Goal: Task Accomplishment & Management: Manage account settings

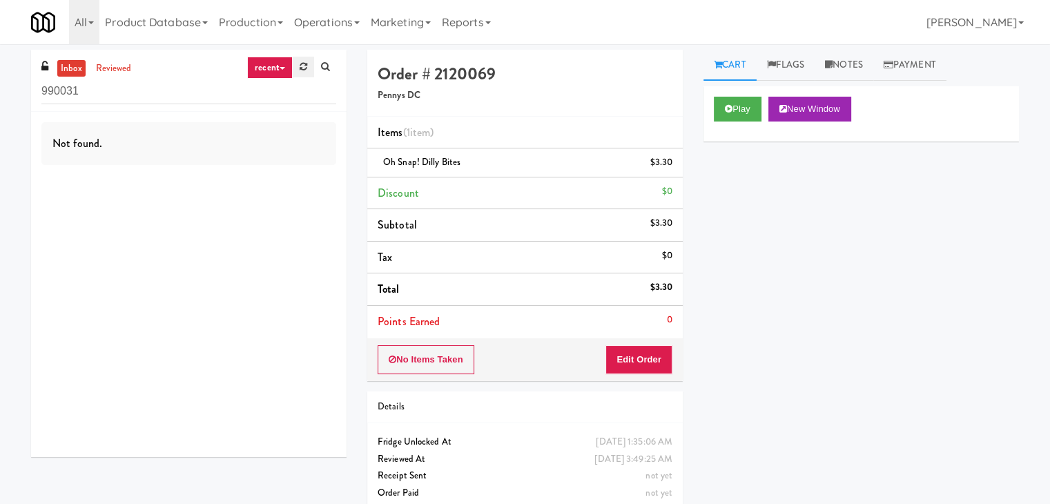
click at [298, 72] on link at bounding box center [303, 67] width 21 height 21
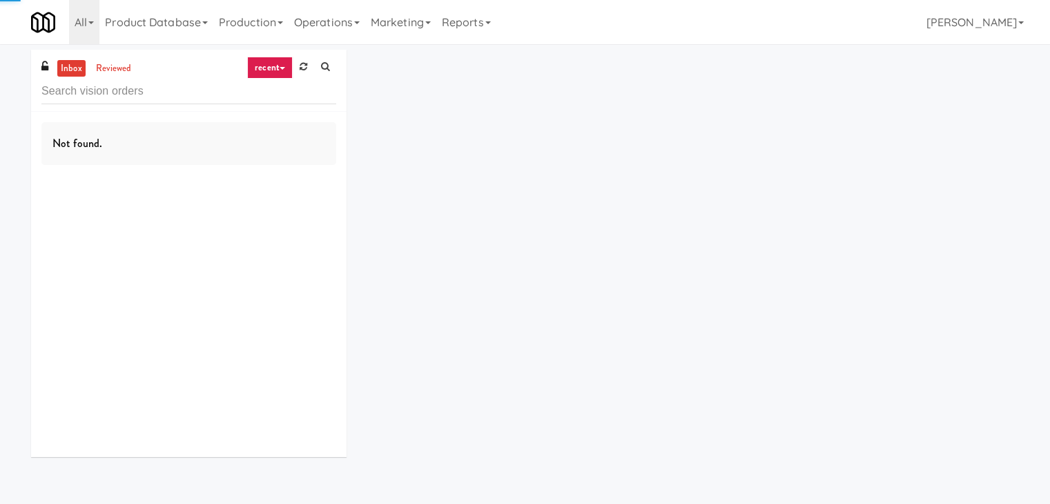
click at [282, 71] on link "recent" at bounding box center [270, 68] width 46 height 22
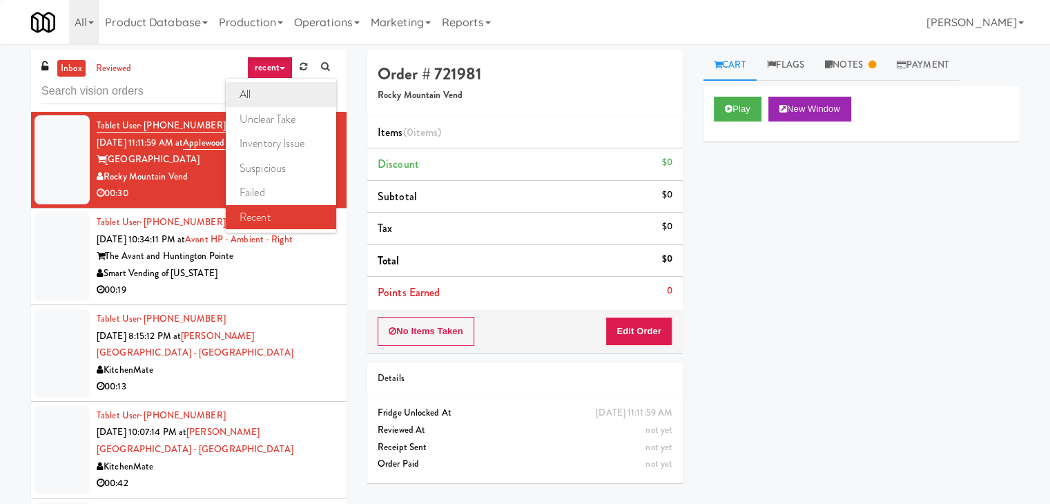
click at [279, 95] on link "all" at bounding box center [281, 94] width 110 height 25
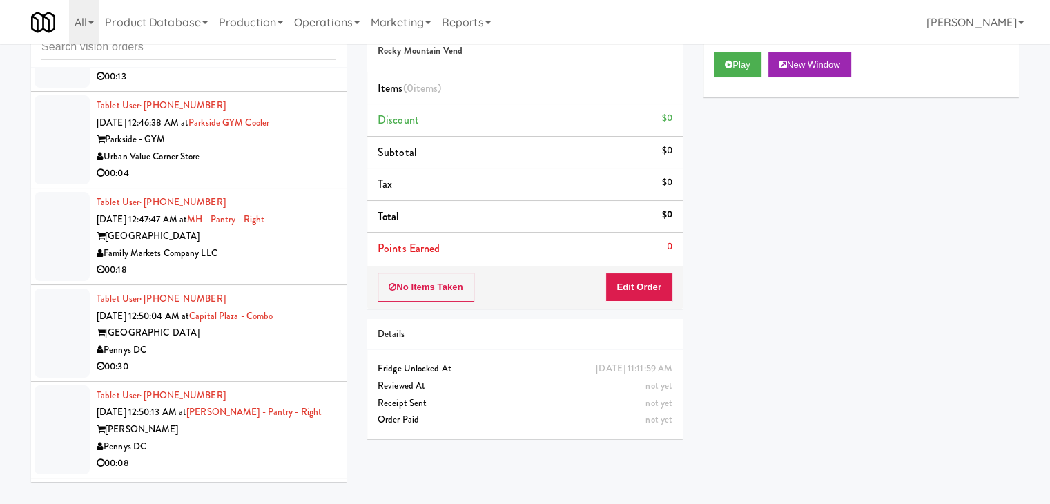
scroll to position [6926, 0]
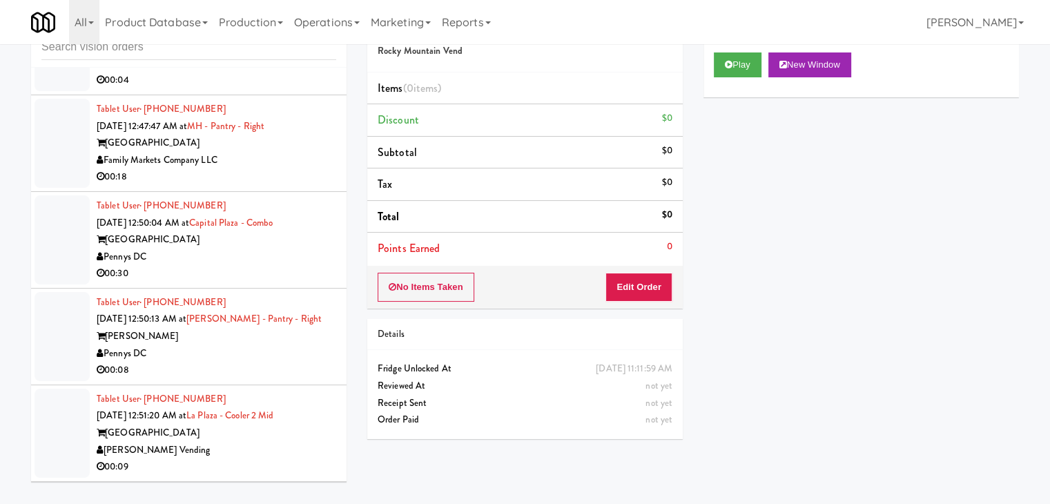
drag, startPoint x: 154, startPoint y: 280, endPoint x: 105, endPoint y: 281, distance: 49.0
click at [105, 345] on div "Pennys DC" at bounding box center [217, 353] width 240 height 17
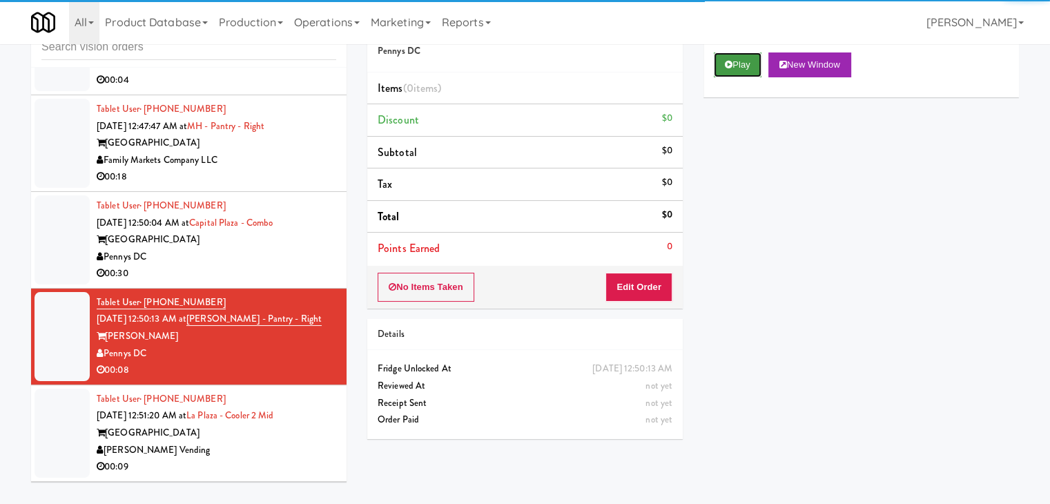
click at [745, 64] on button "Play" at bounding box center [738, 64] width 48 height 25
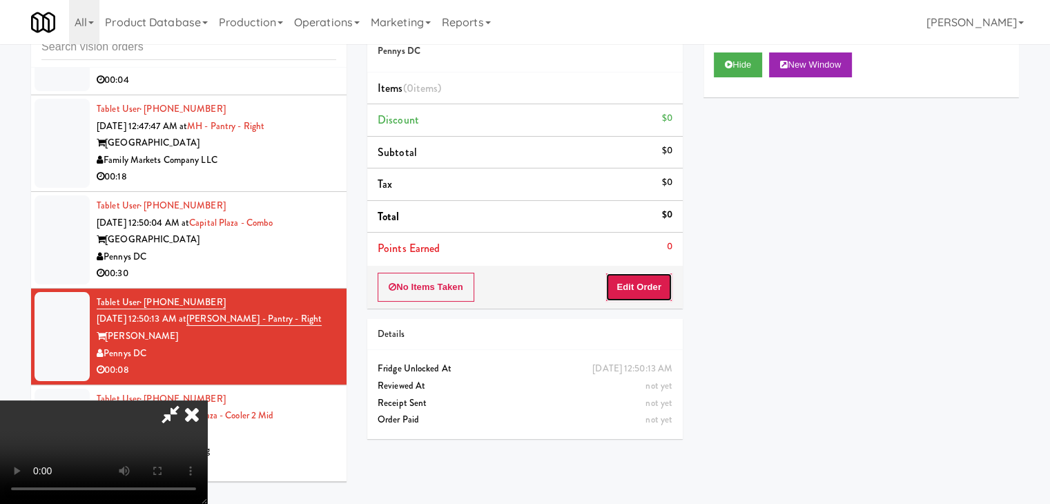
click at [634, 286] on button "Edit Order" at bounding box center [638, 287] width 67 height 29
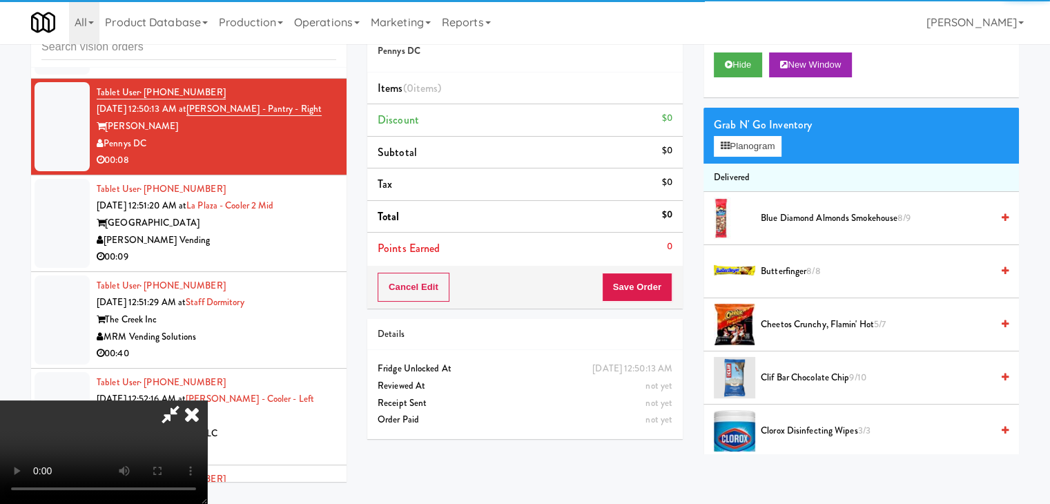
scroll to position [6995, 0]
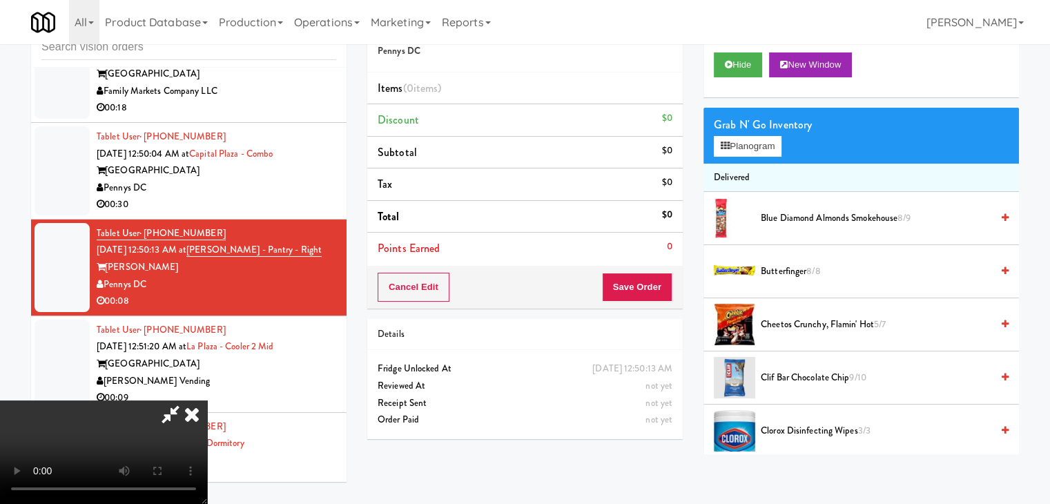
click at [207, 400] on video at bounding box center [103, 452] width 207 height 104
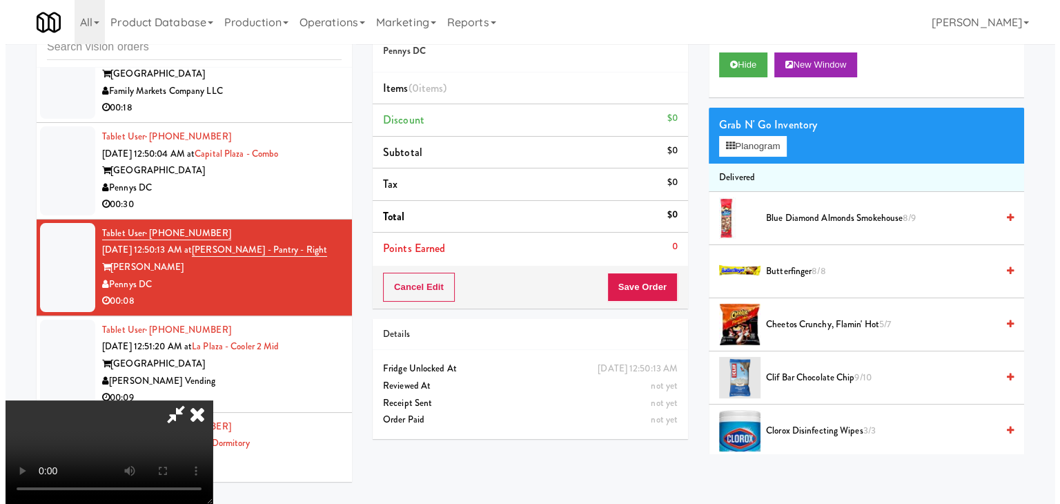
scroll to position [125, 0]
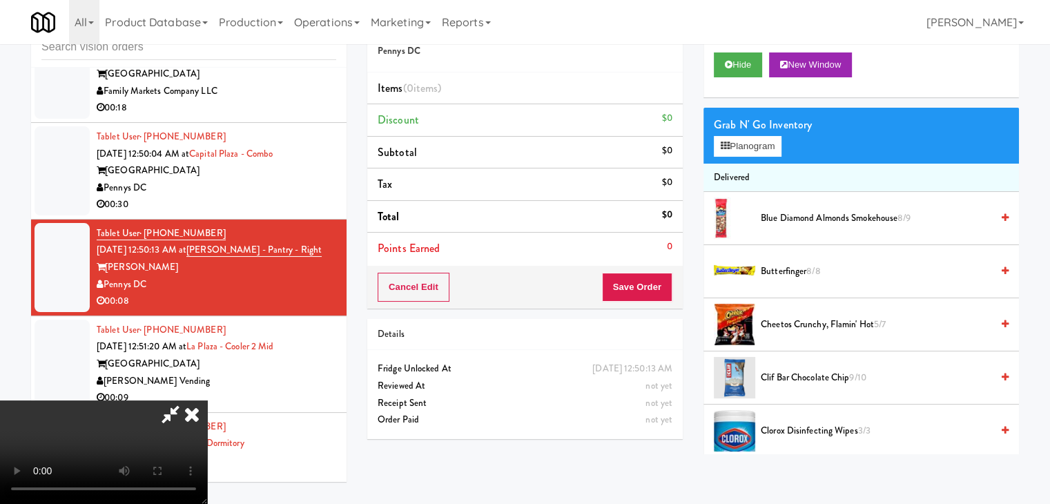
click at [207, 400] on video at bounding box center [103, 452] width 207 height 104
click at [746, 149] on button "Planogram" at bounding box center [748, 146] width 68 height 21
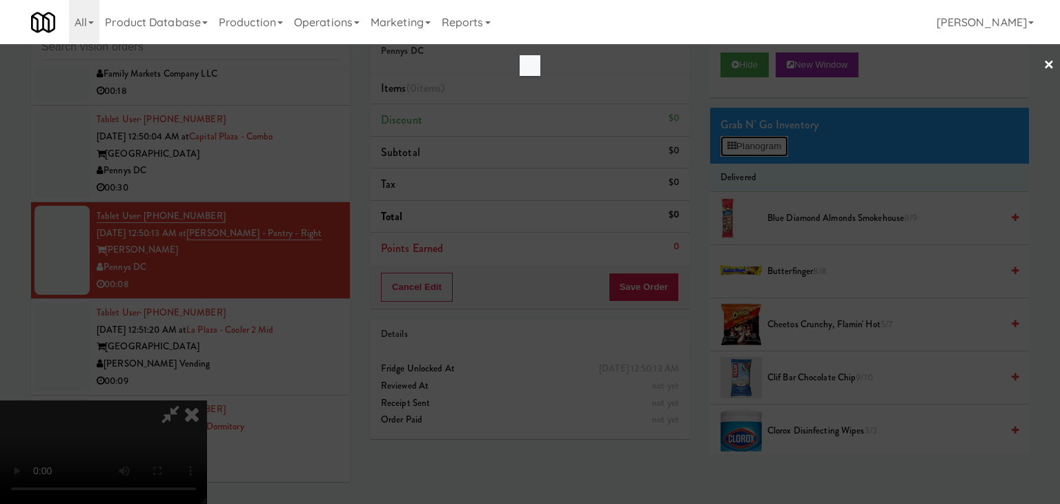
scroll to position [6978, 0]
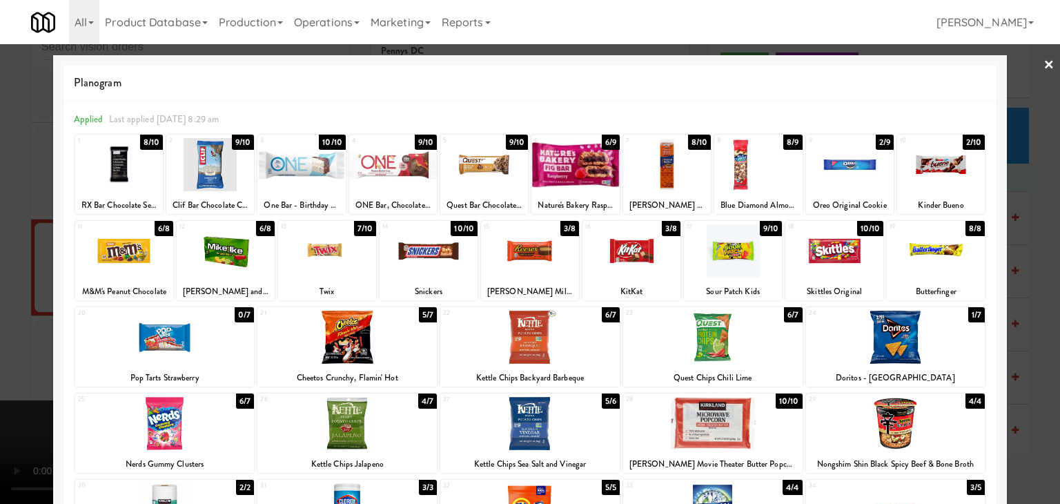
drag, startPoint x: 530, startPoint y: 403, endPoint x: 598, endPoint y: 407, distance: 67.8
click at [533, 403] on div at bounding box center [529, 423] width 179 height 53
drag, startPoint x: 708, startPoint y: 426, endPoint x: 812, endPoint y: 431, distance: 104.4
click at [719, 427] on div at bounding box center [712, 423] width 179 height 53
drag, startPoint x: 915, startPoint y: 428, endPoint x: 993, endPoint y: 423, distance: 78.9
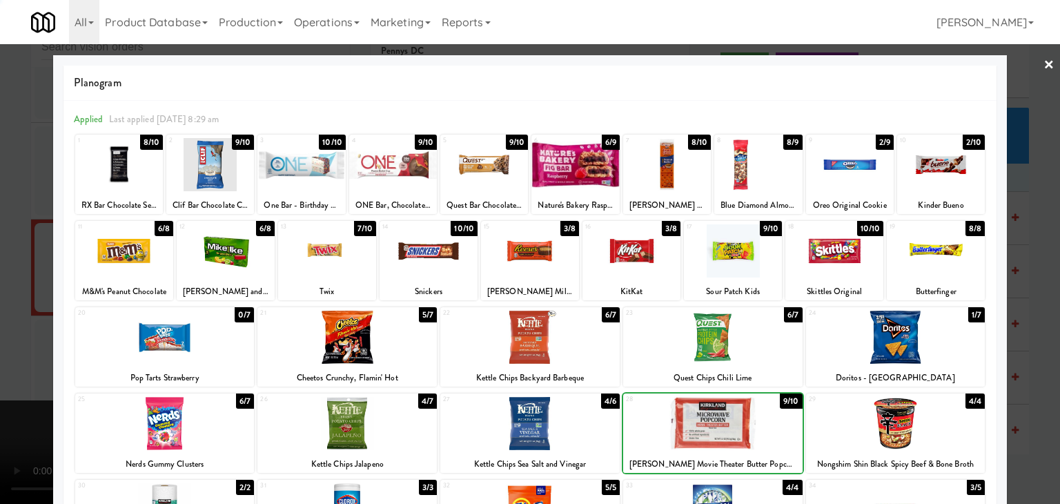
click at [921, 426] on div at bounding box center [895, 423] width 179 height 53
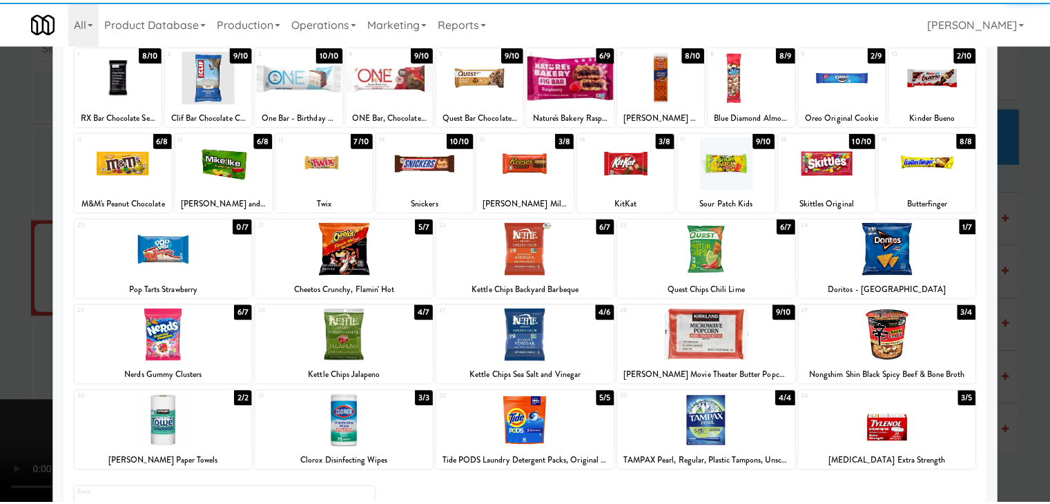
scroll to position [174, 0]
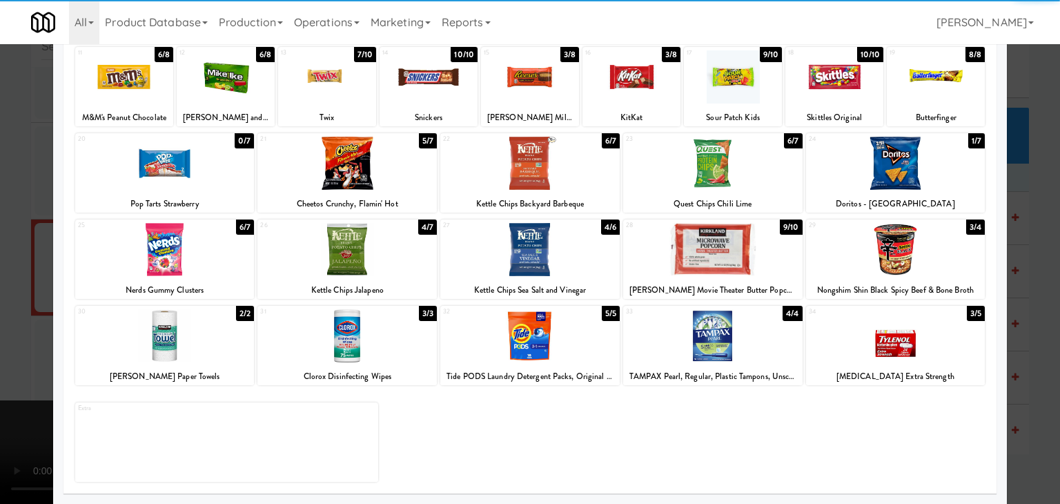
drag, startPoint x: 0, startPoint y: 318, endPoint x: 79, endPoint y: 310, distance: 79.1
click at [1, 315] on div at bounding box center [530, 252] width 1060 height 504
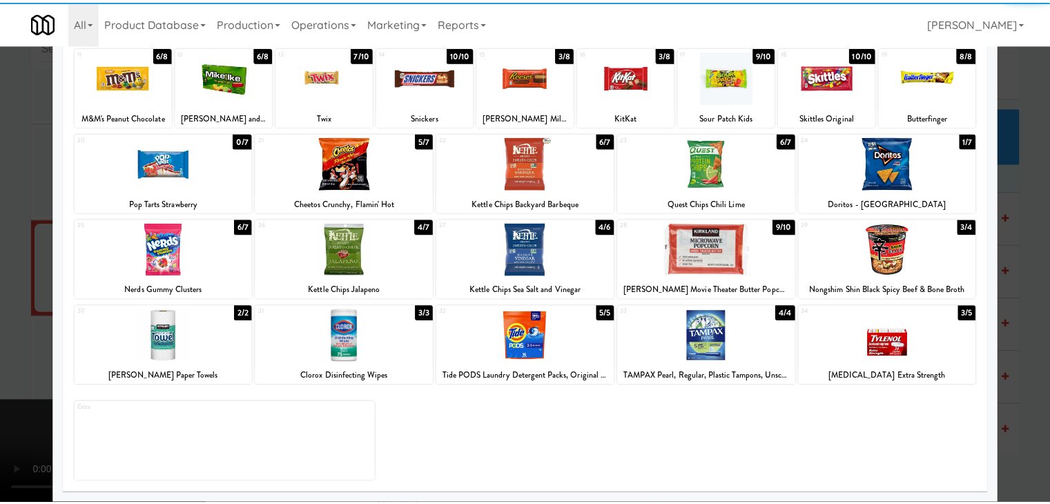
scroll to position [6995, 0]
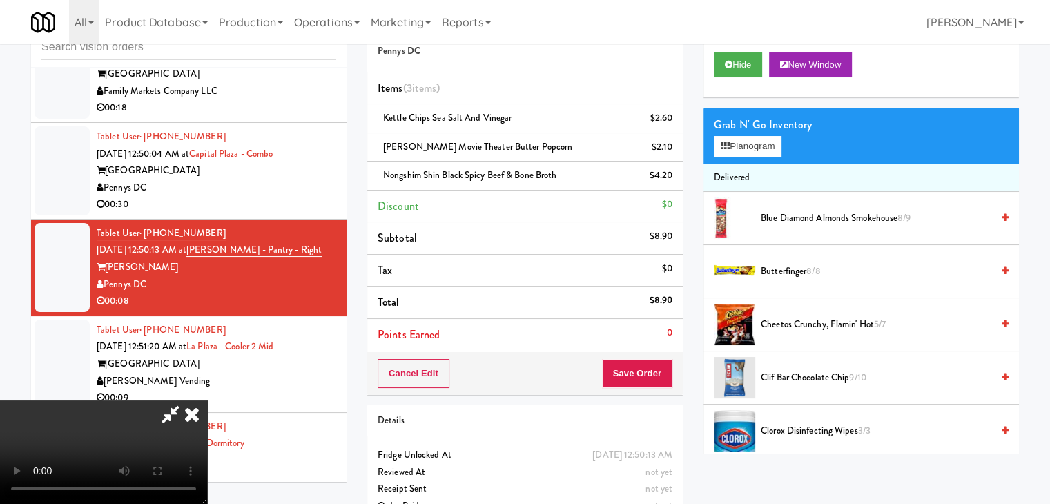
click at [207, 400] on video at bounding box center [103, 452] width 207 height 104
click at [632, 364] on button "Save Order" at bounding box center [637, 373] width 70 height 29
click at [639, 368] on button "Save Order" at bounding box center [637, 373] width 70 height 29
drag, startPoint x: 639, startPoint y: 368, endPoint x: 621, endPoint y: 349, distance: 26.9
click at [639, 368] on button "Save Order" at bounding box center [637, 373] width 70 height 29
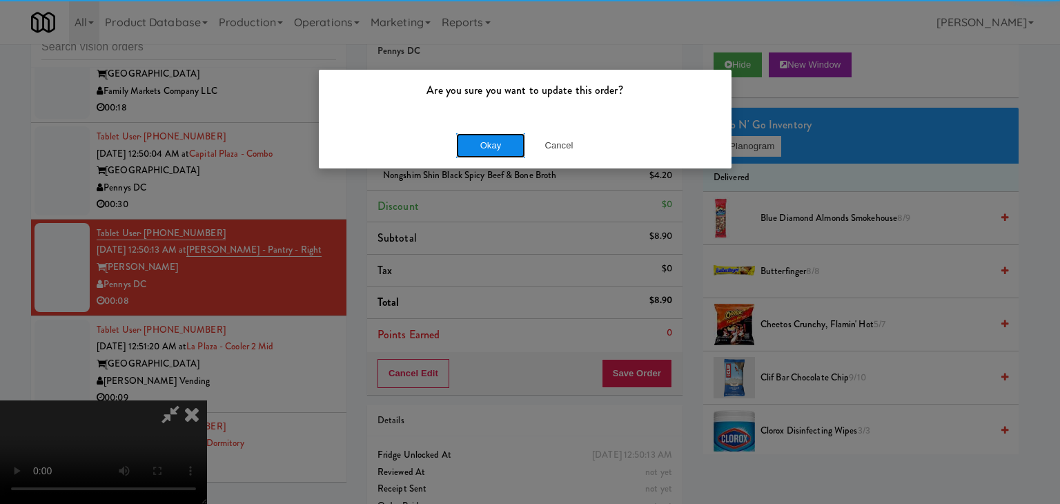
click at [496, 139] on button "Okay" at bounding box center [490, 145] width 69 height 25
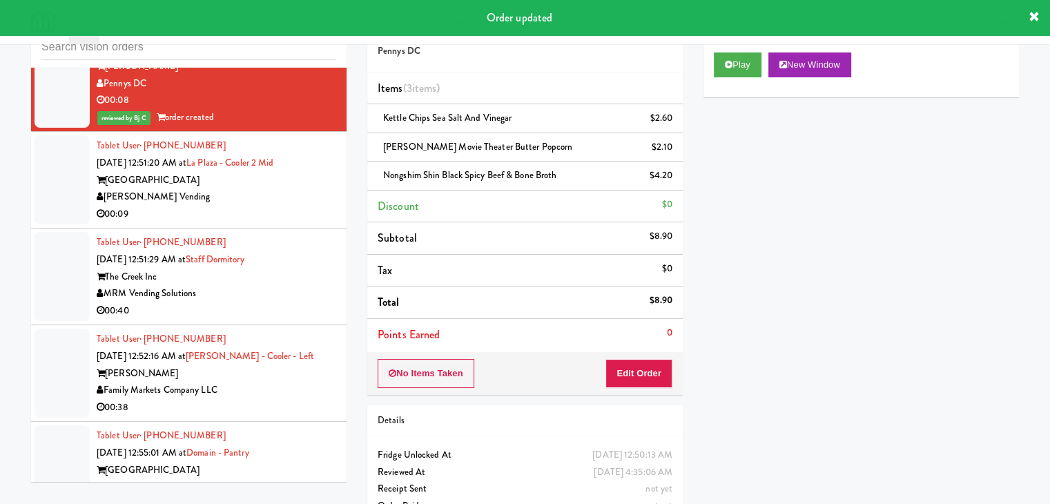
scroll to position [7202, 0]
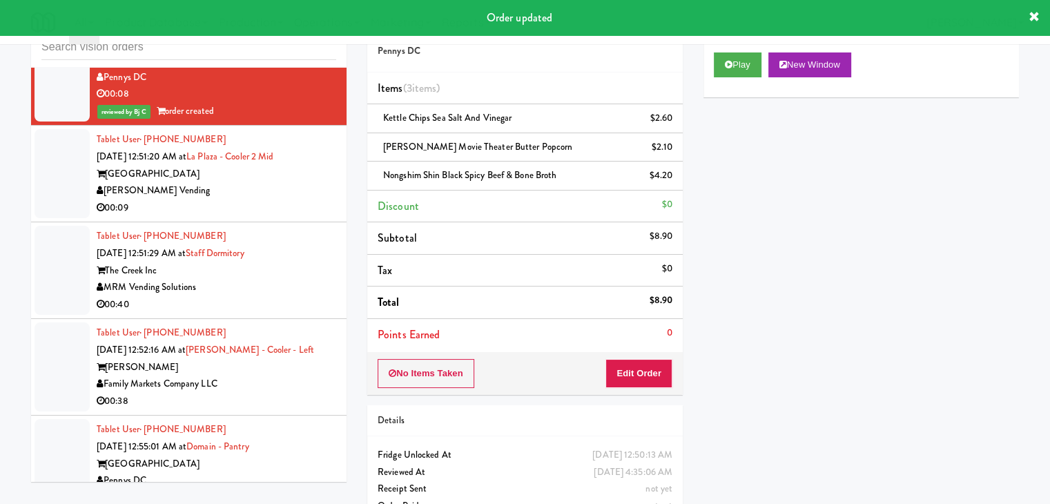
drag, startPoint x: 273, startPoint y: 120, endPoint x: 282, endPoint y: 125, distance: 9.6
click at [278, 182] on div "[PERSON_NAME] Vending" at bounding box center [217, 190] width 240 height 17
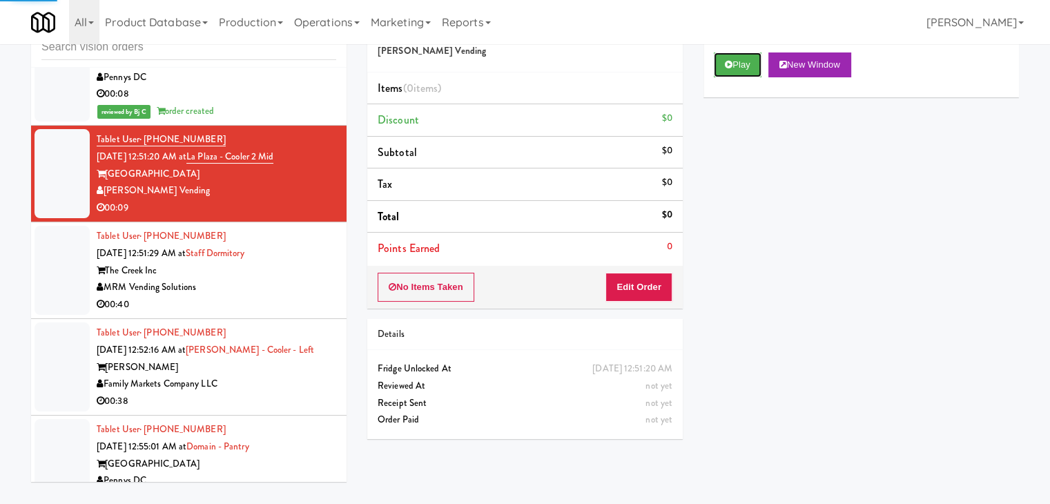
drag, startPoint x: 732, startPoint y: 66, endPoint x: 726, endPoint y: 108, distance: 42.7
click at [732, 66] on button "Play" at bounding box center [738, 64] width 48 height 25
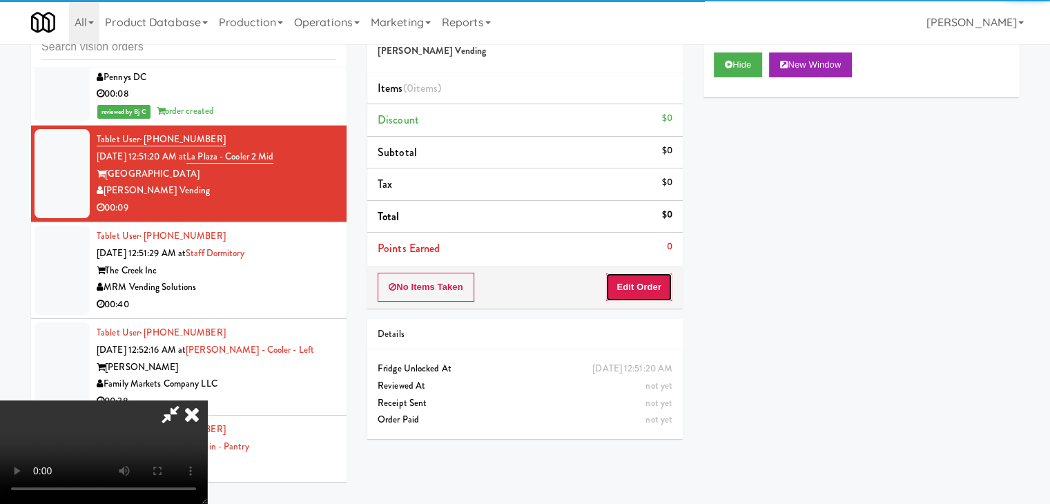
click at [644, 288] on button "Edit Order" at bounding box center [638, 287] width 67 height 29
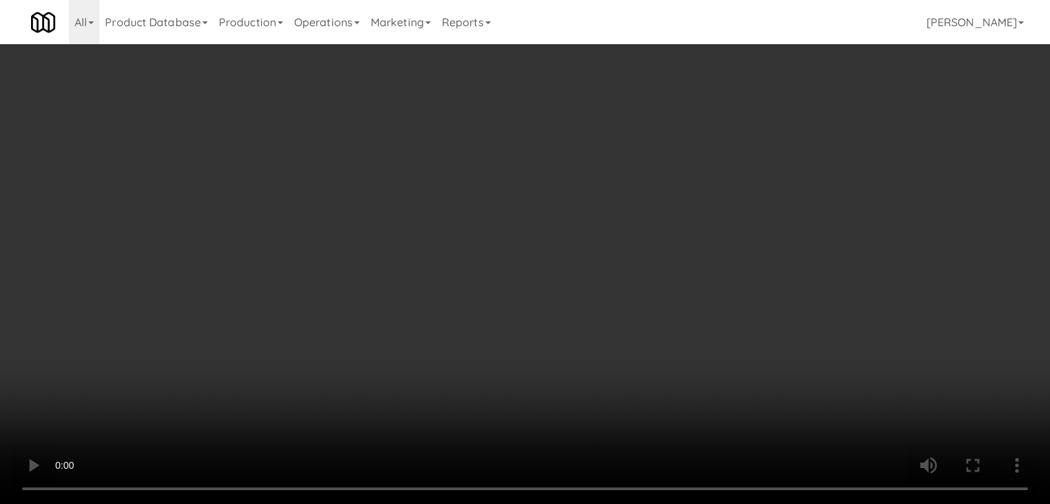
scroll to position [7185, 0]
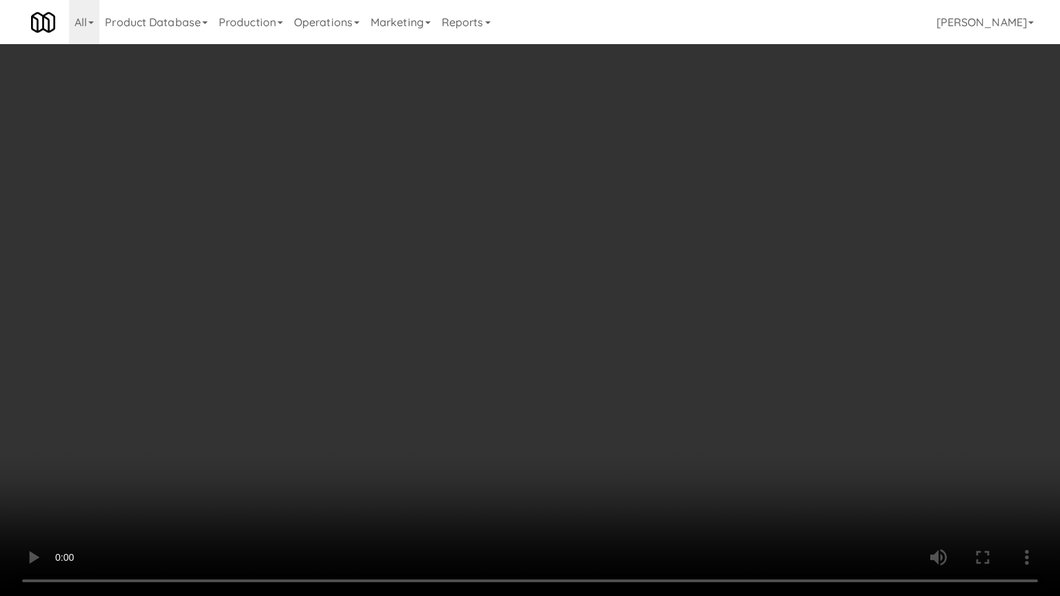
click at [527, 397] on video at bounding box center [530, 298] width 1060 height 596
click at [530, 400] on video at bounding box center [530, 298] width 1060 height 596
click at [538, 392] on video at bounding box center [530, 298] width 1060 height 596
click at [538, 395] on video at bounding box center [530, 298] width 1060 height 596
click at [569, 384] on video at bounding box center [530, 298] width 1060 height 596
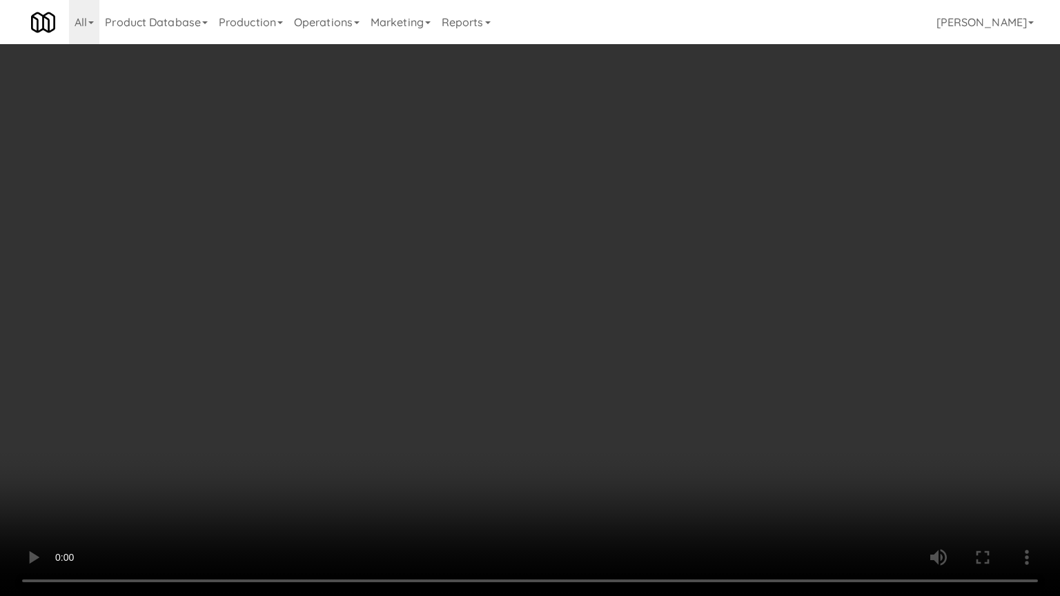
drag, startPoint x: 569, startPoint y: 384, endPoint x: 632, endPoint y: 229, distance: 167.8
click at [570, 384] on video at bounding box center [530, 298] width 1060 height 596
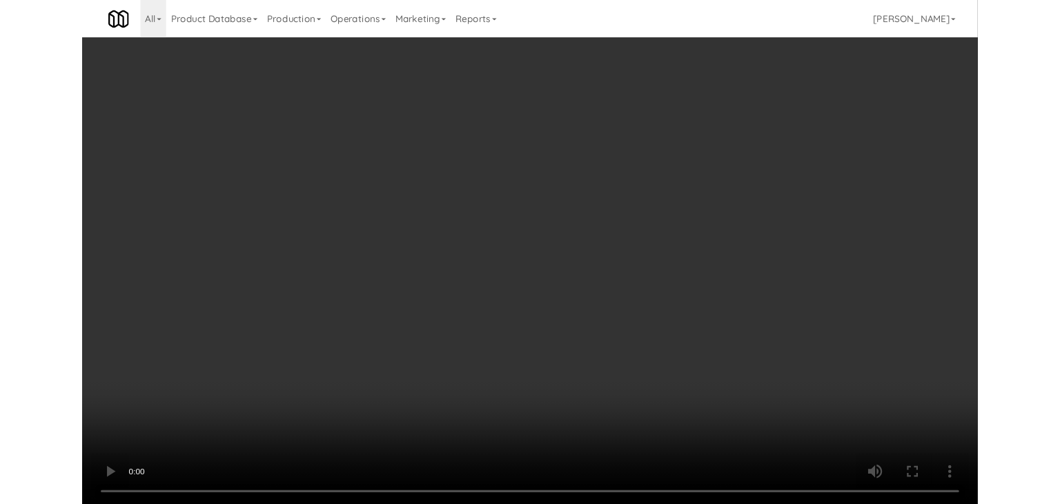
scroll to position [7202, 0]
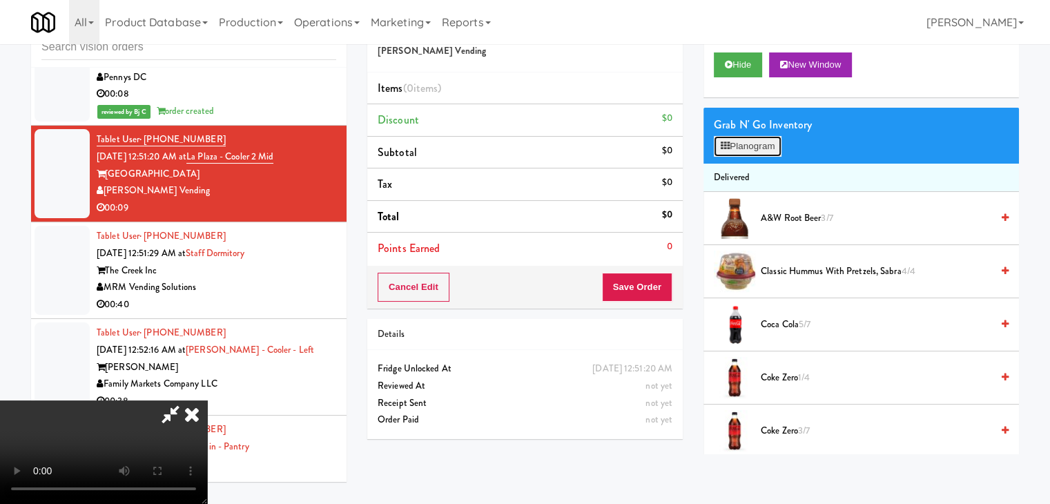
click at [764, 156] on div "Grab N' Go Inventory Planogram" at bounding box center [860, 136] width 315 height 56
click at [764, 142] on button "Planogram" at bounding box center [748, 146] width 68 height 21
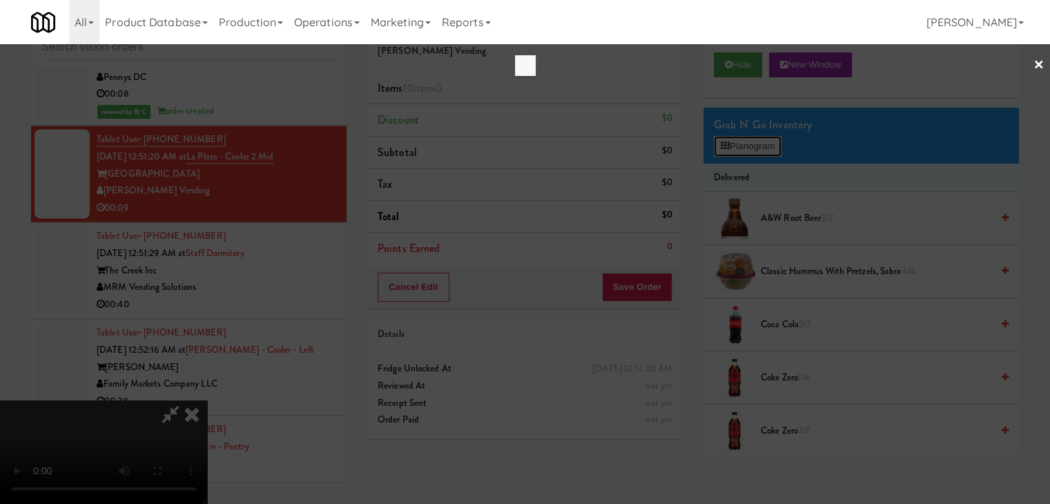
scroll to position [7185, 0]
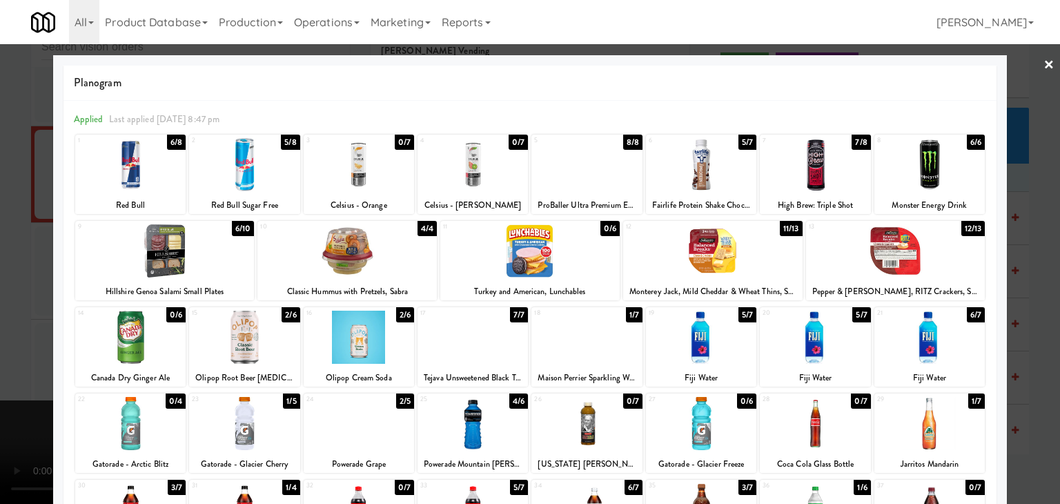
click at [577, 340] on div at bounding box center [587, 337] width 110 height 53
drag, startPoint x: 17, startPoint y: 331, endPoint x: 268, endPoint y: 330, distance: 250.6
click at [31, 330] on div at bounding box center [530, 252] width 1060 height 504
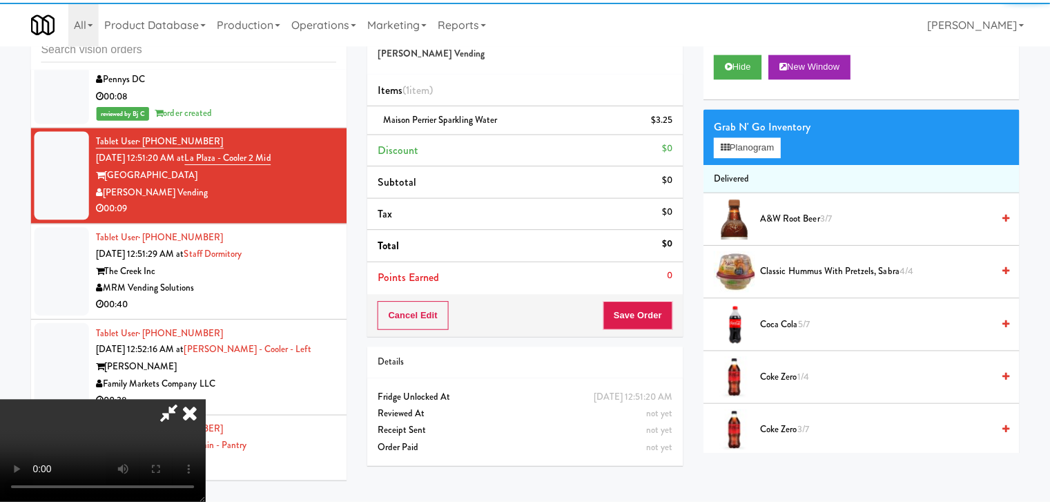
scroll to position [7202, 0]
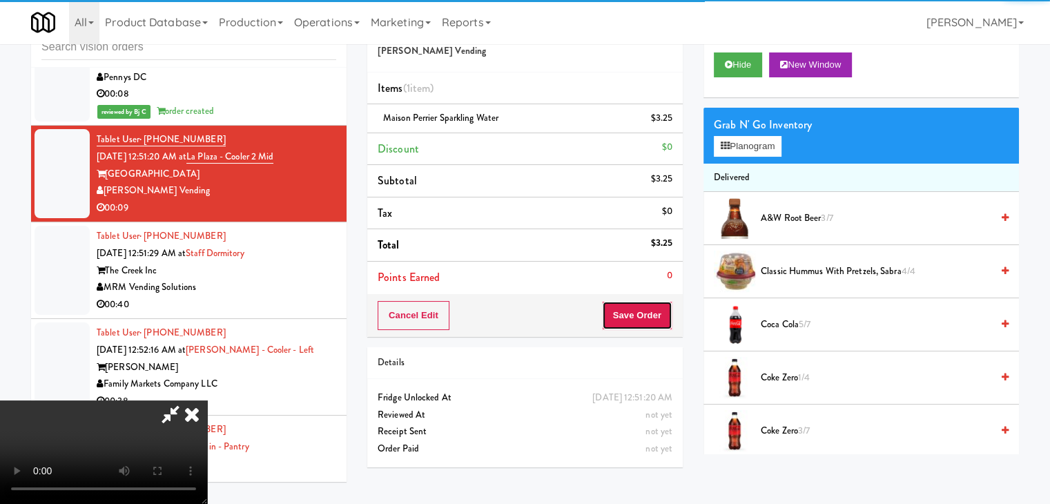
click at [635, 309] on button "Save Order" at bounding box center [637, 315] width 70 height 29
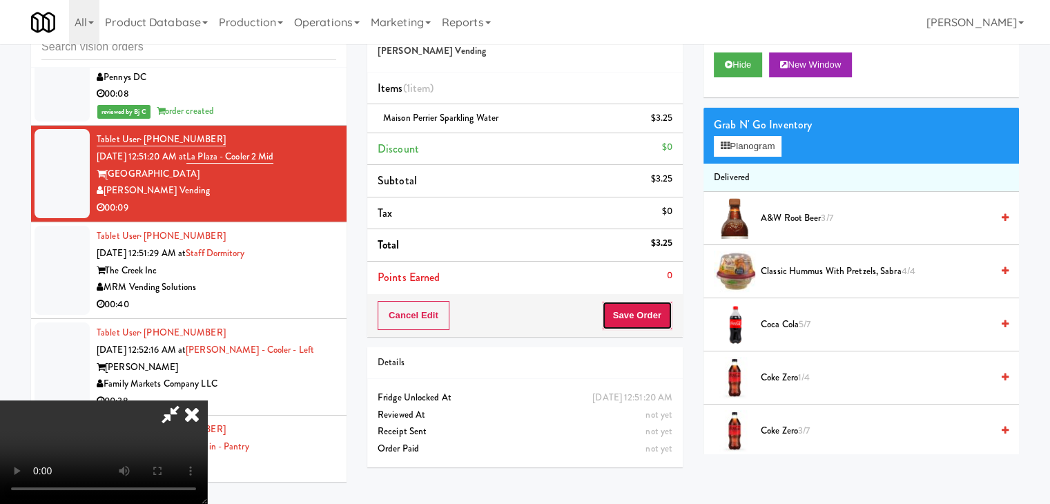
click at [635, 309] on button "Save Order" at bounding box center [637, 315] width 70 height 29
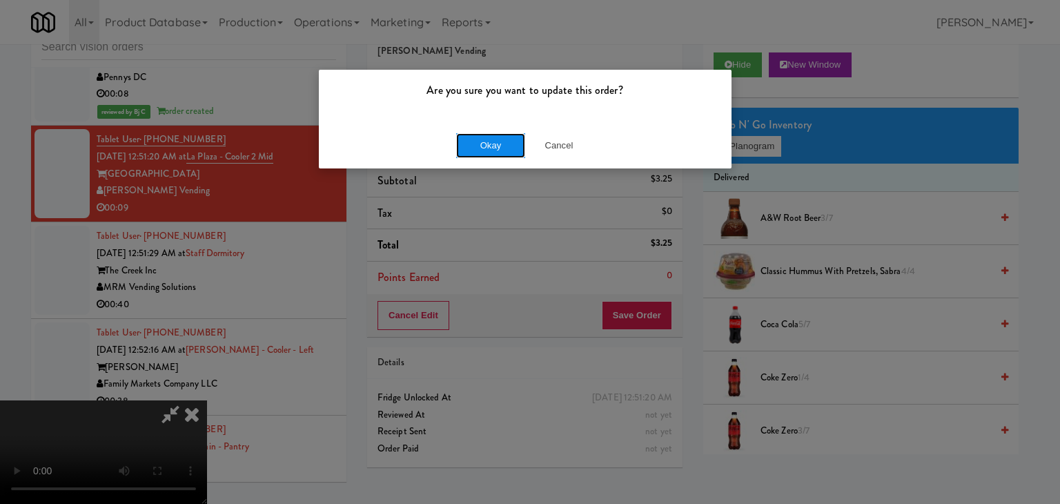
click at [508, 142] on button "Okay" at bounding box center [490, 145] width 69 height 25
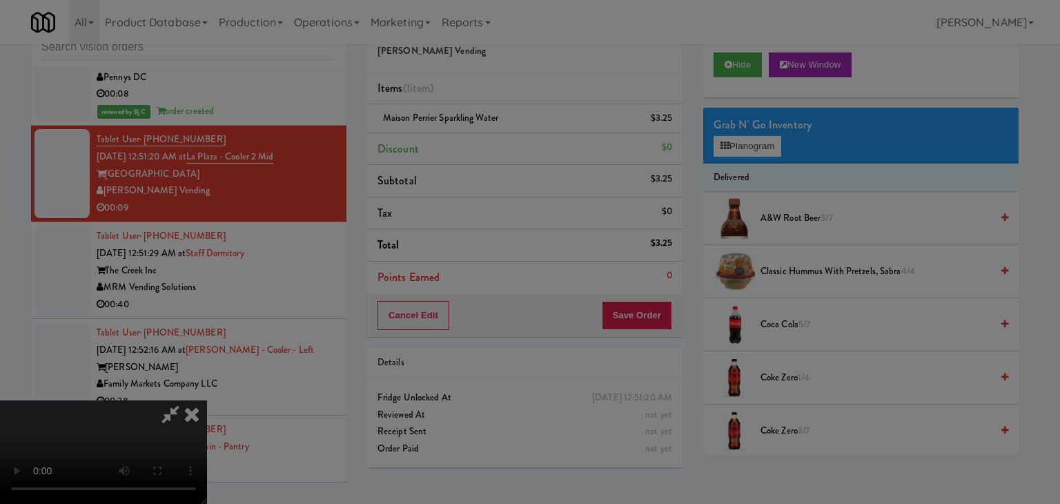
click at [505, 142] on body "Are you sure you want to update this order? Okay Cancel Okay Are you sure you w…" at bounding box center [530, 252] width 1060 height 504
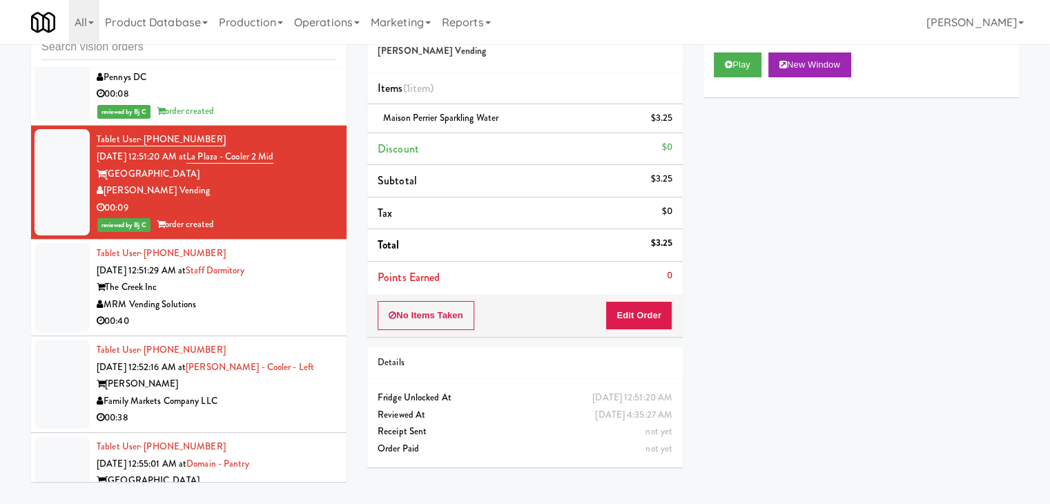
click at [264, 313] on div "00:40" at bounding box center [217, 321] width 240 height 17
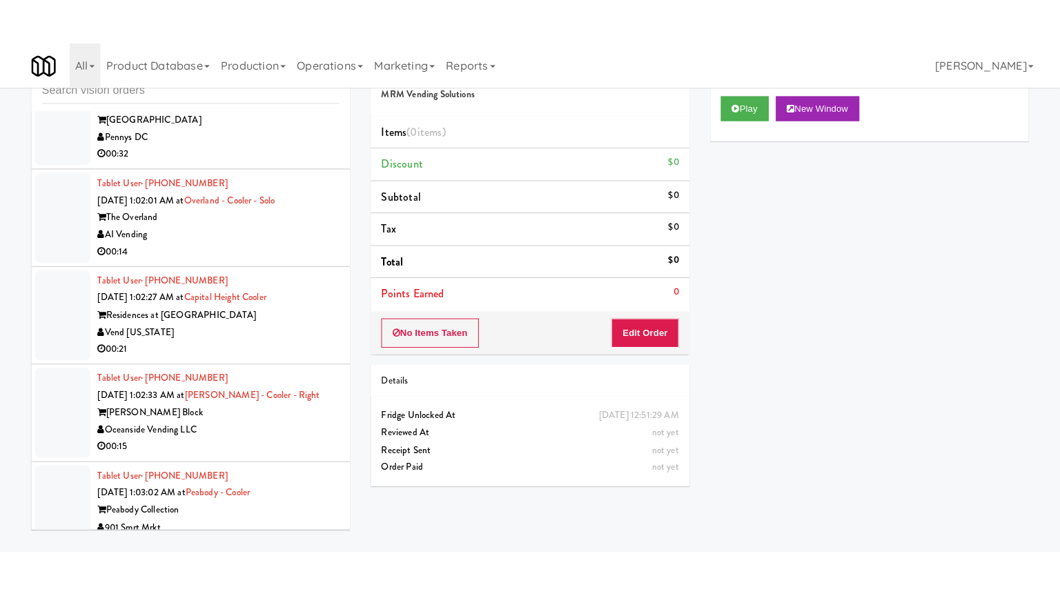
scroll to position [7685, 0]
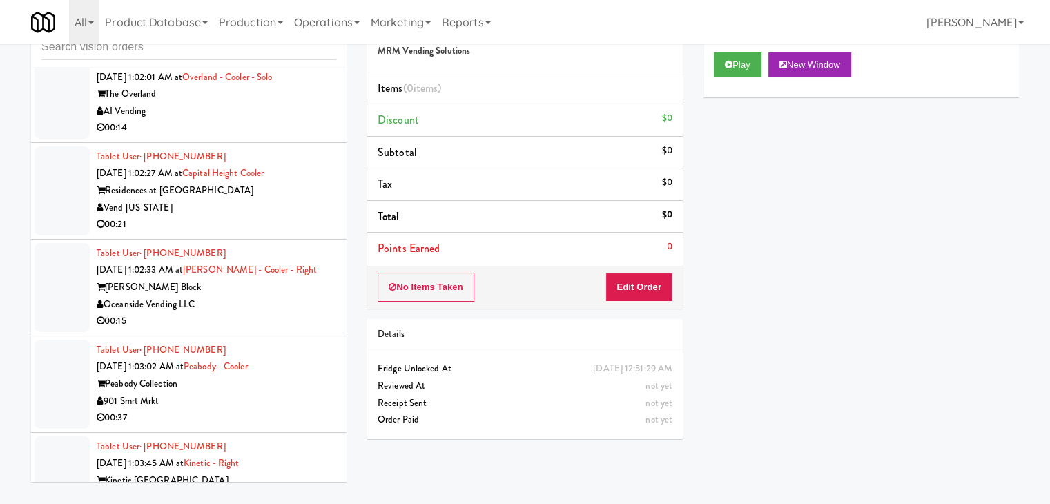
click at [284, 296] on div "Oceanside Vending LLC" at bounding box center [217, 304] width 240 height 17
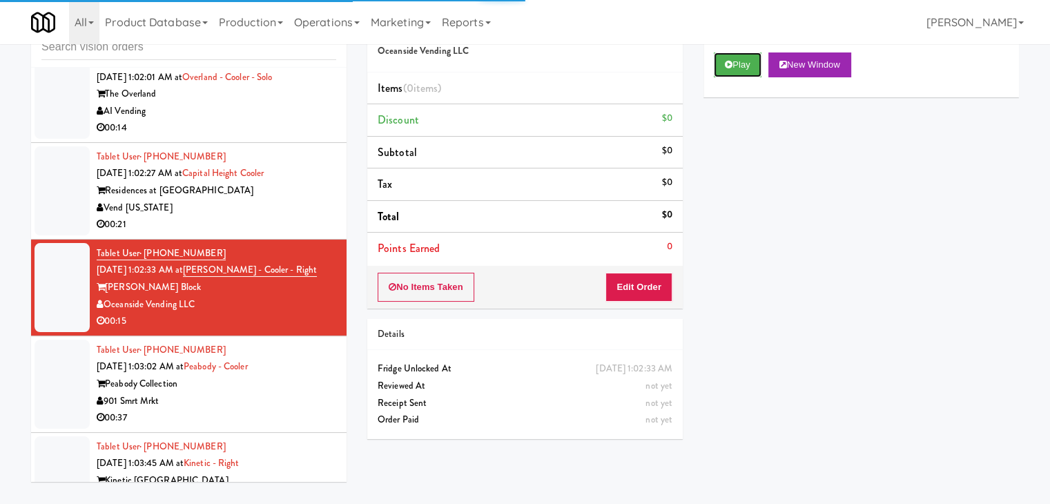
drag, startPoint x: 726, startPoint y: 61, endPoint x: 726, endPoint y: 150, distance: 88.4
click at [729, 64] on icon at bounding box center [729, 64] width 8 height 9
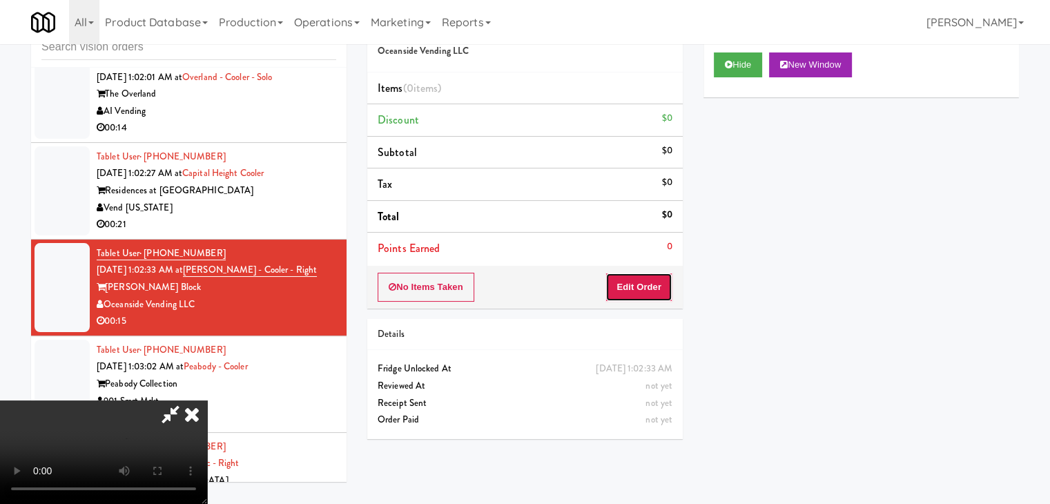
click at [632, 288] on button "Edit Order" at bounding box center [638, 287] width 67 height 29
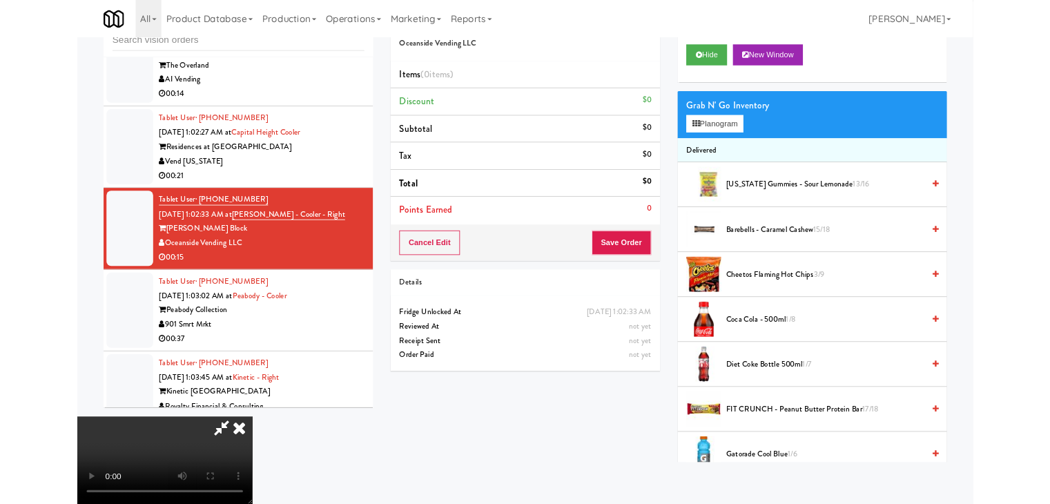
scroll to position [7668, 0]
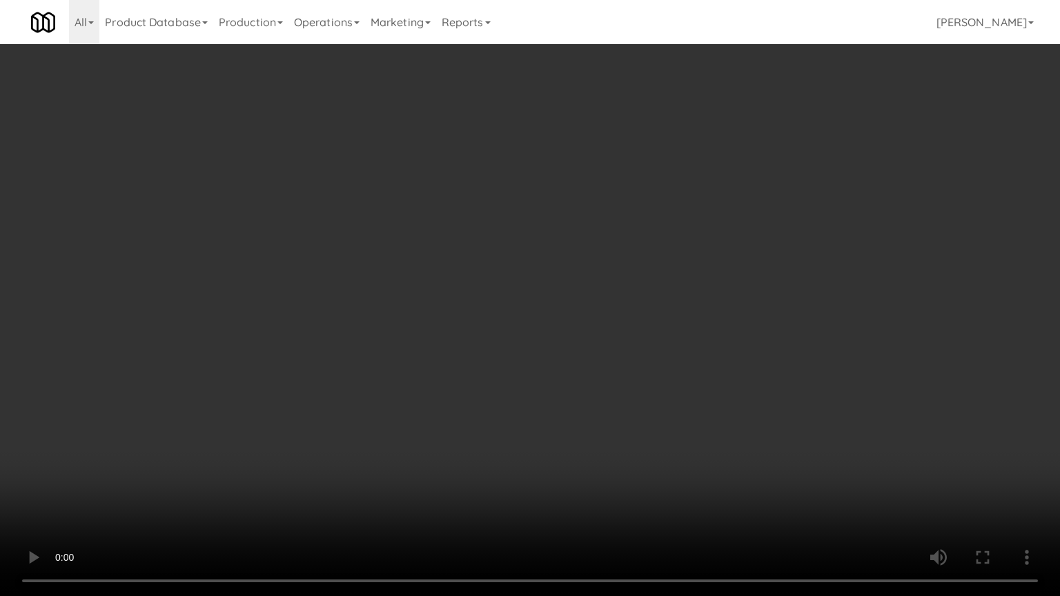
click at [840, 461] on video at bounding box center [530, 298] width 1060 height 596
click at [766, 289] on video at bounding box center [530, 298] width 1060 height 596
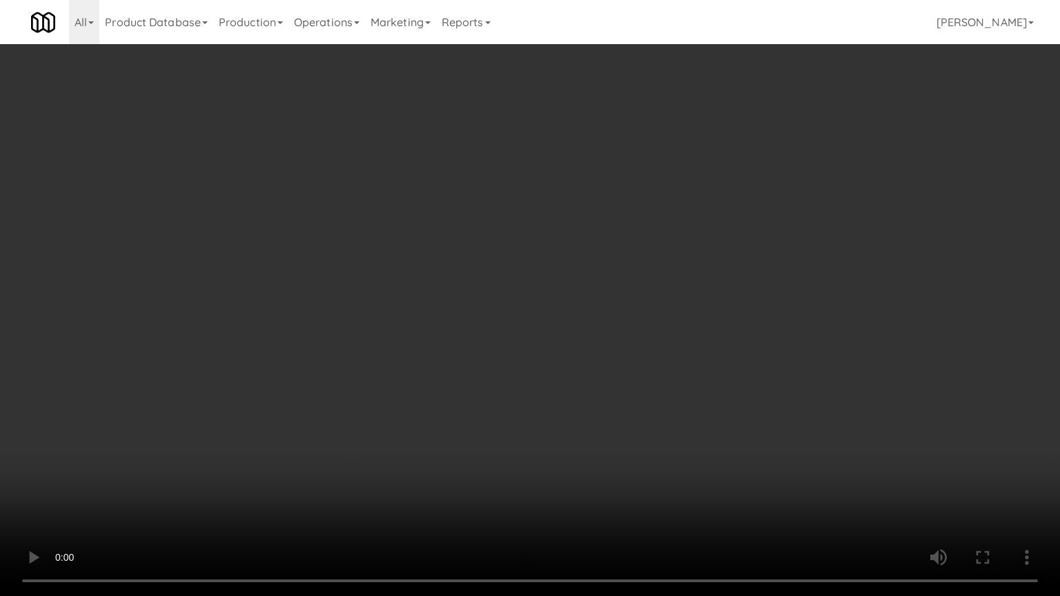
drag, startPoint x: 766, startPoint y: 289, endPoint x: 765, endPoint y: 229, distance: 60.1
click at [765, 289] on video at bounding box center [530, 298] width 1060 height 596
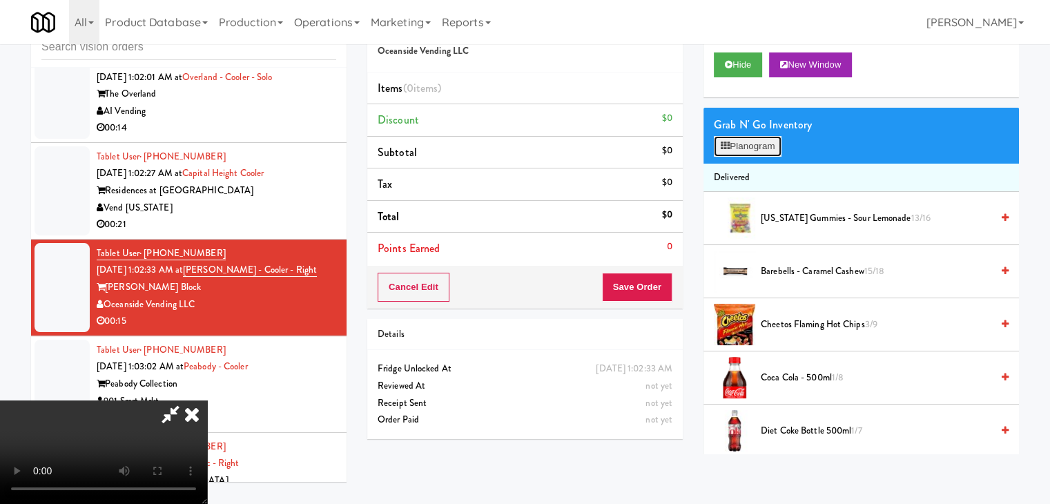
click at [749, 153] on button "Planogram" at bounding box center [748, 146] width 68 height 21
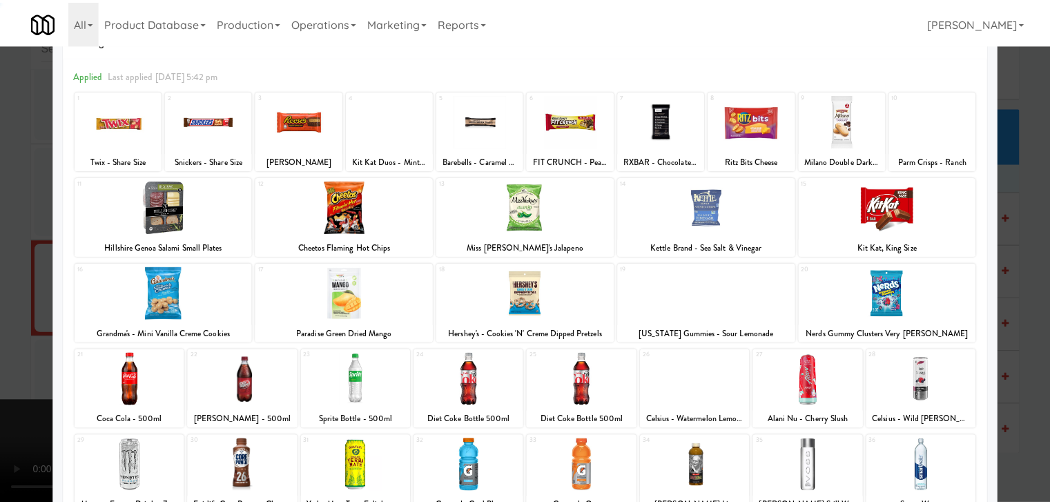
scroll to position [69, 0]
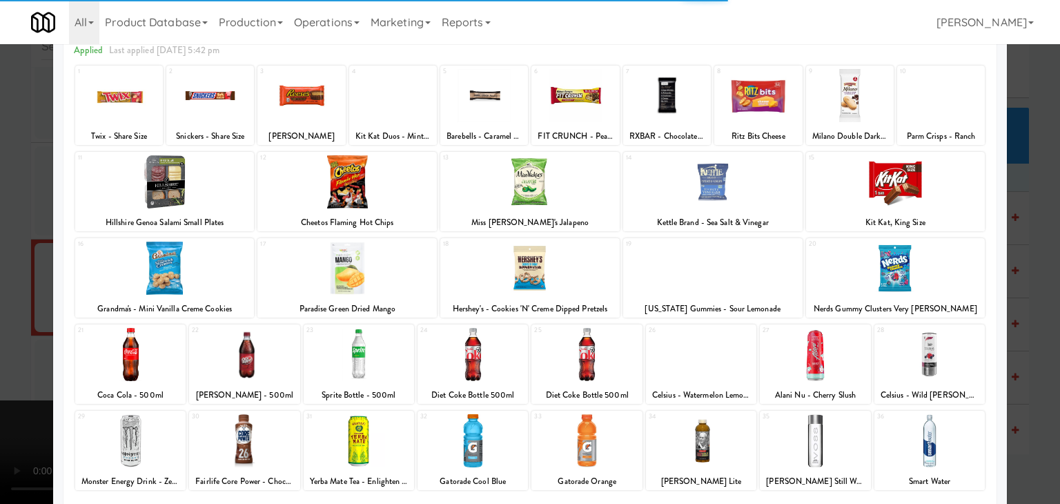
drag, startPoint x: 485, startPoint y: 354, endPoint x: 472, endPoint y: 349, distance: 14.6
click at [485, 354] on div at bounding box center [473, 354] width 110 height 53
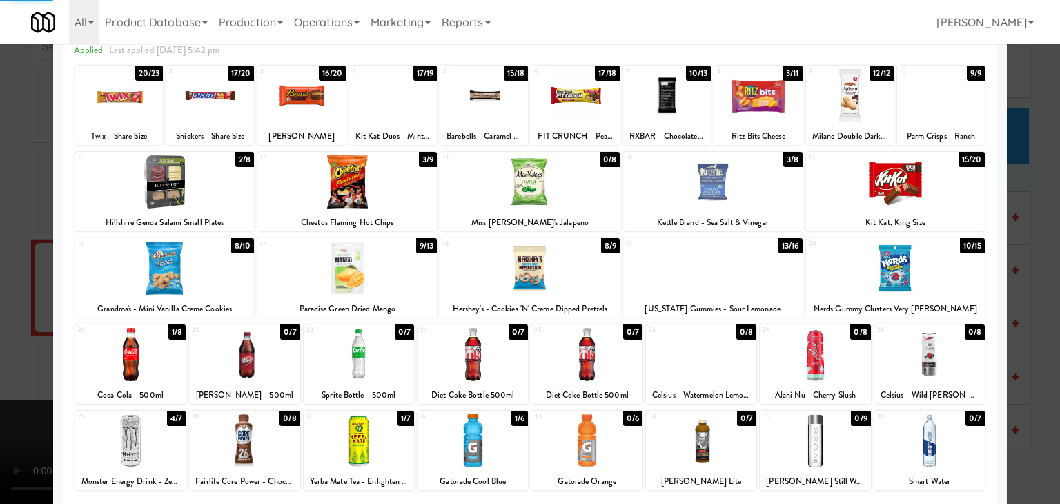
drag, startPoint x: 160, startPoint y: 191, endPoint x: 99, endPoint y: 211, distance: 64.4
click at [160, 191] on div at bounding box center [164, 181] width 179 height 53
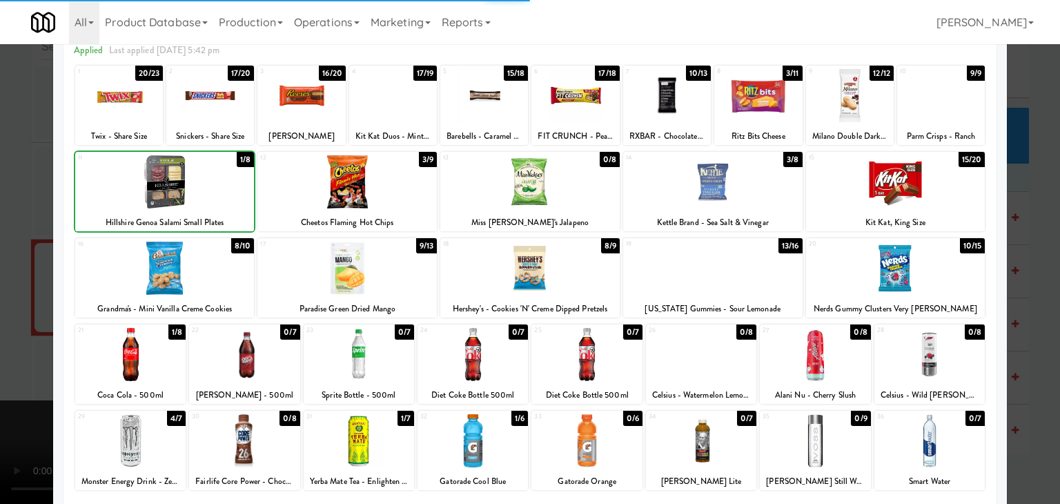
click at [48, 263] on div at bounding box center [530, 252] width 1060 height 504
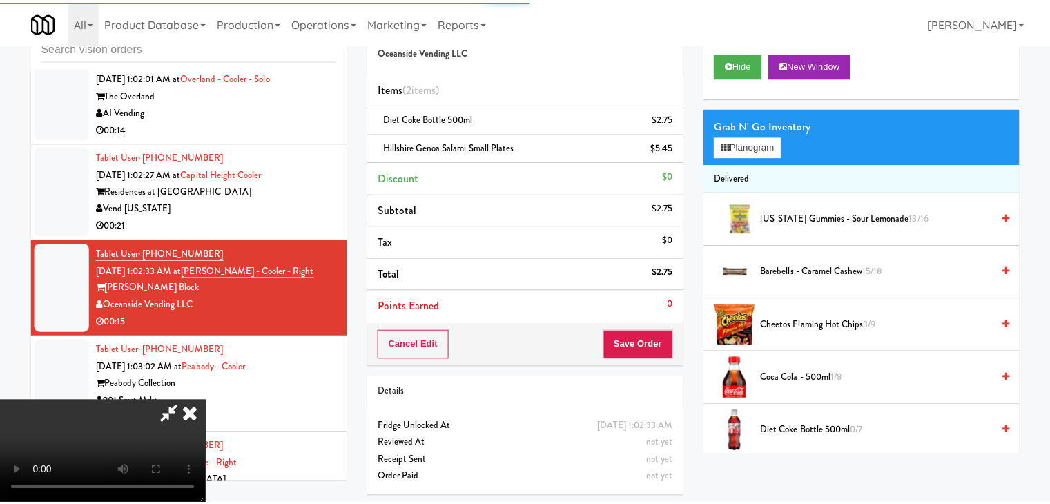
scroll to position [7685, 0]
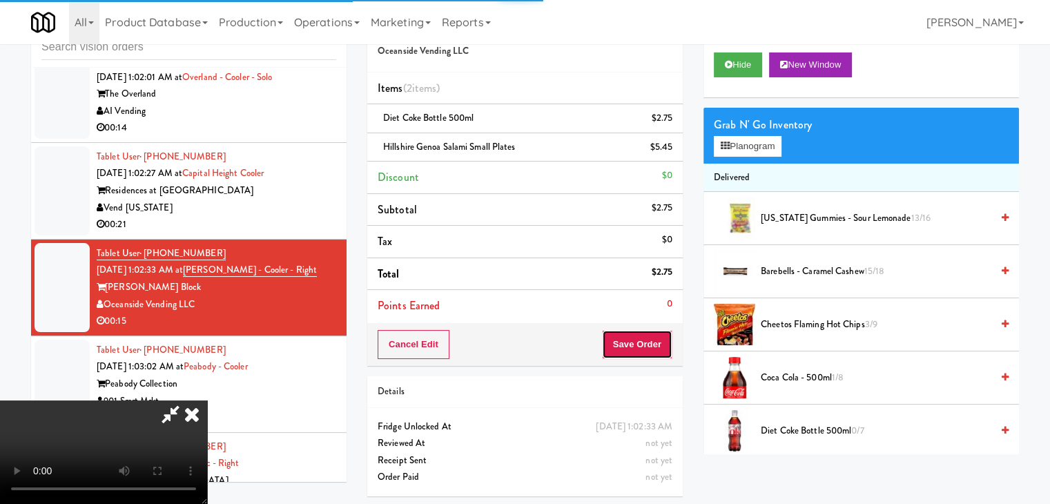
click at [650, 339] on button "Save Order" at bounding box center [637, 344] width 70 height 29
drag, startPoint x: 650, startPoint y: 339, endPoint x: 555, endPoint y: 221, distance: 151.3
click at [638, 323] on div "Cancel Edit Save Order" at bounding box center [524, 344] width 315 height 43
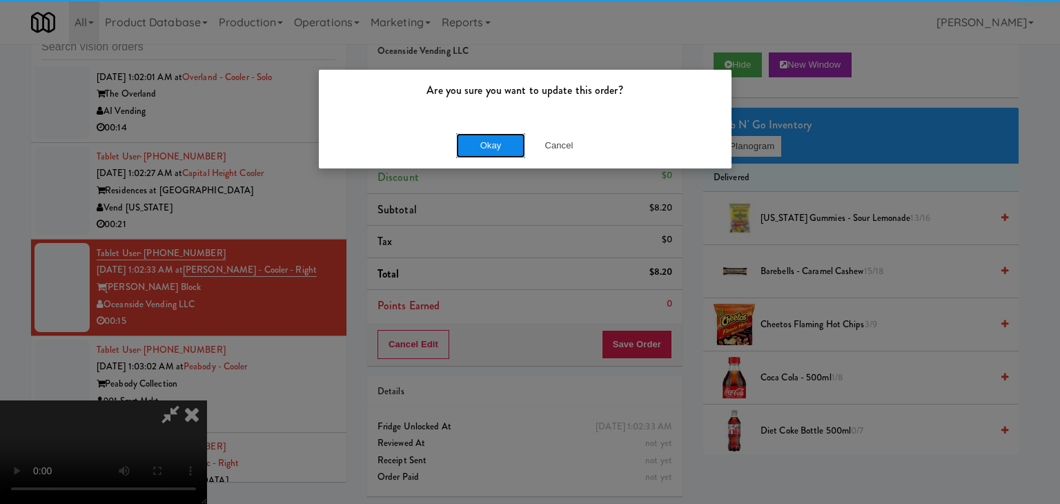
drag, startPoint x: 465, startPoint y: 132, endPoint x: 480, endPoint y: 142, distance: 18.0
click at [480, 142] on button "Okay" at bounding box center [490, 145] width 69 height 25
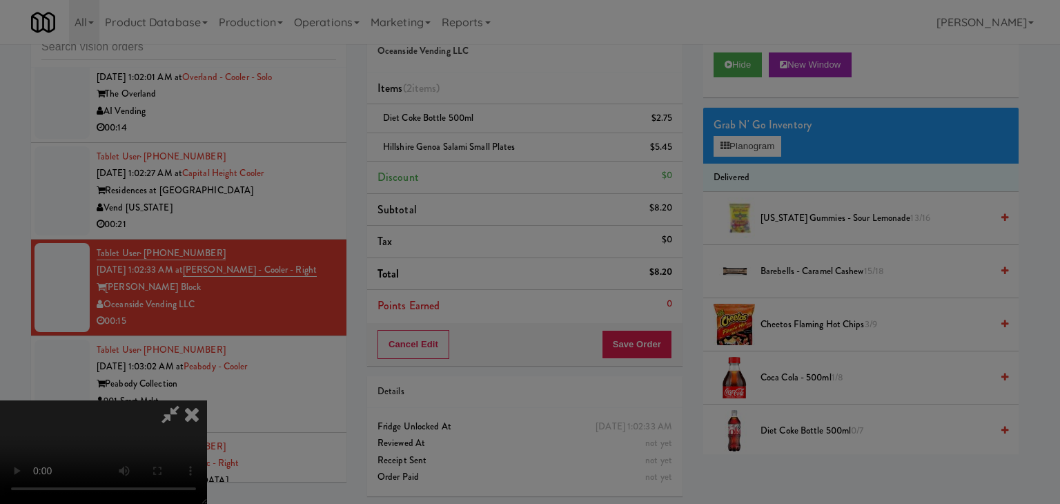
click at [480, 142] on body "Are you sure you want to update this order? Okay Cancel Okay Are you sure you w…" at bounding box center [530, 252] width 1060 height 504
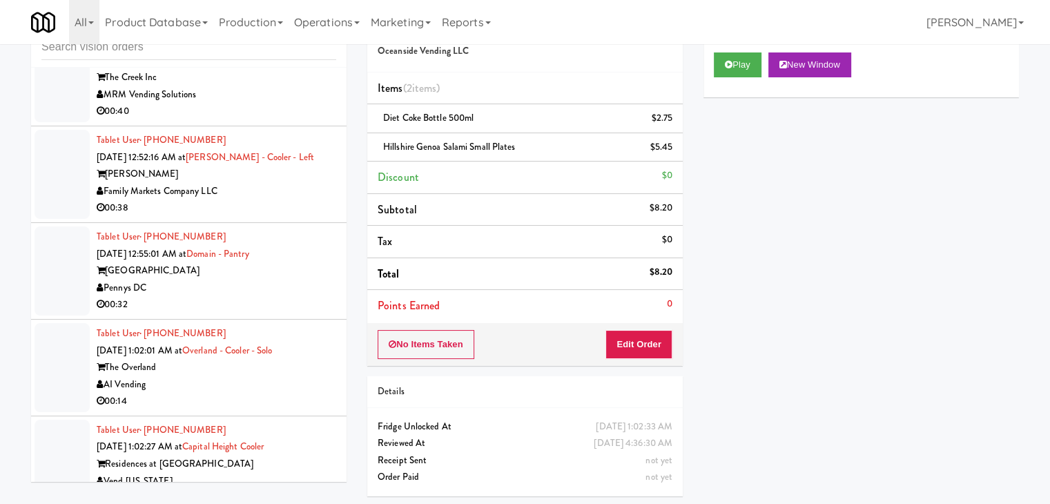
scroll to position [7409, 0]
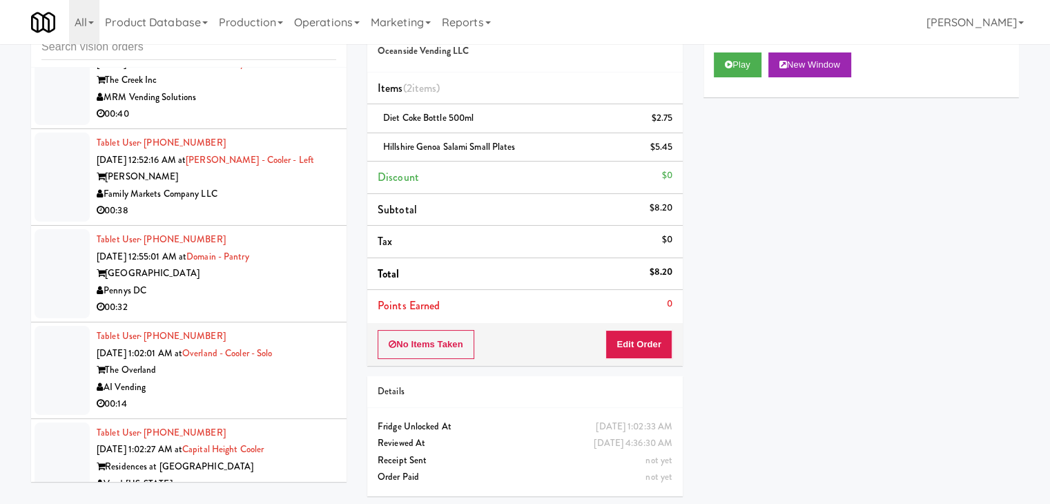
drag, startPoint x: 140, startPoint y: 215, endPoint x: 106, endPoint y: 213, distance: 34.6
click at [106, 282] on div "Pennys DC" at bounding box center [217, 290] width 240 height 17
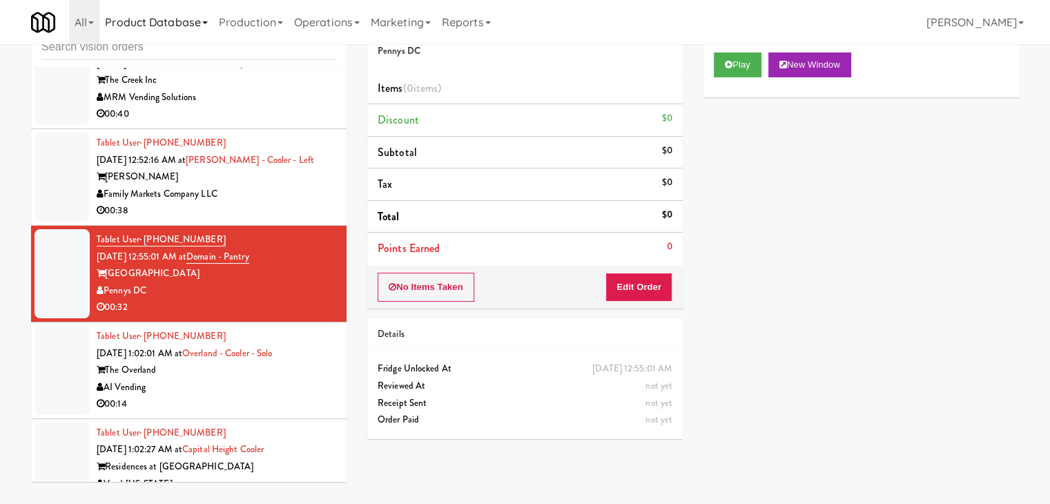
click at [158, 41] on link "Product Database" at bounding box center [156, 22] width 114 height 44
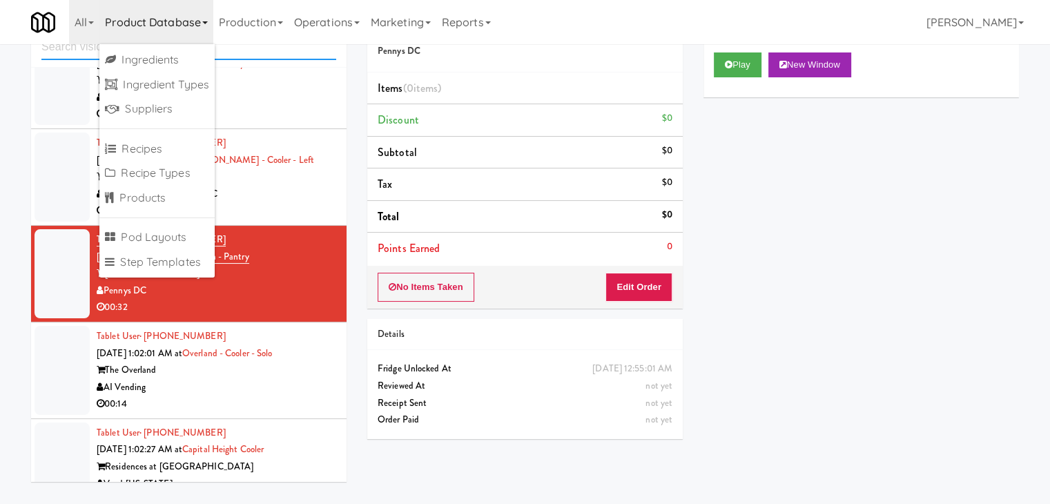
click at [64, 53] on input "text" at bounding box center [188, 48] width 295 height 26
paste input "Pennys DC"
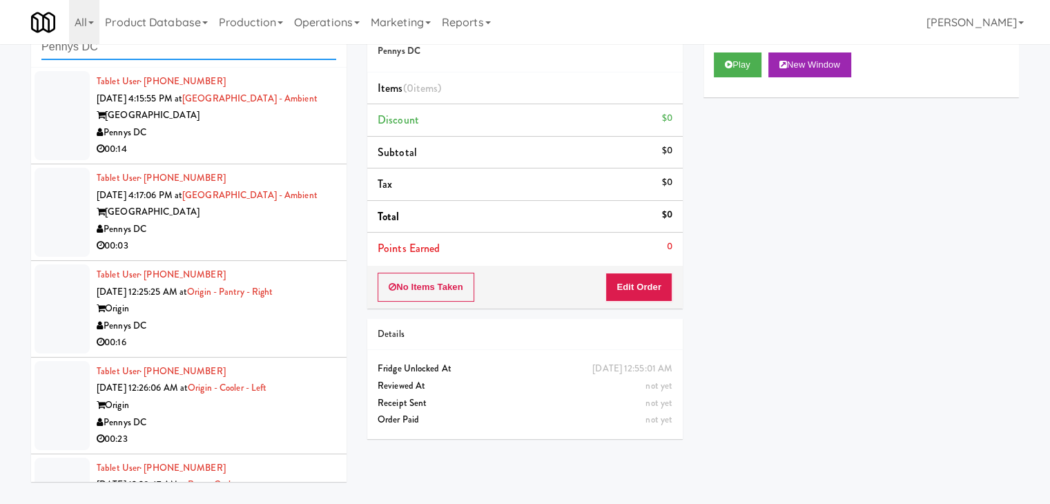
type input "Pennys DC"
drag, startPoint x: 271, startPoint y: 155, endPoint x: 273, endPoint y: 162, distance: 7.2
click at [272, 155] on div "00:14" at bounding box center [217, 149] width 240 height 17
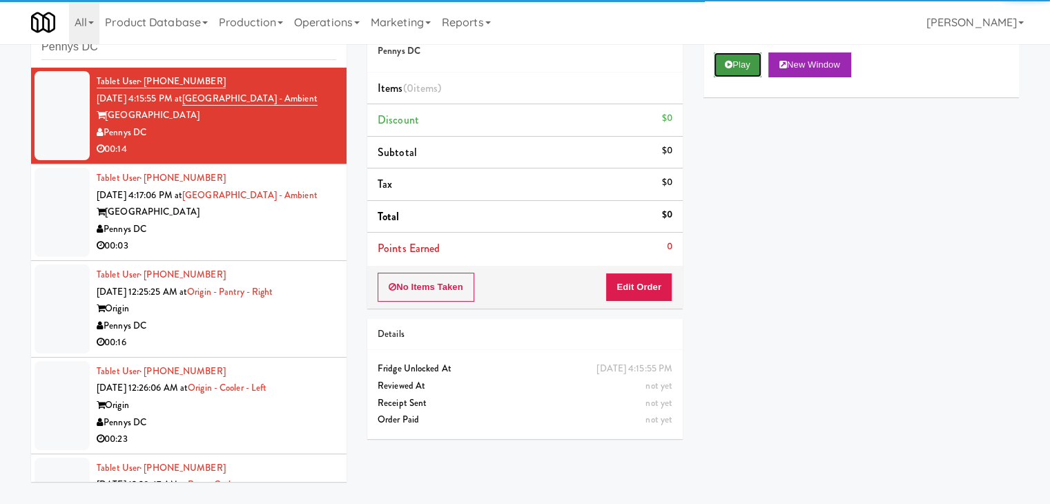
click at [745, 62] on button "Play" at bounding box center [738, 64] width 48 height 25
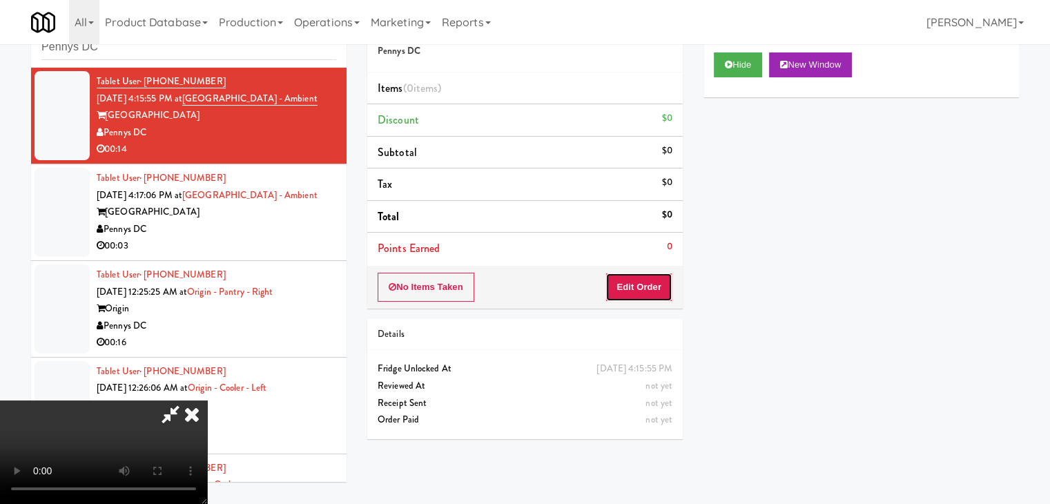
click at [645, 287] on button "Edit Order" at bounding box center [638, 287] width 67 height 29
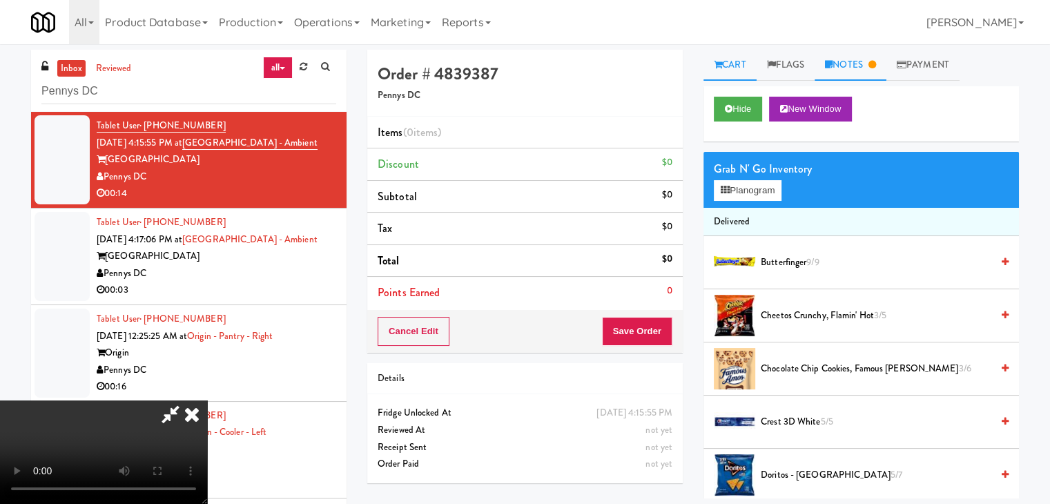
click at [856, 67] on link "Notes" at bounding box center [851, 65] width 72 height 31
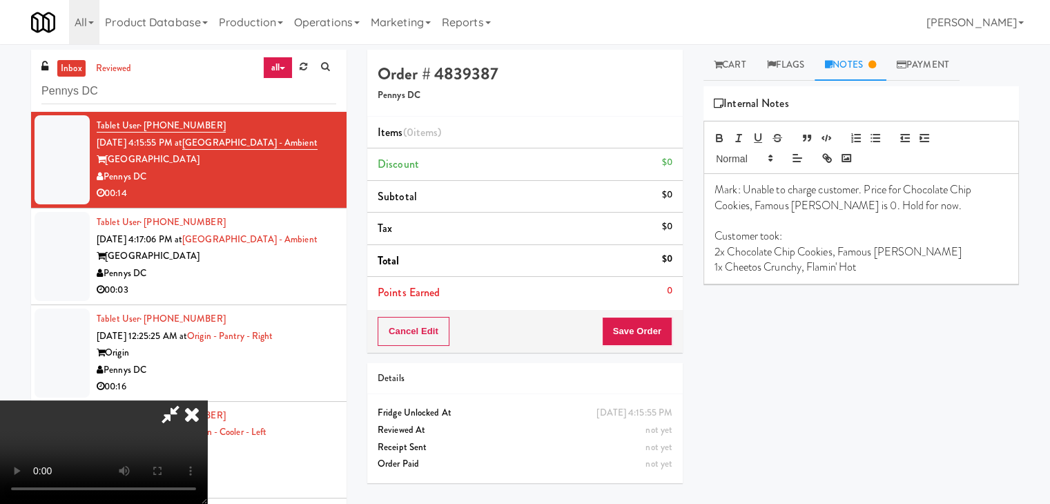
click at [0, 400] on video at bounding box center [103, 452] width 207 height 104
click at [207, 400] on icon at bounding box center [192, 414] width 30 height 28
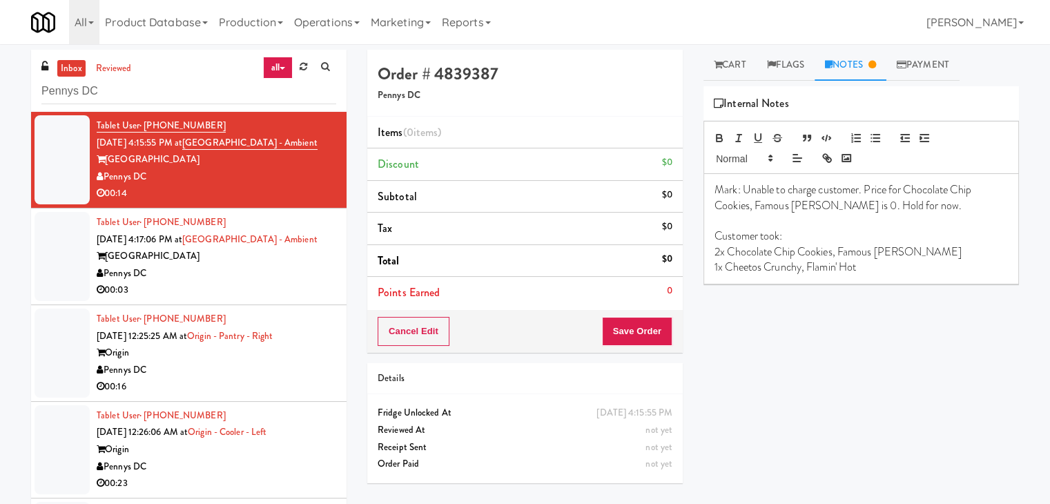
click at [247, 293] on div "00:03" at bounding box center [217, 290] width 240 height 17
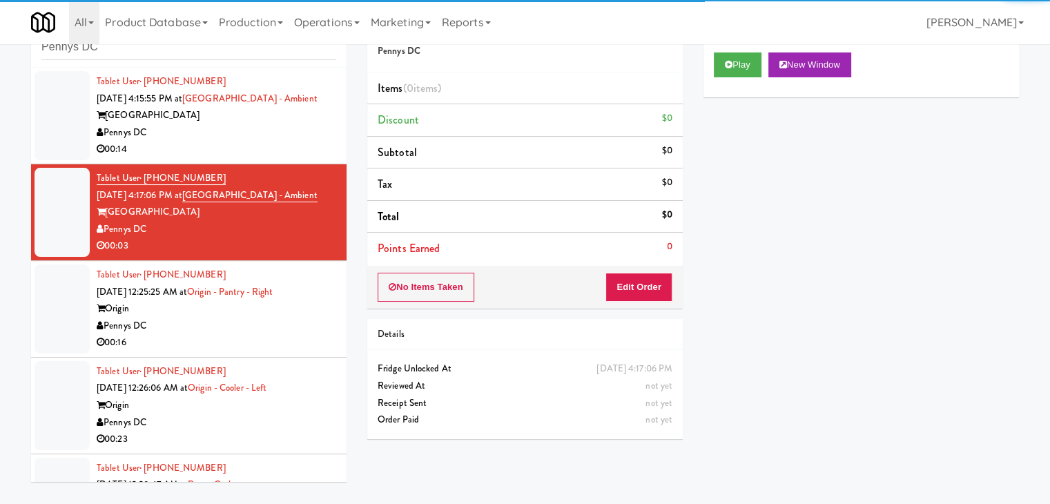
scroll to position [138, 0]
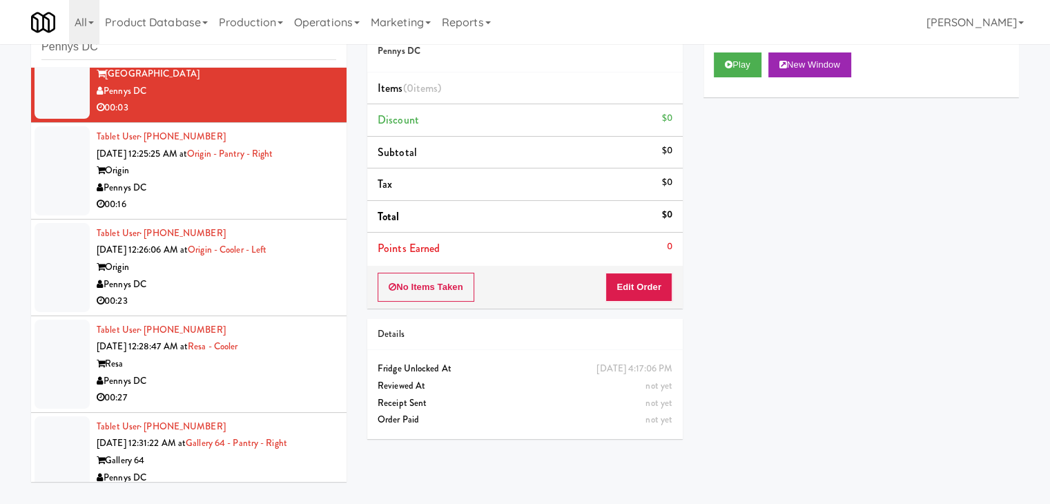
click at [255, 191] on div "Pennys DC" at bounding box center [217, 187] width 240 height 17
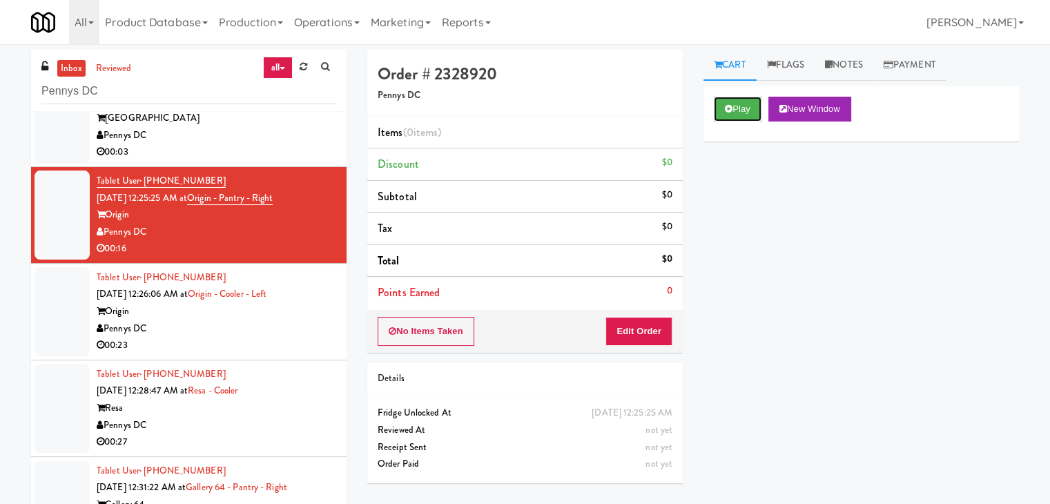
click at [740, 110] on button "Play" at bounding box center [738, 109] width 48 height 25
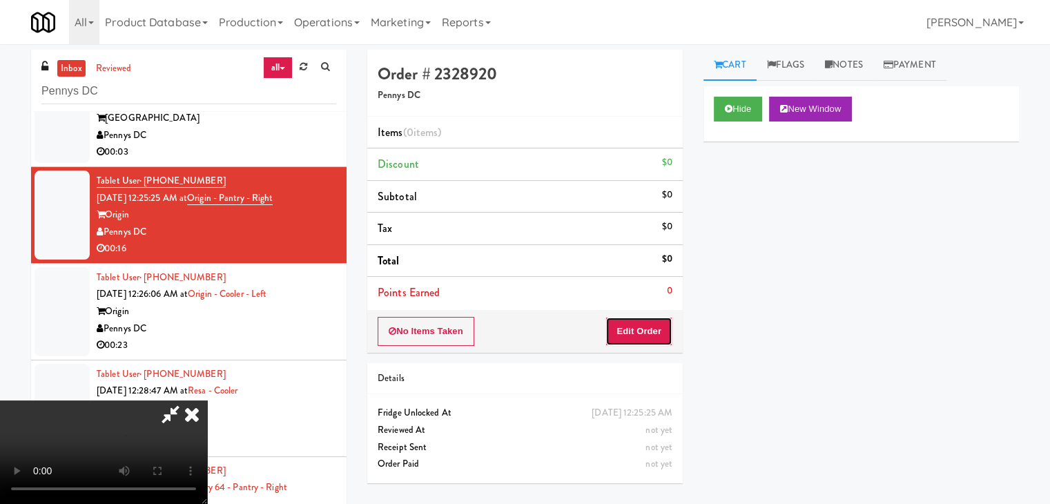
click at [654, 340] on button "Edit Order" at bounding box center [638, 331] width 67 height 29
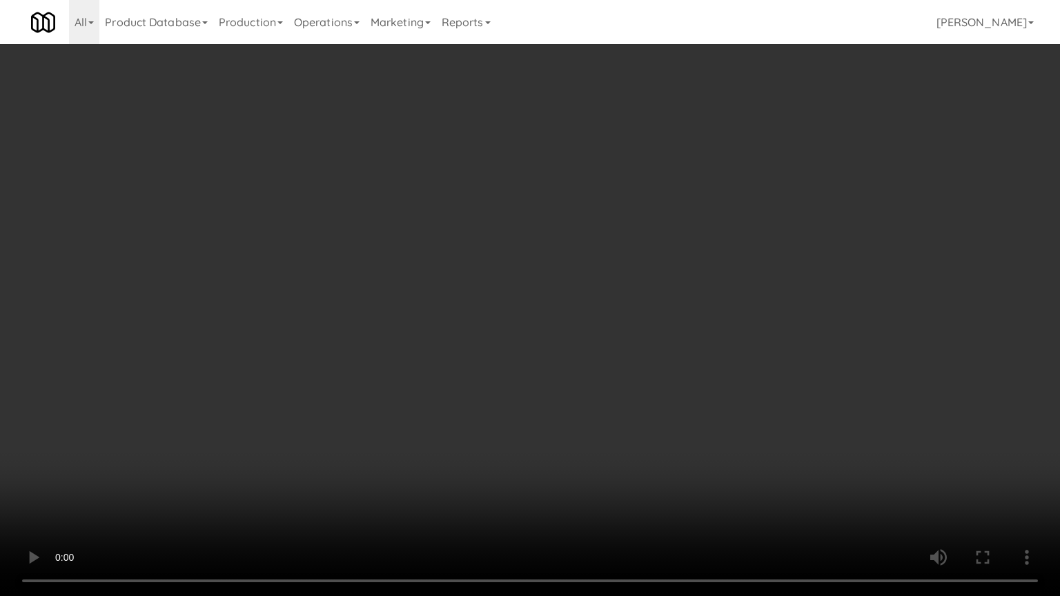
click at [627, 359] on video at bounding box center [530, 298] width 1060 height 596
click at [628, 362] on video at bounding box center [530, 298] width 1060 height 596
click at [630, 342] on video at bounding box center [530, 298] width 1060 height 596
click at [628, 346] on video at bounding box center [530, 298] width 1060 height 596
click at [630, 344] on video at bounding box center [530, 298] width 1060 height 596
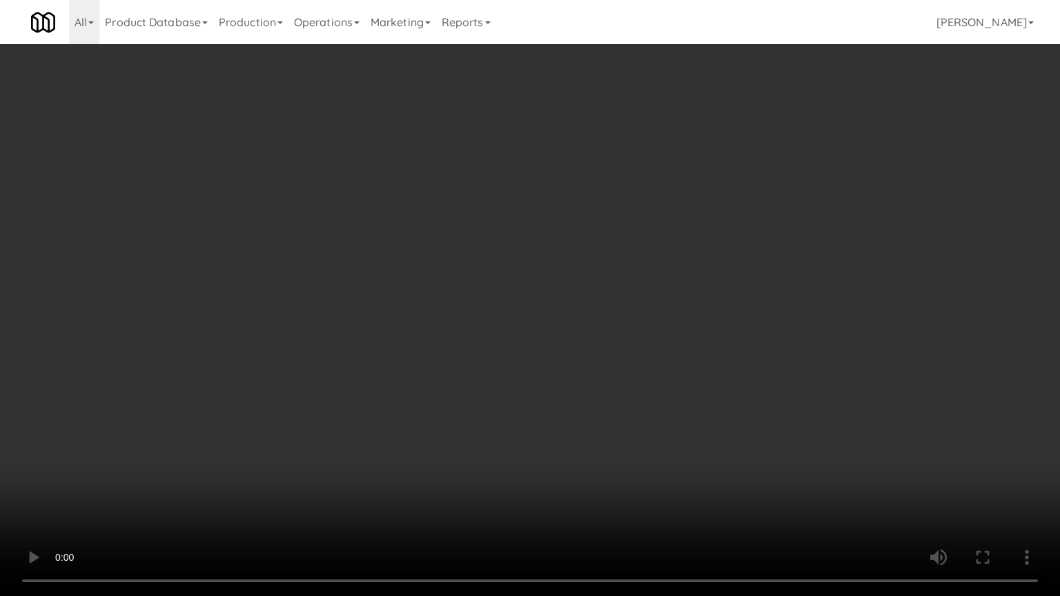
click at [630, 344] on video at bounding box center [530, 298] width 1060 height 596
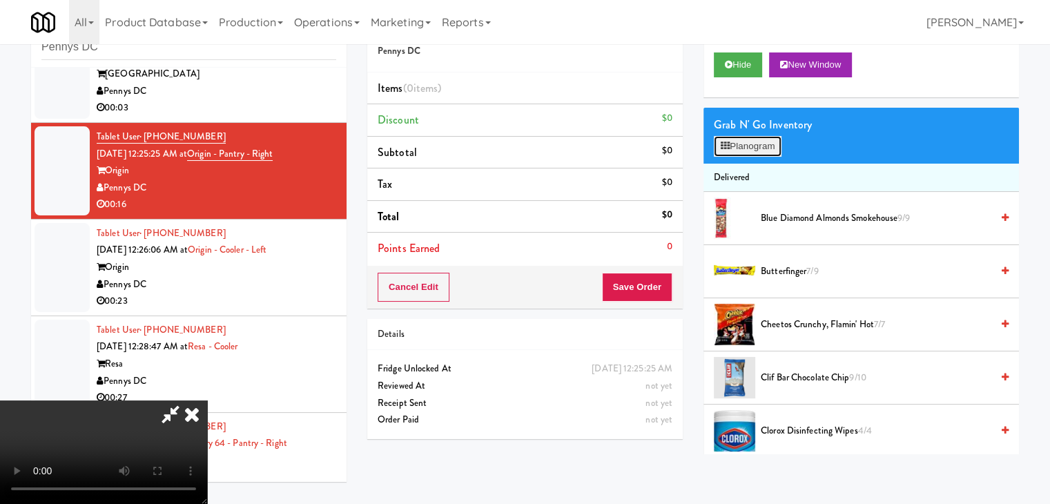
click at [762, 151] on button "Planogram" at bounding box center [748, 146] width 68 height 21
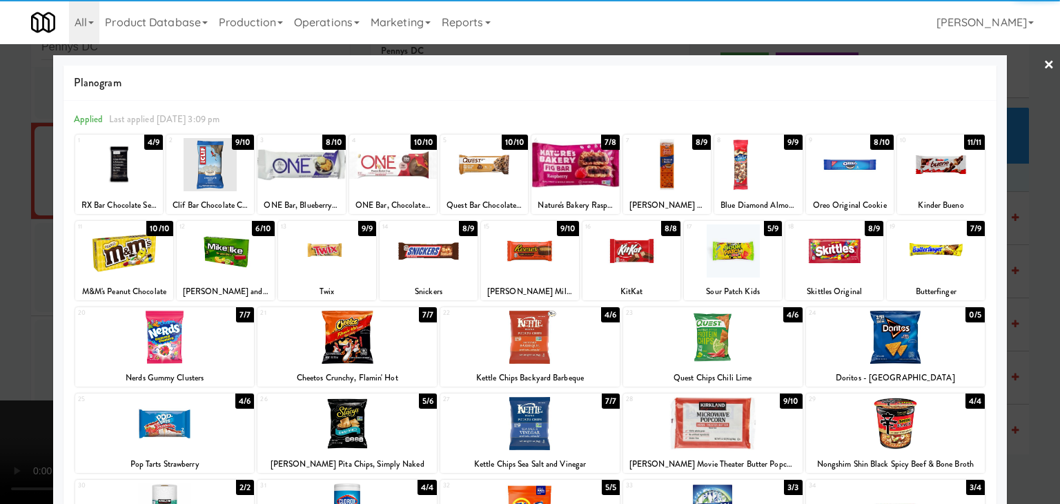
drag, startPoint x: 218, startPoint y: 258, endPoint x: 231, endPoint y: 258, distance: 13.1
click at [217, 258] on div at bounding box center [226, 250] width 98 height 53
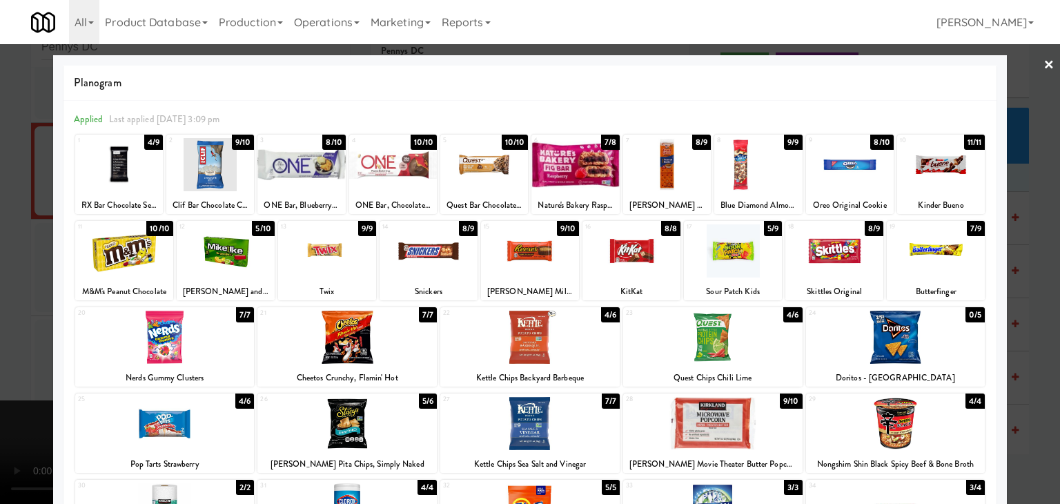
drag, startPoint x: 946, startPoint y: 164, endPoint x: 1033, endPoint y: 202, distance: 95.2
click at [946, 164] on div at bounding box center [941, 164] width 88 height 53
click at [1036, 224] on div at bounding box center [530, 252] width 1060 height 504
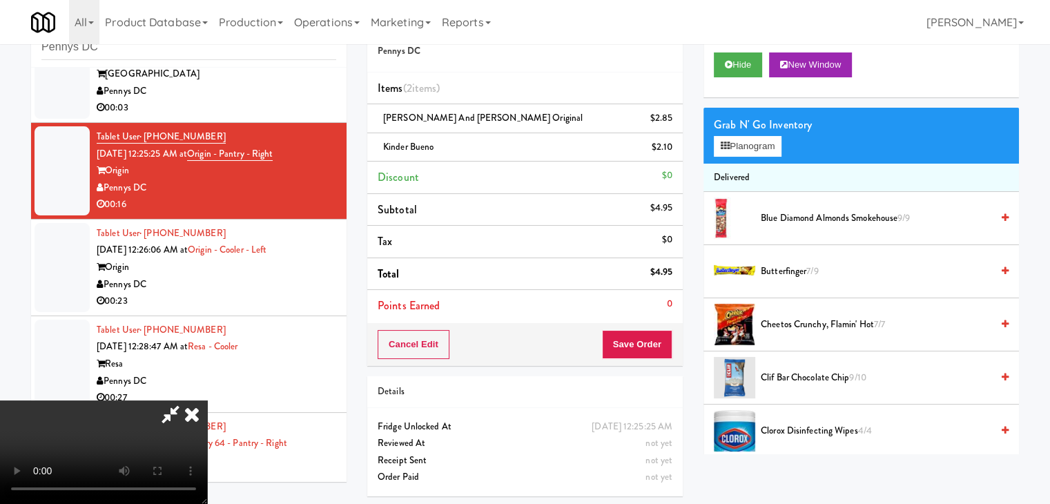
click at [674, 382] on div "Details" at bounding box center [524, 392] width 315 height 32
click at [663, 345] on button "Save Order" at bounding box center [637, 344] width 70 height 29
click at [663, 346] on button "Save Order" at bounding box center [637, 344] width 70 height 29
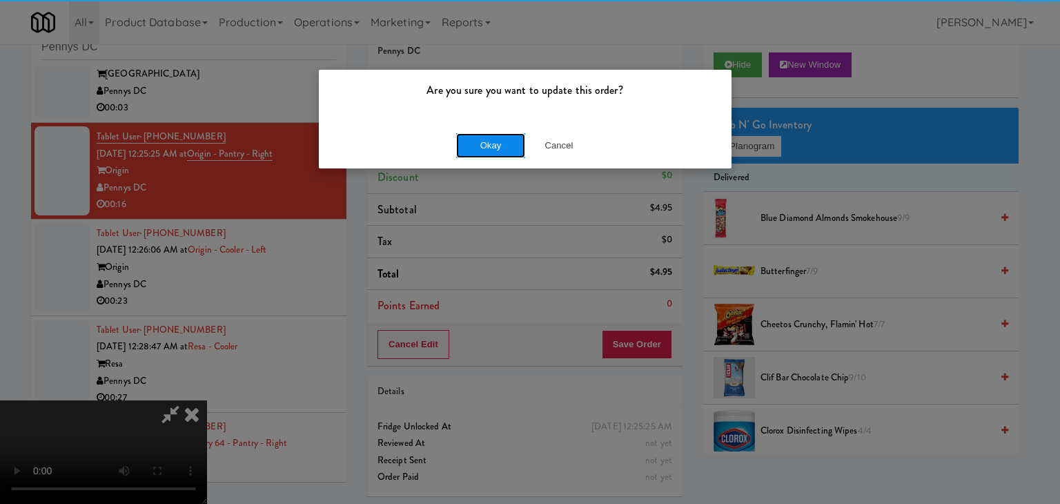
click at [495, 143] on button "Okay" at bounding box center [490, 145] width 69 height 25
click at [495, 143] on div "Okay Cancel" at bounding box center [525, 145] width 413 height 46
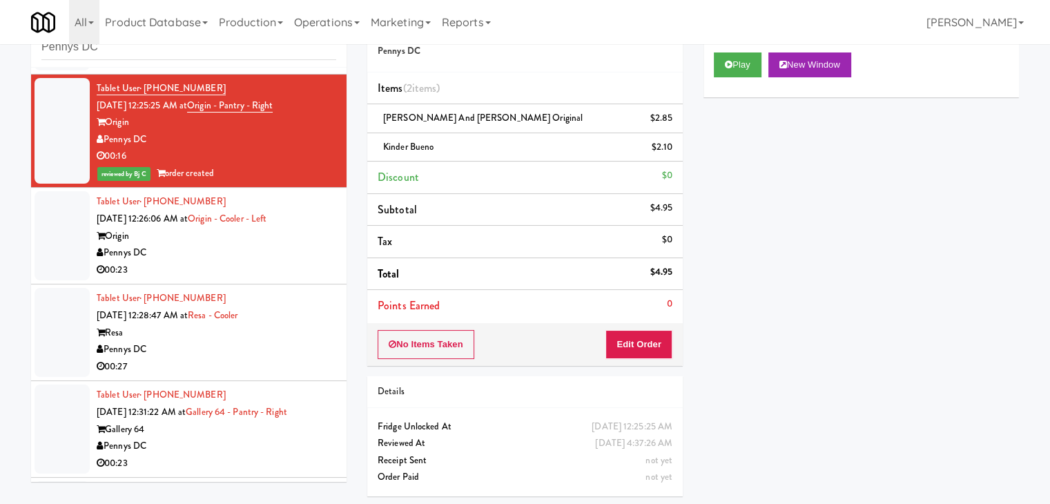
scroll to position [276, 0]
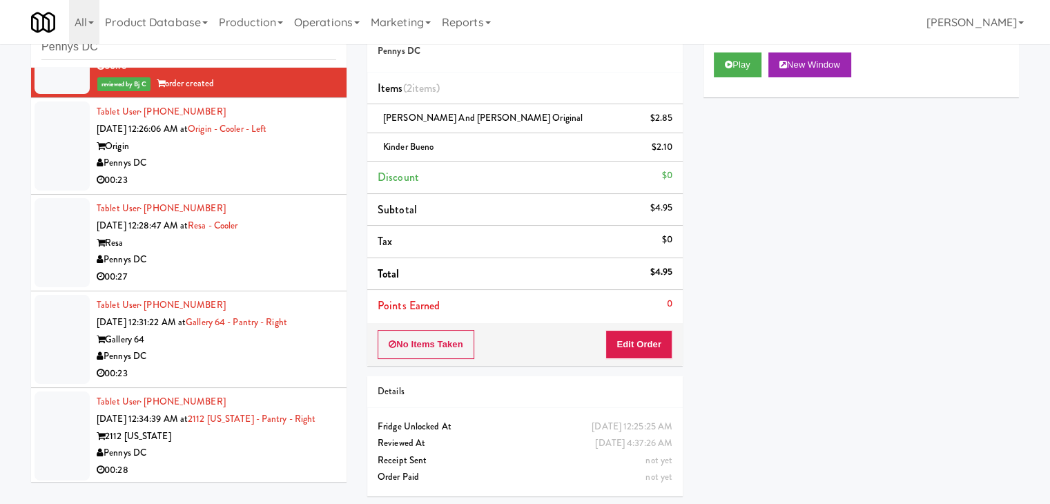
drag, startPoint x: 239, startPoint y: 167, endPoint x: 253, endPoint y: 178, distance: 18.2
click at [240, 167] on div "Pennys DC" at bounding box center [217, 163] width 240 height 17
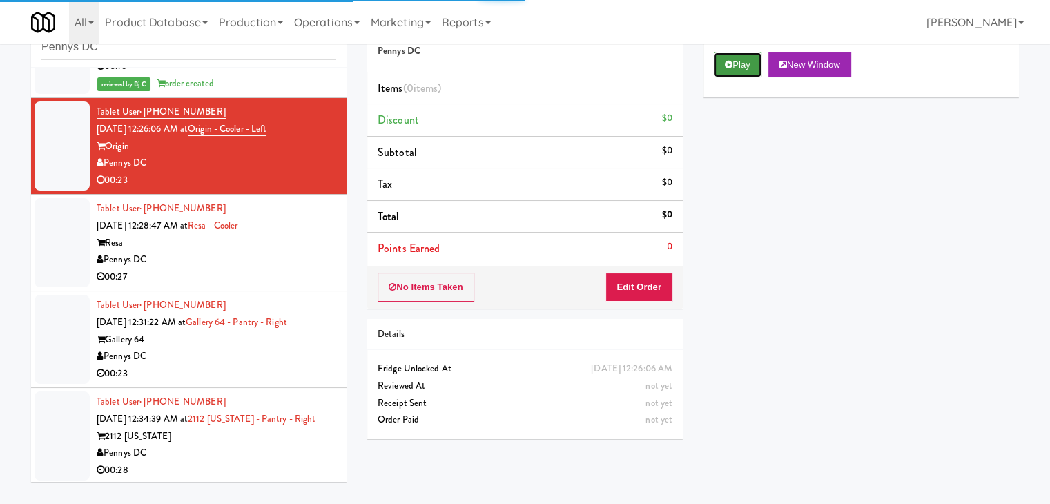
click at [737, 71] on button "Play" at bounding box center [738, 64] width 48 height 25
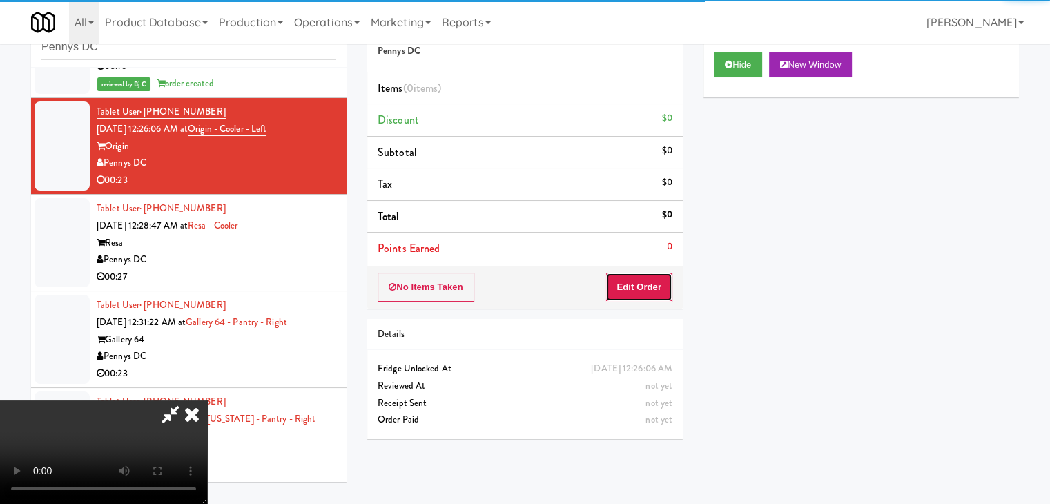
click at [652, 289] on button "Edit Order" at bounding box center [638, 287] width 67 height 29
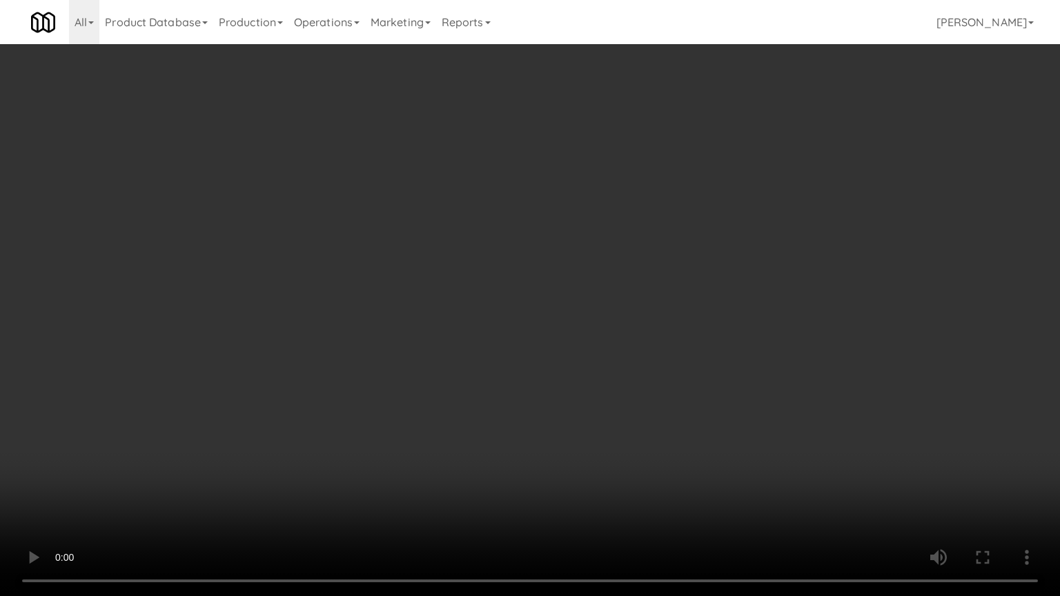
click at [605, 395] on video at bounding box center [530, 298] width 1060 height 596
click at [606, 395] on video at bounding box center [530, 298] width 1060 height 596
click at [654, 402] on video at bounding box center [530, 298] width 1060 height 596
click at [654, 403] on video at bounding box center [530, 298] width 1060 height 596
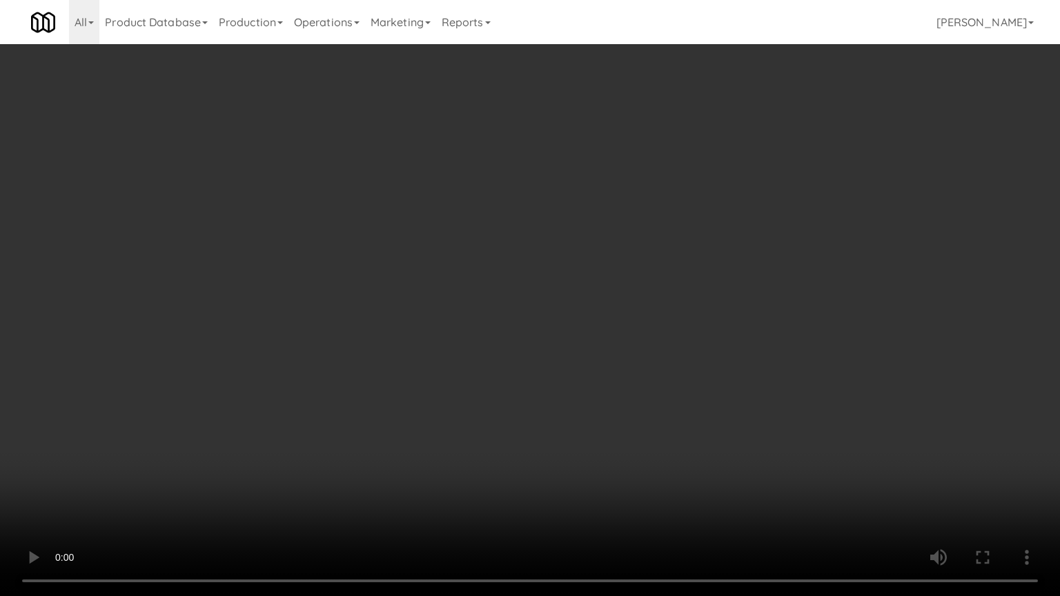
click at [654, 403] on video at bounding box center [530, 298] width 1060 height 596
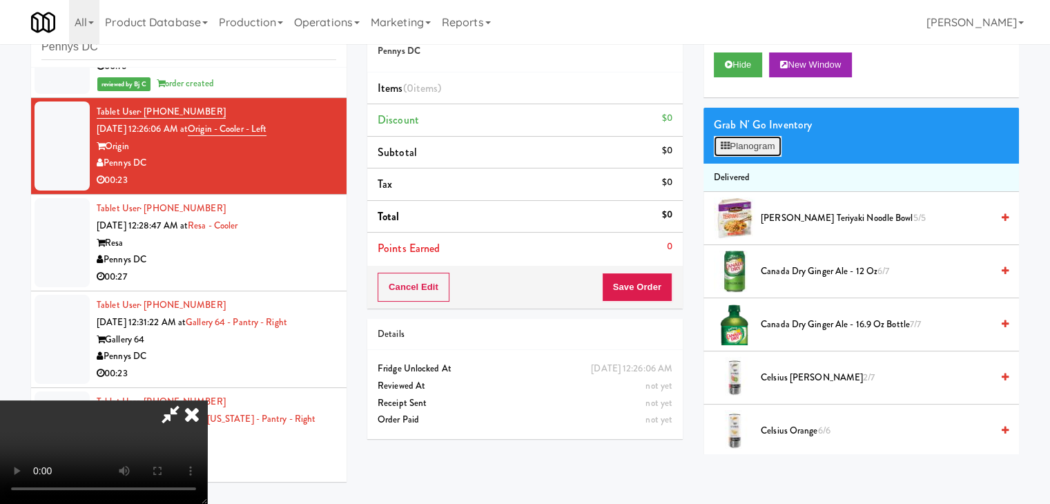
click at [744, 153] on button "Planogram" at bounding box center [748, 146] width 68 height 21
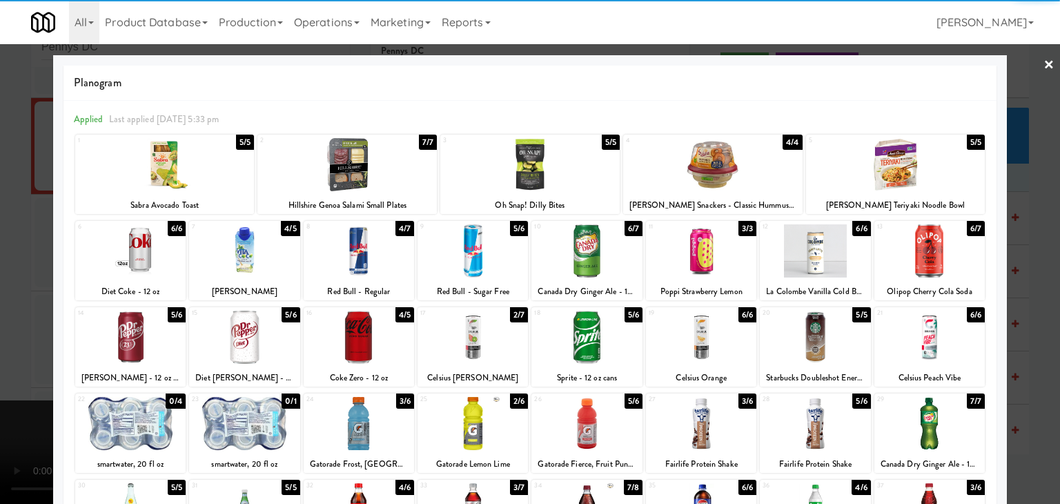
click at [535, 155] on div at bounding box center [529, 164] width 179 height 53
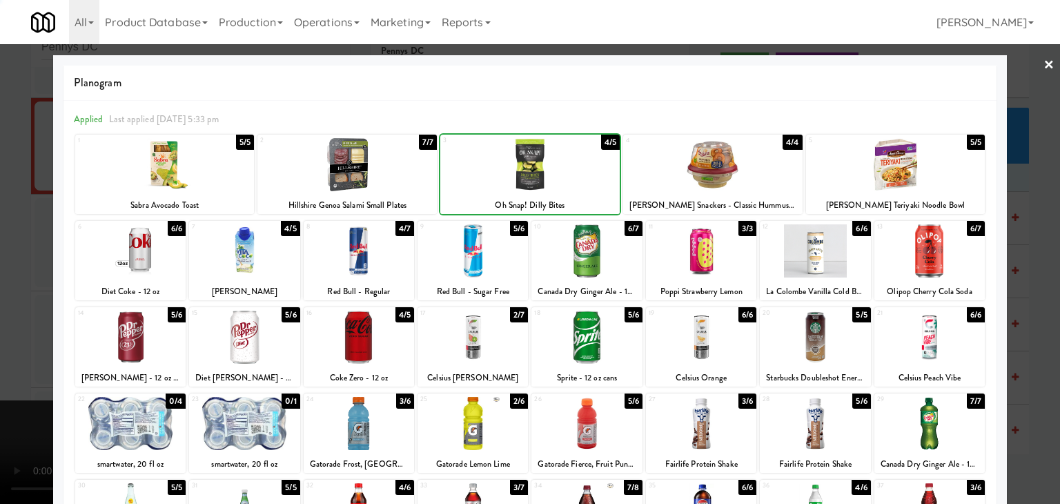
click at [27, 246] on div at bounding box center [530, 252] width 1060 height 504
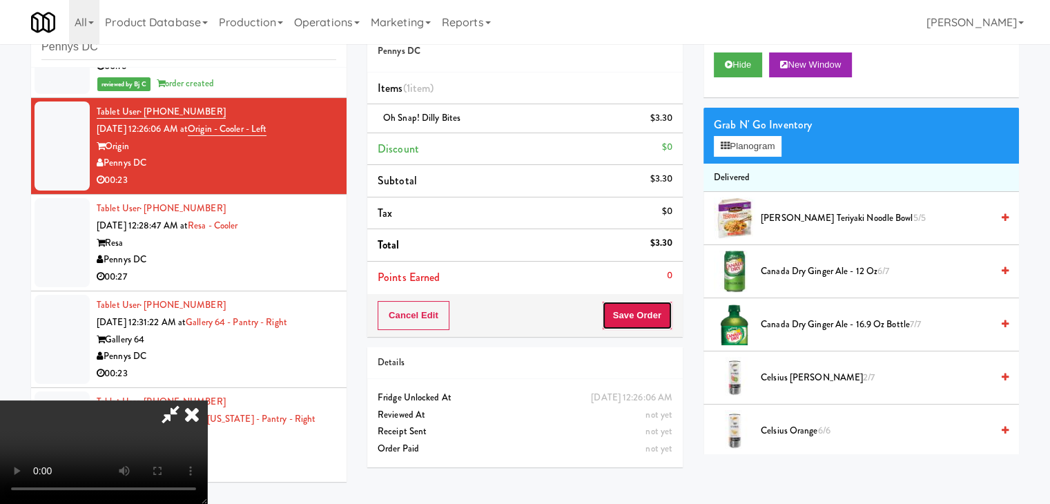
click at [662, 315] on button "Save Order" at bounding box center [637, 315] width 70 height 29
click at [661, 315] on button "Save Order" at bounding box center [637, 315] width 70 height 29
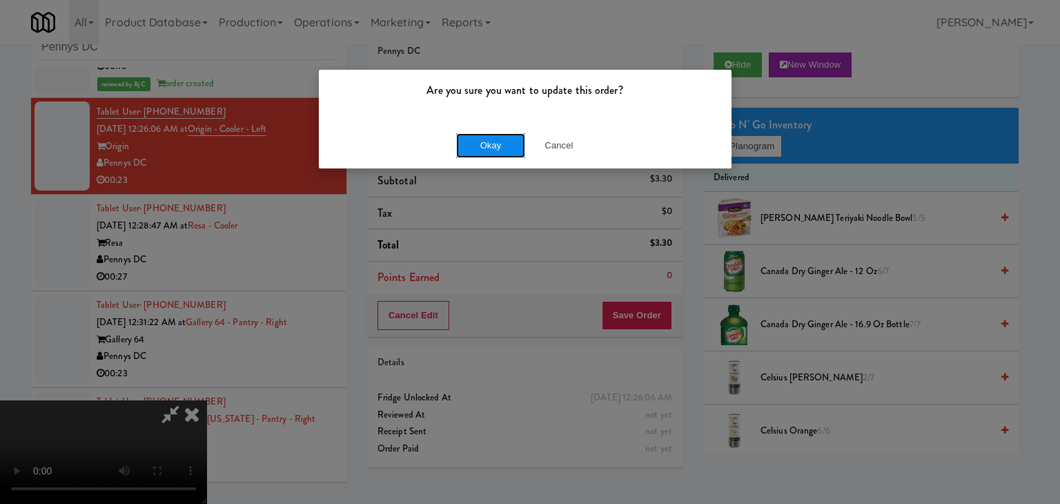
click at [503, 144] on button "Okay" at bounding box center [490, 145] width 69 height 25
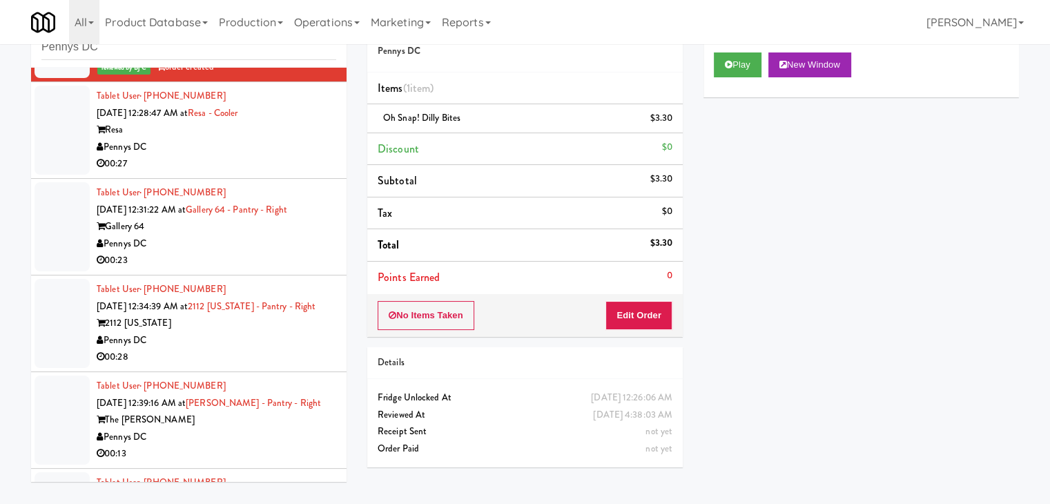
scroll to position [414, 0]
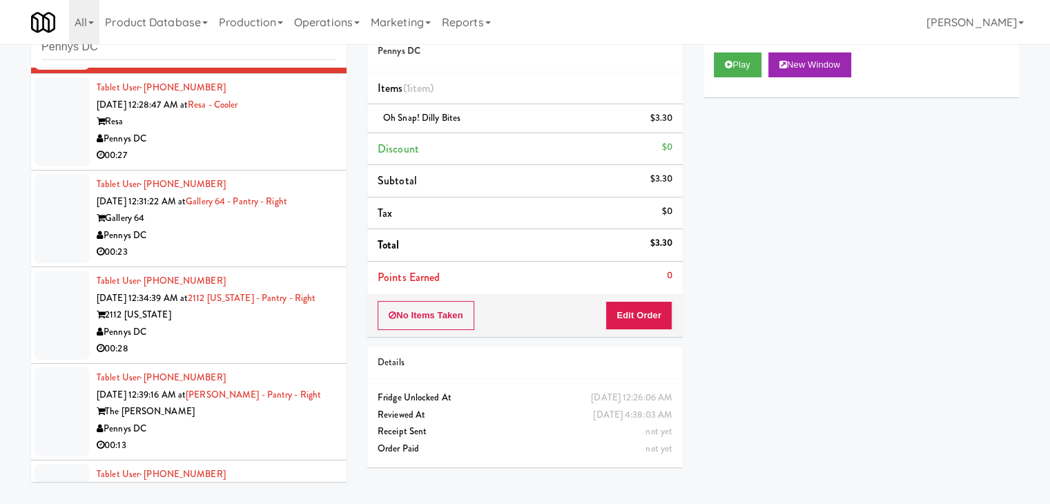
click at [264, 161] on div "00:27" at bounding box center [217, 155] width 240 height 17
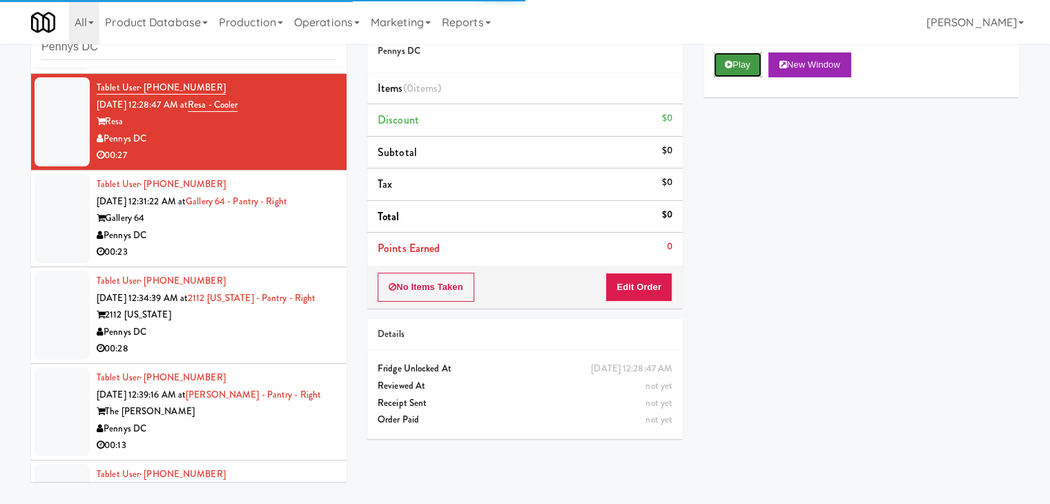
drag, startPoint x: 743, startPoint y: 58, endPoint x: 735, endPoint y: 84, distance: 27.5
click at [741, 59] on button "Play" at bounding box center [738, 64] width 48 height 25
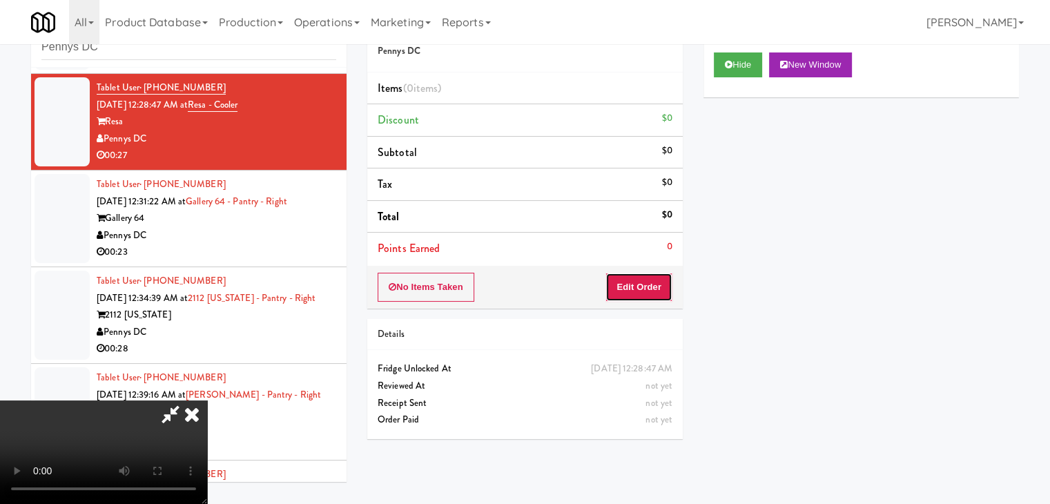
click at [635, 284] on button "Edit Order" at bounding box center [638, 287] width 67 height 29
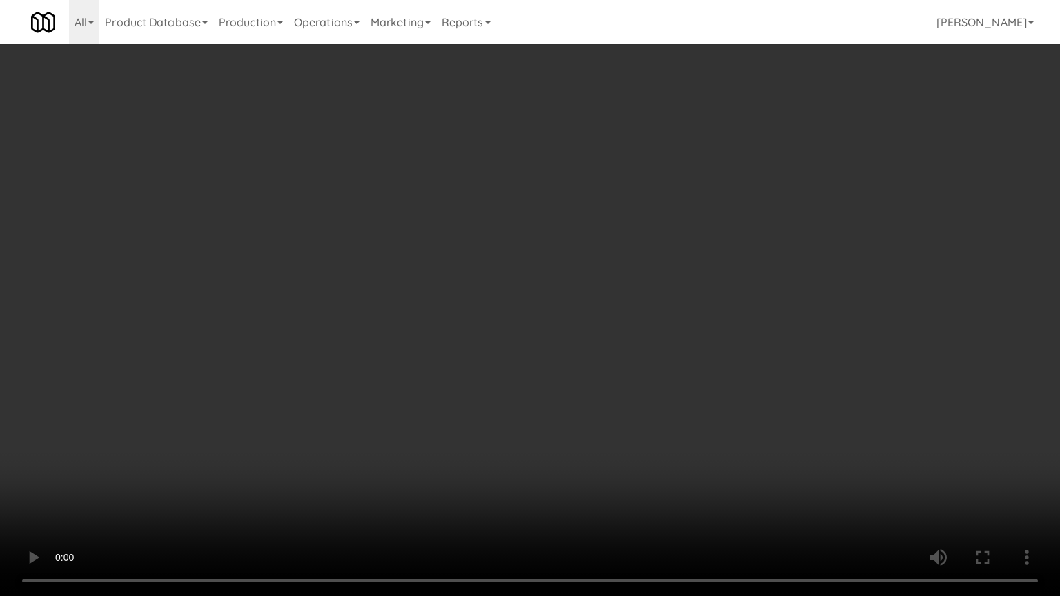
click at [563, 456] on video at bounding box center [530, 298] width 1060 height 596
drag, startPoint x: 563, startPoint y: 456, endPoint x: 572, endPoint y: 438, distance: 19.5
click at [565, 450] on video at bounding box center [530, 298] width 1060 height 596
click at [572, 438] on video at bounding box center [530, 298] width 1060 height 596
click at [572, 442] on video at bounding box center [530, 298] width 1060 height 596
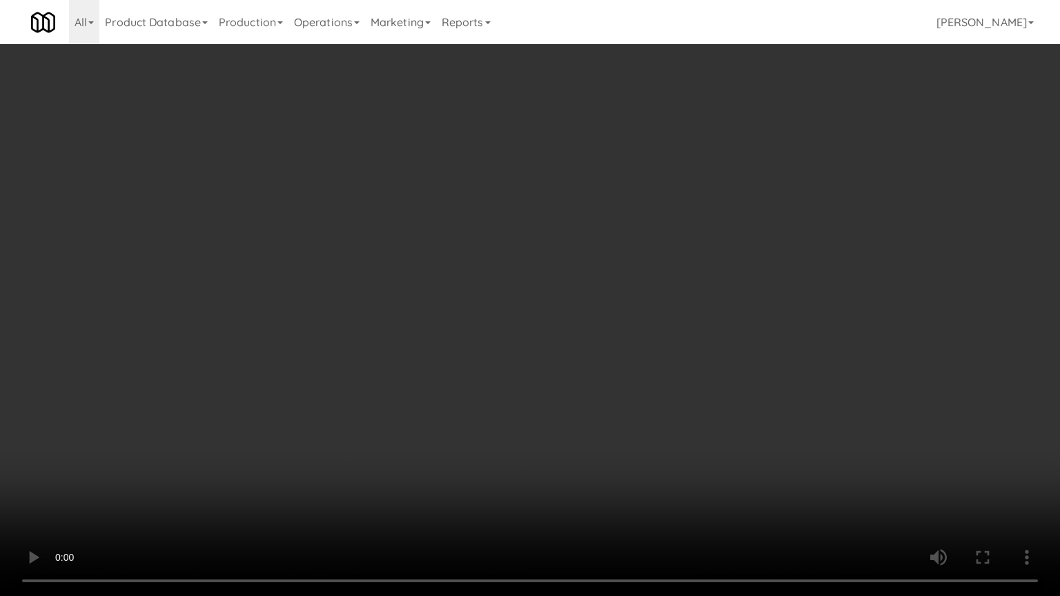
click at [574, 436] on video at bounding box center [530, 298] width 1060 height 596
click at [580, 446] on video at bounding box center [530, 298] width 1060 height 596
click at [577, 445] on video at bounding box center [530, 298] width 1060 height 596
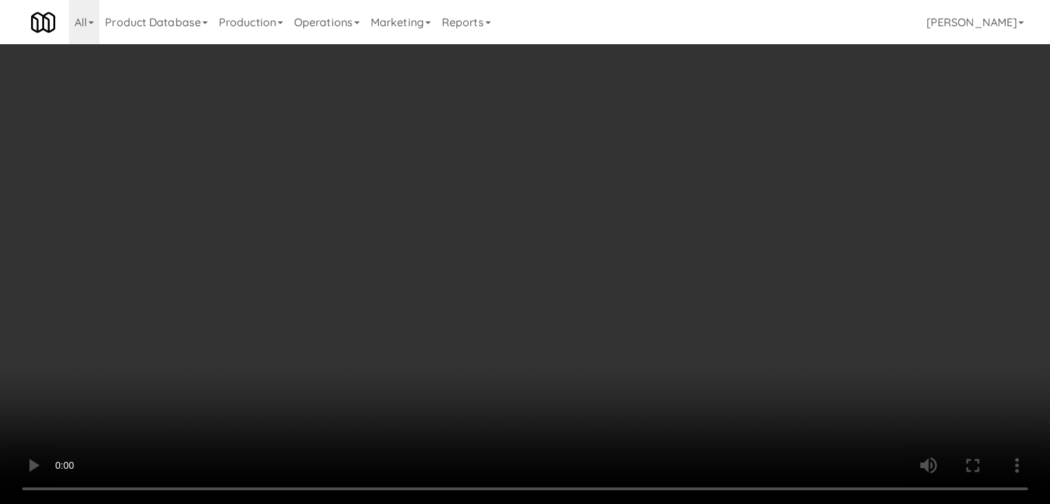
click at [451, 376] on video at bounding box center [525, 252] width 1050 height 504
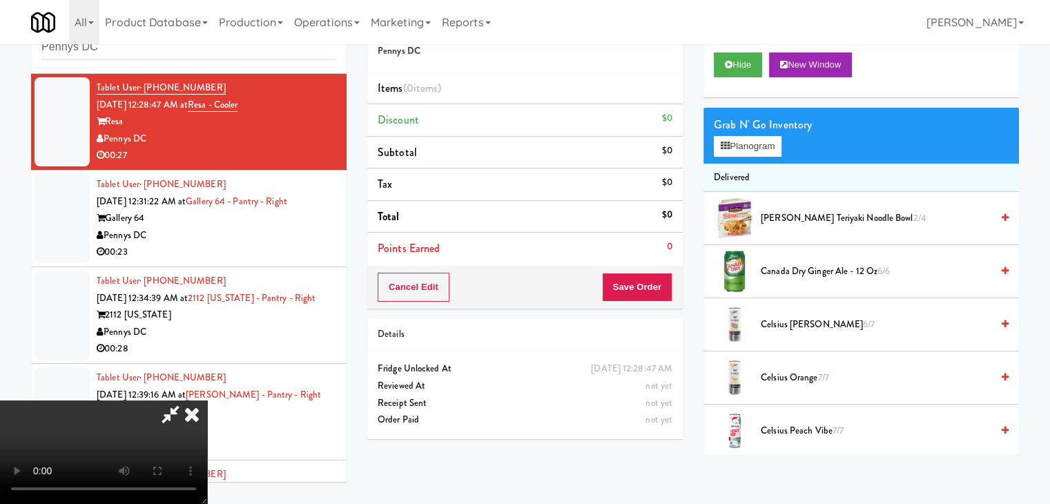
drag, startPoint x: 452, startPoint y: 375, endPoint x: 513, endPoint y: 417, distance: 74.5
click at [207, 400] on video at bounding box center [103, 452] width 207 height 104
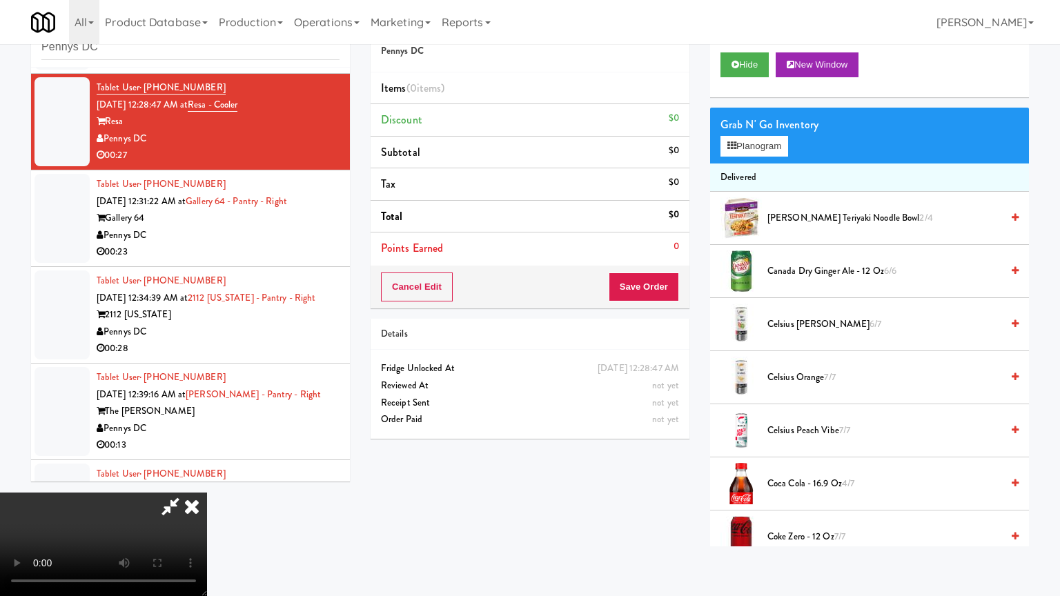
drag, startPoint x: 588, startPoint y: 399, endPoint x: 555, endPoint y: 396, distance: 33.3
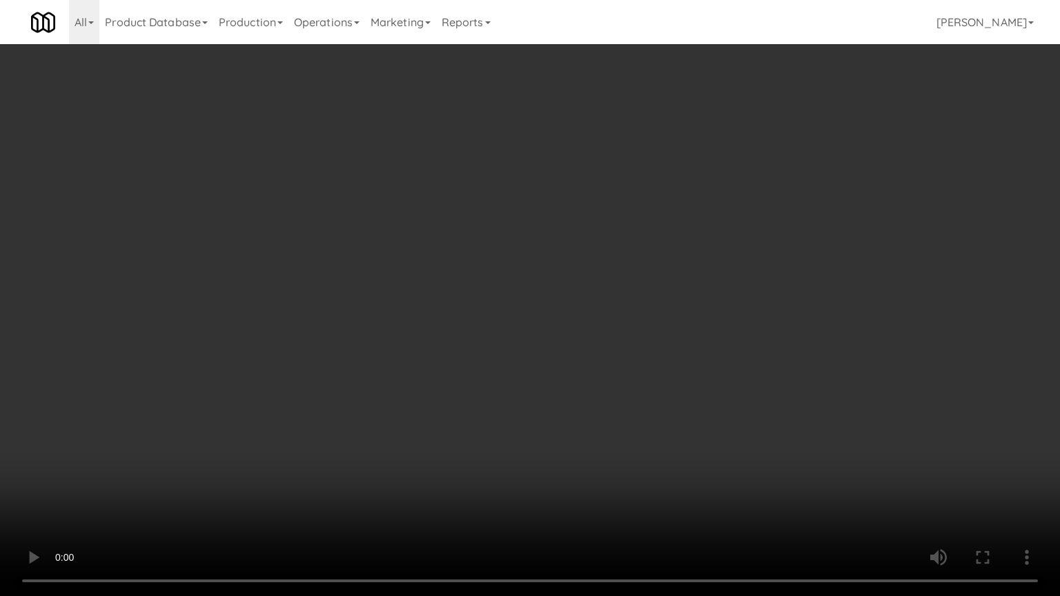
click at [565, 396] on video at bounding box center [530, 298] width 1060 height 596
click at [597, 293] on video at bounding box center [530, 298] width 1060 height 596
drag, startPoint x: 597, startPoint y: 293, endPoint x: 677, endPoint y: 146, distance: 166.8
click at [597, 292] on video at bounding box center [530, 298] width 1060 height 596
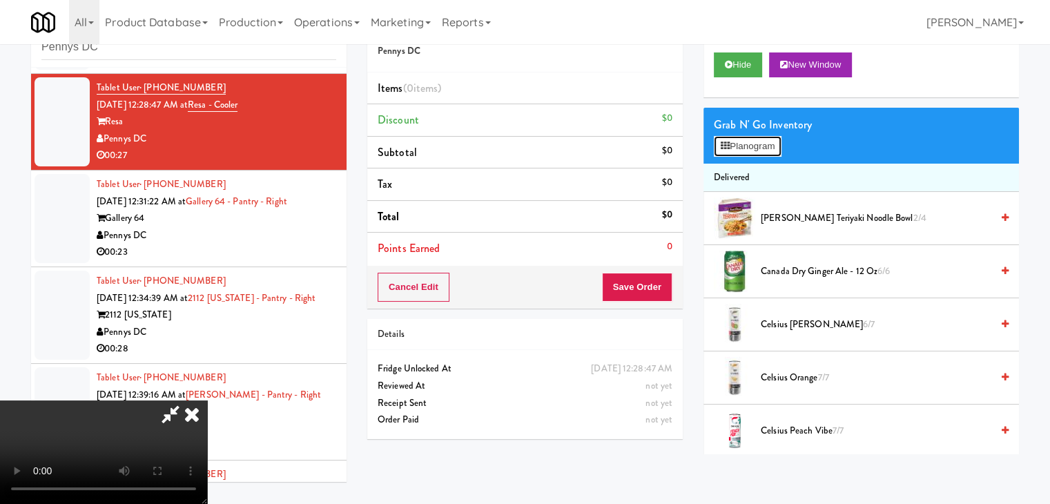
click at [768, 144] on button "Planogram" at bounding box center [748, 146] width 68 height 21
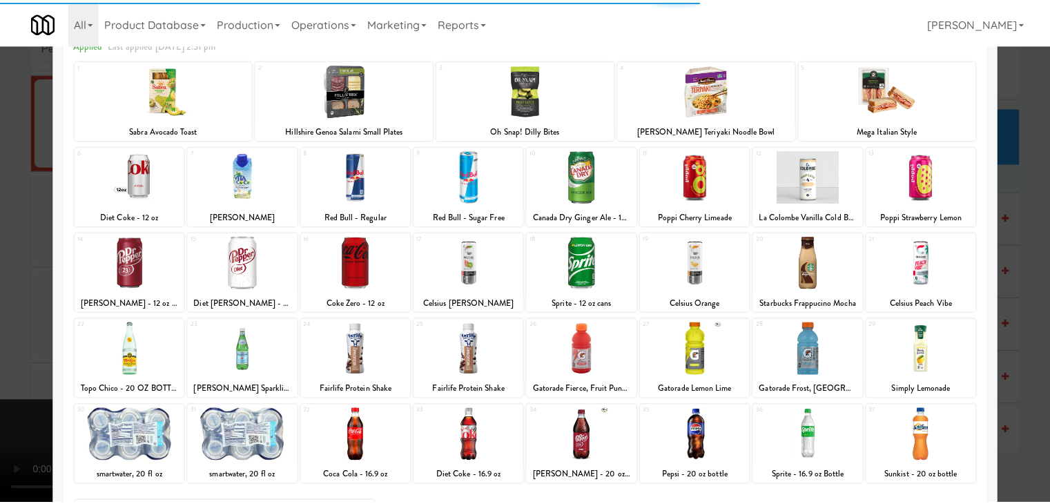
scroll to position [174, 0]
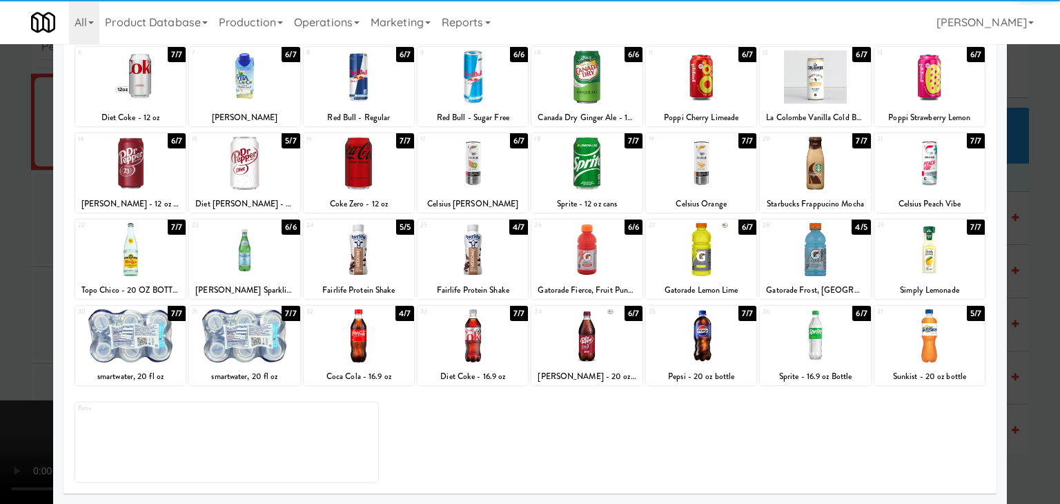
click at [369, 329] on div at bounding box center [359, 335] width 110 height 53
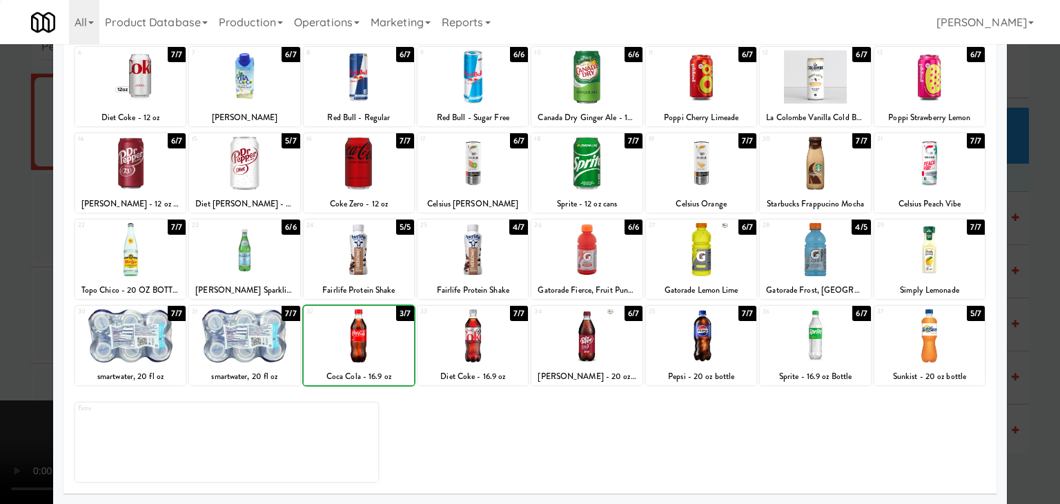
drag, startPoint x: 0, startPoint y: 328, endPoint x: 269, endPoint y: 309, distance: 269.2
click at [23, 322] on div at bounding box center [530, 252] width 1060 height 504
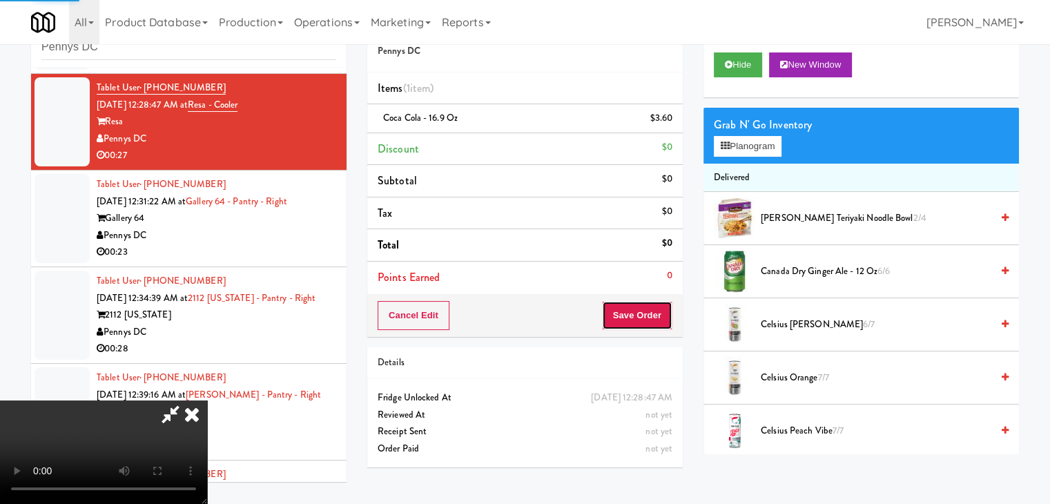
click at [635, 317] on button "Save Order" at bounding box center [637, 315] width 70 height 29
click at [634, 317] on button "Save Order" at bounding box center [637, 315] width 70 height 29
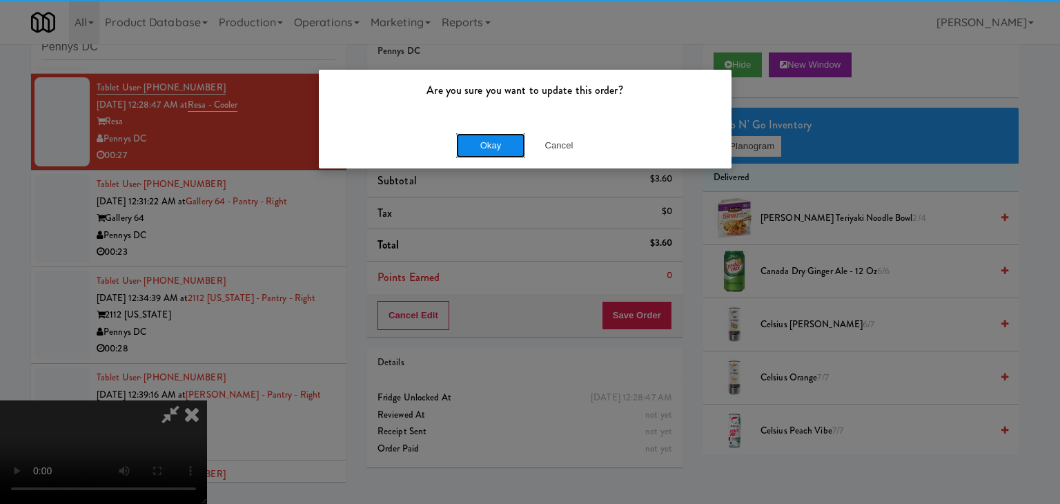
click at [505, 144] on button "Okay" at bounding box center [490, 145] width 69 height 25
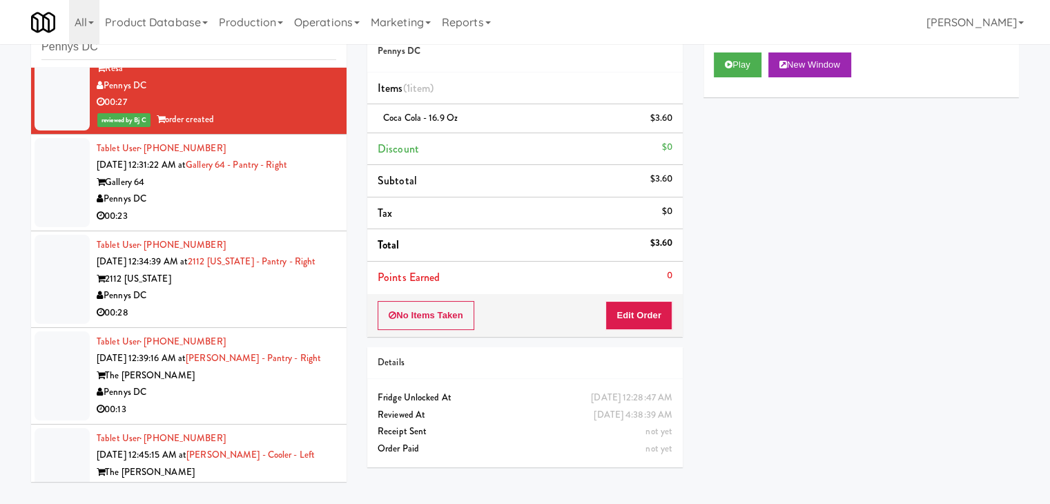
scroll to position [483, 0]
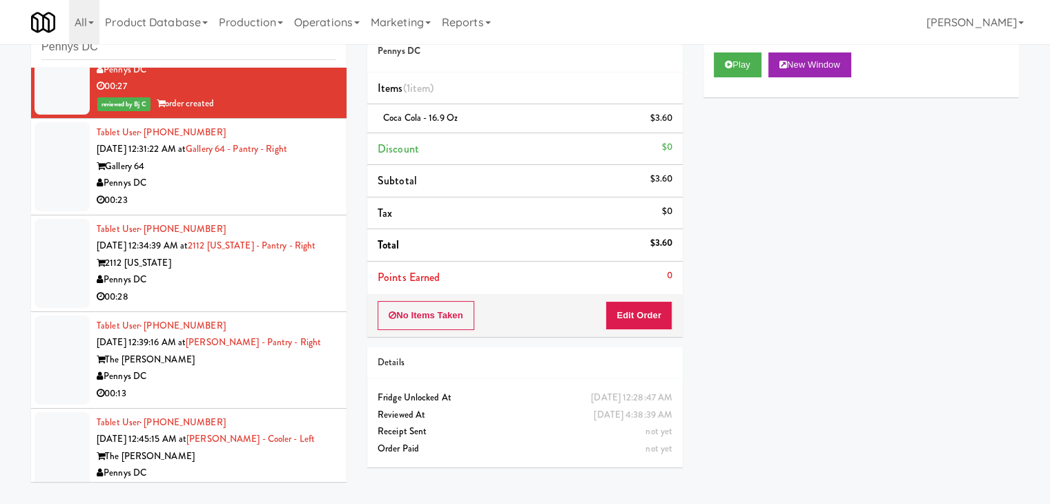
drag, startPoint x: 262, startPoint y: 191, endPoint x: 255, endPoint y: 197, distance: 9.3
click at [260, 193] on div "00:23" at bounding box center [217, 200] width 240 height 17
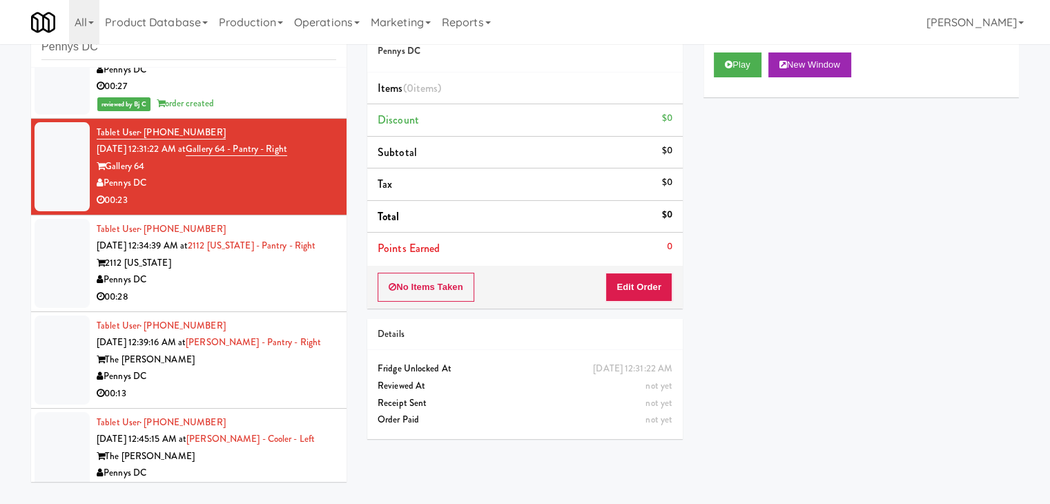
drag, startPoint x: 440, startPoint y: 144, endPoint x: 0, endPoint y: 208, distance: 445.1
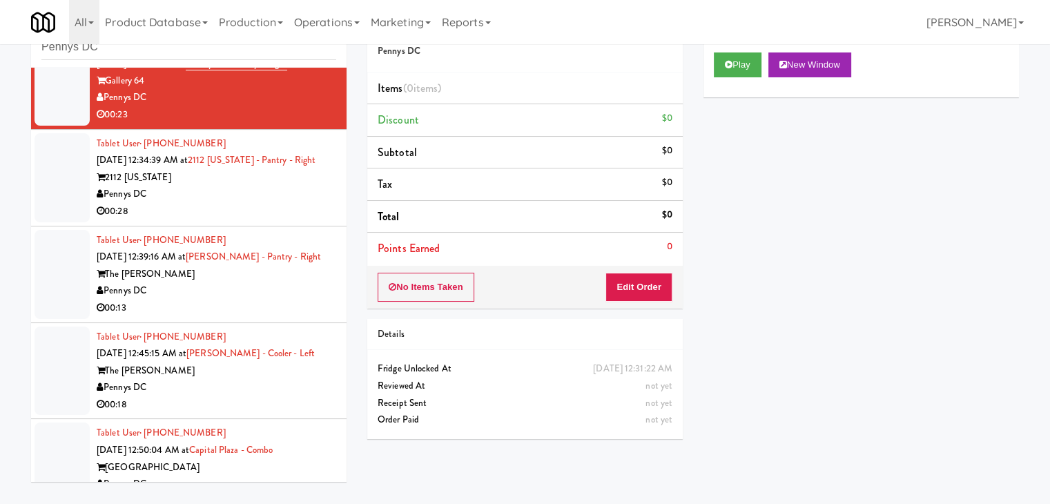
scroll to position [500, 0]
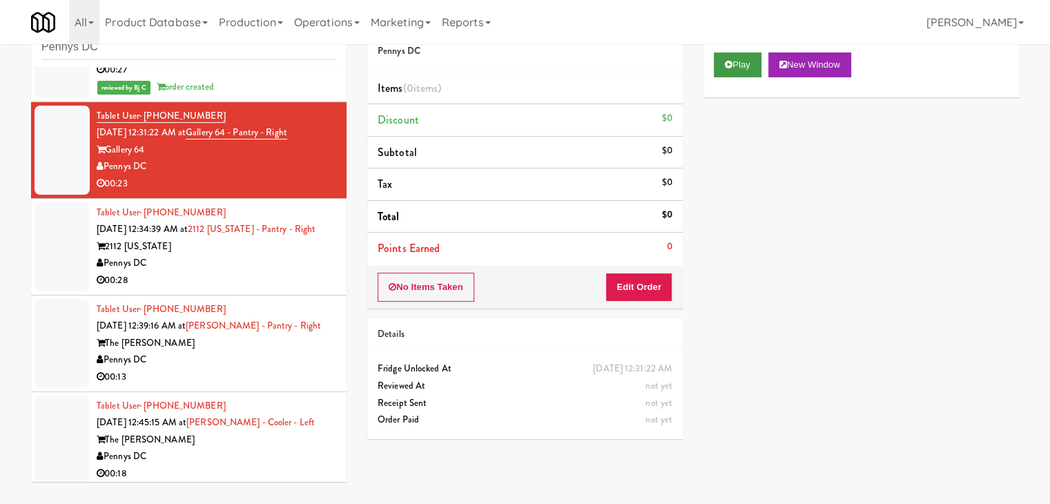
click at [746, 76] on div "Play New Window" at bounding box center [860, 69] width 315 height 55
drag, startPoint x: 732, startPoint y: 66, endPoint x: 727, endPoint y: 81, distance: 15.3
click at [730, 70] on button "Play" at bounding box center [738, 64] width 48 height 25
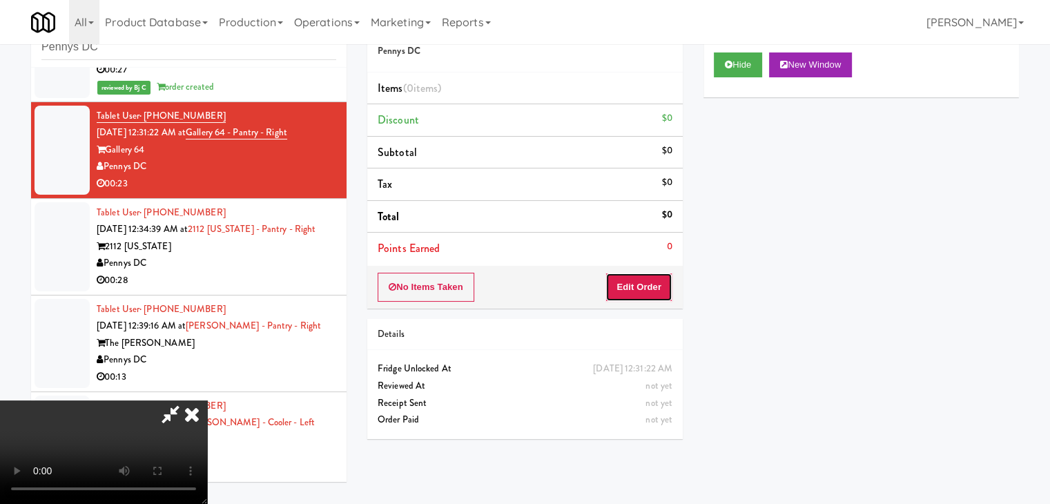
click at [641, 281] on button "Edit Order" at bounding box center [638, 287] width 67 height 29
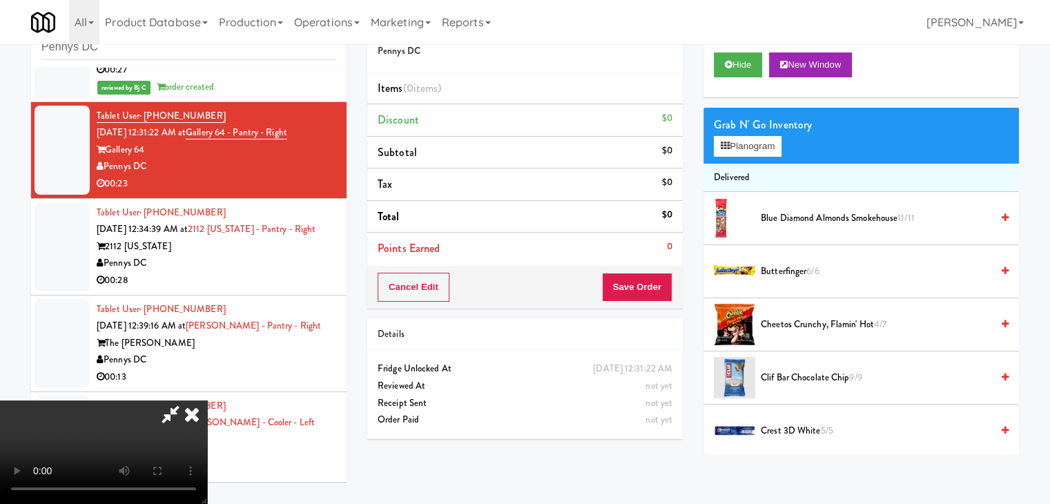
click at [207, 400] on video at bounding box center [103, 452] width 207 height 104
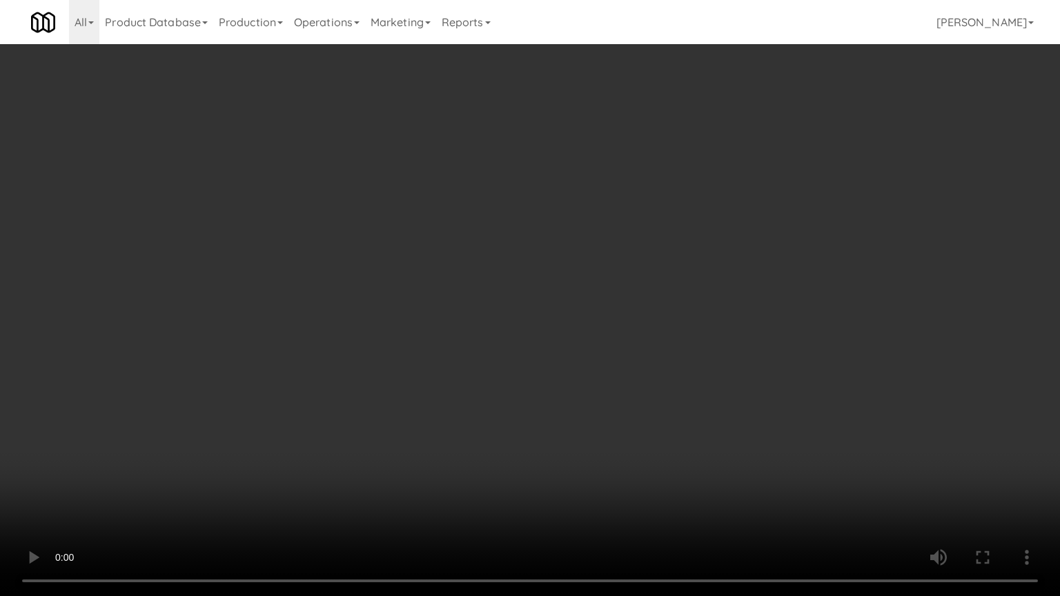
click at [515, 440] on video at bounding box center [530, 298] width 1060 height 596
click at [536, 420] on video at bounding box center [530, 298] width 1060 height 596
click at [550, 403] on video at bounding box center [530, 298] width 1060 height 596
click at [552, 398] on video at bounding box center [530, 298] width 1060 height 596
click at [554, 401] on video at bounding box center [530, 298] width 1060 height 596
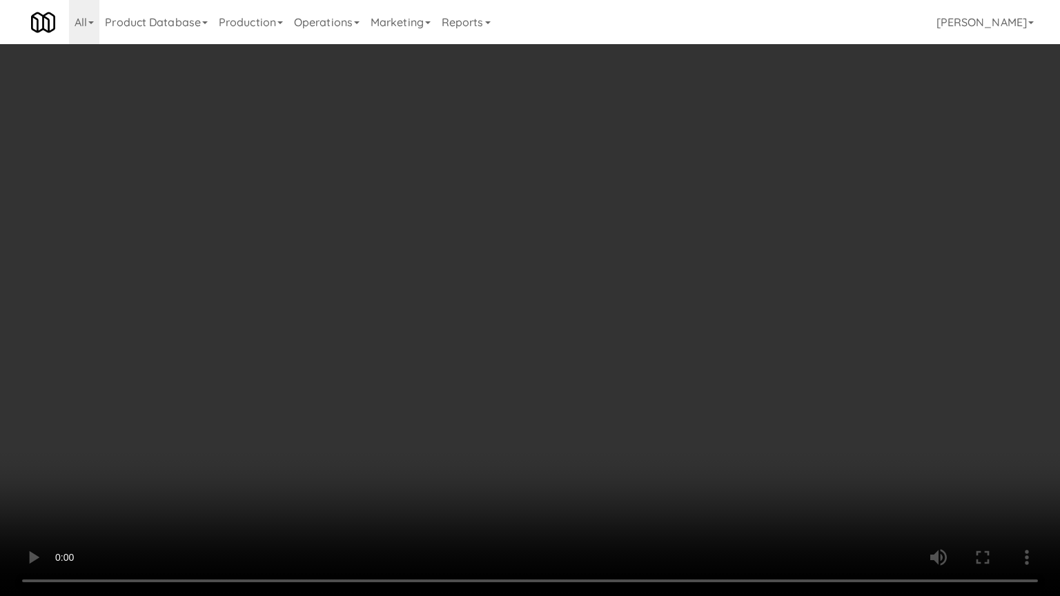
click at [536, 411] on video at bounding box center [530, 298] width 1060 height 596
click at [541, 409] on video at bounding box center [530, 298] width 1060 height 596
drag, startPoint x: 450, startPoint y: 469, endPoint x: 441, endPoint y: 477, distance: 11.8
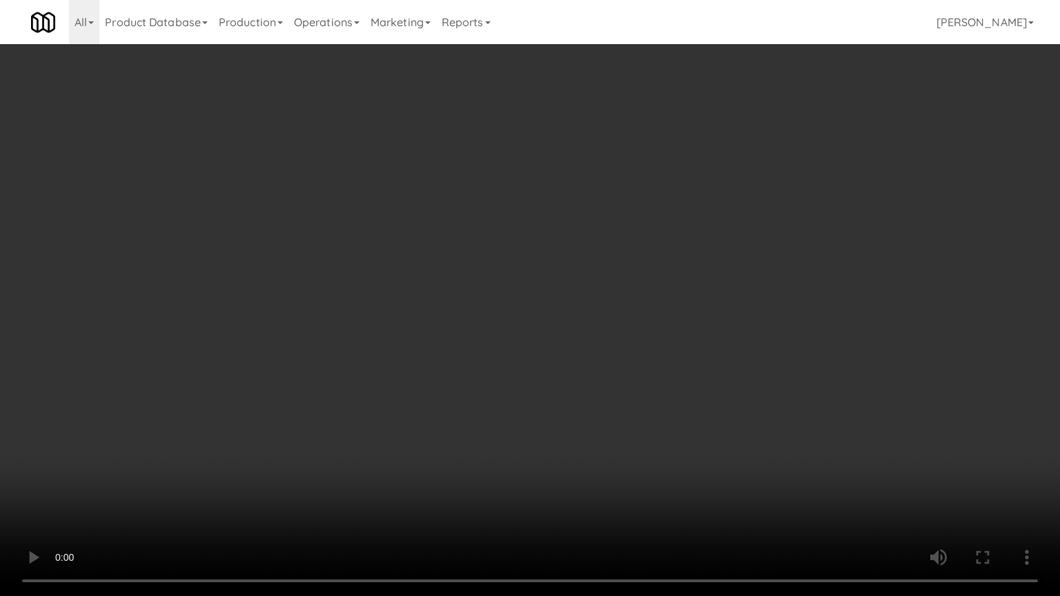
click at [448, 469] on video at bounding box center [530, 298] width 1060 height 596
click at [433, 448] on video at bounding box center [530, 298] width 1060 height 596
click at [431, 417] on video at bounding box center [530, 298] width 1060 height 596
click at [428, 403] on video at bounding box center [530, 298] width 1060 height 596
click at [436, 397] on video at bounding box center [530, 298] width 1060 height 596
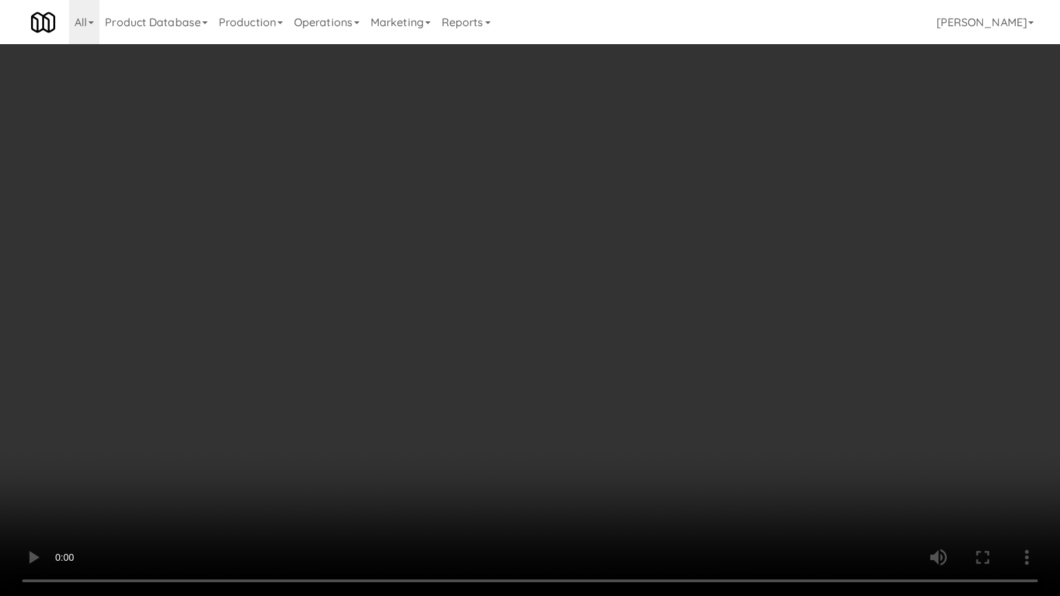
click at [480, 394] on video at bounding box center [530, 298] width 1060 height 596
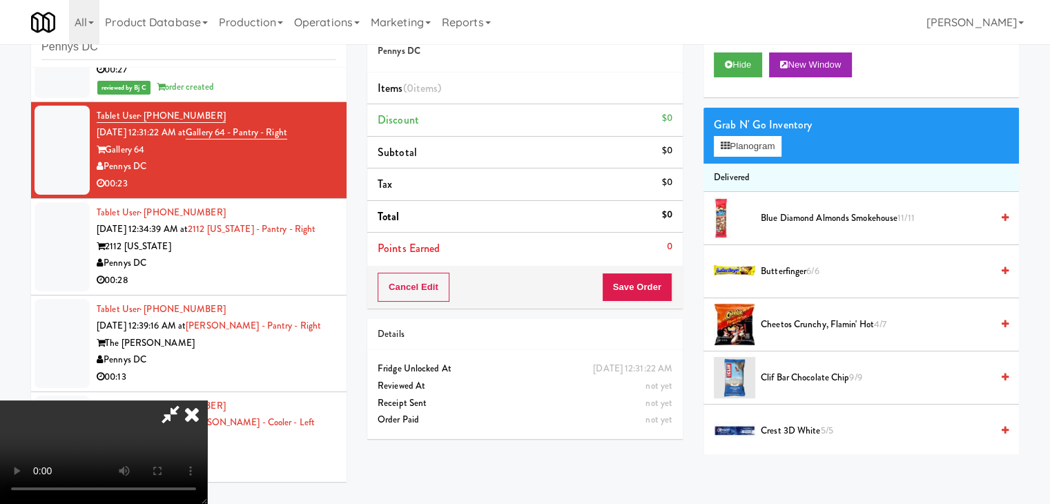
drag, startPoint x: 779, startPoint y: 273, endPoint x: 773, endPoint y: 235, distance: 38.4
click at [779, 272] on span "Butterfinger 6/6" at bounding box center [876, 271] width 231 height 17
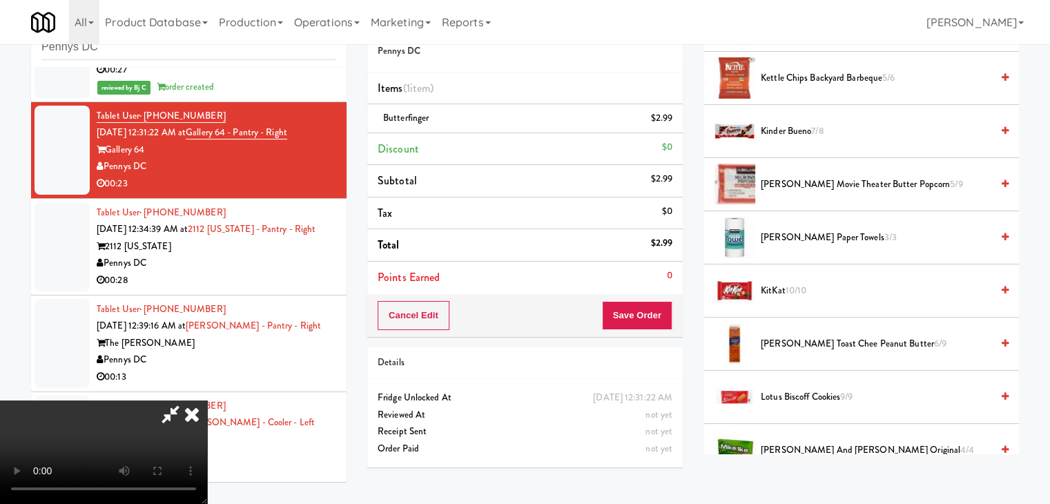
scroll to position [621, 0]
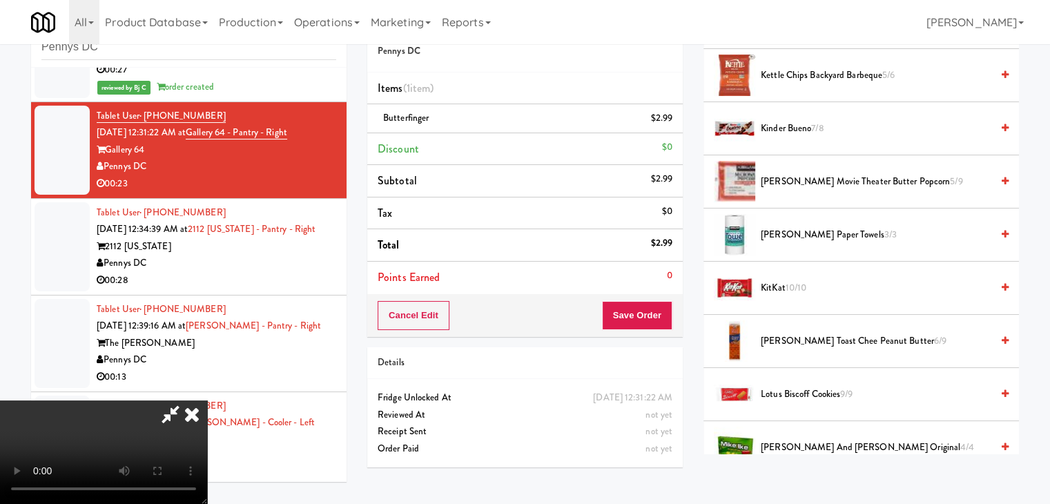
click at [792, 126] on span "Kinder Bueno 7/8" at bounding box center [876, 128] width 231 height 17
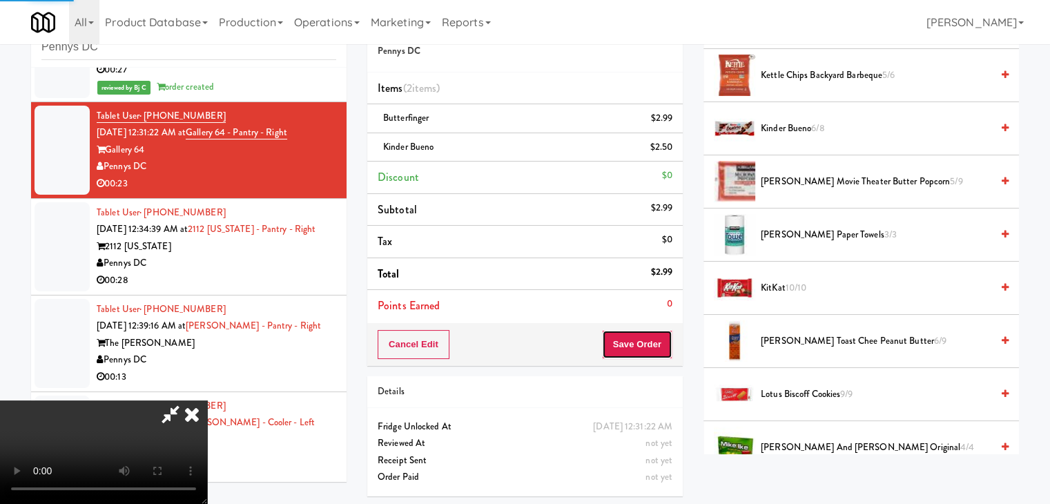
click at [650, 339] on button "Save Order" at bounding box center [637, 344] width 70 height 29
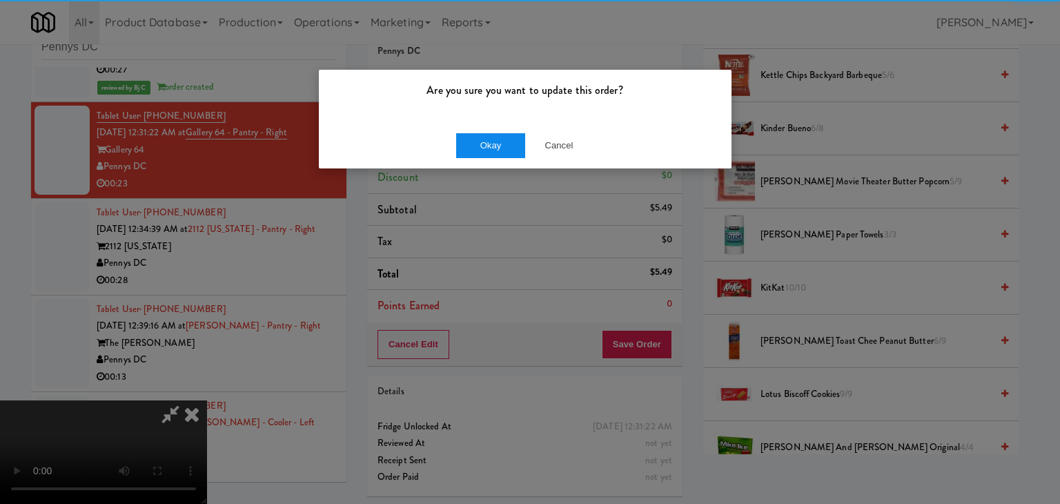
drag, startPoint x: 503, startPoint y: 125, endPoint x: 498, endPoint y: 143, distance: 18.6
click at [500, 133] on div "Okay Cancel" at bounding box center [525, 145] width 413 height 46
click at [498, 144] on button "Okay" at bounding box center [490, 145] width 69 height 25
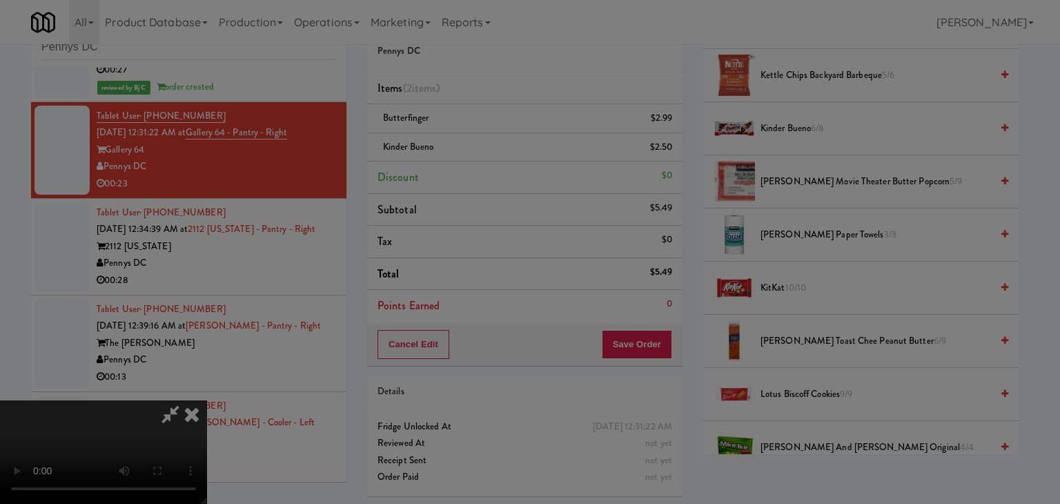
click at [498, 133] on button "Okay" at bounding box center [490, 120] width 69 height 25
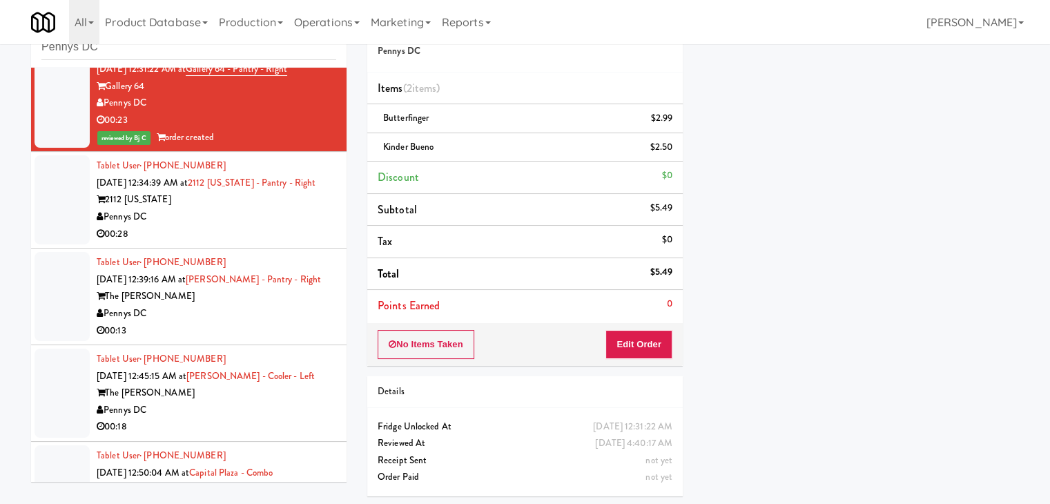
scroll to position [638, 0]
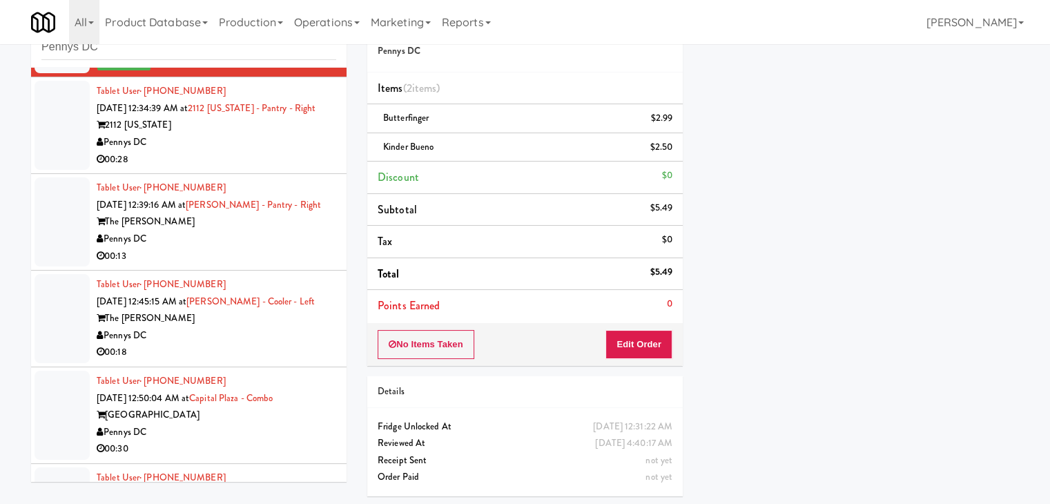
drag, startPoint x: 256, startPoint y: 158, endPoint x: 269, endPoint y: 158, distance: 12.4
click at [266, 151] on div "Pennys DC" at bounding box center [217, 142] width 240 height 17
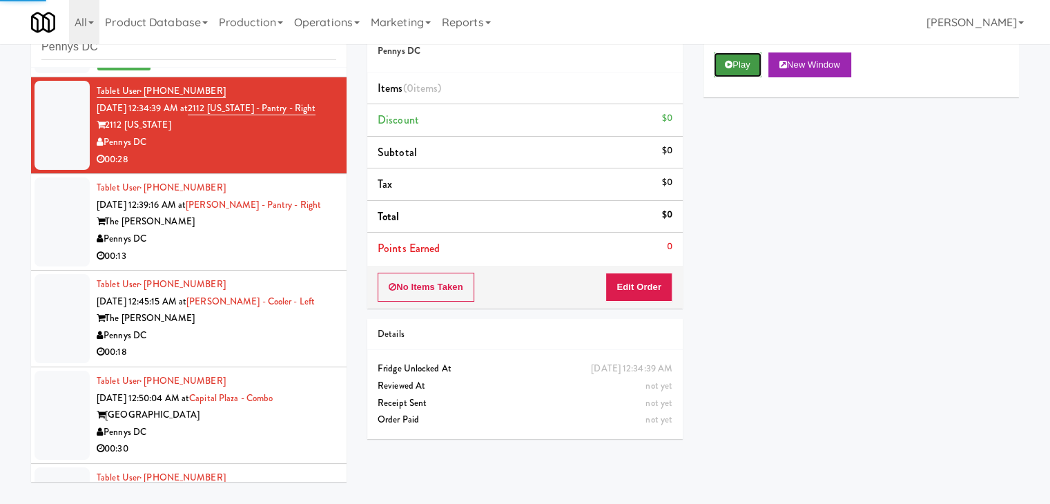
drag, startPoint x: 758, startPoint y: 65, endPoint x: 751, endPoint y: 79, distance: 16.1
click at [757, 66] on button "Play" at bounding box center [738, 64] width 48 height 25
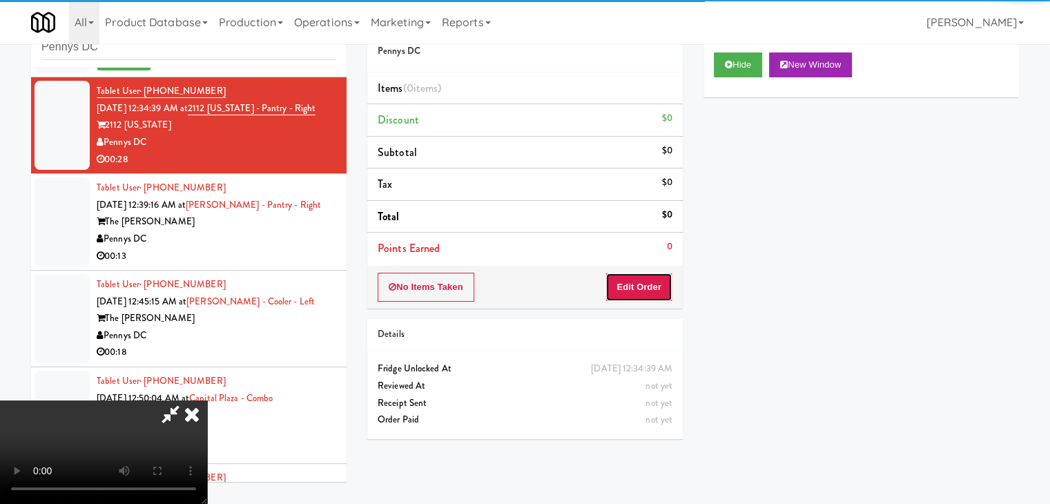
click at [637, 287] on button "Edit Order" at bounding box center [638, 287] width 67 height 29
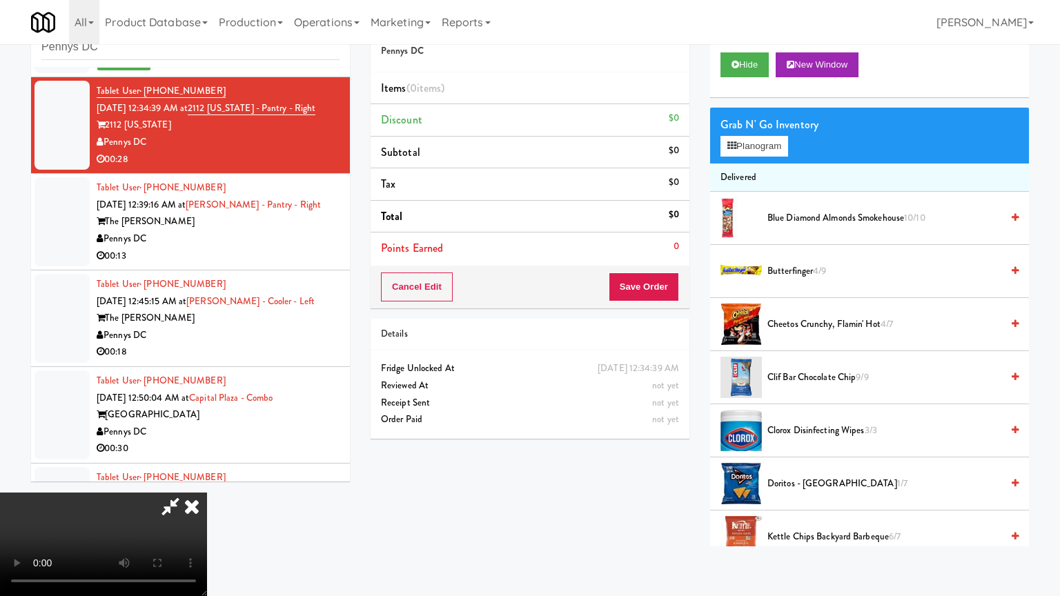
click at [207, 493] on video at bounding box center [103, 545] width 207 height 104
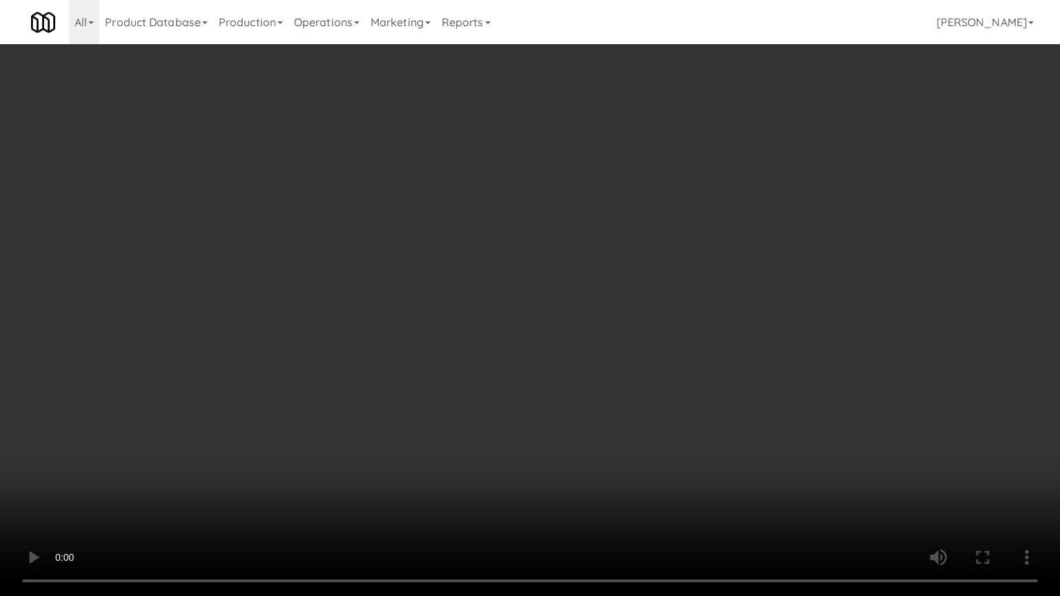
click at [637, 418] on video at bounding box center [530, 298] width 1060 height 596
click at [637, 408] on video at bounding box center [530, 298] width 1060 height 596
click at [635, 410] on video at bounding box center [530, 298] width 1060 height 596
click at [681, 371] on video at bounding box center [530, 298] width 1060 height 596
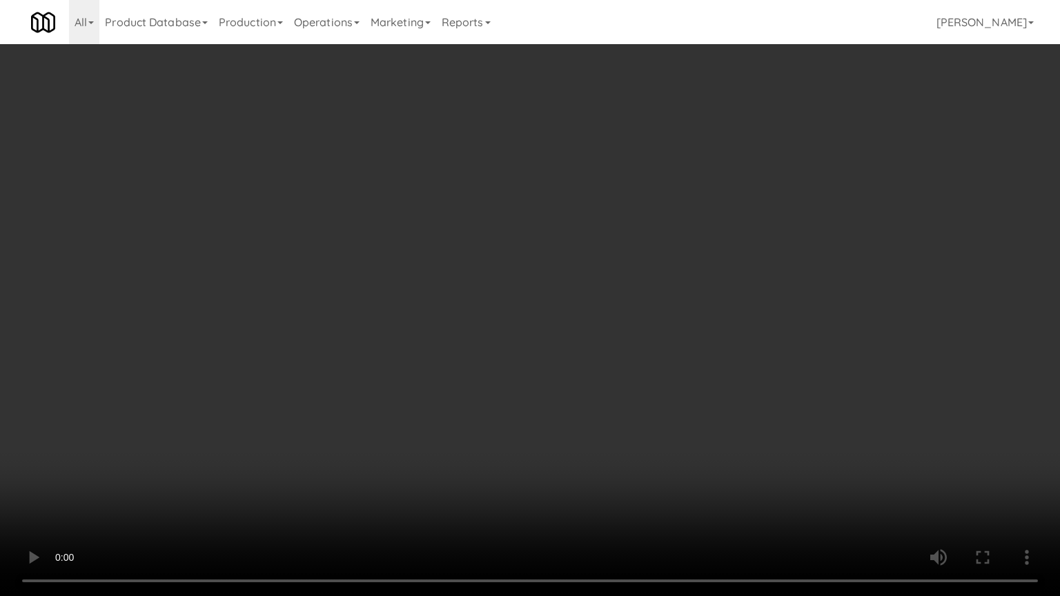
click at [683, 370] on video at bounding box center [530, 298] width 1060 height 596
drag, startPoint x: 683, startPoint y: 369, endPoint x: 718, endPoint y: 244, distance: 129.0
click at [686, 361] on video at bounding box center [530, 298] width 1060 height 596
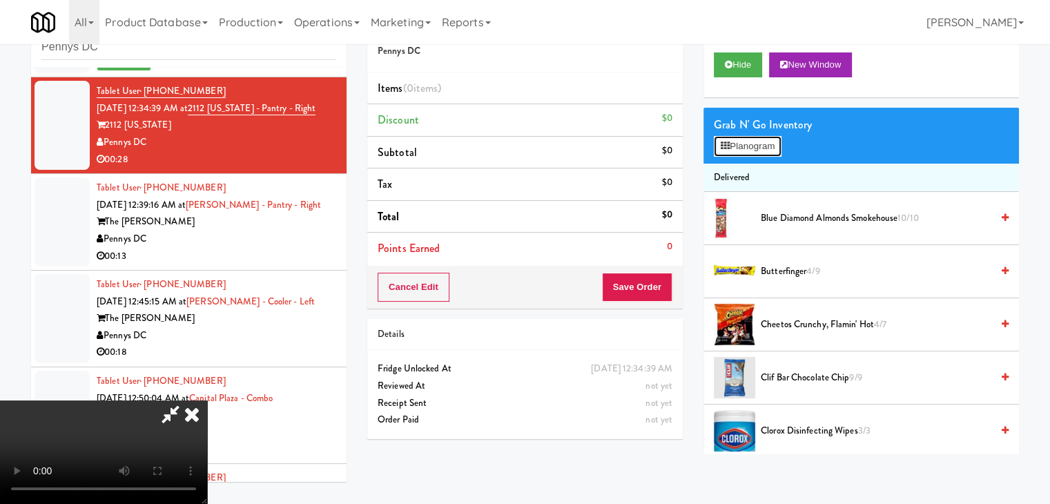
click at [771, 144] on button "Planogram" at bounding box center [748, 146] width 68 height 21
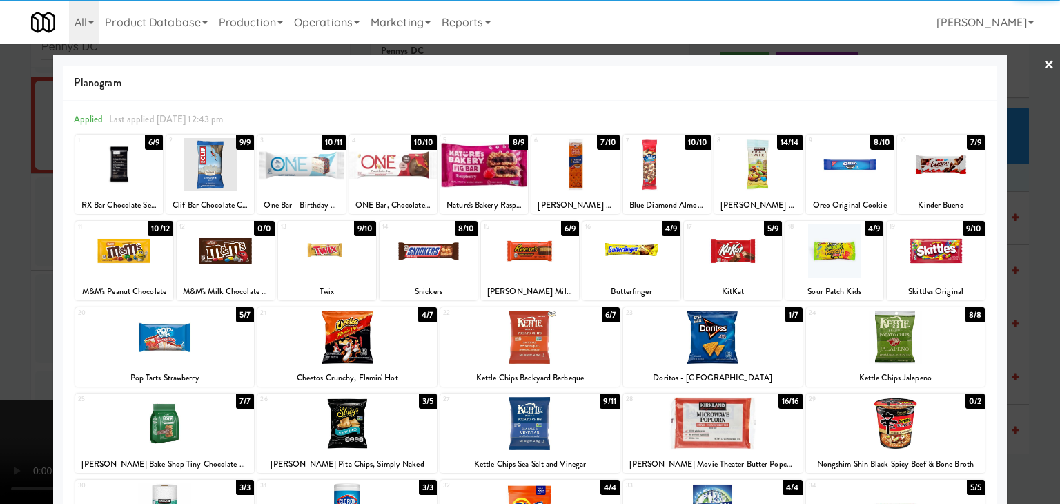
drag, startPoint x: 201, startPoint y: 358, endPoint x: 245, endPoint y: 344, distance: 46.3
click at [201, 358] on div at bounding box center [164, 337] width 179 height 53
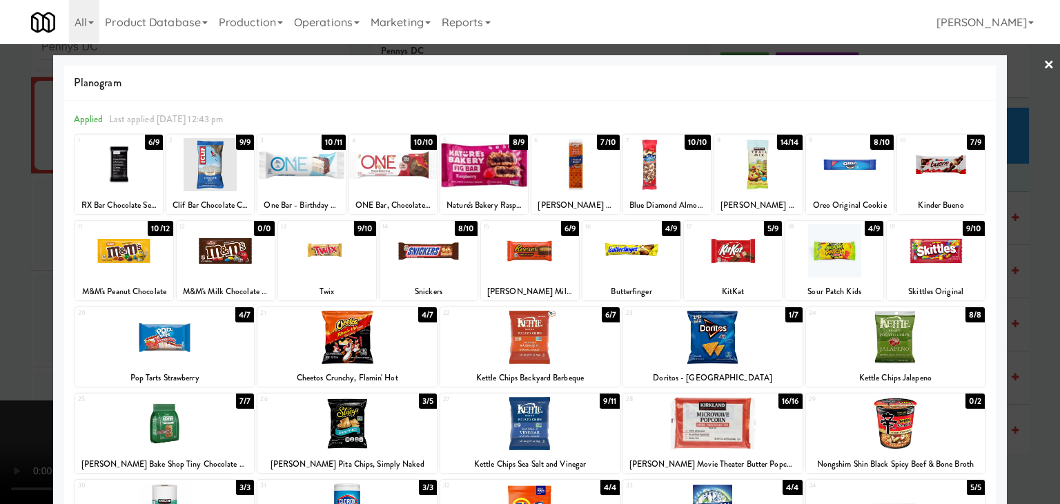
drag, startPoint x: 526, startPoint y: 328, endPoint x: 748, endPoint y: 339, distance: 221.9
click at [532, 328] on div at bounding box center [529, 337] width 179 height 53
click at [867, 340] on div at bounding box center [895, 337] width 179 height 53
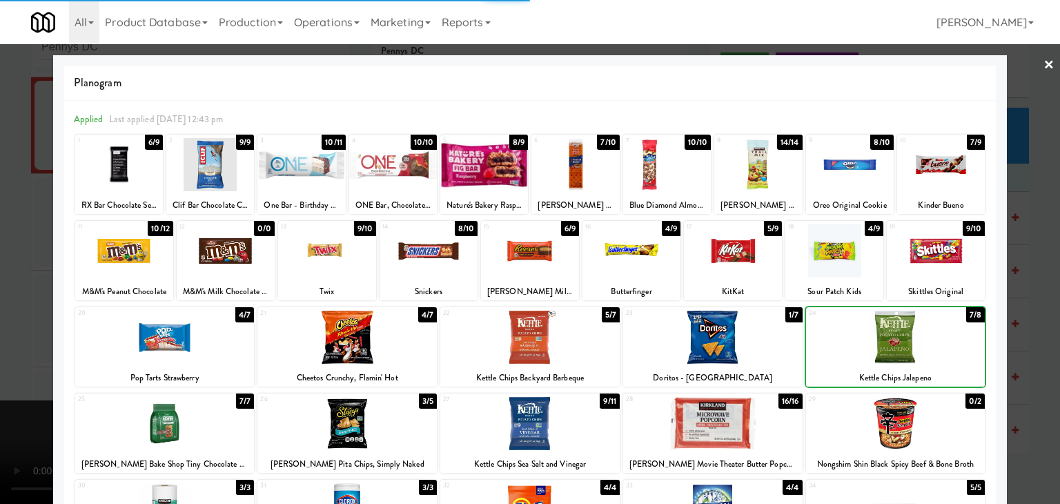
click at [1033, 357] on div at bounding box center [530, 252] width 1060 height 504
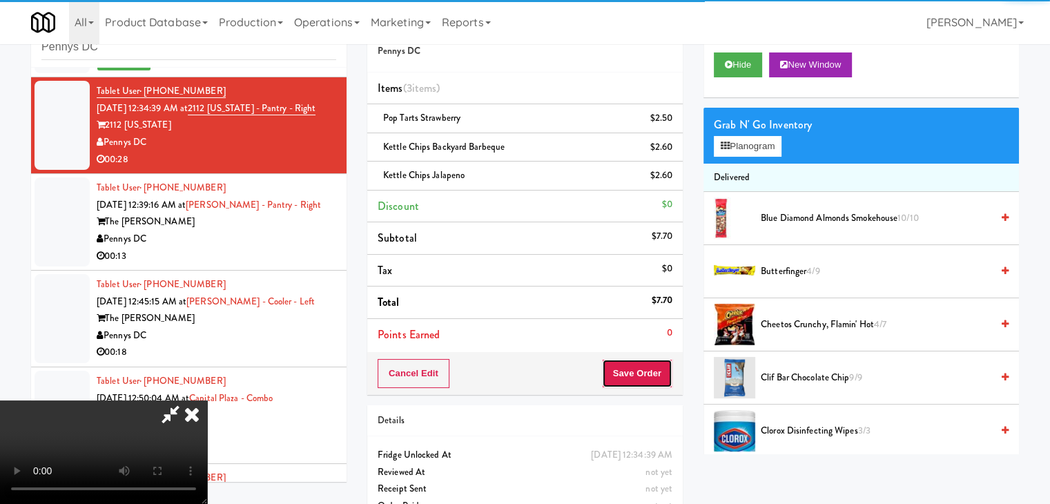
drag, startPoint x: 665, startPoint y: 371, endPoint x: 657, endPoint y: 373, distance: 8.5
click at [659, 373] on button "Save Order" at bounding box center [637, 373] width 70 height 29
click at [657, 373] on button "Save Order" at bounding box center [637, 373] width 70 height 29
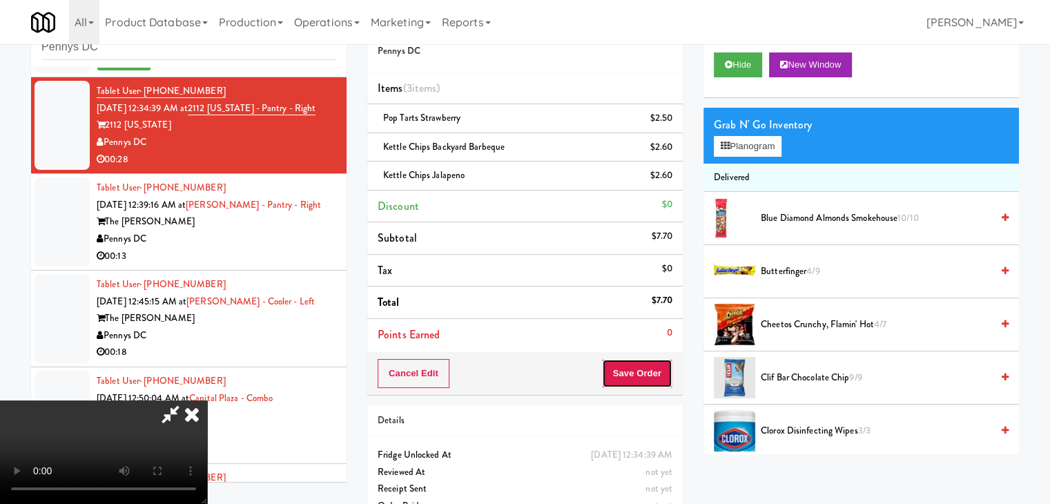
click at [652, 372] on button "Save Order" at bounding box center [637, 373] width 70 height 29
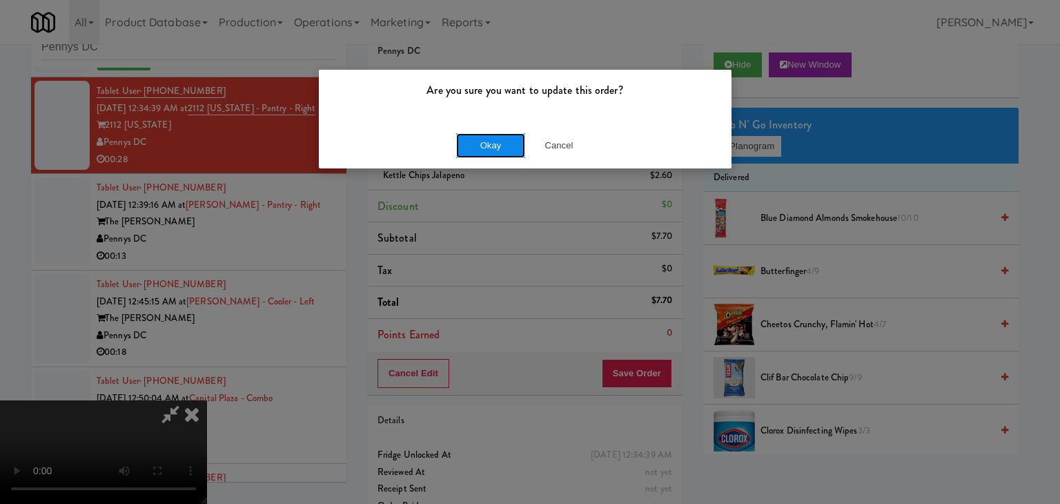
click at [494, 146] on button "Okay" at bounding box center [490, 145] width 69 height 25
click at [494, 148] on body "Are you sure you want to update this order? Okay Cancel Okay Are you sure you w…" at bounding box center [530, 252] width 1060 height 504
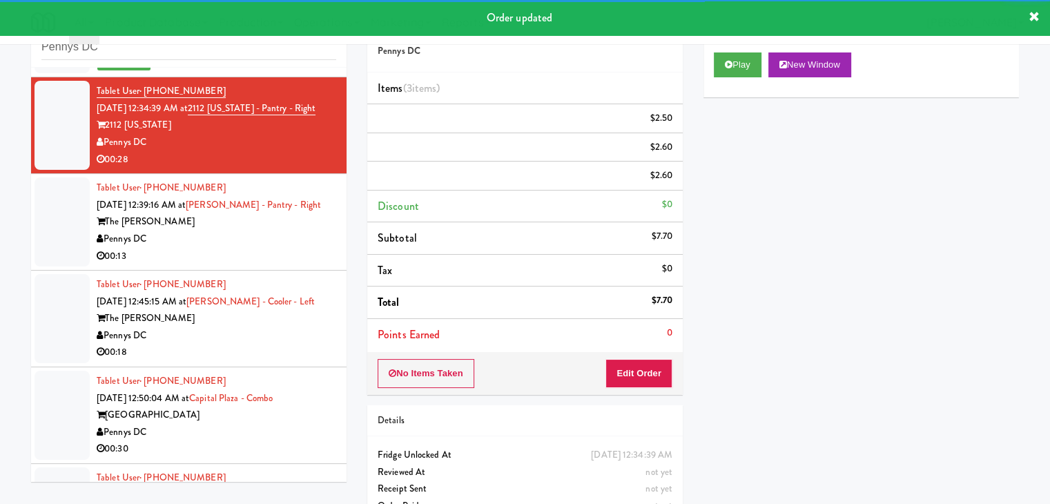
drag, startPoint x: 284, startPoint y: 264, endPoint x: 284, endPoint y: 278, distance: 13.8
click at [290, 264] on div "Tablet User · (385) 309-8931 Sep 7, 2025 12:39:16 AM at Kelvin - Pantry - Right…" at bounding box center [217, 221] width 240 height 85
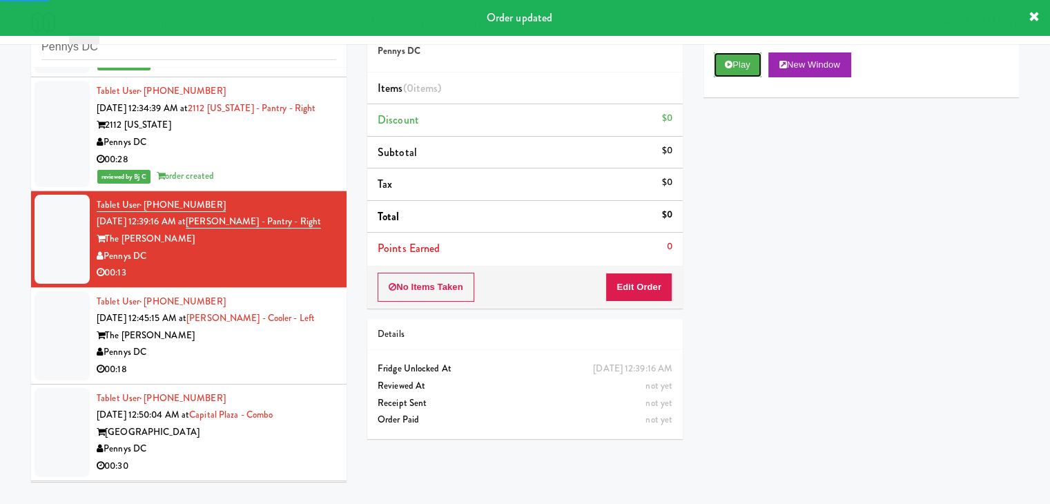
drag, startPoint x: 744, startPoint y: 59, endPoint x: 737, endPoint y: 86, distance: 28.5
click at [744, 59] on button "Play" at bounding box center [738, 64] width 48 height 25
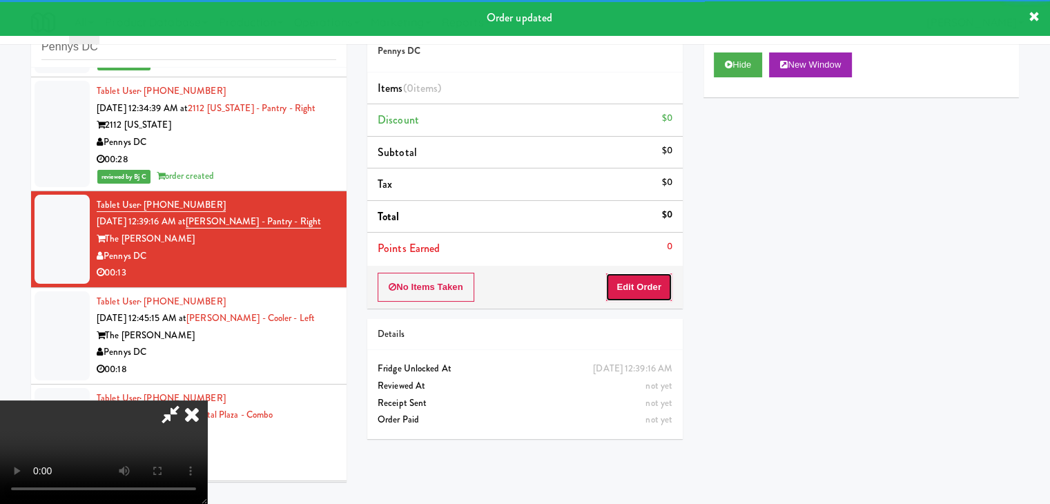
click at [644, 285] on button "Edit Order" at bounding box center [638, 287] width 67 height 29
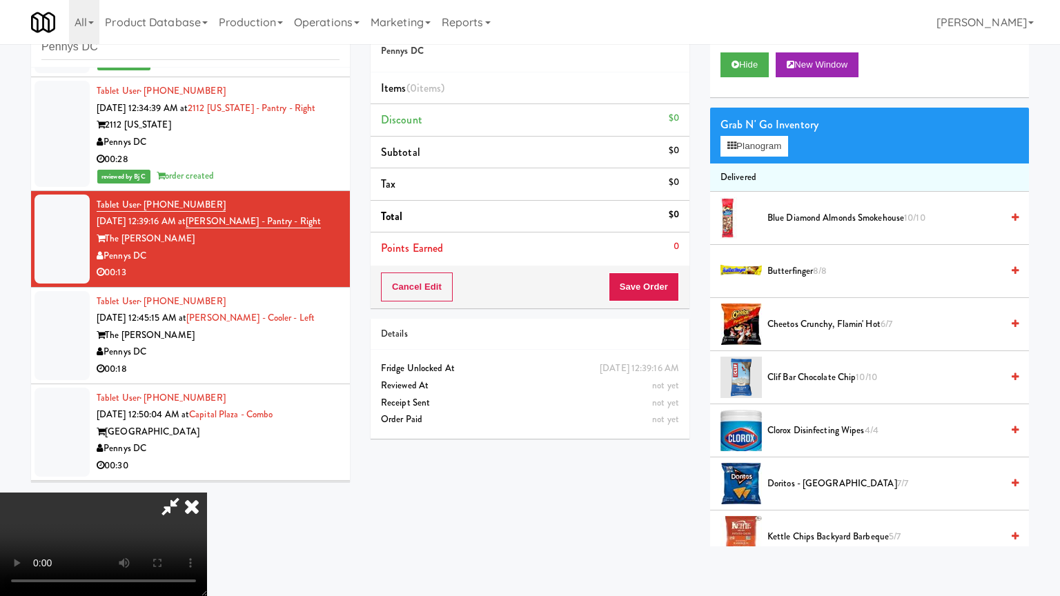
click at [207, 493] on video at bounding box center [103, 545] width 207 height 104
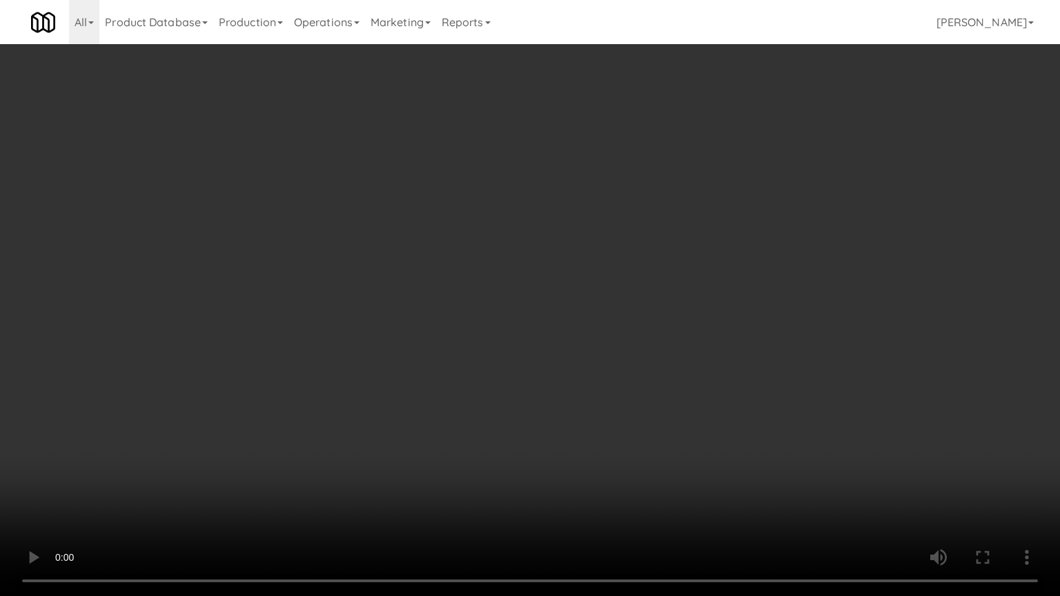
click at [641, 363] on video at bounding box center [530, 298] width 1060 height 596
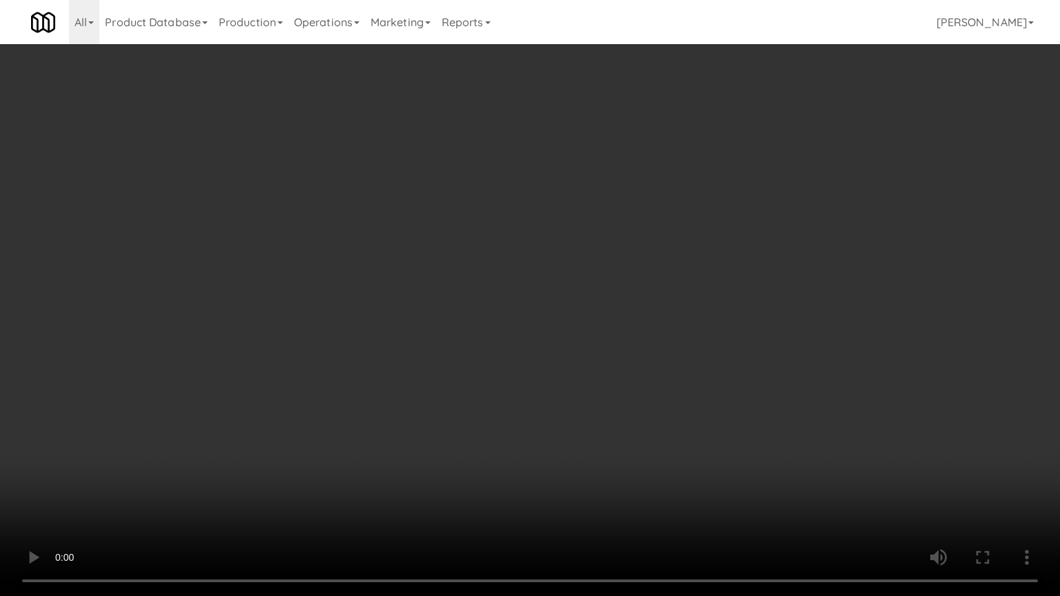
click at [641, 363] on video at bounding box center [530, 298] width 1060 height 596
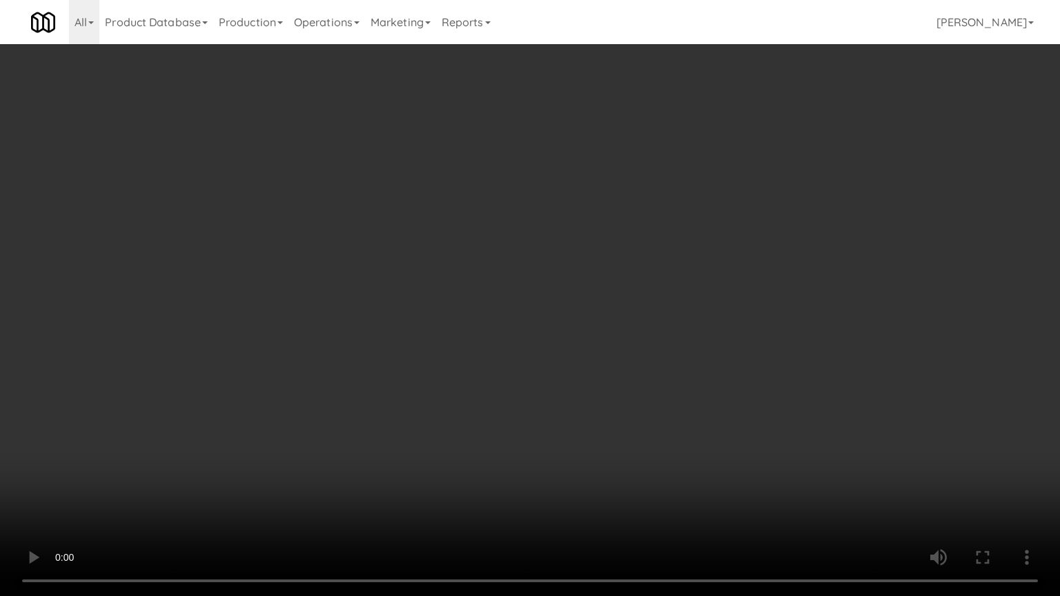
click at [641, 363] on video at bounding box center [530, 298] width 1060 height 596
click at [632, 367] on video at bounding box center [530, 298] width 1060 height 596
click at [628, 367] on video at bounding box center [530, 298] width 1060 height 596
drag, startPoint x: 628, startPoint y: 367, endPoint x: 643, endPoint y: 273, distance: 95.2
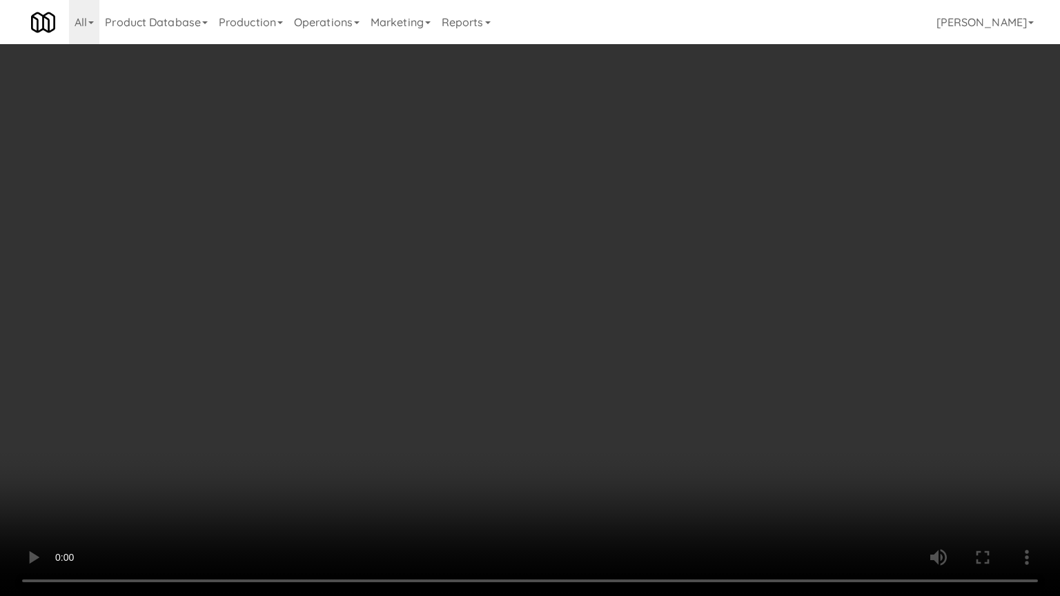
click at [628, 367] on video at bounding box center [530, 298] width 1060 height 596
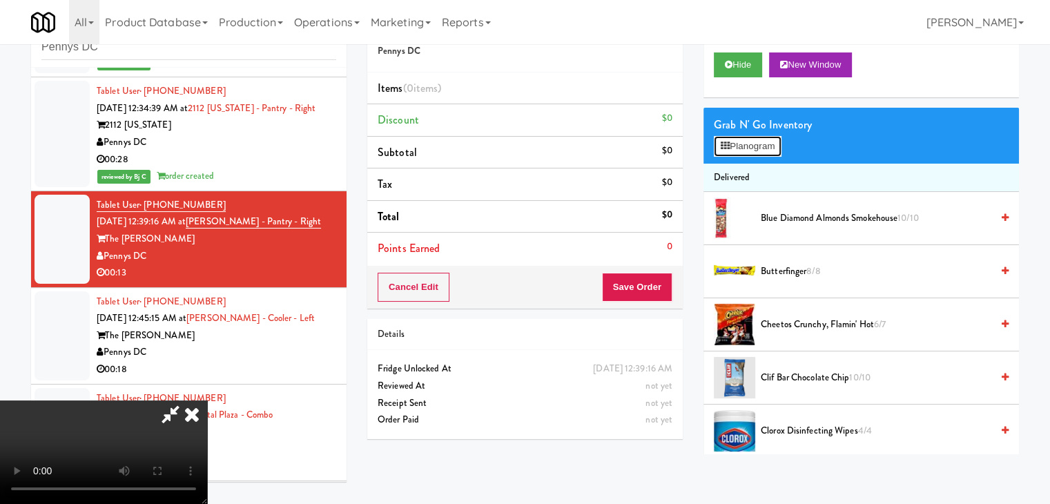
click at [743, 144] on button "Planogram" at bounding box center [748, 146] width 68 height 21
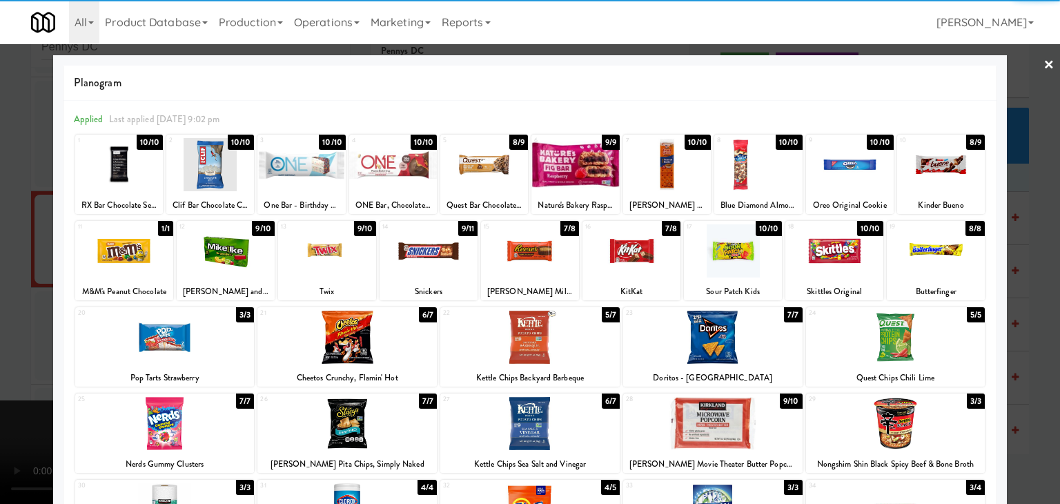
click at [223, 254] on div at bounding box center [226, 250] width 98 height 53
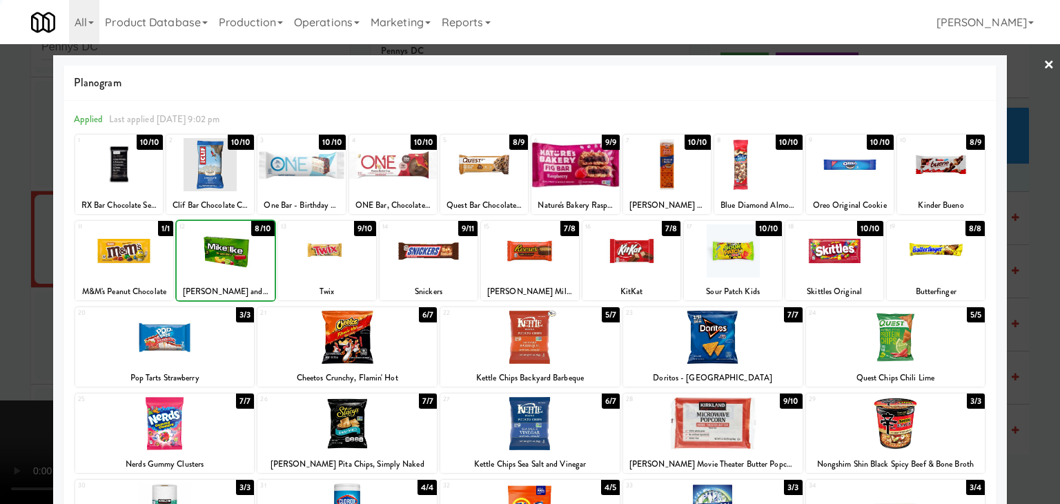
drag, startPoint x: 0, startPoint y: 256, endPoint x: 293, endPoint y: 267, distance: 292.9
click at [26, 255] on div at bounding box center [530, 252] width 1060 height 504
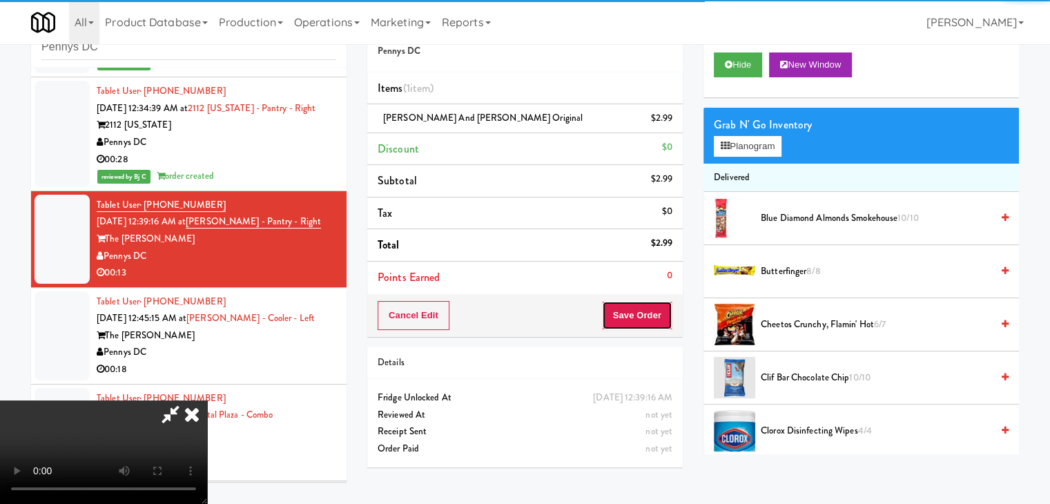
click at [639, 318] on button "Save Order" at bounding box center [637, 315] width 70 height 29
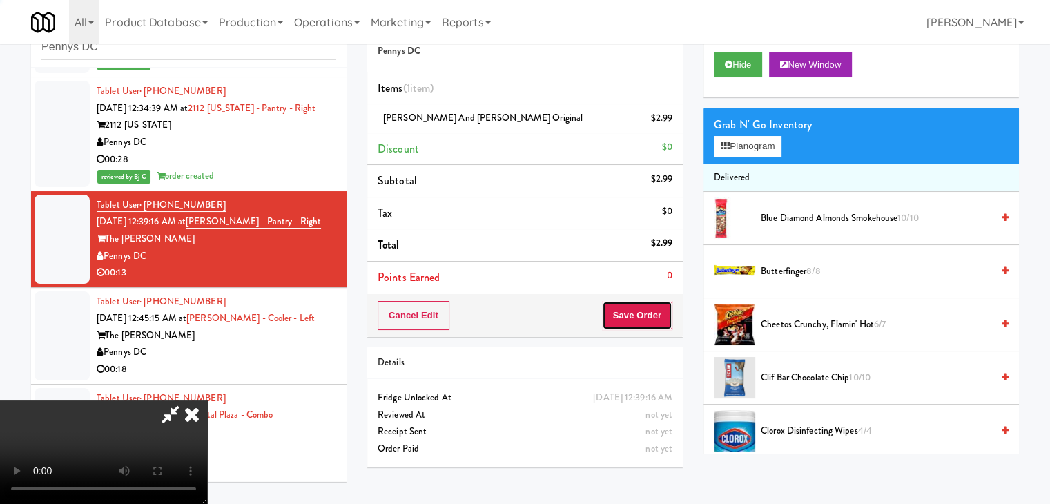
click at [640, 318] on button "Save Order" at bounding box center [637, 315] width 70 height 29
click at [641, 318] on button "Save Order" at bounding box center [637, 315] width 70 height 29
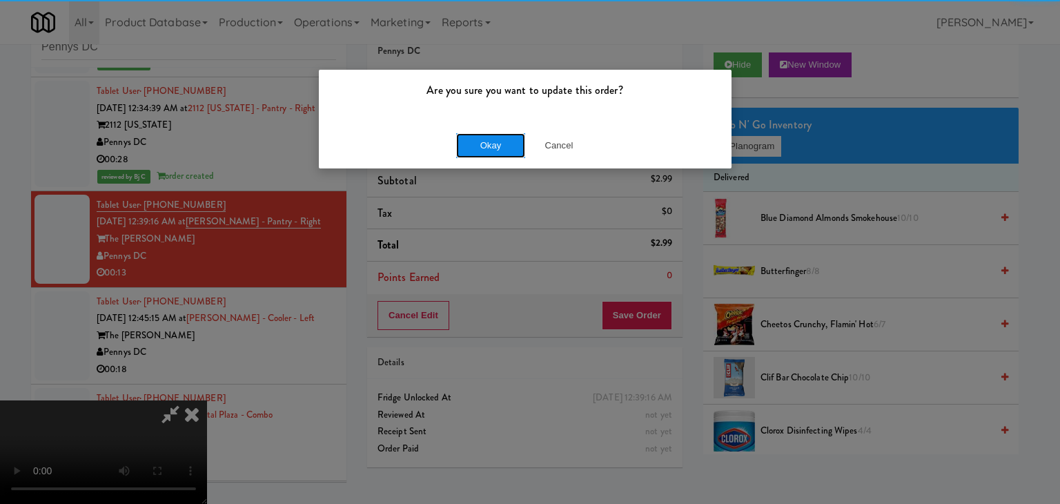
click at [502, 142] on button "Okay" at bounding box center [490, 145] width 69 height 25
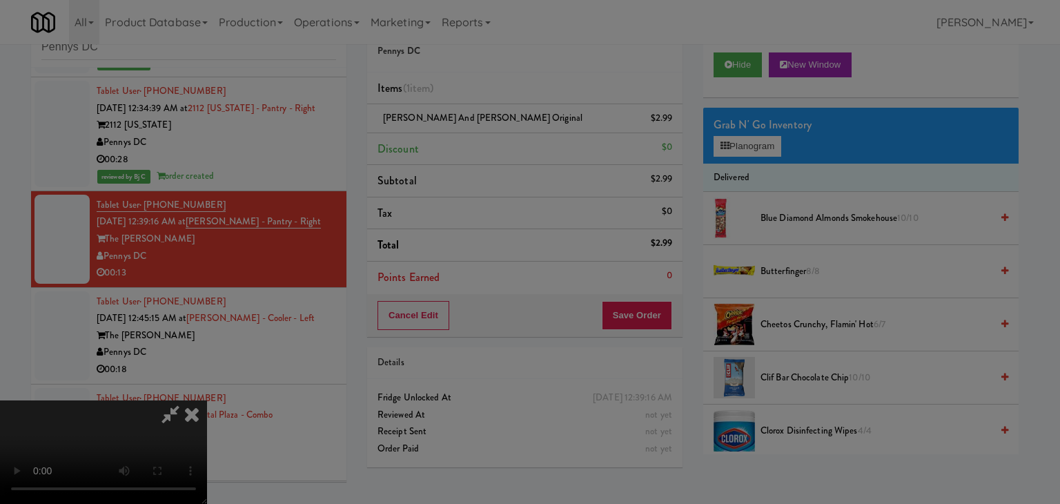
drag, startPoint x: 501, startPoint y: 142, endPoint x: 498, endPoint y: 151, distance: 8.5
click at [499, 146] on body "Are you sure you want to update this order? Okay Cancel Okay Are you sure you w…" at bounding box center [530, 252] width 1060 height 504
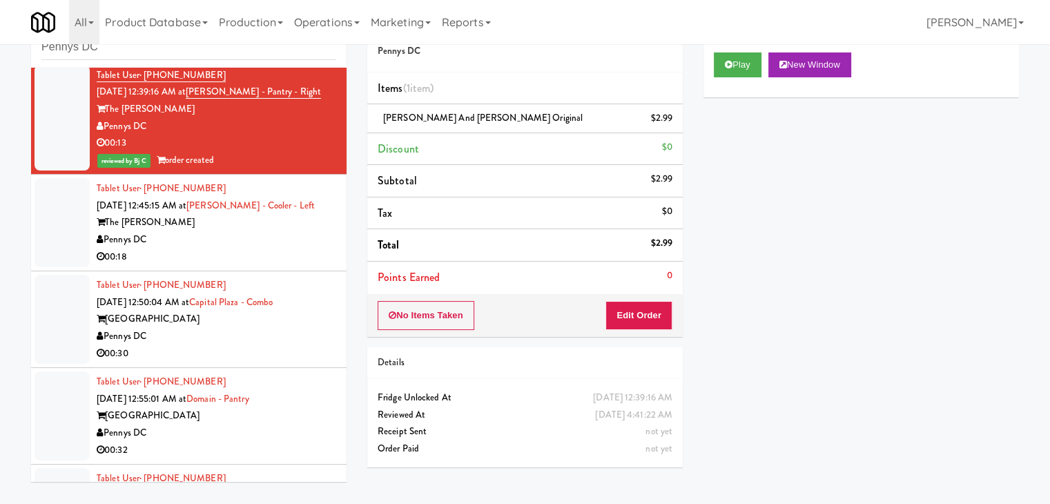
scroll to position [776, 0]
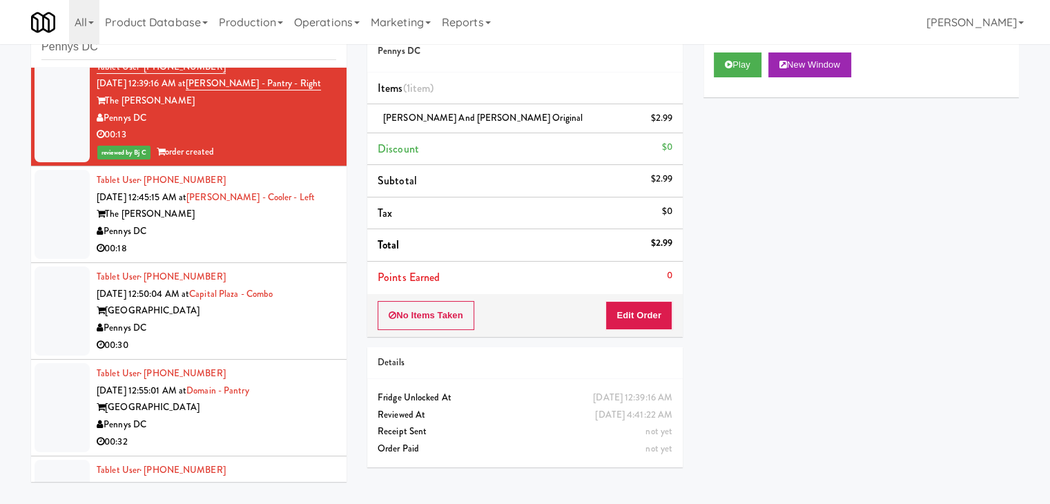
click at [287, 240] on div "Pennys DC" at bounding box center [217, 231] width 240 height 17
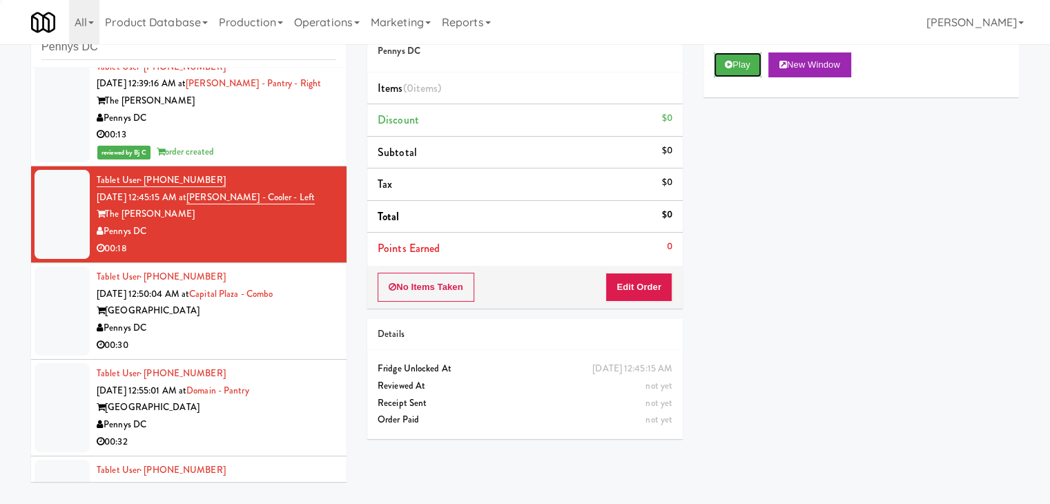
drag, startPoint x: 732, startPoint y: 66, endPoint x: 722, endPoint y: 103, distance: 38.0
click at [732, 70] on button "Play" at bounding box center [738, 64] width 48 height 25
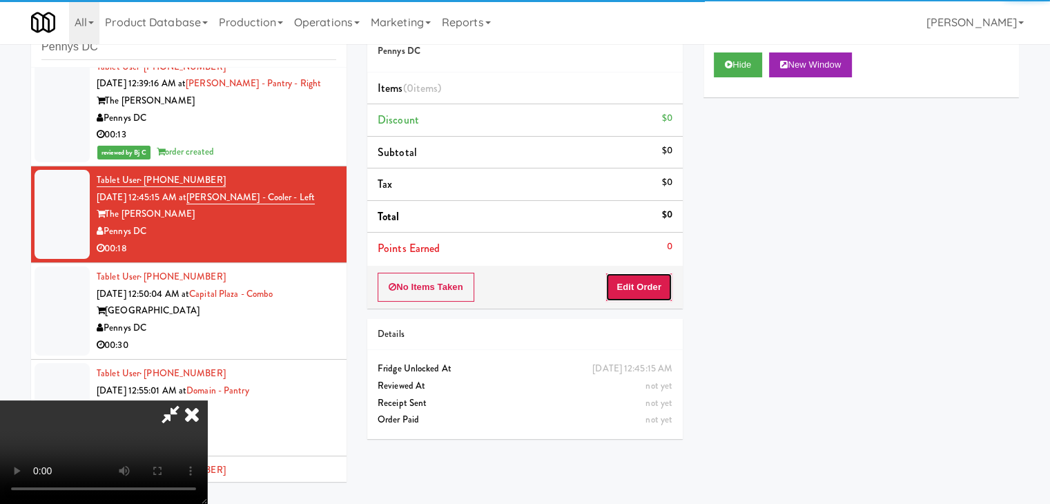
click at [638, 293] on button "Edit Order" at bounding box center [638, 287] width 67 height 29
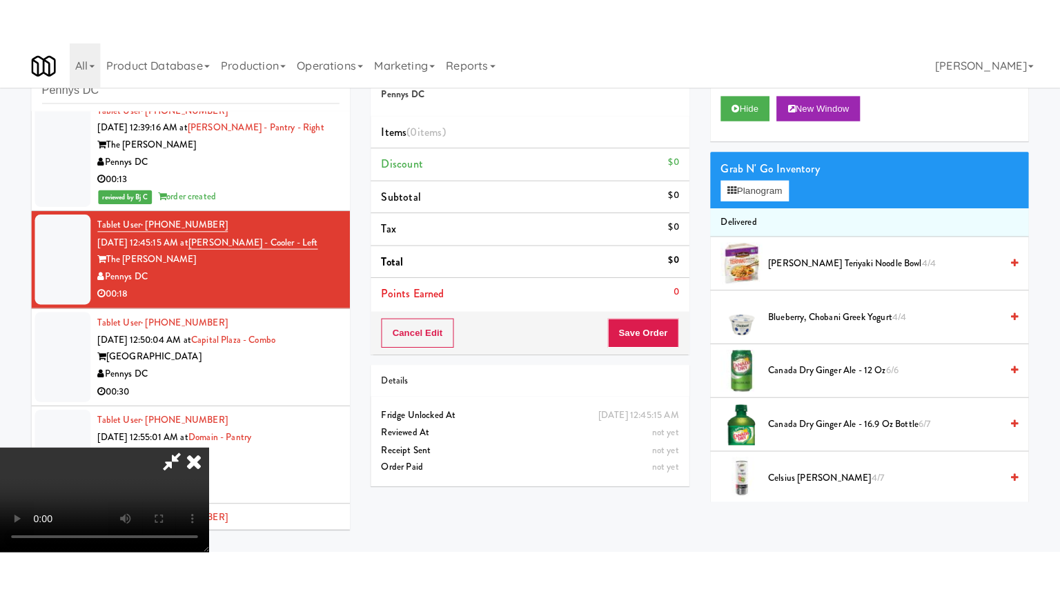
scroll to position [194, 0]
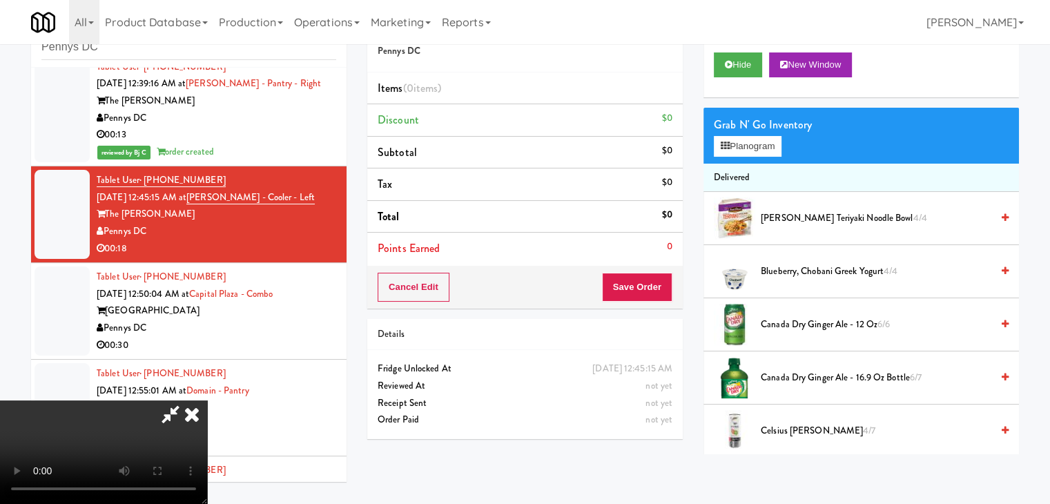
click at [207, 400] on video at bounding box center [103, 452] width 207 height 104
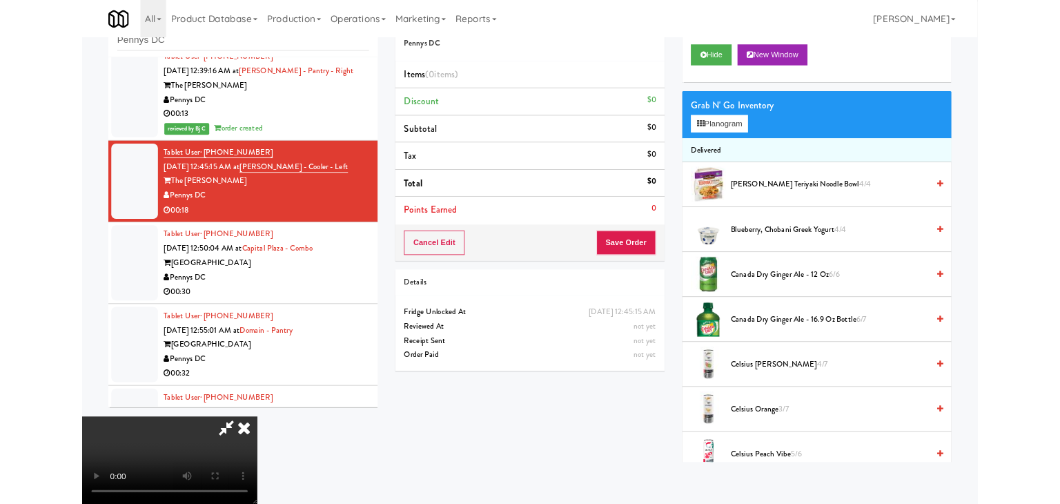
scroll to position [0, 0]
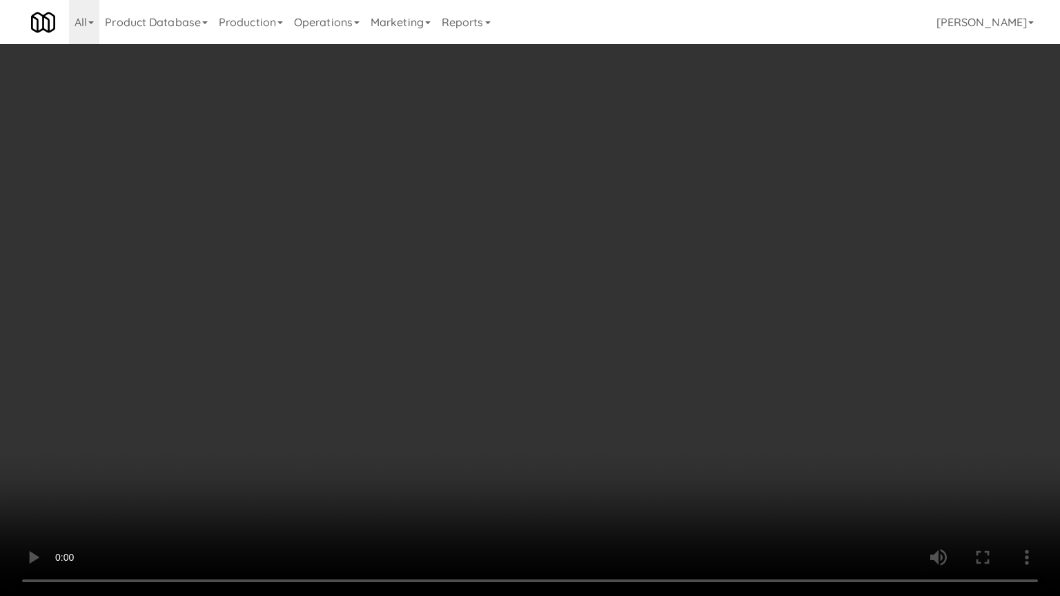
drag, startPoint x: 528, startPoint y: 450, endPoint x: 536, endPoint y: 452, distance: 7.7
click at [532, 450] on video at bounding box center [530, 298] width 1060 height 596
click at [551, 455] on video at bounding box center [530, 298] width 1060 height 596
click at [560, 450] on video at bounding box center [530, 298] width 1060 height 596
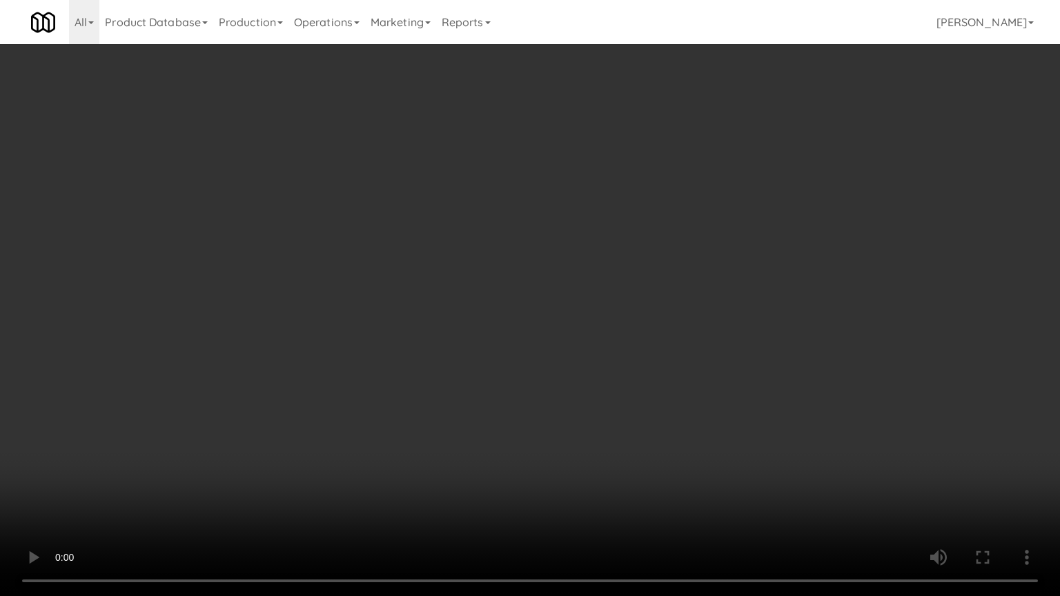
click at [560, 449] on video at bounding box center [530, 298] width 1060 height 596
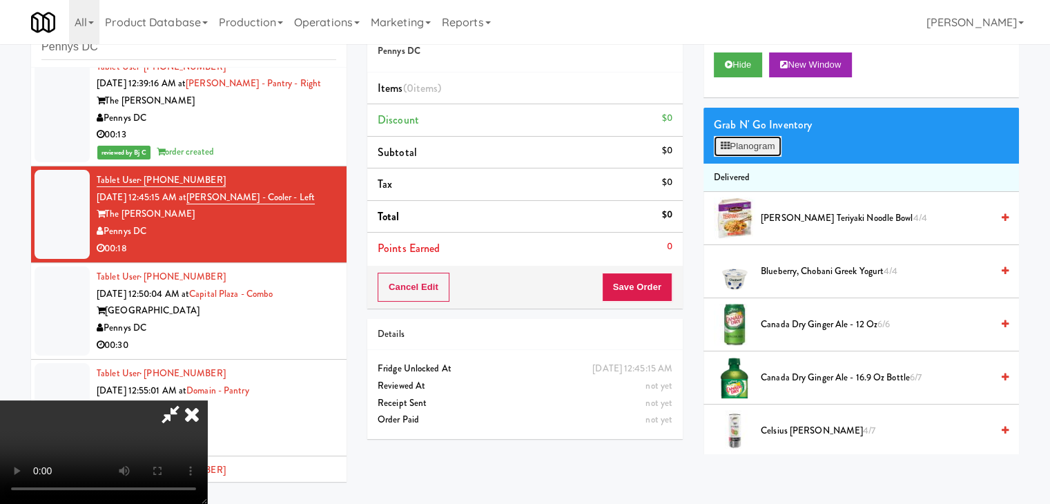
click at [770, 142] on button "Planogram" at bounding box center [748, 146] width 68 height 21
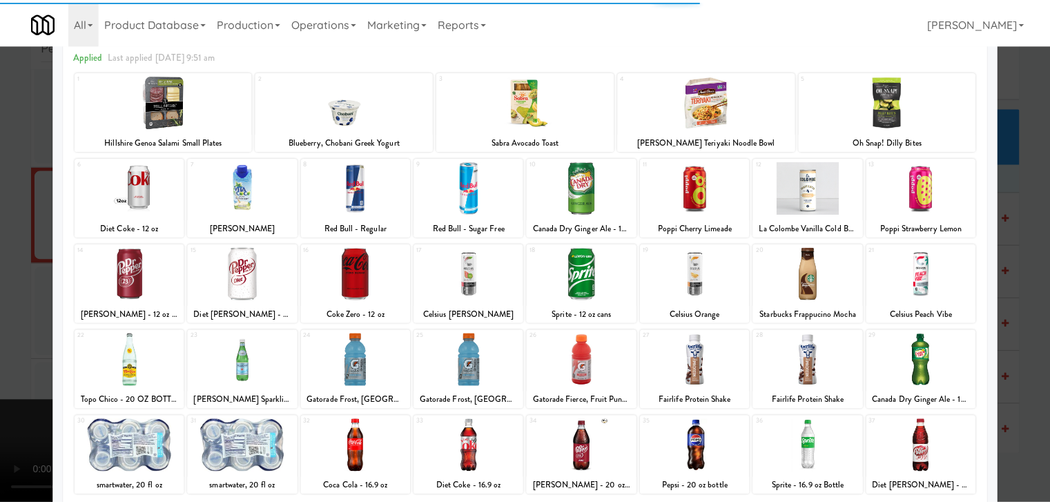
scroll to position [174, 0]
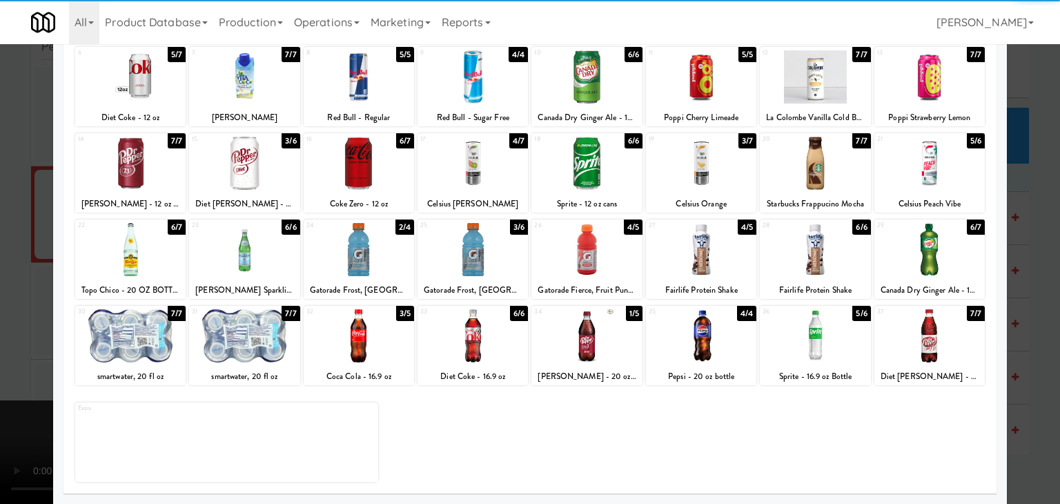
click at [813, 341] on div at bounding box center [815, 335] width 110 height 53
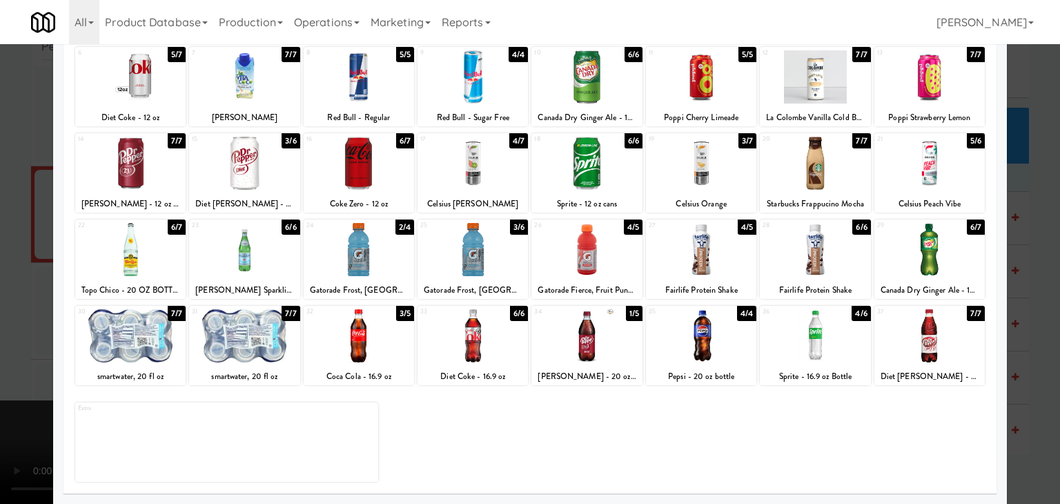
click at [0, 333] on div at bounding box center [530, 252] width 1060 height 504
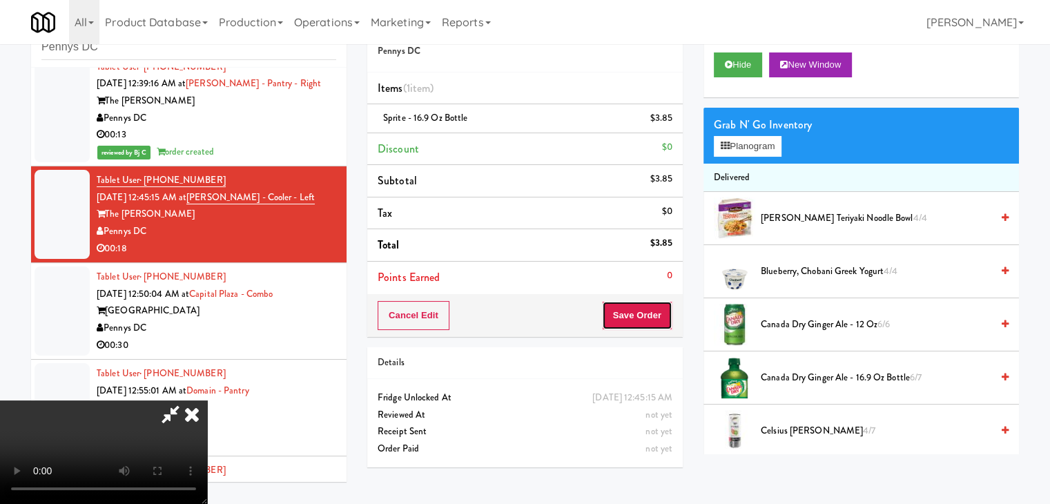
drag, startPoint x: 654, startPoint y: 301, endPoint x: 649, endPoint y: 307, distance: 7.8
click at [645, 304] on button "Save Order" at bounding box center [637, 315] width 70 height 29
click at [649, 307] on button "Save Order" at bounding box center [637, 315] width 70 height 29
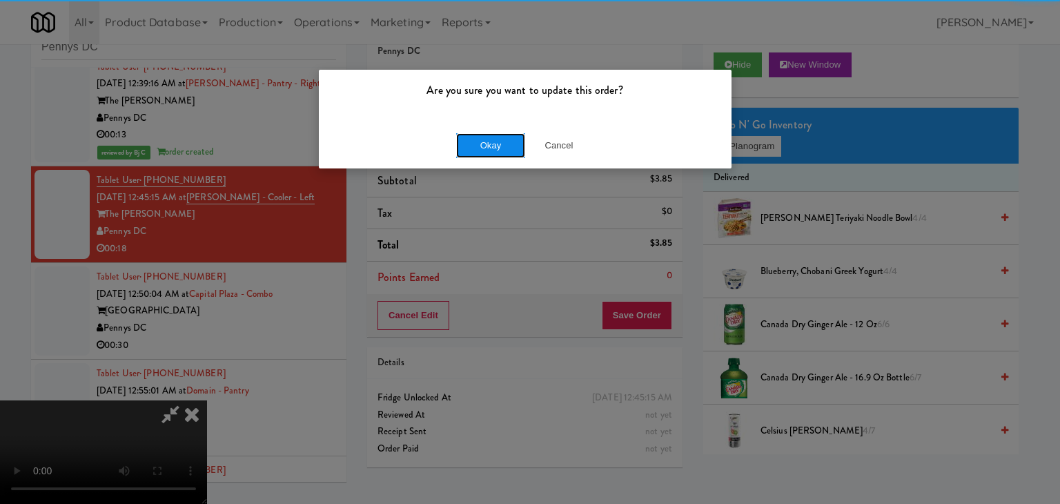
click at [496, 151] on button "Okay" at bounding box center [490, 145] width 69 height 25
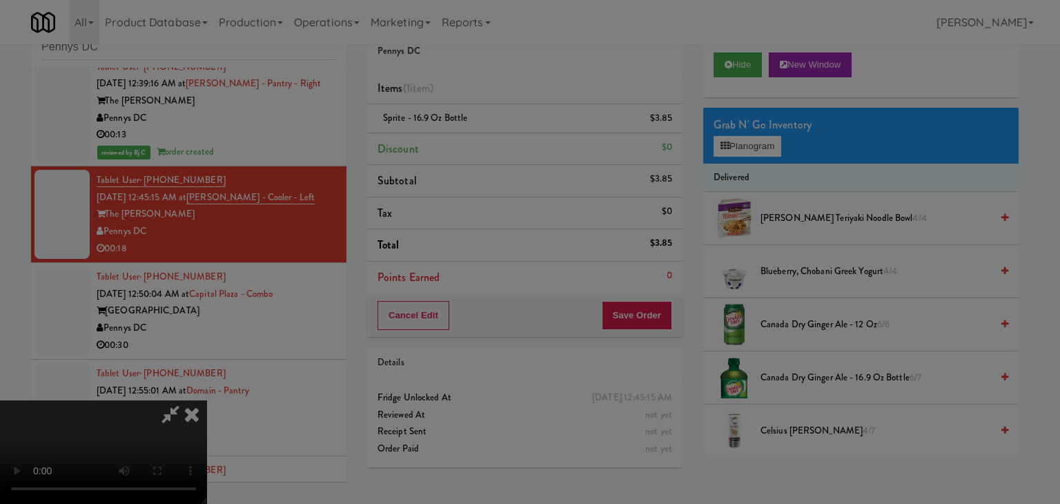
click at [496, 151] on body "Are you sure you want to update this order? Okay Cancel Okay Are you sure you w…" at bounding box center [530, 252] width 1060 height 504
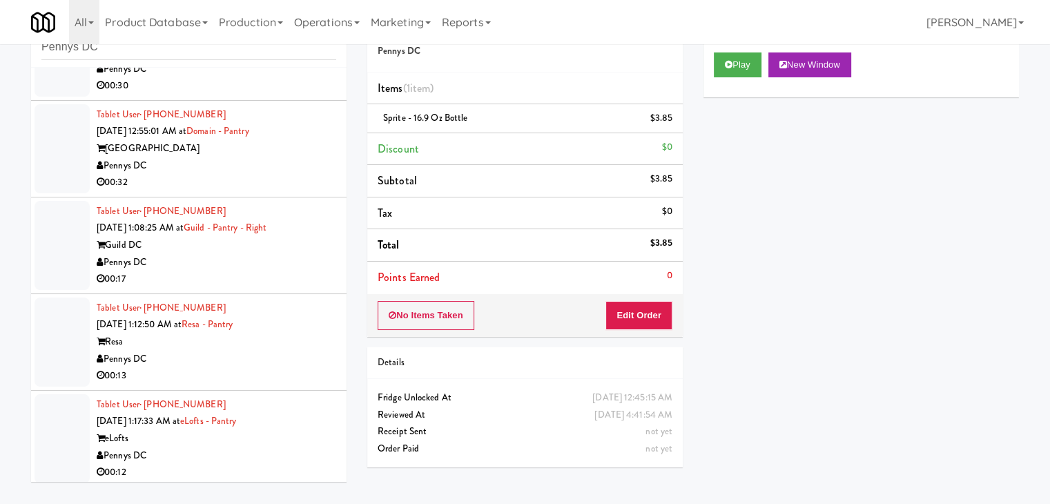
scroll to position [914, 0]
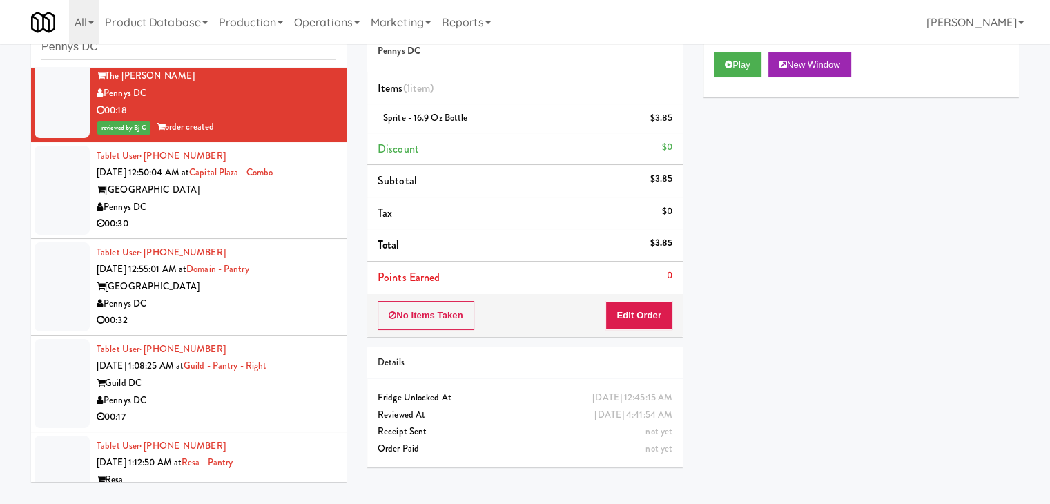
click at [284, 231] on div "00:30" at bounding box center [217, 223] width 240 height 17
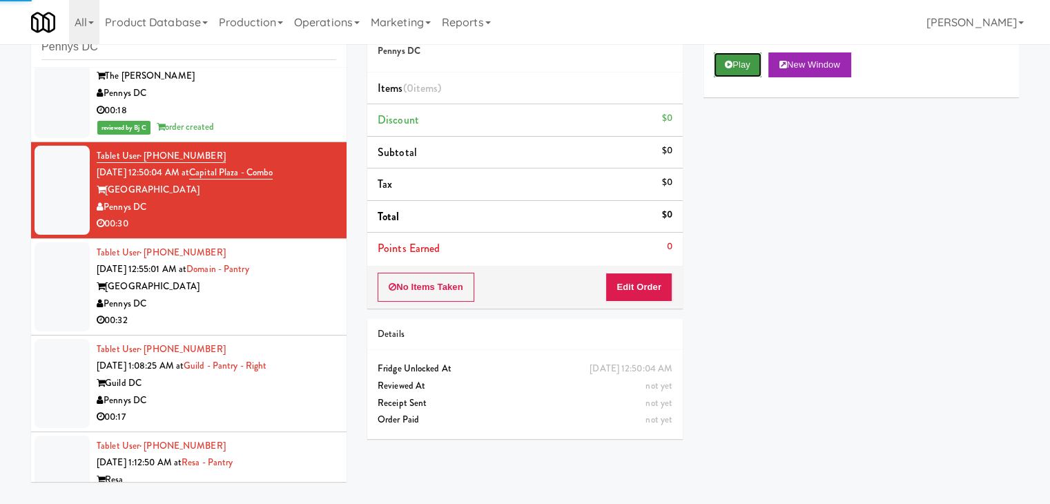
drag, startPoint x: 744, startPoint y: 67, endPoint x: 739, endPoint y: 75, distance: 9.6
click at [741, 70] on button "Play" at bounding box center [738, 64] width 48 height 25
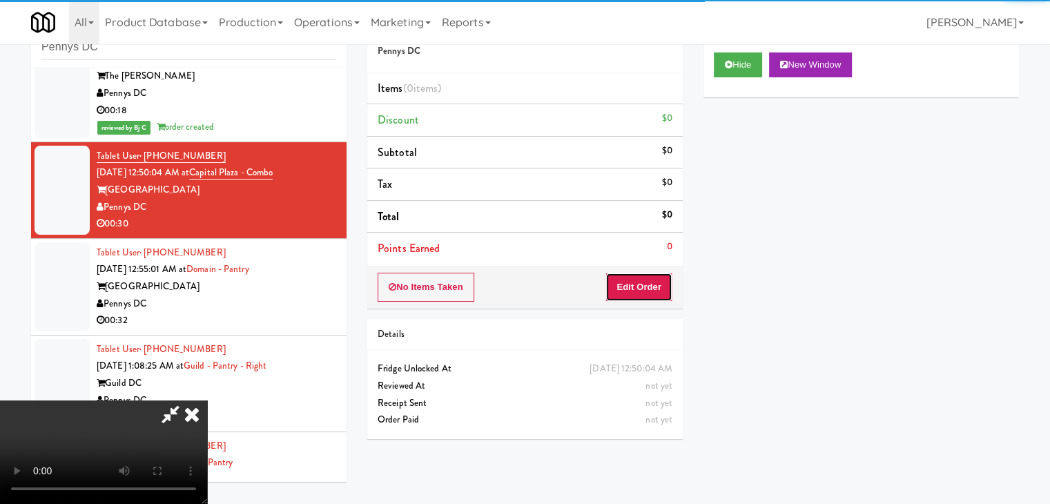
click at [643, 280] on button "Edit Order" at bounding box center [638, 287] width 67 height 29
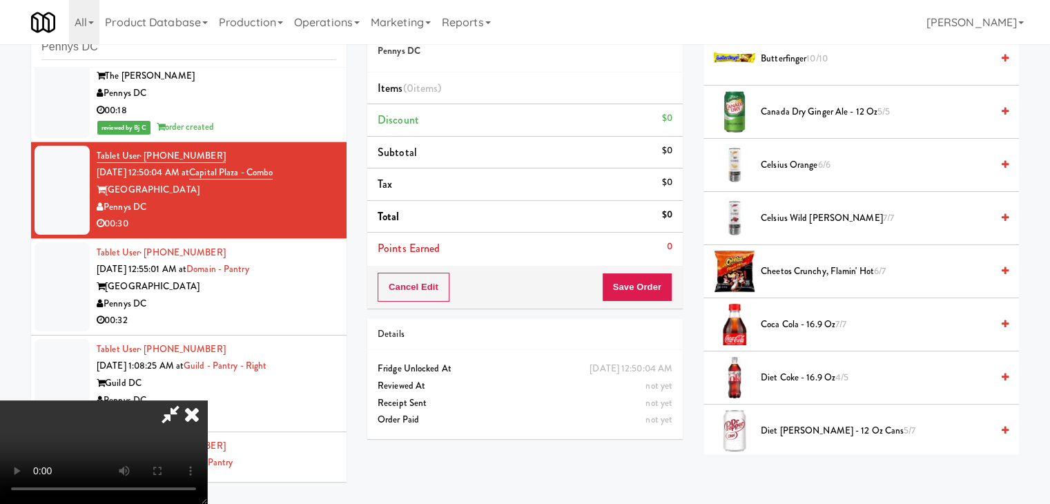
scroll to position [276, 0]
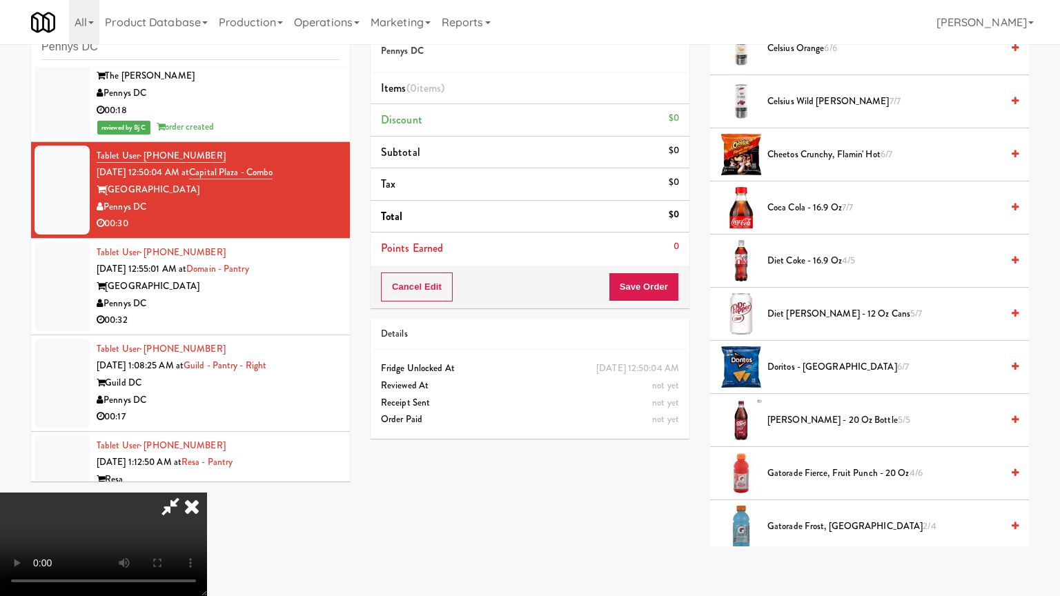
click at [207, 493] on video at bounding box center [103, 545] width 207 height 104
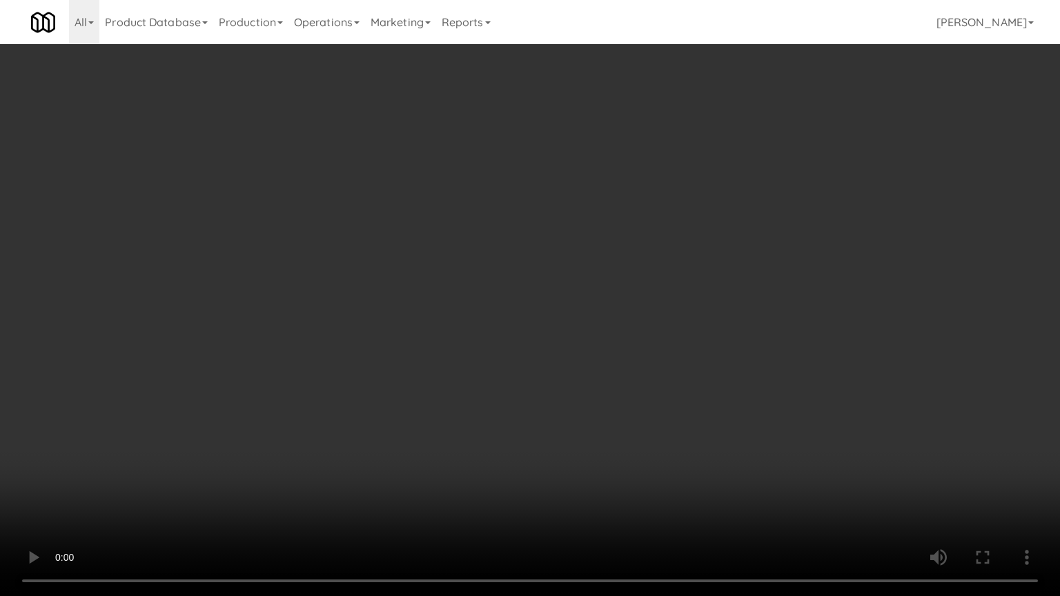
click at [625, 391] on video at bounding box center [530, 298] width 1060 height 596
click at [625, 387] on video at bounding box center [530, 298] width 1060 height 596
click at [620, 397] on video at bounding box center [530, 298] width 1060 height 596
click at [619, 447] on video at bounding box center [530, 298] width 1060 height 596
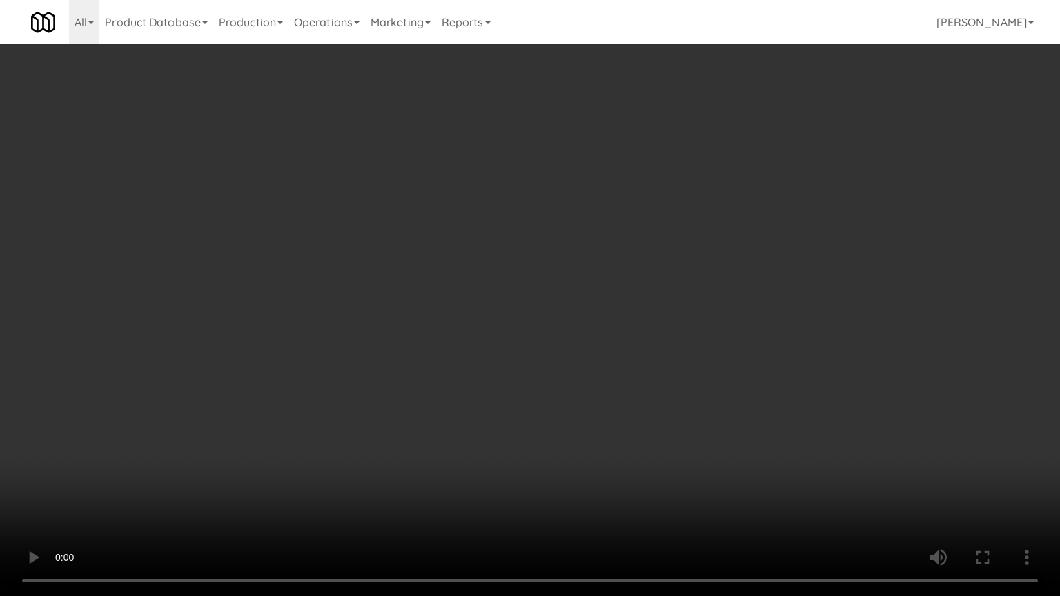
click at [619, 447] on video at bounding box center [530, 298] width 1060 height 596
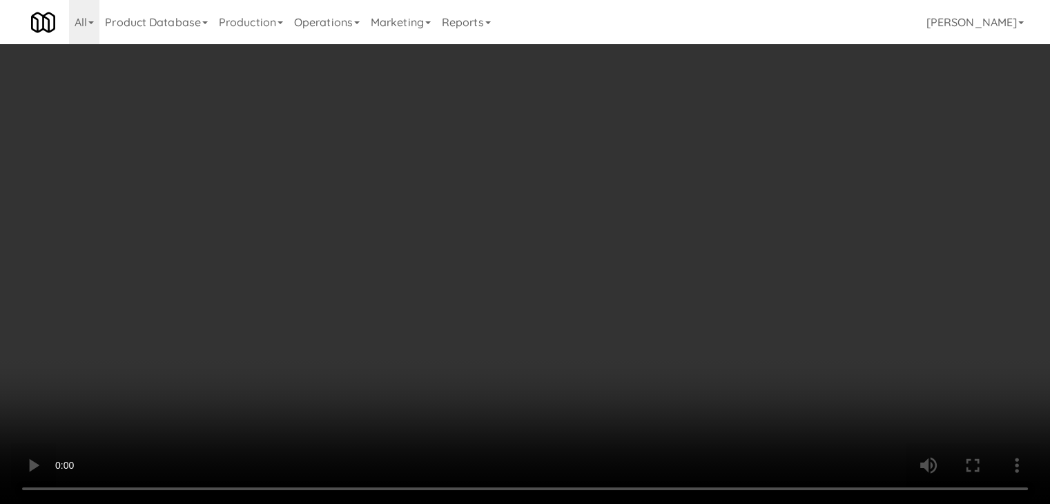
click at [555, 296] on video at bounding box center [525, 252] width 1050 height 504
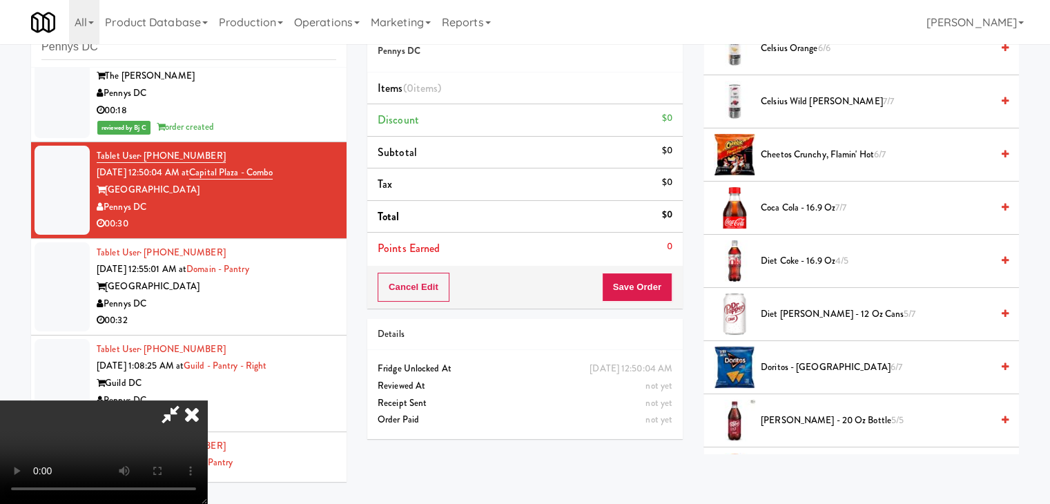
drag, startPoint x: 554, startPoint y: 296, endPoint x: 554, endPoint y: 356, distance: 60.1
click at [207, 400] on video at bounding box center [103, 452] width 207 height 104
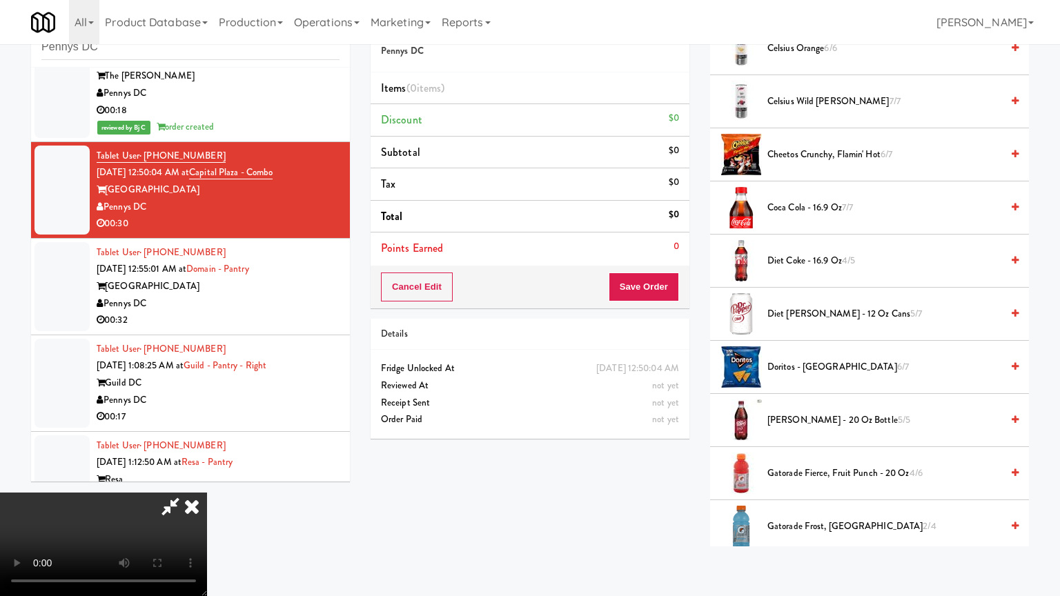
click at [207, 493] on video at bounding box center [103, 545] width 207 height 104
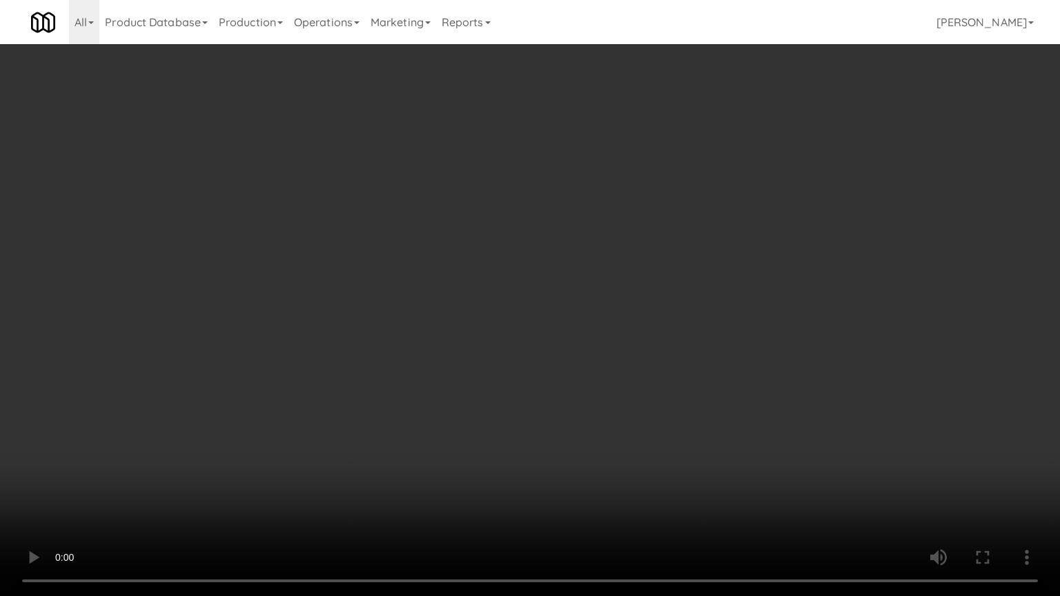
click at [602, 362] on video at bounding box center [530, 298] width 1060 height 596
click at [599, 361] on video at bounding box center [530, 298] width 1060 height 596
click at [598, 360] on video at bounding box center [530, 298] width 1060 height 596
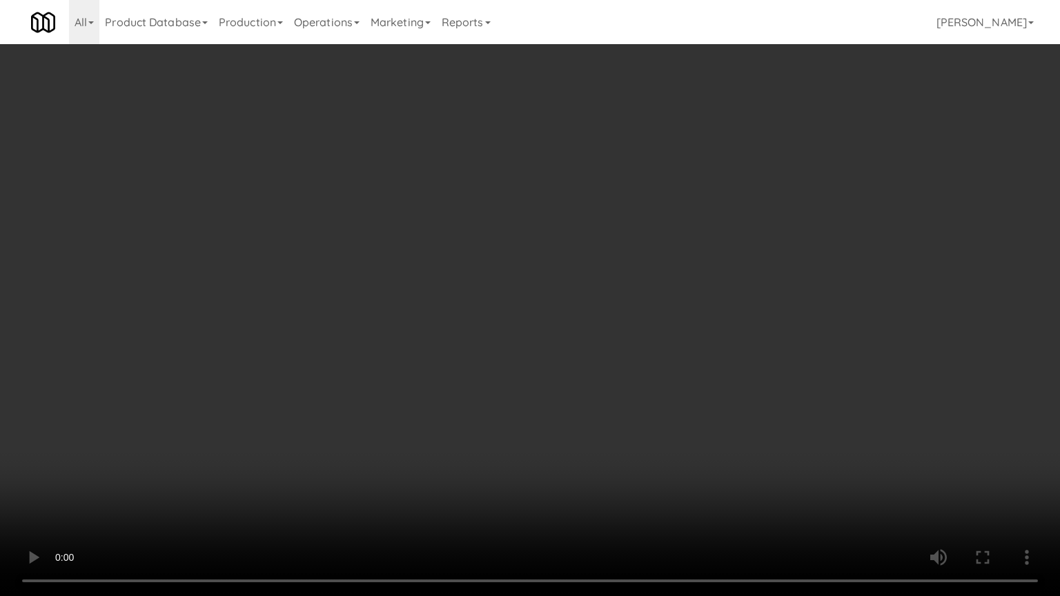
click at [597, 356] on video at bounding box center [530, 298] width 1060 height 596
drag, startPoint x: 597, startPoint y: 356, endPoint x: 626, endPoint y: 246, distance: 113.5
click at [598, 353] on video at bounding box center [530, 298] width 1060 height 596
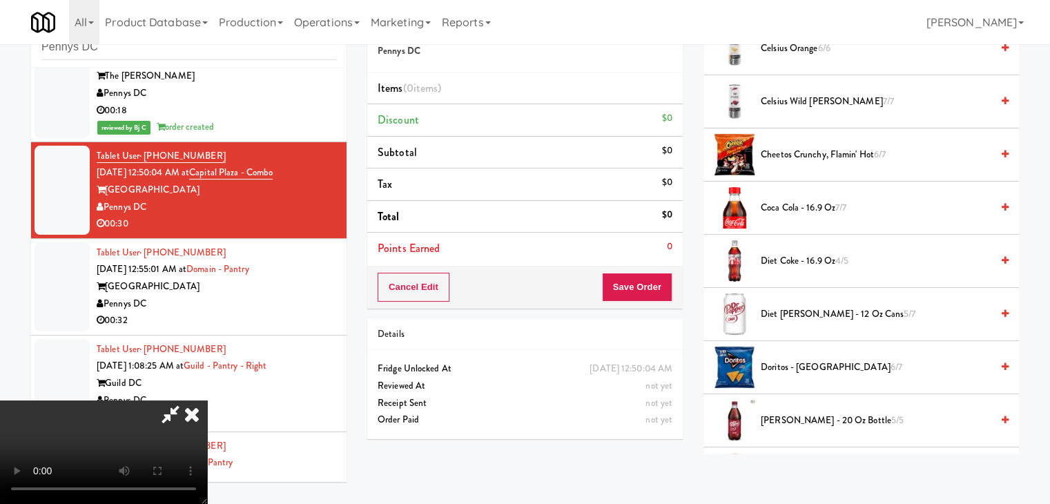
click at [787, 363] on span "Doritos - Cool Ranch 6/7" at bounding box center [876, 367] width 231 height 17
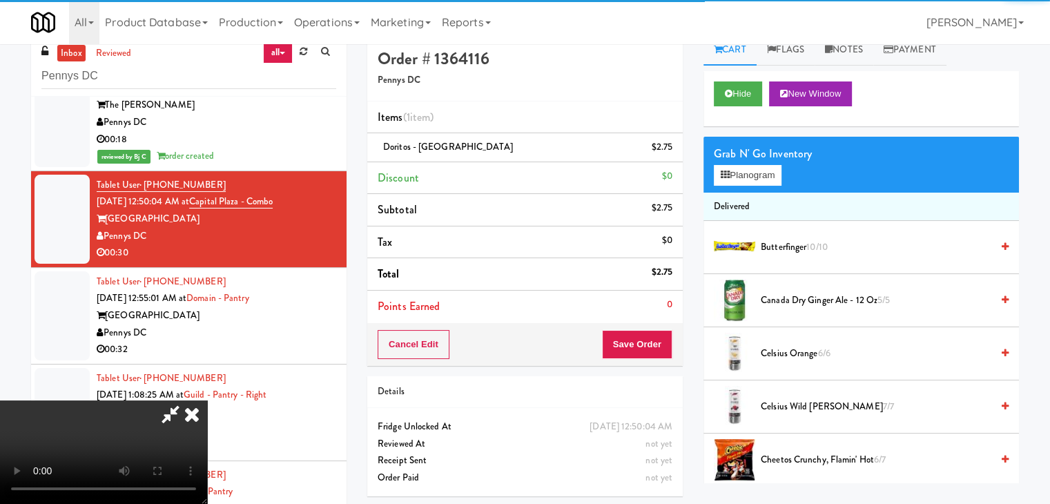
scroll to position [0, 0]
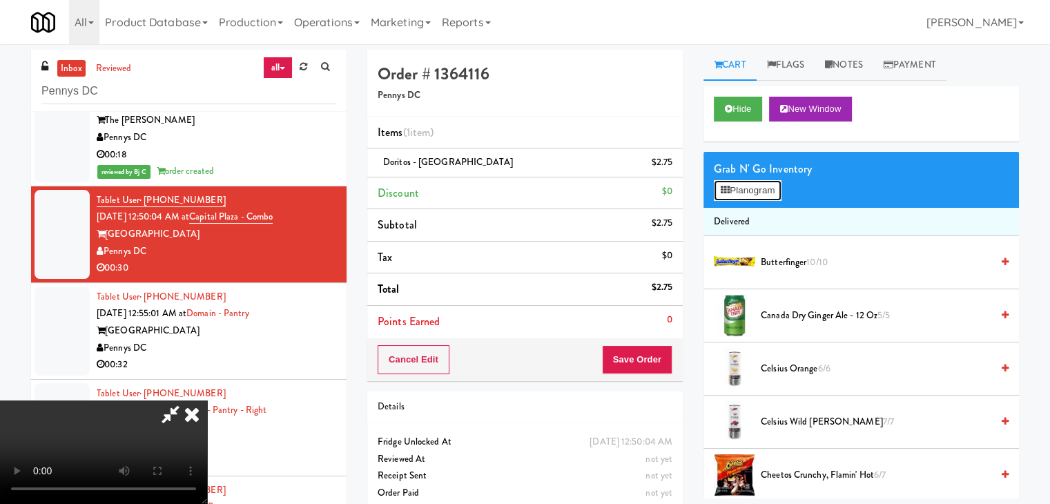
click at [748, 186] on button "Planogram" at bounding box center [748, 190] width 68 height 21
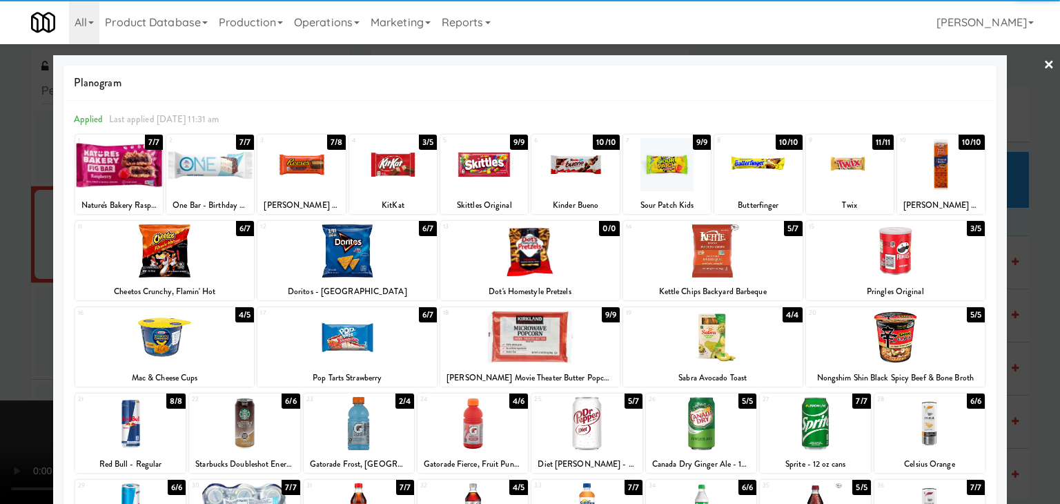
drag, startPoint x: 848, startPoint y: 177, endPoint x: 823, endPoint y: 181, distance: 25.2
click at [848, 176] on div at bounding box center [850, 164] width 88 height 53
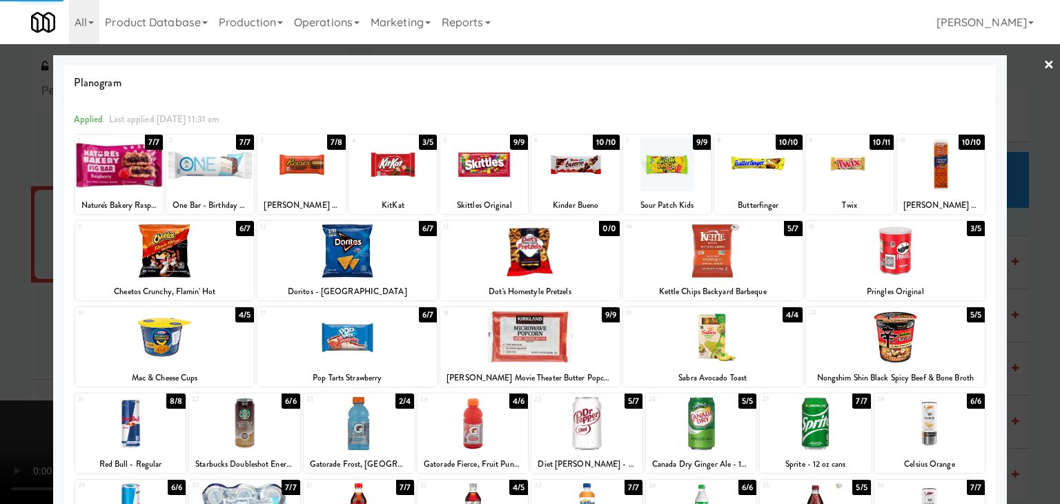
drag, startPoint x: 580, startPoint y: 175, endPoint x: 537, endPoint y: 192, distance: 46.2
click at [576, 177] on div at bounding box center [576, 164] width 88 height 53
click at [0, 253] on div at bounding box center [530, 252] width 1060 height 504
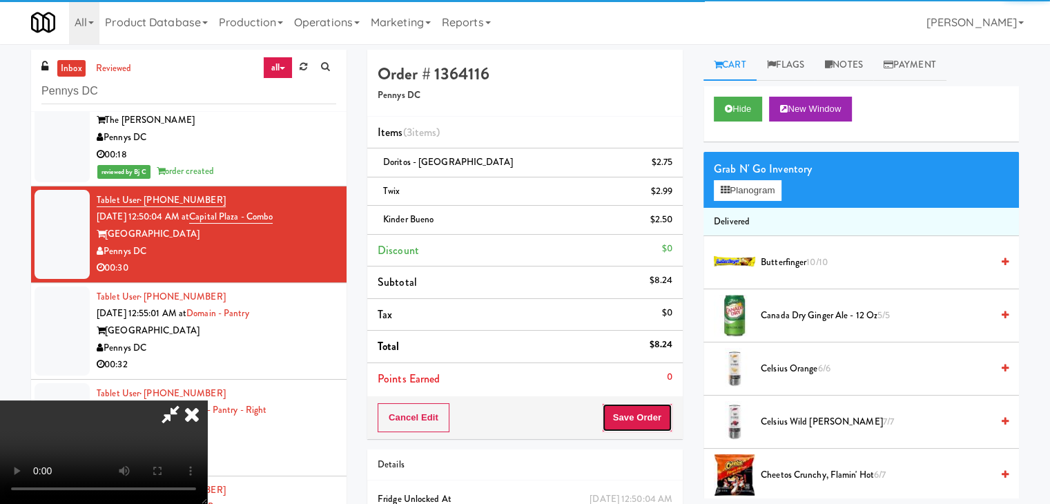
click at [630, 417] on button "Save Order" at bounding box center [637, 417] width 70 height 29
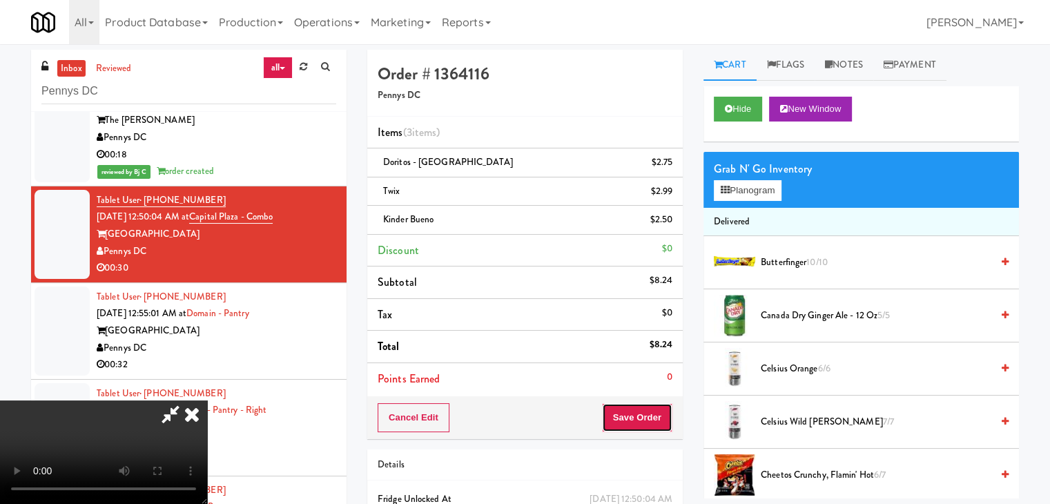
drag, startPoint x: 633, startPoint y: 416, endPoint x: 641, endPoint y: 415, distance: 8.3
click at [635, 416] on button "Save Order" at bounding box center [637, 417] width 70 height 29
click at [646, 414] on button "Save Order" at bounding box center [637, 417] width 70 height 29
drag, startPoint x: 648, startPoint y: 412, endPoint x: 649, endPoint y: 401, distance: 11.1
click at [649, 407] on button "Save Order" at bounding box center [637, 417] width 70 height 29
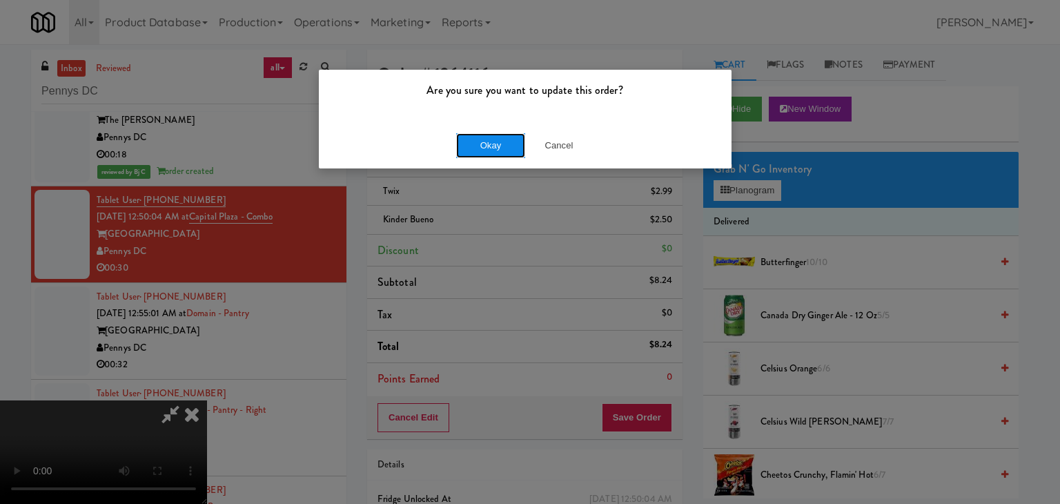
click at [500, 146] on button "Okay" at bounding box center [490, 145] width 69 height 25
click at [500, 146] on div "Okay Cancel" at bounding box center [525, 145] width 413 height 46
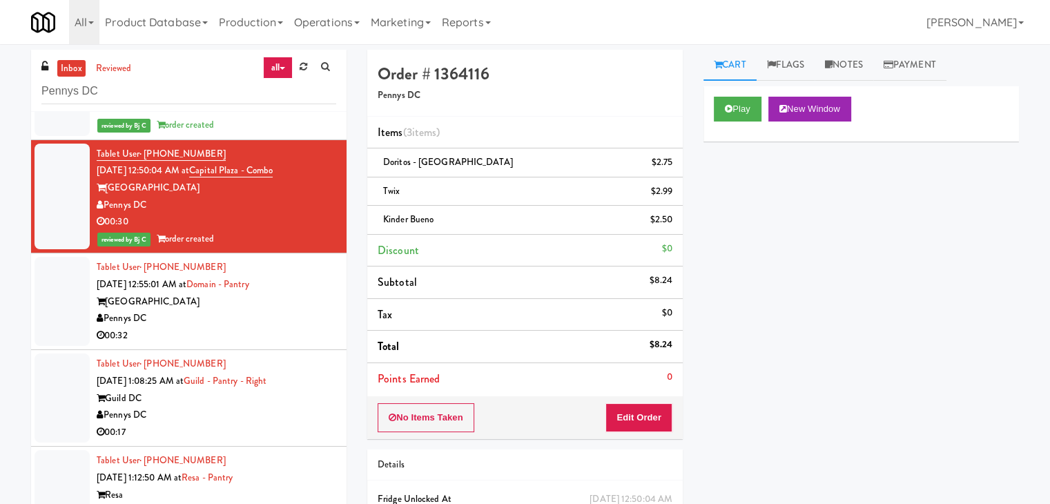
scroll to position [1052, 0]
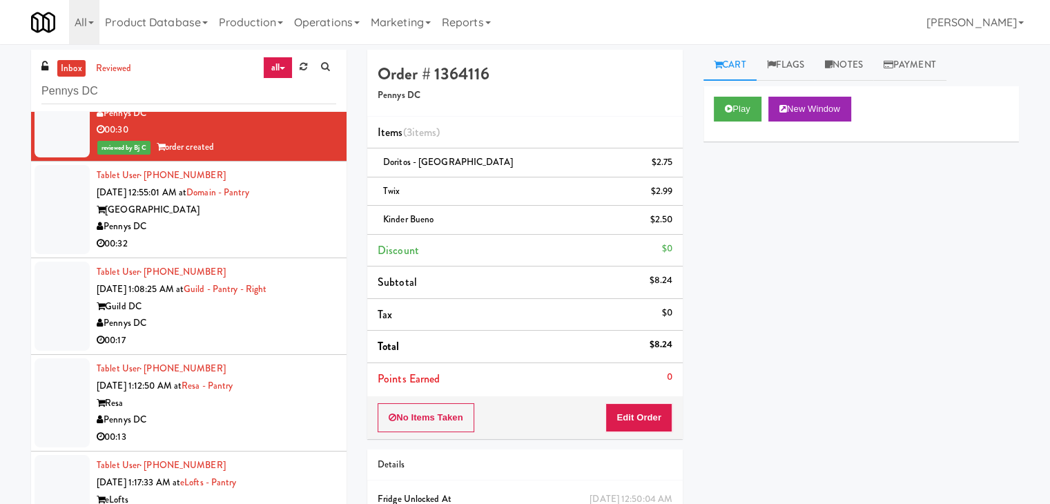
click at [284, 235] on div "Pennys DC" at bounding box center [217, 226] width 240 height 17
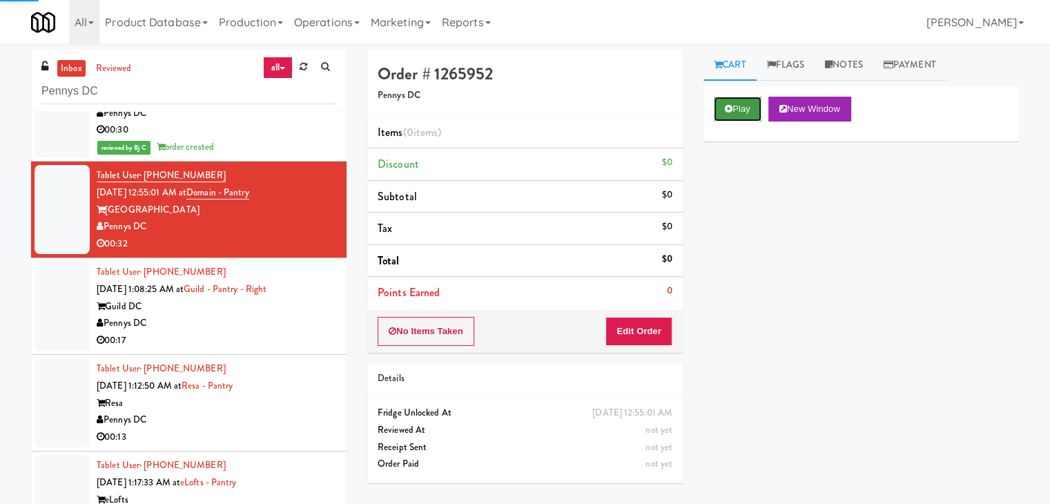
click at [746, 104] on button "Play" at bounding box center [738, 109] width 48 height 25
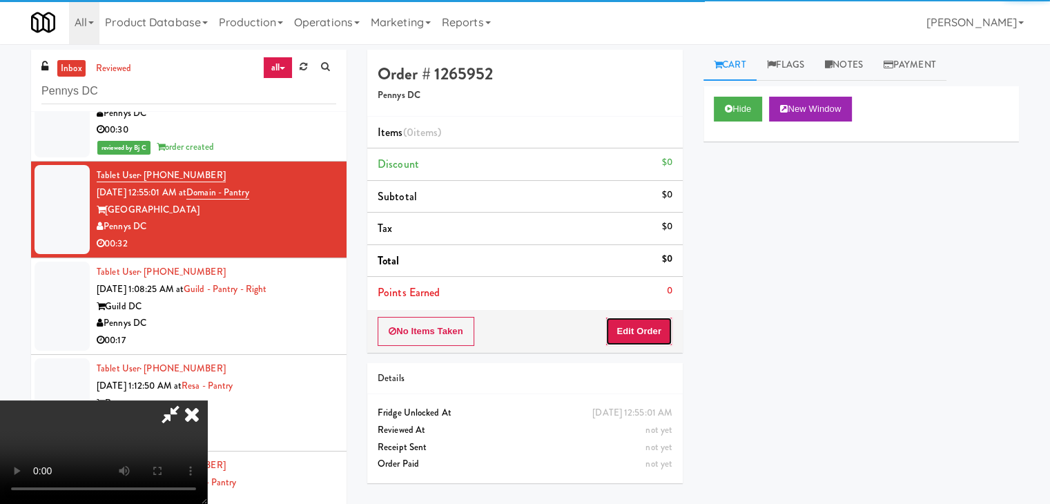
drag, startPoint x: 641, startPoint y: 333, endPoint x: 633, endPoint y: 342, distance: 11.8
click at [633, 342] on button "Edit Order" at bounding box center [638, 331] width 67 height 29
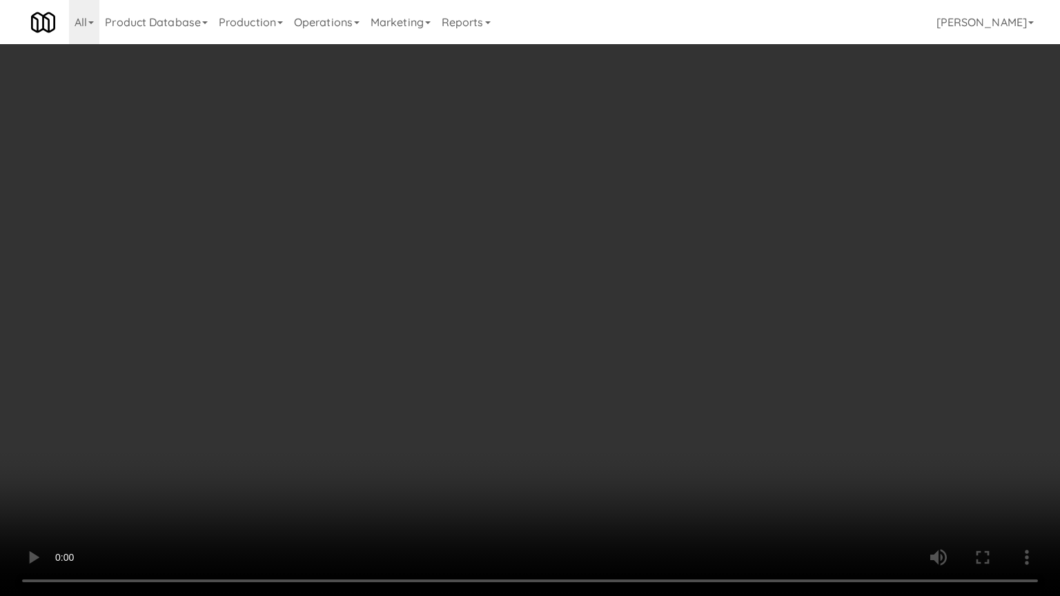
click at [578, 327] on video at bounding box center [530, 298] width 1060 height 596
click at [577, 329] on video at bounding box center [530, 298] width 1060 height 596
click at [605, 321] on video at bounding box center [530, 298] width 1060 height 596
drag, startPoint x: 605, startPoint y: 321, endPoint x: 614, endPoint y: 251, distance: 70.3
click at [605, 320] on video at bounding box center [530, 298] width 1060 height 596
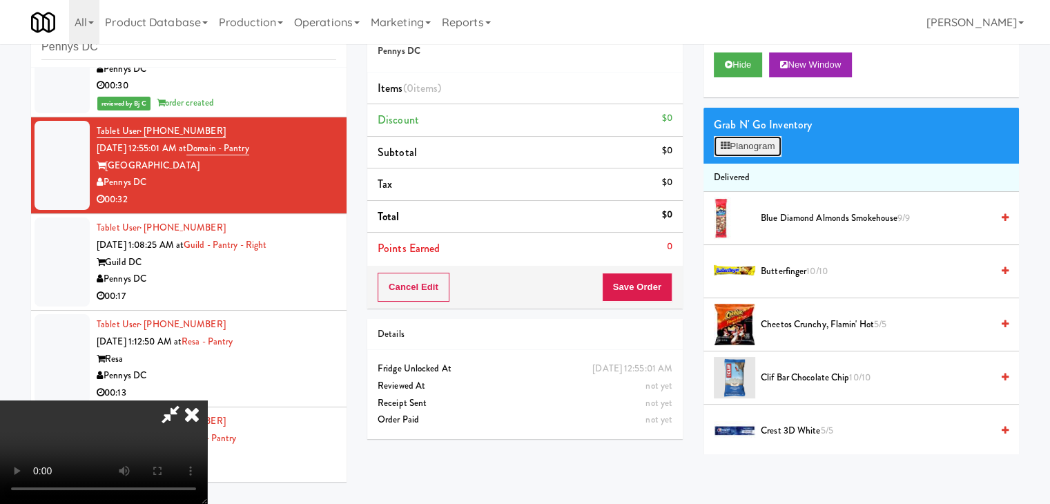
click at [761, 148] on button "Planogram" at bounding box center [748, 146] width 68 height 21
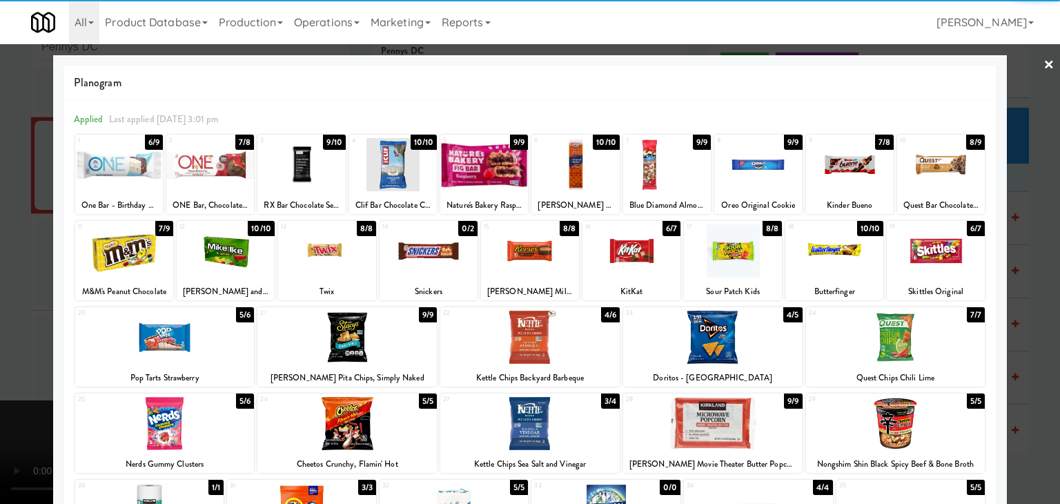
click at [761, 166] on div at bounding box center [759, 164] width 88 height 53
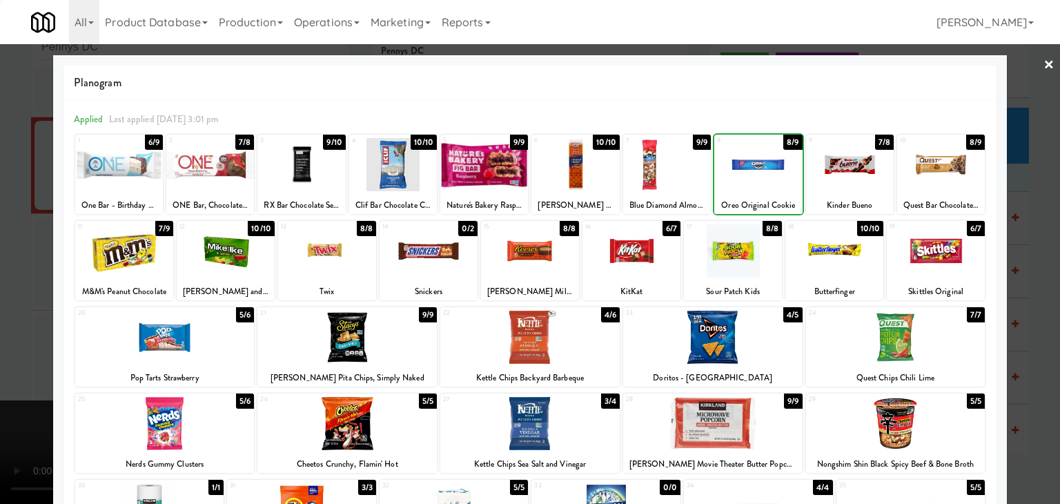
drag, startPoint x: 0, startPoint y: 229, endPoint x: 75, endPoint y: 229, distance: 74.6
click at [8, 229] on div at bounding box center [530, 252] width 1060 height 504
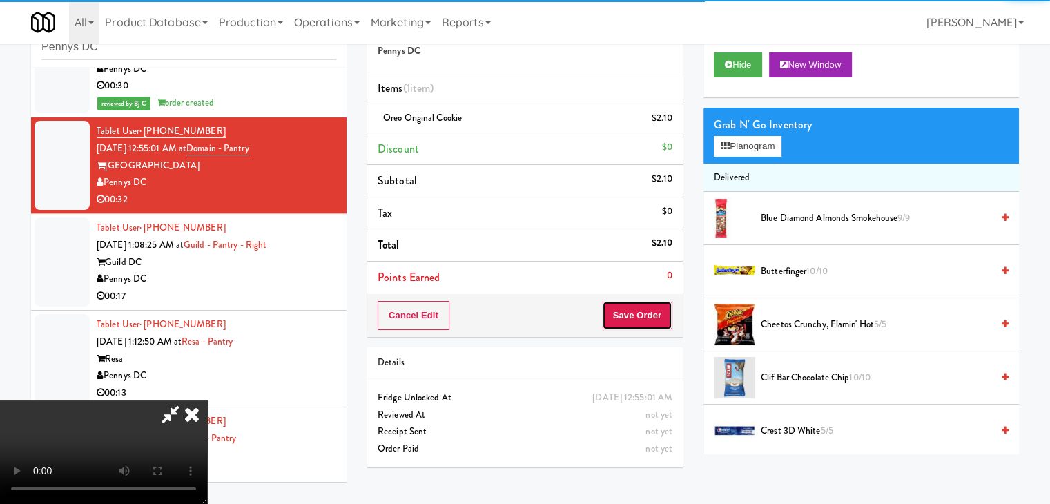
click at [668, 309] on button "Save Order" at bounding box center [637, 315] width 70 height 29
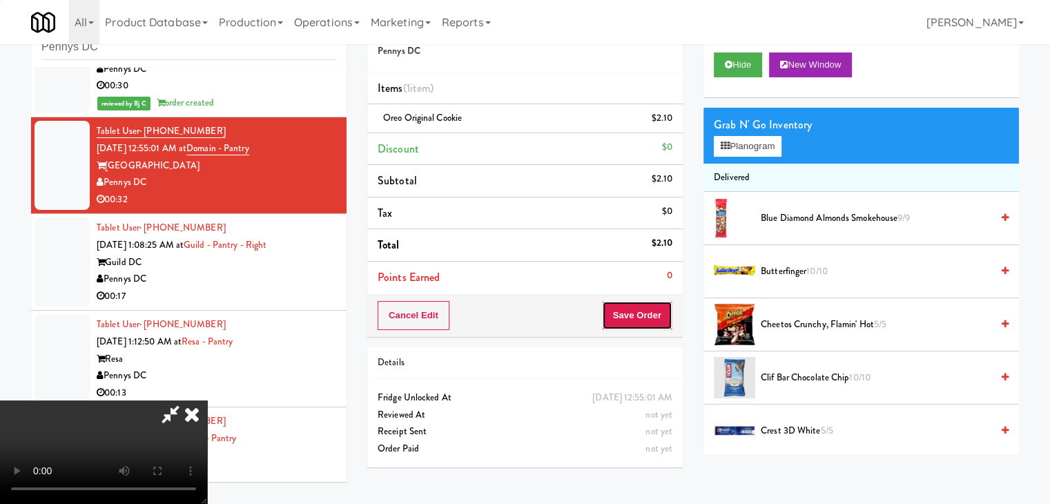
drag, startPoint x: 668, startPoint y: 309, endPoint x: 643, endPoint y: 292, distance: 30.3
click at [667, 309] on button "Save Order" at bounding box center [637, 315] width 70 height 29
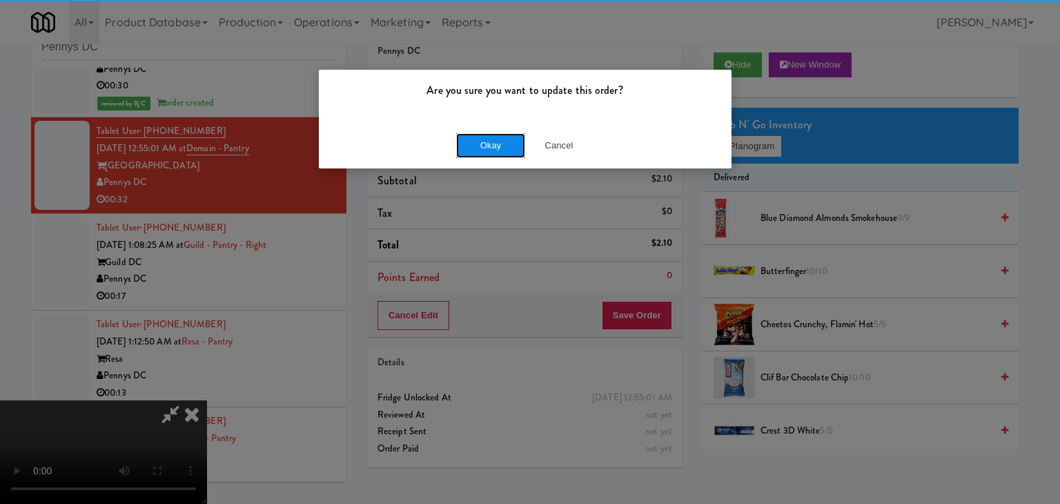
click at [510, 144] on button "Okay" at bounding box center [490, 145] width 69 height 25
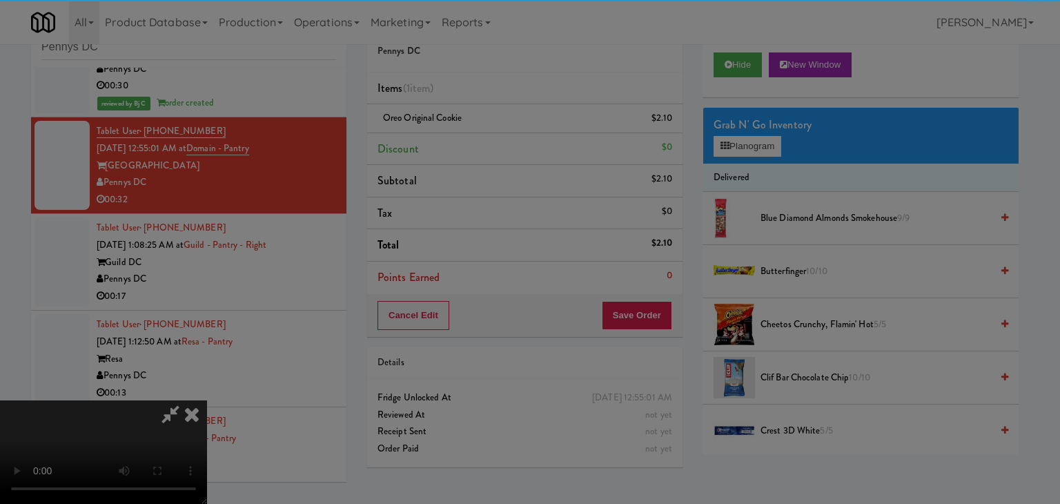
click at [510, 143] on body "Are you sure you want to update this order? Okay Cancel Okay Are you sure you w…" at bounding box center [530, 252] width 1060 height 504
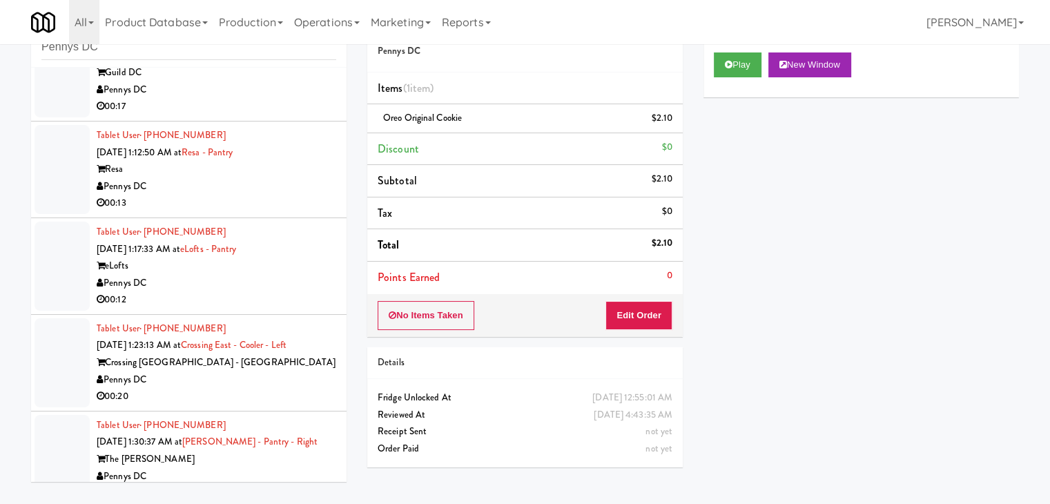
scroll to position [1259, 0]
click at [293, 98] on div "Pennys DC" at bounding box center [217, 89] width 240 height 17
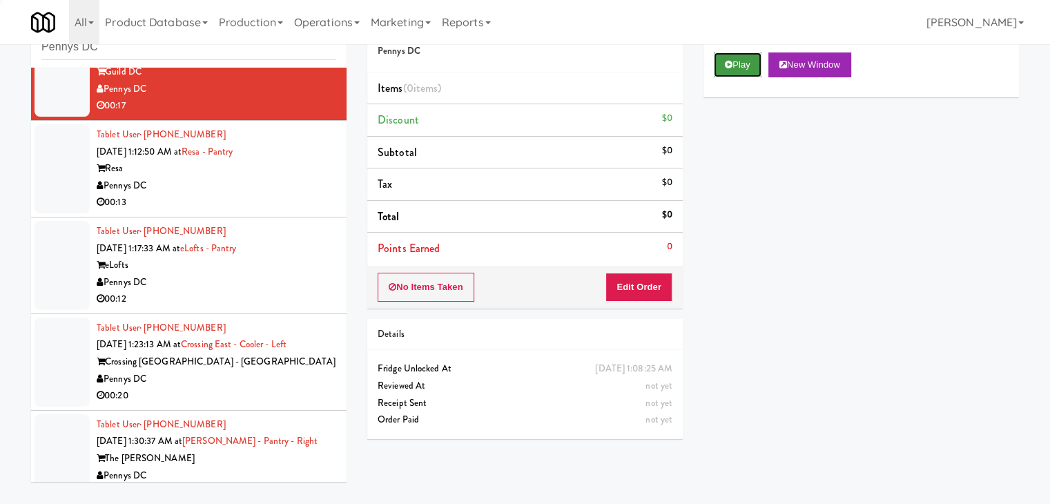
click at [741, 57] on button "Play" at bounding box center [738, 64] width 48 height 25
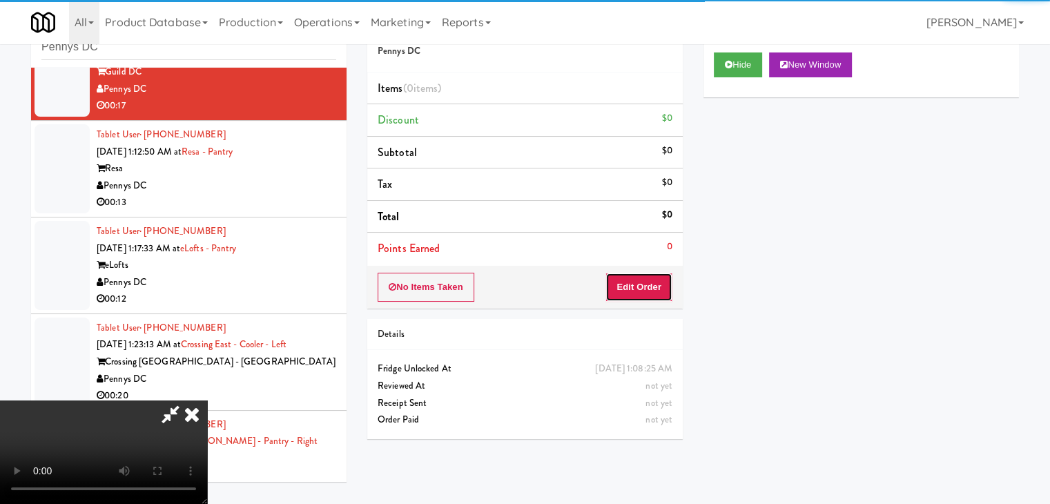
click at [646, 284] on button "Edit Order" at bounding box center [638, 287] width 67 height 29
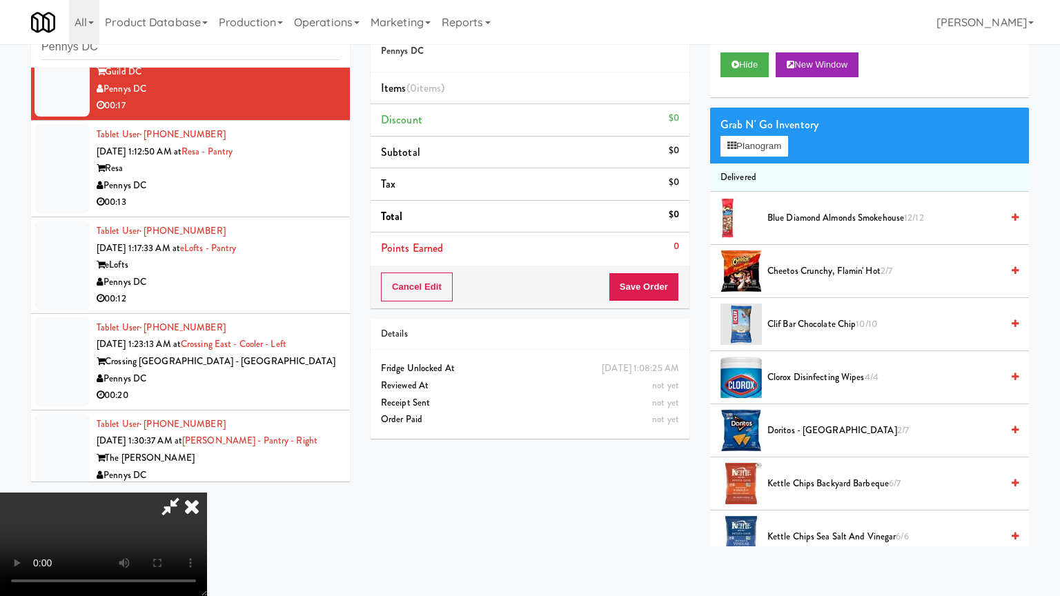
click at [207, 493] on video at bounding box center [103, 545] width 207 height 104
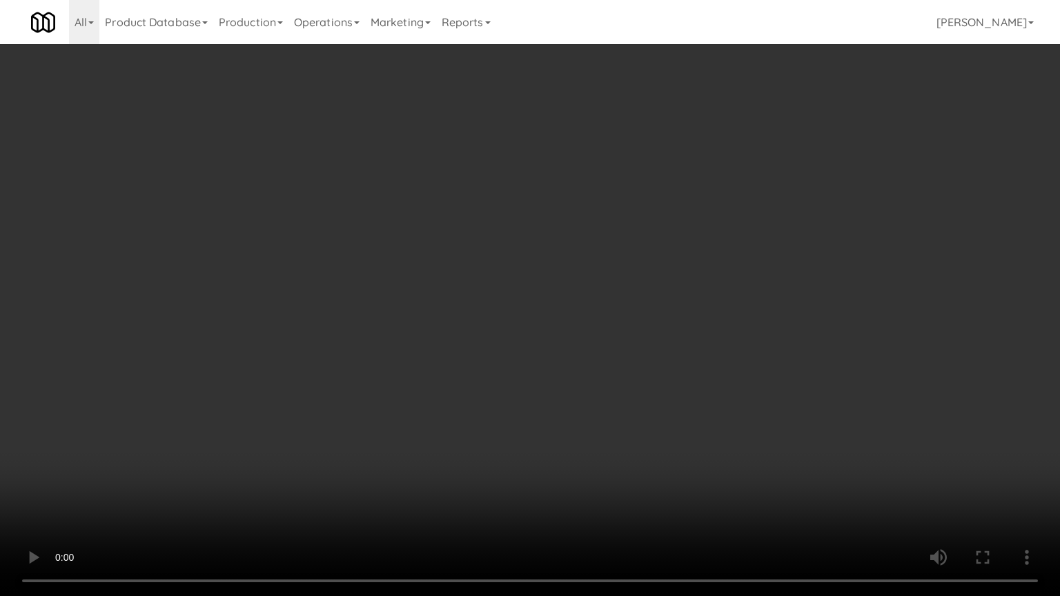
click at [601, 362] on video at bounding box center [530, 298] width 1060 height 596
click at [607, 359] on video at bounding box center [530, 298] width 1060 height 596
click at [591, 280] on video at bounding box center [530, 298] width 1060 height 596
click at [583, 289] on video at bounding box center [530, 298] width 1060 height 596
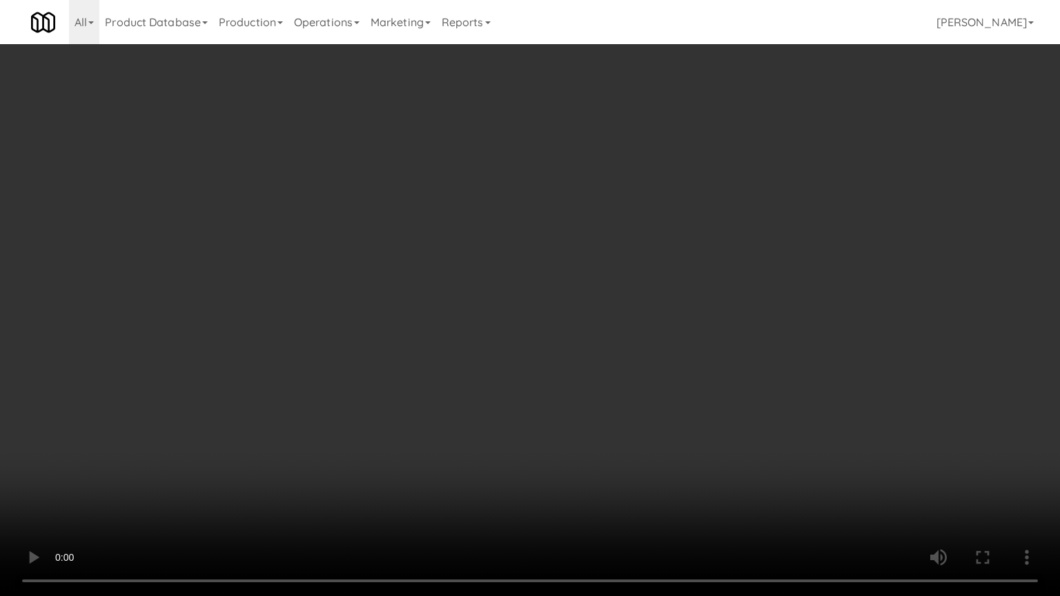
click at [596, 286] on video at bounding box center [530, 298] width 1060 height 596
click at [600, 286] on video at bounding box center [530, 298] width 1060 height 596
click at [600, 287] on video at bounding box center [530, 298] width 1060 height 596
click at [600, 288] on video at bounding box center [530, 298] width 1060 height 596
click at [600, 290] on video at bounding box center [530, 298] width 1060 height 596
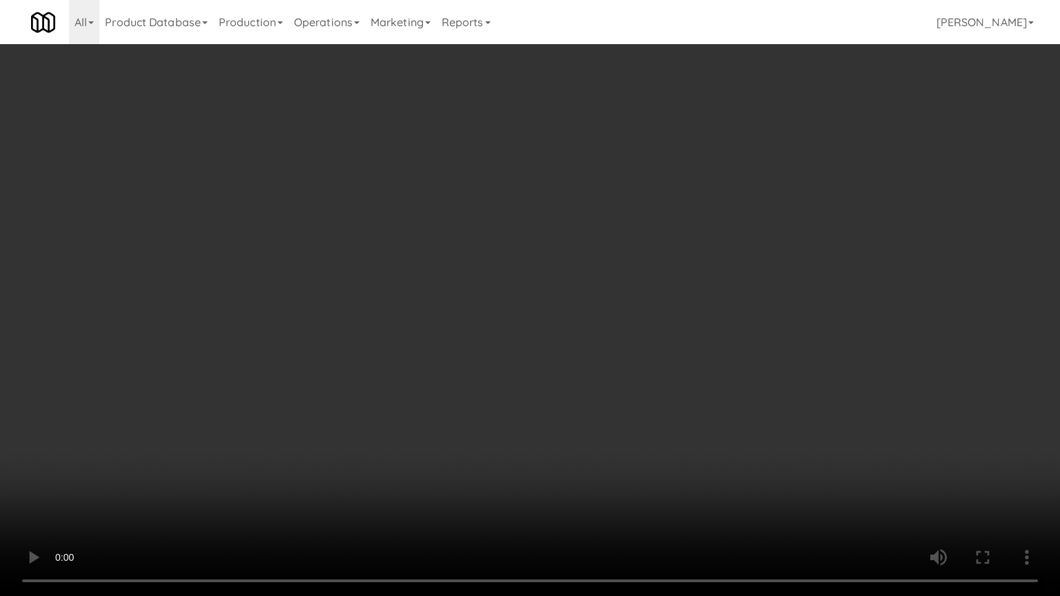
click at [600, 291] on video at bounding box center [530, 298] width 1060 height 596
click at [610, 291] on video at bounding box center [530, 298] width 1060 height 596
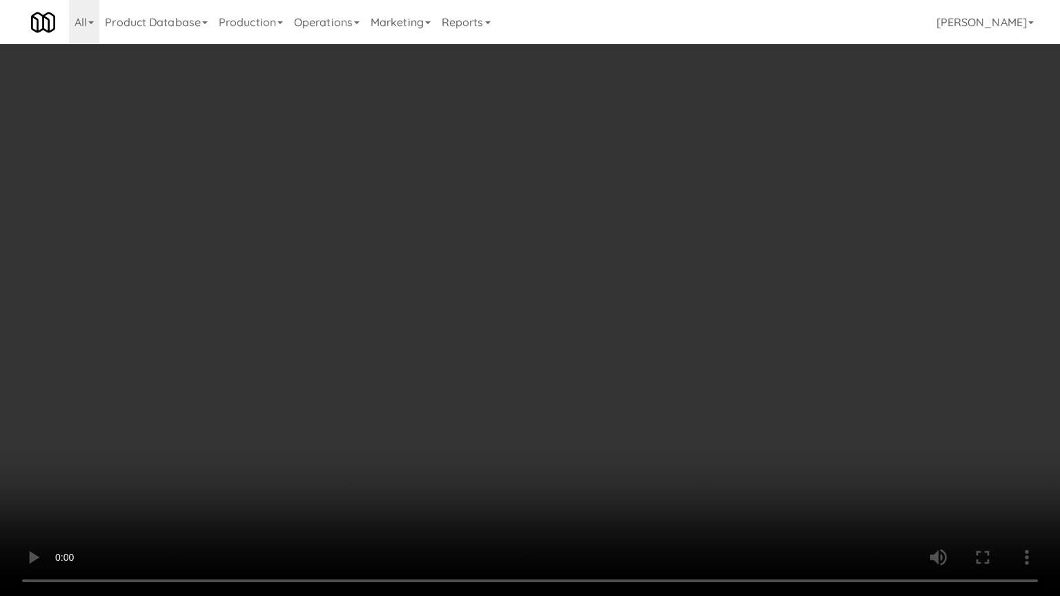
click at [610, 293] on video at bounding box center [530, 298] width 1060 height 596
click at [443, 386] on video at bounding box center [530, 298] width 1060 height 596
drag, startPoint x: 434, startPoint y: 381, endPoint x: 423, endPoint y: 385, distance: 11.2
click at [429, 380] on video at bounding box center [530, 298] width 1060 height 596
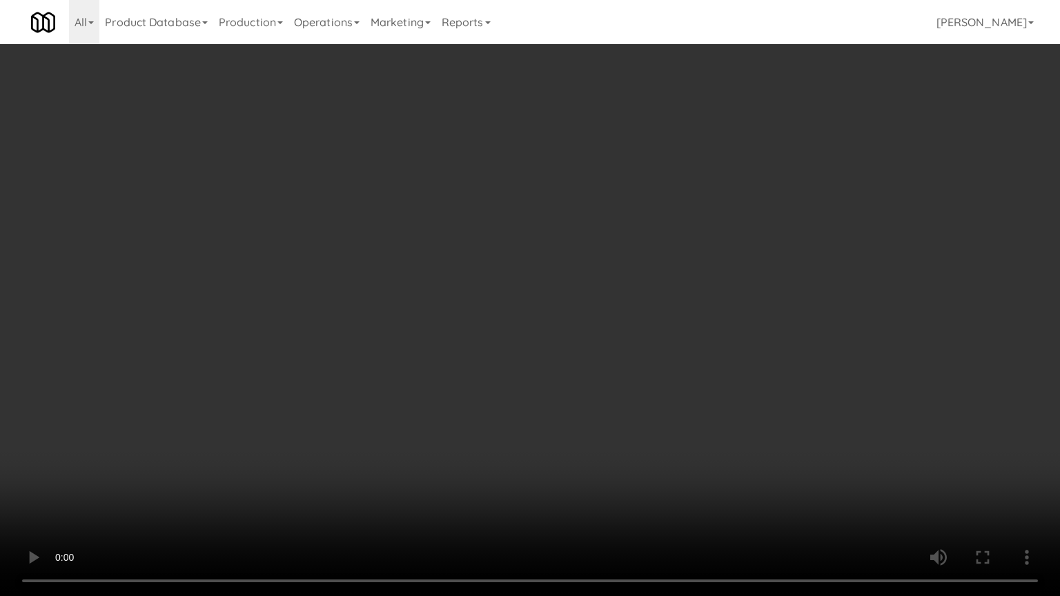
click at [420, 374] on video at bounding box center [530, 298] width 1060 height 596
click at [485, 347] on video at bounding box center [530, 298] width 1060 height 596
click at [536, 317] on video at bounding box center [530, 298] width 1060 height 596
drag, startPoint x: 536, startPoint y: 317, endPoint x: 547, endPoint y: 249, distance: 68.7
click at [536, 316] on video at bounding box center [530, 298] width 1060 height 596
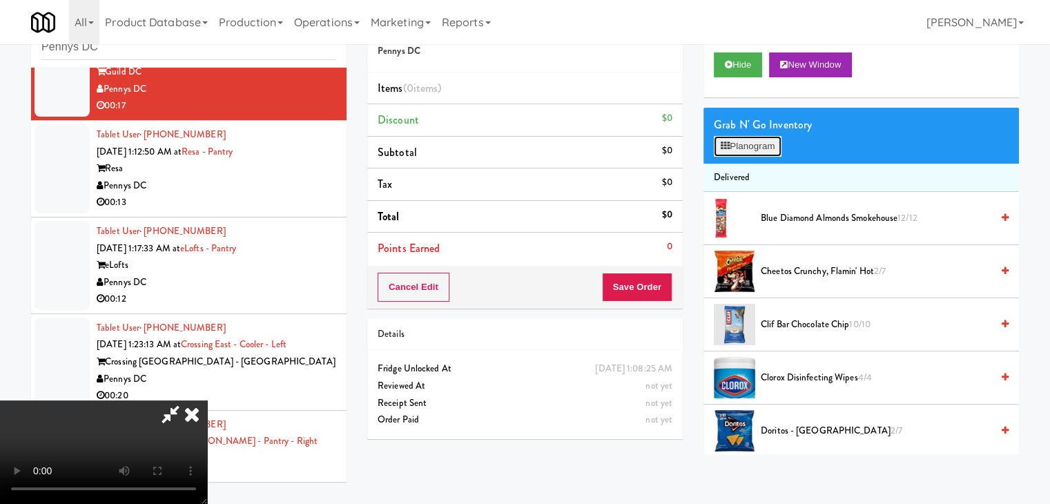
click at [768, 138] on button "Planogram" at bounding box center [748, 146] width 68 height 21
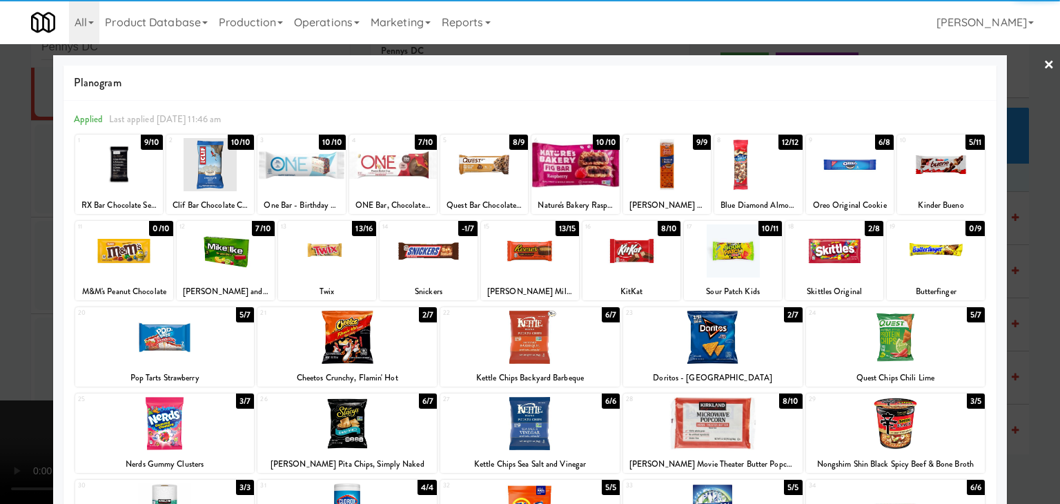
click at [343, 251] on div at bounding box center [327, 250] width 98 height 53
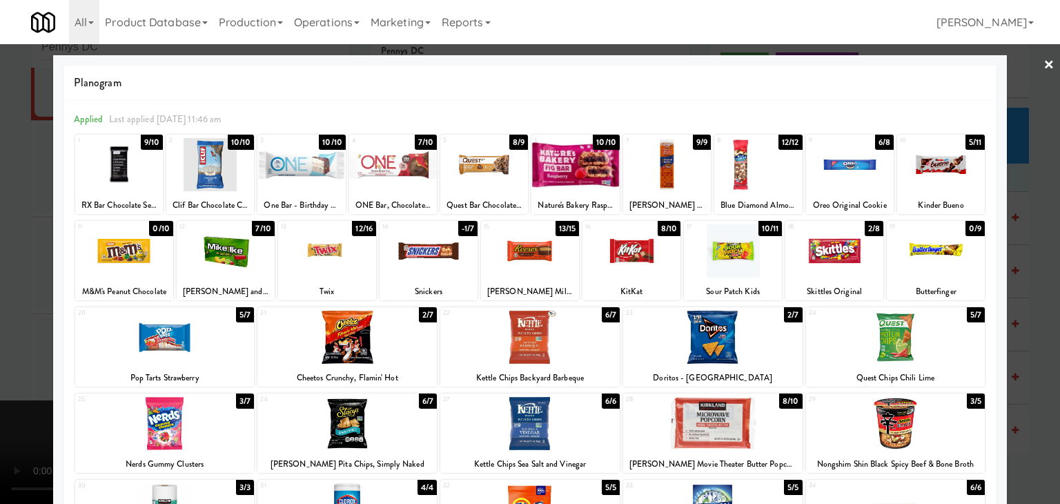
click at [546, 250] on div at bounding box center [530, 250] width 98 height 53
drag, startPoint x: 633, startPoint y: 245, endPoint x: 641, endPoint y: 248, distance: 8.1
click at [635, 245] on div at bounding box center [632, 250] width 98 height 53
click at [738, 349] on div at bounding box center [712, 337] width 179 height 53
click at [1024, 344] on div at bounding box center [530, 252] width 1060 height 504
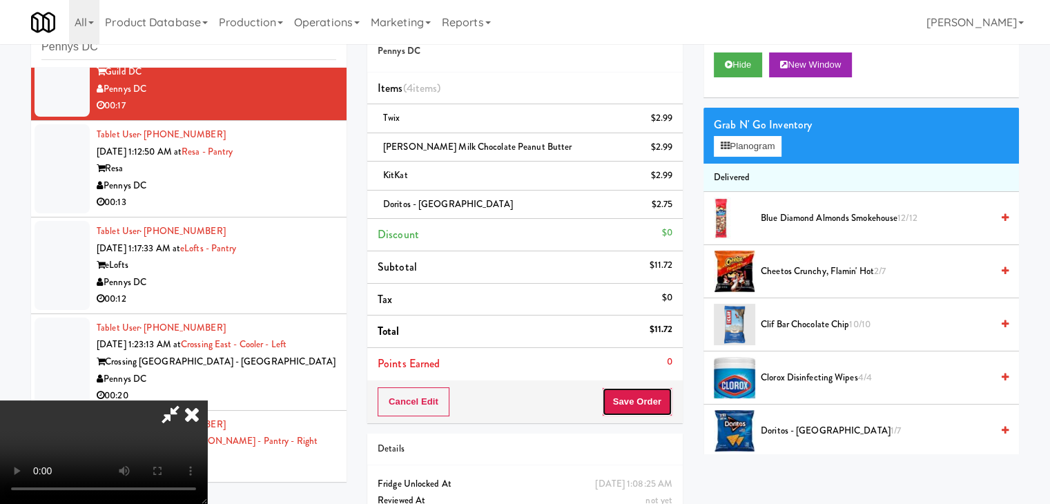
click at [652, 396] on button "Save Order" at bounding box center [637, 401] width 70 height 29
click at [653, 396] on button "Save Order" at bounding box center [637, 401] width 70 height 29
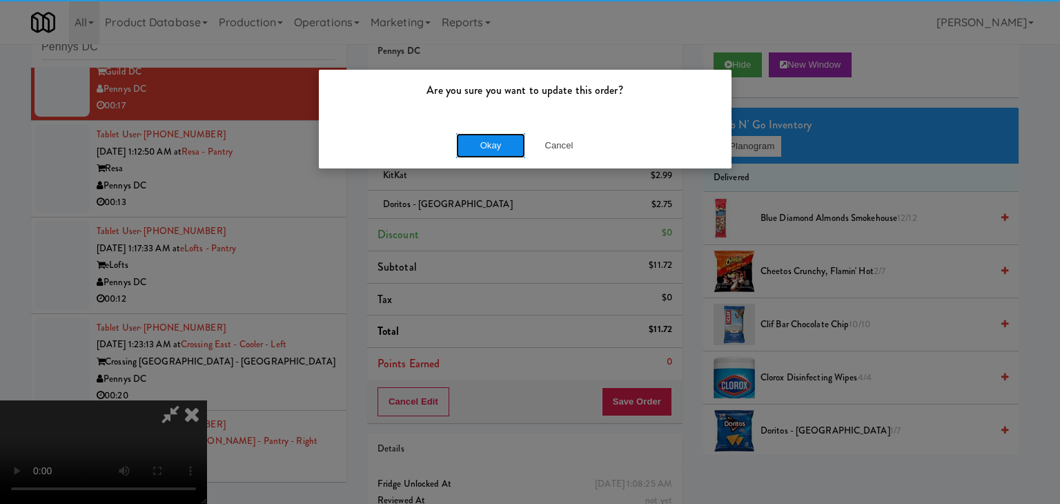
click at [483, 143] on button "Okay" at bounding box center [490, 145] width 69 height 25
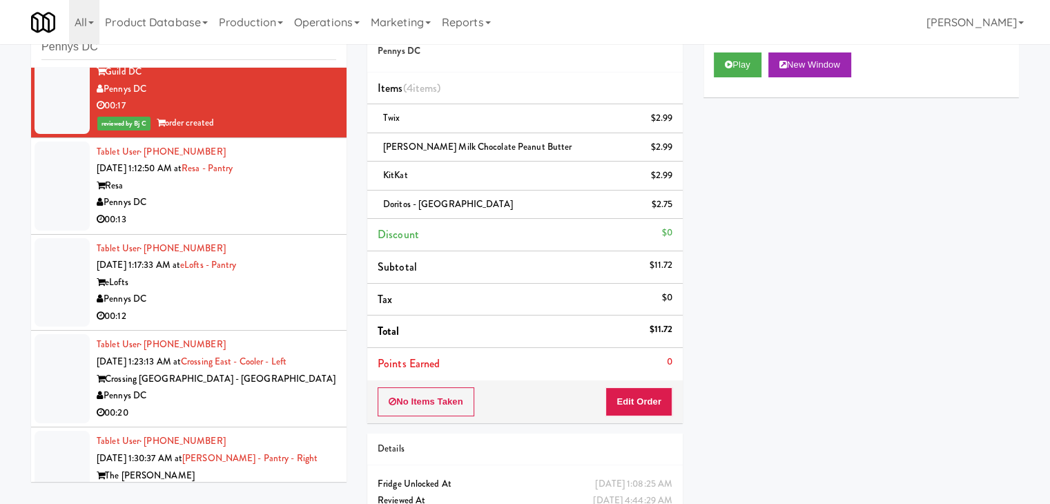
click at [275, 226] on div "00:13" at bounding box center [217, 219] width 240 height 17
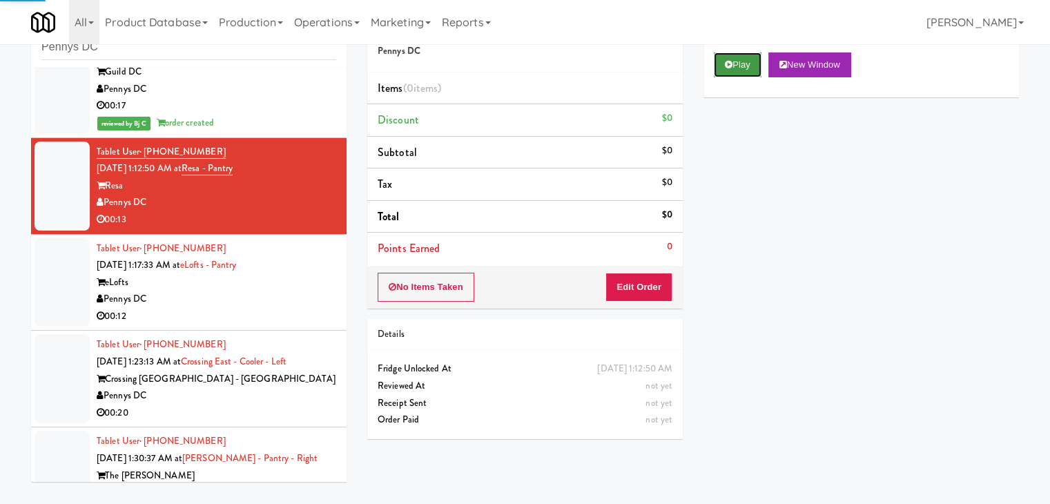
drag, startPoint x: 742, startPoint y: 67, endPoint x: 718, endPoint y: 190, distance: 125.2
click at [741, 70] on button "Play" at bounding box center [738, 64] width 48 height 25
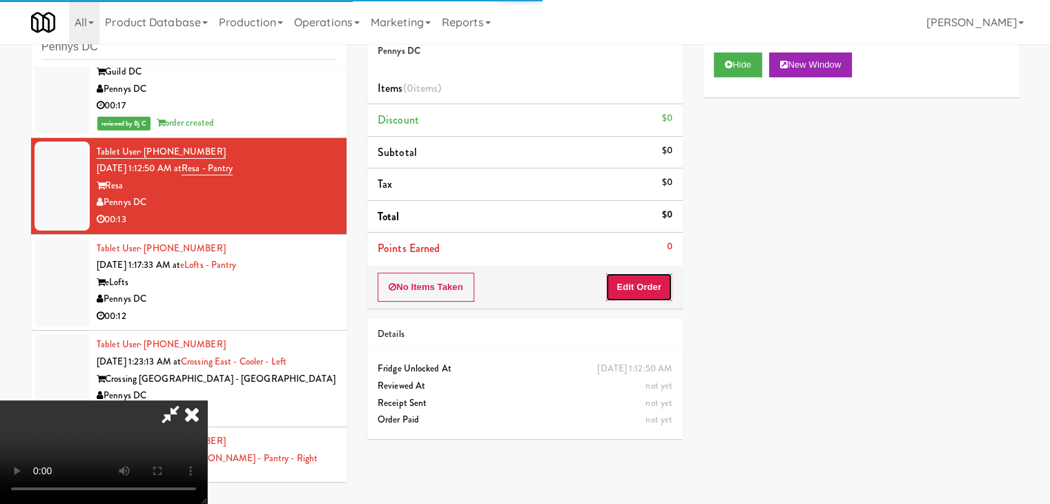
click at [658, 282] on button "Edit Order" at bounding box center [638, 287] width 67 height 29
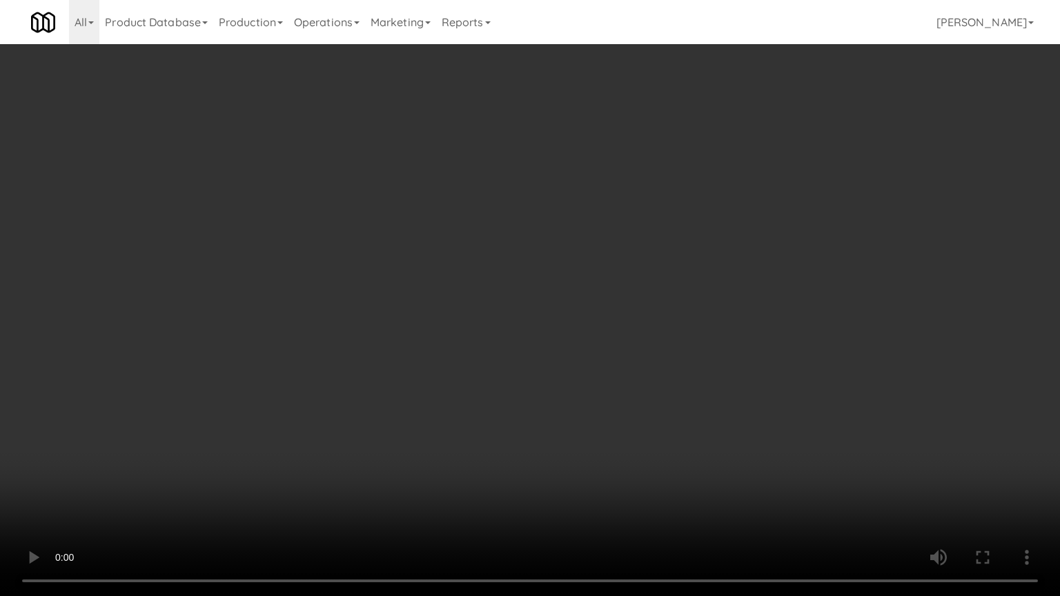
click at [632, 448] on video at bounding box center [530, 298] width 1060 height 596
click at [632, 449] on video at bounding box center [530, 298] width 1060 height 596
click at [632, 450] on video at bounding box center [530, 298] width 1060 height 596
click at [632, 452] on video at bounding box center [530, 298] width 1060 height 596
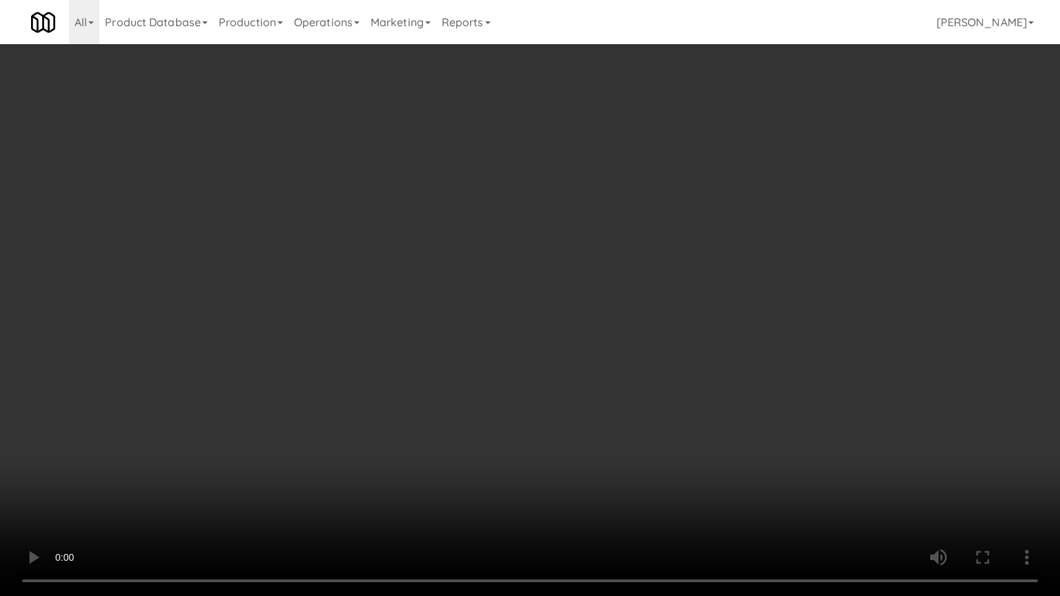
click at [632, 452] on video at bounding box center [530, 298] width 1060 height 596
click at [634, 460] on video at bounding box center [530, 298] width 1060 height 596
click at [636, 456] on video at bounding box center [530, 298] width 1060 height 596
click at [628, 436] on video at bounding box center [530, 298] width 1060 height 596
click at [630, 436] on video at bounding box center [530, 298] width 1060 height 596
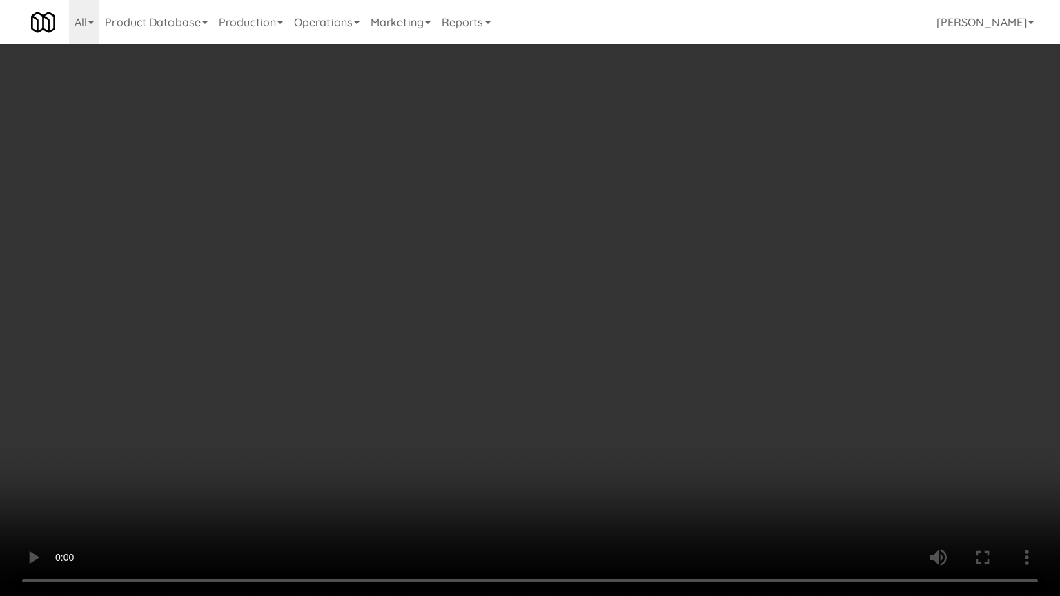
click at [665, 411] on video at bounding box center [530, 298] width 1060 height 596
click at [676, 400] on video at bounding box center [530, 298] width 1060 height 596
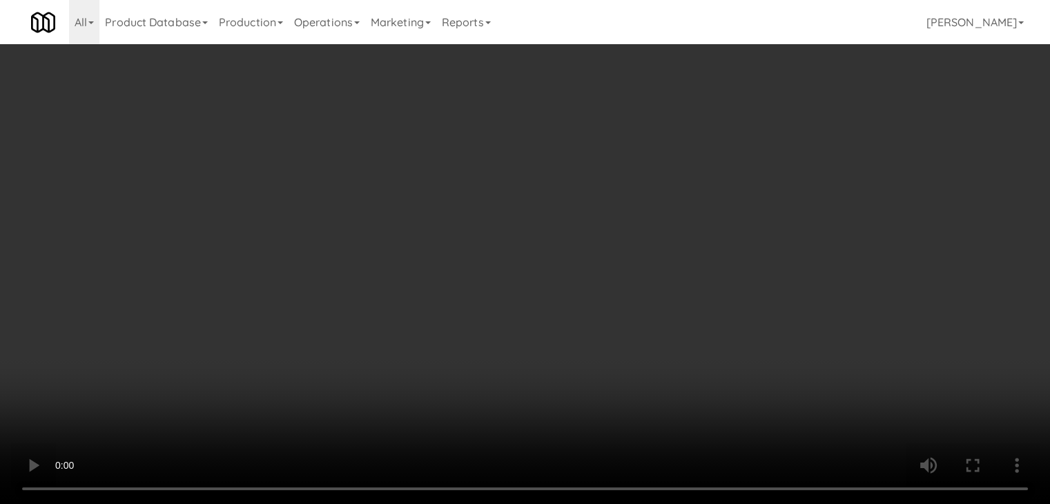
scroll to position [250, 0]
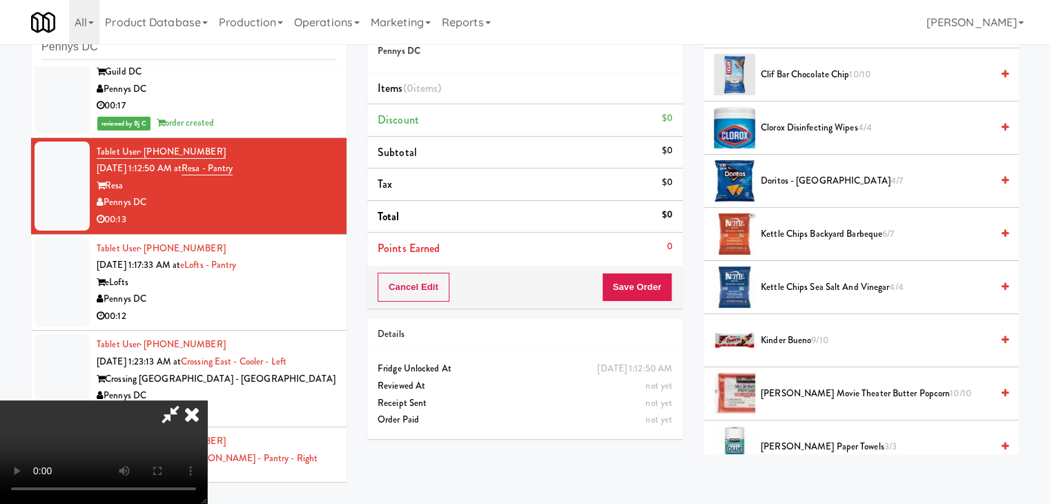
click at [801, 188] on li "Doritos - Cool Ranch 4/7" at bounding box center [860, 181] width 315 height 53
click at [797, 186] on span "Doritos - Cool Ranch 4/7" at bounding box center [876, 181] width 231 height 17
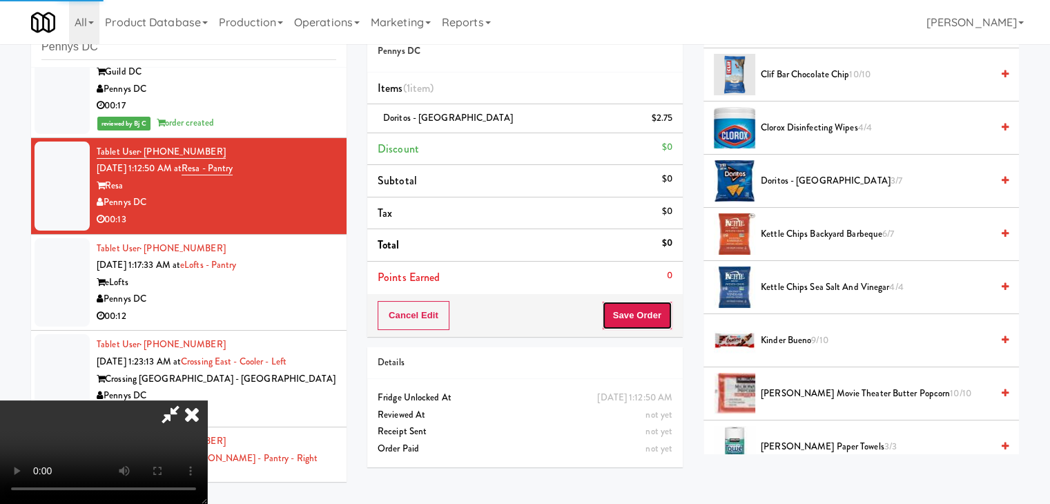
click at [645, 313] on button "Save Order" at bounding box center [637, 315] width 70 height 29
click at [668, 318] on button "Save Order" at bounding box center [637, 315] width 70 height 29
click at [667, 318] on button "Save Order" at bounding box center [637, 315] width 70 height 29
drag, startPoint x: 654, startPoint y: 311, endPoint x: 623, endPoint y: 294, distance: 35.2
click at [642, 304] on button "Save Order" at bounding box center [637, 315] width 70 height 29
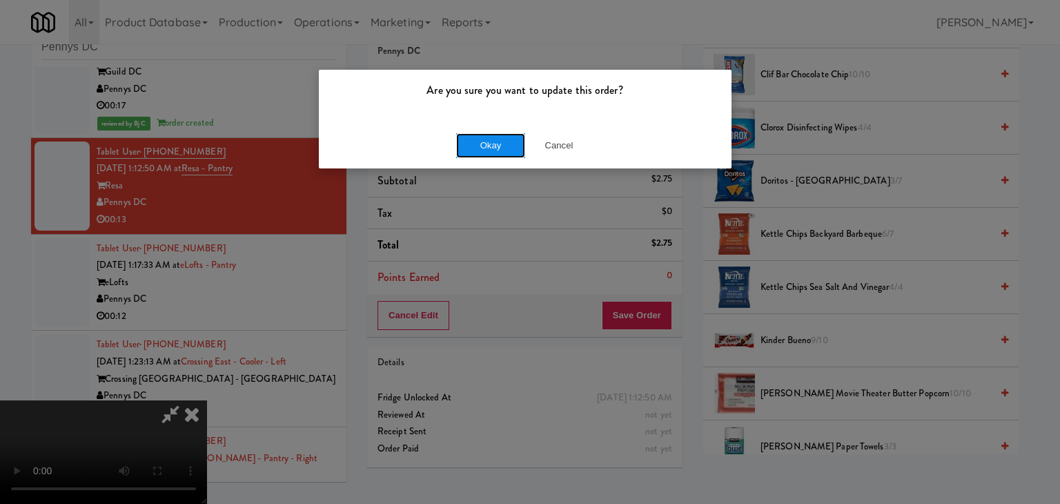
click at [486, 142] on button "Okay" at bounding box center [490, 145] width 69 height 25
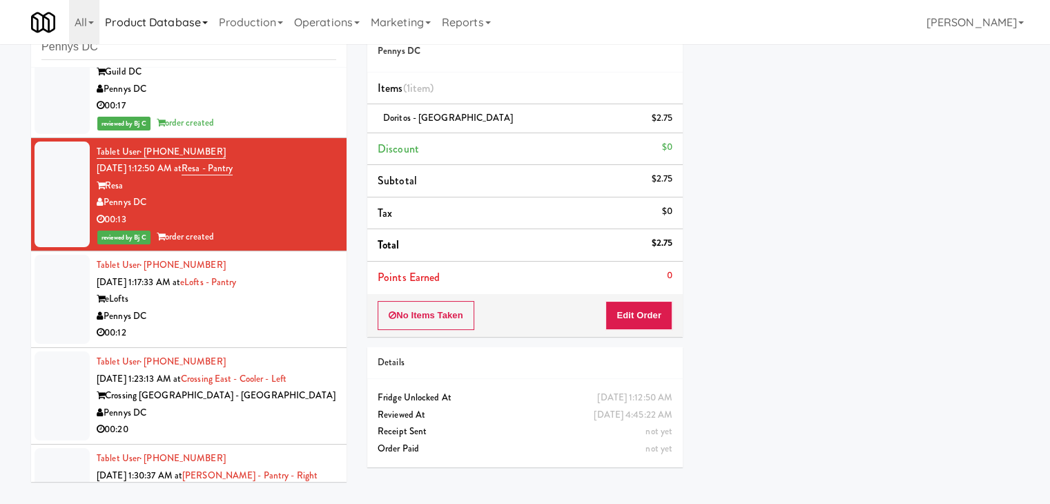
scroll to position [105, 0]
click at [279, 342] on div "Tablet User · (214) 862-6633 Sep 7, 2025 1:17:33 AM at eLofts - Pantry eLofts P…" at bounding box center [217, 299] width 240 height 85
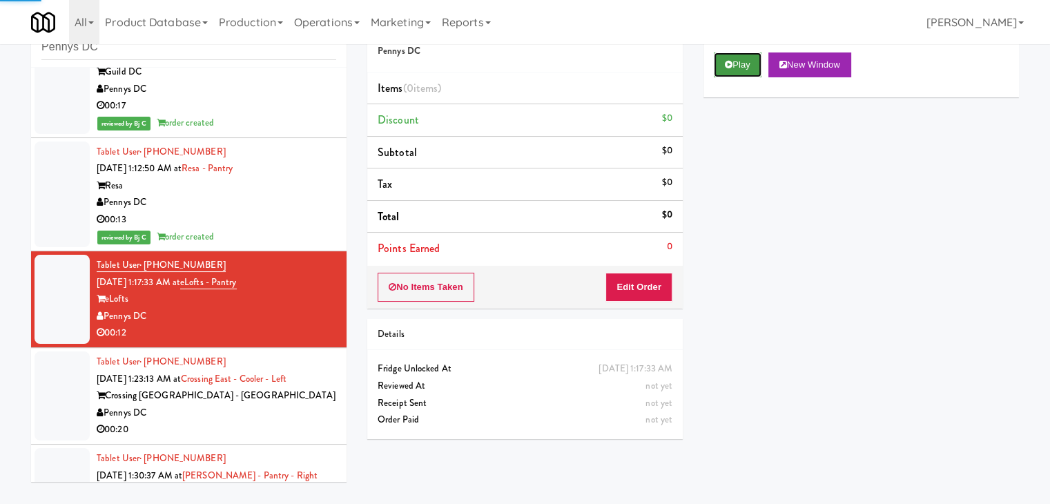
drag, startPoint x: 728, startPoint y: 59, endPoint x: 728, endPoint y: 68, distance: 9.0
click at [729, 64] on icon at bounding box center [729, 64] width 8 height 9
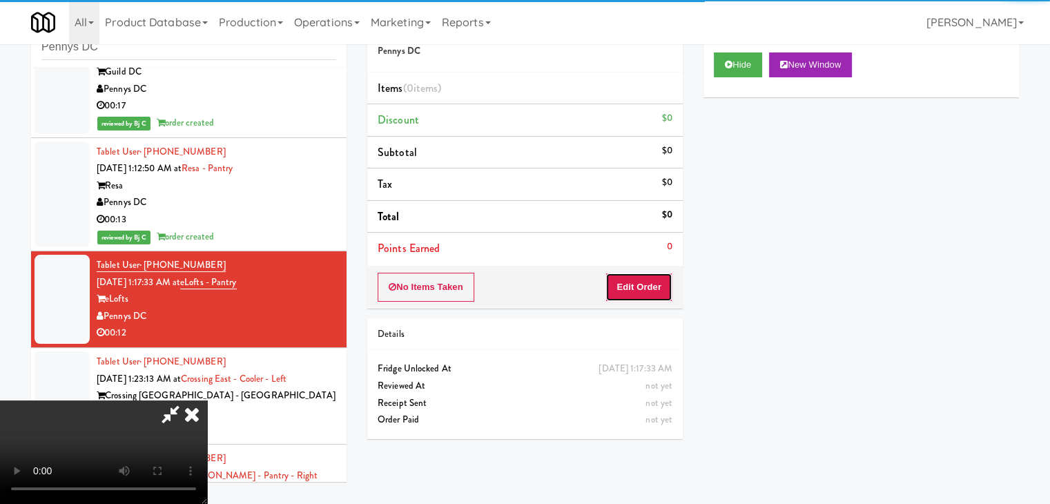
click at [643, 278] on button "Edit Order" at bounding box center [638, 287] width 67 height 29
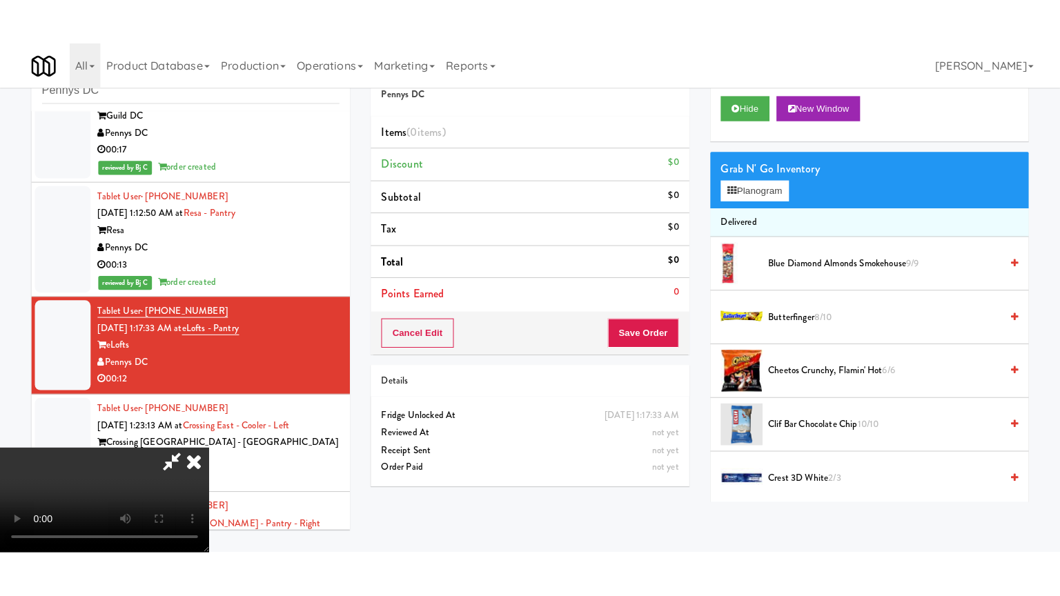
scroll to position [194, 0]
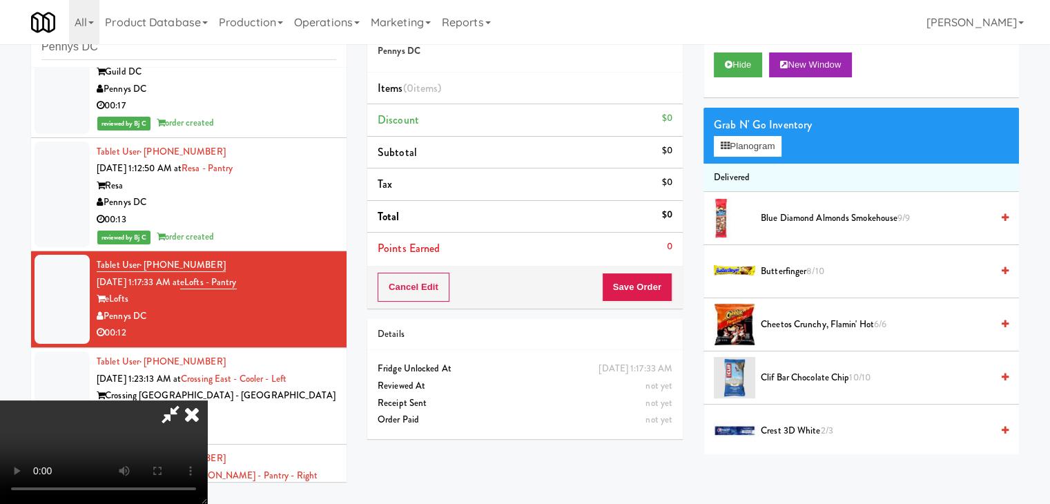
click at [207, 400] on video at bounding box center [103, 452] width 207 height 104
drag, startPoint x: 518, startPoint y: 374, endPoint x: 518, endPoint y: 434, distance: 59.4
click at [207, 400] on video at bounding box center [103, 452] width 207 height 104
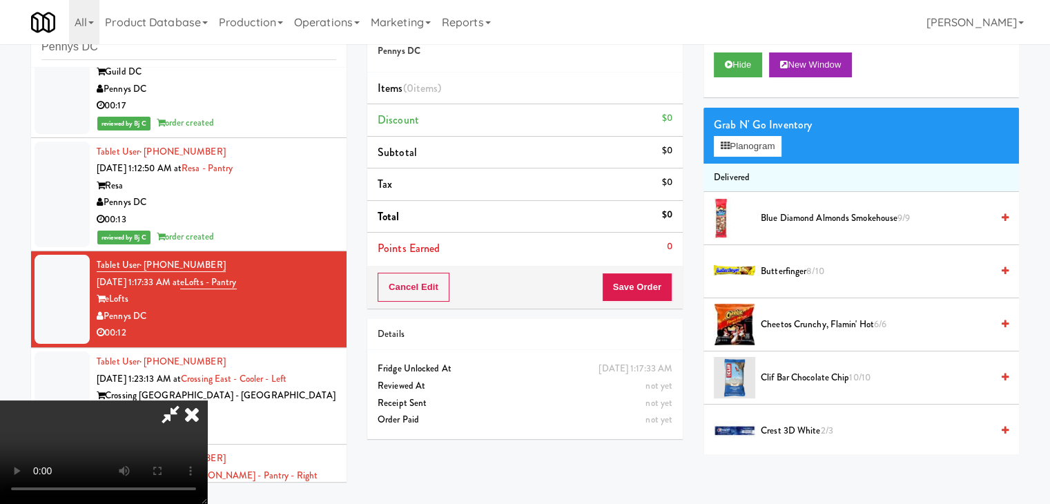
scroll to position [0, 0]
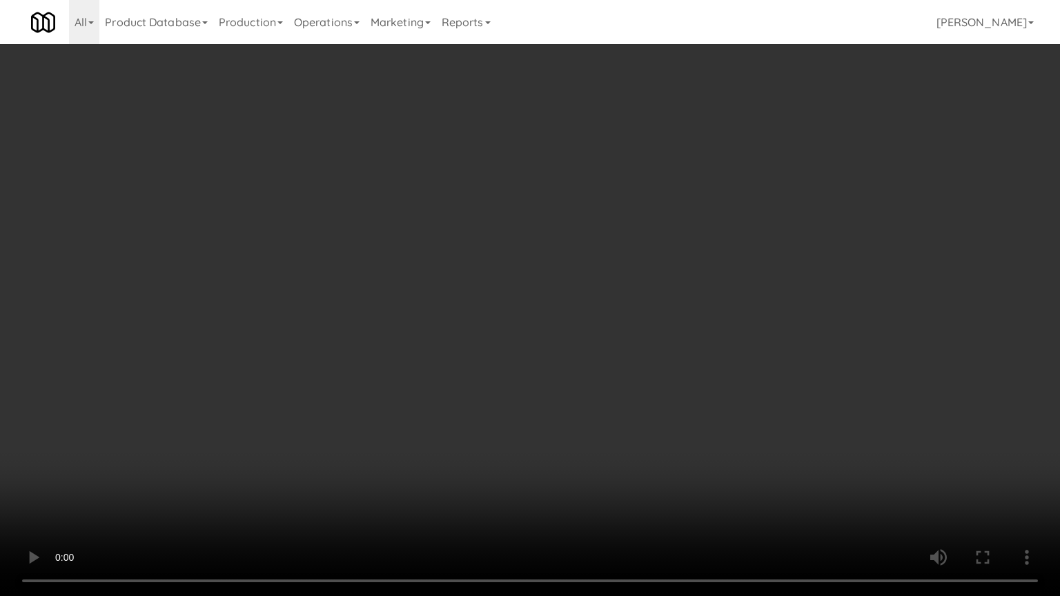
click at [505, 447] on video at bounding box center [530, 298] width 1060 height 596
click at [501, 446] on video at bounding box center [530, 298] width 1060 height 596
click at [503, 438] on video at bounding box center [530, 298] width 1060 height 596
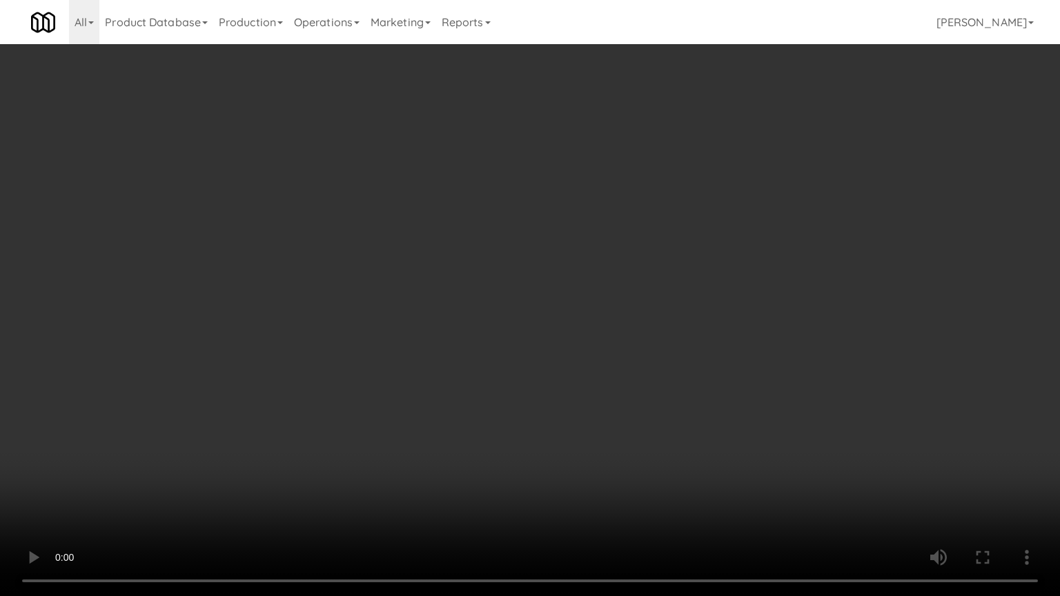
drag, startPoint x: 503, startPoint y: 436, endPoint x: 513, endPoint y: 349, distance: 88.3
click at [503, 425] on video at bounding box center [530, 298] width 1060 height 596
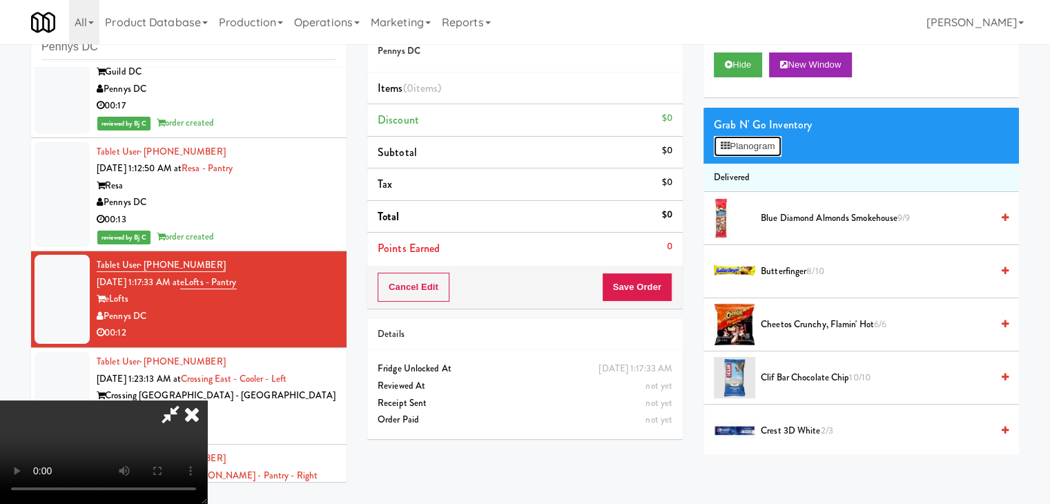
click at [761, 141] on button "Planogram" at bounding box center [748, 146] width 68 height 21
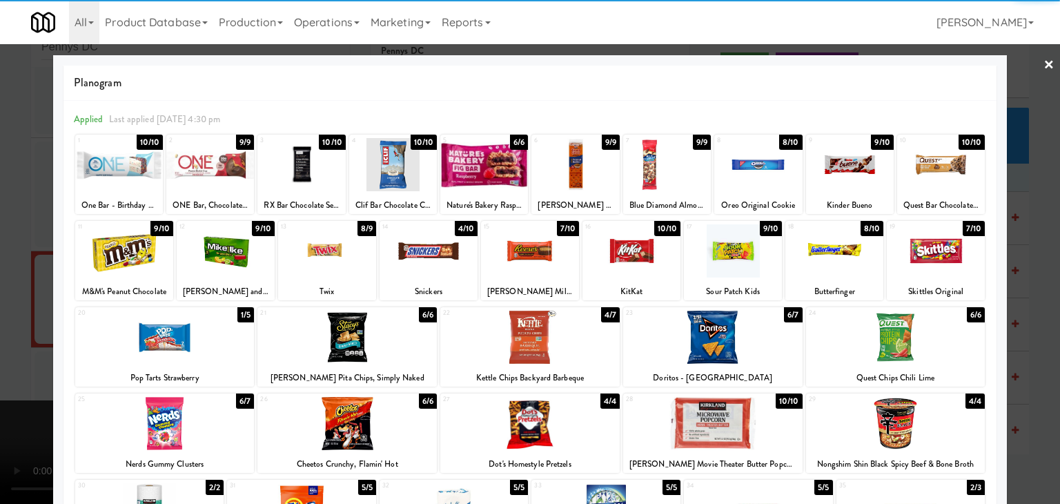
click at [741, 171] on div at bounding box center [759, 164] width 88 height 53
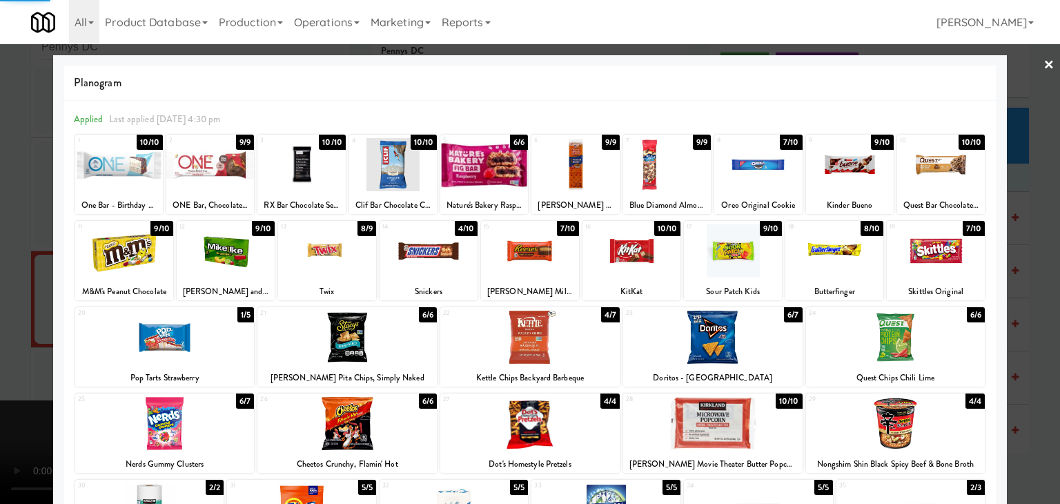
drag, startPoint x: 0, startPoint y: 242, endPoint x: 30, endPoint y: 243, distance: 30.4
click at [0, 244] on div at bounding box center [530, 252] width 1060 height 504
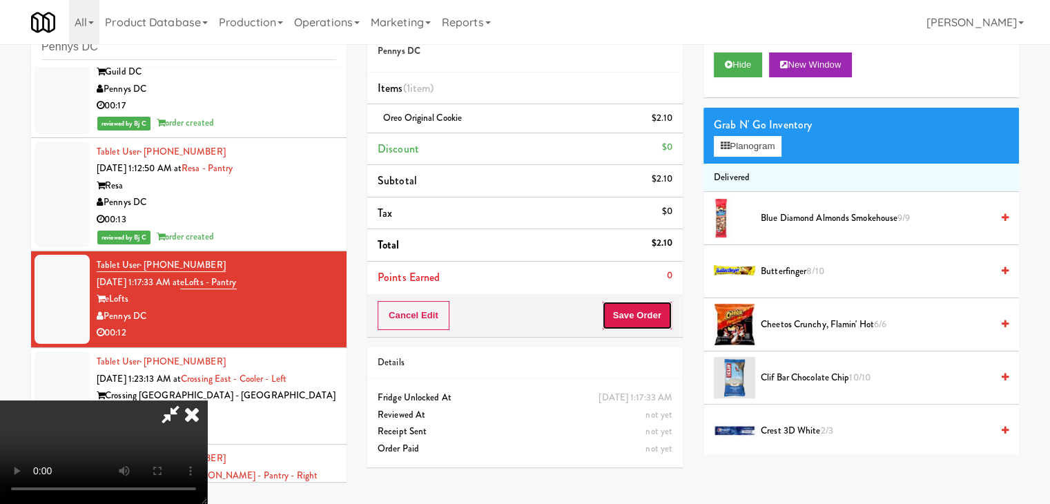
click at [658, 309] on button "Save Order" at bounding box center [637, 315] width 70 height 29
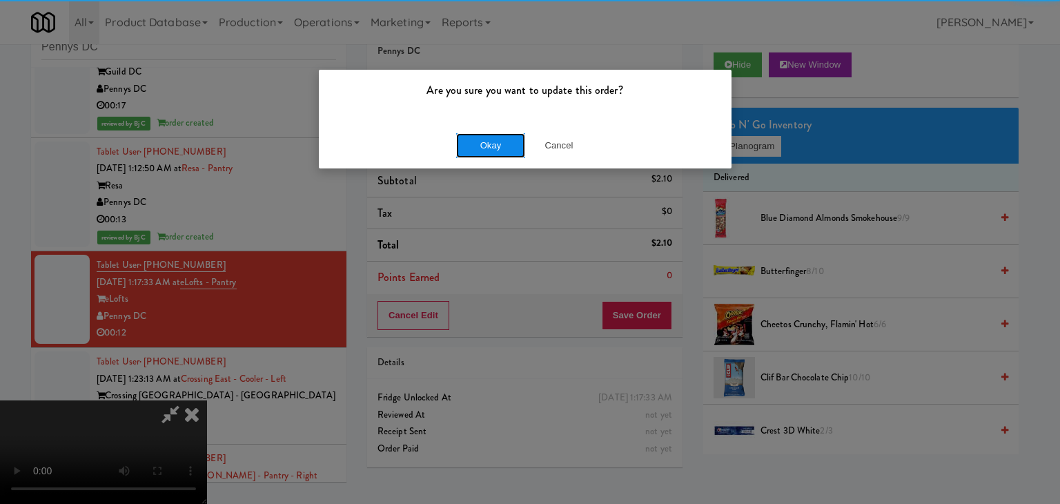
click at [491, 146] on button "Okay" at bounding box center [490, 145] width 69 height 25
click at [490, 139] on button "Okay" at bounding box center [490, 145] width 69 height 25
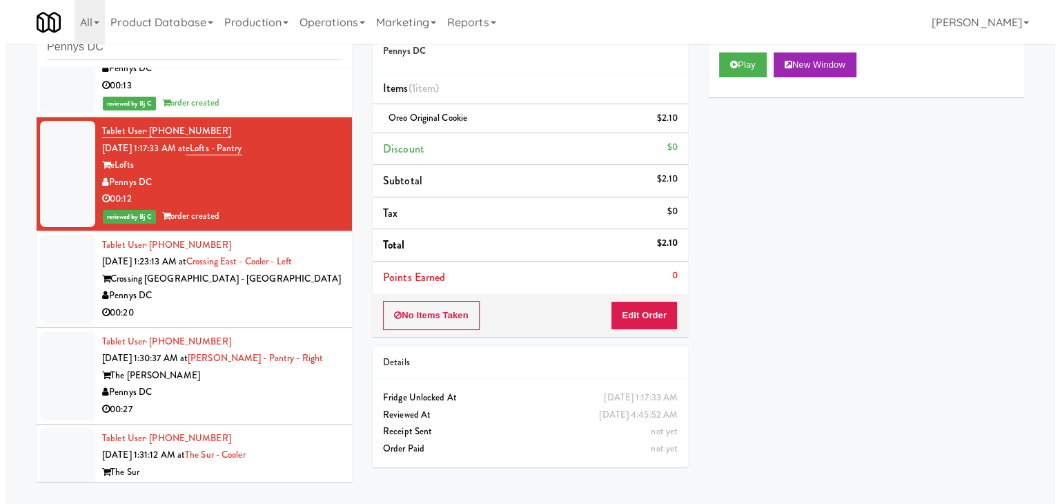
scroll to position [1535, 0]
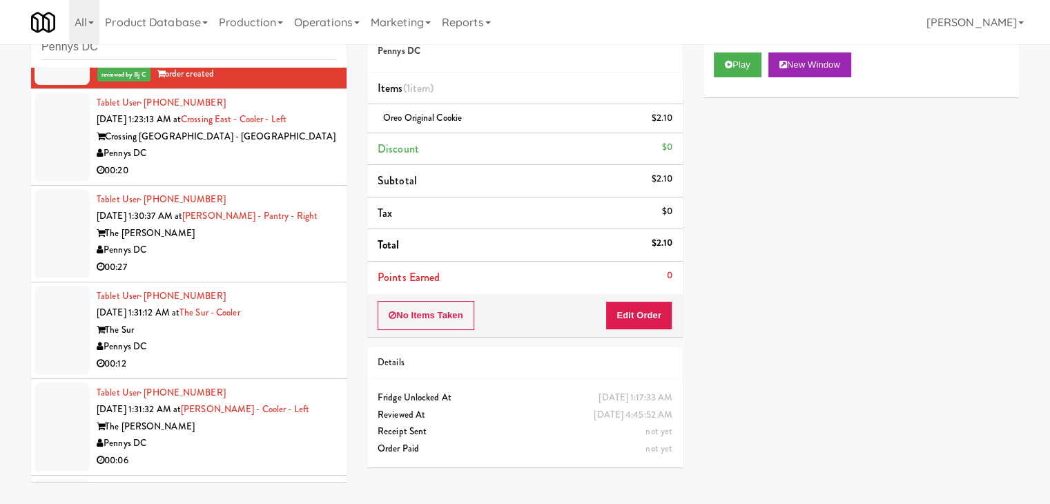
drag, startPoint x: 280, startPoint y: 174, endPoint x: 288, endPoint y: 175, distance: 7.7
click at [281, 162] on div "Pennys DC" at bounding box center [217, 153] width 240 height 17
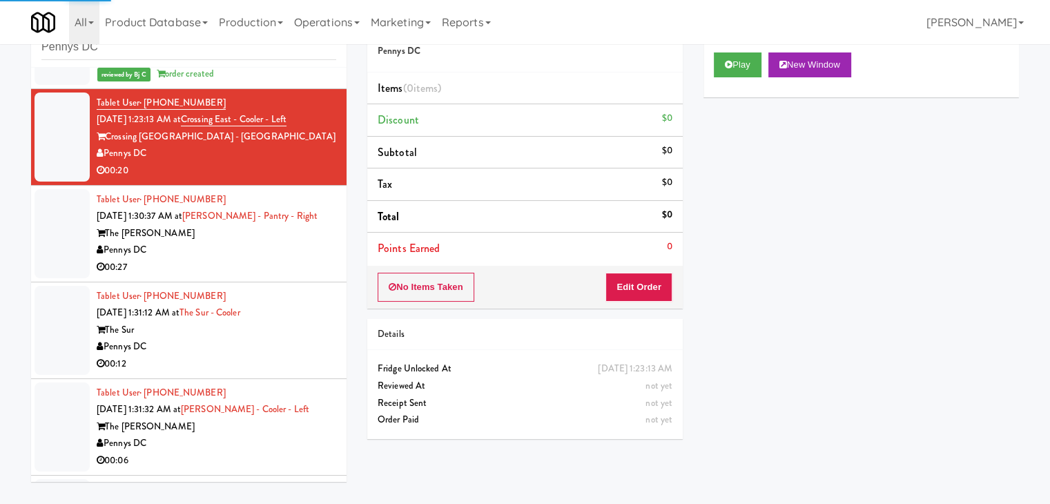
drag, startPoint x: 748, startPoint y: 45, endPoint x: 748, endPoint y: 60, distance: 15.2
click at [748, 48] on div "Play New Window" at bounding box center [860, 69] width 315 height 55
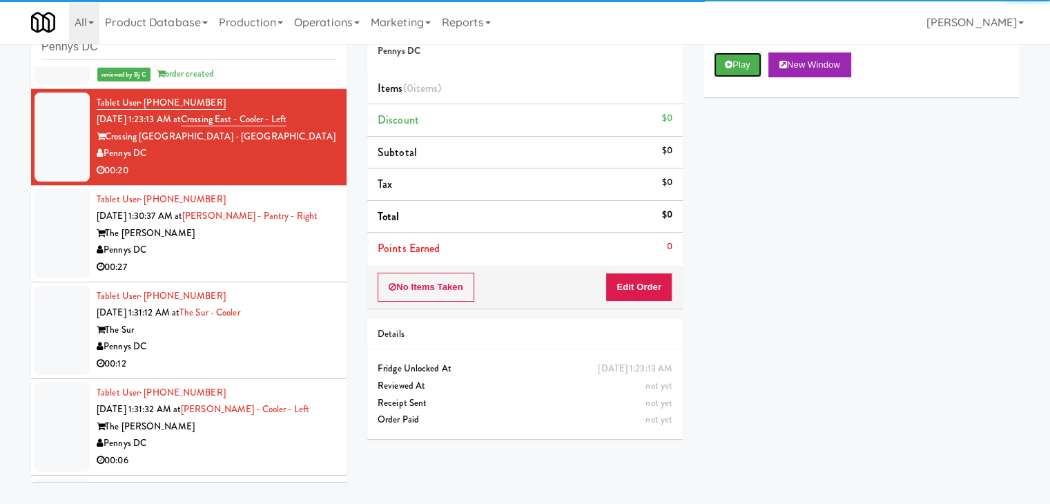
click at [749, 59] on button "Play" at bounding box center [738, 64] width 48 height 25
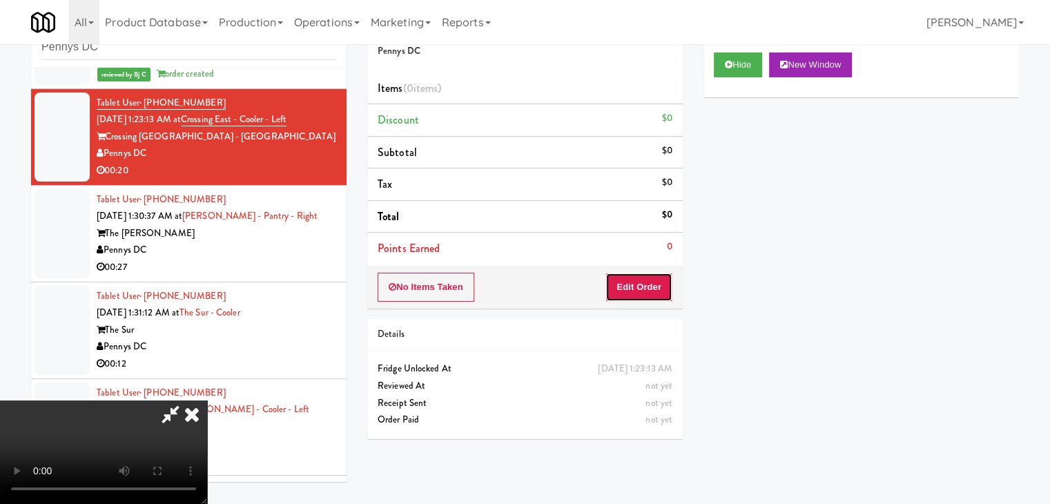
click at [643, 289] on button "Edit Order" at bounding box center [638, 287] width 67 height 29
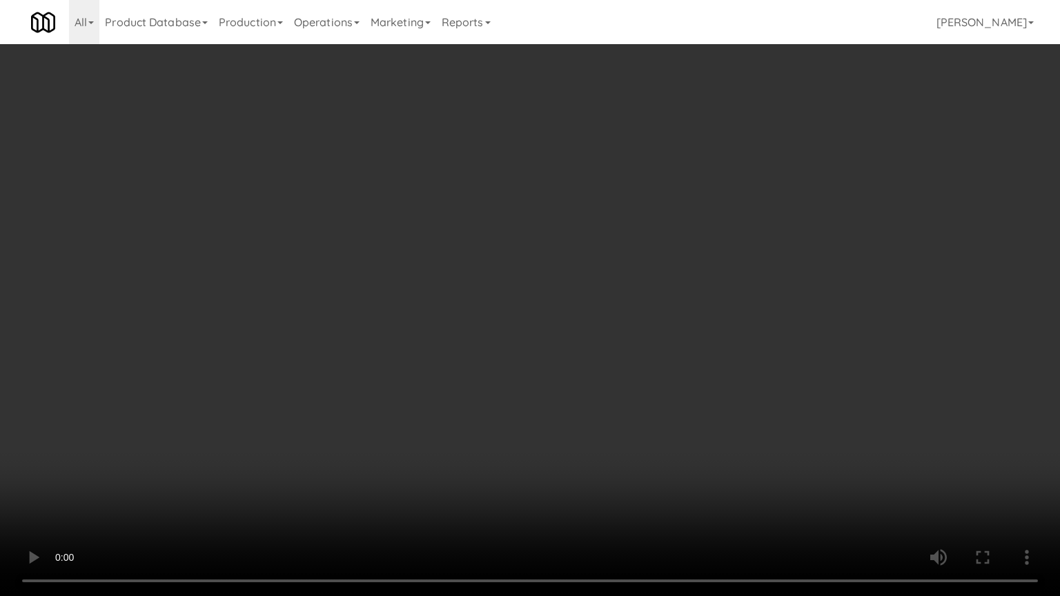
click at [562, 503] on video at bounding box center [530, 298] width 1060 height 596
click at [561, 503] on video at bounding box center [530, 298] width 1060 height 596
click at [545, 464] on video at bounding box center [530, 298] width 1060 height 596
drag, startPoint x: 545, startPoint y: 464, endPoint x: 536, endPoint y: 478, distance: 16.5
click at [542, 464] on video at bounding box center [530, 298] width 1060 height 596
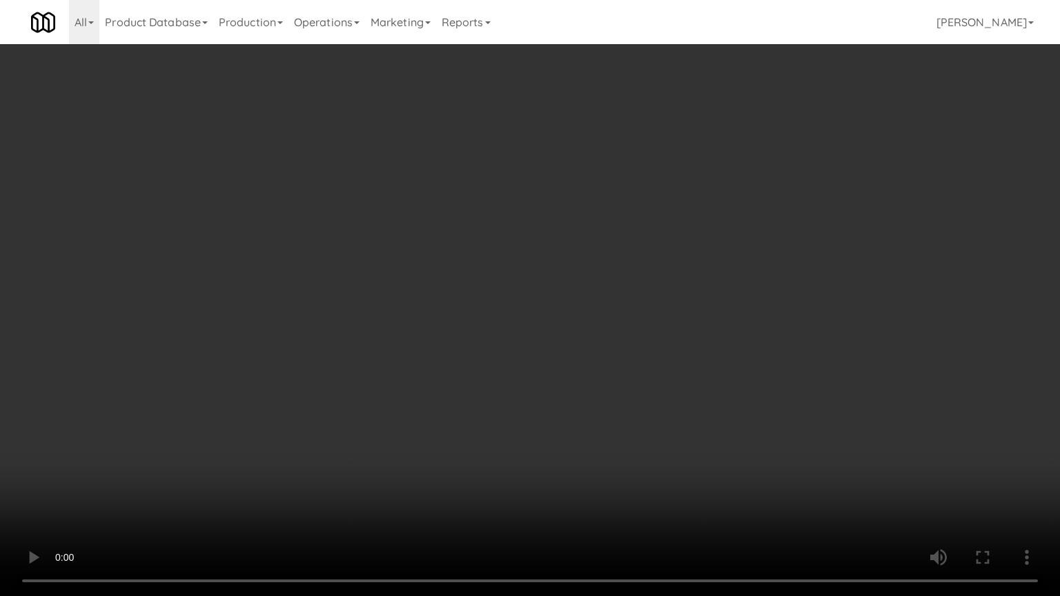
click at [614, 400] on video at bounding box center [530, 298] width 1060 height 596
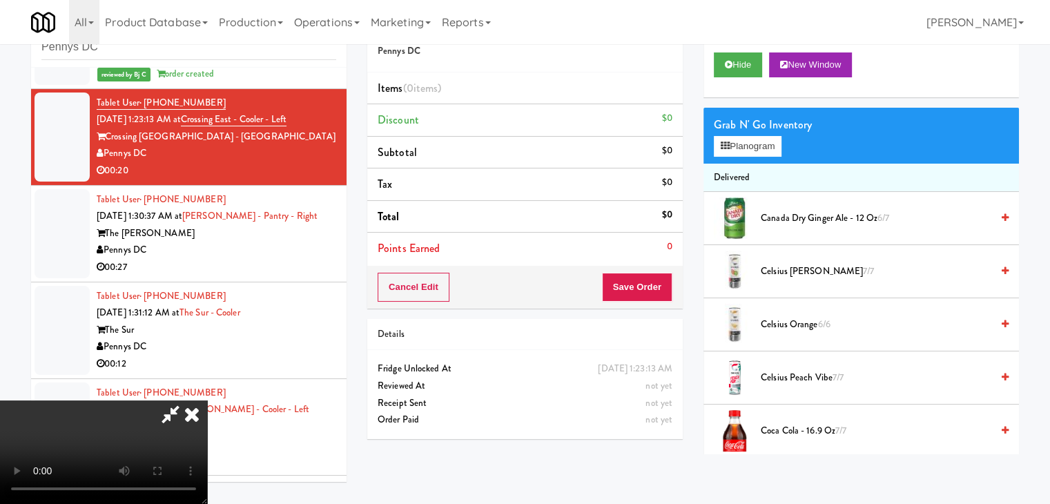
click at [207, 400] on video at bounding box center [103, 452] width 207 height 104
click at [728, 146] on icon at bounding box center [725, 146] width 9 height 9
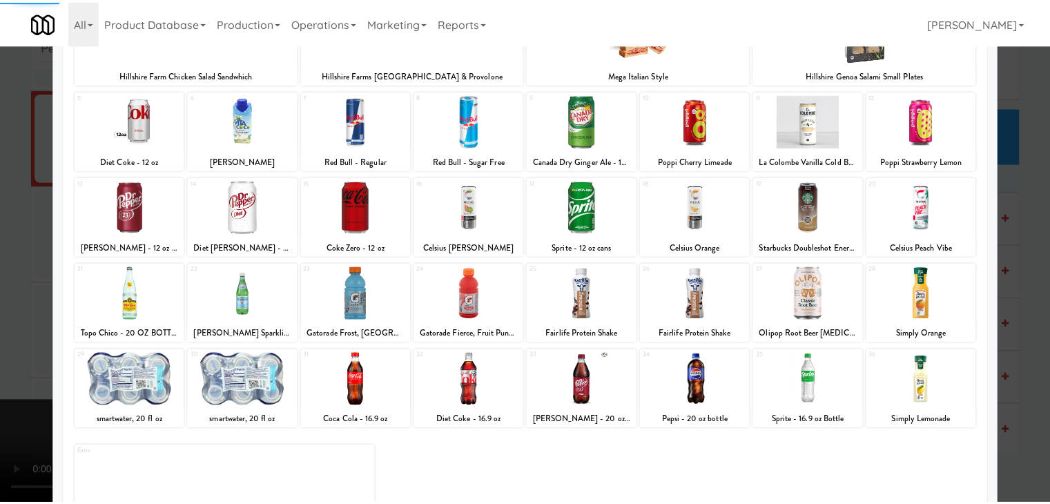
scroll to position [174, 0]
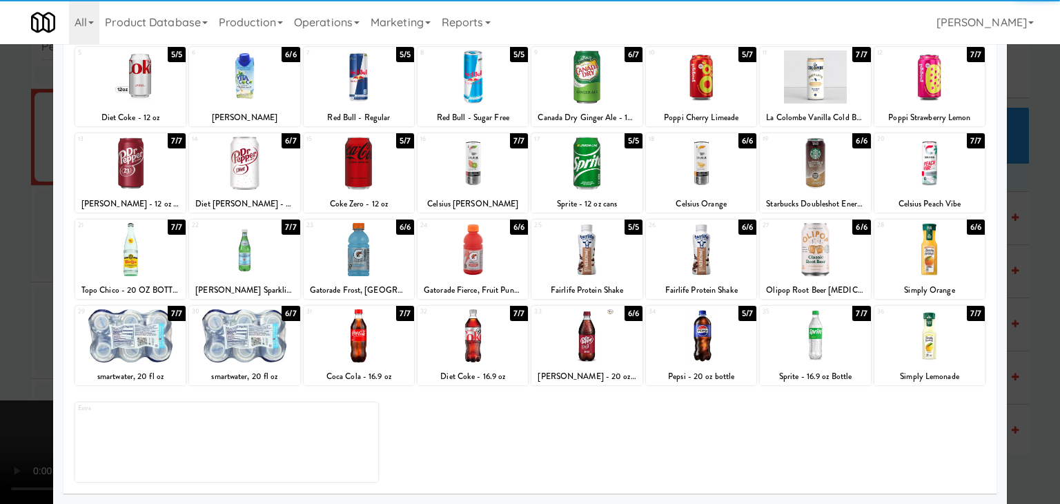
click at [256, 333] on div at bounding box center [244, 335] width 110 height 53
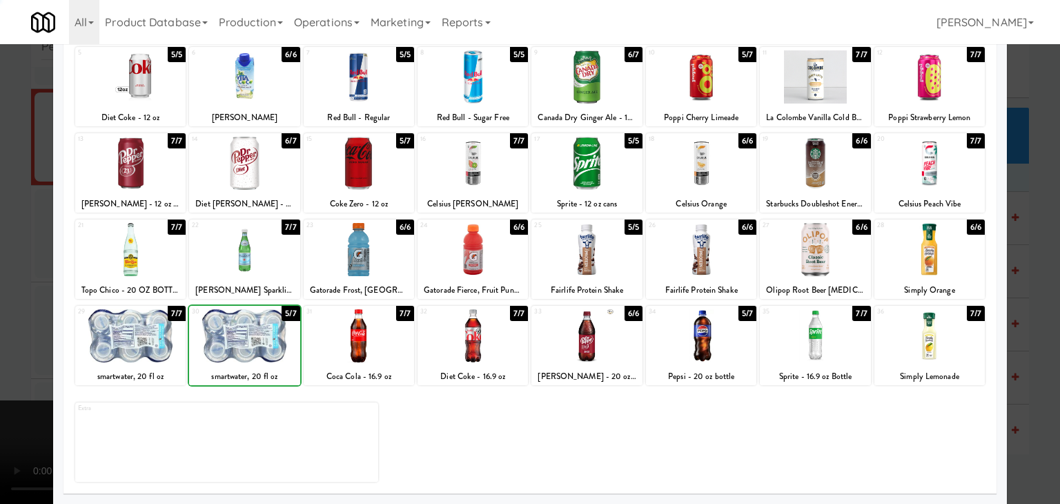
click at [130, 342] on div at bounding box center [130, 335] width 110 height 53
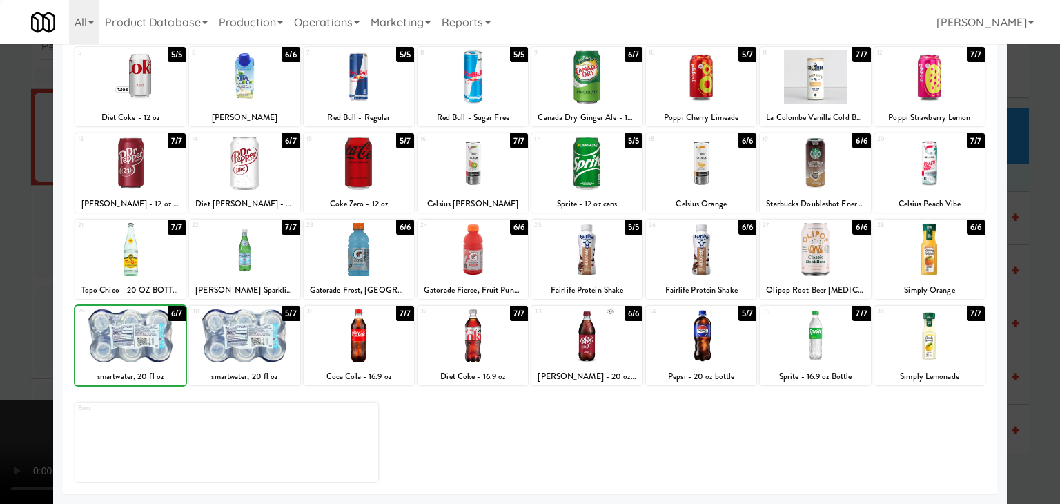
click at [0, 311] on div at bounding box center [530, 252] width 1060 height 504
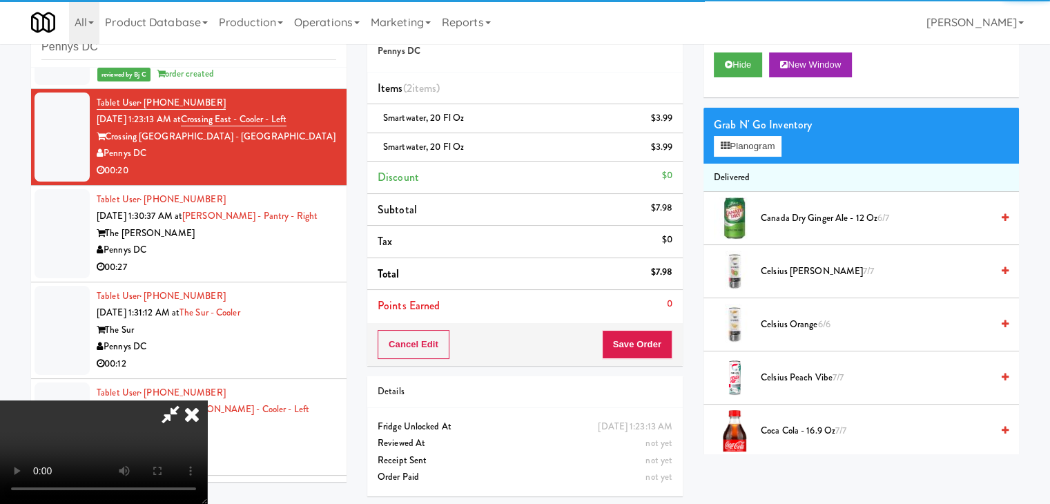
click at [207, 400] on video at bounding box center [103, 452] width 207 height 104
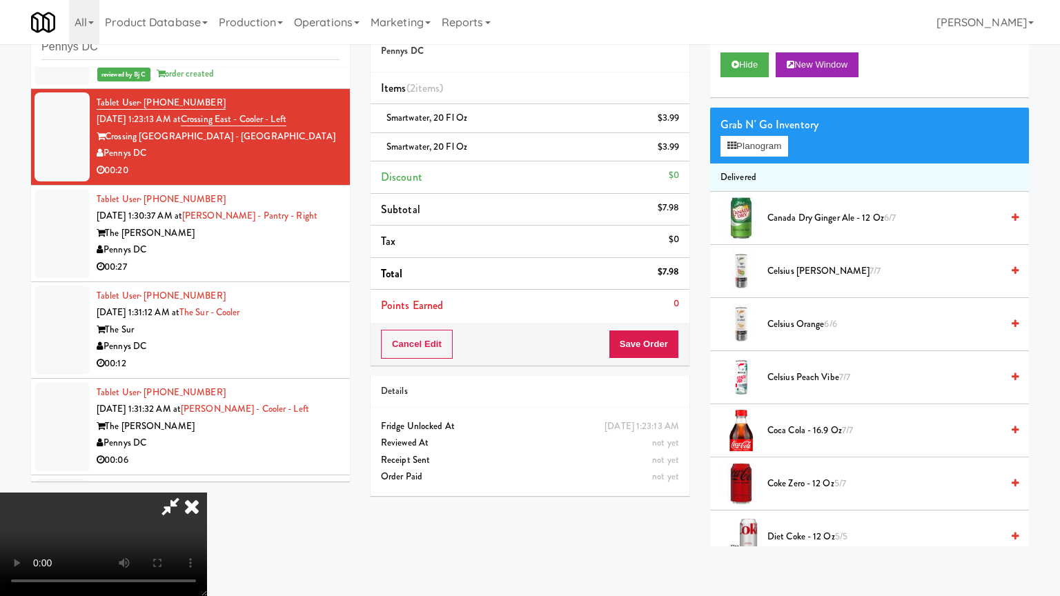
click at [207, 493] on video at bounding box center [103, 545] width 207 height 104
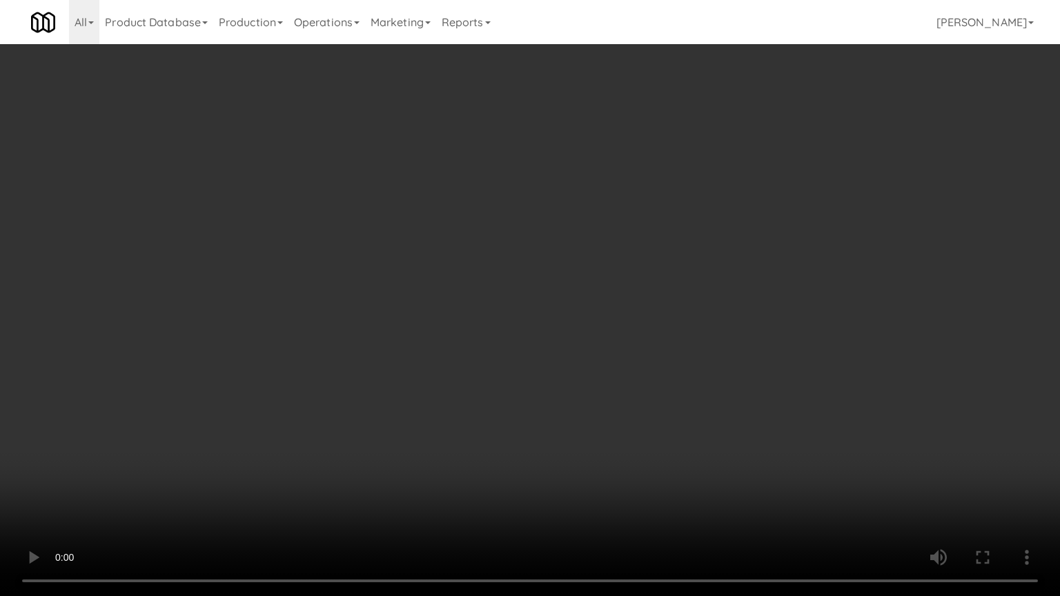
click at [453, 370] on video at bounding box center [530, 298] width 1060 height 596
click at [453, 371] on video at bounding box center [530, 298] width 1060 height 596
drag, startPoint x: 496, startPoint y: 362, endPoint x: 508, endPoint y: 349, distance: 17.1
click at [498, 360] on video at bounding box center [530, 298] width 1060 height 596
drag, startPoint x: 508, startPoint y: 349, endPoint x: 561, endPoint y: 232, distance: 128.8
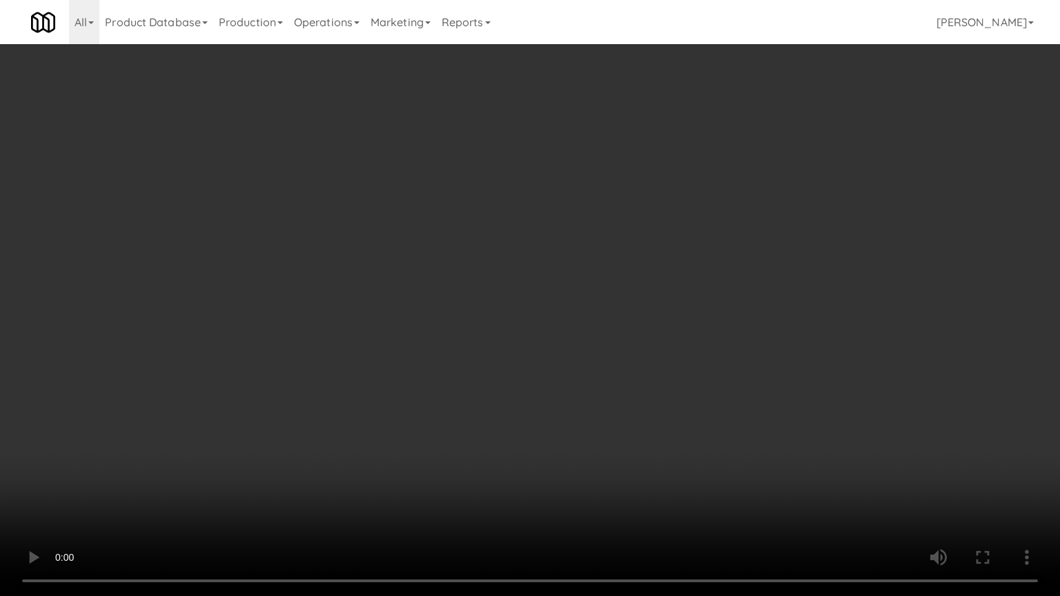
click at [508, 348] on video at bounding box center [530, 298] width 1060 height 596
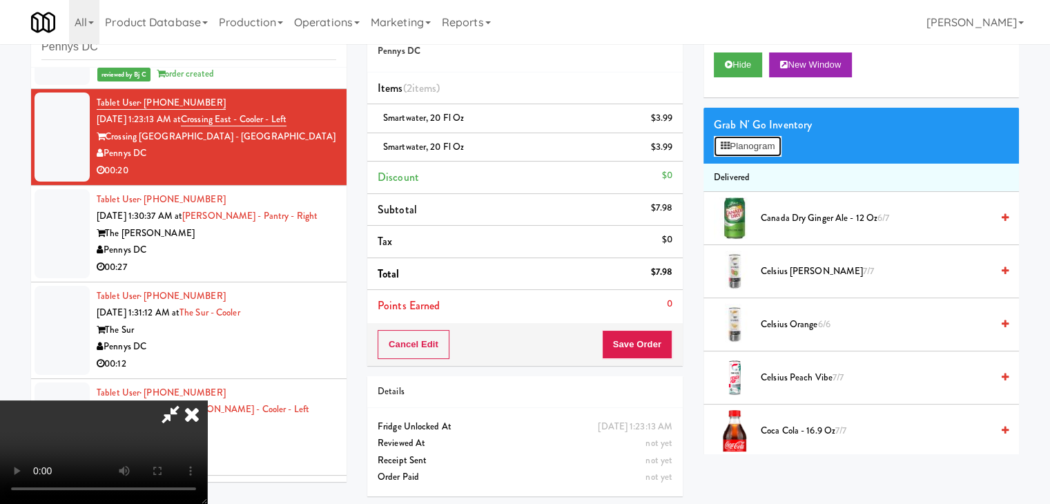
click at [726, 142] on icon at bounding box center [725, 146] width 9 height 9
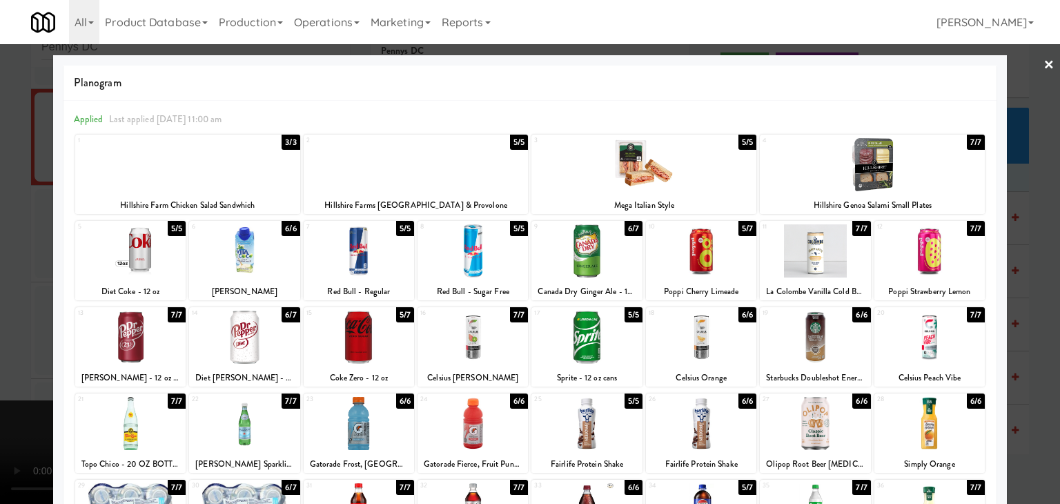
click at [476, 422] on div at bounding box center [473, 423] width 110 height 53
drag, startPoint x: 0, startPoint y: 390, endPoint x: 325, endPoint y: 381, distance: 325.3
click at [3, 389] on div at bounding box center [530, 252] width 1060 height 504
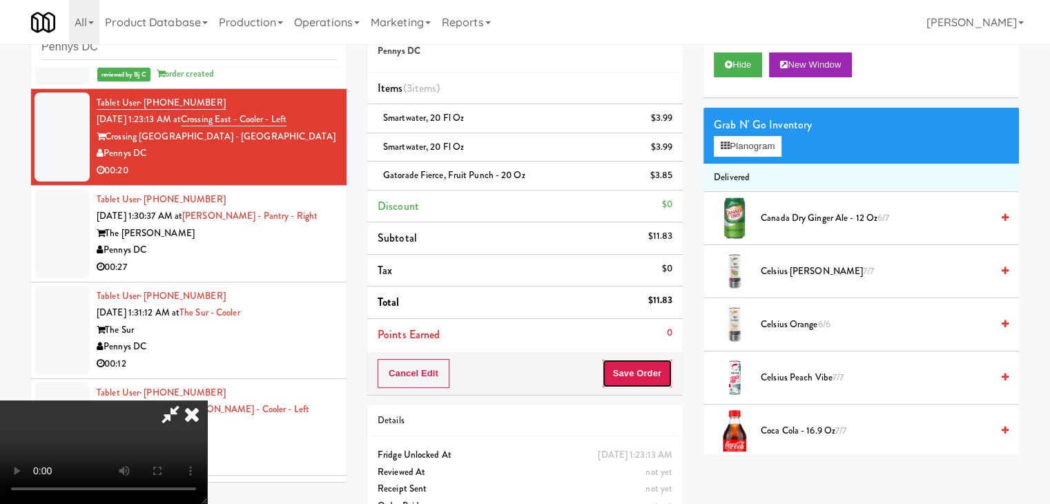
click at [652, 379] on button "Save Order" at bounding box center [637, 373] width 70 height 29
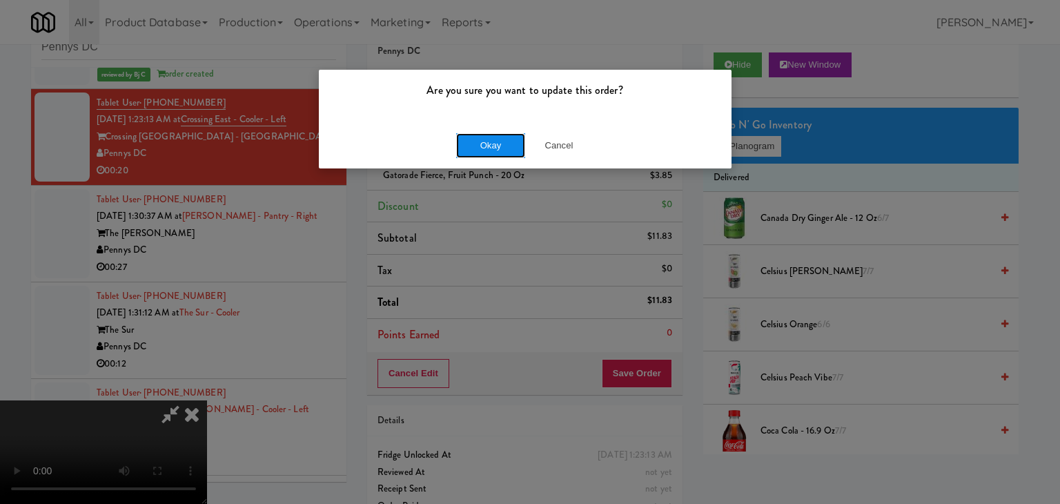
click at [502, 135] on button "Okay" at bounding box center [490, 145] width 69 height 25
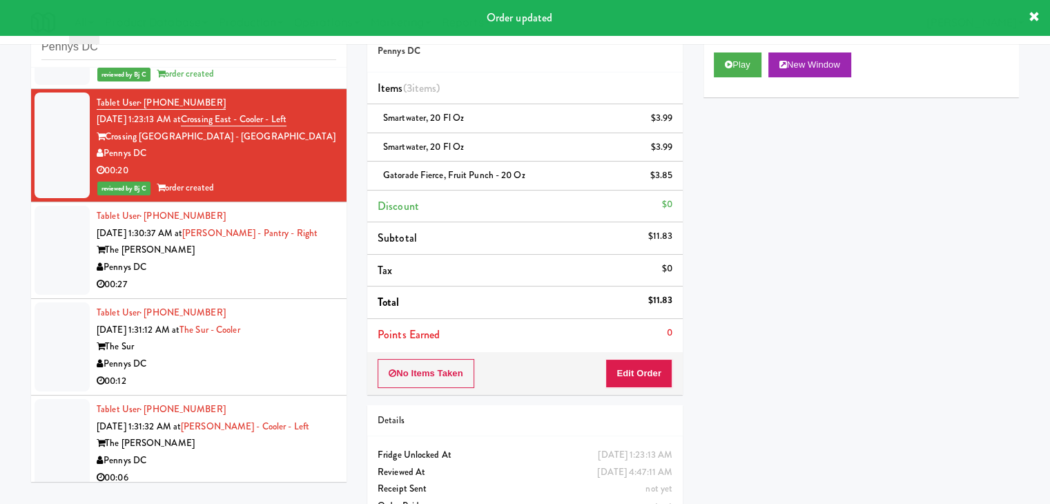
click at [257, 276] on div "Pennys DC" at bounding box center [217, 267] width 240 height 17
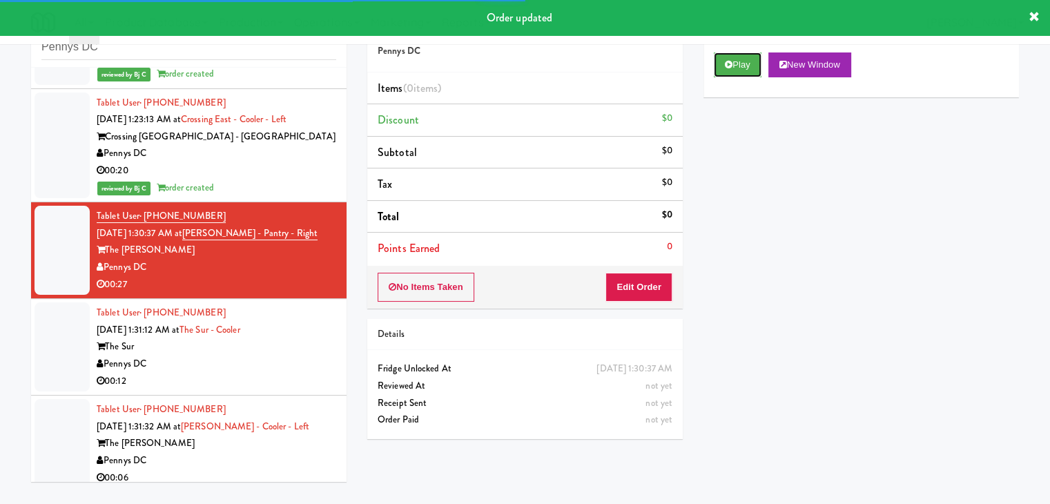
drag, startPoint x: 746, startPoint y: 67, endPoint x: 707, endPoint y: 150, distance: 91.7
click at [746, 67] on button "Play" at bounding box center [738, 64] width 48 height 25
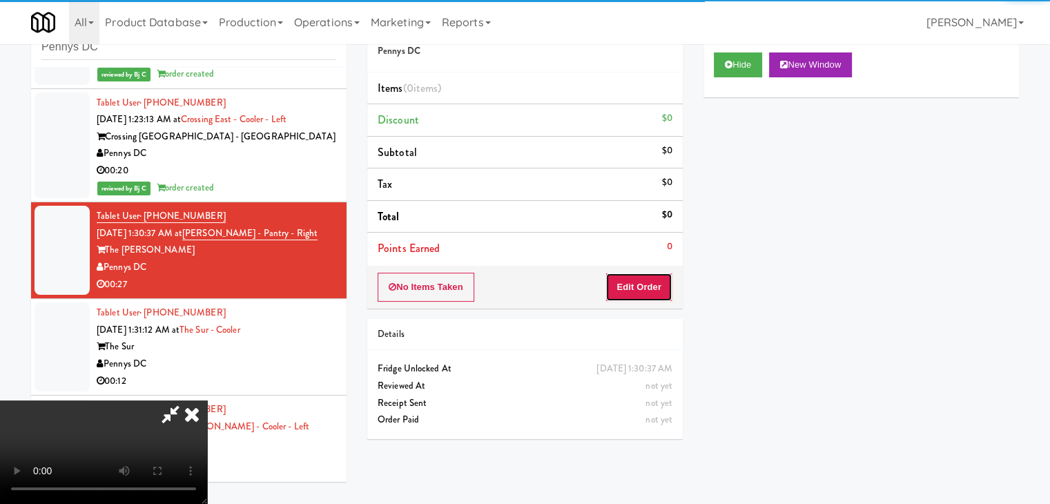
click at [653, 289] on button "Edit Order" at bounding box center [638, 287] width 67 height 29
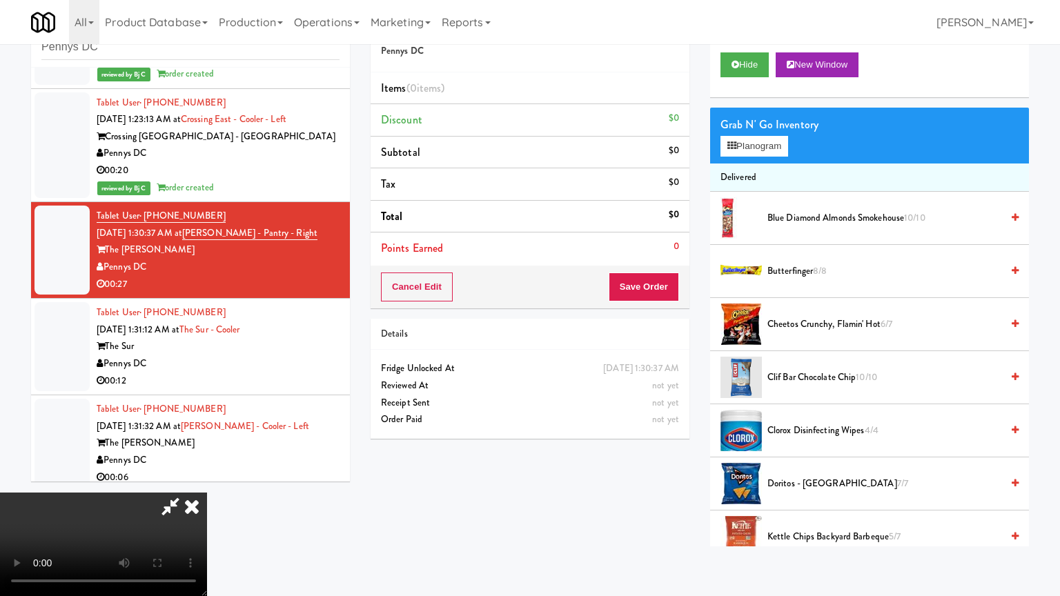
click at [207, 493] on video at bounding box center [103, 545] width 207 height 104
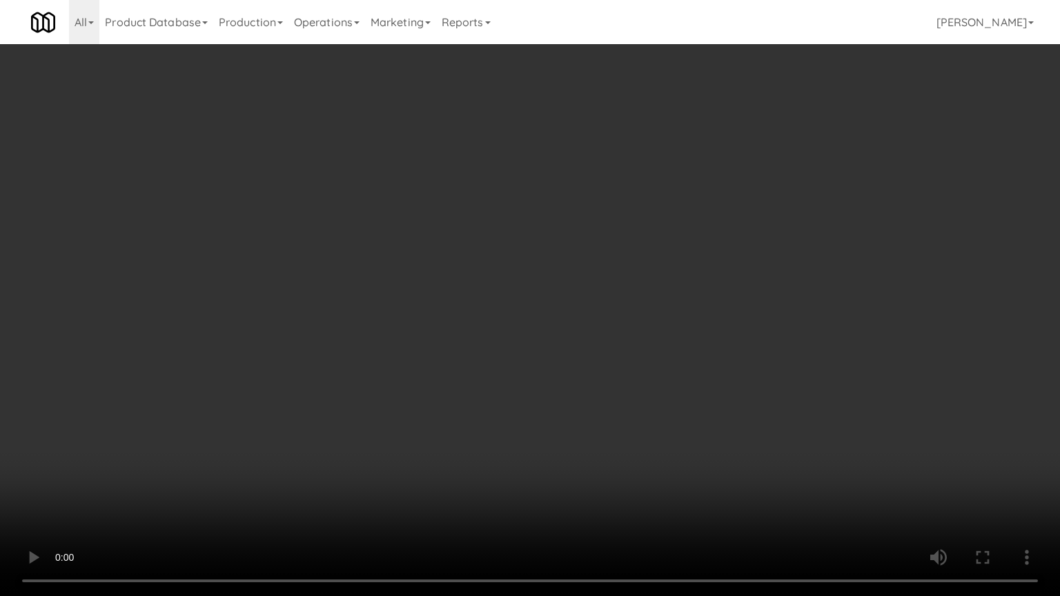
drag, startPoint x: 583, startPoint y: 445, endPoint x: 591, endPoint y: 446, distance: 7.7
click at [584, 445] on video at bounding box center [530, 298] width 1060 height 596
click at [591, 437] on video at bounding box center [530, 298] width 1060 height 596
click at [594, 417] on video at bounding box center [530, 298] width 1060 height 596
click at [590, 414] on video at bounding box center [530, 298] width 1060 height 596
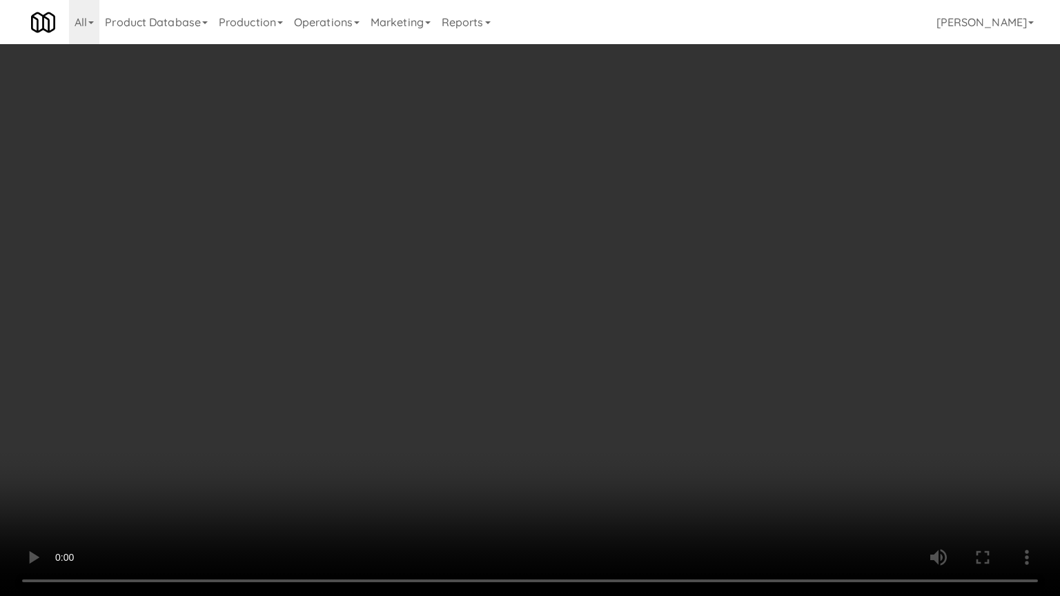
click at [589, 418] on video at bounding box center [530, 298] width 1060 height 596
click at [588, 414] on video at bounding box center [530, 298] width 1060 height 596
click at [588, 415] on video at bounding box center [530, 298] width 1060 height 596
click at [586, 415] on video at bounding box center [530, 298] width 1060 height 596
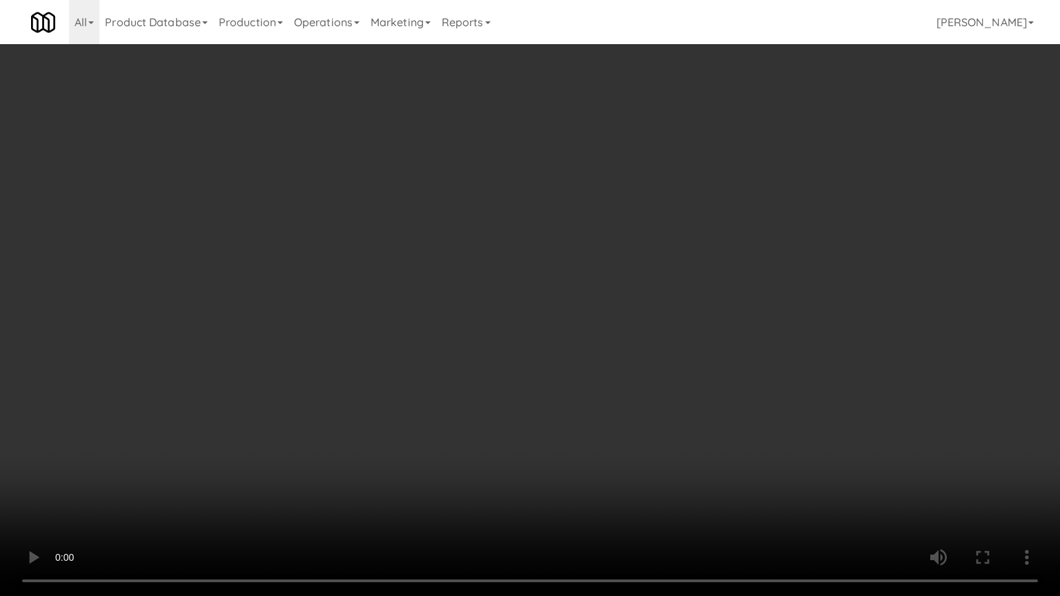
click at [585, 415] on video at bounding box center [530, 298] width 1060 height 596
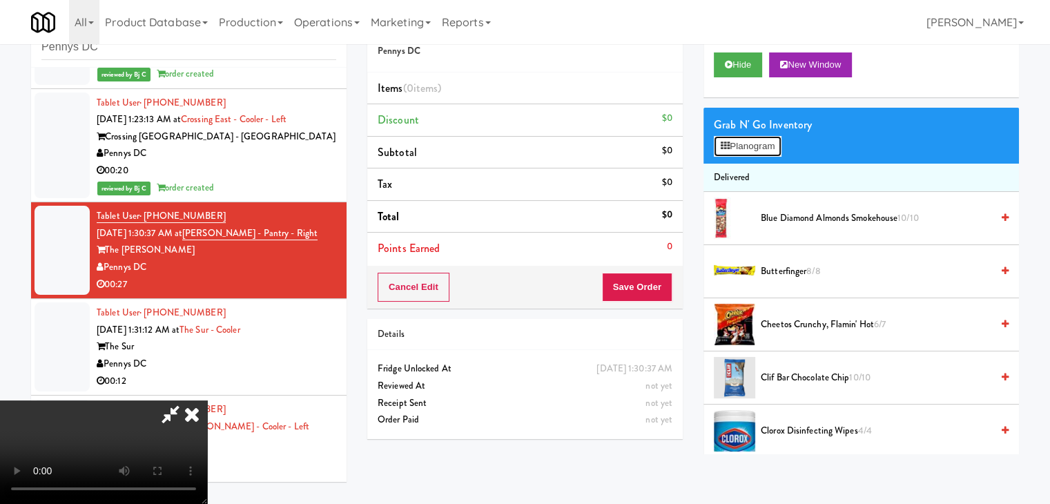
click at [766, 144] on button "Planogram" at bounding box center [748, 146] width 68 height 21
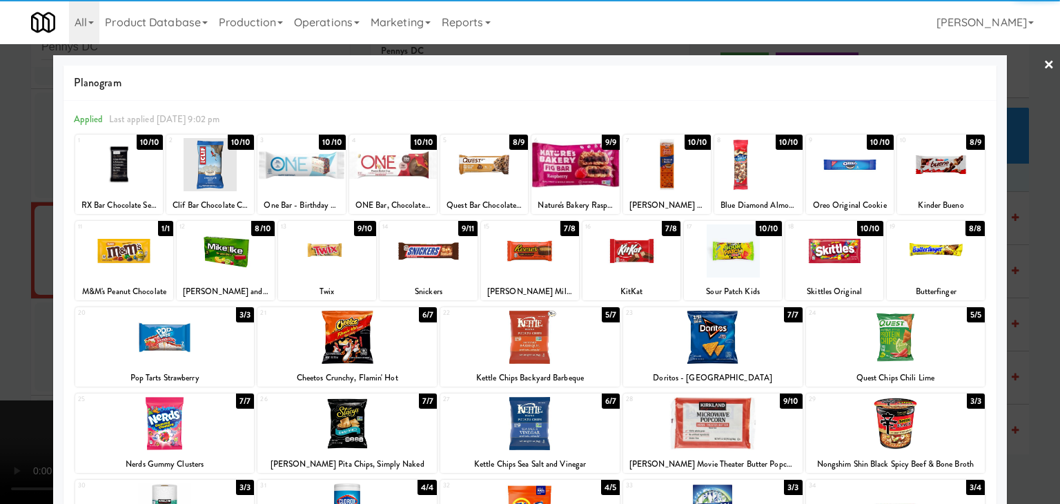
click at [740, 173] on div at bounding box center [759, 164] width 88 height 53
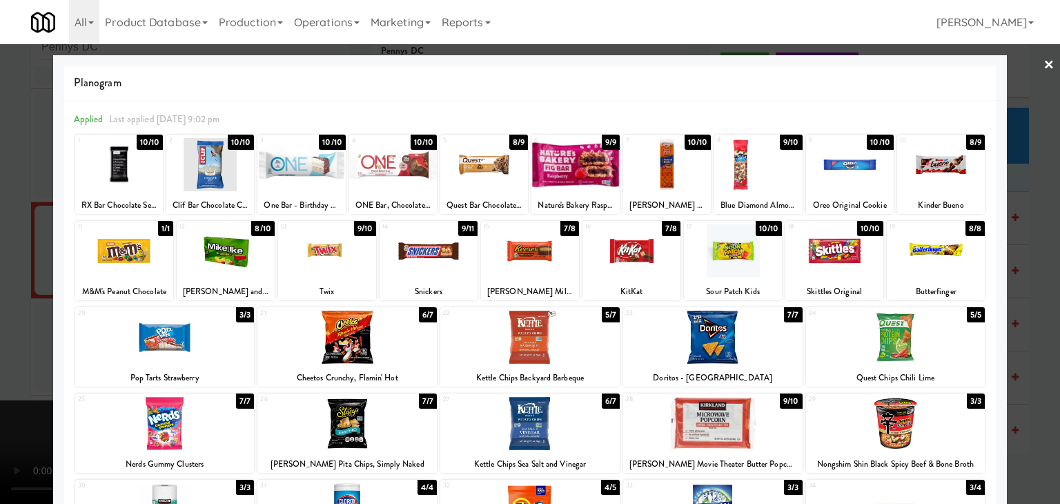
click at [382, 172] on div at bounding box center [393, 164] width 88 height 53
click at [6, 243] on div at bounding box center [530, 252] width 1060 height 504
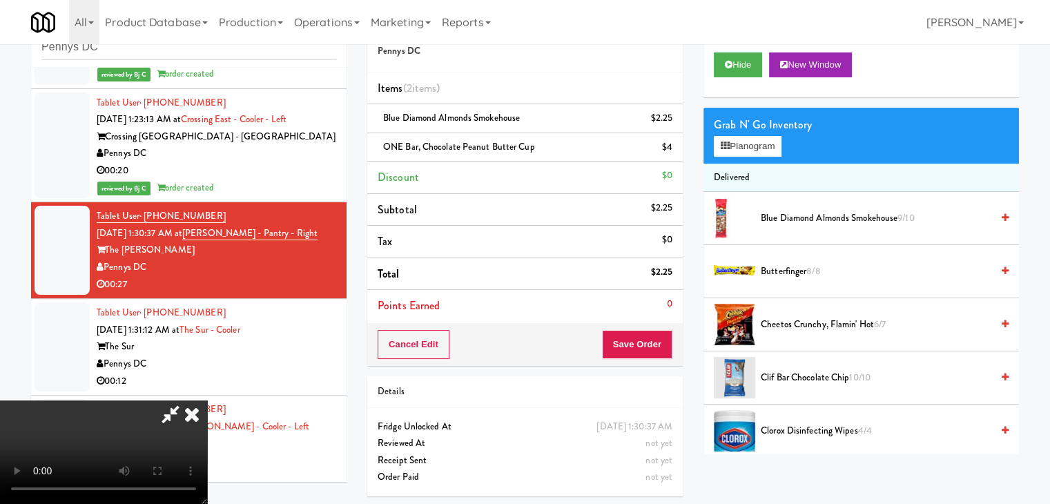
click at [207, 400] on video at bounding box center [103, 452] width 207 height 104
click at [649, 349] on button "Save Order" at bounding box center [637, 344] width 70 height 29
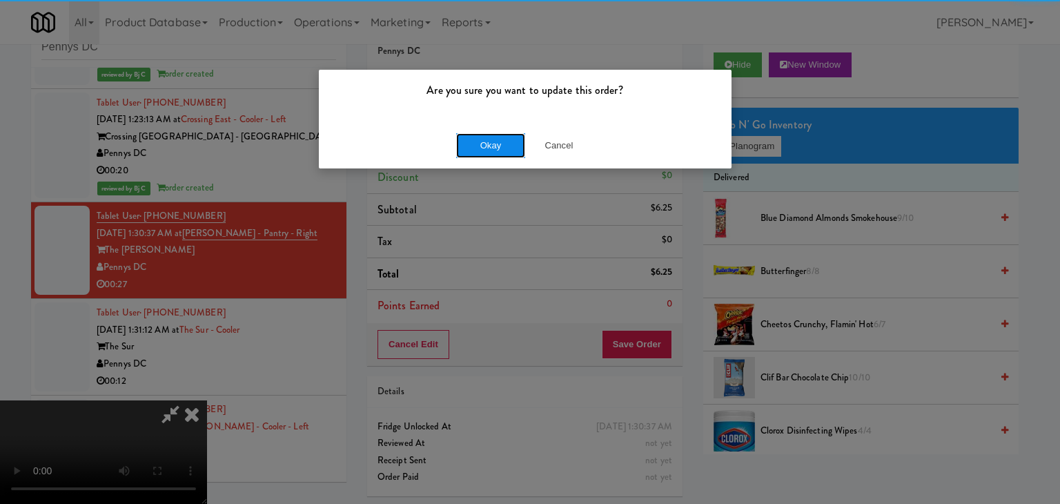
click at [503, 140] on button "Okay" at bounding box center [490, 145] width 69 height 25
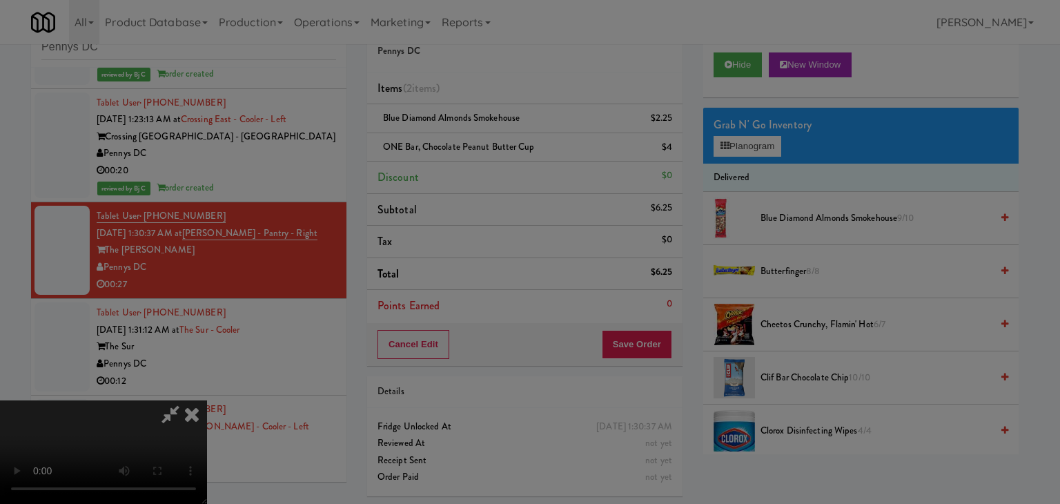
click at [503, 133] on button "Okay" at bounding box center [490, 120] width 69 height 25
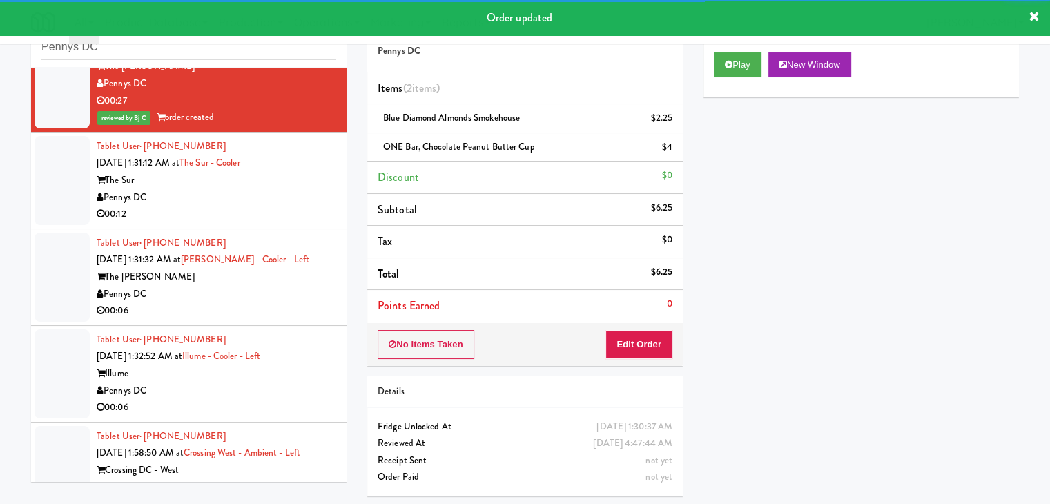
scroll to position [1742, 0]
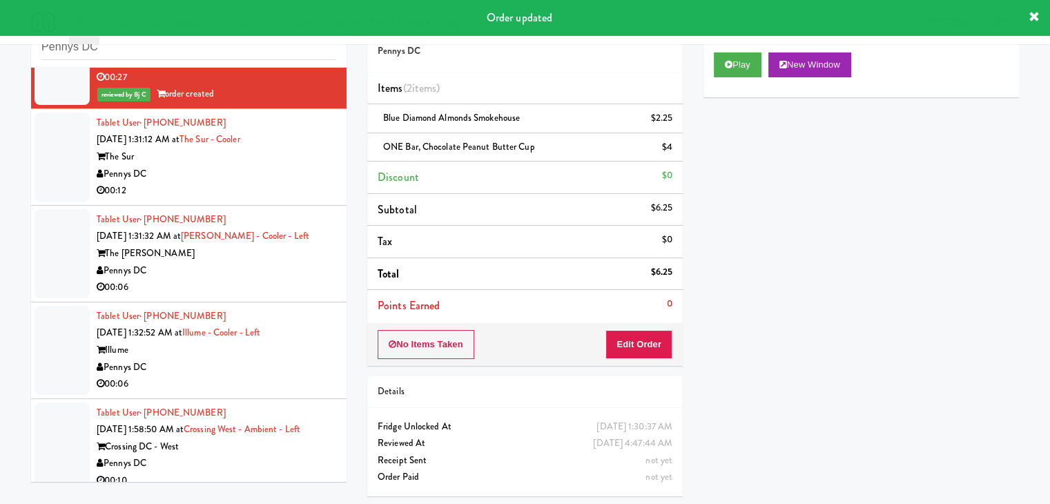
click at [308, 183] on div "Pennys DC" at bounding box center [217, 174] width 240 height 17
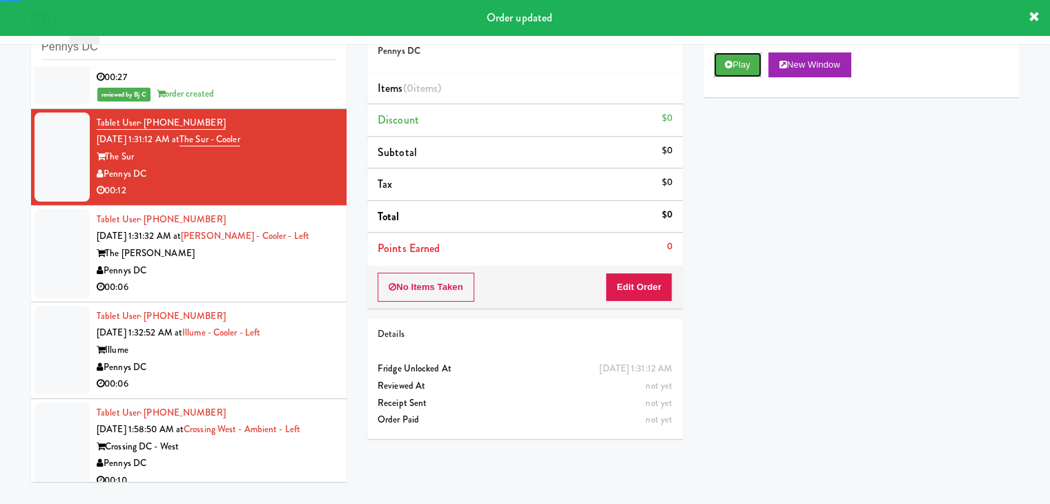
drag, startPoint x: 736, startPoint y: 65, endPoint x: 733, endPoint y: 79, distance: 14.1
click at [736, 67] on button "Play" at bounding box center [738, 64] width 48 height 25
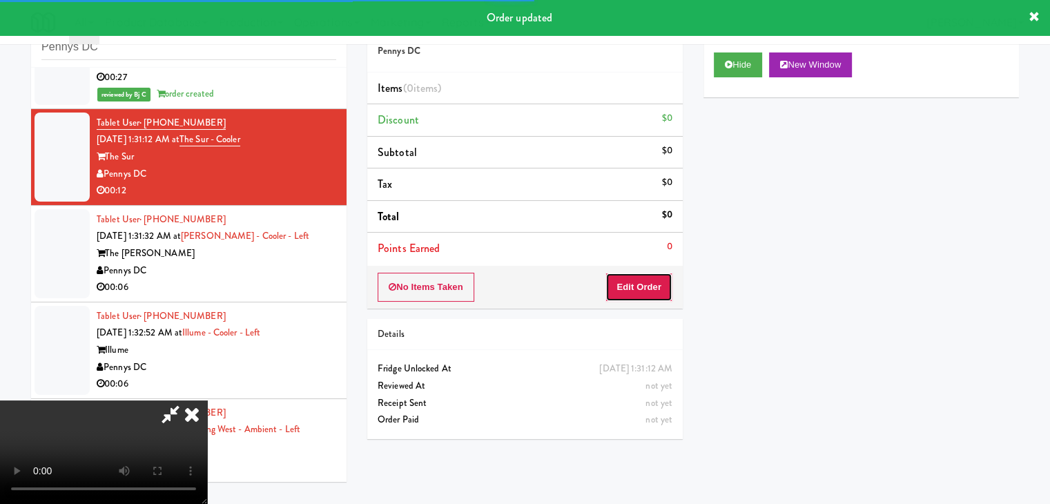
click at [652, 287] on button "Edit Order" at bounding box center [638, 287] width 67 height 29
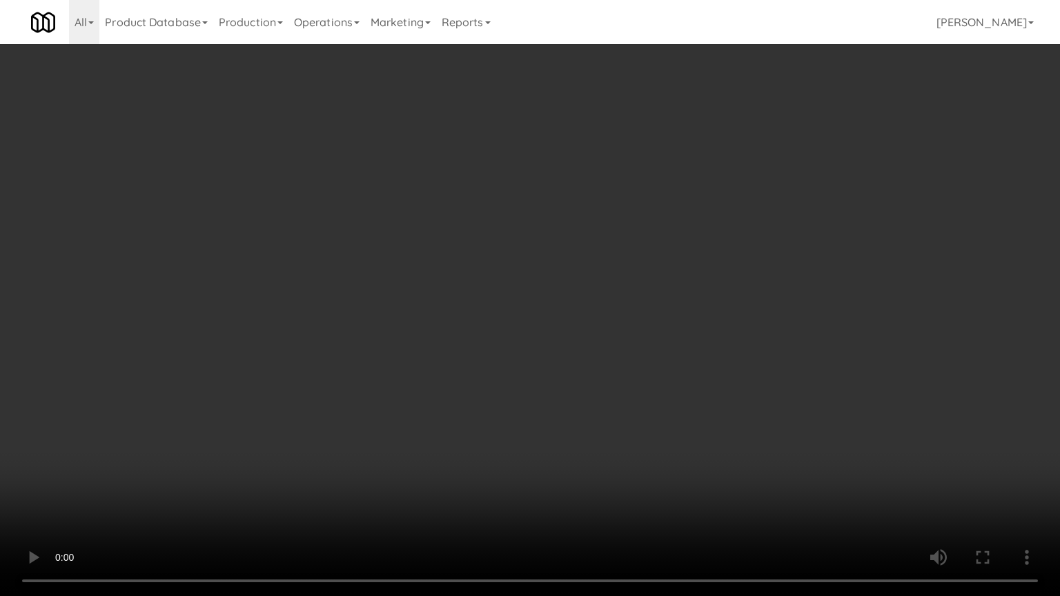
click at [605, 367] on video at bounding box center [530, 298] width 1060 height 596
click at [646, 282] on video at bounding box center [530, 298] width 1060 height 596
click at [646, 281] on video at bounding box center [530, 298] width 1060 height 596
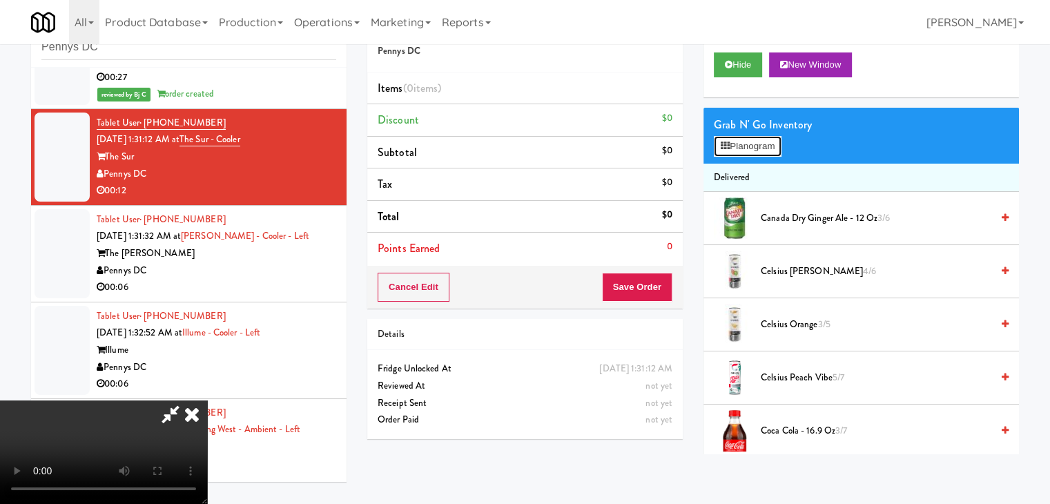
click at [761, 150] on button "Planogram" at bounding box center [748, 146] width 68 height 21
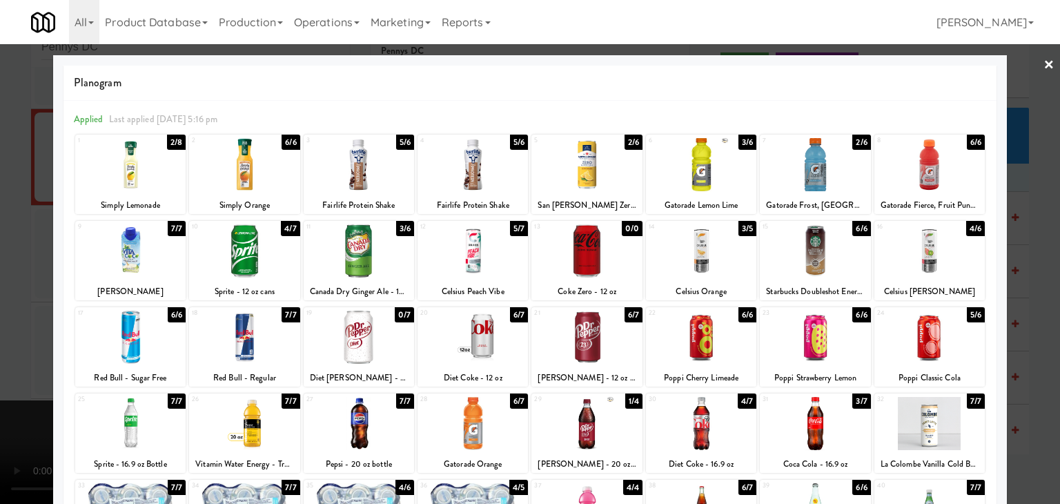
click at [611, 168] on div at bounding box center [587, 164] width 110 height 53
drag, startPoint x: 0, startPoint y: 307, endPoint x: 14, endPoint y: 315, distance: 16.1
click at [1, 310] on div at bounding box center [530, 252] width 1060 height 504
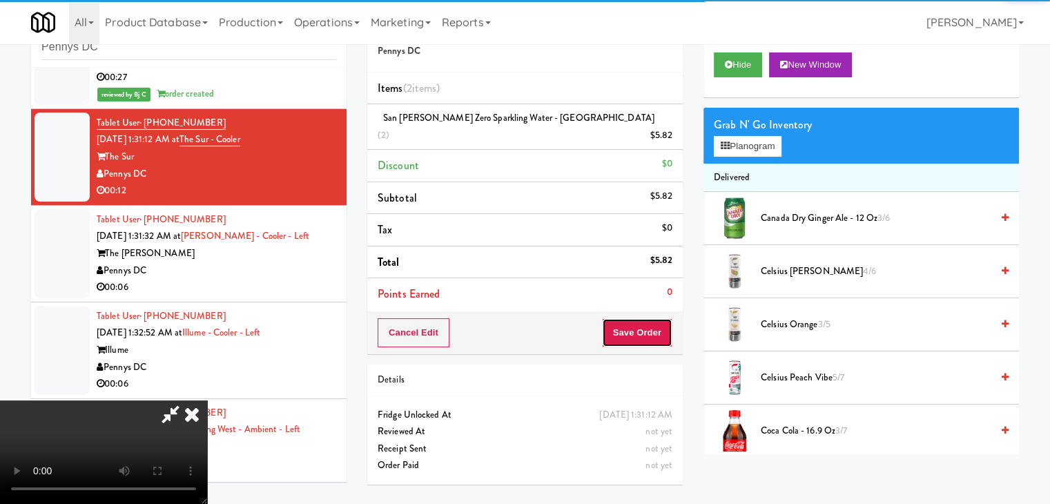
click at [666, 318] on button "Save Order" at bounding box center [637, 332] width 70 height 29
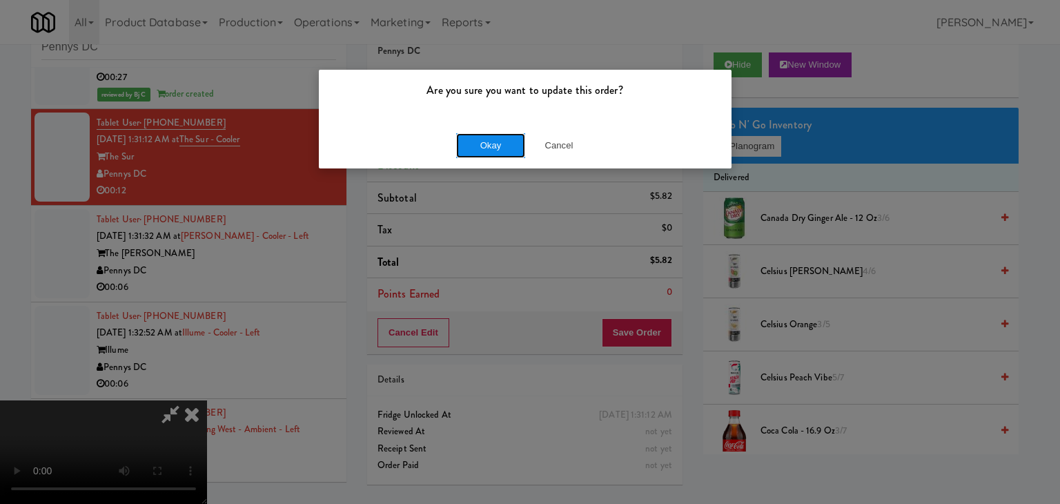
click at [500, 139] on button "Okay" at bounding box center [490, 145] width 69 height 25
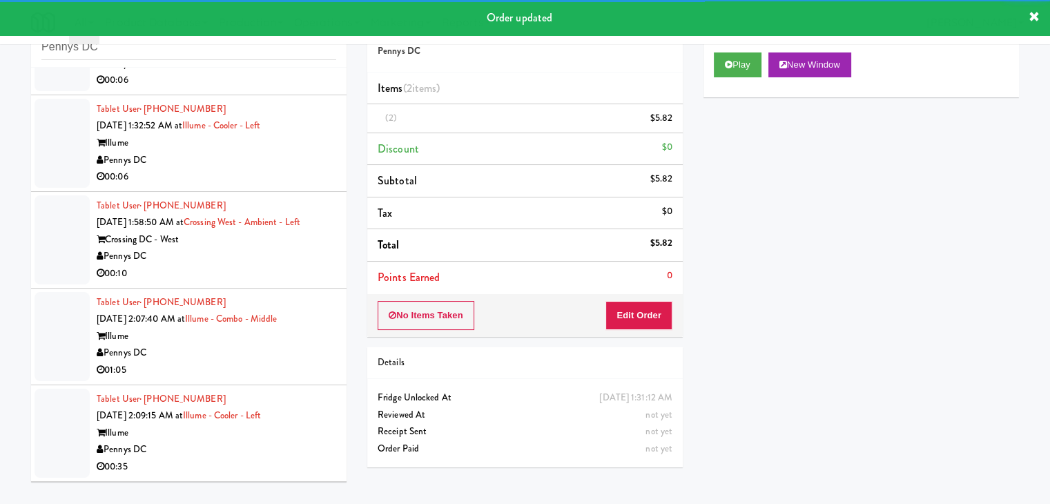
scroll to position [1967, 0]
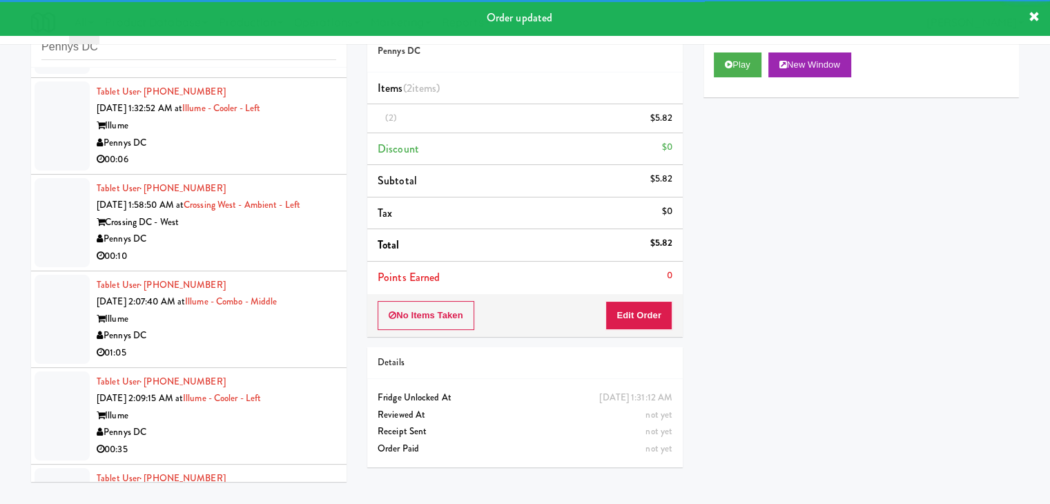
click at [273, 72] on div "00:06" at bounding box center [217, 63] width 240 height 17
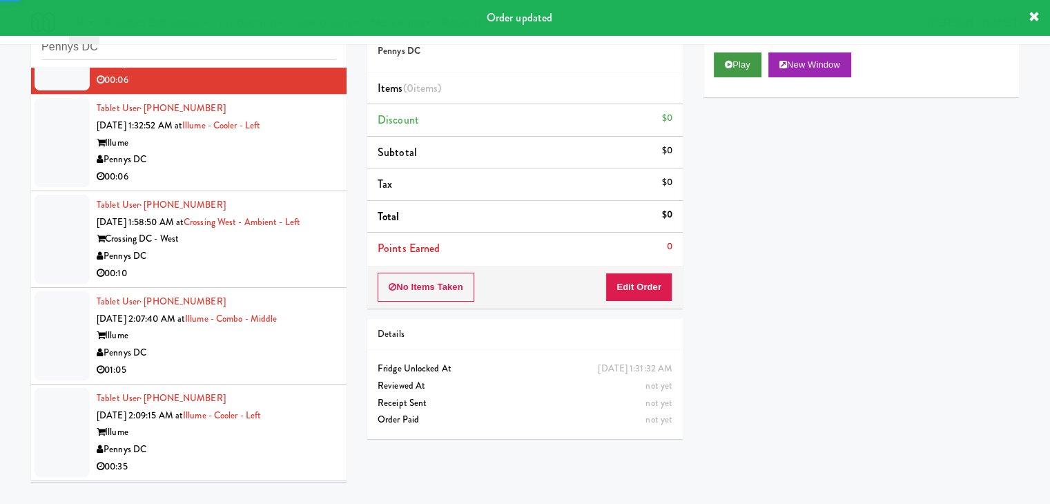
click at [721, 67] on div "Play New Window" at bounding box center [860, 69] width 315 height 55
click at [721, 67] on button "Play" at bounding box center [738, 64] width 48 height 25
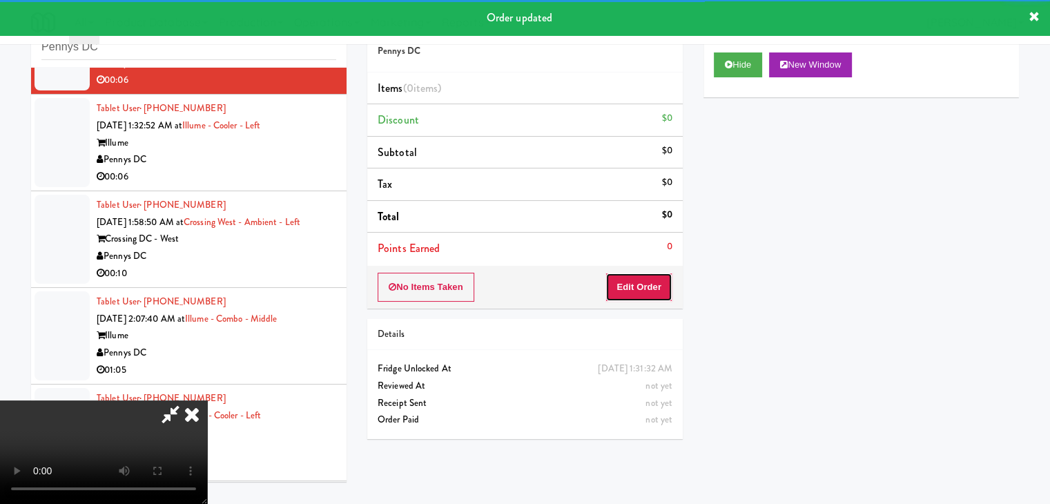
click at [637, 296] on button "Edit Order" at bounding box center [638, 287] width 67 height 29
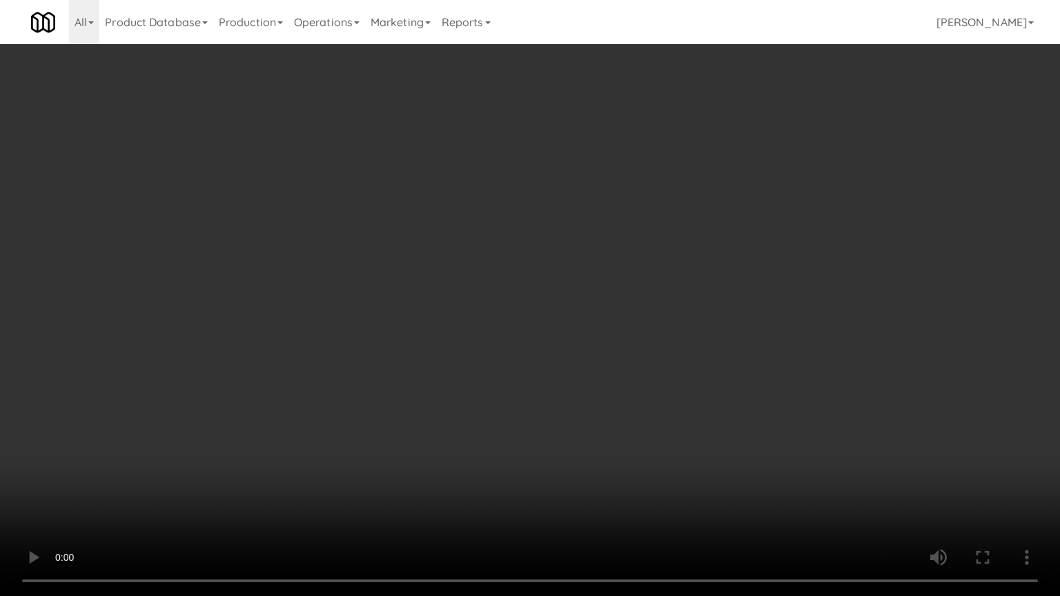
click at [563, 460] on video at bounding box center [530, 298] width 1060 height 596
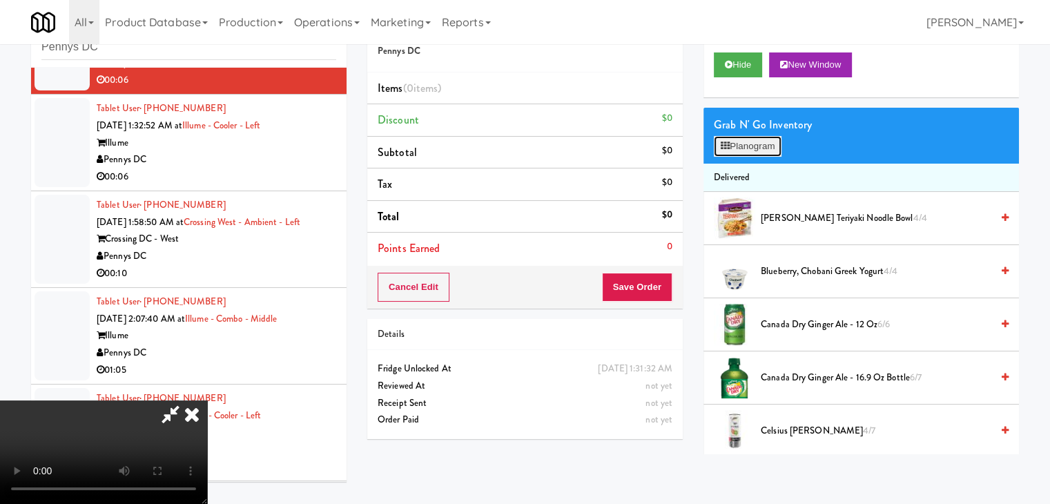
click at [759, 139] on button "Planogram" at bounding box center [748, 146] width 68 height 21
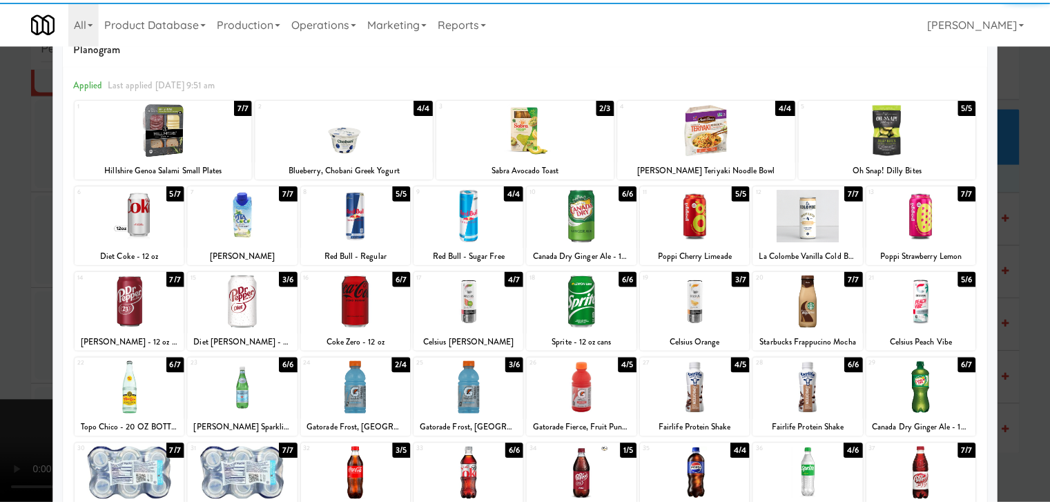
scroll to position [138, 0]
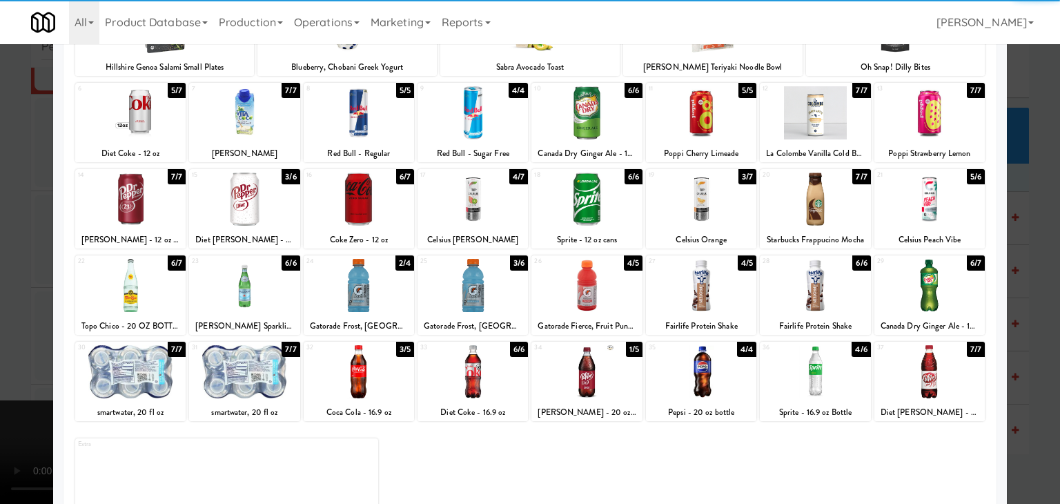
click at [254, 291] on div at bounding box center [244, 285] width 110 height 53
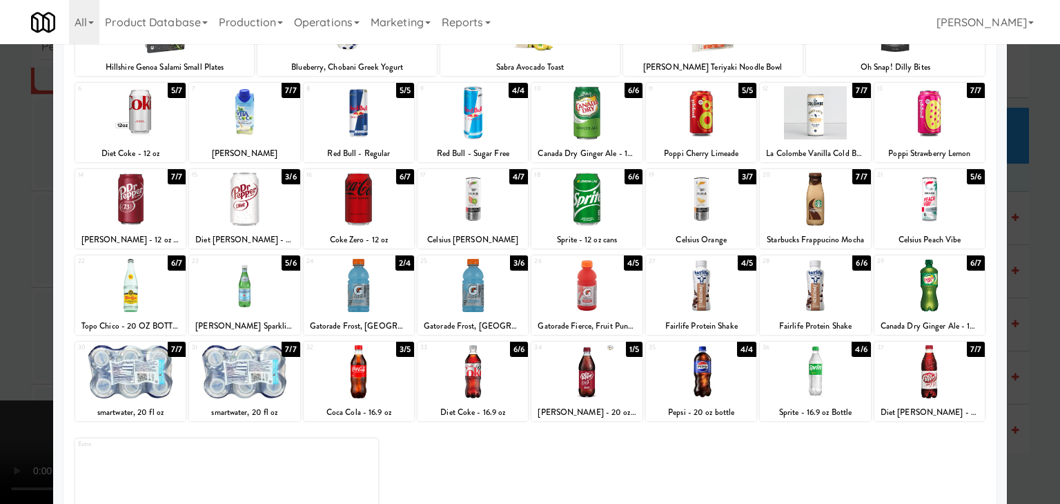
drag, startPoint x: 3, startPoint y: 312, endPoint x: 83, endPoint y: 305, distance: 80.4
click at [8, 310] on div at bounding box center [530, 252] width 1060 height 504
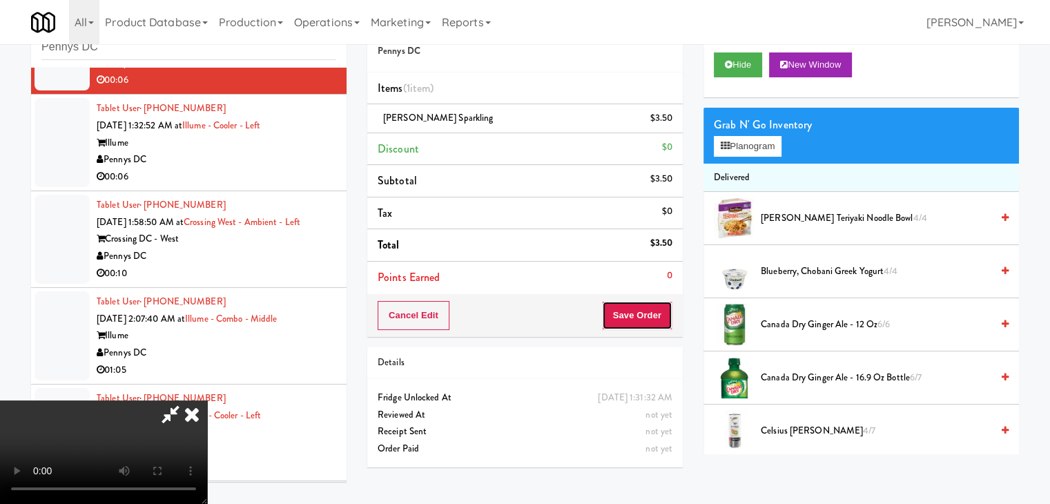
click at [661, 317] on button "Save Order" at bounding box center [637, 315] width 70 height 29
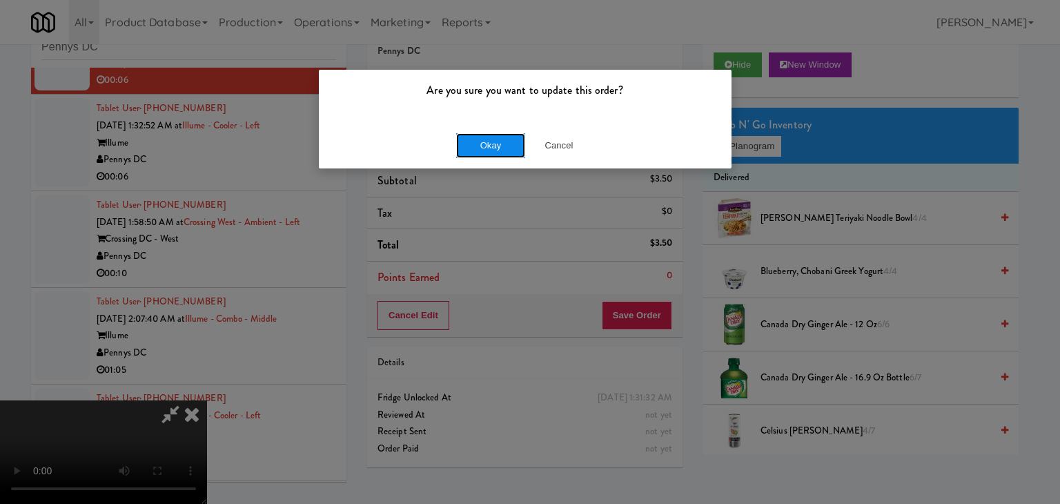
click at [472, 139] on button "Okay" at bounding box center [490, 145] width 69 height 25
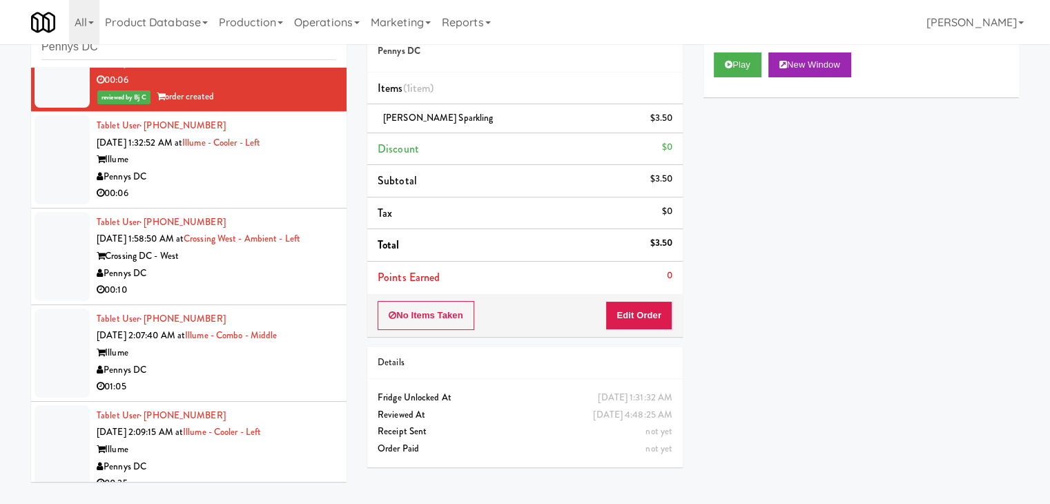
drag, startPoint x: 215, startPoint y: 183, endPoint x: 222, endPoint y: 186, distance: 7.4
click at [215, 183] on div "Pennys DC" at bounding box center [217, 176] width 240 height 17
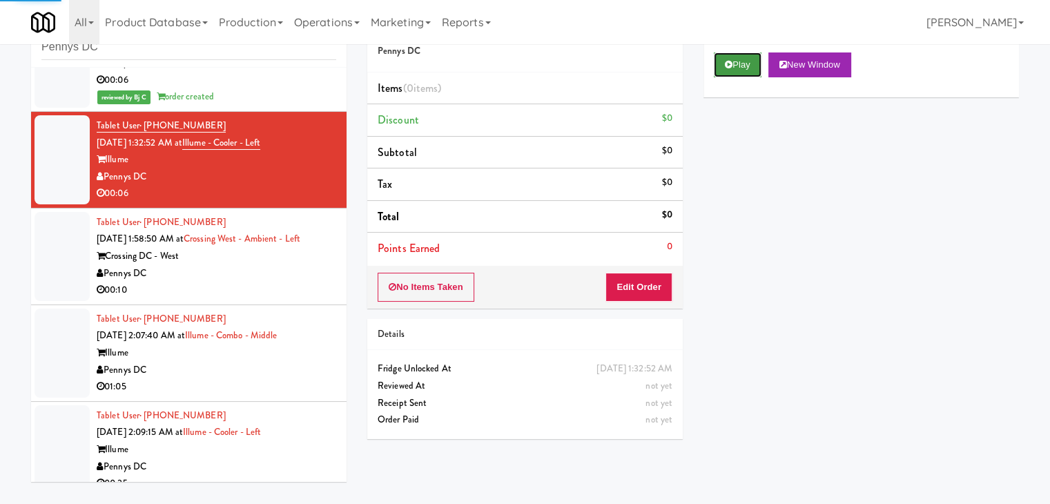
click at [732, 67] on icon at bounding box center [729, 64] width 8 height 9
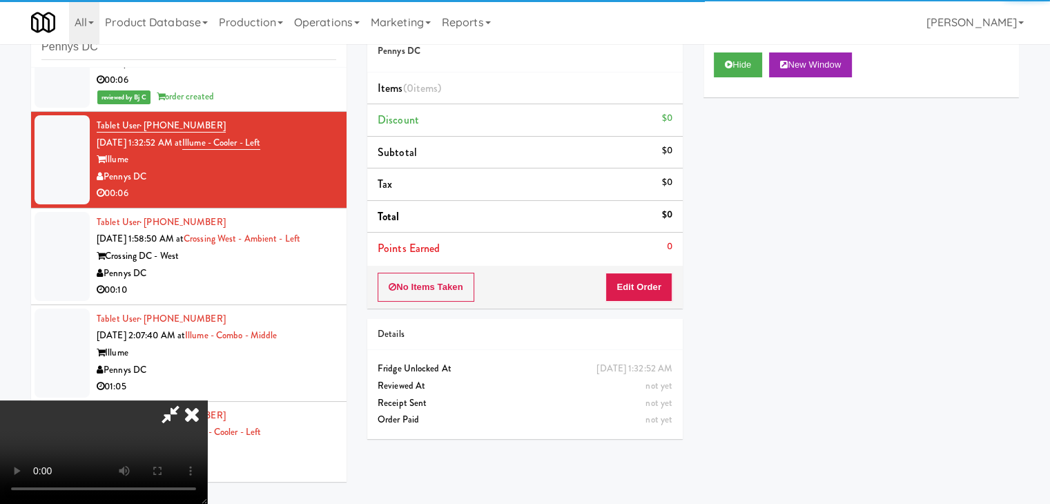
click at [652, 271] on div "No Items Taken Edit Order" at bounding box center [524, 287] width 315 height 43
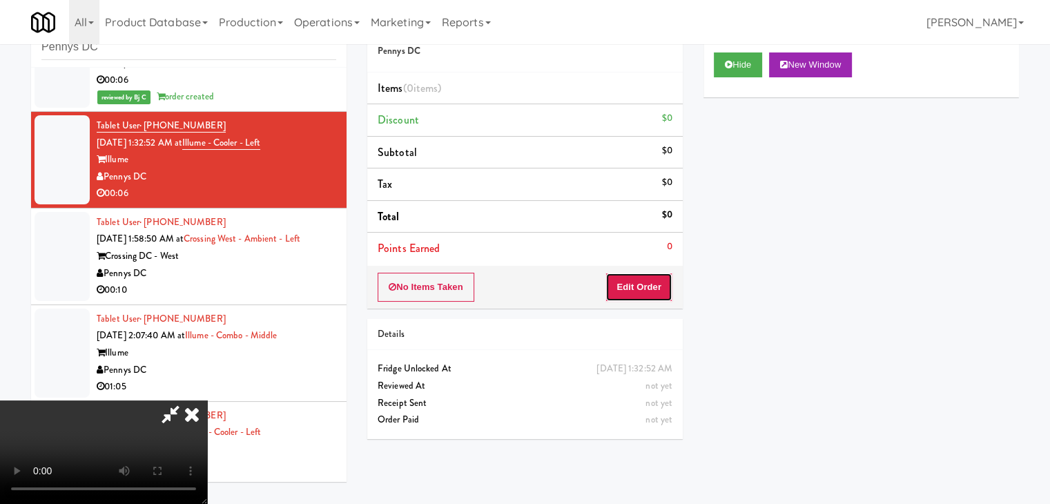
click at [648, 284] on button "Edit Order" at bounding box center [638, 287] width 67 height 29
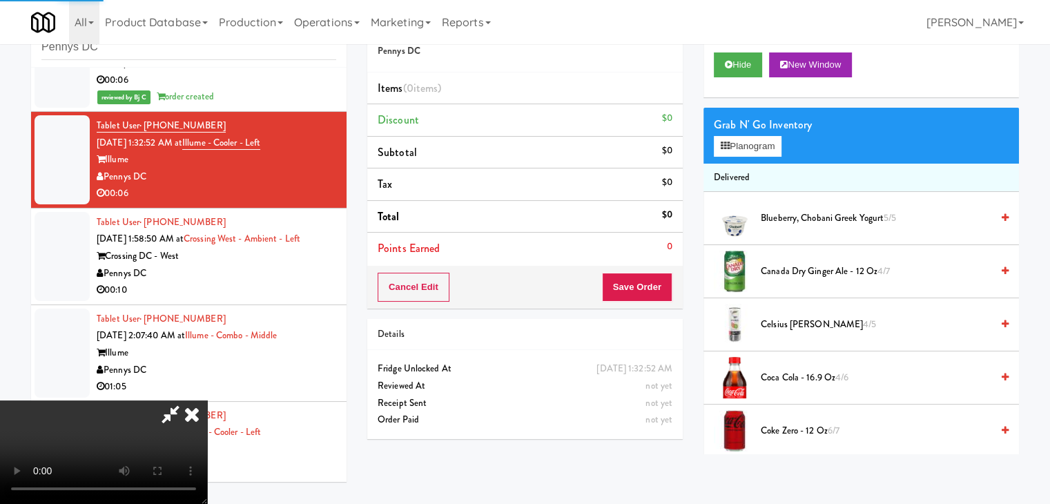
click at [207, 400] on video at bounding box center [103, 452] width 207 height 104
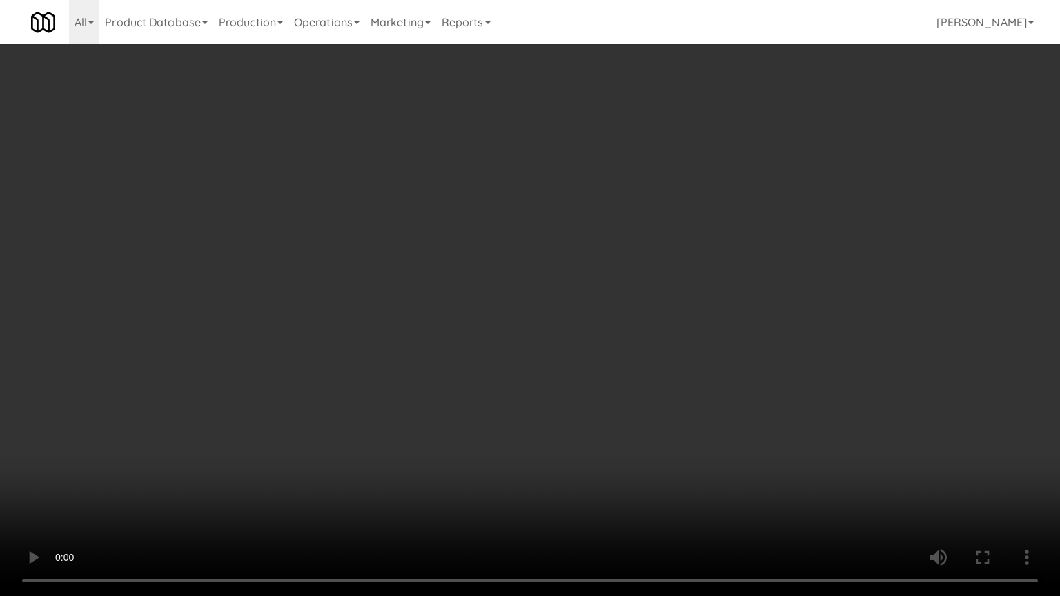
click at [614, 343] on video at bounding box center [530, 298] width 1060 height 596
click at [616, 342] on video at bounding box center [530, 298] width 1060 height 596
click at [619, 331] on video at bounding box center [530, 298] width 1060 height 596
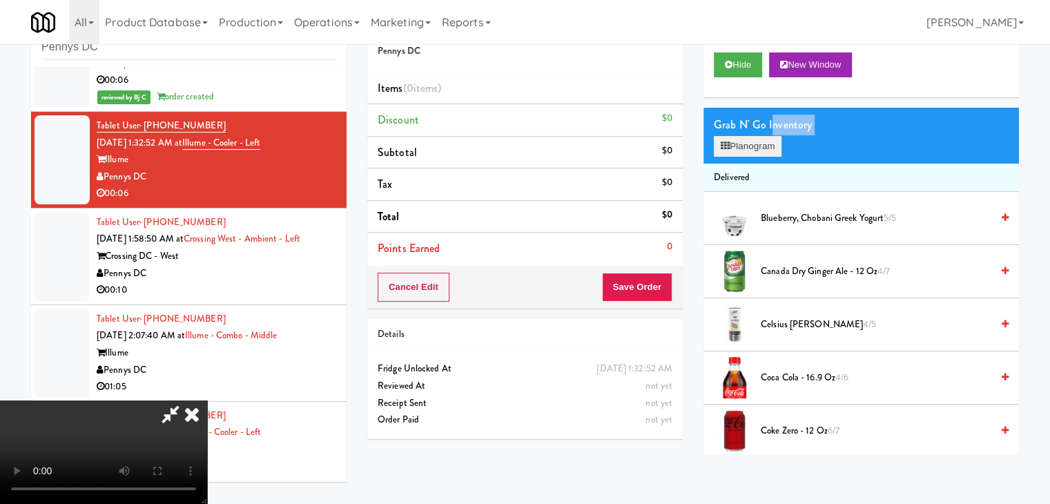
drag, startPoint x: 773, startPoint y: 133, endPoint x: 768, endPoint y: 144, distance: 11.4
click at [768, 144] on div "Grab N' Go Inventory Planogram" at bounding box center [860, 136] width 315 height 56
click at [768, 144] on button "Planogram" at bounding box center [748, 146] width 68 height 21
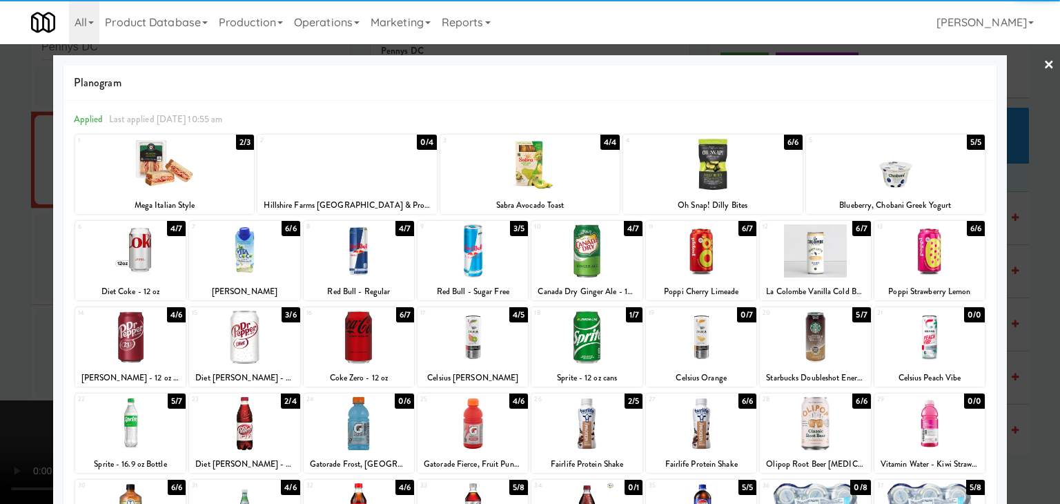
click at [202, 177] on div at bounding box center [164, 164] width 179 height 53
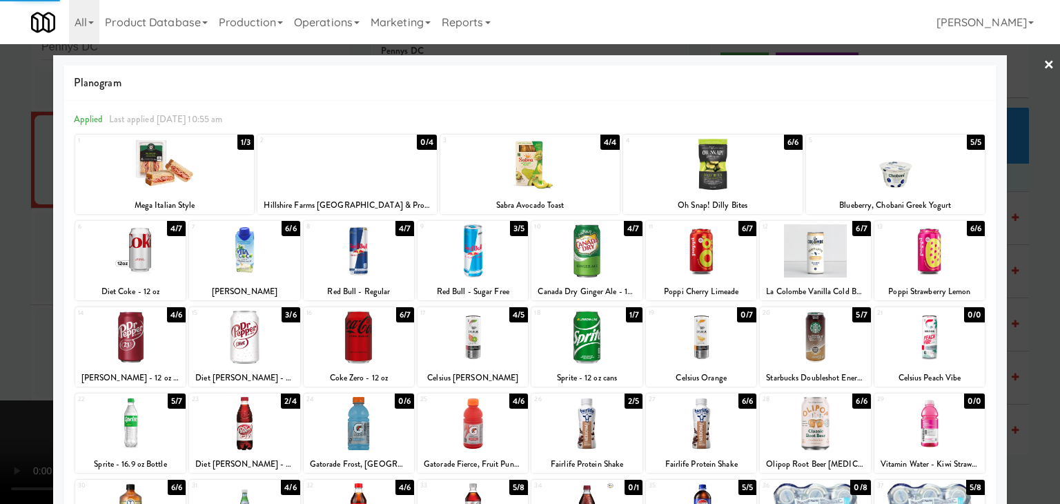
drag, startPoint x: 1, startPoint y: 222, endPoint x: 135, endPoint y: 219, distance: 134.7
click at [15, 218] on div at bounding box center [530, 252] width 1060 height 504
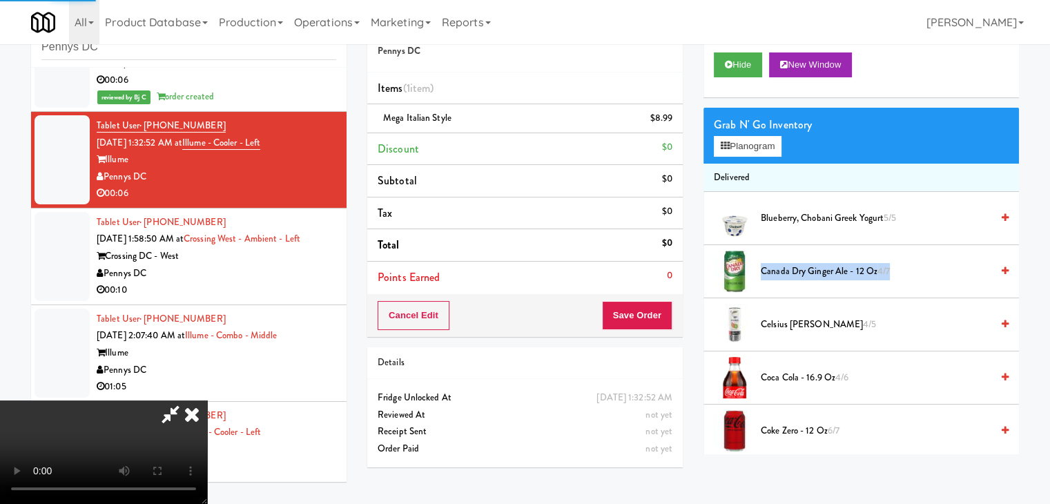
drag, startPoint x: 726, startPoint y: 295, endPoint x: 665, endPoint y: 321, distance: 65.9
click at [689, 314] on div "Order # 4821207 Pennys DC Items (1 item ) Mega Italian Style $8.99 Discount $0 …" at bounding box center [693, 242] width 672 height 472
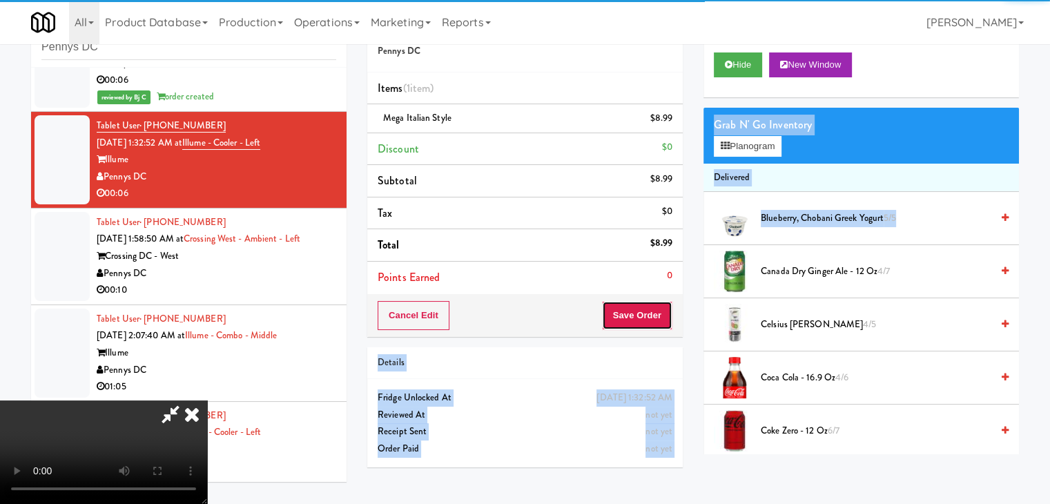
click at [665, 320] on button "Save Order" at bounding box center [637, 315] width 70 height 29
click at [665, 318] on button "Save Order" at bounding box center [637, 315] width 70 height 29
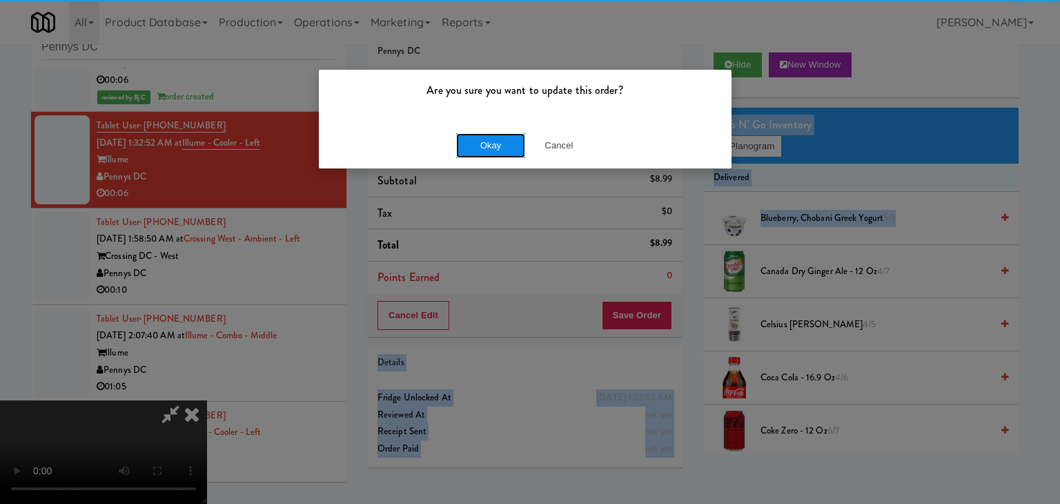
click at [491, 140] on button "Okay" at bounding box center [490, 145] width 69 height 25
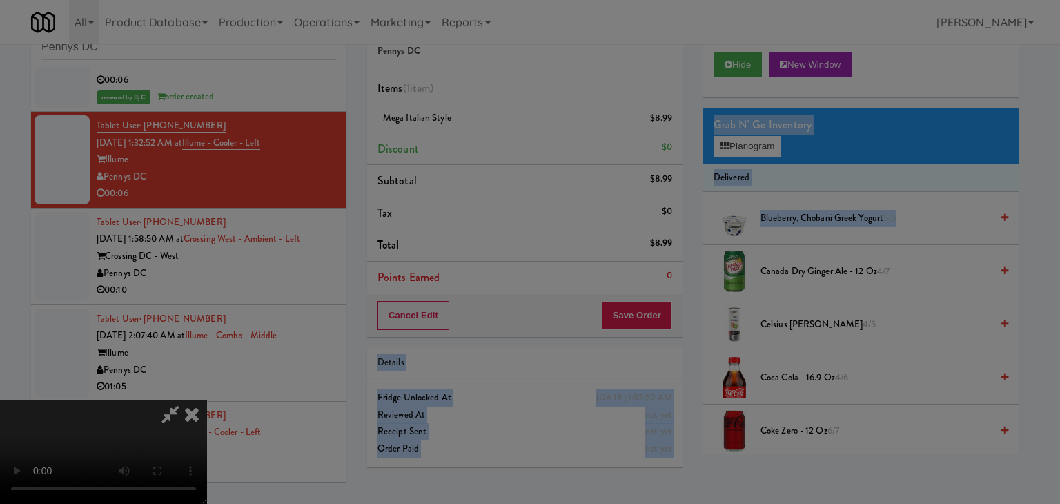
click at [490, 133] on button "Okay" at bounding box center [490, 120] width 69 height 25
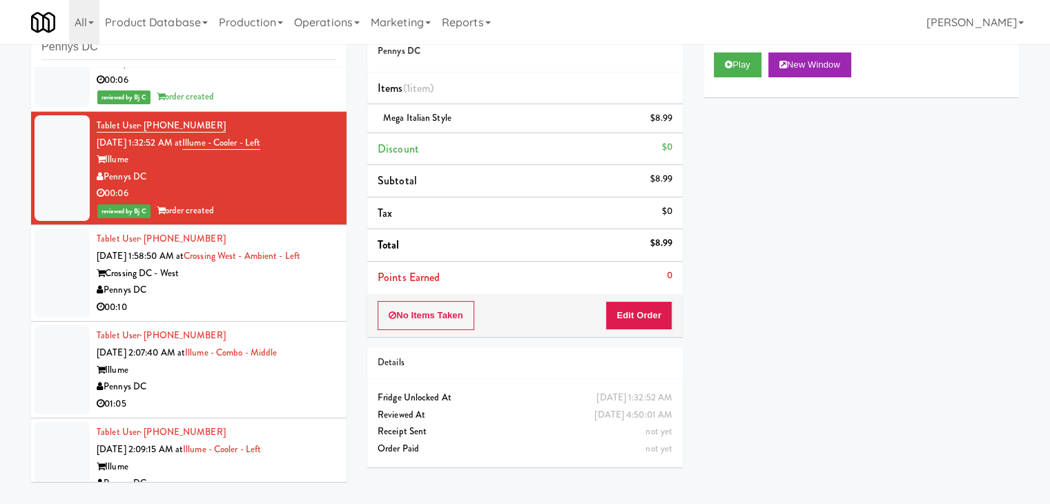
click at [251, 296] on div "Pennys DC" at bounding box center [217, 290] width 240 height 17
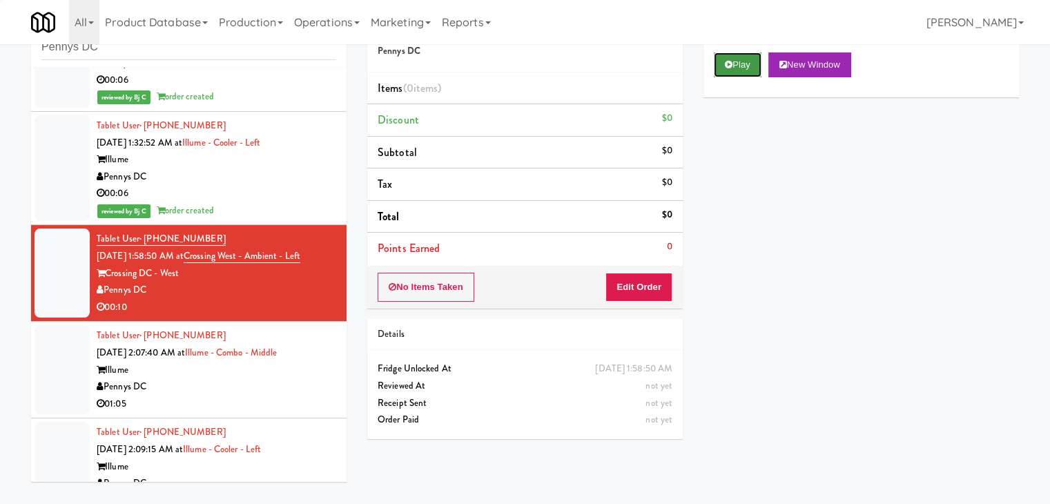
click at [735, 62] on button "Play" at bounding box center [738, 64] width 48 height 25
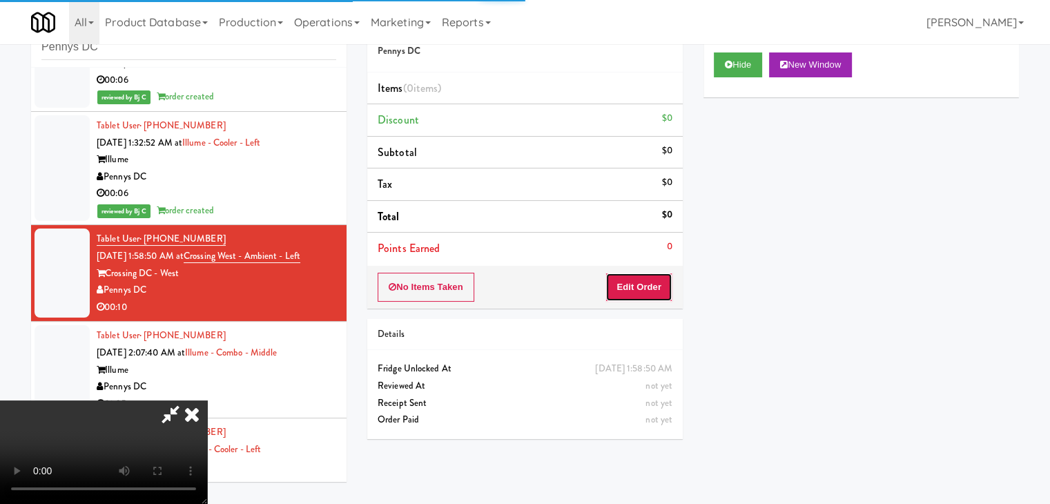
click at [628, 291] on button "Edit Order" at bounding box center [638, 287] width 67 height 29
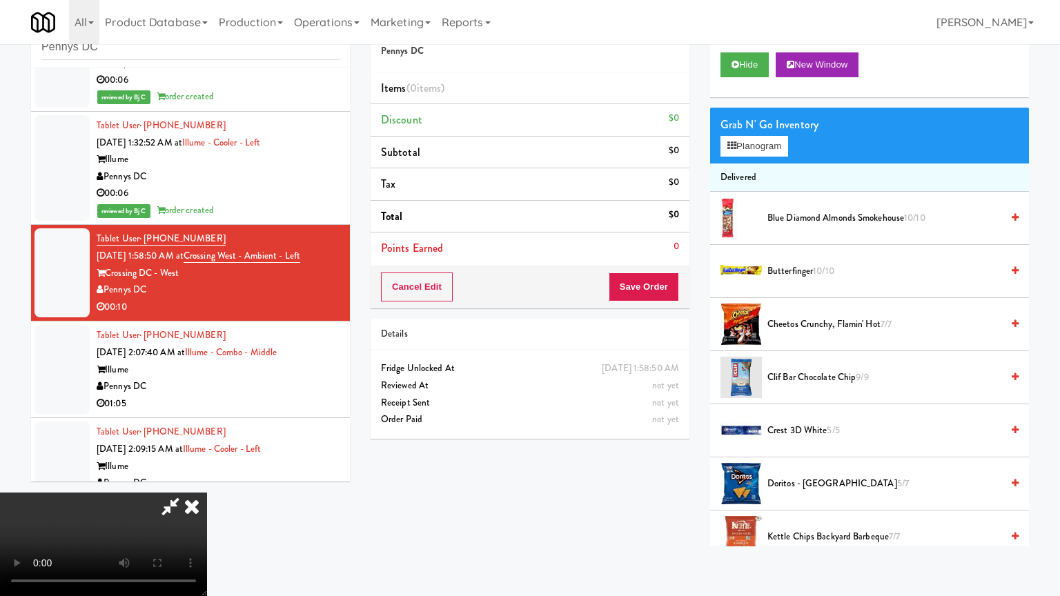
click at [207, 493] on video at bounding box center [103, 545] width 207 height 104
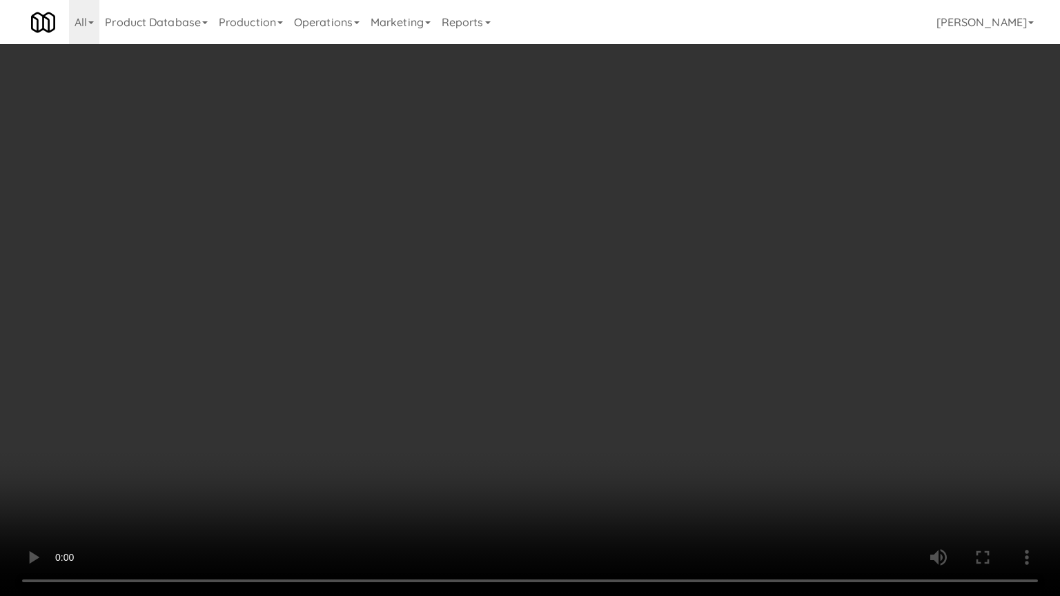
click at [624, 319] on video at bounding box center [530, 298] width 1060 height 596
click at [625, 319] on video at bounding box center [530, 298] width 1060 height 596
click at [627, 311] on video at bounding box center [530, 298] width 1060 height 596
click at [703, 275] on video at bounding box center [530, 298] width 1060 height 596
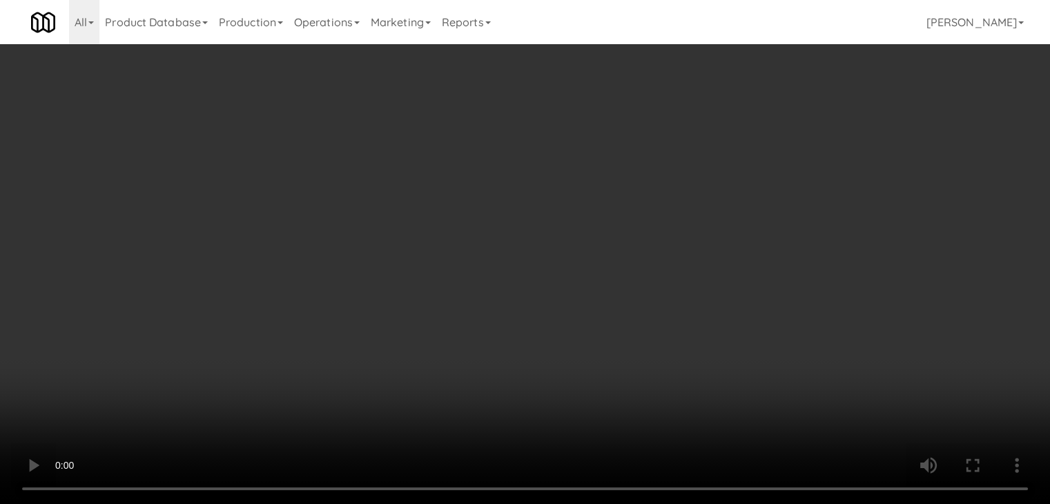
click at [581, 222] on video at bounding box center [525, 252] width 1050 height 504
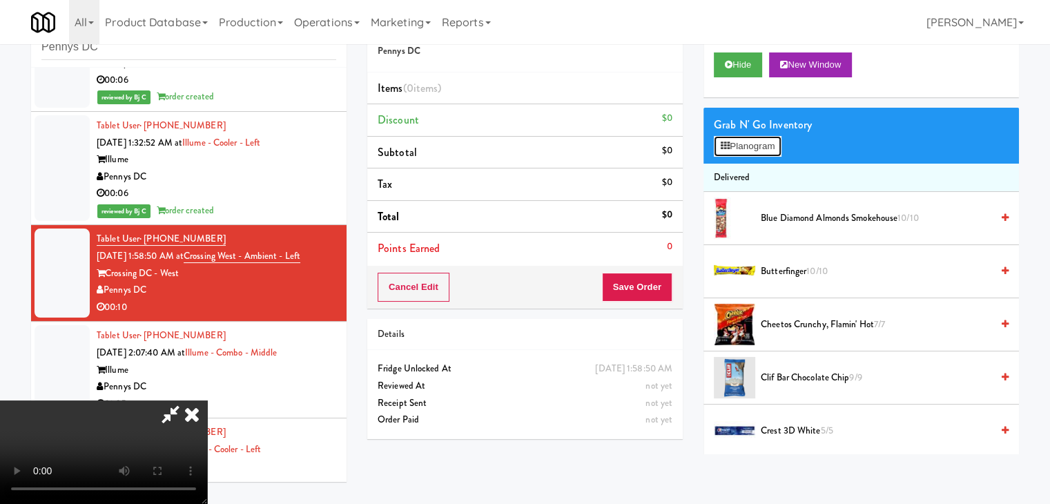
click at [770, 151] on button "Planogram" at bounding box center [748, 146] width 68 height 21
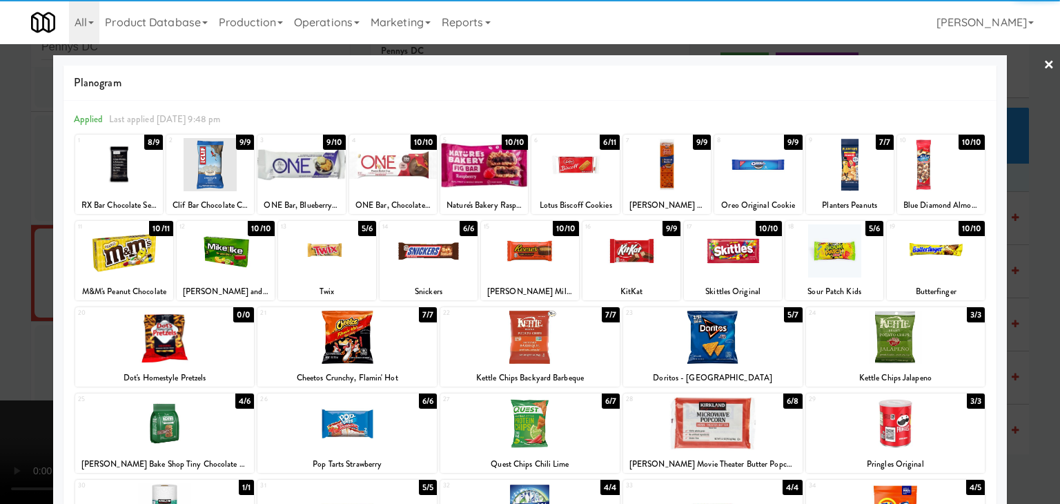
drag, startPoint x: 549, startPoint y: 326, endPoint x: 0, endPoint y: 307, distance: 549.2
click at [549, 325] on div at bounding box center [529, 337] width 179 height 53
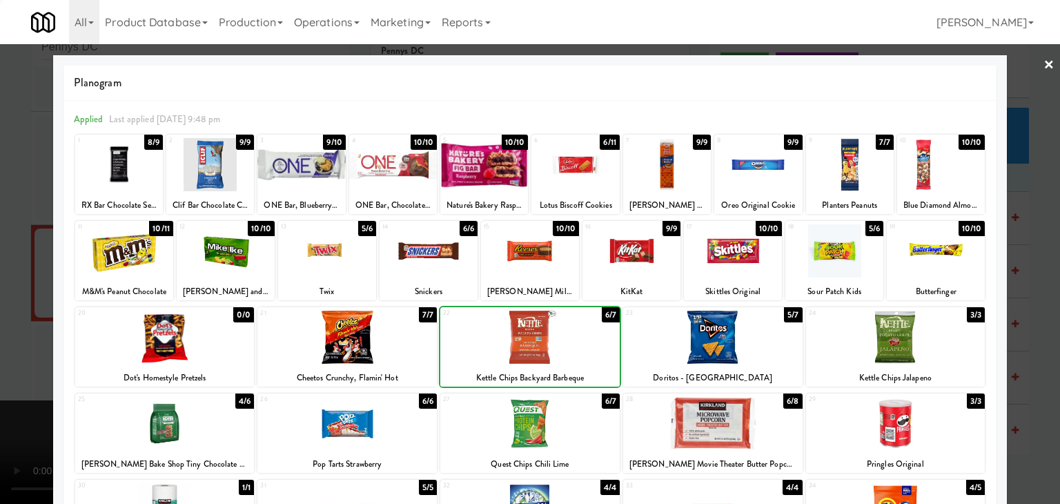
drag, startPoint x: 0, startPoint y: 300, endPoint x: 76, endPoint y: 299, distance: 75.9
click at [8, 300] on div at bounding box center [530, 252] width 1060 height 504
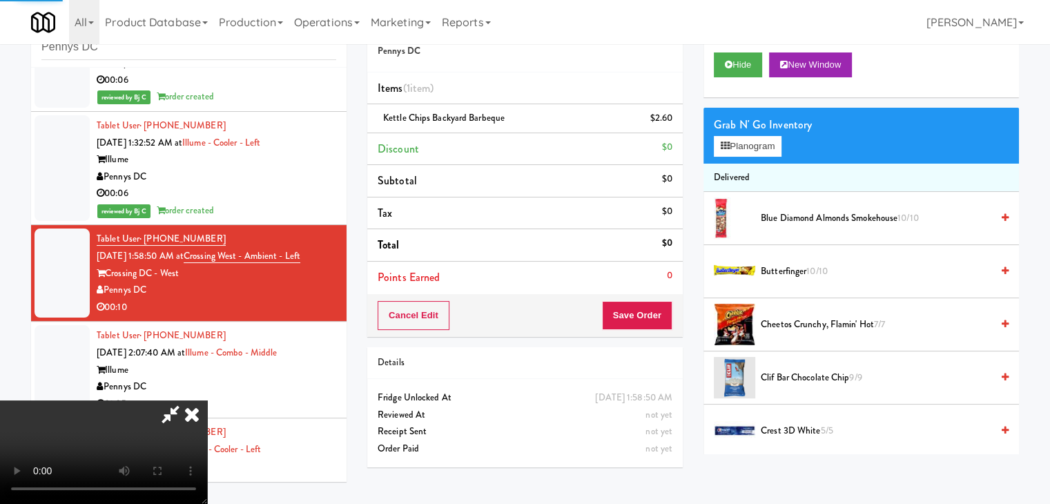
click at [207, 400] on video at bounding box center [103, 452] width 207 height 104
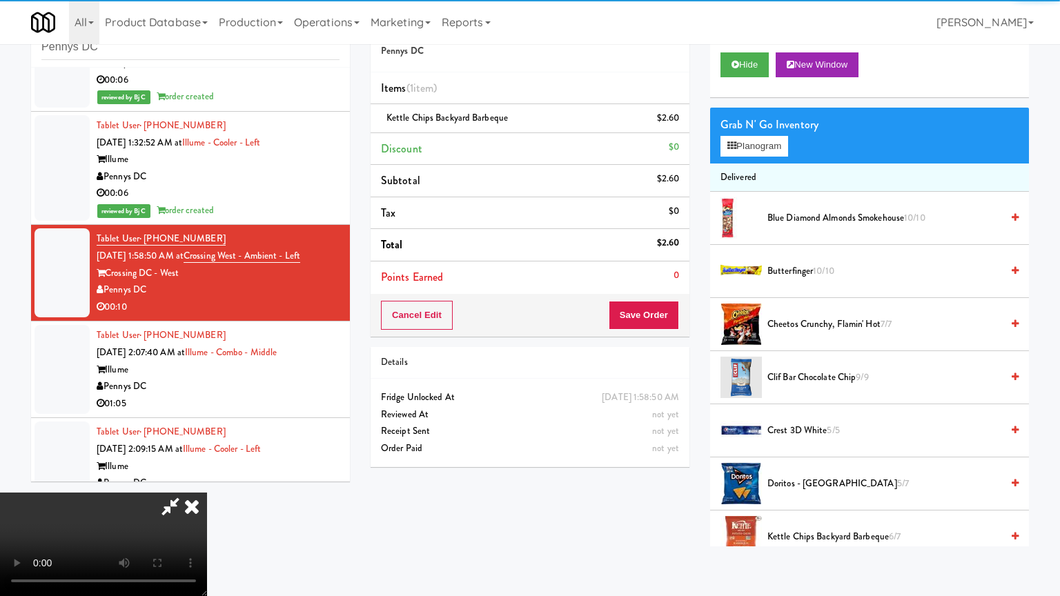
click at [207, 493] on video at bounding box center [103, 545] width 207 height 104
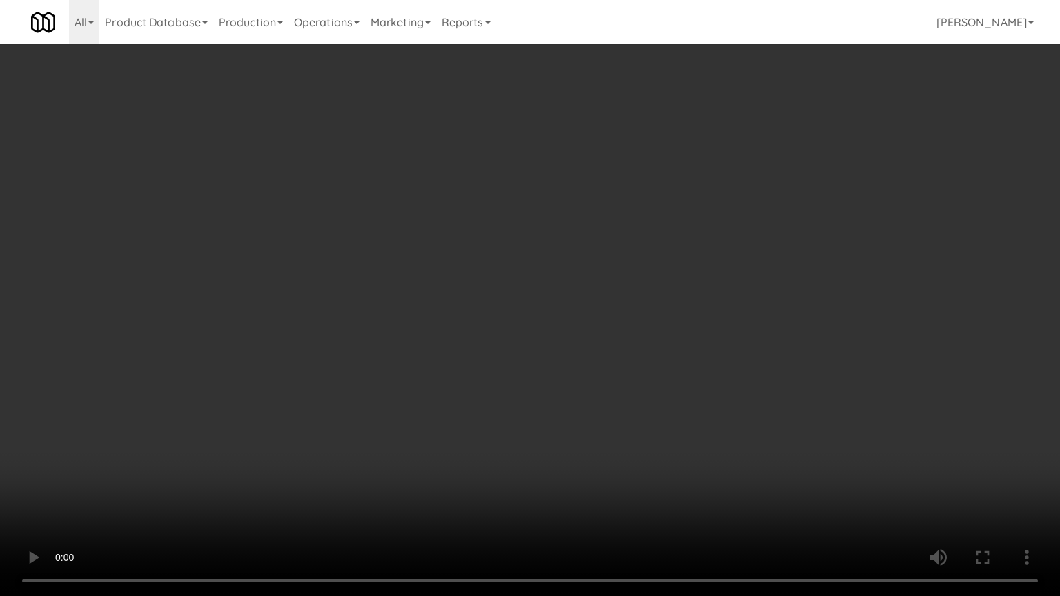
click at [654, 340] on video at bounding box center [530, 298] width 1060 height 596
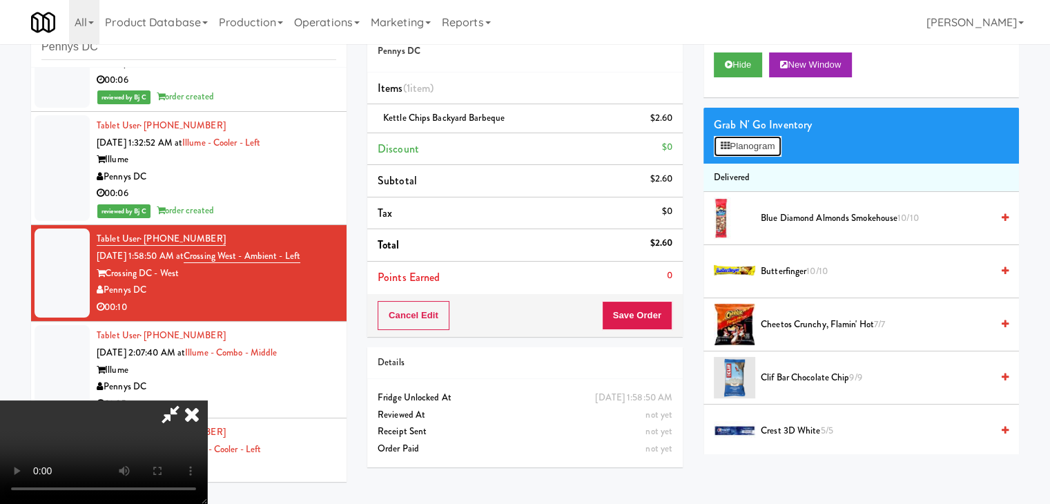
click at [779, 141] on button "Planogram" at bounding box center [748, 146] width 68 height 21
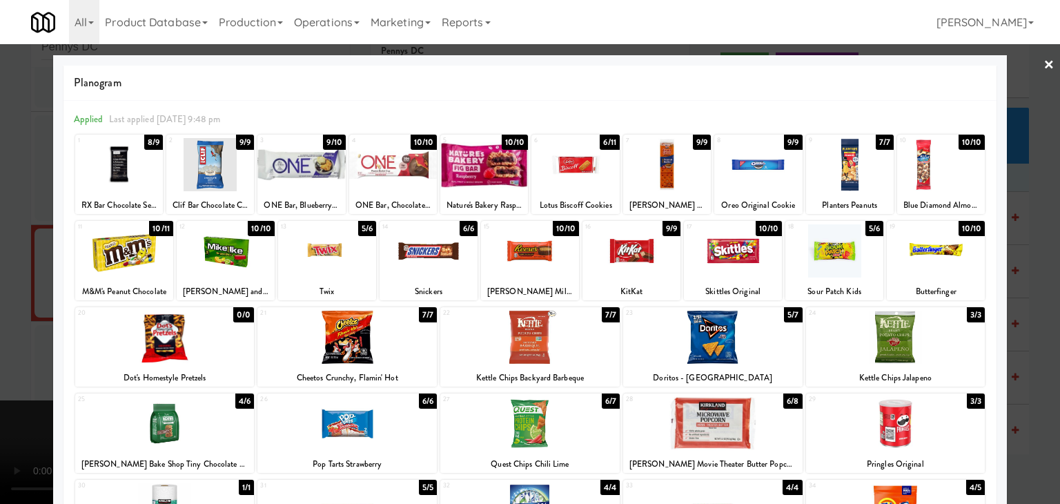
click at [543, 255] on div at bounding box center [530, 250] width 98 height 53
drag, startPoint x: 0, startPoint y: 244, endPoint x: 351, endPoint y: 236, distance: 350.8
click at [11, 242] on div at bounding box center [530, 252] width 1060 height 504
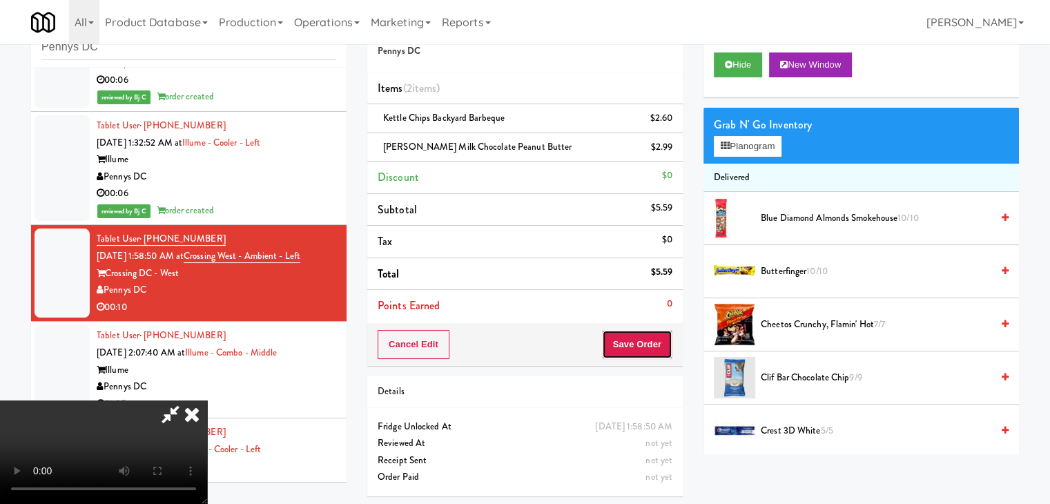
click at [664, 341] on button "Save Order" at bounding box center [637, 344] width 70 height 29
click at [665, 340] on button "Save Order" at bounding box center [637, 344] width 70 height 29
click at [663, 340] on button "Save Order" at bounding box center [637, 344] width 70 height 29
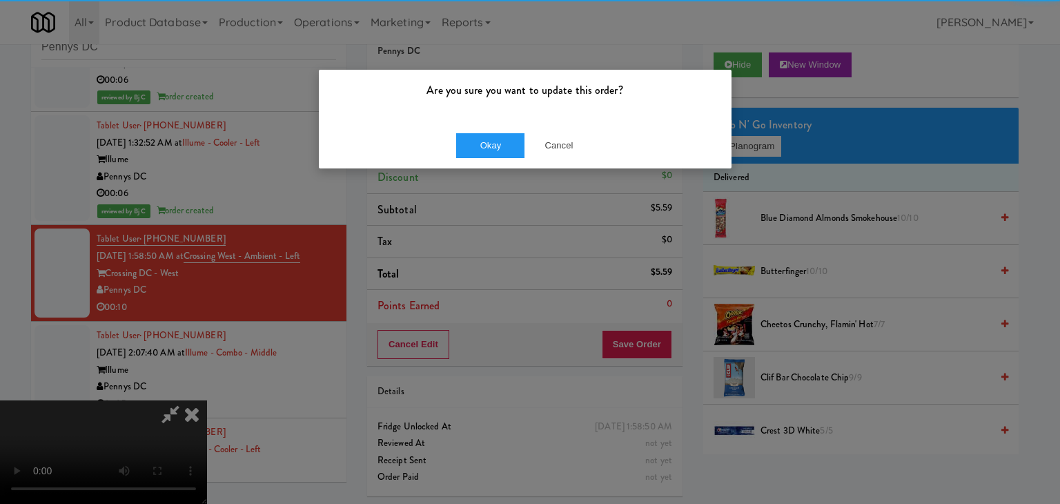
click at [505, 160] on div "Okay Cancel" at bounding box center [525, 145] width 413 height 46
click at [500, 153] on button "Okay" at bounding box center [490, 145] width 69 height 25
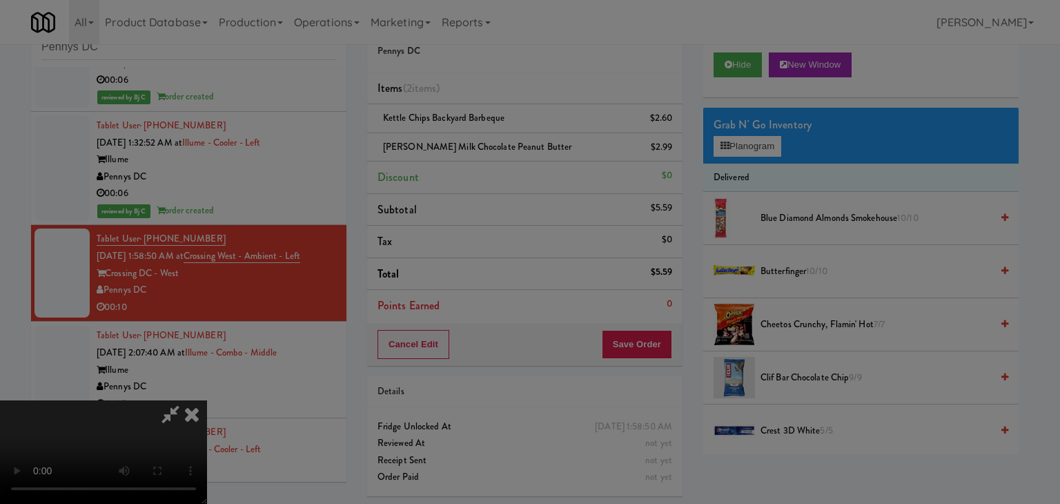
click at [500, 143] on div "Okay Cancel" at bounding box center [525, 120] width 413 height 46
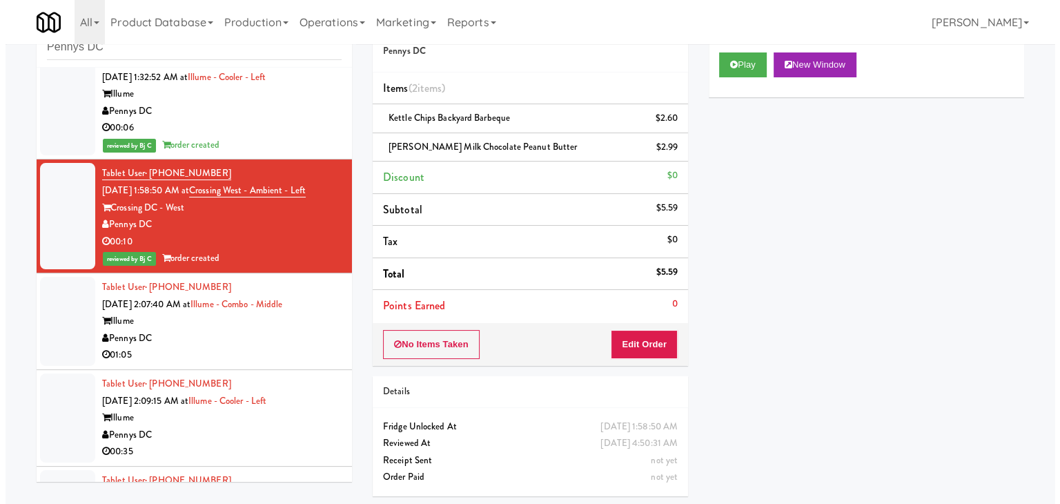
scroll to position [2105, 0]
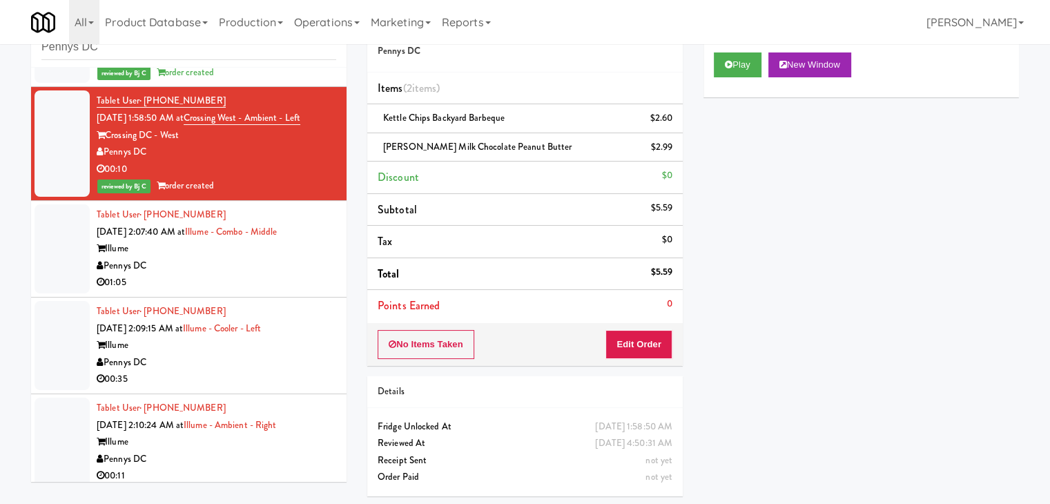
click at [248, 275] on div "Pennys DC" at bounding box center [217, 266] width 240 height 17
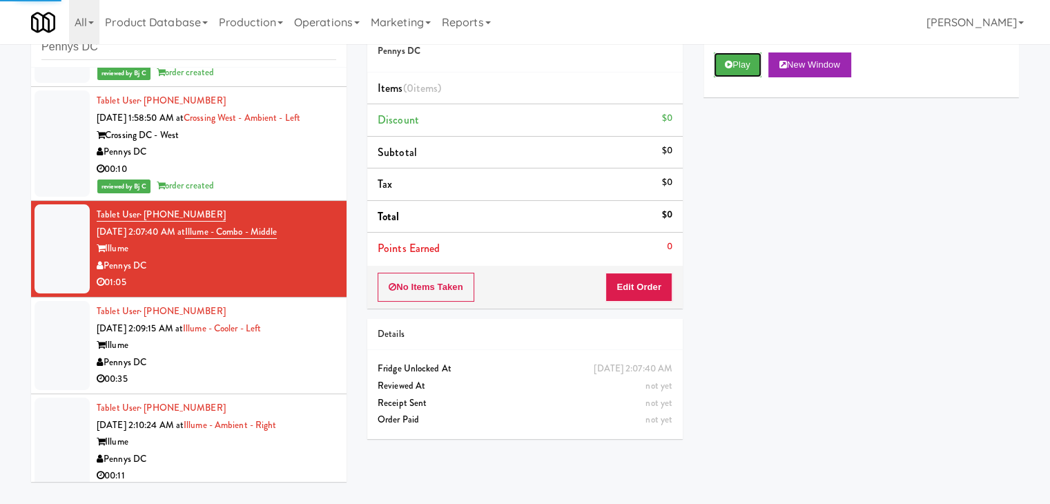
drag, startPoint x: 728, startPoint y: 65, endPoint x: 721, endPoint y: 104, distance: 40.1
click at [729, 66] on icon at bounding box center [729, 64] width 8 height 9
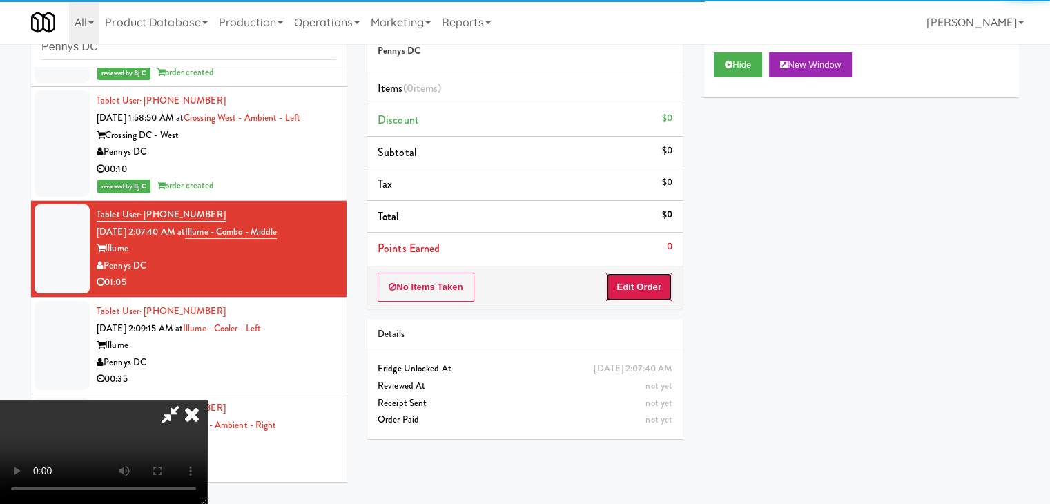
click at [639, 292] on button "Edit Order" at bounding box center [638, 287] width 67 height 29
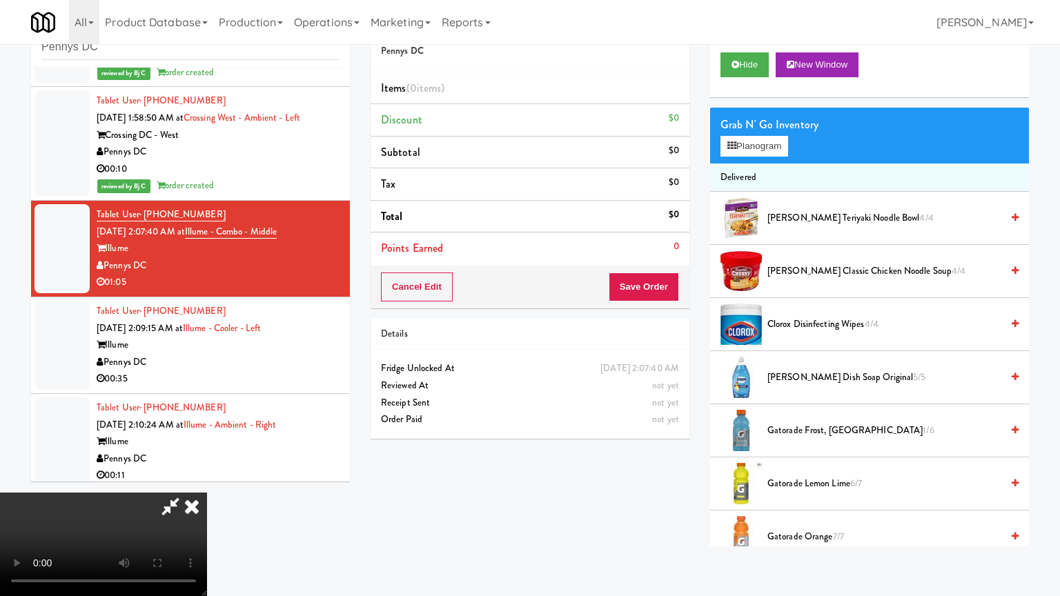
click at [207, 493] on video at bounding box center [103, 545] width 207 height 104
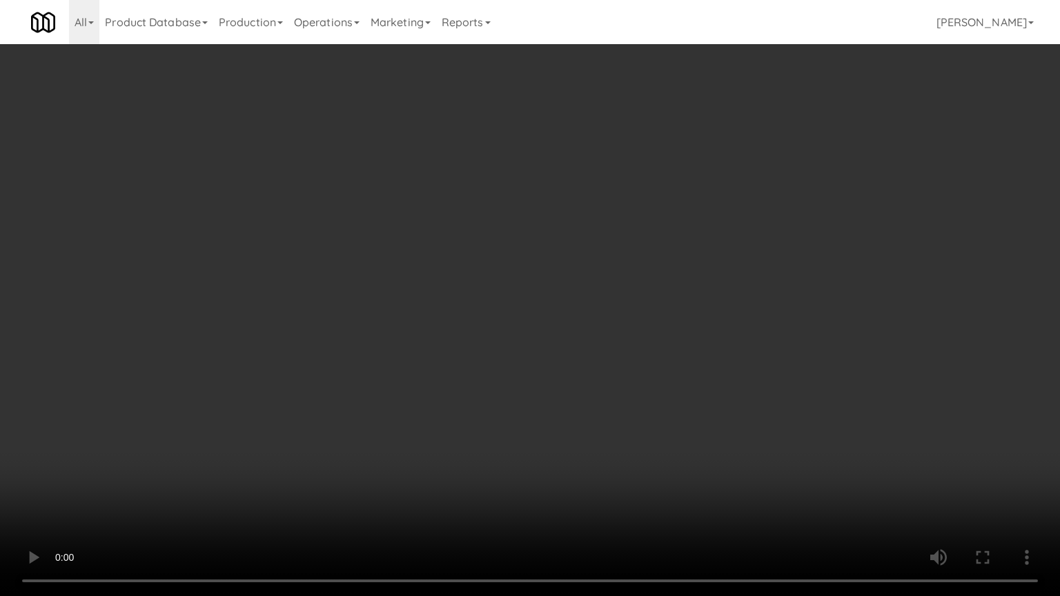
click at [566, 366] on video at bounding box center [530, 298] width 1060 height 596
click at [570, 353] on video at bounding box center [530, 298] width 1060 height 596
click at [571, 351] on video at bounding box center [530, 298] width 1060 height 596
click at [580, 329] on video at bounding box center [530, 298] width 1060 height 596
click at [580, 326] on video at bounding box center [530, 298] width 1060 height 596
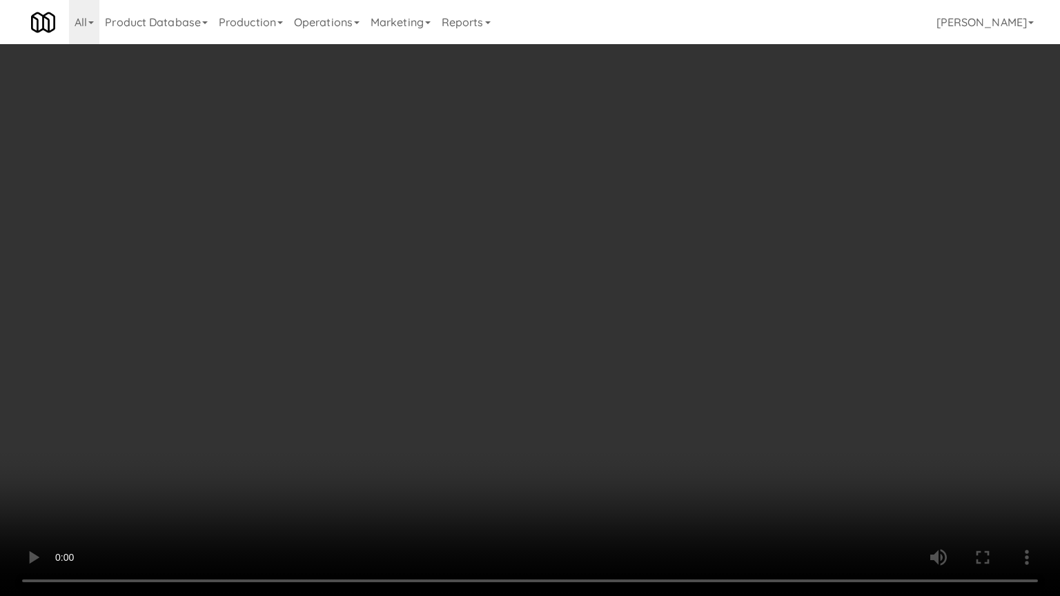
click at [583, 310] on video at bounding box center [530, 298] width 1060 height 596
drag, startPoint x: 583, startPoint y: 310, endPoint x: 655, endPoint y: 195, distance: 135.6
click at [585, 307] on video at bounding box center [530, 298] width 1060 height 596
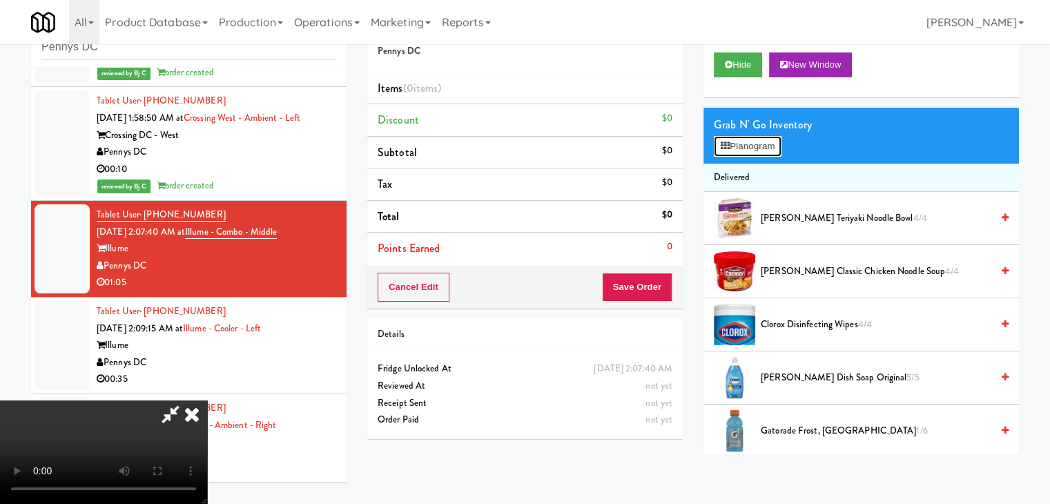
click at [756, 148] on button "Planogram" at bounding box center [748, 146] width 68 height 21
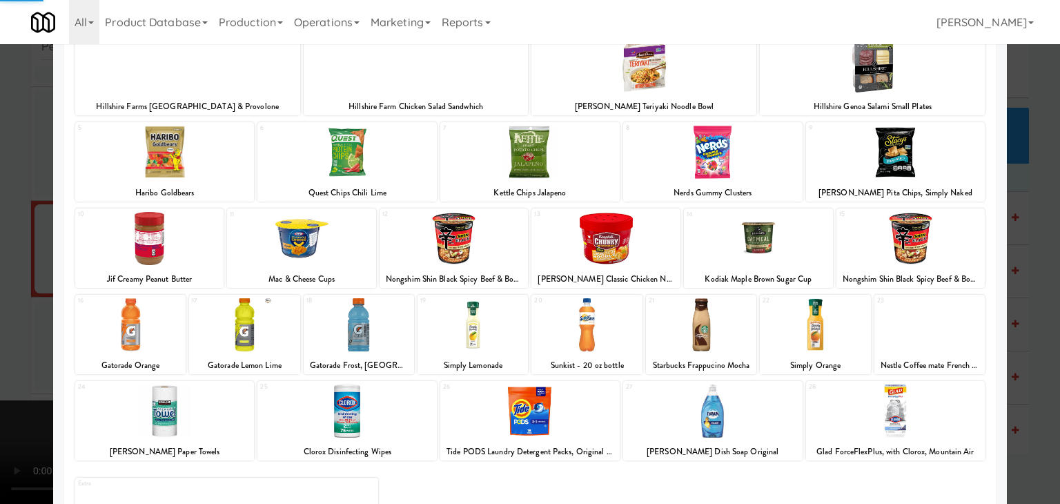
scroll to position [174, 0]
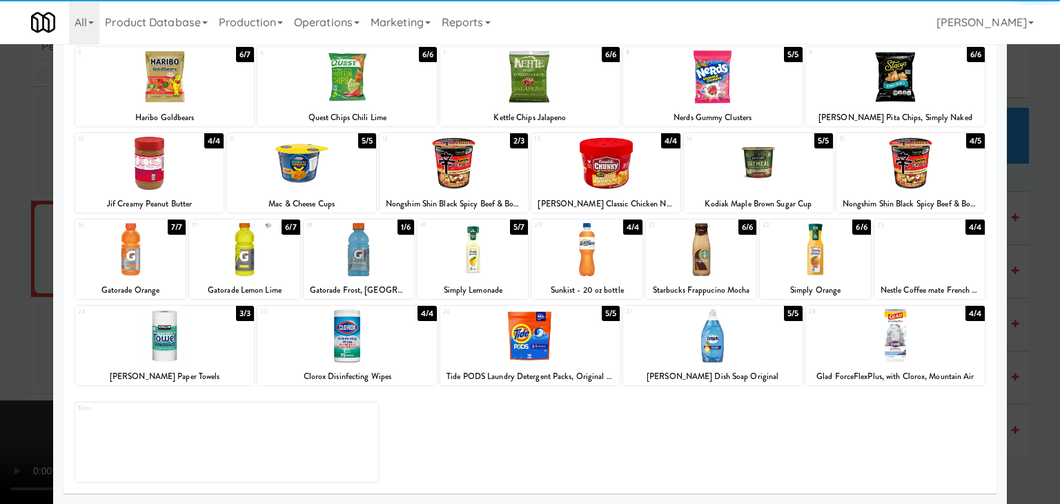
click at [208, 318] on div at bounding box center [164, 335] width 179 height 53
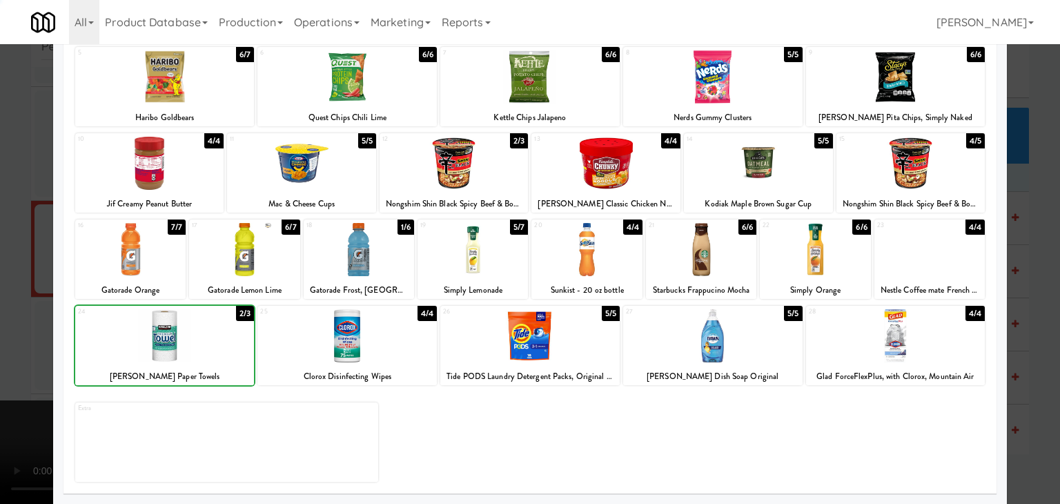
drag, startPoint x: 0, startPoint y: 313, endPoint x: 318, endPoint y: 311, distance: 317.6
click at [0, 313] on div at bounding box center [530, 252] width 1060 height 504
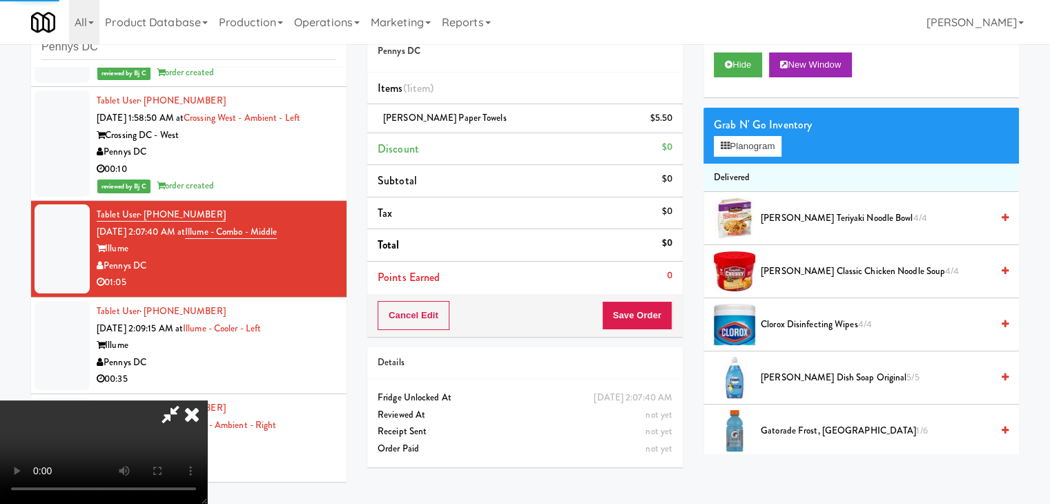
click at [207, 400] on video at bounding box center [103, 452] width 207 height 104
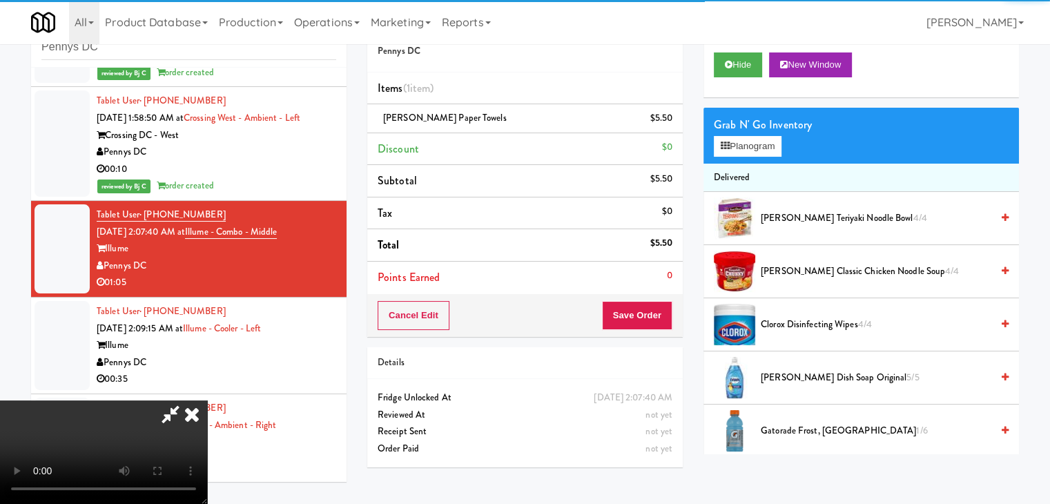
click at [207, 400] on video at bounding box center [103, 452] width 207 height 104
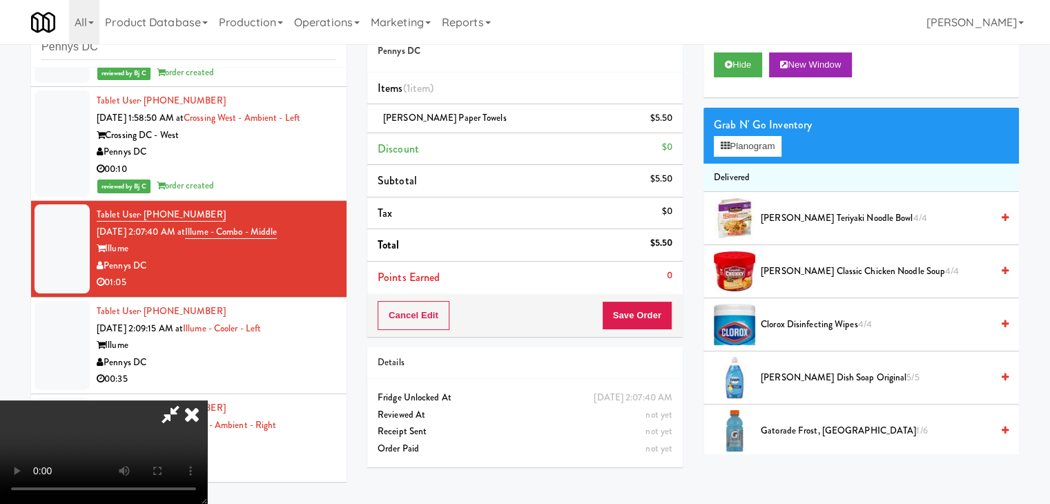
click at [207, 400] on video at bounding box center [103, 452] width 207 height 104
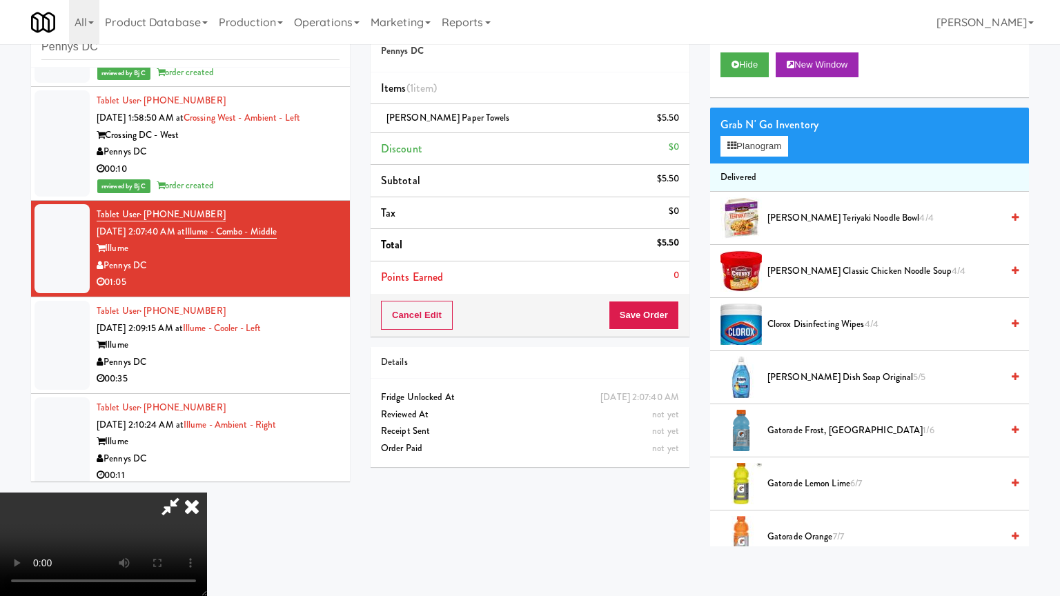
click at [207, 493] on video at bounding box center [103, 545] width 207 height 104
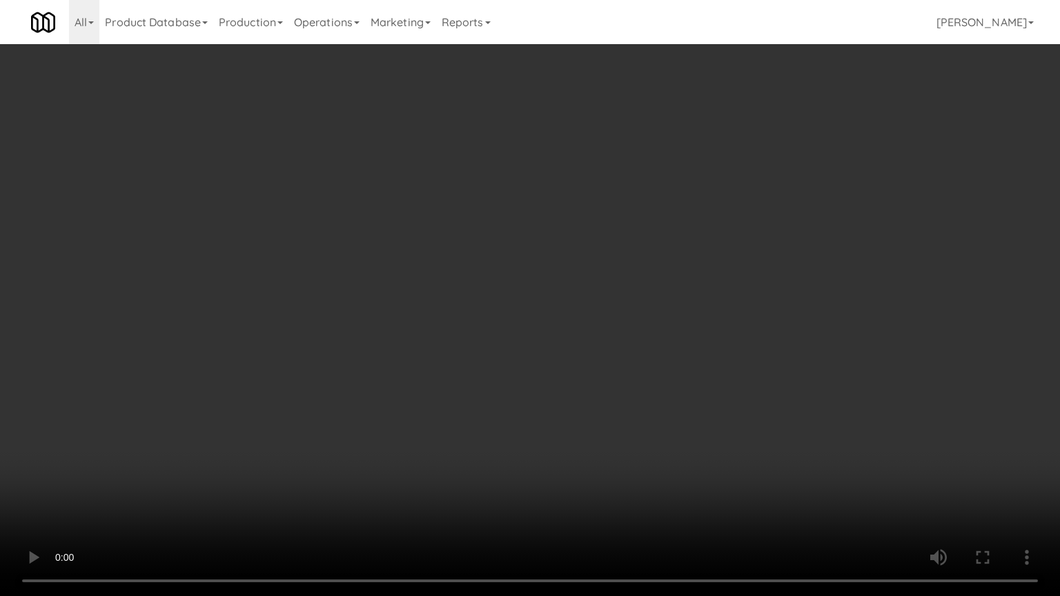
click at [645, 291] on video at bounding box center [530, 298] width 1060 height 596
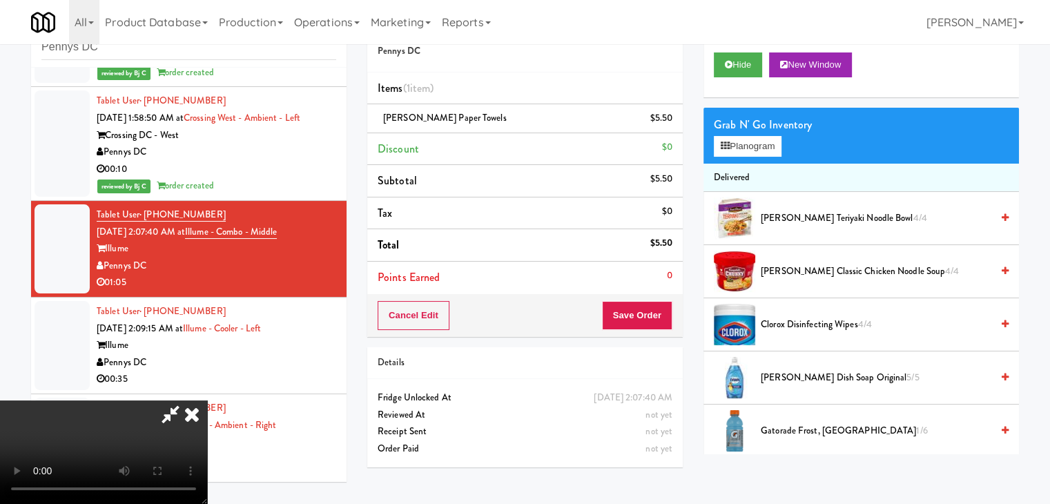
click at [207, 400] on video at bounding box center [103, 452] width 207 height 104
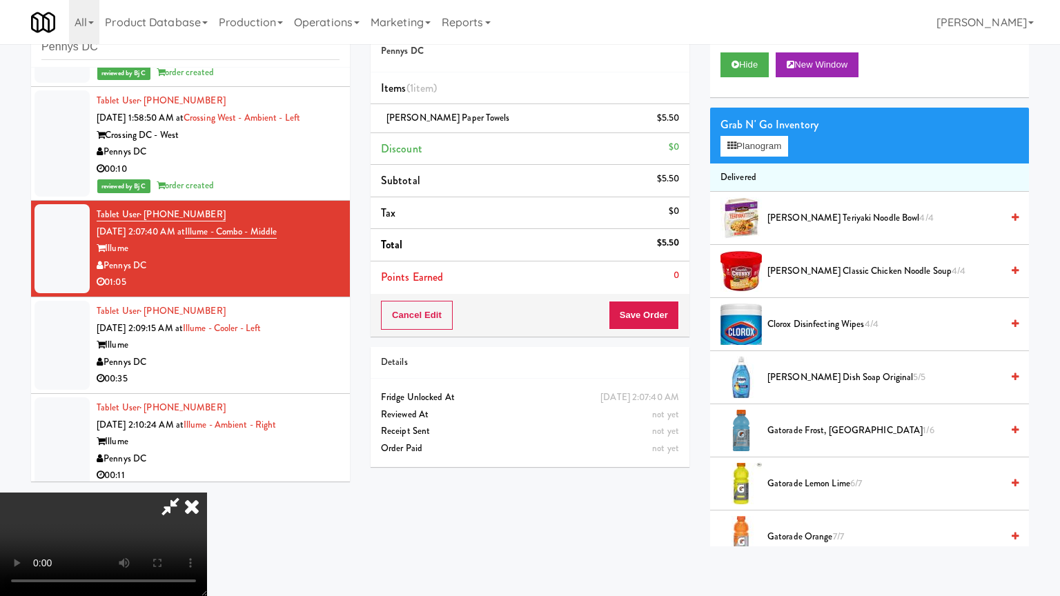
click at [207, 493] on video at bounding box center [103, 545] width 207 height 104
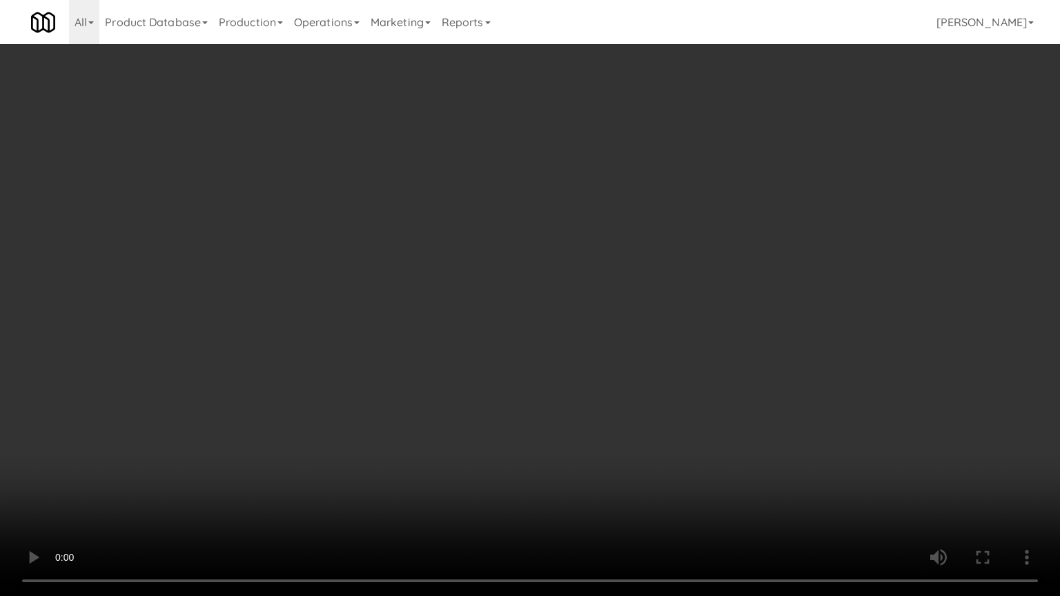
click at [660, 258] on video at bounding box center [530, 298] width 1060 height 596
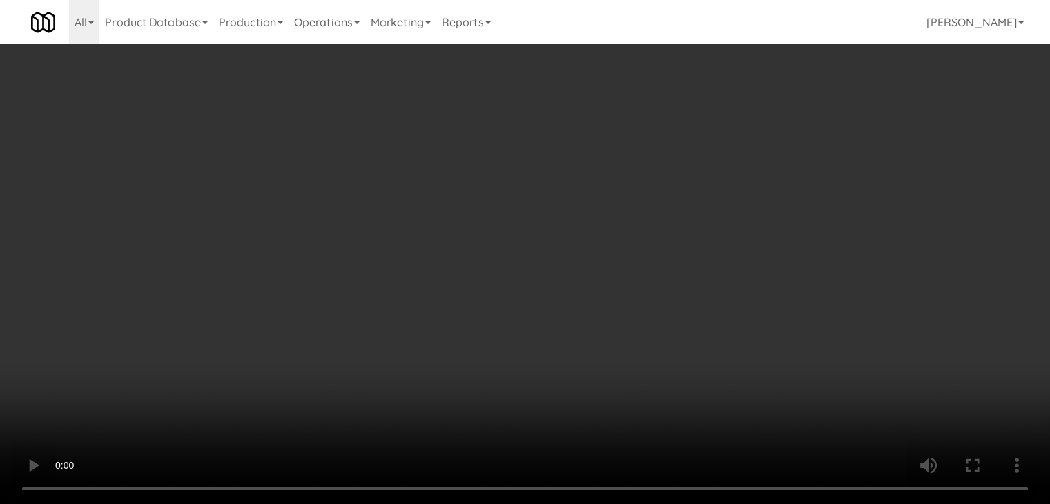
drag, startPoint x: 552, startPoint y: 209, endPoint x: 605, endPoint y: 193, distance: 54.8
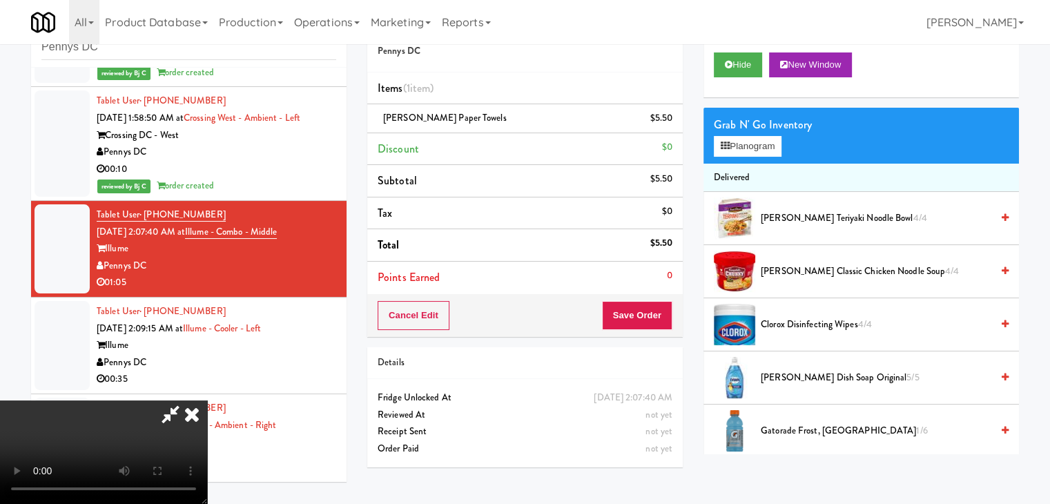
click at [207, 400] on video at bounding box center [103, 452] width 207 height 104
drag, startPoint x: 766, startPoint y: 147, endPoint x: 758, endPoint y: 153, distance: 9.4
click at [766, 147] on button "Planogram" at bounding box center [748, 146] width 68 height 21
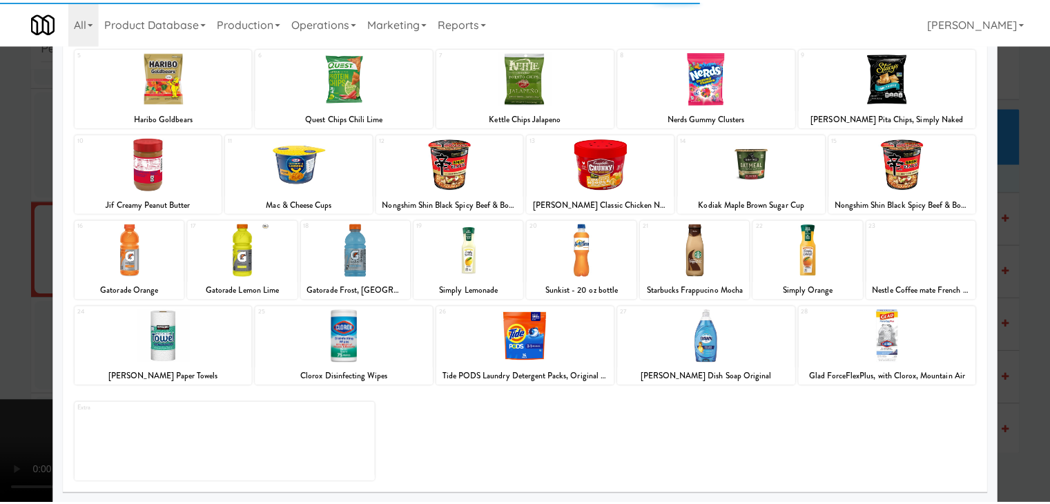
scroll to position [174, 0]
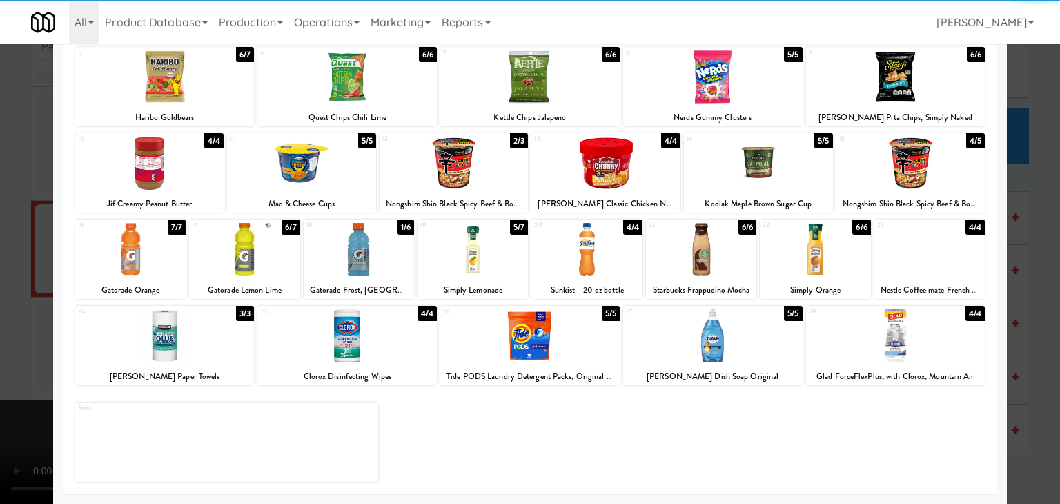
click at [166, 341] on div at bounding box center [164, 335] width 179 height 53
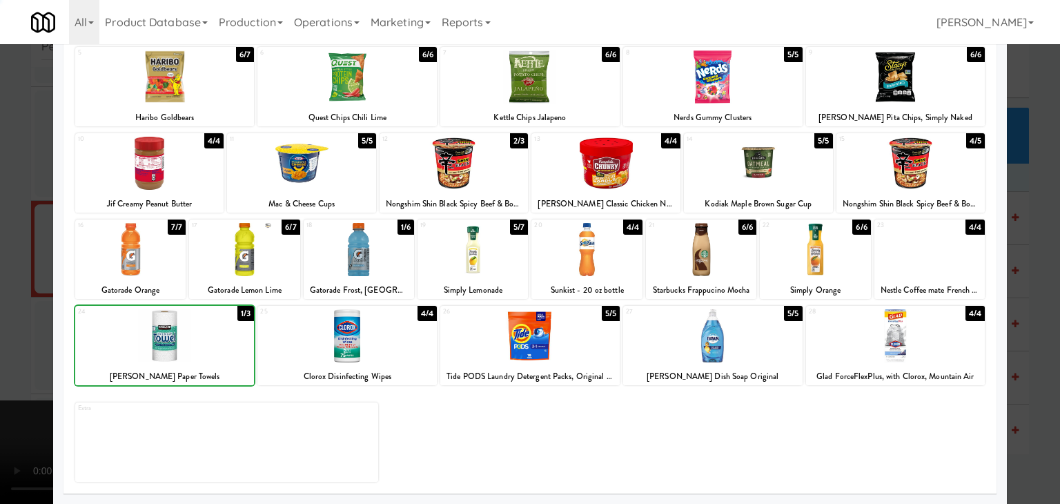
drag, startPoint x: 0, startPoint y: 324, endPoint x: 39, endPoint y: 322, distance: 38.8
click at [0, 324] on div at bounding box center [530, 252] width 1060 height 504
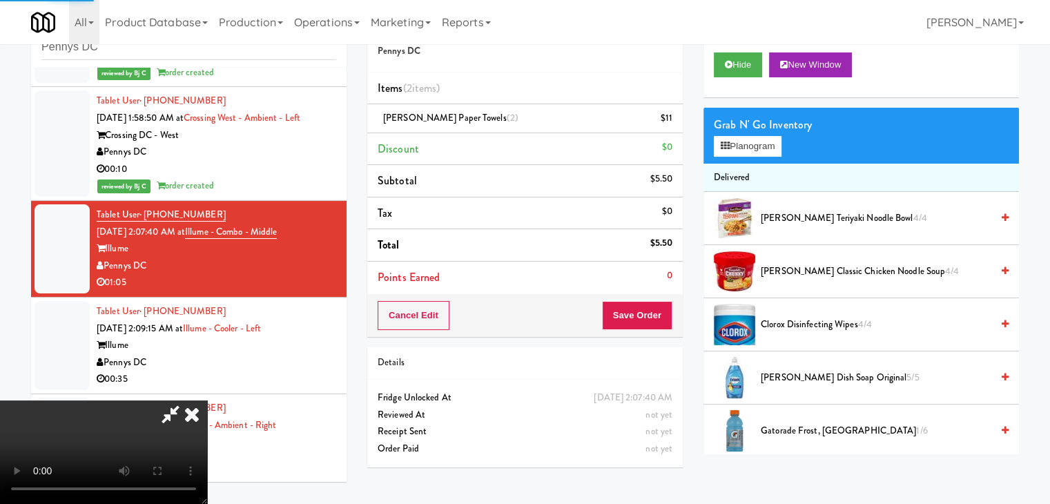
click at [207, 400] on video at bounding box center [103, 452] width 207 height 104
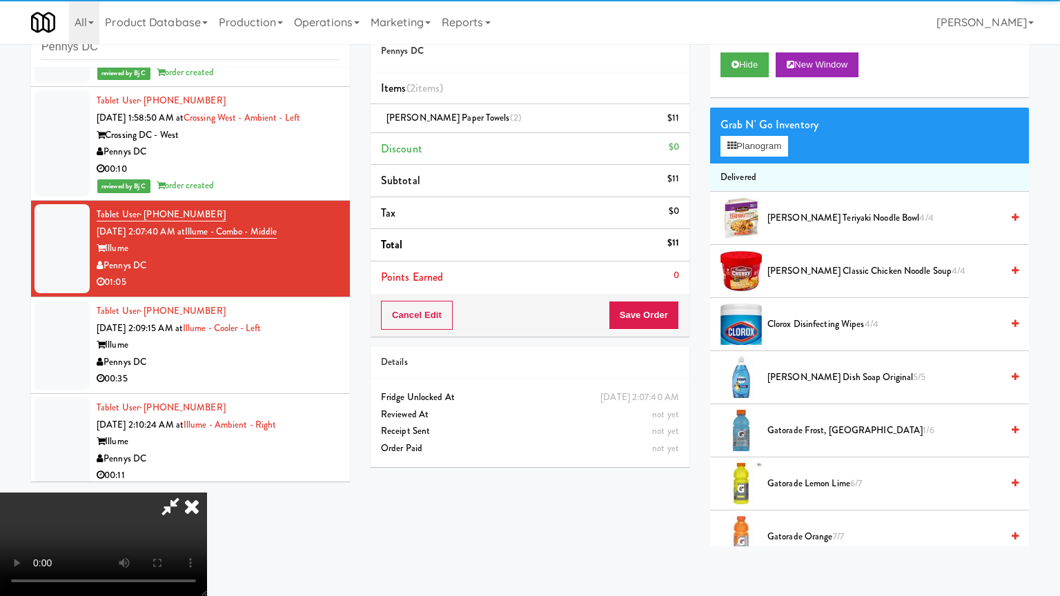
click at [207, 493] on video at bounding box center [103, 545] width 207 height 104
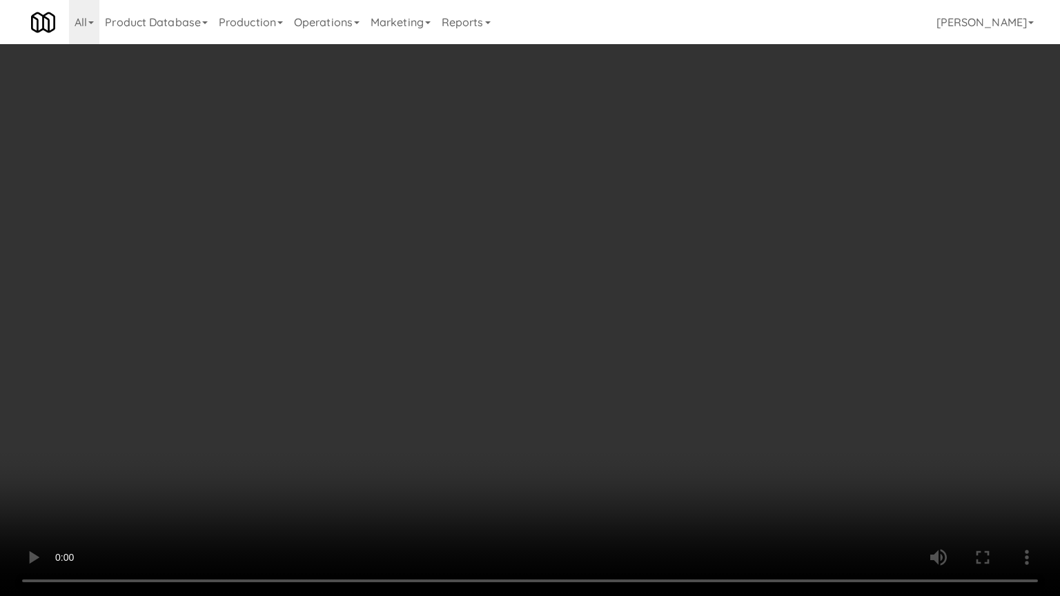
click at [714, 280] on video at bounding box center [530, 298] width 1060 height 596
click at [713, 280] on video at bounding box center [530, 298] width 1060 height 596
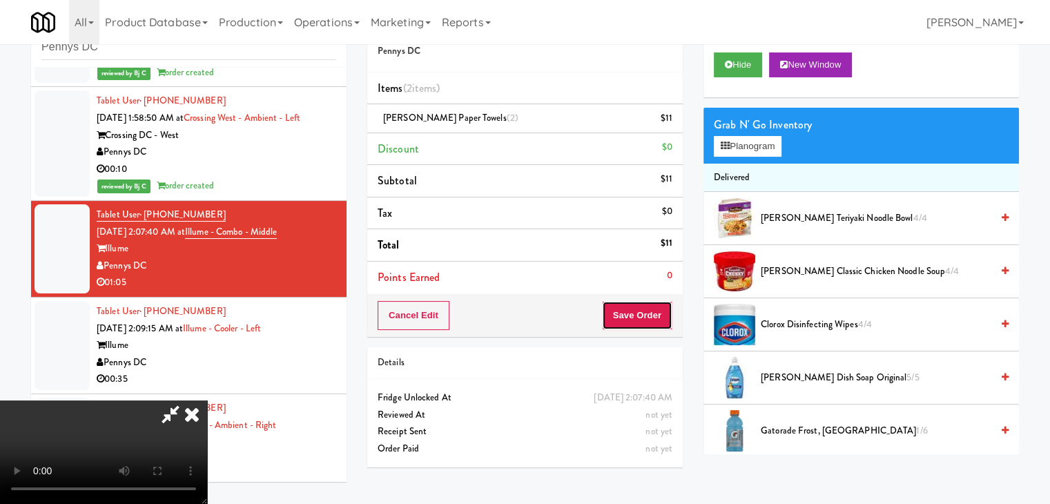
click at [644, 325] on button "Save Order" at bounding box center [637, 315] width 70 height 29
click at [643, 325] on button "Save Order" at bounding box center [637, 315] width 70 height 29
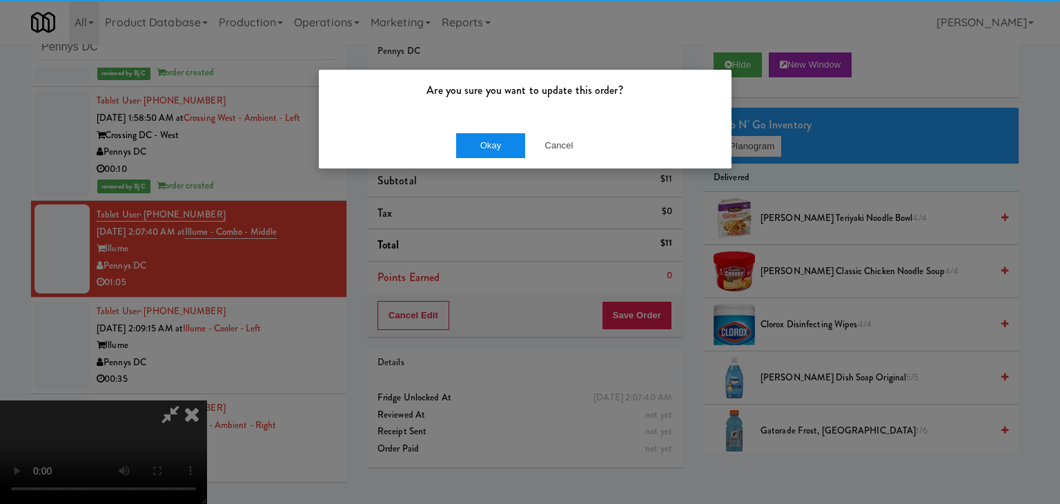
click at [494, 159] on div "Okay Cancel" at bounding box center [525, 145] width 413 height 46
click at [495, 136] on button "Okay" at bounding box center [490, 145] width 69 height 25
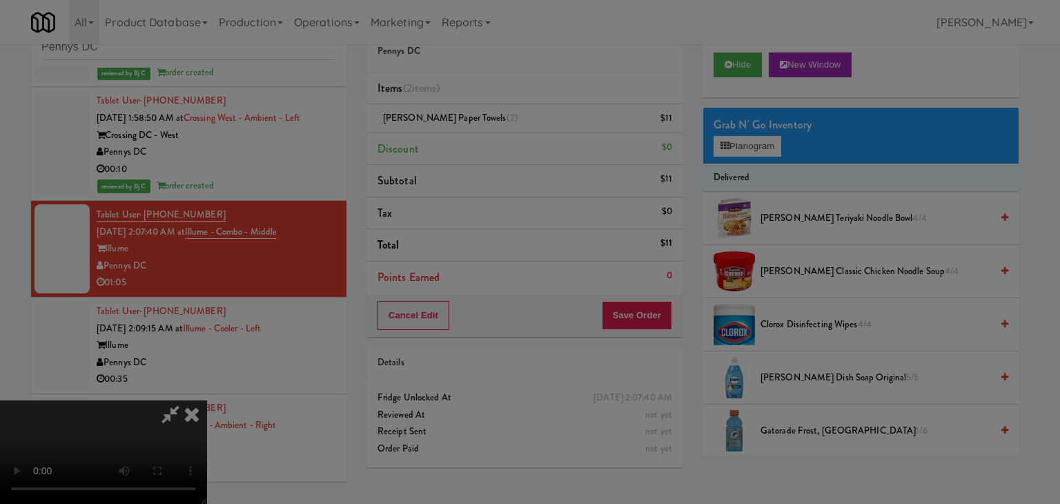
click at [495, 135] on body "Are you sure you want to update this order? Okay Cancel Okay Are you sure you w…" at bounding box center [530, 252] width 1060 height 504
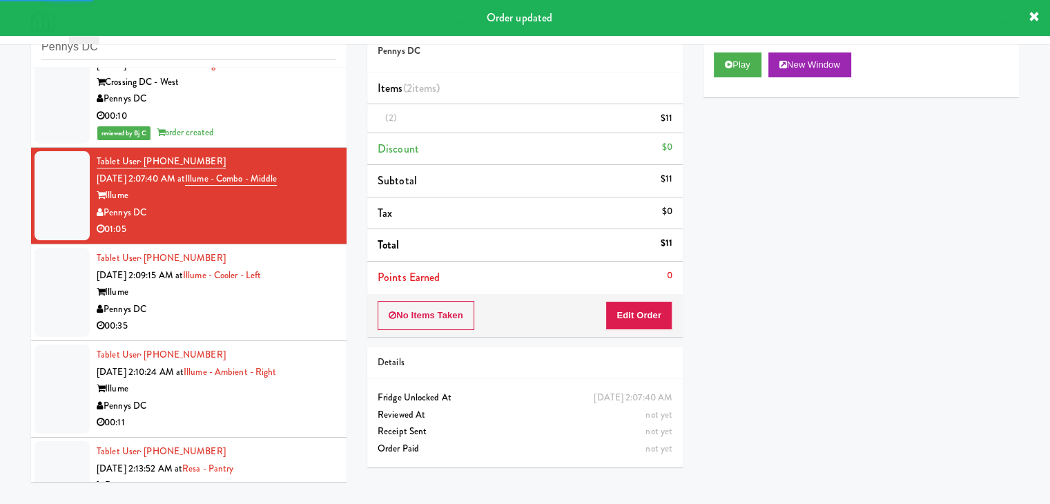
scroll to position [2243, 0]
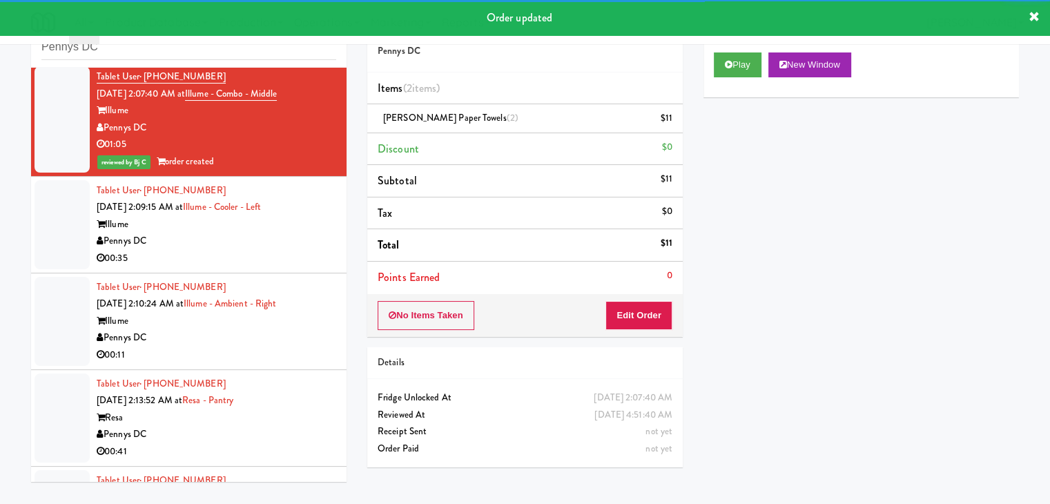
drag, startPoint x: 240, startPoint y: 244, endPoint x: 249, endPoint y: 254, distance: 13.3
click at [243, 233] on div "Illume" at bounding box center [217, 224] width 240 height 17
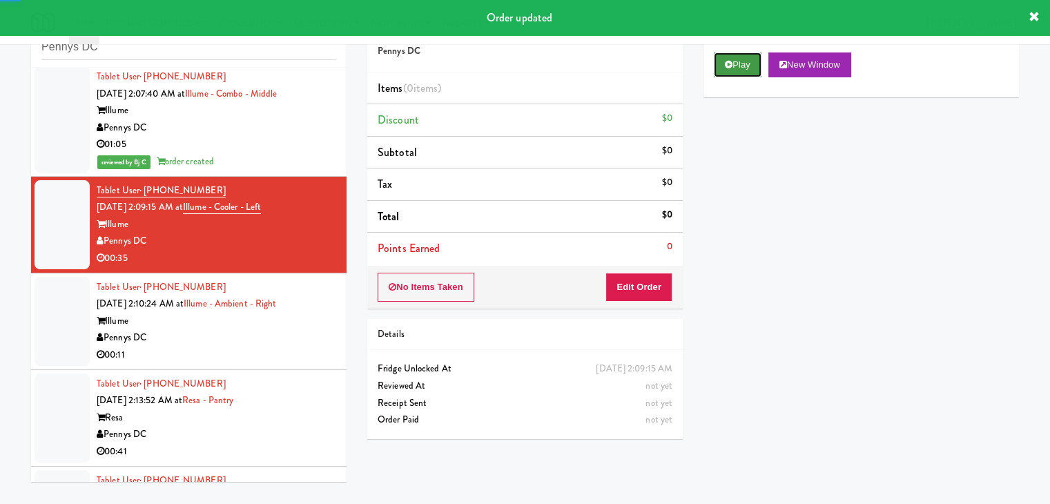
click at [760, 64] on button "Play" at bounding box center [738, 64] width 48 height 25
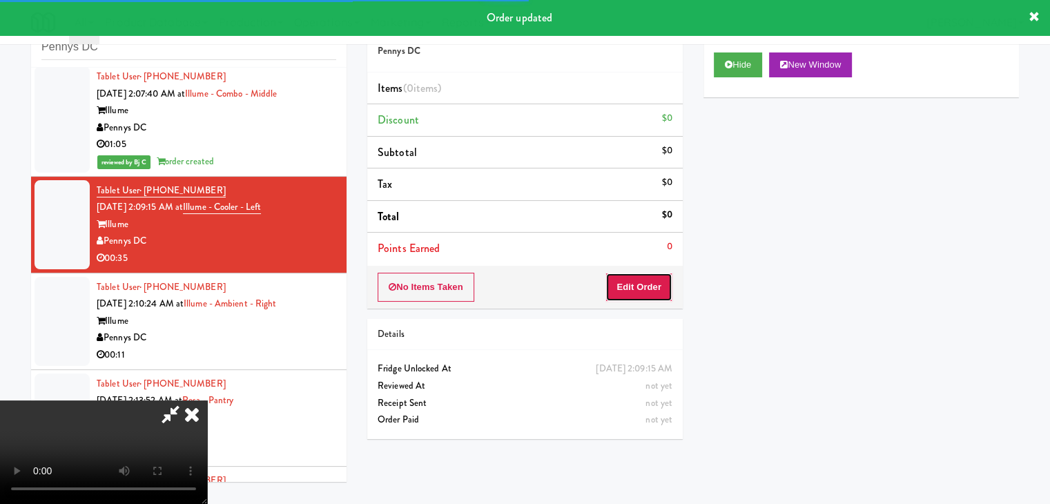
click at [668, 283] on button "Edit Order" at bounding box center [638, 287] width 67 height 29
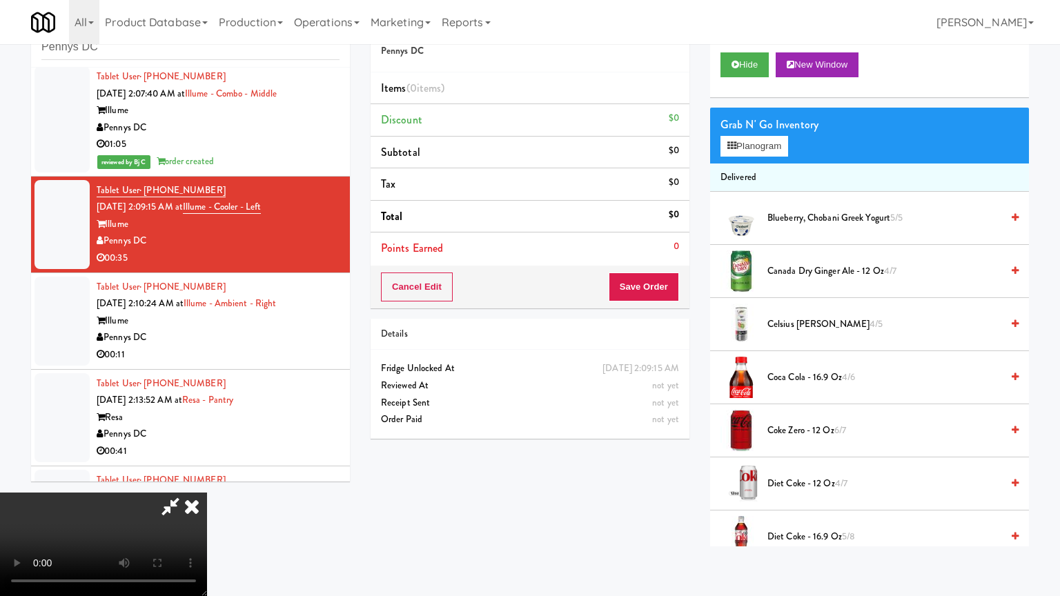
click at [207, 493] on video at bounding box center [103, 545] width 207 height 104
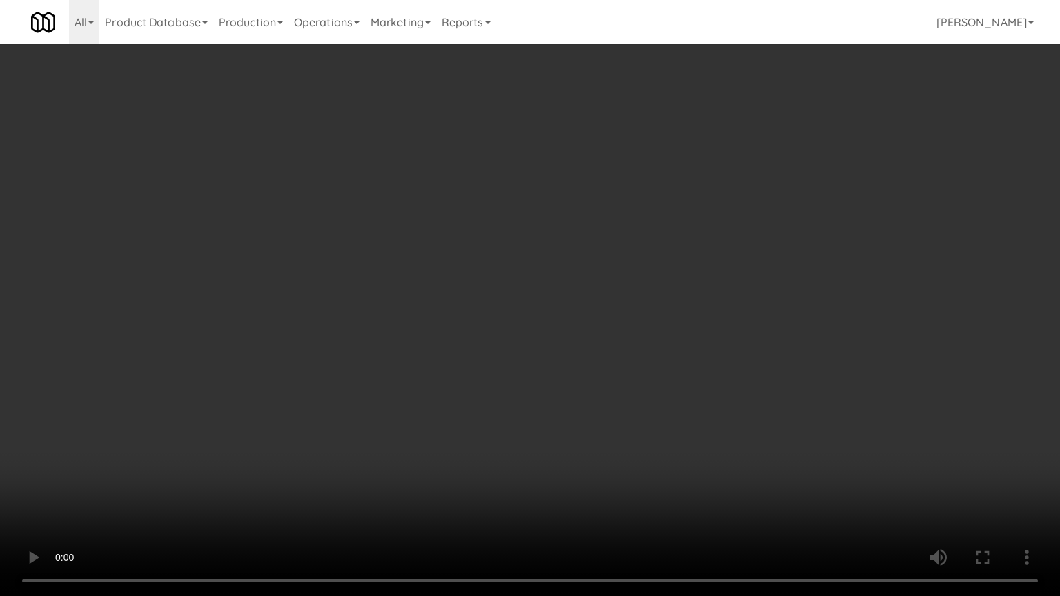
click at [772, 318] on video at bounding box center [530, 298] width 1060 height 596
click at [775, 312] on video at bounding box center [530, 298] width 1060 height 596
click at [779, 316] on video at bounding box center [530, 298] width 1060 height 596
click at [778, 315] on video at bounding box center [530, 298] width 1060 height 596
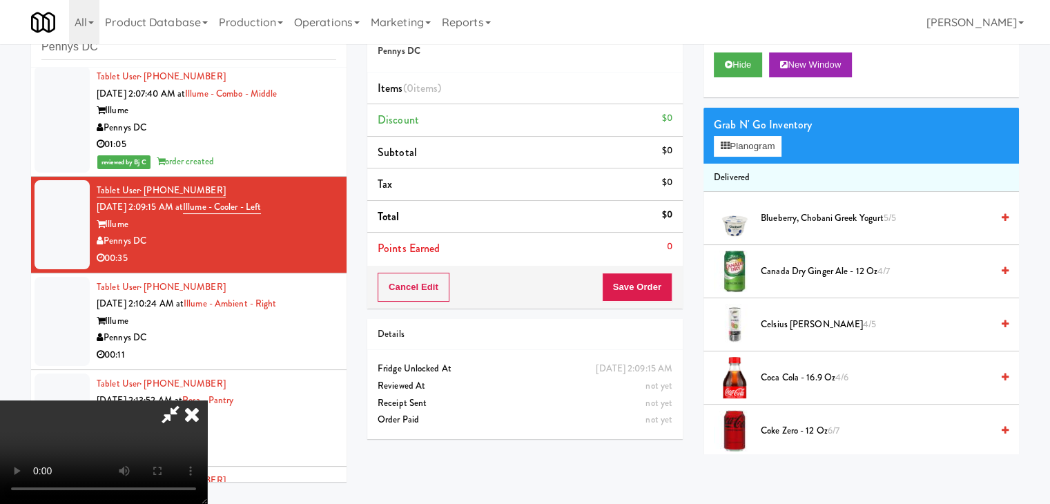
click at [790, 264] on span "Canada Dry Ginger Ale - 12 oz 4/7" at bounding box center [876, 271] width 231 height 17
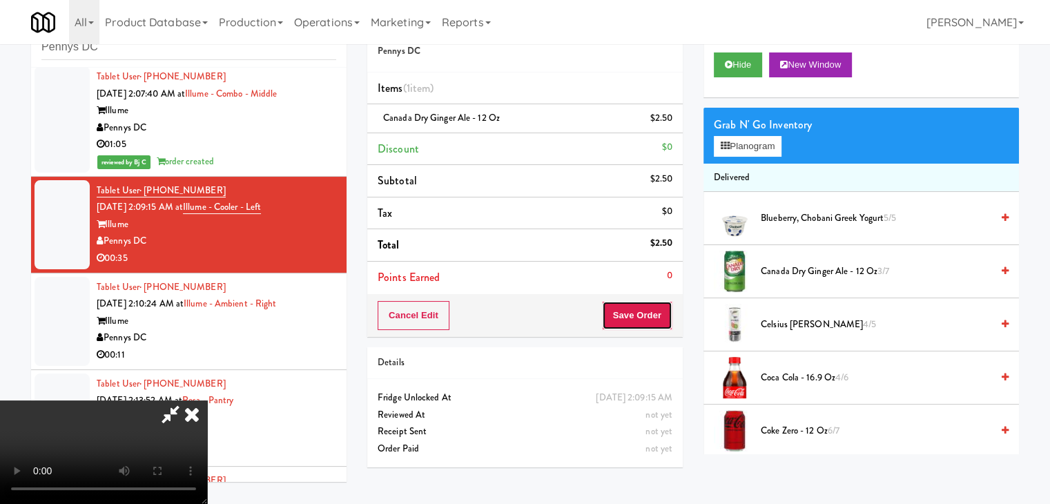
click at [646, 310] on button "Save Order" at bounding box center [637, 315] width 70 height 29
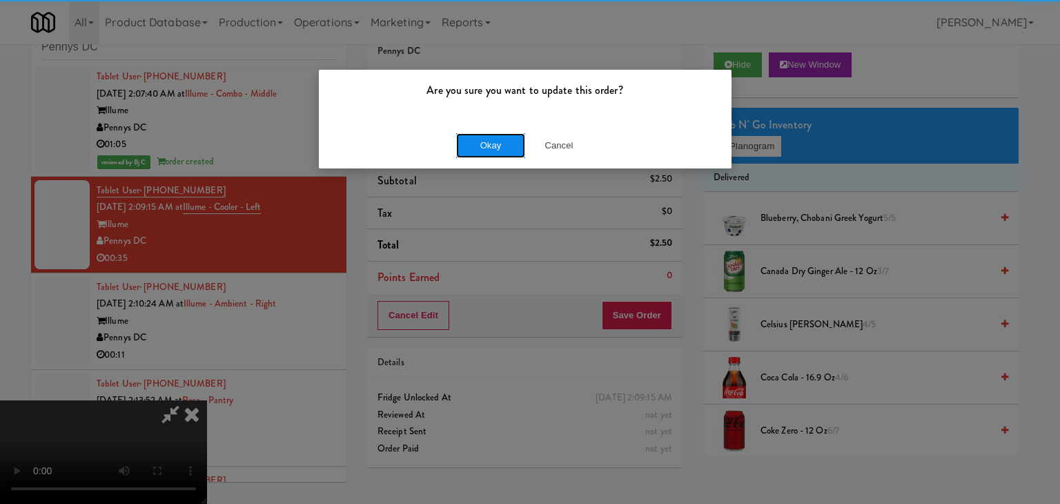
click at [467, 143] on button "Okay" at bounding box center [490, 145] width 69 height 25
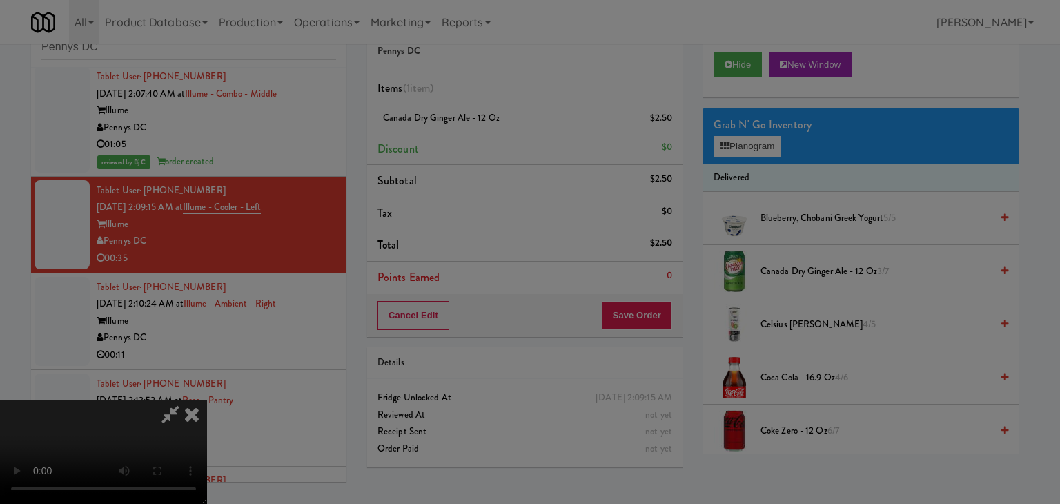
click at [467, 143] on div "Okay Cancel" at bounding box center [525, 120] width 413 height 46
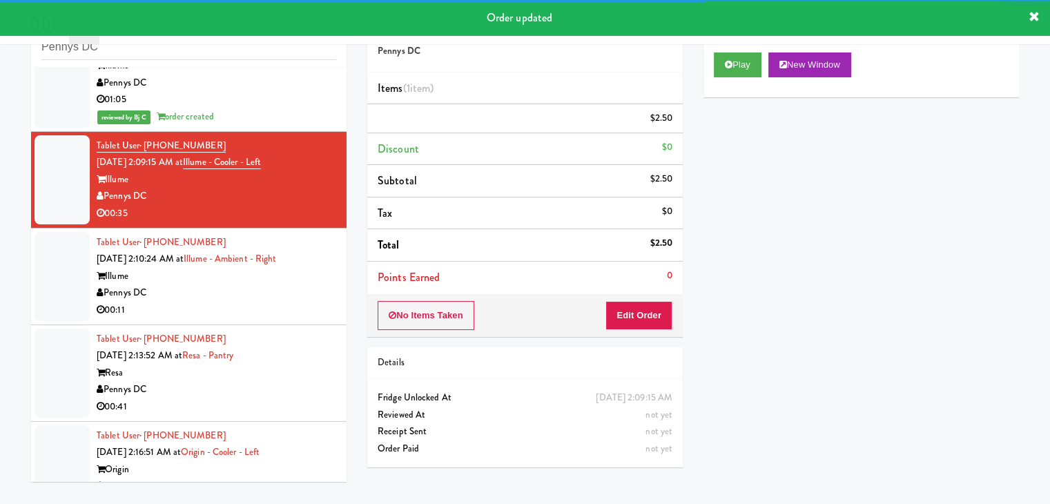
scroll to position [2381, 0]
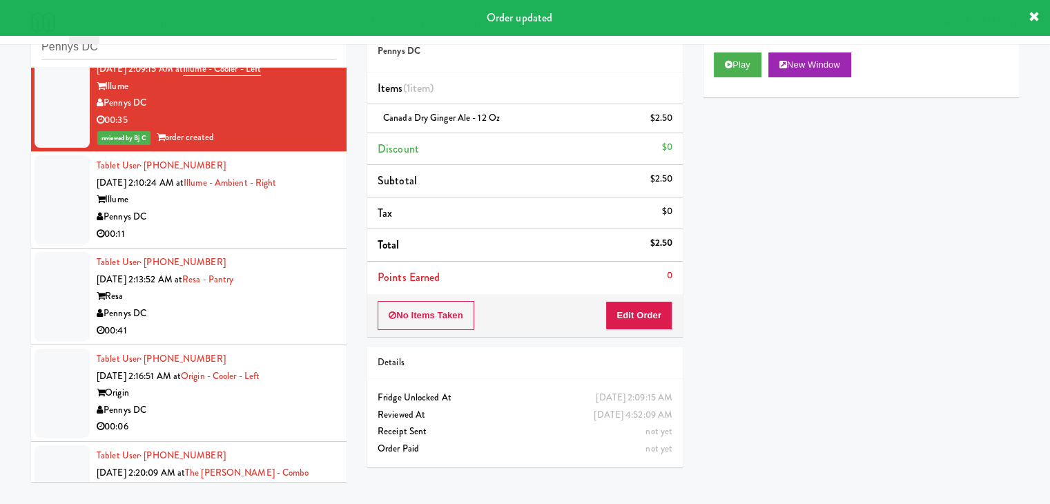
click at [234, 226] on div "Pennys DC" at bounding box center [217, 216] width 240 height 17
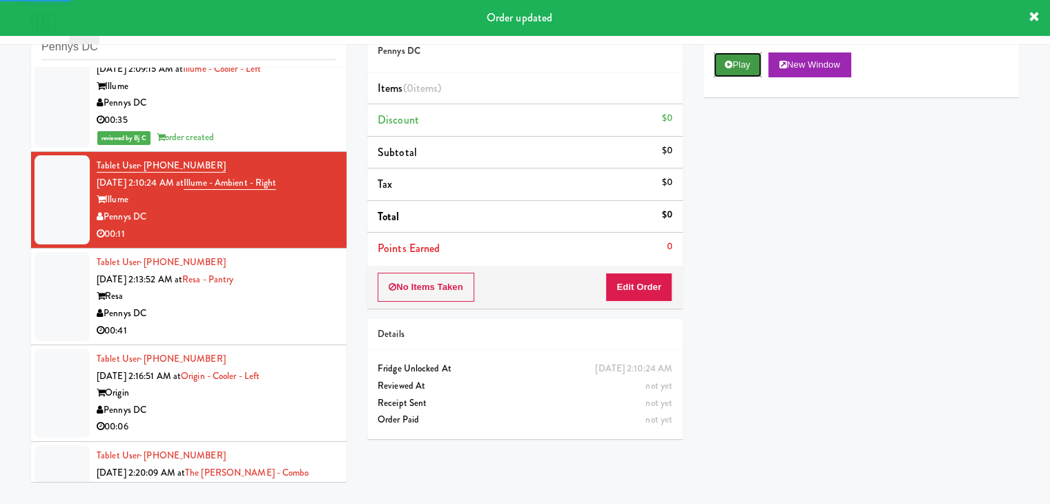
click at [729, 66] on button "Play" at bounding box center [738, 64] width 48 height 25
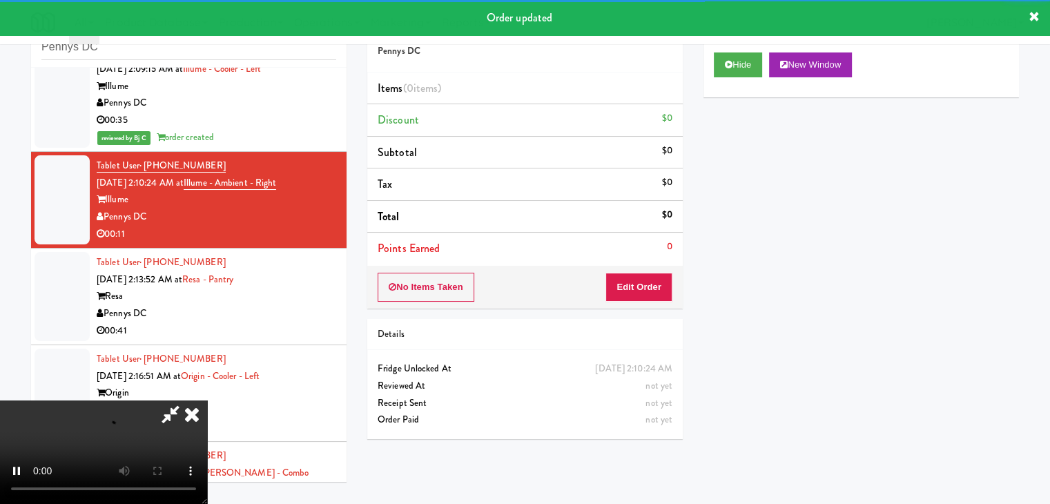
click at [652, 278] on div "No Items Taken Edit Order" at bounding box center [524, 287] width 315 height 43
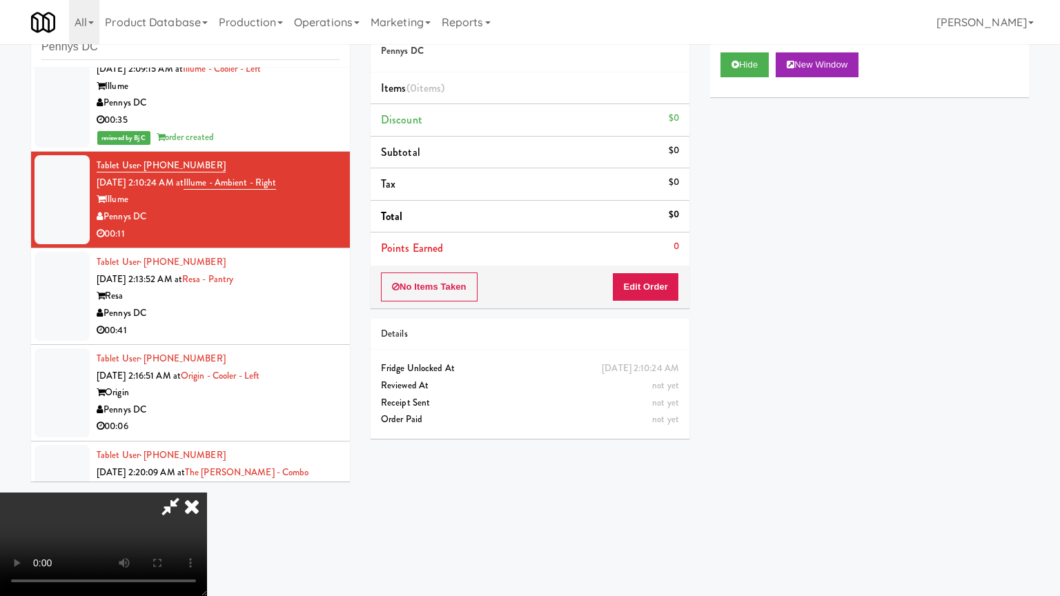
click at [207, 493] on video at bounding box center [103, 545] width 207 height 104
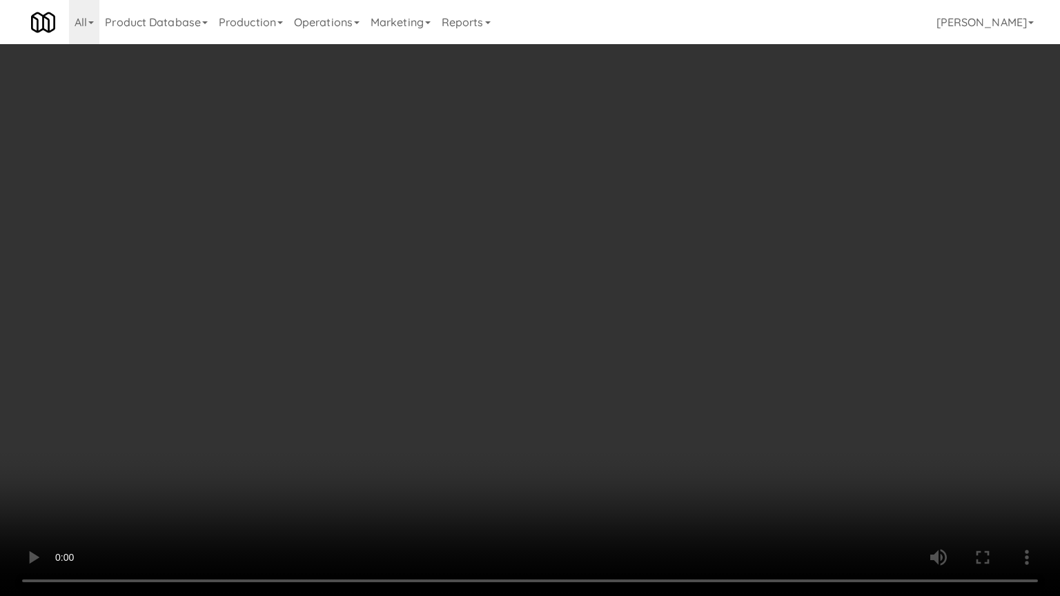
click at [646, 384] on video at bounding box center [530, 298] width 1060 height 596
click at [644, 383] on video at bounding box center [530, 298] width 1060 height 596
click at [628, 382] on video at bounding box center [530, 298] width 1060 height 596
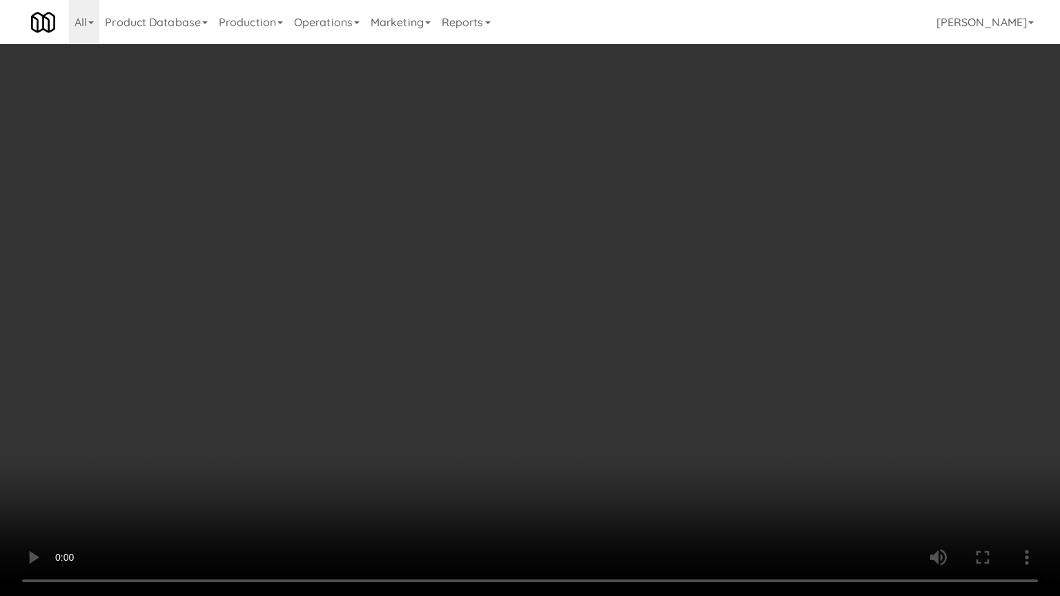
click at [628, 382] on video at bounding box center [530, 298] width 1060 height 596
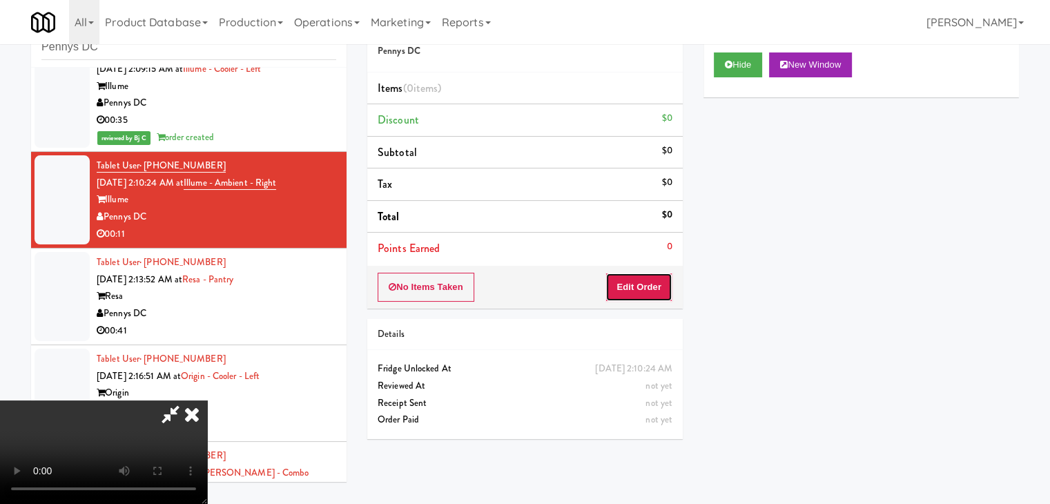
click at [659, 288] on button "Edit Order" at bounding box center [638, 287] width 67 height 29
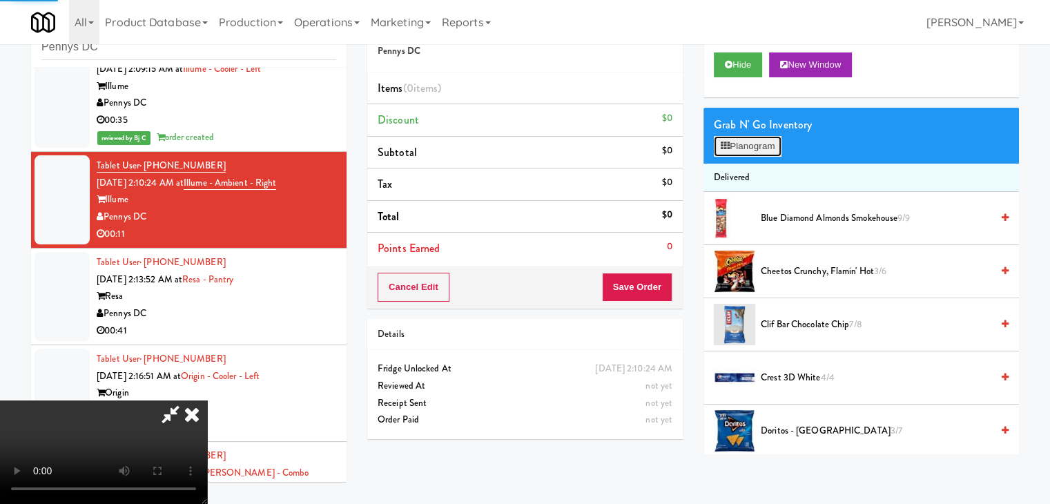
click at [764, 155] on button "Planogram" at bounding box center [748, 146] width 68 height 21
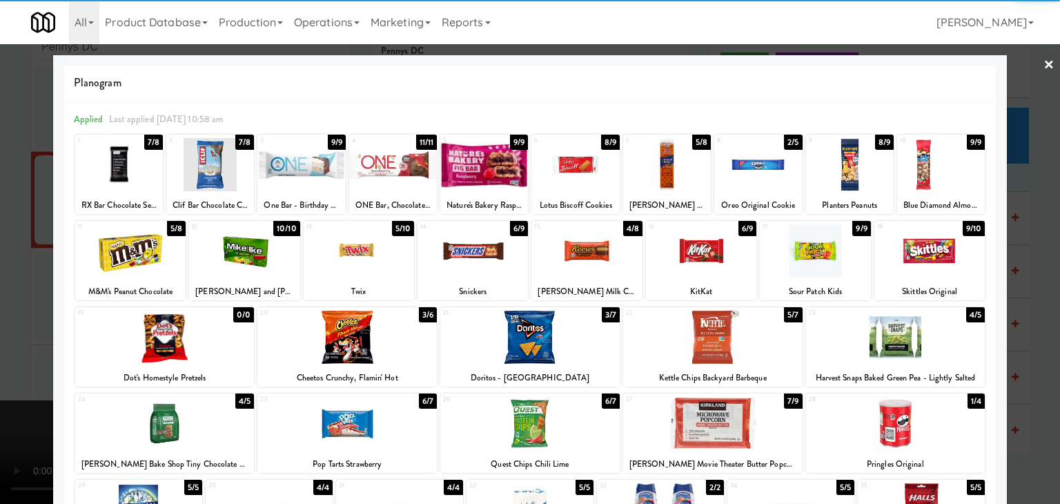
click at [353, 432] on div at bounding box center [347, 423] width 179 height 53
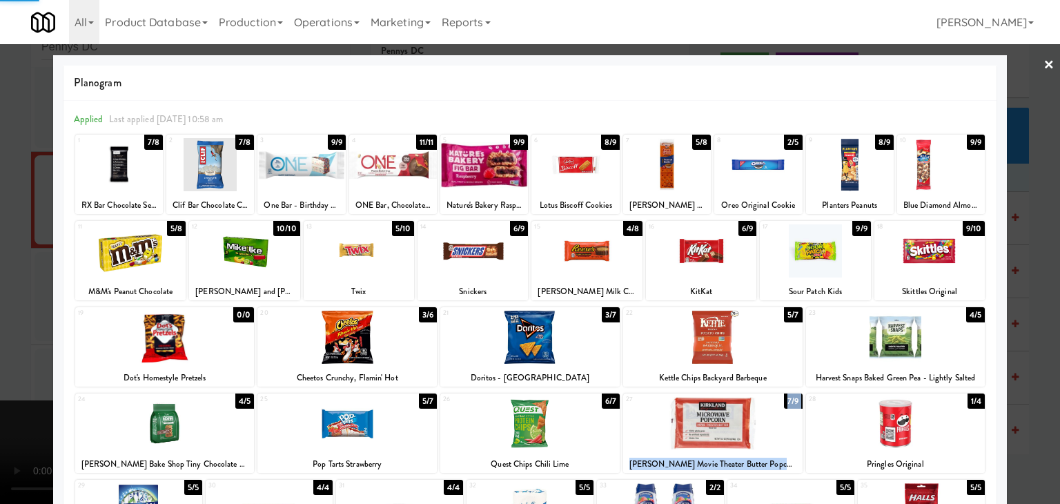
drag, startPoint x: 797, startPoint y: 414, endPoint x: 841, endPoint y: 420, distance: 44.6
click at [830, 420] on div "24 4/5 Tate's Bake Shop Tiny Chocolate Chip Cookies 25 5/7 Pop Tarts Strawberry…" at bounding box center [530, 433] width 910 height 79
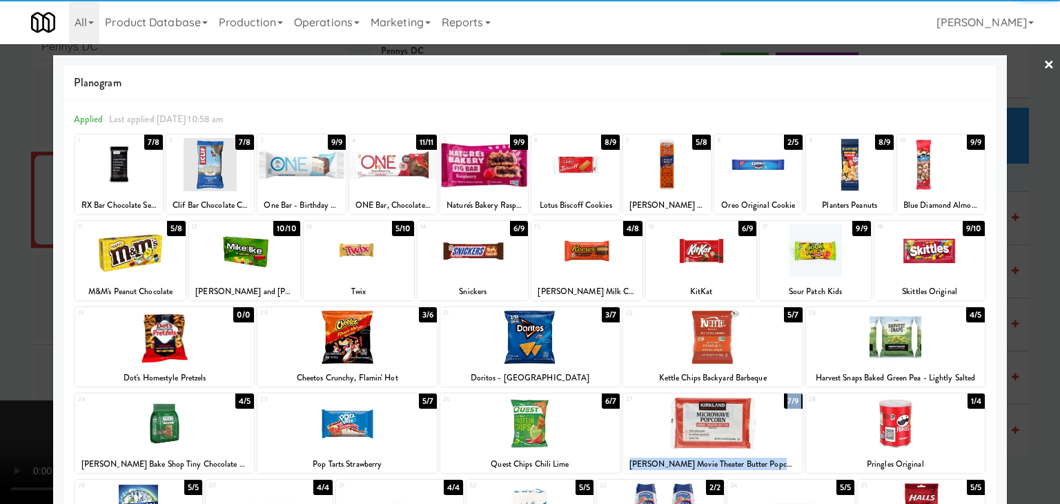
drag, startPoint x: 846, startPoint y: 418, endPoint x: 983, endPoint y: 418, distance: 136.7
click at [847, 418] on div at bounding box center [895, 423] width 179 height 53
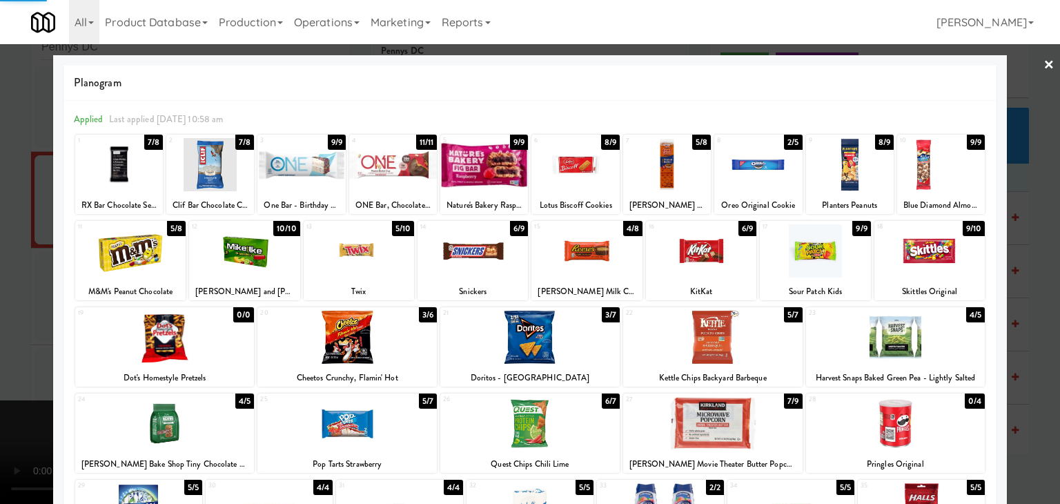
click at [1041, 415] on div at bounding box center [530, 252] width 1060 height 504
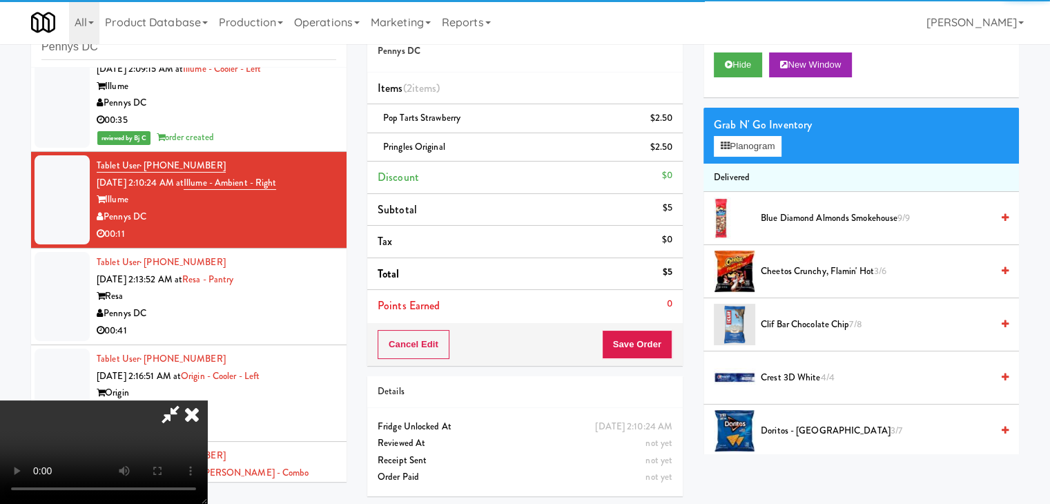
click at [207, 400] on video at bounding box center [103, 452] width 207 height 104
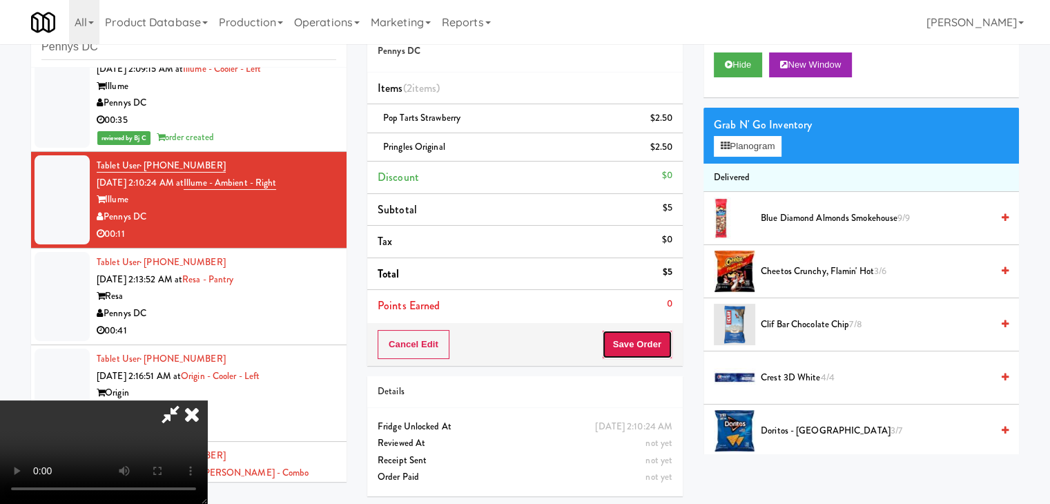
click at [660, 348] on button "Save Order" at bounding box center [637, 344] width 70 height 29
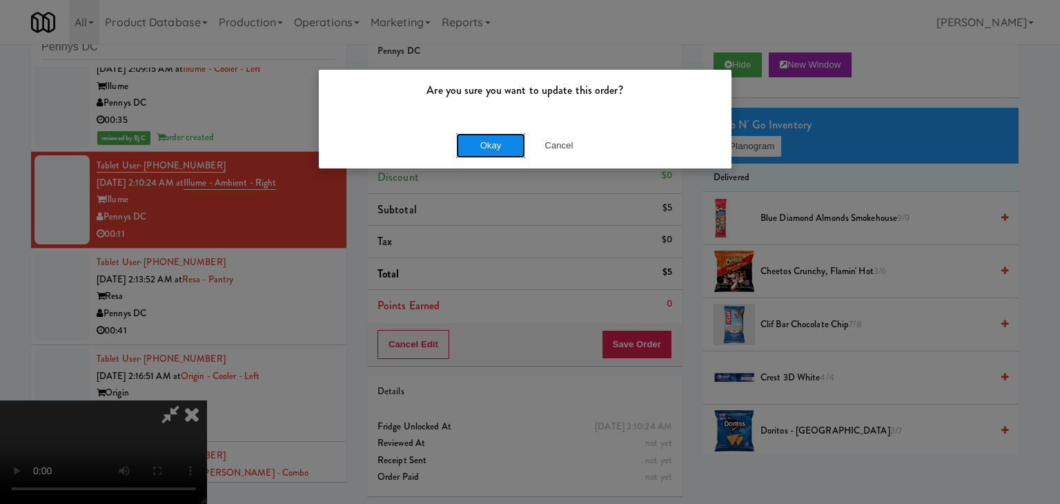
click at [483, 151] on button "Okay" at bounding box center [490, 145] width 69 height 25
click at [485, 150] on body "Are you sure you want to update this order? Okay Cancel Okay Are you sure you w…" at bounding box center [530, 252] width 1060 height 504
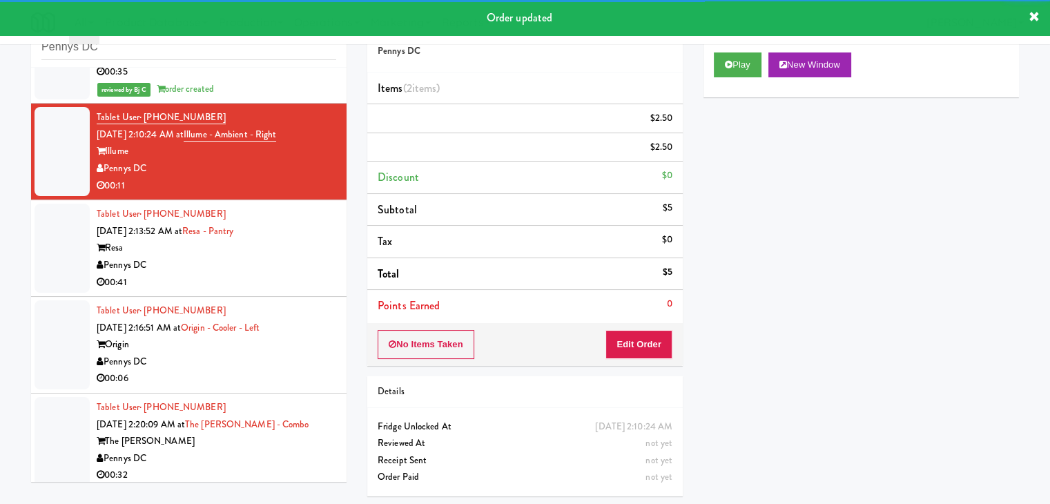
scroll to position [2519, 0]
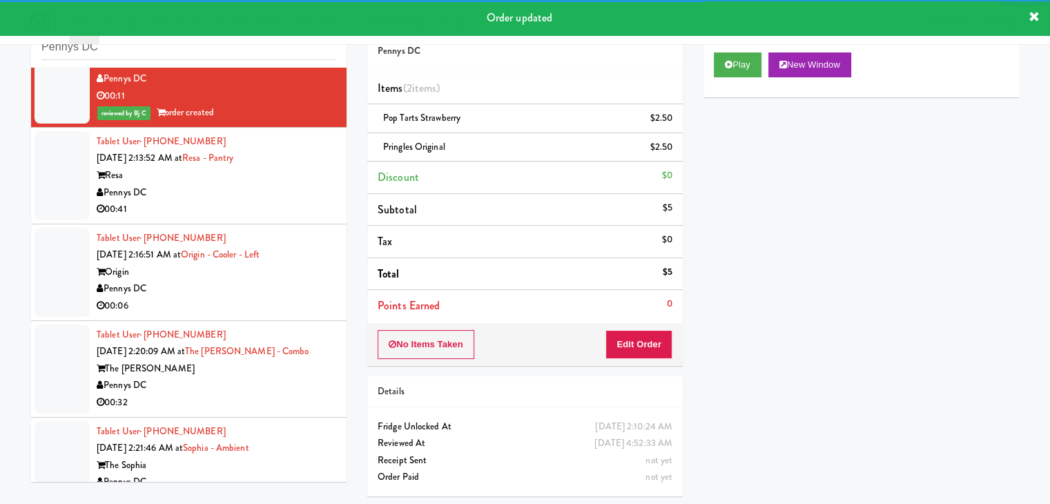
click at [284, 202] on div "Pennys DC" at bounding box center [217, 192] width 240 height 17
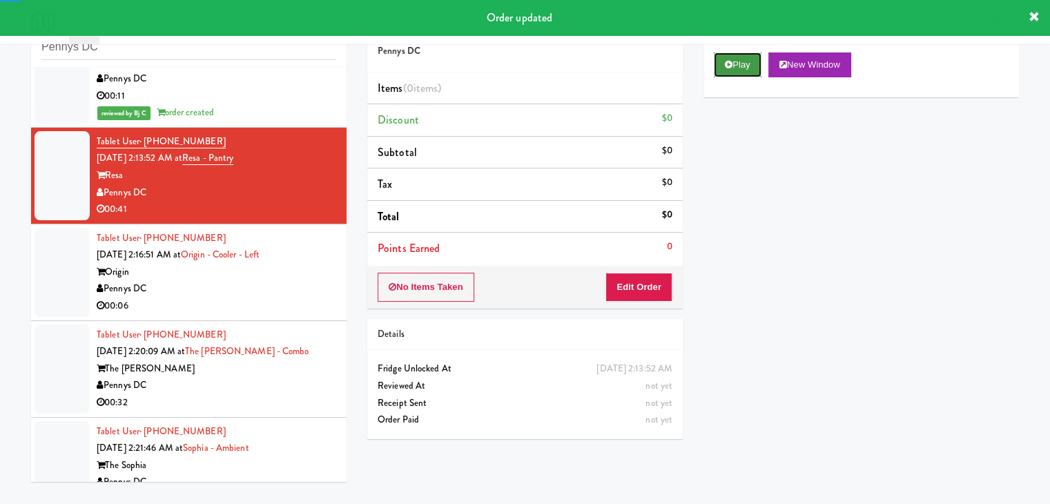
drag, startPoint x: 730, startPoint y: 72, endPoint x: 703, endPoint y: 153, distance: 84.9
click at [730, 72] on button "Play" at bounding box center [738, 64] width 48 height 25
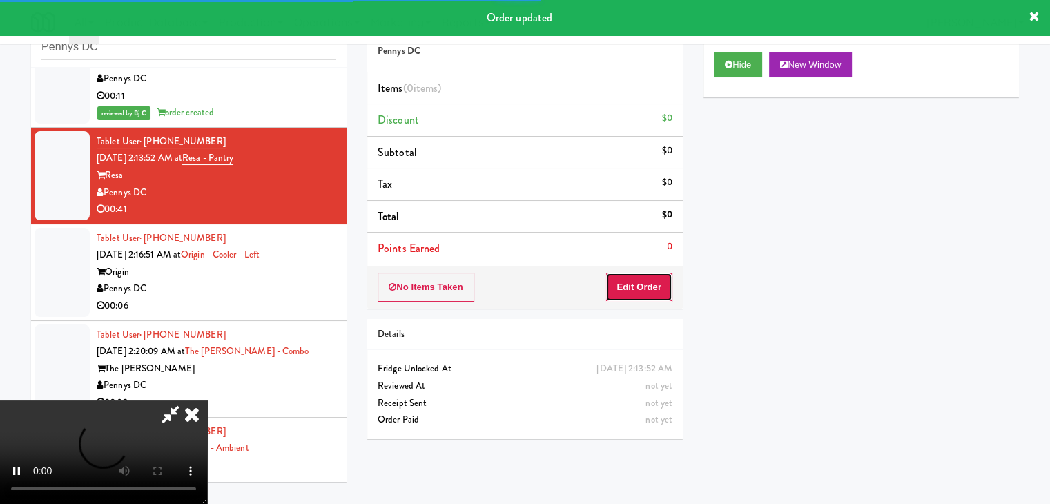
drag, startPoint x: 654, startPoint y: 274, endPoint x: 649, endPoint y: 282, distance: 10.0
click at [649, 282] on button "Edit Order" at bounding box center [638, 287] width 67 height 29
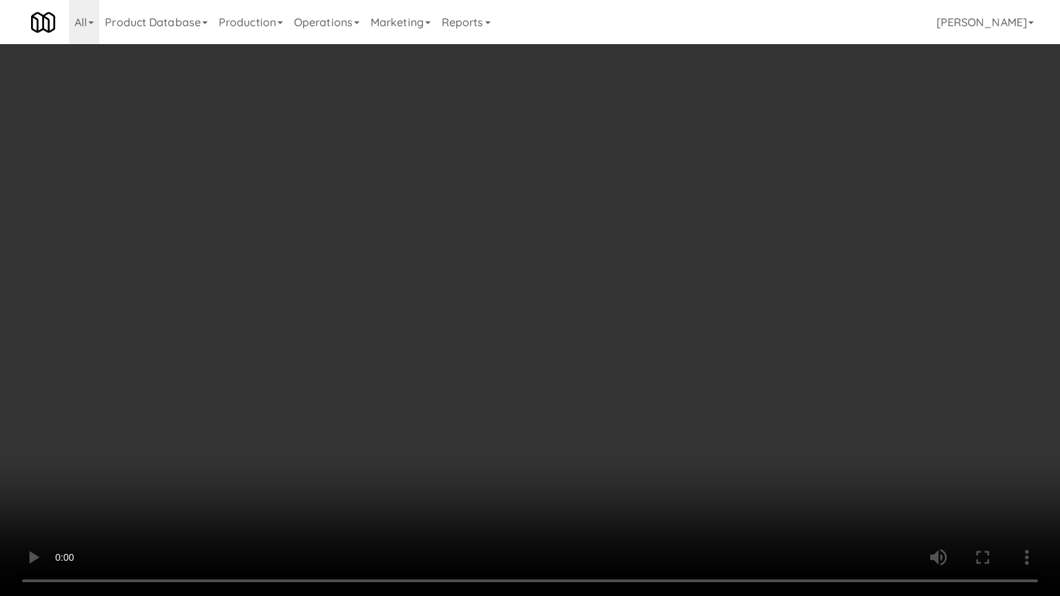
click at [534, 465] on video at bounding box center [530, 298] width 1060 height 596
click at [533, 465] on video at bounding box center [530, 298] width 1060 height 596
click at [502, 442] on video at bounding box center [530, 298] width 1060 height 596
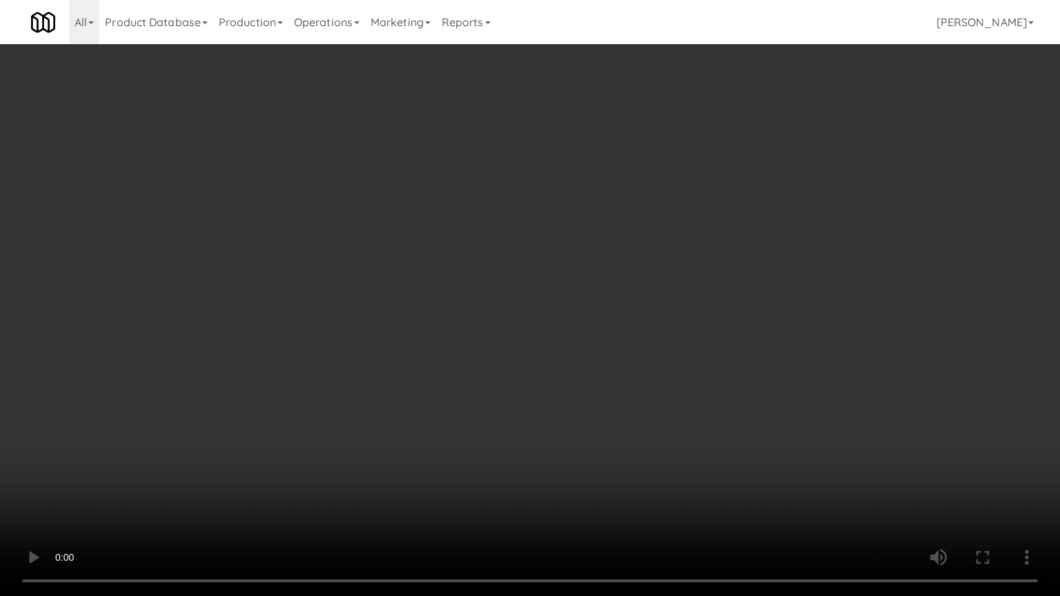
click at [502, 442] on video at bounding box center [530, 298] width 1060 height 596
click at [501, 447] on video at bounding box center [530, 298] width 1060 height 596
click at [505, 452] on video at bounding box center [530, 298] width 1060 height 596
click at [502, 451] on video at bounding box center [530, 298] width 1060 height 596
click at [503, 452] on video at bounding box center [530, 298] width 1060 height 596
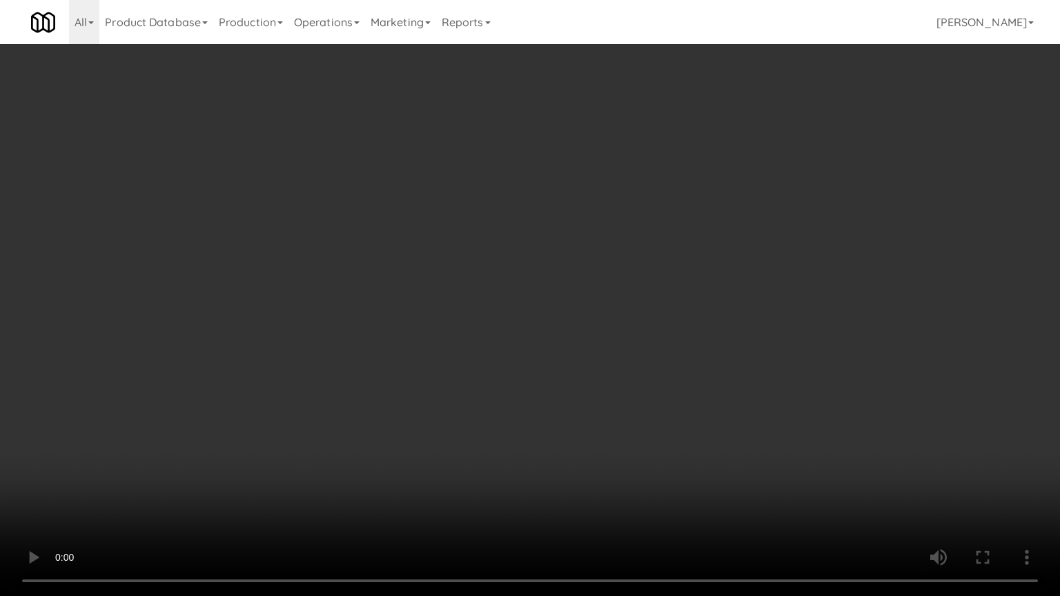
click at [503, 445] on video at bounding box center [530, 298] width 1060 height 596
click at [503, 444] on video at bounding box center [530, 298] width 1060 height 596
click at [519, 431] on video at bounding box center [530, 298] width 1060 height 596
click at [521, 431] on video at bounding box center [530, 298] width 1060 height 596
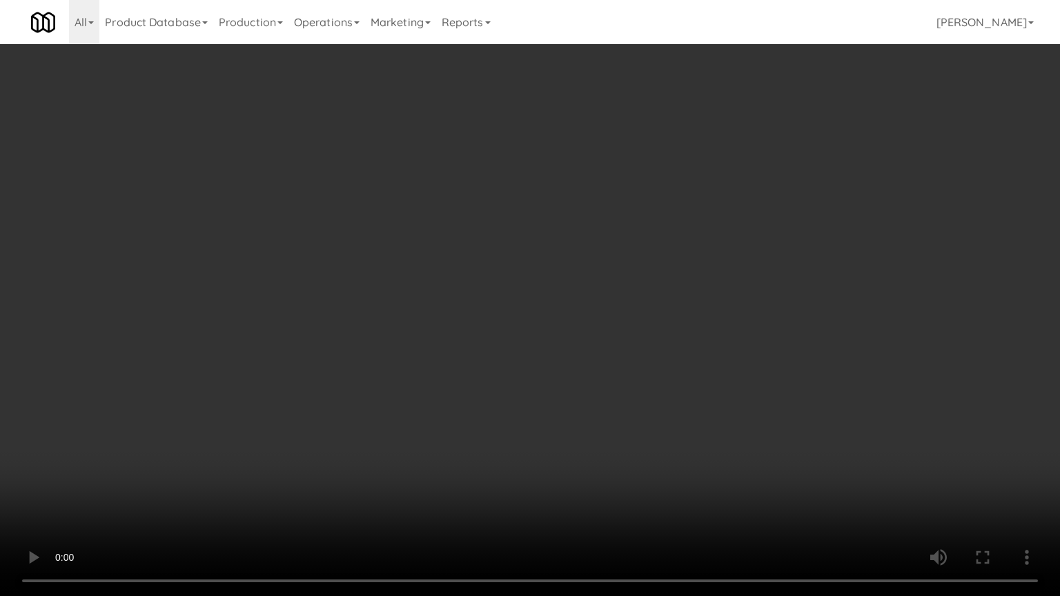
drag, startPoint x: 521, startPoint y: 431, endPoint x: 562, endPoint y: 335, distance: 105.2
click at [521, 428] on video at bounding box center [530, 298] width 1060 height 596
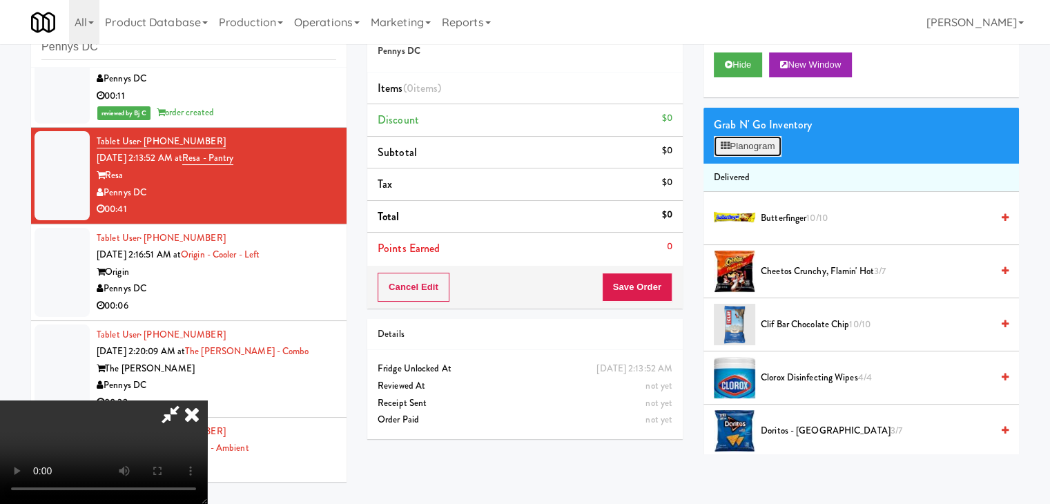
click at [740, 138] on button "Planogram" at bounding box center [748, 146] width 68 height 21
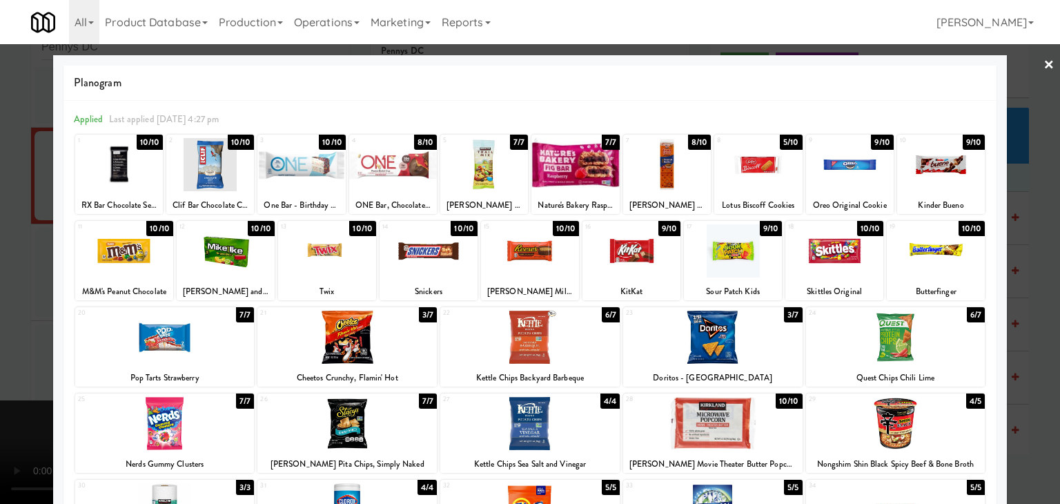
click at [0, 223] on div at bounding box center [530, 252] width 1060 height 504
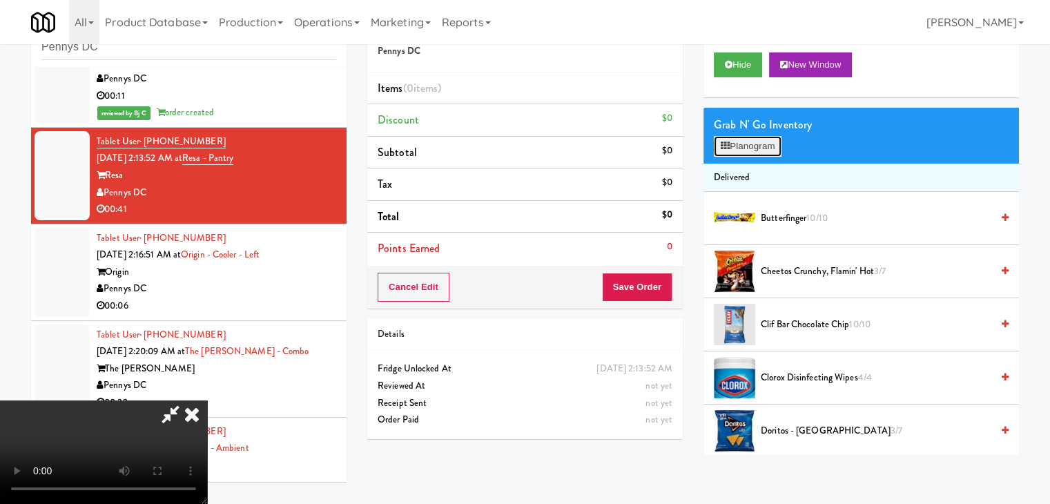
click at [754, 142] on button "Planogram" at bounding box center [748, 146] width 68 height 21
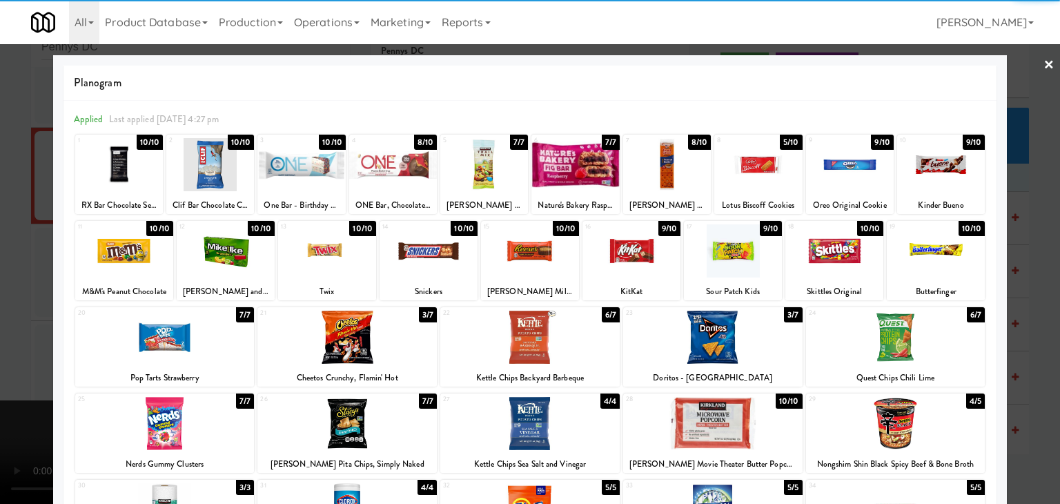
click at [585, 159] on div at bounding box center [576, 164] width 88 height 53
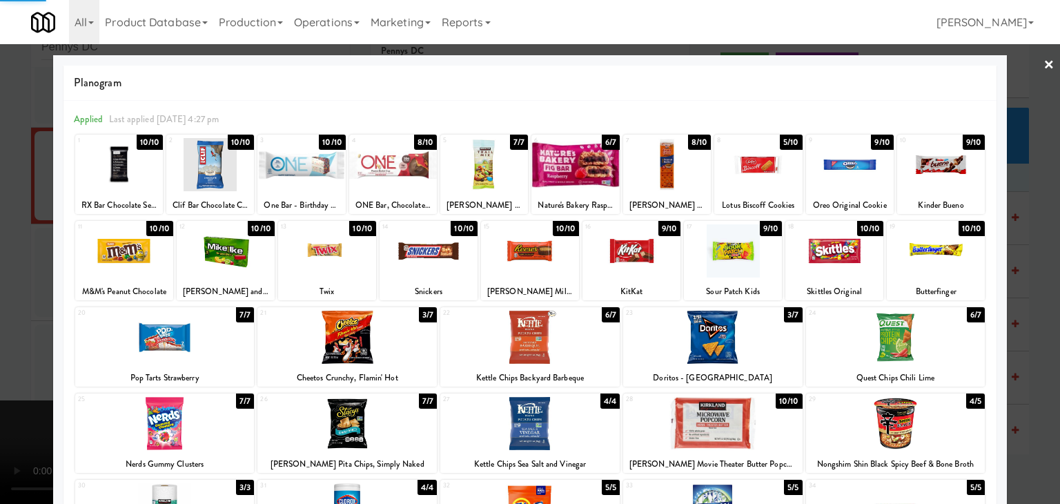
drag, startPoint x: 0, startPoint y: 304, endPoint x: 284, endPoint y: 302, distance: 283.8
click at [8, 304] on div at bounding box center [530, 252] width 1060 height 504
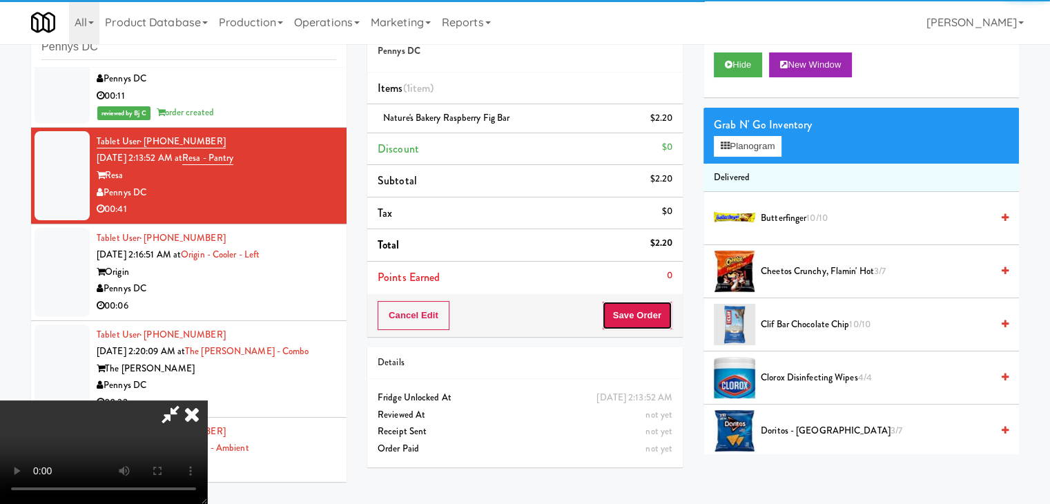
click at [665, 324] on button "Save Order" at bounding box center [637, 315] width 70 height 29
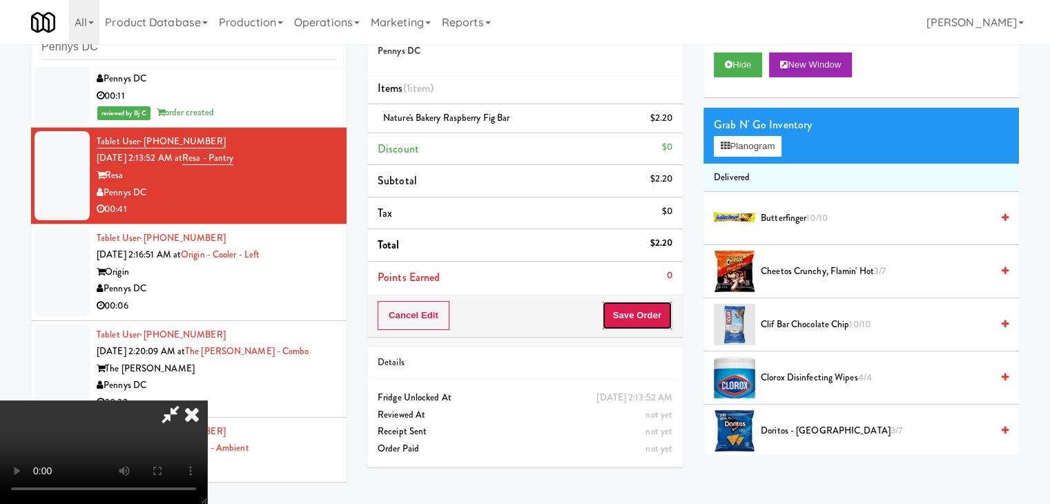
click at [660, 323] on button "Save Order" at bounding box center [637, 315] width 70 height 29
click at [658, 319] on button "Save Order" at bounding box center [637, 315] width 70 height 29
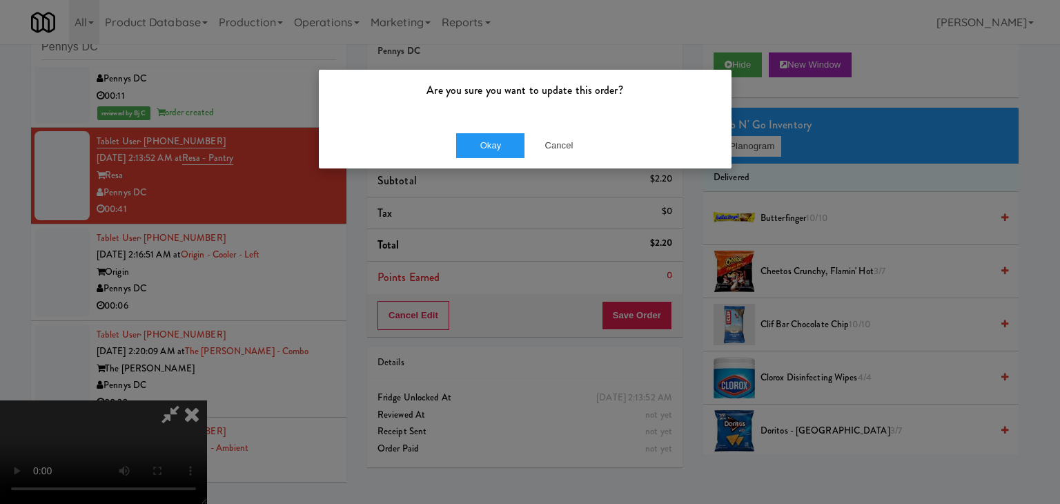
click at [469, 130] on div "Okay Cancel" at bounding box center [525, 145] width 413 height 46
click at [472, 139] on button "Okay" at bounding box center [490, 145] width 69 height 25
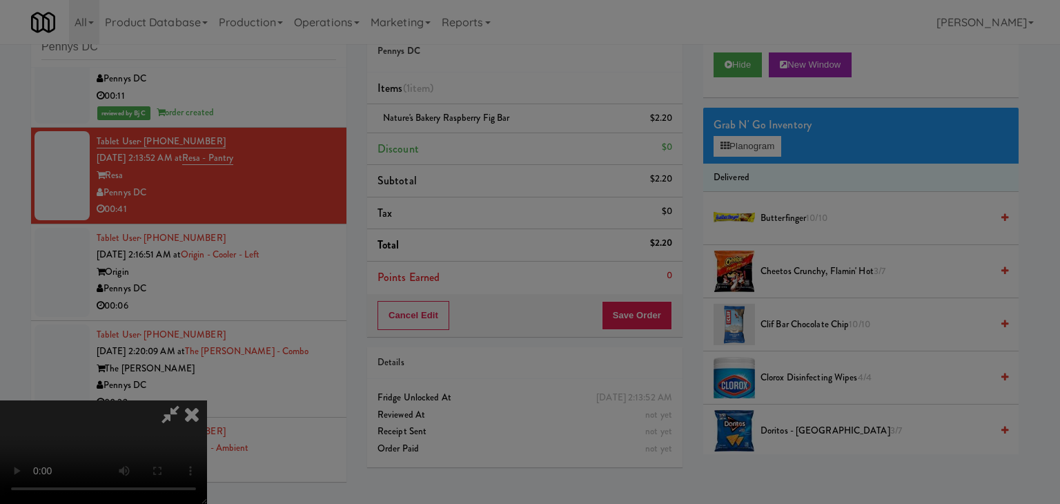
click at [472, 133] on button "Okay" at bounding box center [490, 120] width 69 height 25
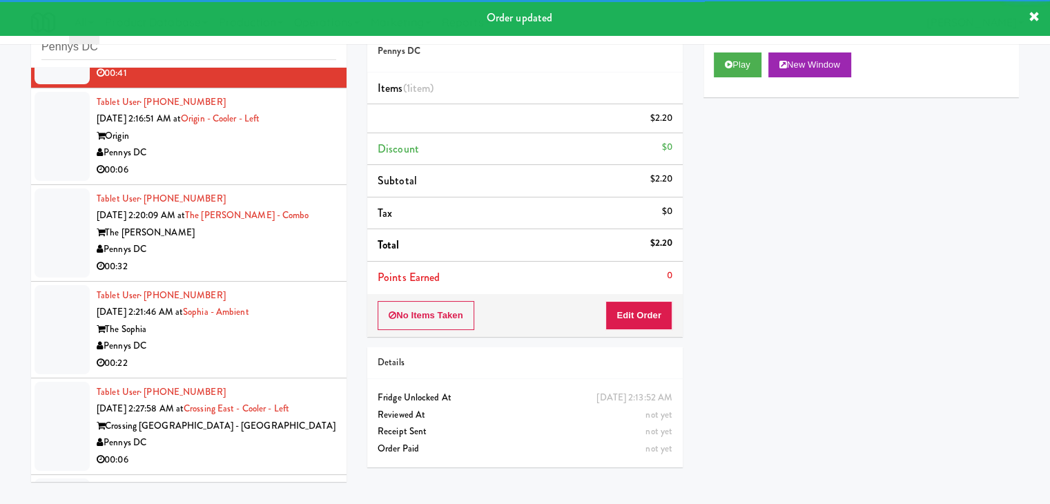
scroll to position [2657, 0]
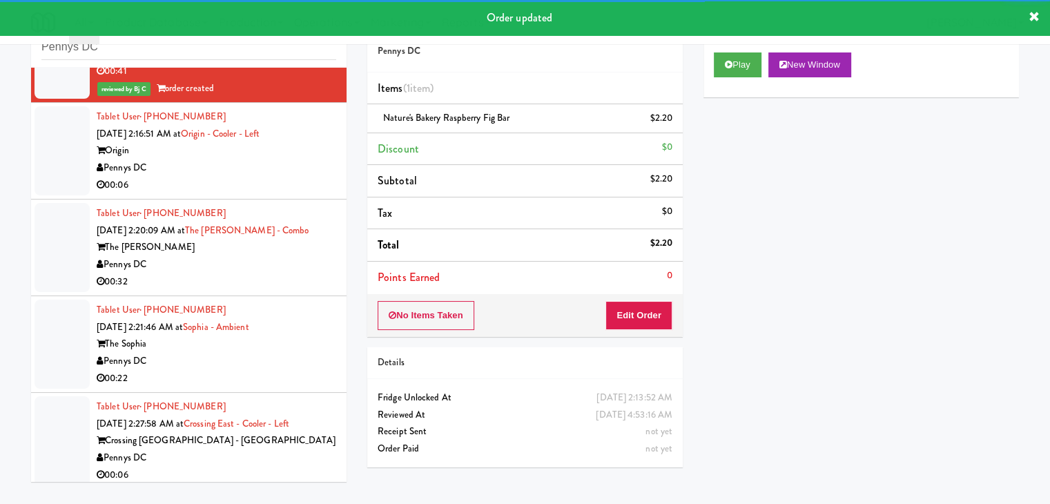
click at [257, 182] on div "Tablet User · (301) 357-2241 Sep 7, 2025 2:16:51 AM at Origin - Cooler - Left O…" at bounding box center [217, 150] width 240 height 85
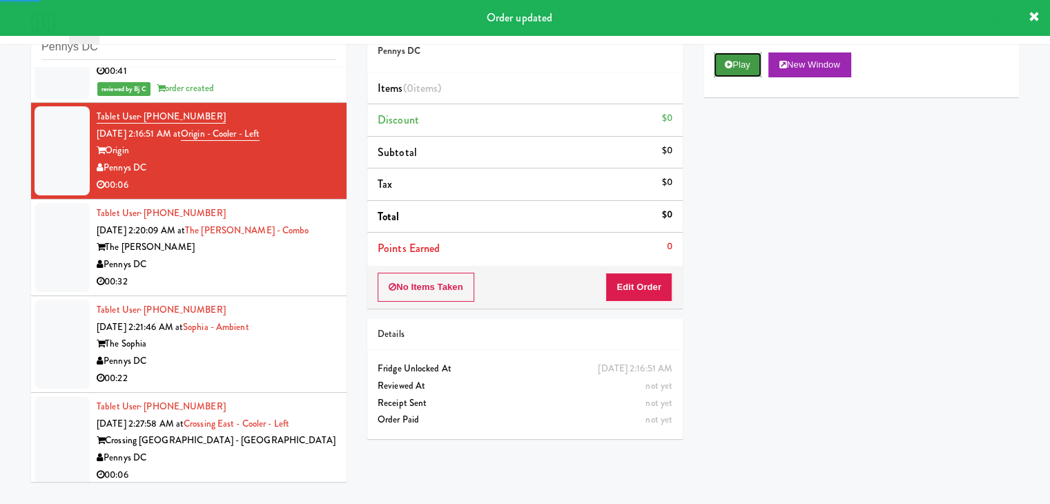
click at [746, 59] on button "Play" at bounding box center [738, 64] width 48 height 25
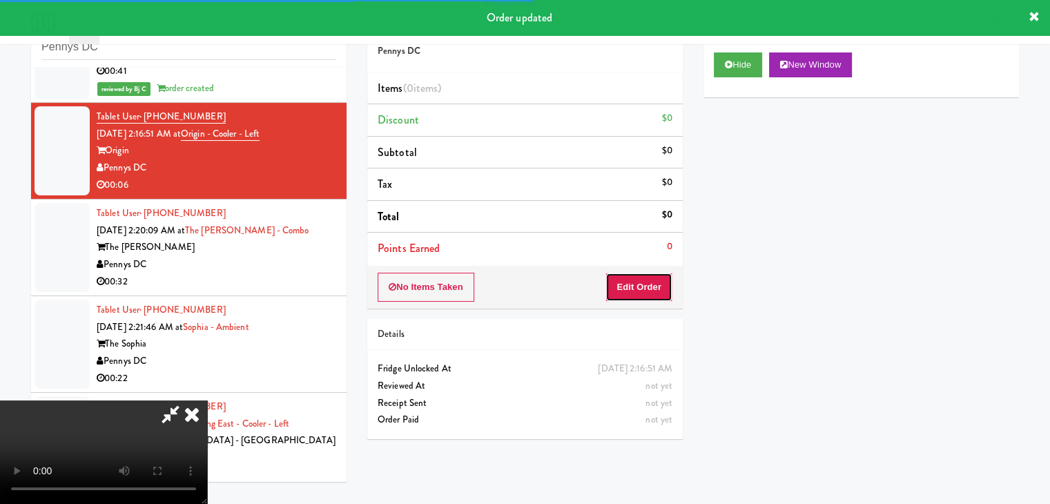
click at [645, 282] on button "Edit Order" at bounding box center [638, 287] width 67 height 29
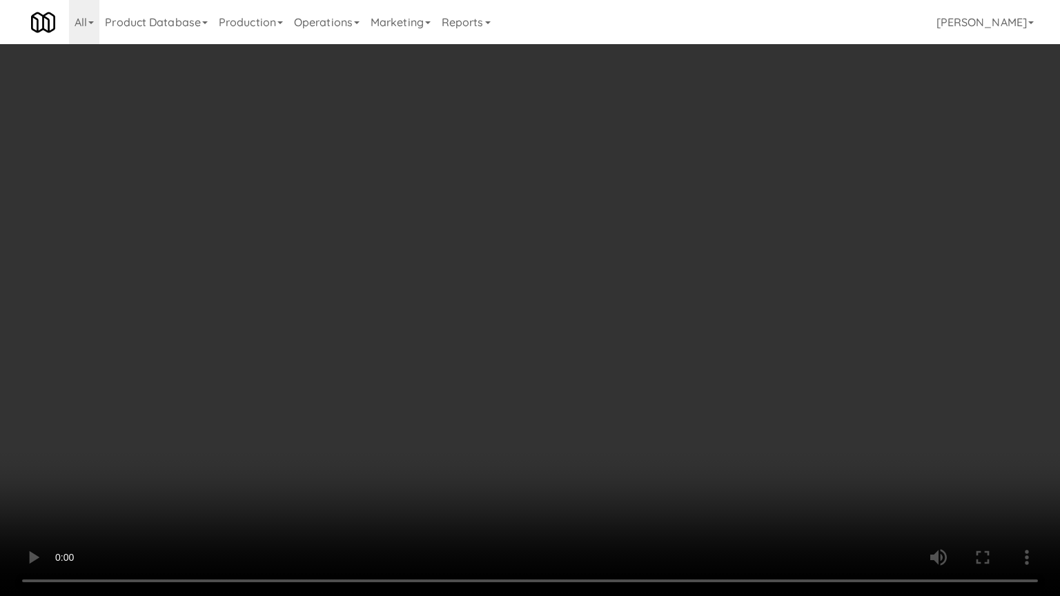
click at [594, 447] on video at bounding box center [530, 298] width 1060 height 596
drag, startPoint x: 588, startPoint y: 452, endPoint x: 585, endPoint y: 464, distance: 11.9
click at [587, 455] on video at bounding box center [530, 298] width 1060 height 596
click at [608, 445] on video at bounding box center [530, 298] width 1060 height 596
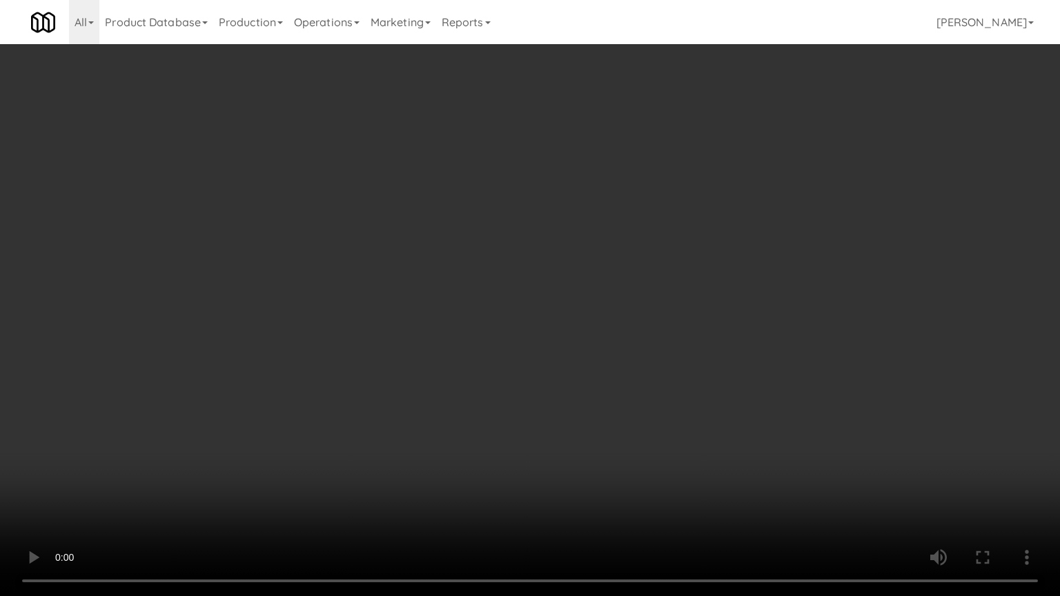
click at [630, 424] on video at bounding box center [530, 298] width 1060 height 596
drag, startPoint x: 627, startPoint y: 422, endPoint x: 657, endPoint y: 291, distance: 134.6
click at [627, 414] on video at bounding box center [530, 298] width 1060 height 596
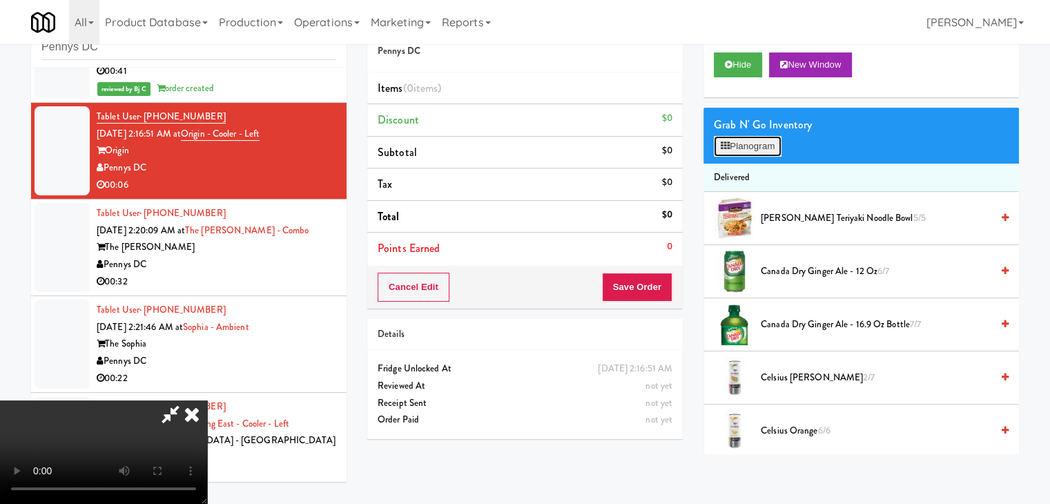
click at [738, 149] on button "Planogram" at bounding box center [748, 146] width 68 height 21
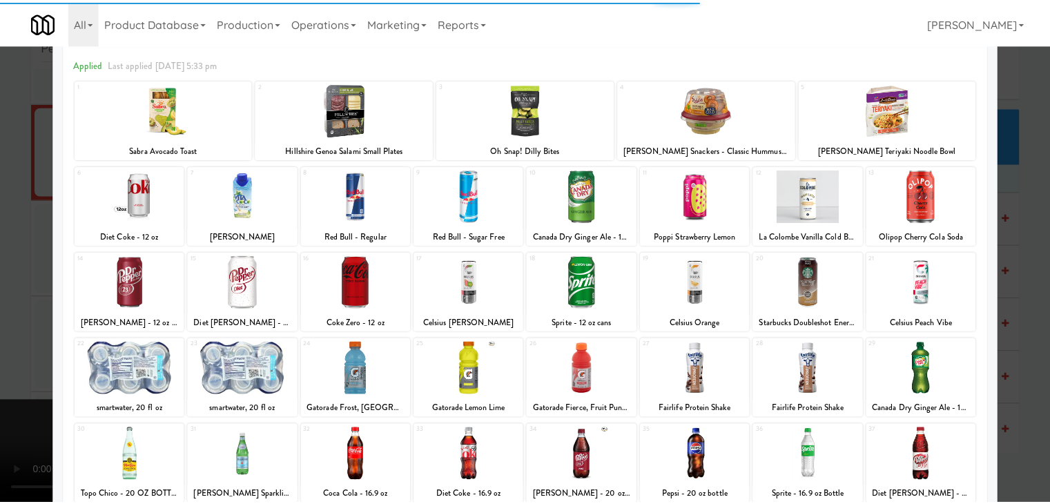
scroll to position [174, 0]
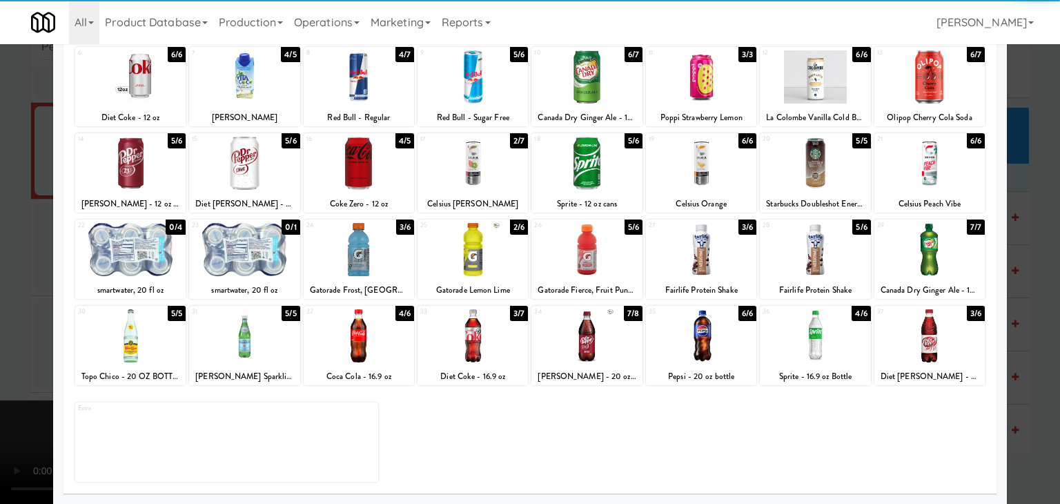
click at [358, 251] on div at bounding box center [359, 249] width 110 height 53
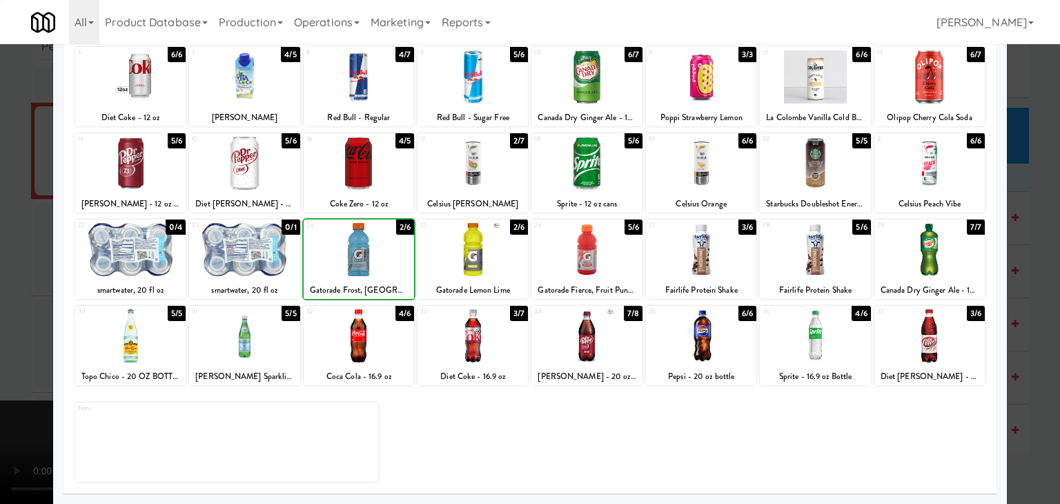
click at [3, 273] on div at bounding box center [530, 252] width 1060 height 504
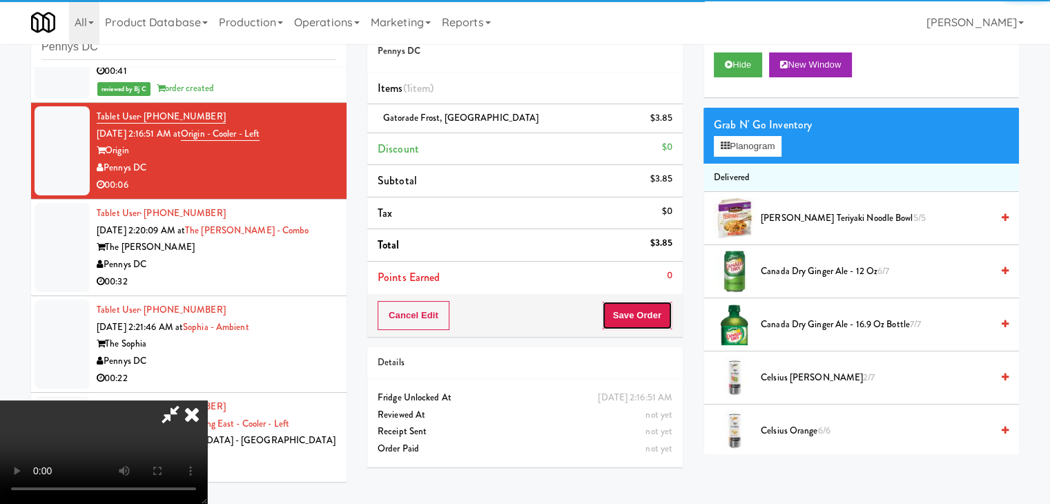
click at [643, 315] on button "Save Order" at bounding box center [637, 315] width 70 height 29
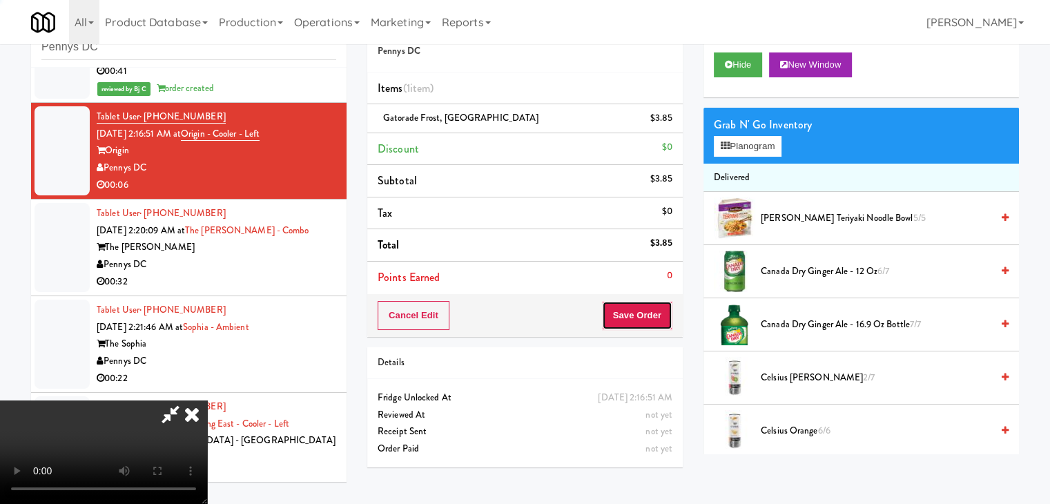
click at [643, 315] on button "Save Order" at bounding box center [637, 315] width 70 height 29
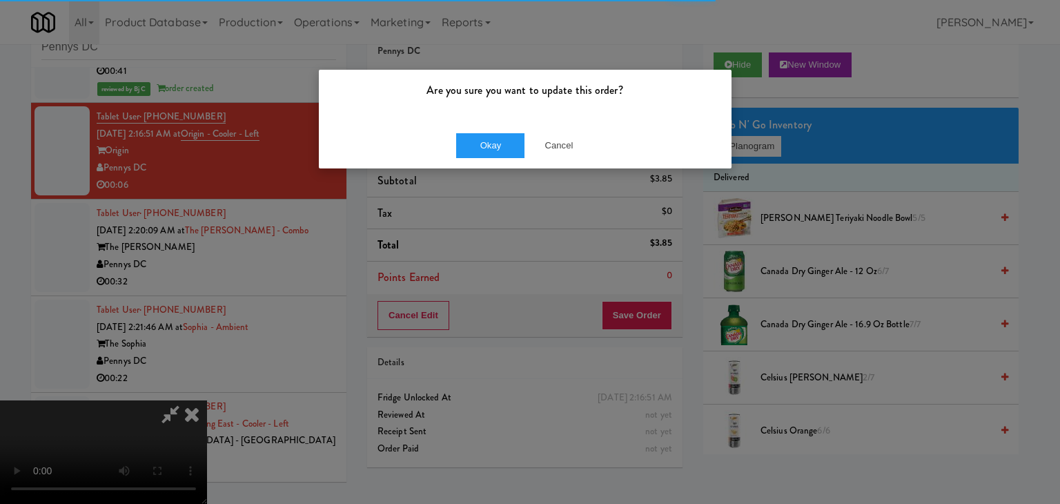
drag, startPoint x: 510, startPoint y: 128, endPoint x: 501, endPoint y: 128, distance: 9.0
click at [501, 128] on div "Okay Cancel" at bounding box center [525, 145] width 413 height 46
drag, startPoint x: 501, startPoint y: 128, endPoint x: 497, endPoint y: 135, distance: 8.1
click at [501, 128] on div "Okay Cancel" at bounding box center [525, 145] width 413 height 46
click at [496, 137] on div "Okay Cancel" at bounding box center [525, 145] width 413 height 46
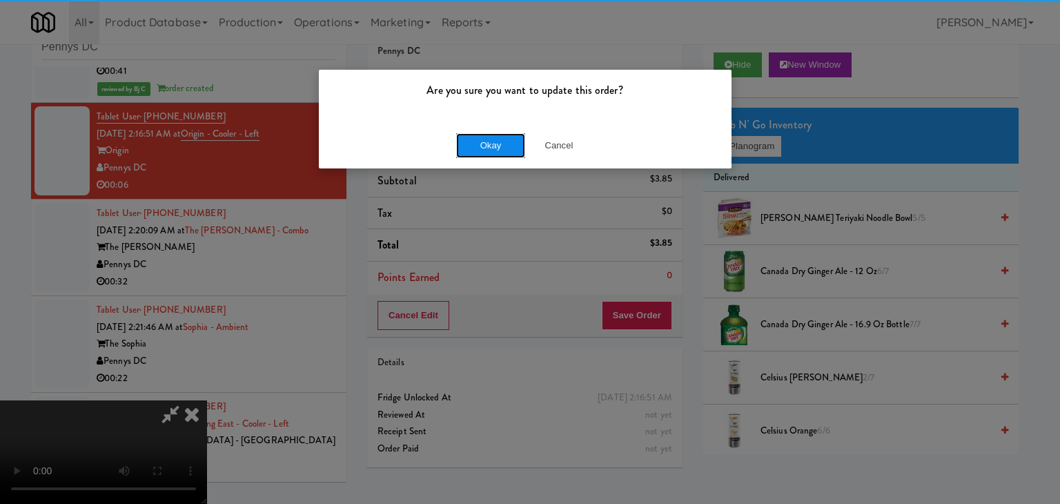
click at [495, 137] on button "Okay" at bounding box center [490, 145] width 69 height 25
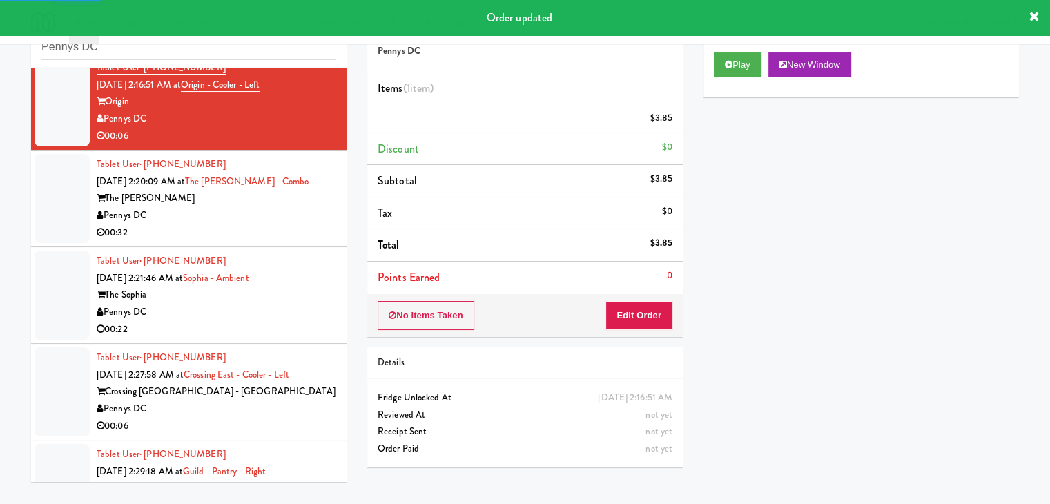
scroll to position [2795, 0]
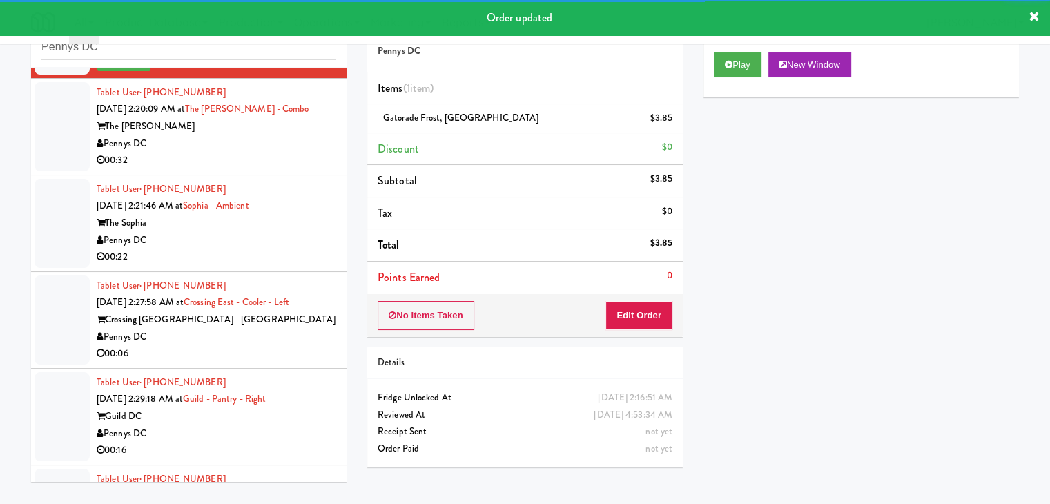
drag, startPoint x: 287, startPoint y: 175, endPoint x: 313, endPoint y: 191, distance: 30.4
click at [287, 169] on div "00:32" at bounding box center [217, 160] width 240 height 17
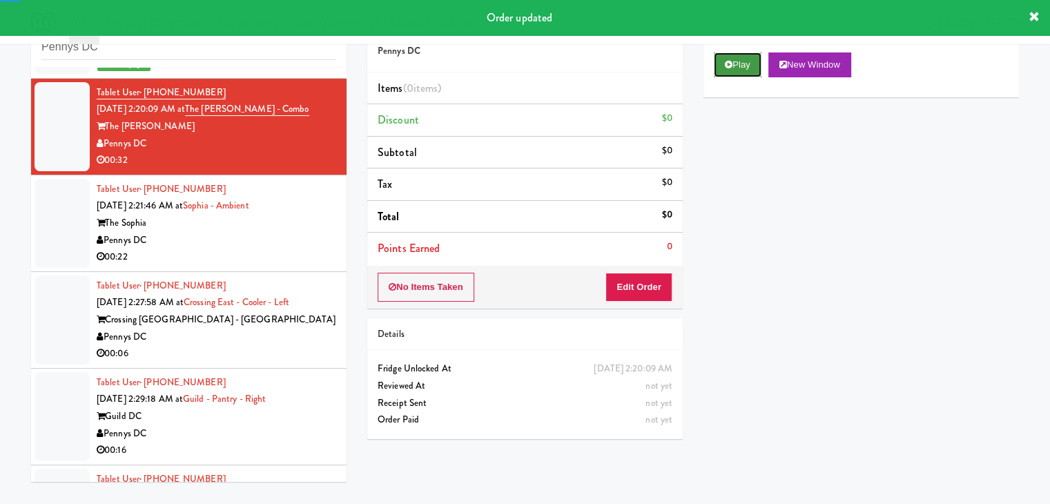
click at [743, 67] on button "Play" at bounding box center [738, 64] width 48 height 25
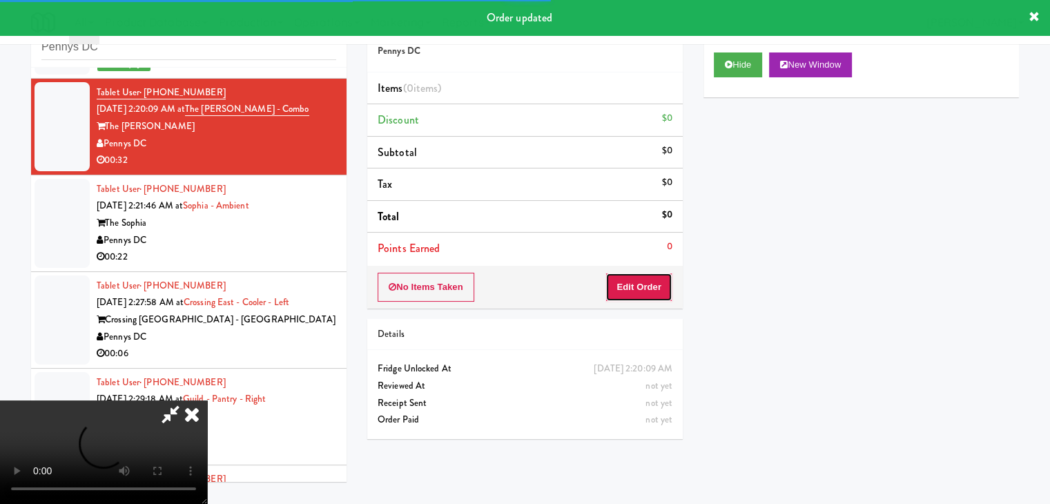
click at [652, 282] on button "Edit Order" at bounding box center [638, 287] width 67 height 29
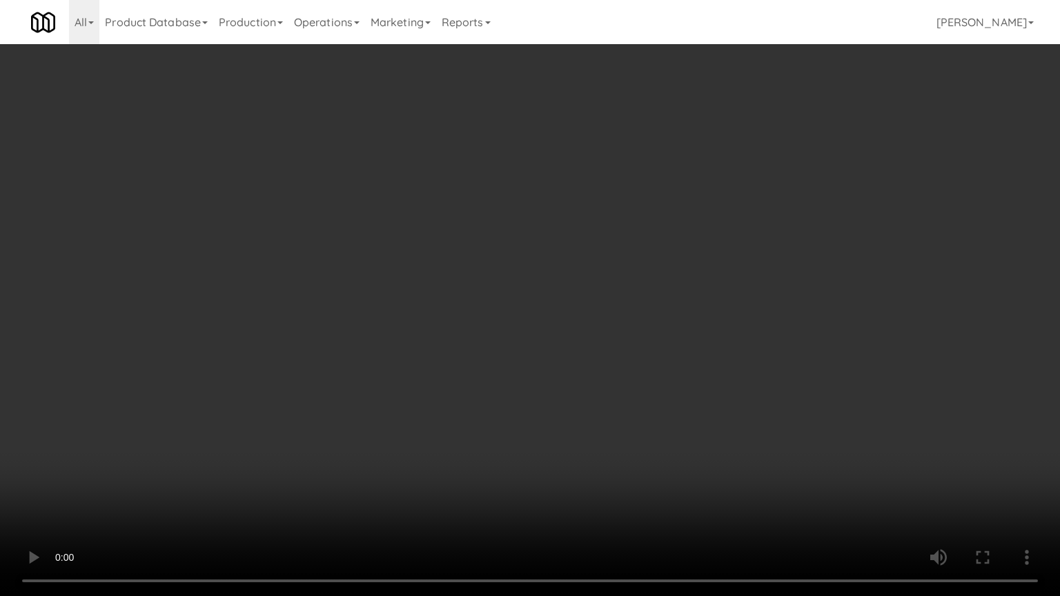
click at [572, 398] on video at bounding box center [530, 298] width 1060 height 596
click at [572, 403] on video at bounding box center [530, 298] width 1060 height 596
click at [603, 387] on video at bounding box center [530, 298] width 1060 height 596
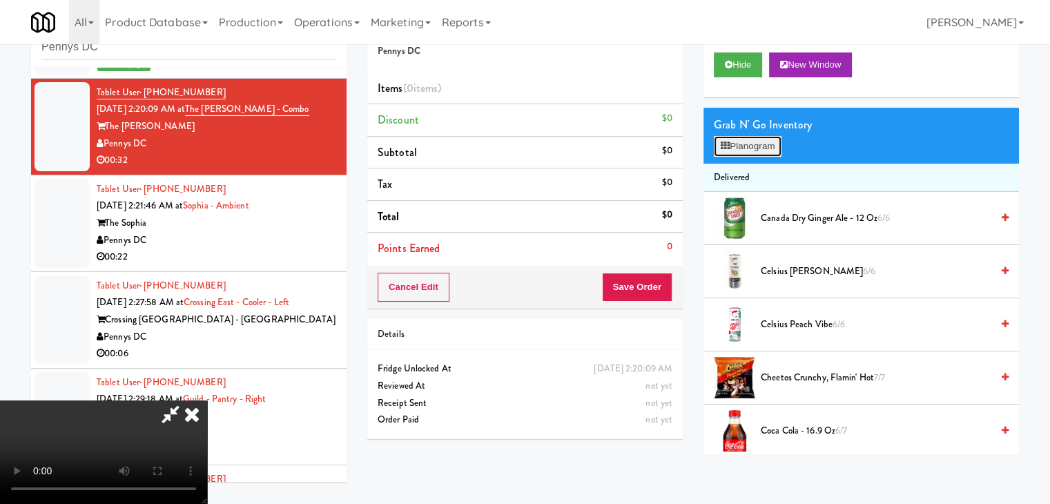
click at [753, 136] on button "Planogram" at bounding box center [748, 146] width 68 height 21
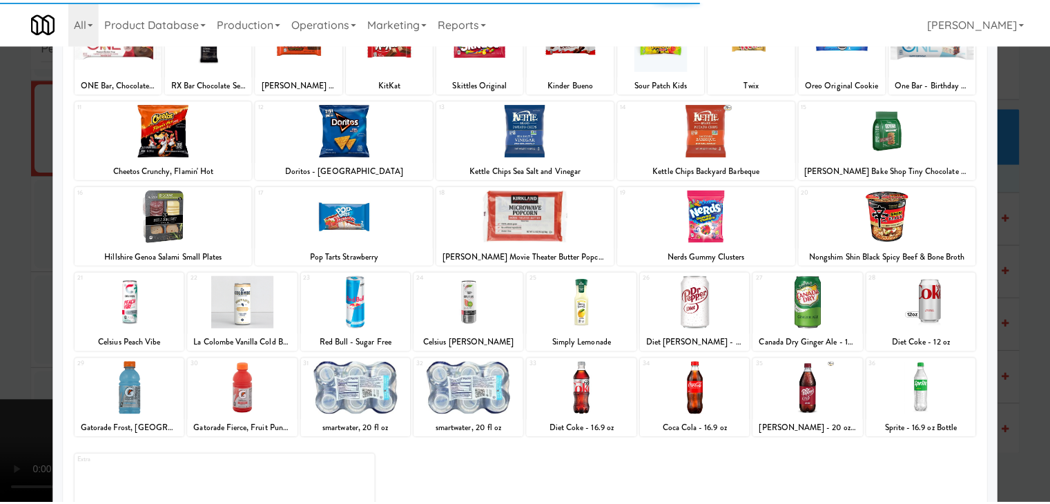
scroll to position [138, 0]
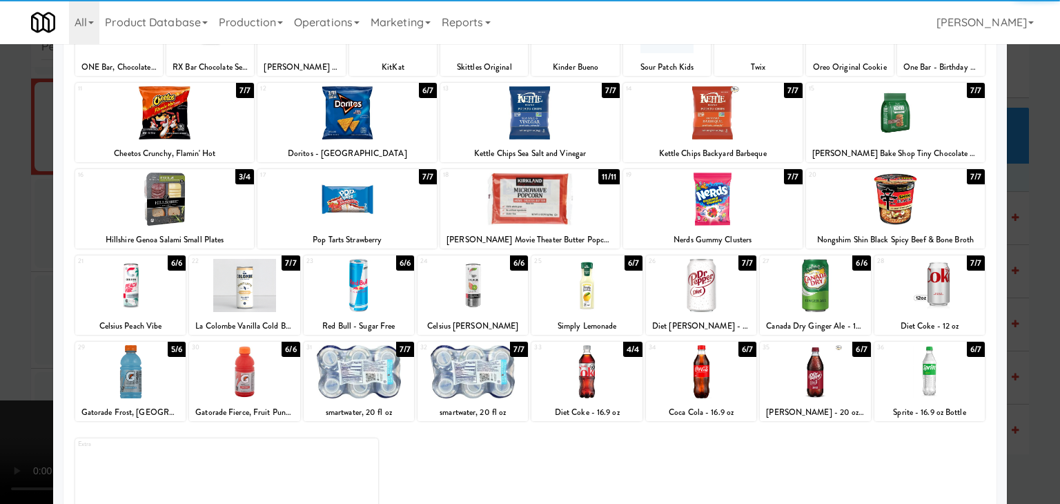
drag, startPoint x: 710, startPoint y: 283, endPoint x: 851, endPoint y: 299, distance: 141.7
click at [721, 285] on div at bounding box center [701, 285] width 110 height 53
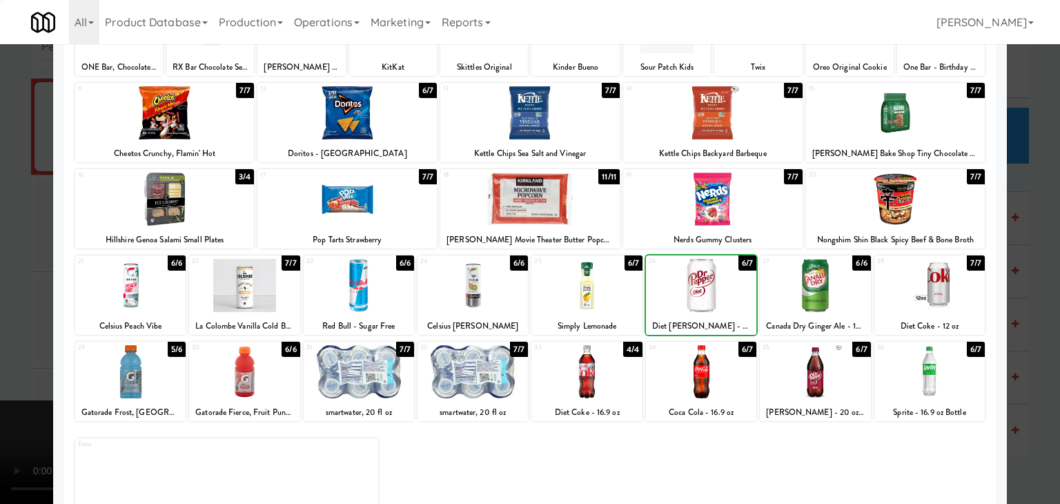
drag, startPoint x: 909, startPoint y: 299, endPoint x: 973, endPoint y: 304, distance: 64.4
click at [909, 300] on div at bounding box center [930, 285] width 110 height 53
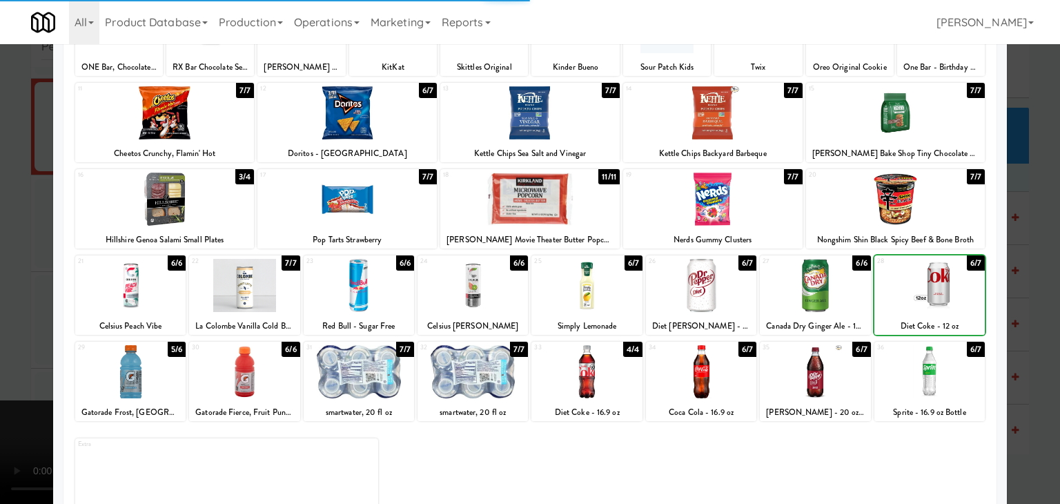
drag, startPoint x: 1040, startPoint y: 307, endPoint x: 999, endPoint y: 307, distance: 40.7
click at [1039, 307] on div at bounding box center [530, 252] width 1060 height 504
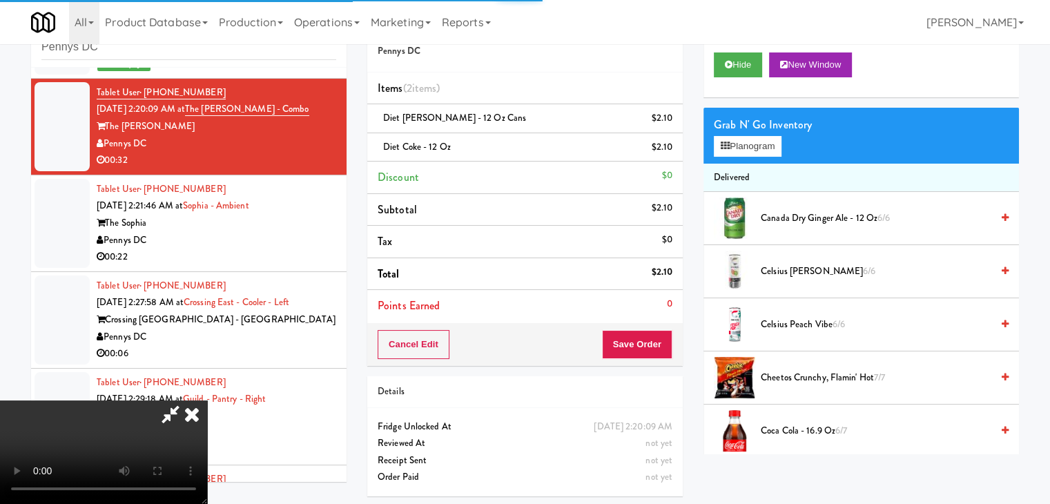
click at [207, 400] on video at bounding box center [103, 452] width 207 height 104
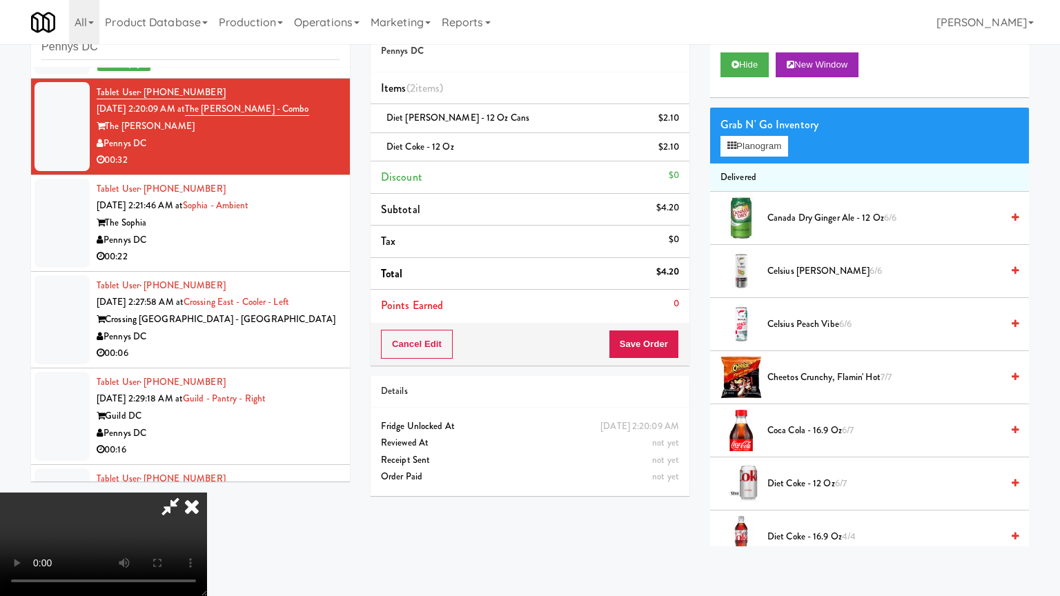
click at [207, 493] on video at bounding box center [103, 545] width 207 height 104
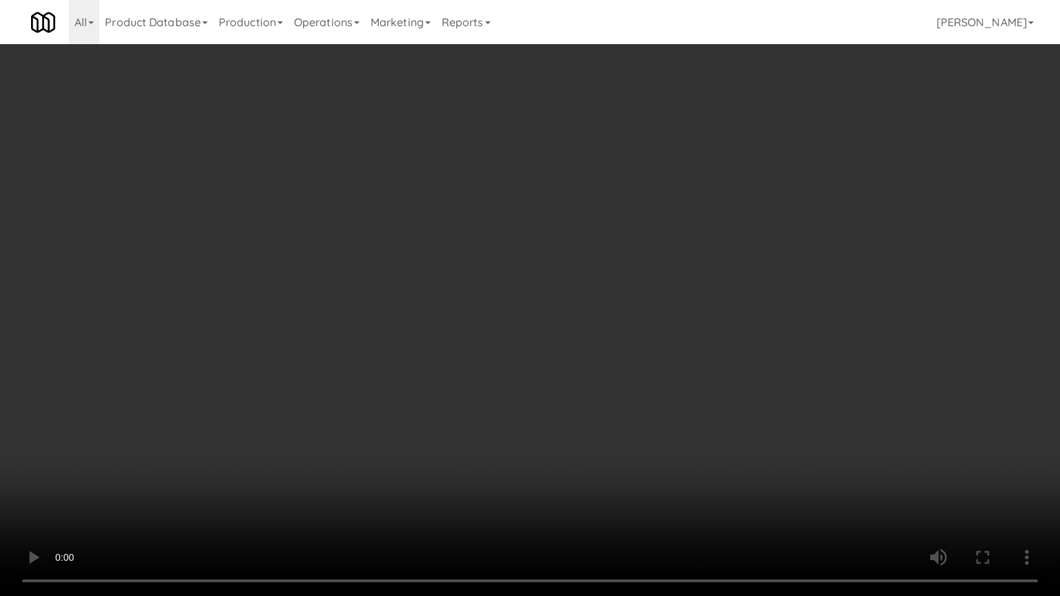
click at [563, 411] on video at bounding box center [530, 298] width 1060 height 596
click at [583, 402] on video at bounding box center [530, 298] width 1060 height 596
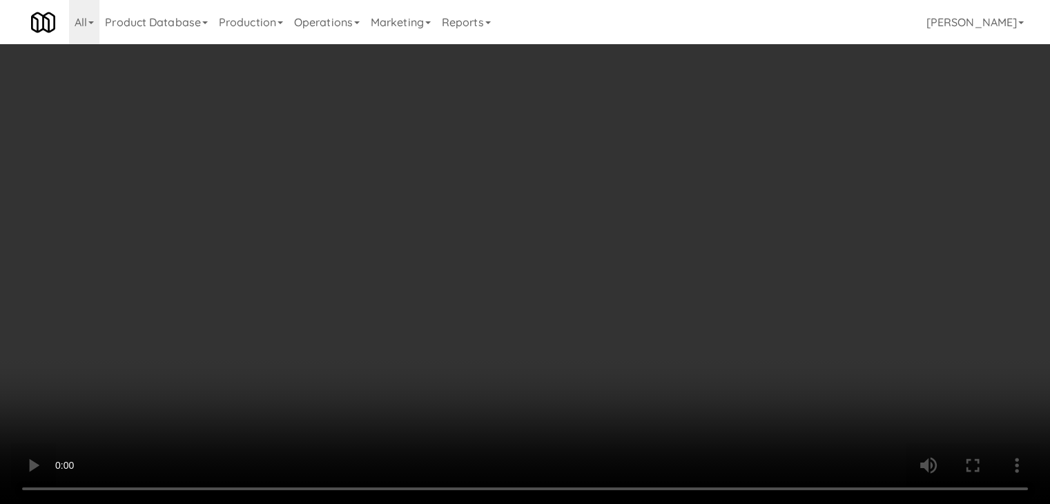
click at [532, 313] on video at bounding box center [525, 252] width 1050 height 504
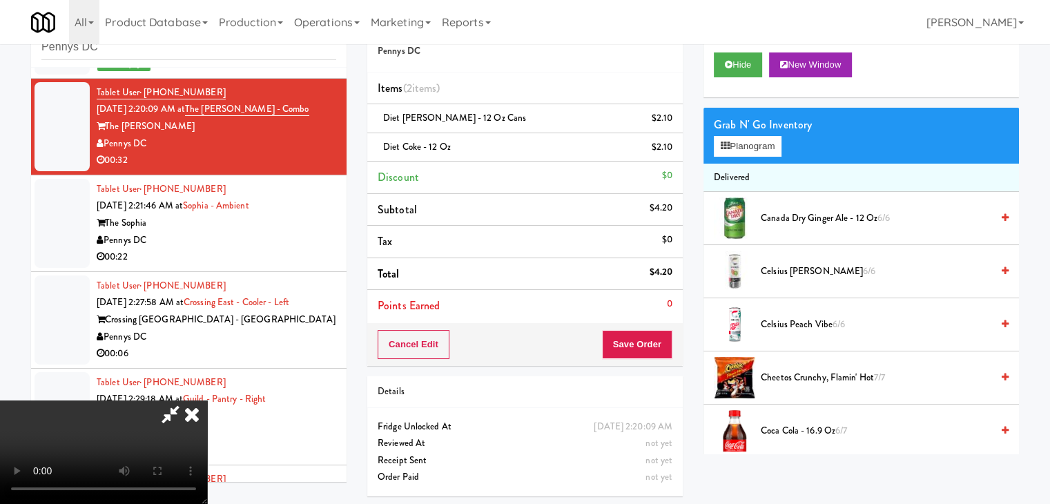
drag, startPoint x: 483, startPoint y: 238, endPoint x: 498, endPoint y: 233, distance: 16.2
click at [207, 400] on video at bounding box center [103, 452] width 207 height 104
click at [743, 147] on button "Planogram" at bounding box center [748, 146] width 68 height 21
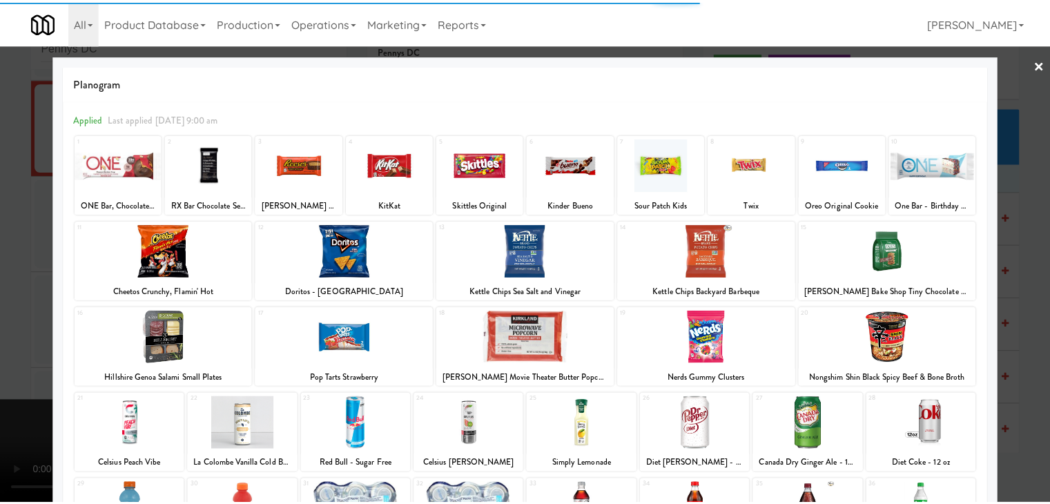
scroll to position [174, 0]
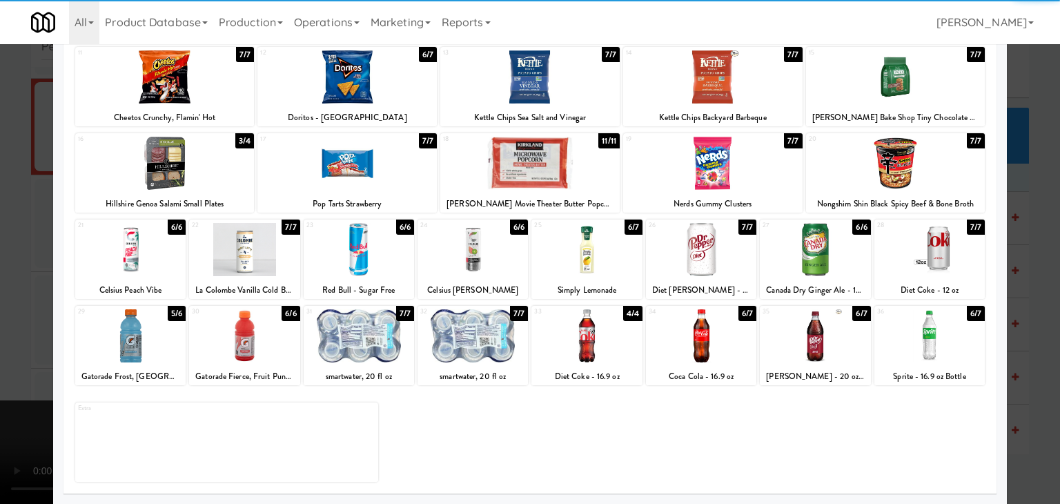
drag, startPoint x: 601, startPoint y: 350, endPoint x: 577, endPoint y: 346, distance: 23.8
click at [600, 349] on div at bounding box center [587, 335] width 110 height 53
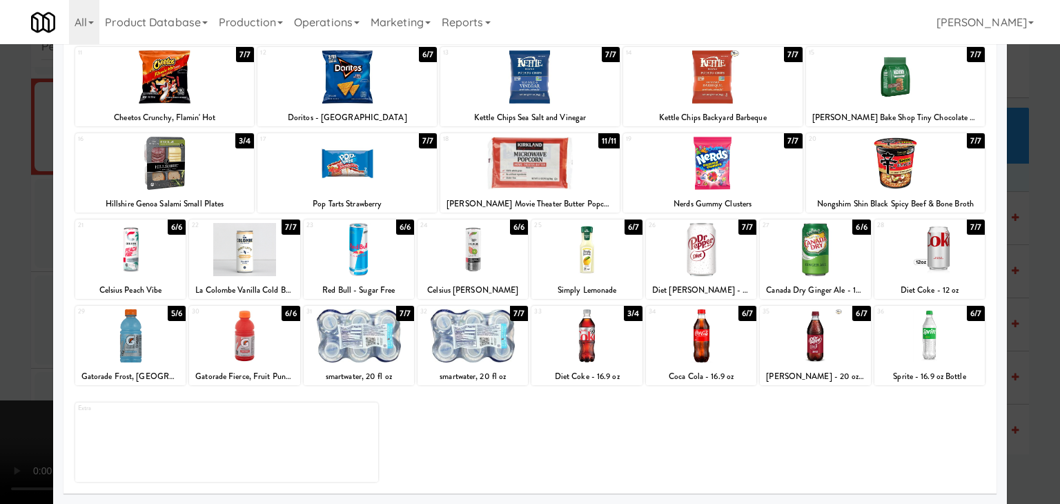
drag, startPoint x: 217, startPoint y: 181, endPoint x: 155, endPoint y: 194, distance: 64.2
click at [215, 180] on div at bounding box center [164, 163] width 179 height 53
drag, startPoint x: 0, startPoint y: 222, endPoint x: 199, endPoint y: 274, distance: 205.6
click at [3, 222] on div at bounding box center [530, 252] width 1060 height 504
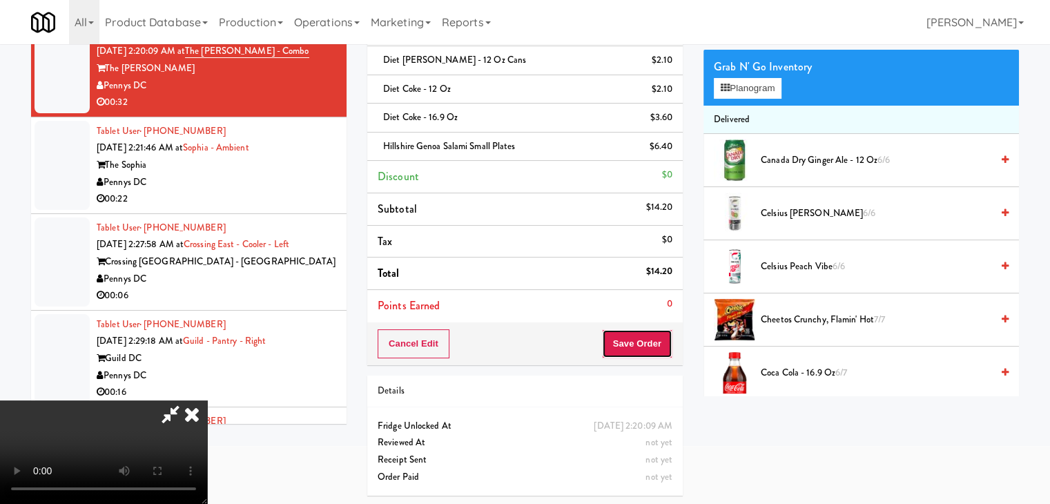
click at [641, 346] on button "Save Order" at bounding box center [637, 343] width 70 height 29
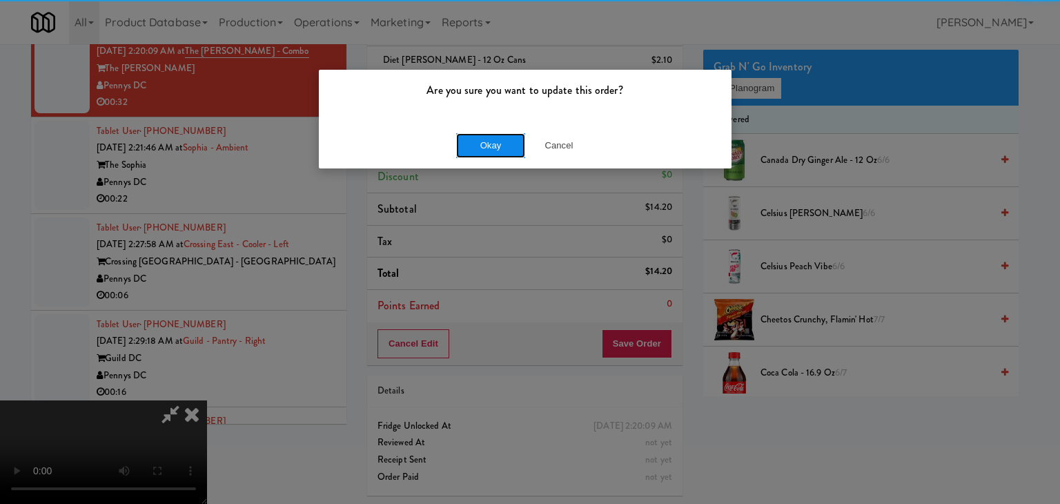
click at [516, 136] on button "Okay" at bounding box center [490, 145] width 69 height 25
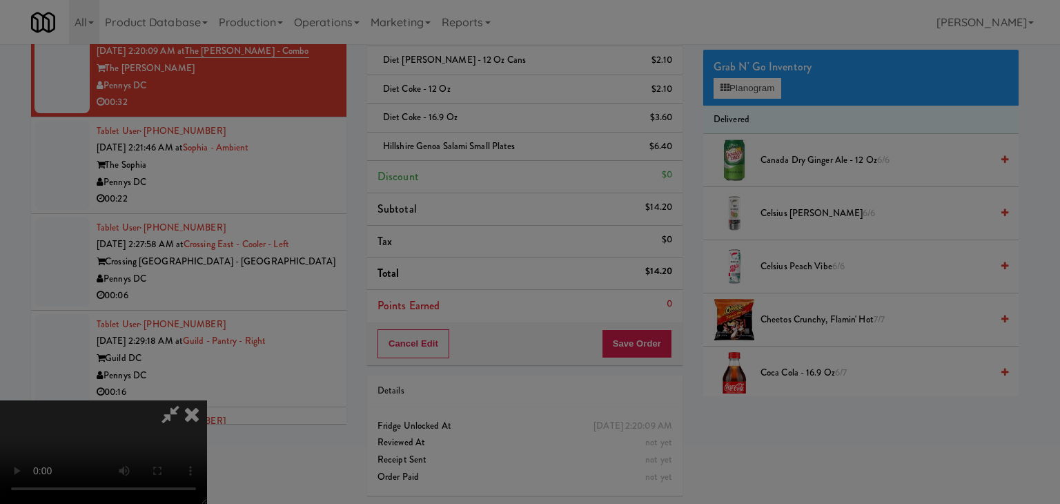
click at [516, 136] on body "Are you sure you want to update this order? Okay Cancel Okay Are you sure you w…" at bounding box center [530, 194] width 1060 height 504
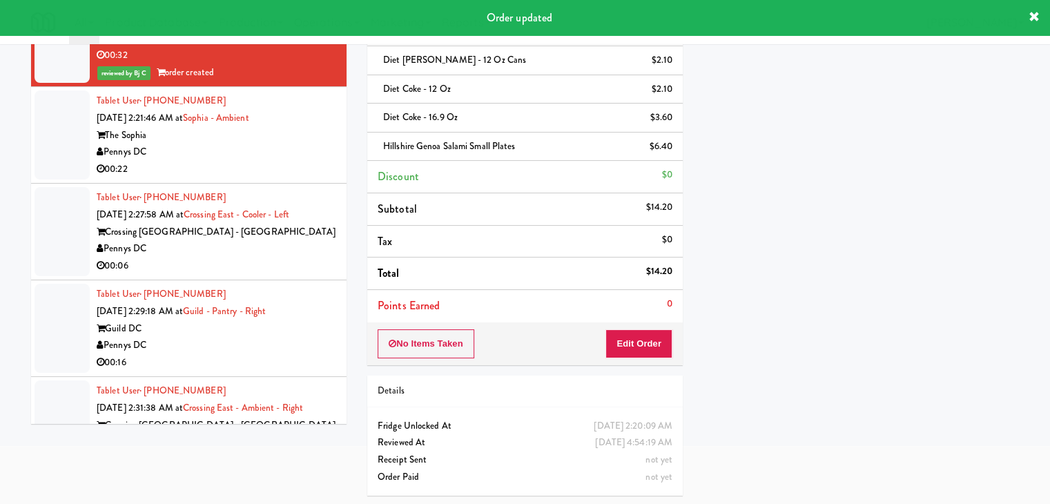
scroll to position [2864, 0]
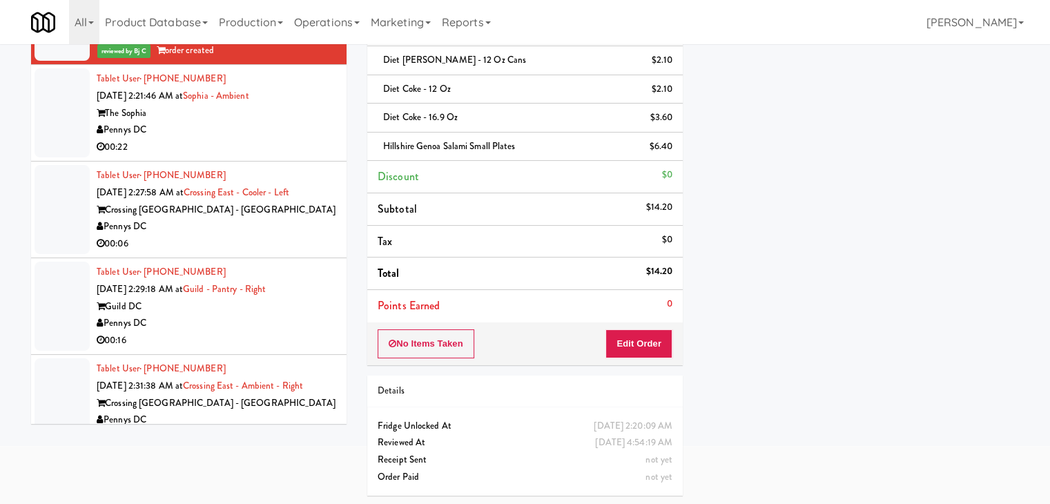
drag, startPoint x: 277, startPoint y: 156, endPoint x: 280, endPoint y: 163, distance: 7.4
click at [280, 156] on div "00:22" at bounding box center [217, 147] width 240 height 17
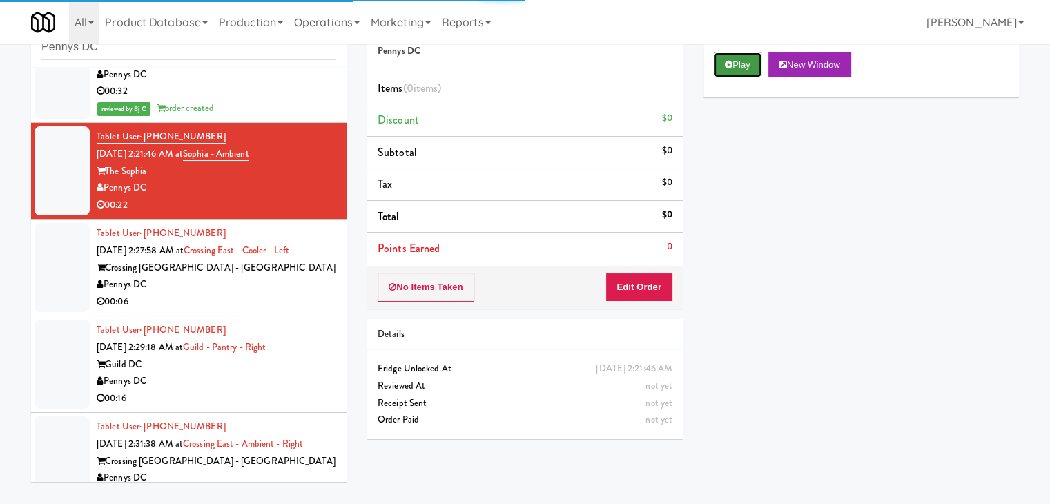
drag, startPoint x: 757, startPoint y: 66, endPoint x: 729, endPoint y: 114, distance: 55.1
click at [755, 70] on button "Play" at bounding box center [738, 64] width 48 height 25
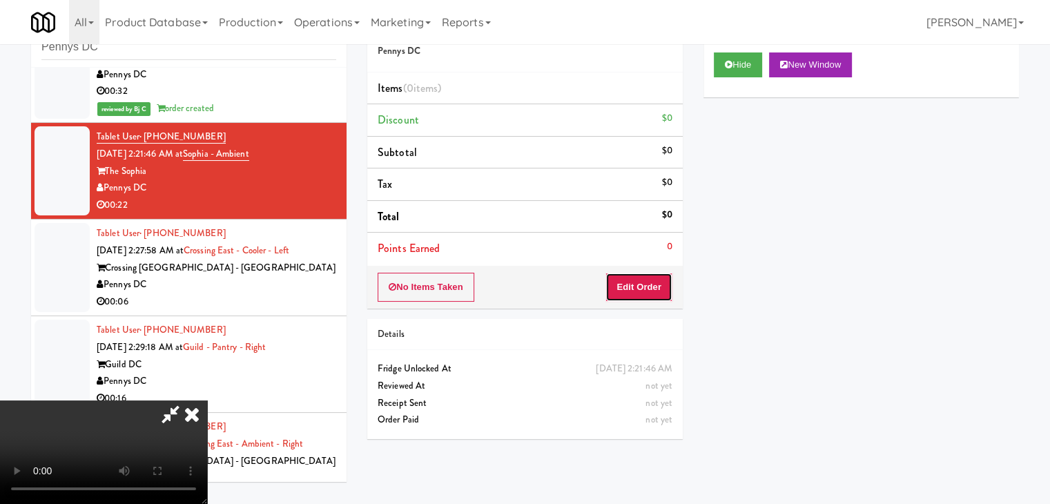
click at [614, 283] on button "Edit Order" at bounding box center [638, 287] width 67 height 29
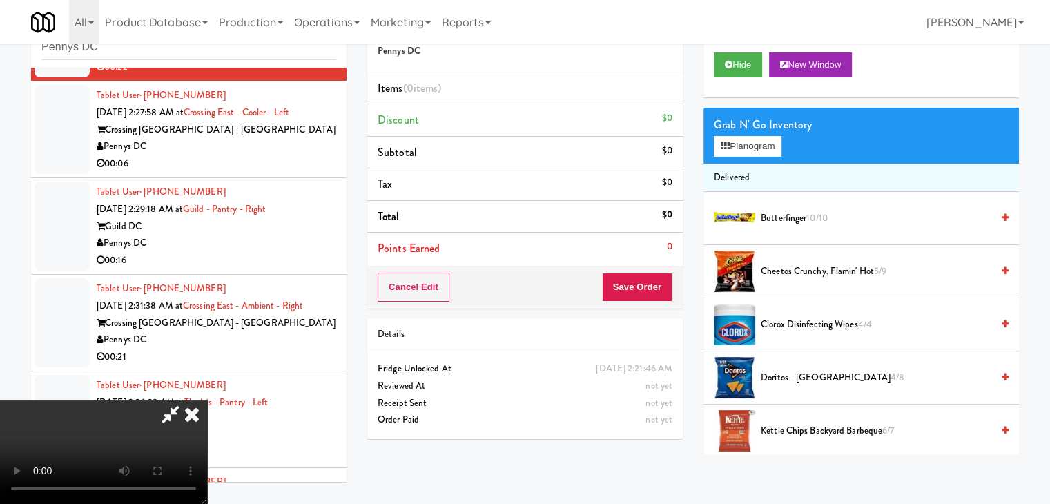
scroll to position [0, 0]
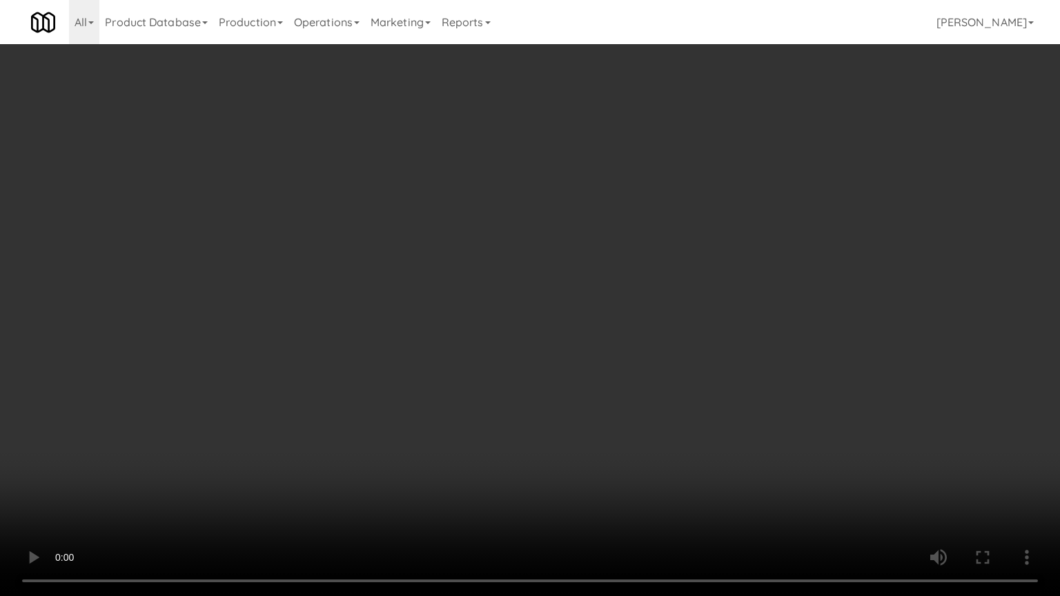
click at [580, 327] on video at bounding box center [530, 298] width 1060 height 596
click at [632, 309] on video at bounding box center [530, 298] width 1060 height 596
click at [621, 307] on video at bounding box center [530, 298] width 1060 height 596
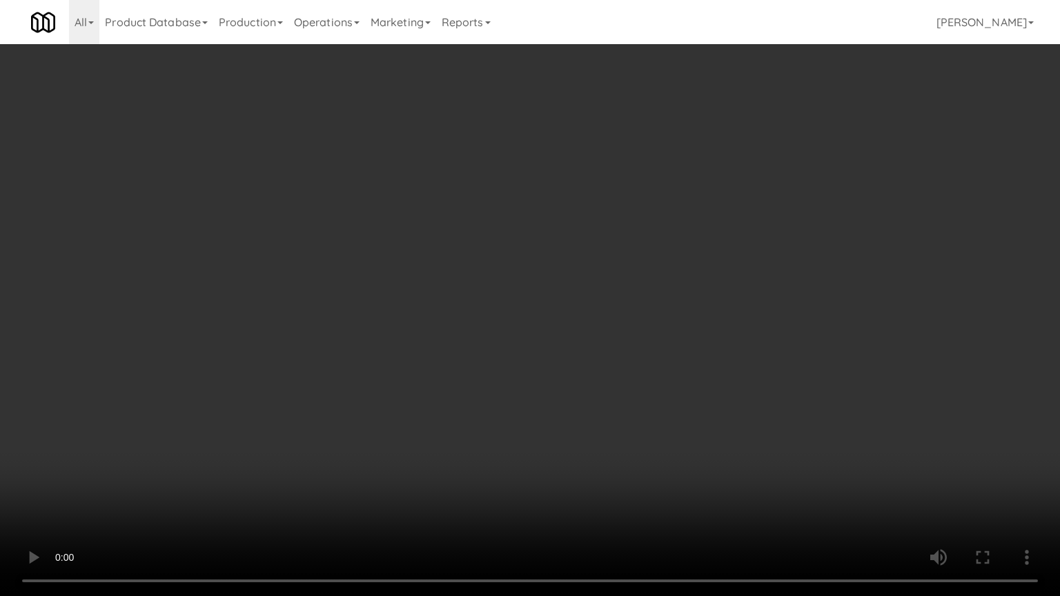
click at [621, 307] on video at bounding box center [530, 298] width 1060 height 596
click at [628, 309] on video at bounding box center [530, 298] width 1060 height 596
click at [629, 310] on video at bounding box center [530, 298] width 1060 height 596
click at [630, 304] on video at bounding box center [530, 298] width 1060 height 596
drag, startPoint x: 630, startPoint y: 304, endPoint x: 699, endPoint y: 160, distance: 159.3
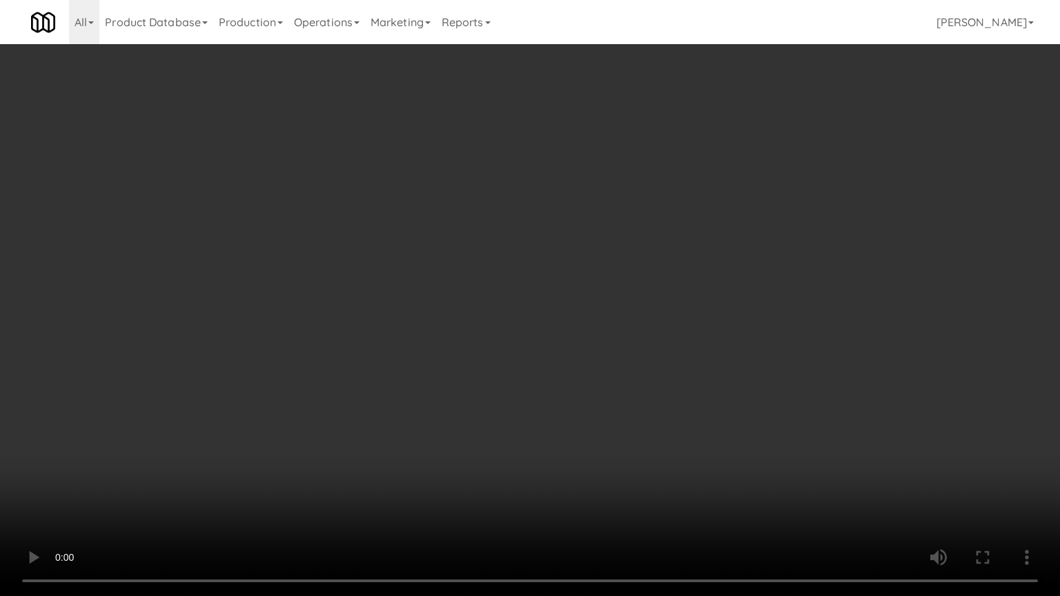
click at [630, 303] on video at bounding box center [530, 298] width 1060 height 596
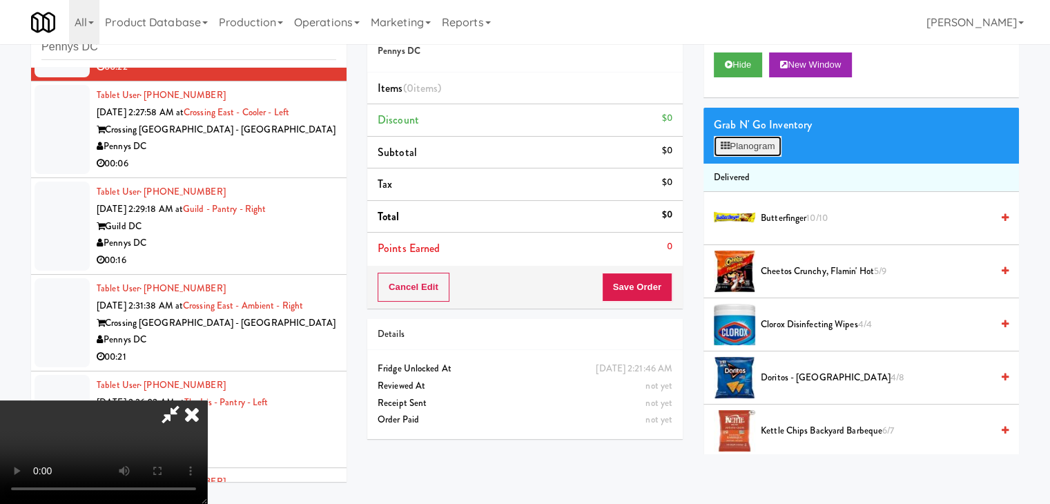
click at [744, 146] on button "Planogram" at bounding box center [748, 146] width 68 height 21
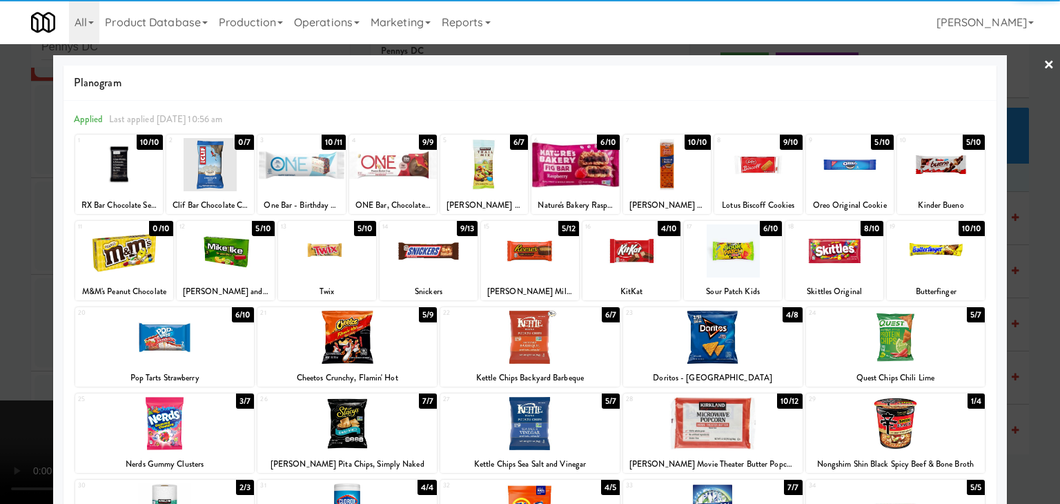
click at [392, 346] on div at bounding box center [347, 337] width 179 height 53
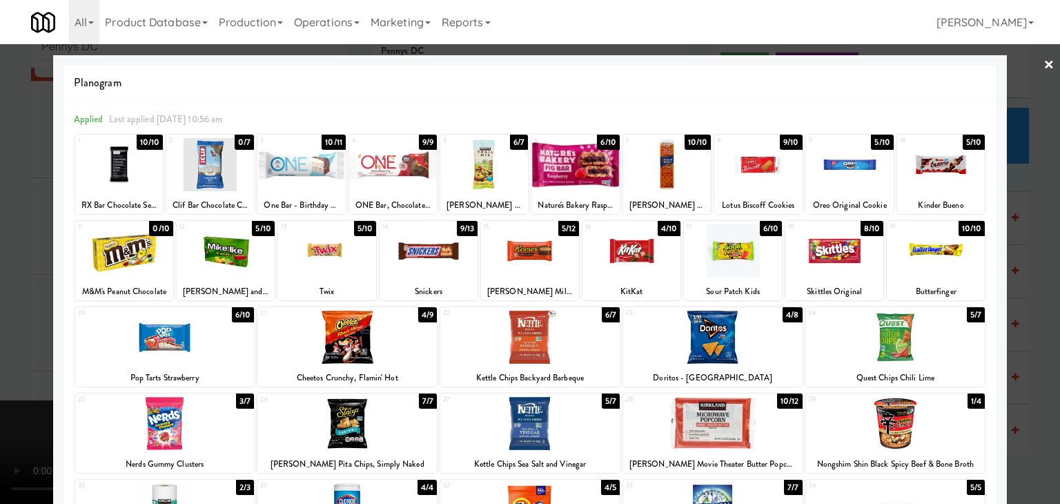
click at [819, 235] on div at bounding box center [835, 250] width 98 height 53
drag, startPoint x: 0, startPoint y: 371, endPoint x: 268, endPoint y: 368, distance: 267.9
click at [0, 371] on div at bounding box center [530, 252] width 1060 height 504
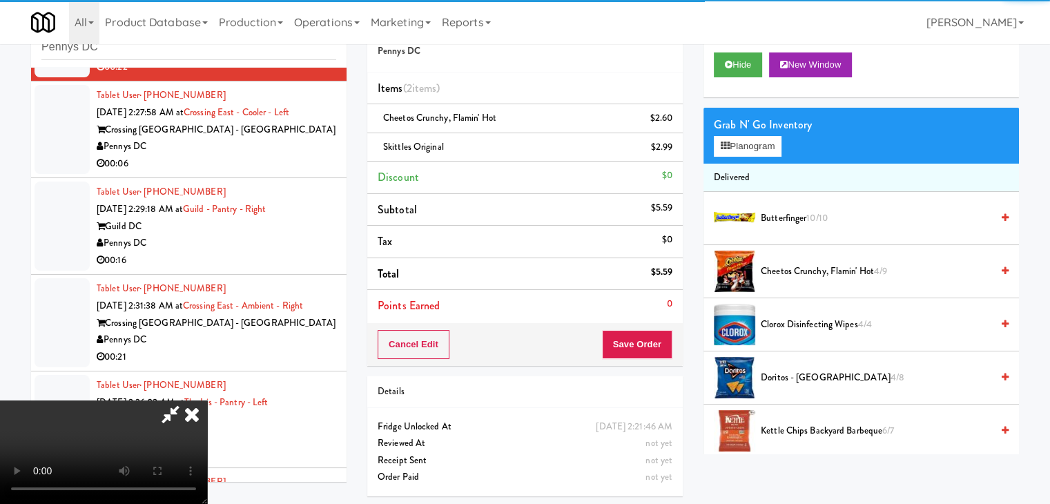
click at [666, 339] on div "Cancel Edit Save Order" at bounding box center [524, 344] width 315 height 43
click at [660, 340] on button "Save Order" at bounding box center [637, 344] width 70 height 29
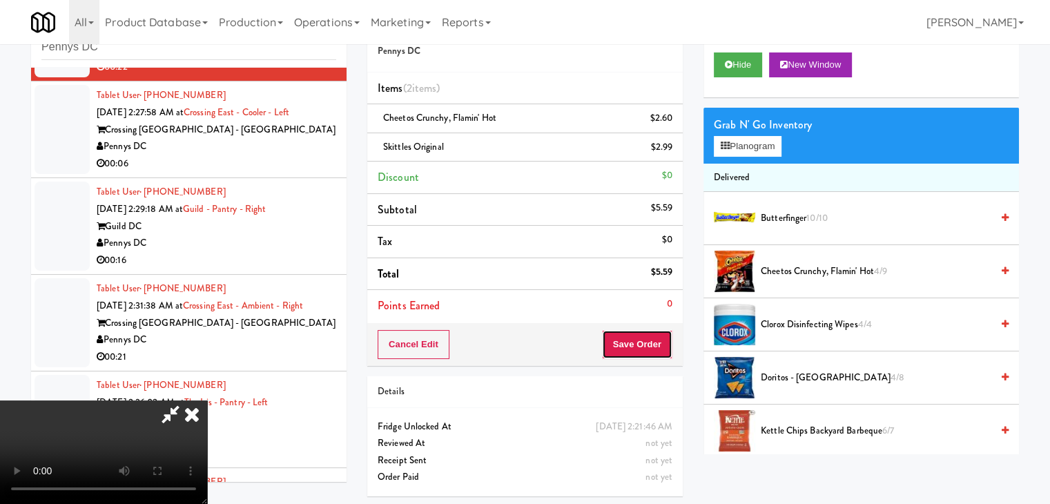
click at [660, 340] on button "Save Order" at bounding box center [637, 344] width 70 height 29
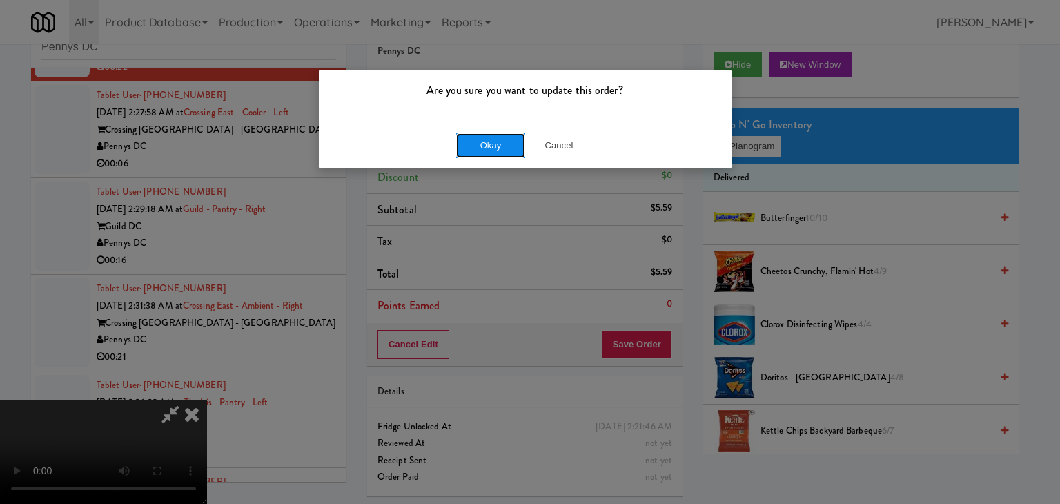
click at [495, 136] on button "Okay" at bounding box center [490, 145] width 69 height 25
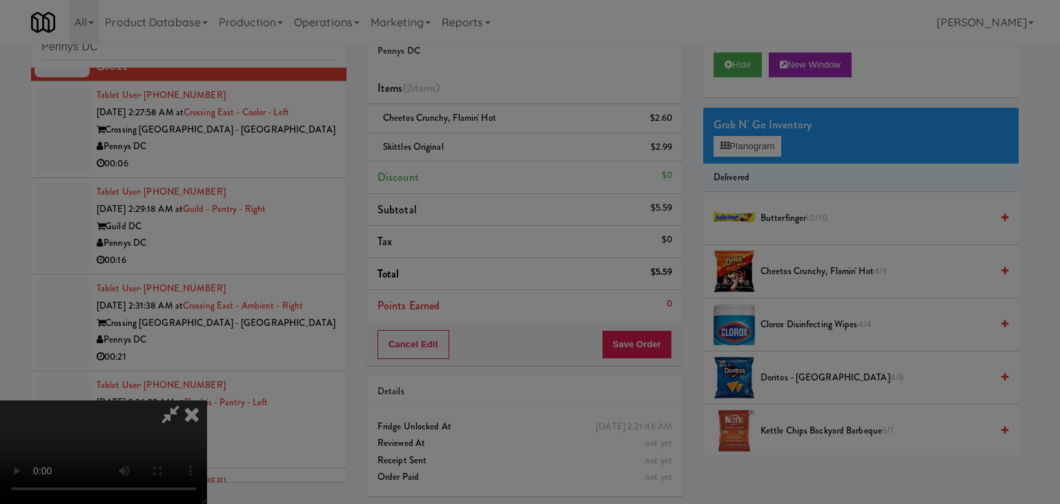
click at [494, 142] on body "Are you sure you want to update this order? Okay Cancel Okay Are you sure you w…" at bounding box center [530, 252] width 1060 height 504
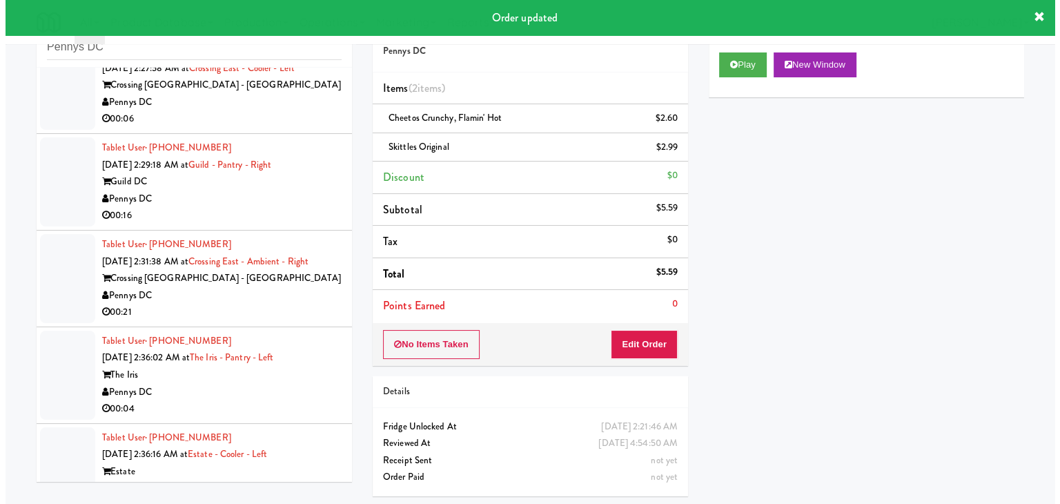
scroll to position [3088, 0]
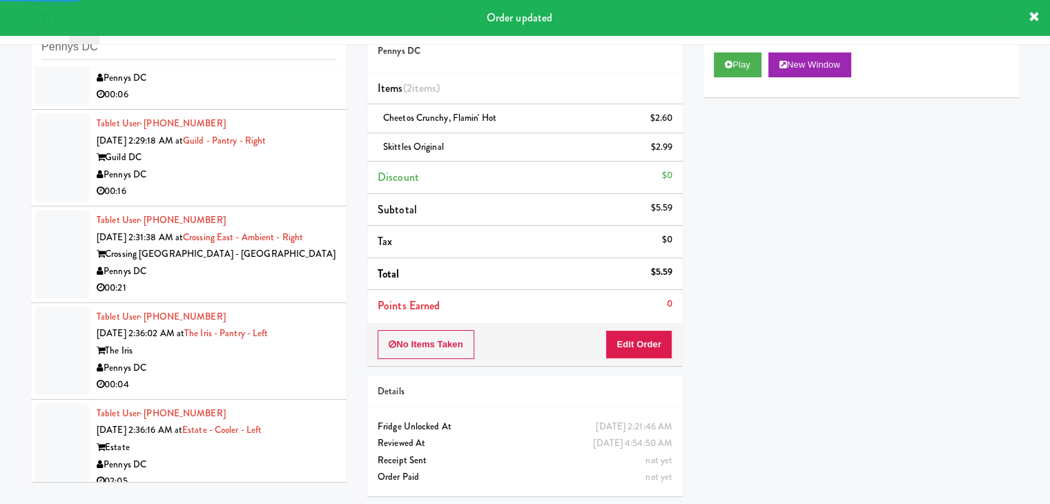
drag, startPoint x: 249, startPoint y: 110, endPoint x: 257, endPoint y: 119, distance: 12.2
click at [249, 104] on div "00:06" at bounding box center [217, 94] width 240 height 17
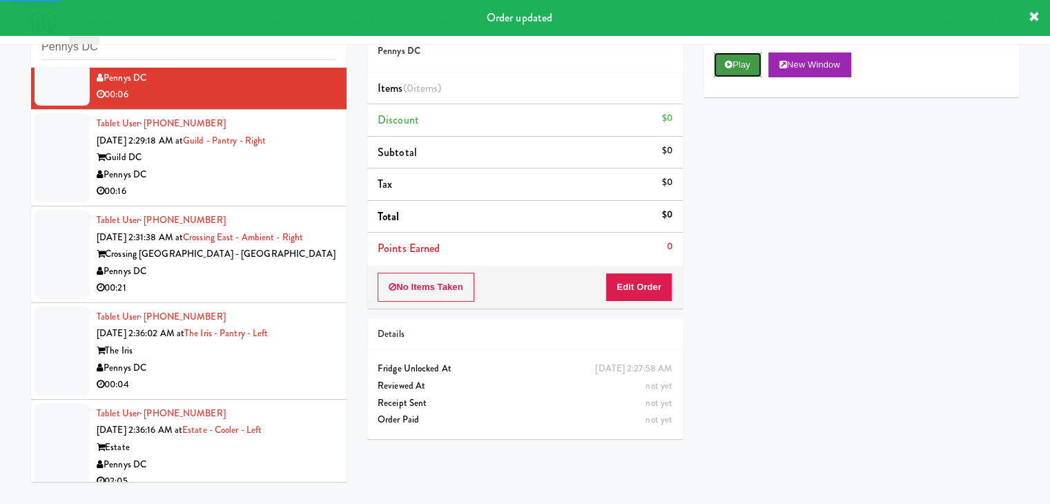
click at [735, 72] on button "Play" at bounding box center [738, 64] width 48 height 25
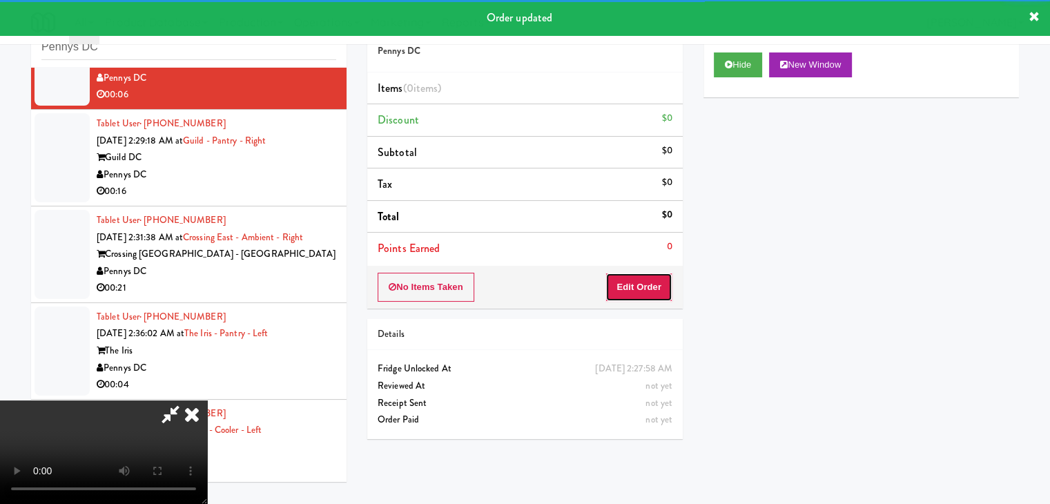
click at [654, 284] on button "Edit Order" at bounding box center [638, 287] width 67 height 29
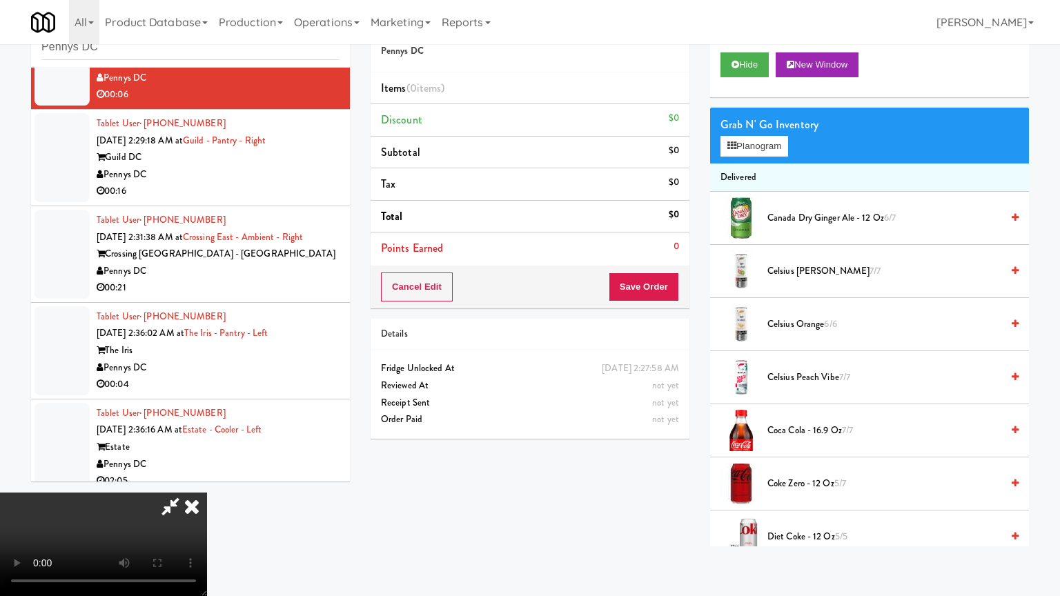
click at [207, 493] on video at bounding box center [103, 545] width 207 height 104
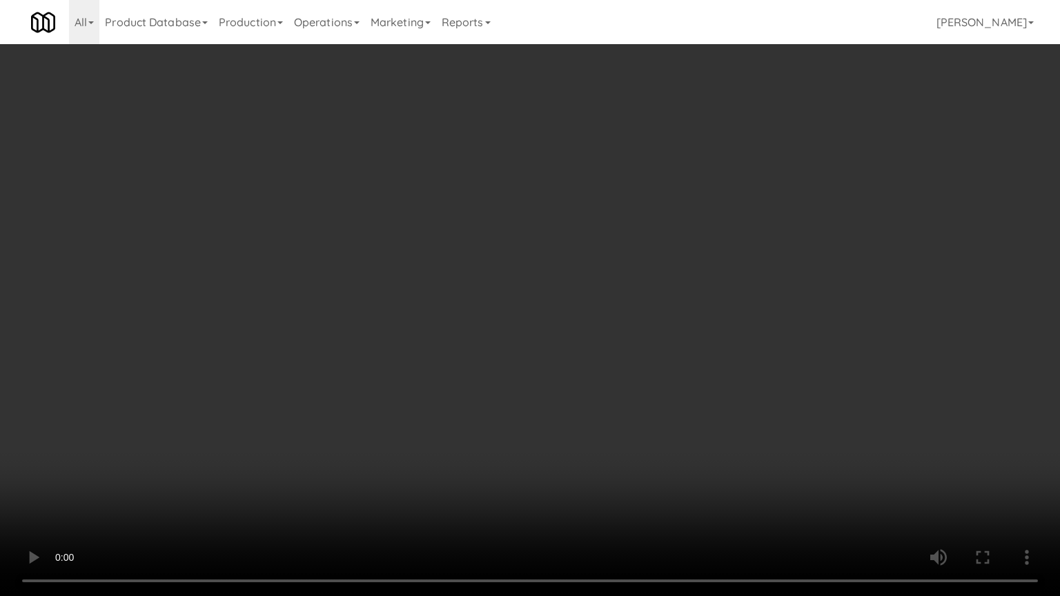
click at [599, 412] on video at bounding box center [530, 298] width 1060 height 596
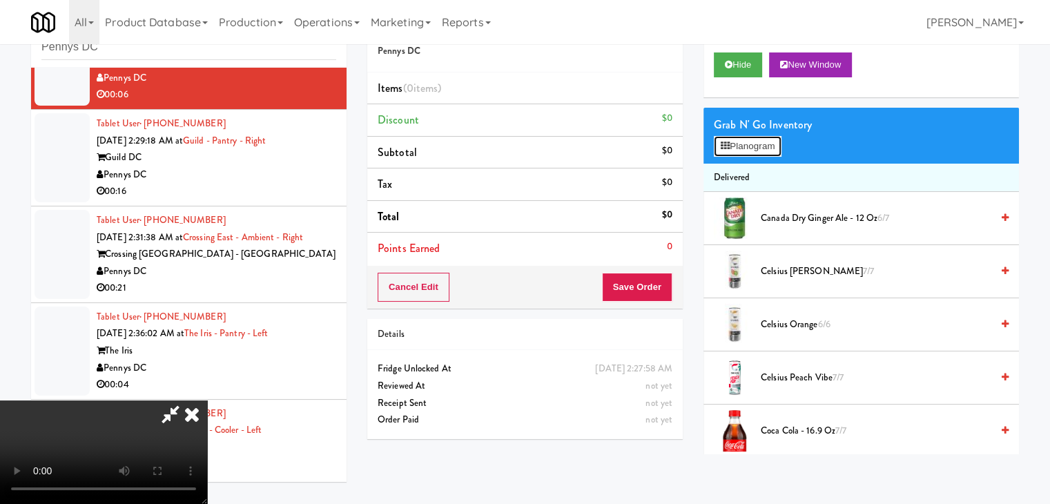
click at [739, 150] on button "Planogram" at bounding box center [748, 146] width 68 height 21
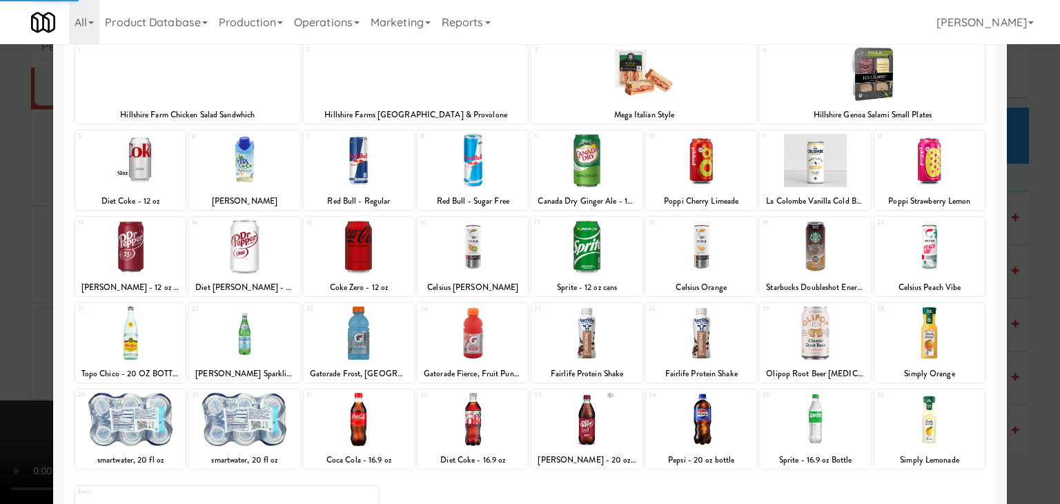
scroll to position [174, 0]
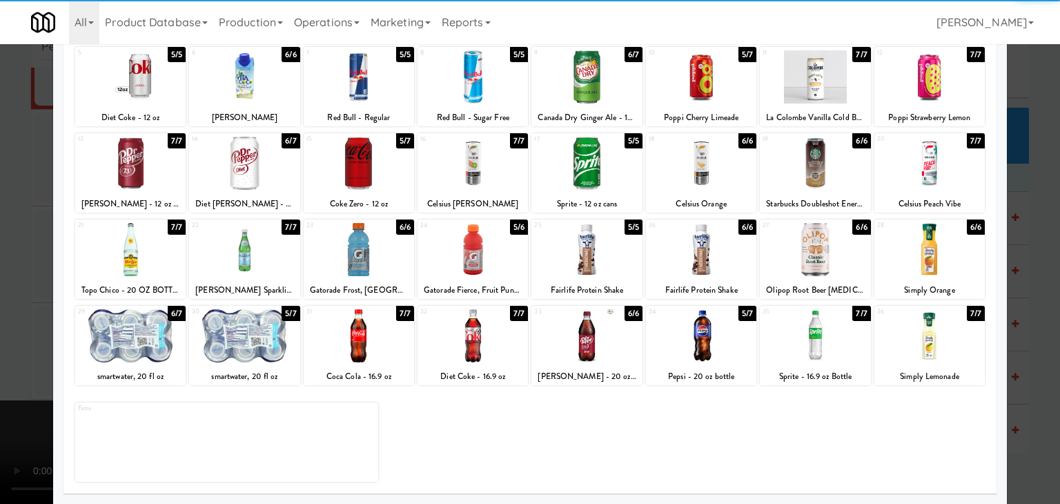
click at [691, 335] on div at bounding box center [701, 335] width 110 height 53
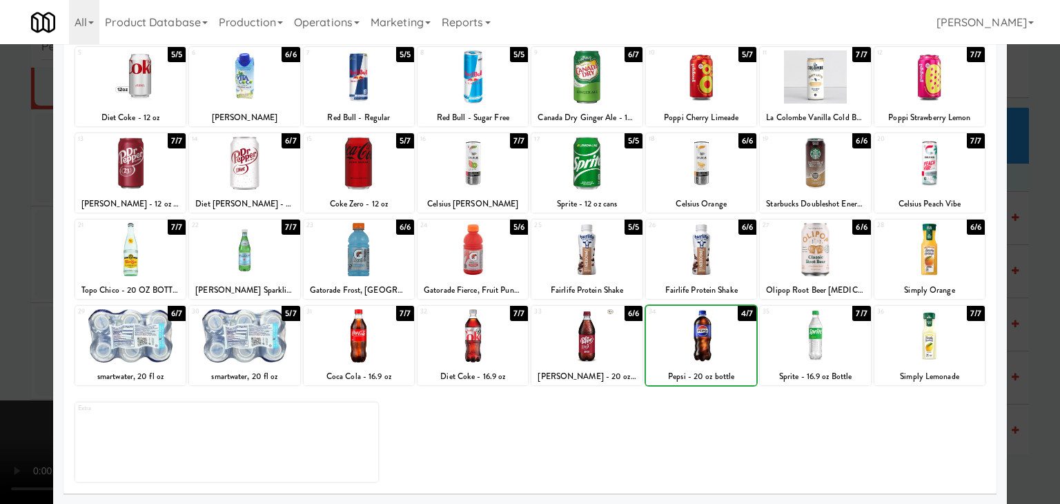
drag, startPoint x: 0, startPoint y: 329, endPoint x: 38, endPoint y: 329, distance: 38.0
click at [1, 329] on div at bounding box center [530, 252] width 1060 height 504
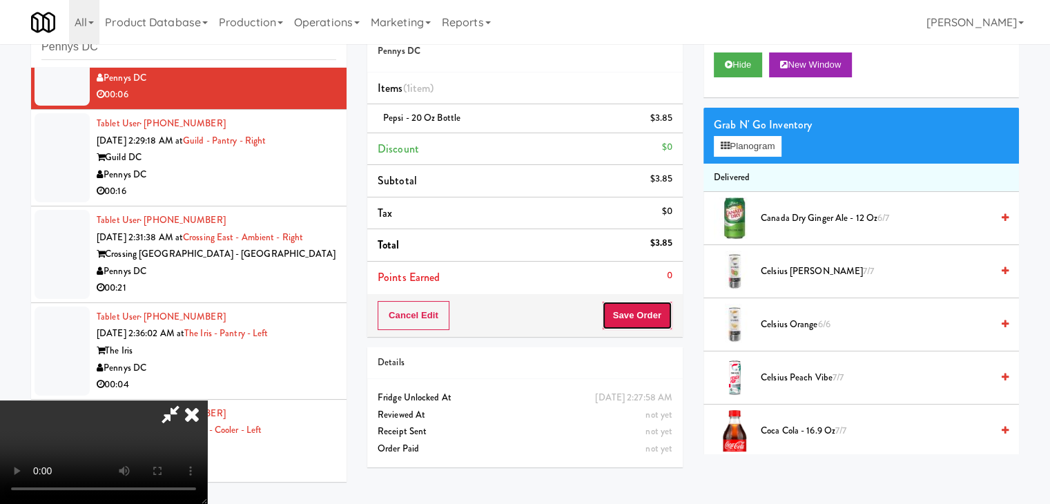
click at [650, 313] on button "Save Order" at bounding box center [637, 315] width 70 height 29
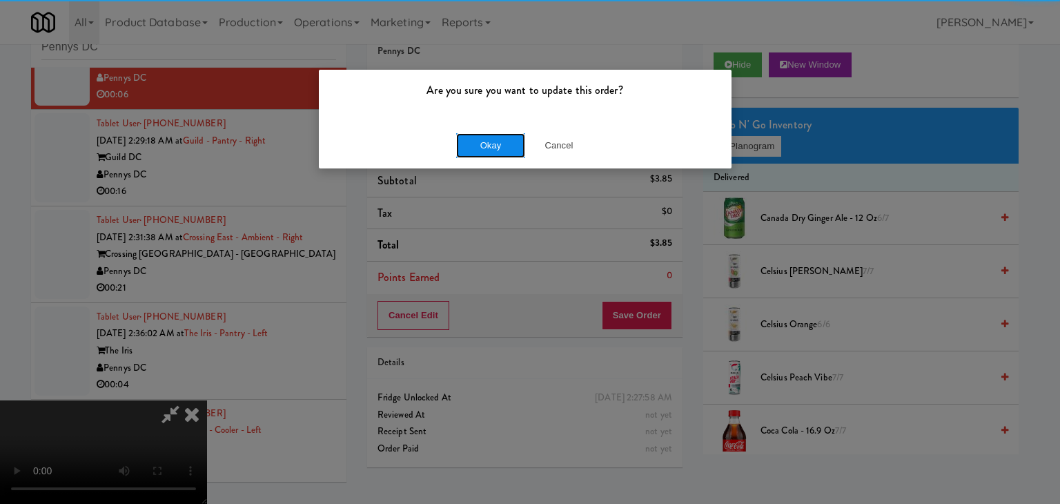
click at [491, 149] on button "Okay" at bounding box center [490, 145] width 69 height 25
click at [492, 148] on div "Okay Cancel" at bounding box center [525, 145] width 413 height 46
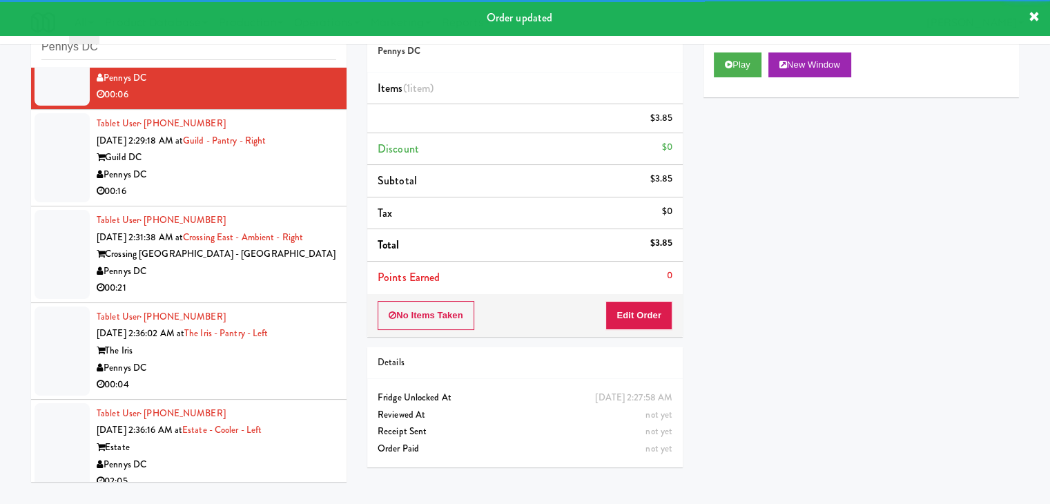
drag, startPoint x: 256, startPoint y: 200, endPoint x: 233, endPoint y: 219, distance: 30.0
click at [257, 200] on div "Tablet User · (201) 417-2923 Sep 7, 2025 2:29:18 AM at Guild - Pantry - Right G…" at bounding box center [217, 157] width 240 height 85
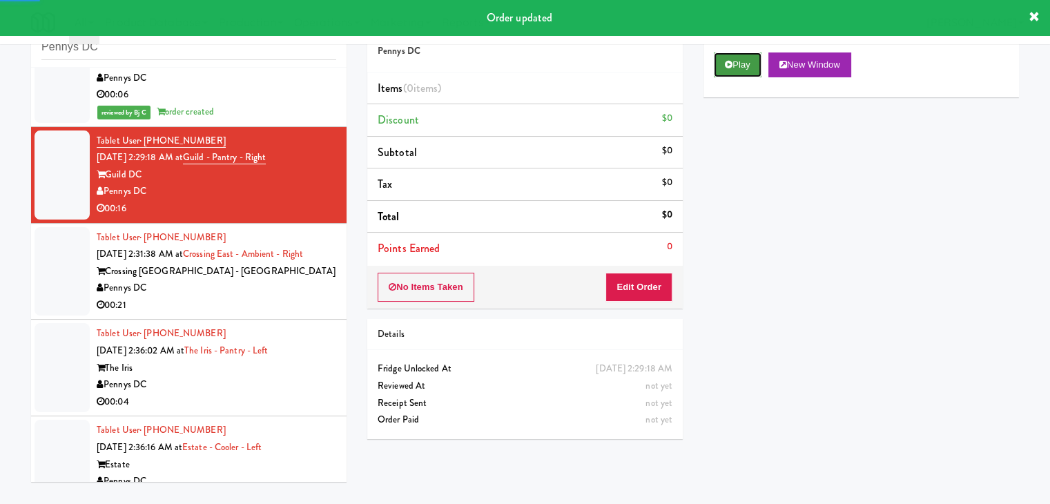
click at [736, 61] on button "Play" at bounding box center [738, 64] width 48 height 25
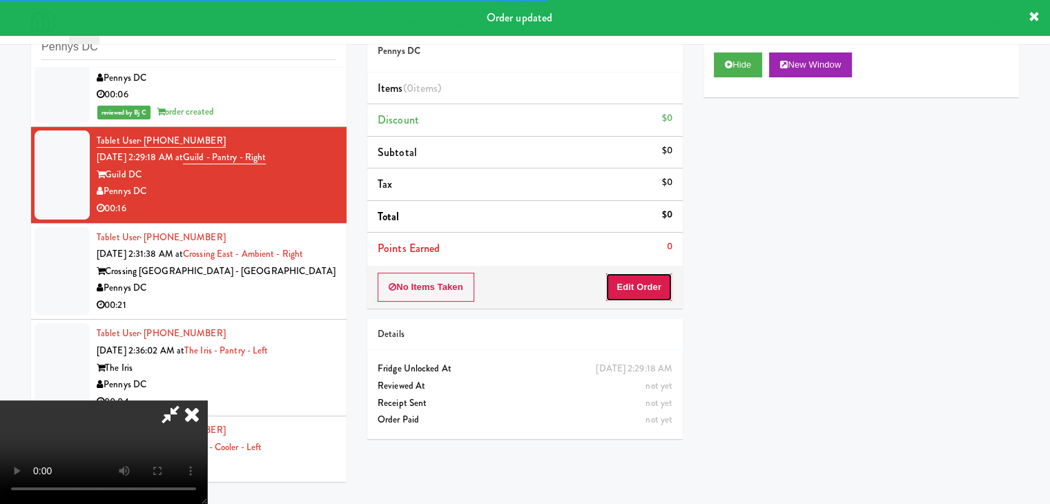
click at [633, 294] on button "Edit Order" at bounding box center [638, 287] width 67 height 29
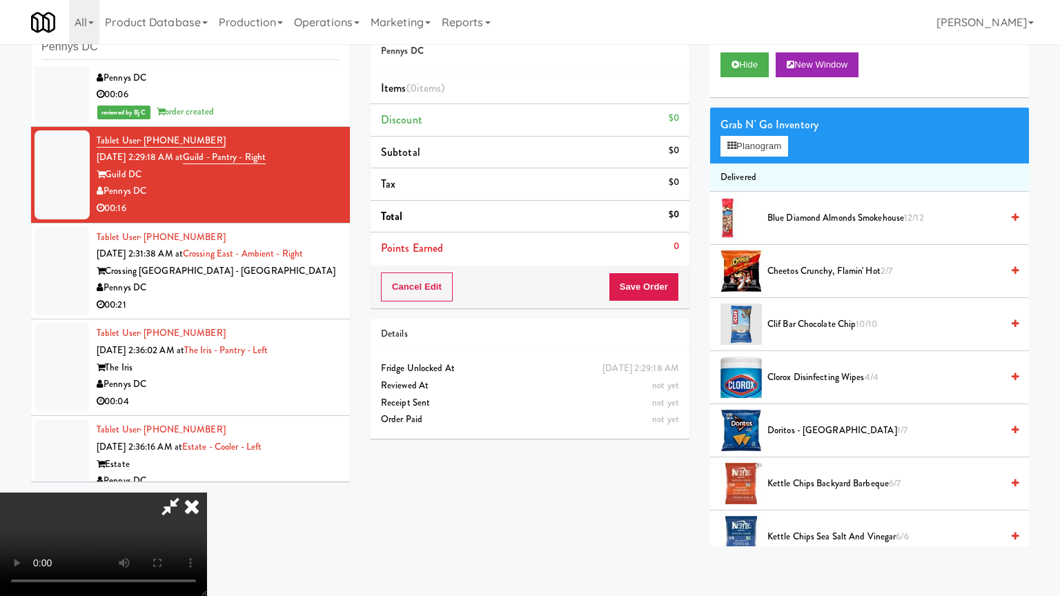
click at [207, 493] on video at bounding box center [103, 545] width 207 height 104
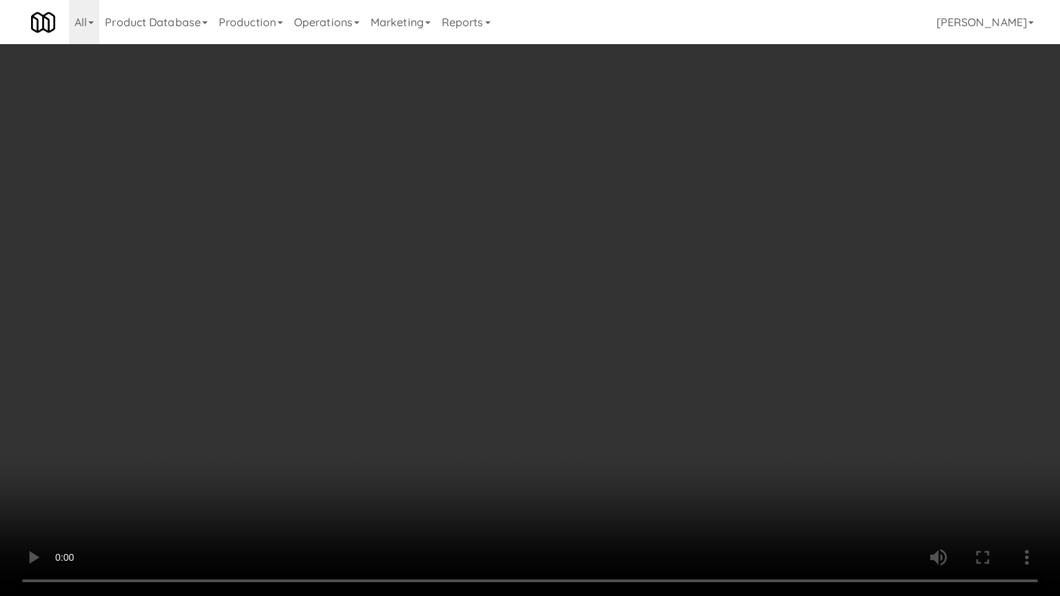
click at [578, 439] on video at bounding box center [530, 298] width 1060 height 596
click at [576, 462] on video at bounding box center [530, 298] width 1060 height 596
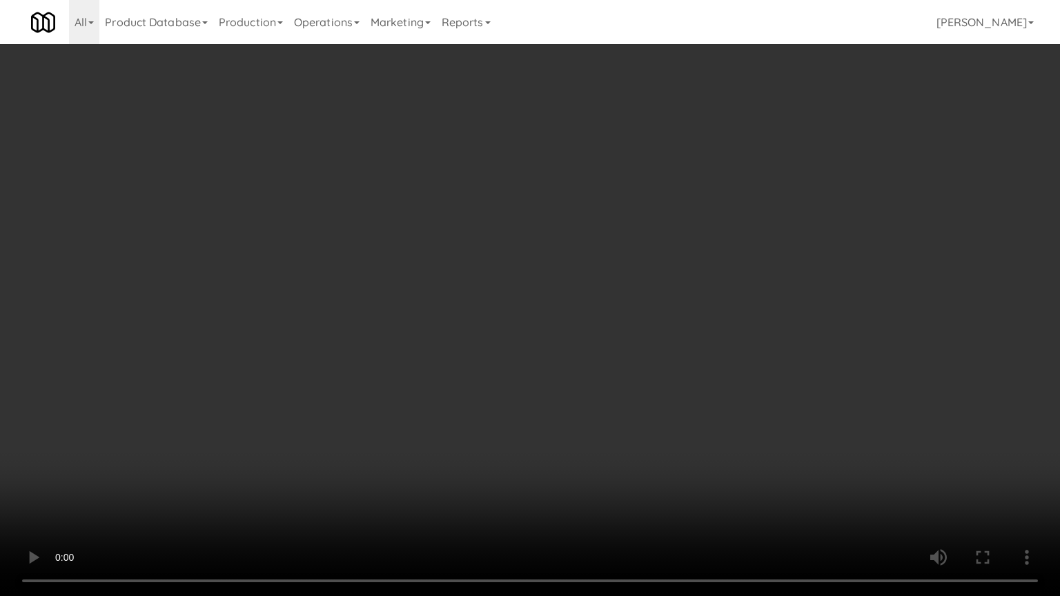
click at [576, 462] on video at bounding box center [530, 298] width 1060 height 596
click at [574, 467] on video at bounding box center [530, 298] width 1060 height 596
click at [568, 467] on video at bounding box center [530, 298] width 1060 height 596
click at [568, 469] on video at bounding box center [530, 298] width 1060 height 596
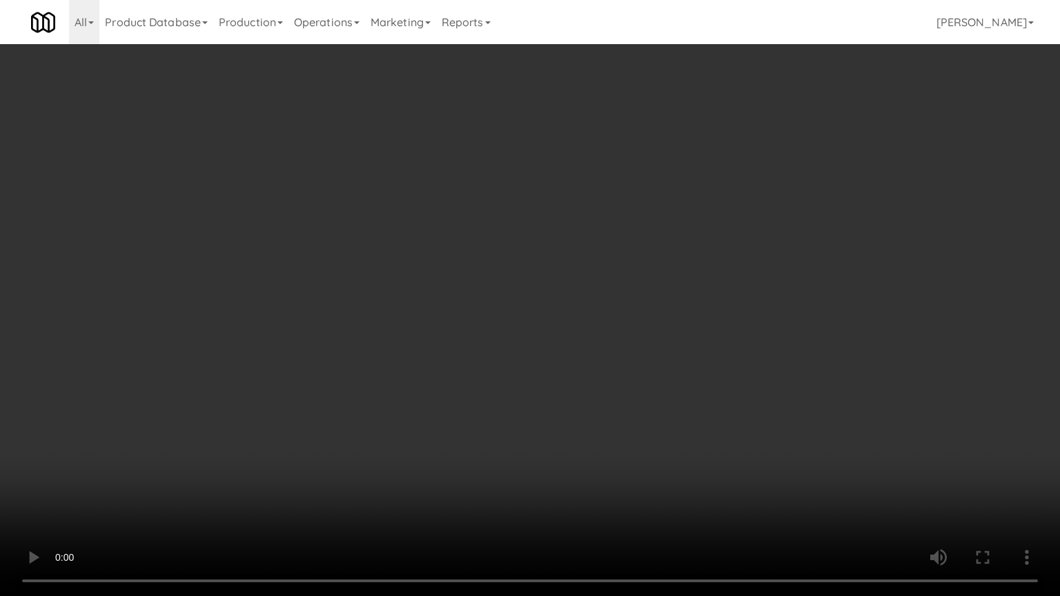
click at [567, 469] on video at bounding box center [530, 298] width 1060 height 596
click at [569, 452] on video at bounding box center [530, 298] width 1060 height 596
click at [579, 453] on video at bounding box center [530, 298] width 1060 height 596
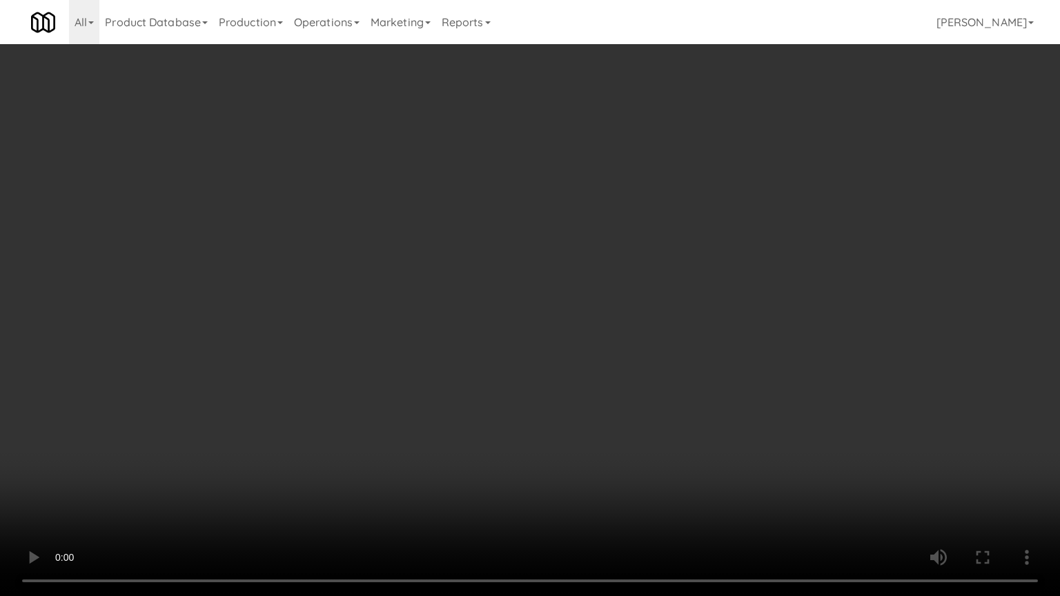
click at [588, 444] on video at bounding box center [530, 298] width 1060 height 596
click at [586, 436] on video at bounding box center [530, 298] width 1060 height 596
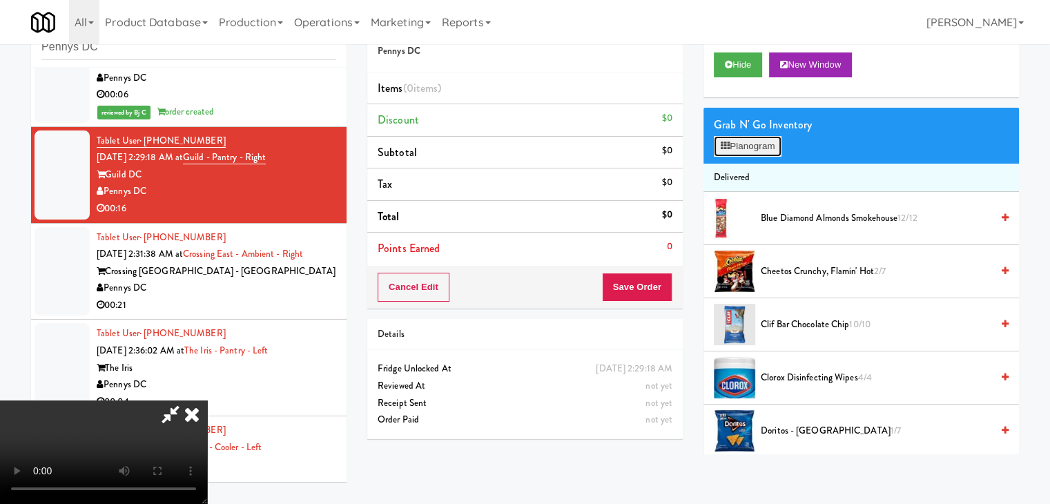
click at [754, 150] on button "Planogram" at bounding box center [748, 146] width 68 height 21
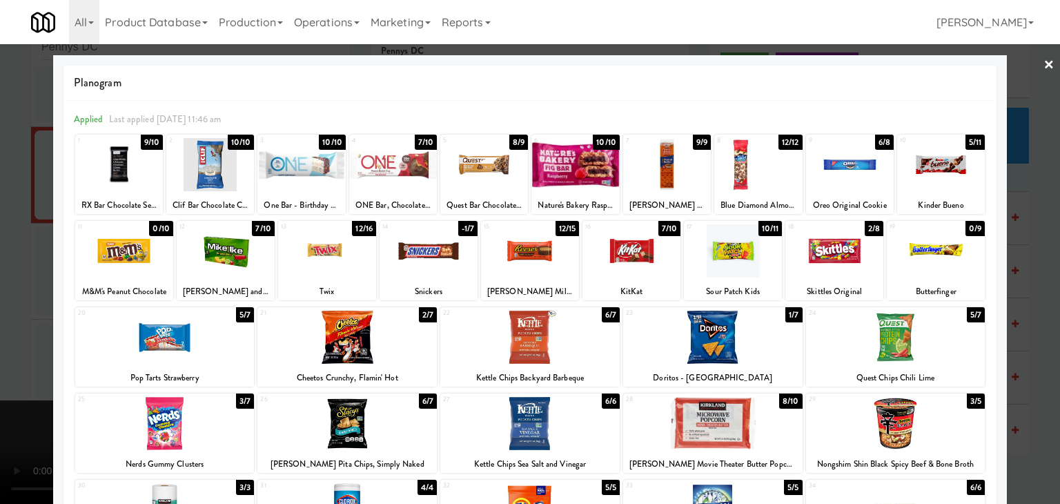
click at [931, 171] on div at bounding box center [941, 164] width 88 height 53
click at [652, 251] on div at bounding box center [632, 250] width 98 height 53
click at [954, 266] on div at bounding box center [936, 250] width 98 height 53
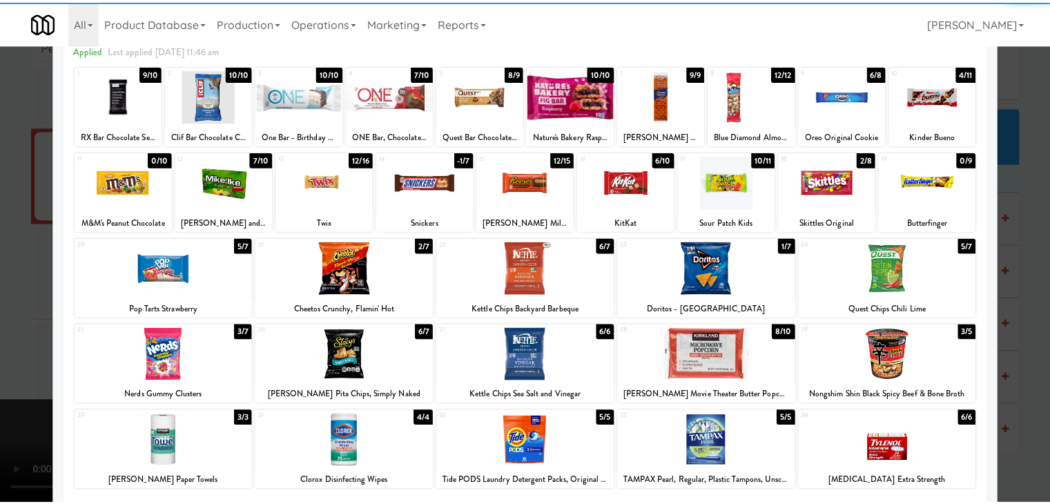
scroll to position [174, 0]
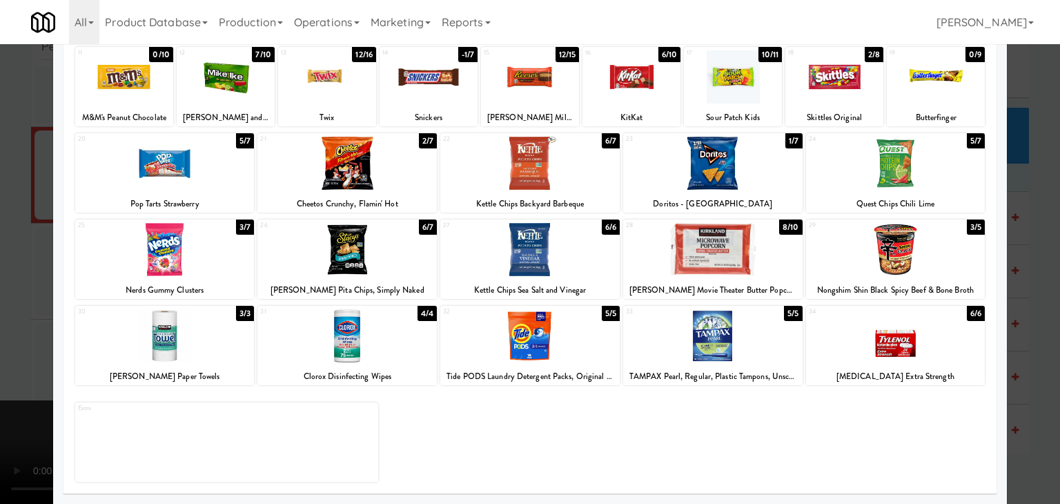
click at [1023, 383] on div at bounding box center [530, 252] width 1060 height 504
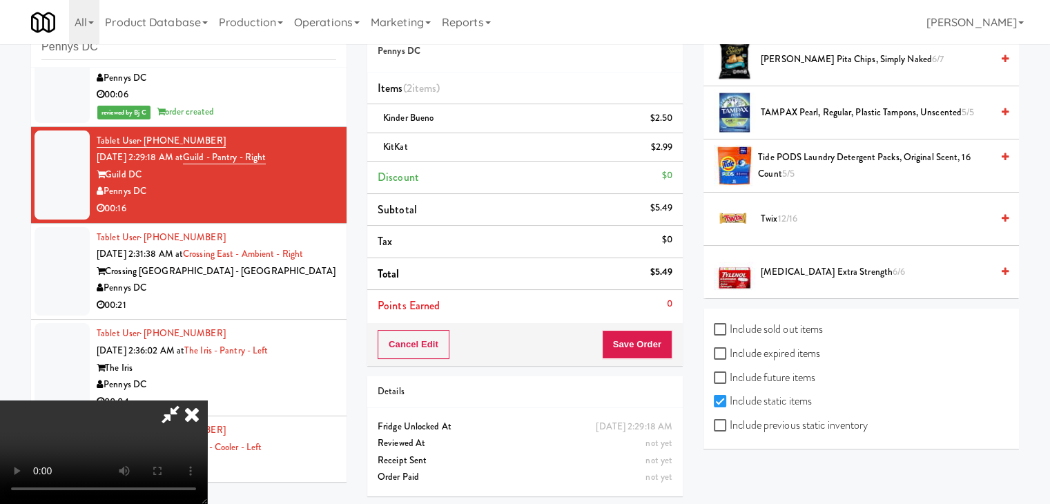
click at [818, 423] on label "Include previous static inventory" at bounding box center [791, 425] width 154 height 21
click at [730, 423] on input "Include previous static inventory" at bounding box center [722, 425] width 16 height 11
checkbox input "true"
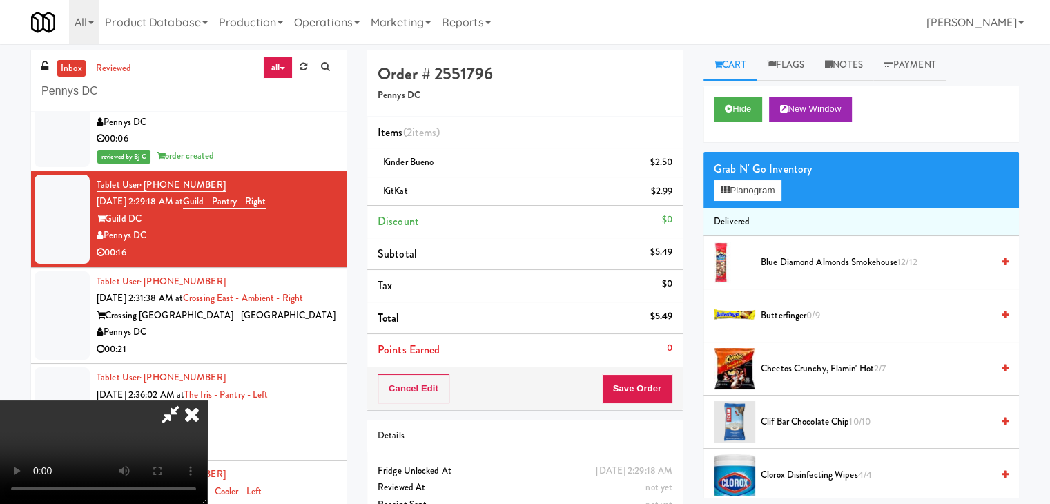
click at [799, 310] on span "Butterfinger 0/9" at bounding box center [876, 315] width 231 height 17
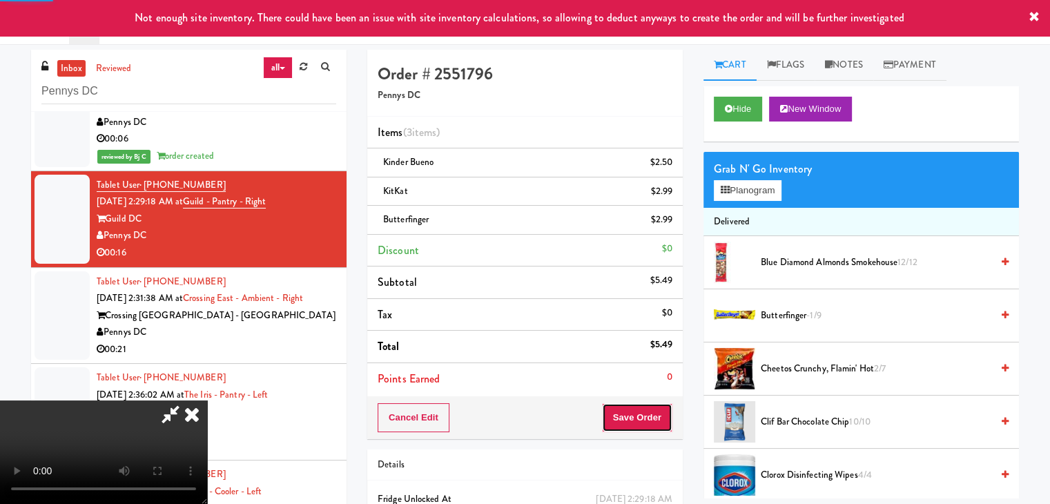
click at [667, 407] on button "Save Order" at bounding box center [637, 417] width 70 height 29
click at [665, 409] on button "Save Order" at bounding box center [637, 417] width 70 height 29
click at [663, 409] on button "Save Order" at bounding box center [637, 417] width 70 height 29
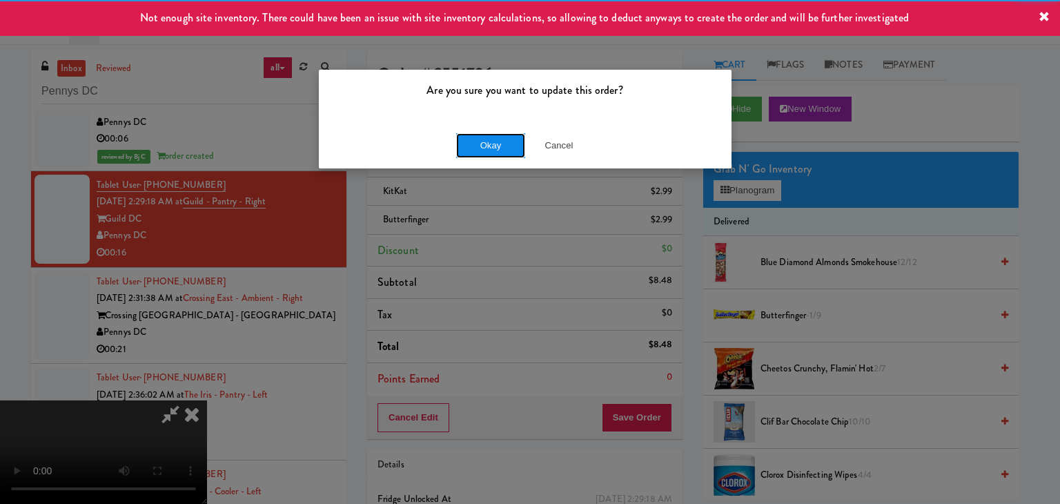
drag, startPoint x: 494, startPoint y: 153, endPoint x: 496, endPoint y: 145, distance: 8.7
click at [496, 147] on button "Okay" at bounding box center [490, 145] width 69 height 25
click at [496, 145] on div "Okay Cancel" at bounding box center [525, 145] width 413 height 46
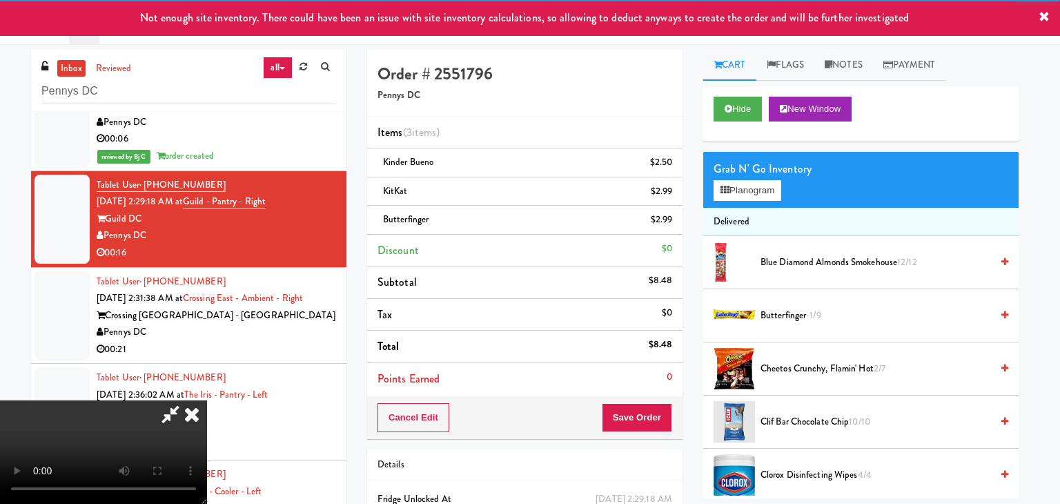
click at [496, 144] on div at bounding box center [530, 252] width 1060 height 504
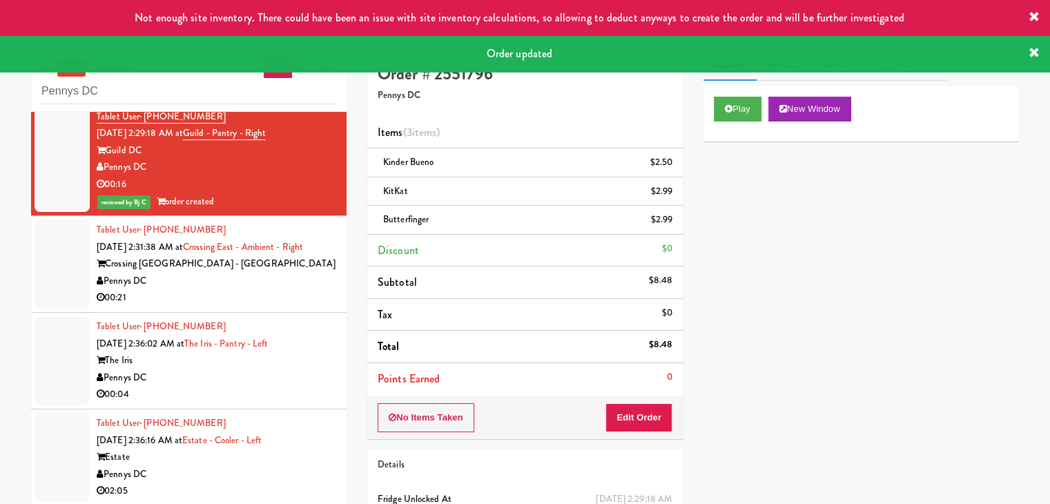
scroll to position [3226, 0]
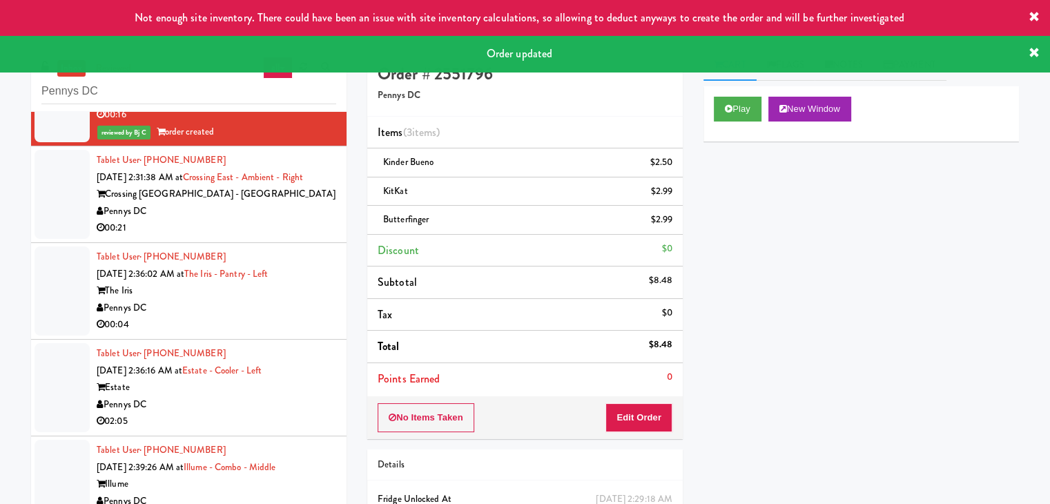
drag, startPoint x: 254, startPoint y: 235, endPoint x: 262, endPoint y: 235, distance: 8.3
click at [258, 235] on div "00:21" at bounding box center [217, 228] width 240 height 17
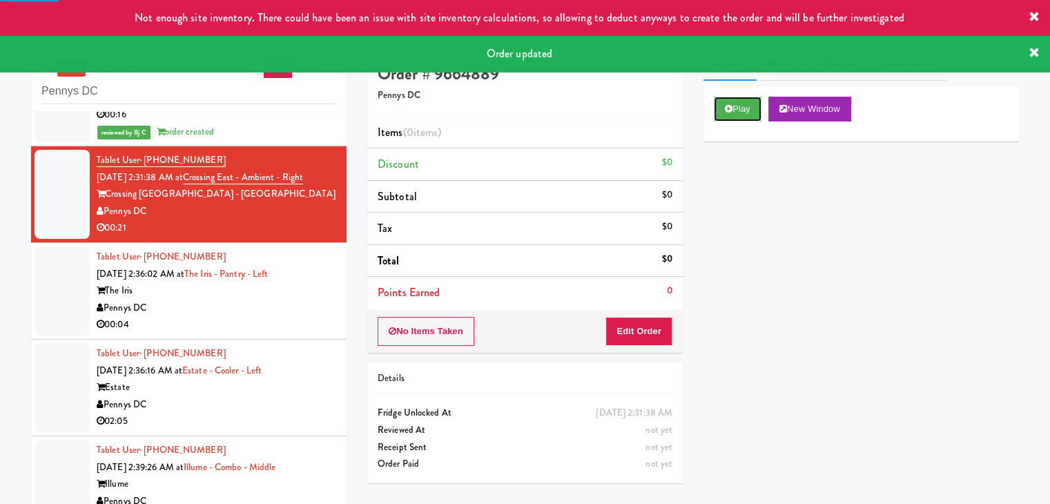
drag, startPoint x: 739, startPoint y: 99, endPoint x: 732, endPoint y: 127, distance: 28.3
click at [737, 106] on button "Play" at bounding box center [738, 109] width 48 height 25
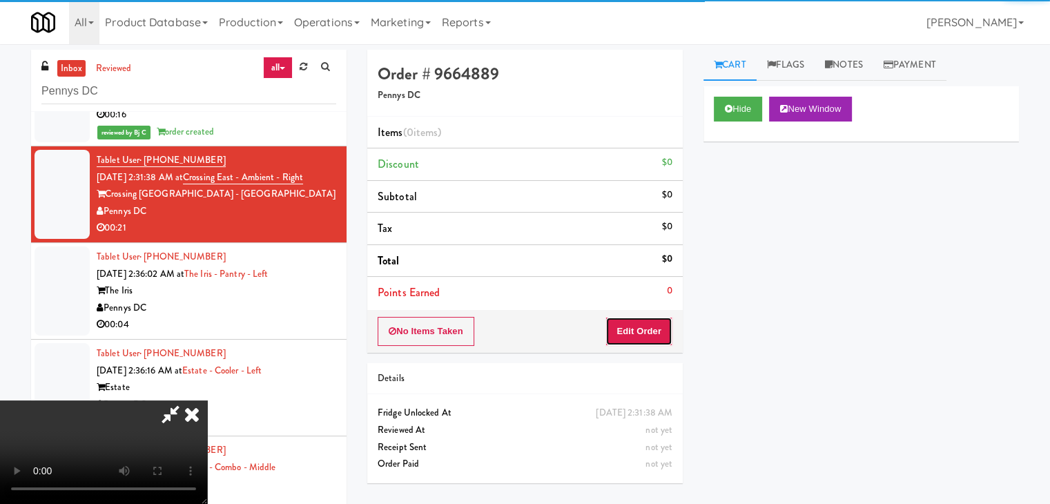
click at [630, 333] on button "Edit Order" at bounding box center [638, 331] width 67 height 29
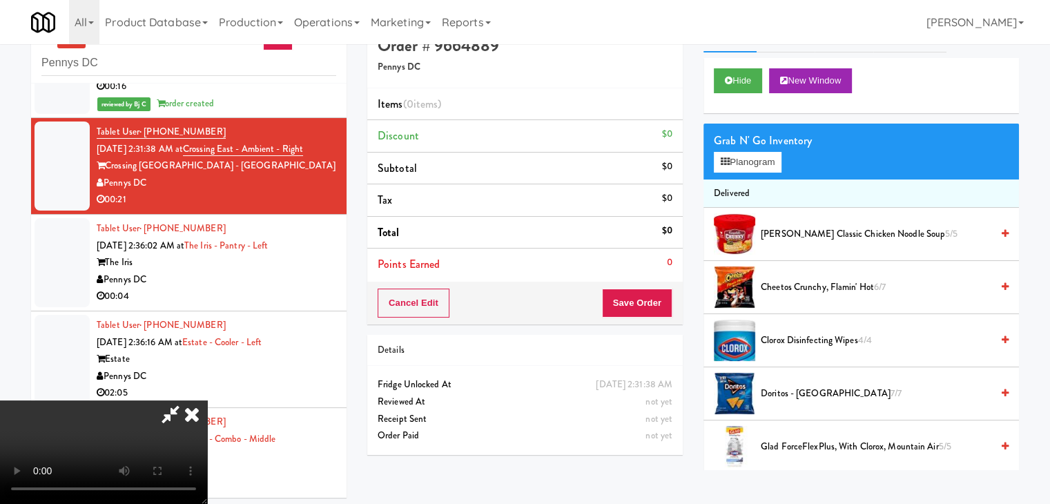
scroll to position [44, 0]
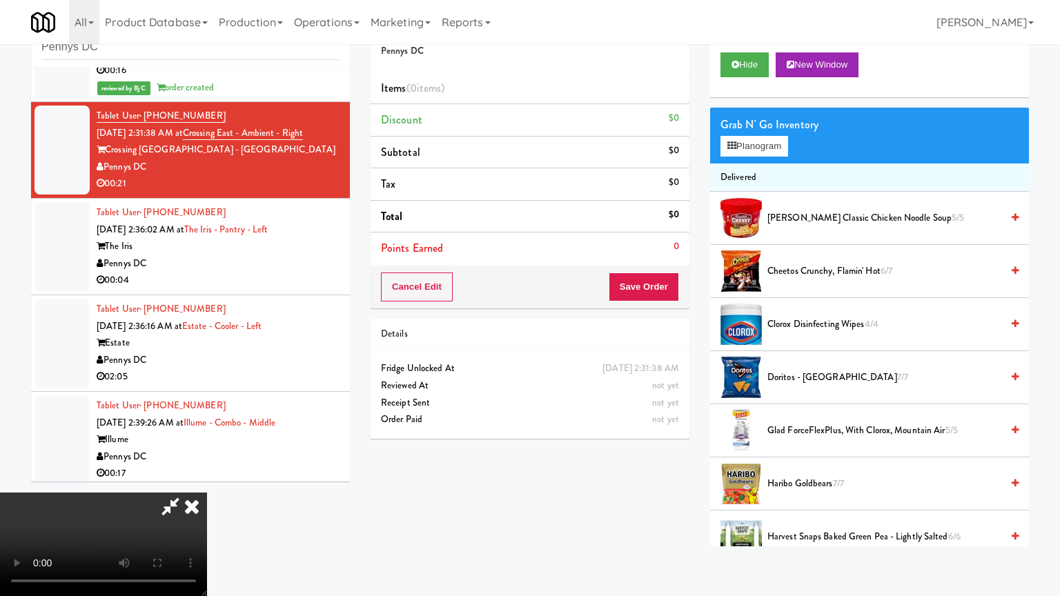
click at [207, 493] on video at bounding box center [103, 545] width 207 height 104
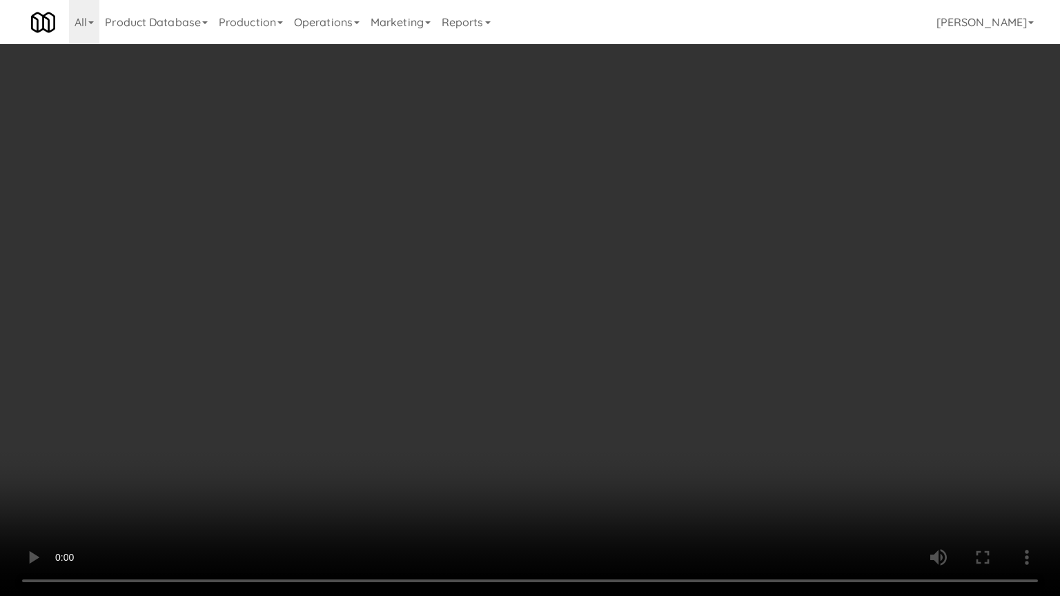
click at [622, 390] on video at bounding box center [530, 298] width 1060 height 596
click at [625, 367] on video at bounding box center [530, 298] width 1060 height 596
drag, startPoint x: 625, startPoint y: 367, endPoint x: 621, endPoint y: 373, distance: 7.5
click at [625, 367] on video at bounding box center [530, 298] width 1060 height 596
drag, startPoint x: 619, startPoint y: 371, endPoint x: 621, endPoint y: 365, distance: 7.2
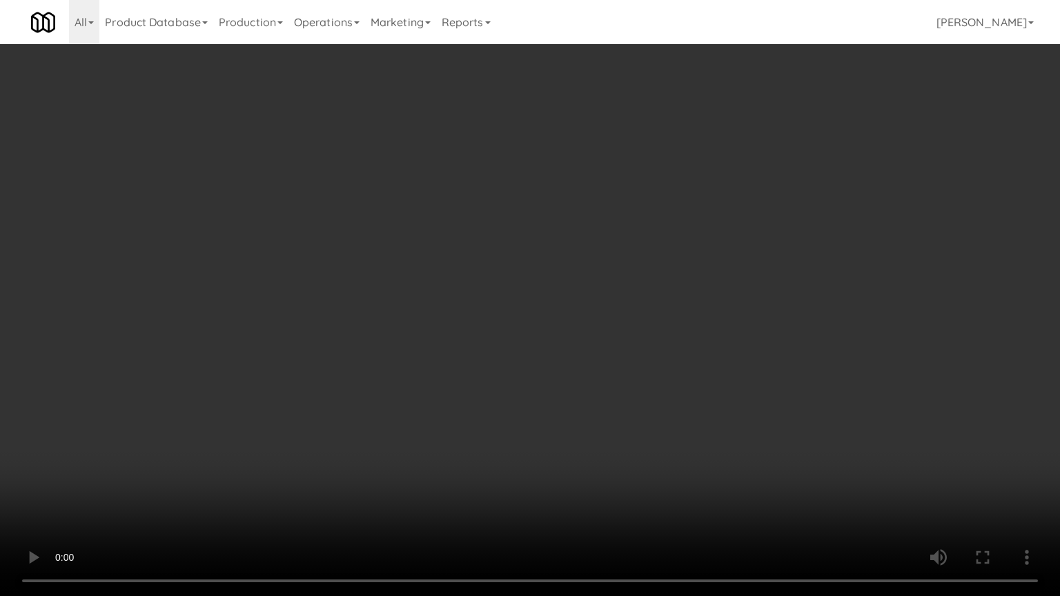
click at [619, 366] on video at bounding box center [530, 298] width 1060 height 596
click at [623, 361] on video at bounding box center [530, 298] width 1060 height 596
click at [632, 348] on video at bounding box center [530, 298] width 1060 height 596
drag, startPoint x: 632, startPoint y: 348, endPoint x: 707, endPoint y: 197, distance: 168.6
click at [641, 334] on video at bounding box center [530, 298] width 1060 height 596
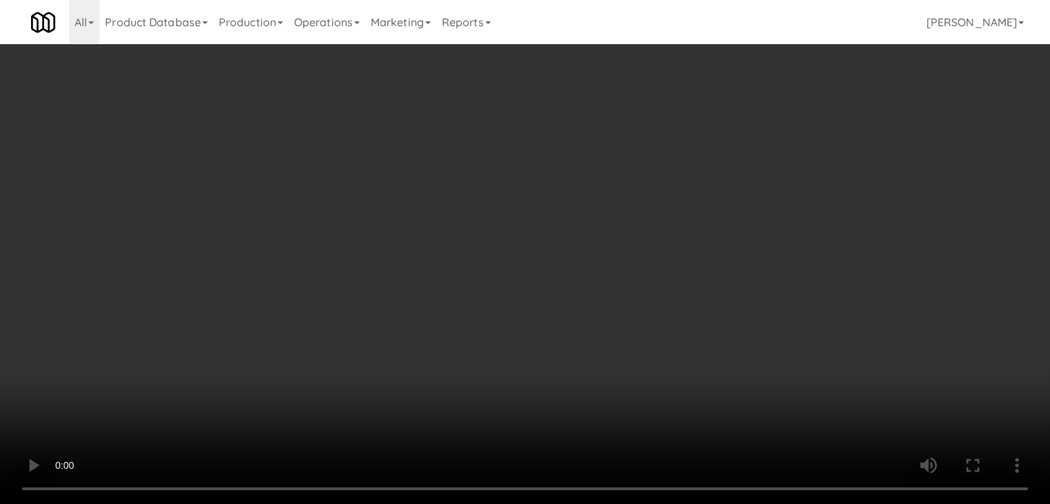
click at [514, 238] on video at bounding box center [525, 252] width 1050 height 504
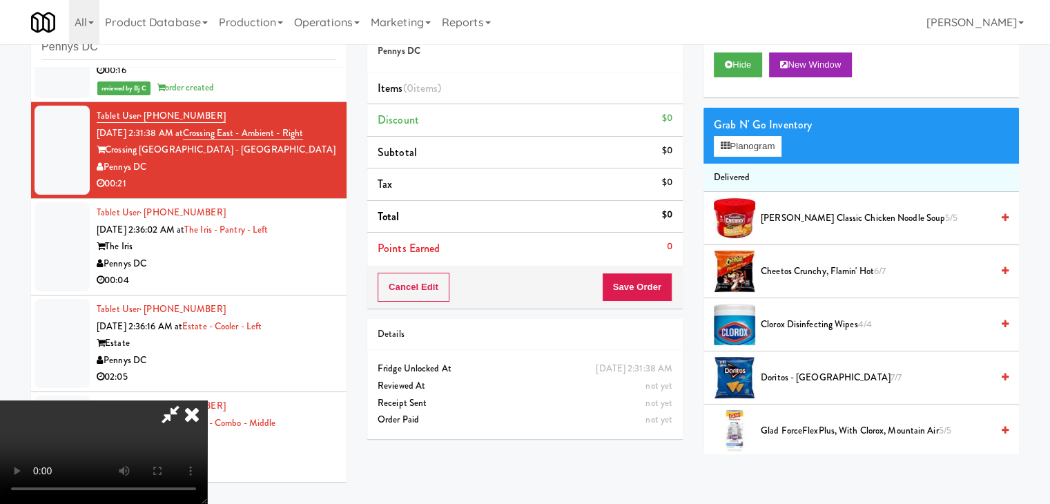
click at [207, 400] on video at bounding box center [103, 452] width 207 height 104
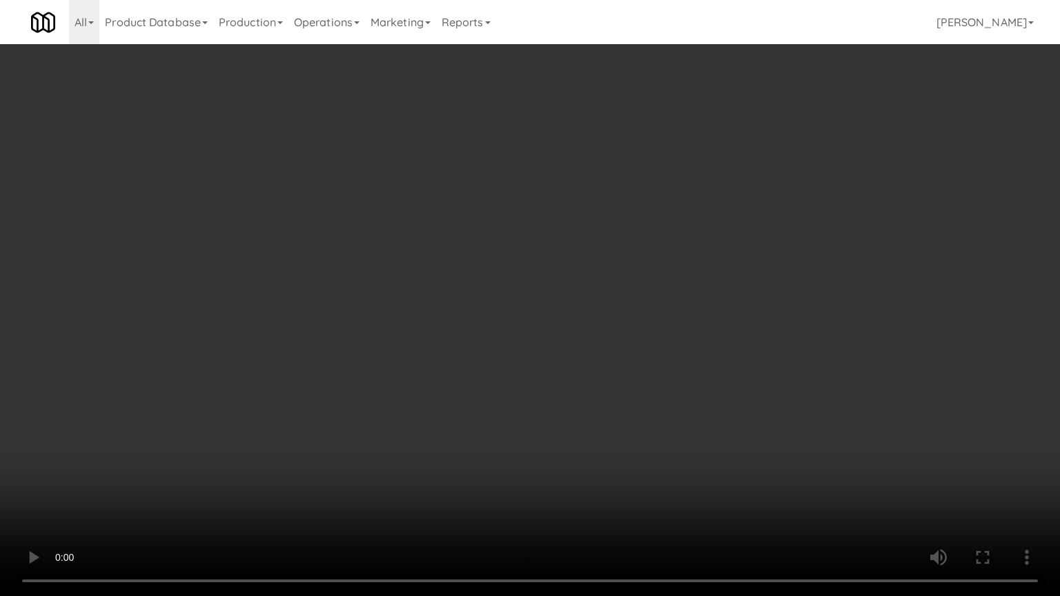
click at [561, 282] on video at bounding box center [530, 298] width 1060 height 596
click at [567, 287] on video at bounding box center [530, 298] width 1060 height 596
drag, startPoint x: 567, startPoint y: 287, endPoint x: 569, endPoint y: 295, distance: 8.4
click at [567, 288] on video at bounding box center [530, 298] width 1060 height 596
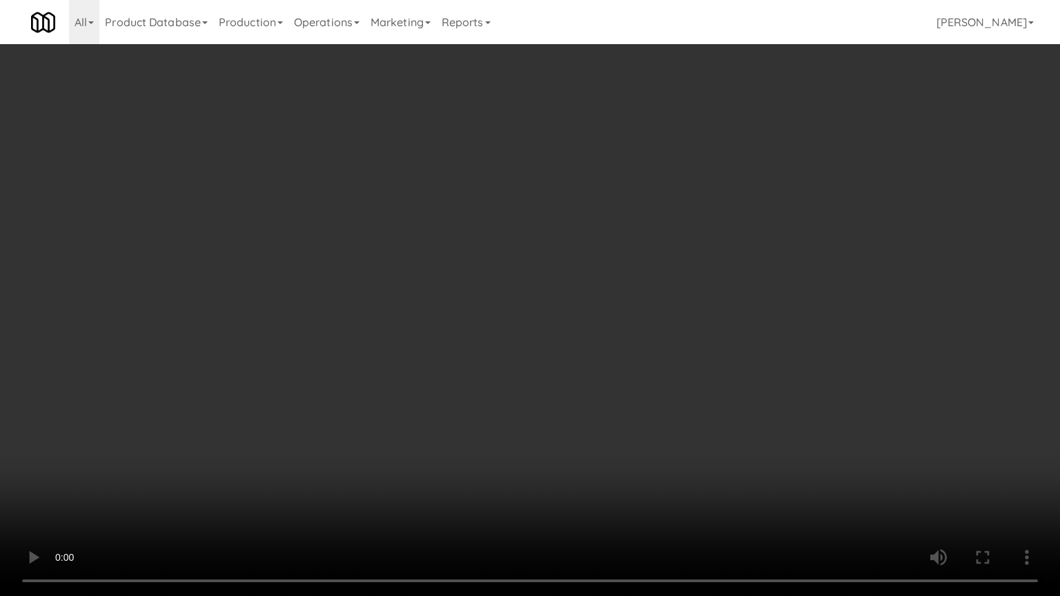
click at [565, 293] on video at bounding box center [530, 298] width 1060 height 596
click at [534, 300] on video at bounding box center [530, 298] width 1060 height 596
click at [549, 291] on video at bounding box center [530, 298] width 1060 height 596
click at [559, 285] on video at bounding box center [530, 298] width 1060 height 596
click at [569, 281] on video at bounding box center [530, 298] width 1060 height 596
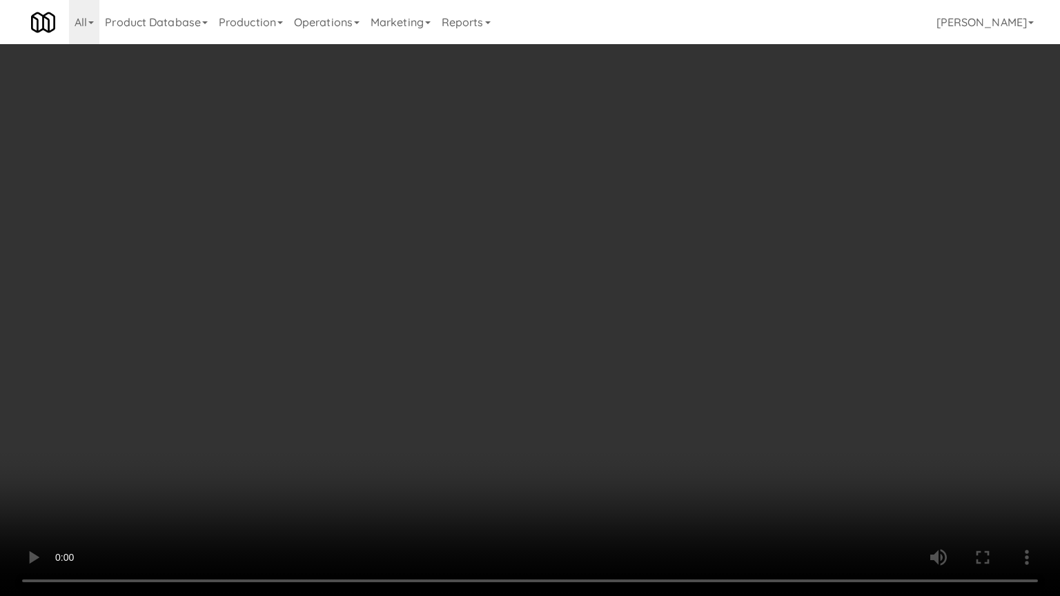
click at [569, 281] on video at bounding box center [530, 298] width 1060 height 596
click at [577, 275] on video at bounding box center [530, 298] width 1060 height 596
click at [615, 262] on video at bounding box center [530, 298] width 1060 height 596
click at [616, 261] on video at bounding box center [530, 298] width 1060 height 596
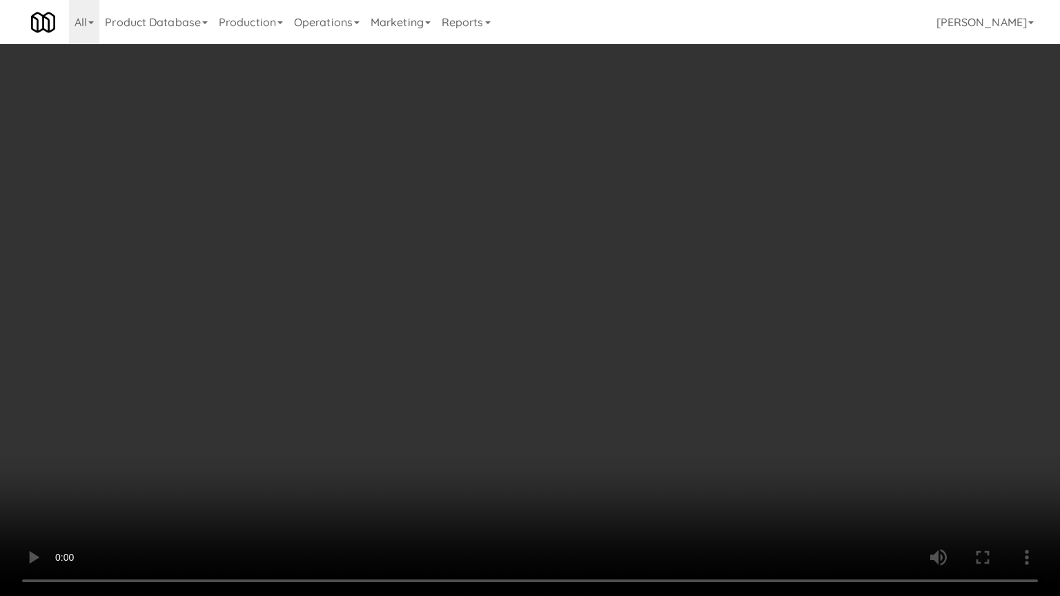
click at [616, 237] on video at bounding box center [530, 298] width 1060 height 596
drag, startPoint x: 616, startPoint y: 236, endPoint x: 652, endPoint y: 130, distance: 112.2
click at [617, 232] on video at bounding box center [530, 298] width 1060 height 596
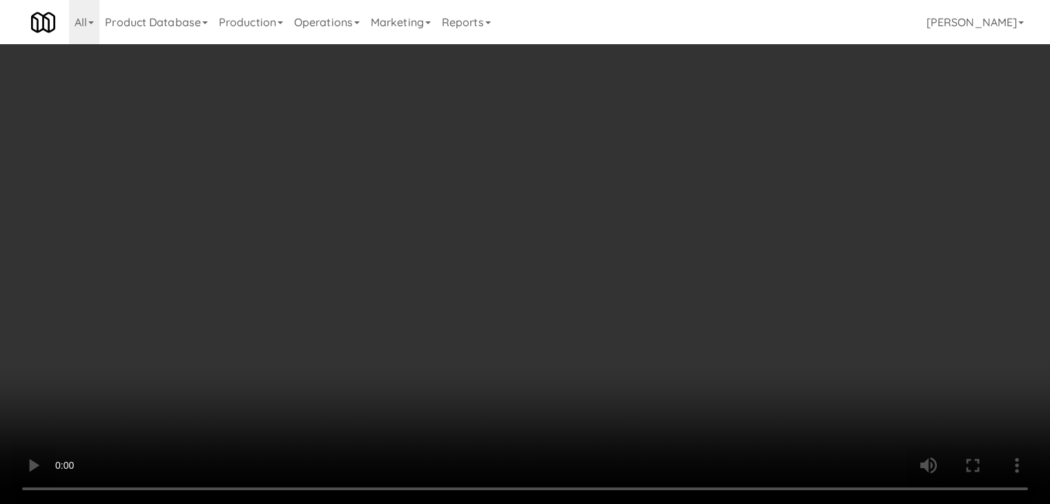
click at [748, 136] on div "Grab N' Go Inventory Planogram" at bounding box center [860, 136] width 315 height 56
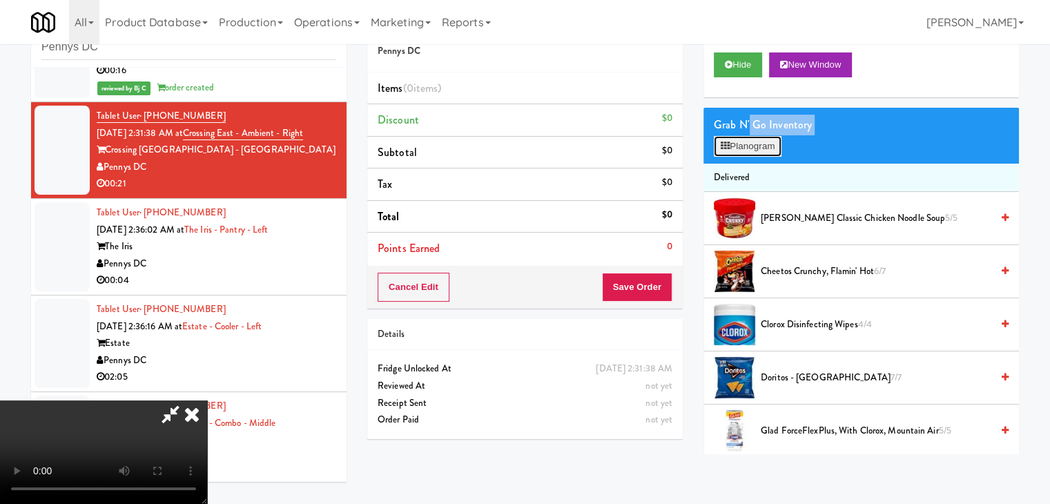
click at [749, 147] on button "Planogram" at bounding box center [748, 146] width 68 height 21
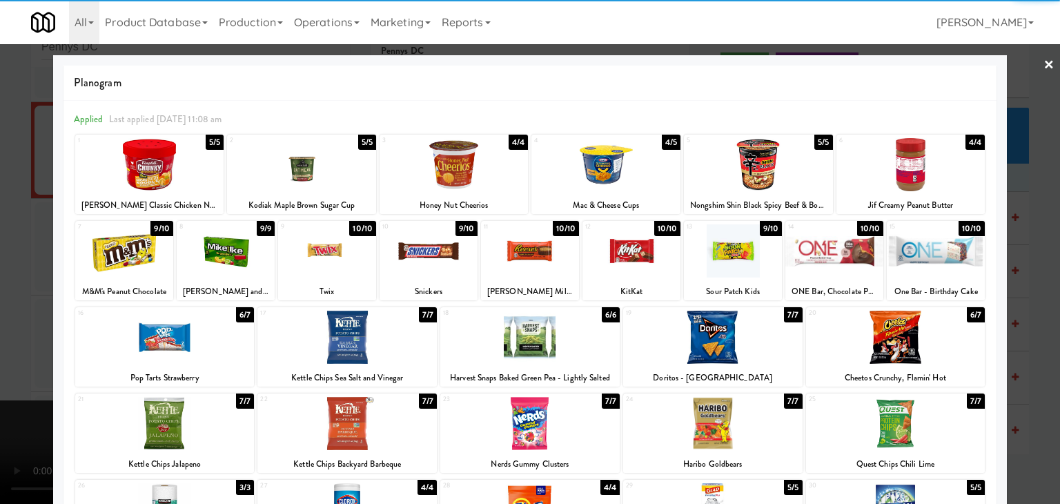
click at [139, 255] on div at bounding box center [124, 250] width 98 height 53
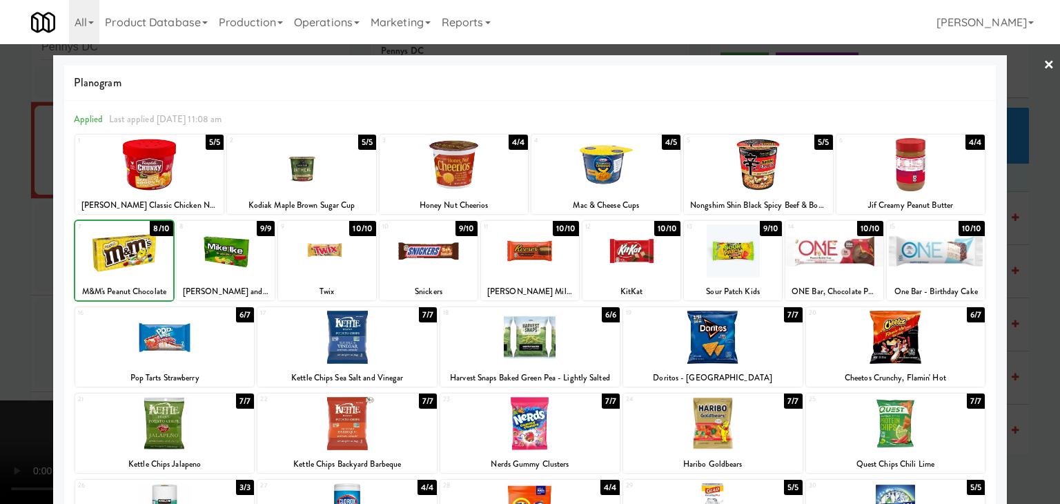
click at [139, 256] on div at bounding box center [124, 250] width 98 height 53
click at [138, 259] on div at bounding box center [124, 250] width 98 height 53
click at [236, 264] on div at bounding box center [226, 250] width 98 height 53
click at [637, 258] on div at bounding box center [632, 250] width 98 height 53
drag, startPoint x: 0, startPoint y: 290, endPoint x: 46, endPoint y: 299, distance: 47.1
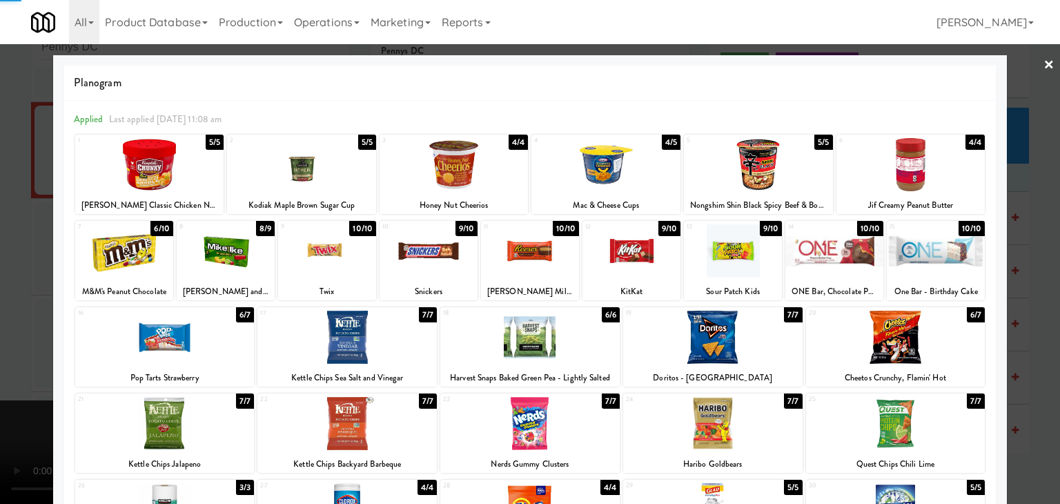
click at [1, 291] on div at bounding box center [530, 252] width 1060 height 504
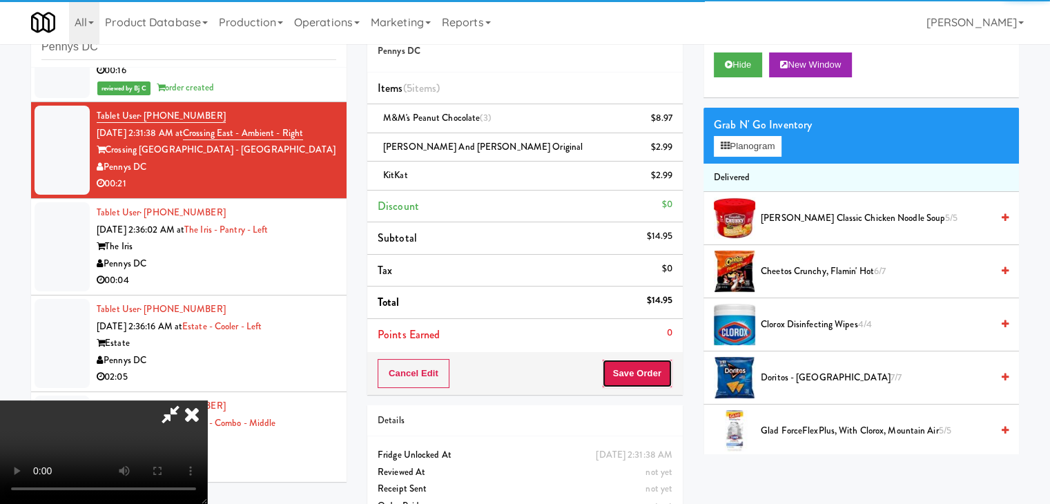
drag, startPoint x: 653, startPoint y: 360, endPoint x: 660, endPoint y: 364, distance: 8.1
click at [656, 362] on button "Save Order" at bounding box center [637, 373] width 70 height 29
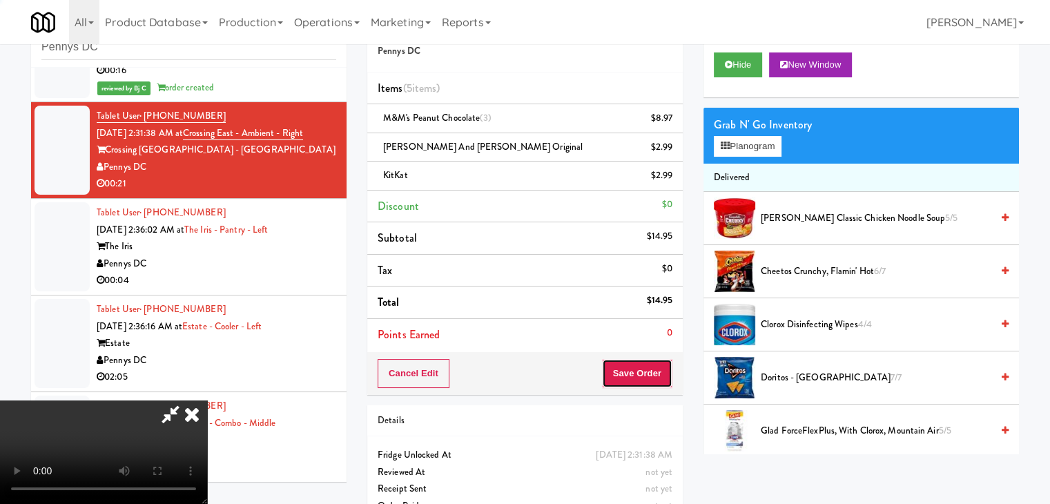
click at [660, 364] on button "Save Order" at bounding box center [637, 373] width 70 height 29
click at [657, 365] on button "Save Order" at bounding box center [637, 373] width 70 height 29
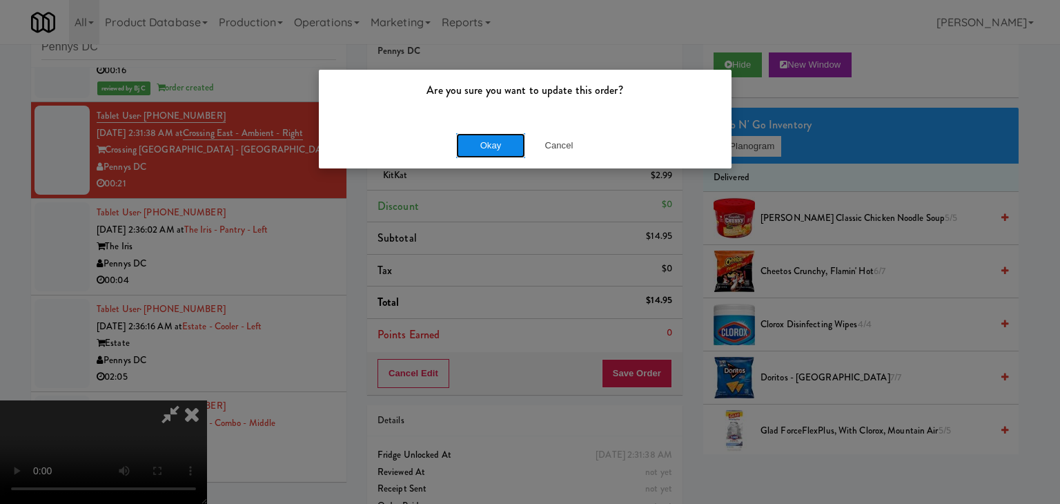
click at [492, 149] on button "Okay" at bounding box center [490, 145] width 69 height 25
click at [492, 149] on div "Okay Cancel" at bounding box center [525, 145] width 413 height 46
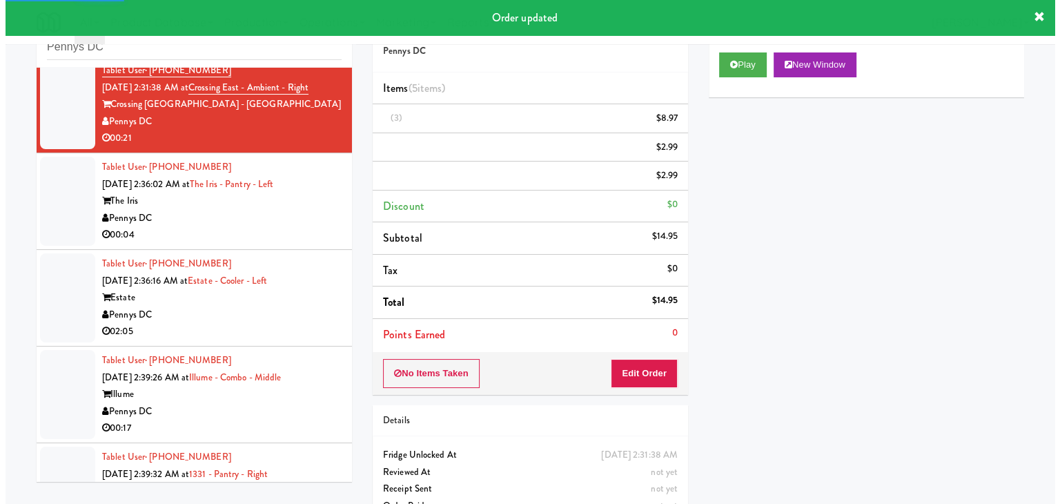
scroll to position [3295, 0]
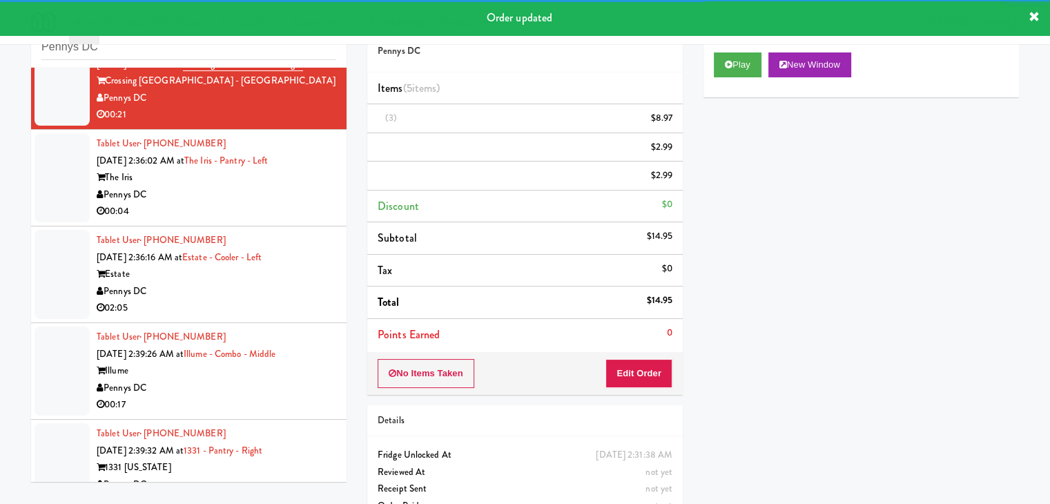
click at [229, 220] on div "00:04" at bounding box center [217, 211] width 240 height 17
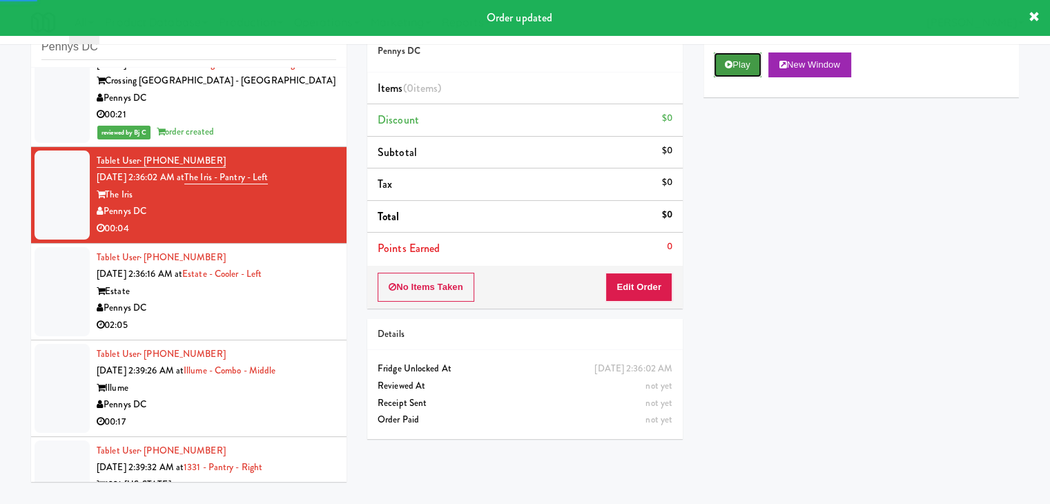
click at [743, 61] on button "Play" at bounding box center [738, 64] width 48 height 25
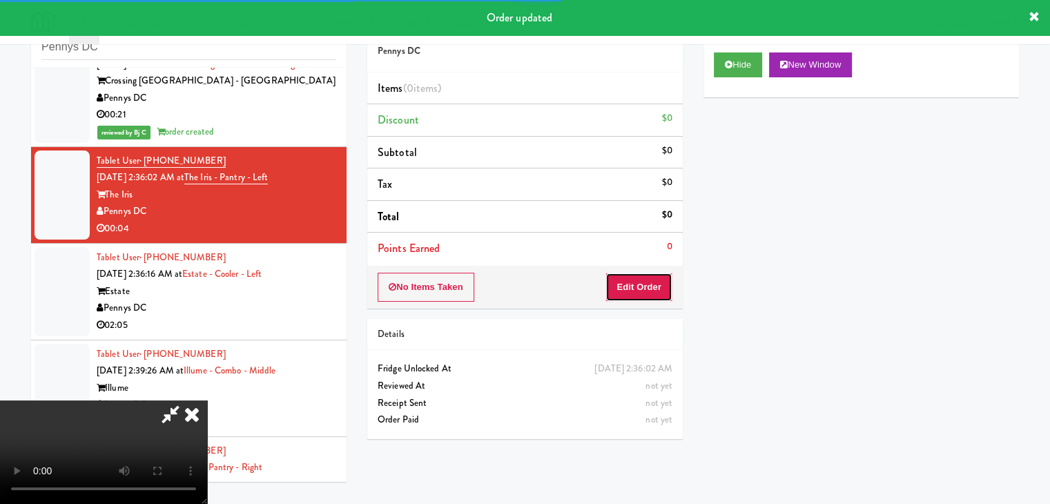
click at [650, 284] on button "Edit Order" at bounding box center [638, 287] width 67 height 29
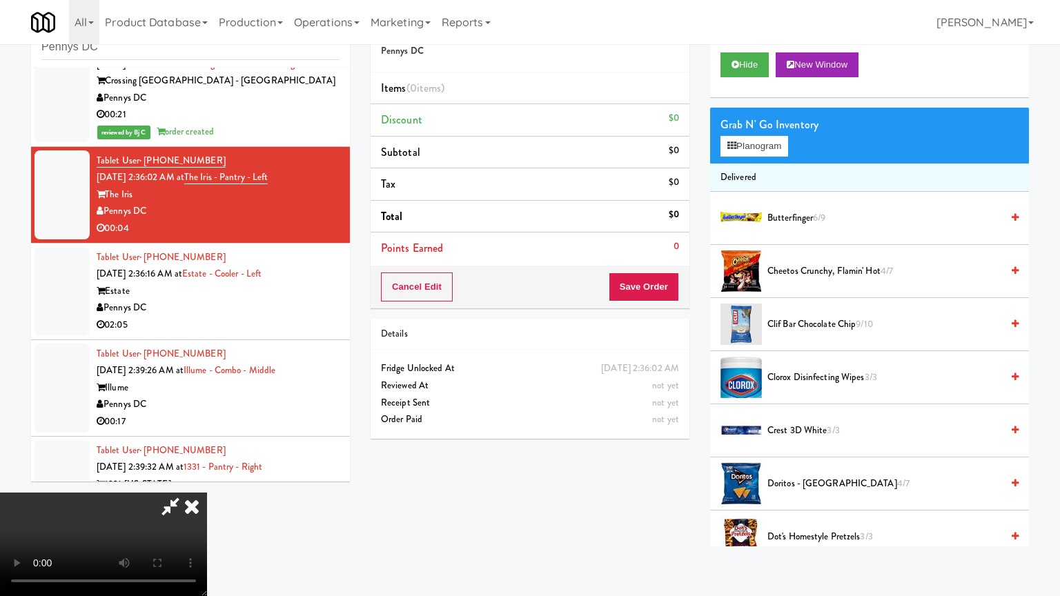
click at [207, 493] on video at bounding box center [103, 545] width 207 height 104
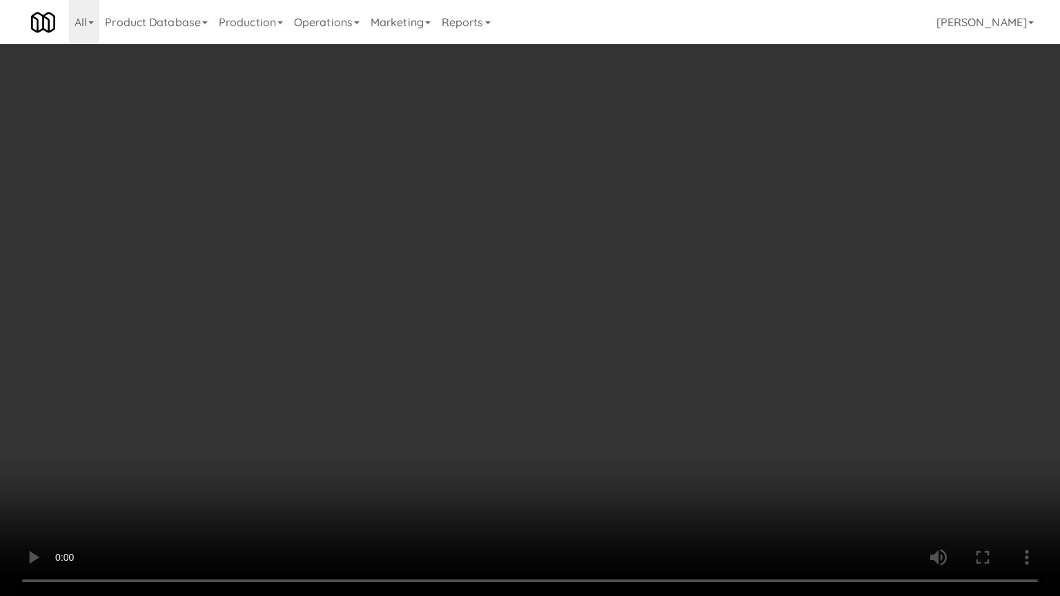
click at [641, 360] on video at bounding box center [530, 298] width 1060 height 596
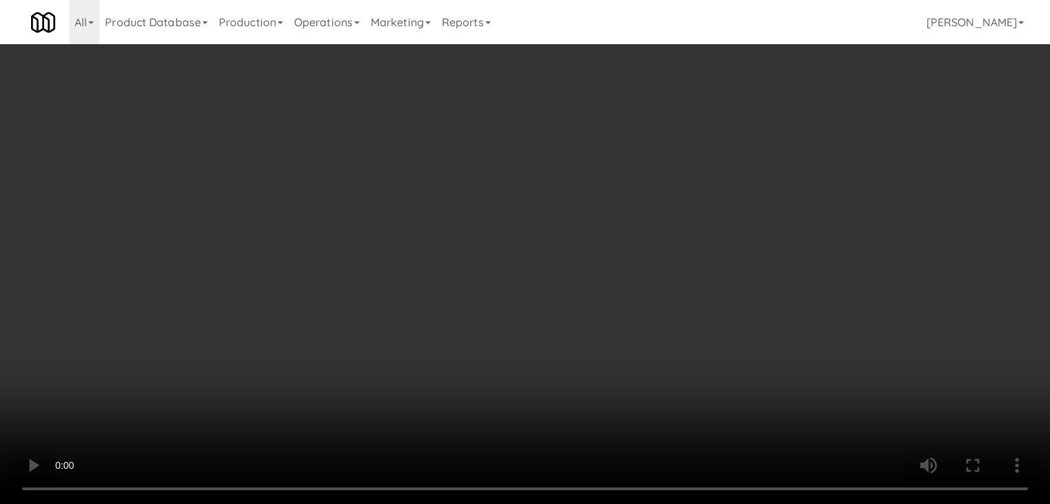
click at [735, 158] on div "Grab N' Go Inventory Planogram" at bounding box center [860, 136] width 315 height 56
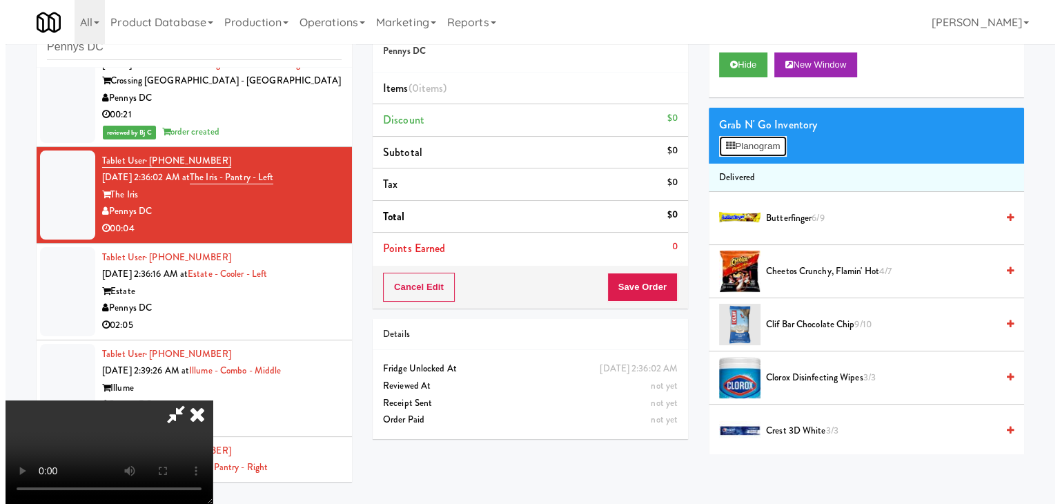
click
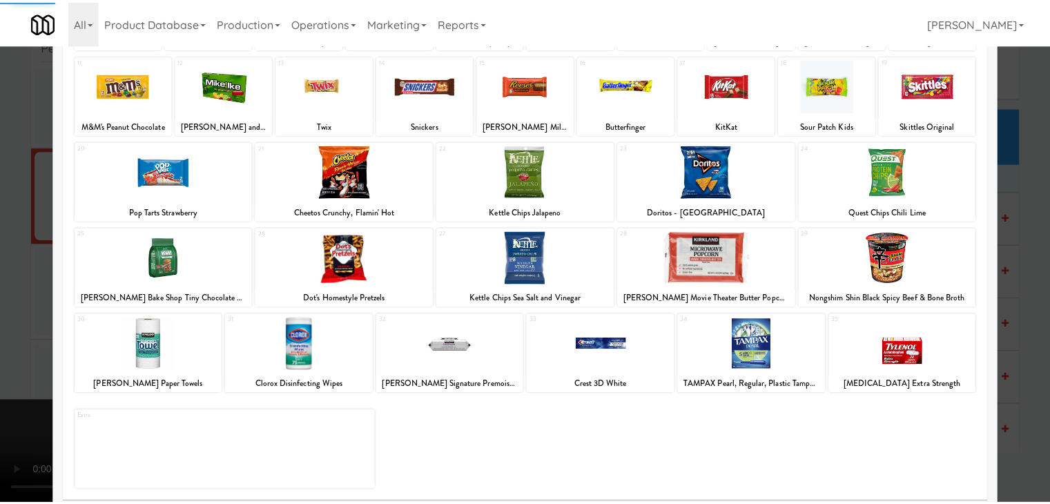
scroll to position [174, 0]
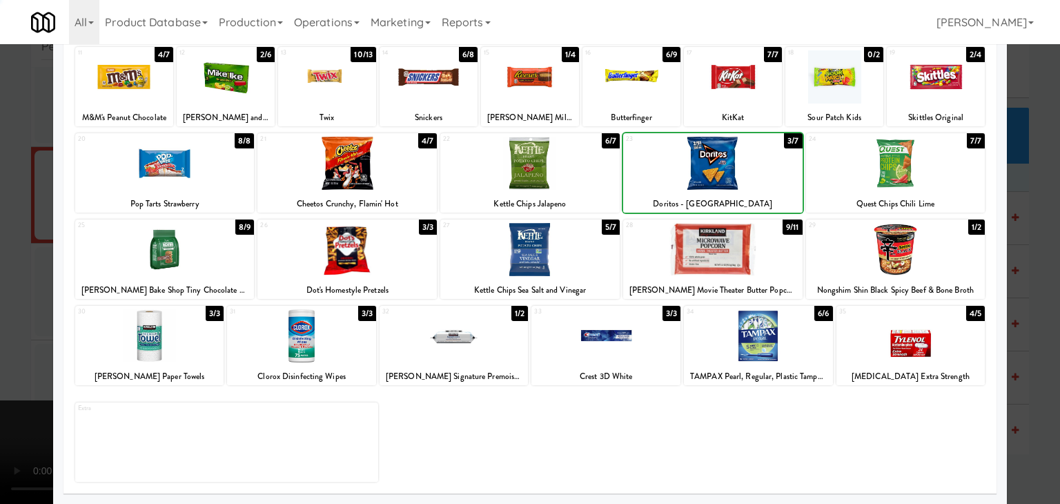
drag, startPoint x: 0, startPoint y: 271, endPoint x: 191, endPoint y: 271, distance: 190.5
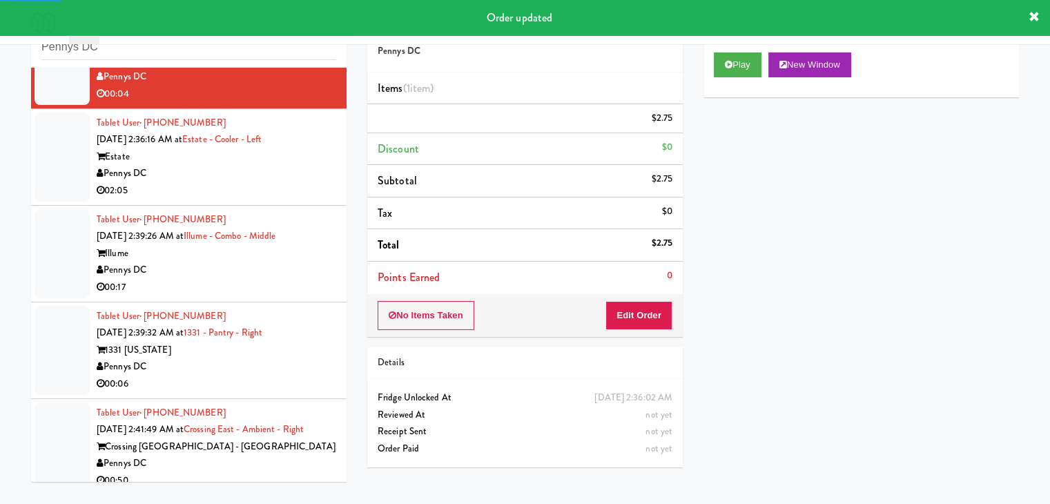
scroll to position [3433, 0]
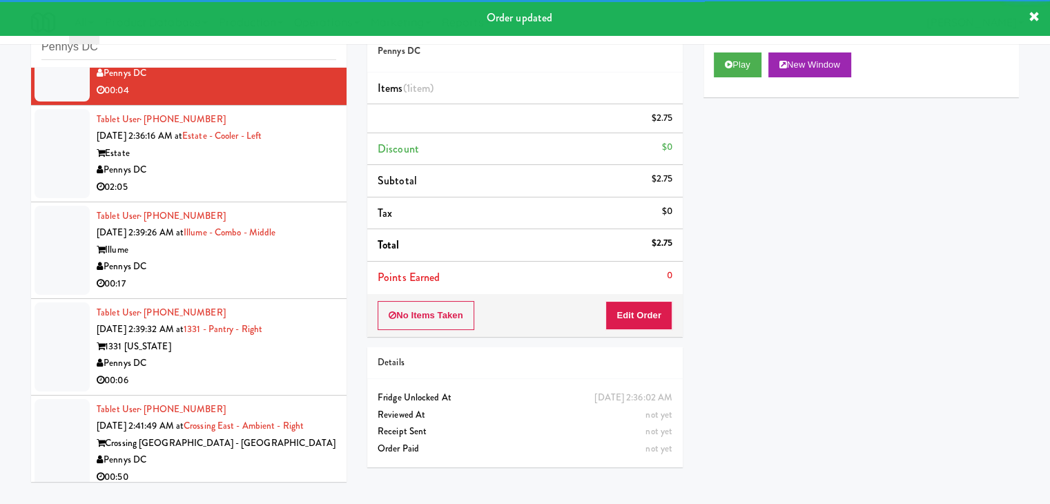
drag, startPoint x: 269, startPoint y: 197, endPoint x: 298, endPoint y: 213, distance: 33.4
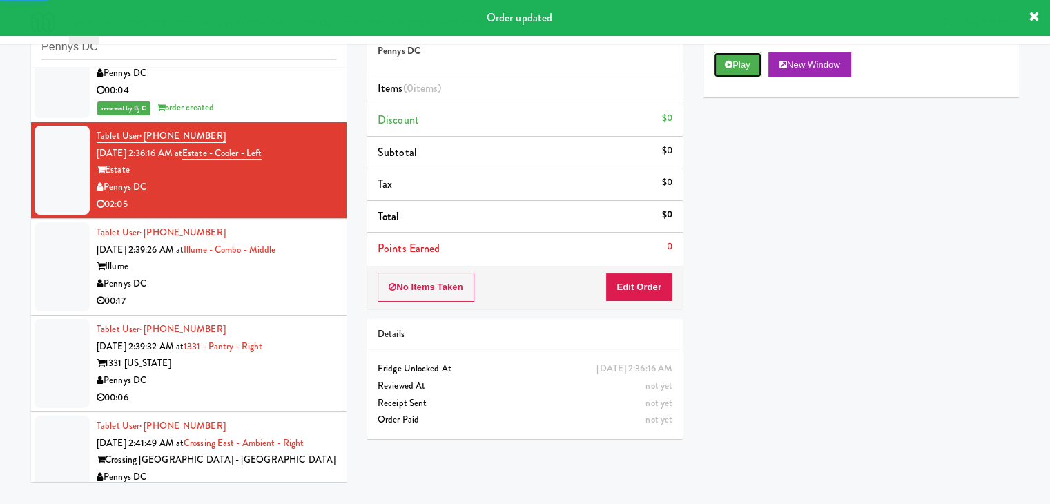
drag, startPoint x: 728, startPoint y: 76, endPoint x: 728, endPoint y: 97, distance: 21.4
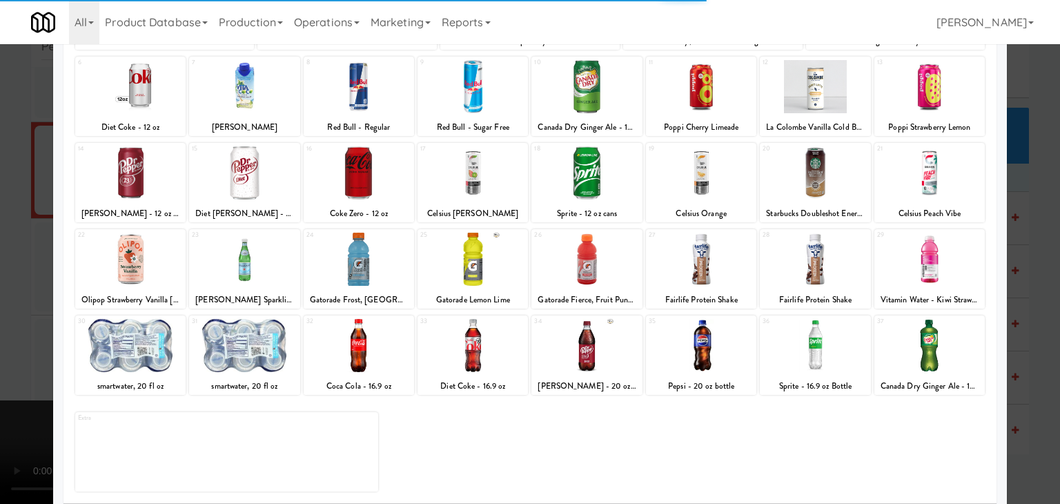
scroll to position [174, 0]
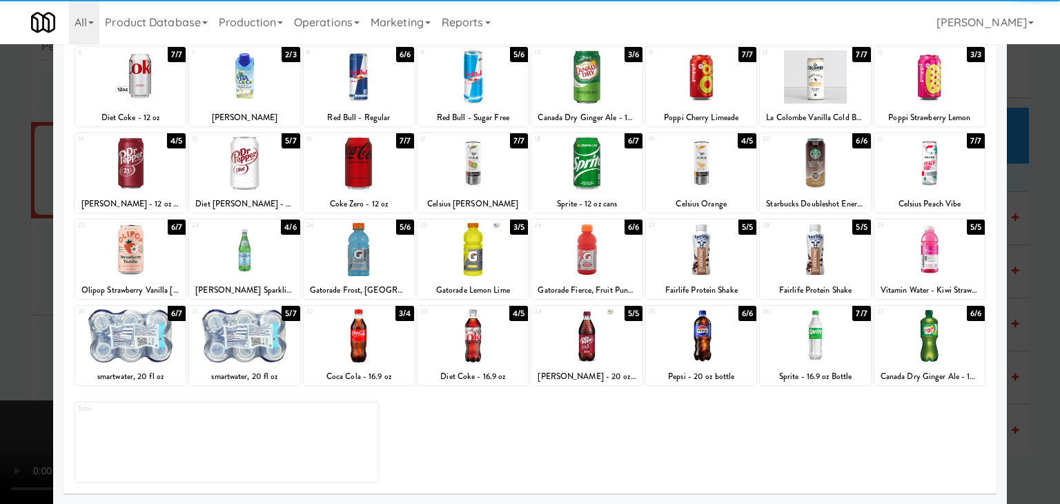
drag, startPoint x: 473, startPoint y: 255, endPoint x: 351, endPoint y: 302, distance: 130.9
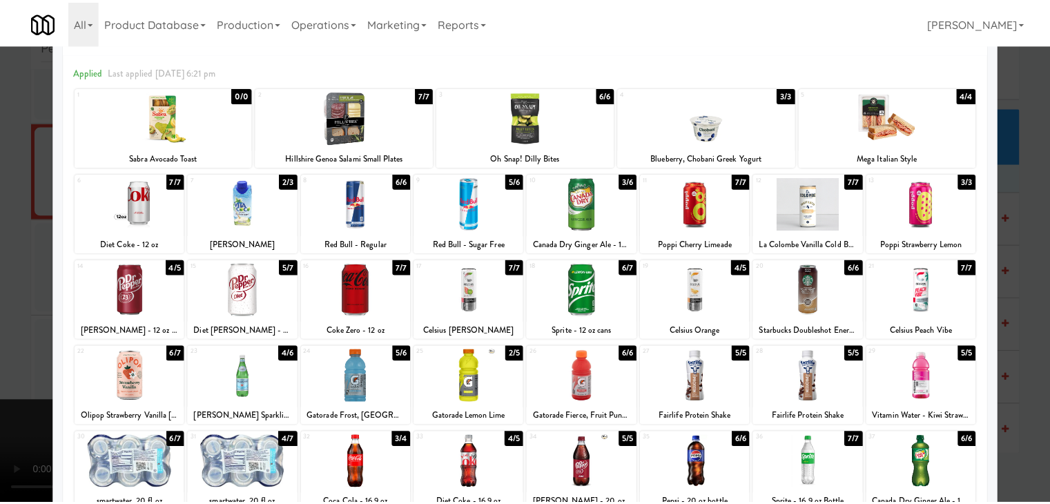
scroll to position [0, 0]
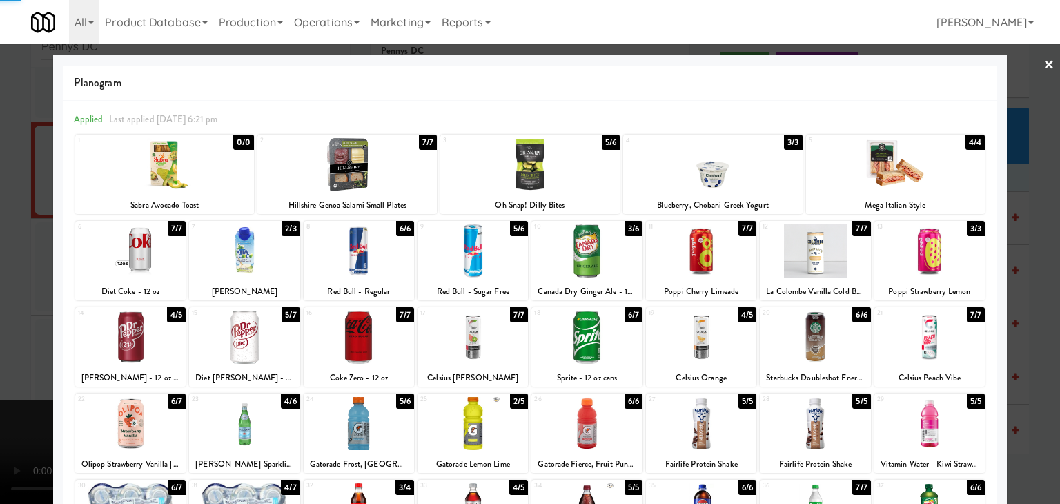
drag, startPoint x: 0, startPoint y: 249, endPoint x: 59, endPoint y: 260, distance: 59.8
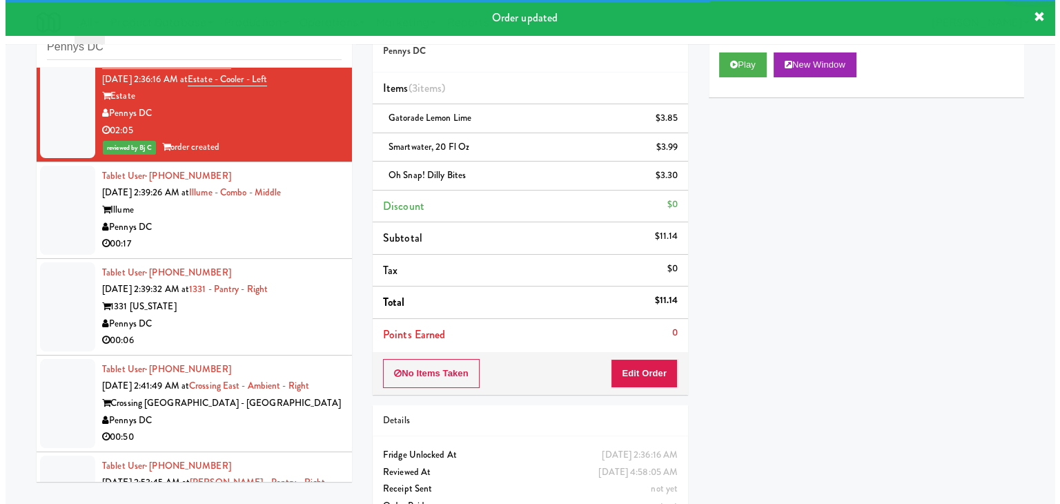
scroll to position [3640, 0]
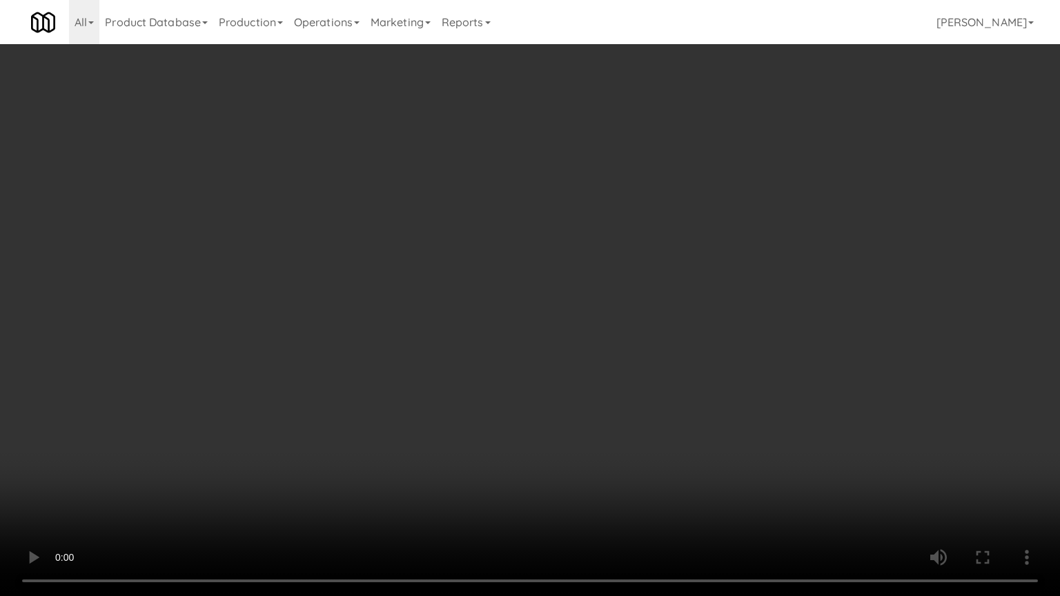
drag, startPoint x: 646, startPoint y: 300, endPoint x: 654, endPoint y: 304, distance: 9.0
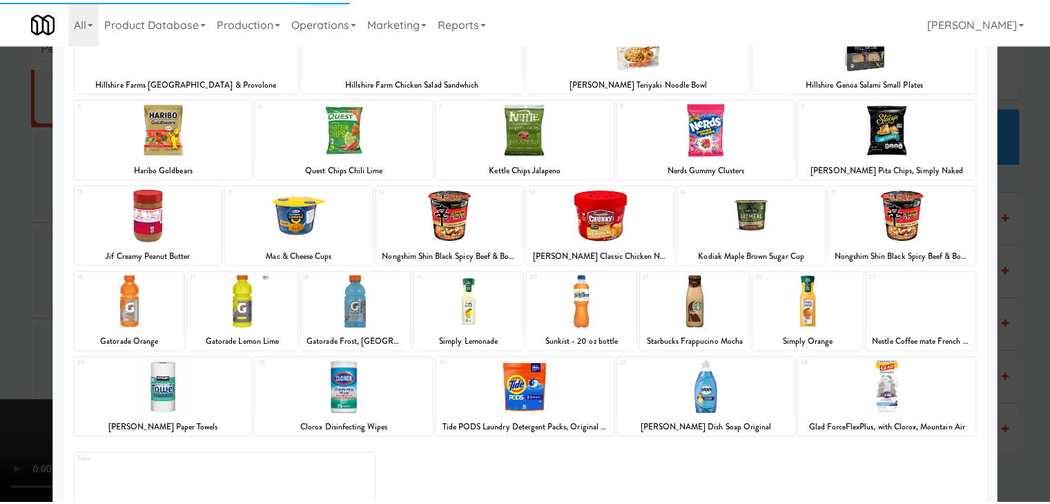
scroll to position [138, 0]
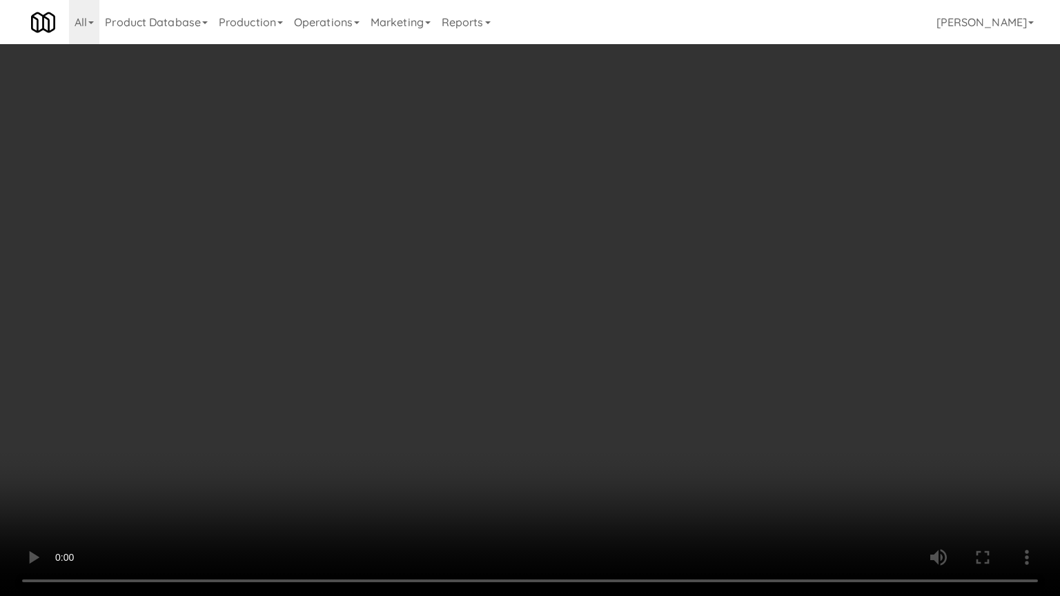
drag, startPoint x: 701, startPoint y: 480, endPoint x: 711, endPoint y: 401, distance: 80.0
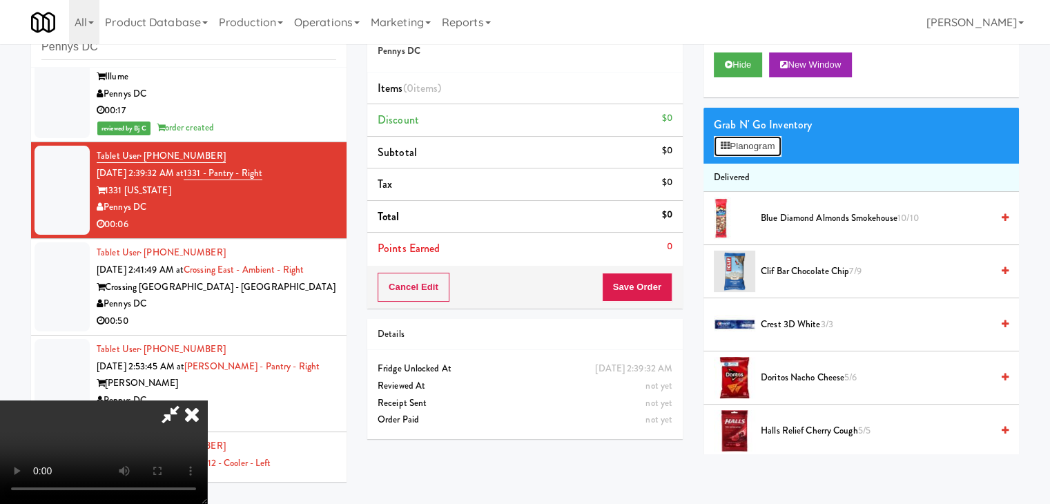
drag, startPoint x: 754, startPoint y: 146, endPoint x: 744, endPoint y: 161, distance: 18.4
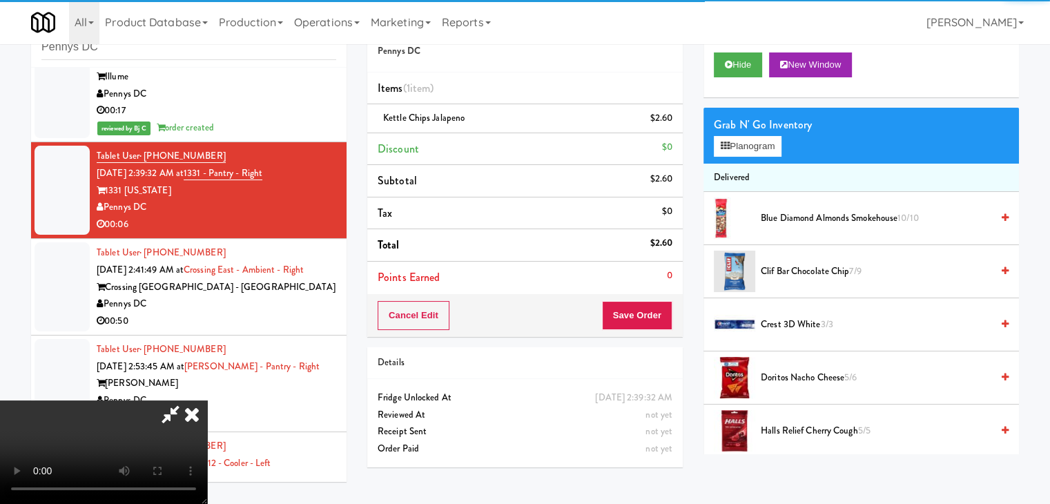
drag, startPoint x: 480, startPoint y: 246, endPoint x: 473, endPoint y: 247, distance: 7.7
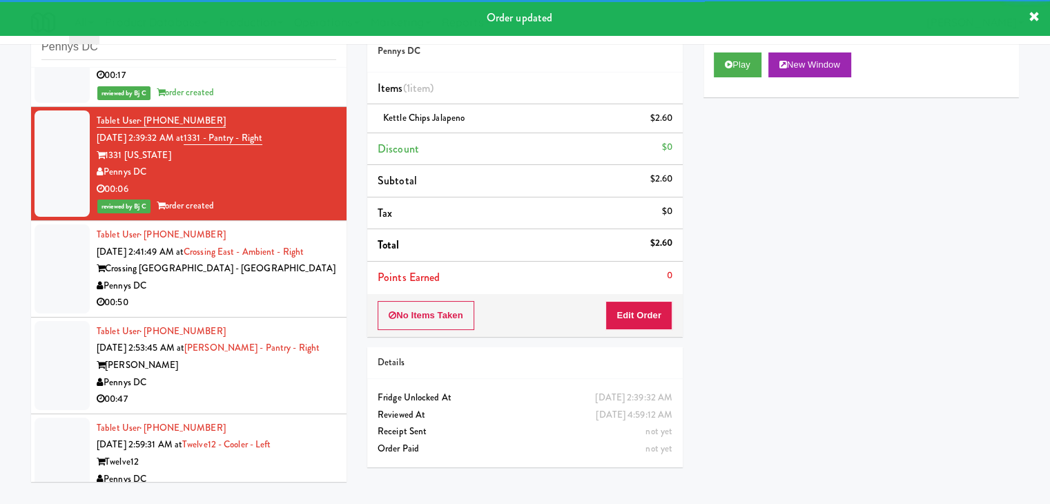
scroll to position [3709, 0]
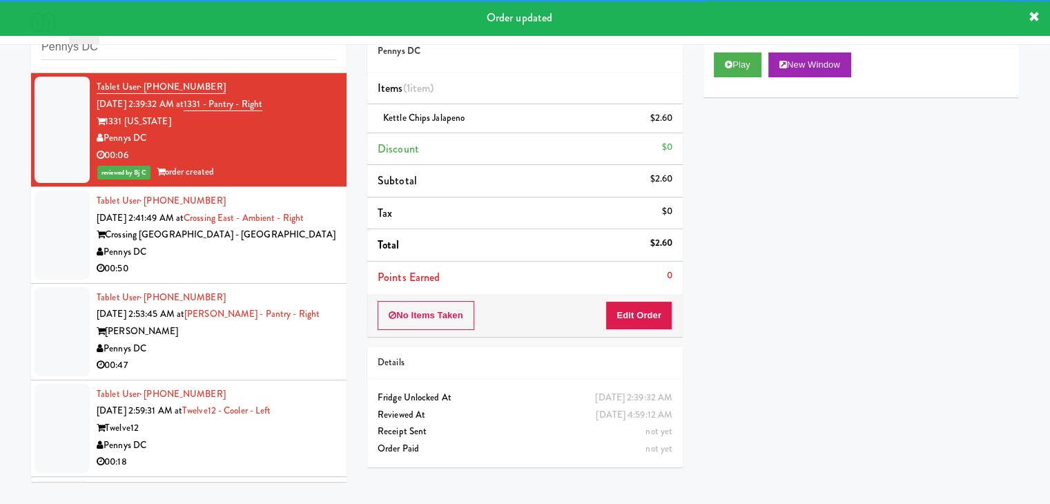
drag, startPoint x: 242, startPoint y: 269, endPoint x: 260, endPoint y: 264, distance: 18.4
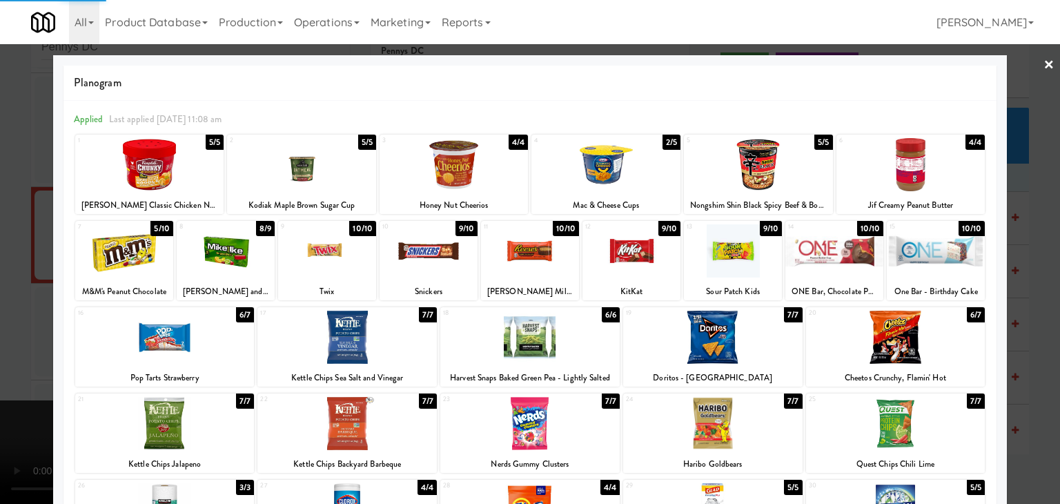
drag, startPoint x: 867, startPoint y: 340, endPoint x: 930, endPoint y: 337, distance: 62.9
drag, startPoint x: 1029, startPoint y: 336, endPoint x: 938, endPoint y: 362, distance: 94.6
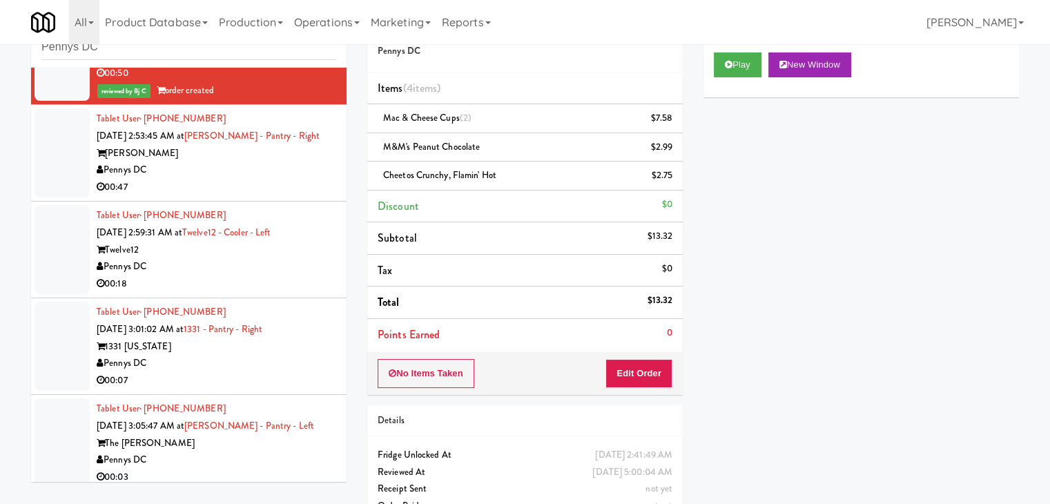
scroll to position [3916, 0]
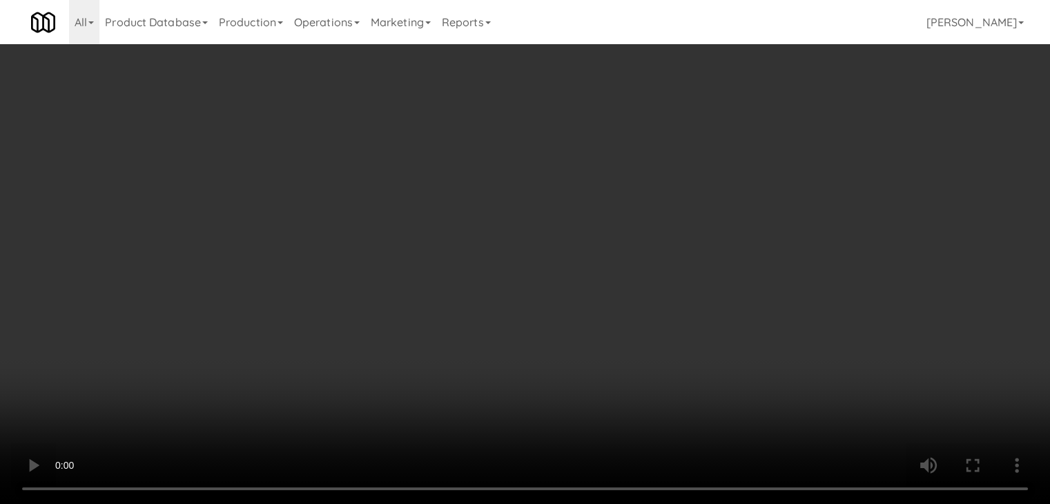
drag, startPoint x: 514, startPoint y: 431, endPoint x: 522, endPoint y: 420, distance: 13.4
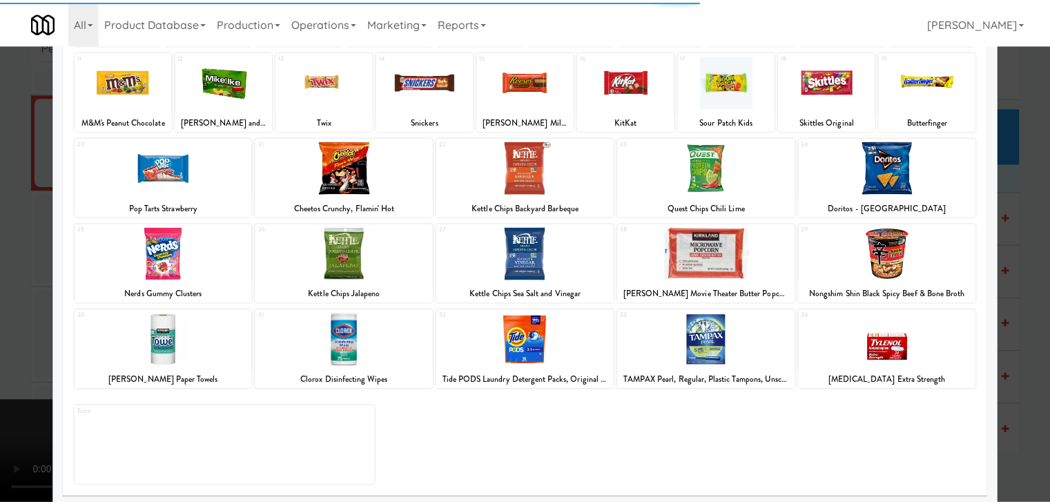
scroll to position [174, 0]
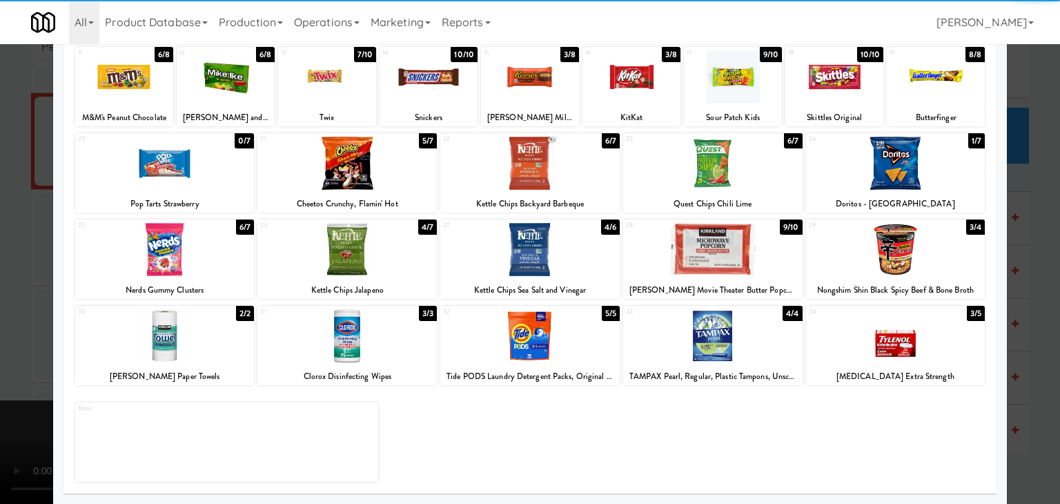
drag, startPoint x: 926, startPoint y: 331, endPoint x: 1011, endPoint y: 336, distance: 84.4
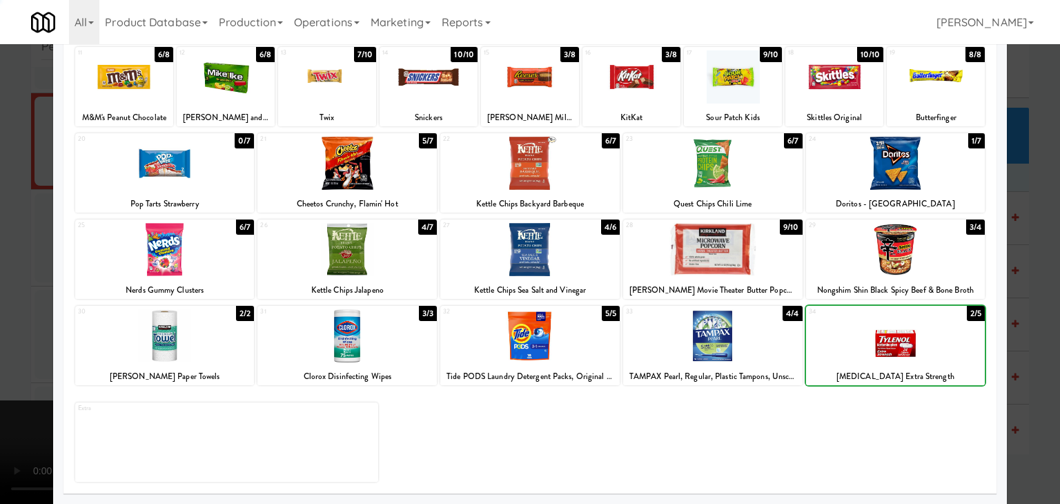
drag, startPoint x: 1032, startPoint y: 338, endPoint x: 1007, endPoint y: 337, distance: 25.6
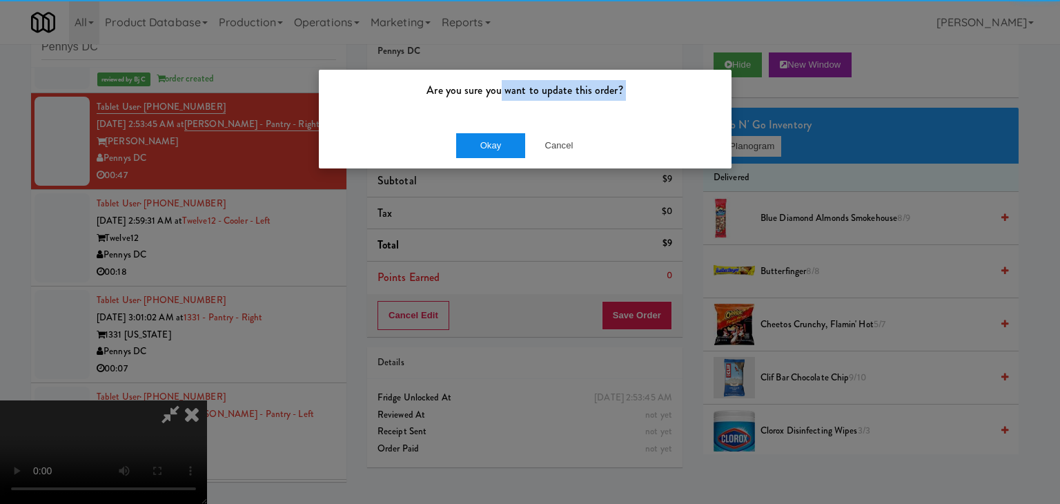
drag, startPoint x: 500, startPoint y: 118, endPoint x: 489, endPoint y: 139, distance: 23.5
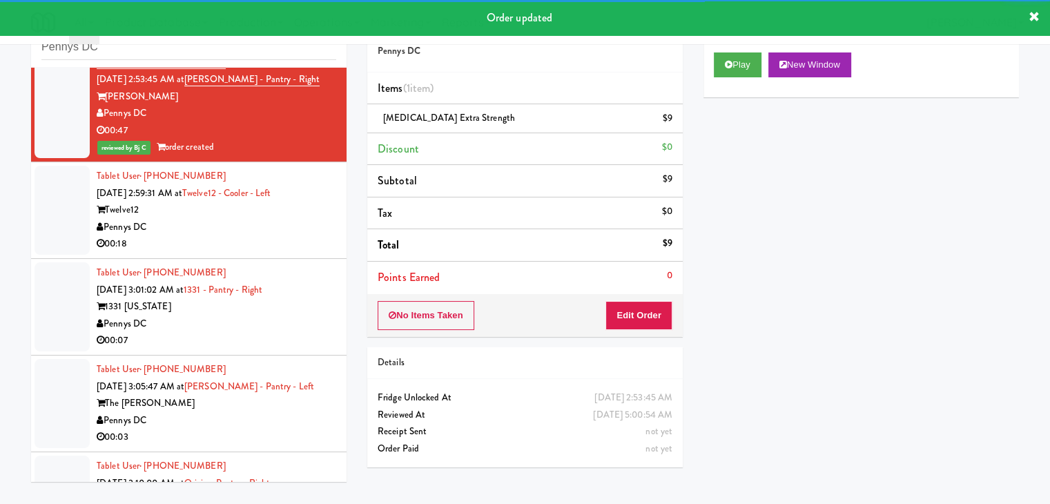
scroll to position [3986, 0]
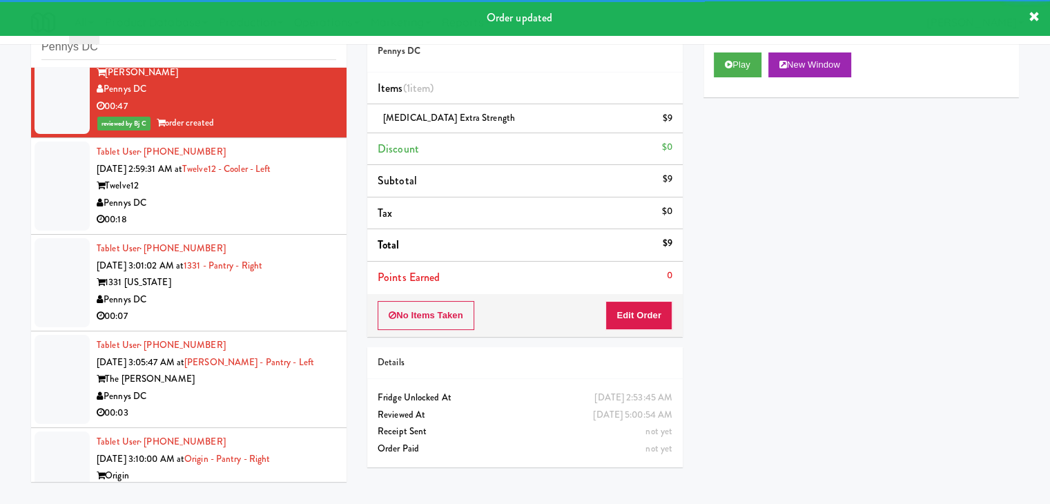
drag, startPoint x: 245, startPoint y: 218, endPoint x: 251, endPoint y: 237, distance: 19.6
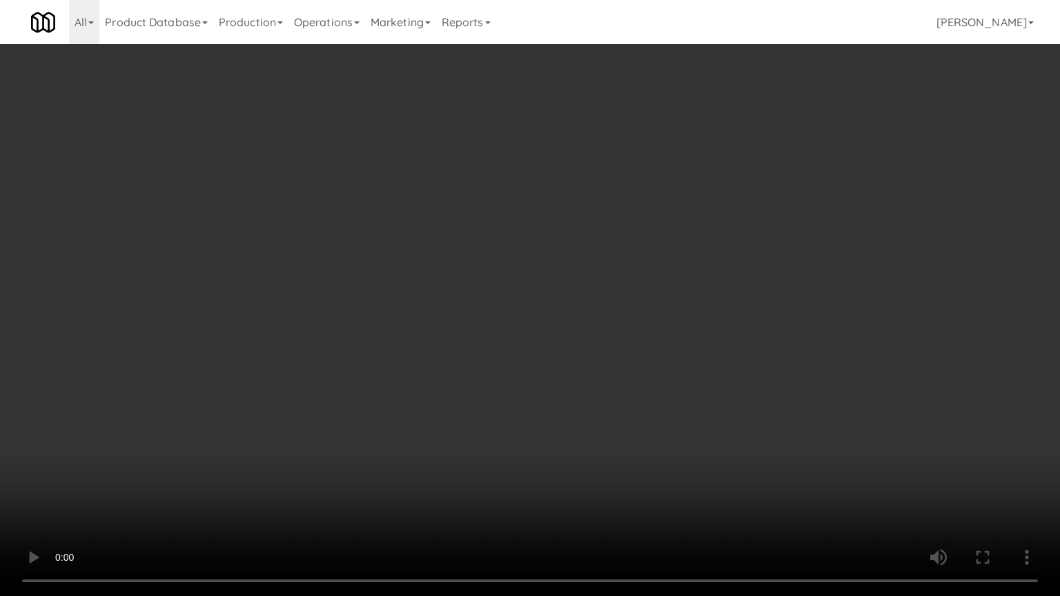
drag, startPoint x: 662, startPoint y: 391, endPoint x: 668, endPoint y: 395, distance: 7.5
drag, startPoint x: 712, startPoint y: 384, endPoint x: 748, endPoint y: 258, distance: 130.7
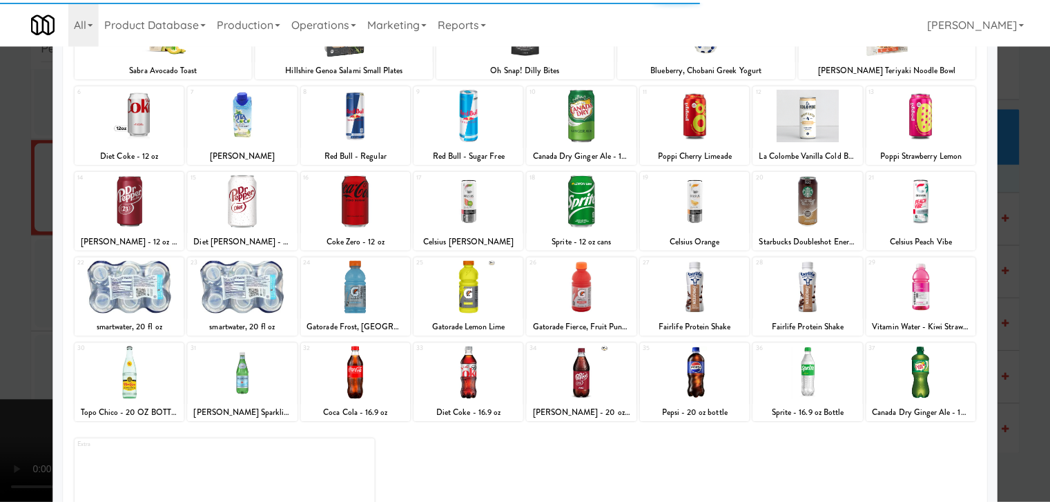
scroll to position [138, 0]
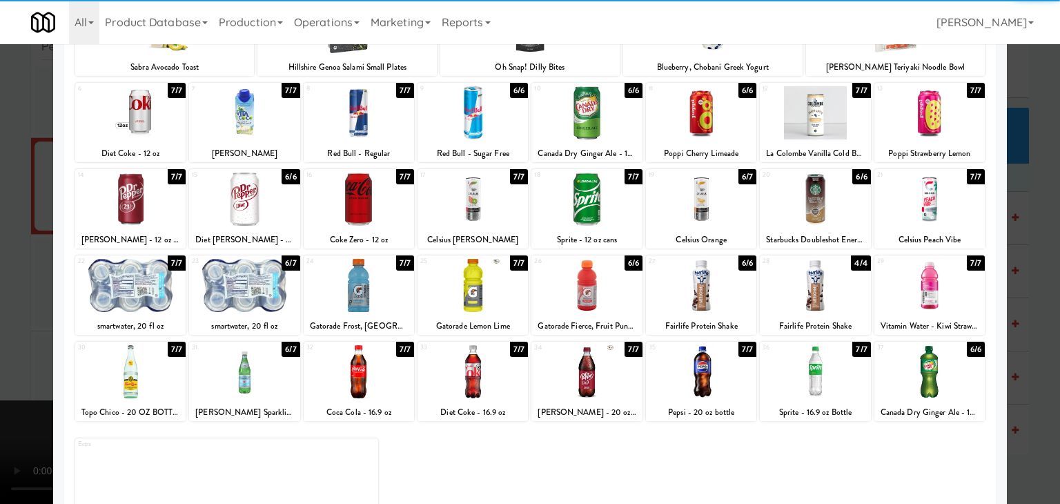
drag, startPoint x: 950, startPoint y: 302, endPoint x: 1008, endPoint y: 309, distance: 58.5
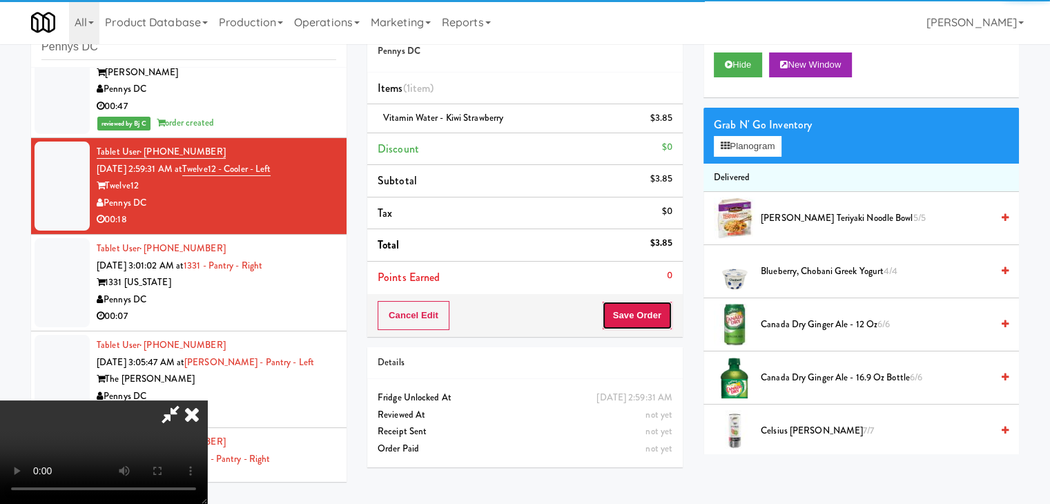
drag, startPoint x: 645, startPoint y: 307, endPoint x: 645, endPoint y: 315, distance: 7.6
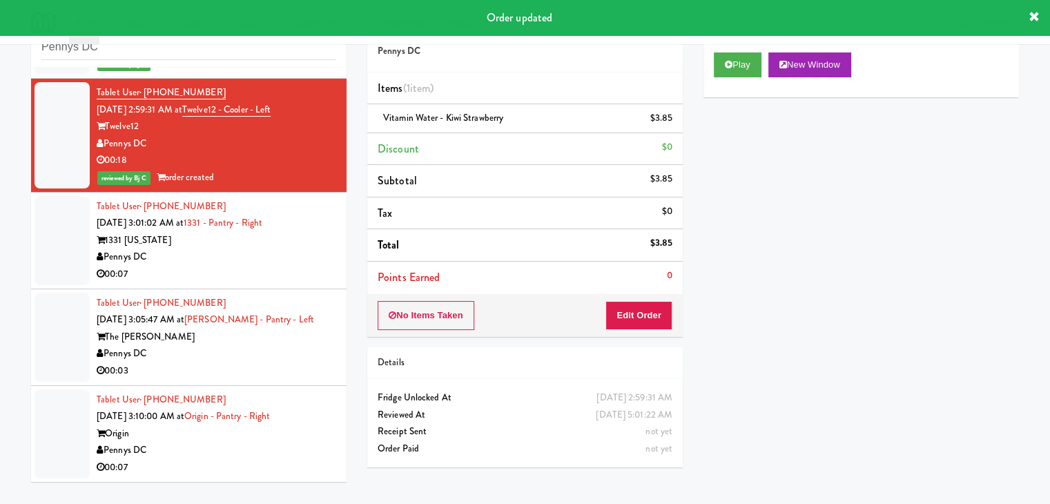
scroll to position [4059, 0]
drag, startPoint x: 265, startPoint y: 249, endPoint x: 292, endPoint y: 248, distance: 27.0
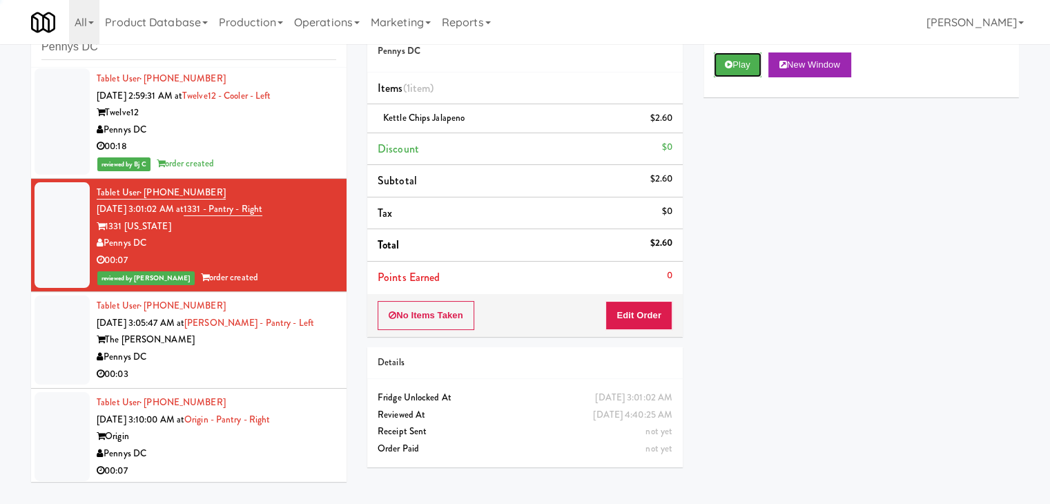
drag, startPoint x: 743, startPoint y: 64, endPoint x: 740, endPoint y: 77, distance: 13.4
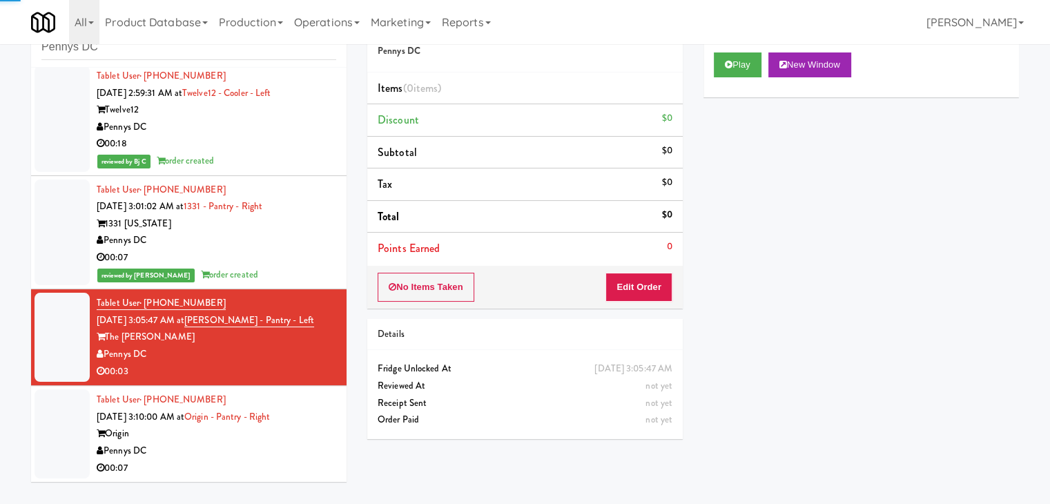
scroll to position [4076, 0]
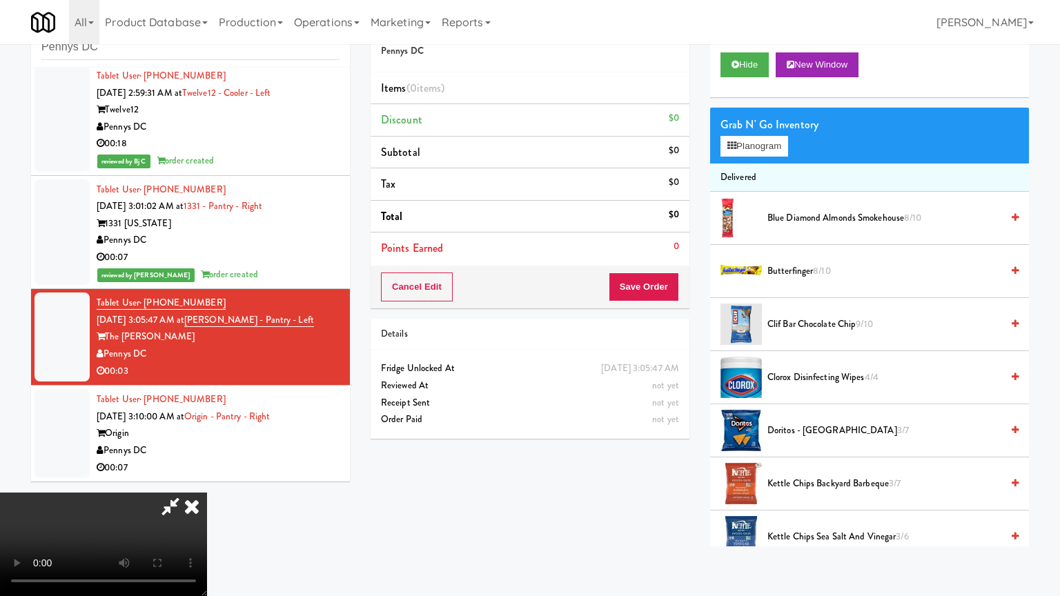
drag, startPoint x: 622, startPoint y: 377, endPoint x: 643, endPoint y: 256, distance: 122.7
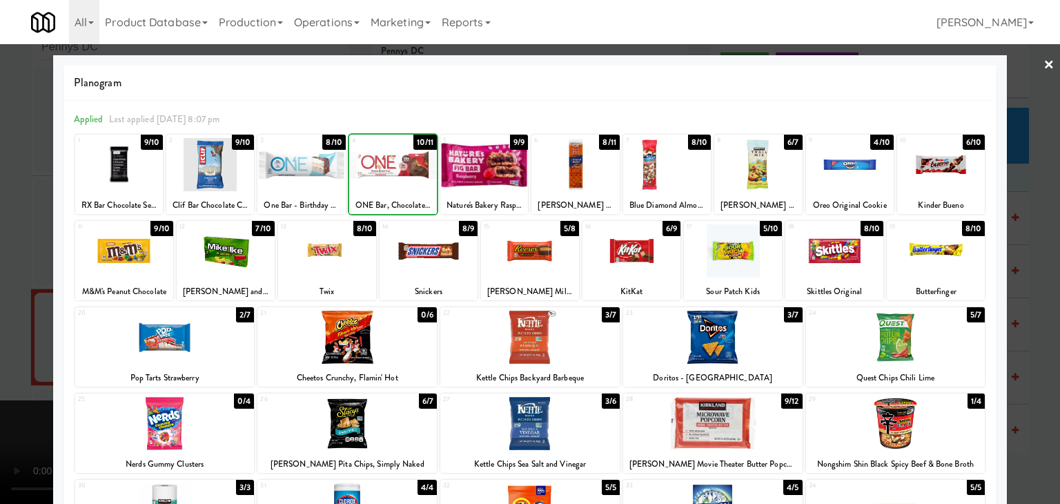
drag, startPoint x: 0, startPoint y: 266, endPoint x: 28, endPoint y: 267, distance: 27.6
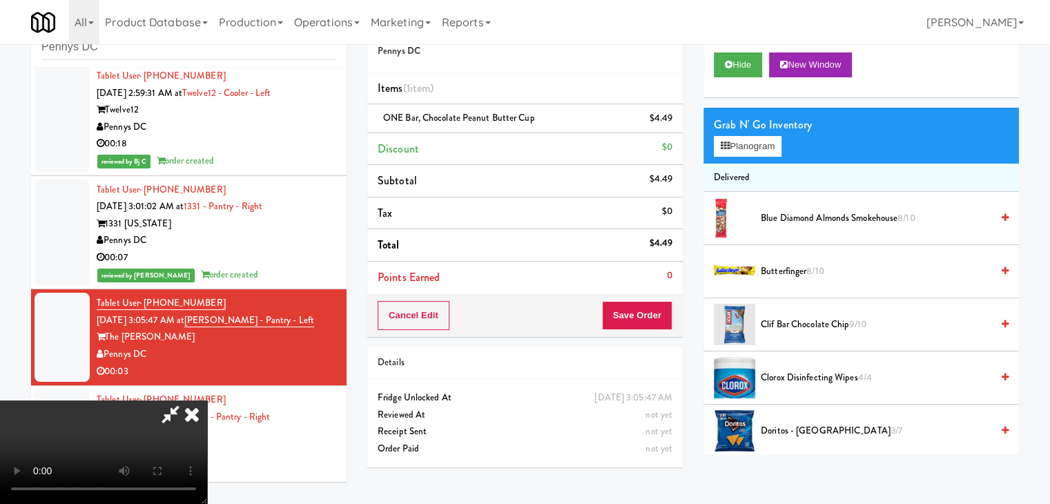
drag, startPoint x: 574, startPoint y: 322, endPoint x: 583, endPoint y: 323, distance: 9.0
drag, startPoint x: 627, startPoint y: 315, endPoint x: 637, endPoint y: 315, distance: 9.7
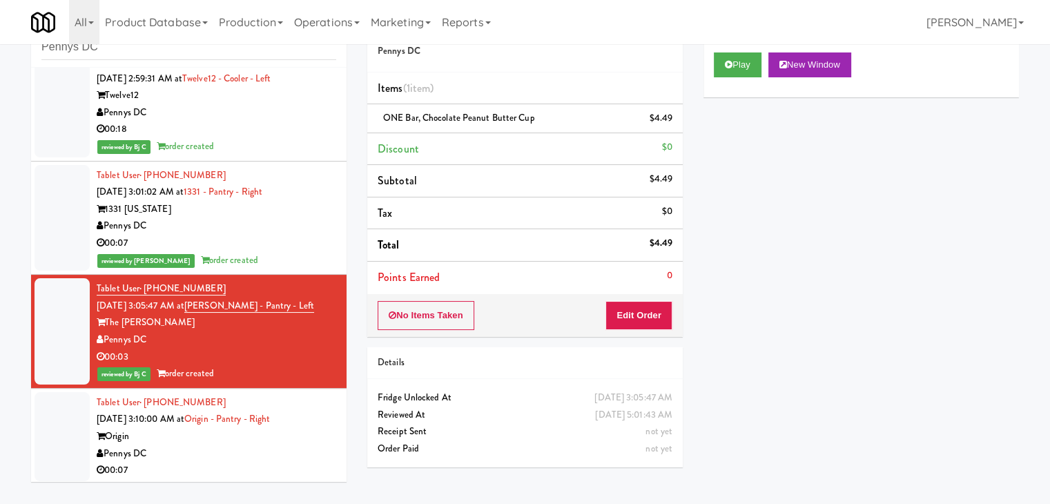
scroll to position [4093, 0]
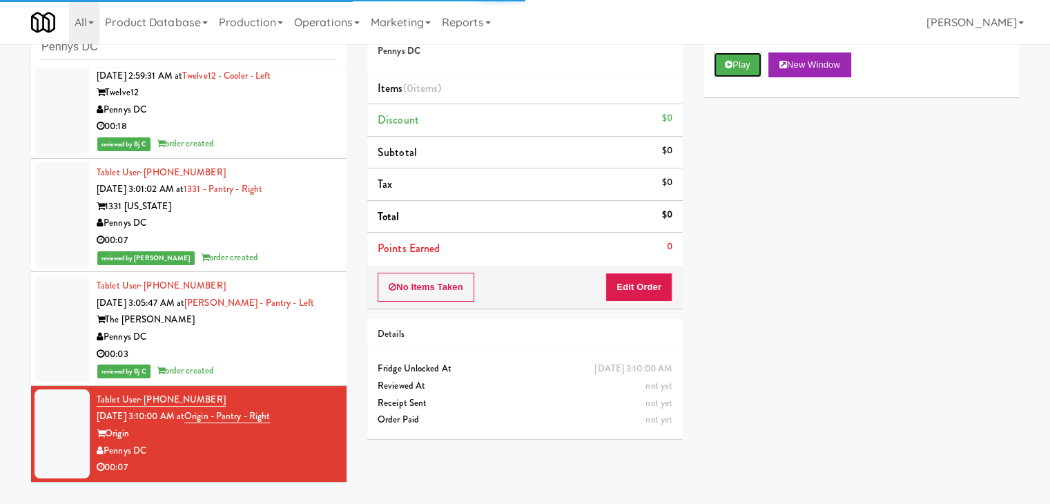
drag, startPoint x: 739, startPoint y: 62, endPoint x: 701, endPoint y: 164, distance: 109.0
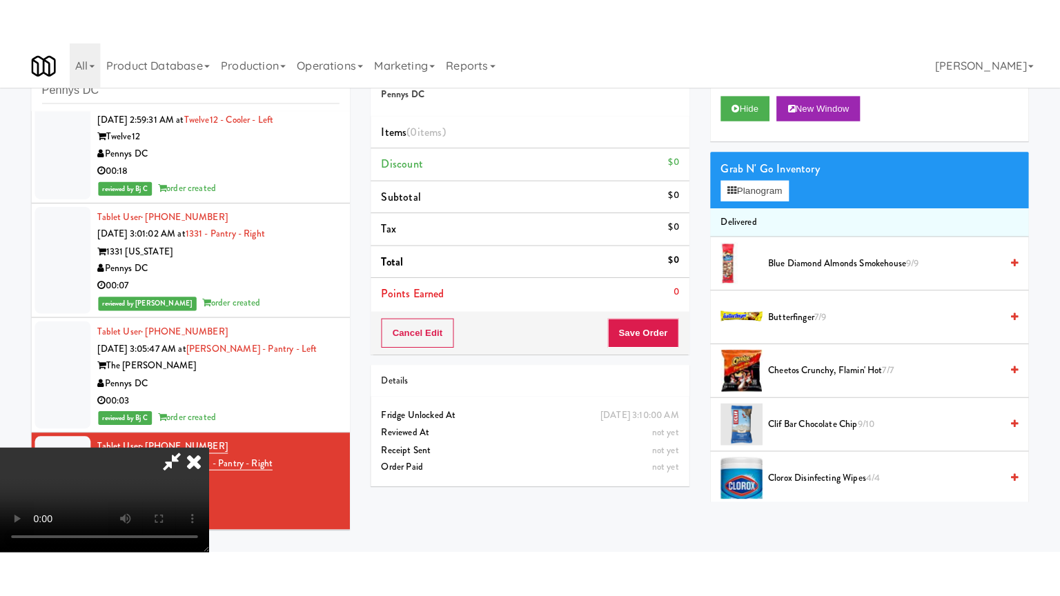
scroll to position [194, 0]
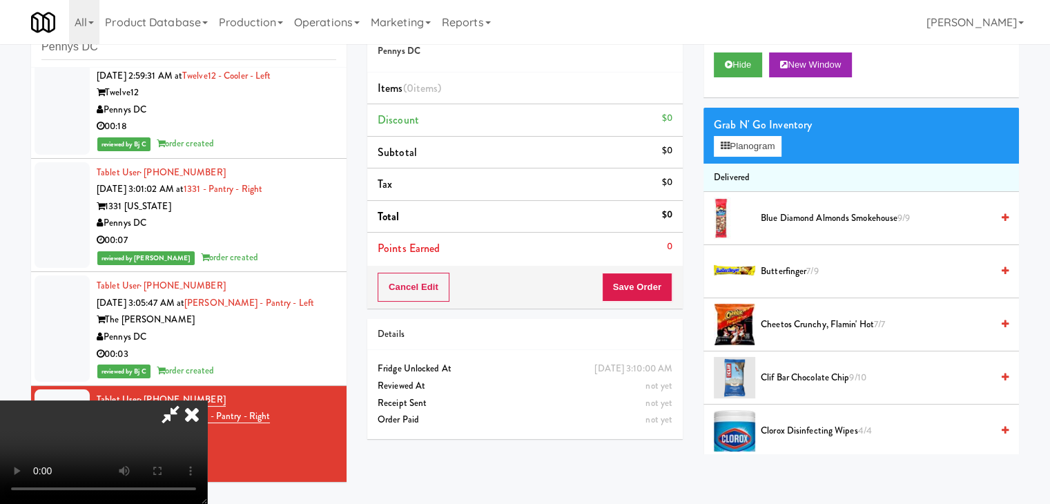
drag, startPoint x: 512, startPoint y: 314, endPoint x: 516, endPoint y: 375, distance: 60.9
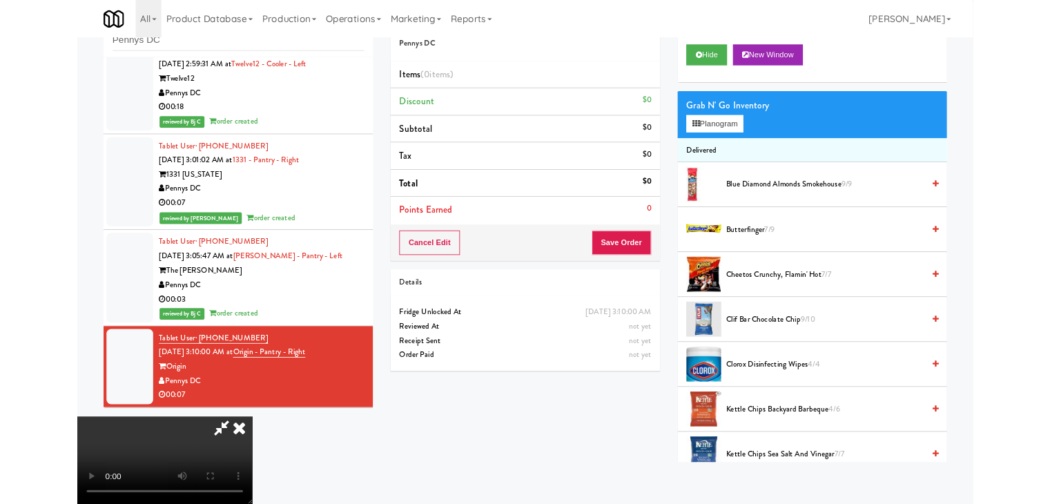
scroll to position [0, 0]
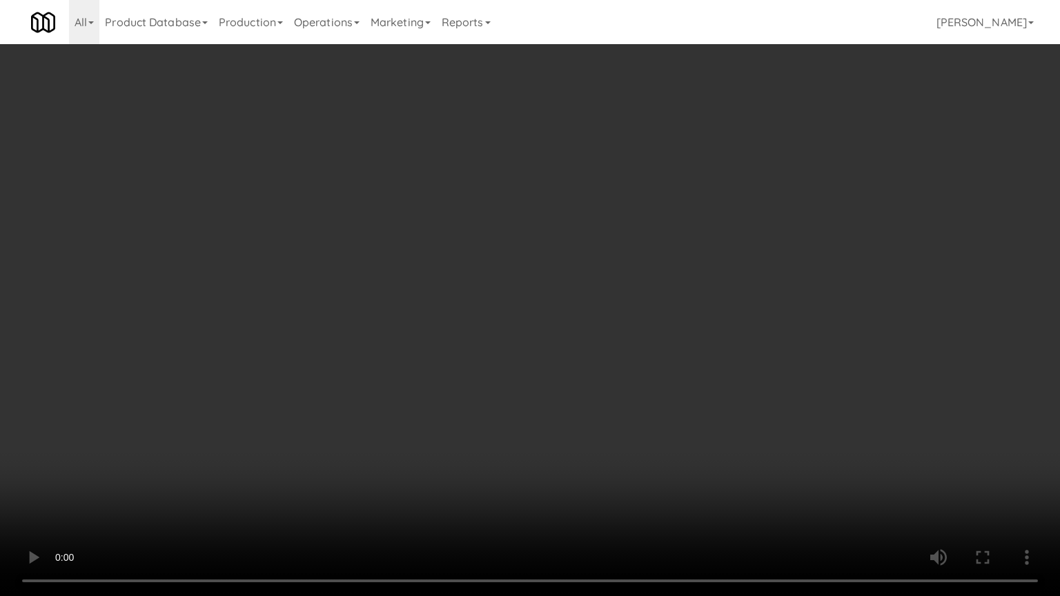
drag, startPoint x: 657, startPoint y: 454, endPoint x: 649, endPoint y: 455, distance: 7.7
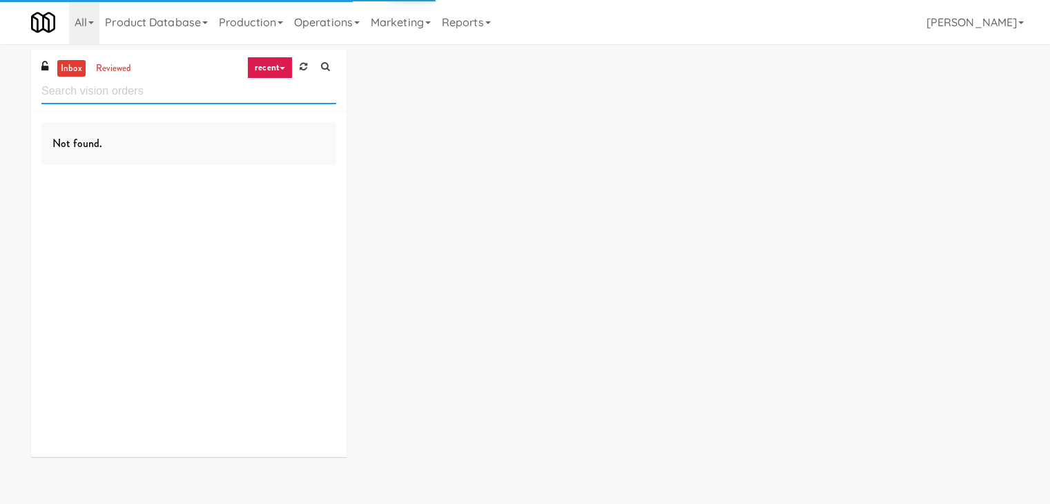
paste input "Glendon Campus - York University"
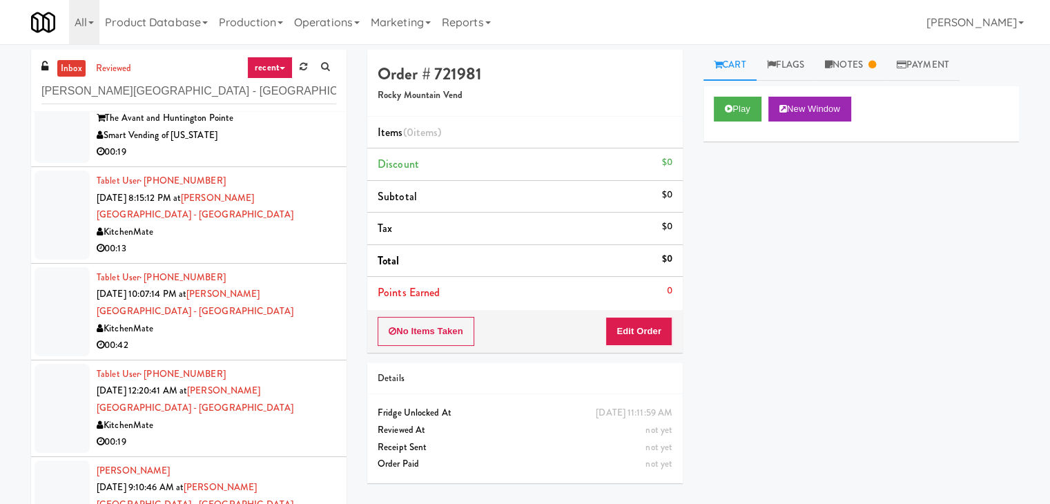
scroll to position [69, 0]
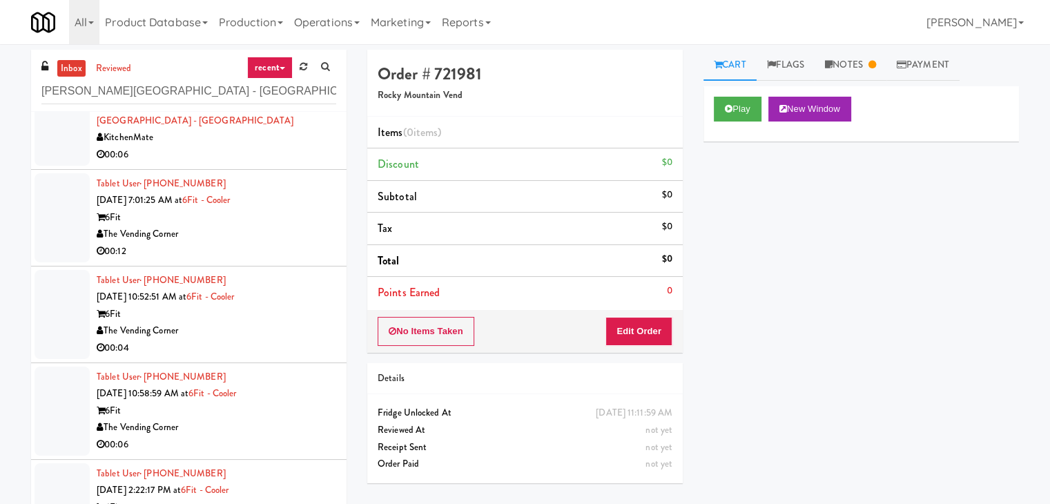
scroll to position [1105, 0]
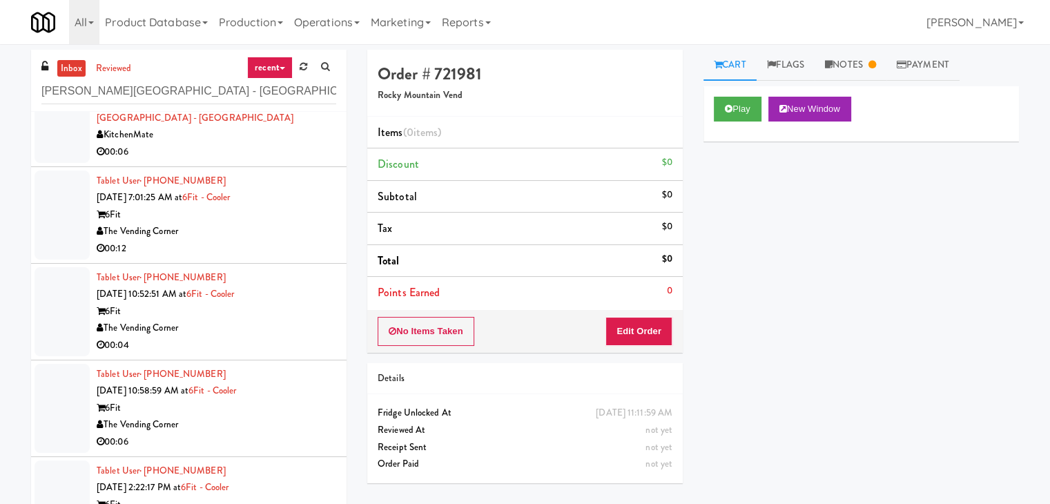
drag, startPoint x: 293, startPoint y: 273, endPoint x: 302, endPoint y: 273, distance: 9.7
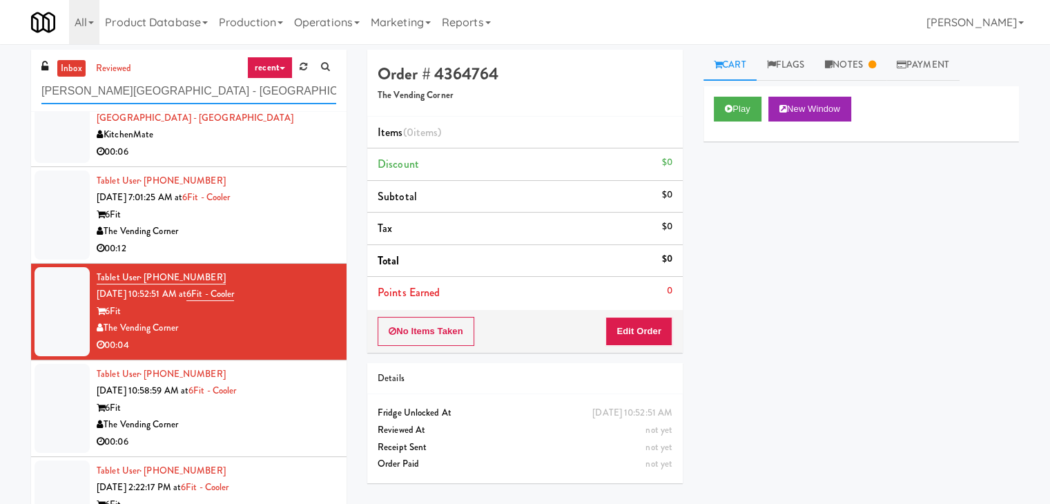
paste input "Kinetic - Left"
drag, startPoint x: 196, startPoint y: 93, endPoint x: 0, endPoint y: 93, distance: 196.1
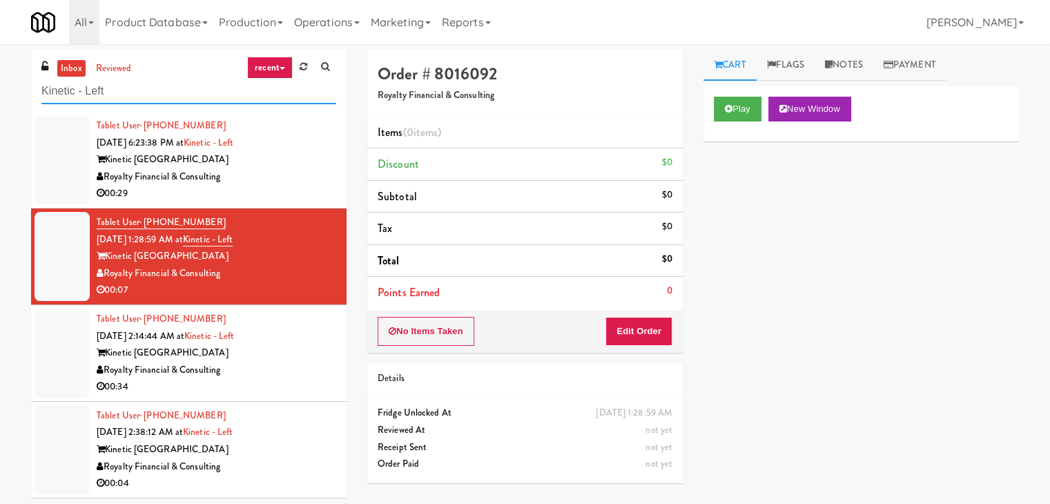
drag, startPoint x: 94, startPoint y: 88, endPoint x: 0, endPoint y: 90, distance: 93.9
paste input "Righ"
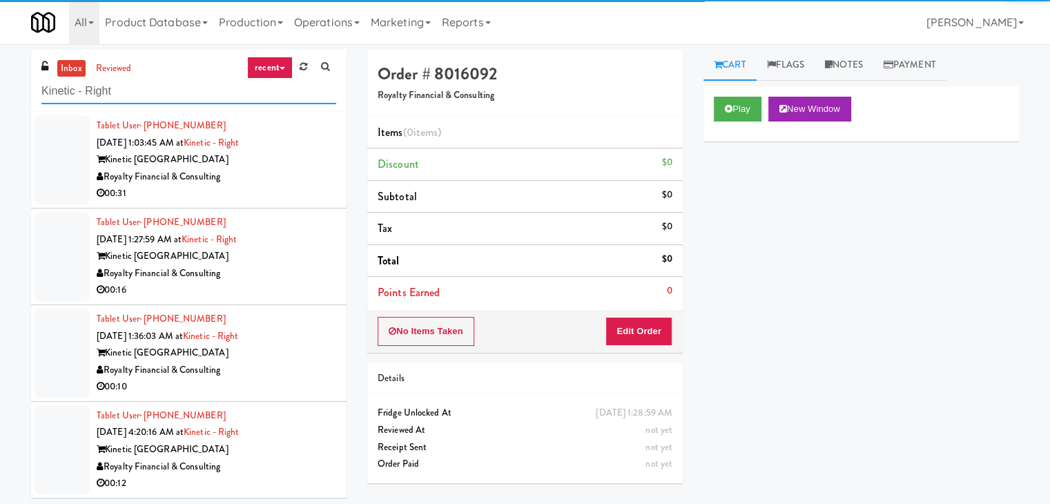
type input "Kinetic - Right"
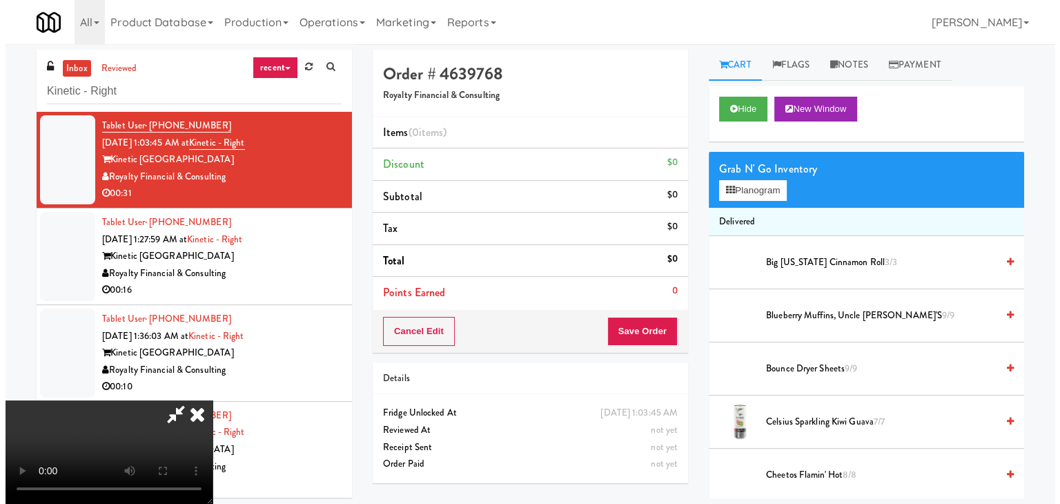
scroll to position [44, 0]
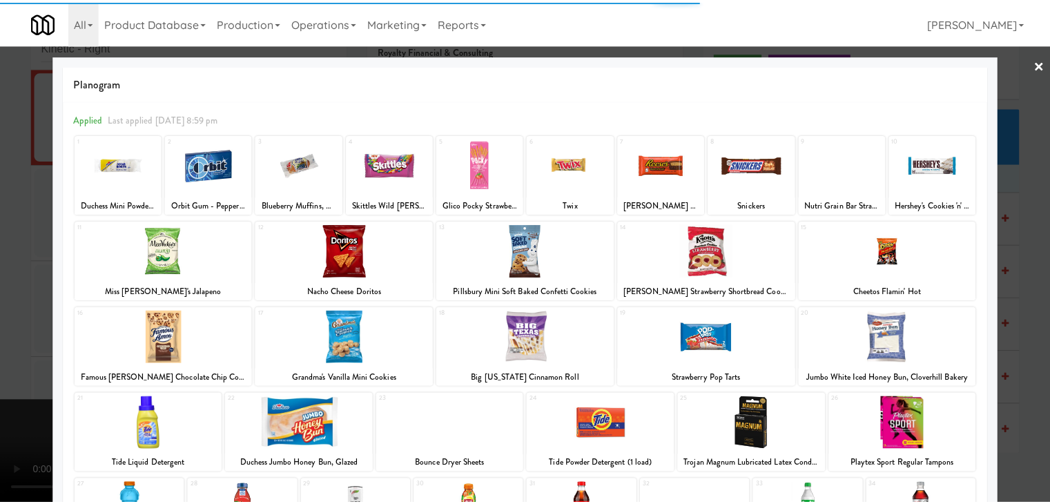
scroll to position [174, 0]
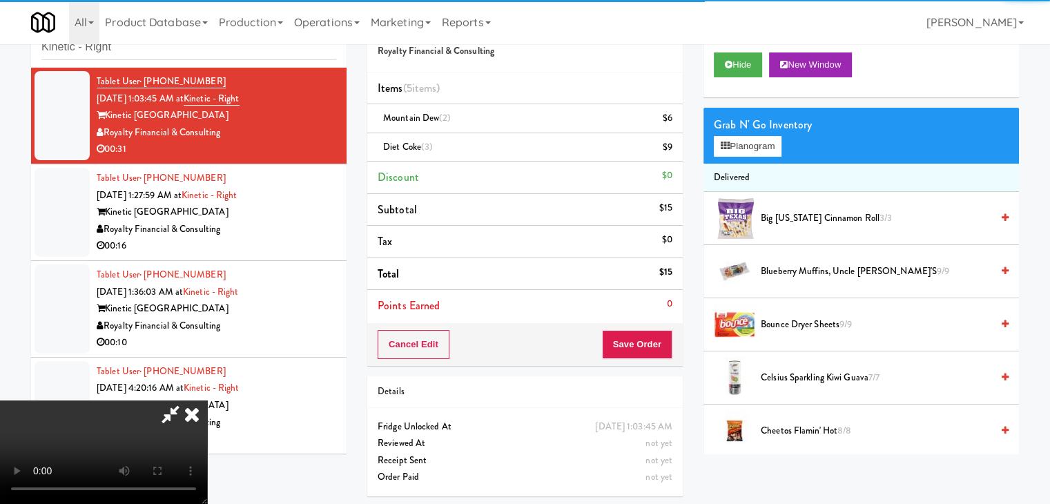
drag, startPoint x: 639, startPoint y: 327, endPoint x: 643, endPoint y: 333, distance: 7.1
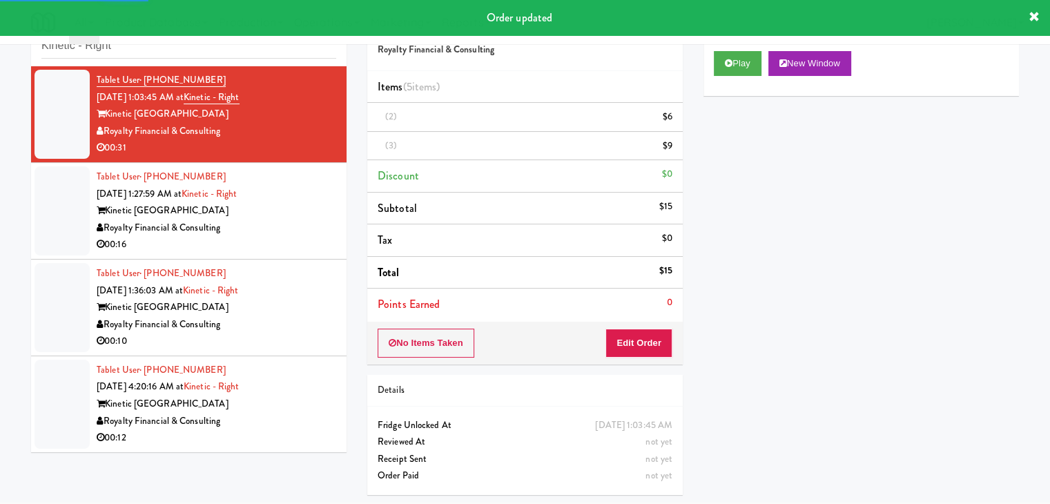
drag, startPoint x: 281, startPoint y: 246, endPoint x: 278, endPoint y: 255, distance: 9.4
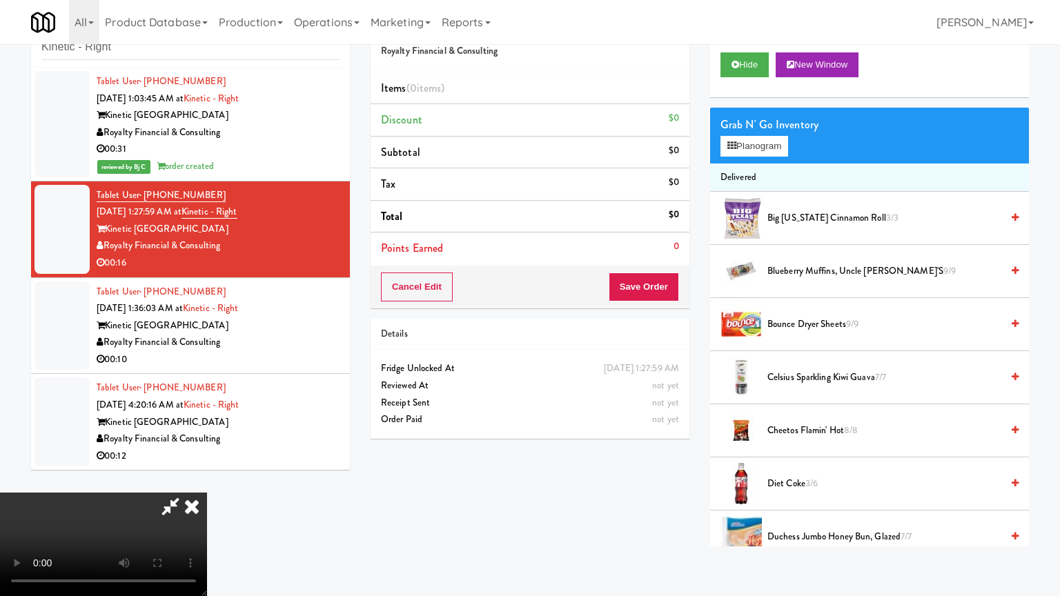
drag, startPoint x: 551, startPoint y: 309, endPoint x: 736, endPoint y: 156, distance: 240.3
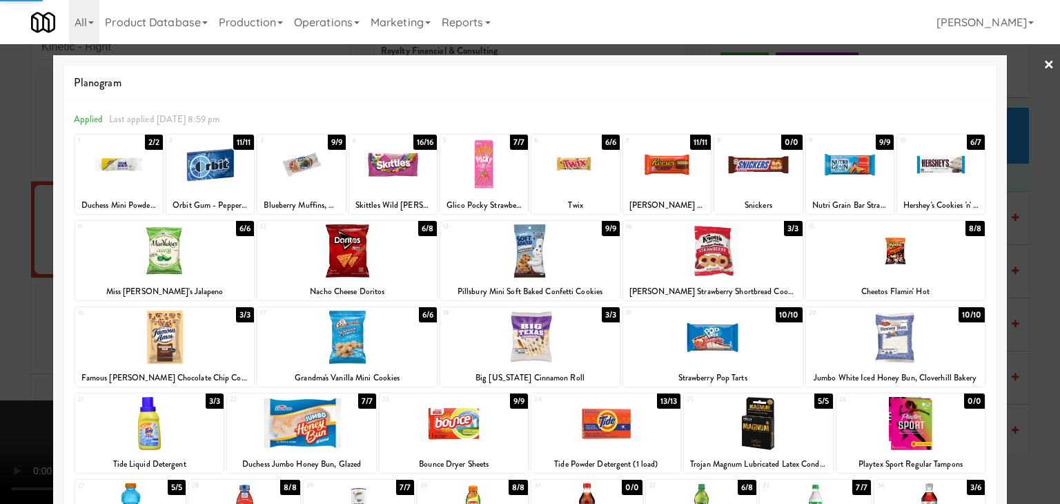
drag, startPoint x: 0, startPoint y: 280, endPoint x: 46, endPoint y: 279, distance: 46.3
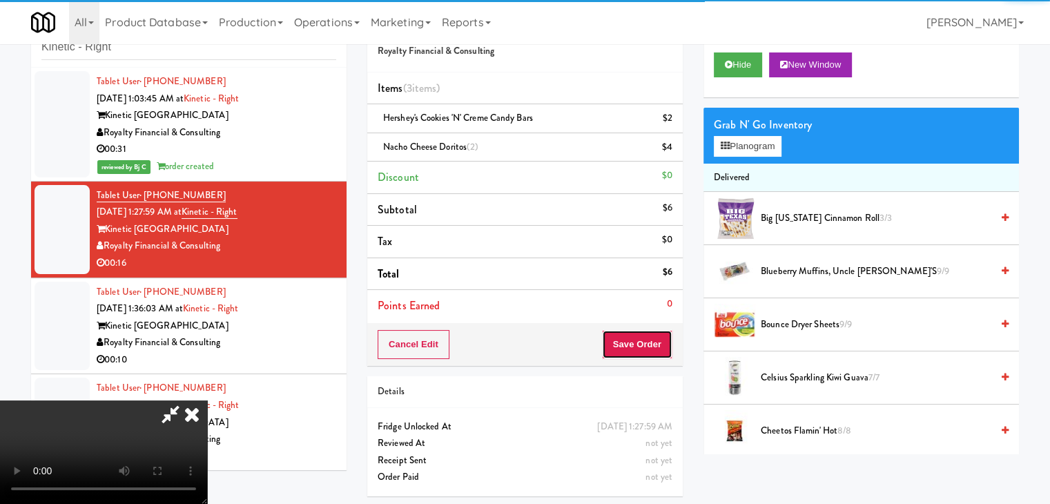
drag, startPoint x: 663, startPoint y: 344, endPoint x: 641, endPoint y: 346, distance: 22.2
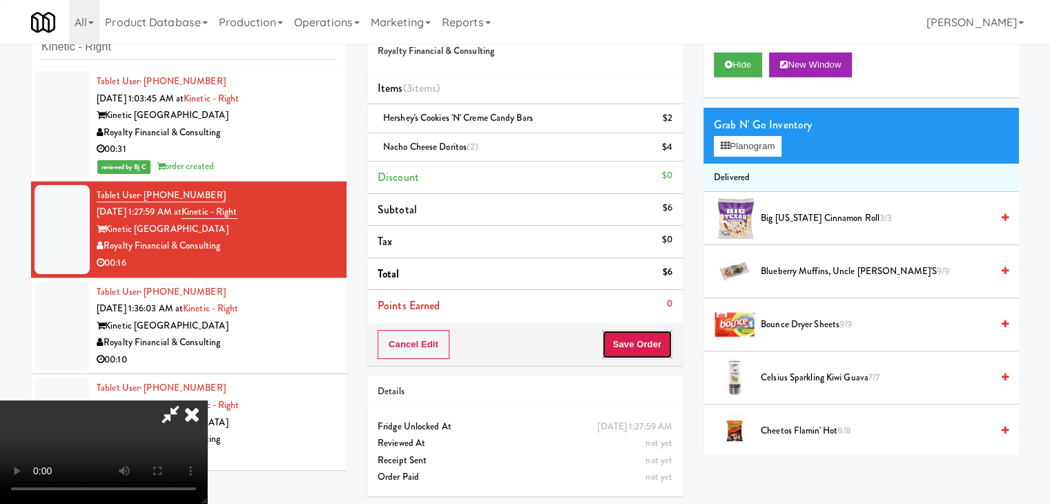
drag, startPoint x: 640, startPoint y: 339, endPoint x: 632, endPoint y: 307, distance: 33.3
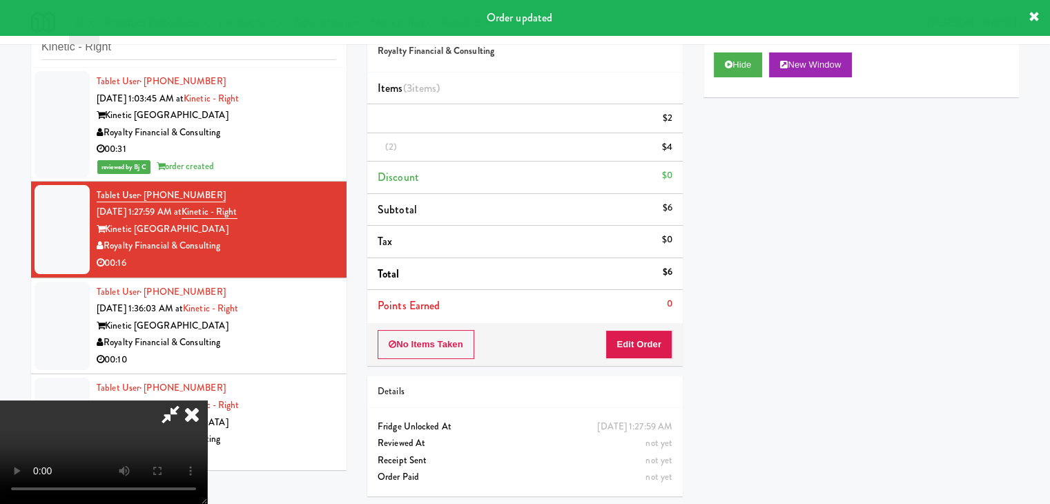
scroll to position [46, 0]
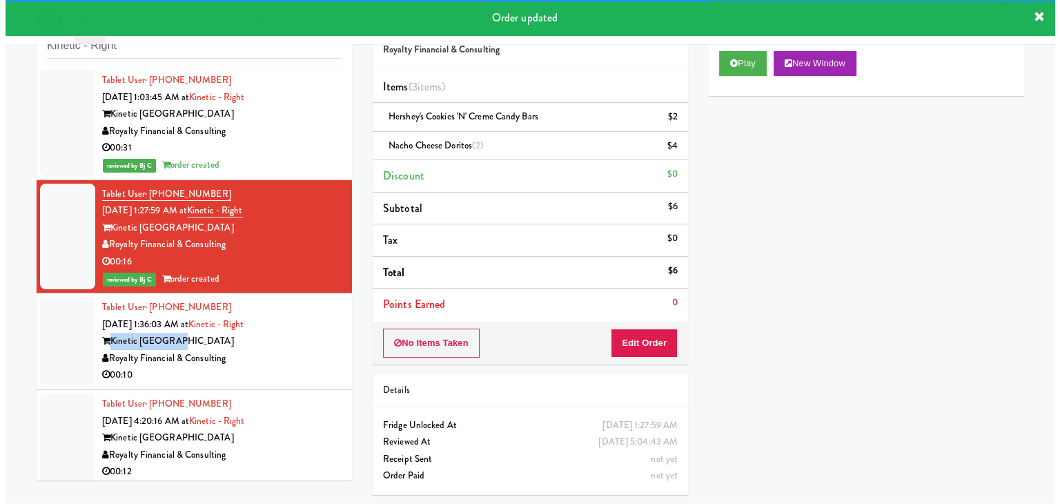
scroll to position [44, 0]
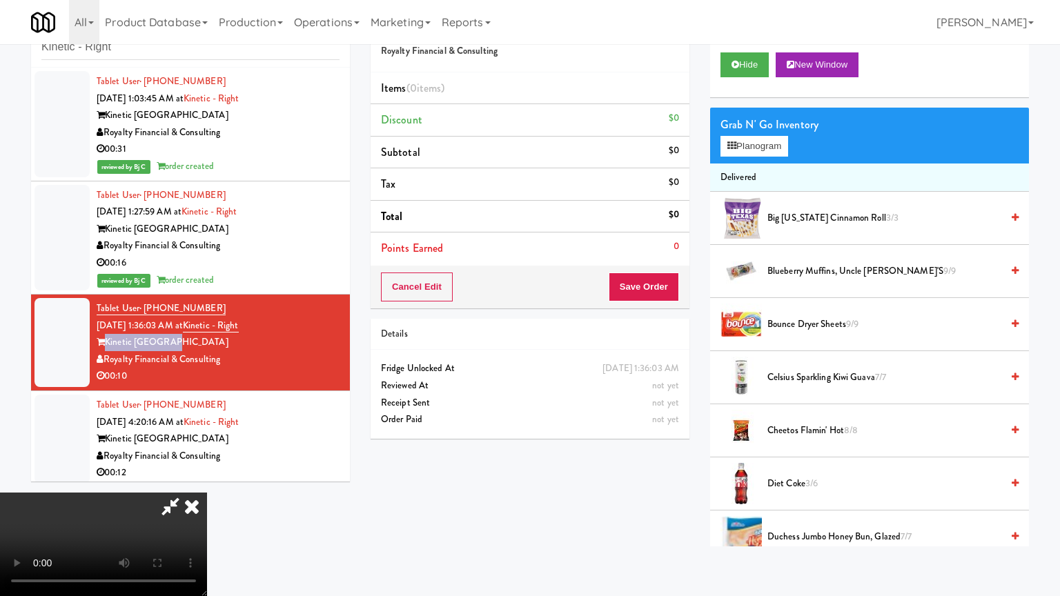
drag, startPoint x: 692, startPoint y: 294, endPoint x: 691, endPoint y: 304, distance: 10.4
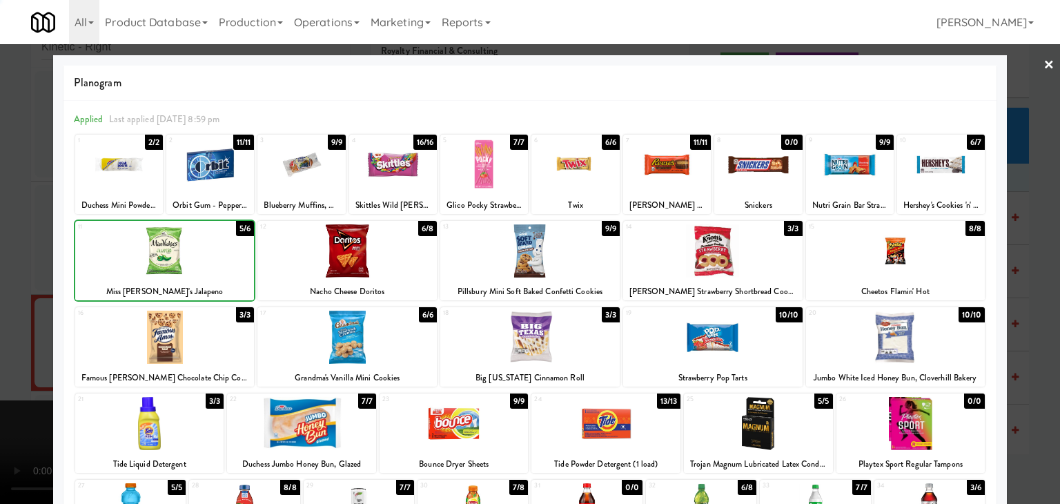
drag, startPoint x: 0, startPoint y: 273, endPoint x: 288, endPoint y: 293, distance: 288.6
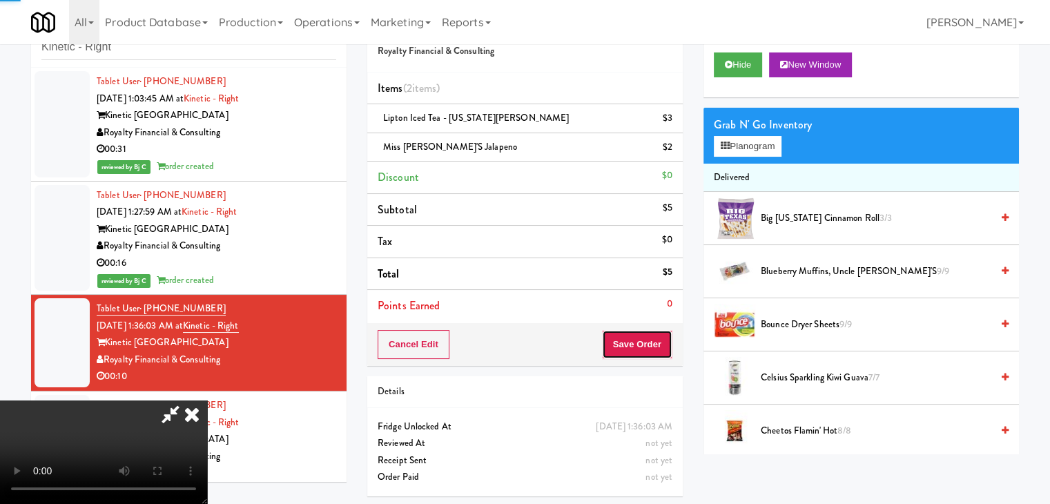
drag, startPoint x: 657, startPoint y: 349, endPoint x: 634, endPoint y: 324, distance: 34.7
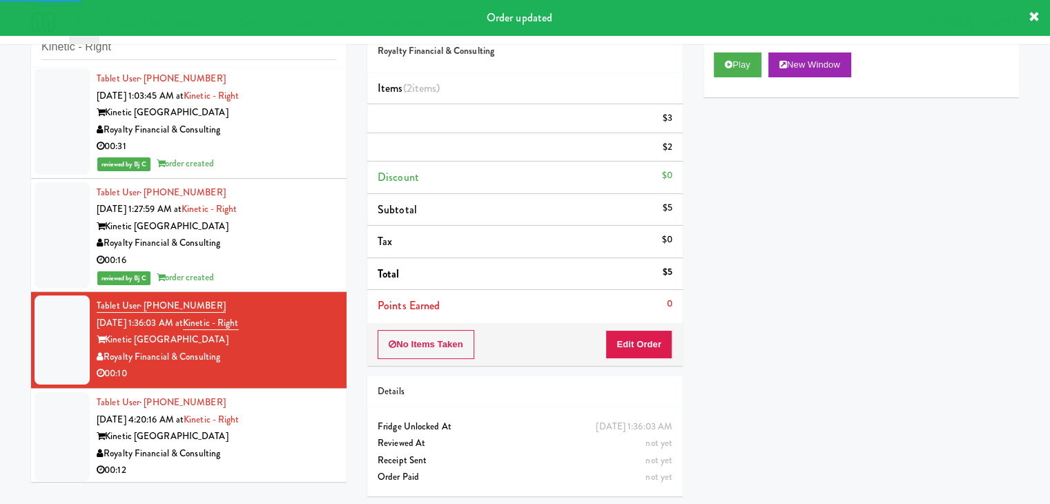
scroll to position [6, 0]
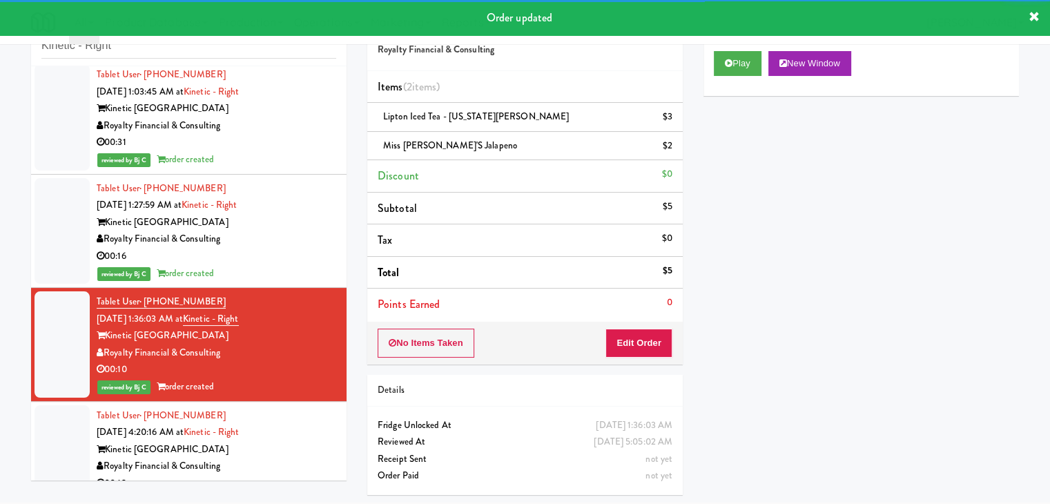
scroll to position [44, 0]
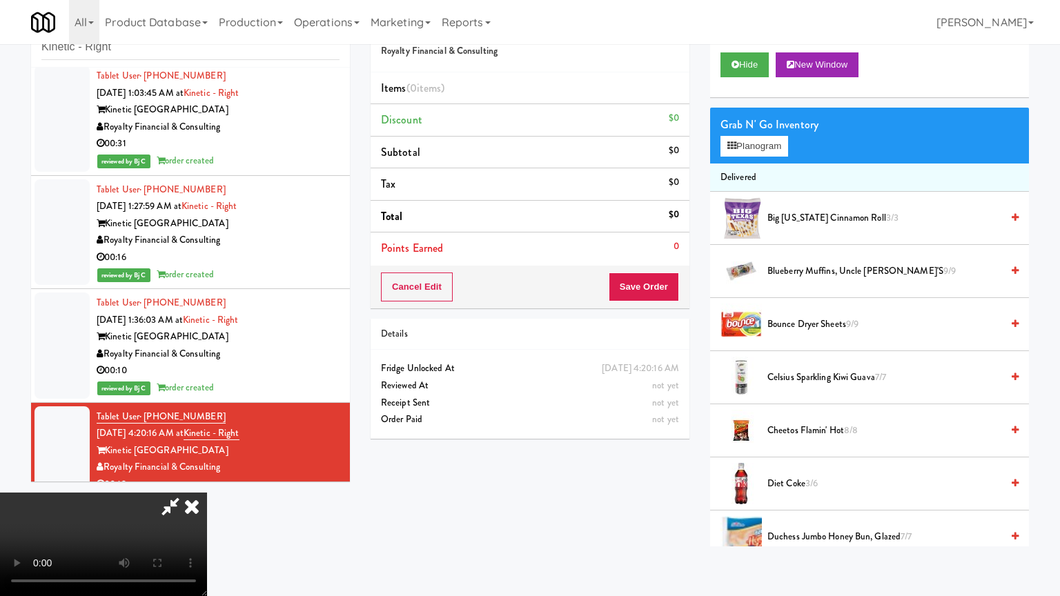
drag, startPoint x: 616, startPoint y: 346, endPoint x: 620, endPoint y: 339, distance: 8.1
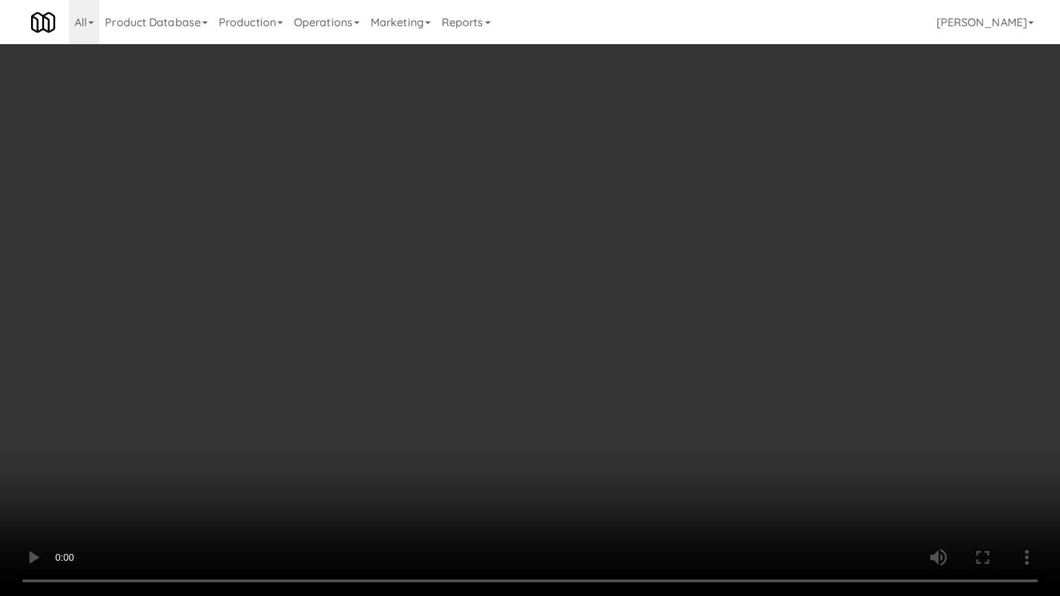
drag, startPoint x: 665, startPoint y: 304, endPoint x: 663, endPoint y: 312, distance: 8.4
drag, startPoint x: 661, startPoint y: 301, endPoint x: 656, endPoint y: 307, distance: 8.3
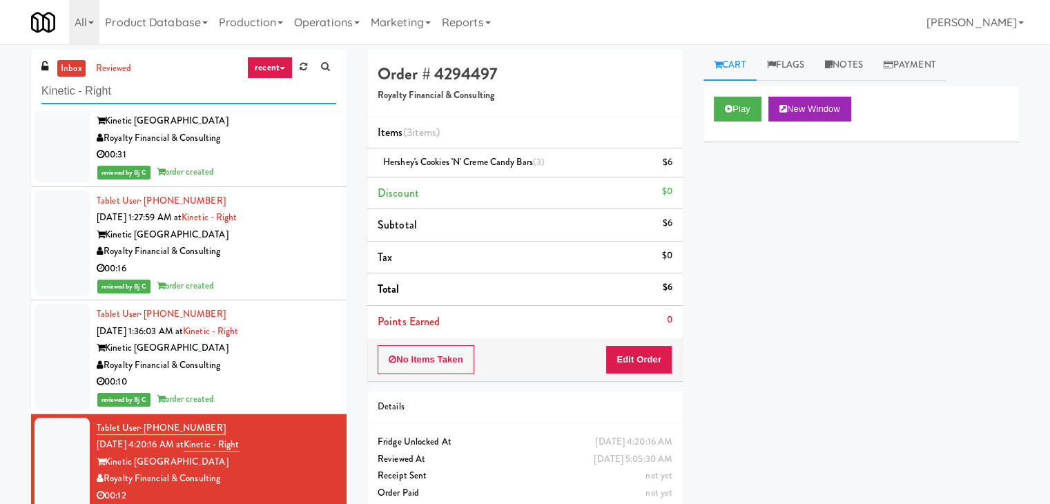
paste input "50 Canterfield - Left - Fridge"
drag, startPoint x: 142, startPoint y: 88, endPoint x: 0, endPoint y: 103, distance: 142.3
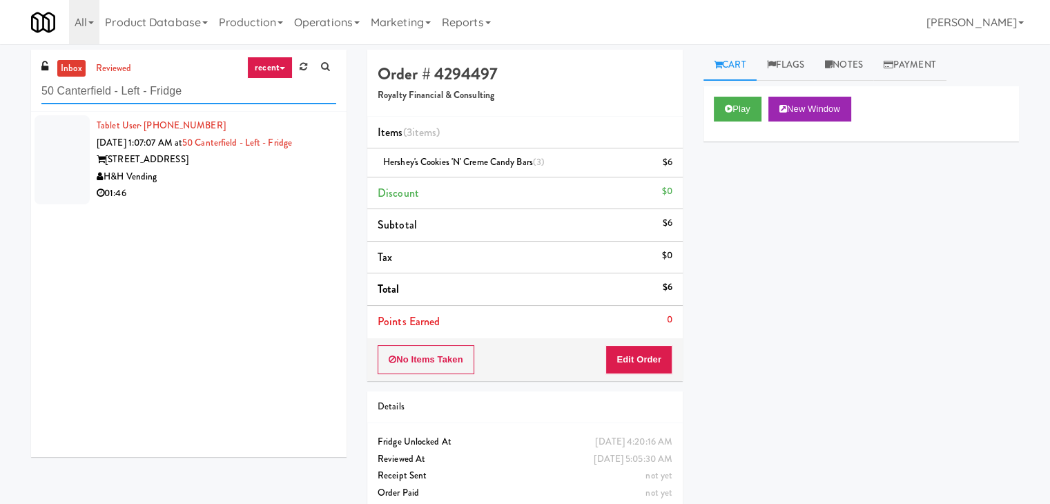
type input "50 Canterfield - Left - Fridge"
drag, startPoint x: 244, startPoint y: 197, endPoint x: 253, endPoint y: 194, distance: 9.4
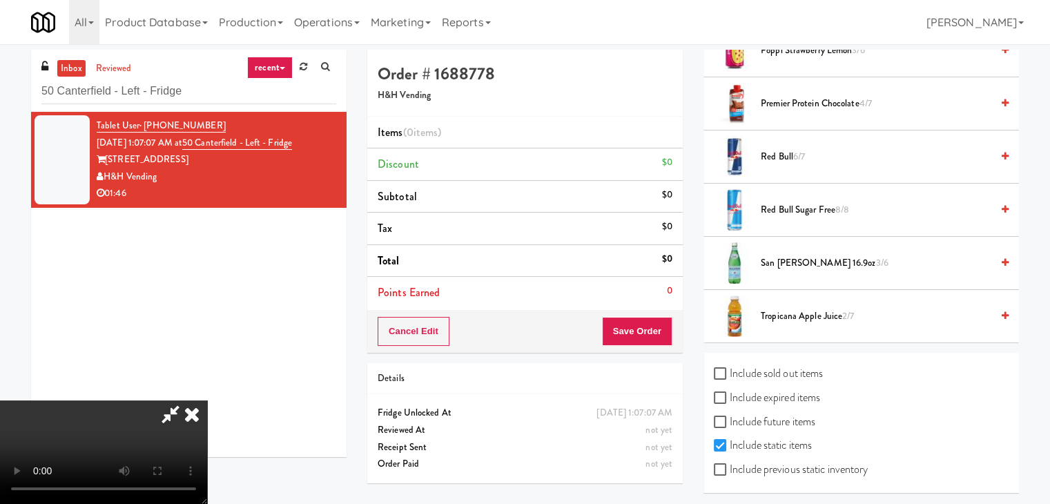
drag, startPoint x: 834, startPoint y: 458, endPoint x: 830, endPoint y: 445, distance: 13.8
checkbox input "true"
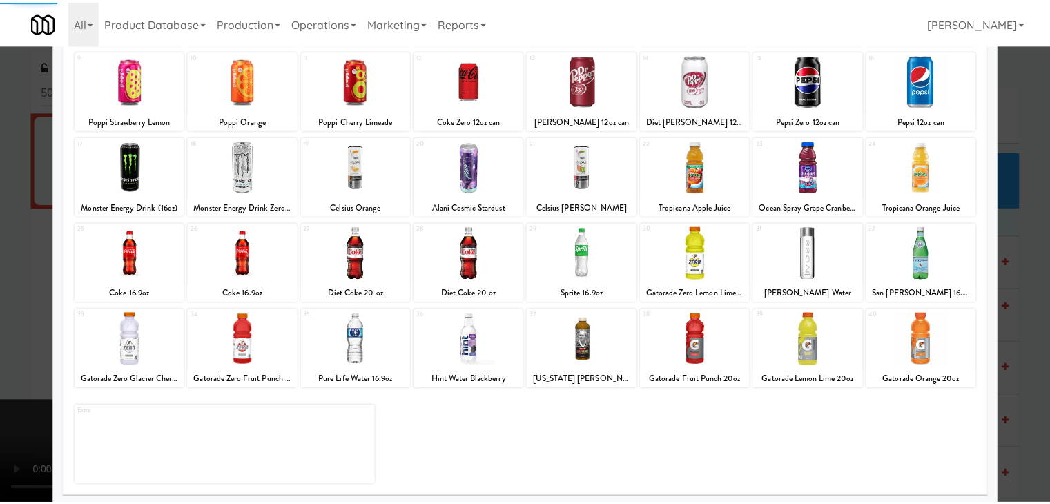
scroll to position [174, 0]
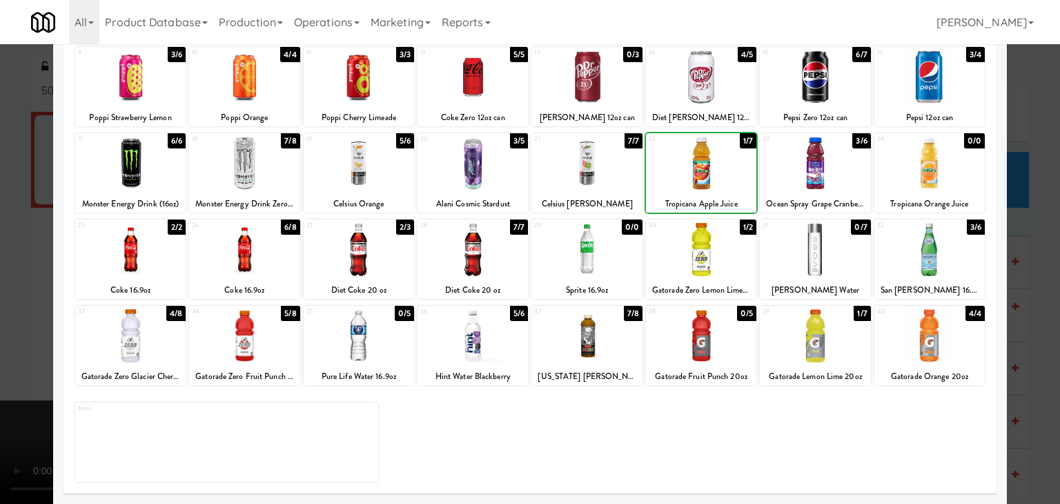
drag, startPoint x: 0, startPoint y: 276, endPoint x: 25, endPoint y: 277, distance: 24.9
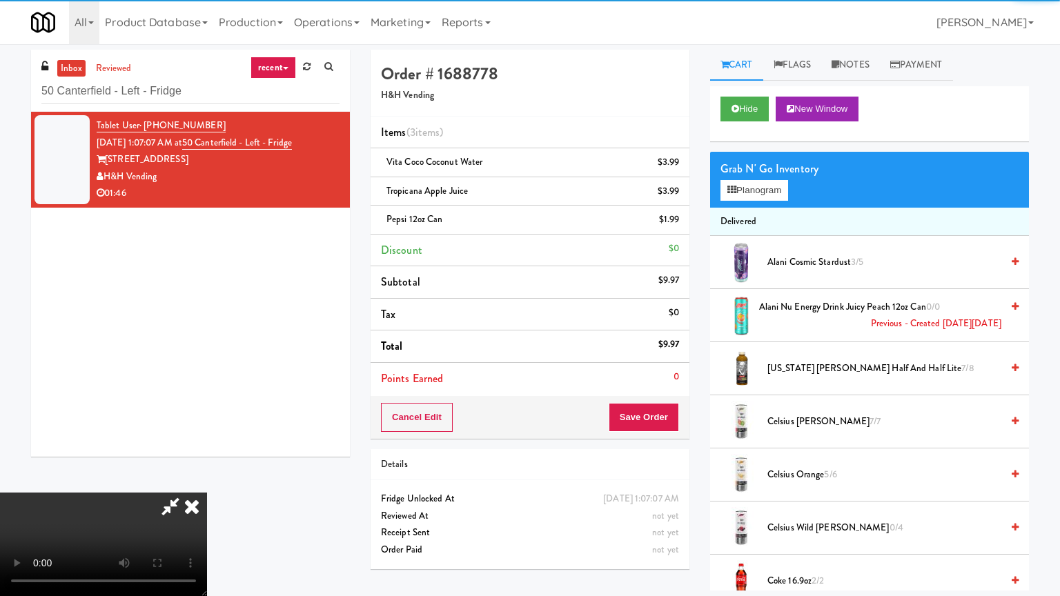
drag, startPoint x: 637, startPoint y: 366, endPoint x: 647, endPoint y: 362, distance: 10.5
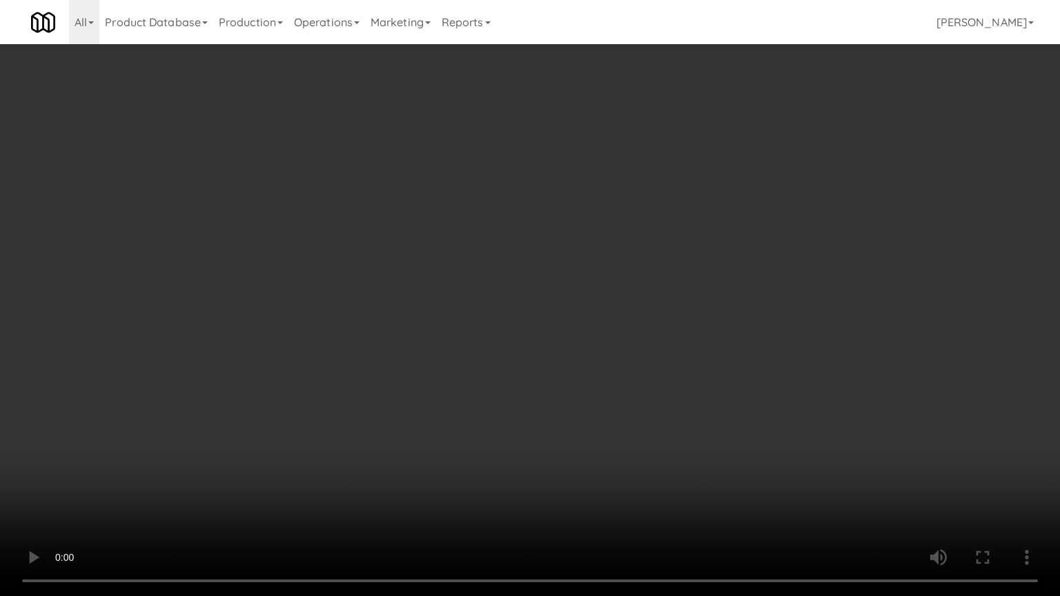
drag, startPoint x: 718, startPoint y: 378, endPoint x: 770, endPoint y: 255, distance: 133.6
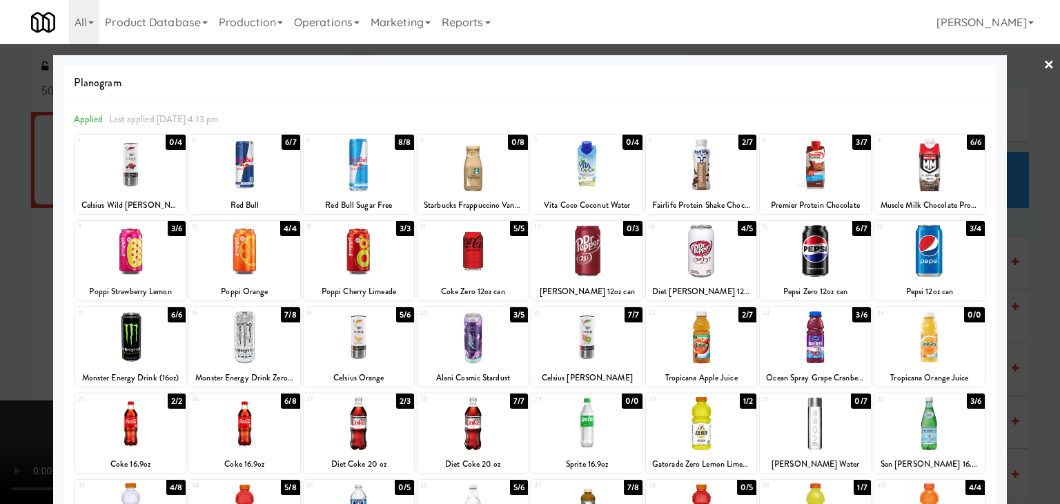
drag, startPoint x: 0, startPoint y: 329, endPoint x: 25, endPoint y: 329, distance: 24.9
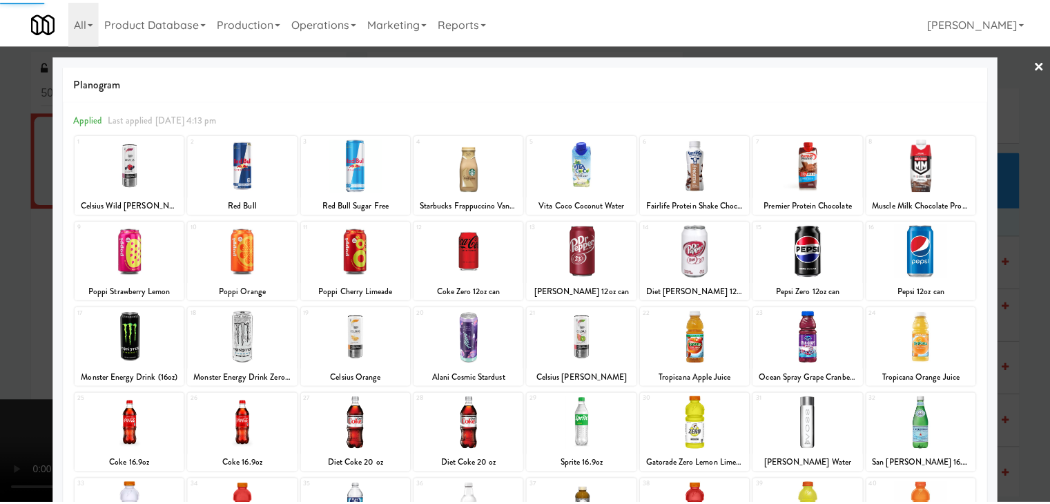
scroll to position [69, 0]
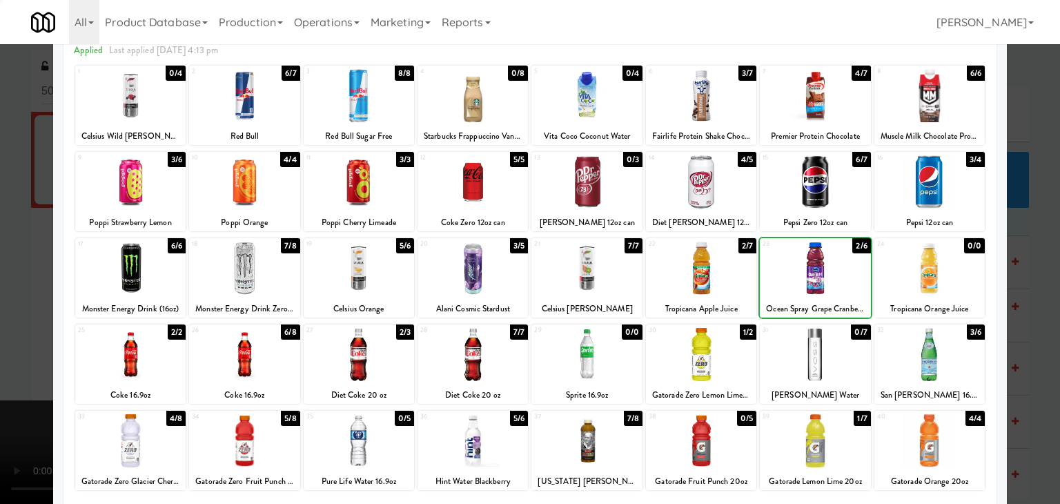
drag, startPoint x: 0, startPoint y: 274, endPoint x: 43, endPoint y: 274, distance: 43.5
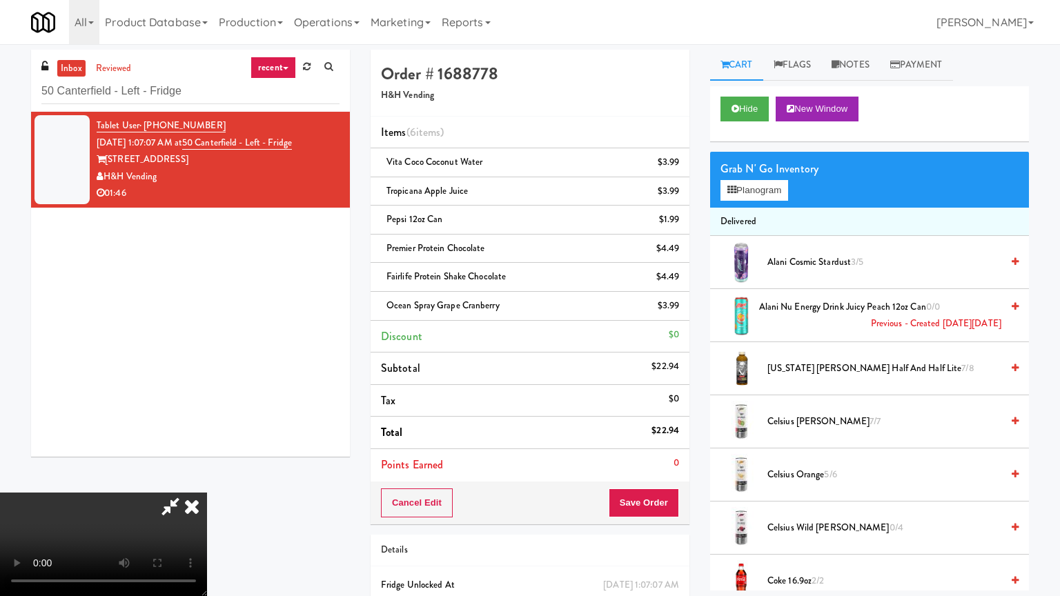
drag, startPoint x: 784, startPoint y: 344, endPoint x: 793, endPoint y: 345, distance: 8.3
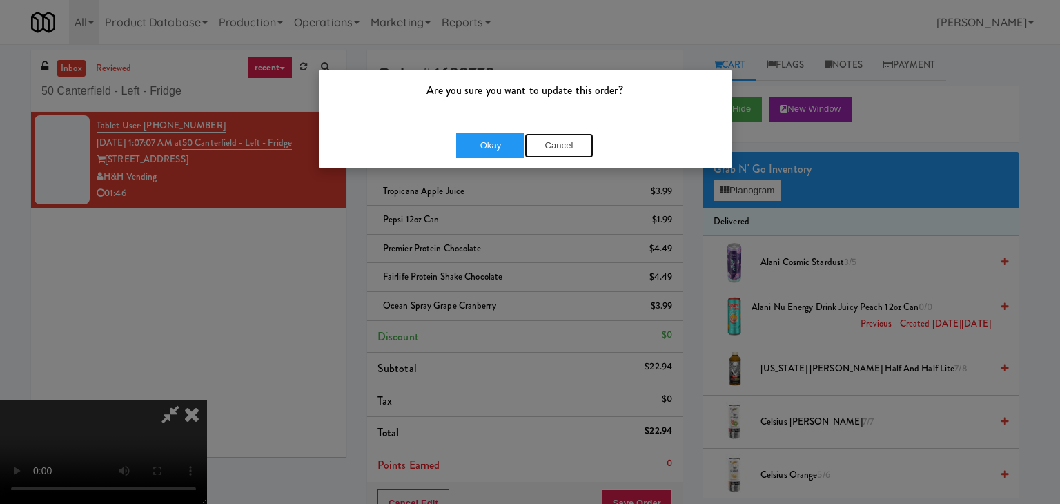
drag, startPoint x: 563, startPoint y: 140, endPoint x: 639, endPoint y: 151, distance: 76.7
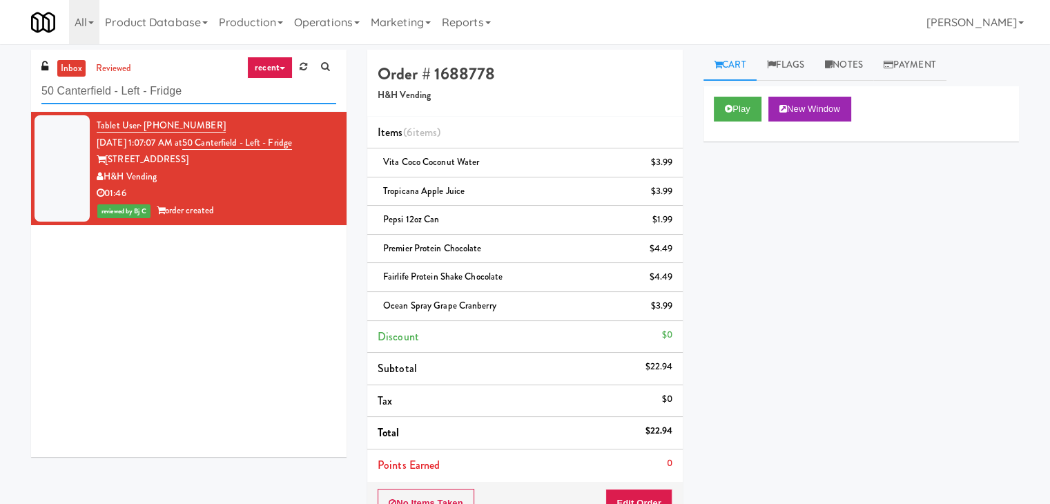
drag, startPoint x: 78, startPoint y: 90, endPoint x: 1, endPoint y: 92, distance: 77.3
paste input "[GEOGRAPHIC_DATA] - Cooler"
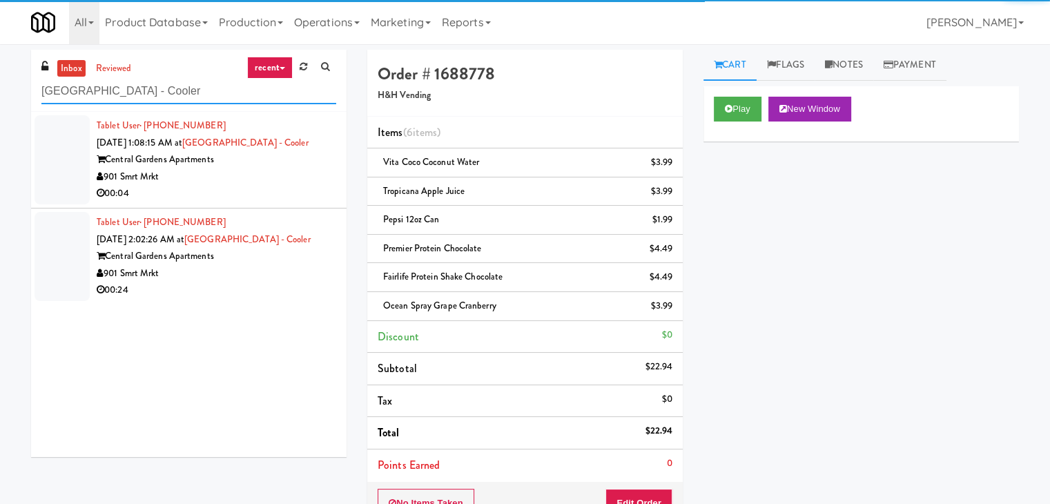
type input "[GEOGRAPHIC_DATA] - Cooler"
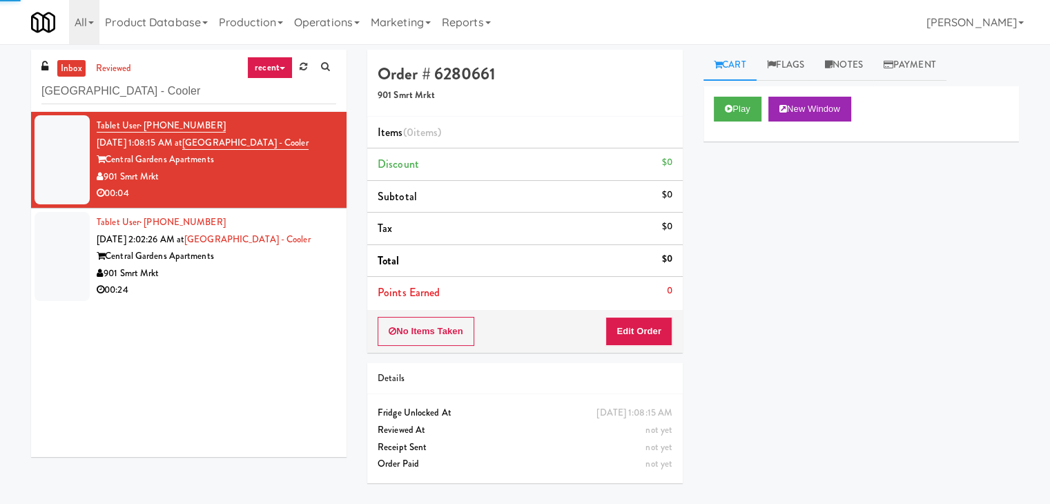
drag, startPoint x: 754, startPoint y: 75, endPoint x: 748, endPoint y: 92, distance: 17.5
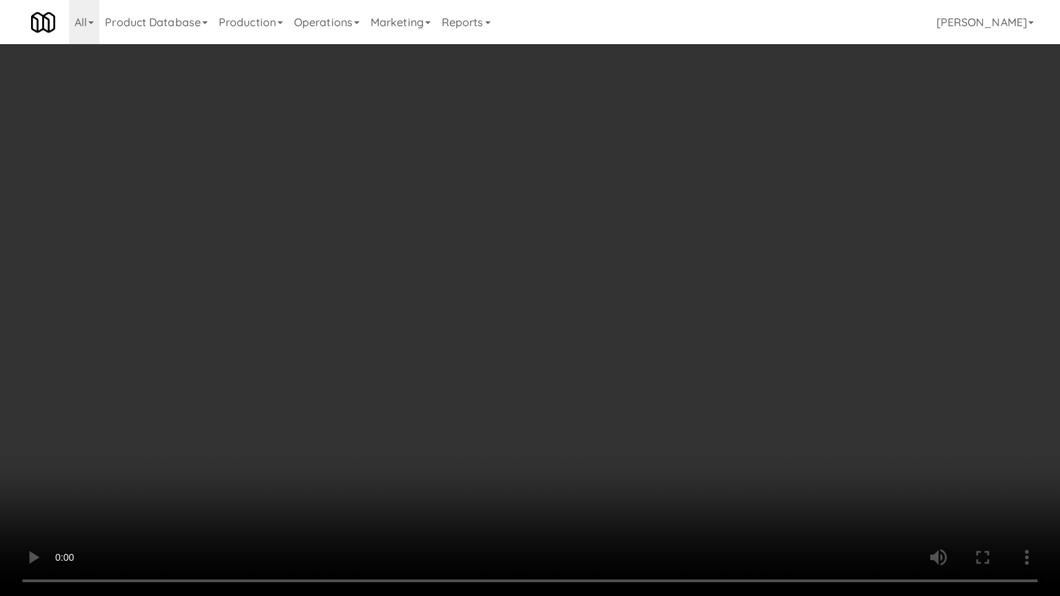
drag, startPoint x: 587, startPoint y: 380, endPoint x: 595, endPoint y: 373, distance: 11.2
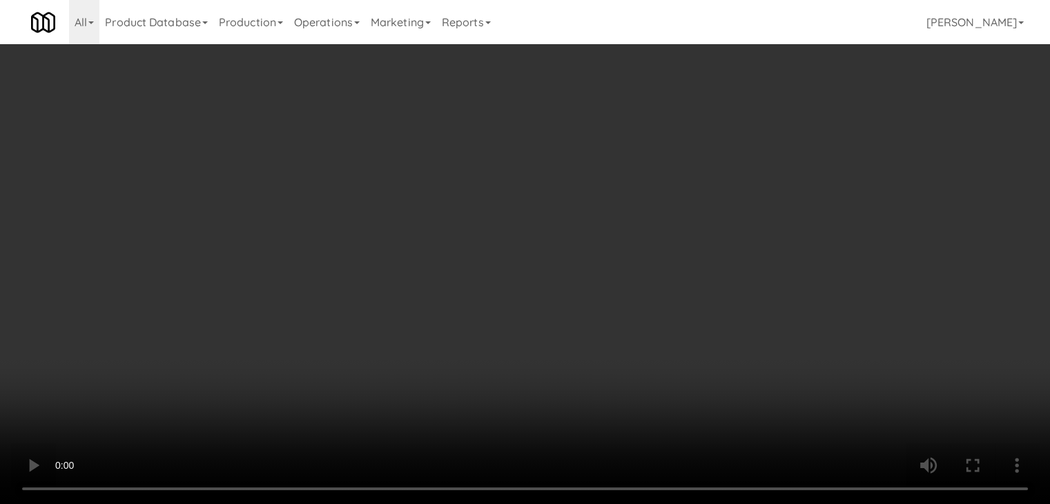
drag, startPoint x: 478, startPoint y: 272, endPoint x: 489, endPoint y: 268, distance: 11.8
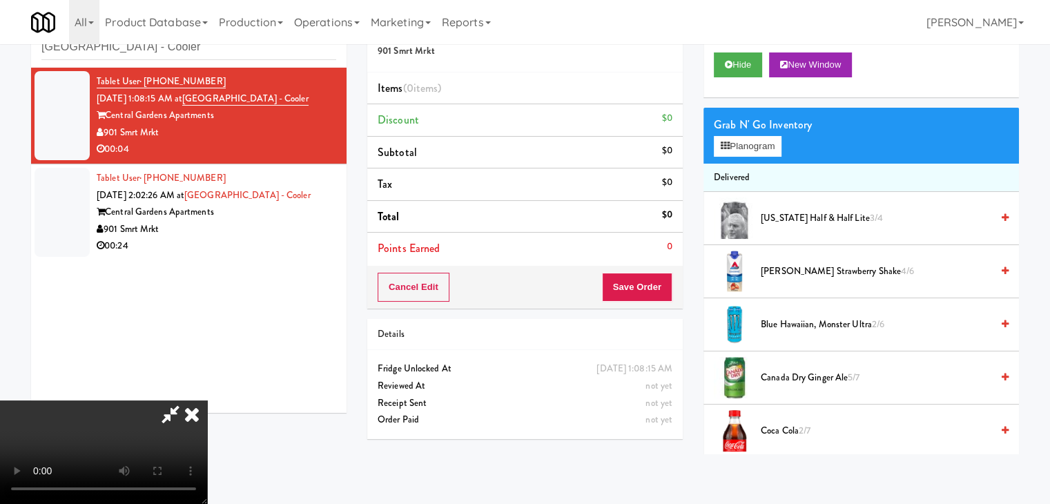
drag, startPoint x: 566, startPoint y: 232, endPoint x: 642, endPoint y: 207, distance: 79.9
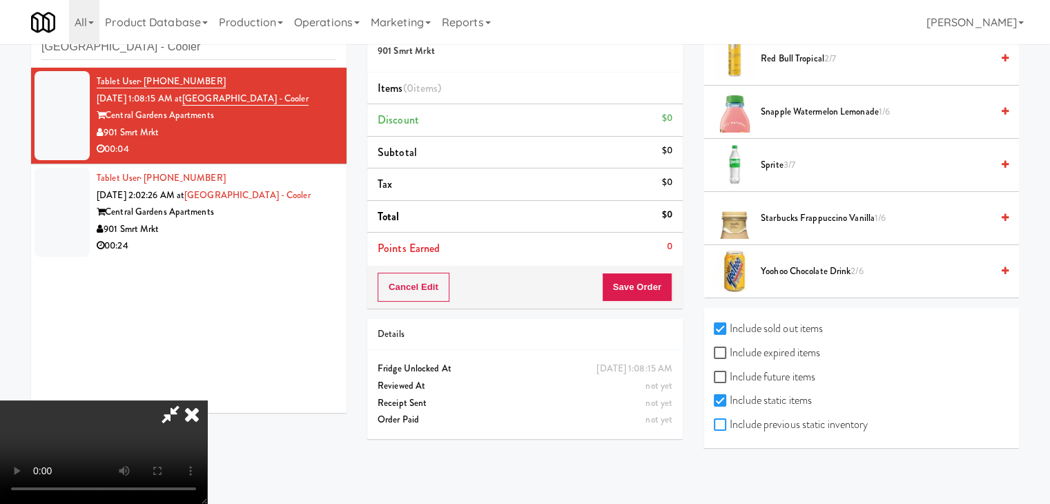
checkbox input "true"
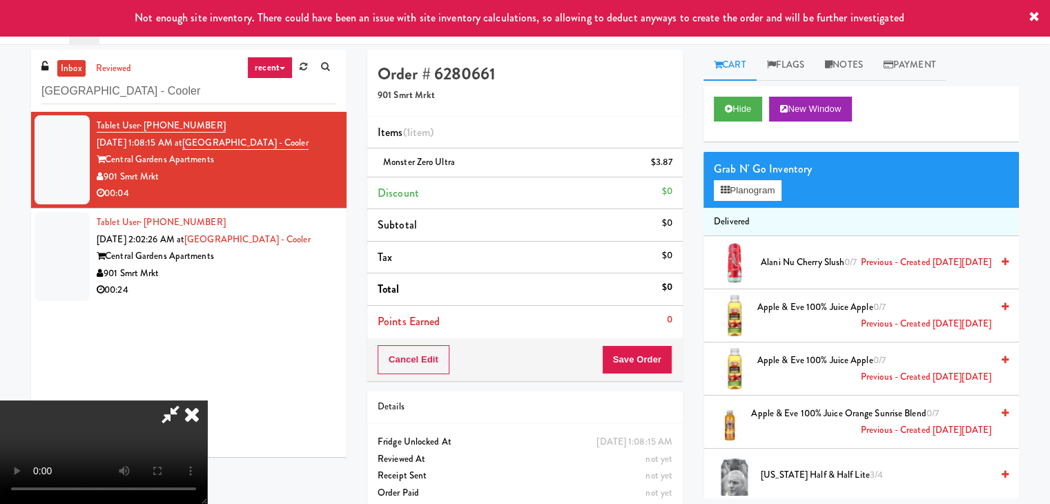
drag, startPoint x: 364, startPoint y: 258, endPoint x: 373, endPoint y: 260, distance: 9.9
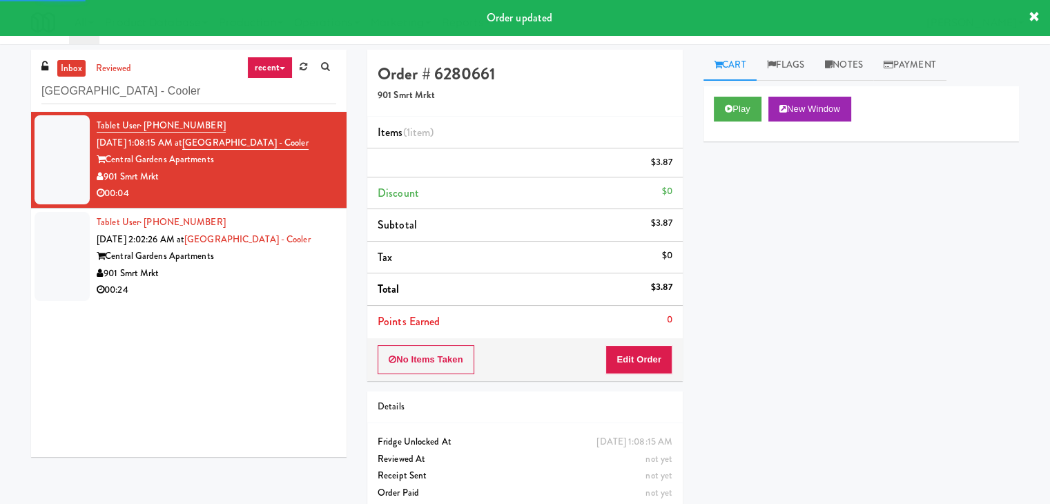
scroll to position [44, 0]
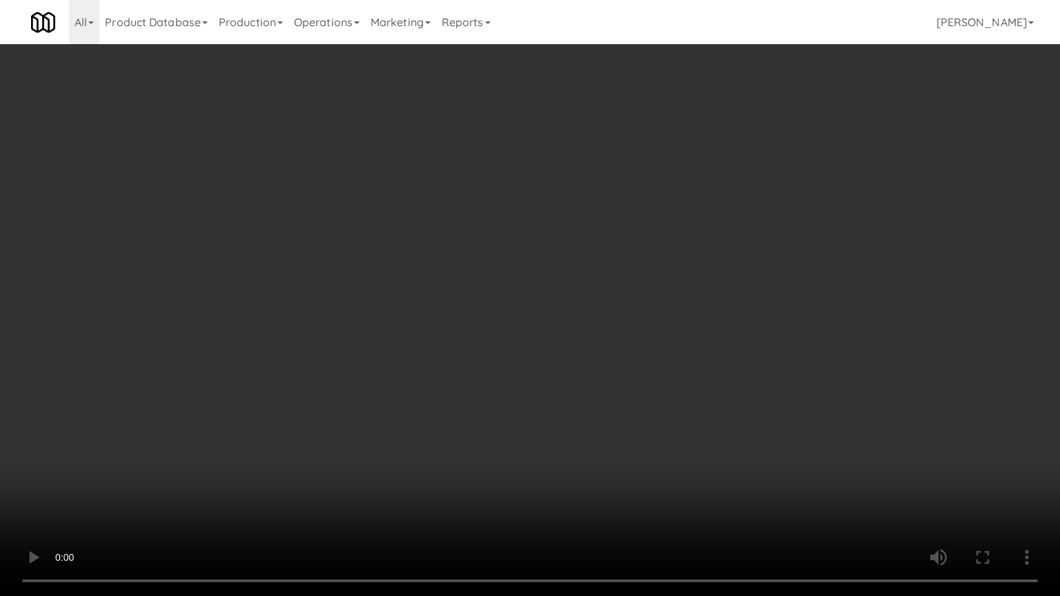
drag, startPoint x: 640, startPoint y: 354, endPoint x: 641, endPoint y: 282, distance: 71.8
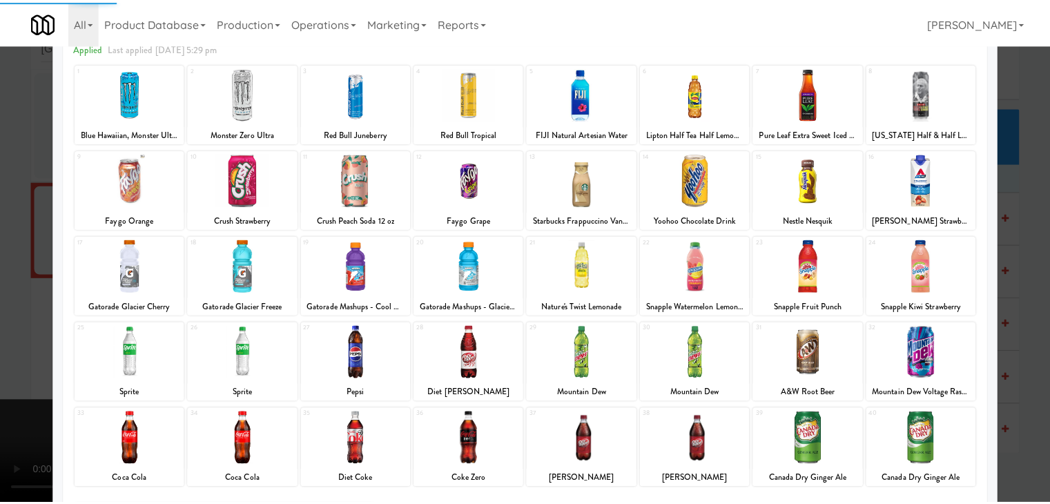
scroll to position [174, 0]
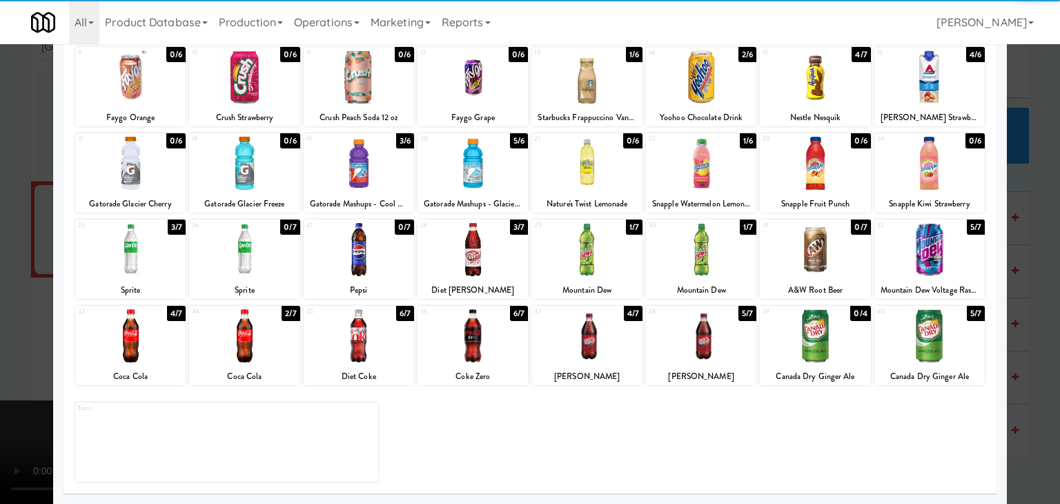
drag, startPoint x: 592, startPoint y: 341, endPoint x: 579, endPoint y: 335, distance: 13.9
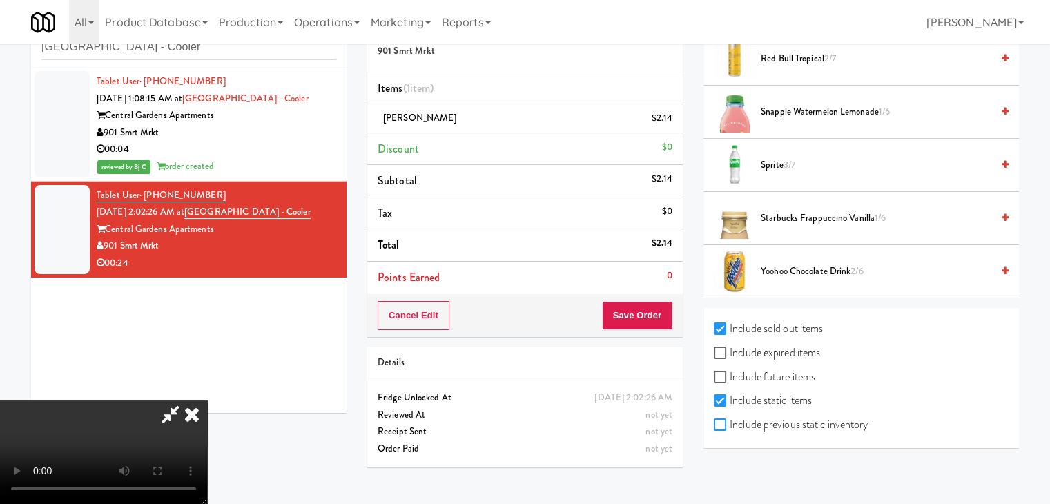
checkbox input "true"
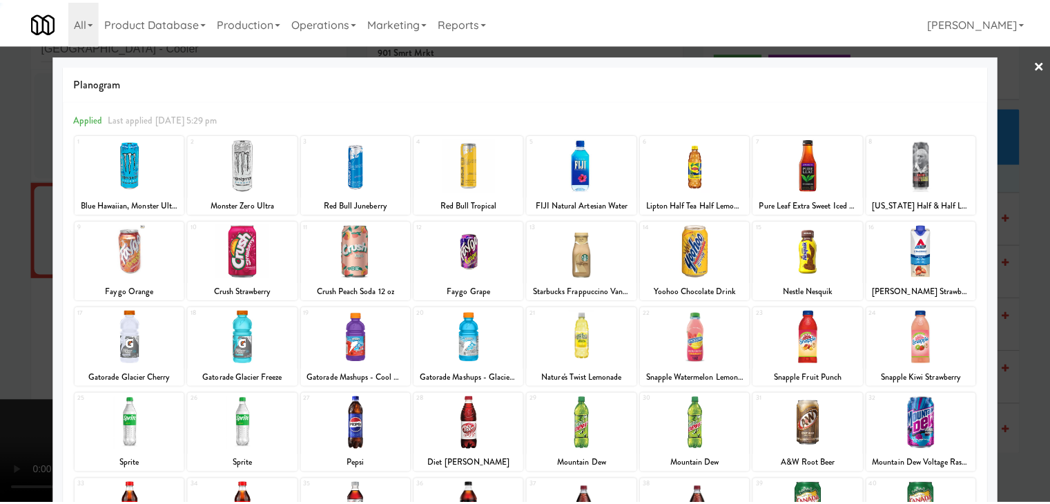
scroll to position [174, 0]
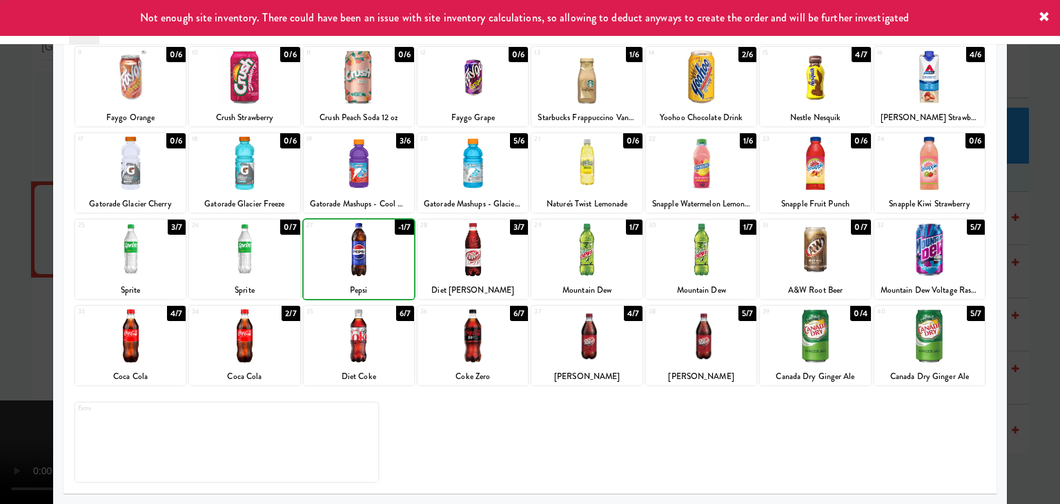
drag, startPoint x: 0, startPoint y: 256, endPoint x: 88, endPoint y: 258, distance: 88.4
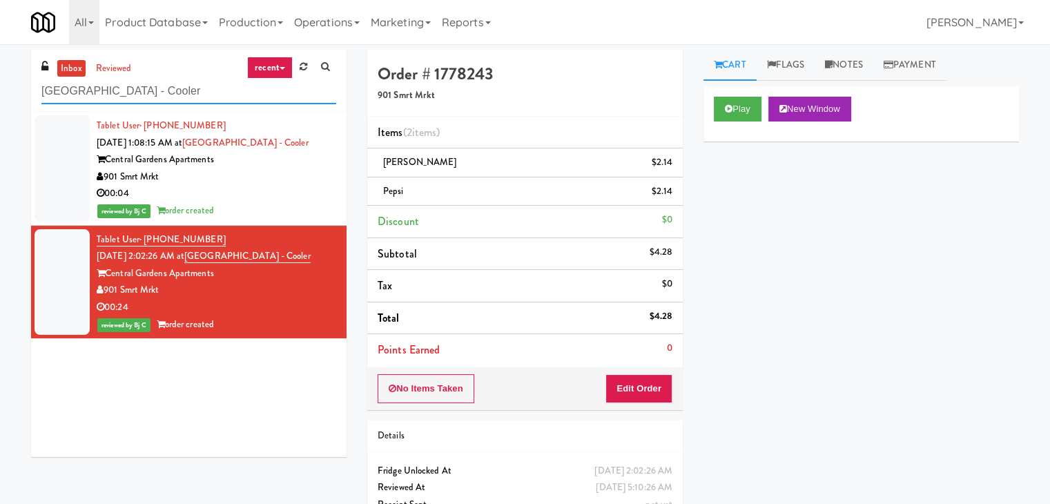
drag, startPoint x: 161, startPoint y: 88, endPoint x: 0, endPoint y: 95, distance: 161.0
paste input "Sage - Right - Ambient"
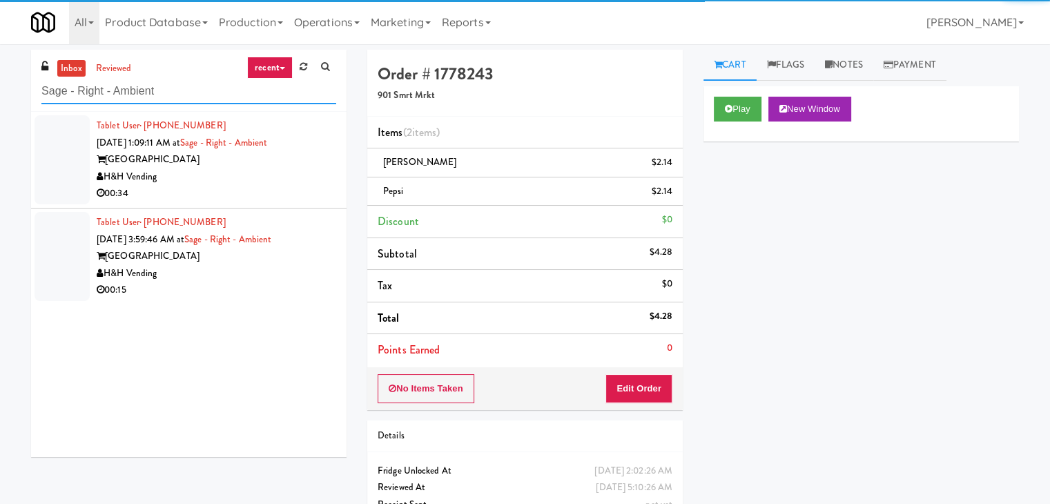
type input "Sage - Right - Ambient"
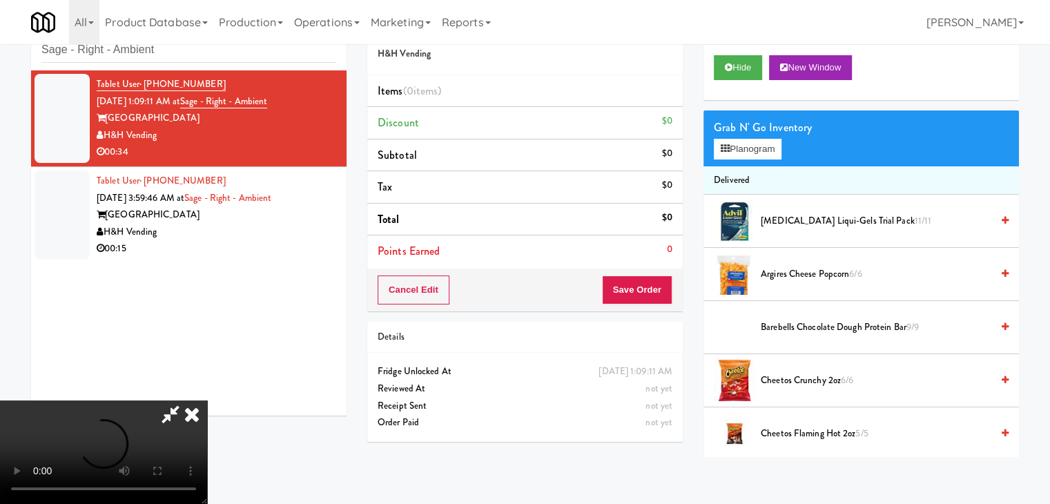
scroll to position [44, 0]
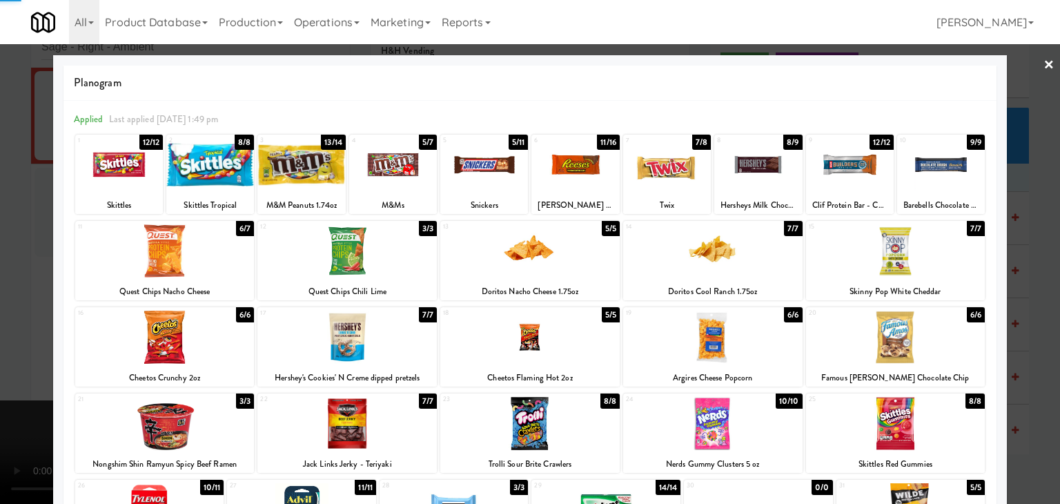
drag, startPoint x: 0, startPoint y: 219, endPoint x: 23, endPoint y: 220, distance: 22.8
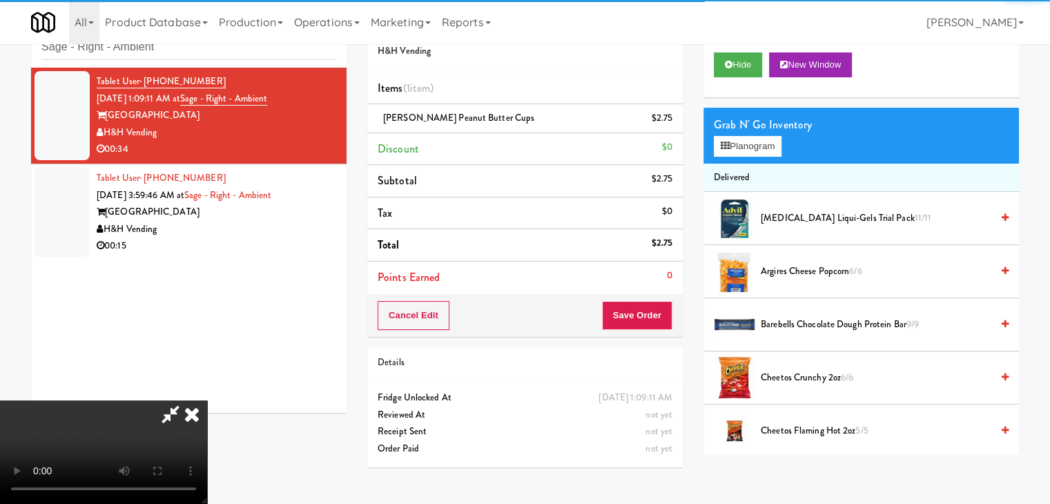
drag, startPoint x: 346, startPoint y: 250, endPoint x: 538, endPoint y: 314, distance: 203.0
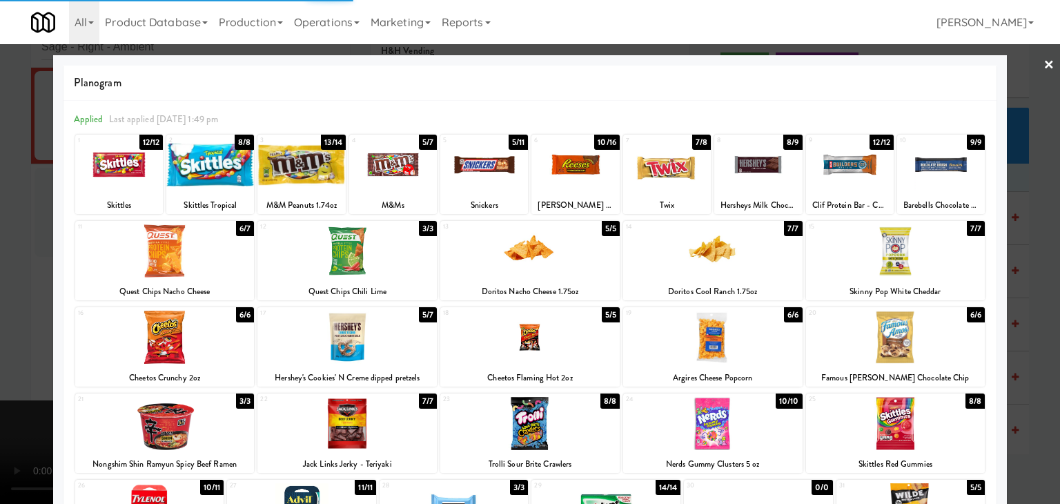
drag, startPoint x: 0, startPoint y: 286, endPoint x: 300, endPoint y: 297, distance: 299.8
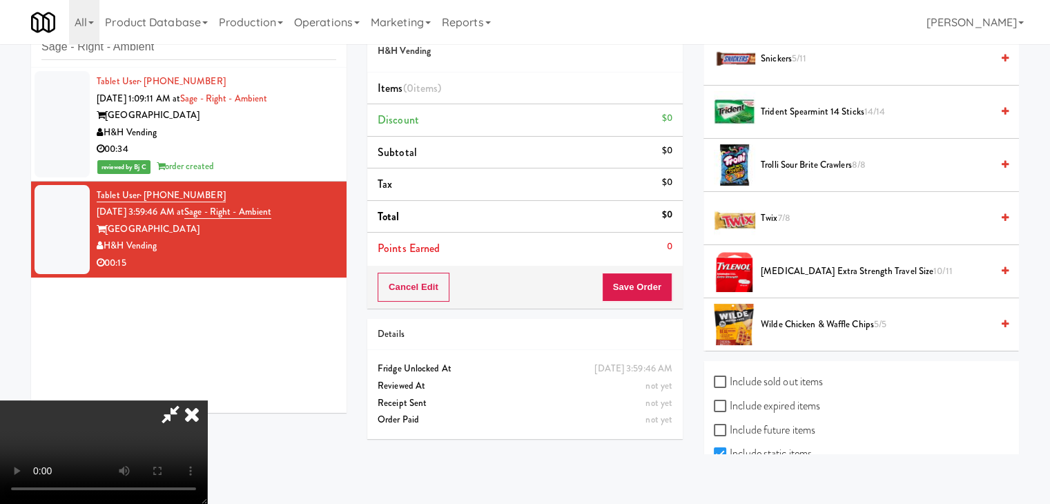
scroll to position [1488, 0]
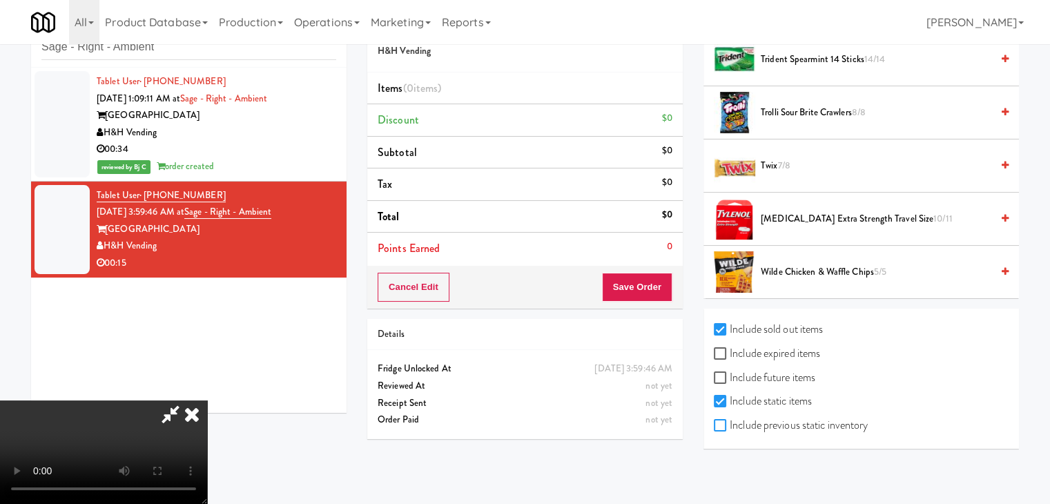
checkbox input "true"
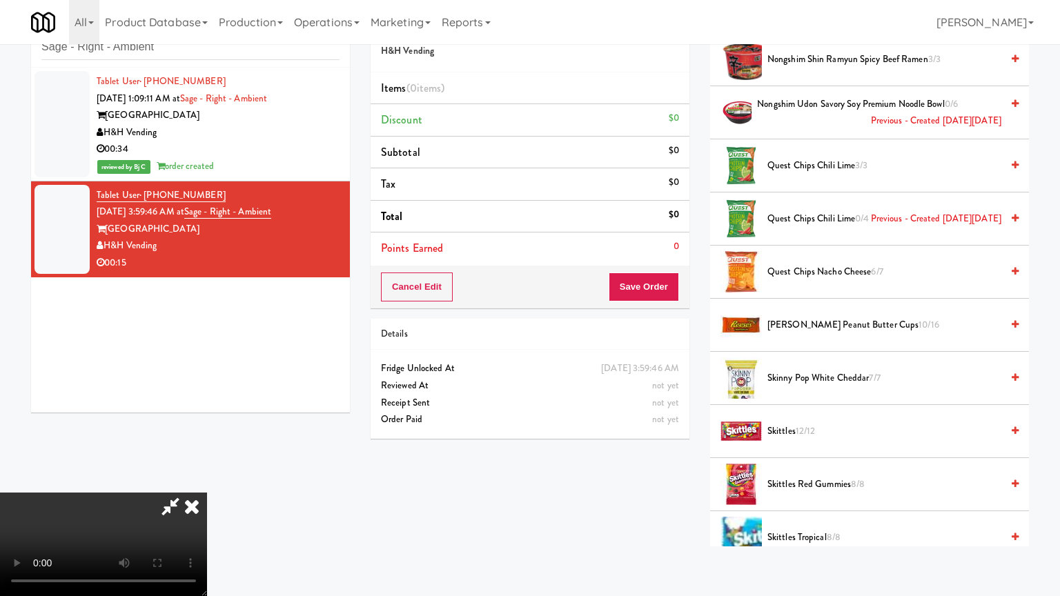
drag, startPoint x: 581, startPoint y: 331, endPoint x: 575, endPoint y: 336, distance: 7.9
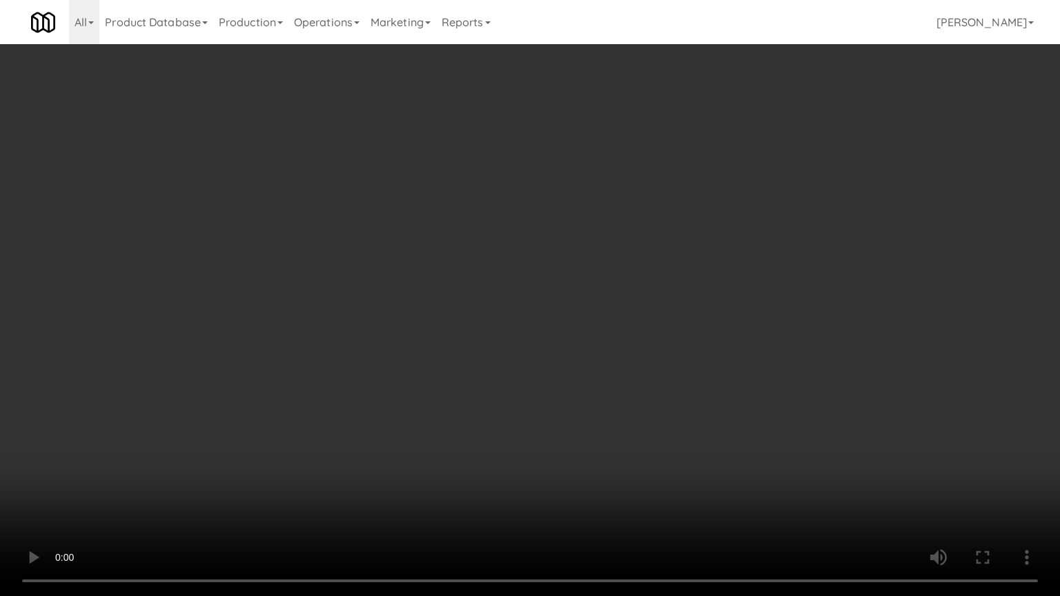
drag, startPoint x: 579, startPoint y: 333, endPoint x: 595, endPoint y: 253, distance: 81.1
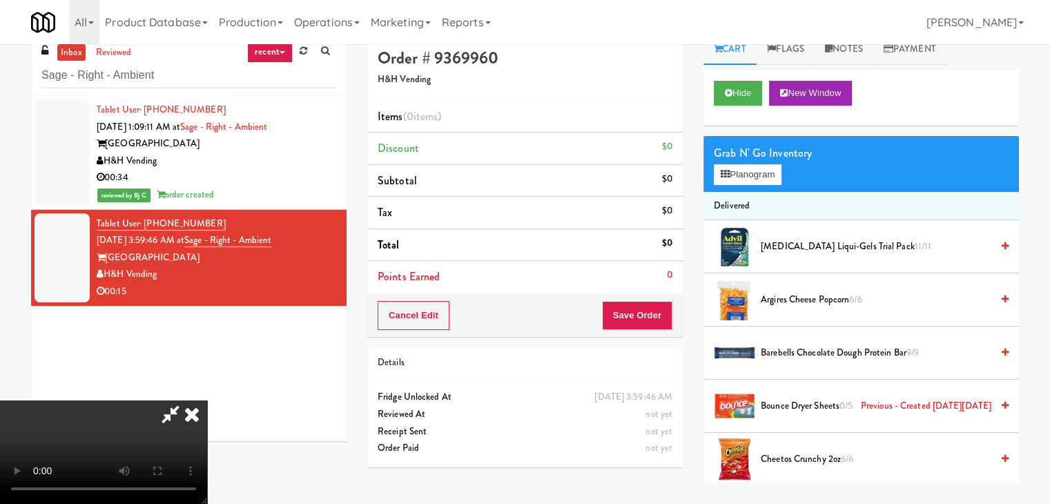
scroll to position [0, 0]
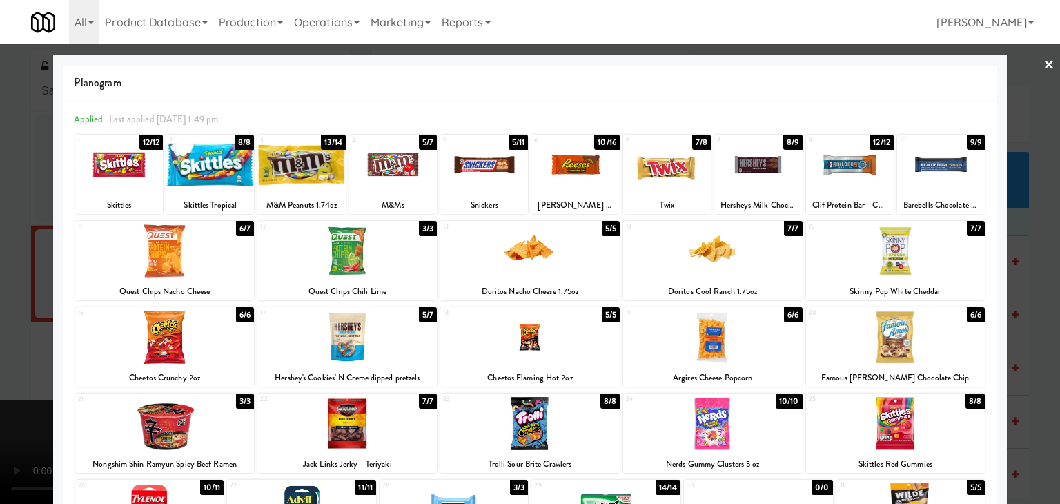
drag, startPoint x: 527, startPoint y: 255, endPoint x: 508, endPoint y: 256, distance: 19.4
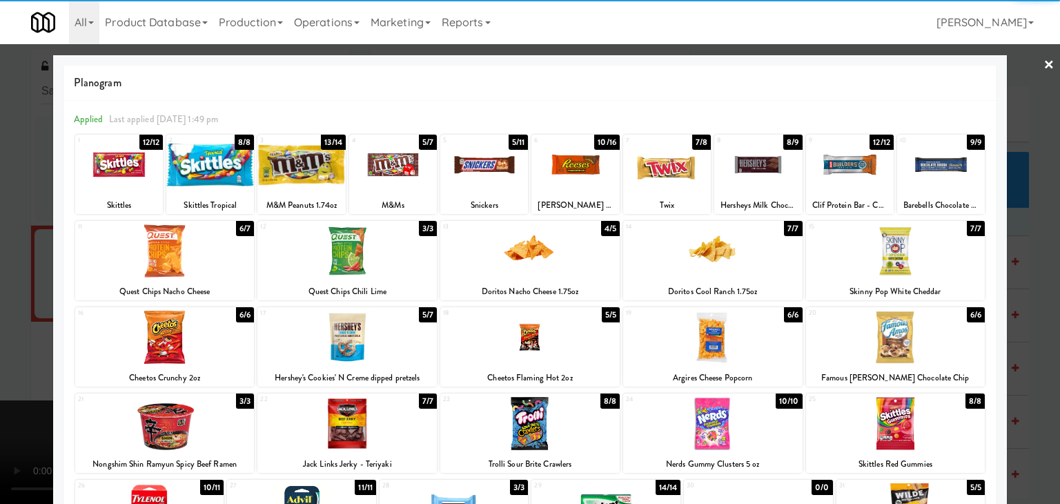
drag, startPoint x: 309, startPoint y: 172, endPoint x: 289, endPoint y: 177, distance: 19.9
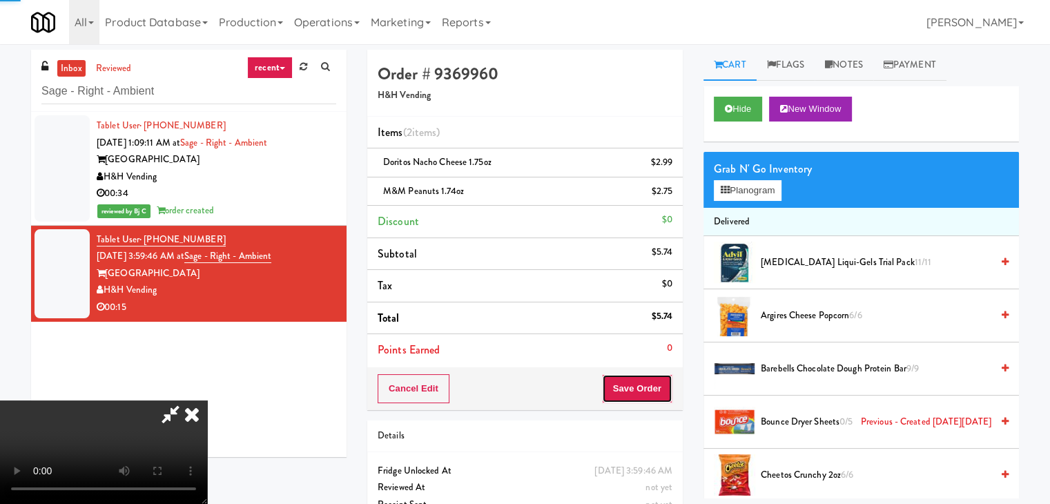
drag, startPoint x: 645, startPoint y: 391, endPoint x: 637, endPoint y: 362, distance: 30.2
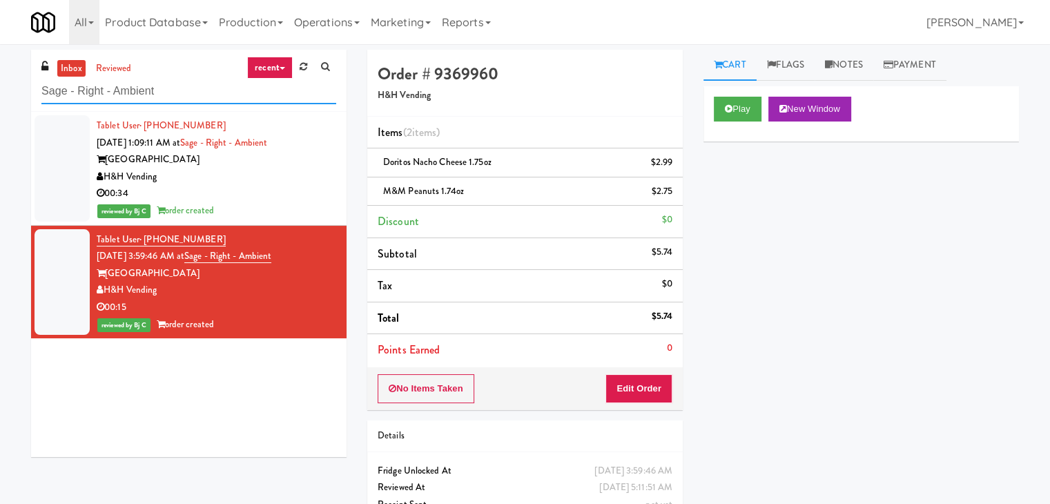
drag, startPoint x: 153, startPoint y: 85, endPoint x: 0, endPoint y: 85, distance: 153.3
paste input "Brio-Left- Fridge"
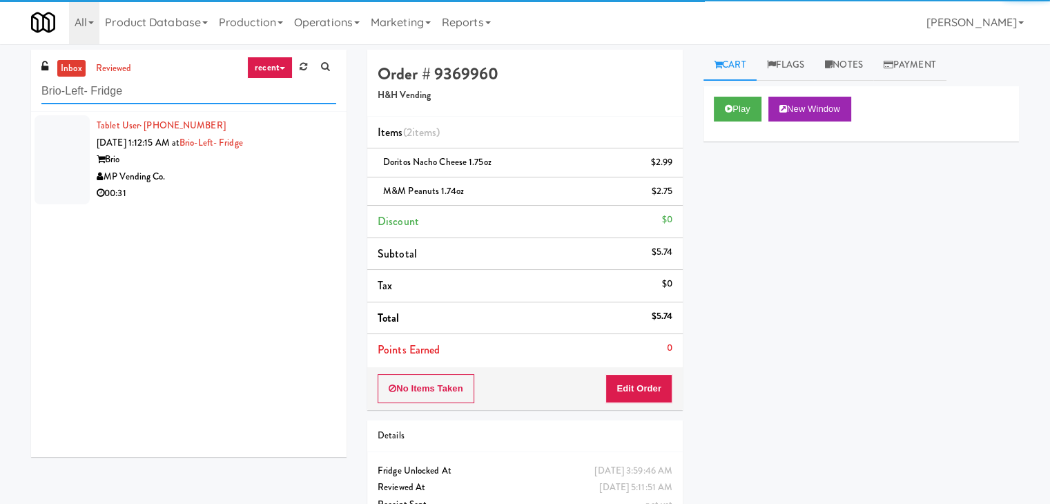
type input "Brio-Left- Fridge"
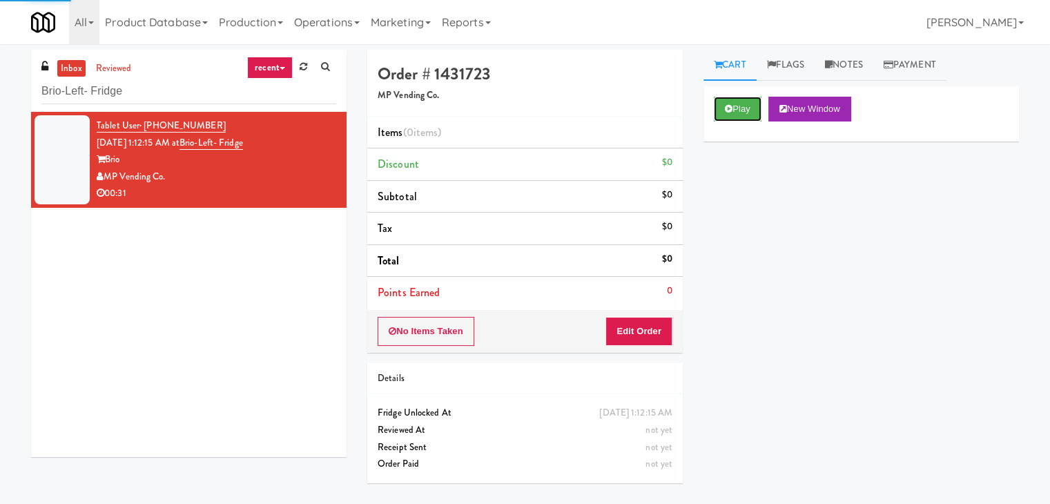
drag, startPoint x: 735, startPoint y: 99, endPoint x: 716, endPoint y: 177, distance: 79.5
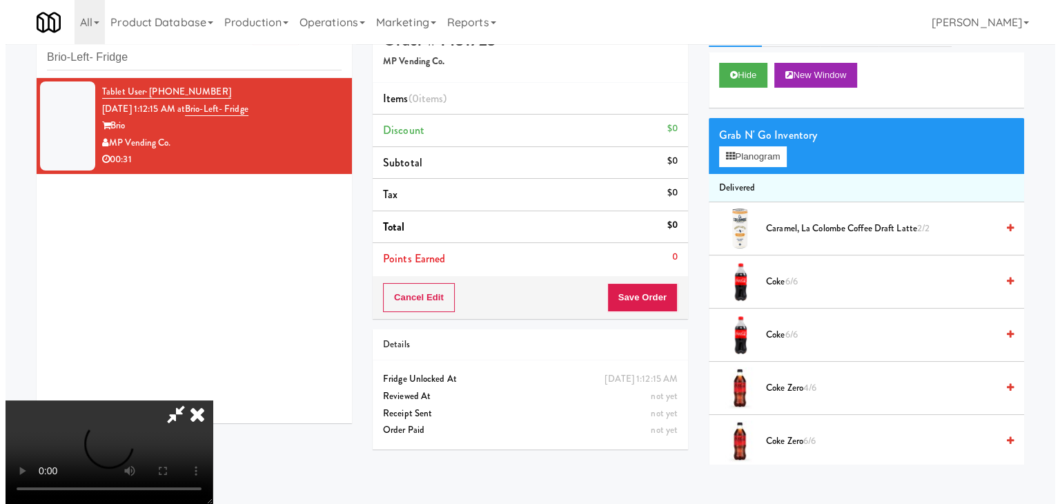
scroll to position [44, 0]
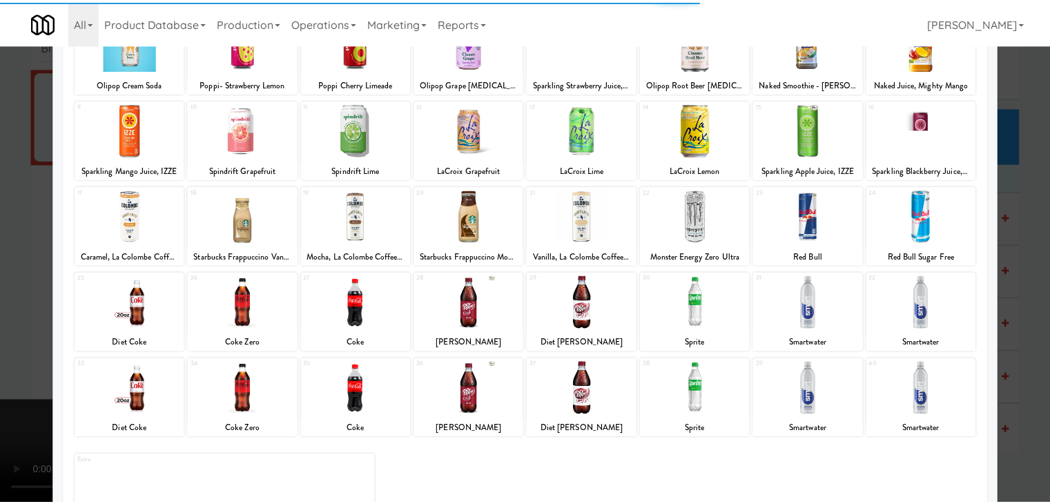
scroll to position [174, 0]
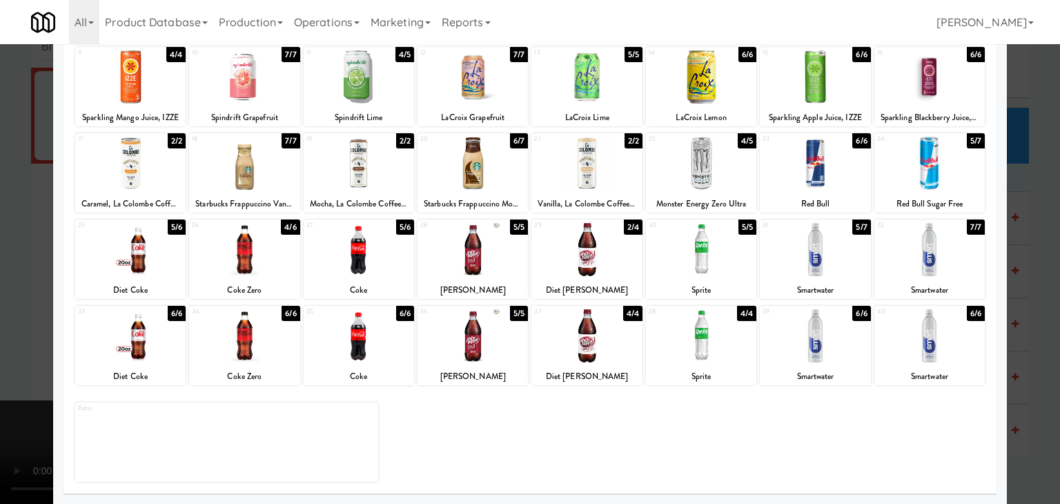
drag, startPoint x: 0, startPoint y: 258, endPoint x: 185, endPoint y: 262, distance: 185.1
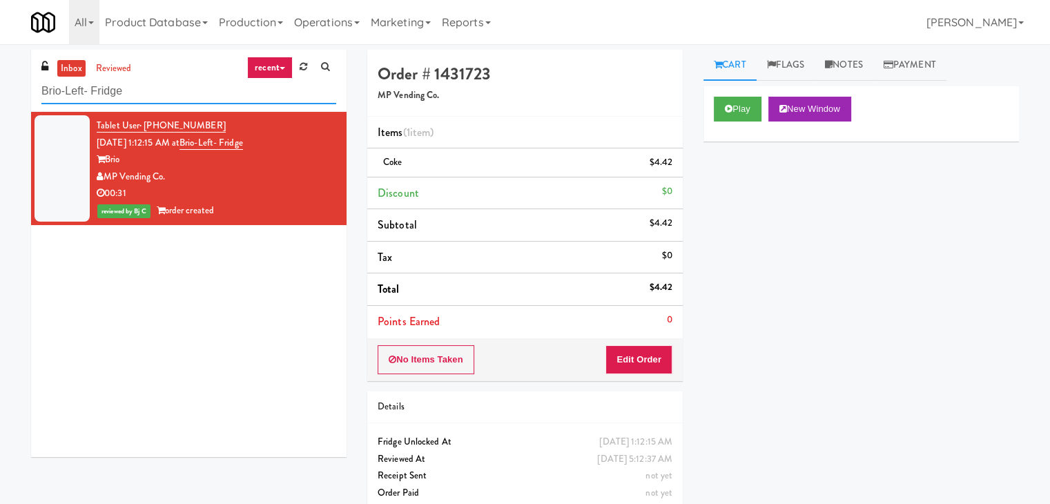
drag, startPoint x: 146, startPoint y: 87, endPoint x: 8, endPoint y: 88, distance: 138.8
paste input "Accolade - Drinks"
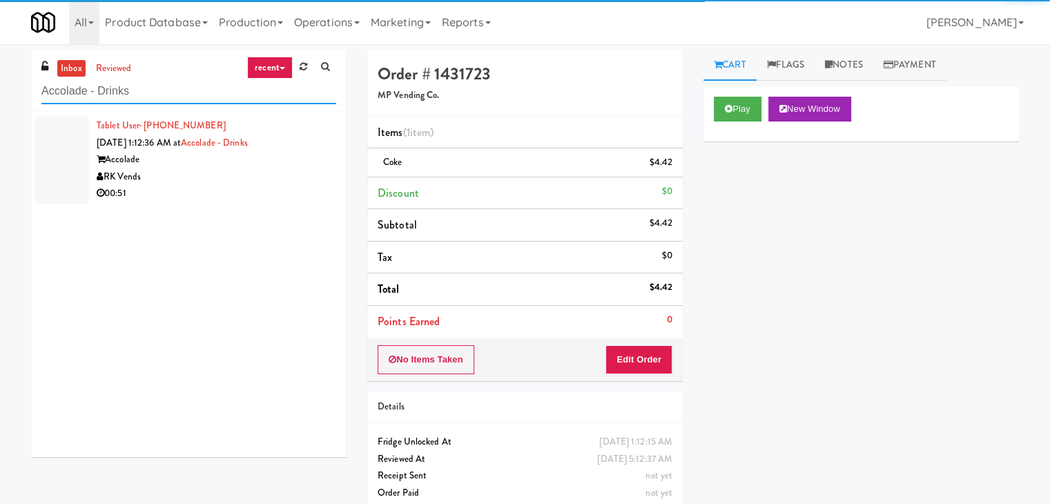
type input "Accolade - Drinks"
drag, startPoint x: 273, startPoint y: 178, endPoint x: 458, endPoint y: 184, distance: 185.1
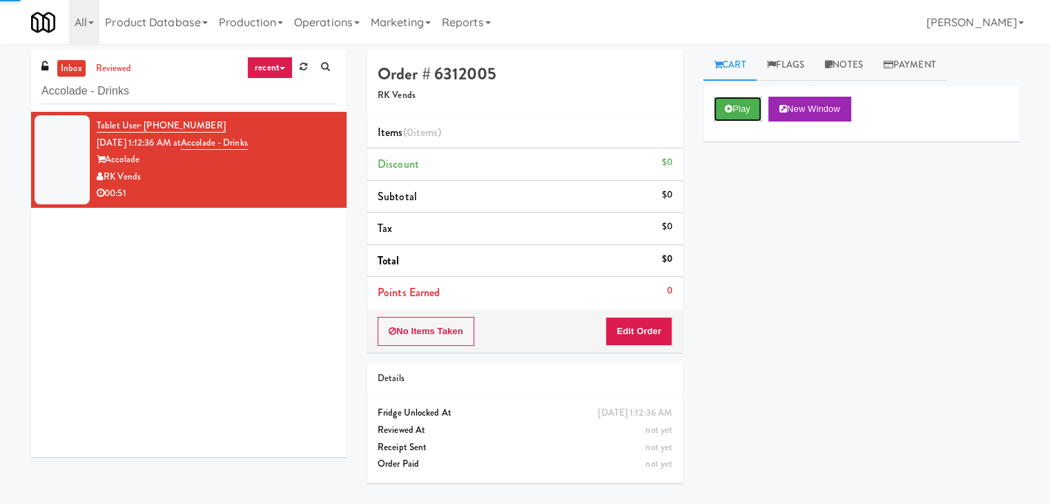
drag, startPoint x: 744, startPoint y: 108, endPoint x: 738, endPoint y: 124, distance: 16.8
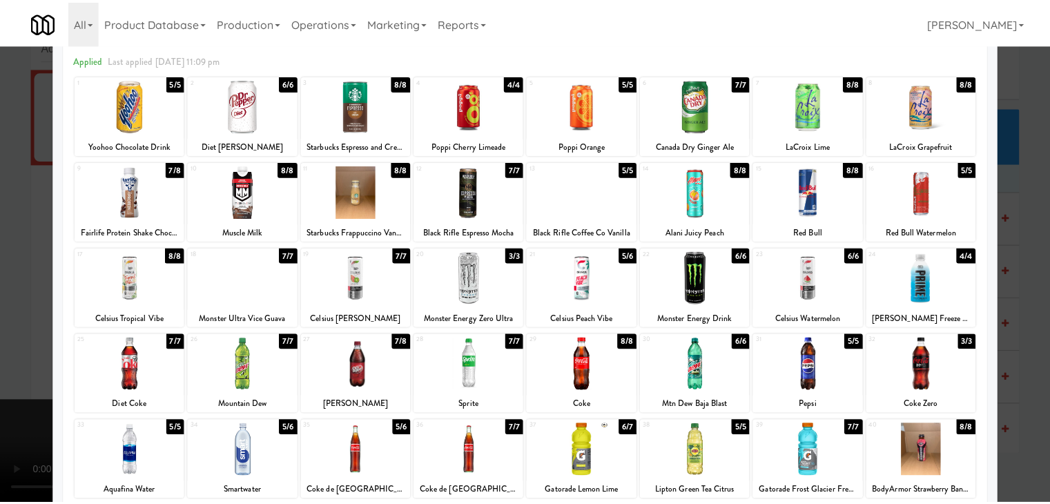
scroll to position [36, 0]
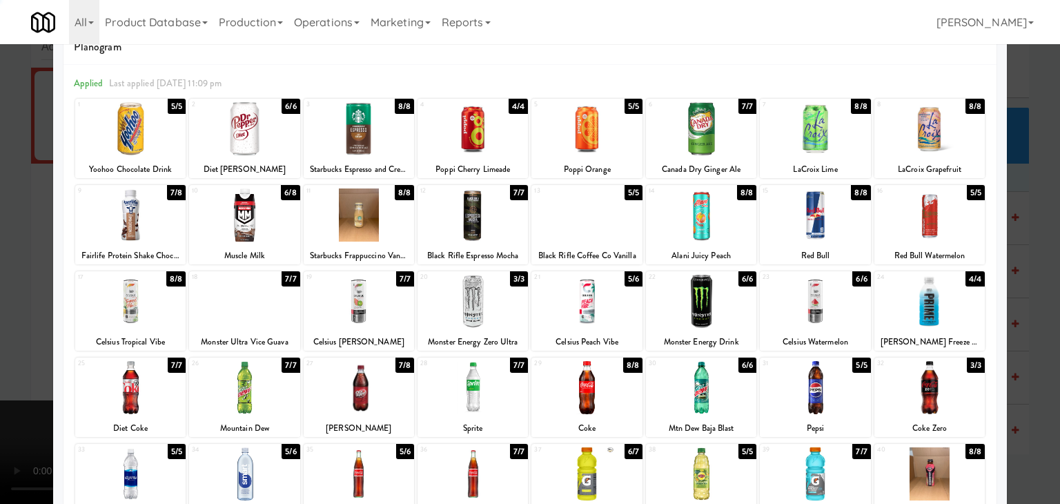
drag, startPoint x: 0, startPoint y: 286, endPoint x: 115, endPoint y: 287, distance: 115.3
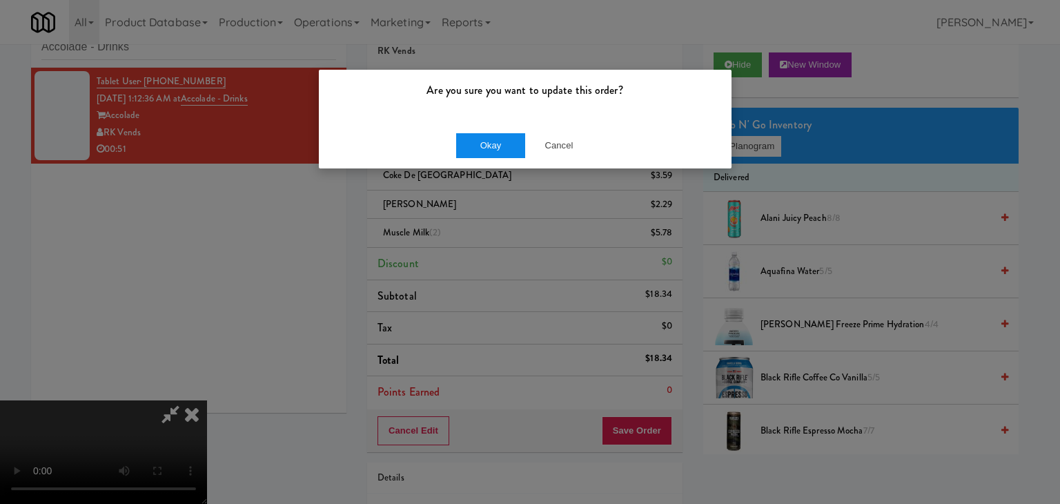
drag, startPoint x: 458, startPoint y: 155, endPoint x: 465, endPoint y: 150, distance: 9.4
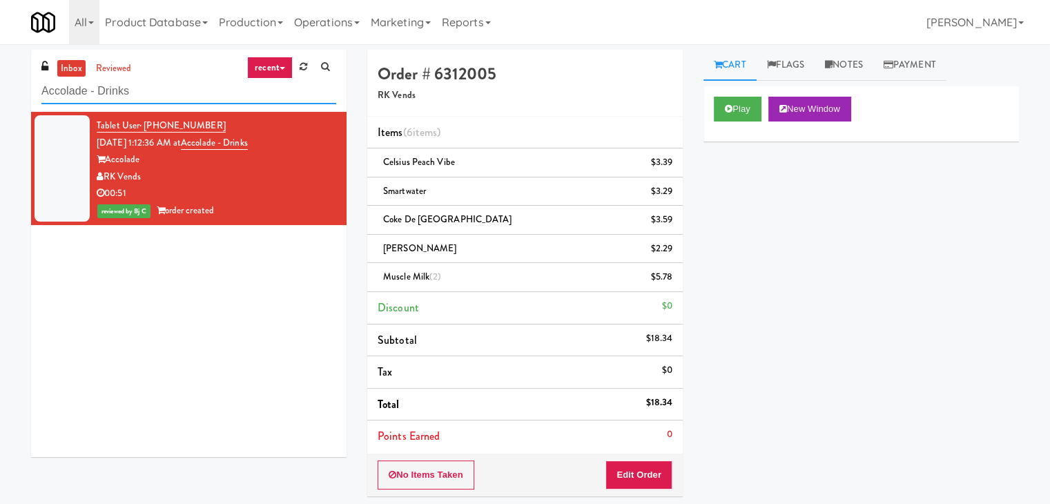
drag, startPoint x: 158, startPoint y: 97, endPoint x: 0, endPoint y: 97, distance: 158.1
paste input "deline Luxury - Cooler 1"
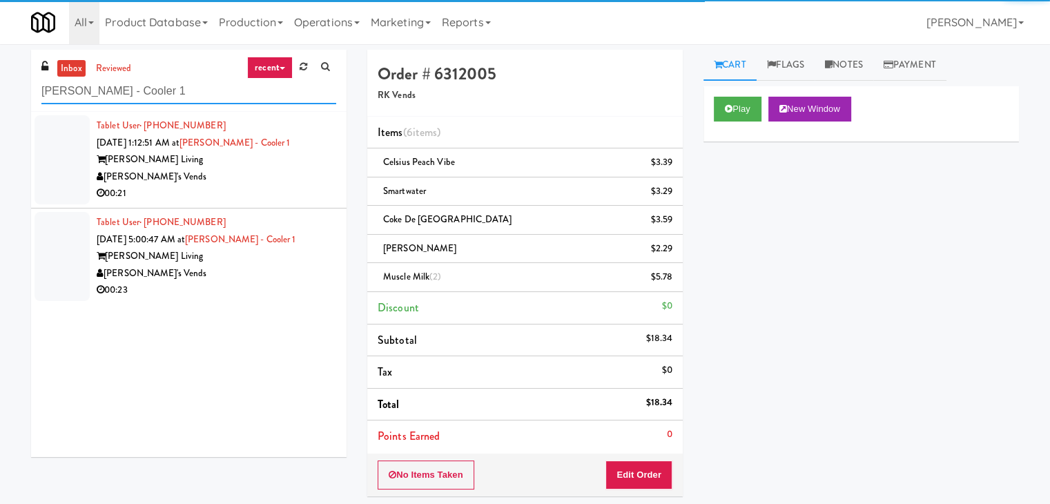
type input "[PERSON_NAME] - Cooler 1"
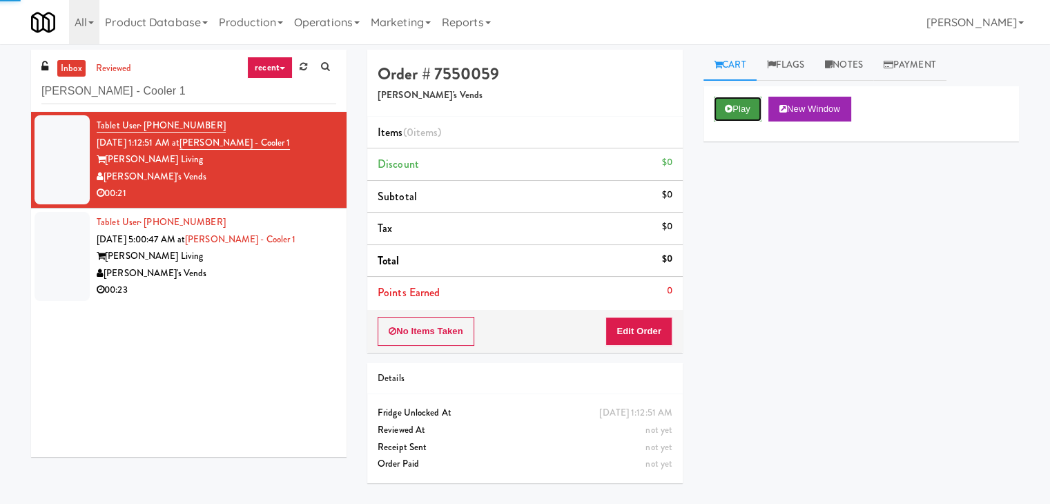
drag, startPoint x: 729, startPoint y: 104, endPoint x: 729, endPoint y: 114, distance: 9.7
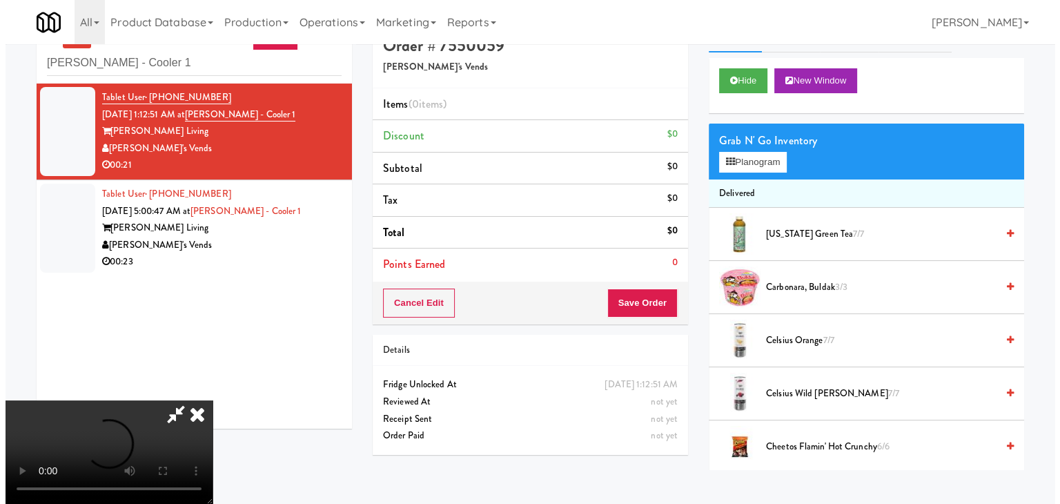
scroll to position [44, 0]
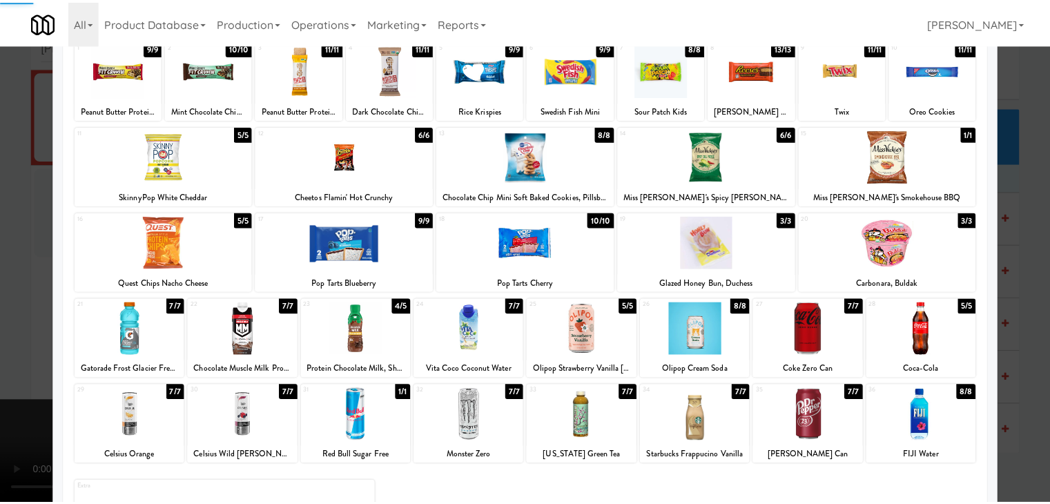
scroll to position [36, 0]
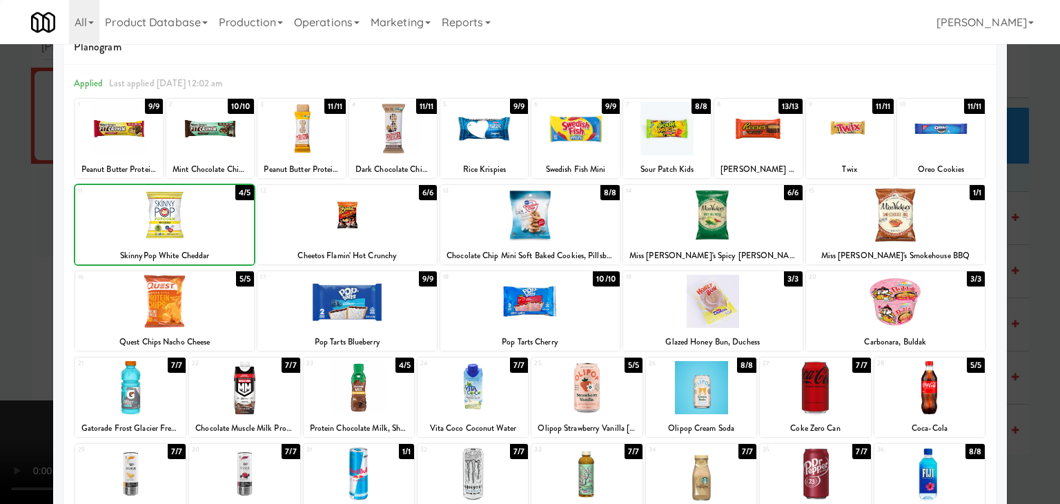
drag, startPoint x: 0, startPoint y: 279, endPoint x: 37, endPoint y: 284, distance: 37.6
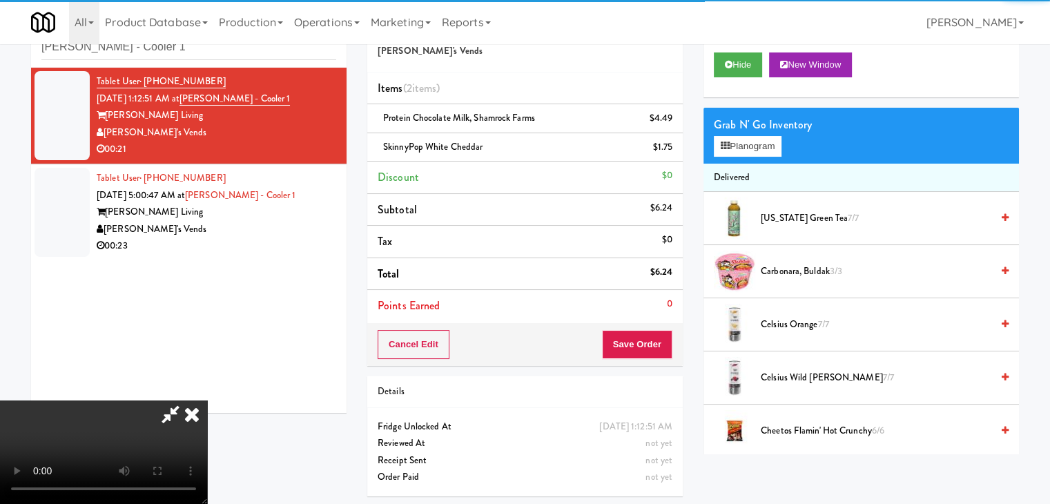
drag, startPoint x: 526, startPoint y: 341, endPoint x: 533, endPoint y: 406, distance: 65.3
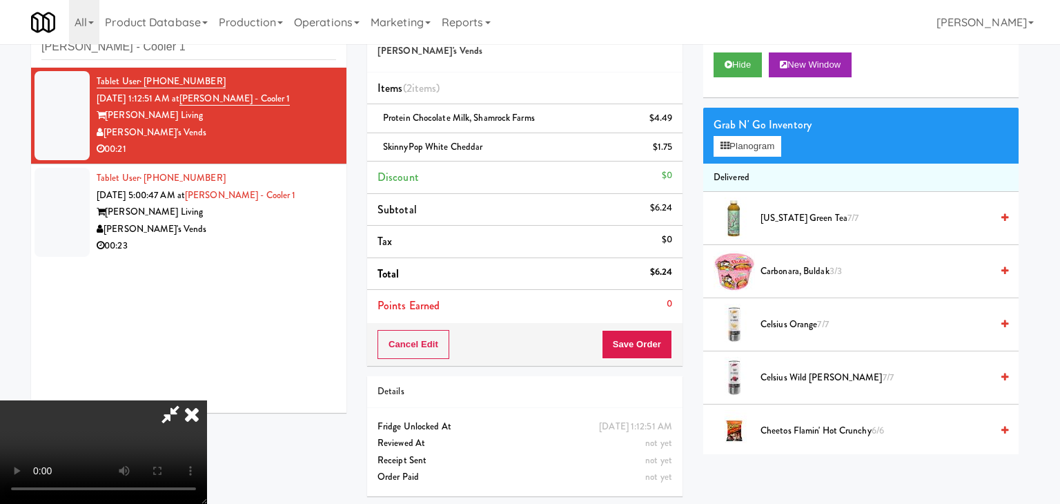
drag, startPoint x: 511, startPoint y: 141, endPoint x: 494, endPoint y: 190, distance: 51.7
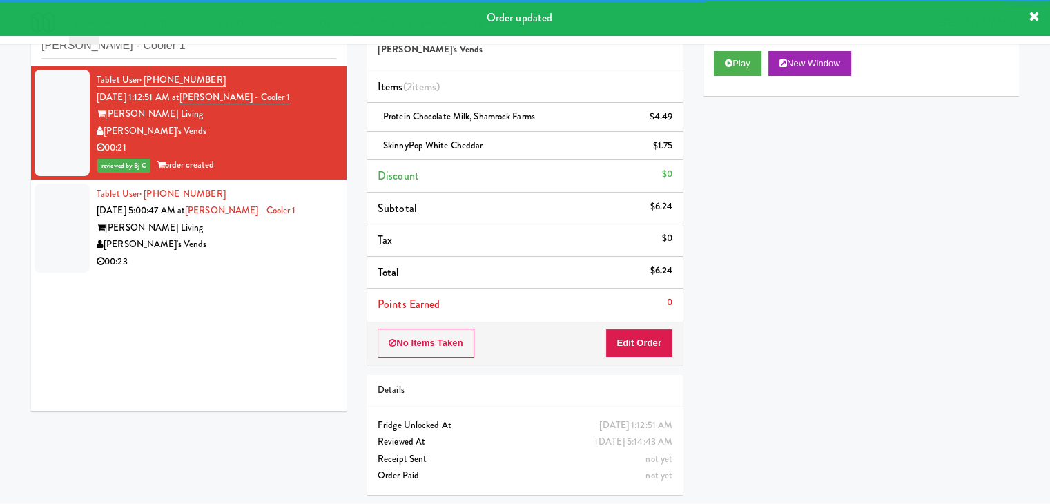
drag, startPoint x: 257, startPoint y: 234, endPoint x: 258, endPoint y: 242, distance: 7.6
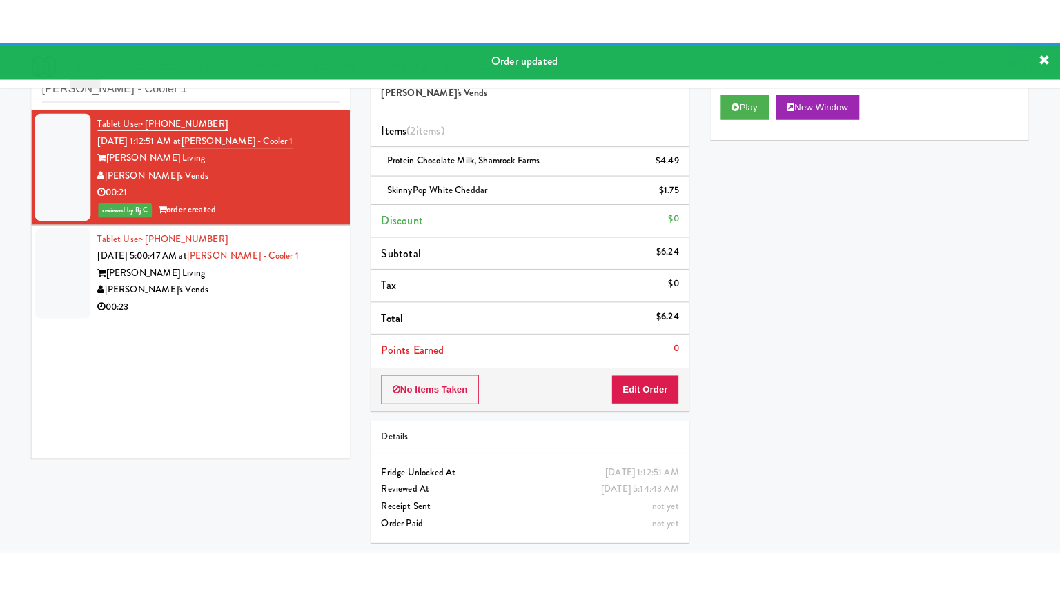
scroll to position [44, 0]
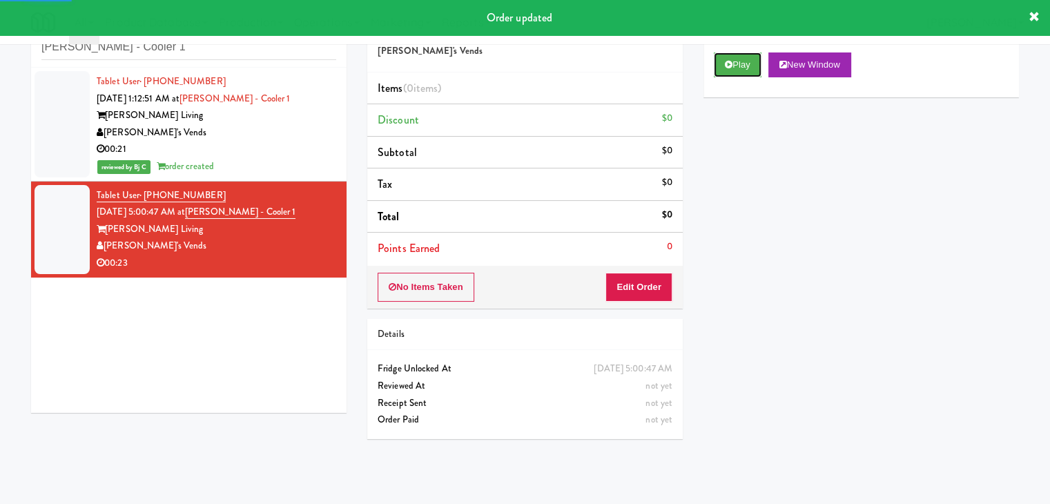
drag, startPoint x: 724, startPoint y: 64, endPoint x: 708, endPoint y: 146, distance: 83.7
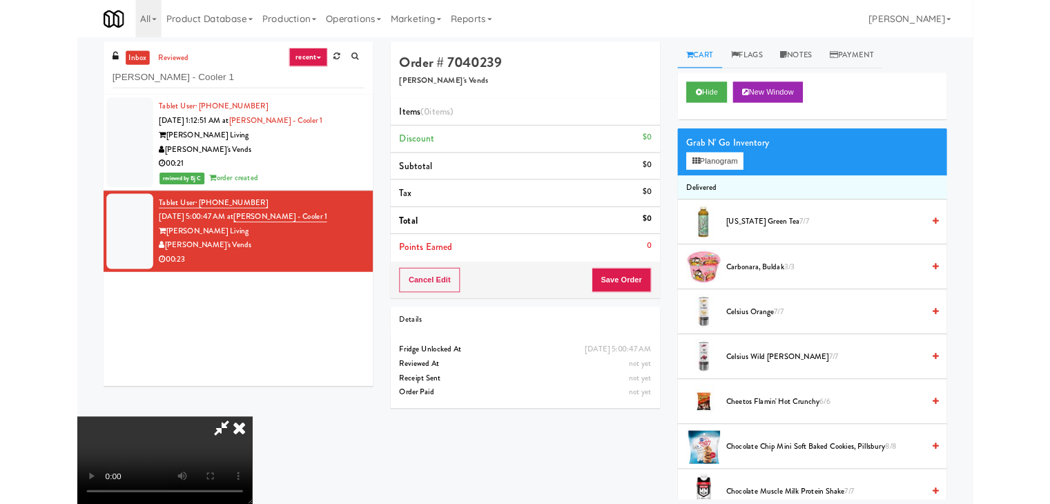
scroll to position [44, 0]
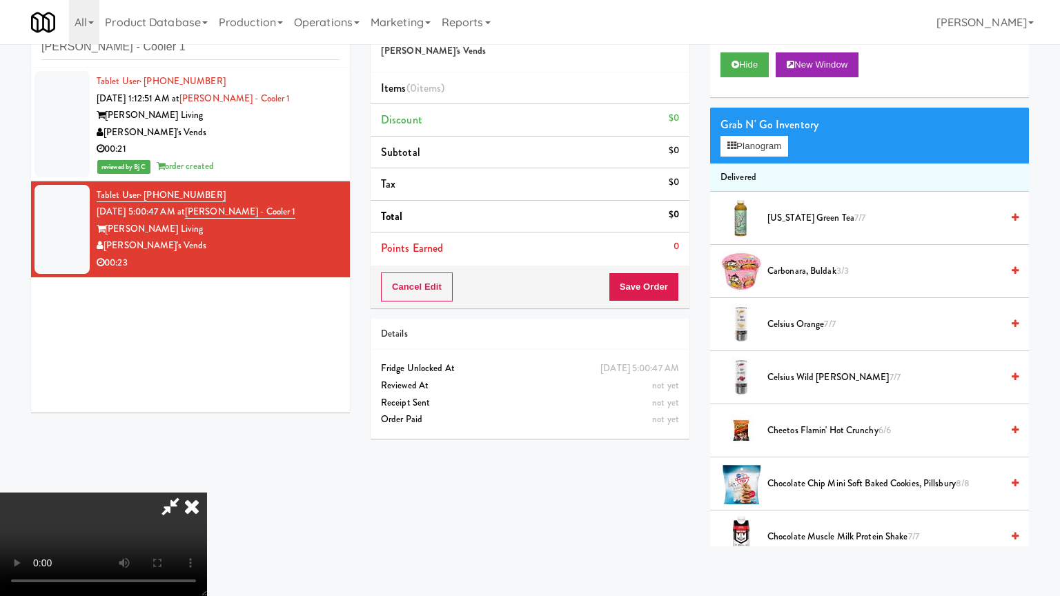
click at [207, 493] on video at bounding box center [103, 545] width 207 height 104
drag, startPoint x: 666, startPoint y: 412, endPoint x: 667, endPoint y: 346, distance: 66.3
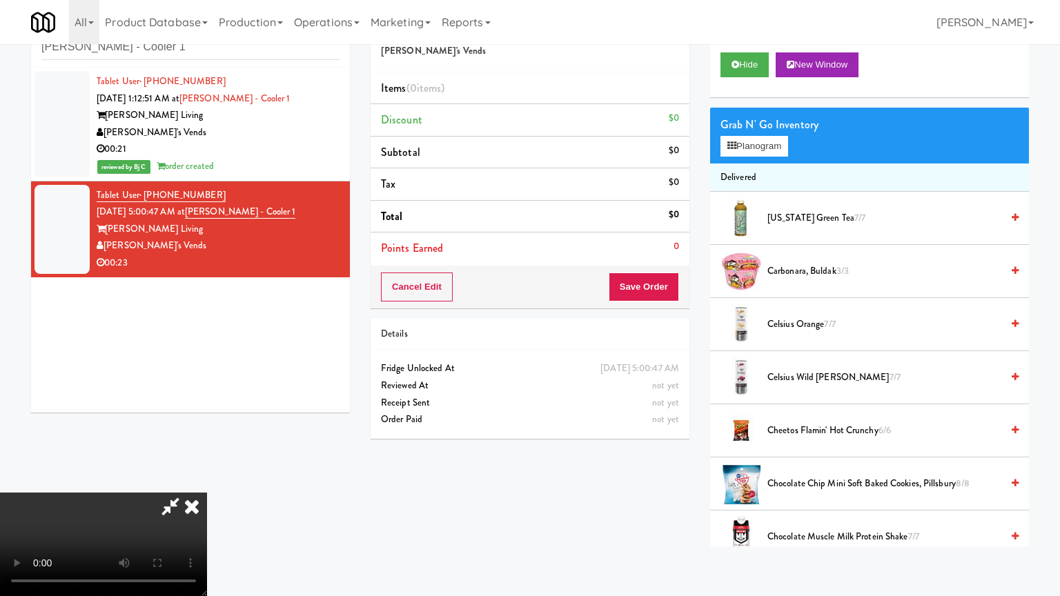
click at [207, 493] on video at bounding box center [103, 545] width 207 height 104
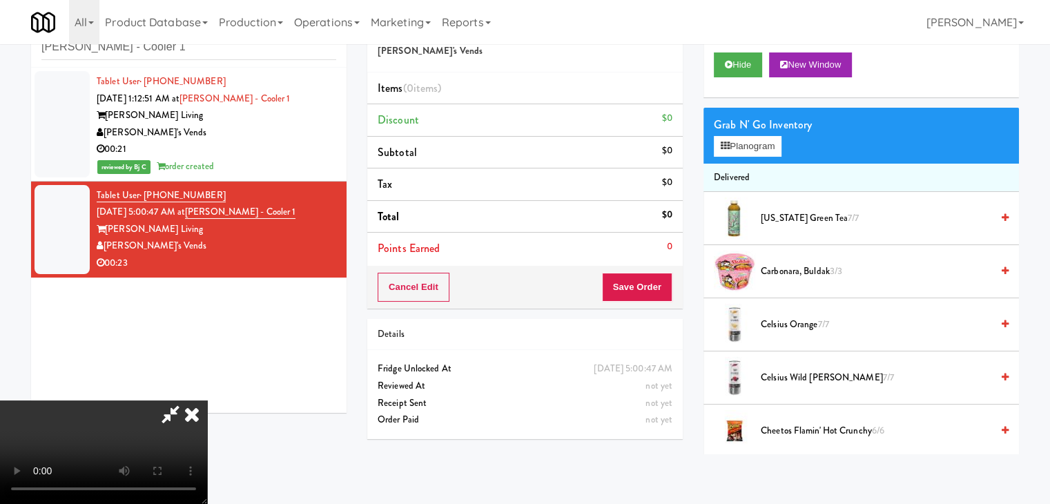
click at [773, 279] on li "Carbonara, Buldak 3/3" at bounding box center [860, 271] width 315 height 53
click at [775, 276] on span "Carbonara, Buldak 3/3" at bounding box center [876, 271] width 231 height 17
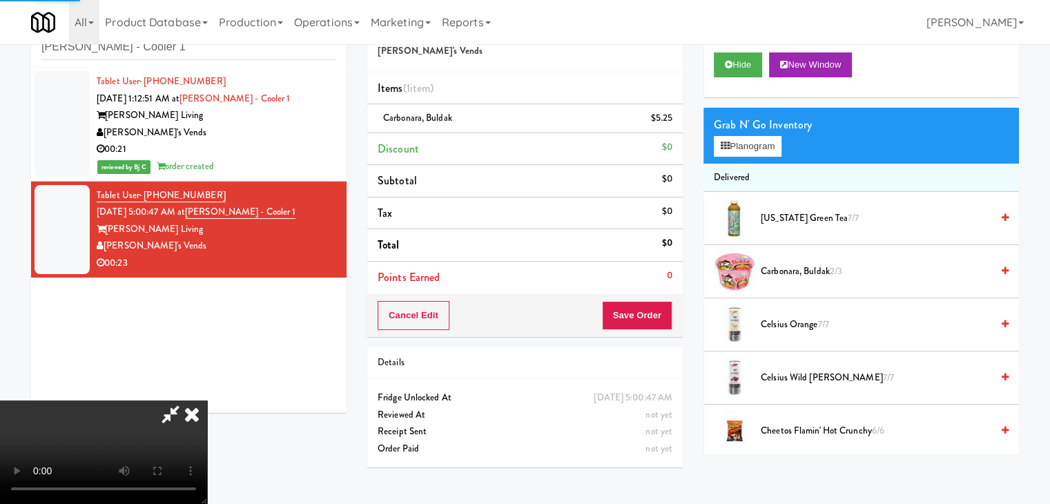
click at [207, 400] on video at bounding box center [103, 452] width 207 height 104
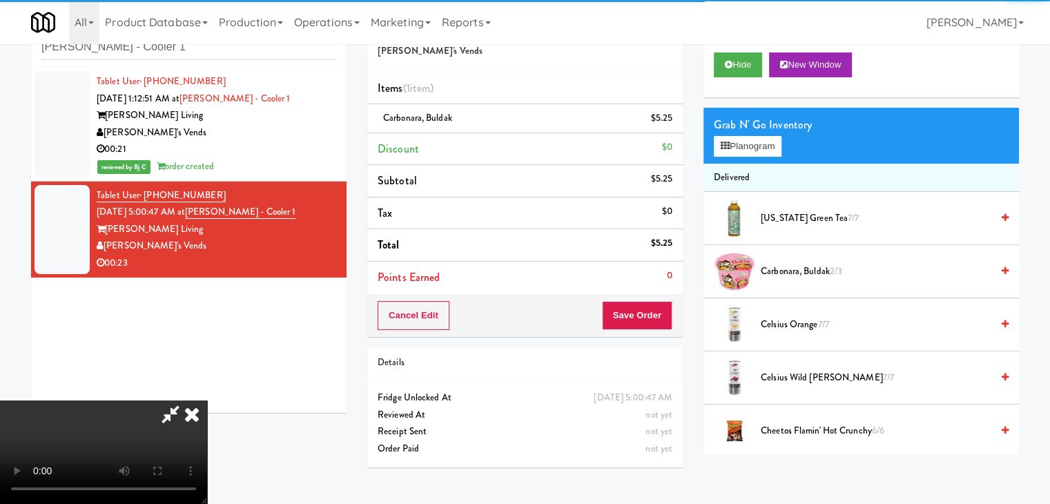
click at [207, 400] on video at bounding box center [103, 452] width 207 height 104
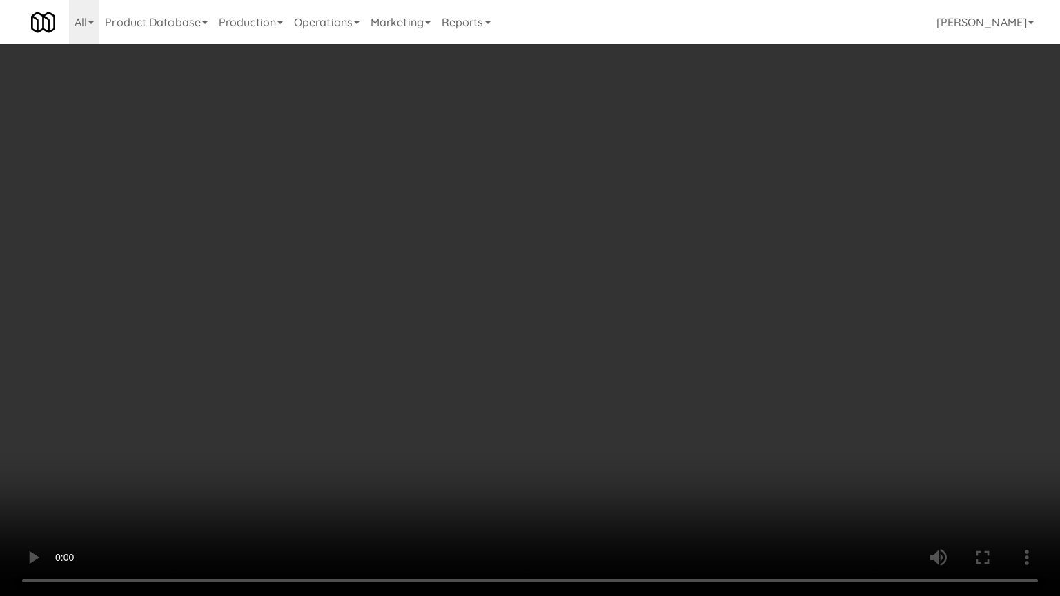
click at [585, 344] on video at bounding box center [530, 298] width 1060 height 596
click at [584, 342] on video at bounding box center [530, 298] width 1060 height 596
drag, startPoint x: 587, startPoint y: 342, endPoint x: 596, endPoint y: 342, distance: 9.7
click at [590, 342] on video at bounding box center [530, 298] width 1060 height 596
click at [596, 342] on video at bounding box center [530, 298] width 1060 height 596
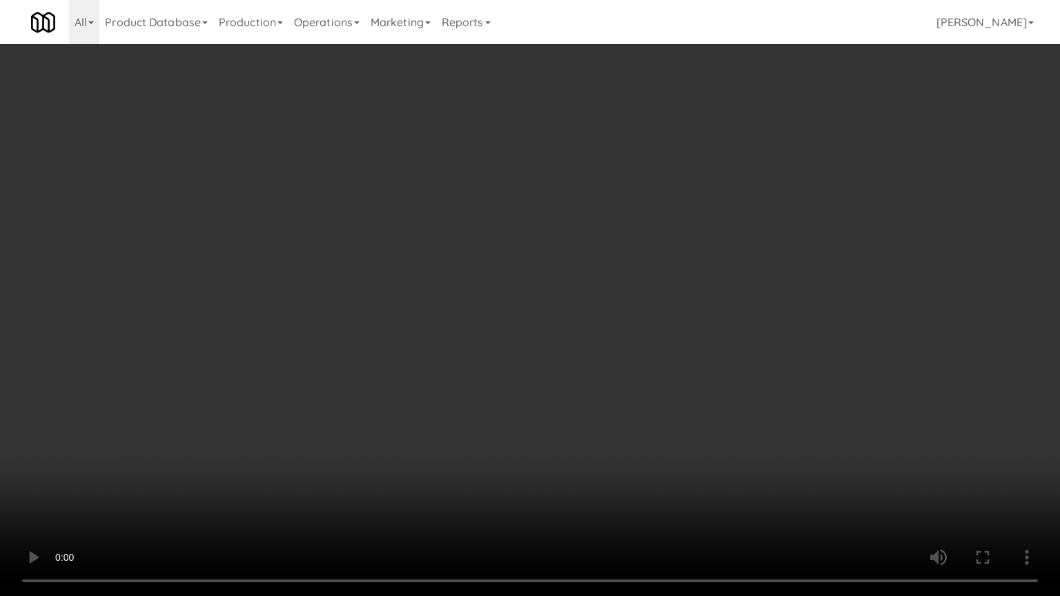
click at [599, 338] on video at bounding box center [530, 298] width 1060 height 596
click at [603, 340] on video at bounding box center [530, 298] width 1060 height 596
click at [608, 338] on video at bounding box center [530, 298] width 1060 height 596
click at [608, 337] on video at bounding box center [530, 298] width 1060 height 596
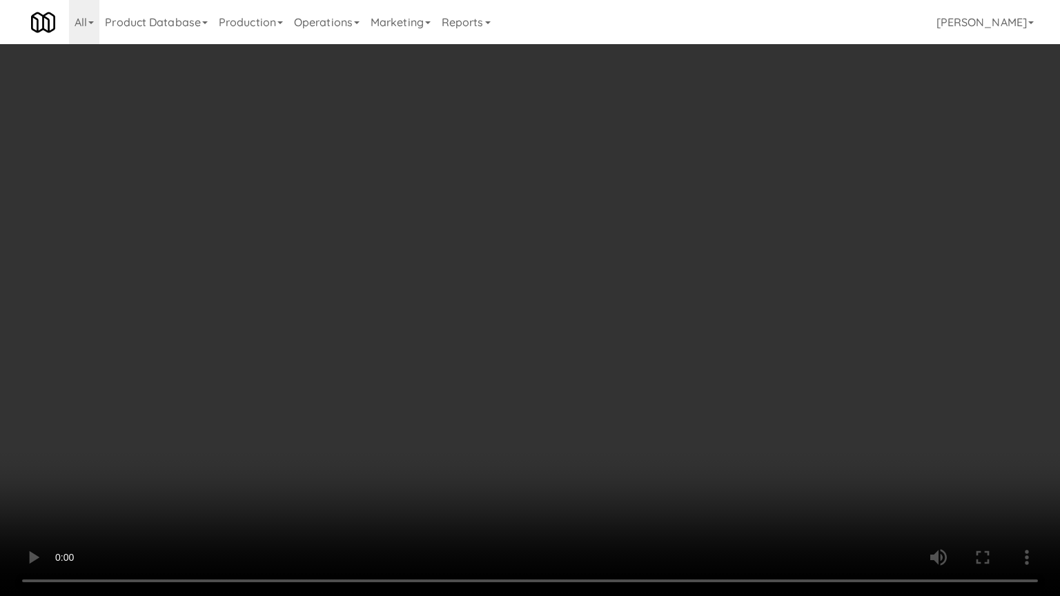
drag, startPoint x: 608, startPoint y: 337, endPoint x: 619, endPoint y: 255, distance: 83.0
click at [608, 334] on video at bounding box center [530, 298] width 1060 height 596
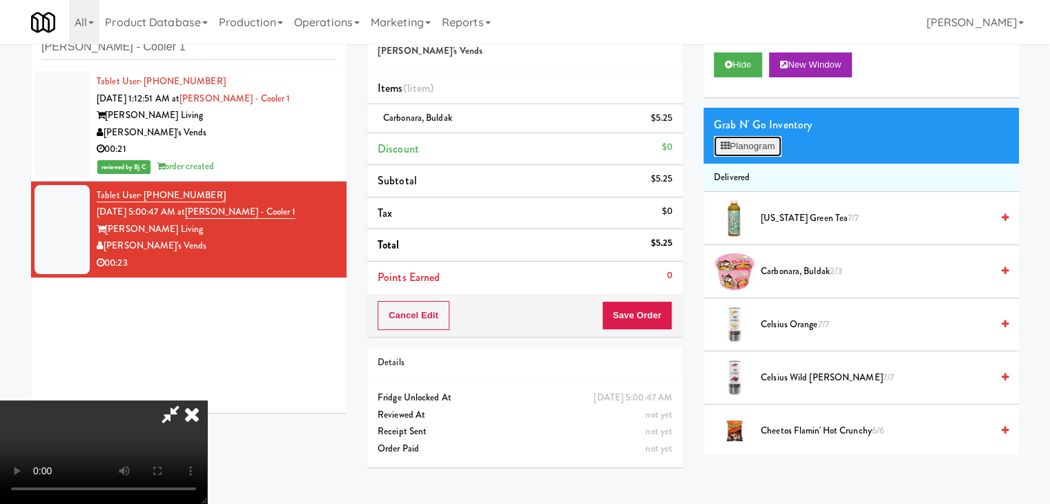
click at [739, 142] on button "Planogram" at bounding box center [748, 146] width 68 height 21
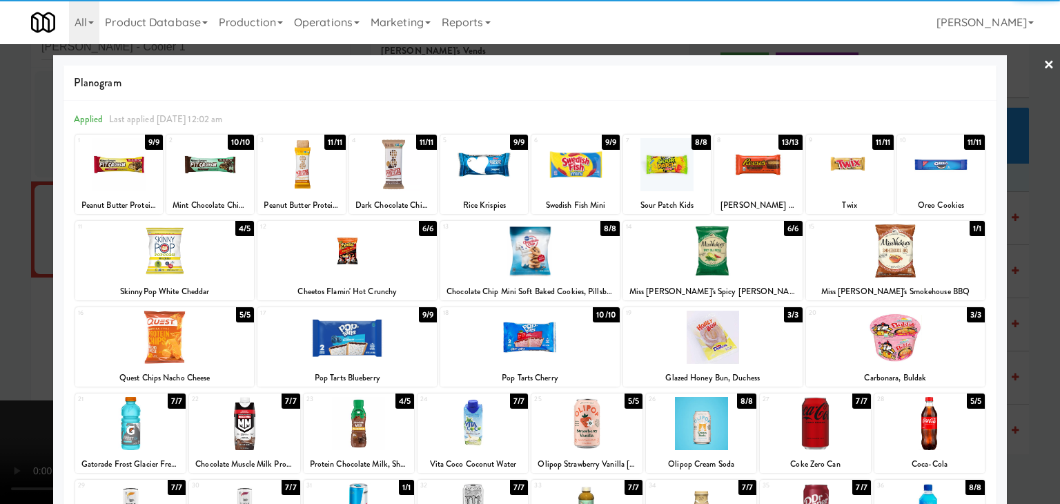
click at [480, 169] on div at bounding box center [484, 164] width 88 height 53
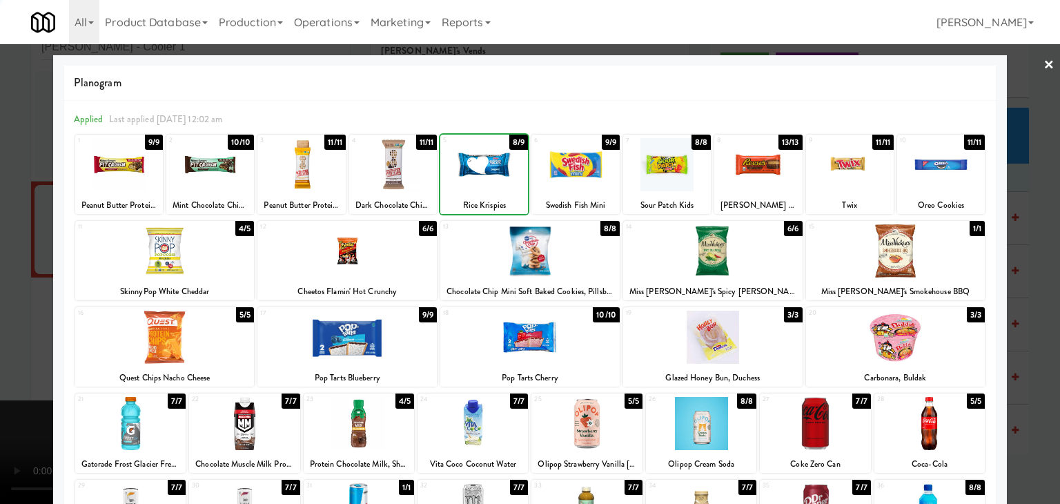
drag, startPoint x: 6, startPoint y: 267, endPoint x: 139, endPoint y: 266, distance: 133.9
click at [24, 266] on div at bounding box center [530, 252] width 1060 height 504
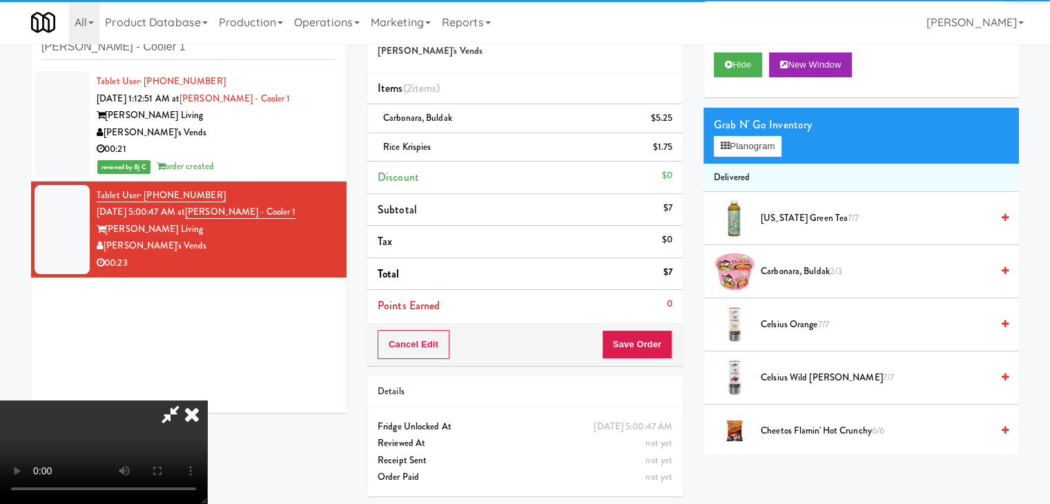
drag, startPoint x: 623, startPoint y: 332, endPoint x: 642, endPoint y: 332, distance: 18.6
click at [641, 332] on div "Order # 7040239 Fred's Vends Items (2 items ) Carbonara, Buldak $5.25 Rice Kris…" at bounding box center [693, 256] width 652 height 501
click at [642, 332] on button "Save Order" at bounding box center [637, 344] width 70 height 29
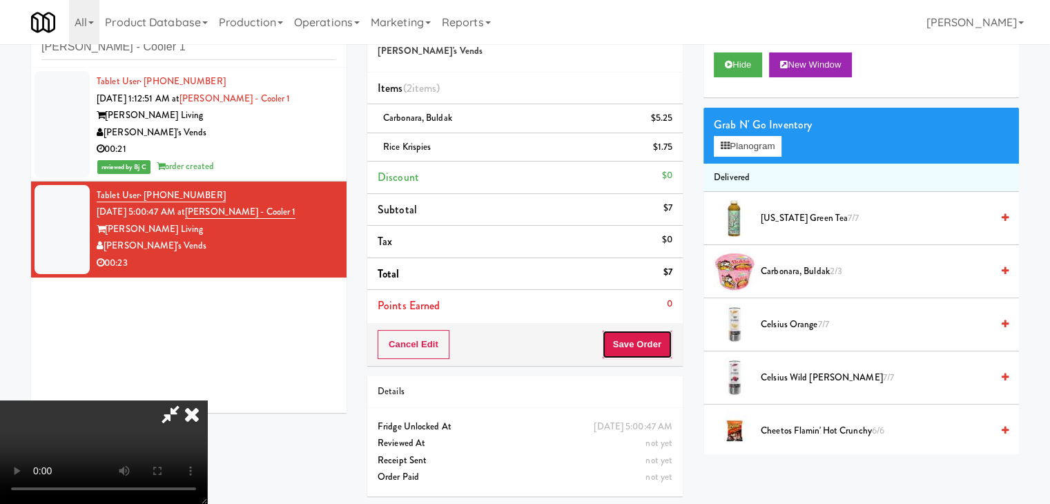
click at [642, 338] on button "Save Order" at bounding box center [637, 344] width 70 height 29
drag, startPoint x: 642, startPoint y: 338, endPoint x: 554, endPoint y: 274, distance: 108.8
click at [641, 337] on button "Save Order" at bounding box center [637, 344] width 70 height 29
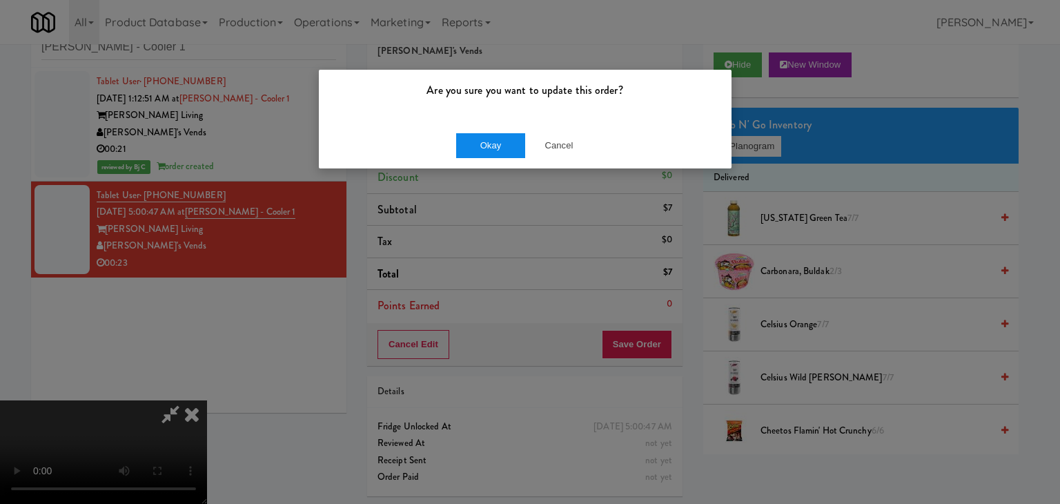
drag, startPoint x: 434, startPoint y: 115, endPoint x: 480, endPoint y: 144, distance: 54.0
click at [440, 119] on div "Are you sure you want to update this order?" at bounding box center [525, 96] width 413 height 52
click at [480, 144] on button "Okay" at bounding box center [490, 145] width 69 height 25
click at [480, 144] on div "Okay Cancel" at bounding box center [525, 145] width 413 height 46
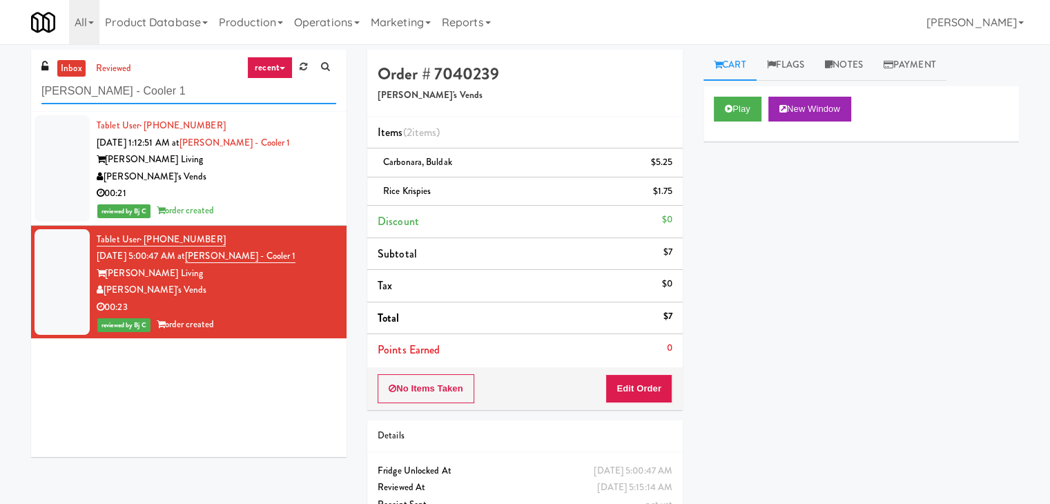
drag, startPoint x: 151, startPoint y: 88, endPoint x: 0, endPoint y: 88, distance: 151.2
click at [0, 88] on div "inbox reviewed recent all unclear take inventory issue suspicious failed recent…" at bounding box center [525, 300] width 1050 height 501
paste input "Park Place - Cooler - Right"
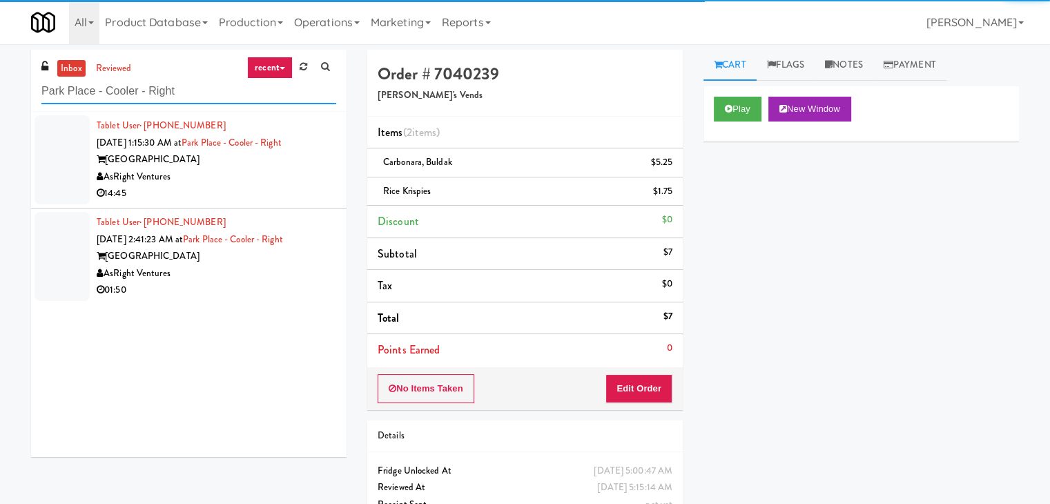
type input "Park Place - Cooler - Right"
click at [239, 168] on div "Tablet User · (303) 304-6520 Sep 7, 2025 1:15:30 AM at Park Place - Cooler - Ri…" at bounding box center [217, 159] width 240 height 85
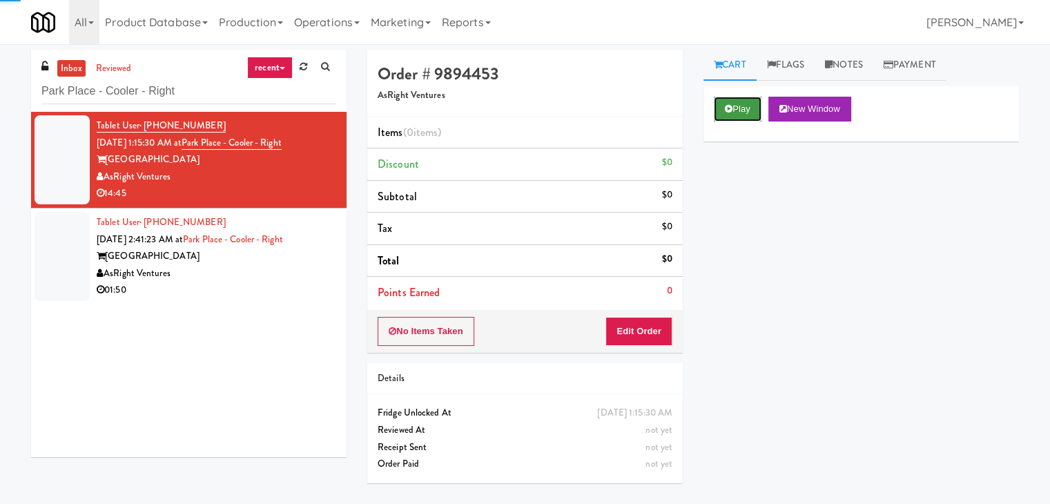
click at [733, 117] on button "Play" at bounding box center [738, 109] width 48 height 25
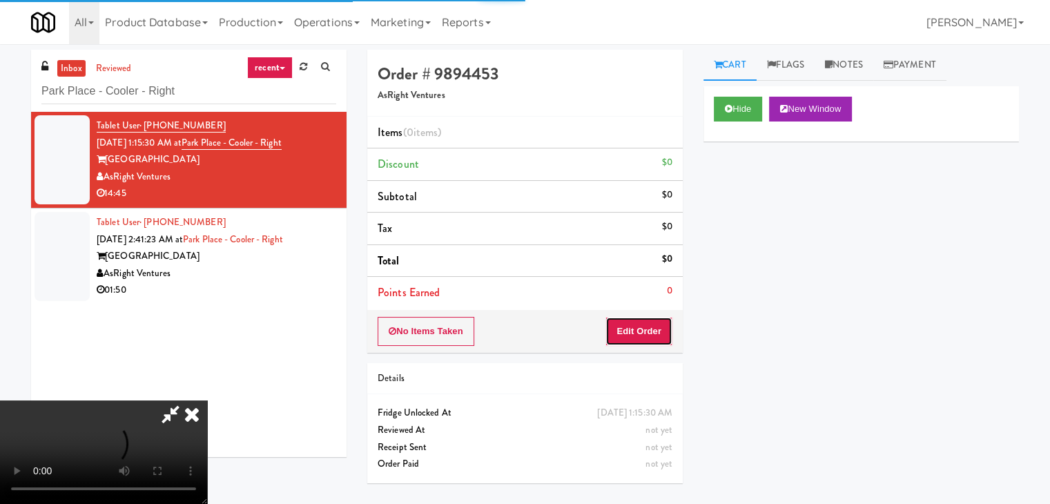
click at [638, 324] on button "Edit Order" at bounding box center [638, 331] width 67 height 29
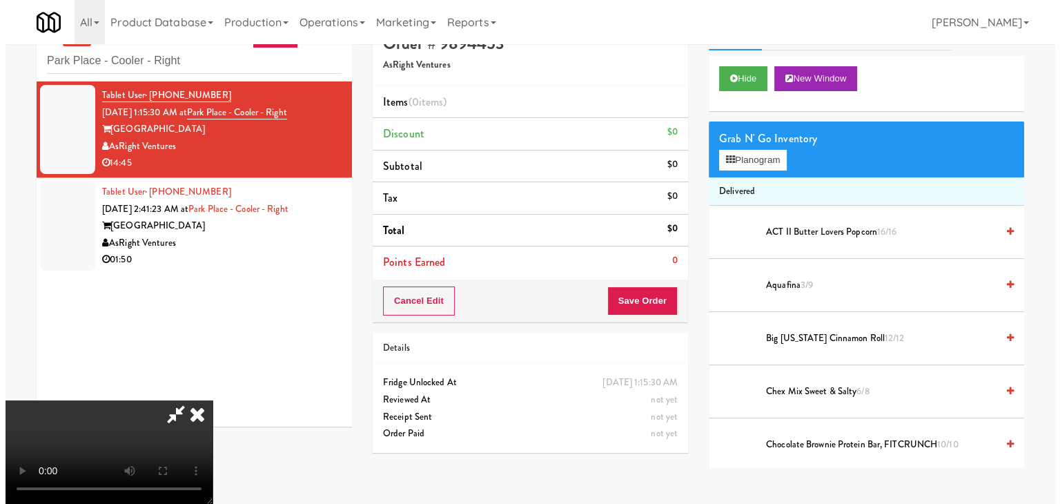
scroll to position [44, 0]
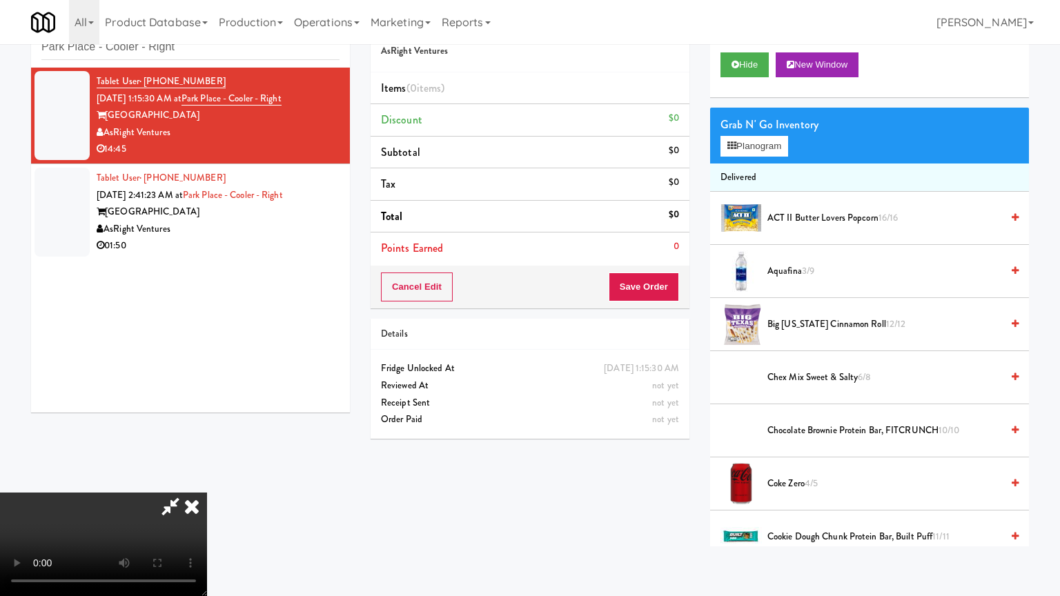
click at [207, 493] on video at bounding box center [103, 545] width 207 height 104
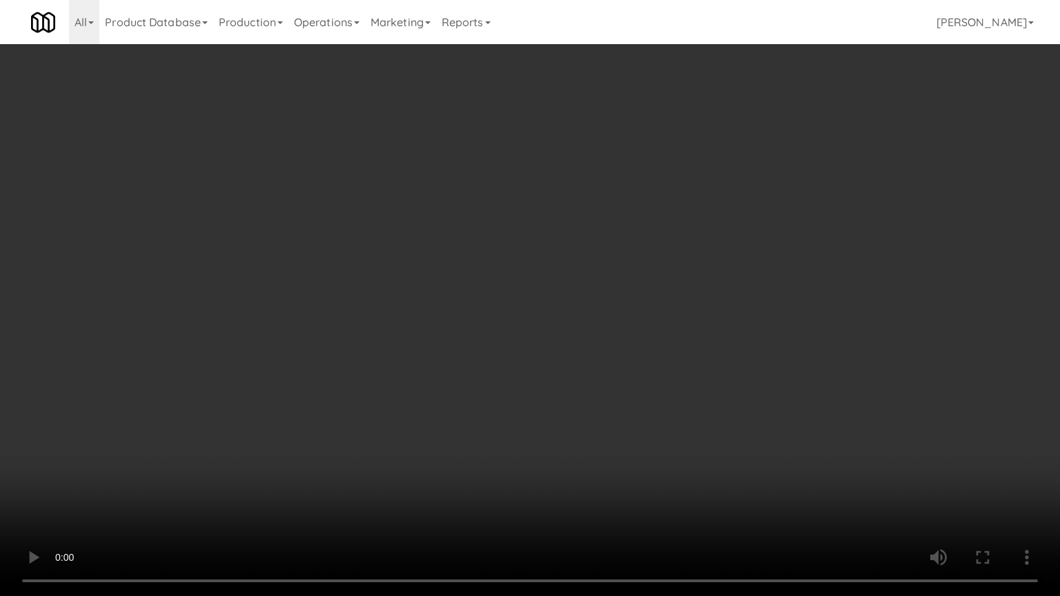
click at [600, 356] on video at bounding box center [530, 298] width 1060 height 596
click at [596, 329] on video at bounding box center [530, 298] width 1060 height 596
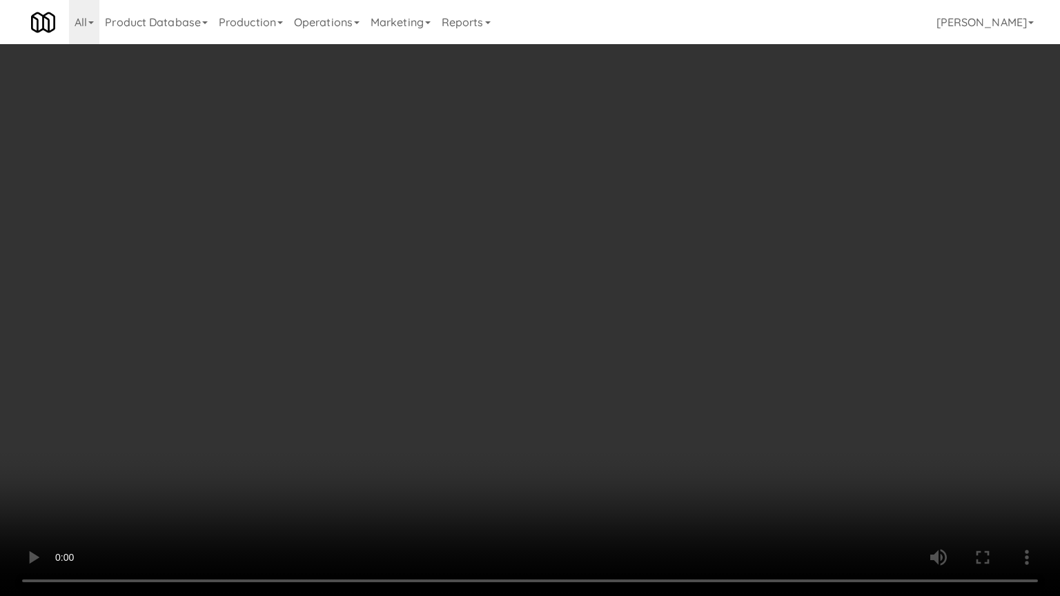
click at [596, 329] on video at bounding box center [530, 298] width 1060 height 596
click at [594, 327] on video at bounding box center [530, 298] width 1060 height 596
click at [592, 305] on video at bounding box center [530, 298] width 1060 height 596
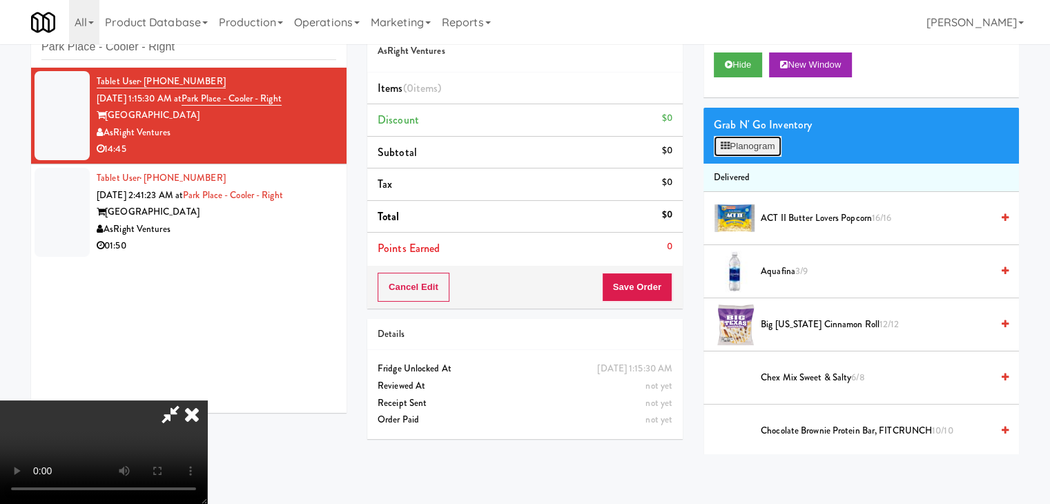
click at [759, 140] on button "Planogram" at bounding box center [748, 146] width 68 height 21
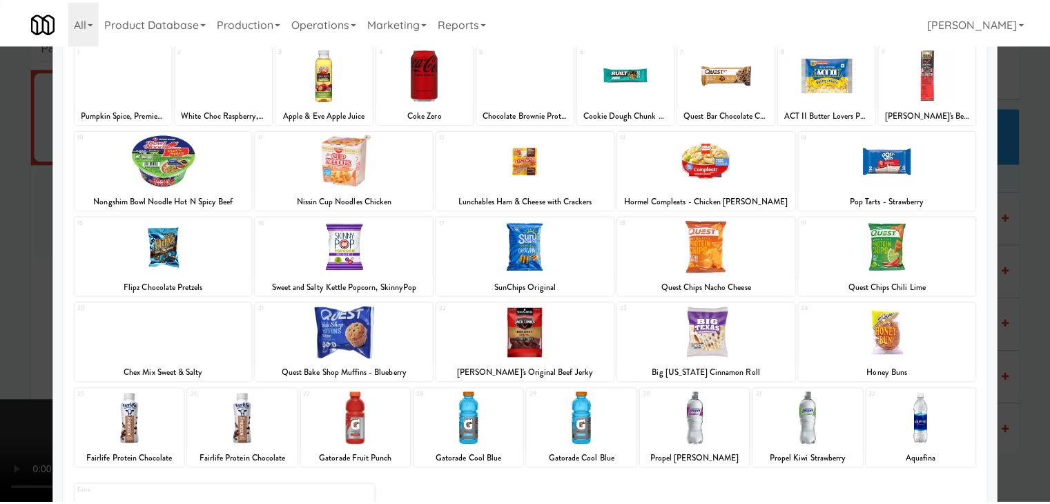
scroll to position [174, 0]
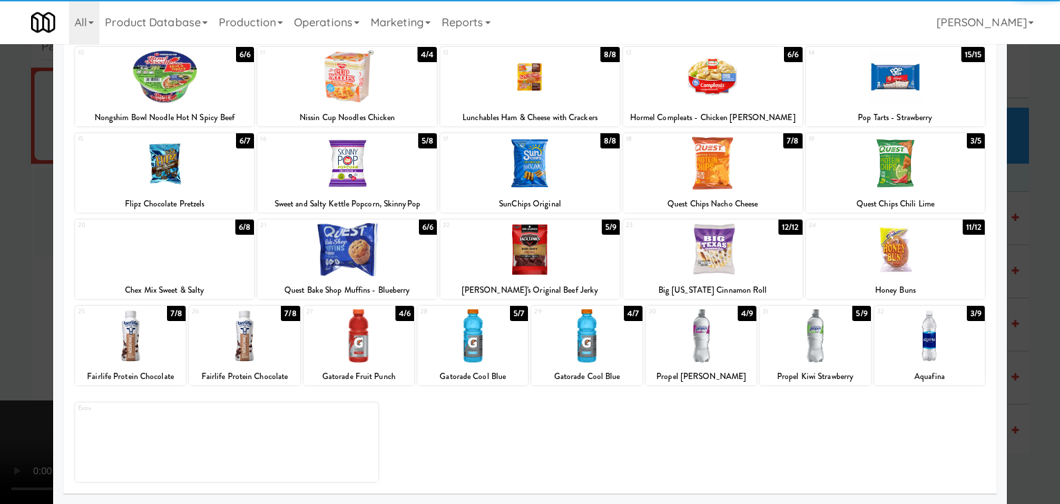
drag, startPoint x: 574, startPoint y: 339, endPoint x: 590, endPoint y: 337, distance: 16.7
click at [573, 340] on div at bounding box center [587, 335] width 110 height 53
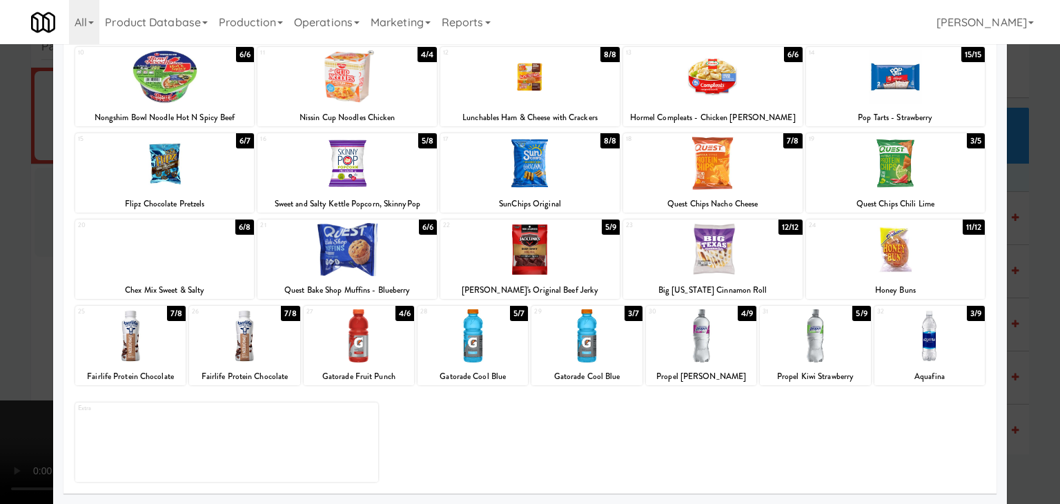
drag, startPoint x: 852, startPoint y: 266, endPoint x: 875, endPoint y: 270, distance: 23.8
click at [855, 266] on div at bounding box center [895, 249] width 179 height 53
click at [1007, 275] on div at bounding box center [530, 252] width 1060 height 504
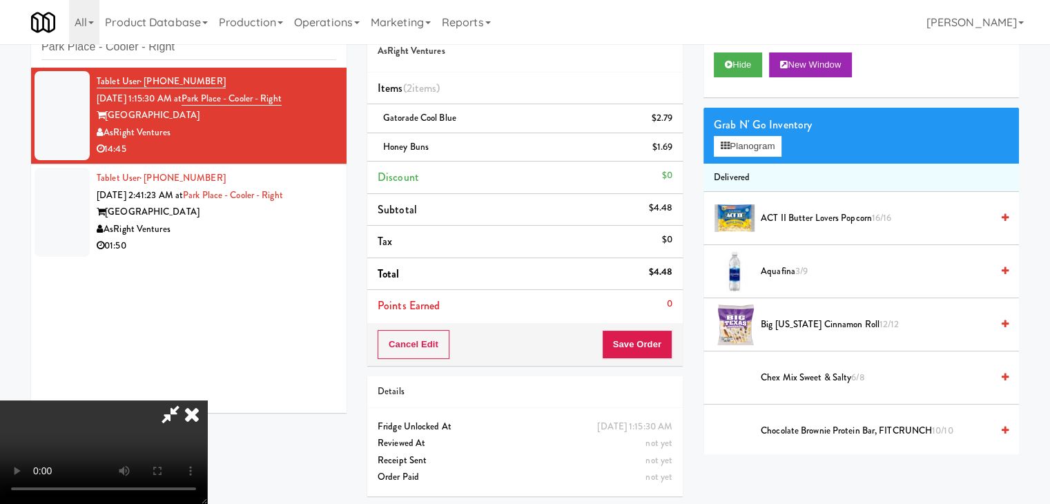
scroll to position [46, 0]
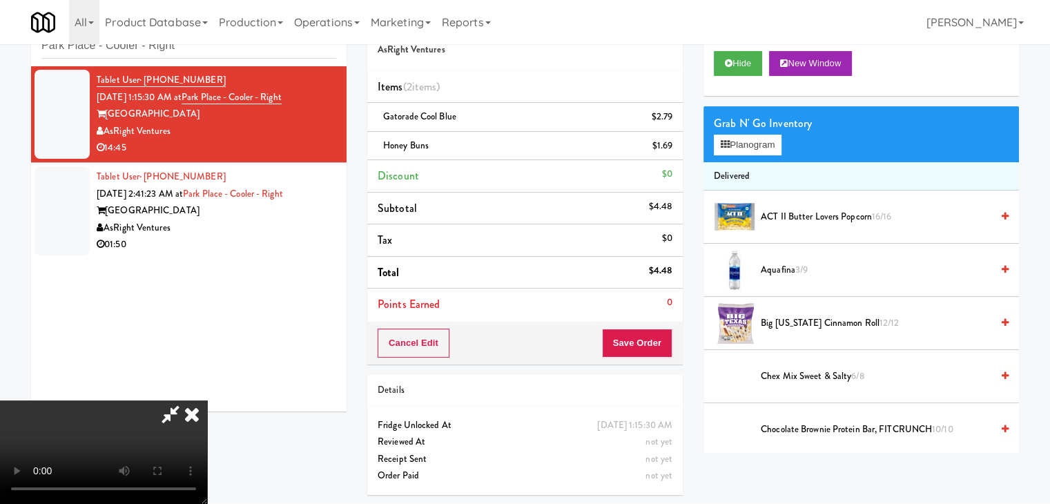
click at [207, 401] on video at bounding box center [103, 452] width 207 height 104
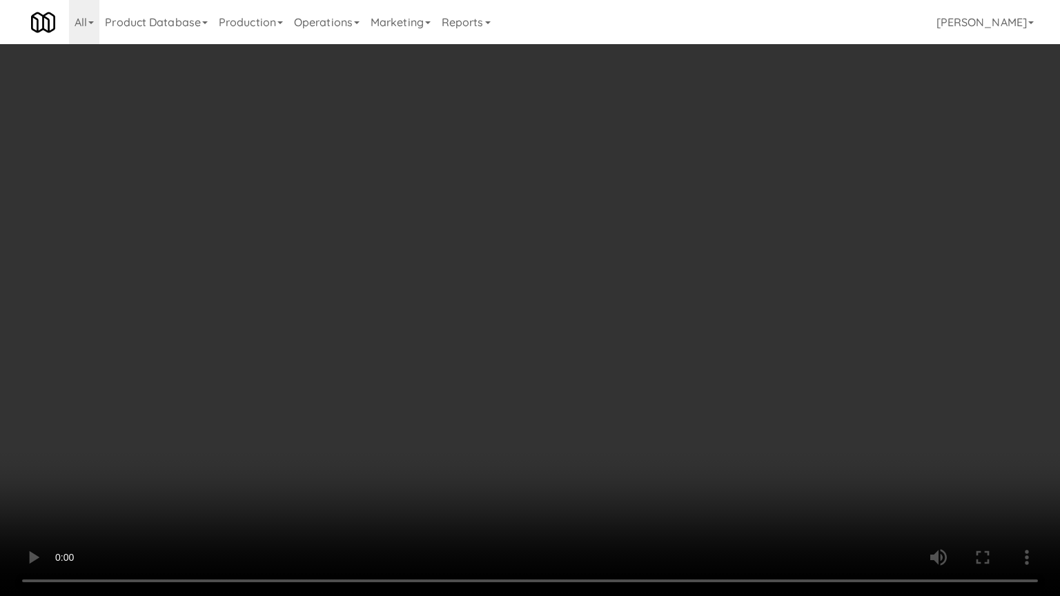
click at [814, 427] on video at bounding box center [530, 298] width 1060 height 596
click at [813, 427] on video at bounding box center [530, 298] width 1060 height 596
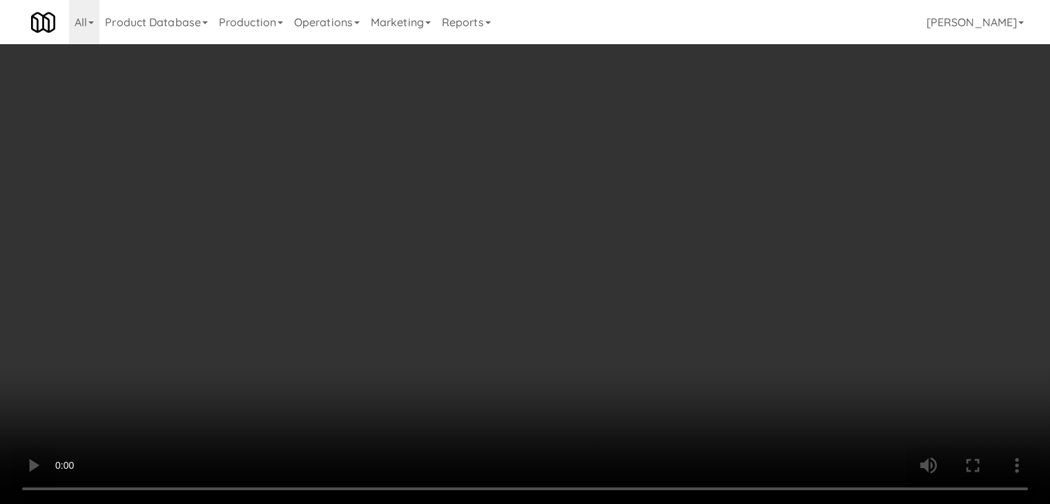
scroll to position [0, 0]
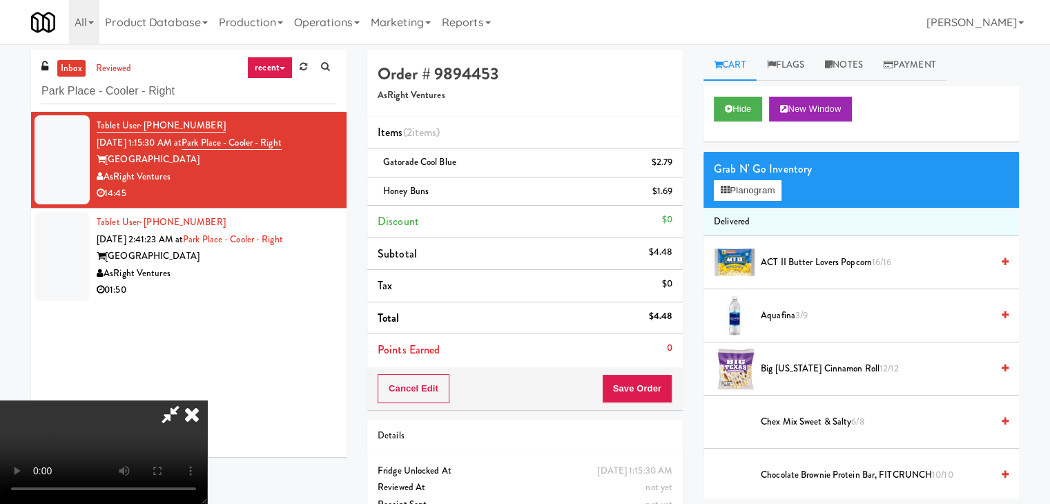
drag, startPoint x: 860, startPoint y: 64, endPoint x: 793, endPoint y: 151, distance: 110.2
click at [860, 66] on link "Notes" at bounding box center [844, 65] width 59 height 31
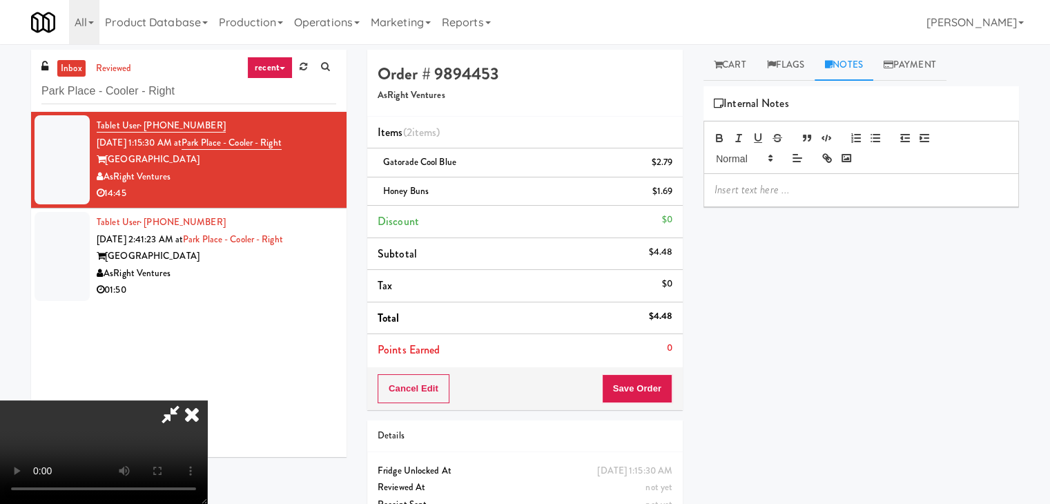
click at [768, 189] on p at bounding box center [861, 189] width 293 height 15
click at [207, 400] on icon at bounding box center [192, 414] width 30 height 28
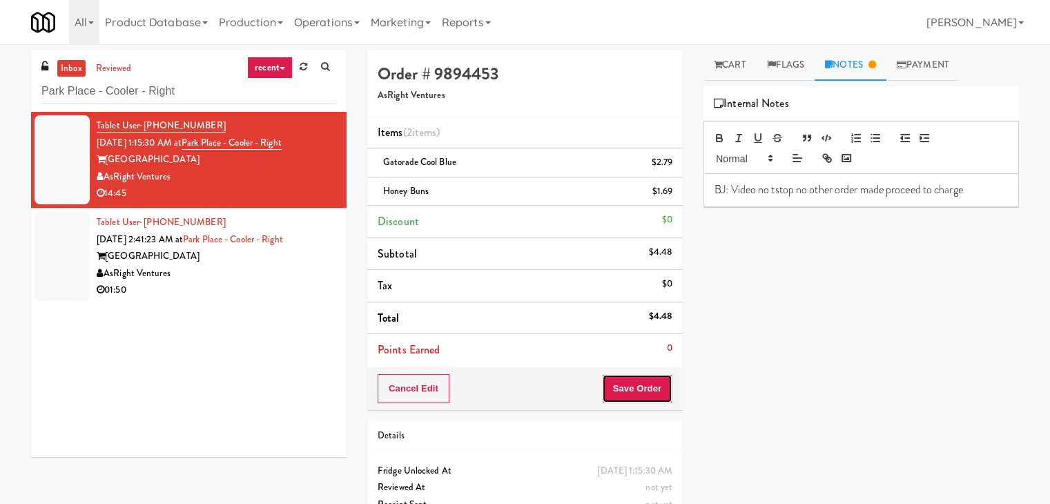
click at [646, 389] on button "Save Order" at bounding box center [637, 388] width 70 height 29
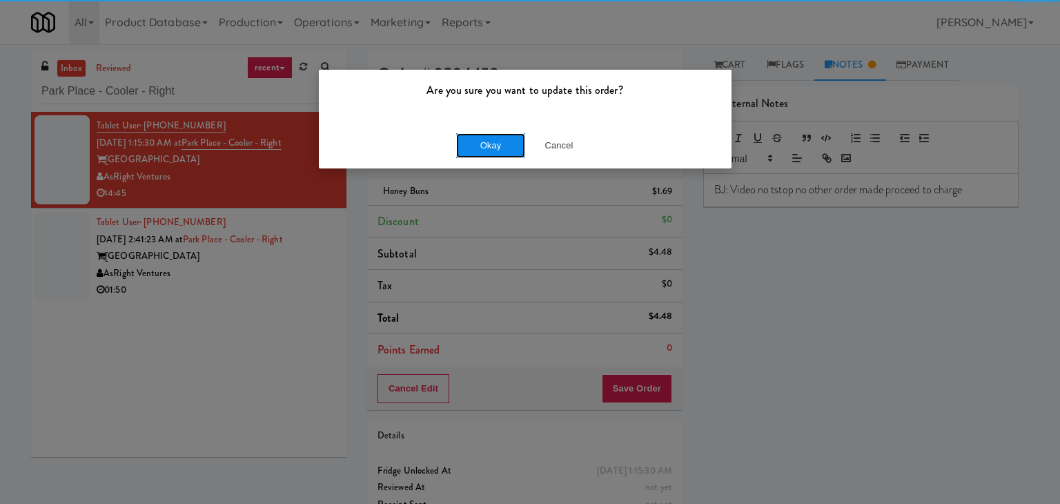
click at [494, 142] on button "Okay" at bounding box center [490, 145] width 69 height 25
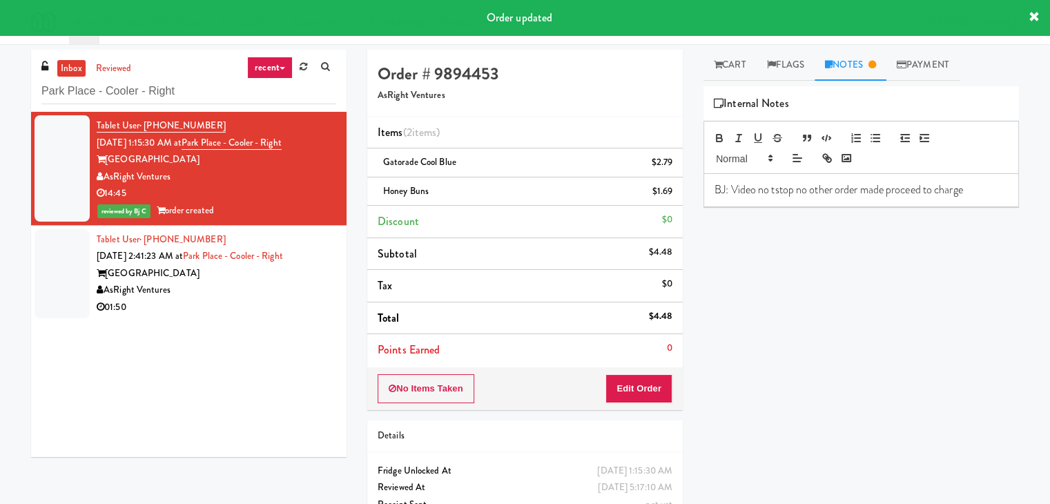
click at [251, 288] on div "AsRight Ventures" at bounding box center [217, 290] width 240 height 17
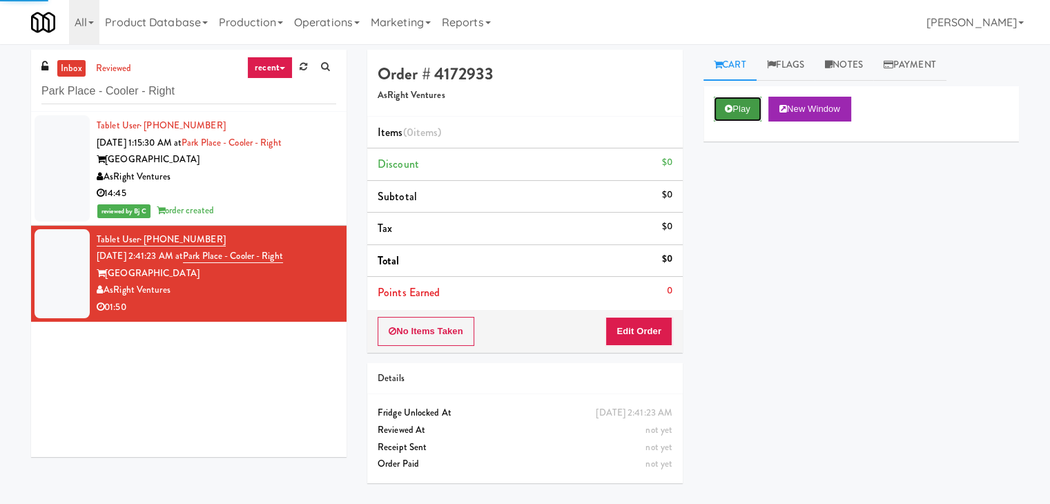
click at [737, 101] on button "Play" at bounding box center [738, 109] width 48 height 25
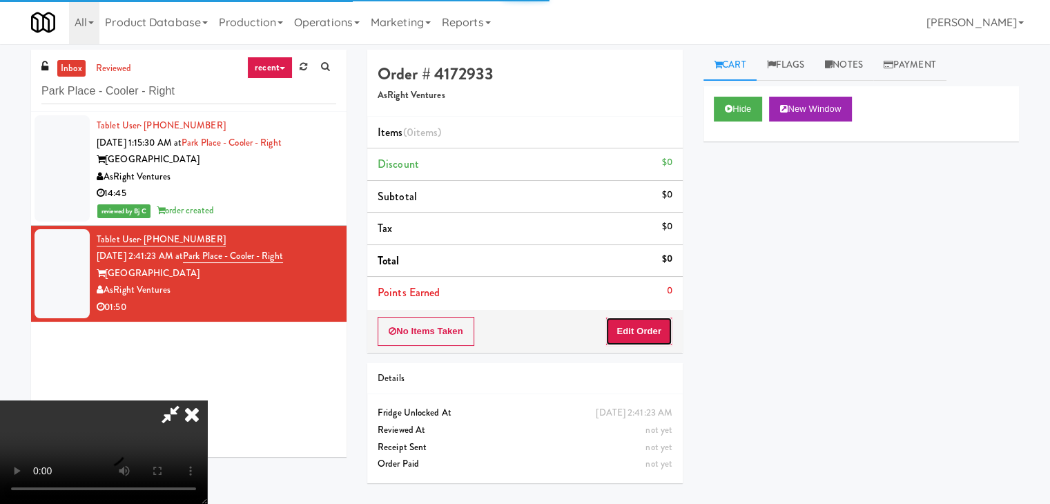
click at [646, 331] on button "Edit Order" at bounding box center [638, 331] width 67 height 29
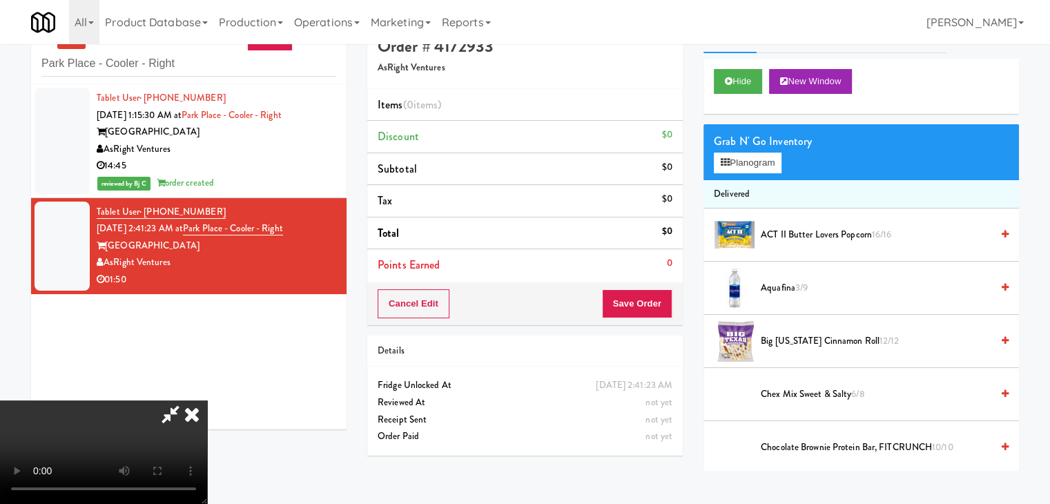
scroll to position [44, 0]
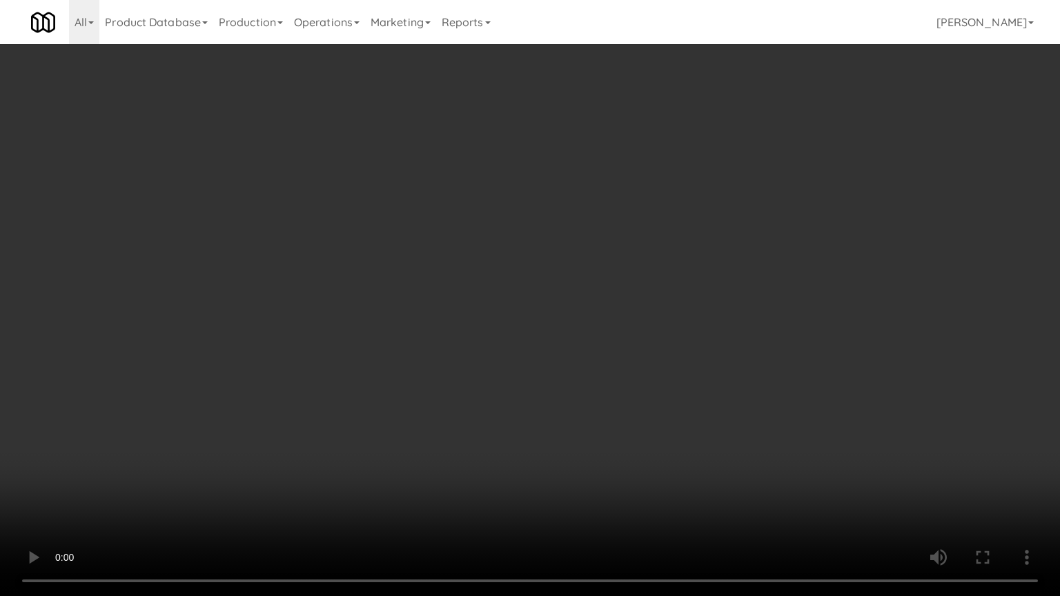
click at [642, 356] on video at bounding box center [530, 298] width 1060 height 596
click at [643, 356] on video at bounding box center [530, 298] width 1060 height 596
click at [663, 334] on video at bounding box center [530, 298] width 1060 height 596
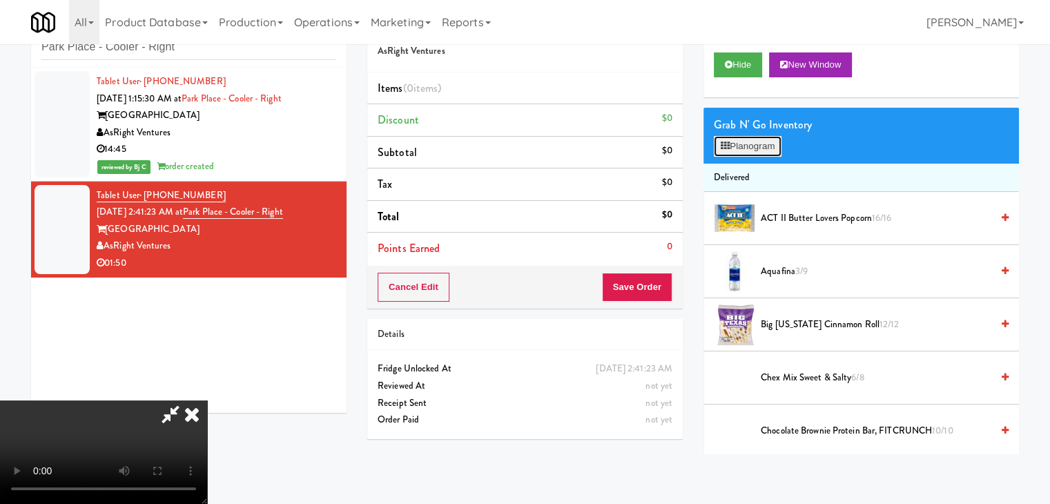
click at [757, 136] on button "Planogram" at bounding box center [748, 146] width 68 height 21
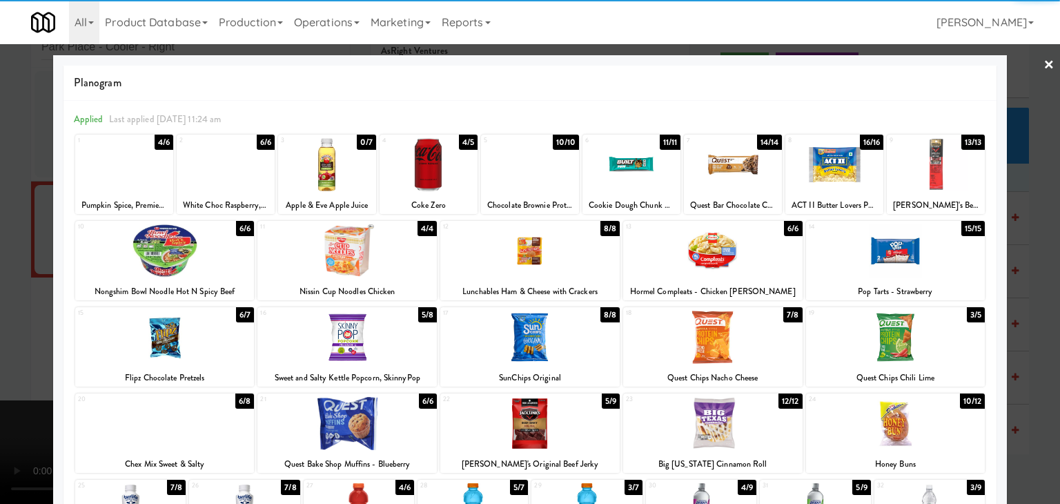
click at [895, 332] on div at bounding box center [895, 337] width 179 height 53
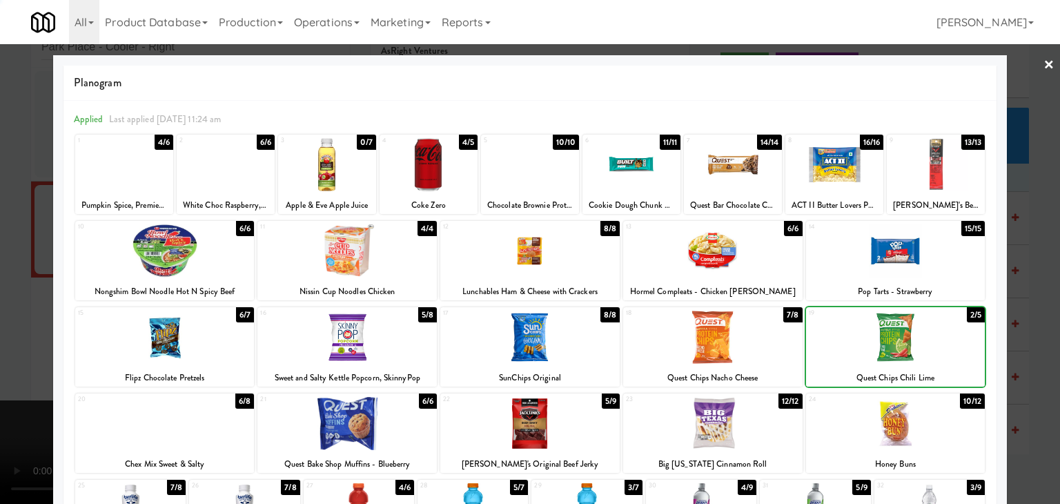
click at [900, 252] on div at bounding box center [895, 250] width 179 height 53
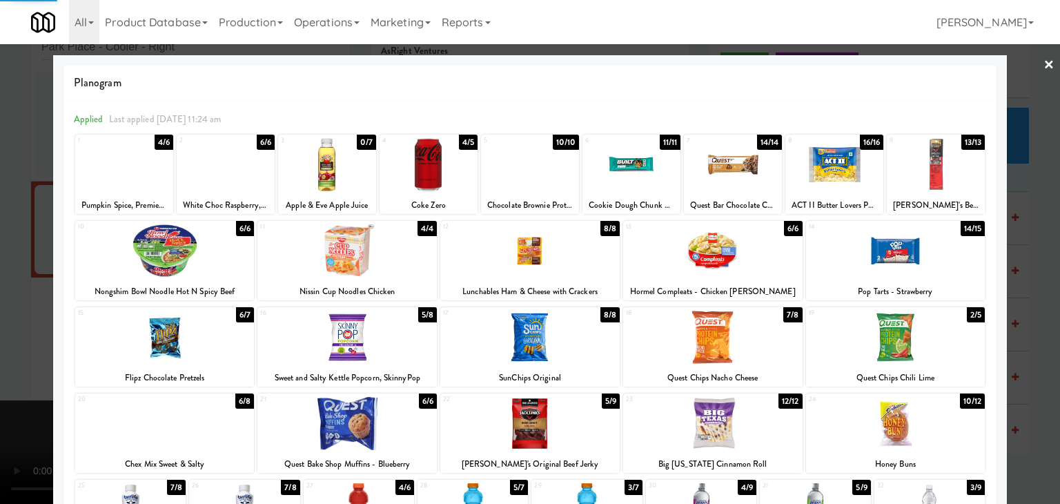
click at [0, 260] on div at bounding box center [530, 252] width 1060 height 504
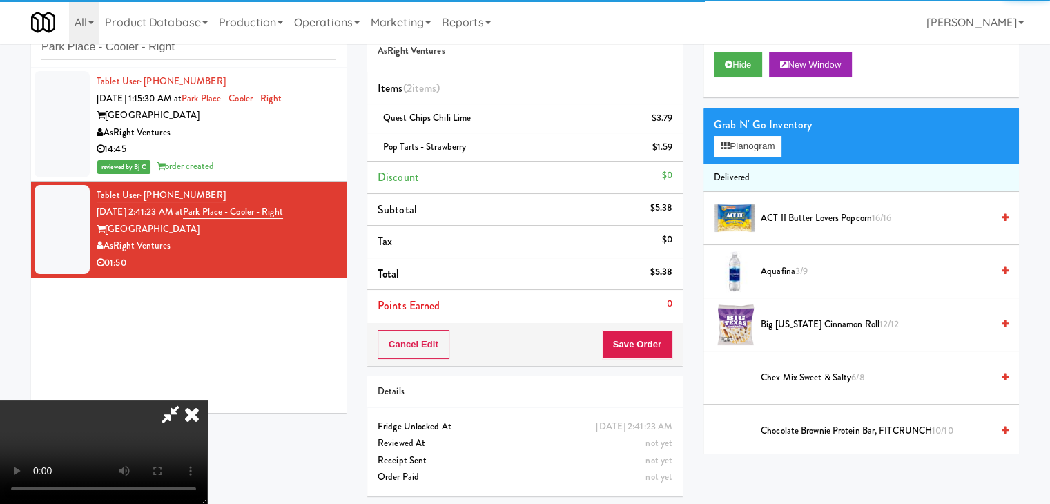
click at [207, 400] on video at bounding box center [103, 452] width 207 height 104
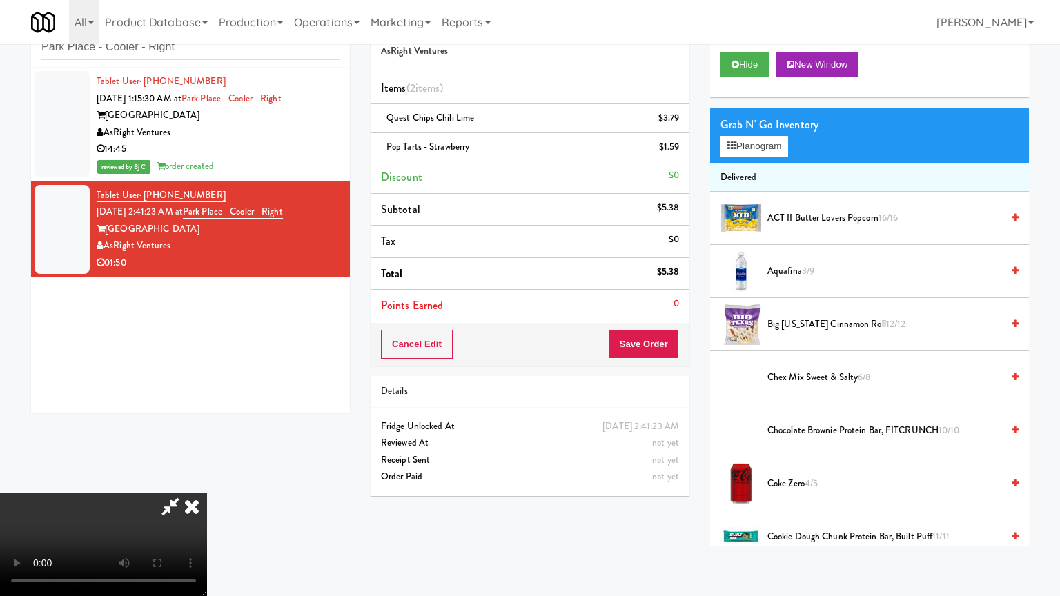
click at [207, 493] on video at bounding box center [103, 545] width 207 height 104
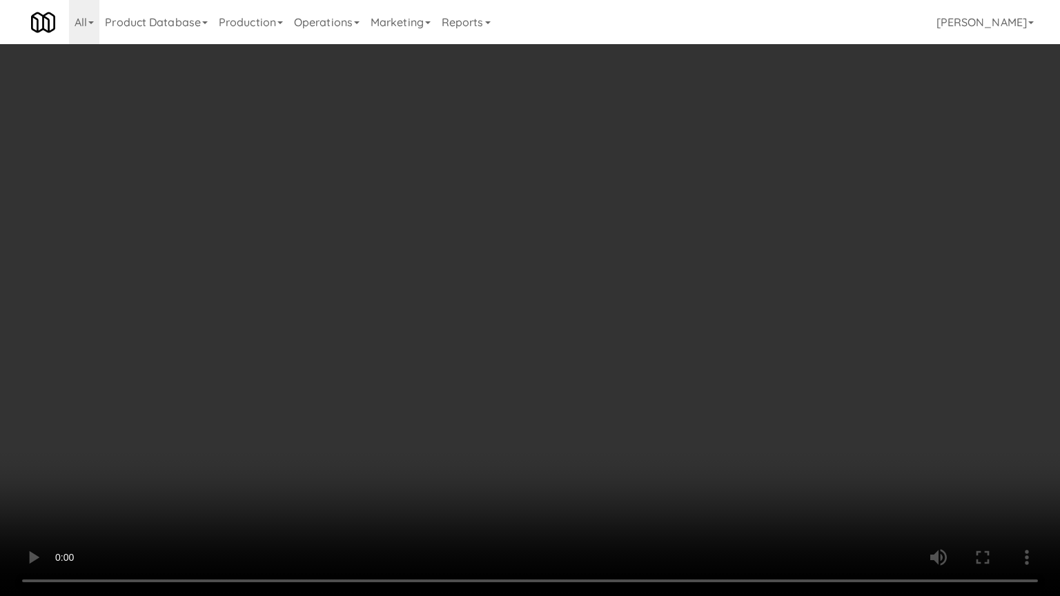
click at [621, 362] on video at bounding box center [530, 298] width 1060 height 596
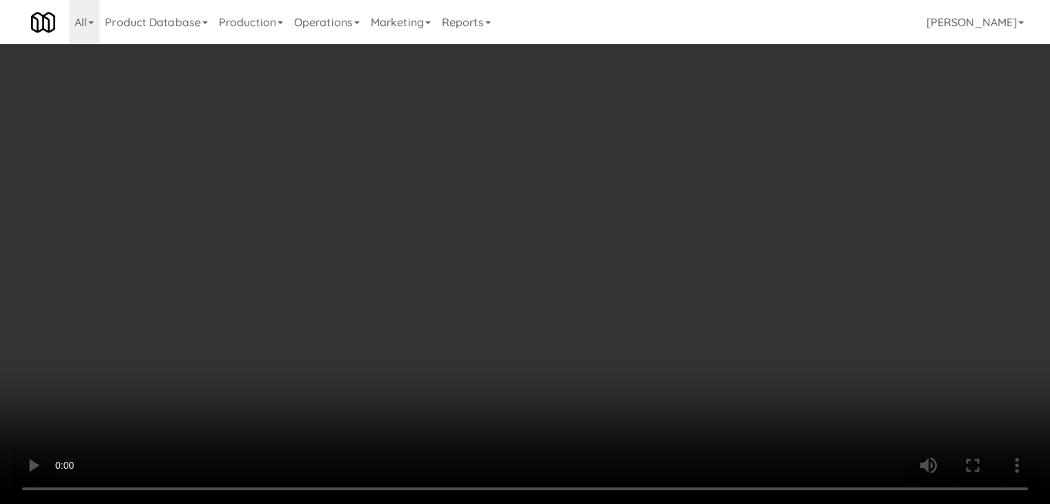
click at [586, 287] on video at bounding box center [525, 252] width 1050 height 504
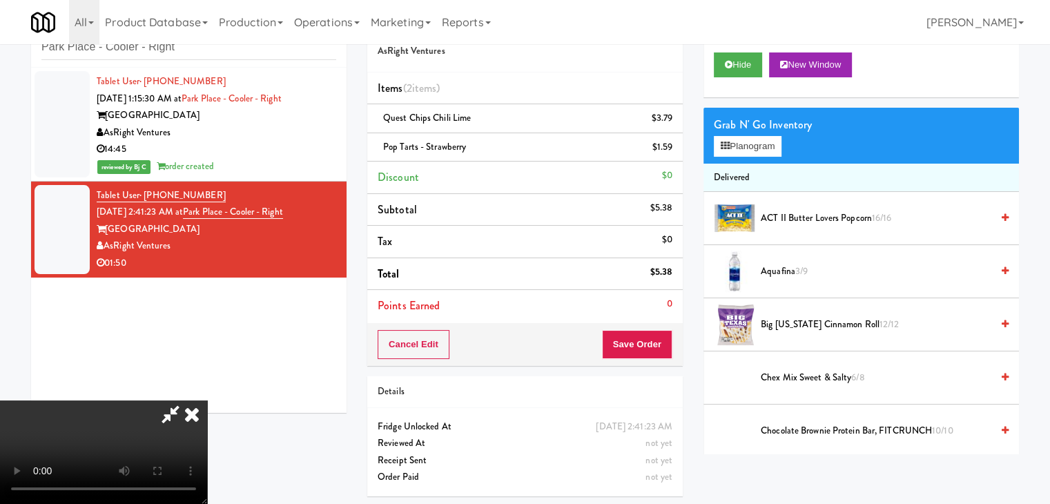
click at [207, 400] on video at bounding box center [103, 452] width 207 height 104
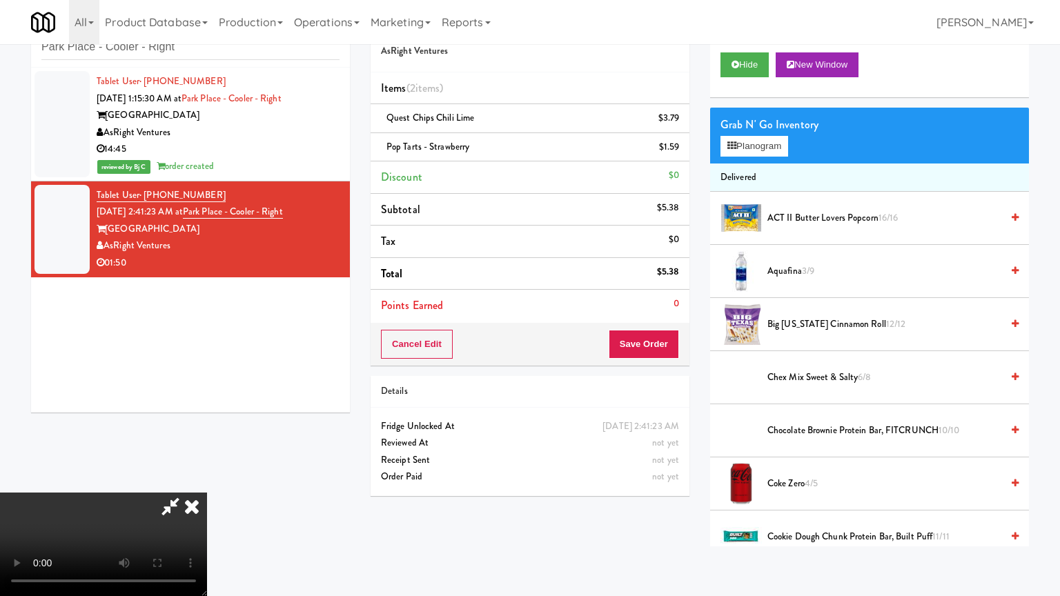
click at [207, 493] on video at bounding box center [103, 545] width 207 height 104
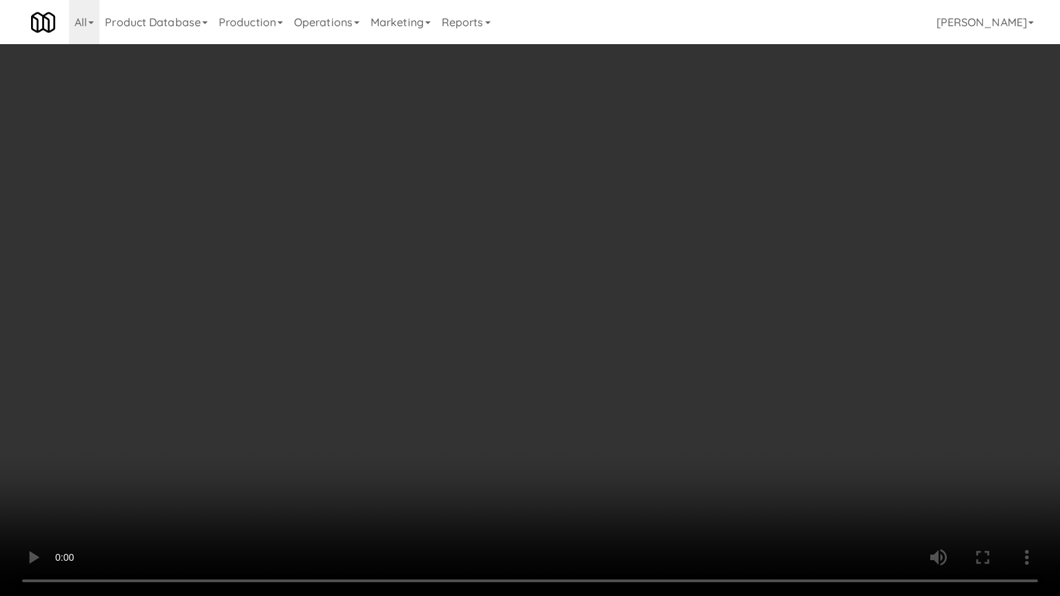
drag, startPoint x: 807, startPoint y: 448, endPoint x: 806, endPoint y: 388, distance: 60.1
click at [806, 448] on video at bounding box center [530, 298] width 1060 height 596
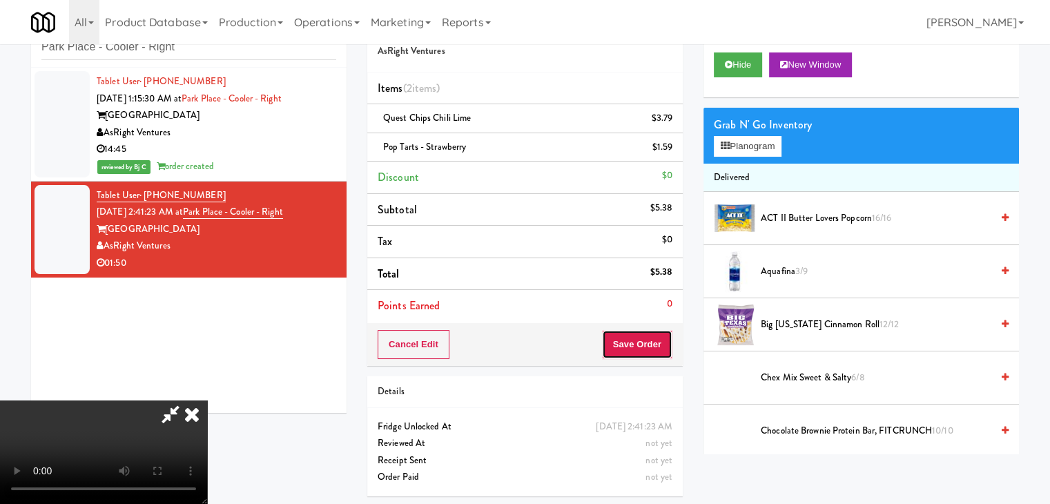
click at [646, 330] on button "Save Order" at bounding box center [637, 344] width 70 height 29
drag, startPoint x: 646, startPoint y: 329, endPoint x: 652, endPoint y: 337, distance: 9.4
click at [646, 330] on button "Save Order" at bounding box center [637, 344] width 70 height 29
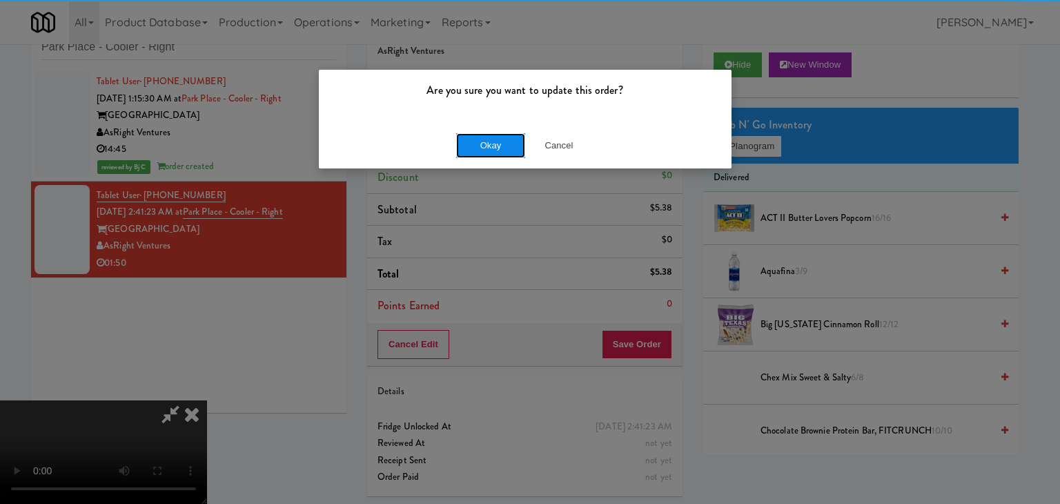
click at [497, 147] on button "Okay" at bounding box center [490, 145] width 69 height 25
click at [497, 146] on body "Are you sure you want to update this order? Okay Cancel Okay Are you sure you w…" at bounding box center [530, 252] width 1060 height 504
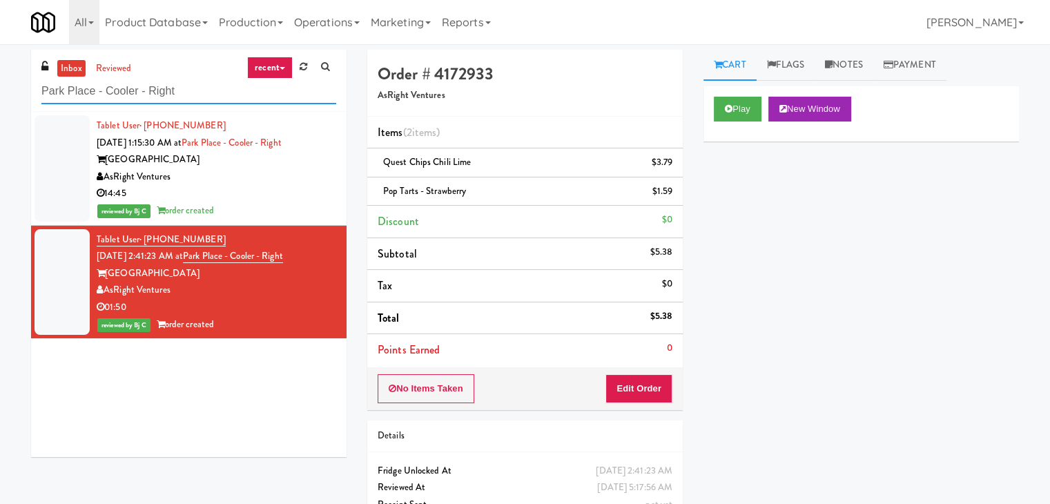
drag, startPoint x: 192, startPoint y: 86, endPoint x: 3, endPoint y: 95, distance: 189.4
click at [0, 87] on div "inbox reviewed recent all unclear take inventory issue suspicious failed recent…" at bounding box center [525, 300] width 1050 height 501
paste input "[DEMOGRAPHIC_DATA] 2"
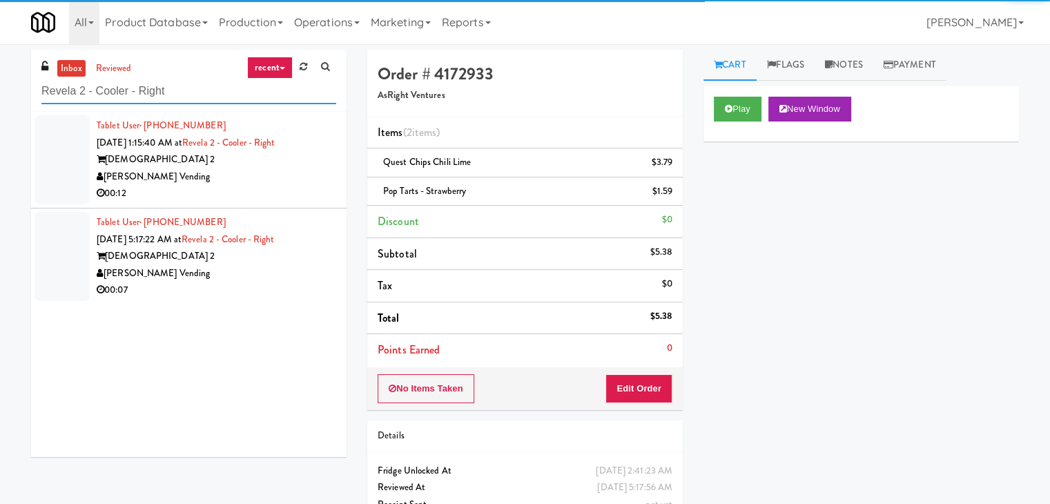
type input "Revela 2 - Cooler - Right"
click at [257, 193] on div "00:12" at bounding box center [217, 193] width 240 height 17
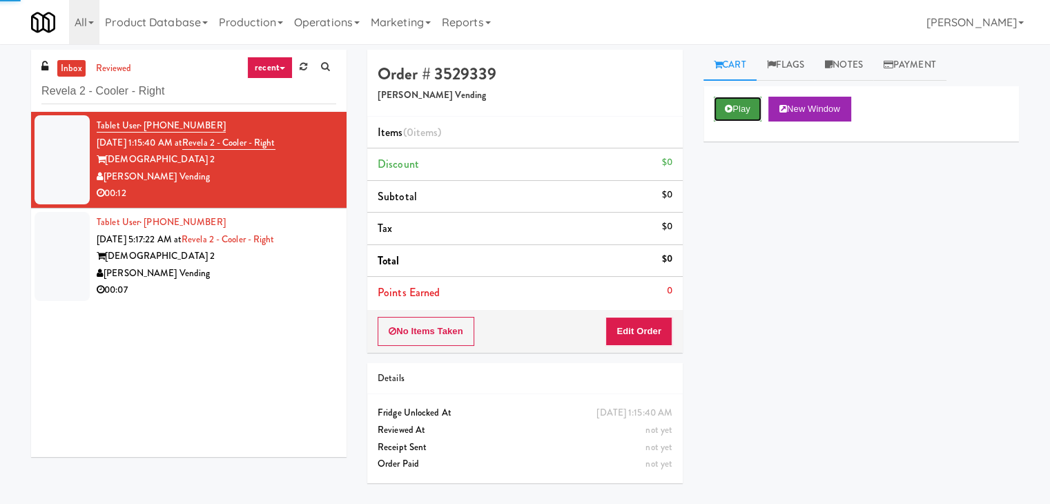
click at [729, 104] on icon at bounding box center [729, 108] width 8 height 9
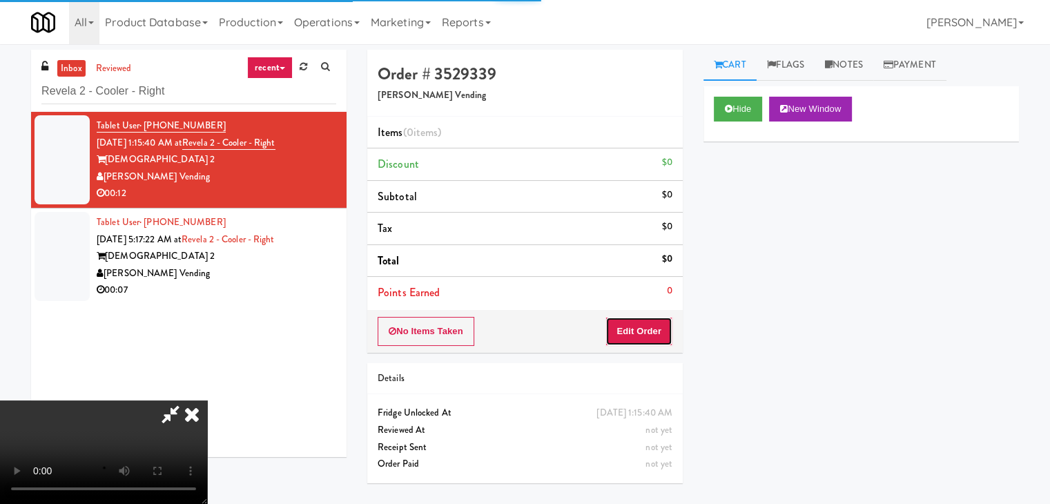
click at [643, 317] on button "Edit Order" at bounding box center [638, 331] width 67 height 29
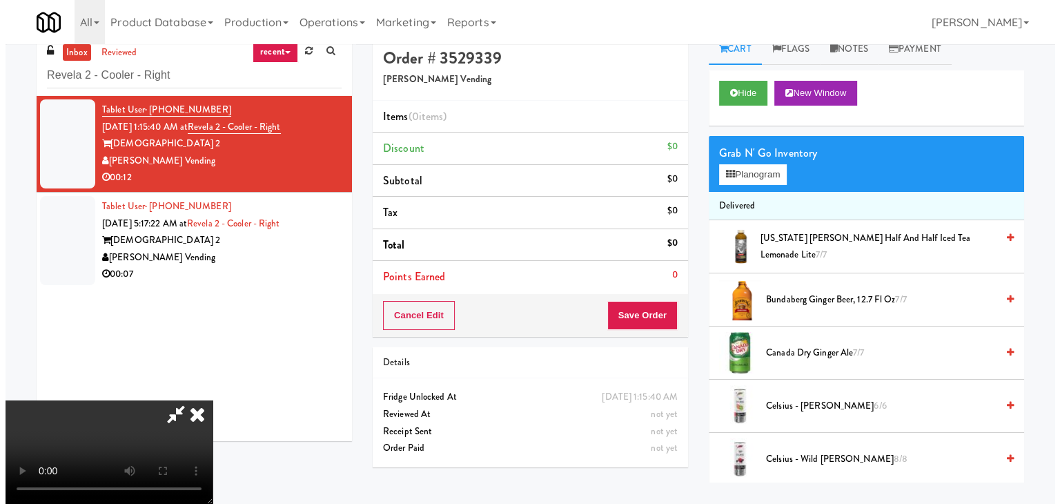
scroll to position [44, 0]
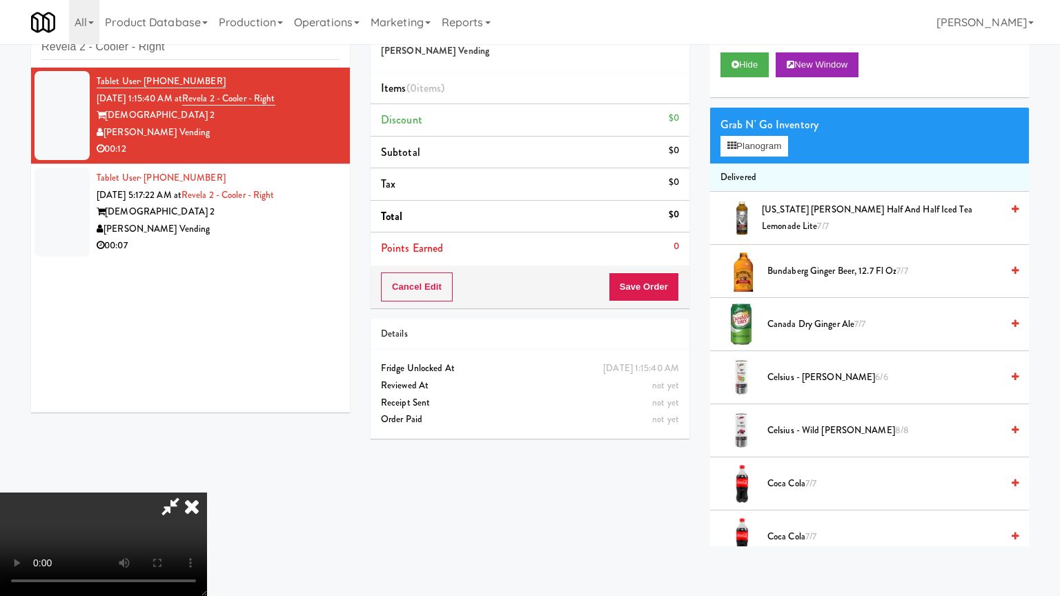
click at [207, 493] on video at bounding box center [103, 545] width 207 height 104
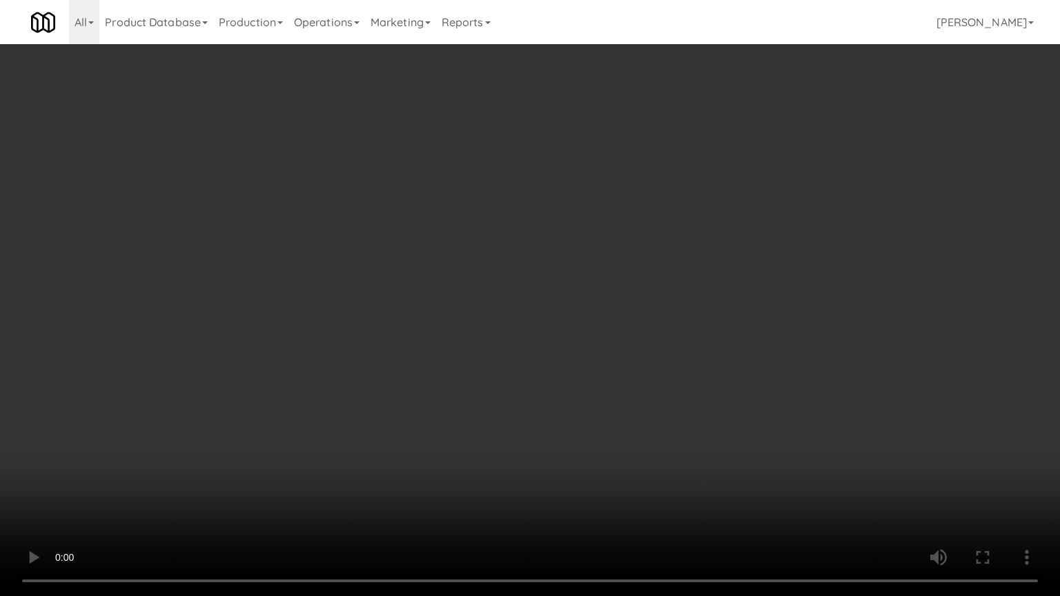
click at [576, 312] on video at bounding box center [530, 298] width 1060 height 596
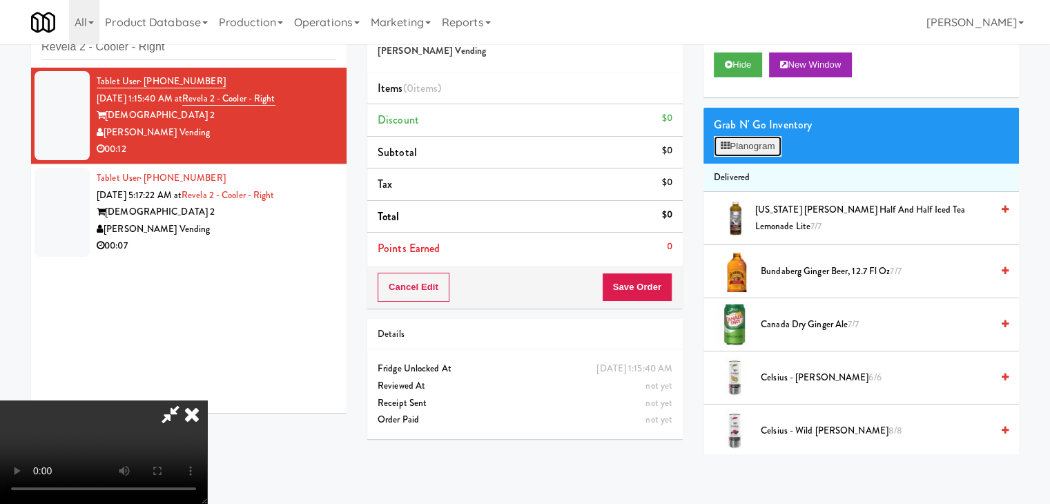
click at [745, 137] on button "Planogram" at bounding box center [748, 146] width 68 height 21
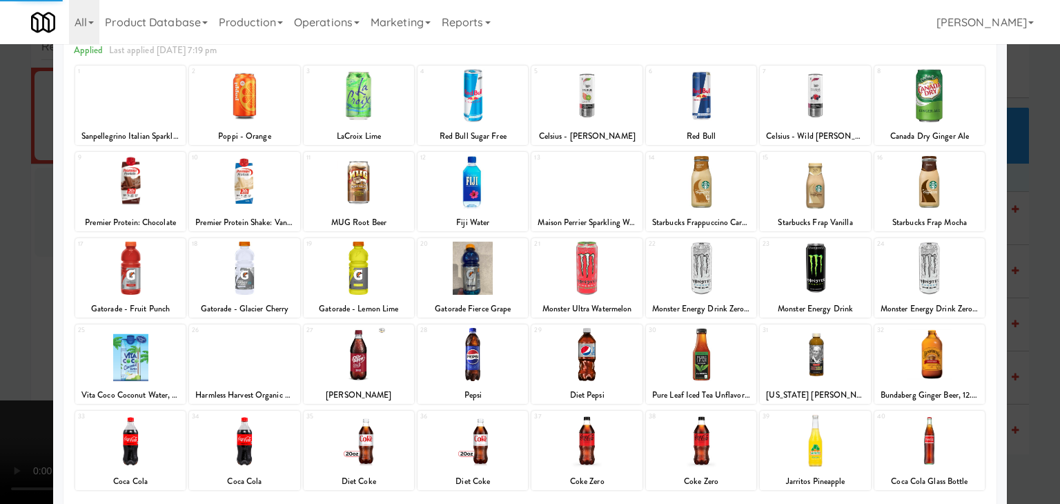
scroll to position [174, 0]
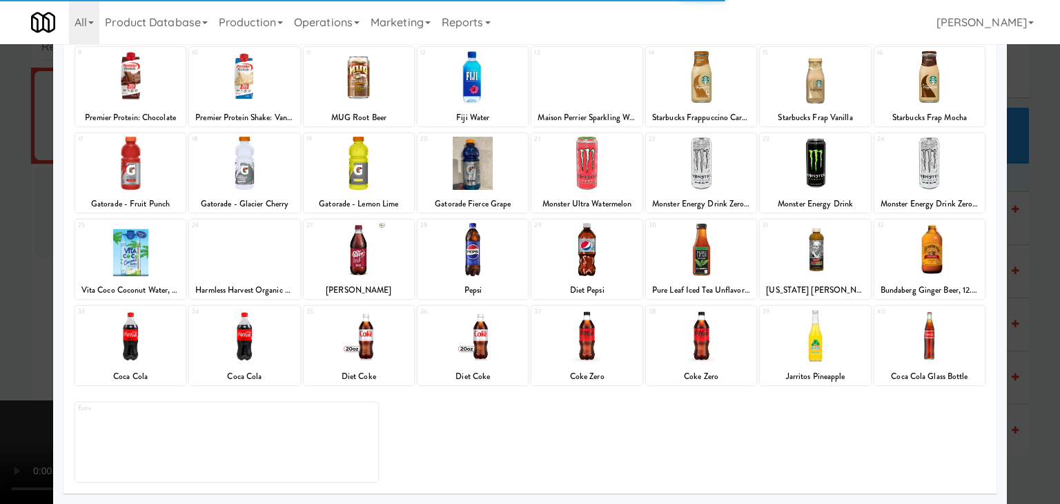
drag, startPoint x: 932, startPoint y: 354, endPoint x: 982, endPoint y: 356, distance: 50.4
click at [933, 354] on div at bounding box center [930, 335] width 110 height 53
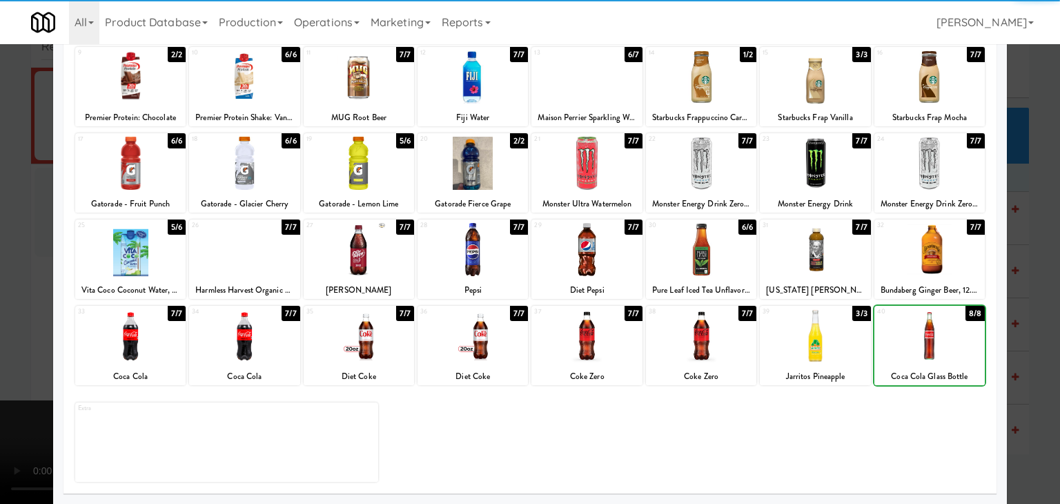
click at [1009, 352] on div at bounding box center [530, 252] width 1060 height 504
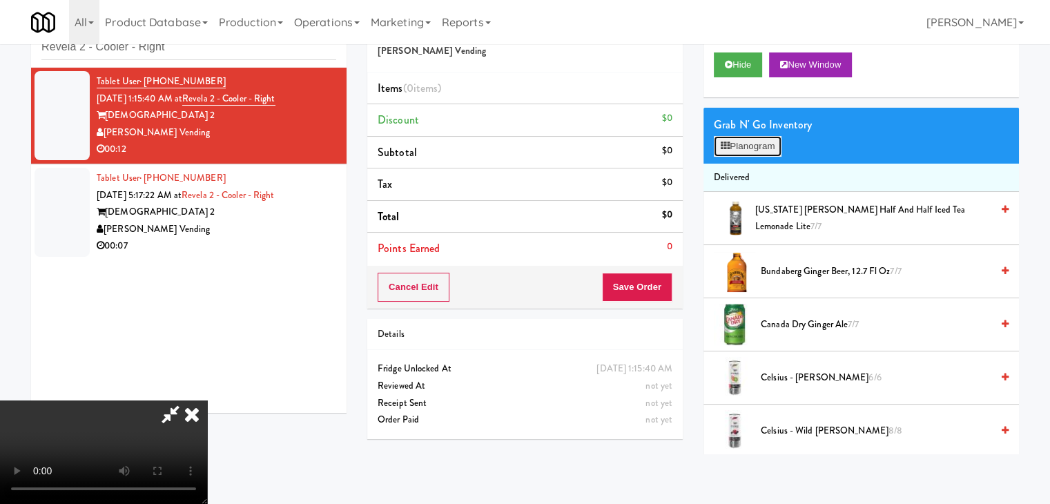
click at [735, 146] on button "Planogram" at bounding box center [748, 146] width 68 height 21
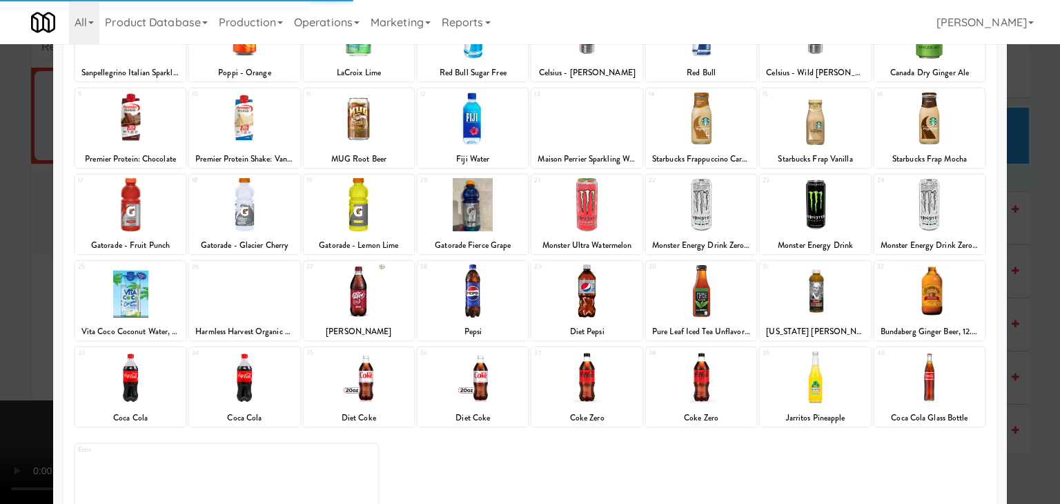
scroll to position [174, 0]
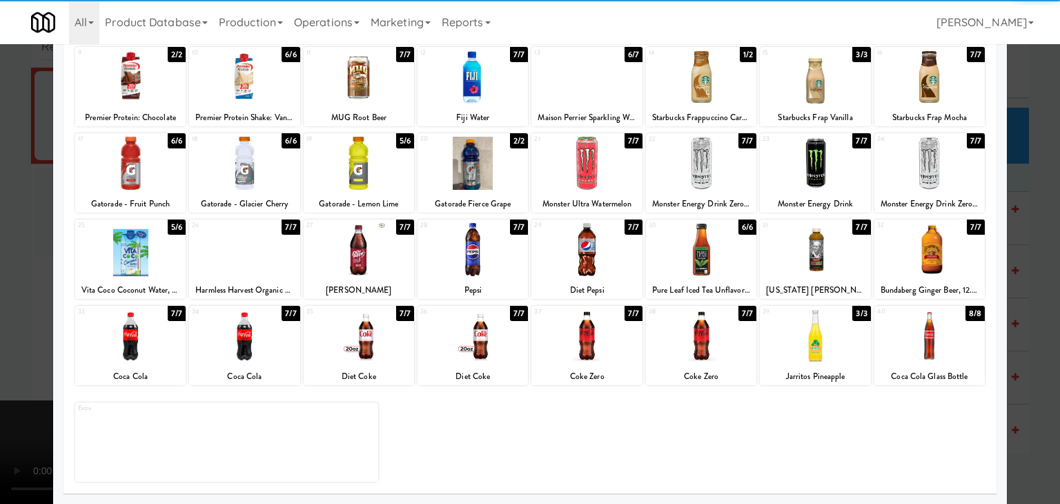
click at [948, 337] on div at bounding box center [930, 335] width 110 height 53
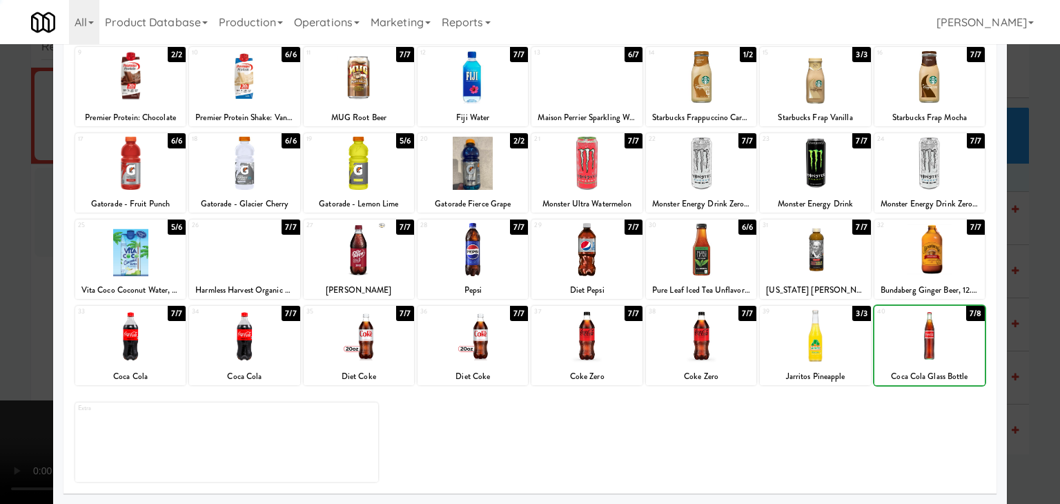
click at [1025, 340] on div at bounding box center [530, 252] width 1060 height 504
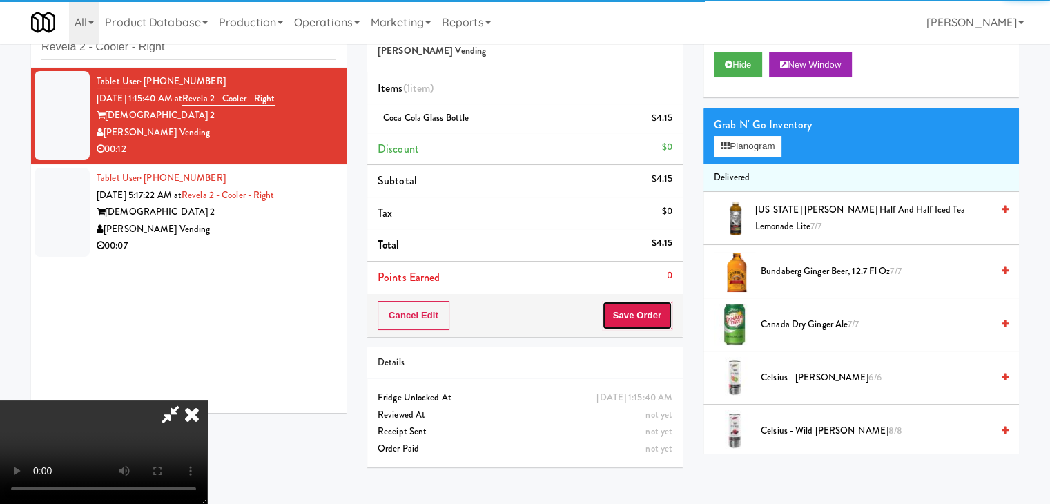
drag, startPoint x: 671, startPoint y: 322, endPoint x: 664, endPoint y: 318, distance: 8.4
click at [670, 320] on button "Save Order" at bounding box center [637, 315] width 70 height 29
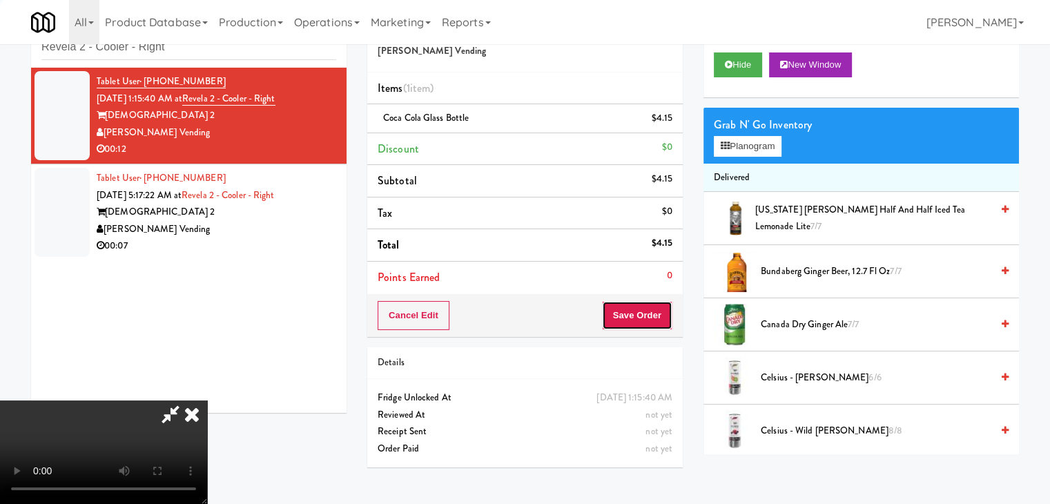
click at [660, 314] on button "Save Order" at bounding box center [637, 315] width 70 height 29
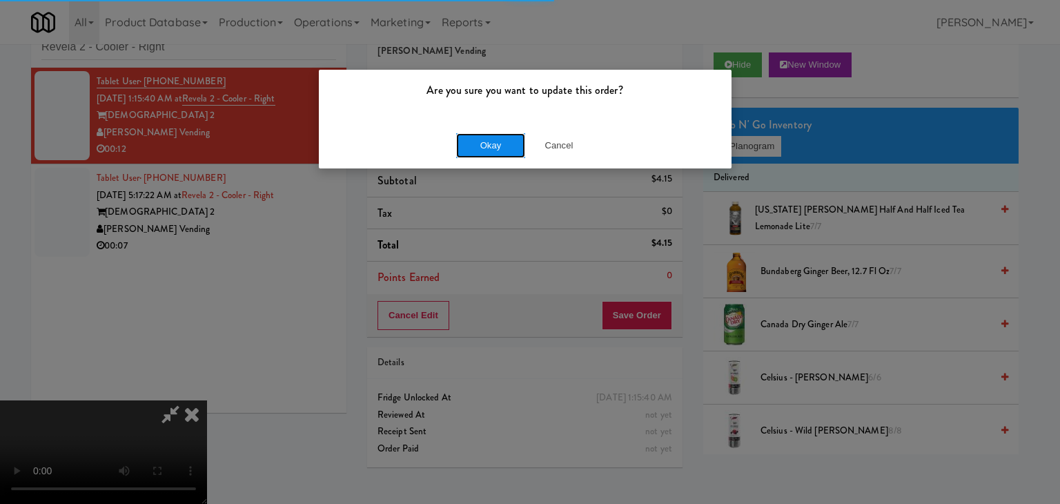
click at [497, 148] on button "Okay" at bounding box center [490, 145] width 69 height 25
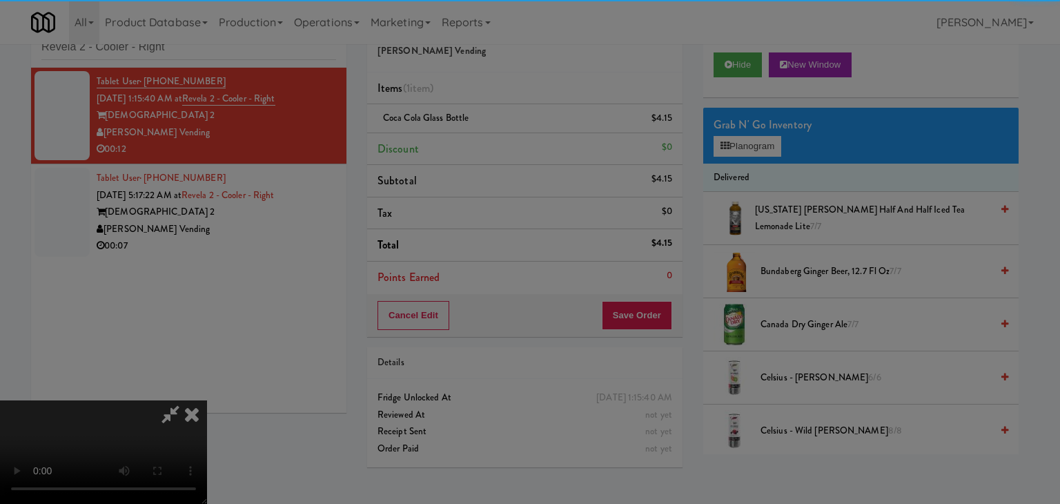
click at [497, 147] on body "Are you sure you want to update this order? Okay Cancel Okay Are you sure you w…" at bounding box center [530, 252] width 1060 height 504
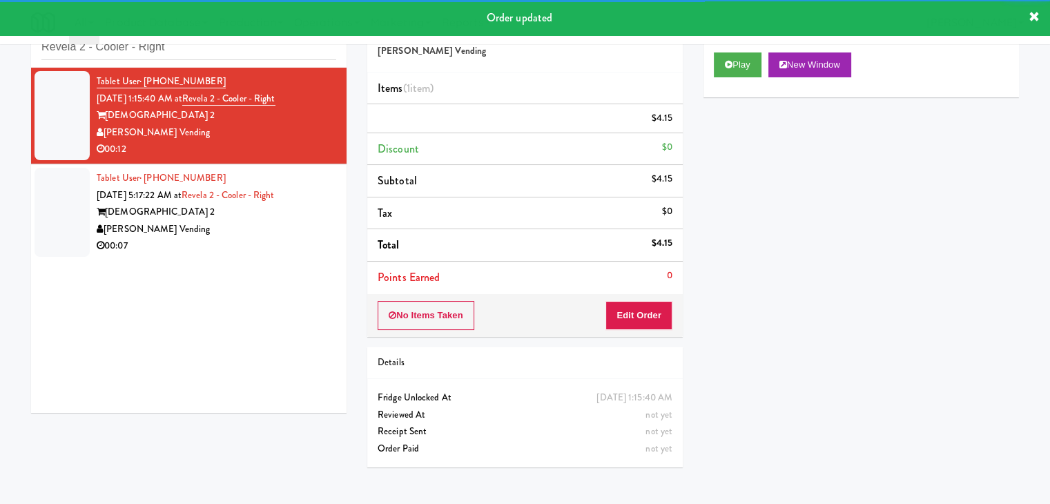
click at [246, 242] on div "00:07" at bounding box center [217, 245] width 240 height 17
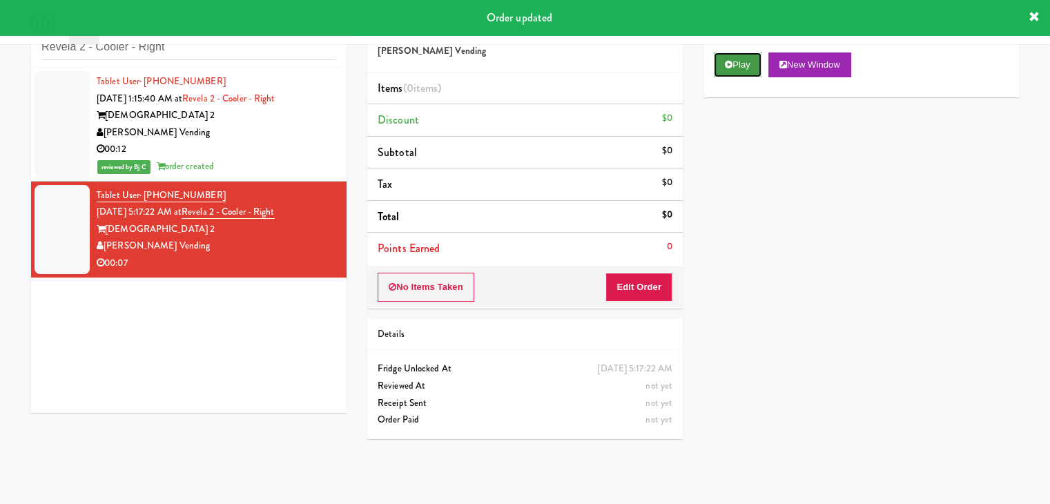
click at [737, 69] on button "Play" at bounding box center [738, 64] width 48 height 25
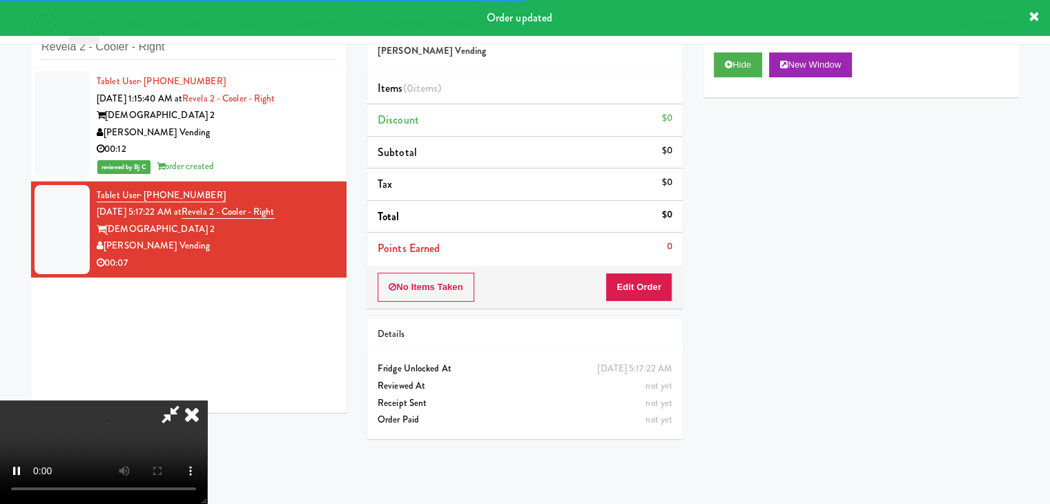
drag, startPoint x: 628, startPoint y: 299, endPoint x: 634, endPoint y: 295, distance: 7.5
click at [630, 297] on div "No Items Taken Edit Order" at bounding box center [524, 287] width 315 height 43
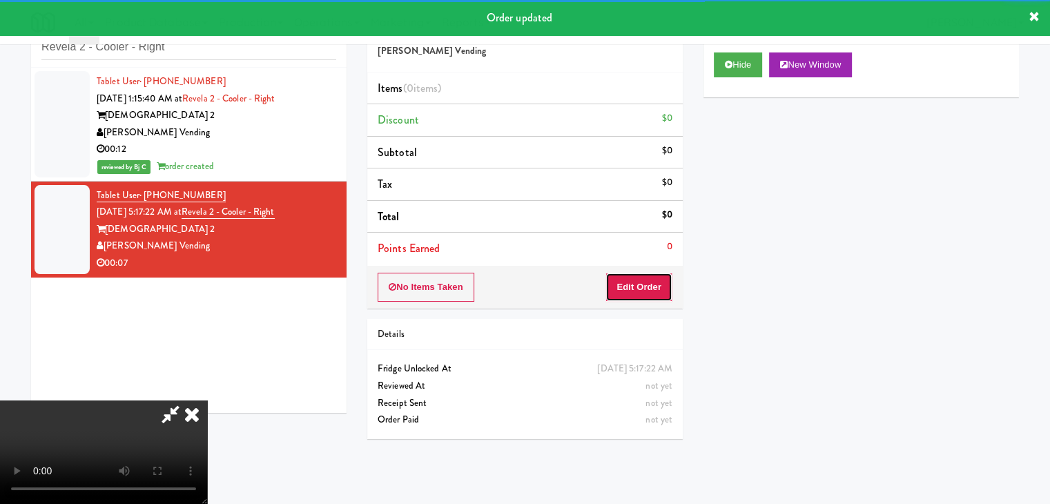
click at [637, 295] on button "Edit Order" at bounding box center [638, 287] width 67 height 29
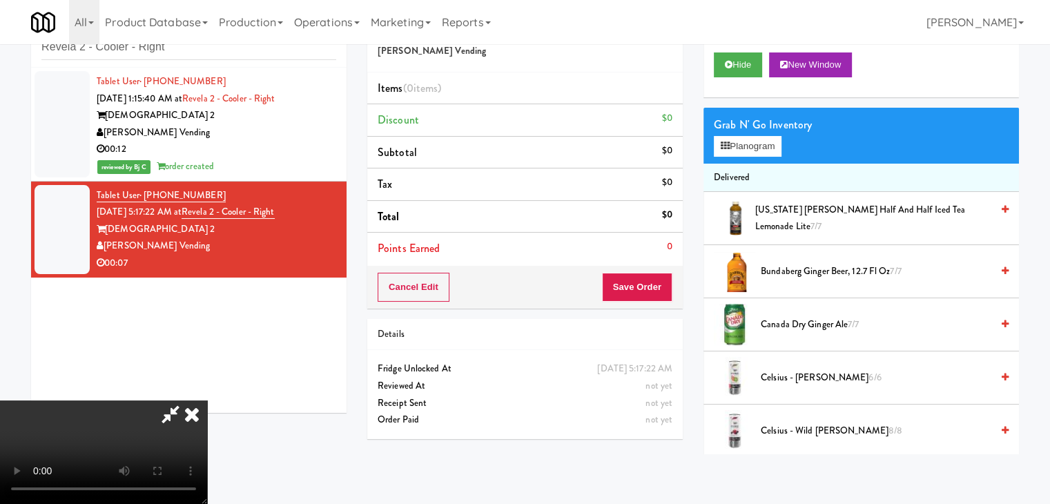
click at [207, 409] on video at bounding box center [103, 452] width 207 height 104
click at [207, 400] on video at bounding box center [103, 452] width 207 height 104
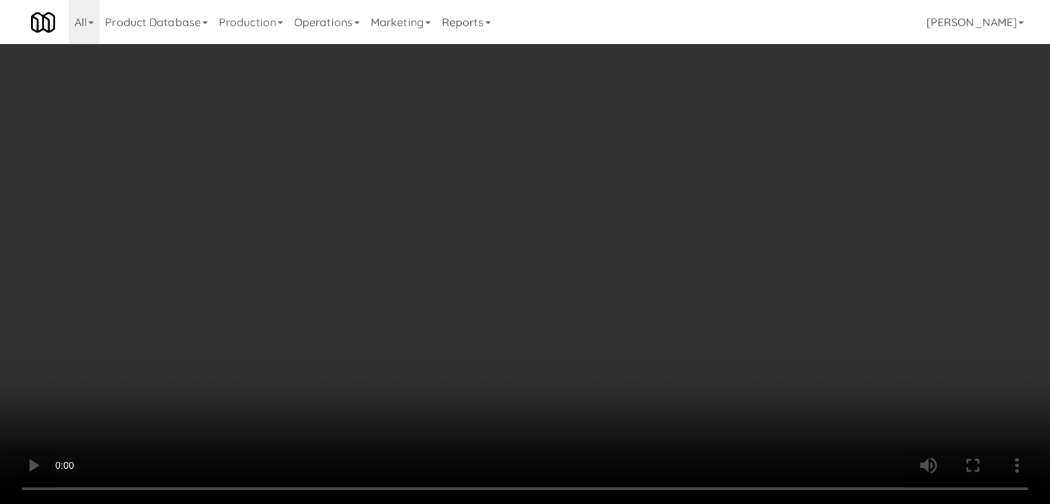
click at [547, 318] on video at bounding box center [525, 252] width 1050 height 504
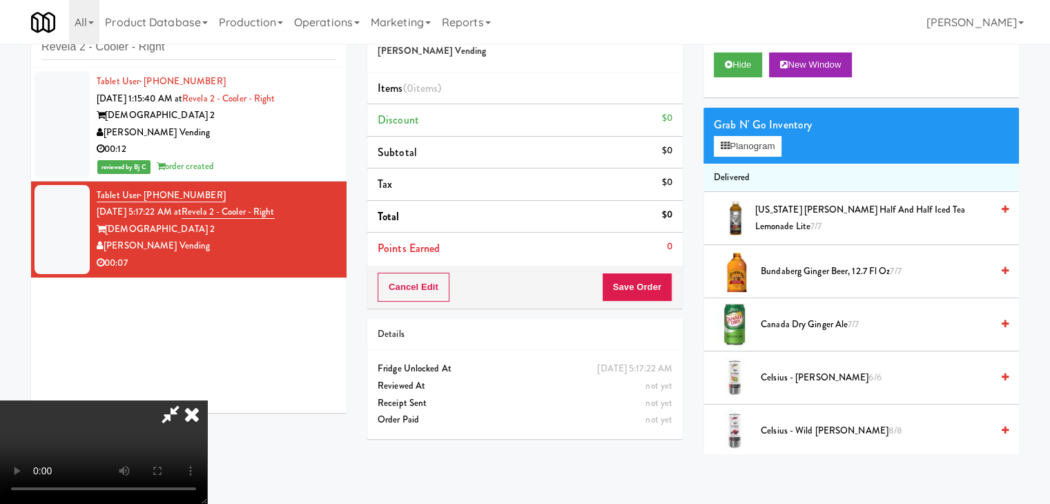
click at [207, 400] on video at bounding box center [103, 452] width 207 height 104
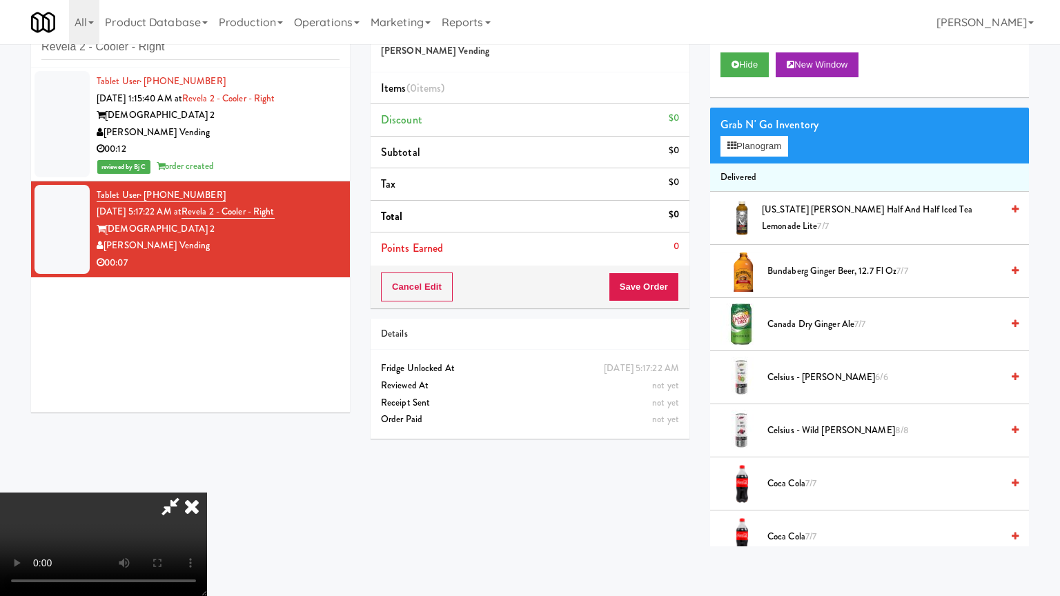
drag, startPoint x: 704, startPoint y: 385, endPoint x: 701, endPoint y: 407, distance: 22.4
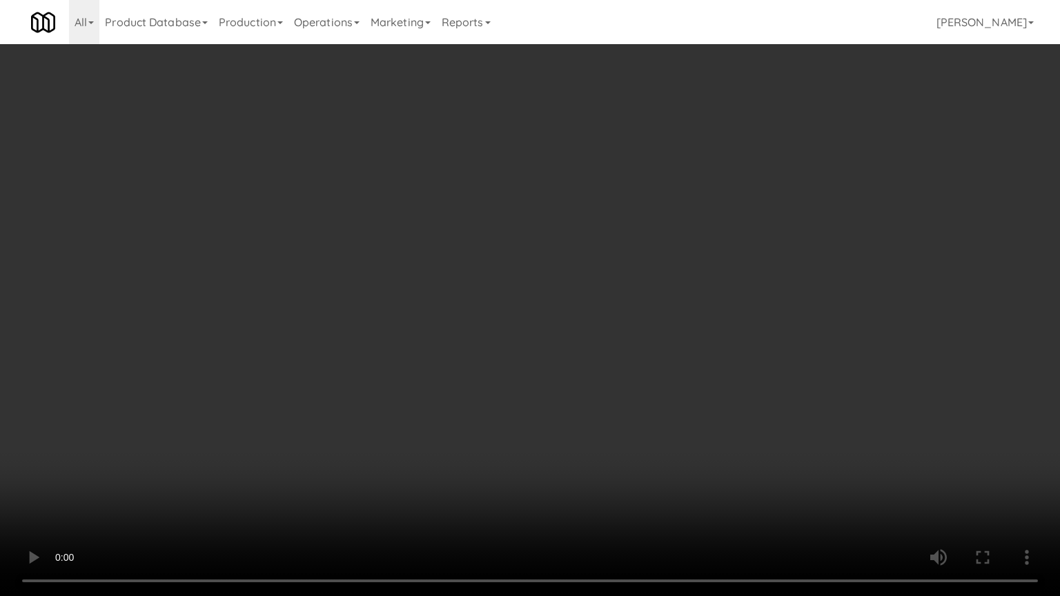
click at [704, 389] on video at bounding box center [530, 298] width 1060 height 596
click at [721, 400] on video at bounding box center [530, 298] width 1060 height 596
click at [715, 374] on video at bounding box center [530, 298] width 1060 height 596
click at [715, 376] on video at bounding box center [530, 298] width 1060 height 596
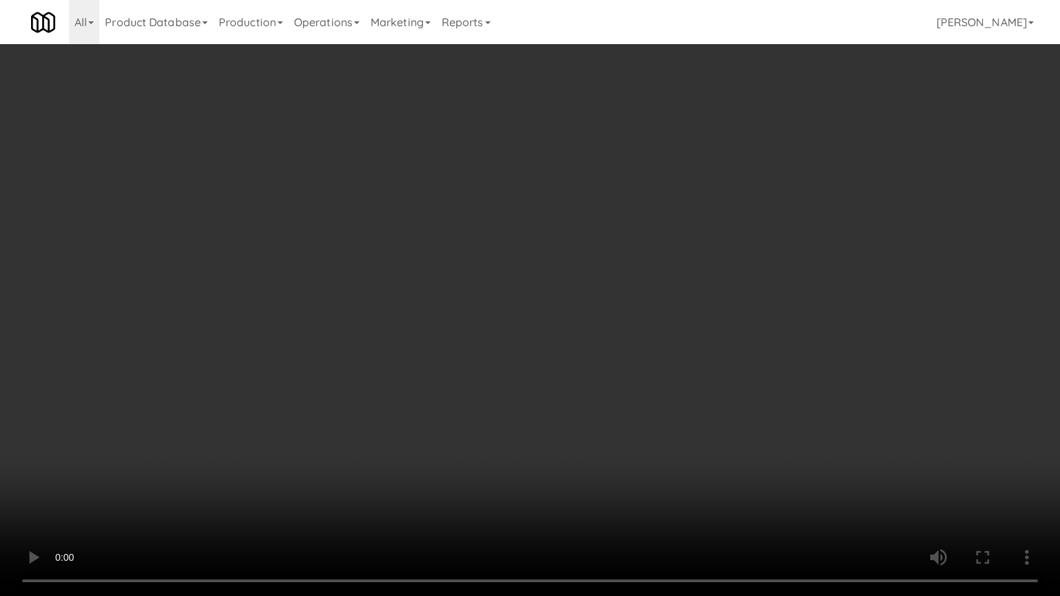
click at [715, 373] on video at bounding box center [530, 298] width 1060 height 596
click at [732, 358] on video at bounding box center [530, 298] width 1060 height 596
drag, startPoint x: 732, startPoint y: 358, endPoint x: 728, endPoint y: 274, distance: 83.6
click at [732, 353] on video at bounding box center [530, 298] width 1060 height 596
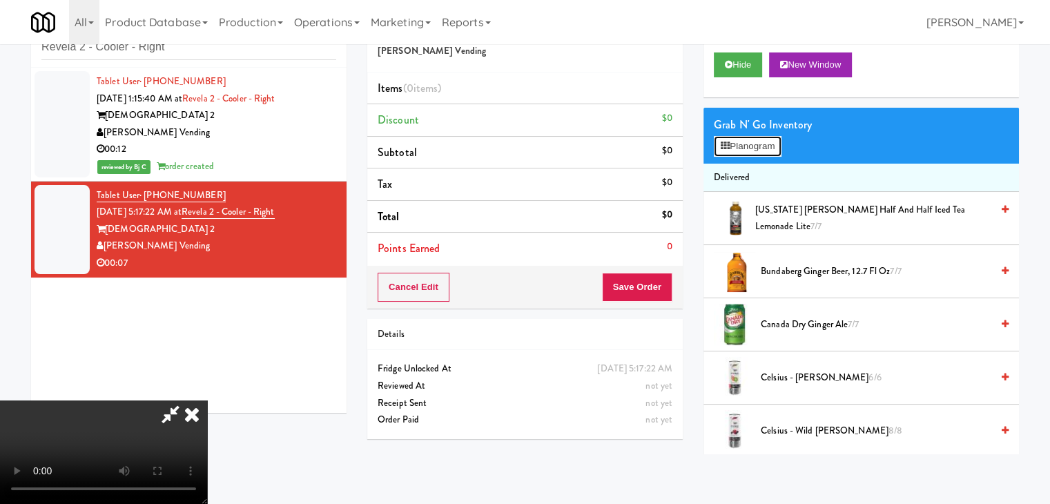
click at [748, 139] on button "Planogram" at bounding box center [748, 146] width 68 height 21
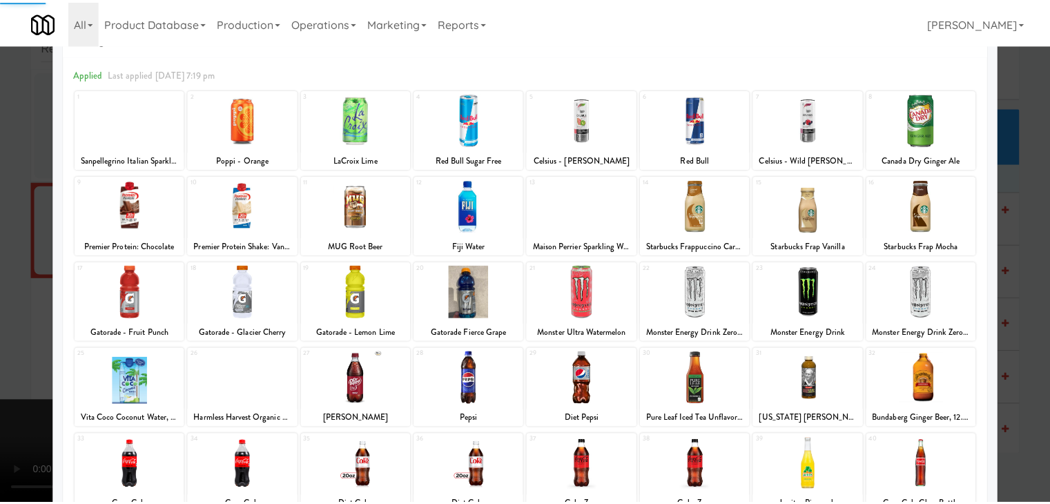
scroll to position [138, 0]
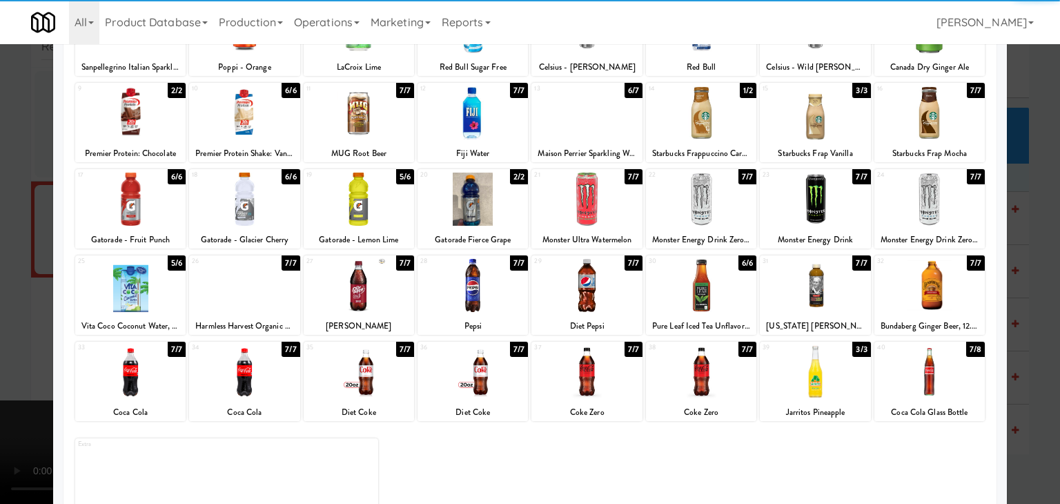
click at [273, 295] on div at bounding box center [244, 285] width 110 height 53
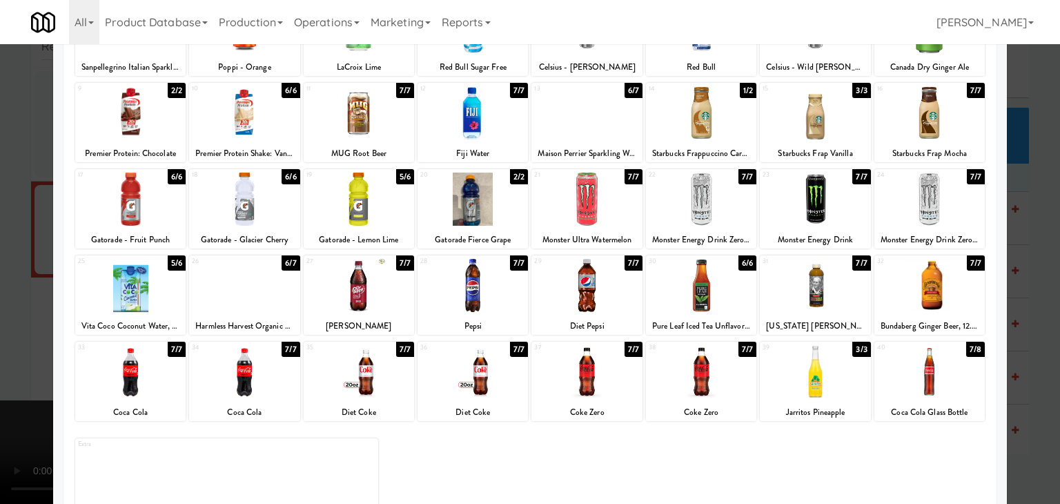
click at [675, 289] on div at bounding box center [701, 285] width 110 height 53
drag, startPoint x: 0, startPoint y: 309, endPoint x: 30, endPoint y: 306, distance: 30.5
click at [2, 309] on div at bounding box center [530, 252] width 1060 height 504
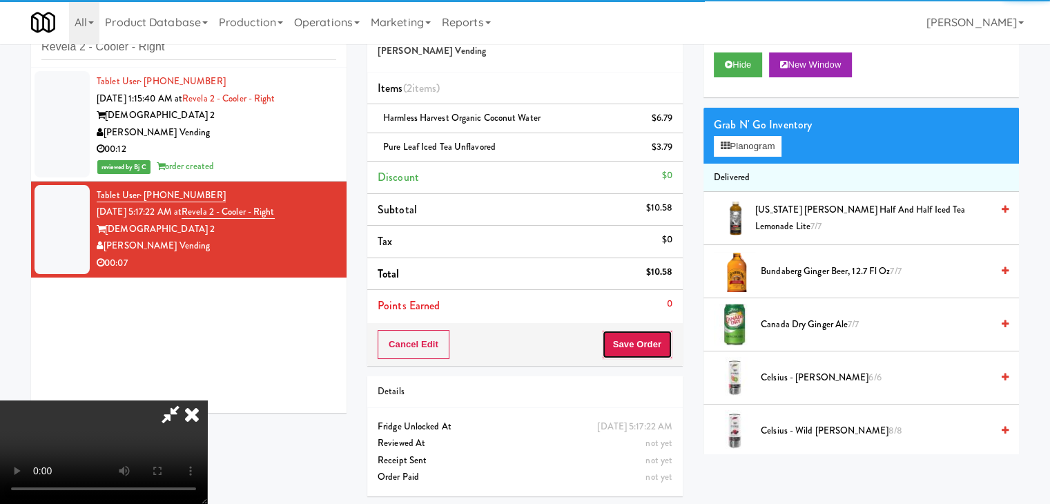
click at [658, 340] on button "Save Order" at bounding box center [637, 344] width 70 height 29
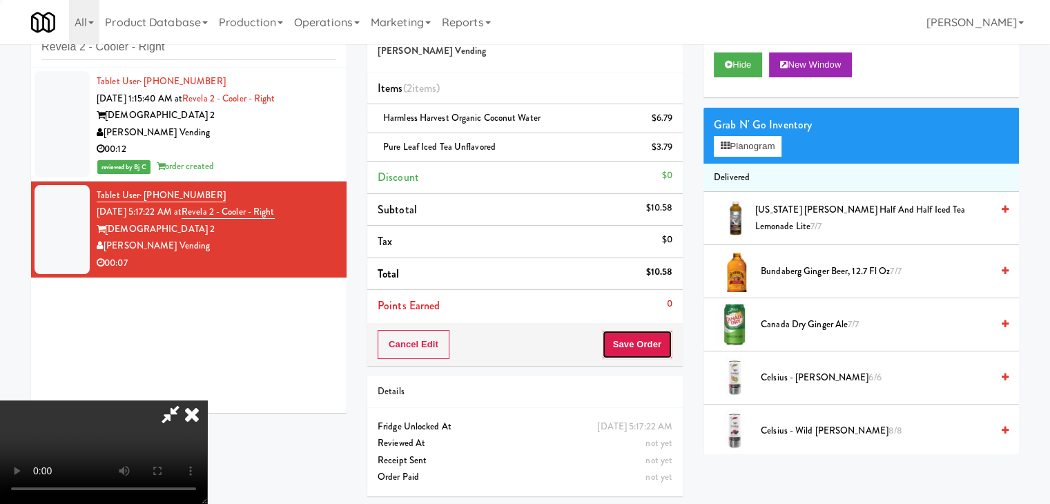
drag, startPoint x: 656, startPoint y: 340, endPoint x: 652, endPoint y: 333, distance: 8.1
click at [654, 338] on button "Save Order" at bounding box center [637, 344] width 70 height 29
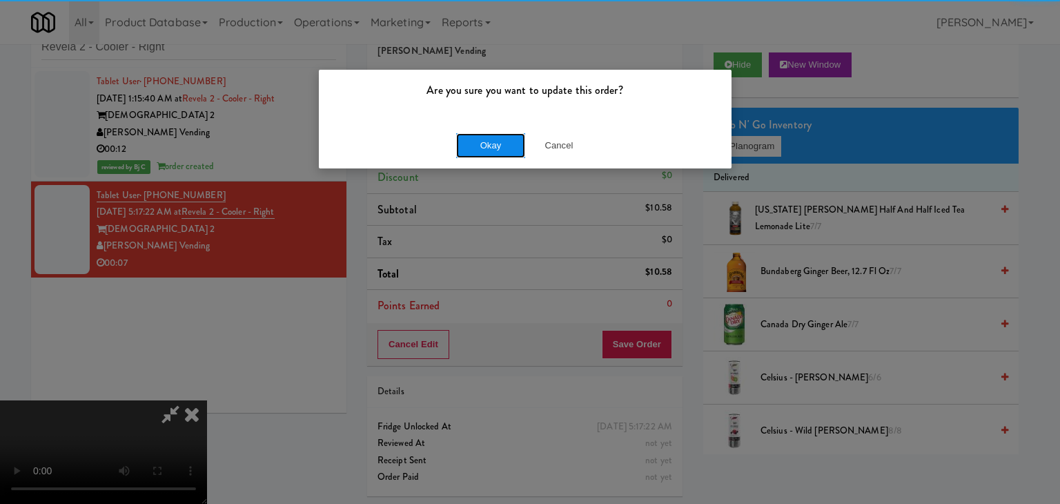
click at [471, 138] on button "Okay" at bounding box center [490, 145] width 69 height 25
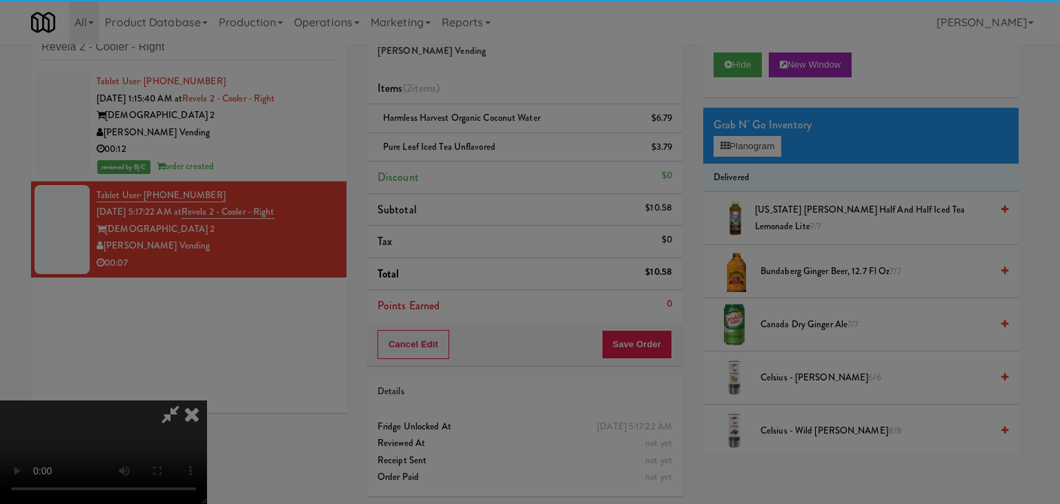
click at [474, 138] on body "Are you sure you want to update this order? Okay Cancel Okay Are you sure you w…" at bounding box center [530, 252] width 1060 height 504
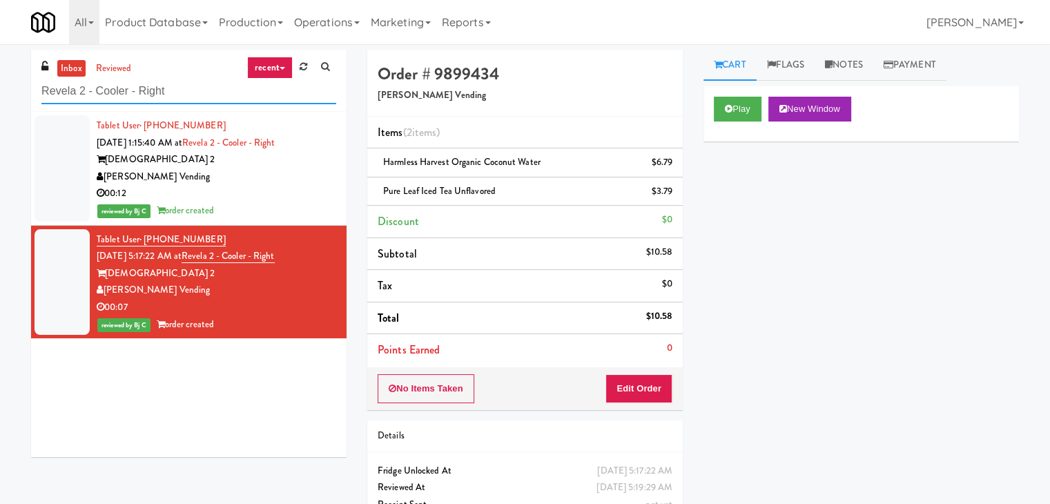
drag, startPoint x: 191, startPoint y: 97, endPoint x: 0, endPoint y: 109, distance: 190.9
click at [0, 107] on div "inbox reviewed recent all unclear take inventory issue suspicious failed recent…" at bounding box center [525, 300] width 1050 height 501
paste input "Park Place - Cooler - Lef"
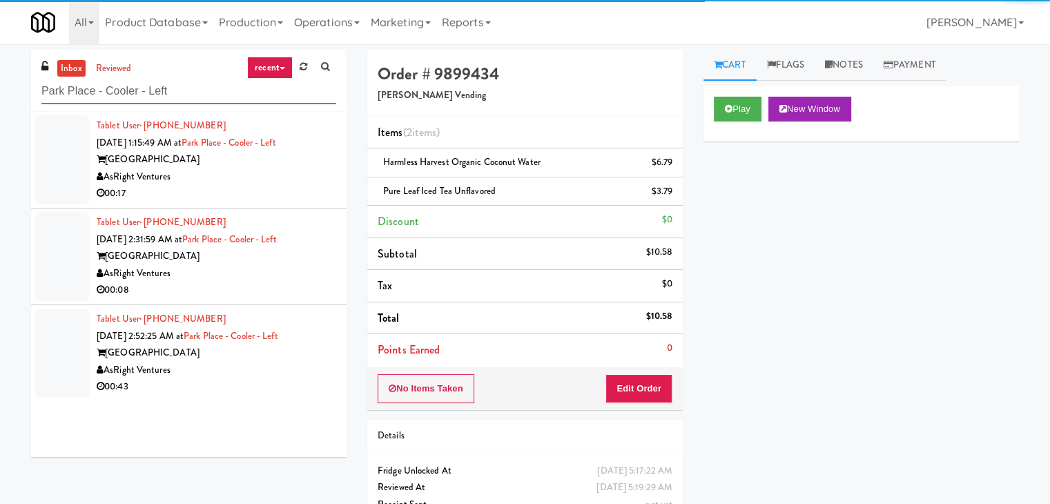
type input "Park Place - Cooler - Left"
click at [278, 179] on div "AsRight Ventures" at bounding box center [217, 176] width 240 height 17
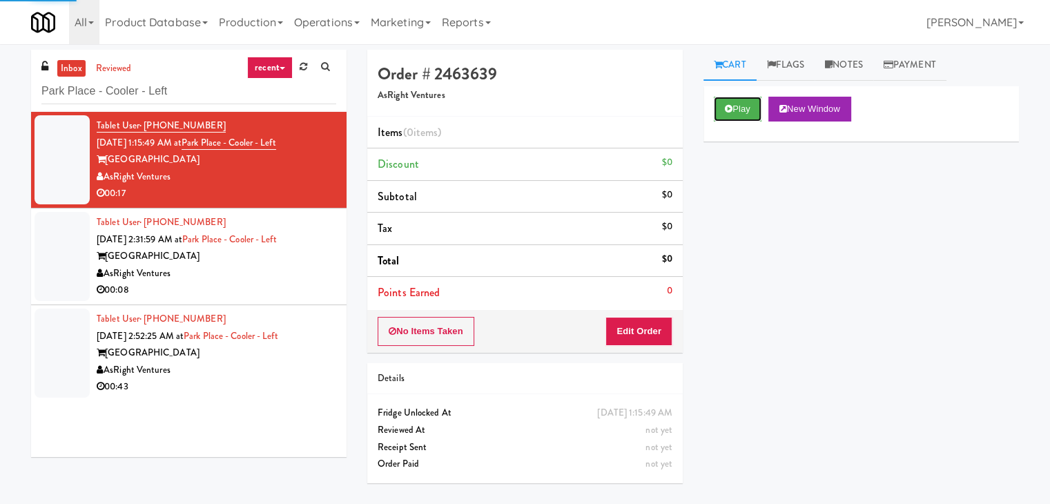
drag, startPoint x: 741, startPoint y: 101, endPoint x: 712, endPoint y: 177, distance: 82.2
click at [741, 103] on button "Play" at bounding box center [738, 109] width 48 height 25
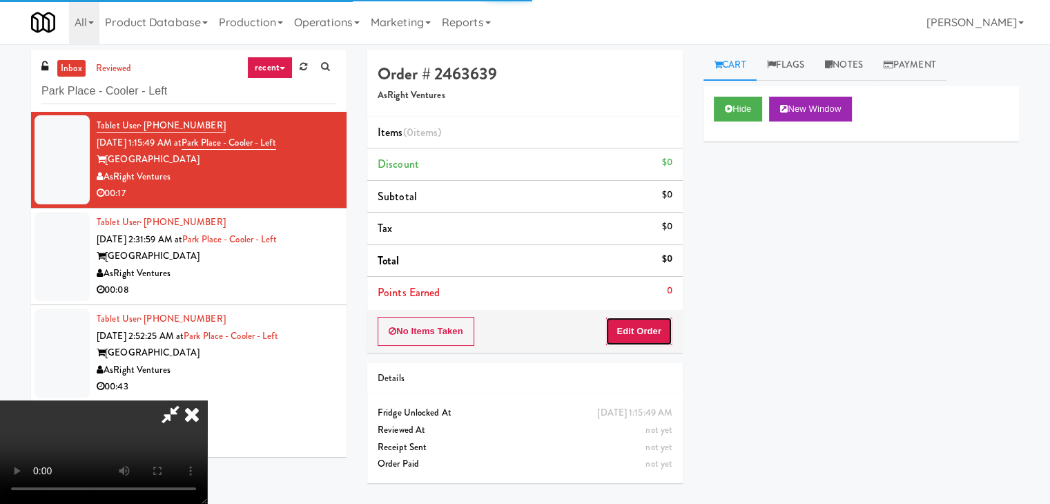
click at [645, 329] on button "Edit Order" at bounding box center [638, 331] width 67 height 29
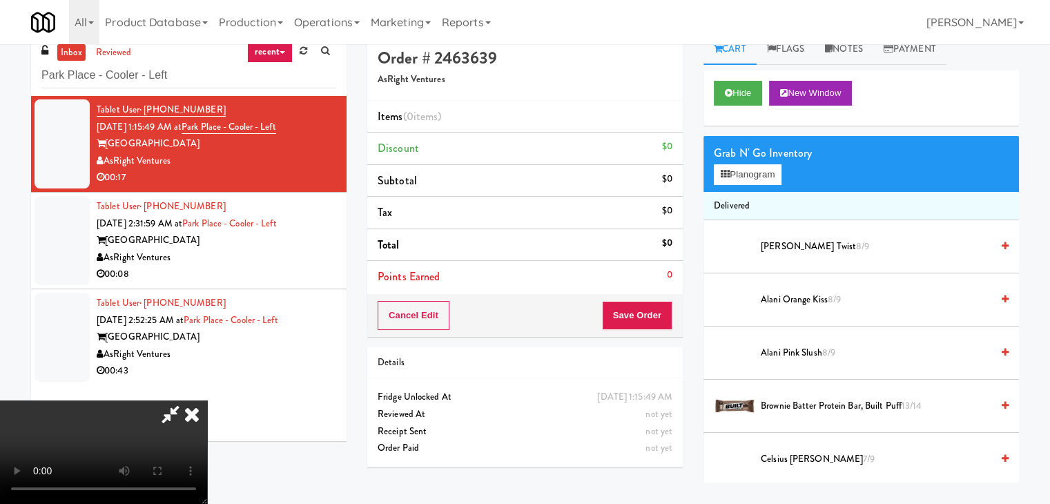
scroll to position [44, 0]
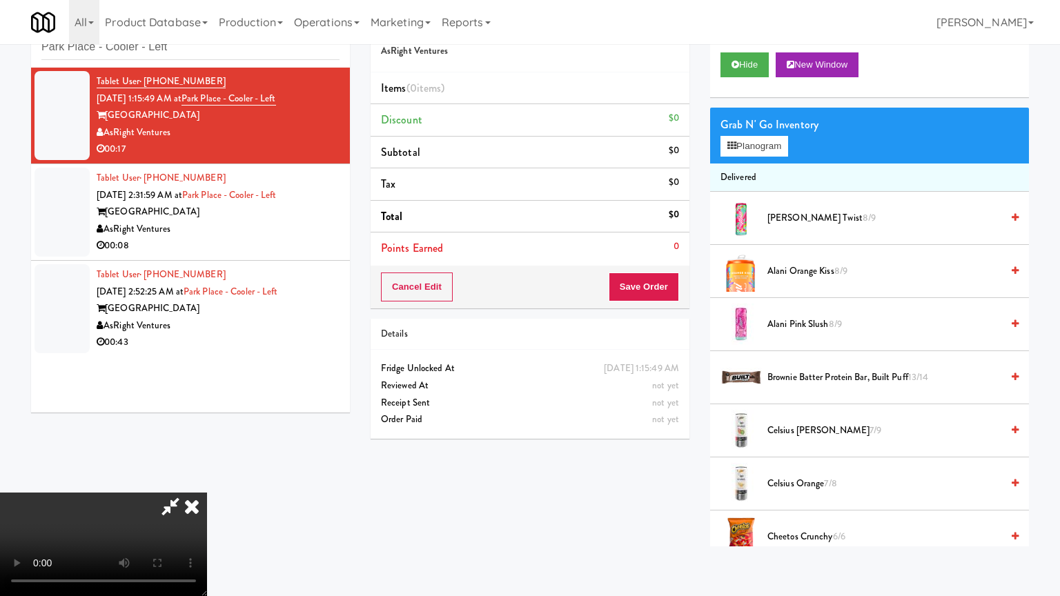
click at [207, 493] on video at bounding box center [103, 545] width 207 height 104
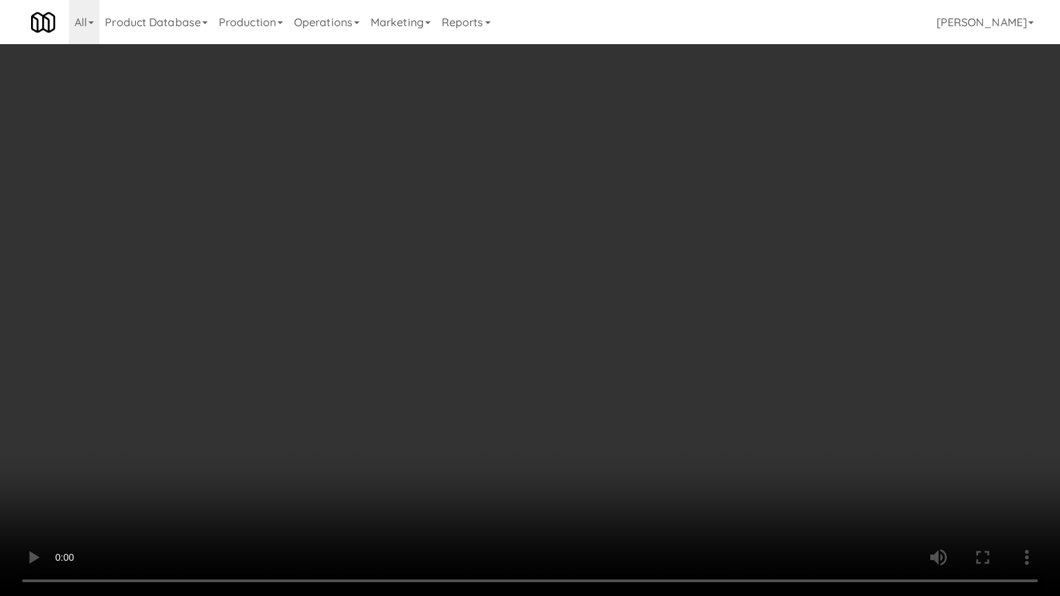
click at [680, 280] on video at bounding box center [530, 298] width 1060 height 596
click at [690, 279] on video at bounding box center [530, 298] width 1060 height 596
drag, startPoint x: 690, startPoint y: 279, endPoint x: 681, endPoint y: 284, distance: 10.5
click at [688, 280] on video at bounding box center [530, 298] width 1060 height 596
click at [701, 260] on video at bounding box center [530, 298] width 1060 height 596
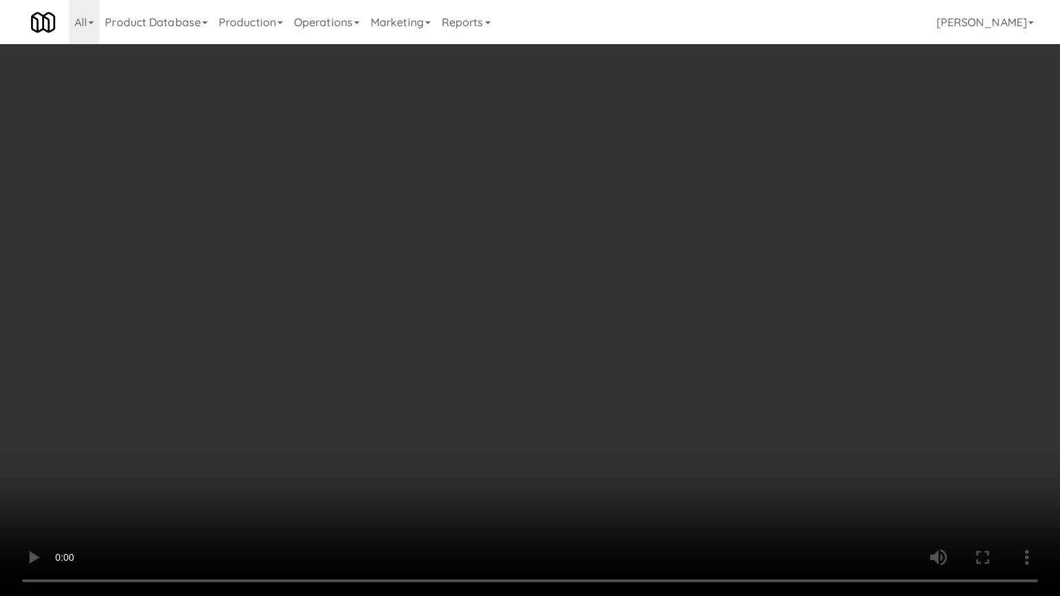
click at [692, 260] on video at bounding box center [530, 298] width 1060 height 596
click at [695, 251] on video at bounding box center [530, 298] width 1060 height 596
drag, startPoint x: 695, startPoint y: 251, endPoint x: 712, endPoint y: 154, distance: 99.0
click at [695, 250] on video at bounding box center [530, 298] width 1060 height 596
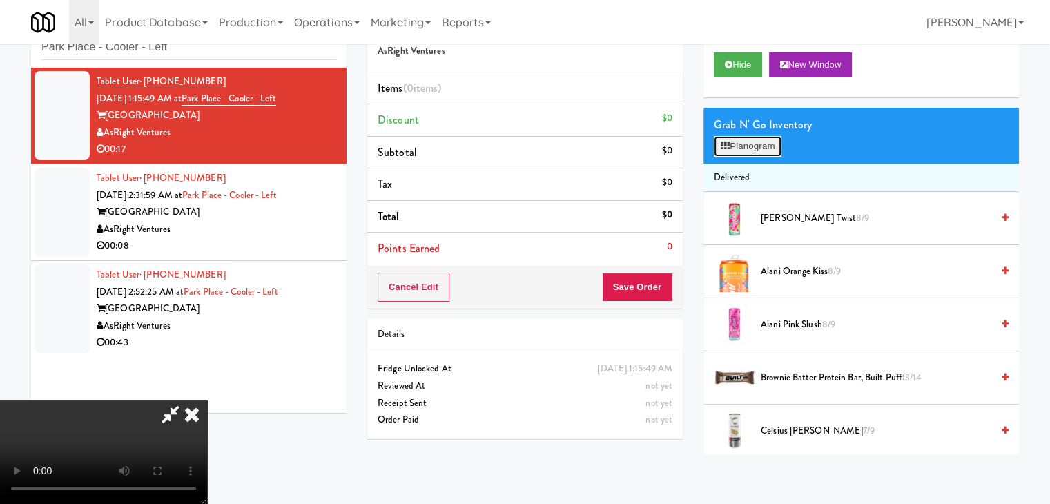
click at [751, 143] on button "Planogram" at bounding box center [748, 146] width 68 height 21
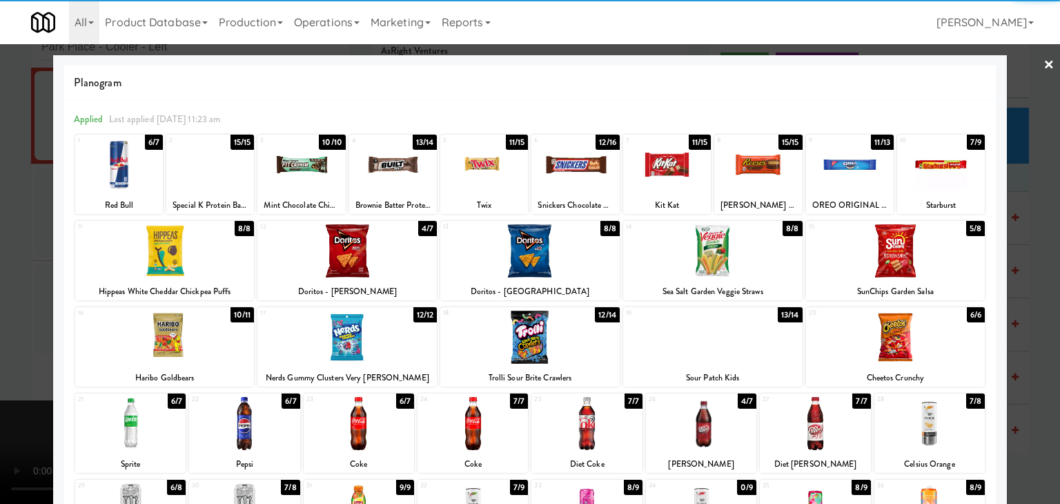
click at [544, 253] on div at bounding box center [529, 250] width 179 height 53
click at [812, 427] on div at bounding box center [815, 423] width 110 height 53
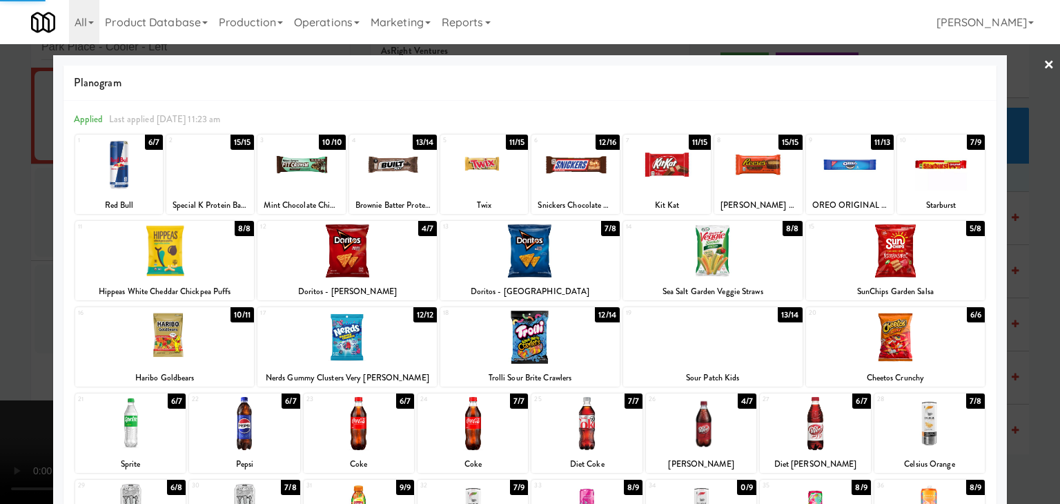
drag, startPoint x: 0, startPoint y: 362, endPoint x: 137, endPoint y: 360, distance: 136.7
click at [2, 362] on div at bounding box center [530, 252] width 1060 height 504
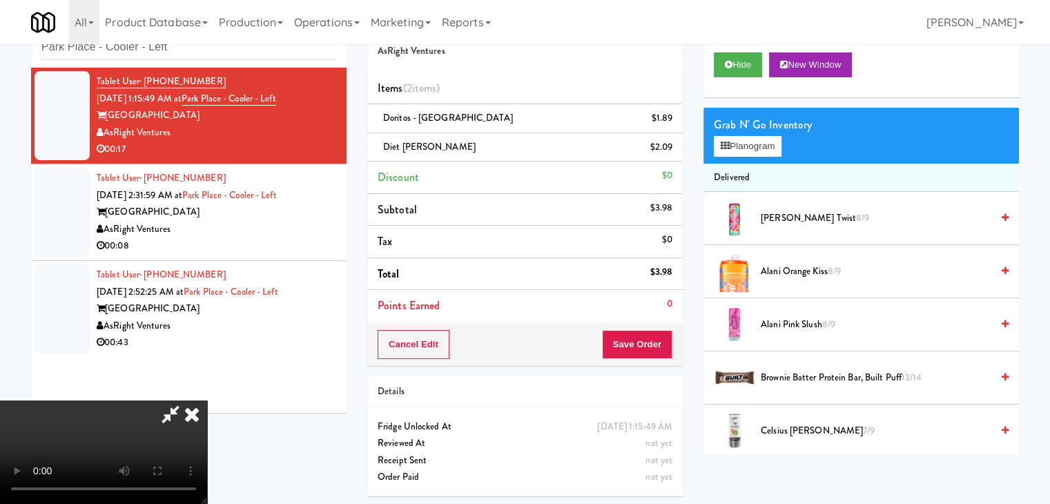
click at [207, 400] on video at bounding box center [103, 452] width 207 height 104
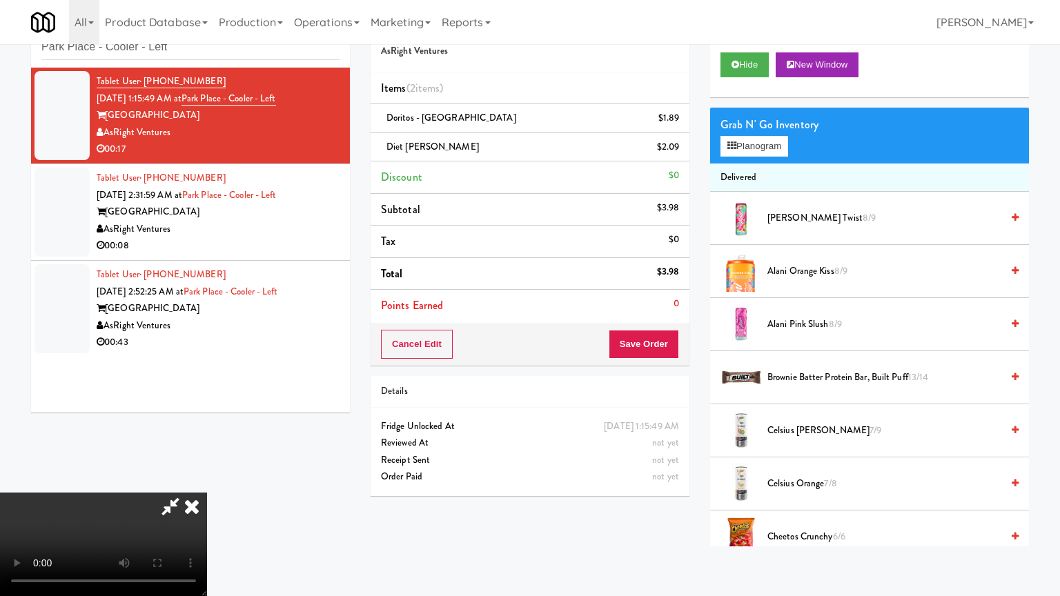
click at [207, 493] on video at bounding box center [103, 545] width 207 height 104
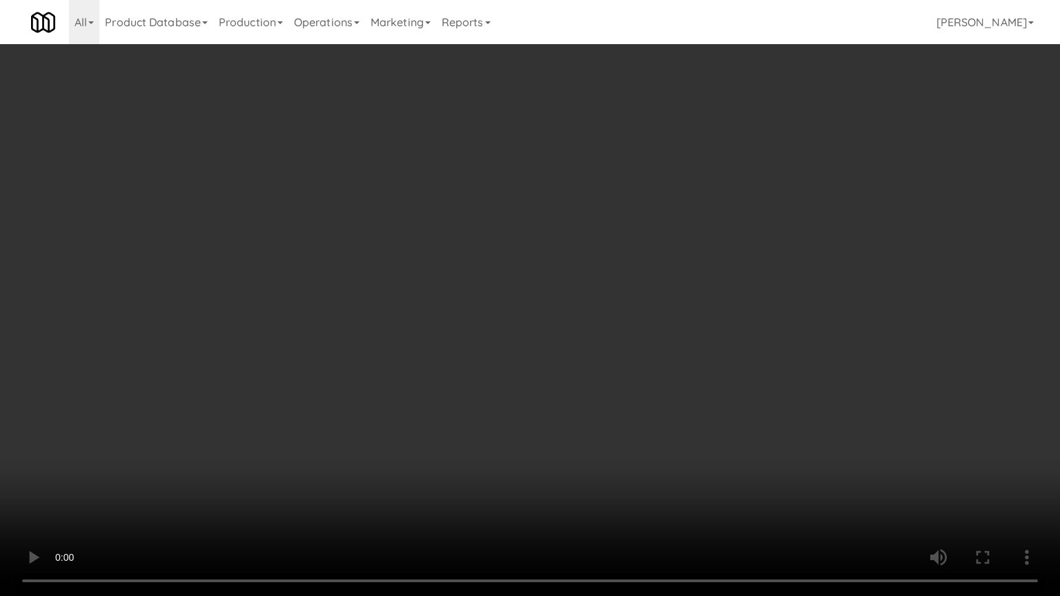
click at [585, 396] on video at bounding box center [530, 298] width 1060 height 596
drag, startPoint x: 586, startPoint y: 396, endPoint x: 594, endPoint y: 395, distance: 7.6
click at [588, 395] on video at bounding box center [530, 298] width 1060 height 596
click at [601, 391] on video at bounding box center [530, 298] width 1060 height 596
click at [604, 389] on video at bounding box center [530, 298] width 1060 height 596
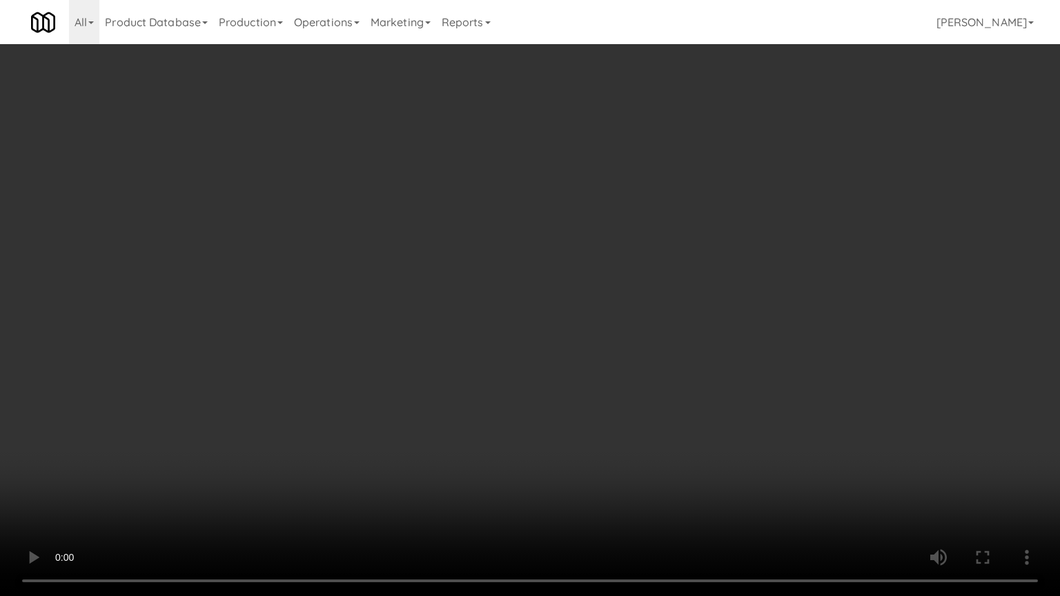
click at [651, 345] on video at bounding box center [530, 298] width 1060 height 596
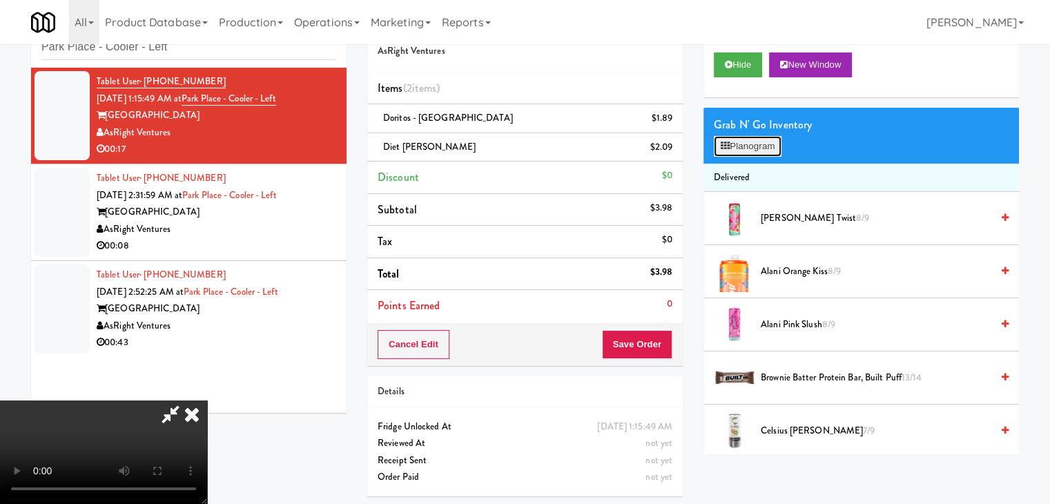
click at [759, 144] on button "Planogram" at bounding box center [748, 146] width 68 height 21
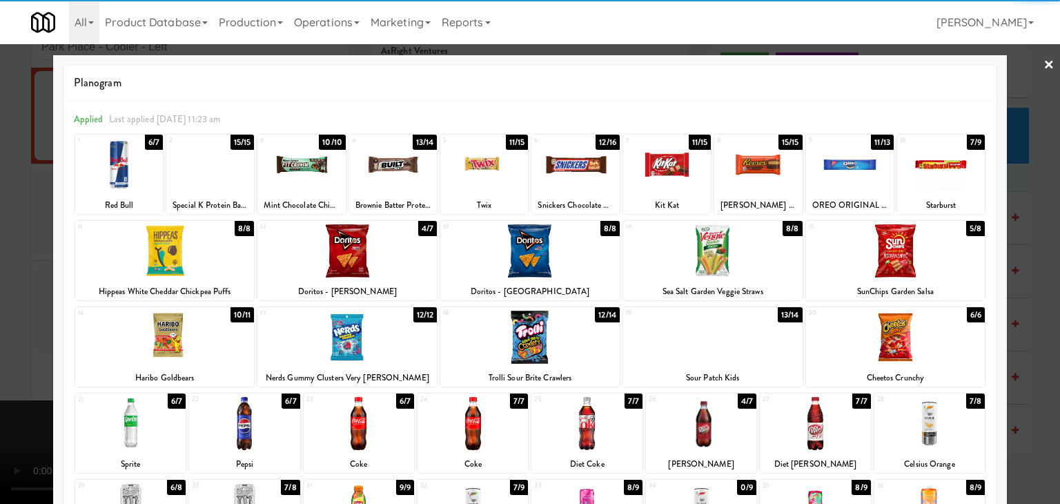
click at [741, 158] on div at bounding box center [759, 164] width 88 height 53
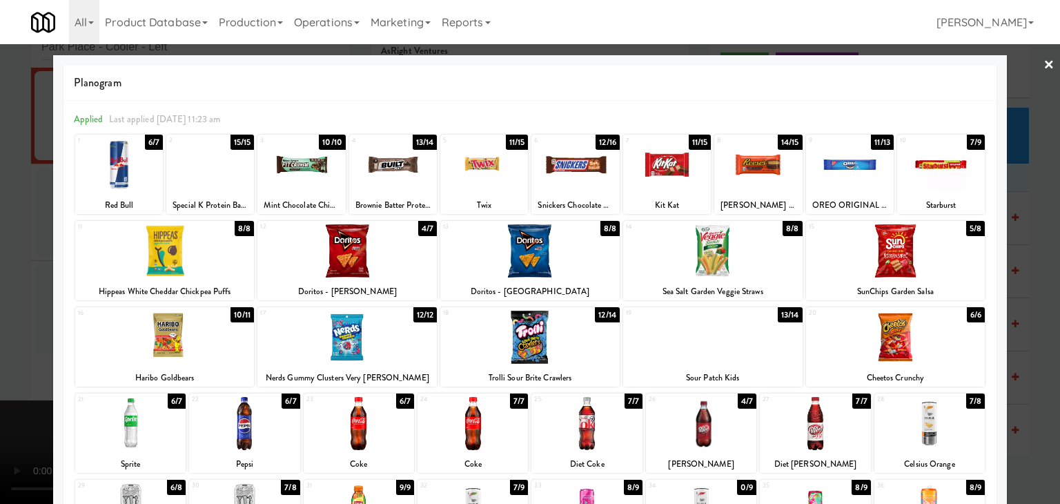
click at [0, 277] on div at bounding box center [530, 252] width 1060 height 504
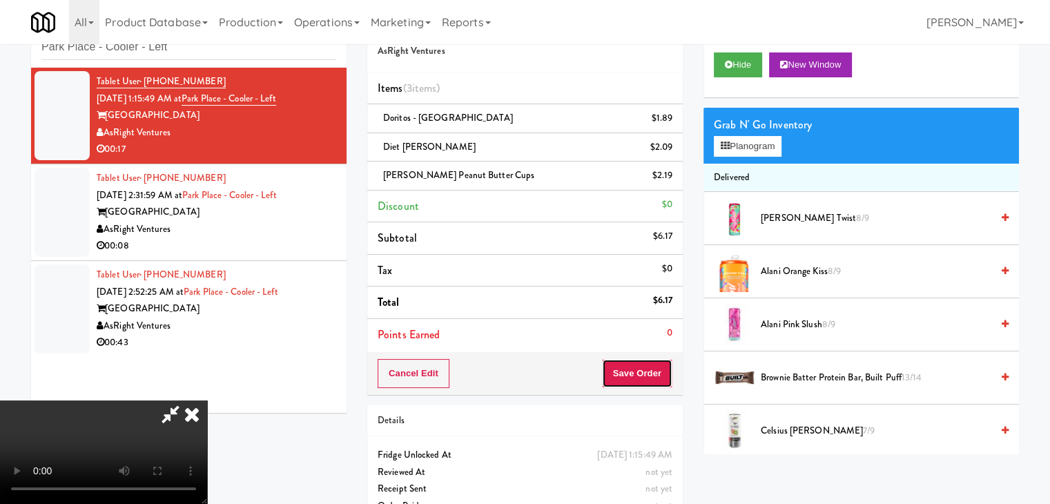
click at [663, 365] on button "Save Order" at bounding box center [637, 373] width 70 height 29
click at [661, 364] on button "Save Order" at bounding box center [637, 373] width 70 height 29
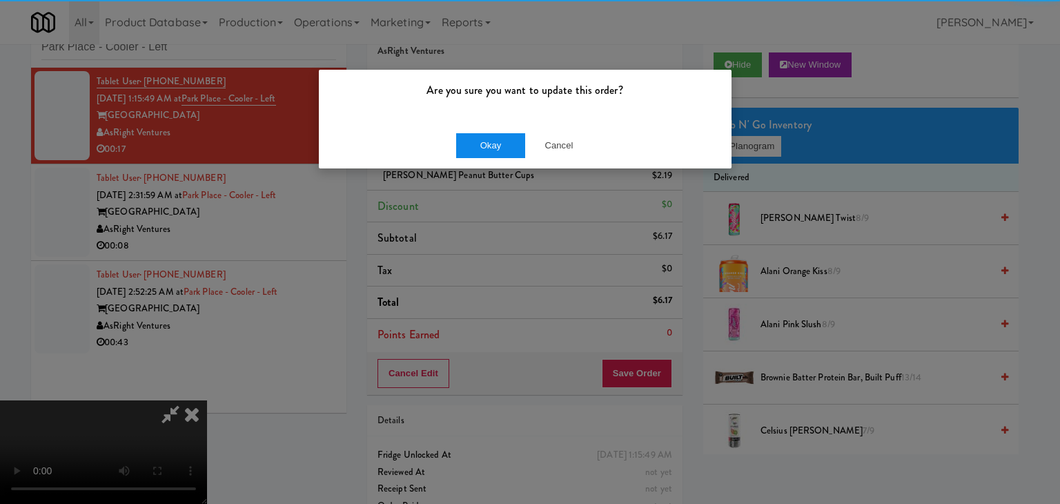
click at [491, 137] on div "Okay Cancel" at bounding box center [525, 145] width 413 height 46
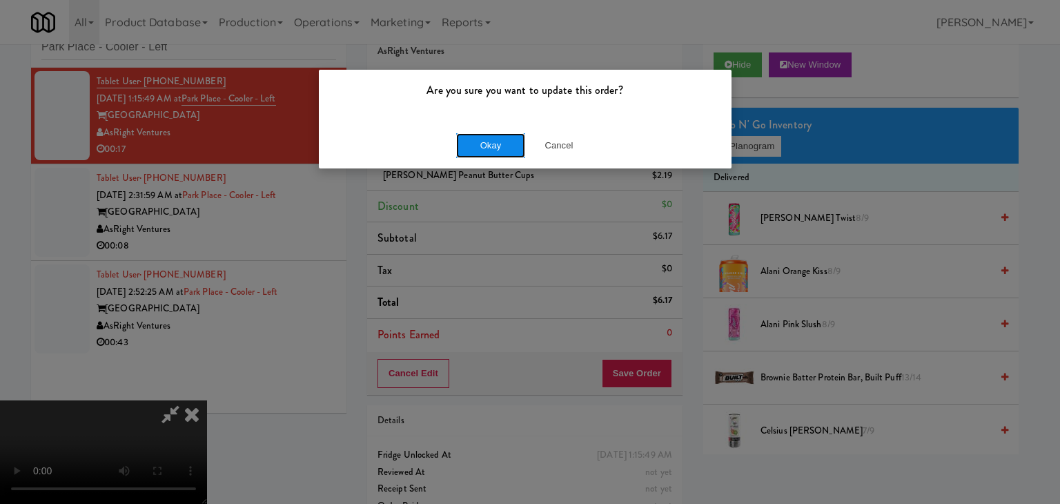
click at [488, 141] on button "Okay" at bounding box center [490, 145] width 69 height 25
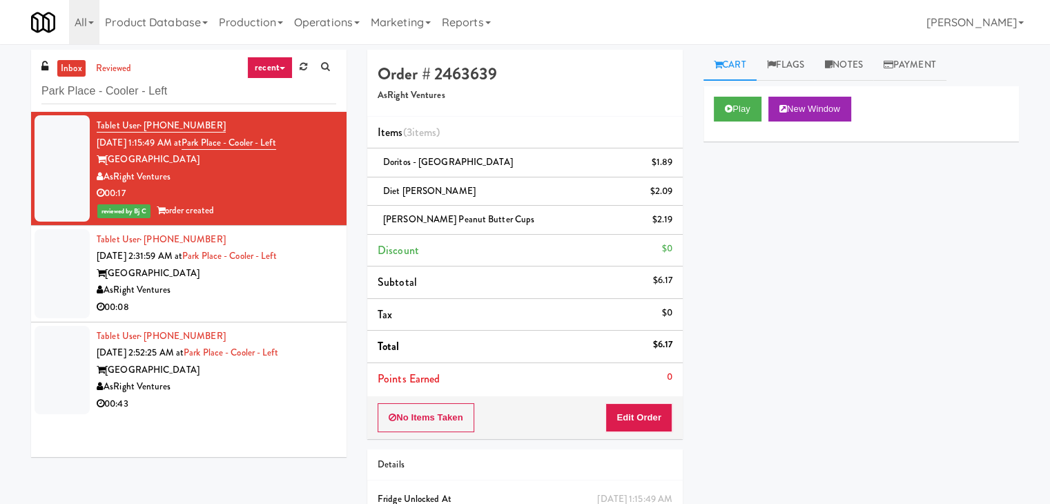
drag, startPoint x: 229, startPoint y: 292, endPoint x: 223, endPoint y: 289, distance: 7.1
click at [229, 292] on div "AsRight Ventures" at bounding box center [217, 290] width 240 height 17
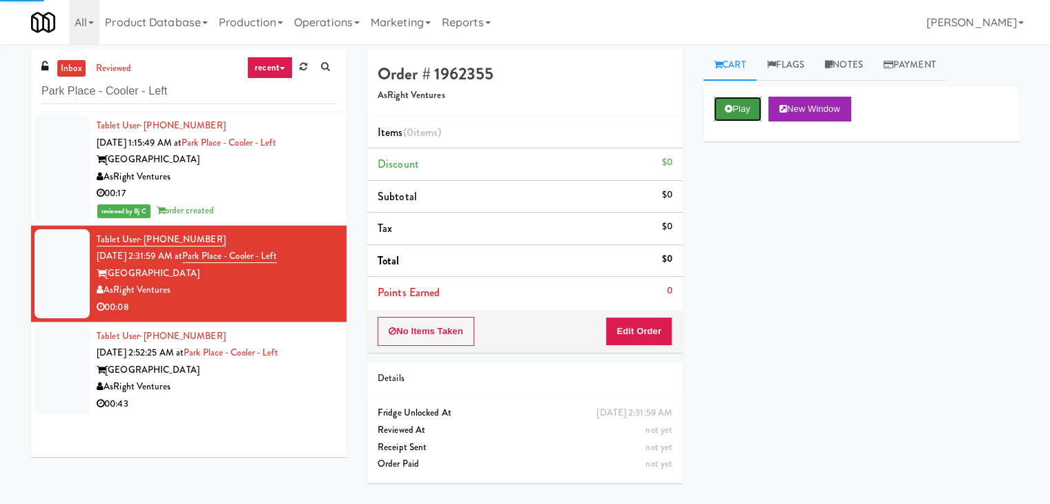
click at [730, 107] on icon at bounding box center [729, 108] width 8 height 9
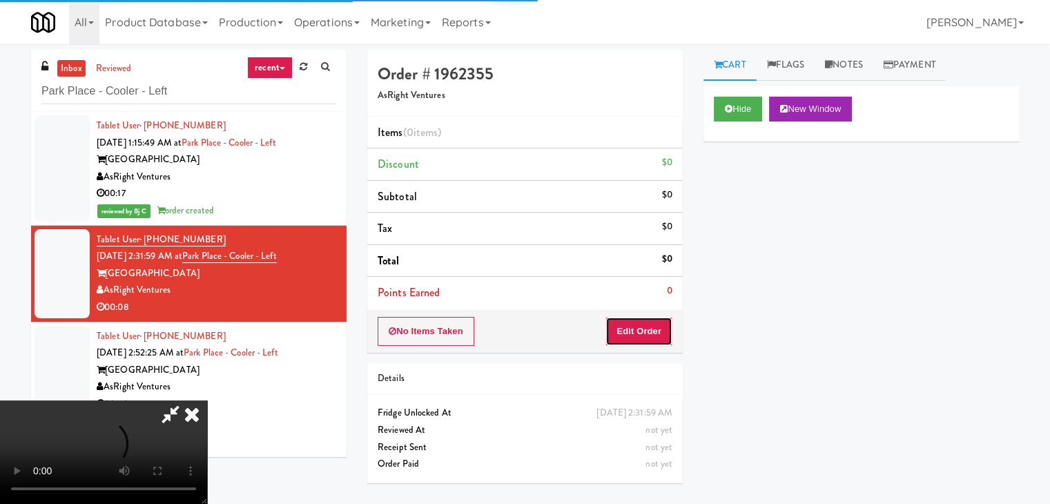
click at [622, 331] on button "Edit Order" at bounding box center [638, 331] width 67 height 29
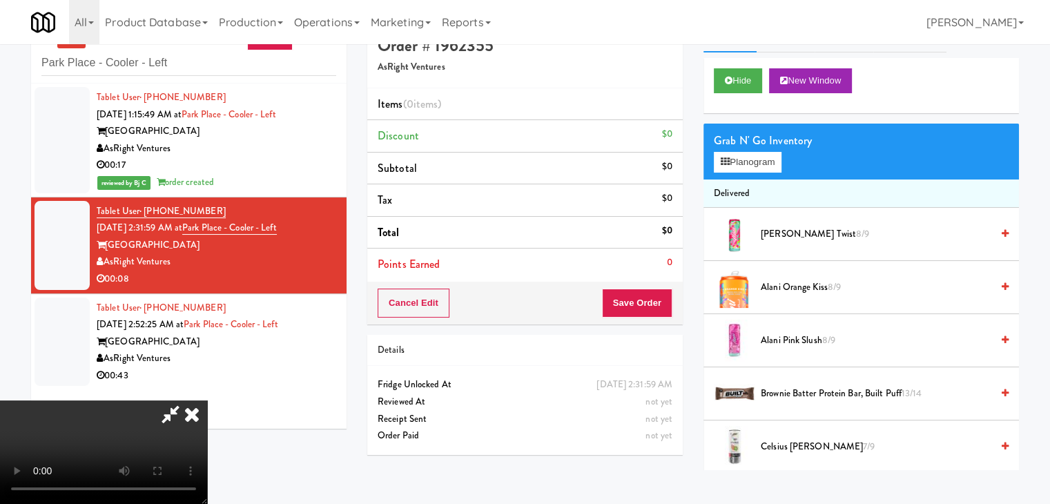
scroll to position [44, 0]
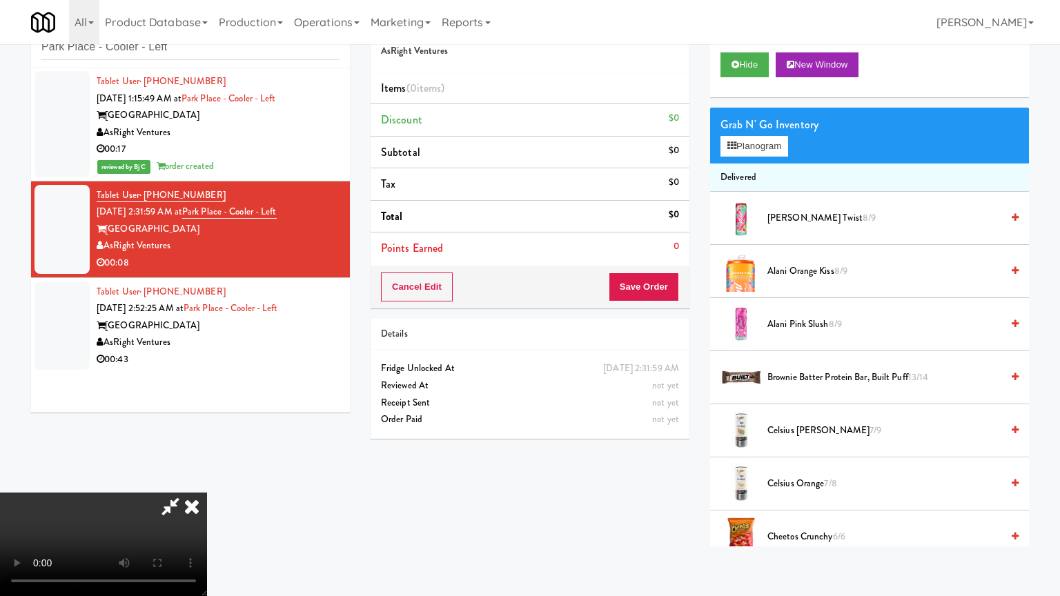
click at [207, 493] on video at bounding box center [103, 545] width 207 height 104
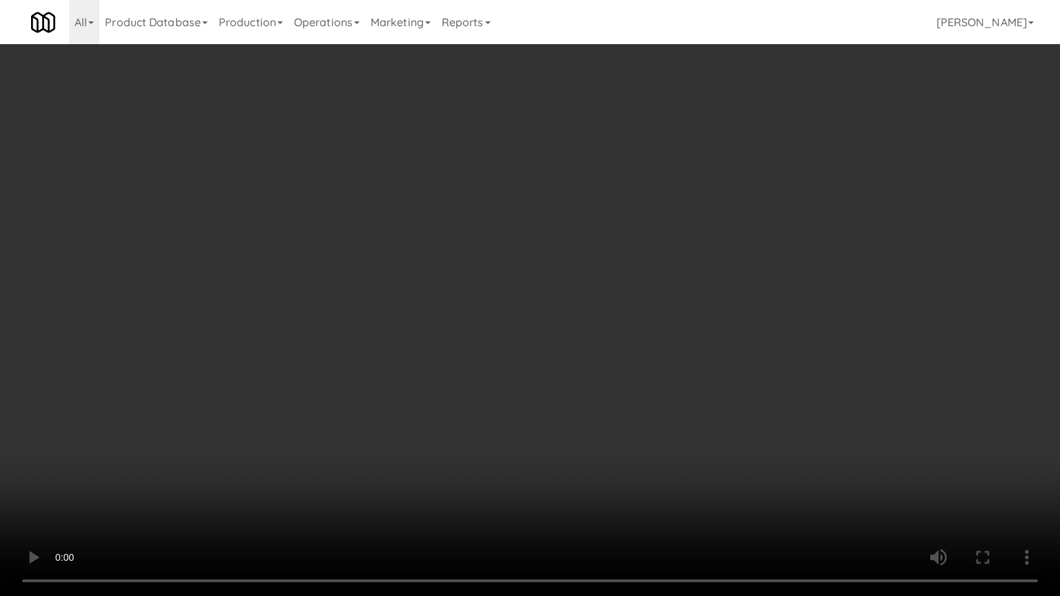
click at [697, 315] on video at bounding box center [530, 298] width 1060 height 596
click at [700, 322] on video at bounding box center [530, 298] width 1060 height 596
click at [701, 320] on video at bounding box center [530, 298] width 1060 height 596
click at [699, 315] on video at bounding box center [530, 298] width 1060 height 596
drag, startPoint x: 699, startPoint y: 315, endPoint x: 749, endPoint y: 185, distance: 139.2
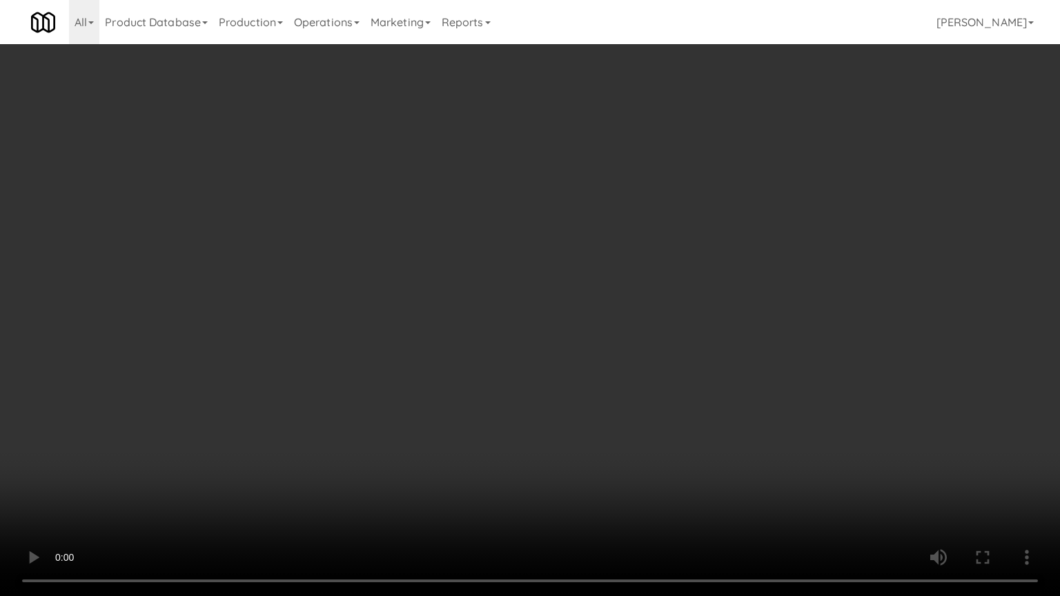
click at [699, 313] on video at bounding box center [530, 298] width 1060 height 596
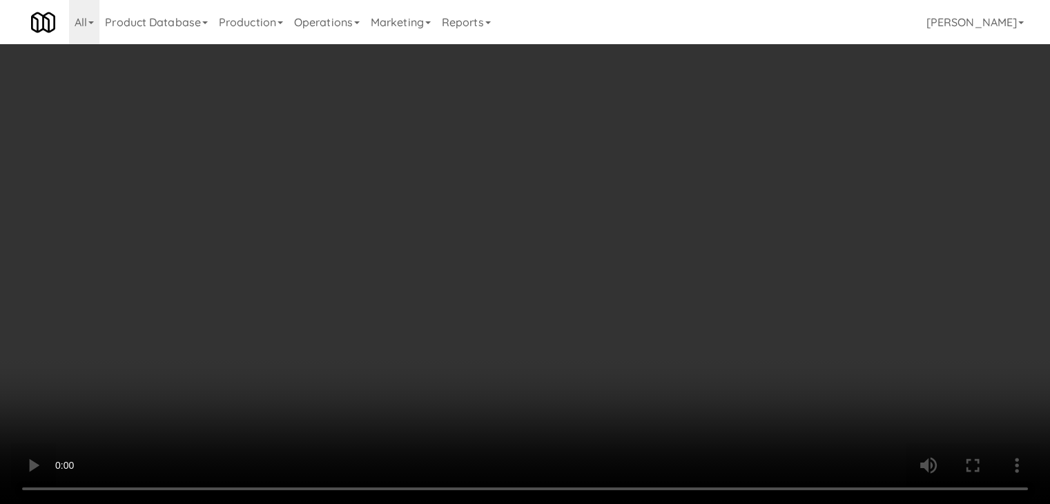
click at [524, 246] on video at bounding box center [525, 252] width 1050 height 504
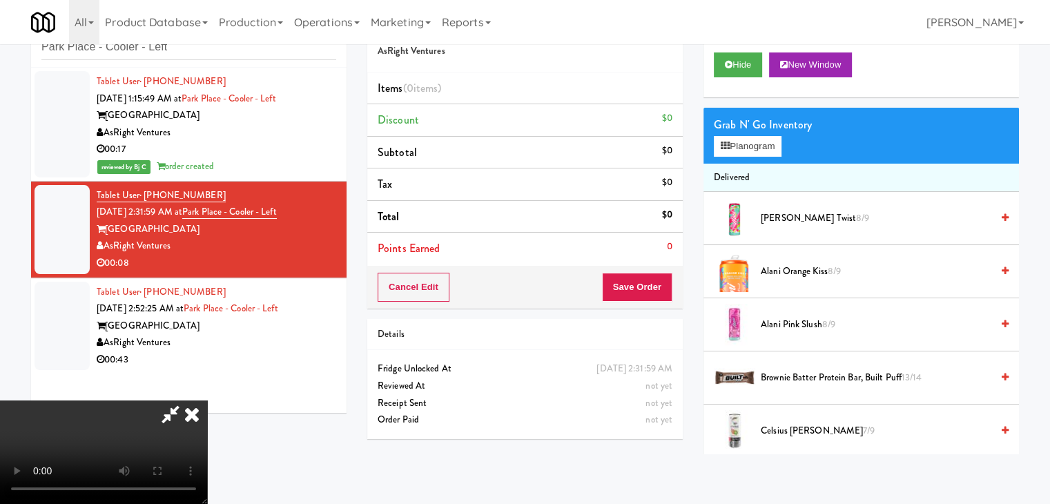
click at [207, 400] on video at bounding box center [103, 452] width 207 height 104
click at [755, 154] on button "Planogram" at bounding box center [748, 146] width 68 height 21
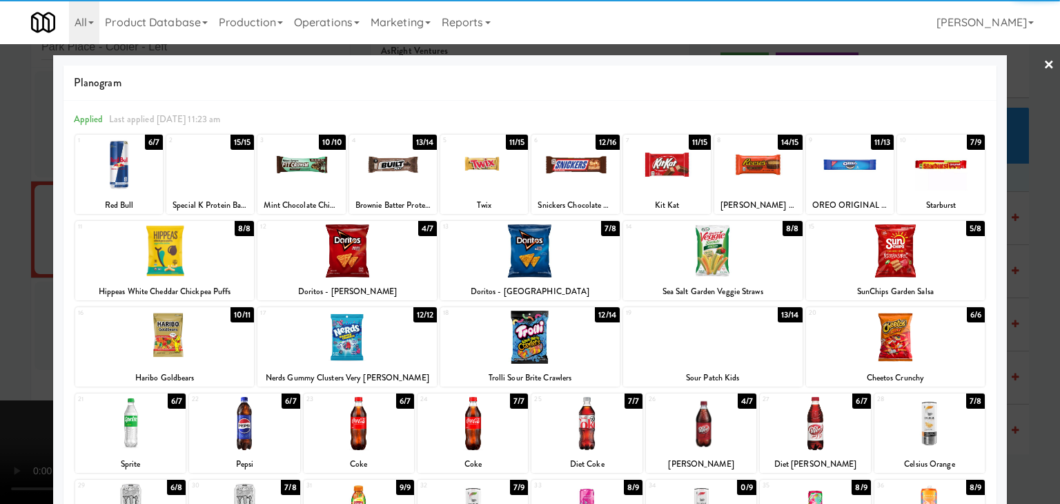
click at [365, 240] on div at bounding box center [347, 250] width 179 height 53
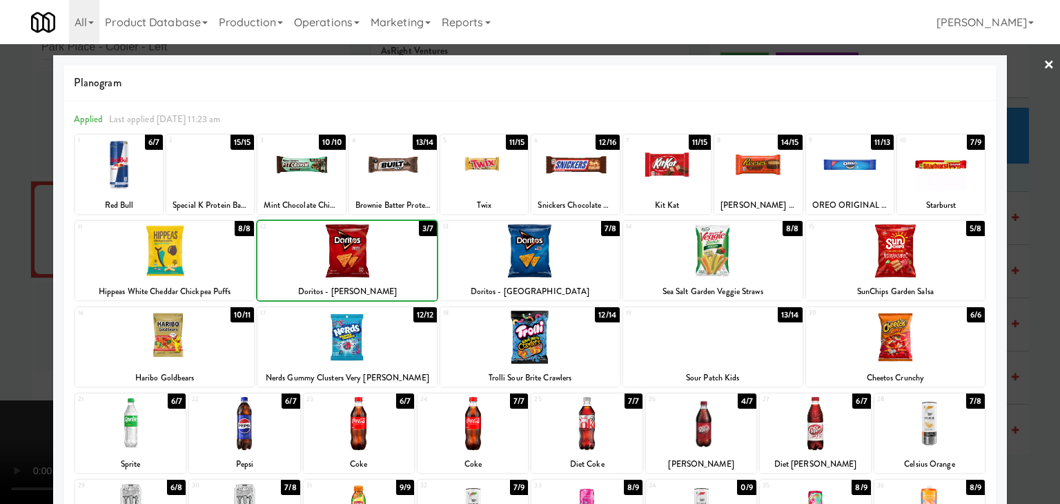
click at [461, 181] on div at bounding box center [484, 164] width 88 height 53
drag, startPoint x: 0, startPoint y: 233, endPoint x: 170, endPoint y: 241, distance: 170.0
click at [5, 233] on div at bounding box center [530, 252] width 1060 height 504
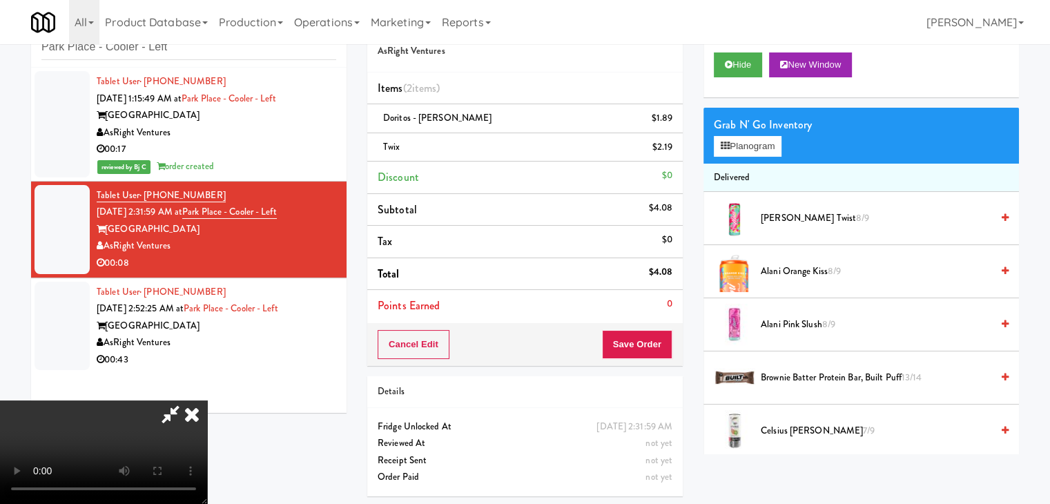
drag, startPoint x: 342, startPoint y: 262, endPoint x: 364, endPoint y: 265, distance: 21.7
click at [207, 400] on video at bounding box center [103, 452] width 207 height 104
click at [640, 340] on button "Save Order" at bounding box center [637, 344] width 70 height 29
click at [640, 339] on button "Save Order" at bounding box center [637, 344] width 70 height 29
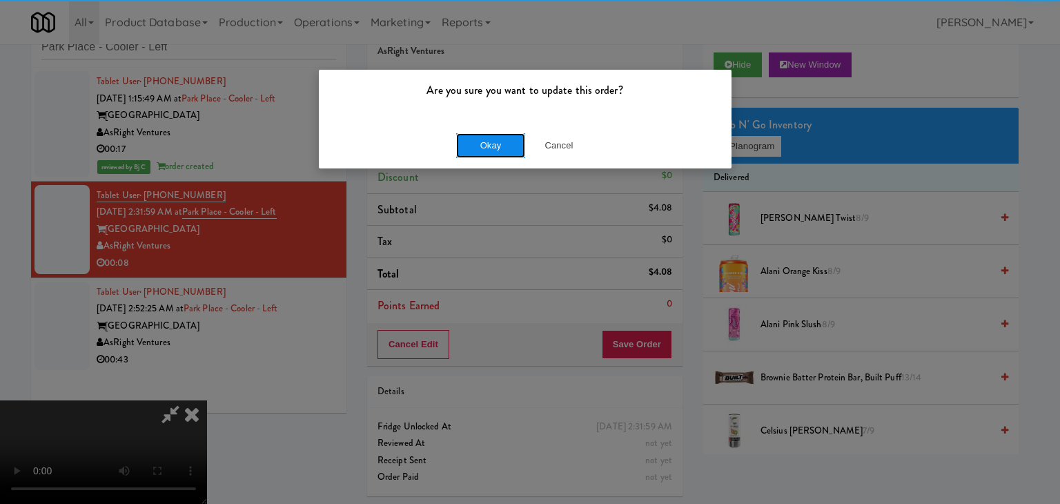
click at [478, 149] on button "Okay" at bounding box center [490, 145] width 69 height 25
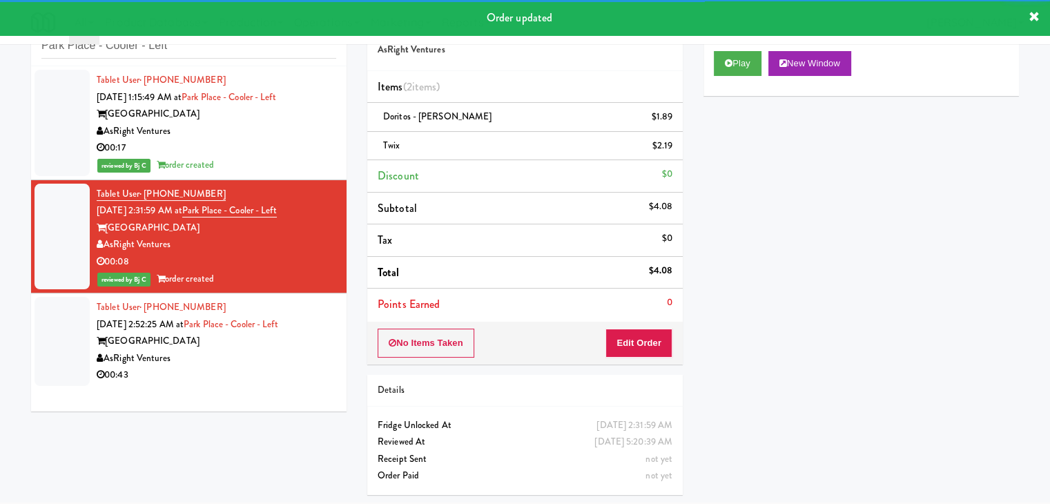
drag, startPoint x: 235, startPoint y: 360, endPoint x: 254, endPoint y: 349, distance: 21.9
click at [235, 359] on div "AsRight Ventures" at bounding box center [217, 358] width 240 height 17
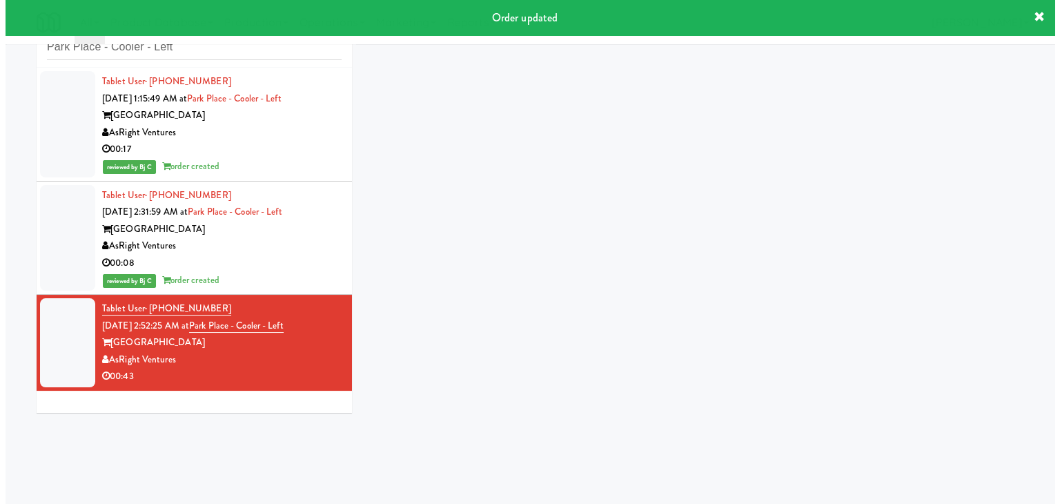
scroll to position [44, 0]
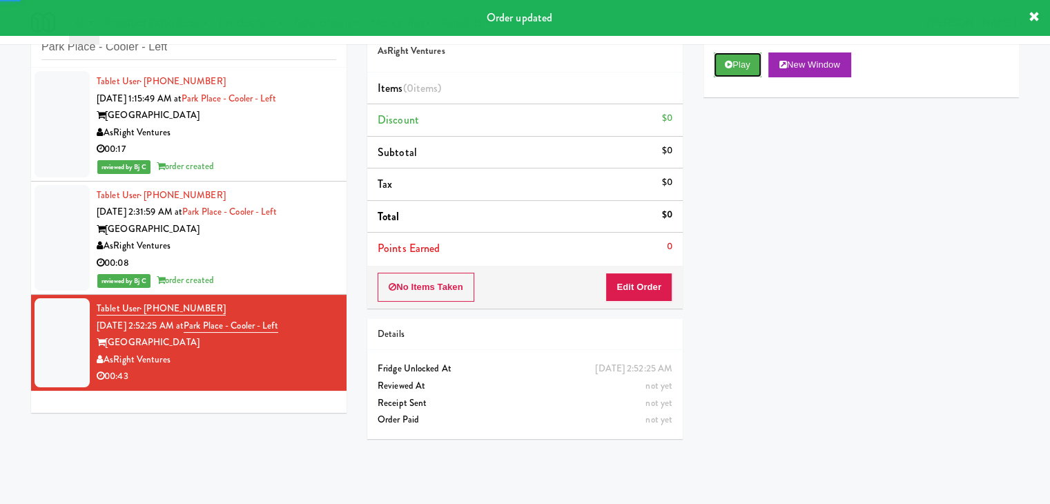
drag, startPoint x: 726, startPoint y: 58, endPoint x: 731, endPoint y: 77, distance: 19.3
click at [732, 59] on button "Play" at bounding box center [738, 64] width 48 height 25
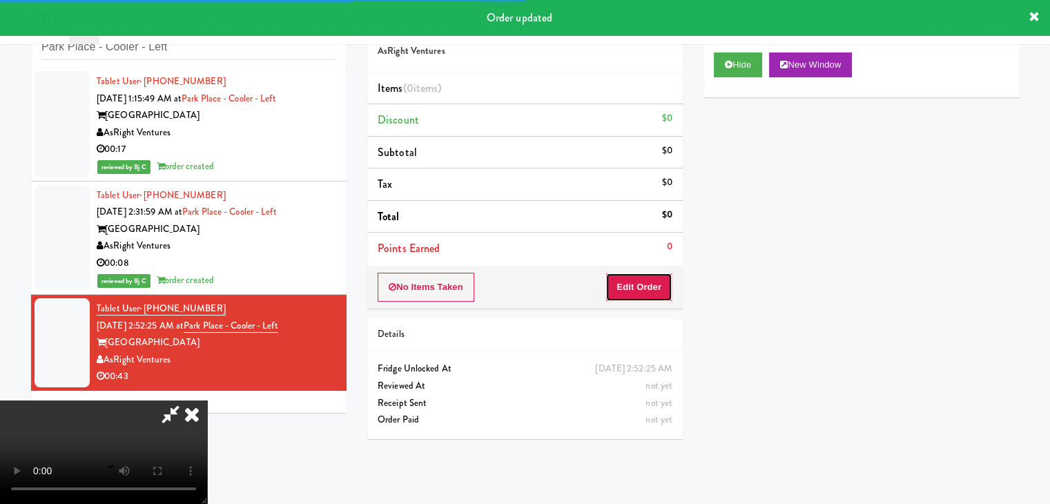
click at [632, 288] on button "Edit Order" at bounding box center [638, 287] width 67 height 29
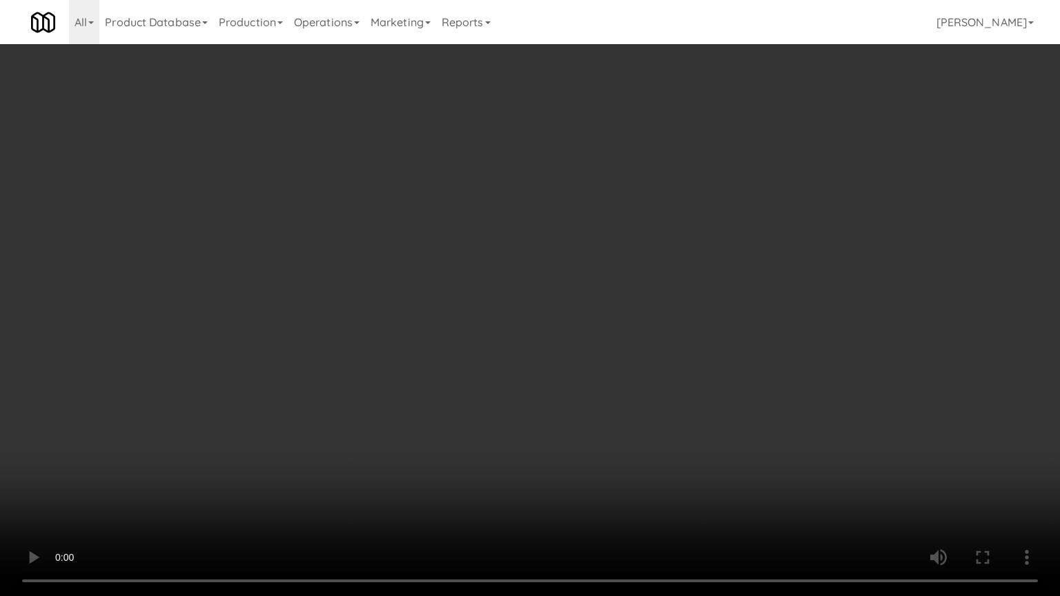
click at [654, 293] on video at bounding box center [530, 298] width 1060 height 596
click at [624, 305] on video at bounding box center [530, 298] width 1060 height 596
click at [652, 329] on video at bounding box center [530, 298] width 1060 height 596
click at [660, 334] on video at bounding box center [530, 298] width 1060 height 596
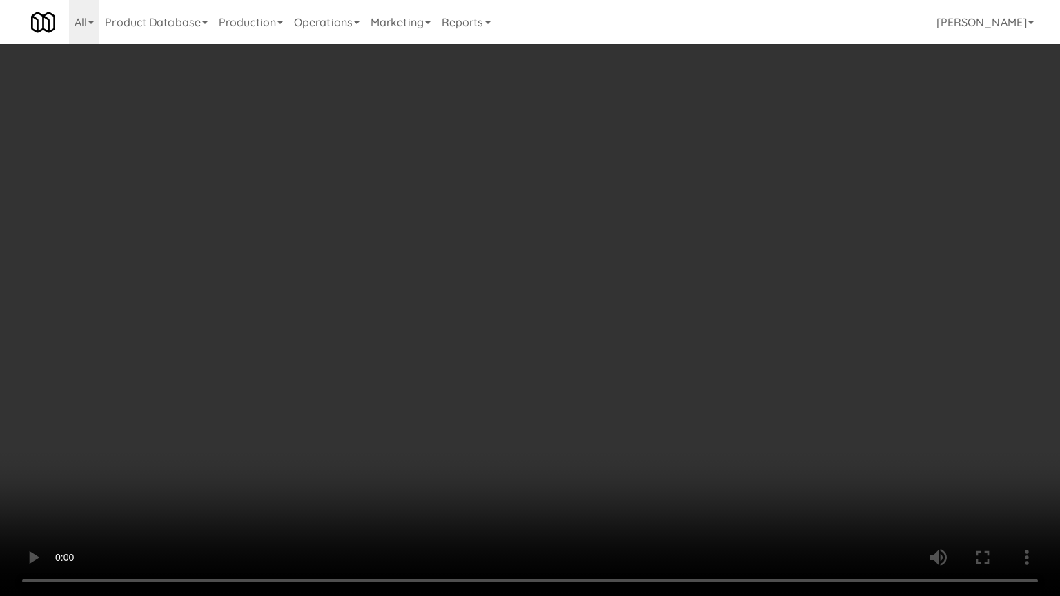
click at [660, 334] on video at bounding box center [530, 298] width 1060 height 596
click at [672, 348] on video at bounding box center [530, 298] width 1060 height 596
click at [594, 350] on video at bounding box center [530, 298] width 1060 height 596
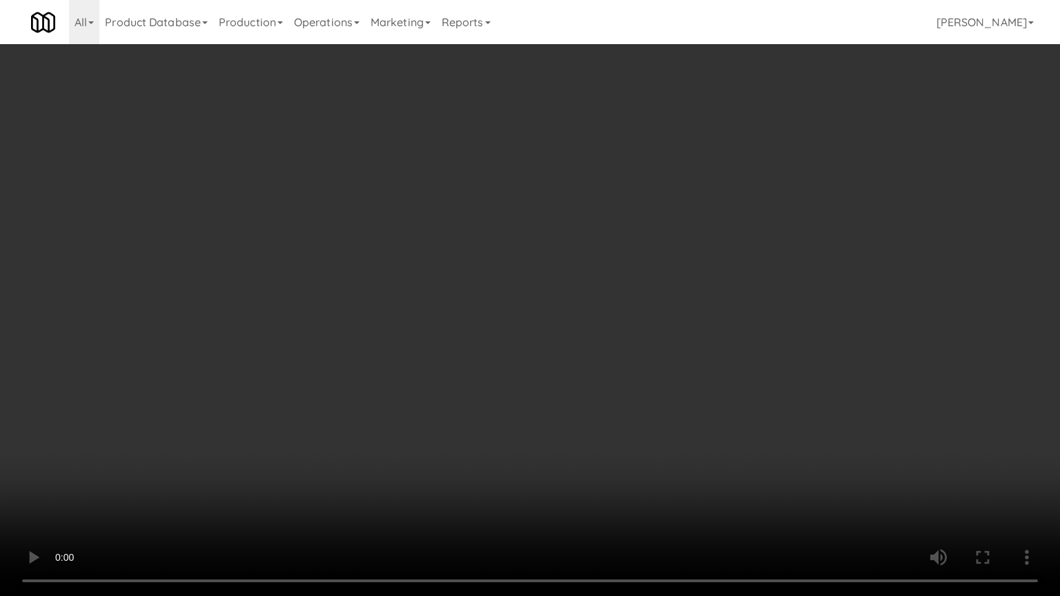
click at [598, 349] on video at bounding box center [530, 298] width 1060 height 596
click at [599, 344] on video at bounding box center [530, 298] width 1060 height 596
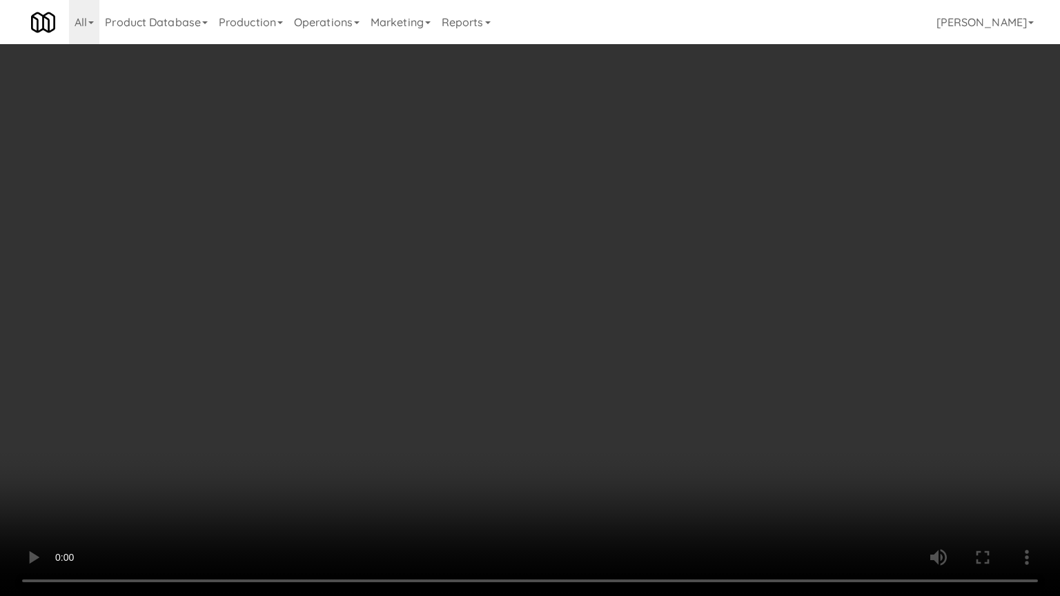
click at [601, 344] on video at bounding box center [530, 298] width 1060 height 596
click at [602, 344] on video at bounding box center [530, 298] width 1060 height 596
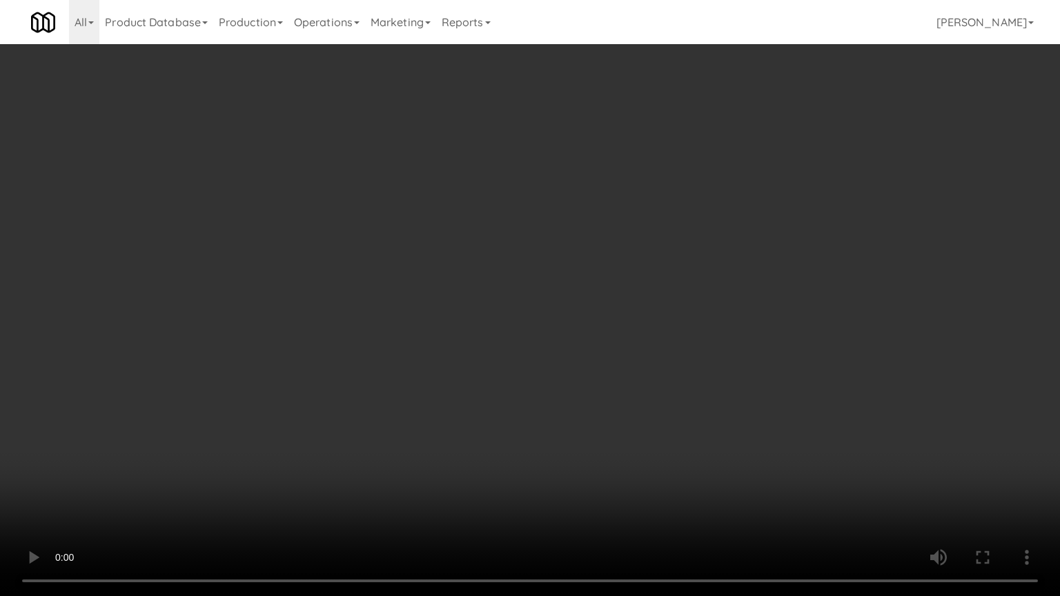
click at [602, 344] on video at bounding box center [530, 298] width 1060 height 596
click at [614, 337] on video at bounding box center [530, 298] width 1060 height 596
click at [617, 368] on video at bounding box center [530, 298] width 1060 height 596
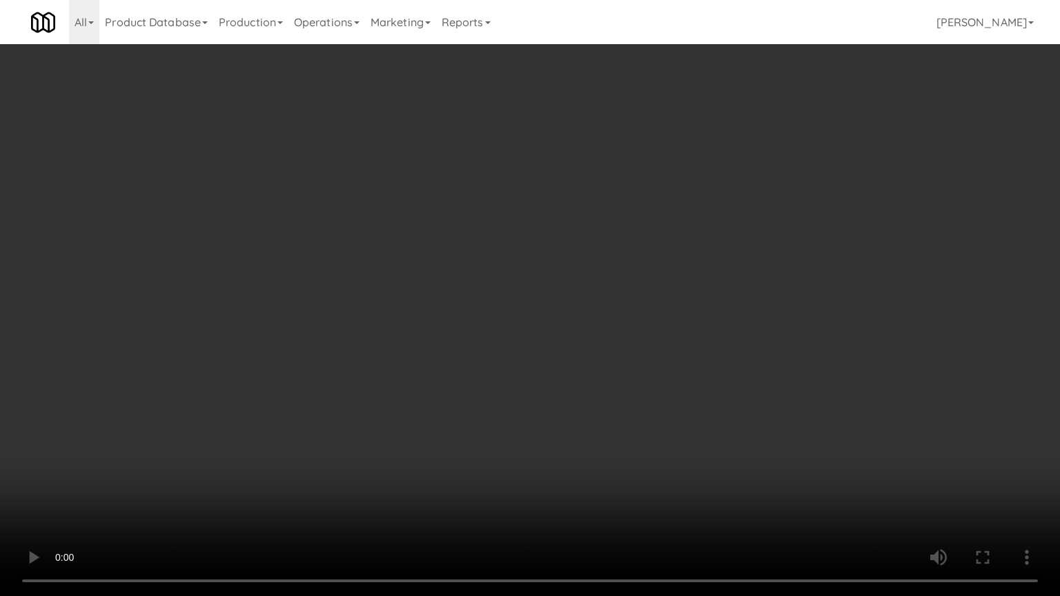
click at [617, 368] on video at bounding box center [530, 298] width 1060 height 596
click at [651, 355] on video at bounding box center [530, 298] width 1060 height 596
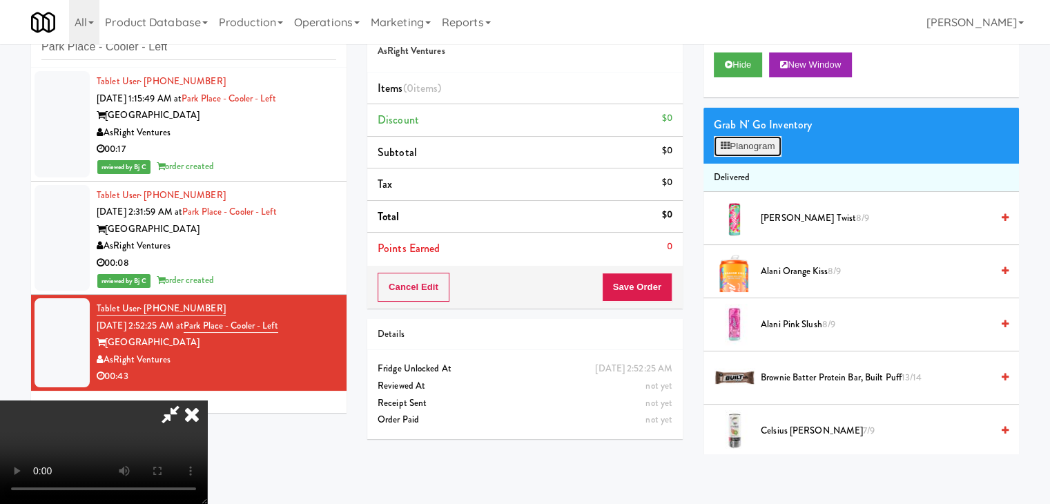
click at [726, 151] on button "Planogram" at bounding box center [748, 146] width 68 height 21
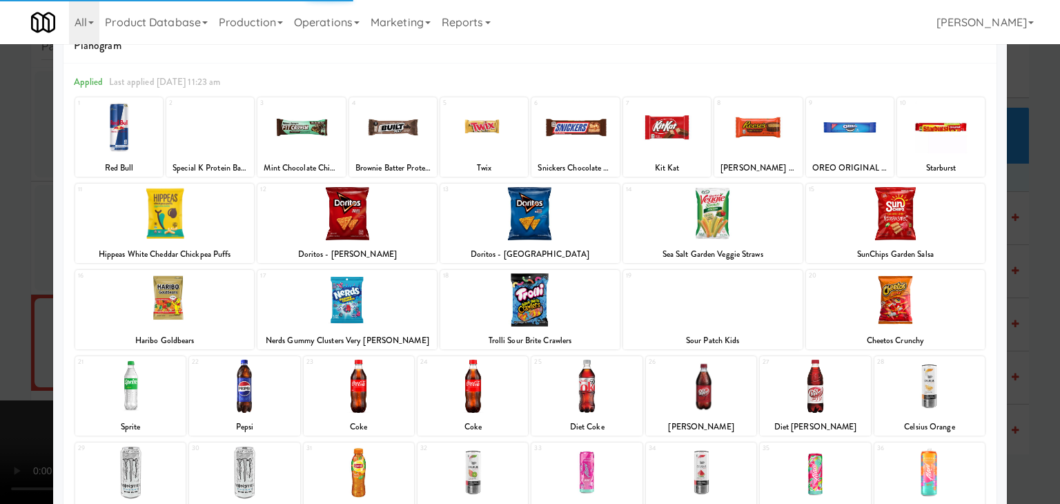
scroll to position [69, 0]
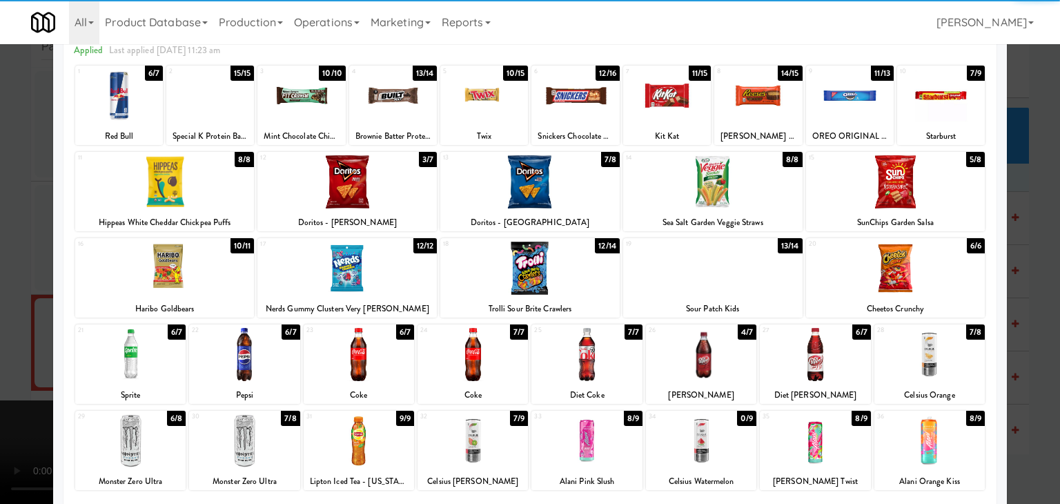
click at [704, 360] on div at bounding box center [701, 354] width 110 height 53
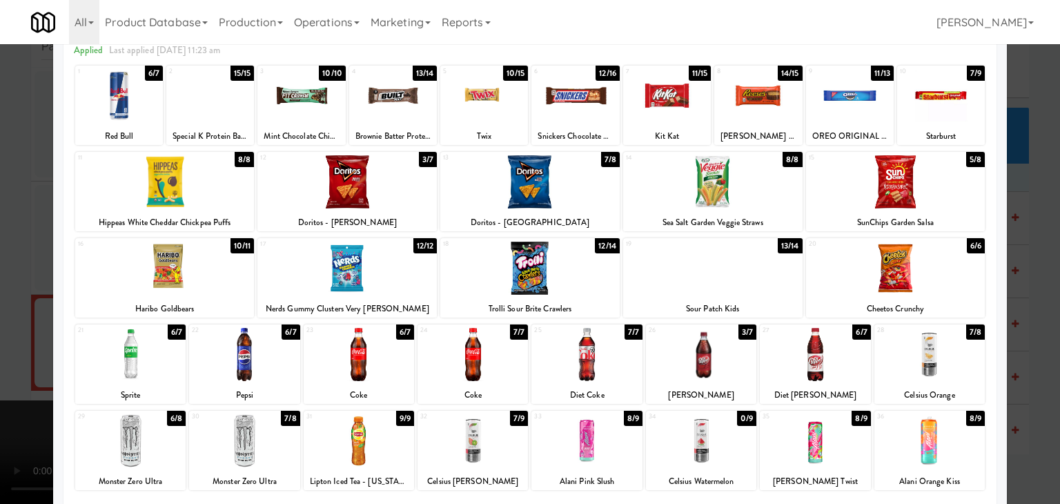
click at [599, 360] on div at bounding box center [587, 354] width 110 height 53
drag, startPoint x: 360, startPoint y: 251, endPoint x: 433, endPoint y: 269, distance: 75.2
click at [362, 253] on div at bounding box center [347, 268] width 179 height 53
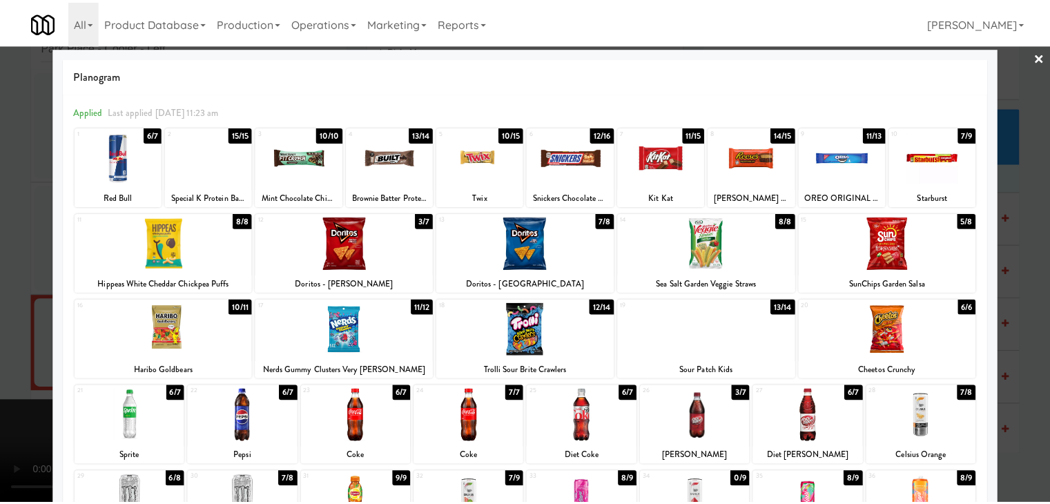
scroll to position [0, 0]
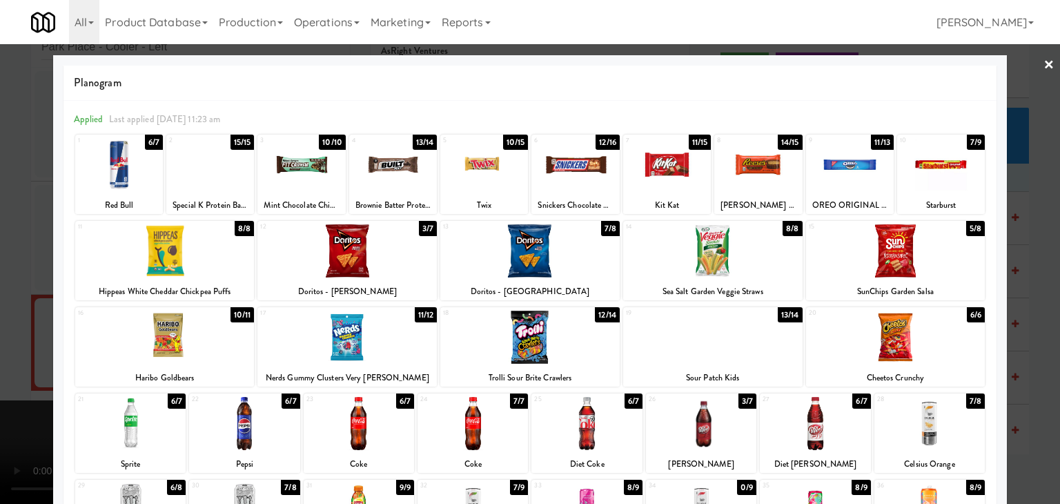
click at [726, 183] on div at bounding box center [759, 164] width 88 height 53
drag, startPoint x: 0, startPoint y: 346, endPoint x: 195, endPoint y: 346, distance: 195.4
click at [3, 346] on div at bounding box center [530, 252] width 1060 height 504
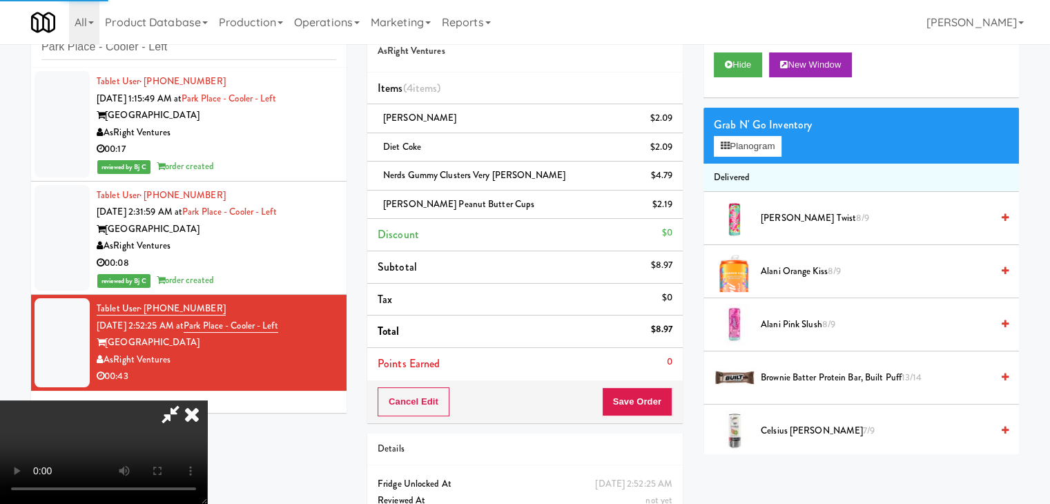
click at [649, 412] on div "Order # 2837596 AsRight Ventures Items (4 items ) Dr. Pepper $2.09 Diet Coke $2…" at bounding box center [525, 285] width 336 height 559
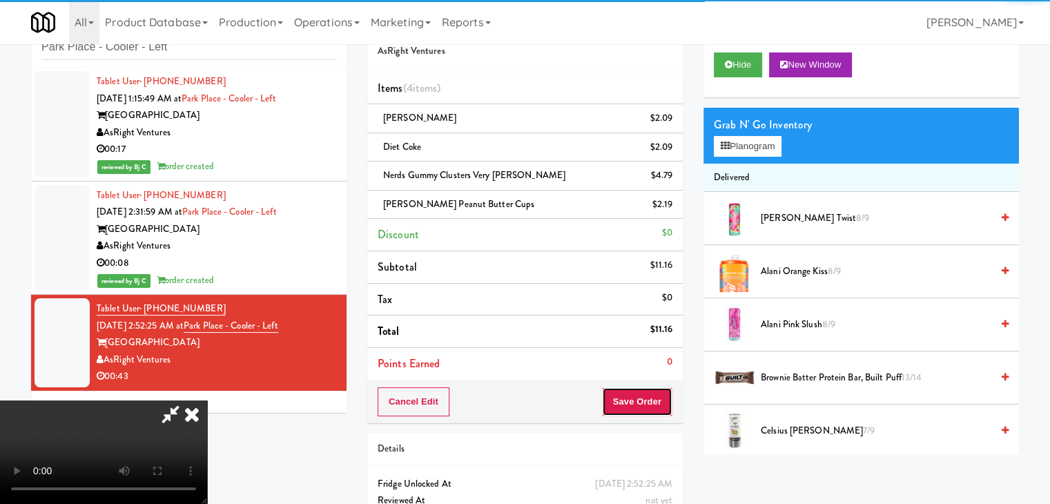
click at [643, 412] on button "Save Order" at bounding box center [637, 401] width 70 height 29
click at [649, 407] on button "Save Order" at bounding box center [637, 401] width 70 height 29
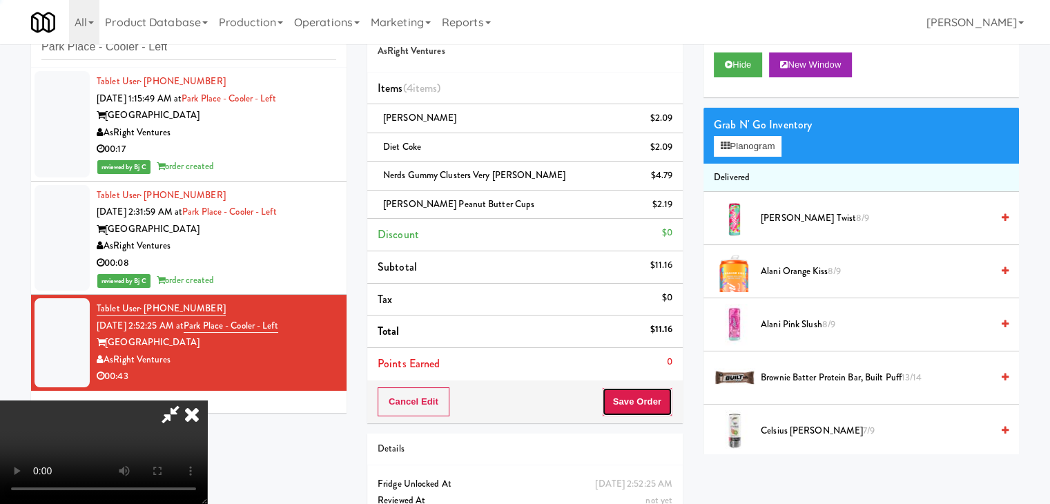
click at [652, 402] on button "Save Order" at bounding box center [637, 401] width 70 height 29
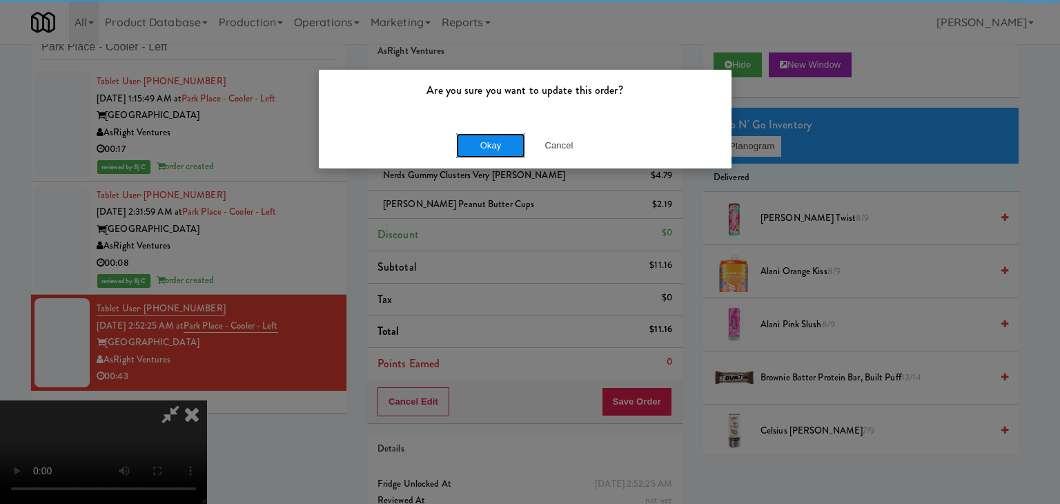
click at [492, 148] on button "Okay" at bounding box center [490, 145] width 69 height 25
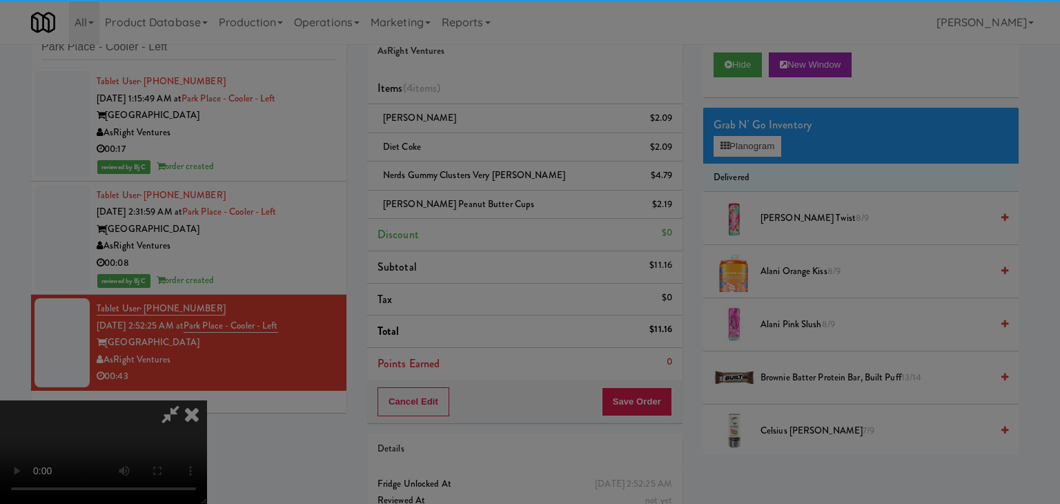
click at [492, 143] on div "Okay Cancel" at bounding box center [525, 120] width 413 height 46
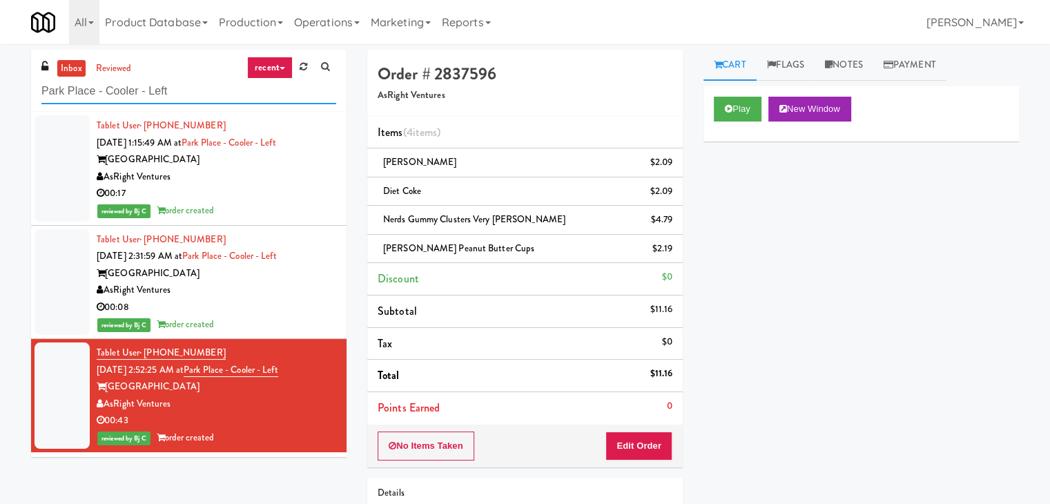
drag, startPoint x: 38, startPoint y: 94, endPoint x: 0, endPoint y: 100, distance: 38.5
click at [0, 98] on div "inbox reviewed recent all unclear take inventory issue suspicious failed recent…" at bounding box center [525, 329] width 1050 height 559
paste input "JVT Cooler 1 Soda"
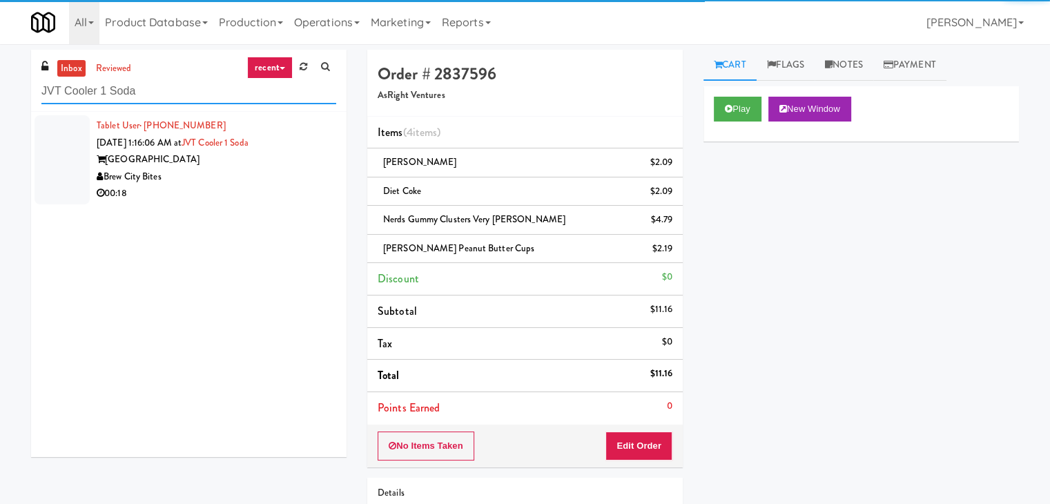
type input "JVT Cooler 1 Soda"
click at [277, 189] on div "00:18" at bounding box center [217, 193] width 240 height 17
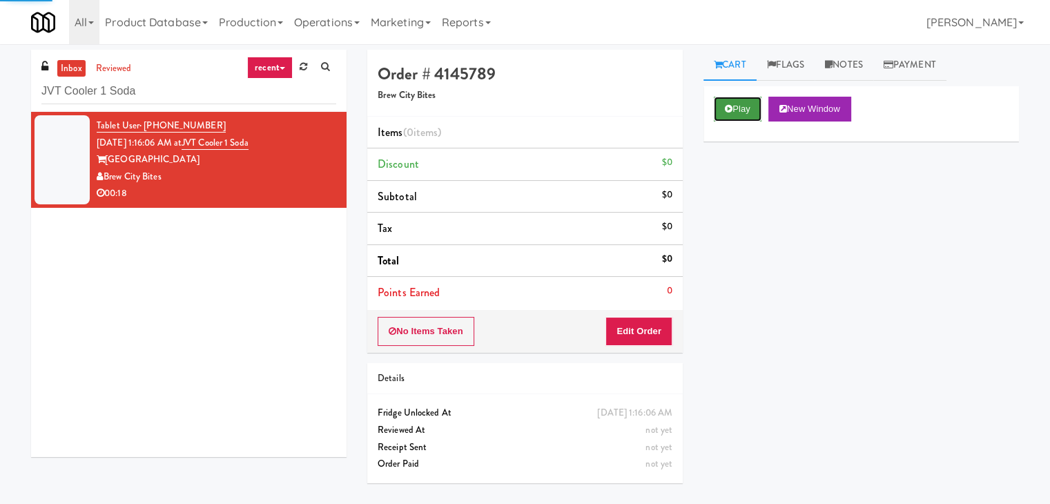
click at [735, 117] on button "Play" at bounding box center [738, 109] width 48 height 25
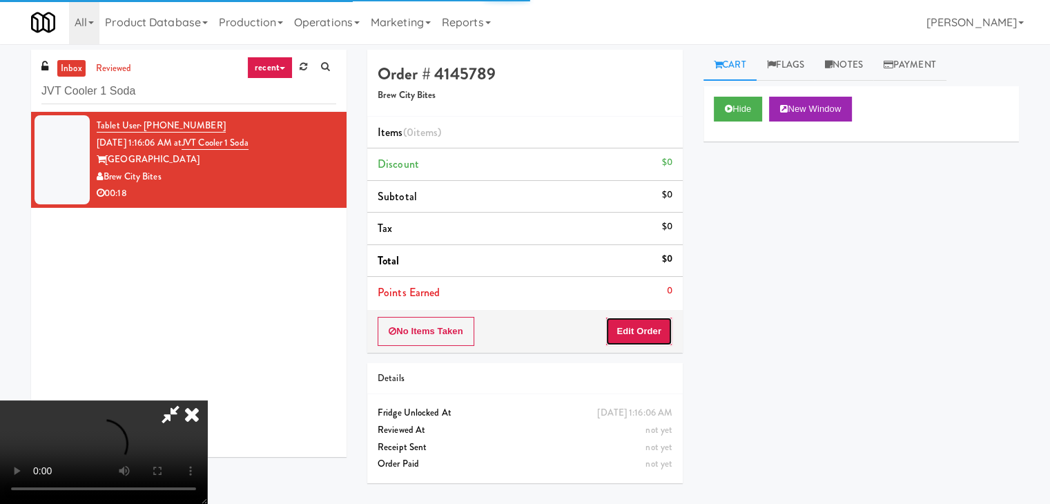
click at [628, 321] on button "Edit Order" at bounding box center [638, 331] width 67 height 29
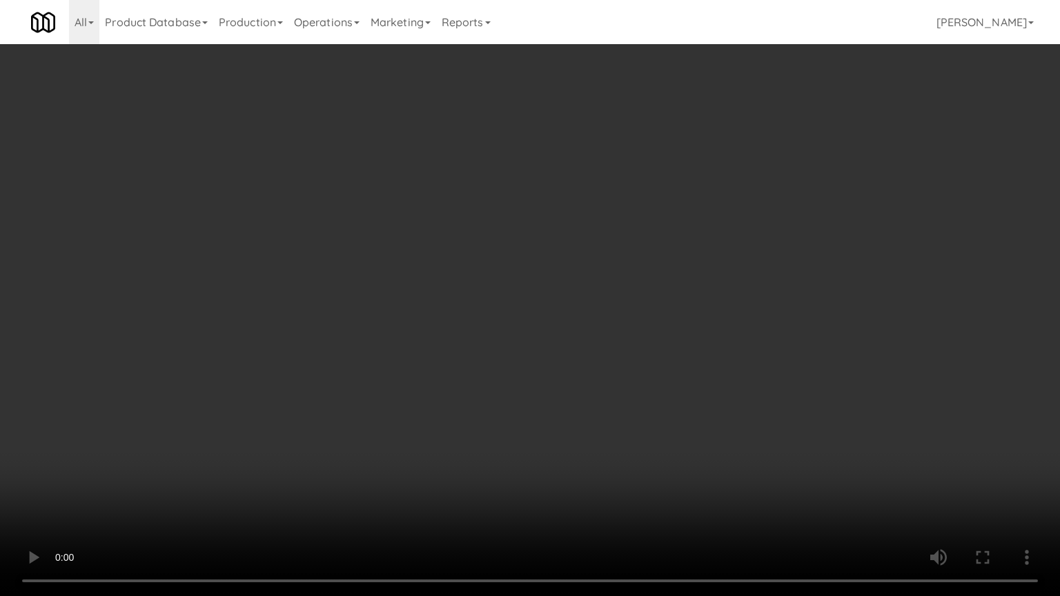
click at [626, 349] on video at bounding box center [530, 298] width 1060 height 596
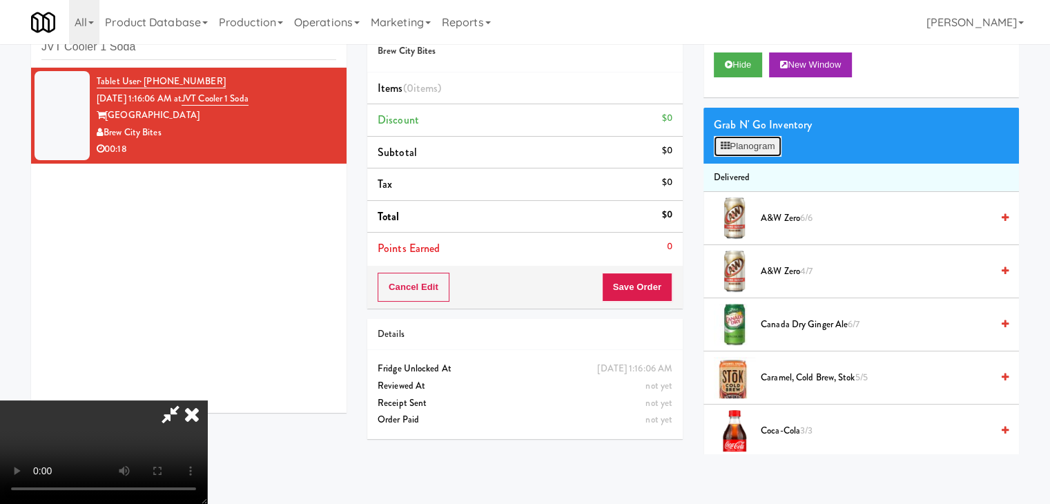
click at [750, 137] on button "Planogram" at bounding box center [748, 146] width 68 height 21
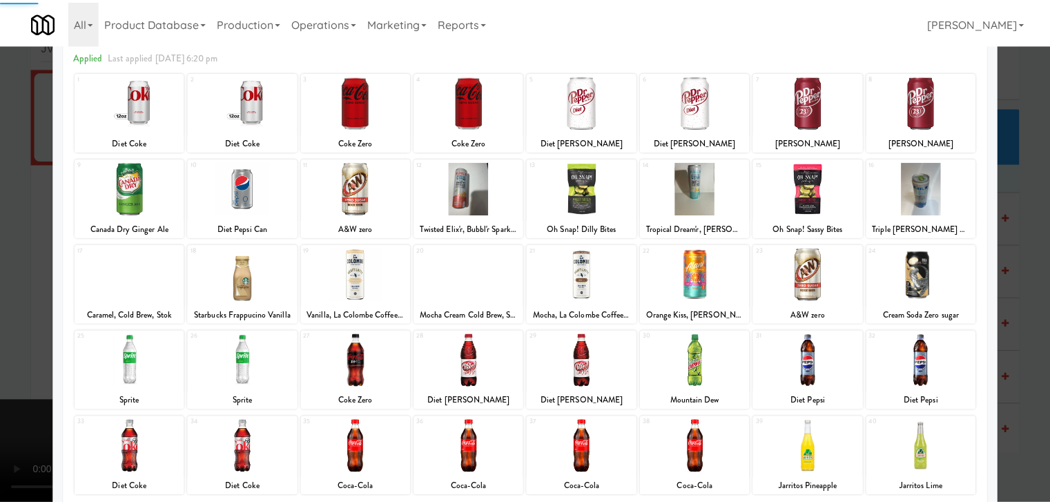
scroll to position [174, 0]
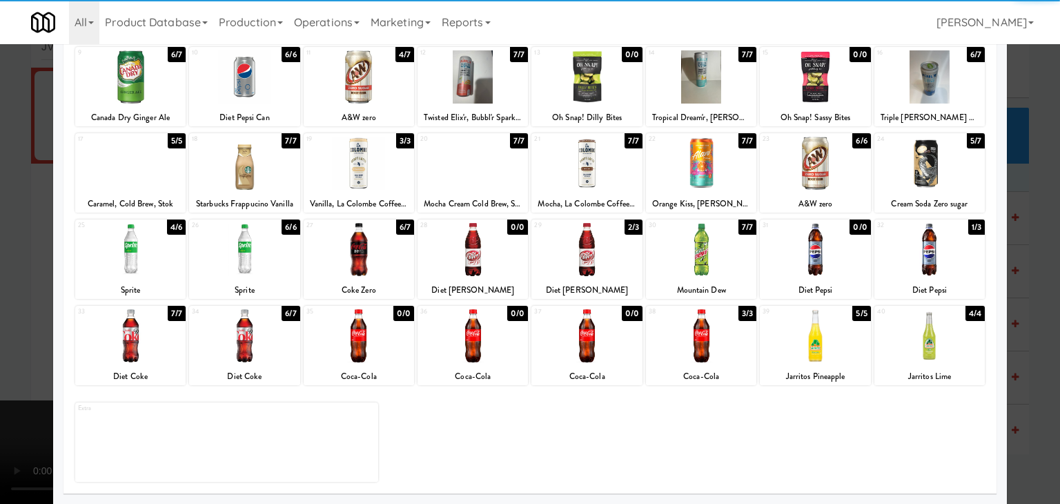
click at [258, 343] on div at bounding box center [244, 335] width 110 height 53
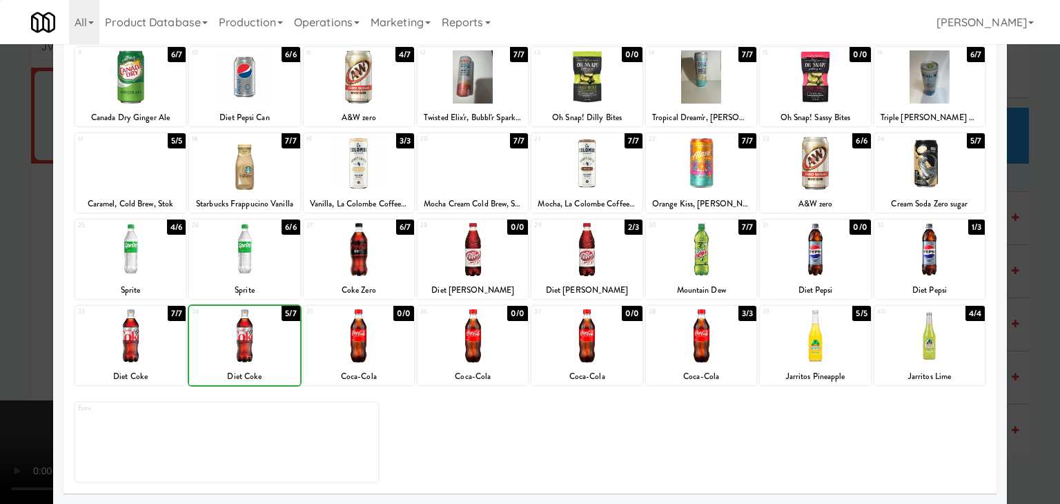
drag, startPoint x: 0, startPoint y: 349, endPoint x: 49, endPoint y: 343, distance: 49.3
click at [18, 344] on div at bounding box center [530, 252] width 1060 height 504
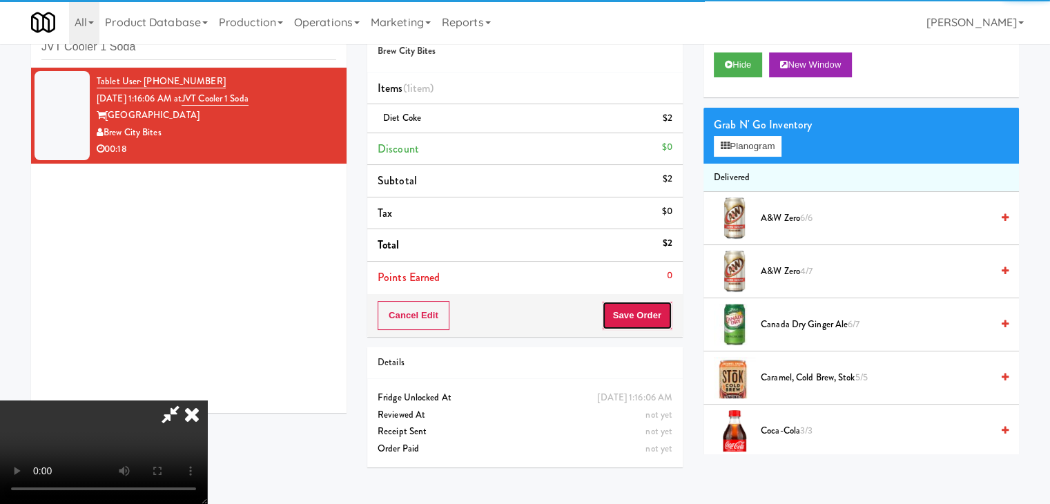
click at [644, 317] on button "Save Order" at bounding box center [637, 315] width 70 height 29
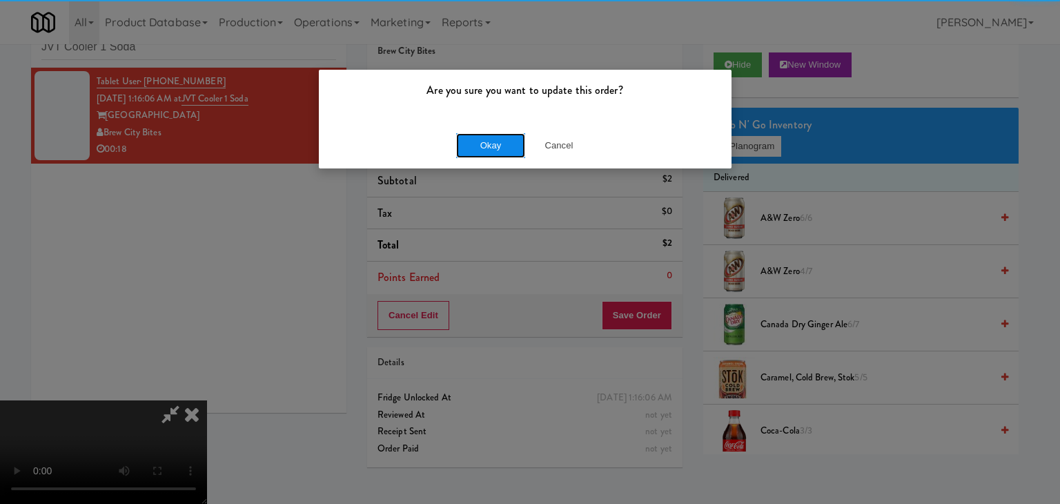
click at [486, 153] on button "Okay" at bounding box center [490, 145] width 69 height 25
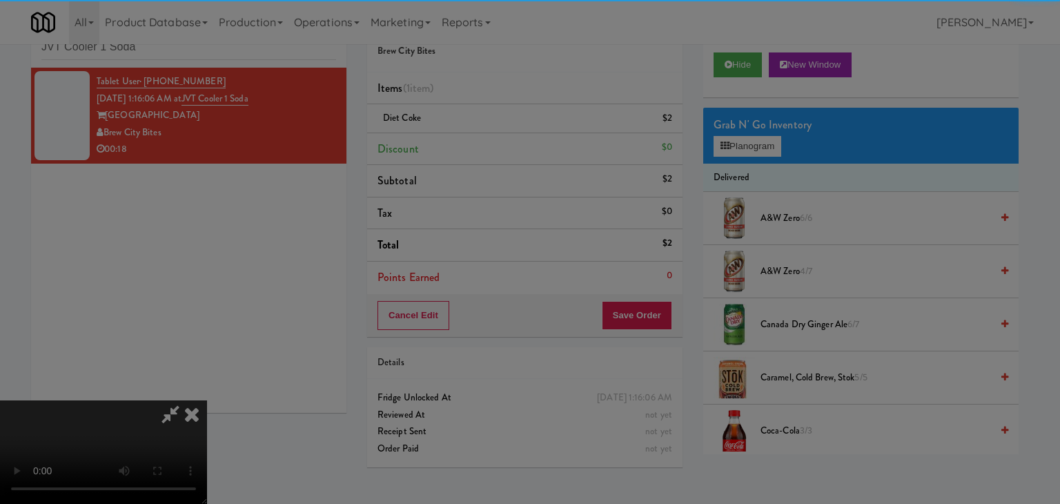
click at [486, 151] on body "Are you sure you want to update this order? Okay Cancel Okay Are you sure you w…" at bounding box center [530, 252] width 1060 height 504
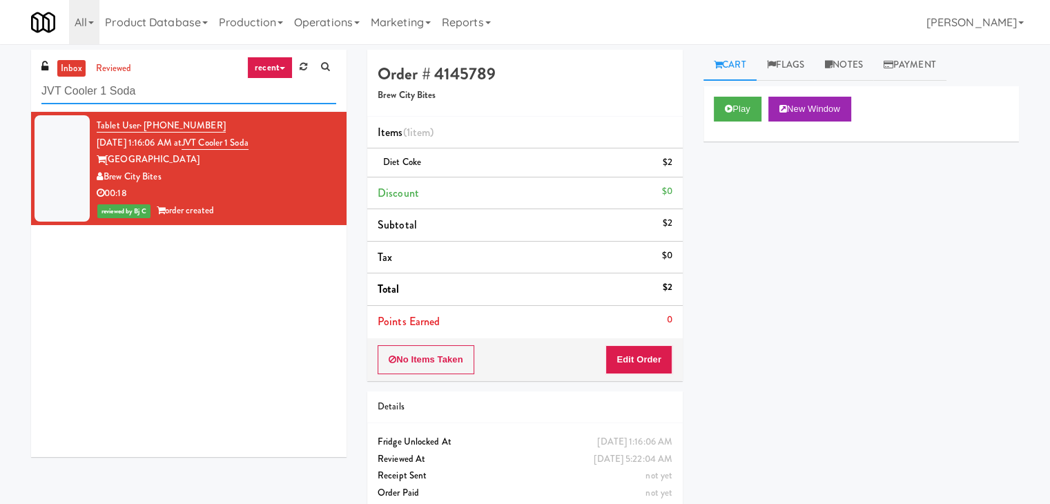
click at [0, 99] on div "inbox reviewed recent all unclear take inventory issue suspicious failed recent…" at bounding box center [525, 286] width 1050 height 472
paste input "Pantry 101 @ [GEOGRAPHIC_DATA]"
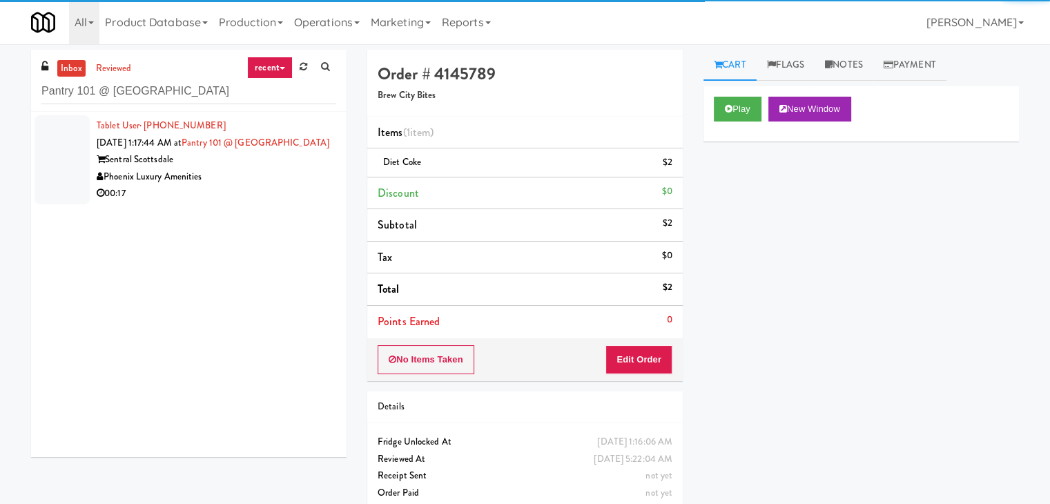
click at [276, 187] on div "Tablet User · (214) 535-2145 Sep 7, 2025 1:17:44 AM at Pantry 101 @ Sentral Sco…" at bounding box center [217, 159] width 240 height 85
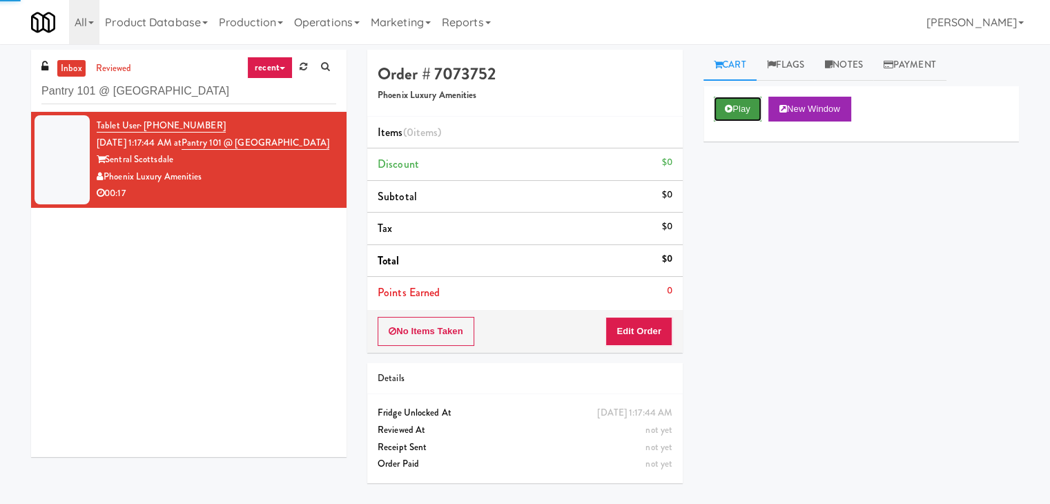
click at [734, 116] on button "Play" at bounding box center [738, 109] width 48 height 25
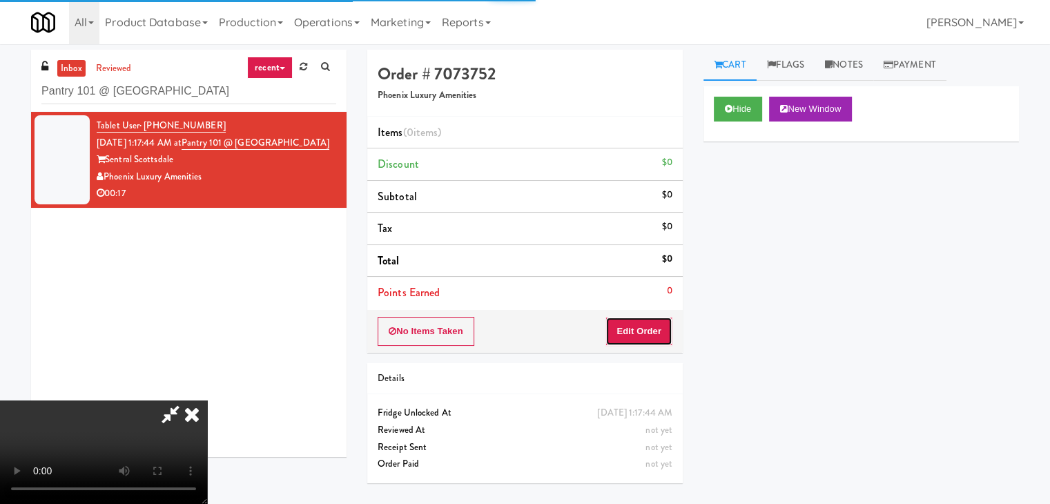
click at [650, 339] on button "Edit Order" at bounding box center [638, 331] width 67 height 29
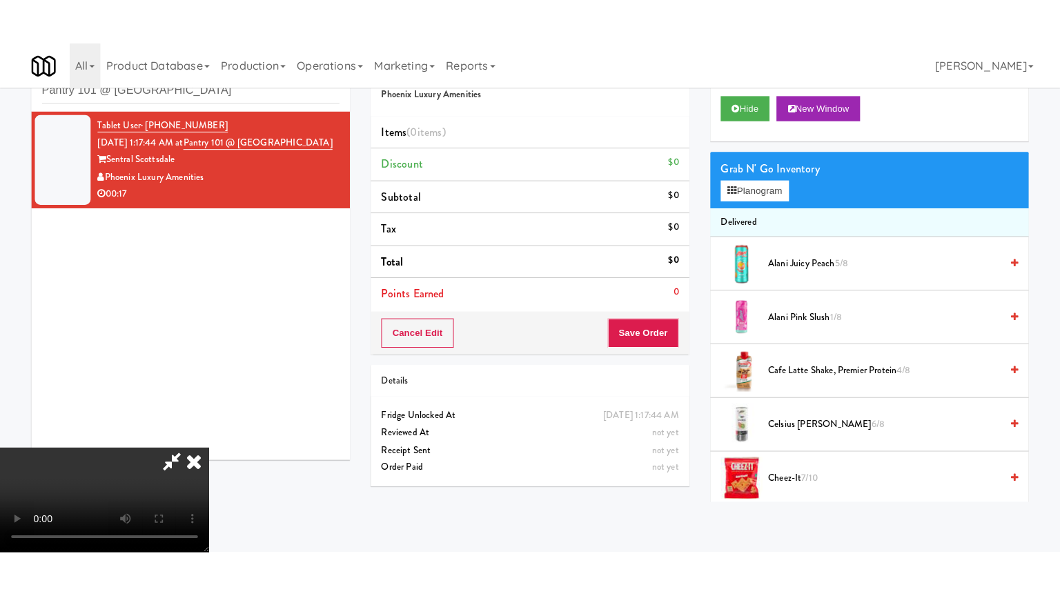
scroll to position [194, 0]
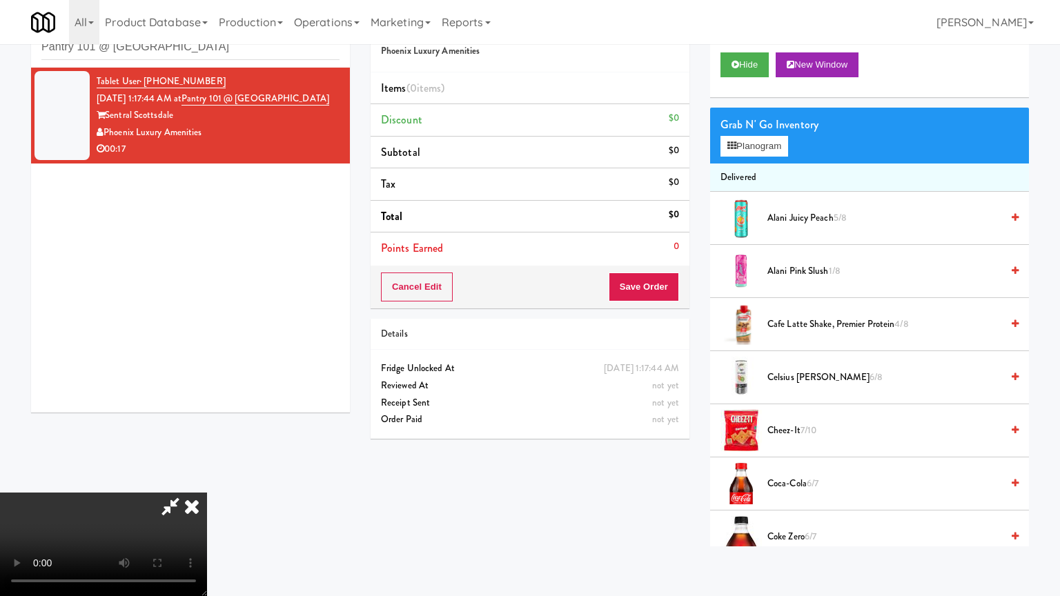
click at [207, 527] on video at bounding box center [103, 545] width 207 height 104
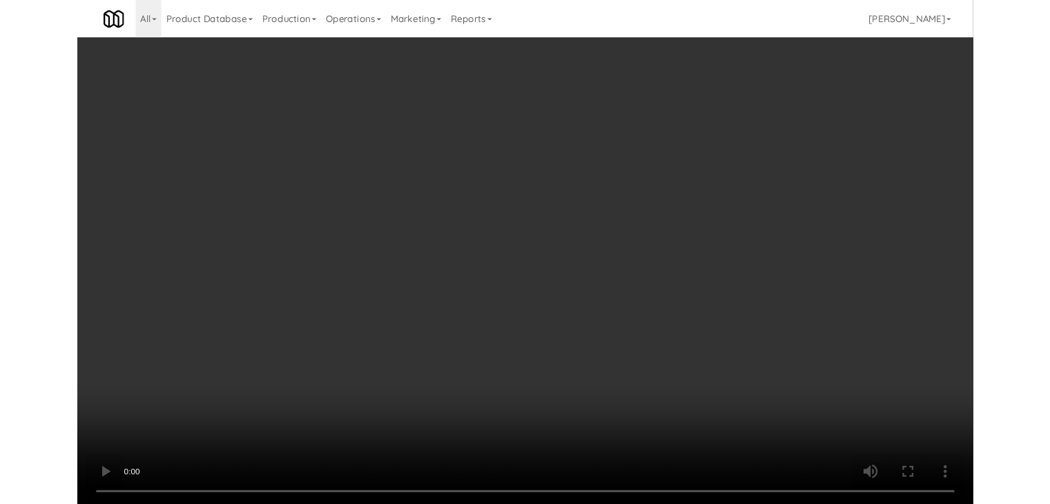
scroll to position [0, 0]
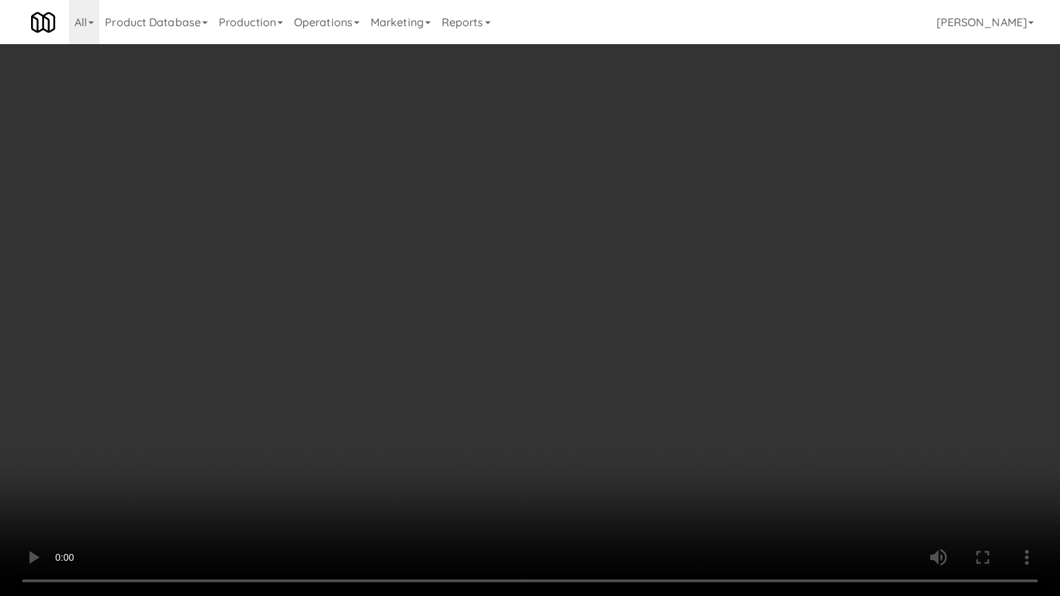
click at [695, 416] on video at bounding box center [530, 298] width 1060 height 596
click at [669, 315] on video at bounding box center [530, 298] width 1060 height 596
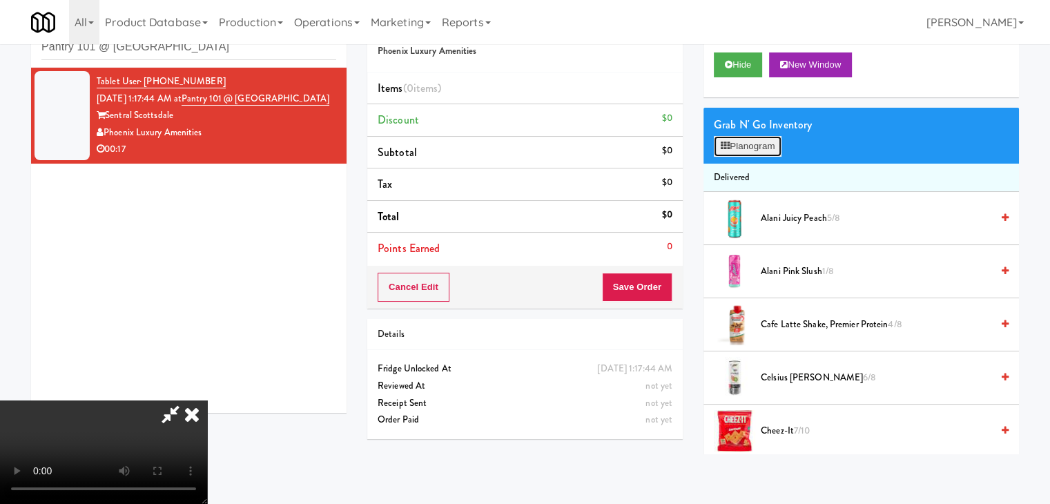
click at [748, 139] on button "Planogram" at bounding box center [748, 146] width 68 height 21
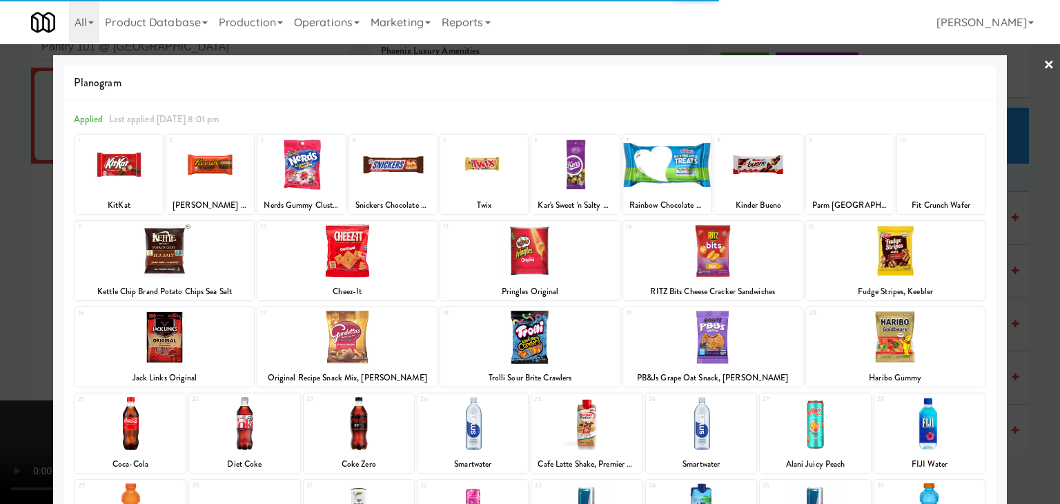
click at [732, 177] on div at bounding box center [759, 164] width 88 height 53
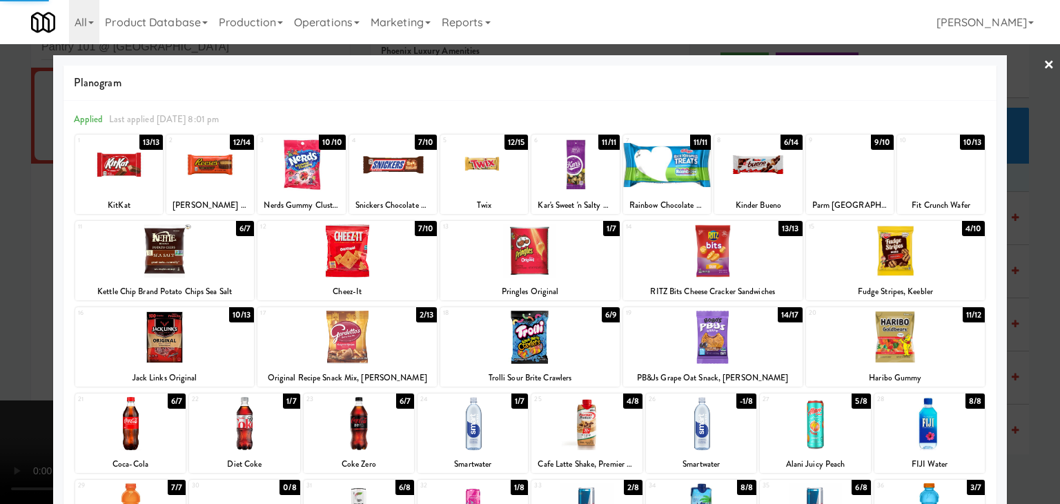
click at [0, 293] on div at bounding box center [530, 252] width 1060 height 504
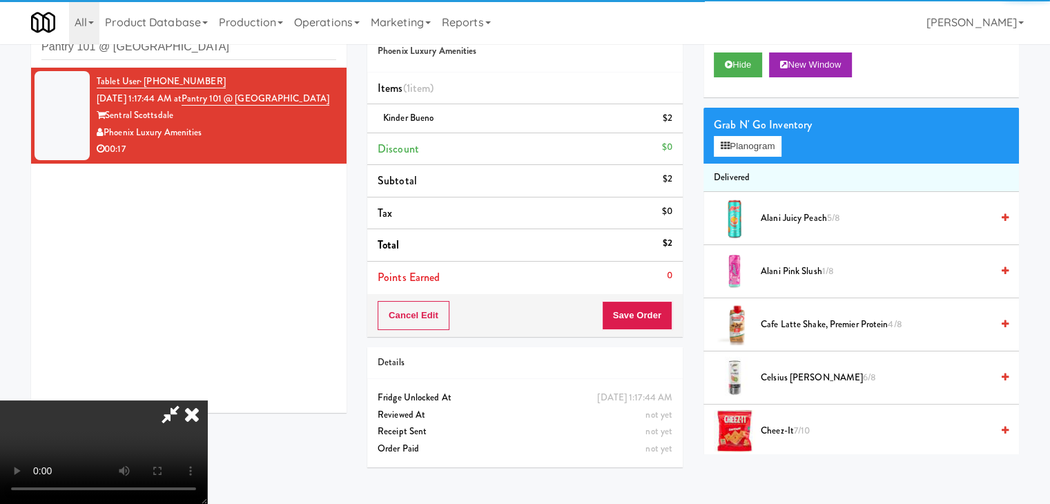
drag, startPoint x: 406, startPoint y: 322, endPoint x: 414, endPoint y: 315, distance: 11.2
click at [207, 400] on video at bounding box center [103, 452] width 207 height 104
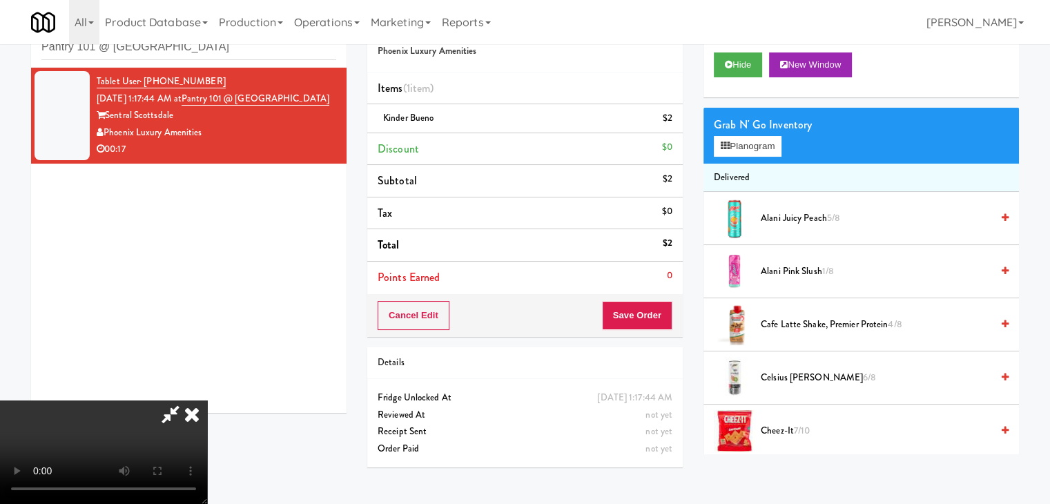
click at [207, 400] on video at bounding box center [103, 452] width 207 height 104
click at [752, 150] on button "Planogram" at bounding box center [748, 146] width 68 height 21
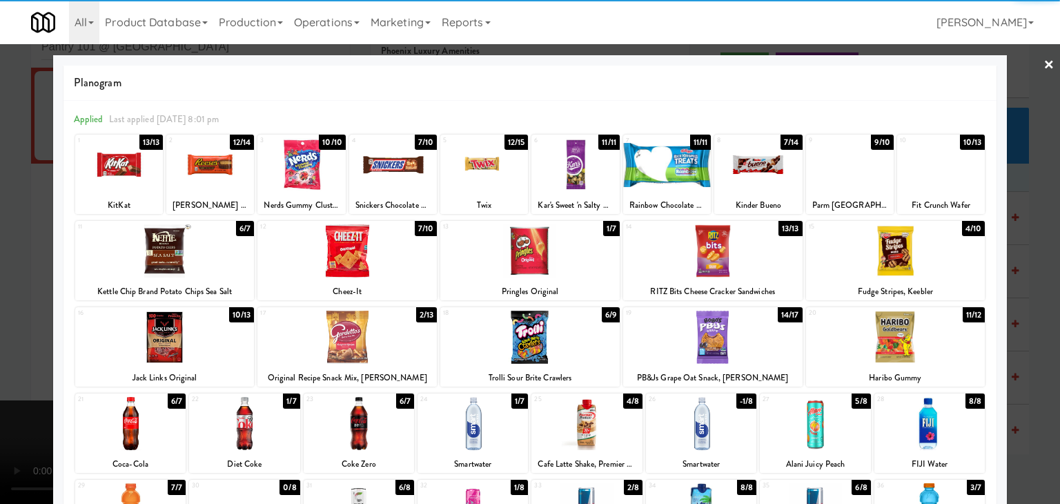
click at [934, 266] on div at bounding box center [895, 250] width 179 height 53
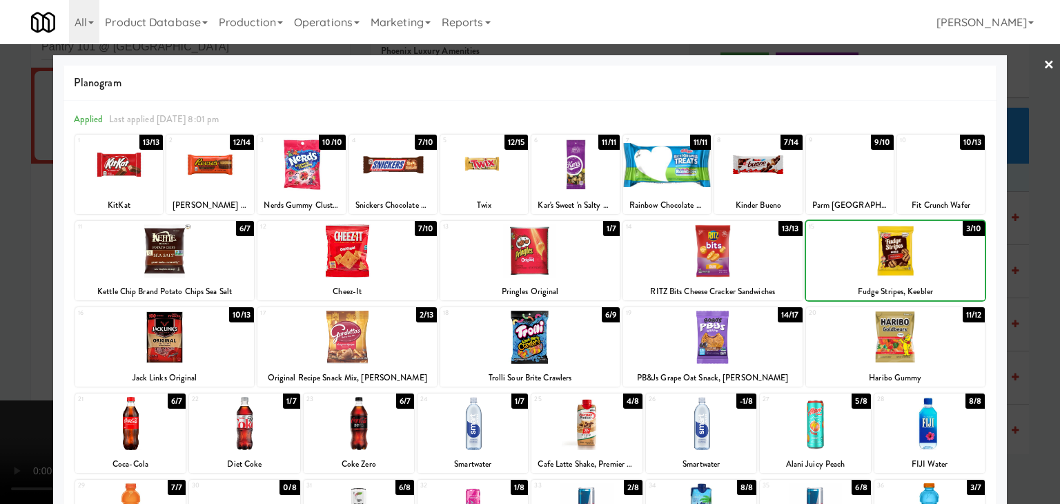
click at [1, 298] on div at bounding box center [530, 252] width 1060 height 504
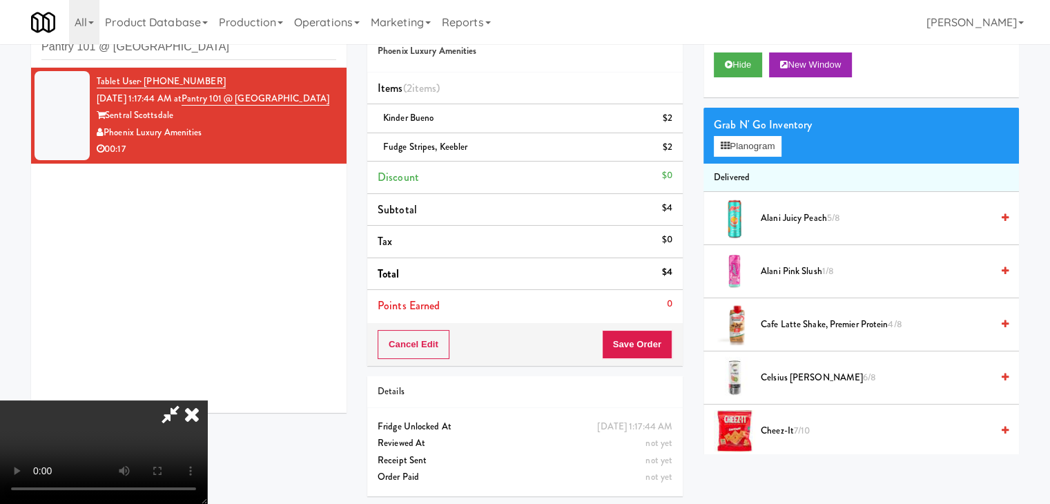
click at [207, 400] on video at bounding box center [103, 452] width 207 height 104
click at [752, 151] on button "Planogram" at bounding box center [748, 146] width 68 height 21
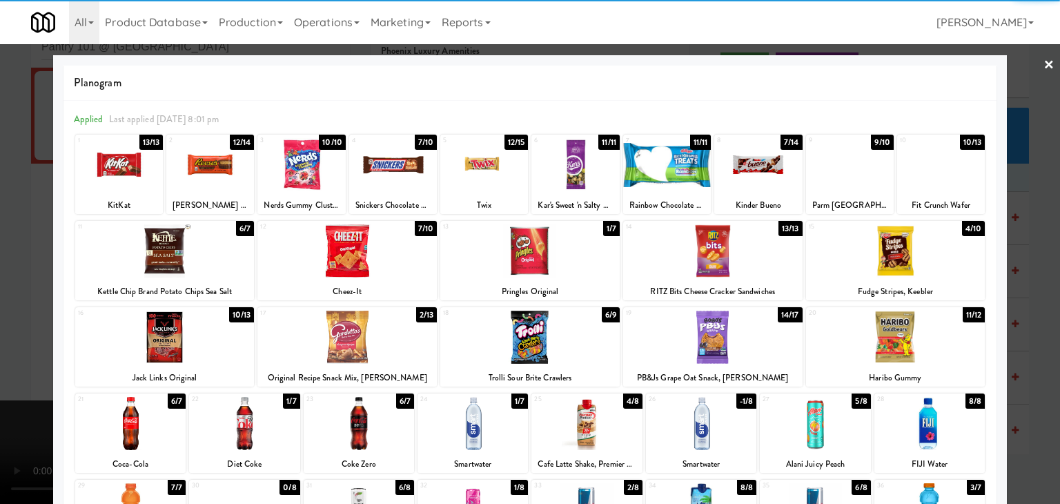
click at [753, 178] on div at bounding box center [759, 164] width 88 height 53
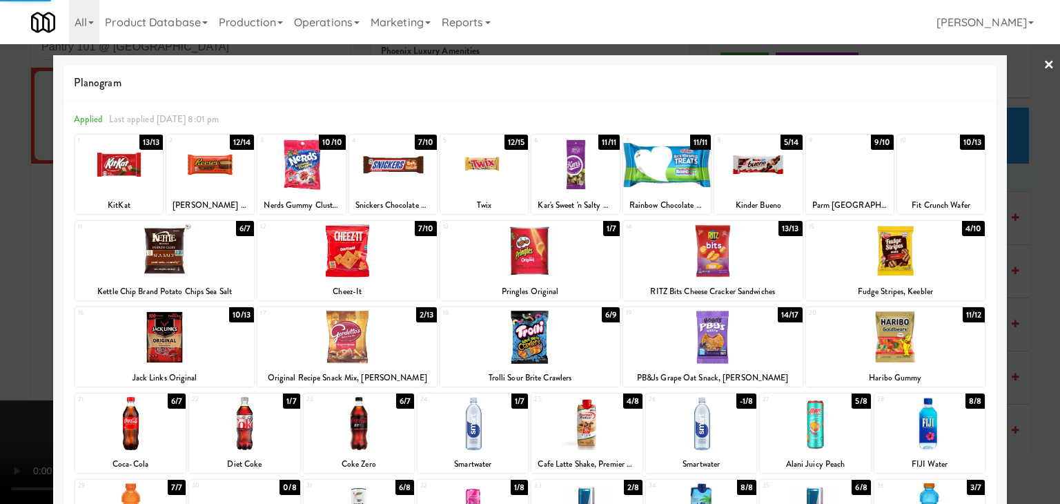
drag, startPoint x: 0, startPoint y: 305, endPoint x: 65, endPoint y: 304, distance: 64.9
click at [17, 304] on div at bounding box center [530, 252] width 1060 height 504
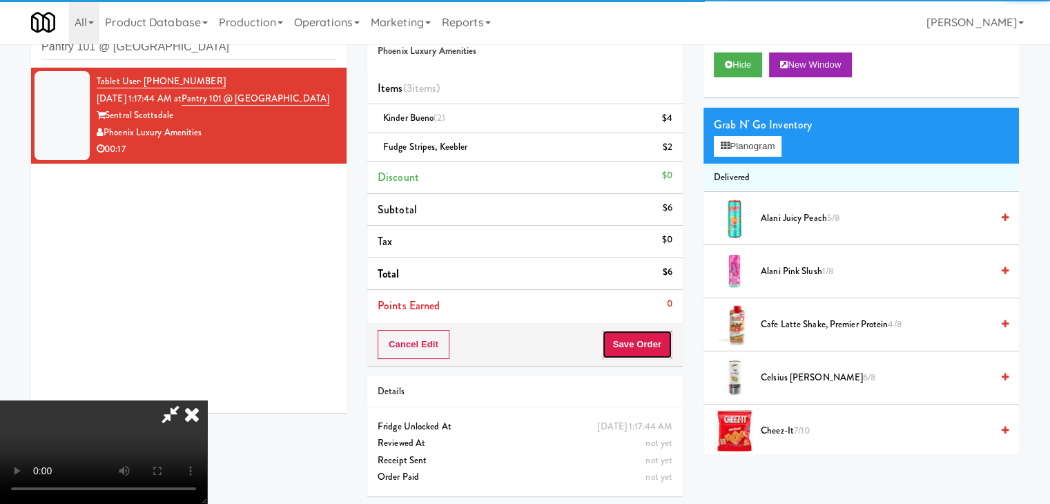
click at [642, 349] on button "Save Order" at bounding box center [637, 344] width 70 height 29
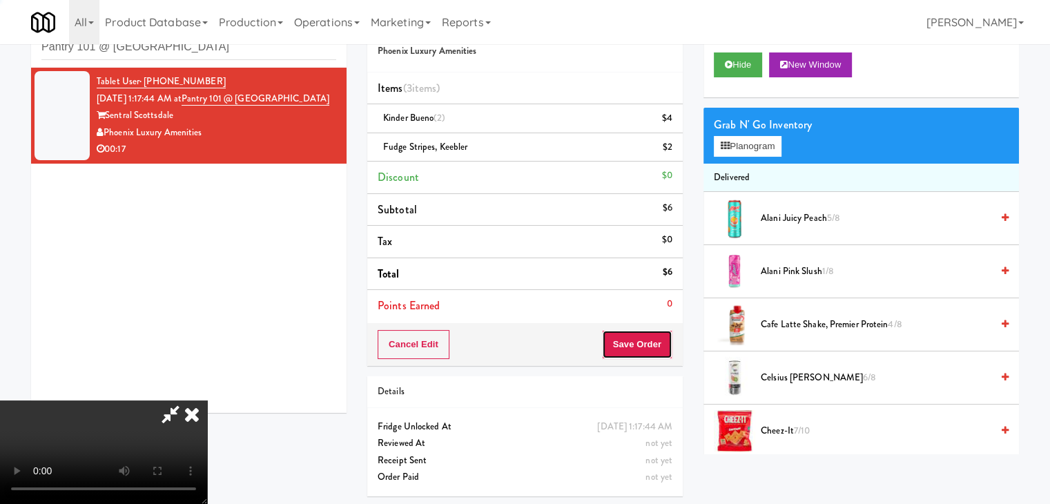
click at [643, 349] on button "Save Order" at bounding box center [637, 344] width 70 height 29
click at [646, 348] on button "Save Order" at bounding box center [637, 344] width 70 height 29
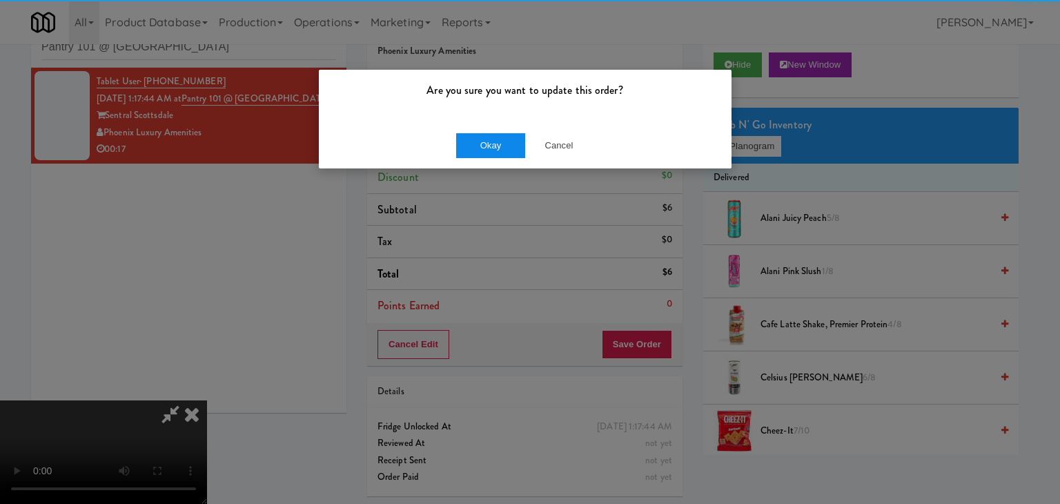
click at [488, 136] on div "Okay Cancel" at bounding box center [525, 145] width 413 height 46
drag, startPoint x: 488, startPoint y: 140, endPoint x: 489, endPoint y: 148, distance: 7.6
click at [488, 145] on button "Okay" at bounding box center [490, 145] width 69 height 25
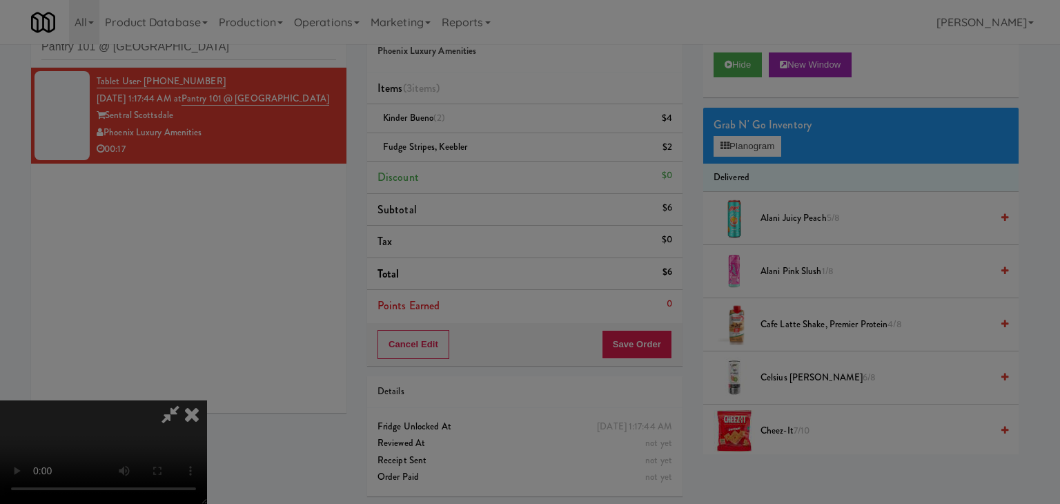
click at [489, 143] on div "Okay Cancel" at bounding box center [525, 120] width 413 height 46
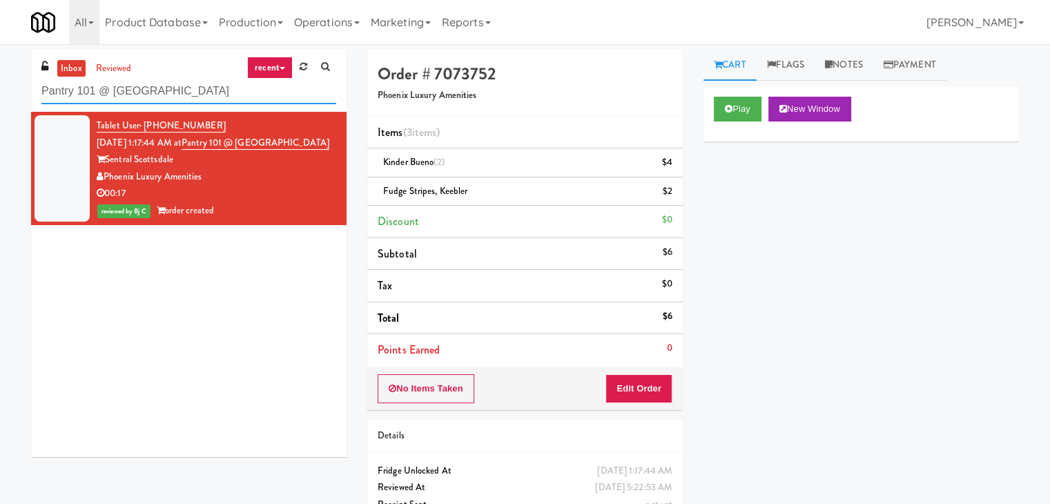
drag, startPoint x: 207, startPoint y: 91, endPoint x: 0, endPoint y: 92, distance: 207.1
click at [0, 92] on div "inbox reviewed recent all unclear take inventory issue suspicious failed recent…" at bounding box center [525, 300] width 1050 height 501
paste input "[GEOGRAPHIC_DATA] - [GEOGRAPHIC_DATA]"
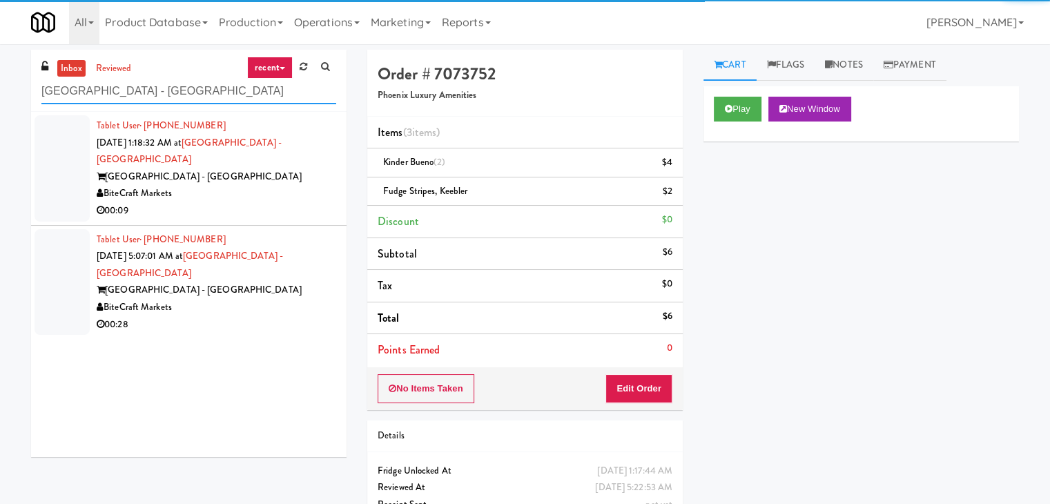
type input "[GEOGRAPHIC_DATA] - [GEOGRAPHIC_DATA]"
click at [281, 202] on div "00:09" at bounding box center [217, 210] width 240 height 17
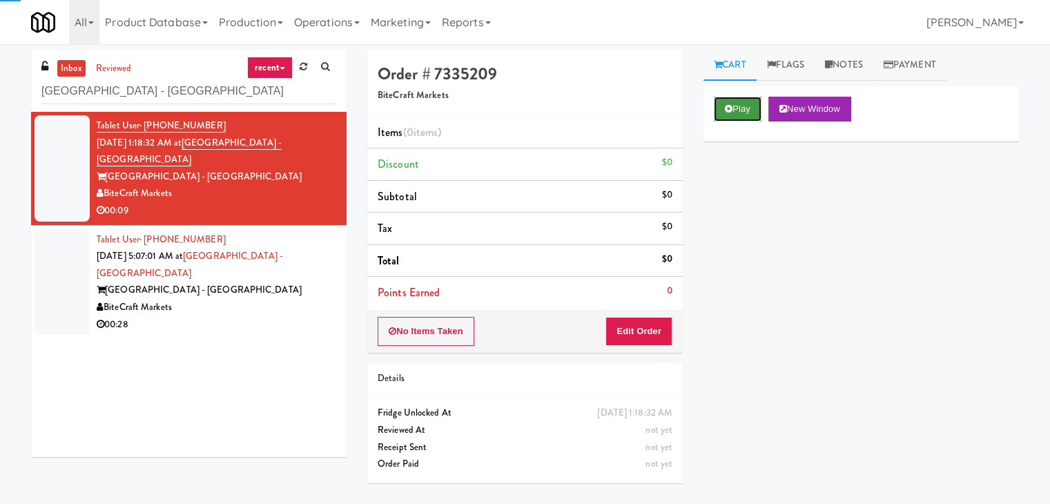
drag, startPoint x: 730, startPoint y: 108, endPoint x: 728, endPoint y: 117, distance: 10.1
click at [729, 113] on button "Play" at bounding box center [738, 109] width 48 height 25
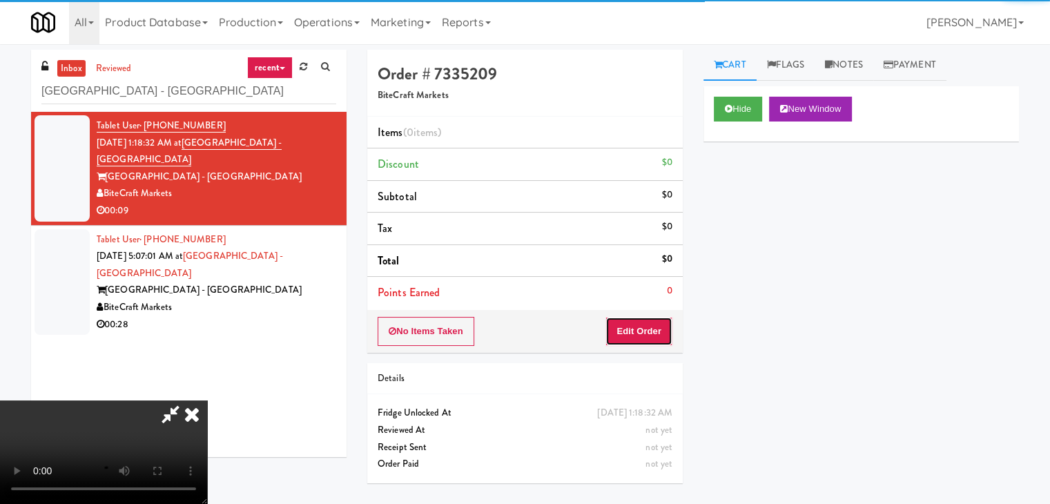
click at [647, 330] on button "Edit Order" at bounding box center [638, 331] width 67 height 29
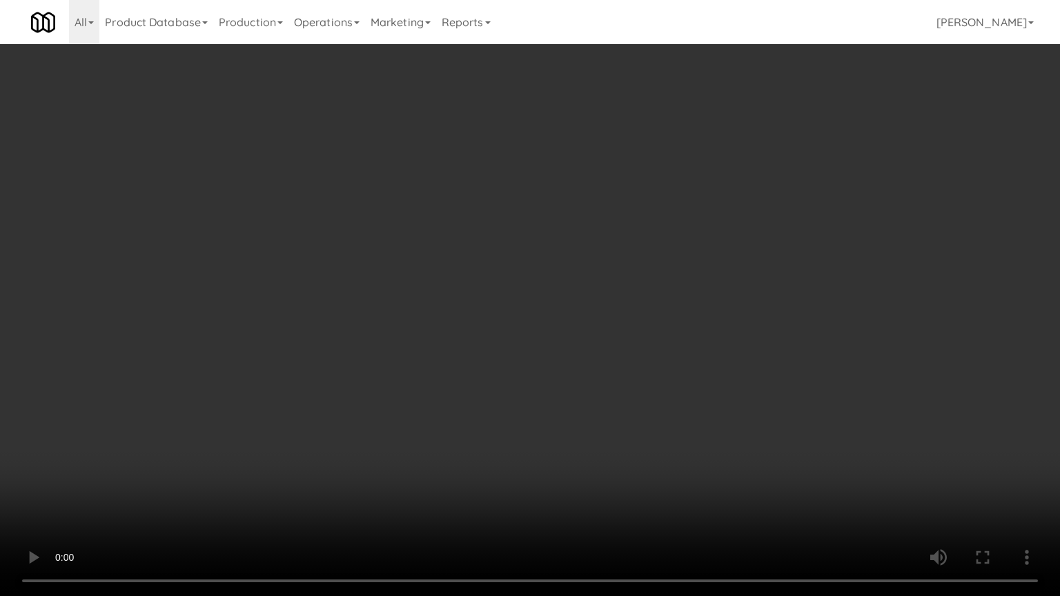
click at [539, 434] on video at bounding box center [530, 298] width 1060 height 596
click at [549, 432] on video at bounding box center [530, 298] width 1060 height 596
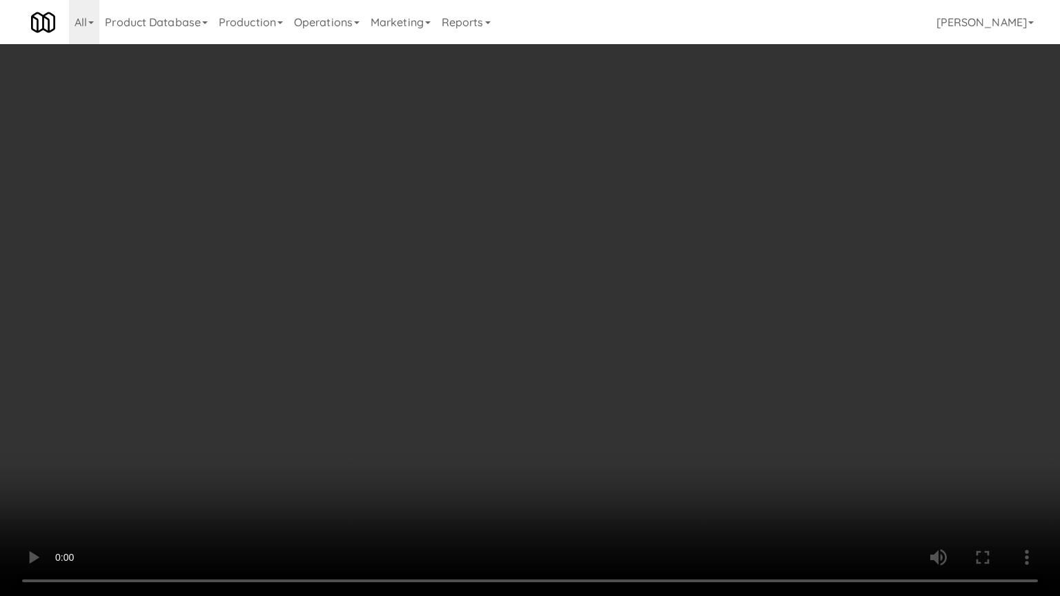
click at [550, 428] on video at bounding box center [530, 298] width 1060 height 596
click at [569, 414] on video at bounding box center [530, 298] width 1060 height 596
click at [573, 408] on video at bounding box center [530, 298] width 1060 height 596
click at [574, 406] on video at bounding box center [530, 298] width 1060 height 596
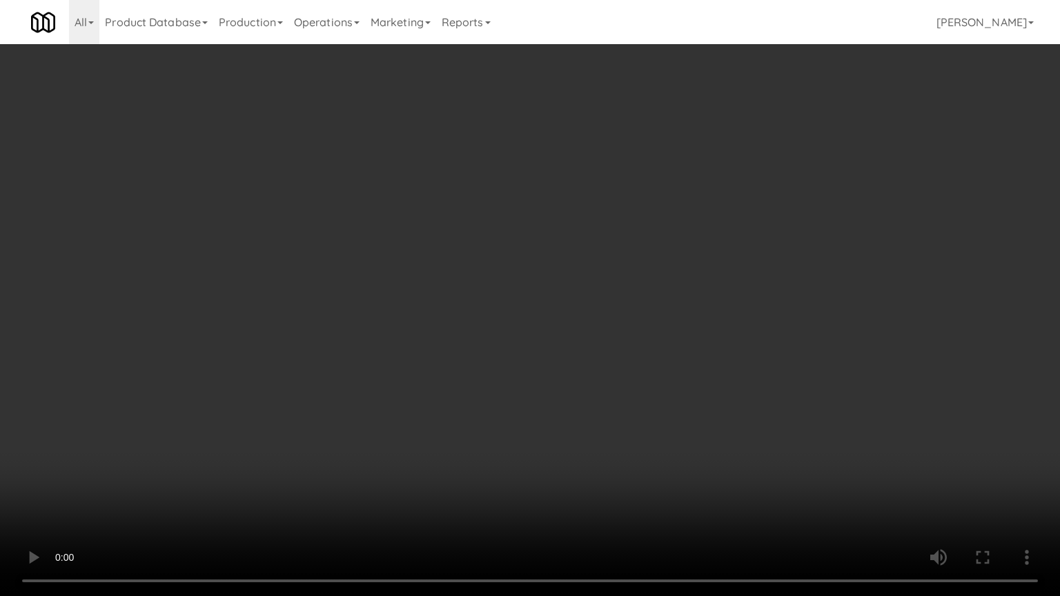
click at [574, 406] on video at bounding box center [530, 298] width 1060 height 596
click at [561, 402] on video at bounding box center [530, 298] width 1060 height 596
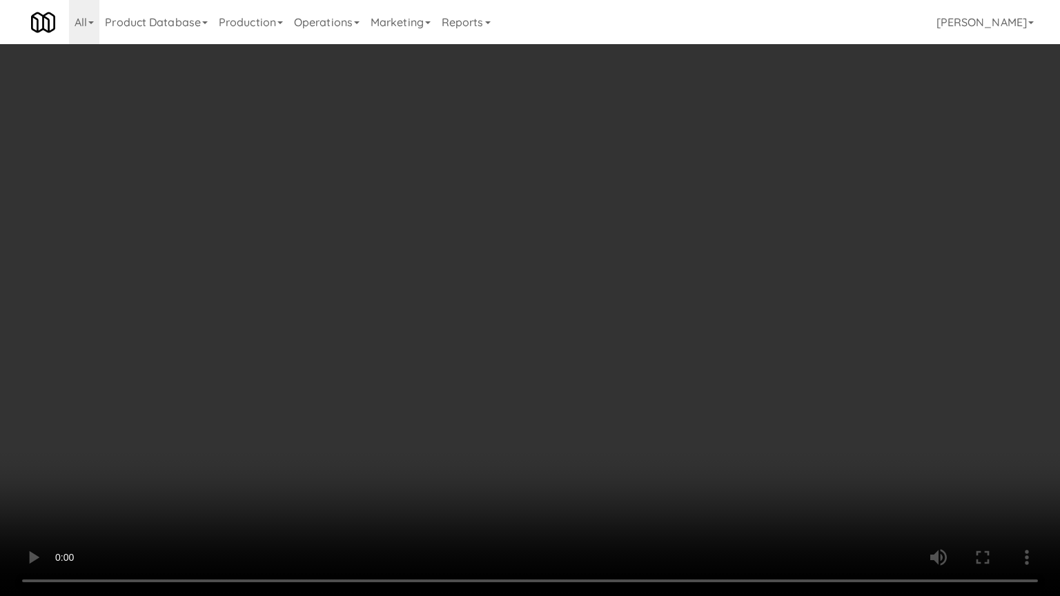
click at [561, 400] on video at bounding box center [530, 298] width 1060 height 596
click at [558, 402] on video at bounding box center [530, 298] width 1060 height 596
click at [558, 401] on video at bounding box center [530, 298] width 1060 height 596
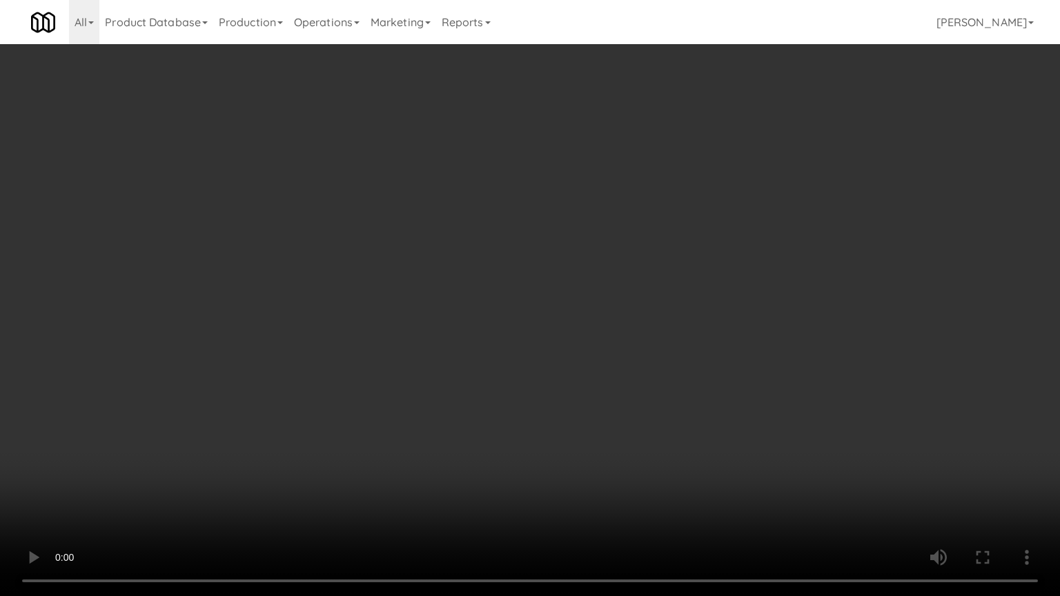
click at [565, 393] on video at bounding box center [530, 298] width 1060 height 596
click at [566, 389] on video at bounding box center [530, 298] width 1060 height 596
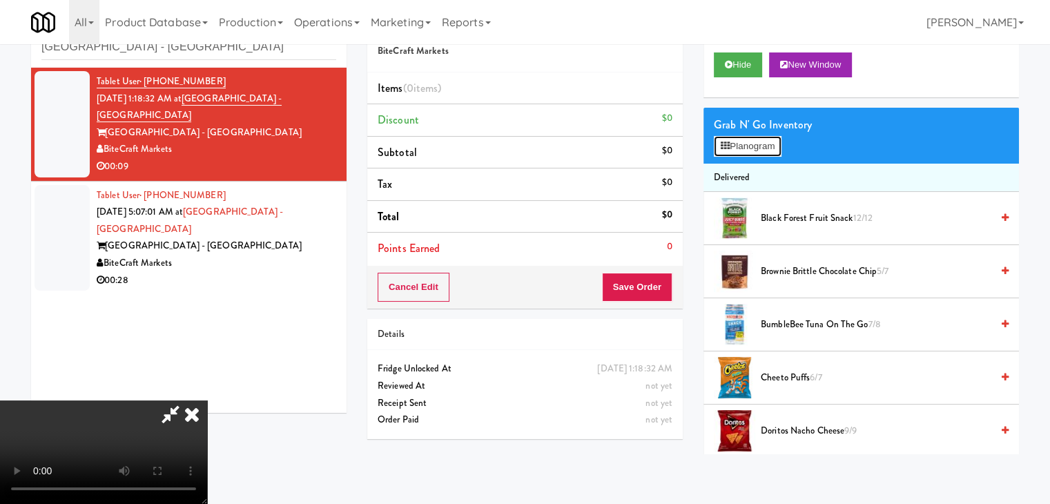
click at [748, 149] on button "Planogram" at bounding box center [748, 146] width 68 height 21
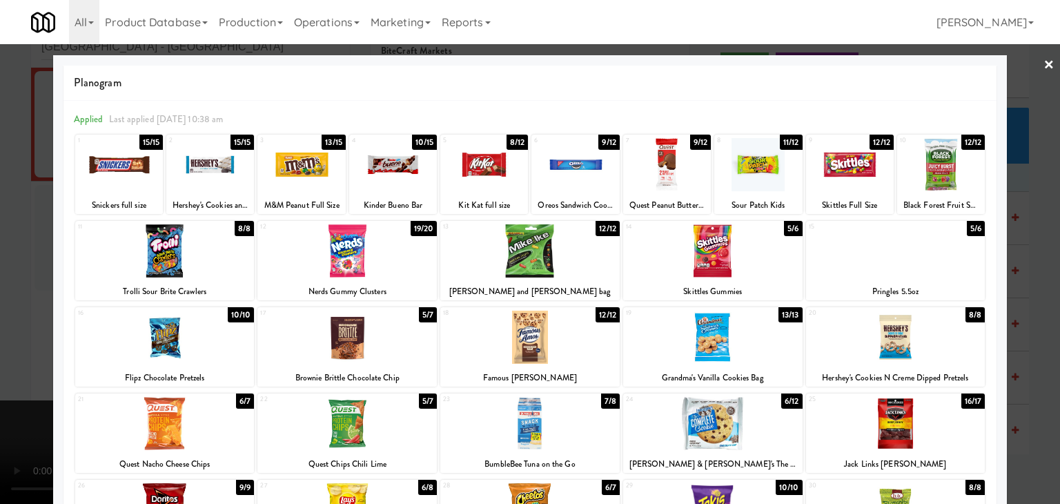
click at [184, 339] on div at bounding box center [164, 337] width 179 height 53
click at [122, 164] on div at bounding box center [119, 164] width 88 height 53
drag, startPoint x: 0, startPoint y: 237, endPoint x: 54, endPoint y: 241, distance: 54.0
click at [14, 238] on div at bounding box center [530, 252] width 1060 height 504
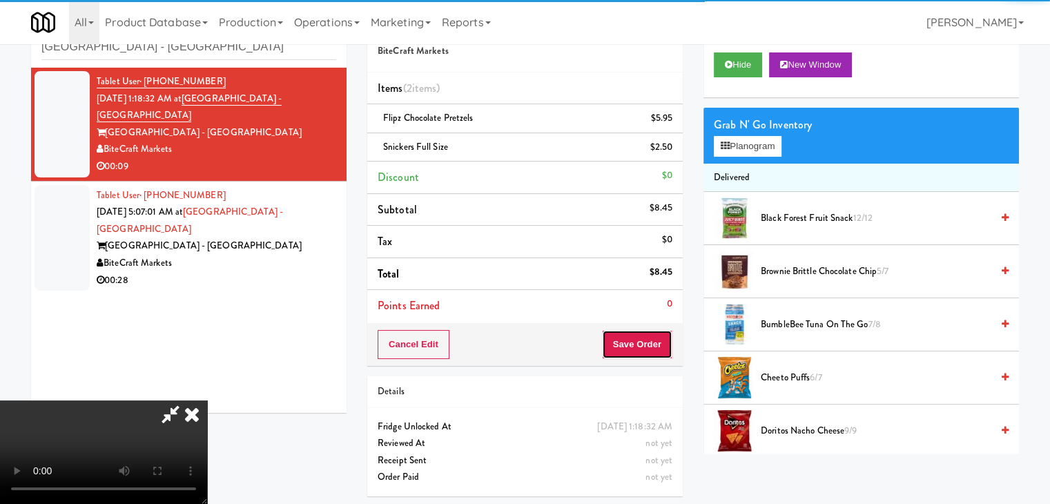
click at [638, 342] on button "Save Order" at bounding box center [637, 344] width 70 height 29
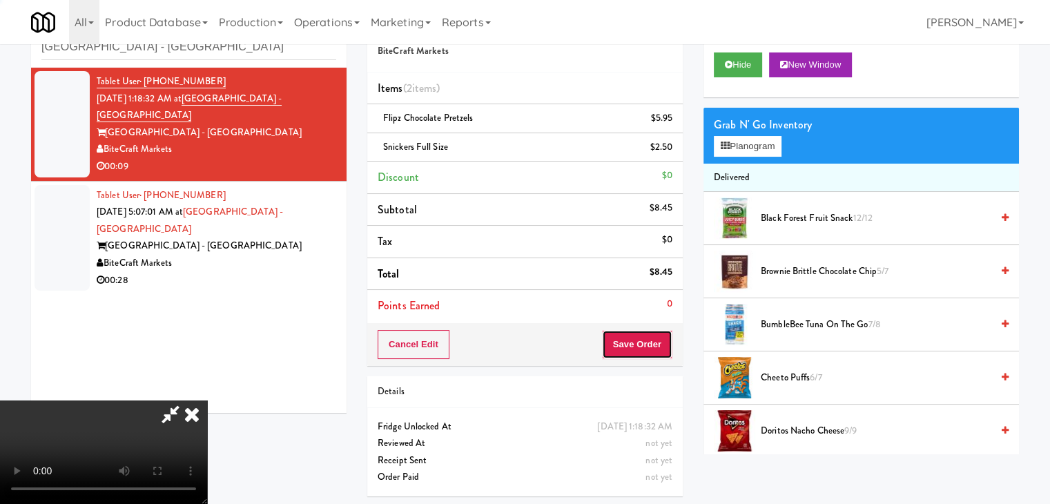
click at [638, 342] on button "Save Order" at bounding box center [637, 344] width 70 height 29
click at [635, 334] on button "Save Order" at bounding box center [637, 344] width 70 height 29
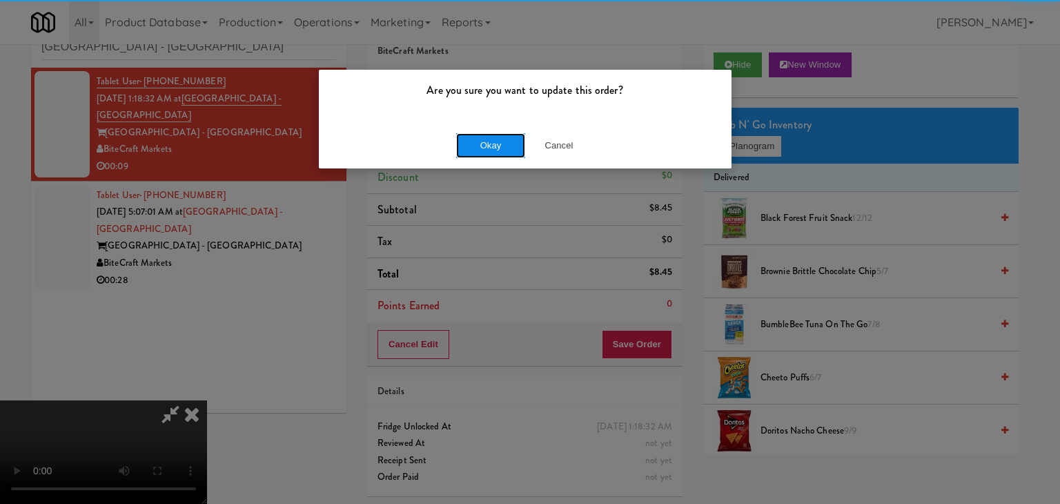
click at [503, 147] on button "Okay" at bounding box center [490, 145] width 69 height 25
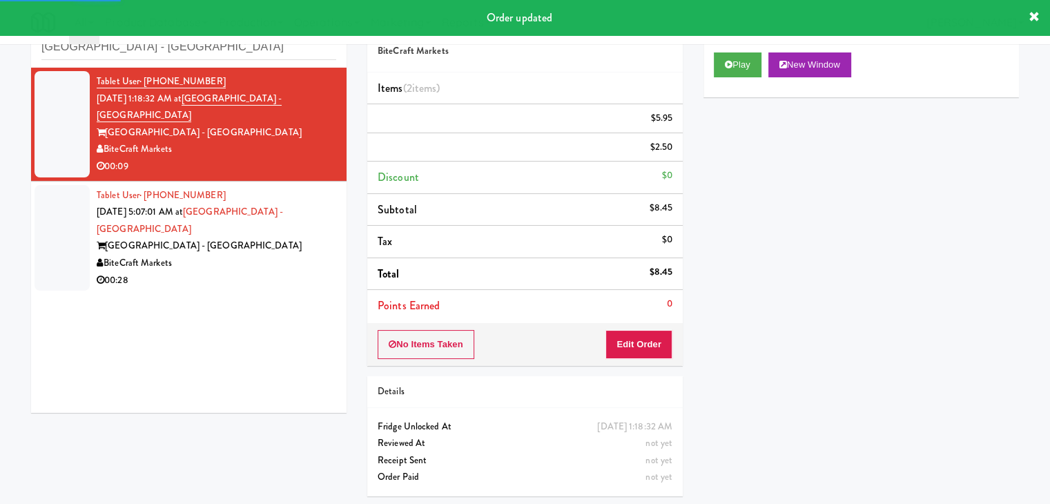
drag, startPoint x: 260, startPoint y: 250, endPoint x: 271, endPoint y: 253, distance: 11.4
click at [262, 272] on div "00:28" at bounding box center [217, 280] width 240 height 17
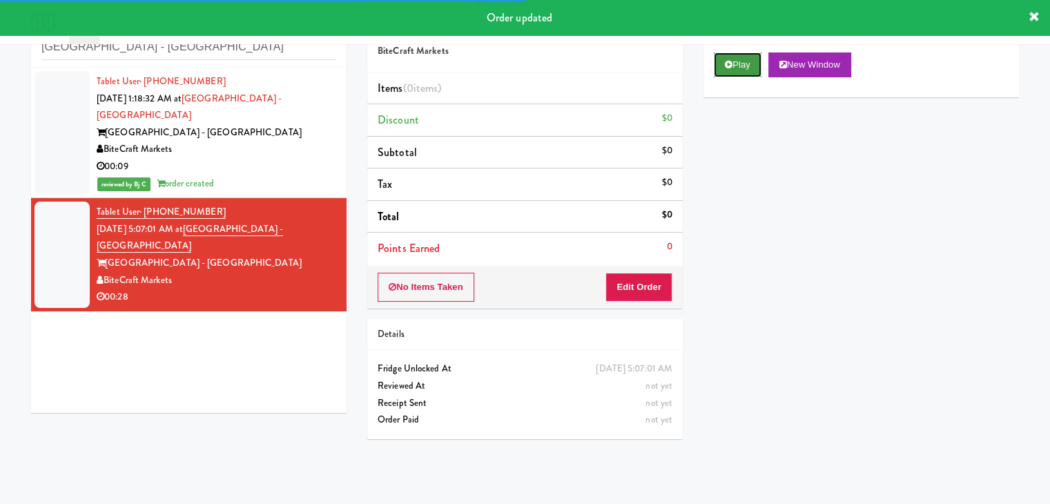
click at [737, 67] on button "Play" at bounding box center [738, 64] width 48 height 25
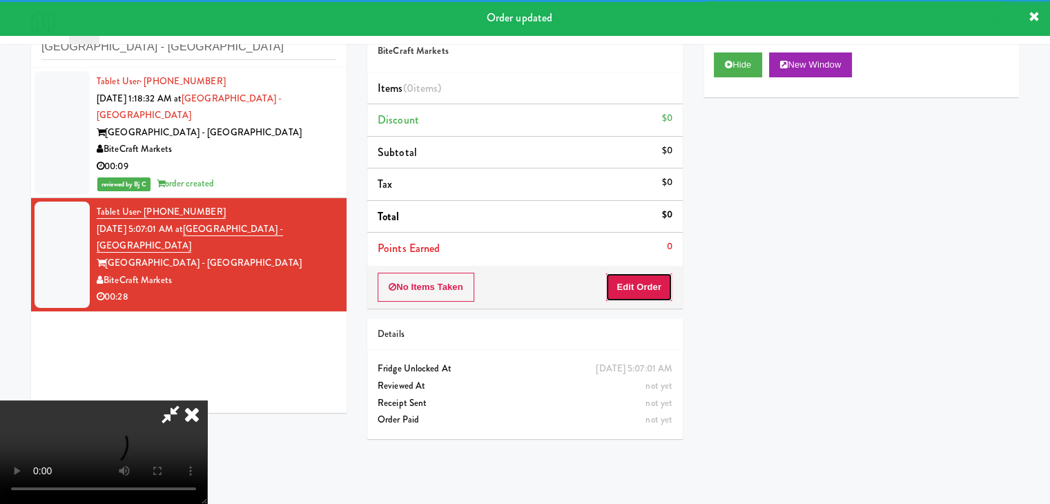
click at [641, 291] on button "Edit Order" at bounding box center [638, 287] width 67 height 29
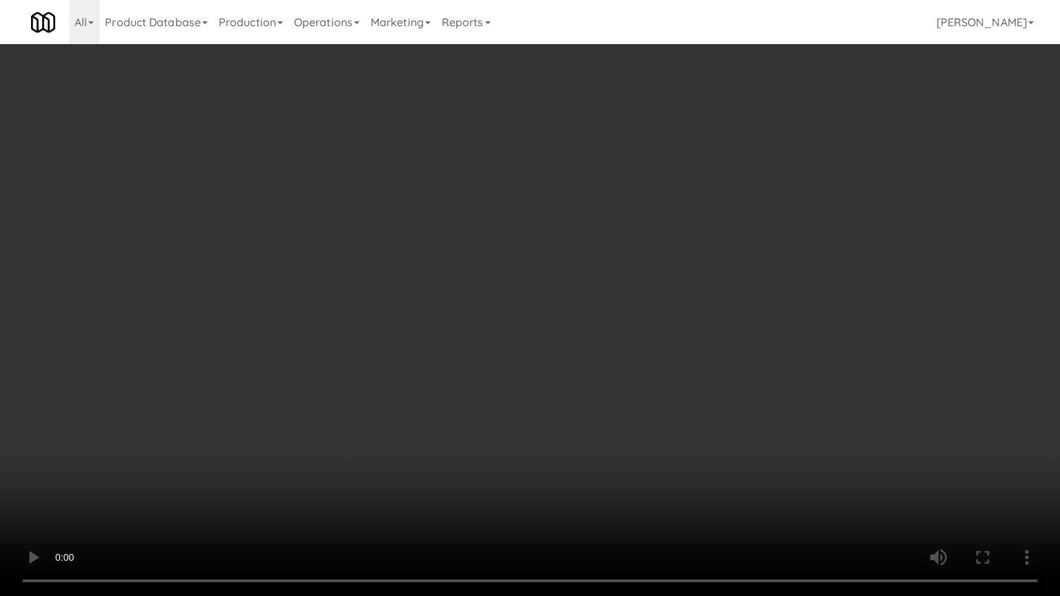
click at [594, 452] on video at bounding box center [530, 298] width 1060 height 596
click at [596, 458] on video at bounding box center [530, 298] width 1060 height 596
click at [614, 436] on video at bounding box center [530, 298] width 1060 height 596
click at [611, 437] on video at bounding box center [530, 298] width 1060 height 596
click at [612, 433] on video at bounding box center [530, 298] width 1060 height 596
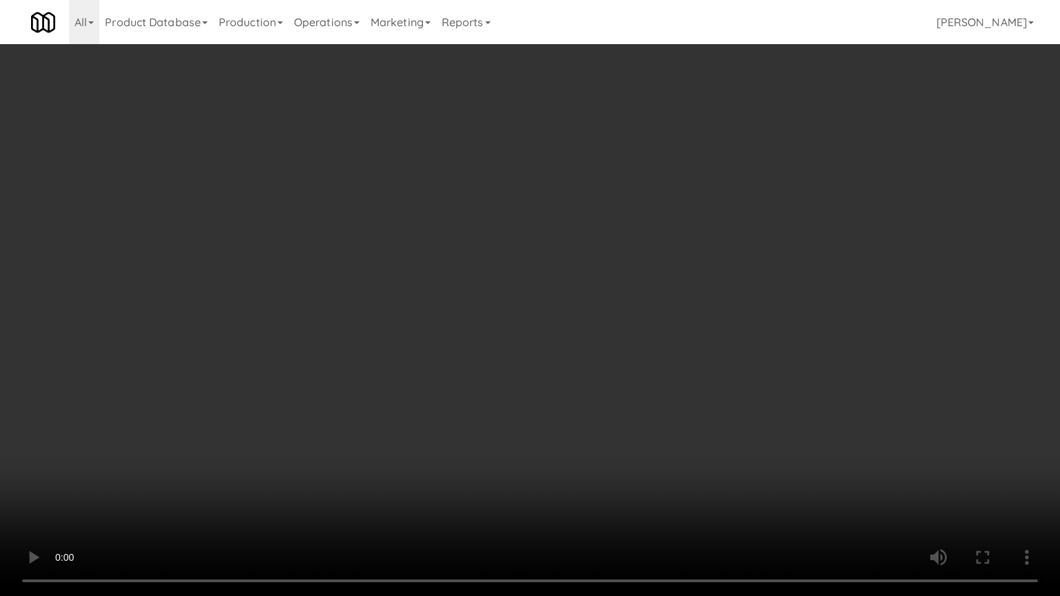
click at [612, 435] on video at bounding box center [530, 298] width 1060 height 596
click at [616, 437] on video at bounding box center [530, 298] width 1060 height 596
drag, startPoint x: 616, startPoint y: 437, endPoint x: 600, endPoint y: 442, distance: 17.3
click at [616, 438] on video at bounding box center [530, 298] width 1060 height 596
click at [603, 438] on video at bounding box center [530, 298] width 1060 height 596
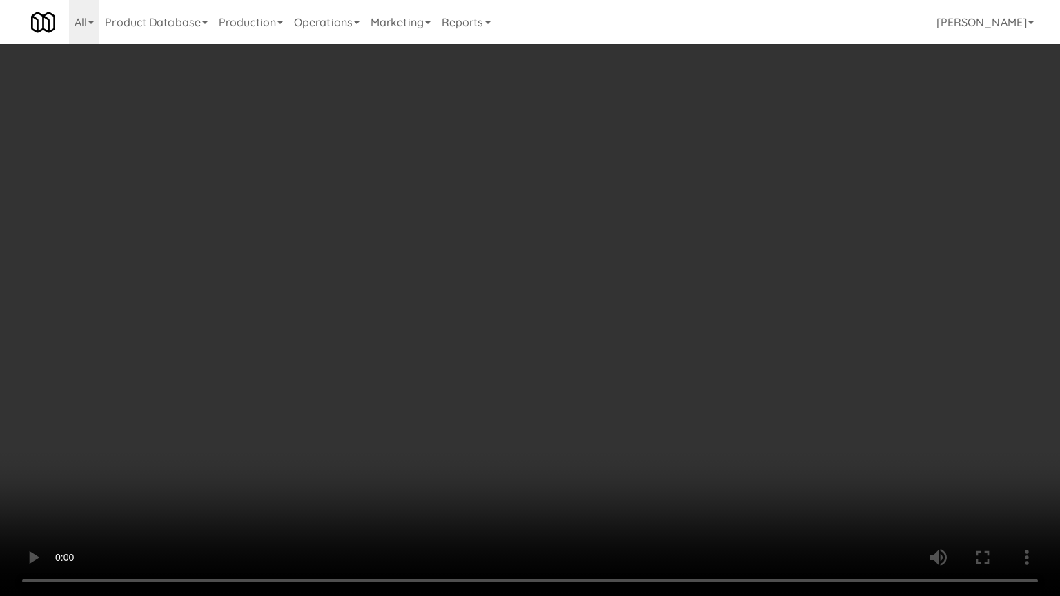
click at [604, 438] on video at bounding box center [530, 298] width 1060 height 596
click at [604, 433] on video at bounding box center [530, 298] width 1060 height 596
click at [604, 434] on video at bounding box center [530, 298] width 1060 height 596
click at [604, 426] on video at bounding box center [530, 298] width 1060 height 596
click at [605, 425] on video at bounding box center [530, 298] width 1060 height 596
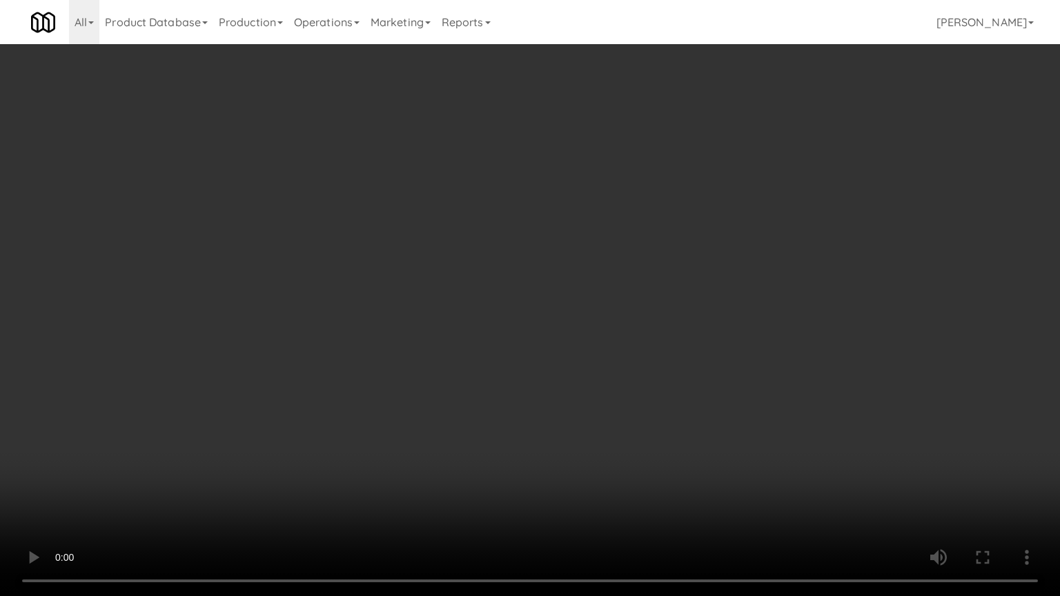
click at [612, 391] on video at bounding box center [530, 298] width 1060 height 596
click at [613, 387] on video at bounding box center [530, 298] width 1060 height 596
click at [594, 378] on video at bounding box center [530, 298] width 1060 height 596
click at [592, 379] on video at bounding box center [530, 298] width 1060 height 596
click at [603, 375] on video at bounding box center [530, 298] width 1060 height 596
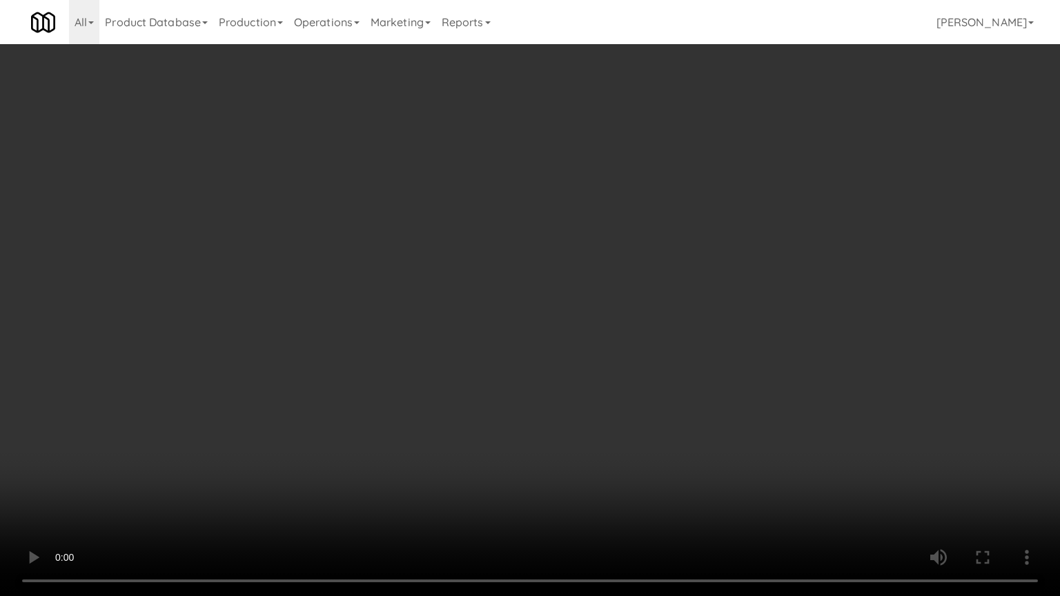
drag, startPoint x: 603, startPoint y: 375, endPoint x: 666, endPoint y: 196, distance: 189.5
click at [603, 374] on video at bounding box center [530, 298] width 1060 height 596
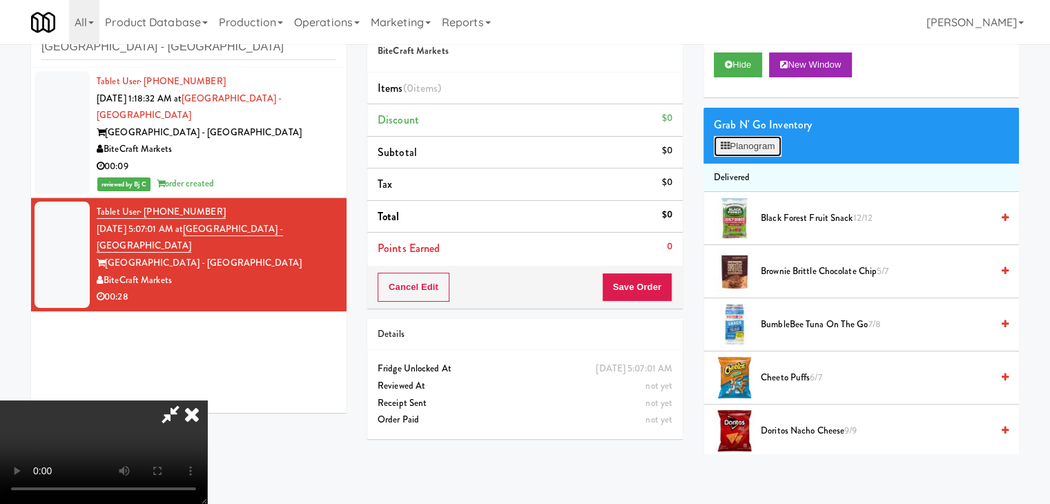
click at [742, 150] on button "Planogram" at bounding box center [748, 146] width 68 height 21
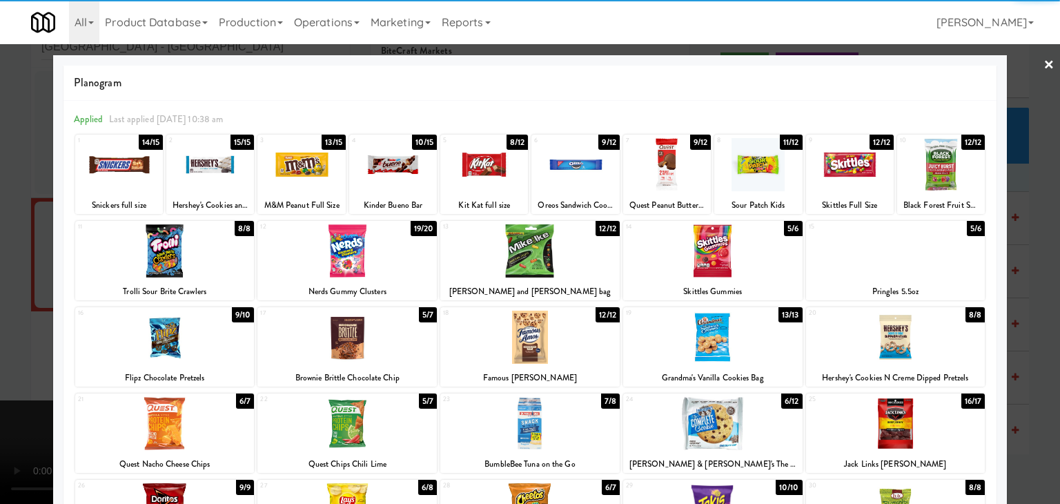
drag, startPoint x: 180, startPoint y: 420, endPoint x: 293, endPoint y: 387, distance: 117.5
click at [185, 419] on div at bounding box center [164, 423] width 179 height 53
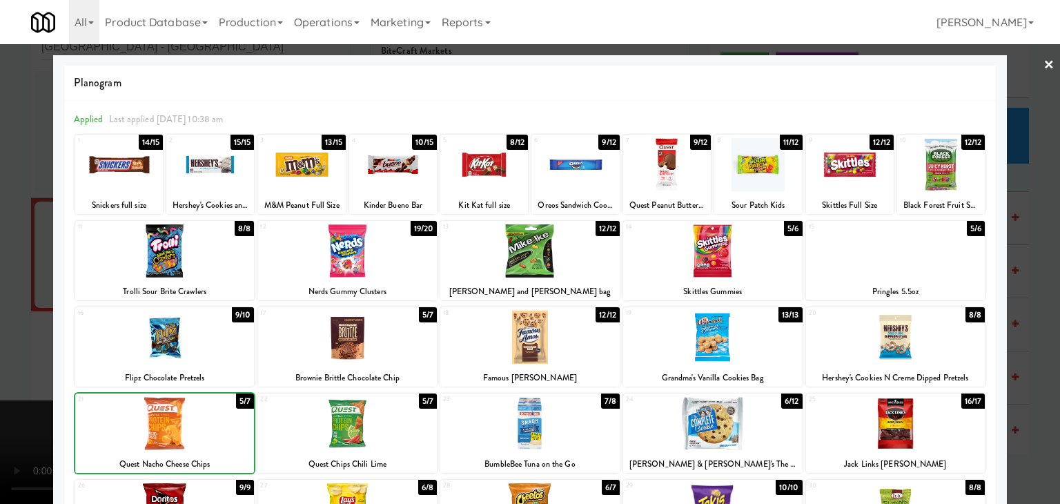
click at [365, 343] on div at bounding box center [347, 337] width 179 height 53
drag, startPoint x: 0, startPoint y: 376, endPoint x: 338, endPoint y: 373, distance: 338.3
click at [6, 376] on div at bounding box center [530, 252] width 1060 height 504
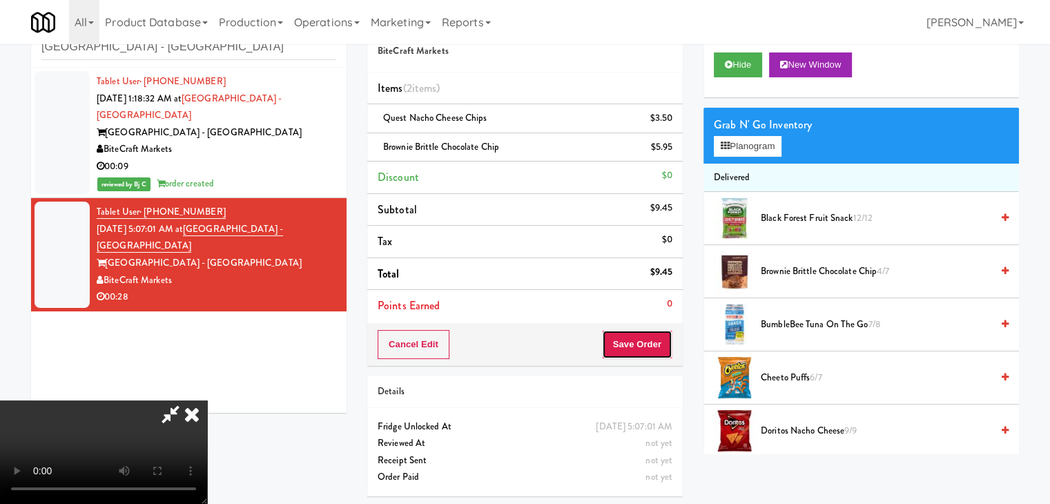
click at [649, 342] on button "Save Order" at bounding box center [637, 344] width 70 height 29
click at [646, 338] on button "Save Order" at bounding box center [637, 344] width 70 height 29
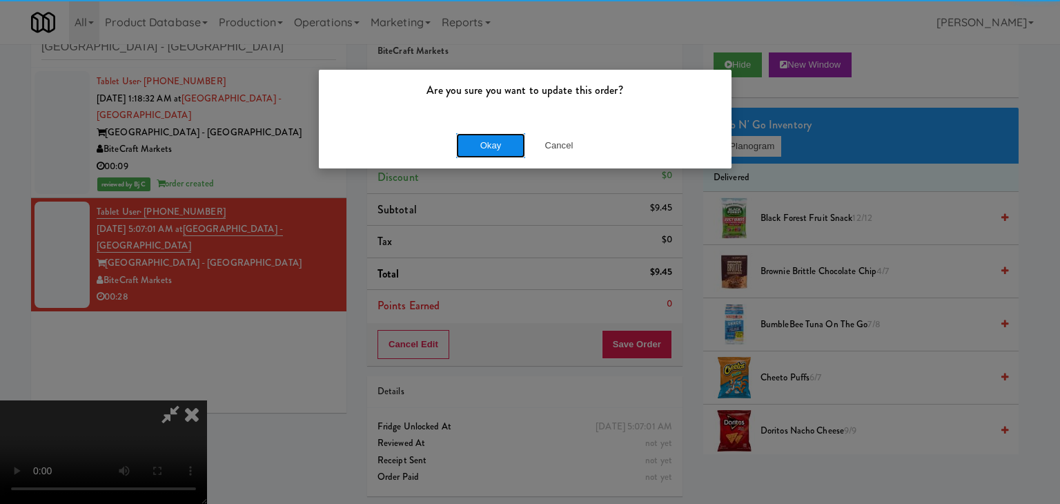
click at [500, 147] on button "Okay" at bounding box center [490, 145] width 69 height 25
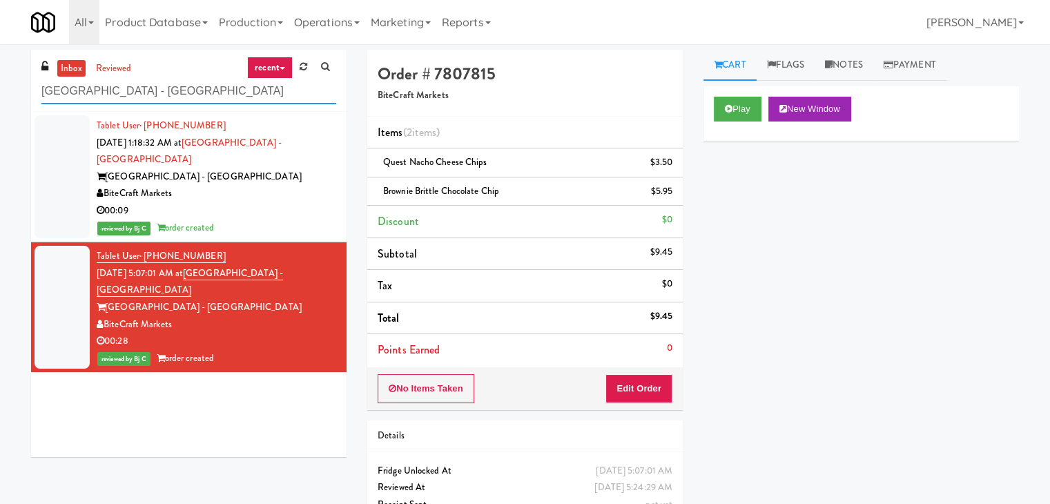
drag, startPoint x: 181, startPoint y: 89, endPoint x: 0, endPoint y: 94, distance: 180.9
click at [0, 93] on div "inbox reviewed recent all unclear take inventory issue suspicious failed recent…" at bounding box center [525, 300] width 1050 height 501
paste input "Atwater - Pantry - Right"
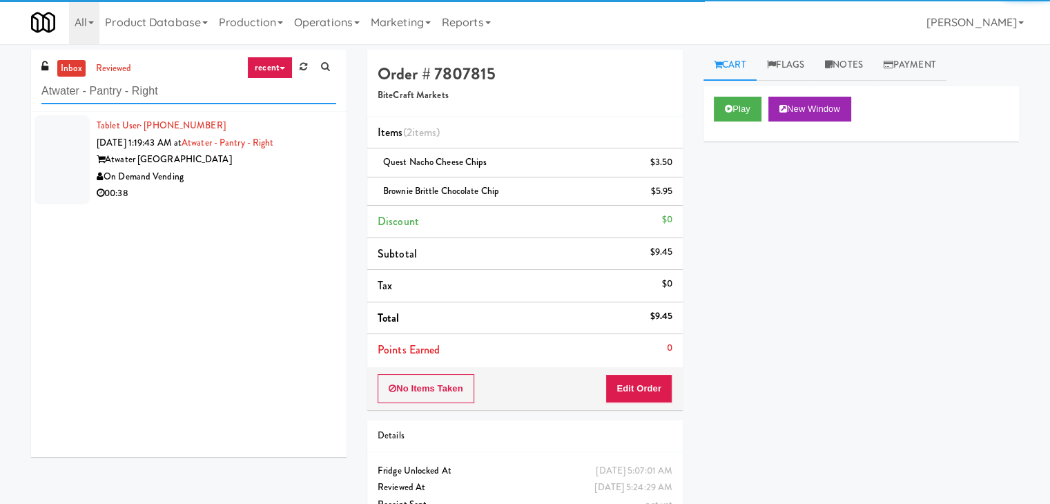
type input "Atwater - Pantry - Right"
drag, startPoint x: 264, startPoint y: 197, endPoint x: 278, endPoint y: 195, distance: 14.0
click at [264, 197] on div "00:38" at bounding box center [217, 193] width 240 height 17
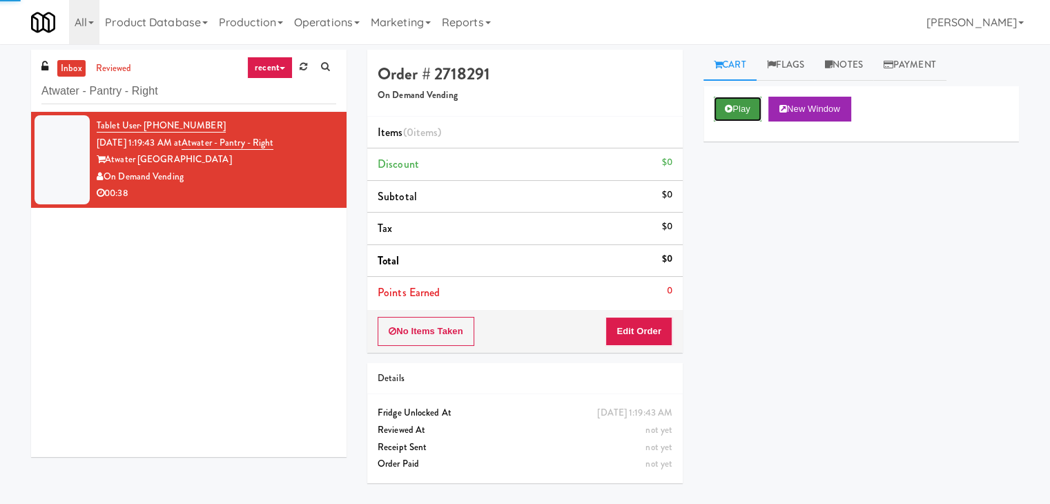
click at [728, 117] on button "Play" at bounding box center [738, 109] width 48 height 25
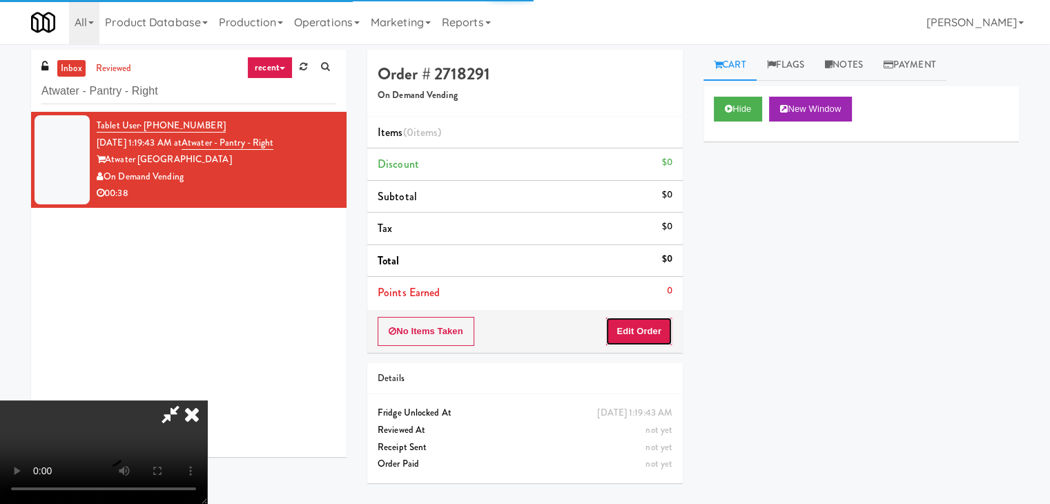
click at [642, 339] on button "Edit Order" at bounding box center [638, 331] width 67 height 29
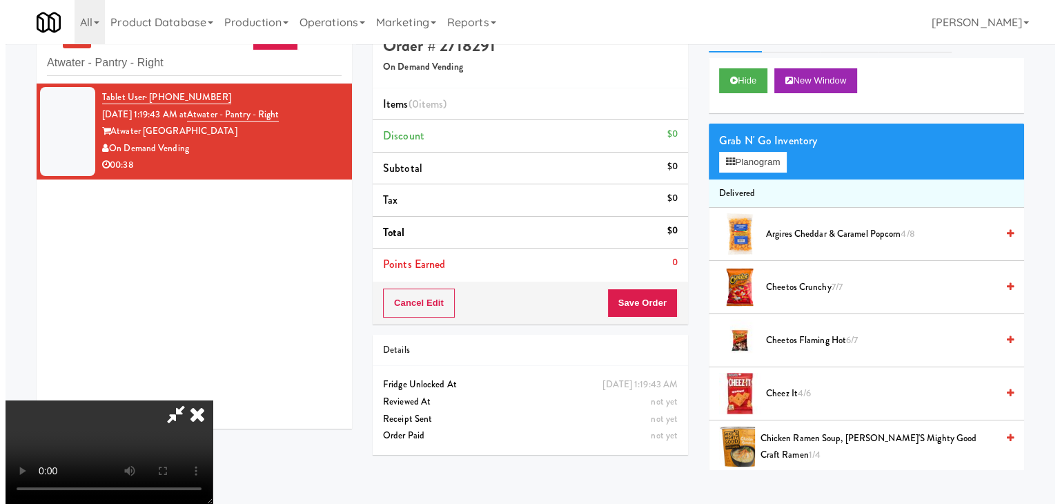
scroll to position [44, 0]
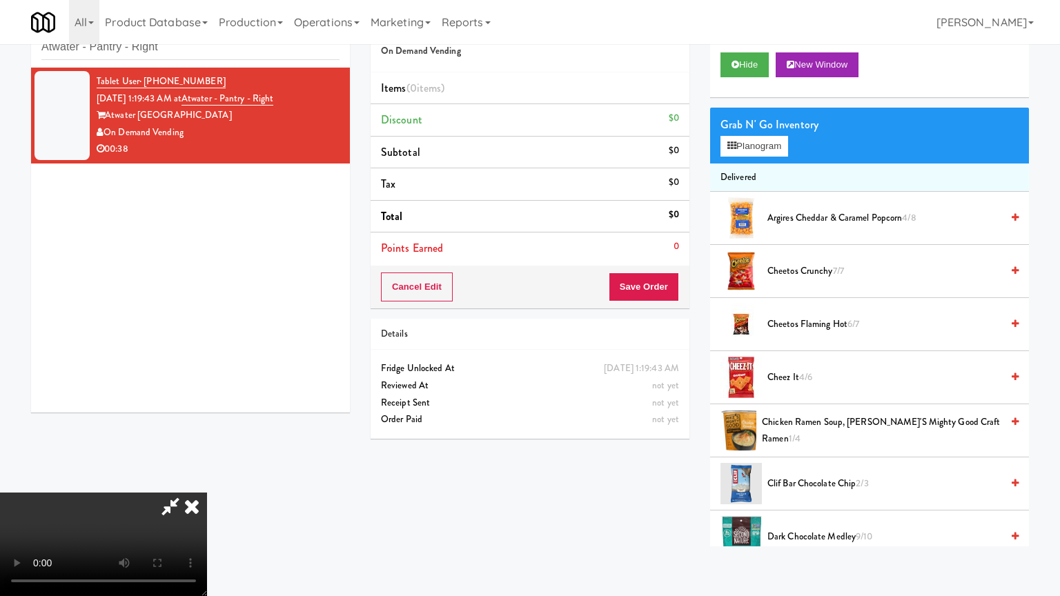
click at [207, 493] on video at bounding box center [103, 545] width 207 height 104
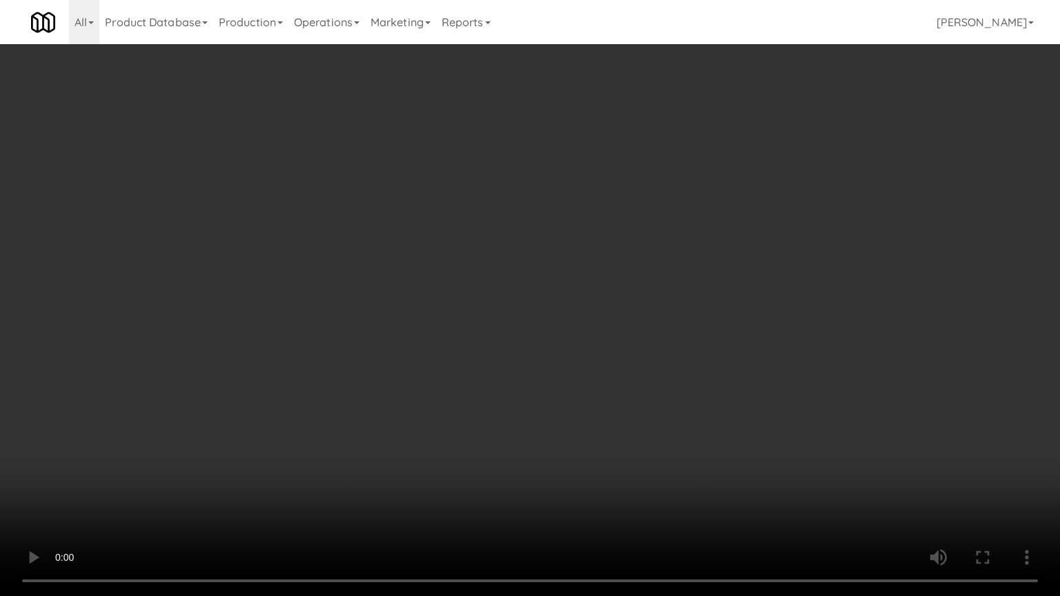
drag, startPoint x: 593, startPoint y: 451, endPoint x: 586, endPoint y: 455, distance: 8.1
click at [591, 454] on video at bounding box center [530, 298] width 1060 height 596
click at [606, 447] on video at bounding box center [530, 298] width 1060 height 596
click at [578, 458] on video at bounding box center [530, 298] width 1060 height 596
click at [578, 455] on video at bounding box center [530, 298] width 1060 height 596
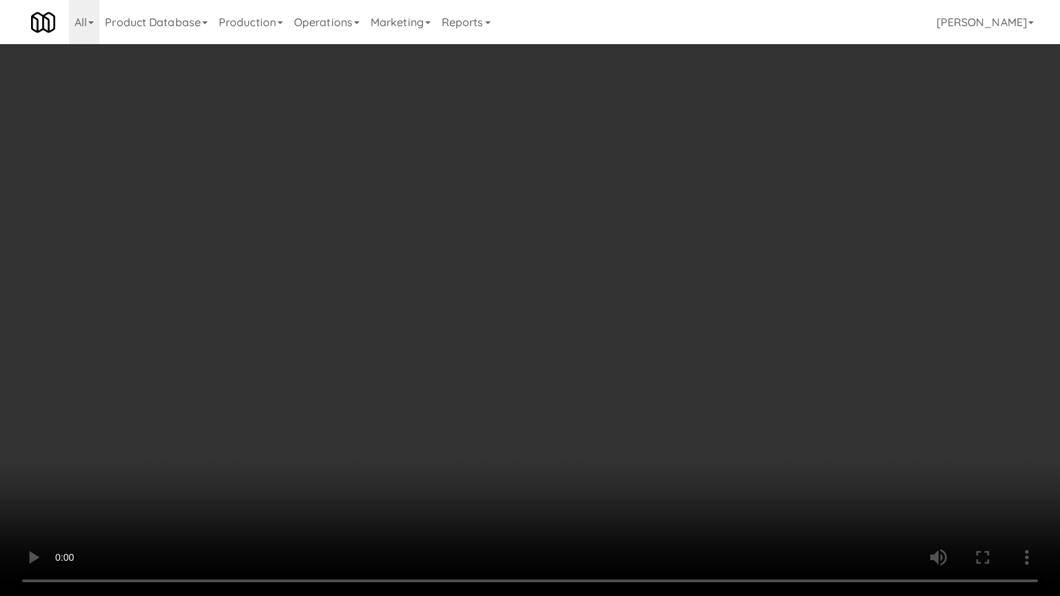
click at [578, 455] on video at bounding box center [530, 298] width 1060 height 596
click at [638, 405] on video at bounding box center [530, 298] width 1060 height 596
click at [634, 407] on video at bounding box center [530, 298] width 1060 height 596
click at [634, 400] on video at bounding box center [530, 298] width 1060 height 596
click at [640, 403] on video at bounding box center [530, 298] width 1060 height 596
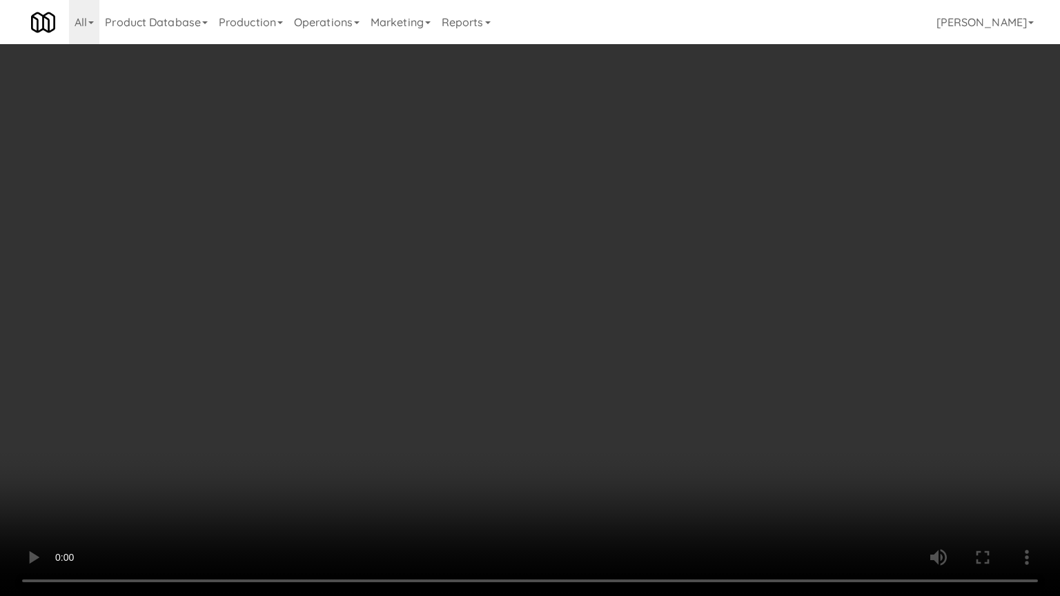
click at [641, 405] on video at bounding box center [530, 298] width 1060 height 596
click at [633, 400] on video at bounding box center [530, 298] width 1060 height 596
click at [637, 397] on video at bounding box center [530, 298] width 1060 height 596
click at [616, 390] on video at bounding box center [530, 298] width 1060 height 596
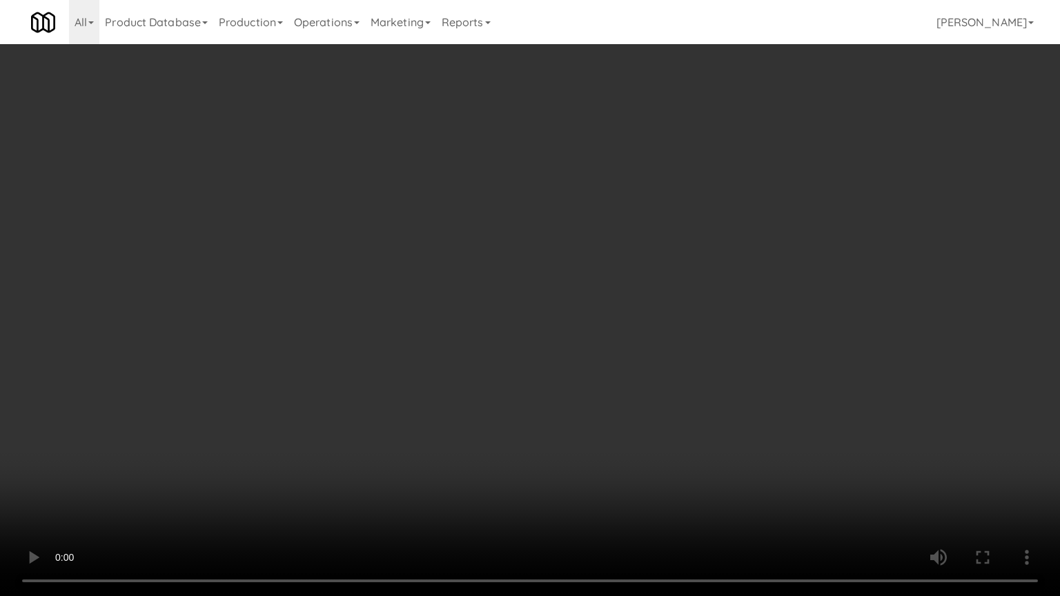
click at [613, 391] on video at bounding box center [530, 298] width 1060 height 596
click at [609, 373] on video at bounding box center [530, 298] width 1060 height 596
drag, startPoint x: 609, startPoint y: 373, endPoint x: 603, endPoint y: 382, distance: 10.9
click at [609, 378] on video at bounding box center [530, 298] width 1060 height 596
click at [621, 367] on video at bounding box center [530, 298] width 1060 height 596
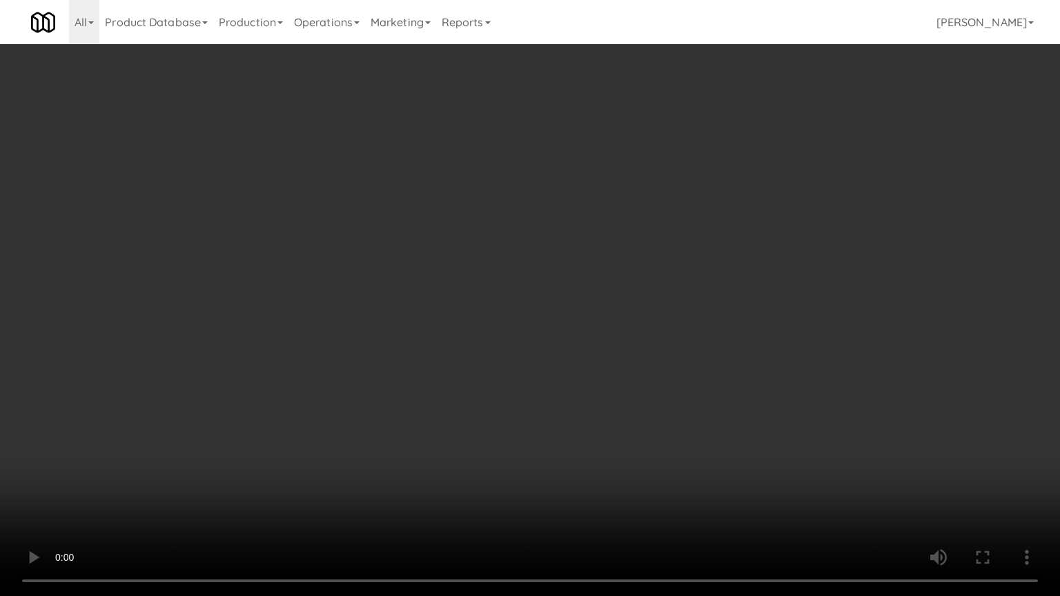
drag, startPoint x: 621, startPoint y: 367, endPoint x: 622, endPoint y: 295, distance: 71.8
click at [621, 365] on video at bounding box center [530, 298] width 1060 height 596
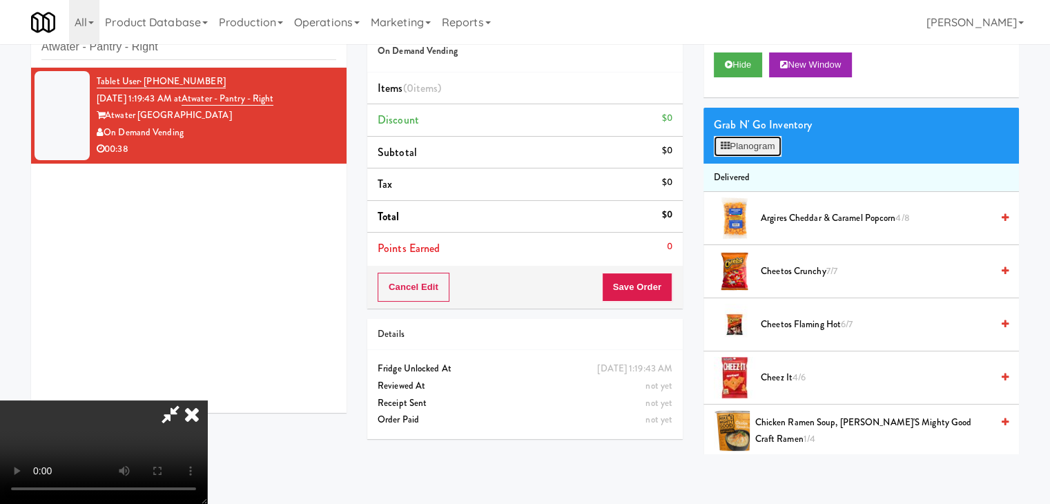
click at [778, 151] on button "Planogram" at bounding box center [748, 146] width 68 height 21
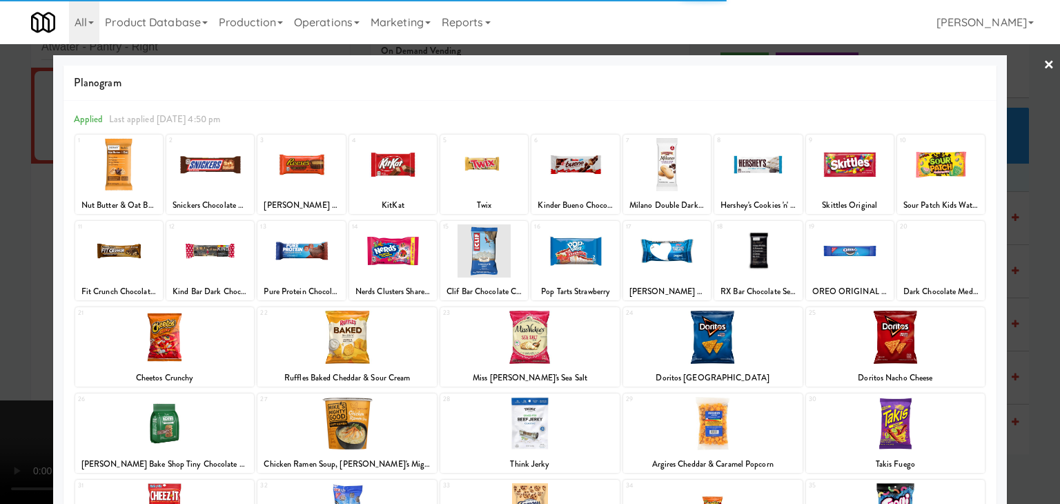
click at [835, 175] on div at bounding box center [850, 164] width 88 height 53
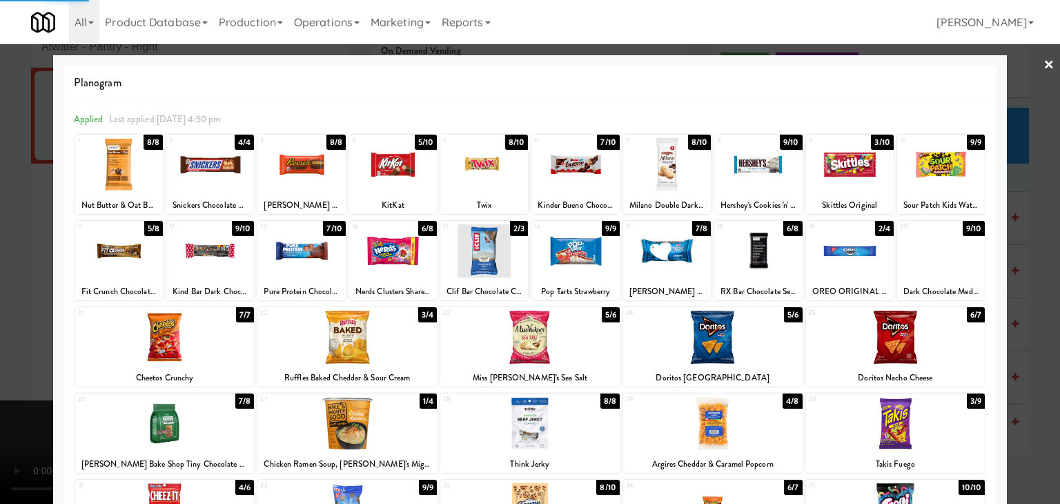
click at [536, 345] on div at bounding box center [529, 337] width 179 height 53
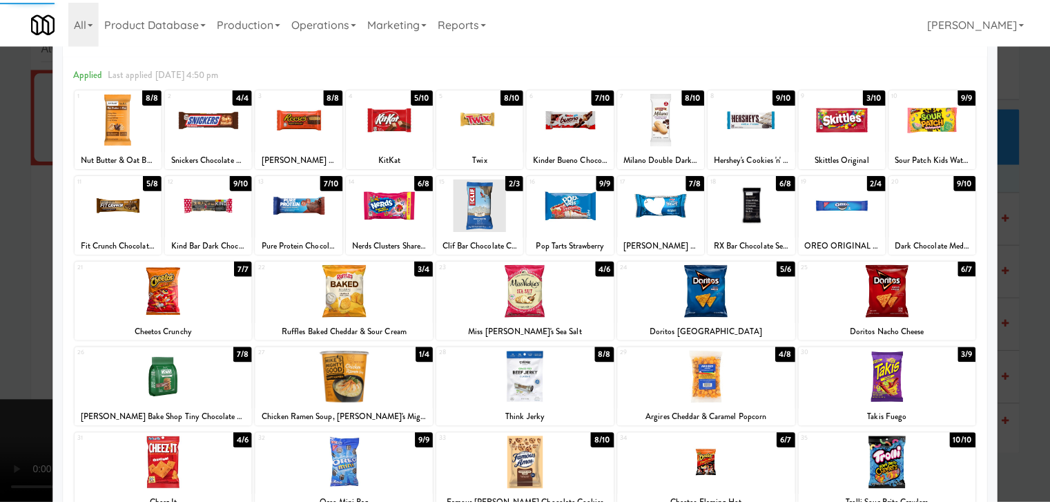
scroll to position [138, 0]
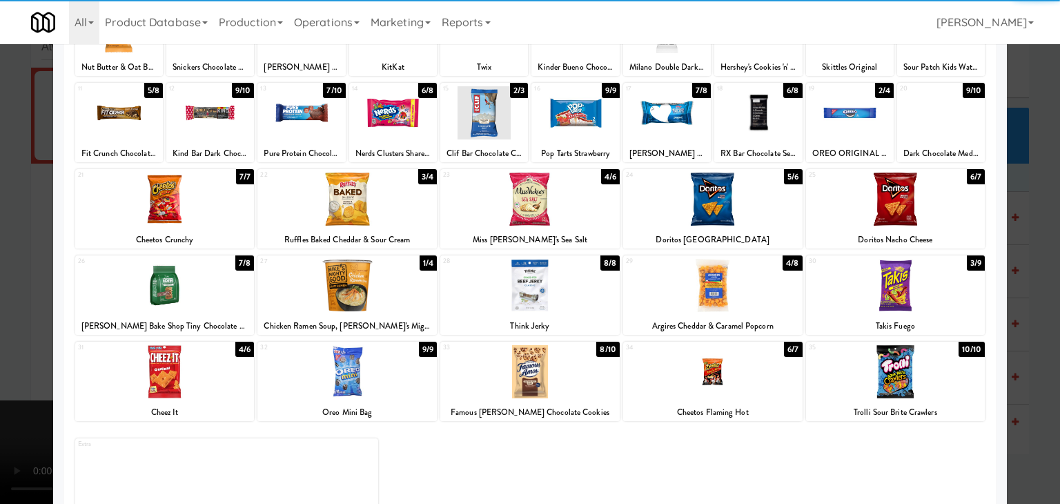
click at [483, 376] on div at bounding box center [529, 371] width 179 height 53
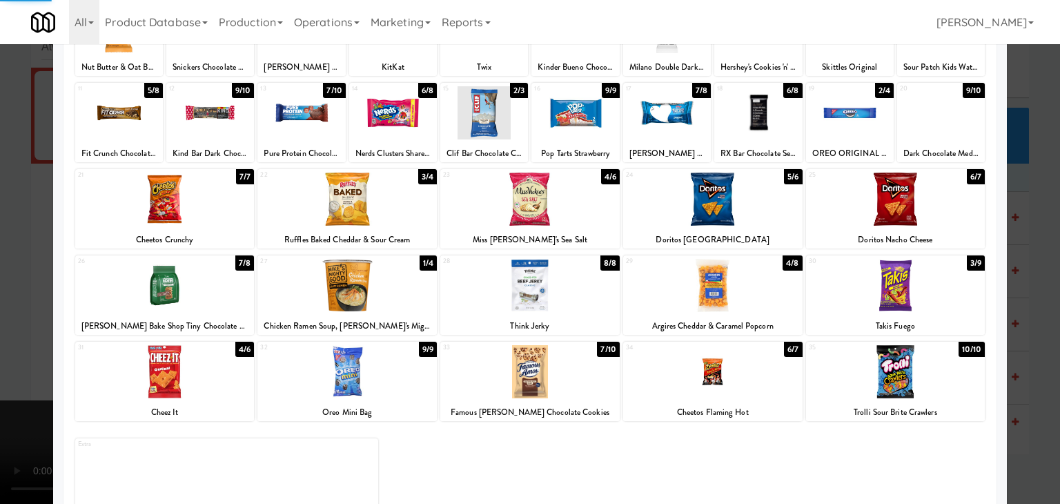
drag, startPoint x: 0, startPoint y: 376, endPoint x: 256, endPoint y: 372, distance: 256.2
click at [1, 376] on div at bounding box center [530, 252] width 1060 height 504
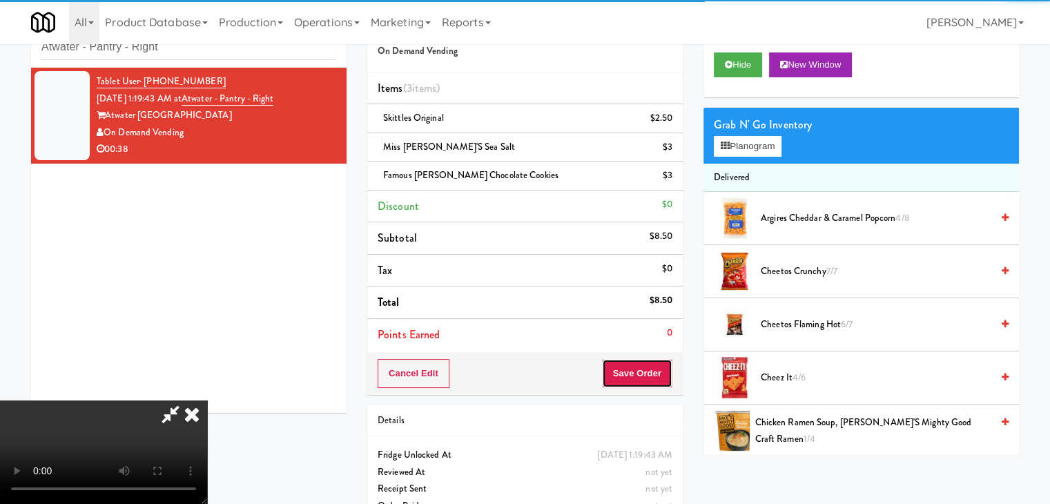
click at [652, 378] on button "Save Order" at bounding box center [637, 373] width 70 height 29
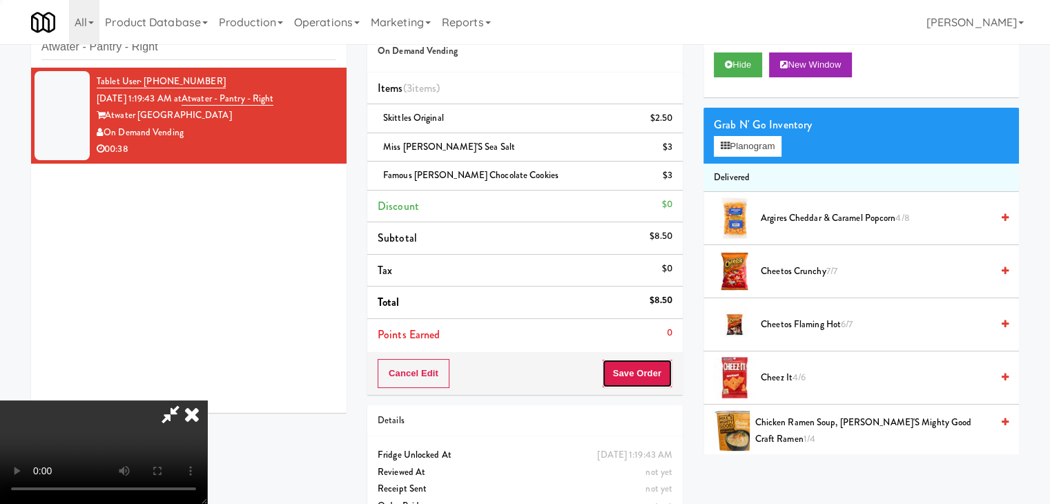
click at [652, 378] on button "Save Order" at bounding box center [637, 373] width 70 height 29
drag, startPoint x: 652, startPoint y: 378, endPoint x: 664, endPoint y: 334, distance: 45.2
click at [660, 354] on div "Cancel Edit Save Order" at bounding box center [524, 373] width 315 height 43
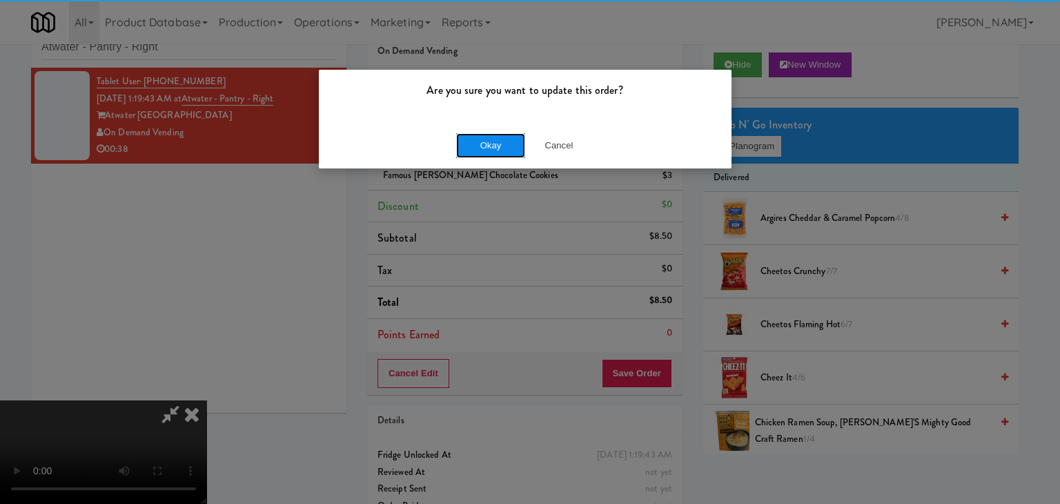
click at [488, 138] on button "Okay" at bounding box center [490, 145] width 69 height 25
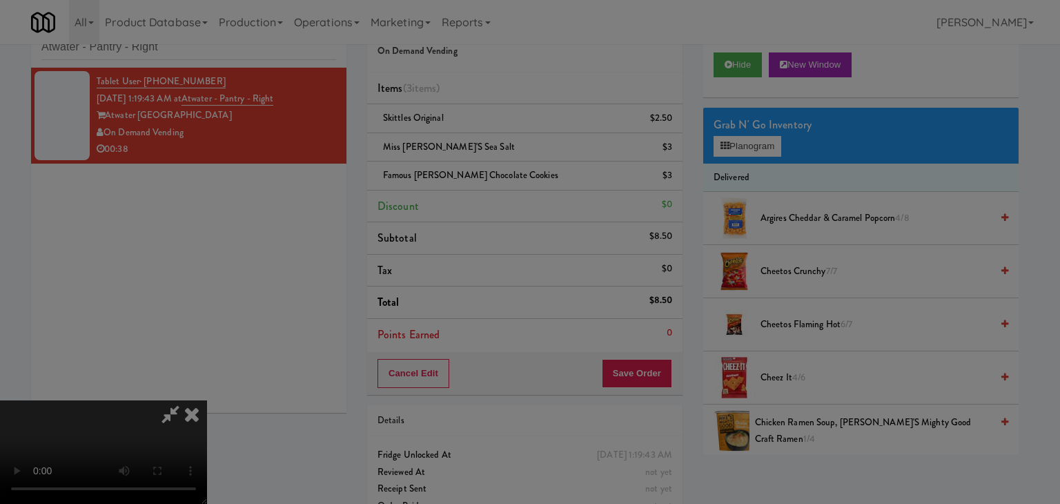
click at [488, 133] on button "Okay" at bounding box center [490, 120] width 69 height 25
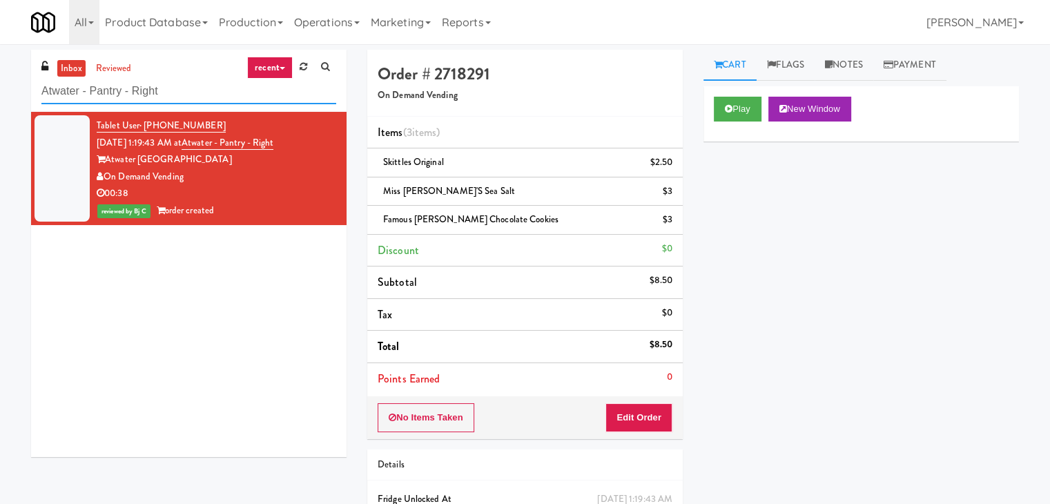
paste input "The Vue - Pantry"
drag, startPoint x: 171, startPoint y: 97, endPoint x: 0, endPoint y: 103, distance: 170.6
click at [0, 103] on div "inbox reviewed recent all unclear take inventory issue suspicious failed recent…" at bounding box center [525, 315] width 1050 height 530
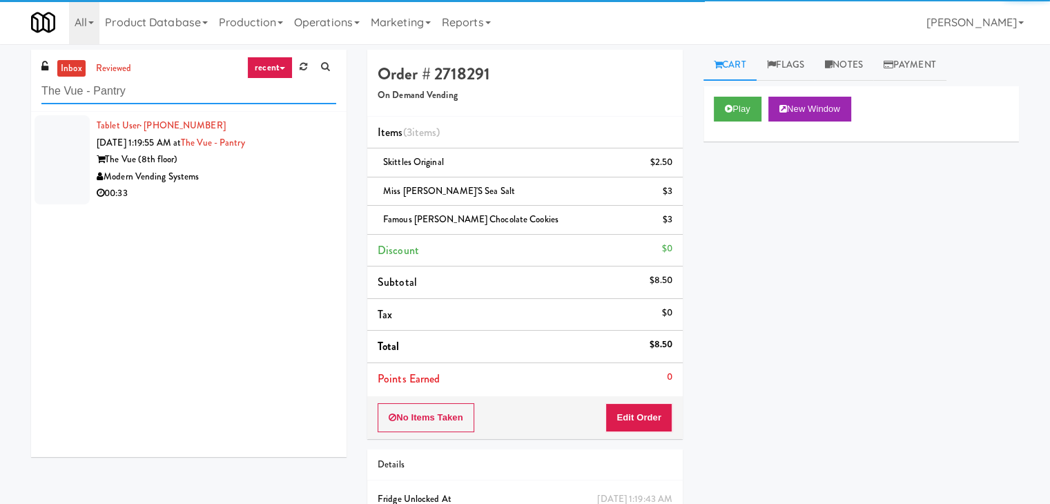
type input "The Vue - Pantry"
click at [269, 169] on div "Modern Vending Systems" at bounding box center [217, 176] width 240 height 17
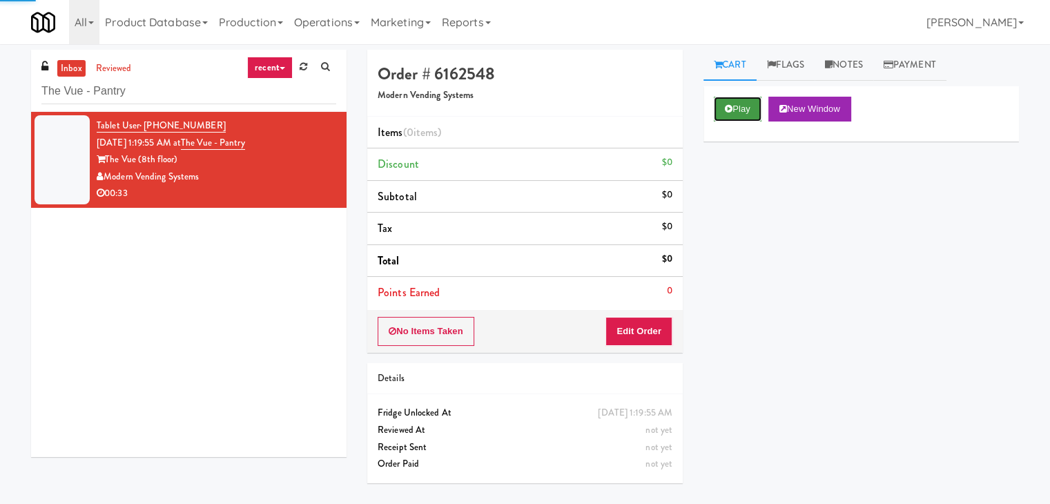
click at [721, 110] on button "Play" at bounding box center [738, 109] width 48 height 25
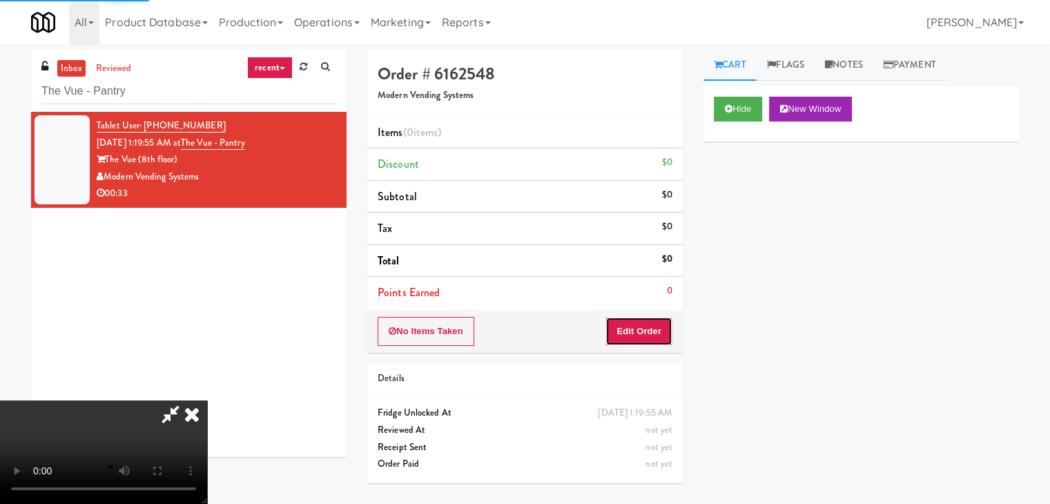
click at [635, 328] on button "Edit Order" at bounding box center [638, 331] width 67 height 29
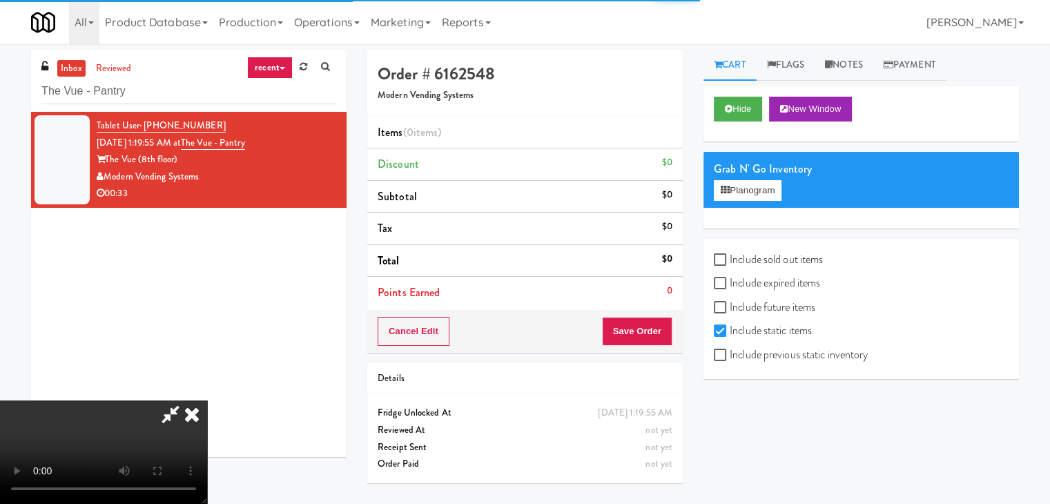
click at [746, 362] on label "Include previous static inventory" at bounding box center [791, 354] width 154 height 21
click at [730, 361] on input "Include previous static inventory" at bounding box center [722, 355] width 16 height 11
checkbox input "true"
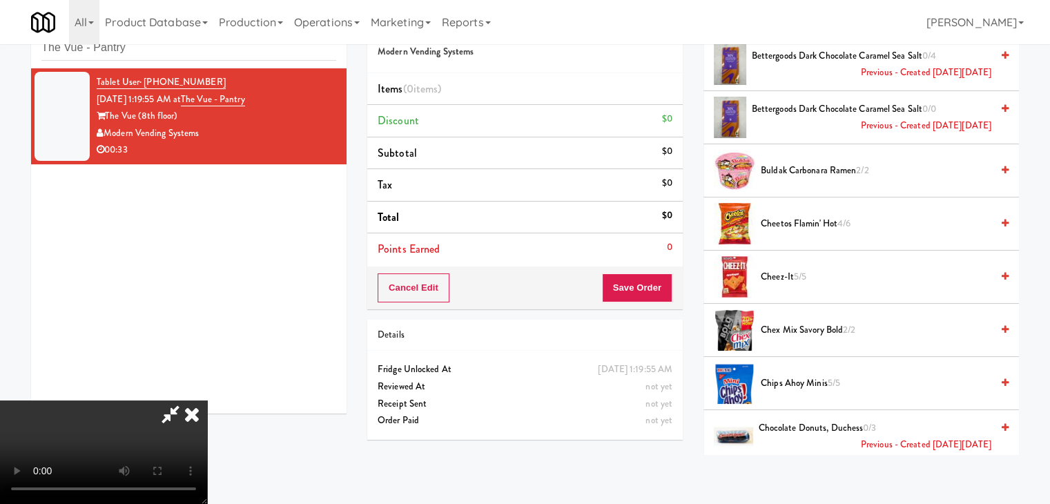
scroll to position [44, 0]
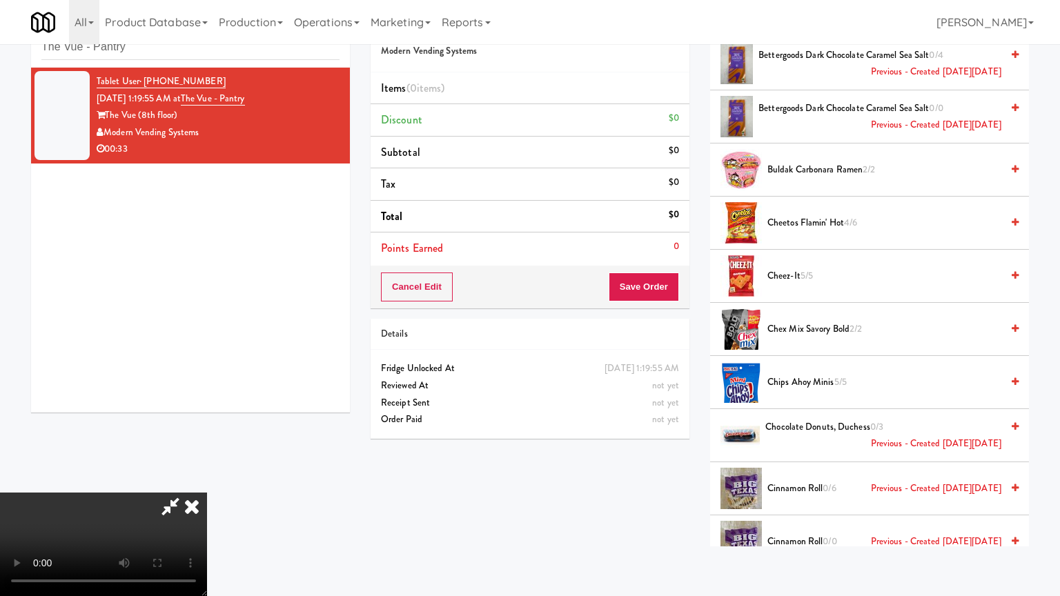
click at [207, 493] on video at bounding box center [103, 545] width 207 height 104
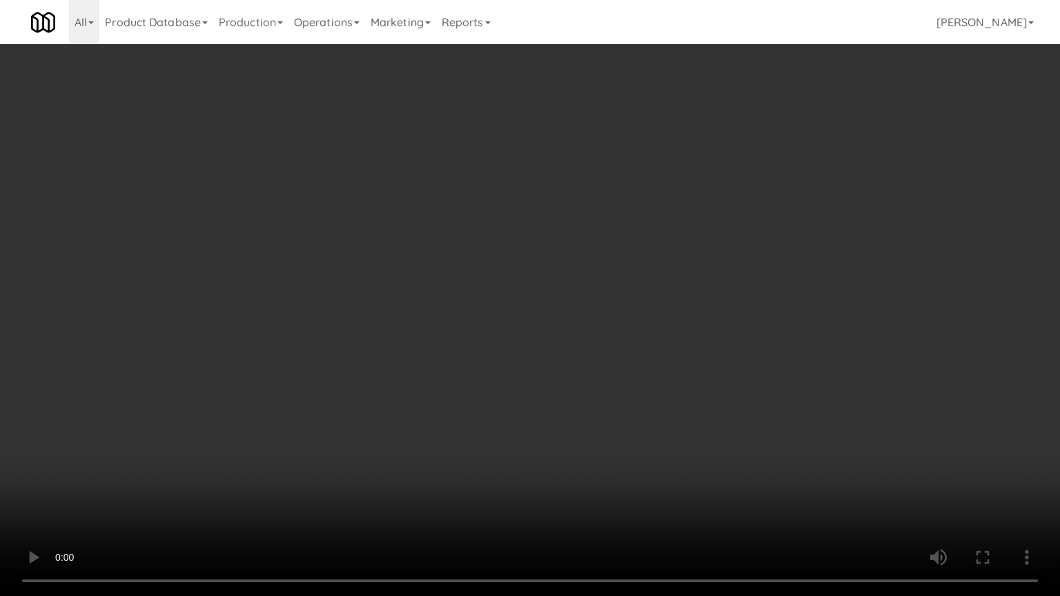
click at [693, 423] on video at bounding box center [530, 298] width 1060 height 596
click at [674, 375] on video at bounding box center [530, 298] width 1060 height 596
click at [674, 362] on video at bounding box center [530, 298] width 1060 height 596
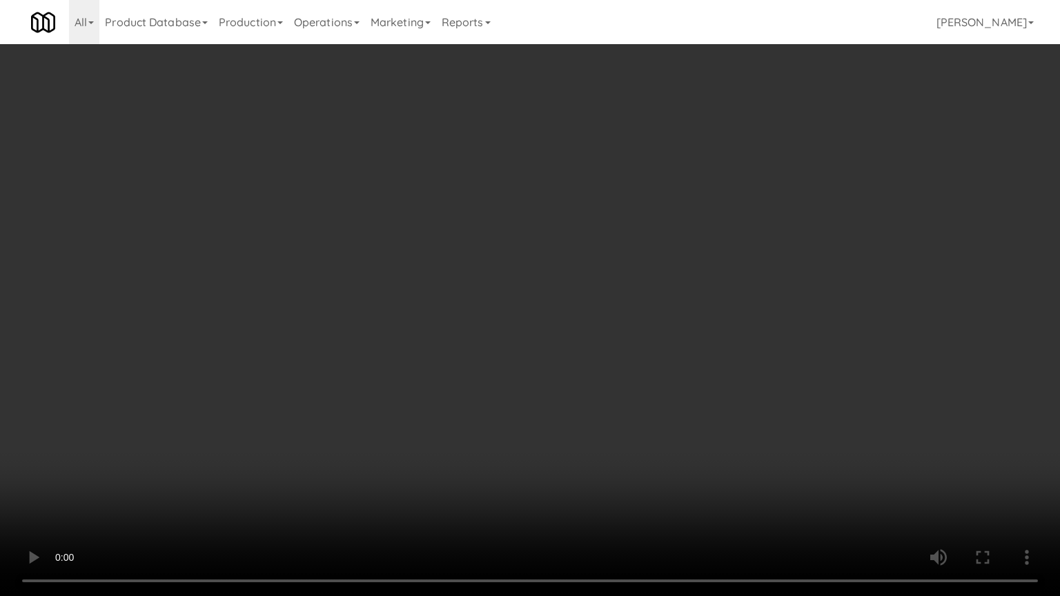
click at [710, 339] on video at bounding box center [530, 298] width 1060 height 596
drag, startPoint x: 710, startPoint y: 339, endPoint x: 754, endPoint y: 233, distance: 114.5
click at [712, 335] on video at bounding box center [530, 298] width 1060 height 596
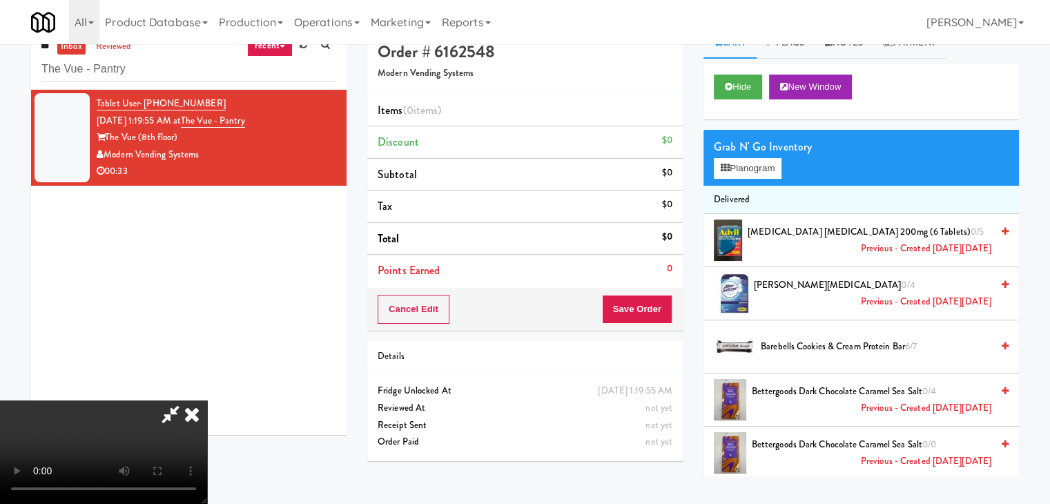
scroll to position [0, 0]
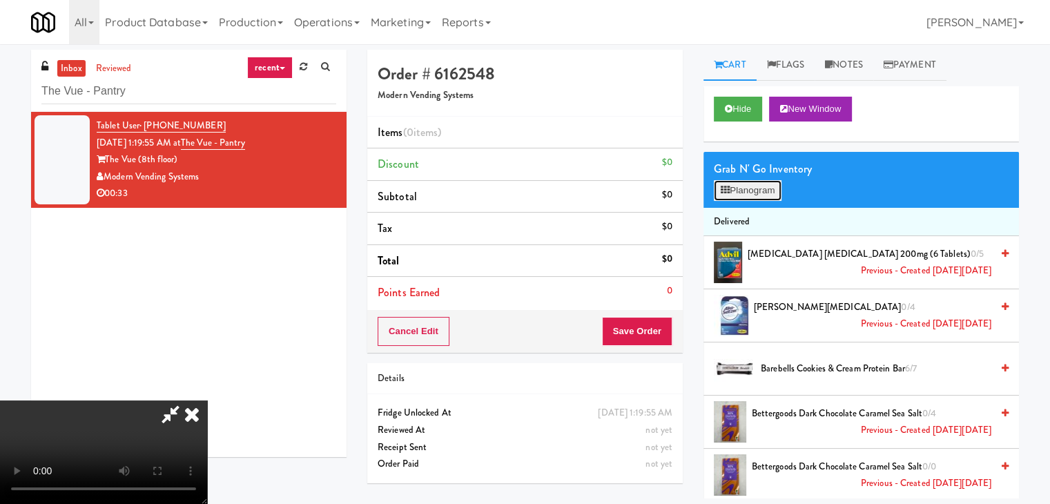
click at [761, 182] on button "Planogram" at bounding box center [748, 190] width 68 height 21
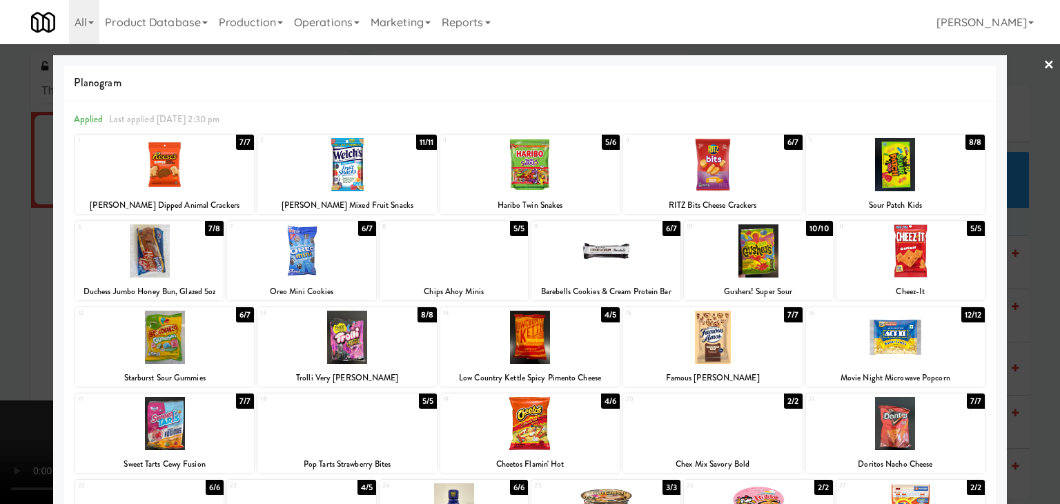
click at [744, 329] on div at bounding box center [712, 337] width 179 height 53
drag, startPoint x: 0, startPoint y: 330, endPoint x: 311, endPoint y: 330, distance: 310.7
click at [7, 330] on div at bounding box center [530, 252] width 1060 height 504
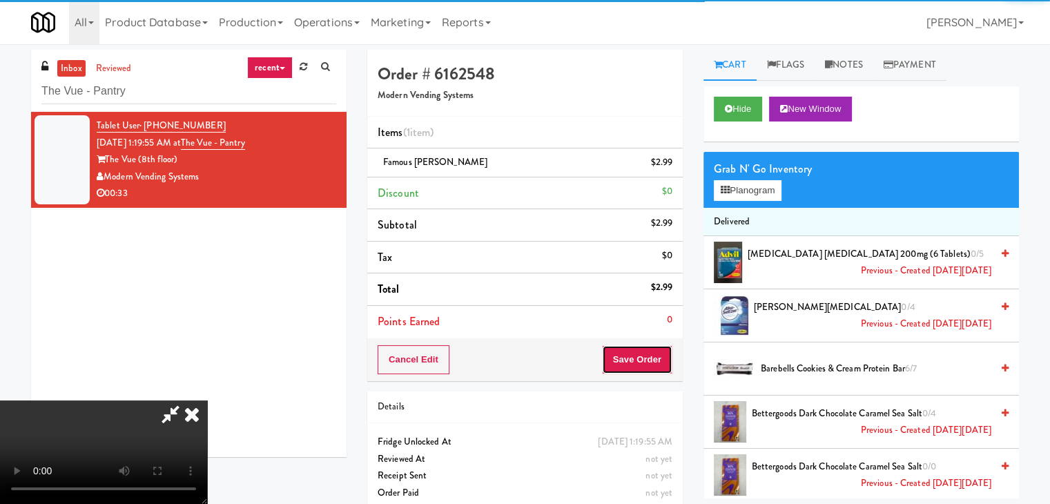
drag, startPoint x: 661, startPoint y: 354, endPoint x: 654, endPoint y: 351, distance: 7.4
click at [654, 351] on button "Save Order" at bounding box center [637, 359] width 70 height 29
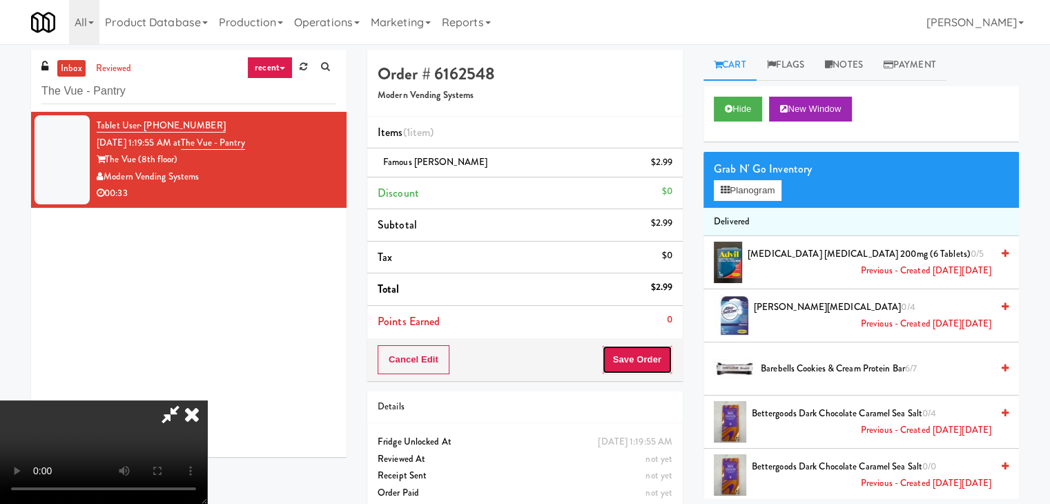
click at [654, 351] on button "Save Order" at bounding box center [637, 359] width 70 height 29
click at [654, 349] on button "Save Order" at bounding box center [637, 359] width 70 height 29
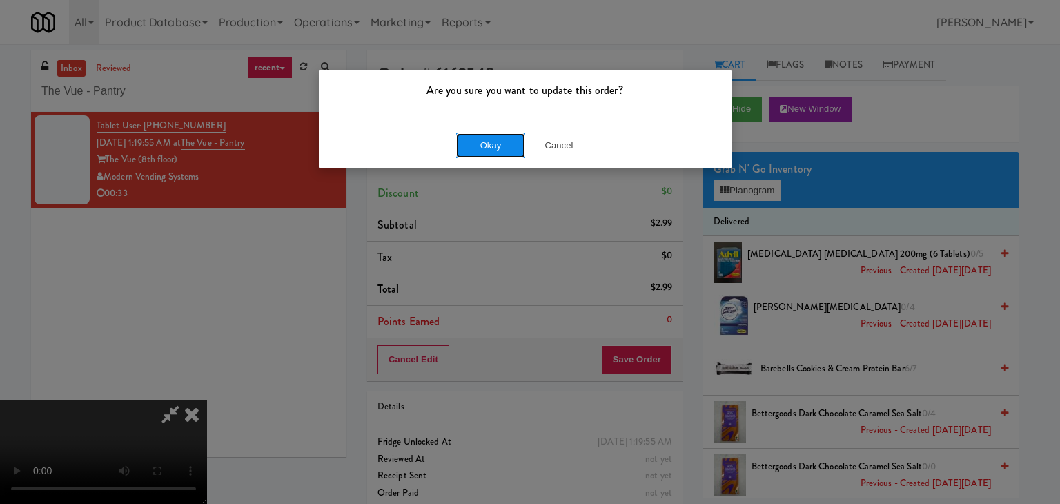
click at [502, 151] on button "Okay" at bounding box center [490, 145] width 69 height 25
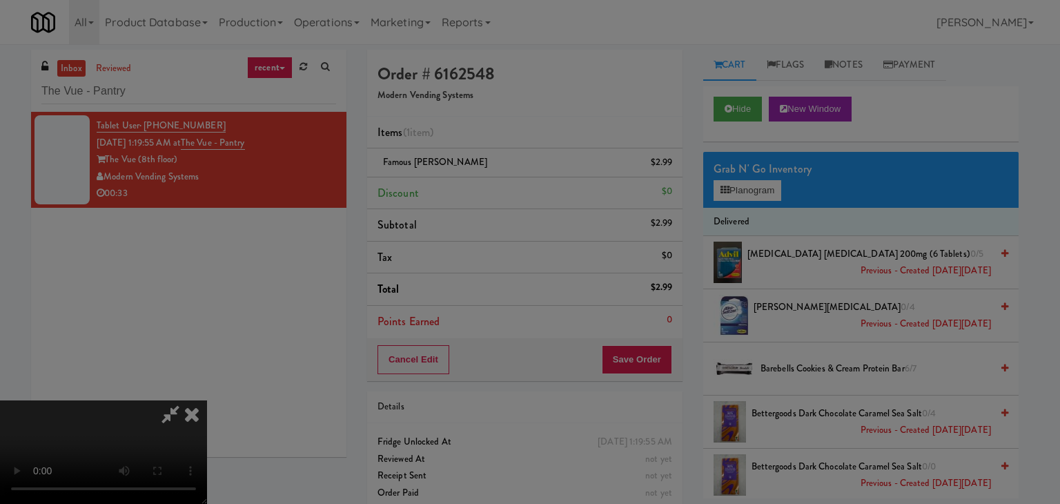
click at [507, 143] on div "Okay Cancel" at bounding box center [525, 120] width 413 height 46
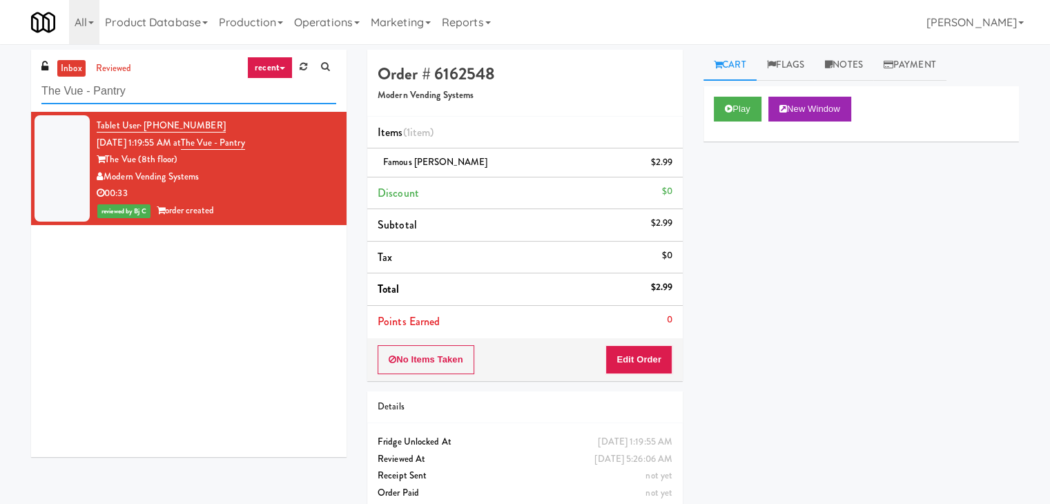
drag, startPoint x: 150, startPoint y: 98, endPoint x: 0, endPoint y: 97, distance: 149.8
click at [0, 97] on div "inbox reviewed recent all unclear take inventory issue suspicious failed recent…" at bounding box center [525, 286] width 1050 height 472
paste input "2775 - Cooler Right"
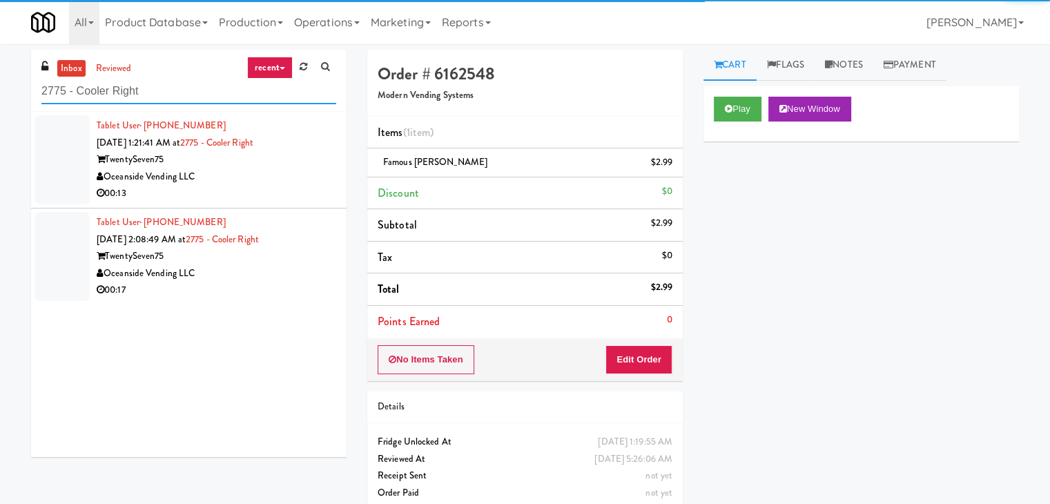
type input "2775 - Cooler Right"
drag, startPoint x: 262, startPoint y: 186, endPoint x: 275, endPoint y: 186, distance: 13.1
click at [270, 186] on div "00:13" at bounding box center [217, 193] width 240 height 17
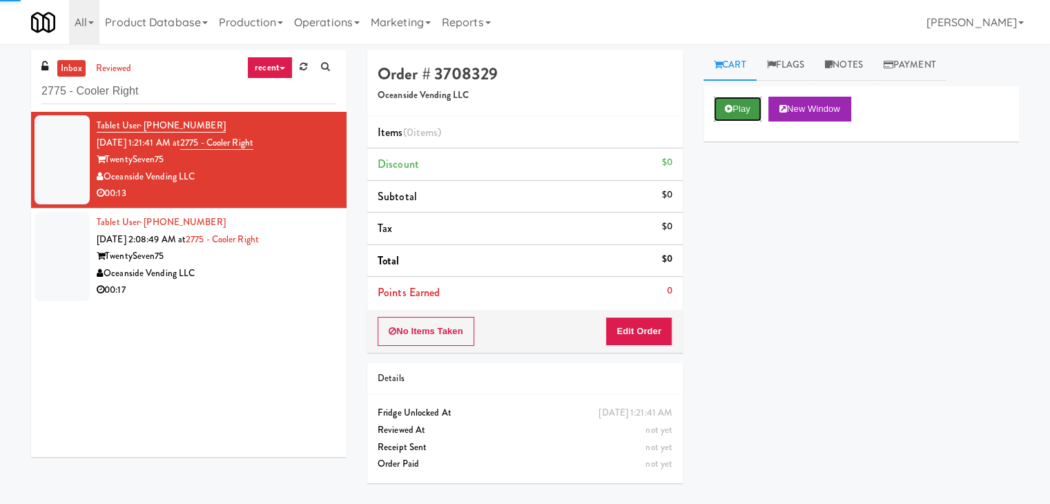
click at [747, 111] on button "Play" at bounding box center [738, 109] width 48 height 25
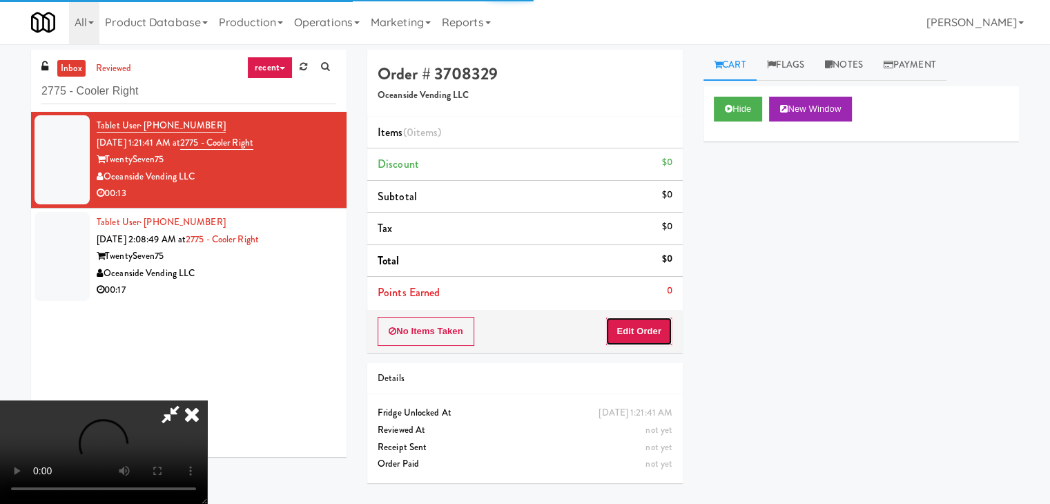
click at [650, 336] on button "Edit Order" at bounding box center [638, 331] width 67 height 29
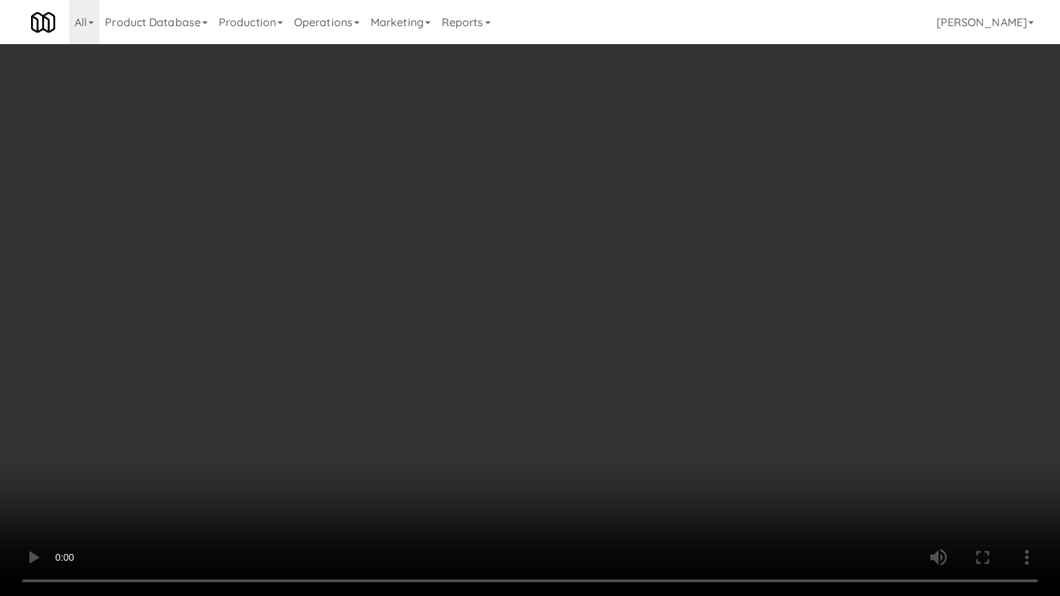
drag, startPoint x: 591, startPoint y: 483, endPoint x: 582, endPoint y: 482, distance: 9.1
click at [588, 481] on video at bounding box center [530, 298] width 1060 height 596
click at [610, 480] on video at bounding box center [530, 298] width 1060 height 596
click at [645, 423] on video at bounding box center [530, 298] width 1060 height 596
drag, startPoint x: 642, startPoint y: 422, endPoint x: 678, endPoint y: 253, distance: 172.9
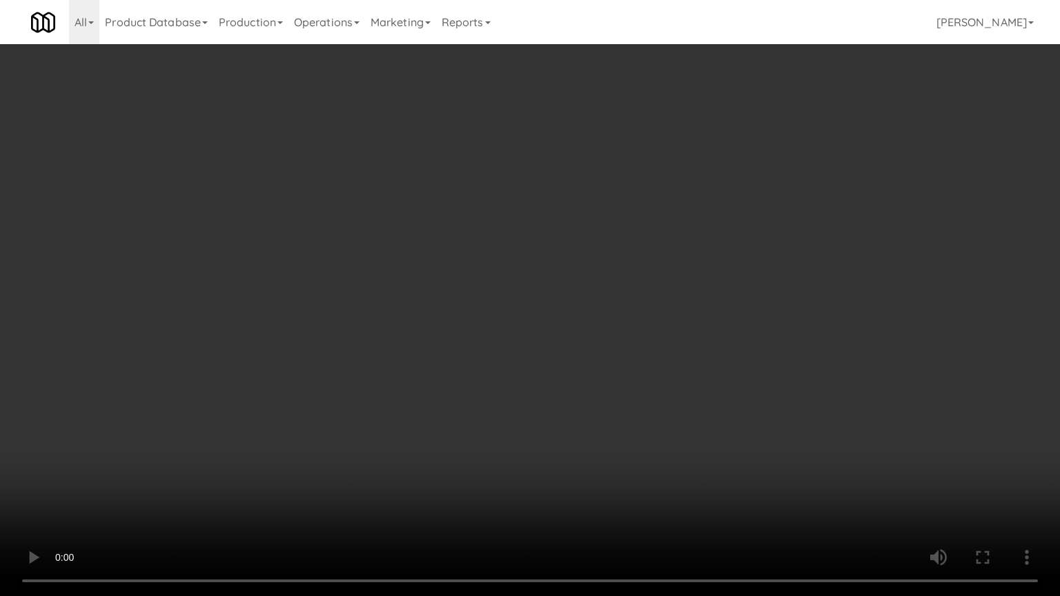
click at [641, 415] on video at bounding box center [530, 298] width 1060 height 596
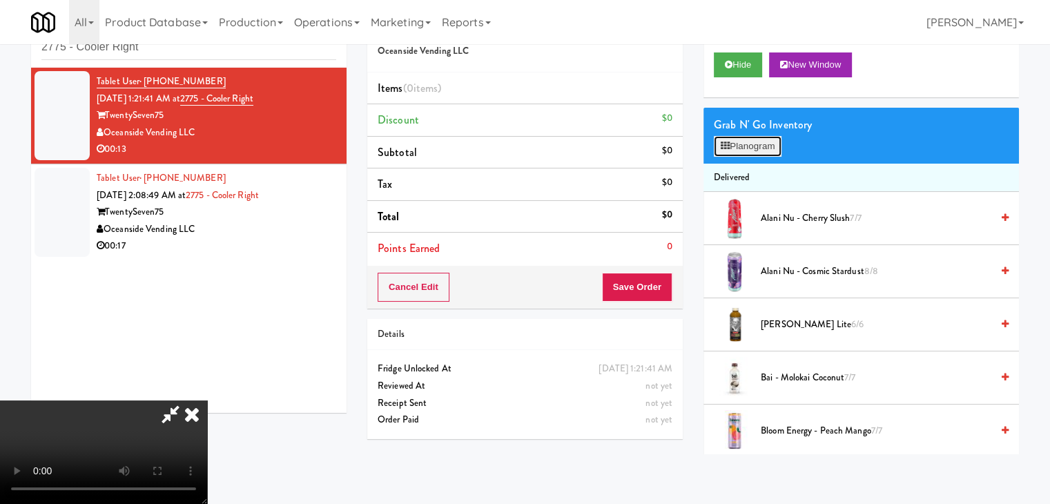
click at [761, 148] on button "Planogram" at bounding box center [748, 146] width 68 height 21
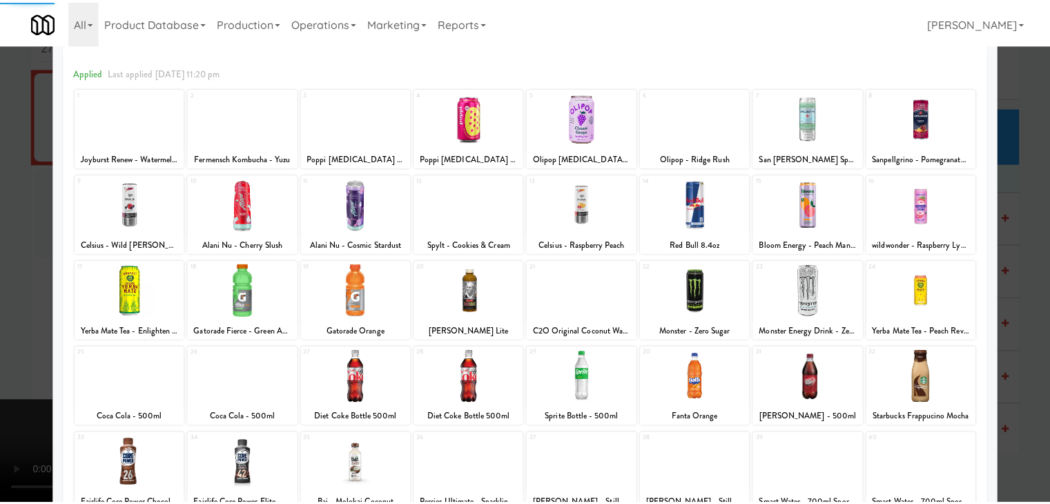
scroll to position [69, 0]
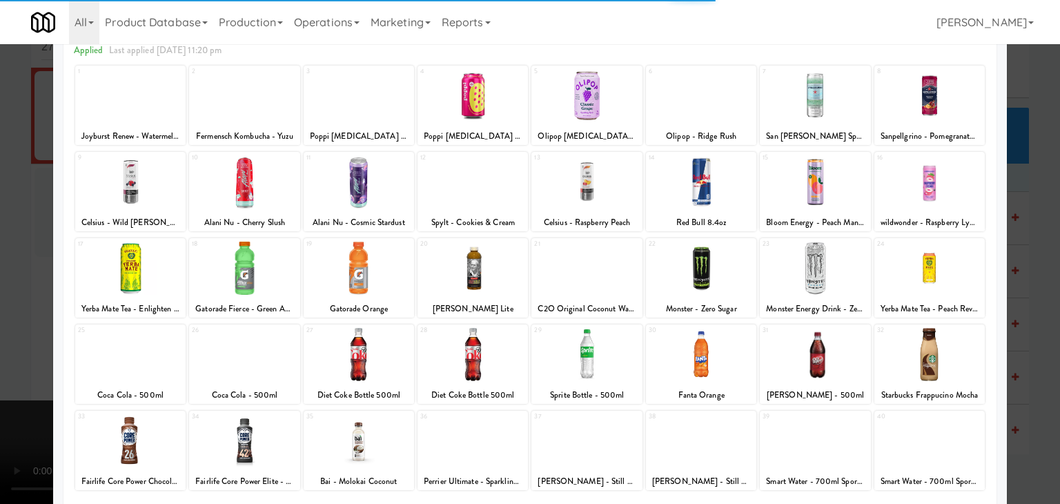
click at [253, 284] on div at bounding box center [244, 268] width 110 height 53
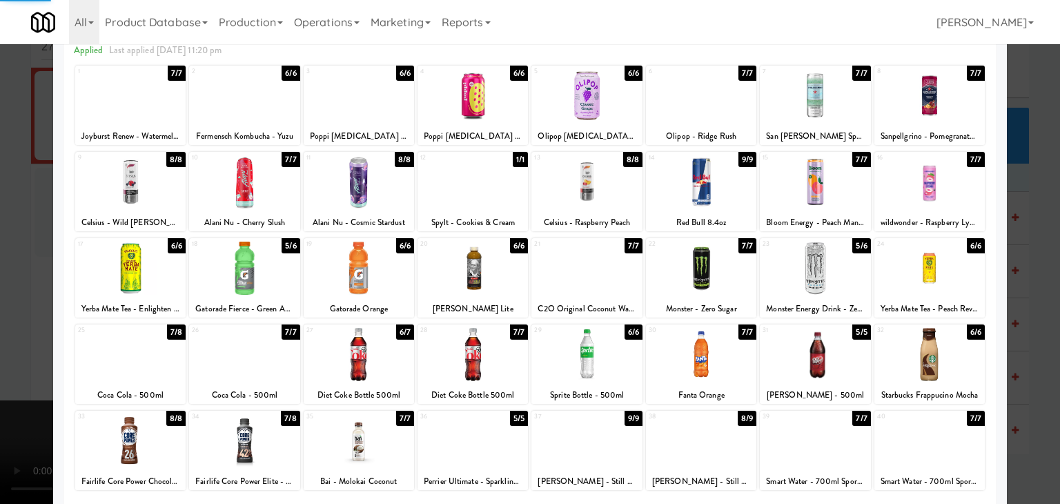
click at [351, 282] on div at bounding box center [359, 268] width 110 height 53
click at [577, 190] on div at bounding box center [587, 181] width 110 height 53
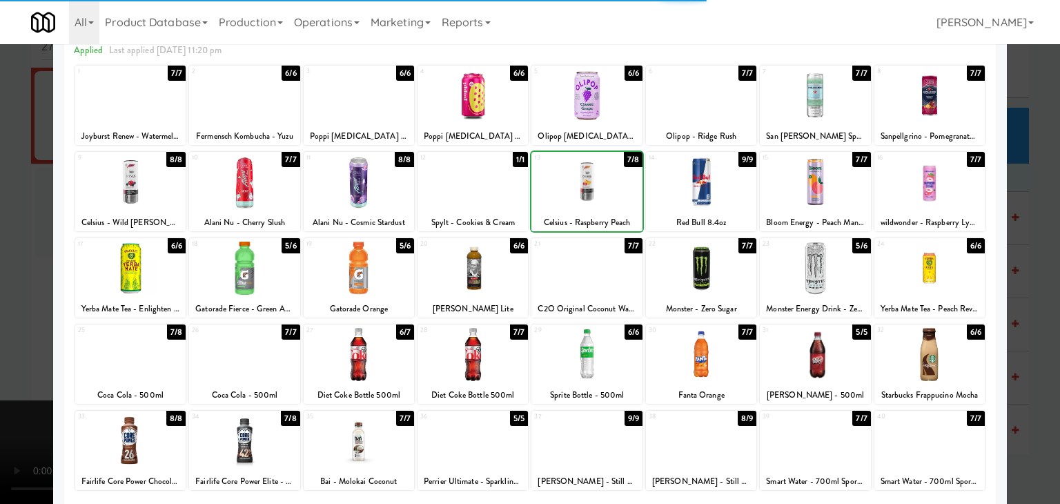
click at [0, 304] on div at bounding box center [530, 252] width 1060 height 504
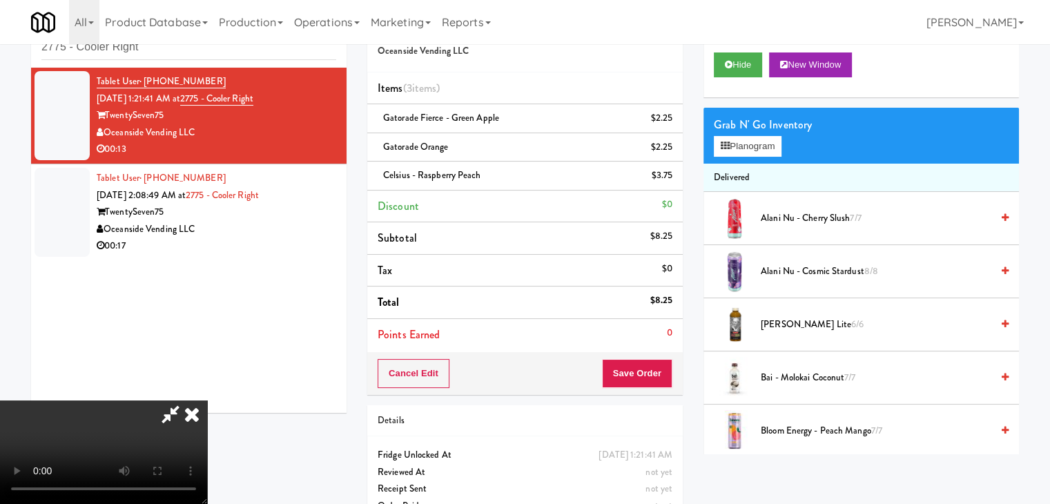
click at [207, 400] on video at bounding box center [103, 452] width 207 height 104
click at [672, 378] on div "Cancel Edit Save Order" at bounding box center [524, 373] width 315 height 43
click at [663, 378] on button "Save Order" at bounding box center [637, 373] width 70 height 29
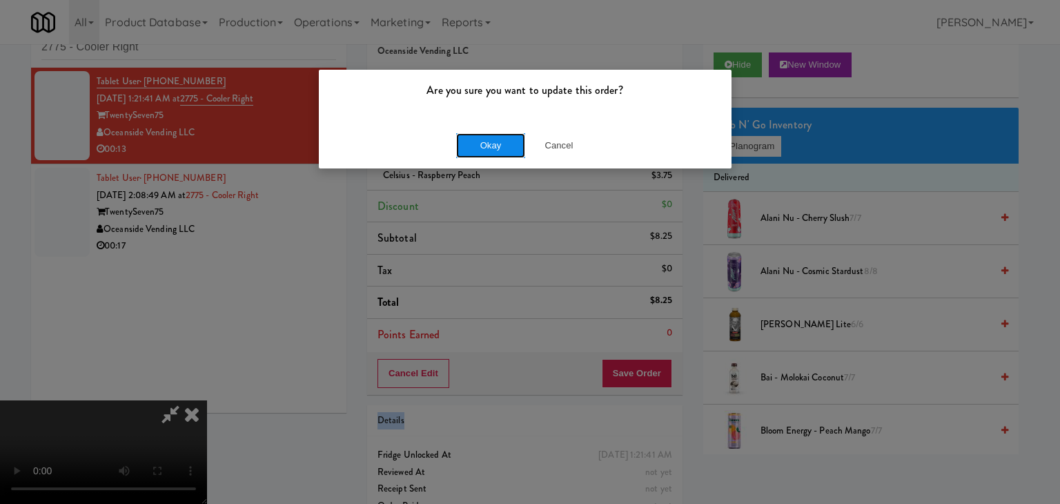
click at [497, 152] on button "Okay" at bounding box center [490, 145] width 69 height 25
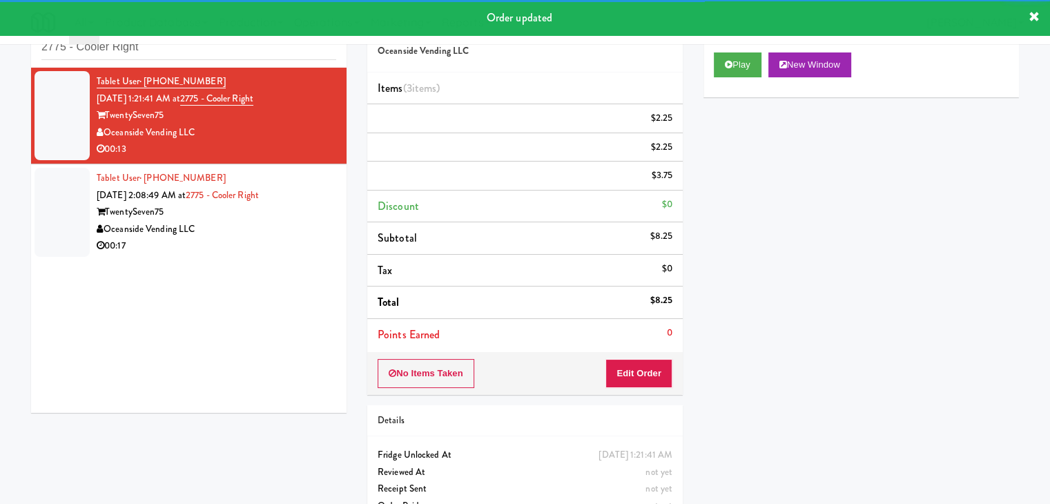
drag, startPoint x: 273, startPoint y: 266, endPoint x: 287, endPoint y: 269, distance: 13.4
click at [275, 266] on div "Tablet User · (714) 343-4963 Sep 7, 2025 1:21:41 AM at 2775 - Cooler Right Twen…" at bounding box center [188, 240] width 315 height 345
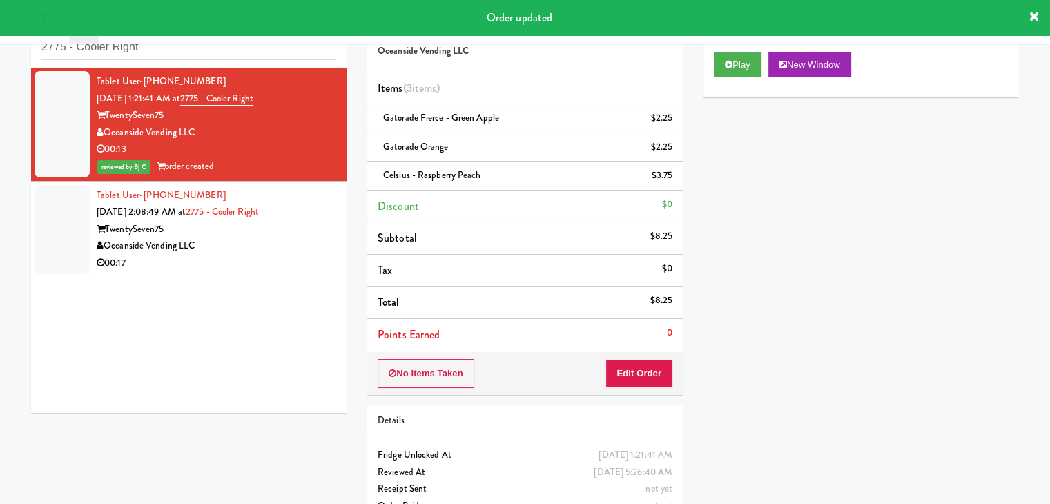
click at [290, 258] on div "00:17" at bounding box center [217, 263] width 240 height 17
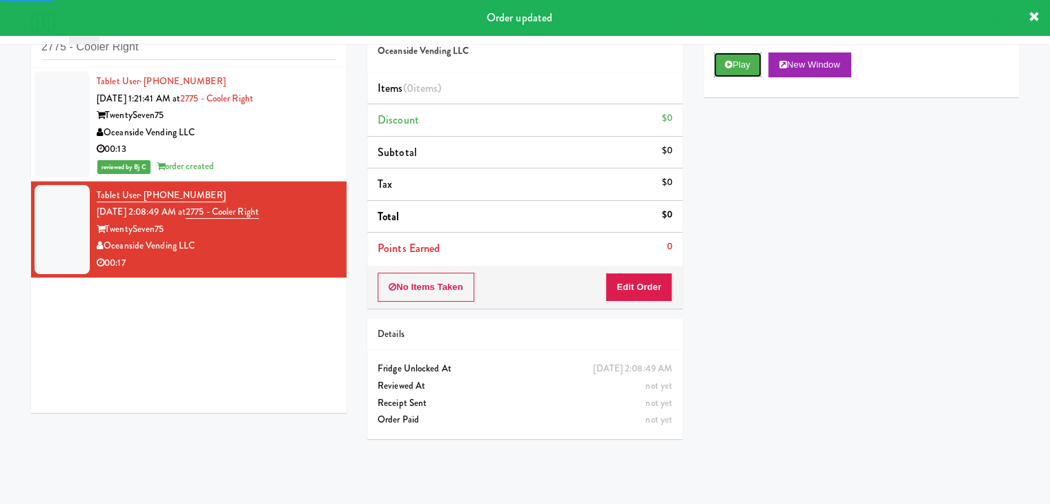
drag, startPoint x: 734, startPoint y: 65, endPoint x: 707, endPoint y: 158, distance: 97.0
click at [734, 68] on button "Play" at bounding box center [738, 64] width 48 height 25
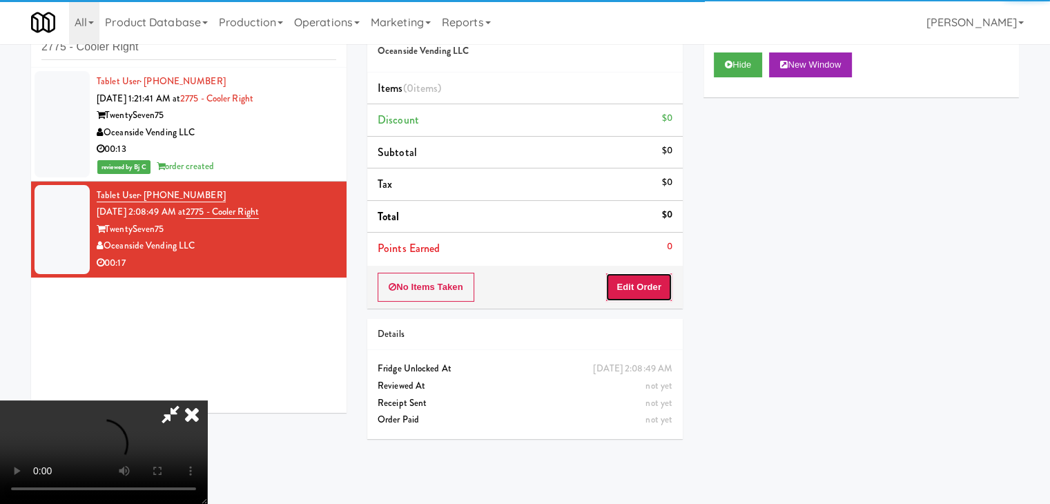
click at [645, 291] on button "Edit Order" at bounding box center [638, 287] width 67 height 29
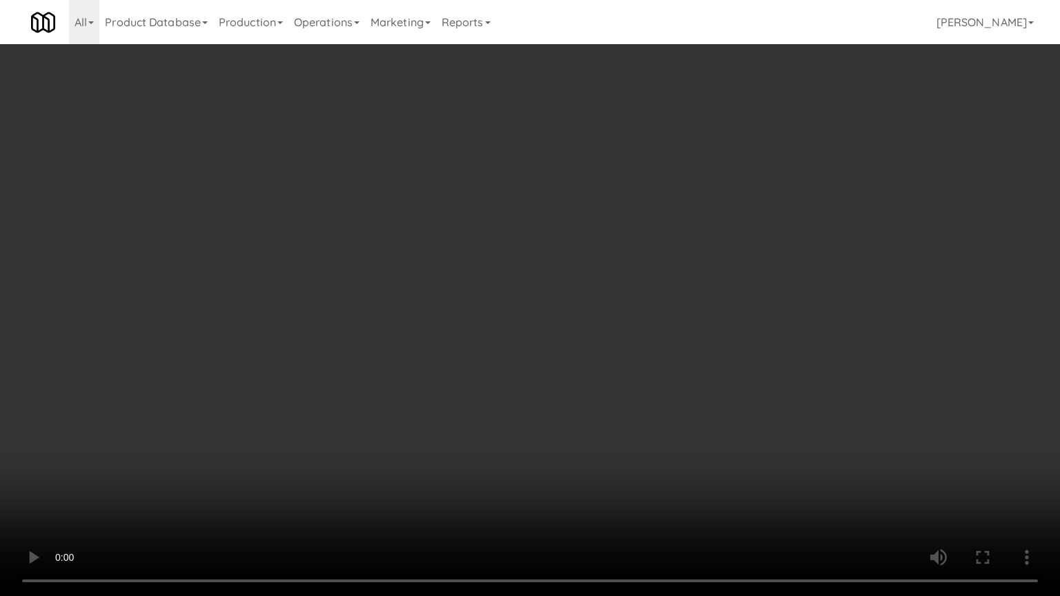
click at [666, 415] on video at bounding box center [530, 298] width 1060 height 596
click at [677, 403] on video at bounding box center [530, 298] width 1060 height 596
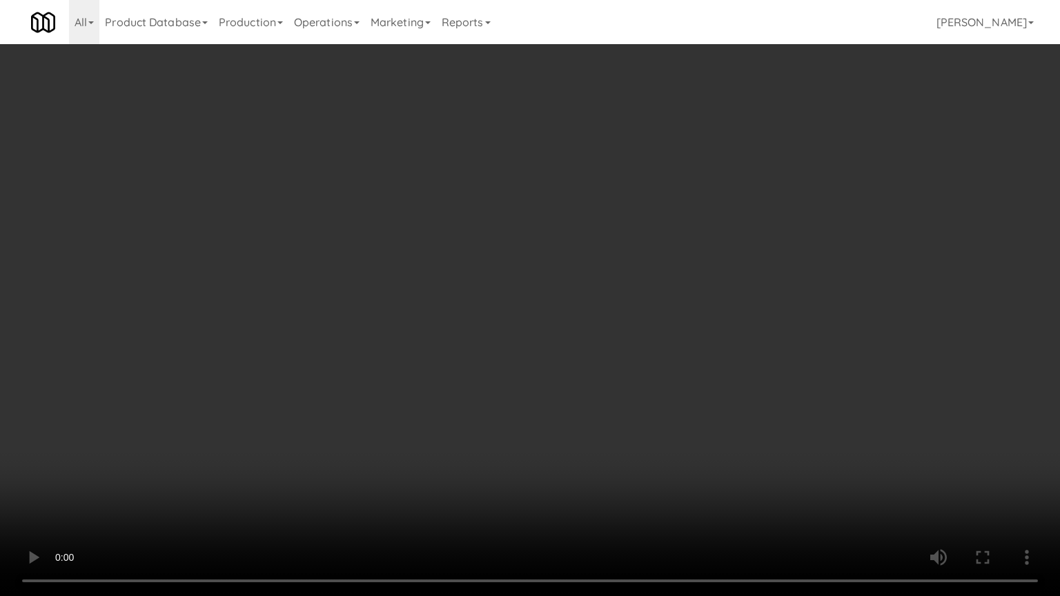
click at [677, 403] on video at bounding box center [530, 298] width 1060 height 596
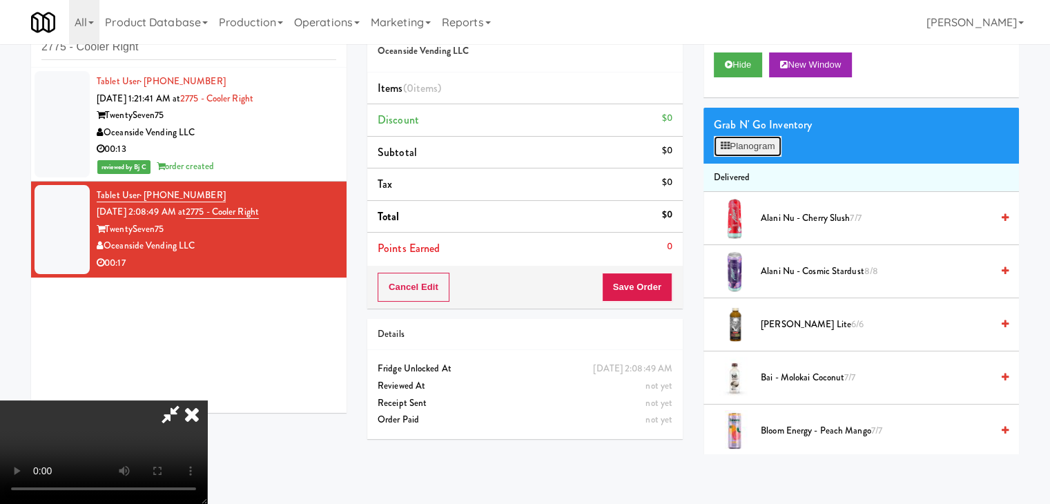
click at [757, 148] on button "Planogram" at bounding box center [748, 146] width 68 height 21
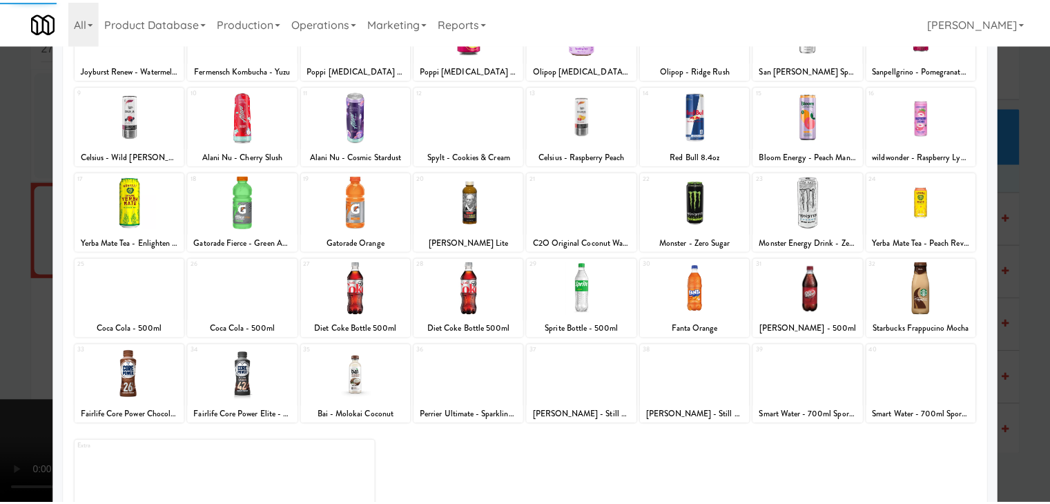
scroll to position [138, 0]
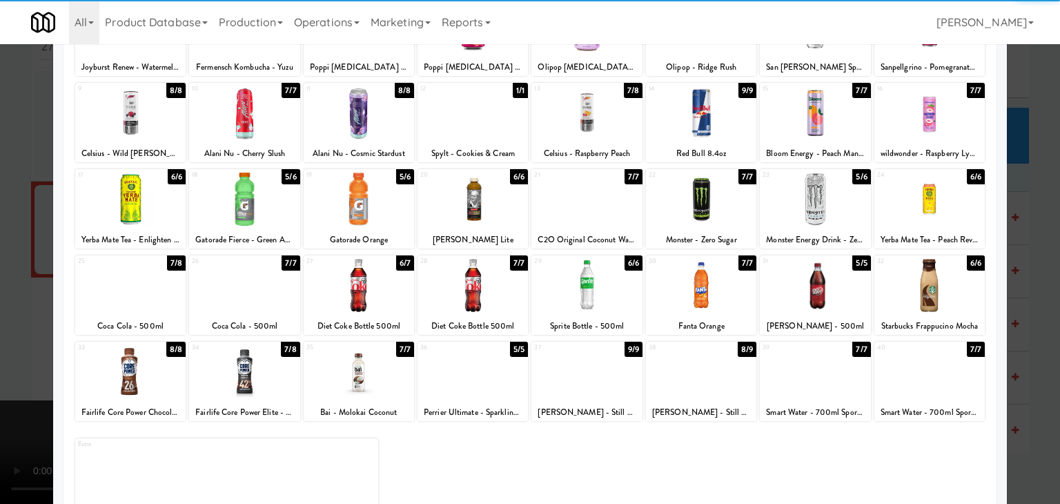
click at [821, 293] on div at bounding box center [815, 285] width 110 height 53
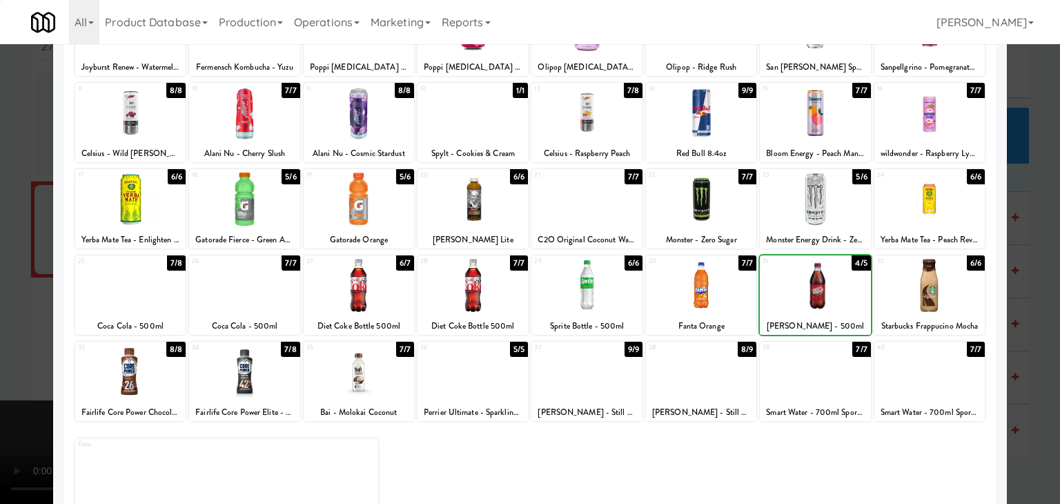
drag, startPoint x: 0, startPoint y: 336, endPoint x: 14, endPoint y: 335, distance: 14.5
click at [9, 335] on div at bounding box center [530, 252] width 1060 height 504
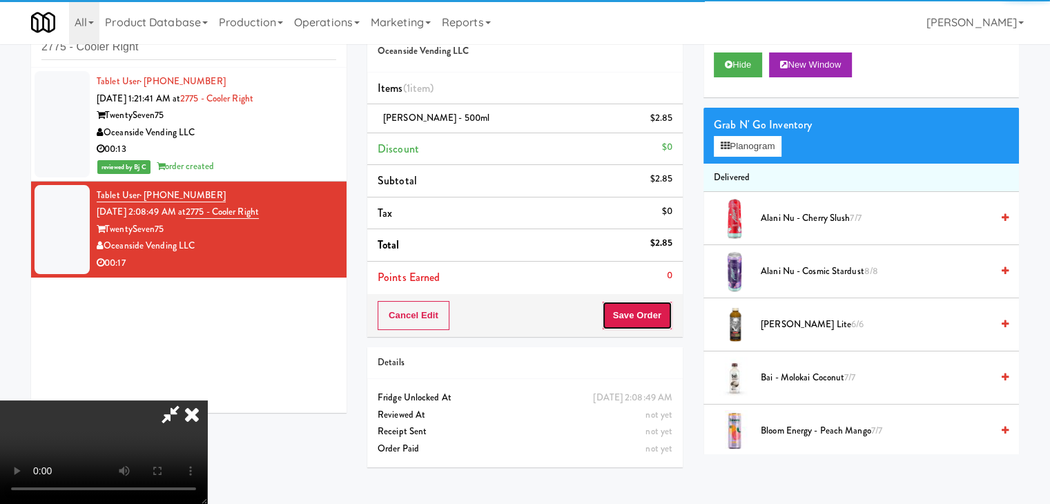
click at [648, 314] on button "Save Order" at bounding box center [637, 315] width 70 height 29
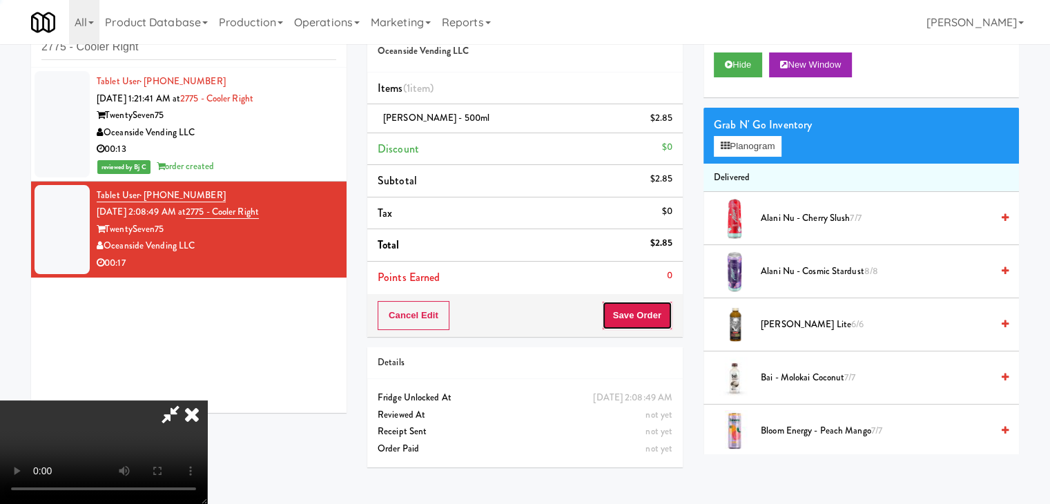
click at [648, 314] on button "Save Order" at bounding box center [637, 315] width 70 height 29
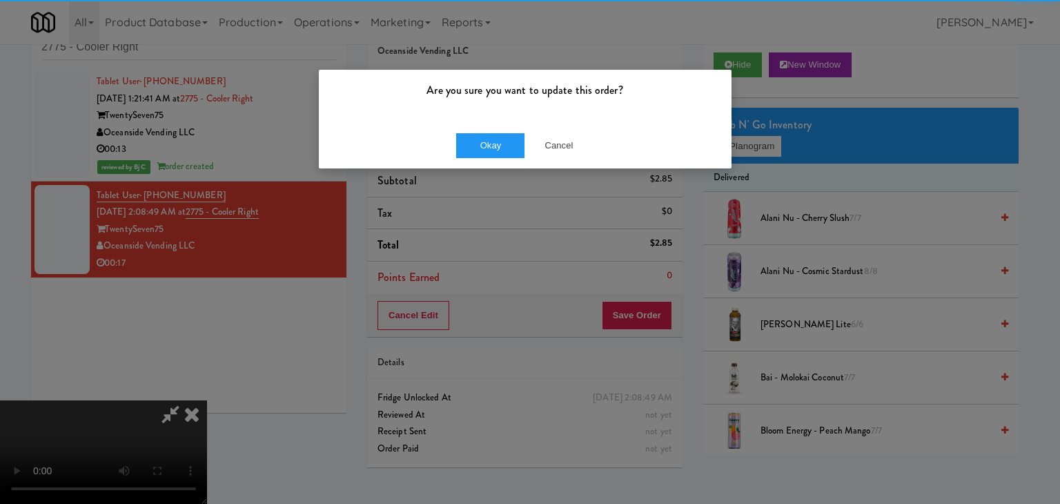
click at [486, 131] on div "Okay Cancel" at bounding box center [525, 145] width 413 height 46
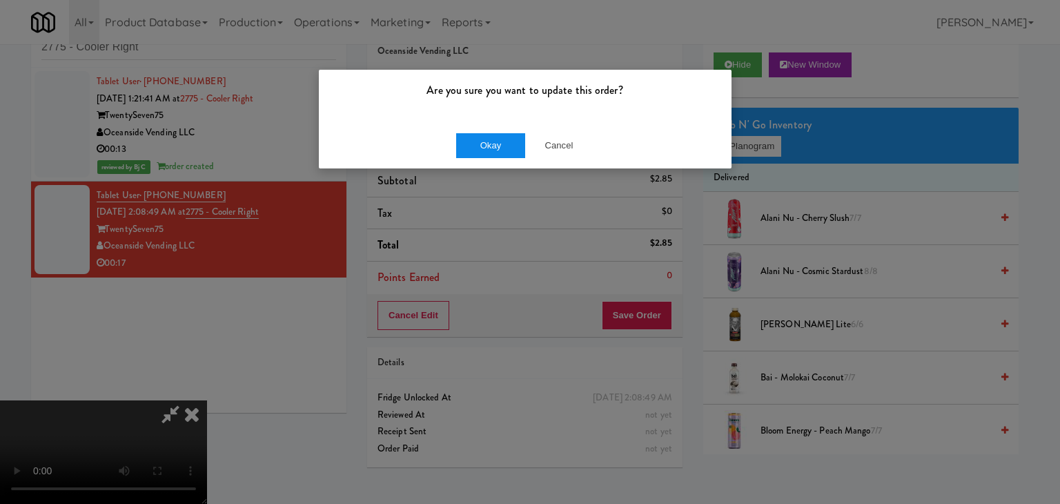
click at [486, 133] on div "Okay Cancel" at bounding box center [525, 145] width 413 height 46
click at [487, 139] on button "Okay" at bounding box center [490, 145] width 69 height 25
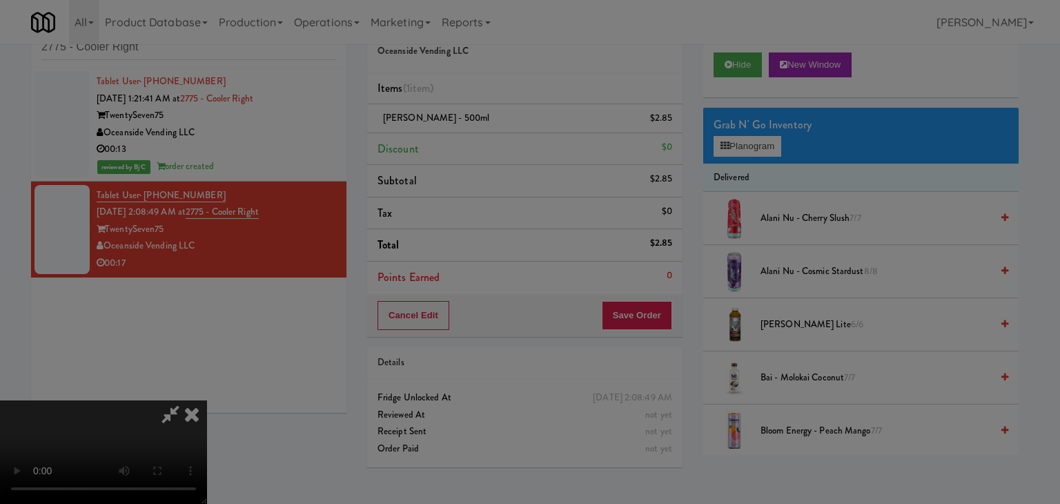
click at [487, 143] on div "Okay Cancel" at bounding box center [525, 120] width 413 height 46
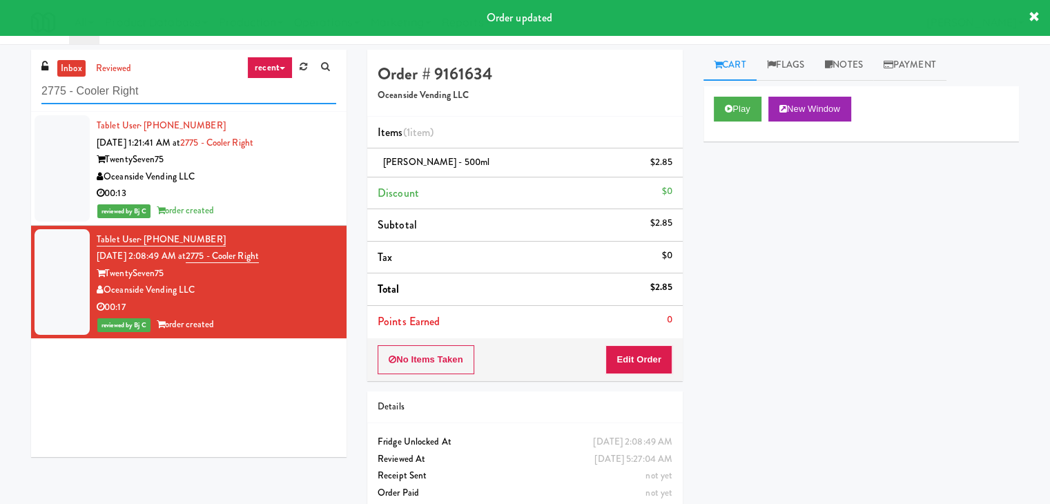
paste input "River Run - Cooler"
drag, startPoint x: 72, startPoint y: 88, endPoint x: 0, endPoint y: 103, distance: 73.2
click at [0, 101] on div "inbox reviewed recent all unclear take inventory issue suspicious failed recent…" at bounding box center [525, 286] width 1050 height 472
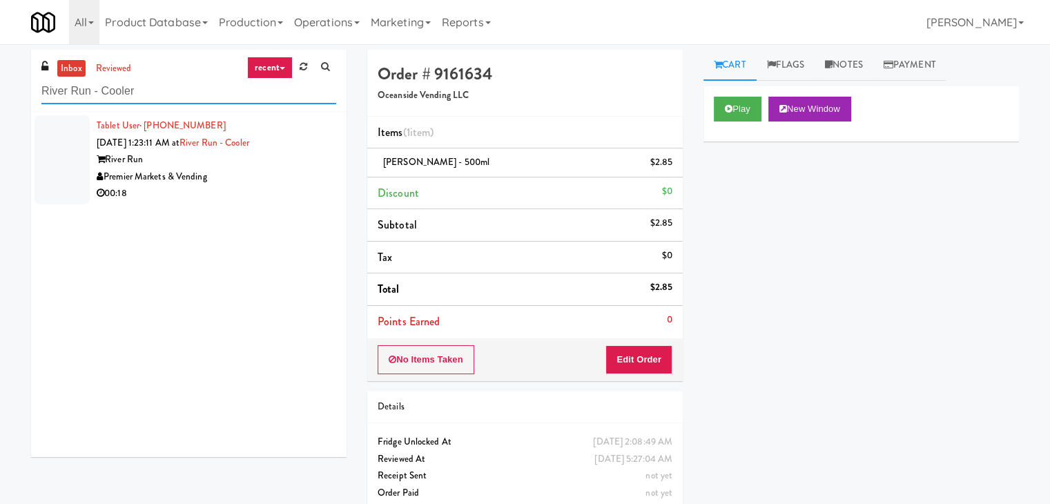
type input "River Run - Cooler"
drag, startPoint x: 305, startPoint y: 168, endPoint x: 318, endPoint y: 158, distance: 16.2
click at [309, 168] on div "Premier Markets & Vending" at bounding box center [217, 176] width 240 height 17
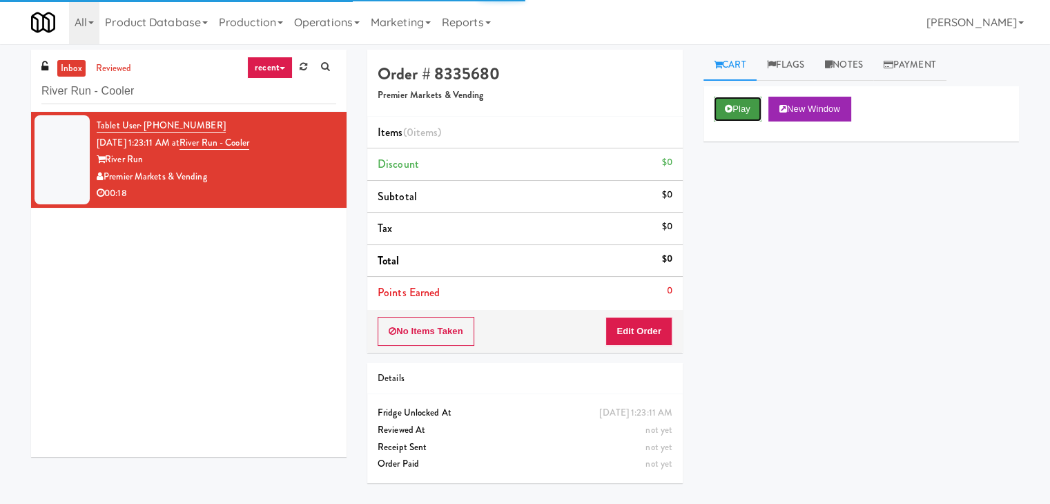
click at [749, 108] on button "Play" at bounding box center [738, 109] width 48 height 25
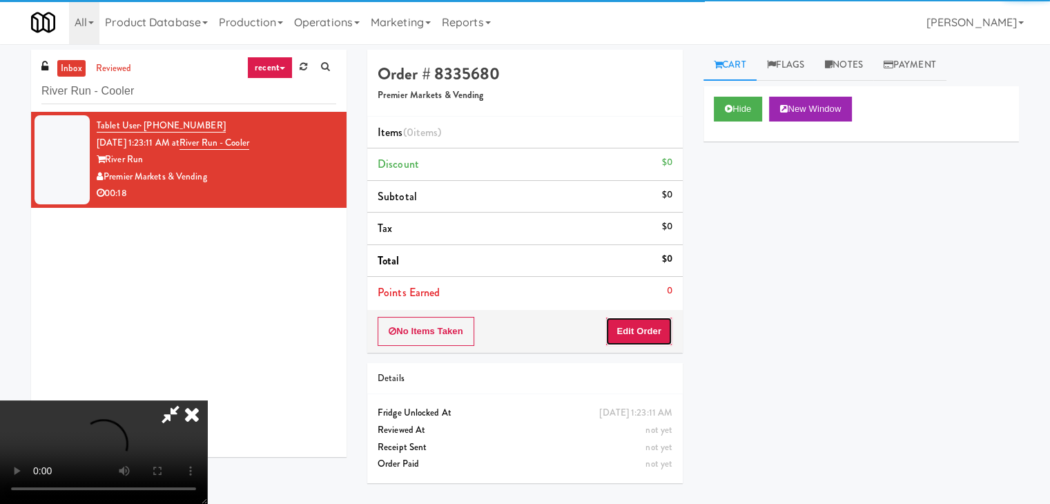
click at [650, 336] on button "Edit Order" at bounding box center [638, 331] width 67 height 29
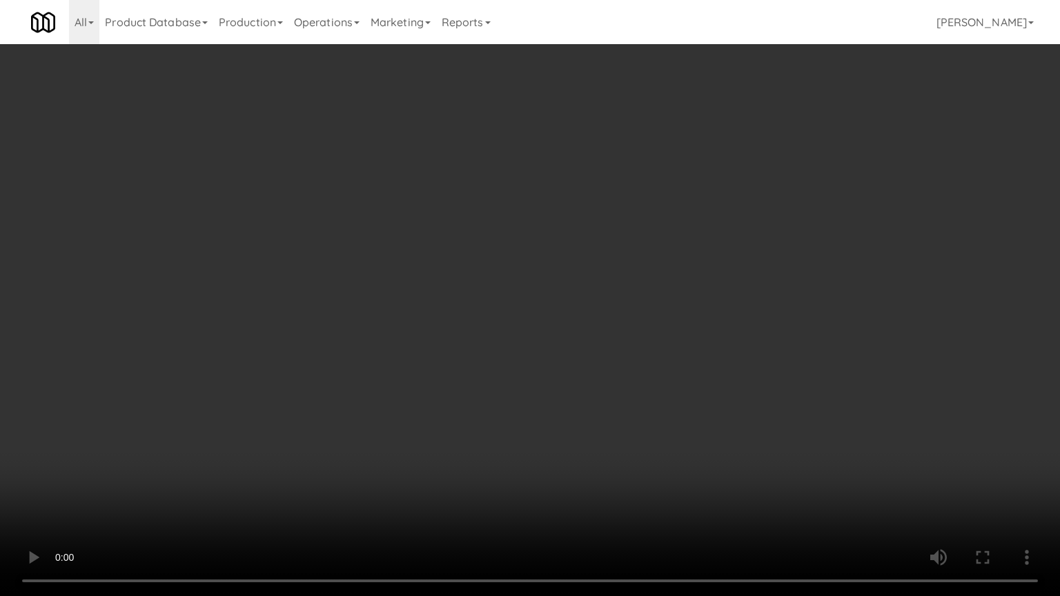
click at [580, 420] on video at bounding box center [530, 298] width 1060 height 596
click at [572, 420] on video at bounding box center [530, 298] width 1060 height 596
click at [557, 425] on video at bounding box center [530, 298] width 1060 height 596
drag, startPoint x: 557, startPoint y: 425, endPoint x: 544, endPoint y: 423, distance: 13.3
click at [556, 425] on video at bounding box center [530, 298] width 1060 height 596
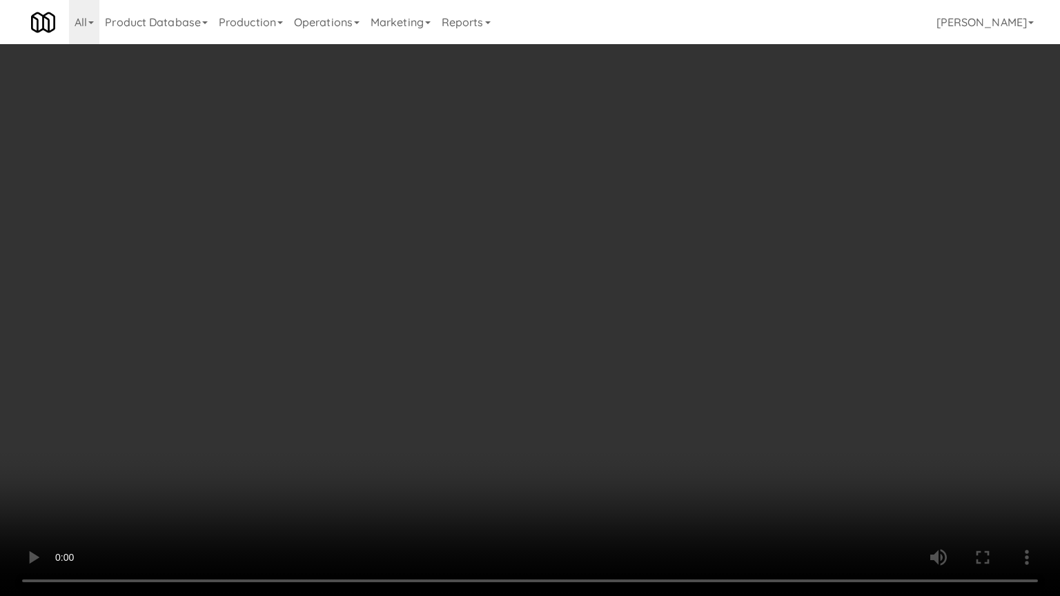
click at [618, 349] on video at bounding box center [530, 298] width 1060 height 596
click at [663, 347] on video at bounding box center [530, 298] width 1060 height 596
click at [309, 583] on video at bounding box center [530, 298] width 1060 height 596
drag, startPoint x: 552, startPoint y: 454, endPoint x: 561, endPoint y: 461, distance: 10.8
click at [553, 454] on video at bounding box center [530, 298] width 1060 height 596
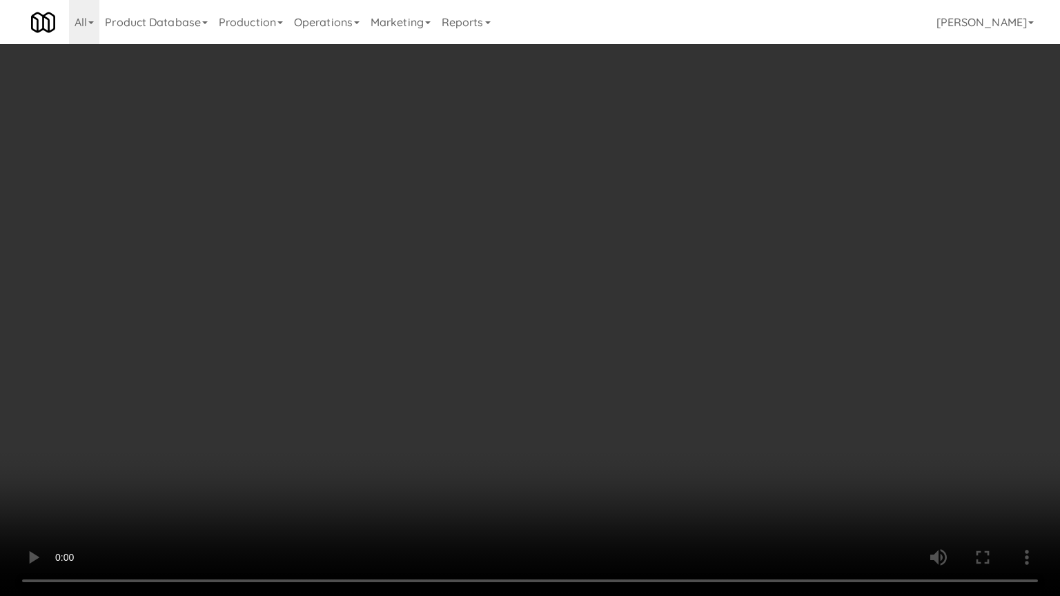
click at [594, 391] on video at bounding box center [530, 298] width 1060 height 596
click at [594, 386] on video at bounding box center [530, 298] width 1060 height 596
click at [598, 376] on video at bounding box center [530, 298] width 1060 height 596
click at [599, 373] on video at bounding box center [530, 298] width 1060 height 596
click at [620, 373] on video at bounding box center [530, 298] width 1060 height 596
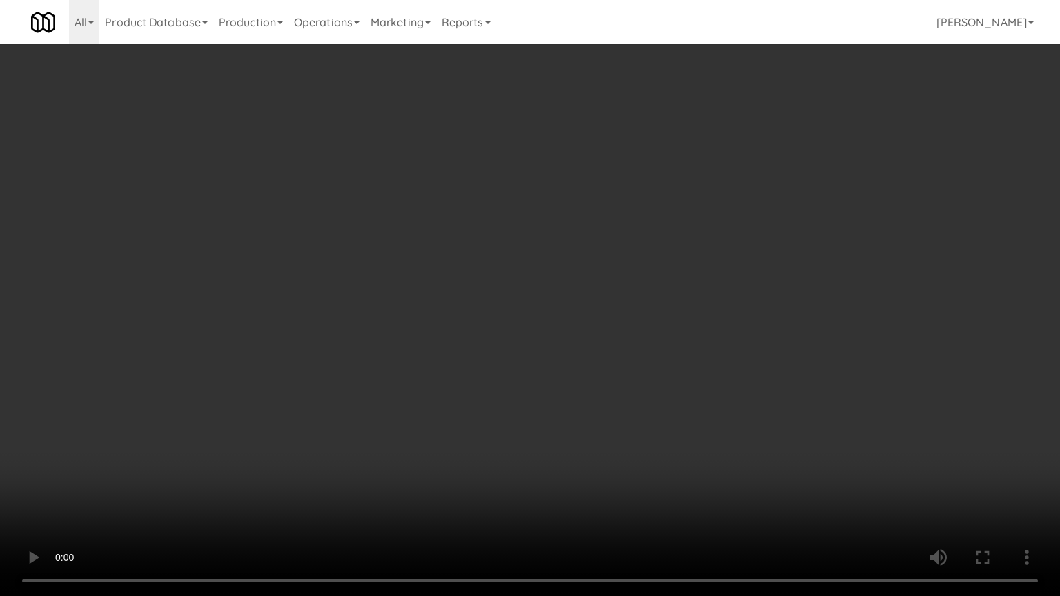
click at [621, 373] on video at bounding box center [530, 298] width 1060 height 596
click at [642, 320] on video at bounding box center [530, 298] width 1060 height 596
click at [644, 307] on video at bounding box center [530, 298] width 1060 height 596
drag, startPoint x: 644, startPoint y: 307, endPoint x: 686, endPoint y: 181, distance: 133.2
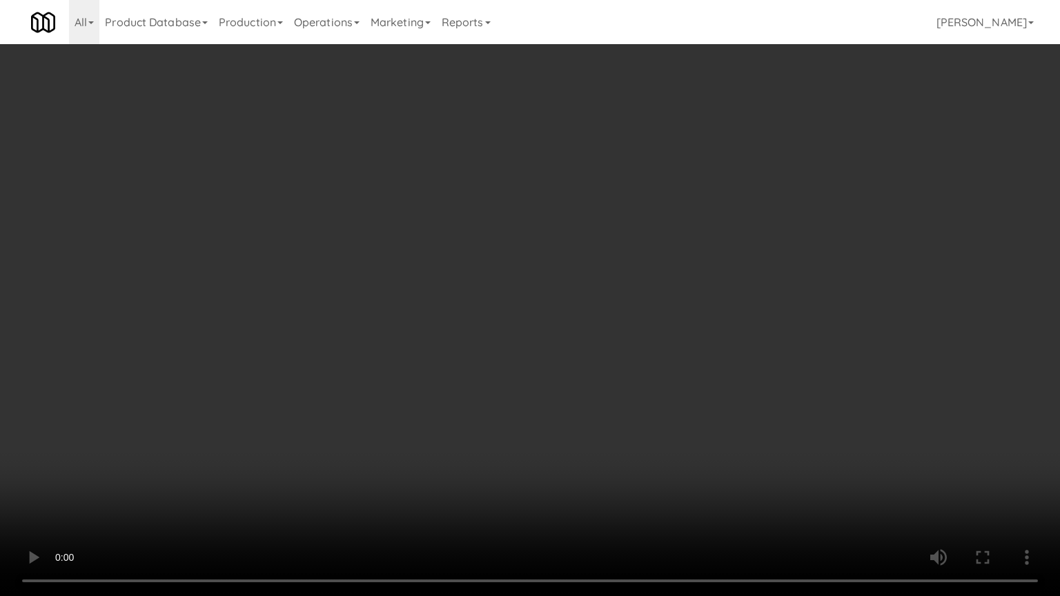
click at [644, 307] on video at bounding box center [530, 298] width 1060 height 596
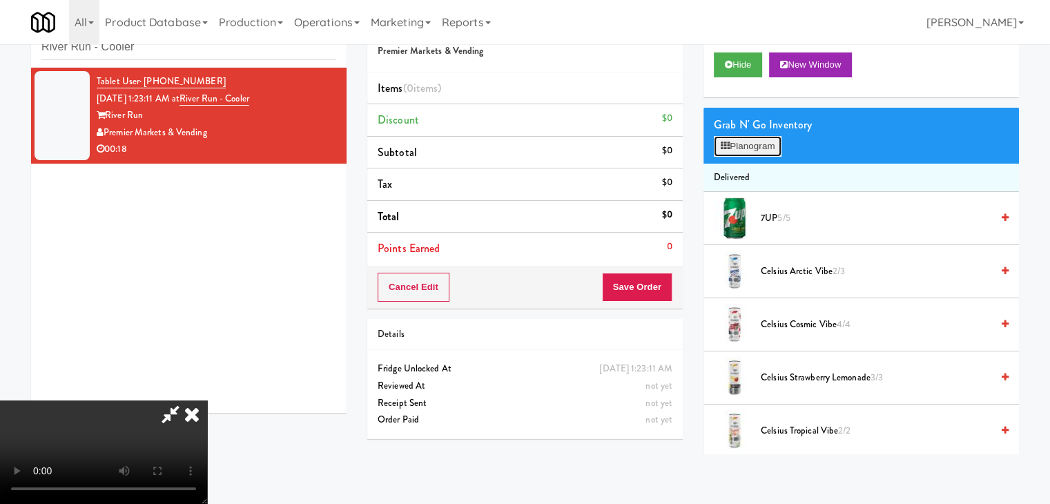
click at [757, 146] on button "Planogram" at bounding box center [748, 146] width 68 height 21
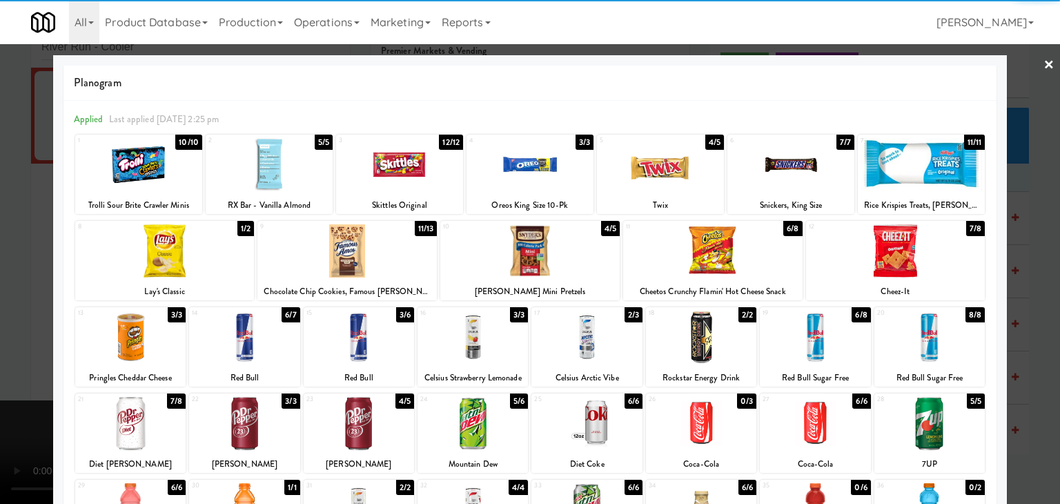
click at [367, 249] on div at bounding box center [347, 250] width 179 height 53
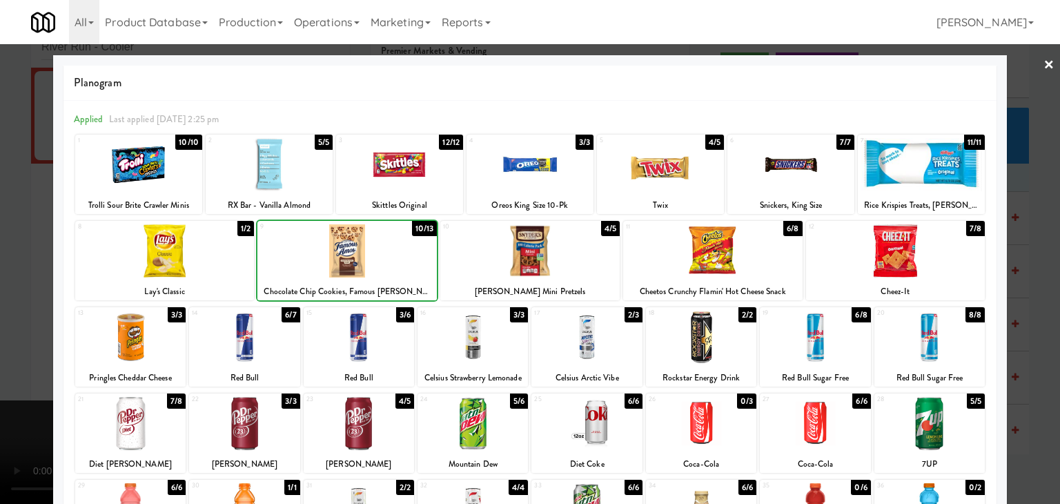
click at [551, 266] on div at bounding box center [529, 250] width 179 height 53
click at [563, 168] on div at bounding box center [530, 164] width 127 height 53
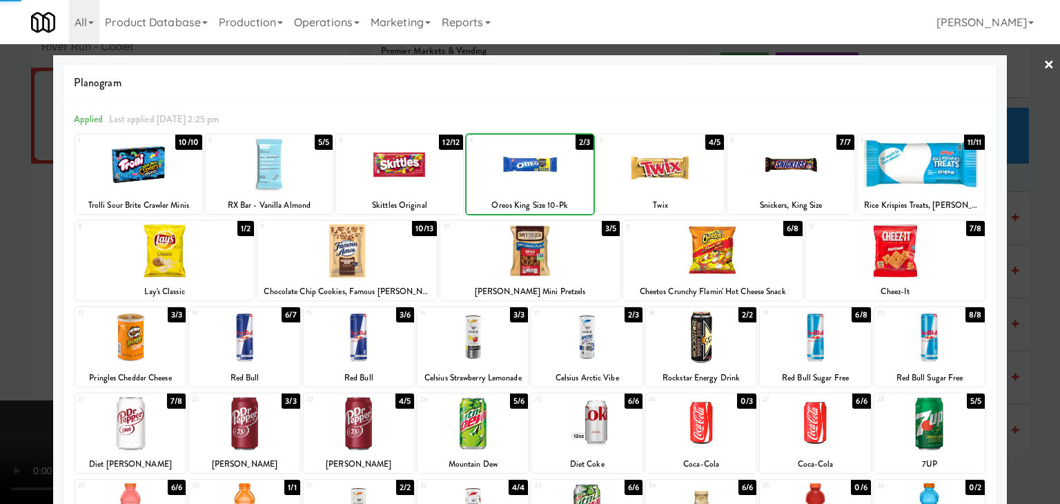
click at [0, 238] on div at bounding box center [530, 252] width 1060 height 504
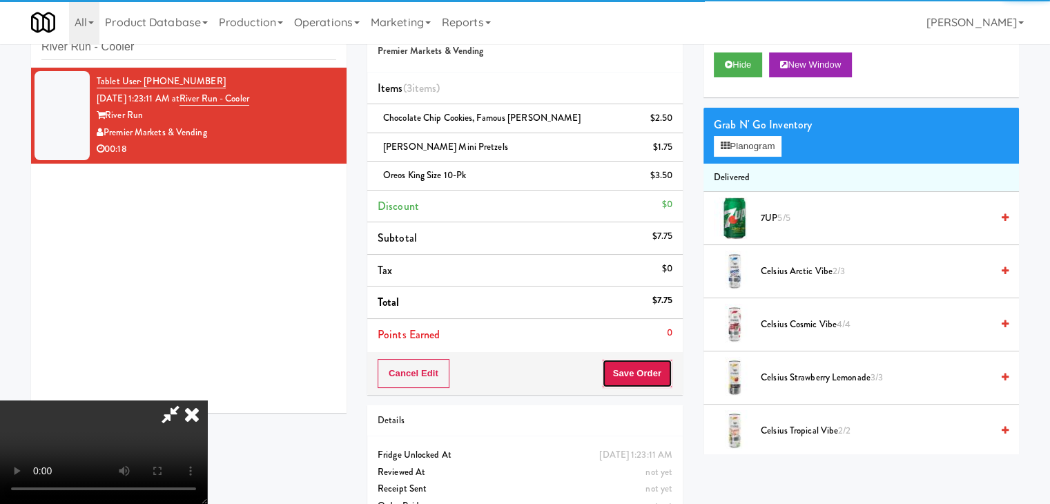
click at [665, 368] on button "Save Order" at bounding box center [637, 373] width 70 height 29
click at [663, 368] on button "Save Order" at bounding box center [637, 373] width 70 height 29
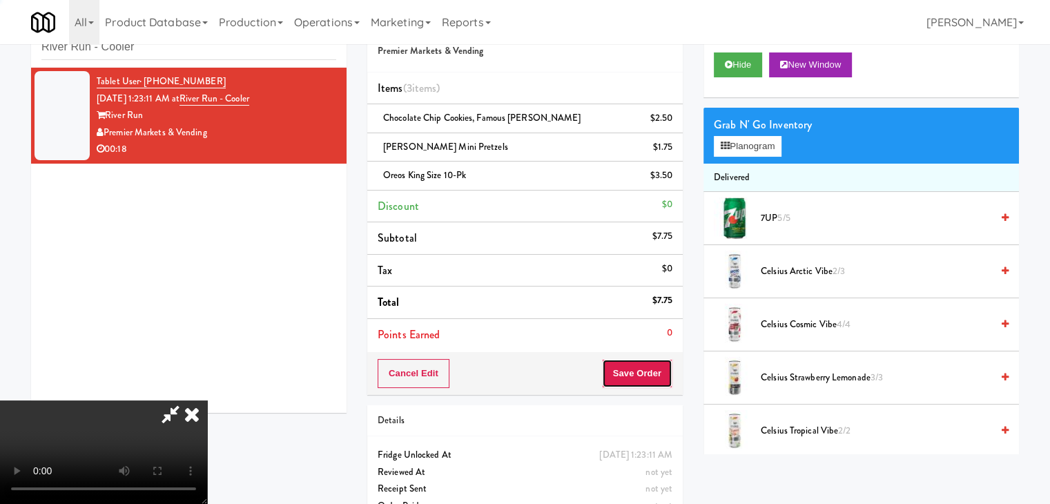
click at [663, 369] on button "Save Order" at bounding box center [637, 373] width 70 height 29
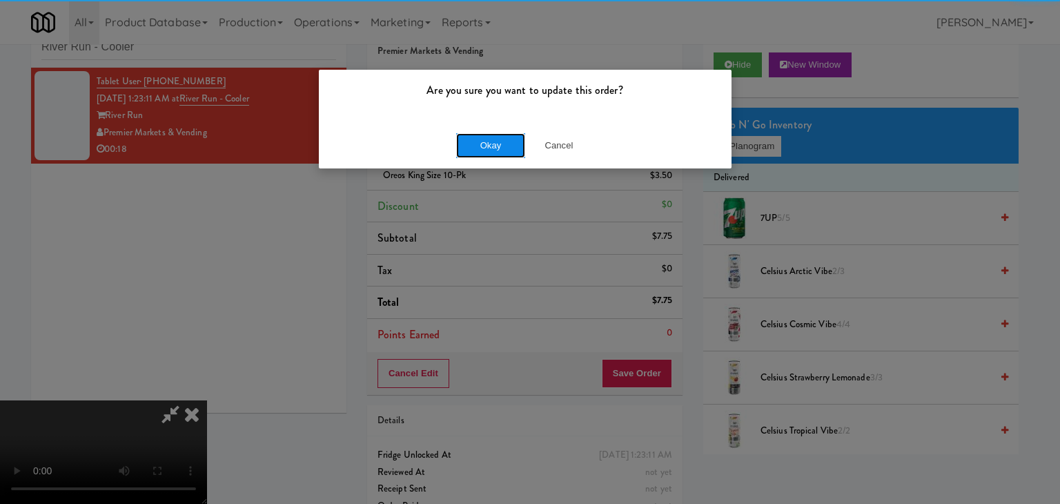
click at [496, 145] on button "Okay" at bounding box center [490, 145] width 69 height 25
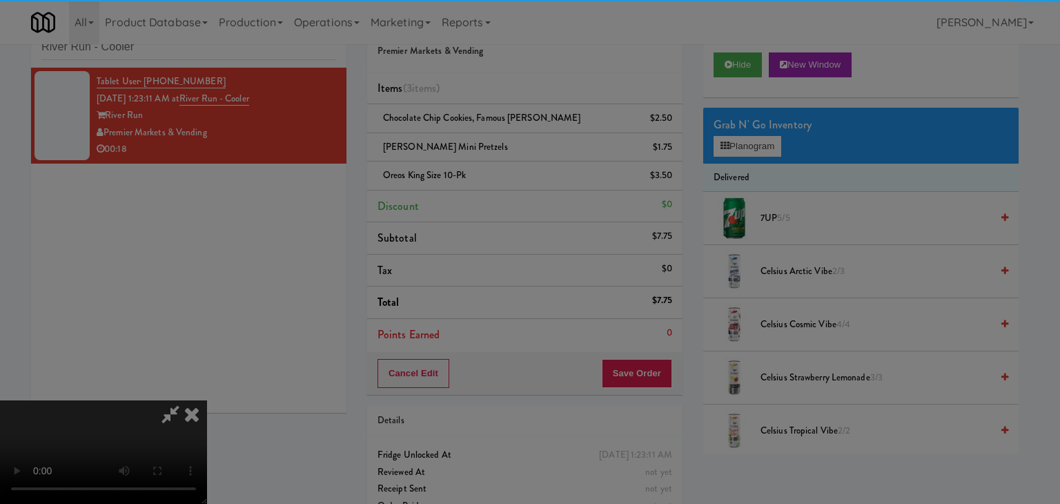
click at [496, 143] on div "Okay Cancel" at bounding box center [525, 120] width 413 height 46
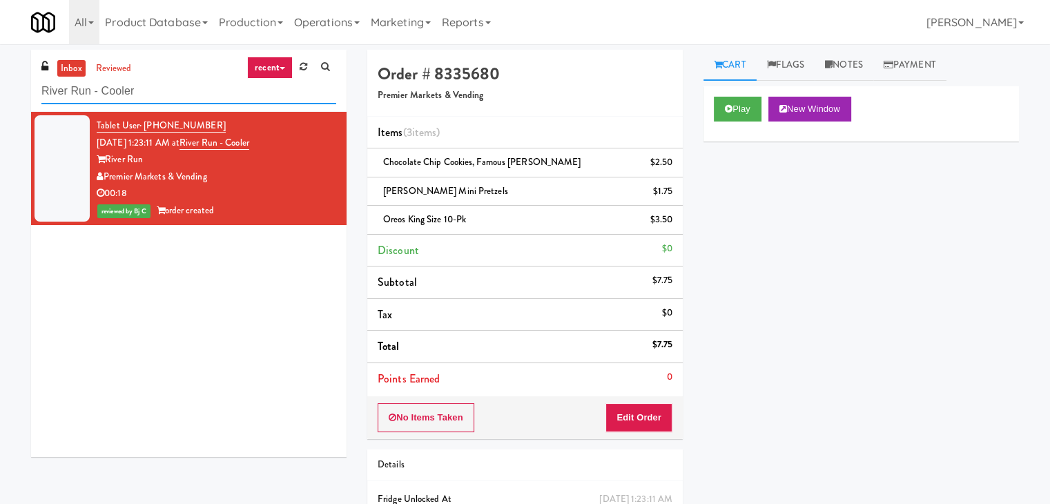
drag, startPoint x: 52, startPoint y: 95, endPoint x: 0, endPoint y: 95, distance: 51.8
click at [0, 93] on div "inbox reviewed recent all unclear take inventory issue suspicious failed recent…" at bounding box center [525, 315] width 1050 height 530
paste input "Icon - Cooler - Cent"
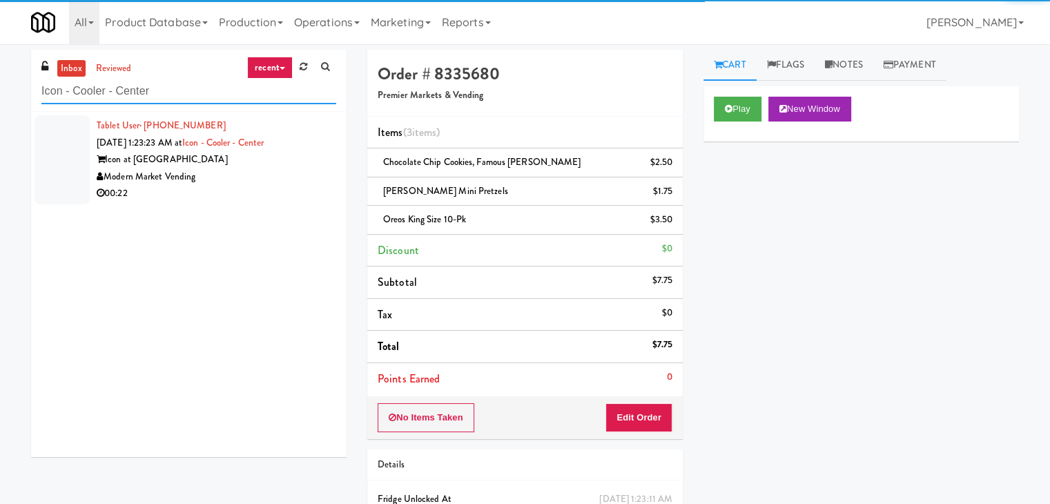
type input "Icon - Cooler - Center"
click at [260, 195] on div "00:22" at bounding box center [217, 193] width 240 height 17
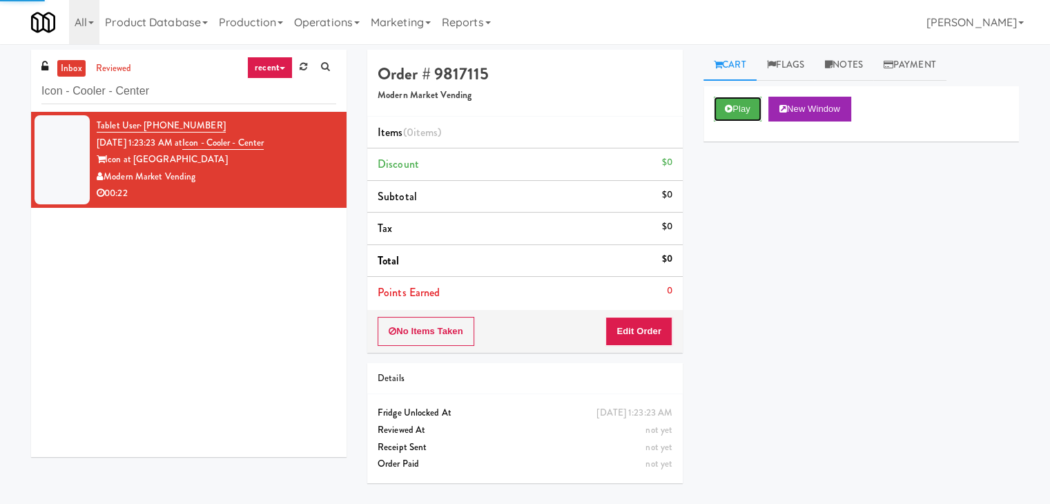
drag, startPoint x: 725, startPoint y: 104, endPoint x: 697, endPoint y: 211, distance: 109.8
click at [725, 106] on icon at bounding box center [729, 108] width 8 height 9
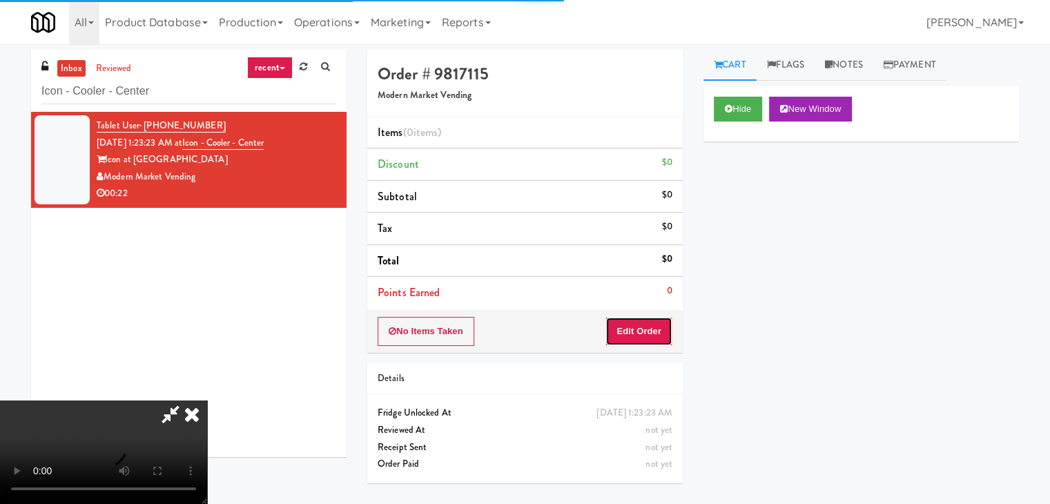
click at [621, 329] on button "Edit Order" at bounding box center [638, 331] width 67 height 29
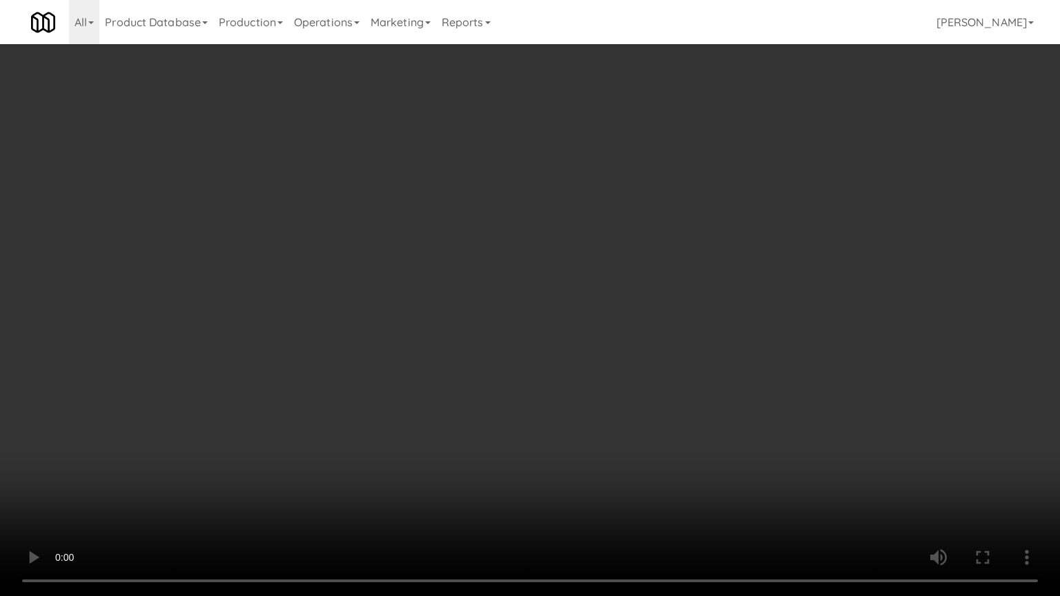
click at [746, 395] on video at bounding box center [530, 298] width 1060 height 596
click at [739, 391] on video at bounding box center [530, 298] width 1060 height 596
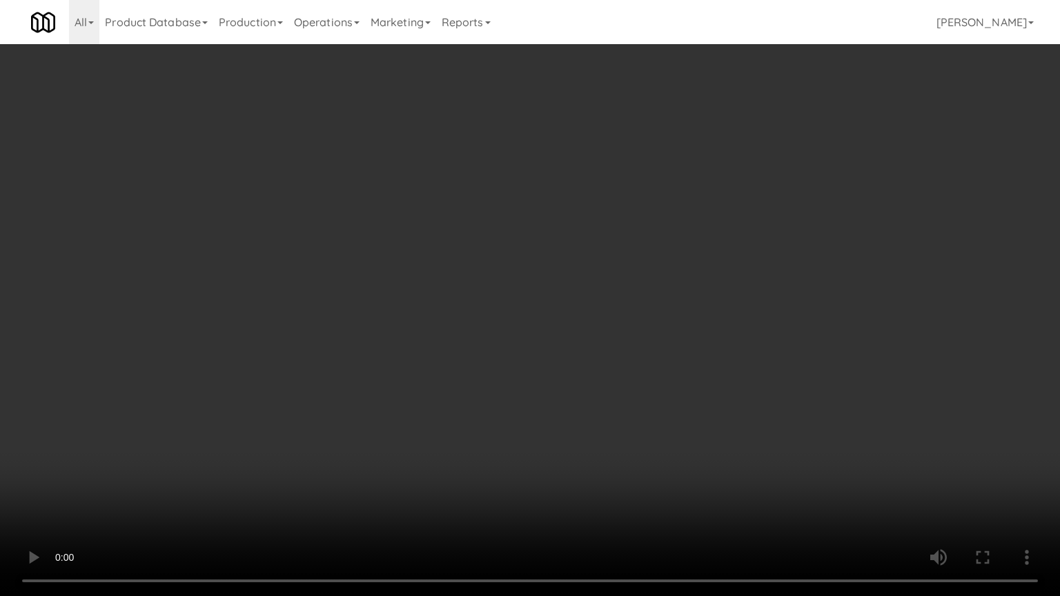
click at [739, 391] on video at bounding box center [530, 298] width 1060 height 596
click at [745, 389] on video at bounding box center [530, 298] width 1060 height 596
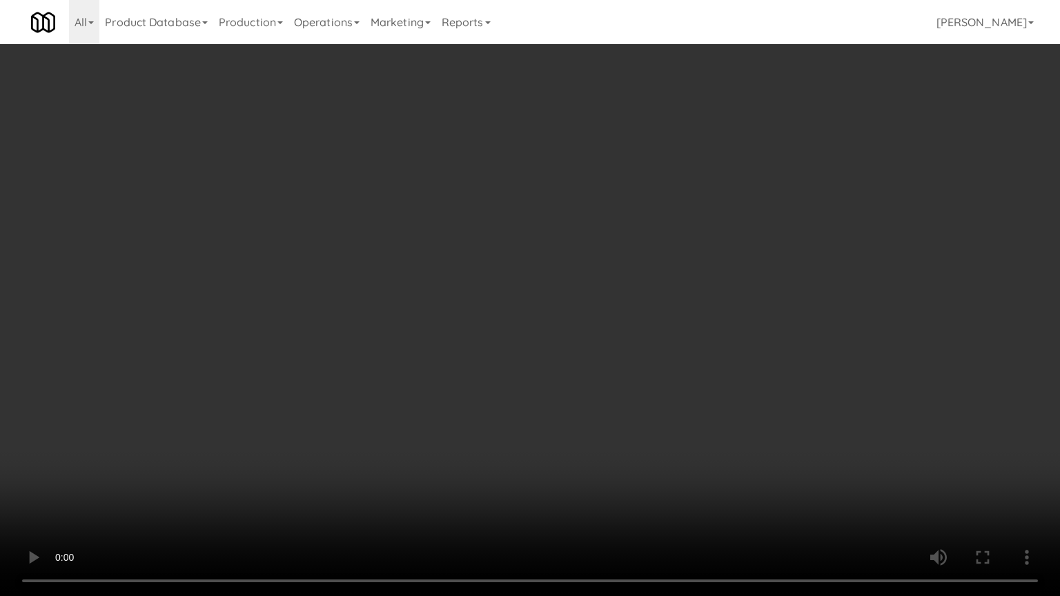
click at [562, 387] on video at bounding box center [530, 298] width 1060 height 596
click at [566, 391] on video at bounding box center [530, 298] width 1060 height 596
click at [574, 378] on video at bounding box center [530, 298] width 1060 height 596
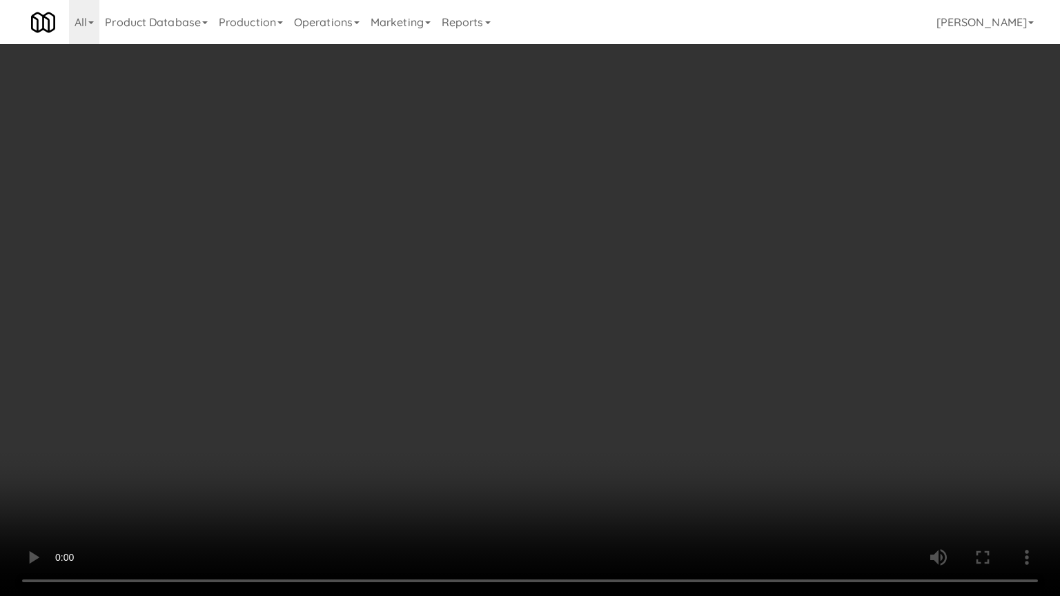
click at [536, 359] on video at bounding box center [530, 298] width 1060 height 596
click at [530, 378] on video at bounding box center [530, 298] width 1060 height 596
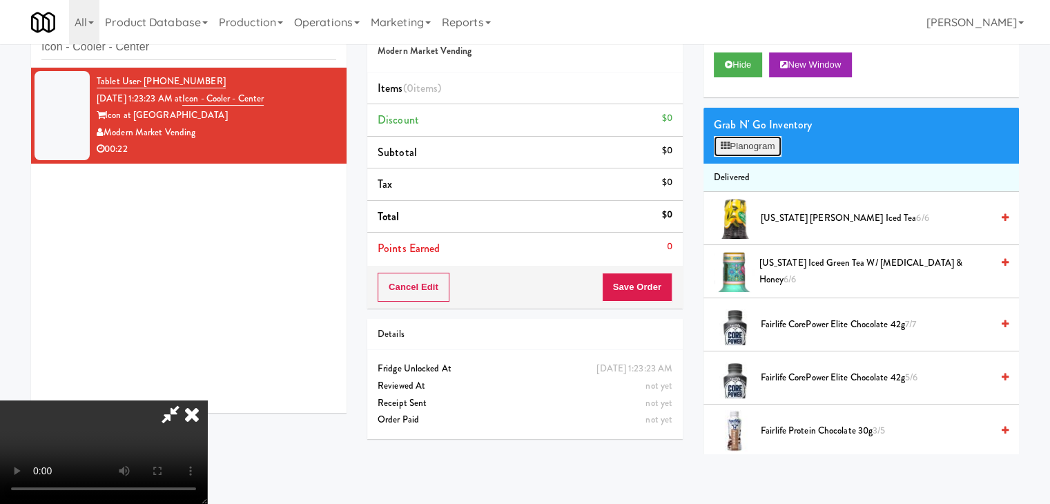
click at [773, 139] on button "Planogram" at bounding box center [748, 146] width 68 height 21
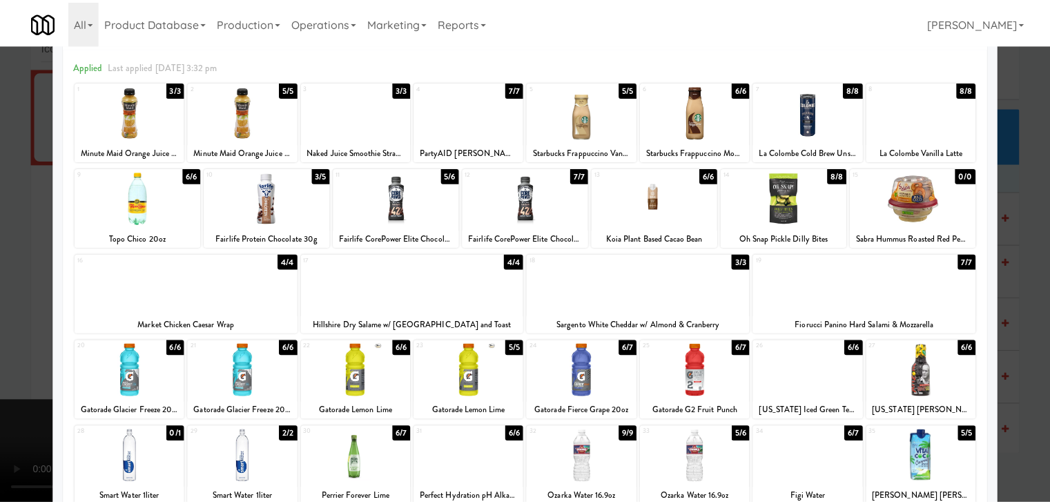
scroll to position [69, 0]
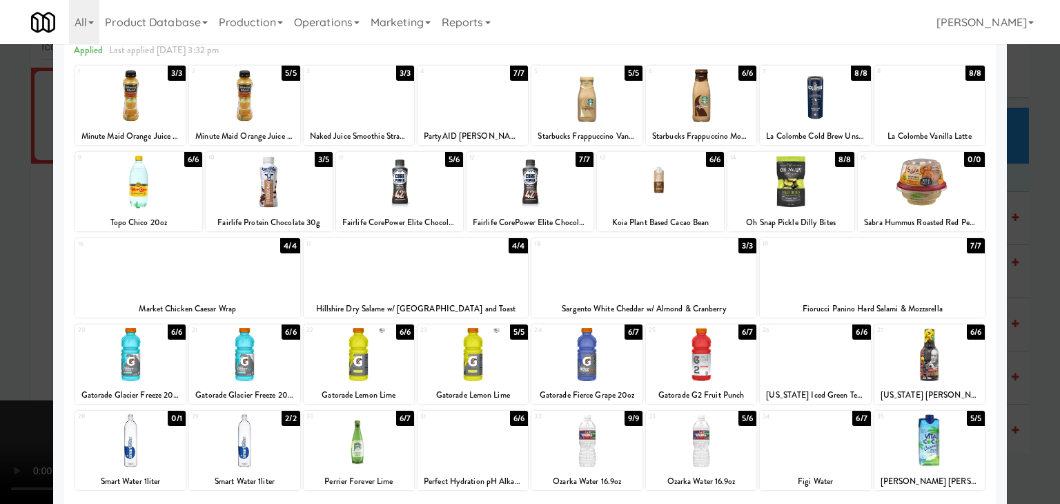
click at [259, 288] on div at bounding box center [187, 268] width 225 height 53
click at [0, 280] on div at bounding box center [530, 252] width 1060 height 504
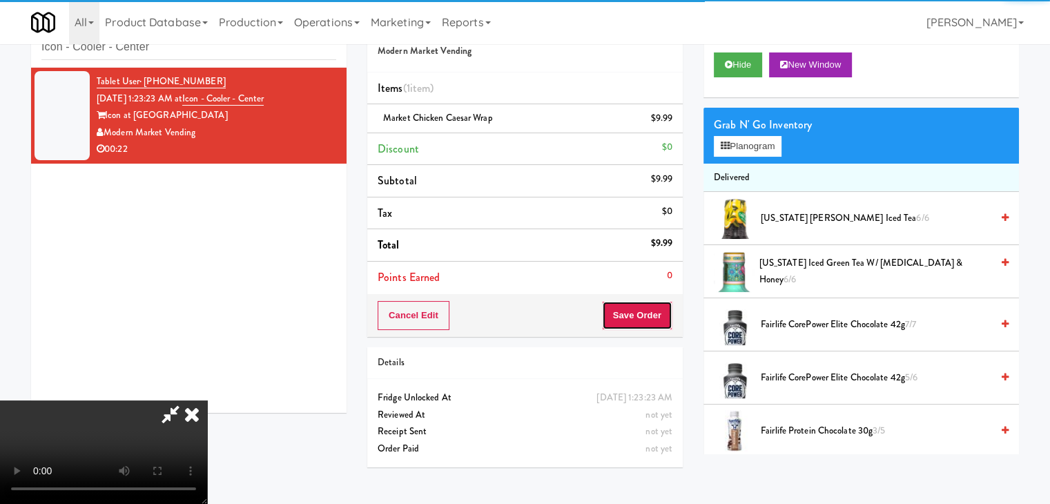
click at [651, 306] on button "Save Order" at bounding box center [637, 315] width 70 height 29
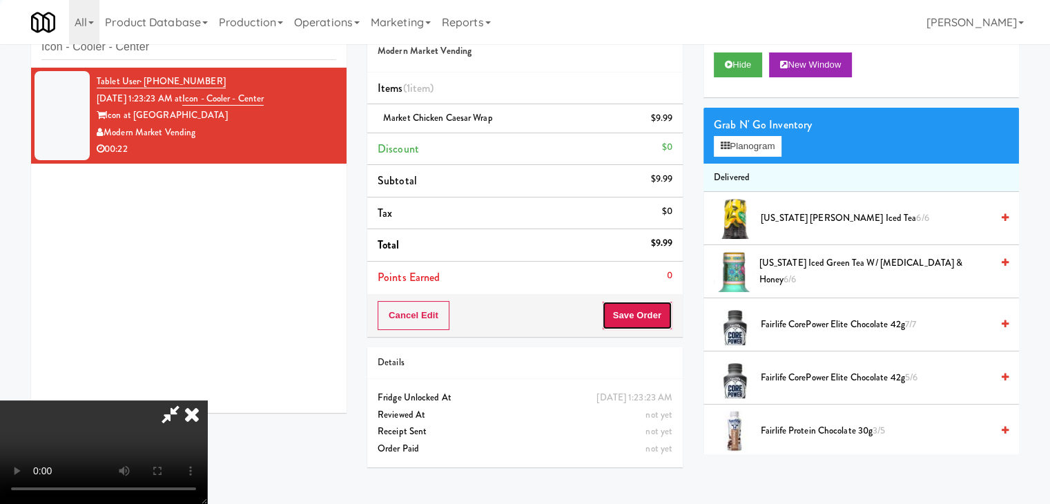
click at [654, 310] on button "Save Order" at bounding box center [637, 315] width 70 height 29
drag, startPoint x: 654, startPoint y: 310, endPoint x: 572, endPoint y: 168, distance: 163.3
click at [650, 308] on button "Save Order" at bounding box center [637, 315] width 70 height 29
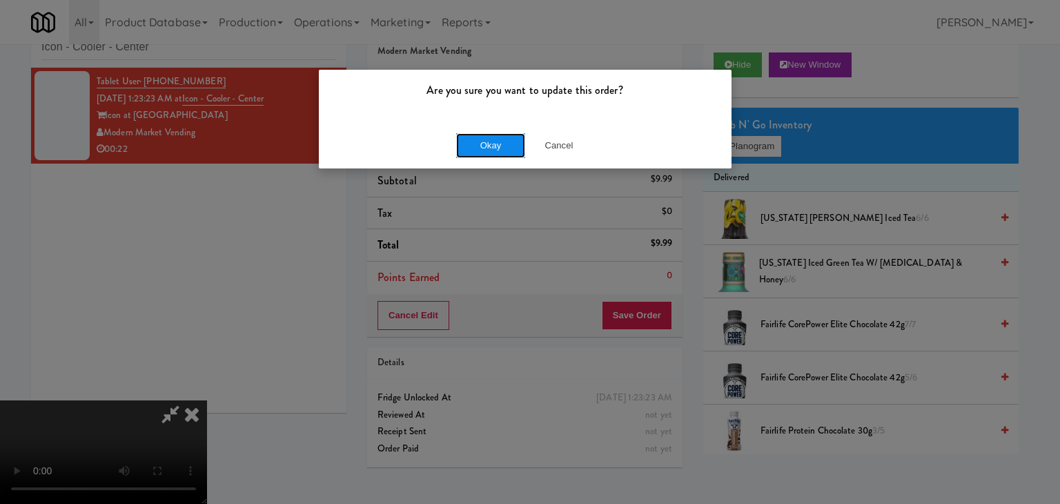
click at [494, 139] on button "Okay" at bounding box center [490, 145] width 69 height 25
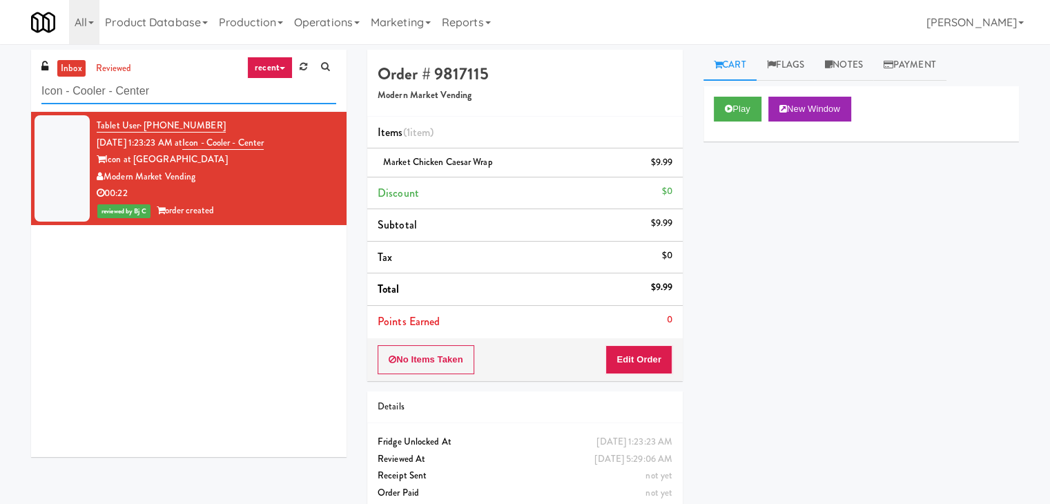
drag, startPoint x: 166, startPoint y: 89, endPoint x: 0, endPoint y: 96, distance: 165.8
click at [0, 91] on div "inbox reviewed recent all unclear take inventory issue suspicious failed recent…" at bounding box center [525, 286] width 1050 height 472
paste input "Standard - Combo - Middle"
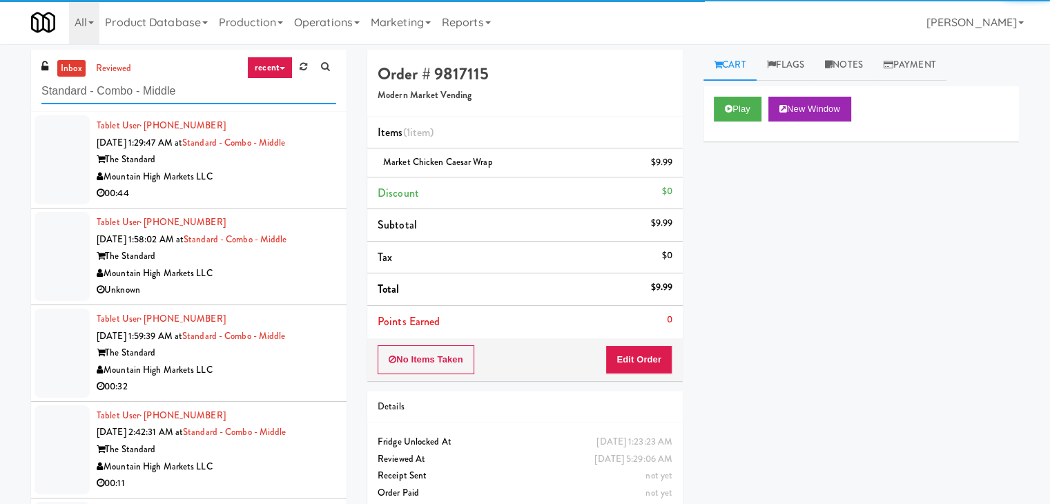
type input "Standard - Combo - Middle"
click at [253, 184] on div "Mountain High Markets LLC" at bounding box center [217, 176] width 240 height 17
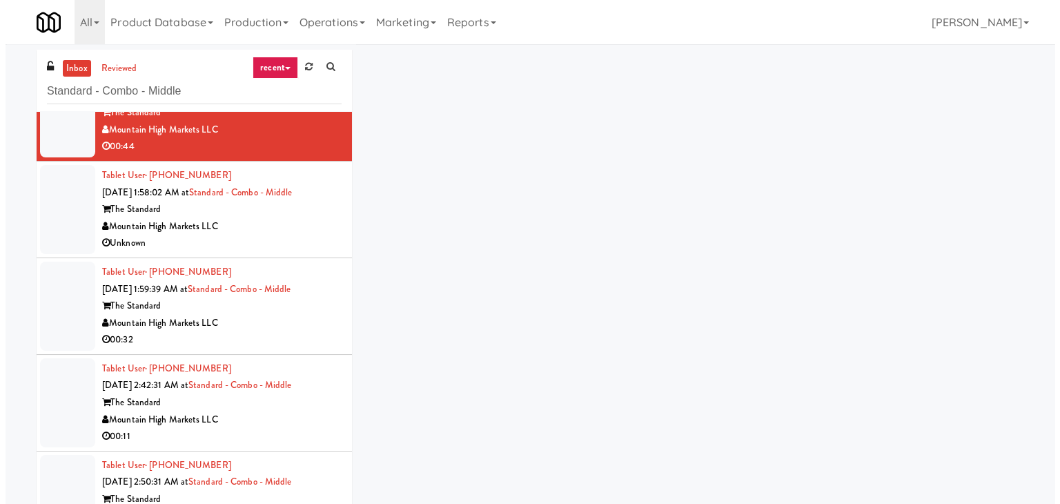
scroll to position [68, 0]
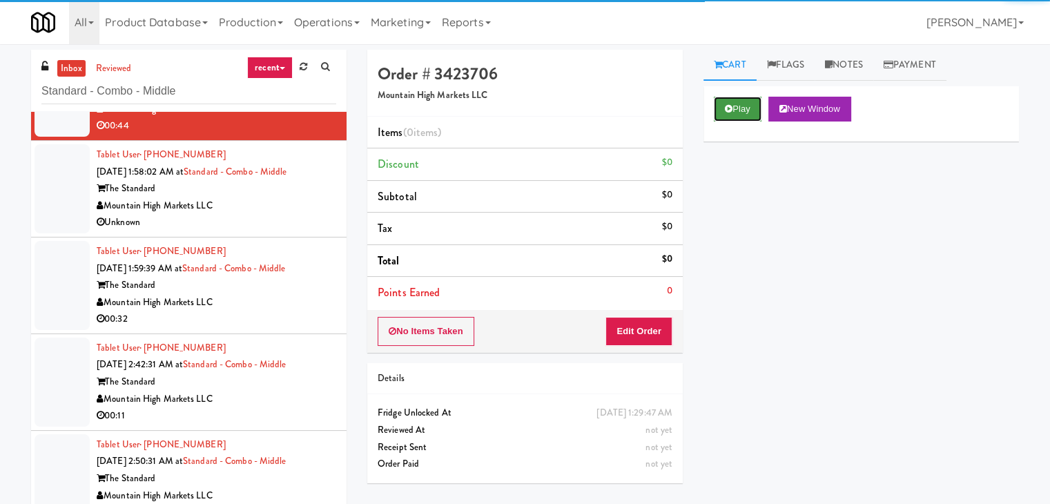
click at [735, 111] on button "Play" at bounding box center [738, 109] width 48 height 25
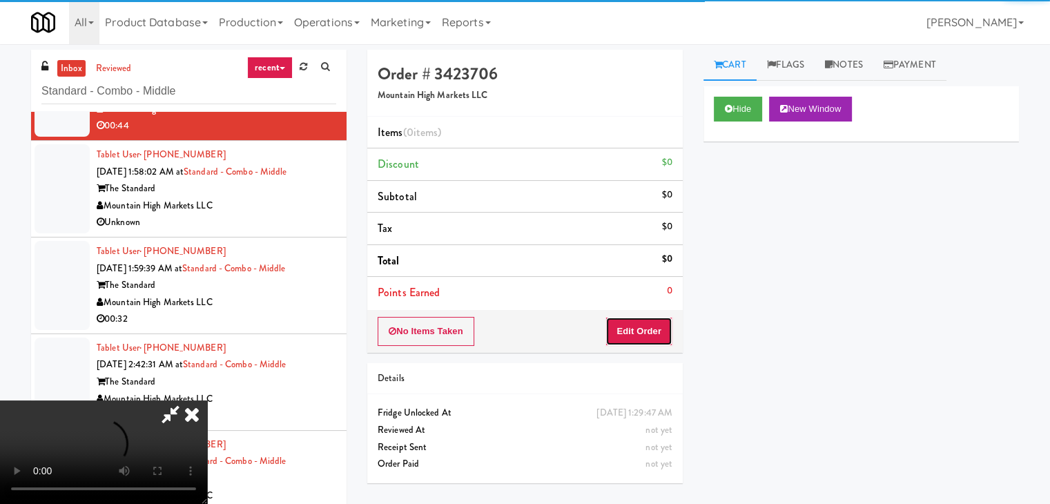
click at [638, 322] on button "Edit Order" at bounding box center [638, 331] width 67 height 29
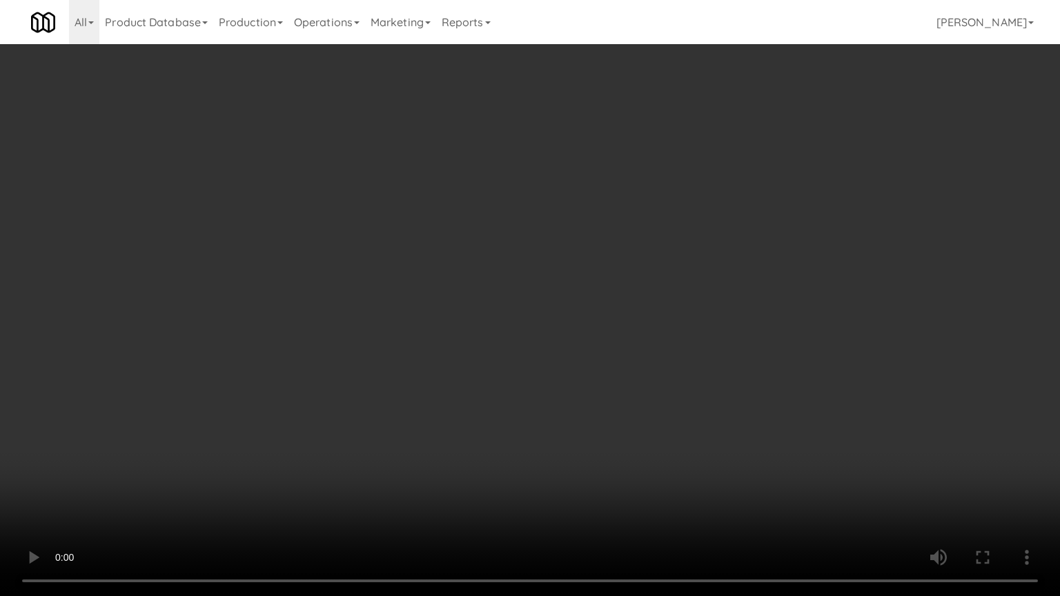
click at [580, 296] on video at bounding box center [530, 298] width 1060 height 596
click at [577, 298] on video at bounding box center [530, 298] width 1060 height 596
click at [583, 265] on video at bounding box center [530, 298] width 1060 height 596
click at [583, 255] on video at bounding box center [530, 298] width 1060 height 596
click at [576, 271] on video at bounding box center [530, 298] width 1060 height 596
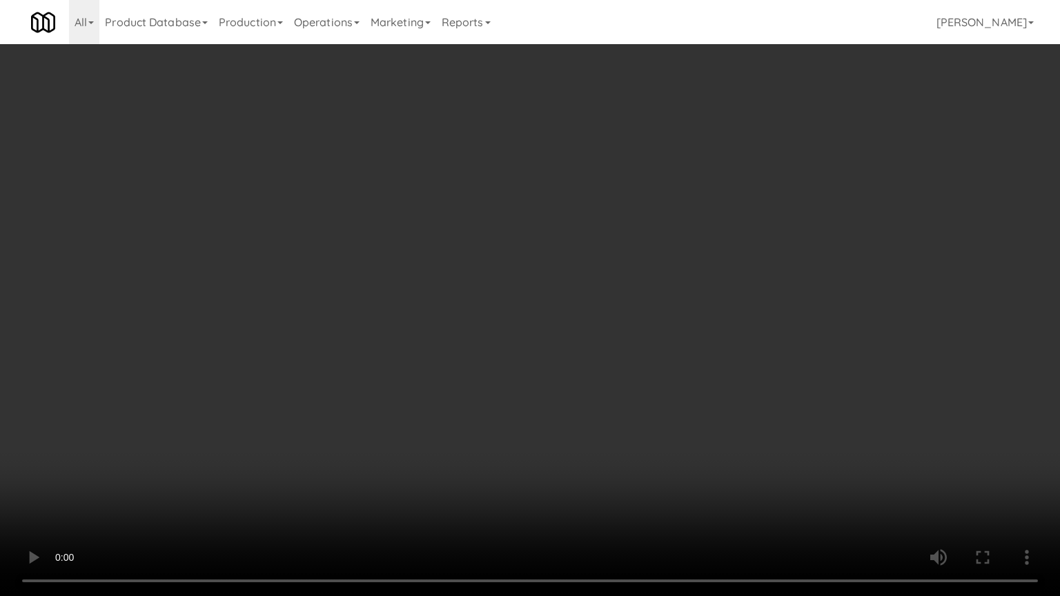
click at [580, 271] on video at bounding box center [530, 298] width 1060 height 596
click at [608, 268] on video at bounding box center [530, 298] width 1060 height 596
click at [642, 244] on video at bounding box center [530, 298] width 1060 height 596
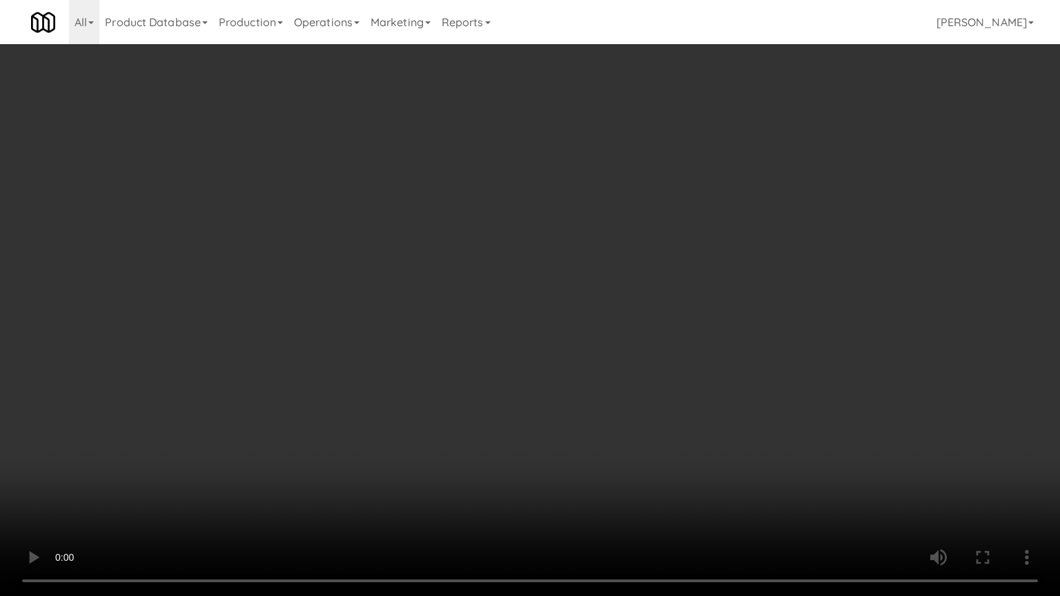
click at [642, 244] on video at bounding box center [530, 298] width 1060 height 596
drag, startPoint x: 642, startPoint y: 244, endPoint x: 711, endPoint y: 79, distance: 178.9
click at [643, 243] on video at bounding box center [530, 298] width 1060 height 596
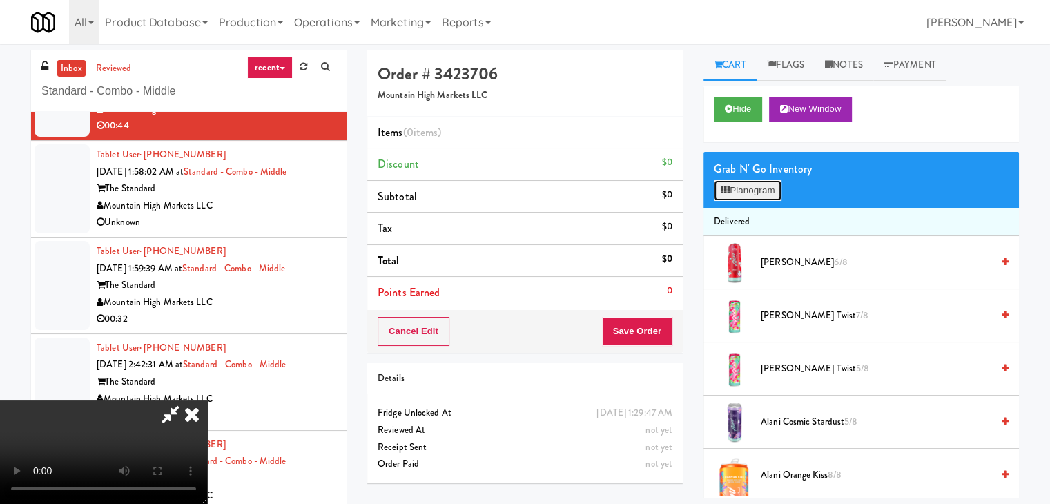
click at [751, 180] on button "Planogram" at bounding box center [748, 190] width 68 height 21
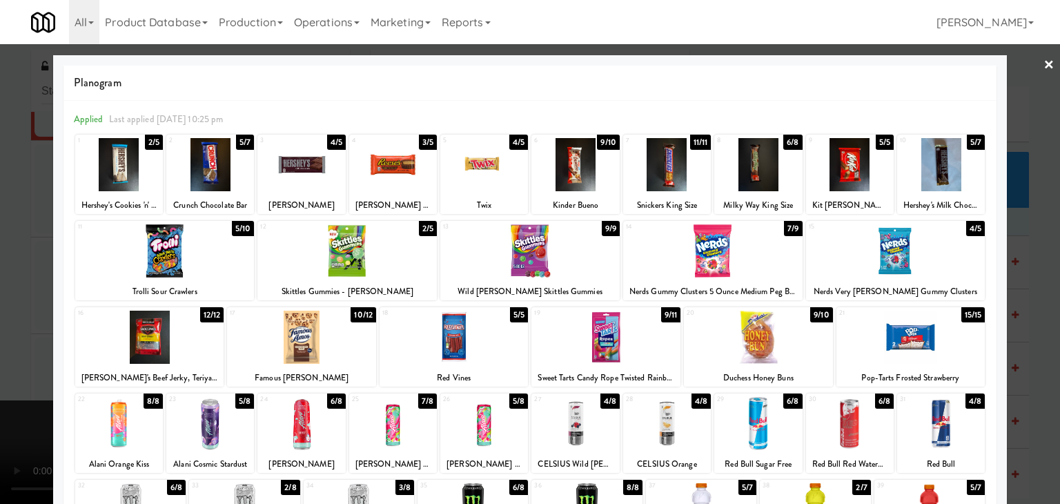
click at [674, 166] on div at bounding box center [667, 164] width 88 height 53
click at [575, 165] on div at bounding box center [576, 164] width 88 height 53
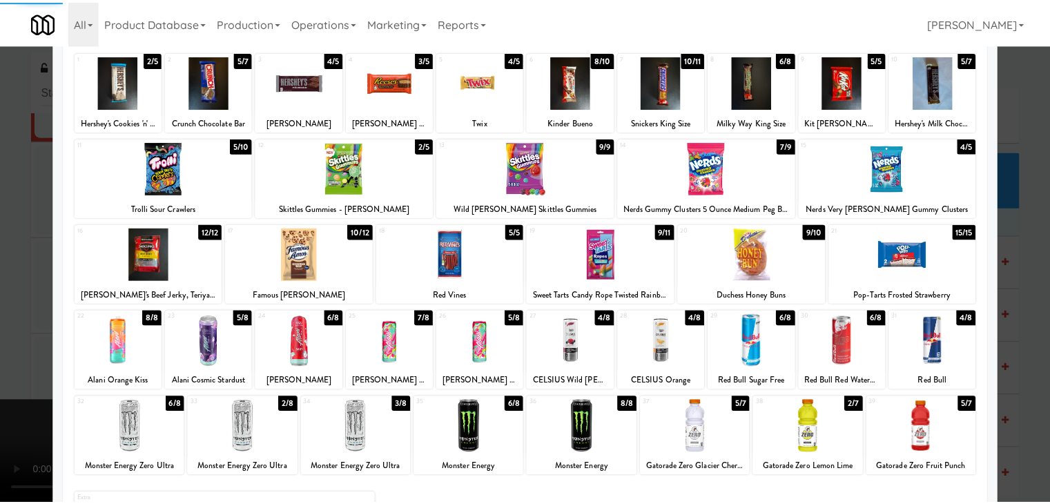
scroll to position [138, 0]
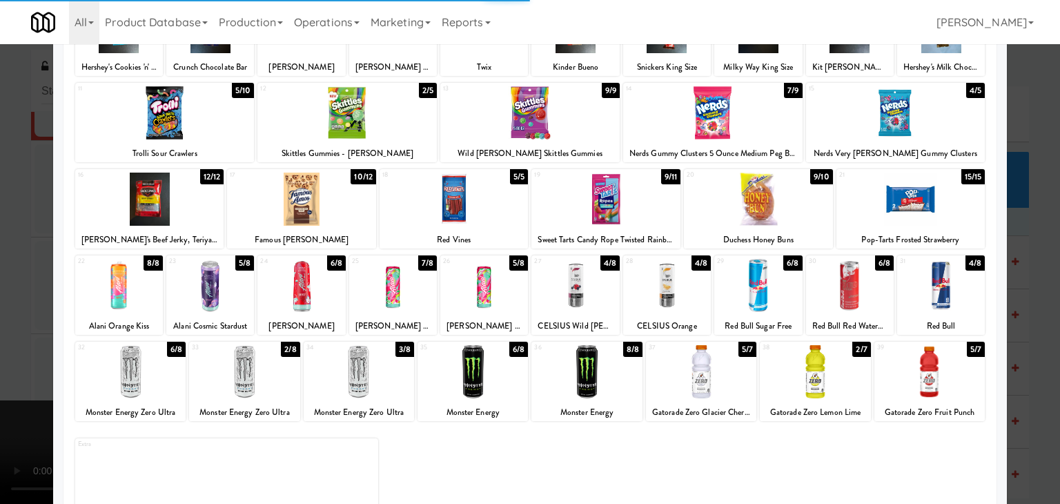
click at [313, 208] on div at bounding box center [301, 199] width 149 height 53
click at [0, 224] on div at bounding box center [530, 252] width 1060 height 504
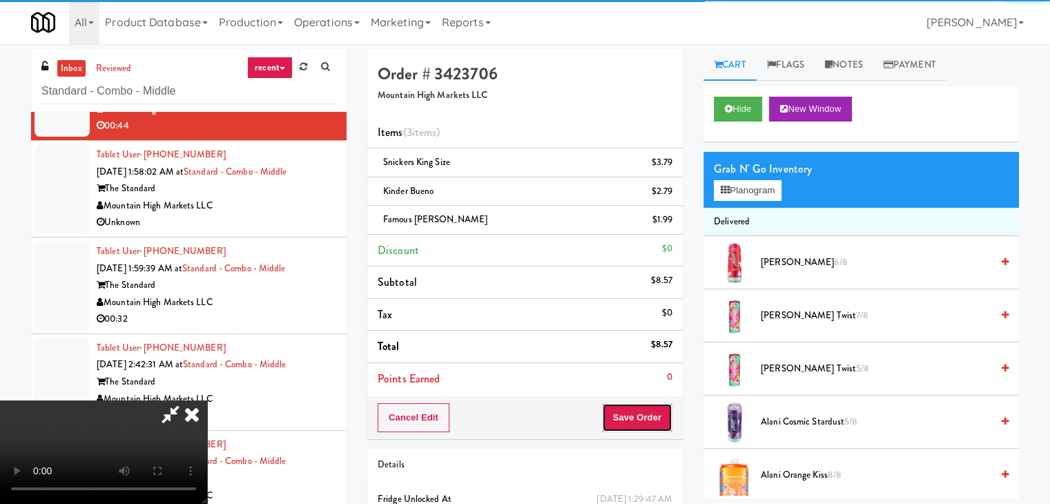
click at [670, 420] on button "Save Order" at bounding box center [637, 417] width 70 height 29
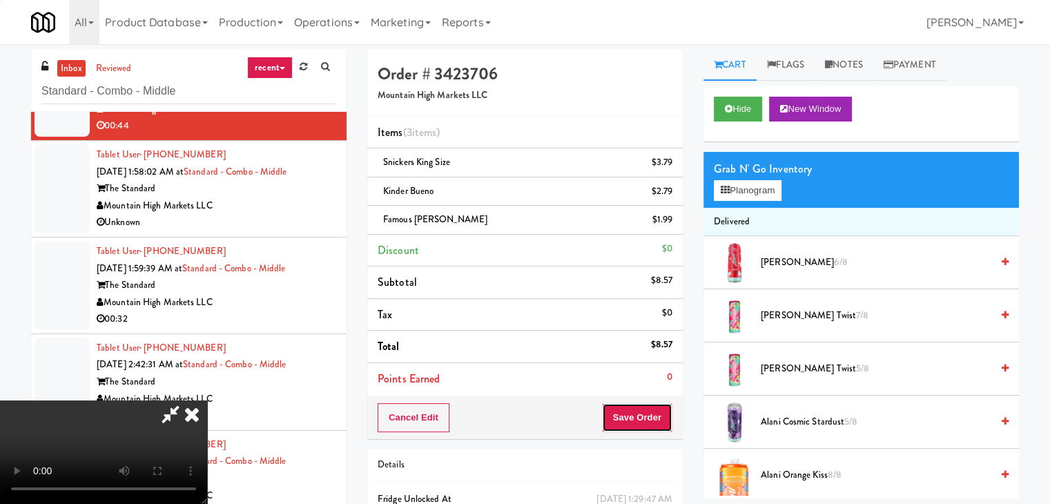
click at [668, 420] on button "Save Order" at bounding box center [637, 417] width 70 height 29
drag, startPoint x: 668, startPoint y: 420, endPoint x: 628, endPoint y: 380, distance: 57.1
click at [664, 418] on button "Save Order" at bounding box center [637, 417] width 70 height 29
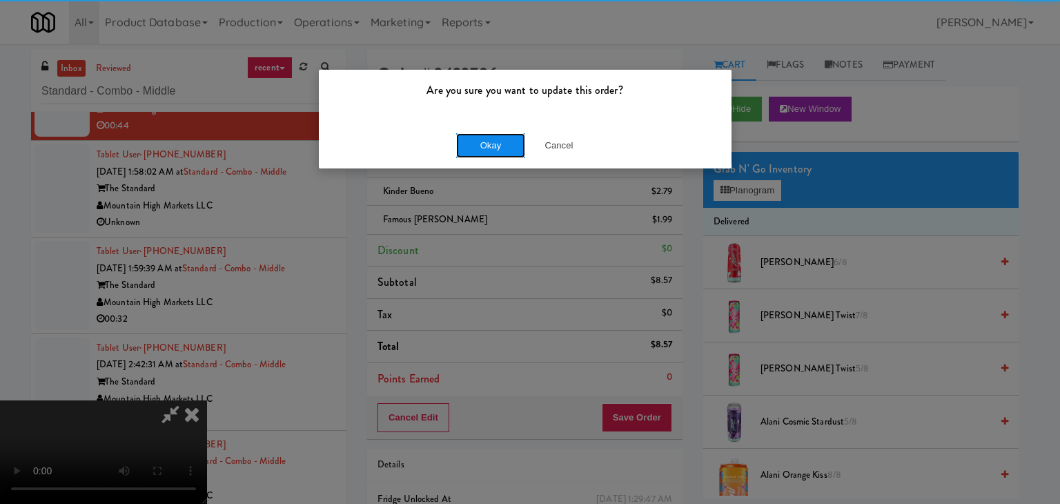
click at [506, 147] on button "Okay" at bounding box center [490, 145] width 69 height 25
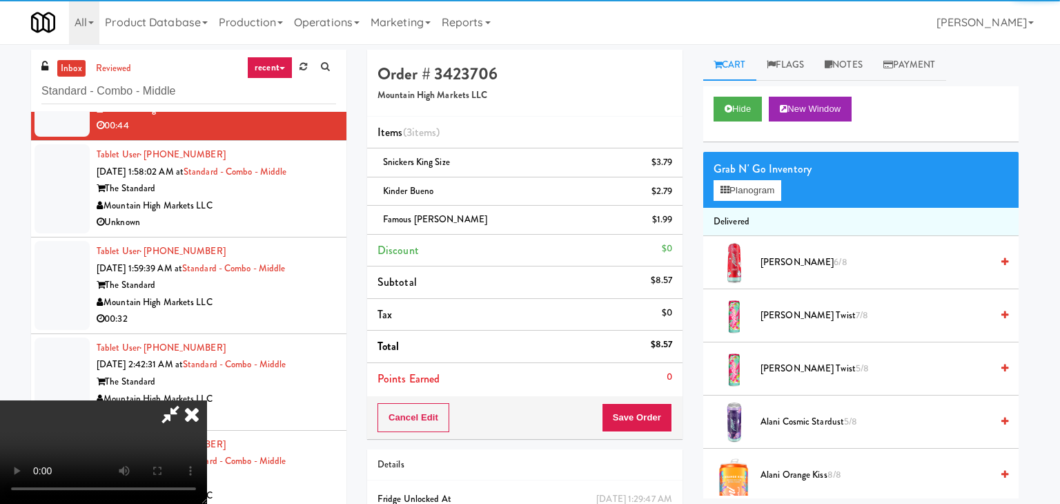
click at [505, 146] on body "Are you sure you want to update this order? Okay Cancel Okay Are you sure you w…" at bounding box center [530, 296] width 1060 height 504
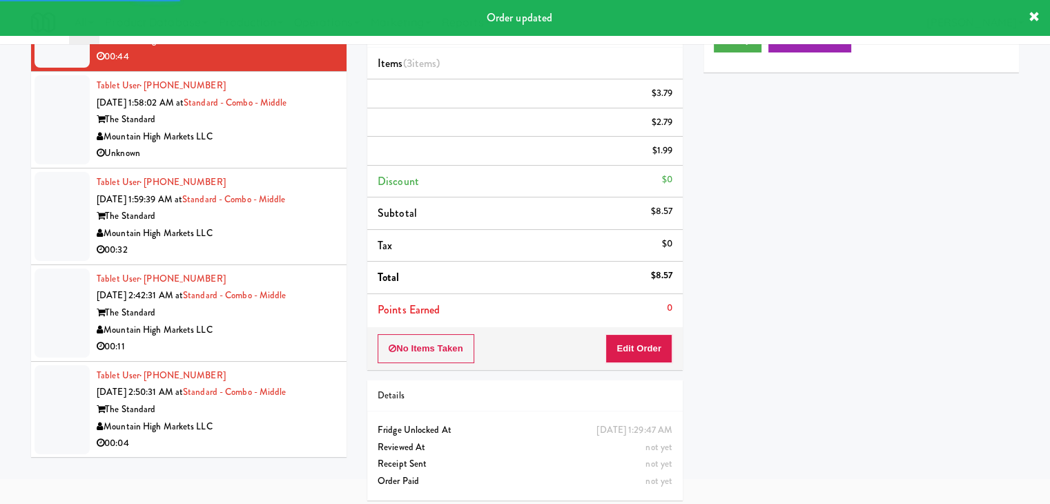
click at [300, 121] on div "The Standard" at bounding box center [217, 119] width 240 height 17
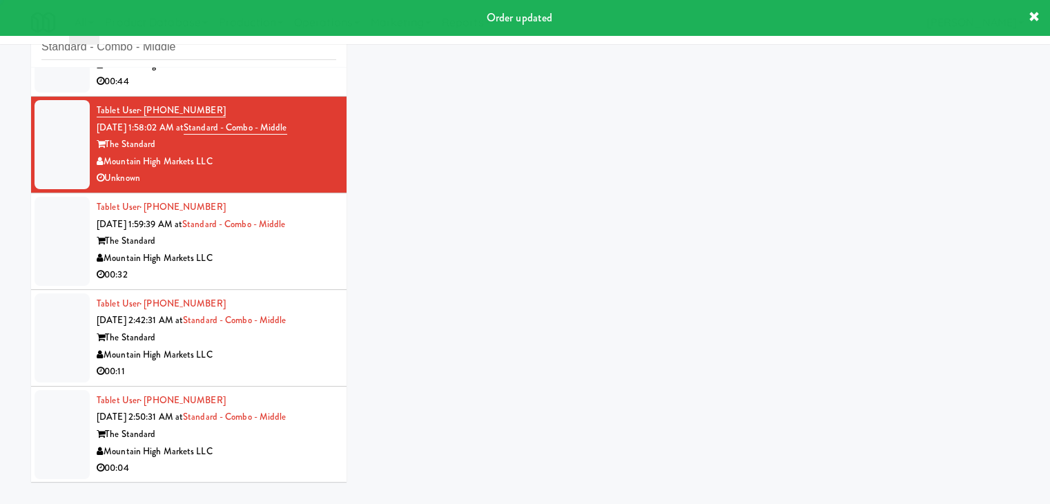
scroll to position [44, 0]
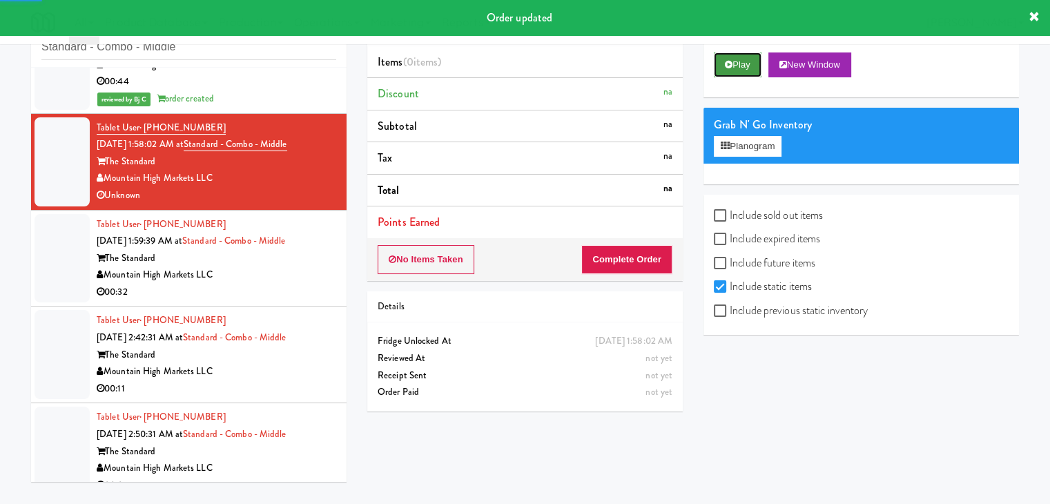
click at [749, 66] on button "Play" at bounding box center [738, 64] width 48 height 25
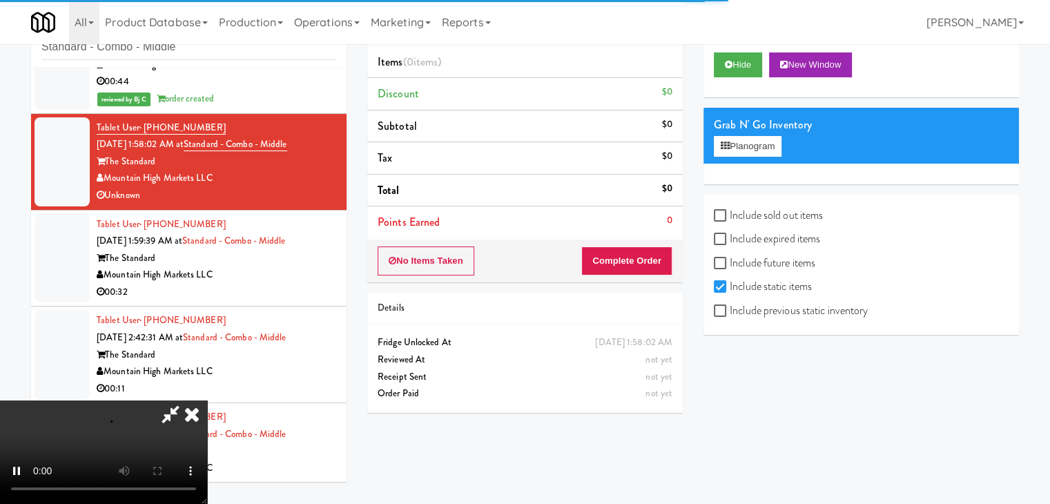
click at [757, 316] on label "Include previous static inventory" at bounding box center [791, 310] width 154 height 21
click at [730, 316] on input "Include previous static inventory" at bounding box center [722, 311] width 16 height 11
checkbox input "true"
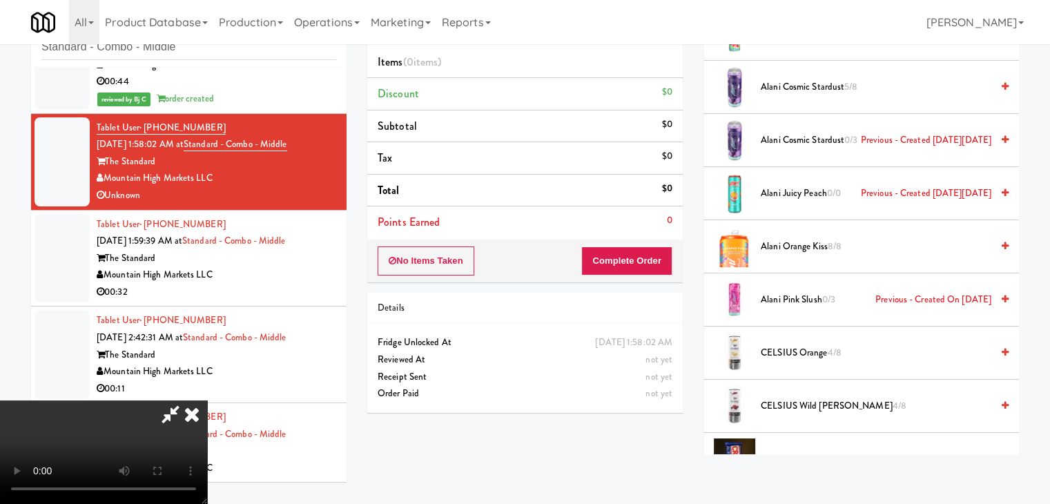
scroll to position [345, 0]
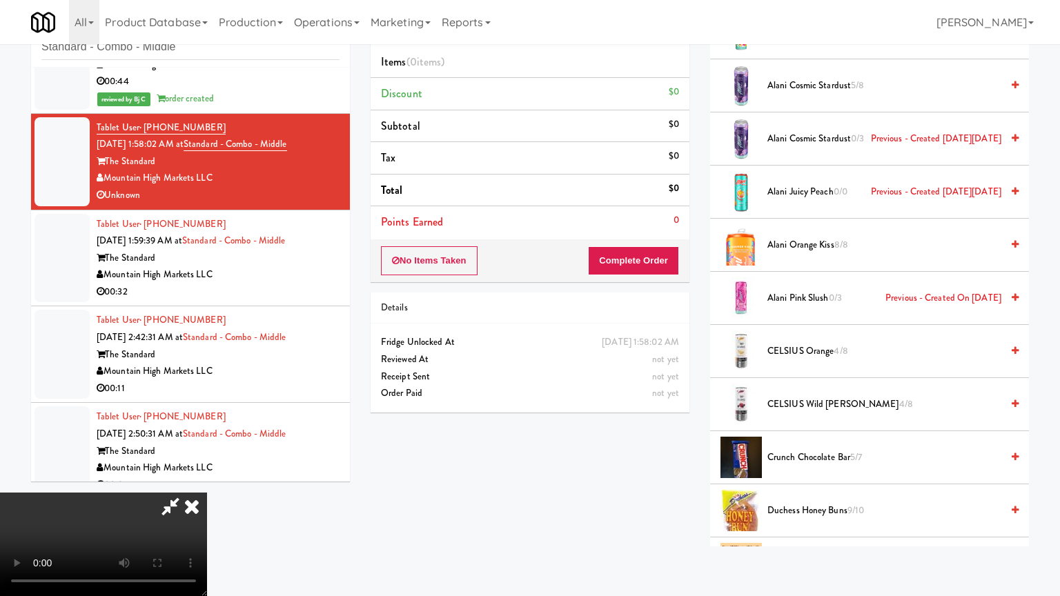
click at [207, 493] on video at bounding box center [103, 545] width 207 height 104
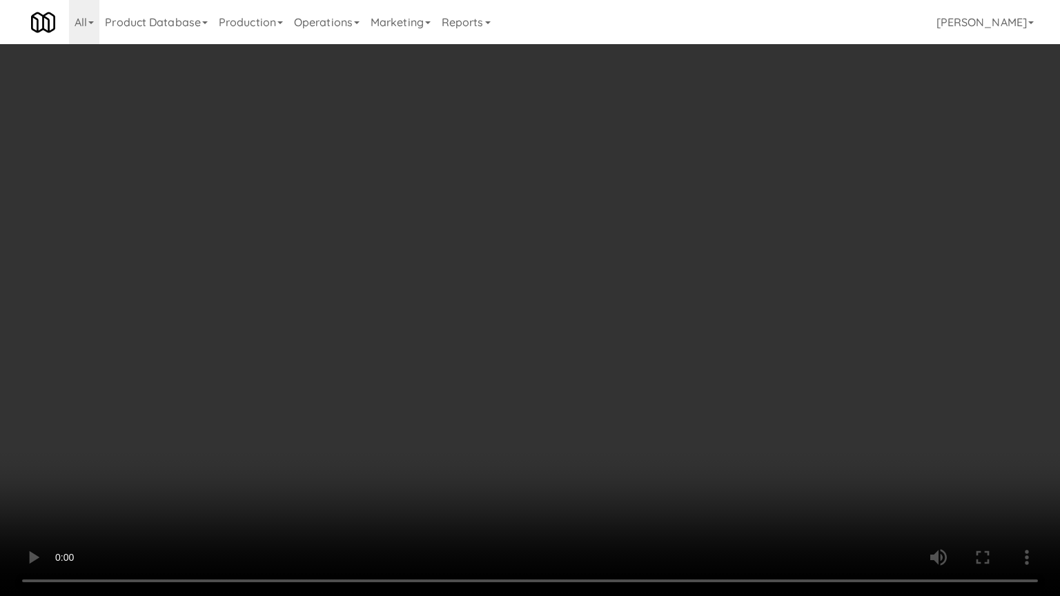
click at [789, 329] on video at bounding box center [530, 298] width 1060 height 596
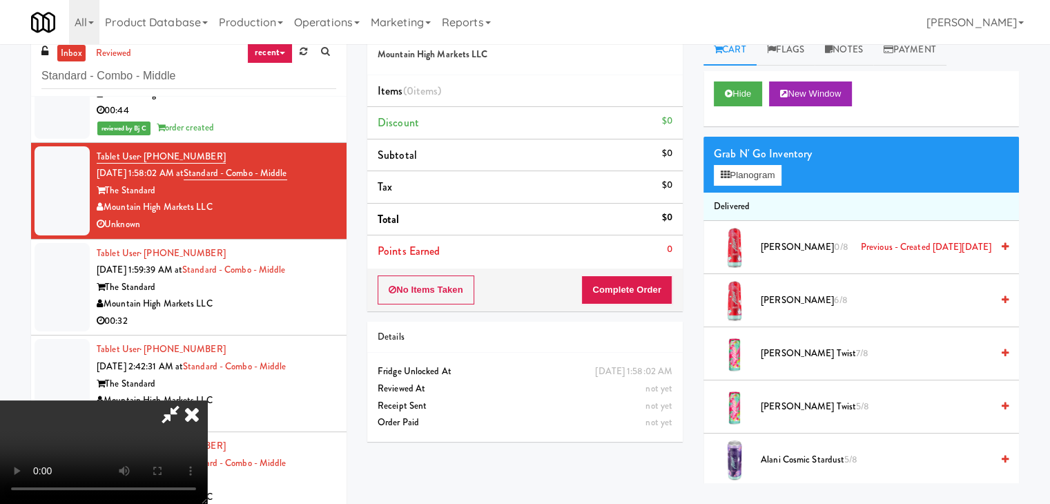
scroll to position [0, 0]
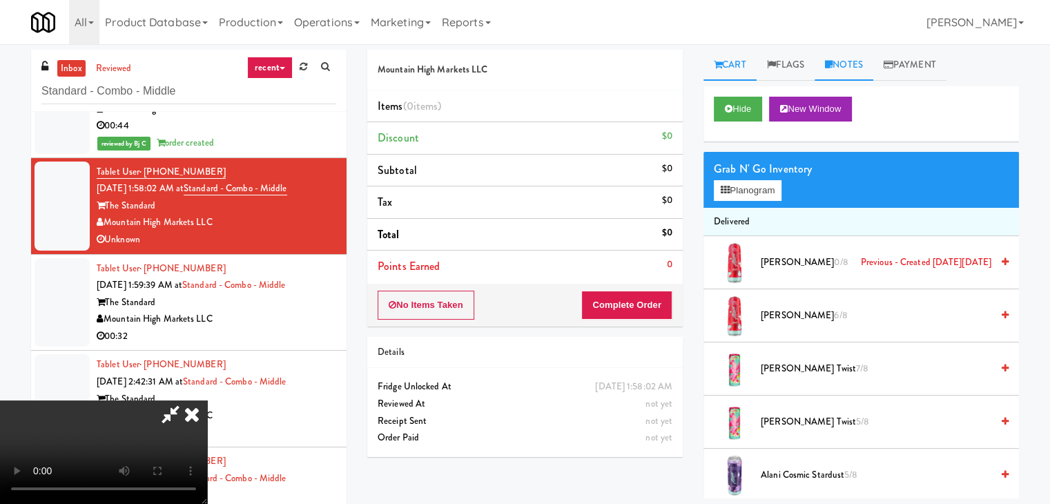
drag, startPoint x: 849, startPoint y: 56, endPoint x: 808, endPoint y: 133, distance: 87.1
click at [849, 57] on link "Notes" at bounding box center [844, 65] width 59 height 31
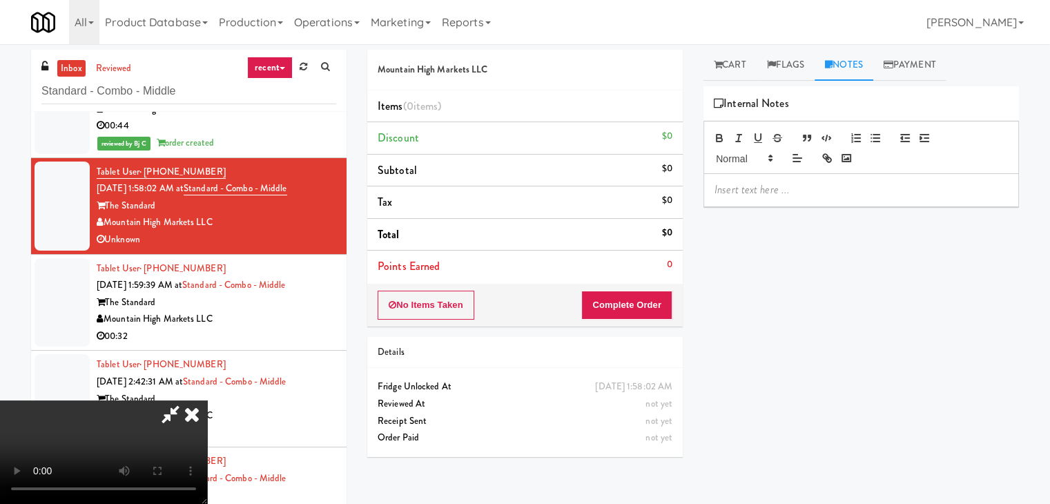
click at [786, 193] on p at bounding box center [861, 189] width 293 height 15
click at [710, 191] on div "Door not open no item taken" at bounding box center [861, 190] width 314 height 32
drag, startPoint x: 619, startPoint y: 164, endPoint x: 501, endPoint y: 266, distance: 155.7
click at [207, 400] on icon at bounding box center [192, 414] width 30 height 28
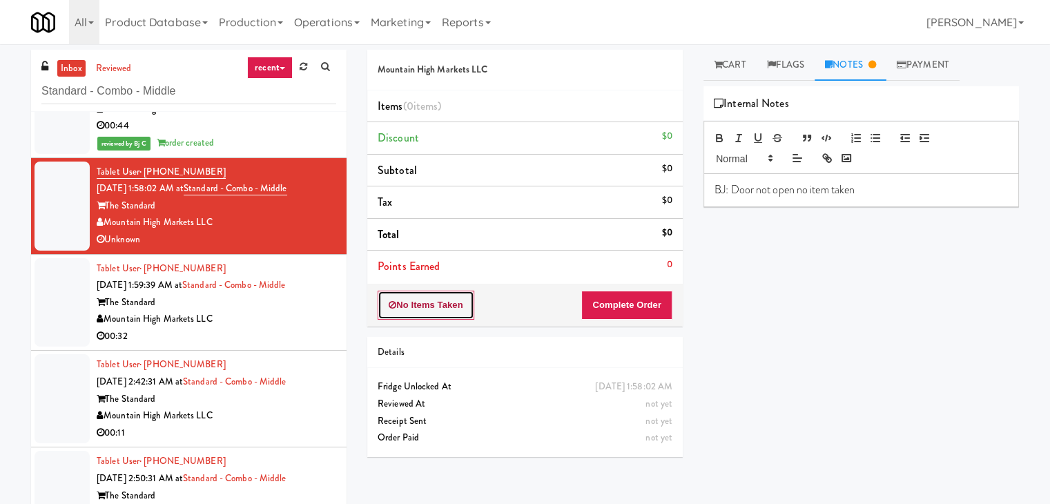
drag, startPoint x: 440, startPoint y: 316, endPoint x: 443, endPoint y: 309, distance: 7.4
click at [441, 314] on button "No Items Taken" at bounding box center [426, 305] width 97 height 29
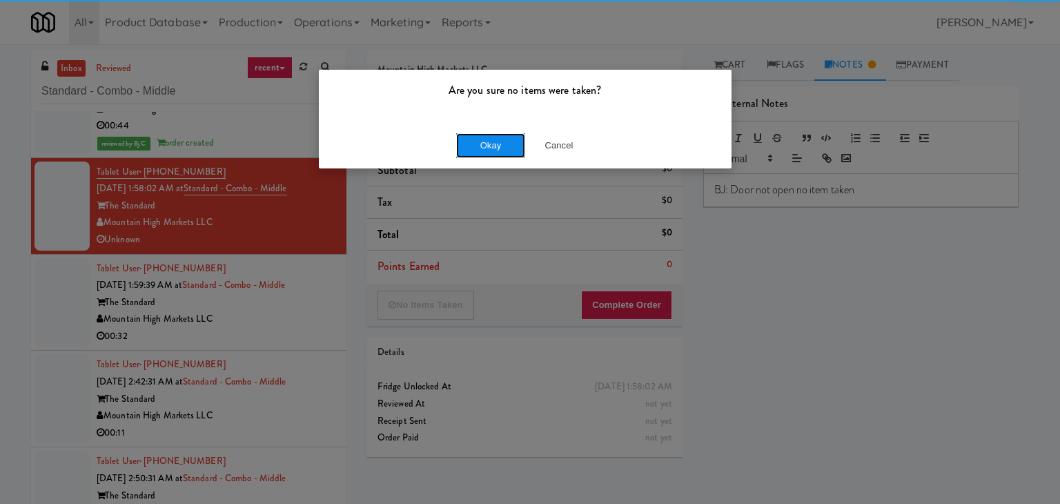
click at [472, 141] on button "Okay" at bounding box center [490, 145] width 69 height 25
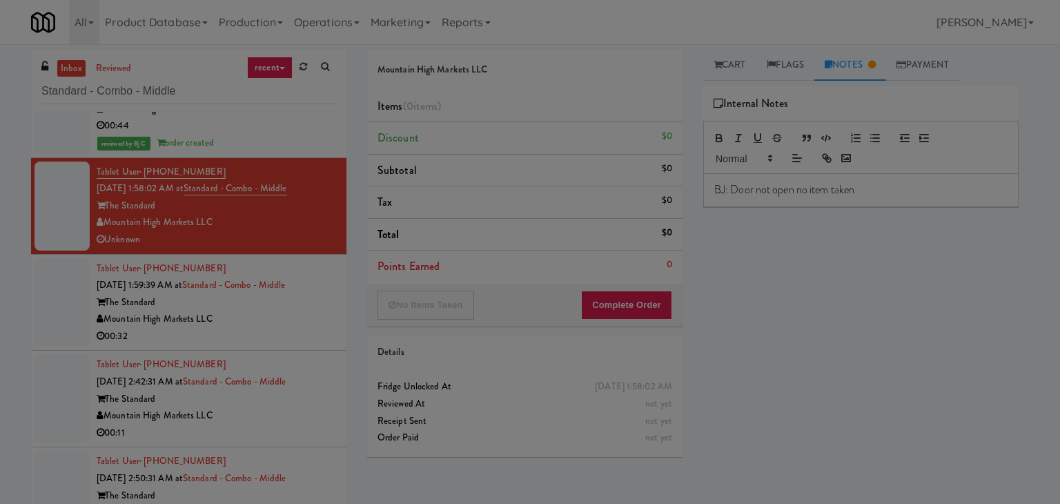
click at [472, 133] on button "Okay" at bounding box center [490, 120] width 69 height 25
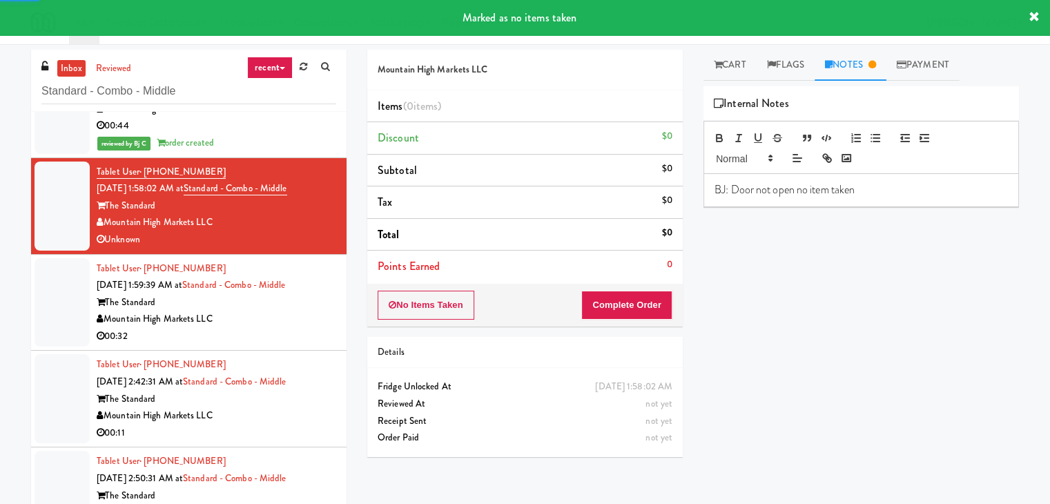
click at [274, 328] on div "00:32" at bounding box center [217, 336] width 240 height 17
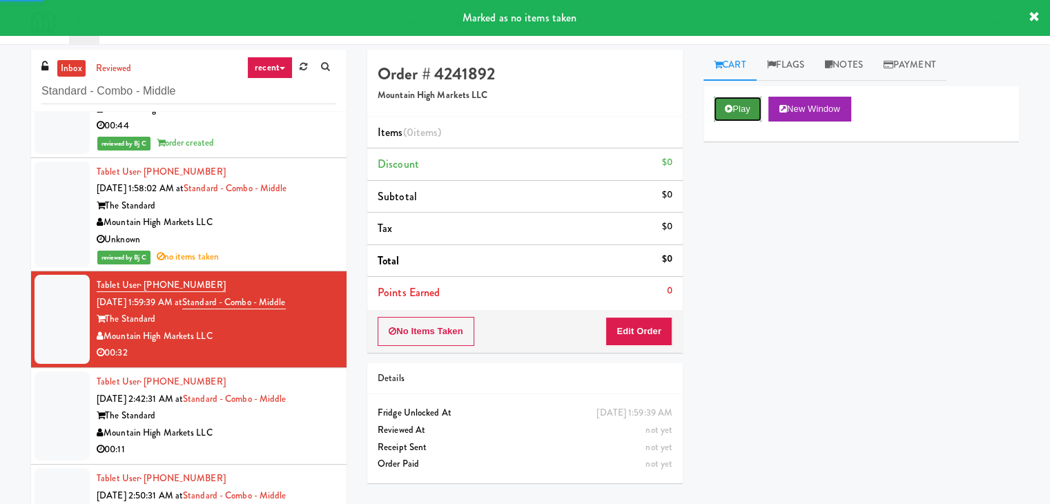
drag, startPoint x: 737, startPoint y: 110, endPoint x: 731, endPoint y: 118, distance: 9.4
click at [734, 114] on button "Play" at bounding box center [738, 109] width 48 height 25
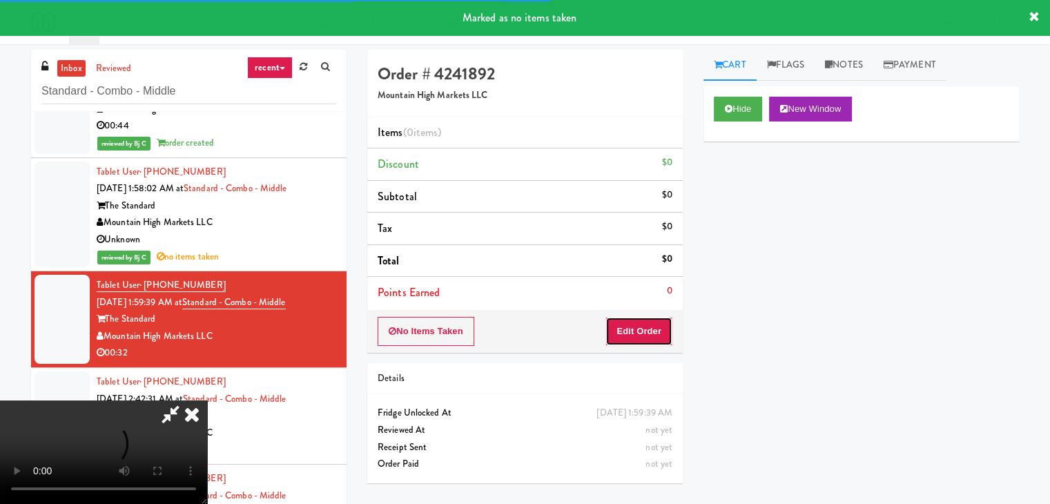
click at [643, 319] on button "Edit Order" at bounding box center [638, 331] width 67 height 29
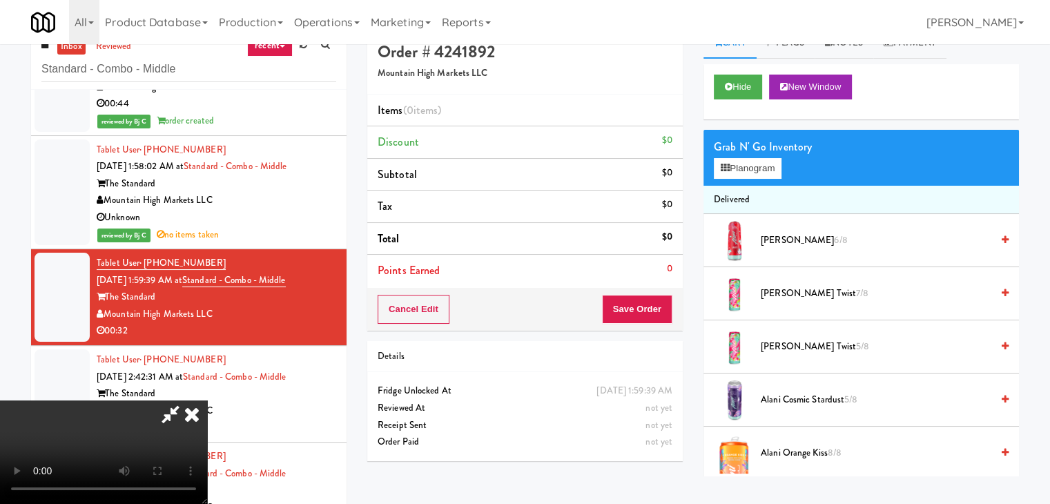
scroll to position [44, 0]
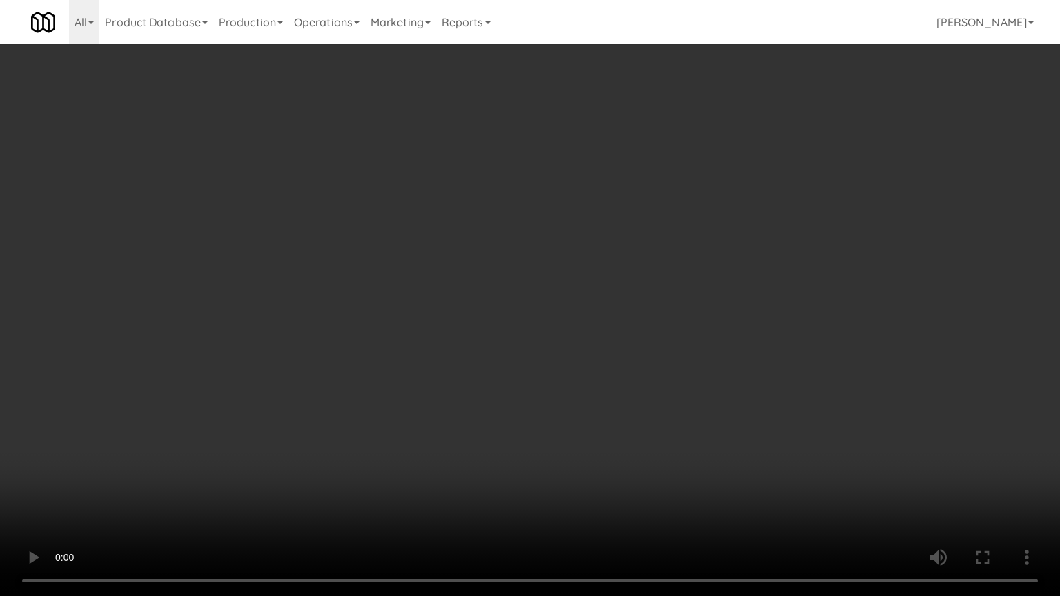
click at [674, 397] on video at bounding box center [530, 298] width 1060 height 596
click at [572, 423] on video at bounding box center [530, 298] width 1060 height 596
click at [584, 416] on video at bounding box center [530, 298] width 1060 height 596
click at [592, 411] on video at bounding box center [530, 298] width 1060 height 596
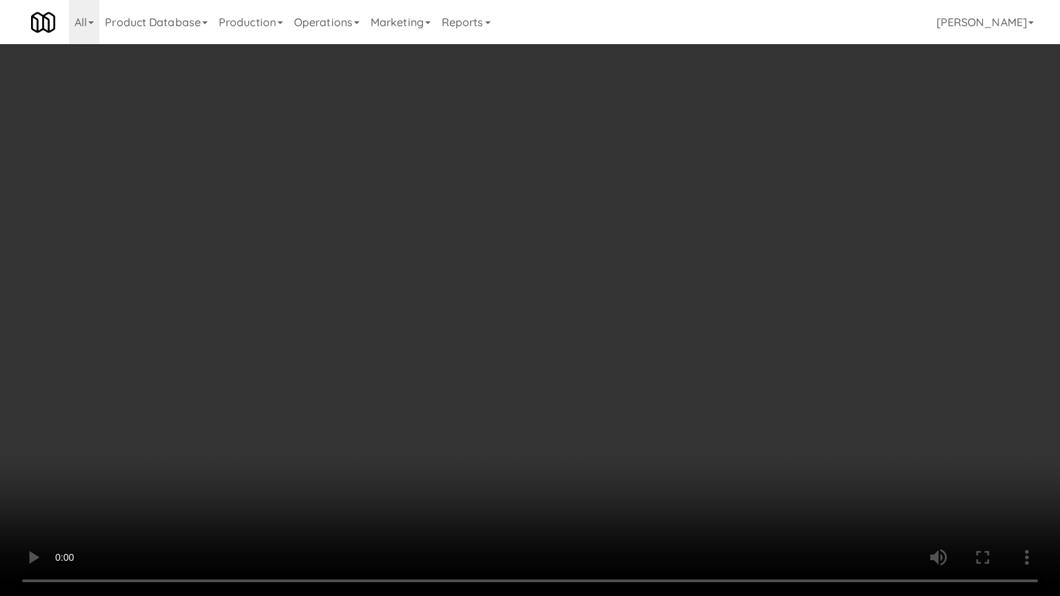
click at [592, 411] on video at bounding box center [530, 298] width 1060 height 596
click at [601, 386] on video at bounding box center [530, 298] width 1060 height 596
click at [605, 373] on video at bounding box center [530, 298] width 1060 height 596
click at [619, 367] on video at bounding box center [530, 298] width 1060 height 596
click at [619, 372] on video at bounding box center [530, 298] width 1060 height 596
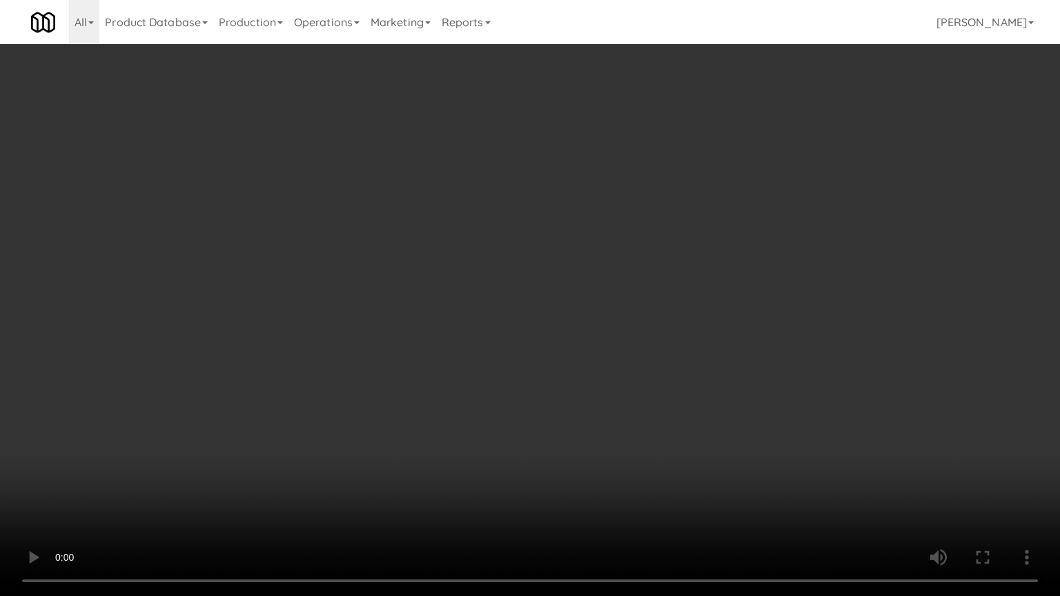
click at [624, 371] on video at bounding box center [530, 298] width 1060 height 596
click at [630, 366] on video at bounding box center [530, 298] width 1060 height 596
click at [652, 331] on video at bounding box center [530, 298] width 1060 height 596
click at [652, 330] on video at bounding box center [530, 298] width 1060 height 596
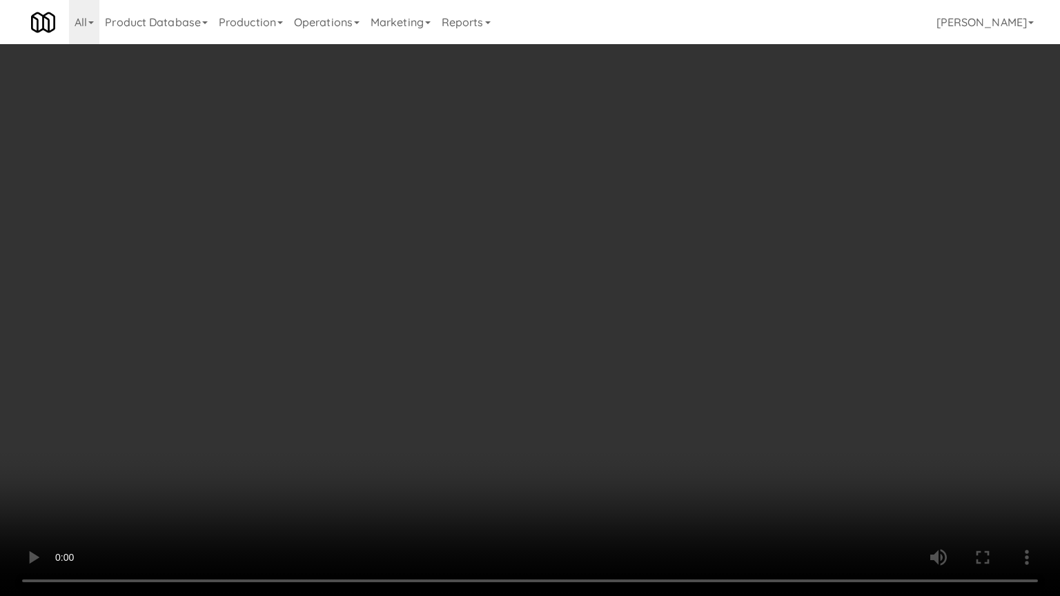
click at [652, 330] on video at bounding box center [530, 298] width 1060 height 596
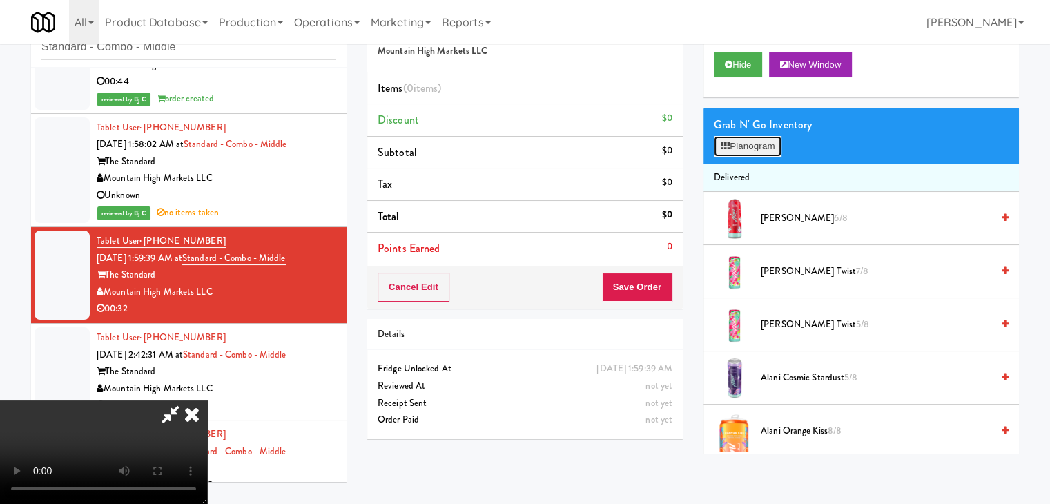
click at [762, 147] on button "Planogram" at bounding box center [748, 146] width 68 height 21
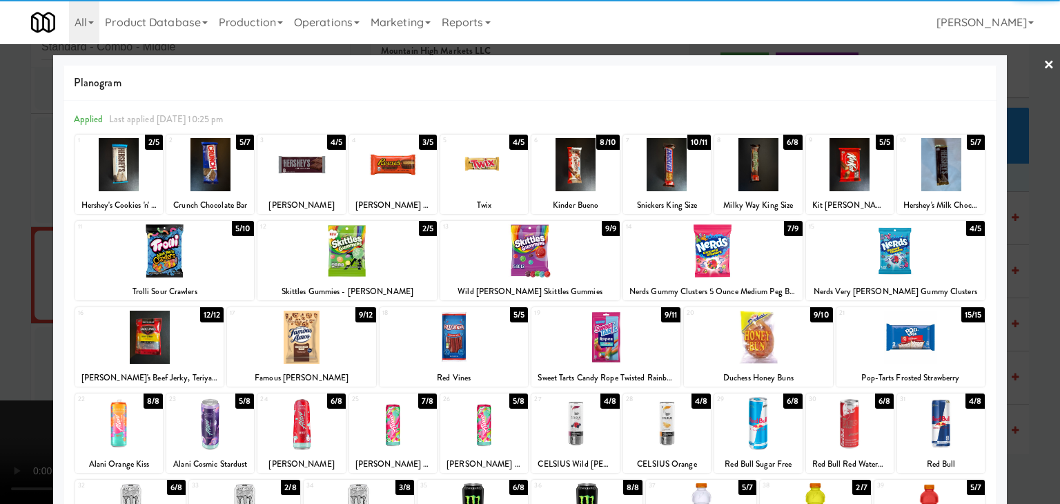
drag, startPoint x: 575, startPoint y: 172, endPoint x: 643, endPoint y: 171, distance: 67.7
click at [576, 172] on div at bounding box center [576, 164] width 88 height 53
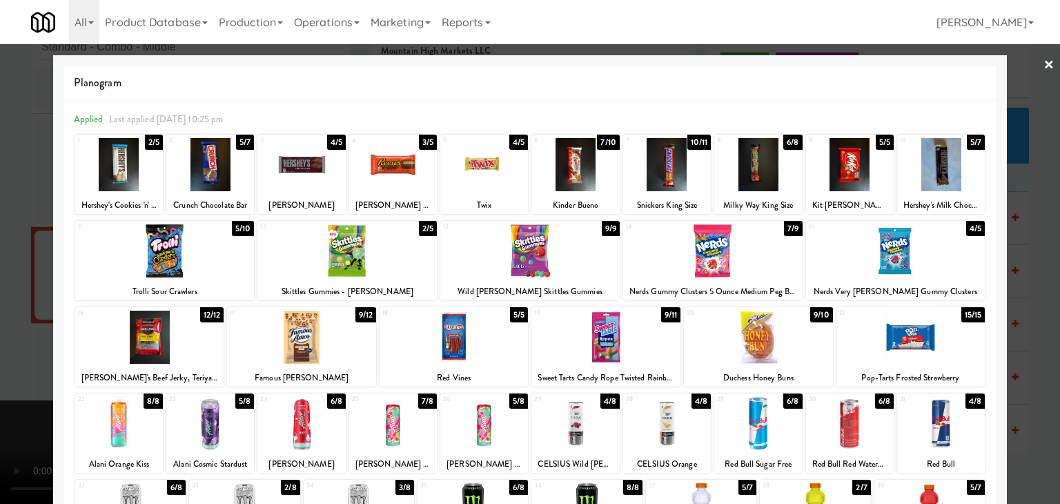
drag, startPoint x: 378, startPoint y: 167, endPoint x: 429, endPoint y: 167, distance: 51.1
click at [382, 167] on div at bounding box center [393, 164] width 88 height 53
click at [848, 171] on div at bounding box center [850, 164] width 88 height 53
click at [1041, 278] on div at bounding box center [530, 252] width 1060 height 504
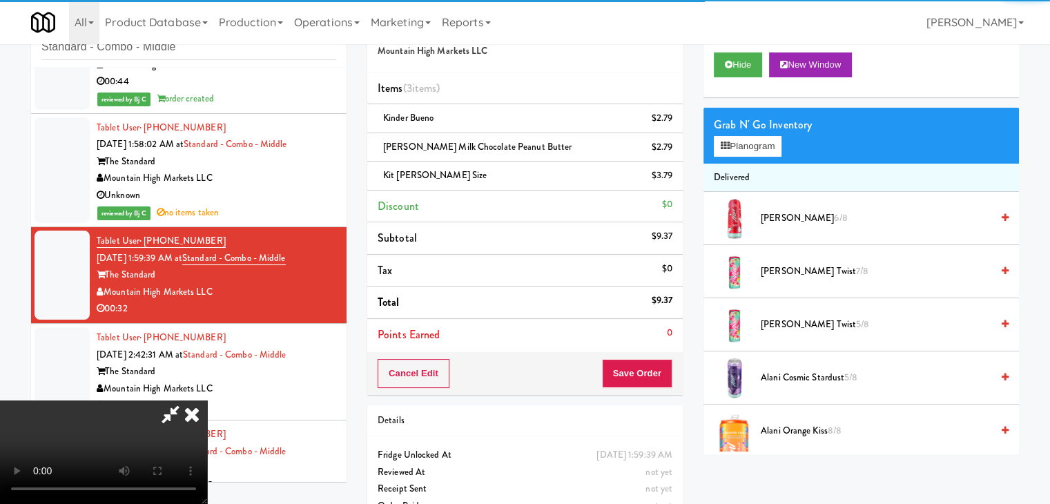
drag, startPoint x: 677, startPoint y: 380, endPoint x: 666, endPoint y: 379, distance: 11.1
click at [671, 380] on div "Cancel Edit Save Order" at bounding box center [524, 373] width 315 height 43
click at [665, 378] on button "Save Order" at bounding box center [637, 373] width 70 height 29
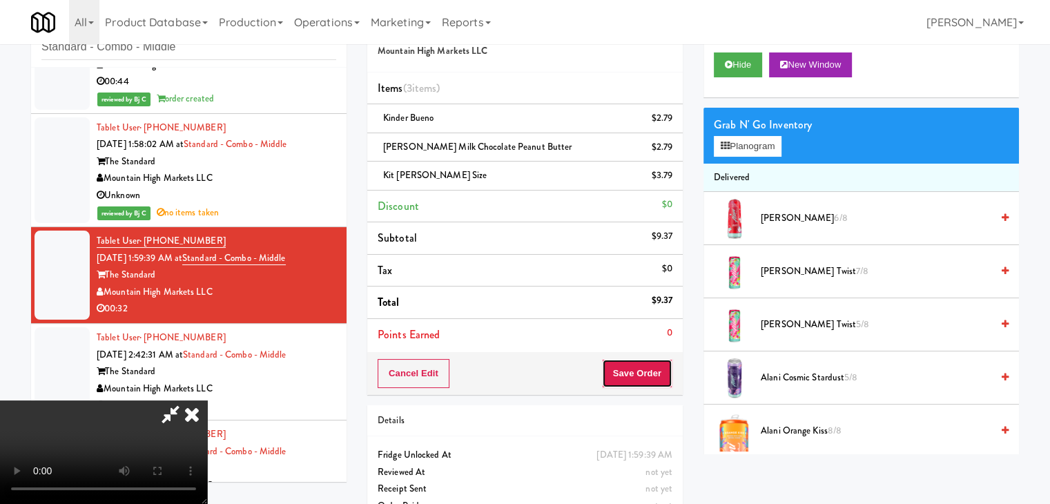
drag, startPoint x: 663, startPoint y: 378, endPoint x: 670, endPoint y: 373, distance: 8.4
click at [663, 377] on button "Save Order" at bounding box center [637, 373] width 70 height 29
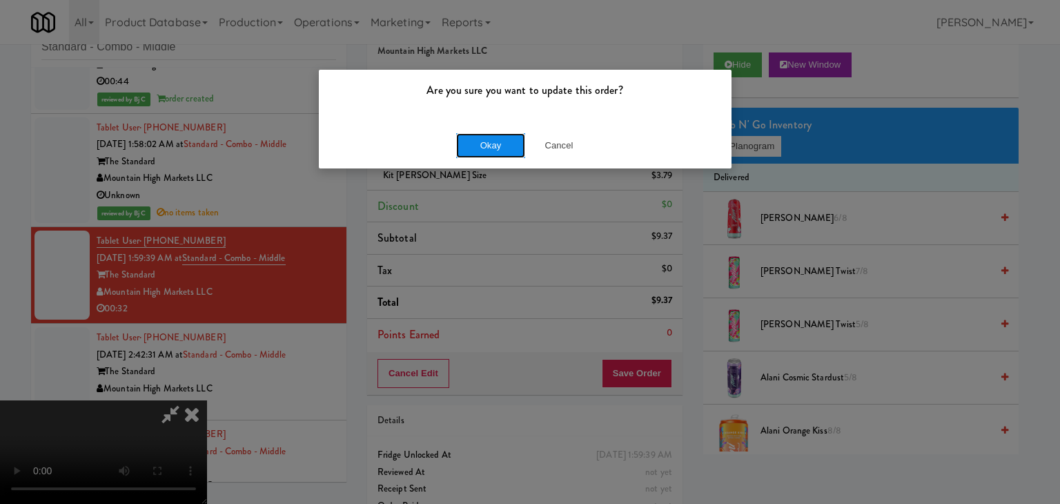
click at [489, 144] on button "Okay" at bounding box center [490, 145] width 69 height 25
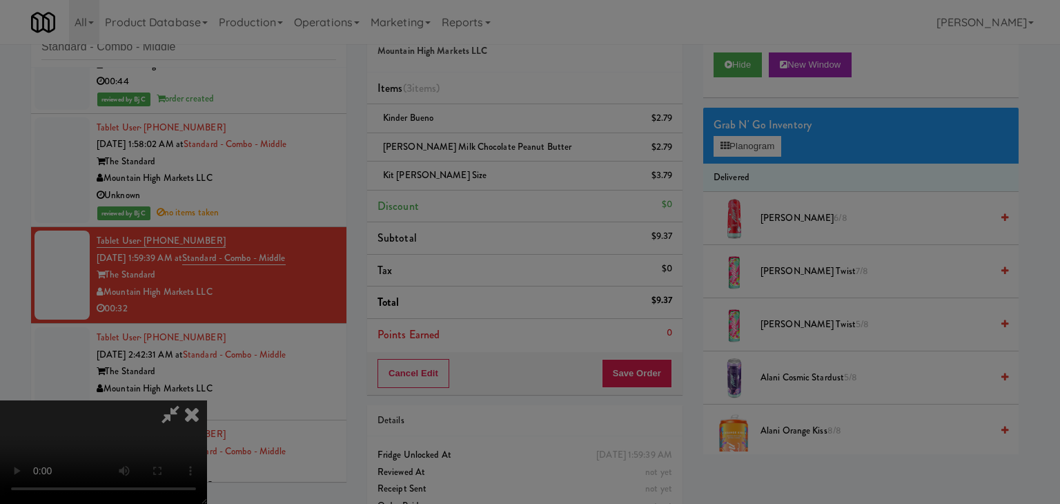
click at [489, 143] on div "Okay Cancel" at bounding box center [525, 120] width 413 height 46
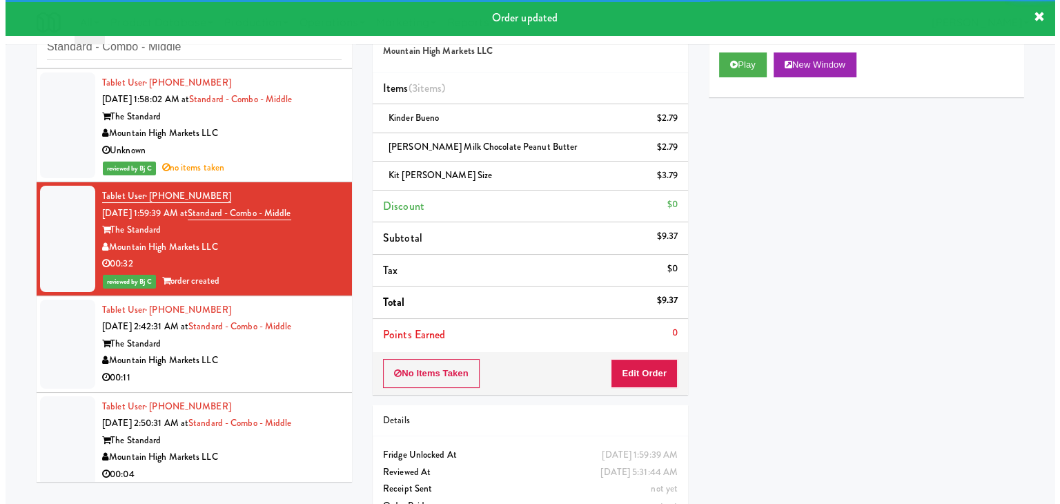
scroll to position [119, 0]
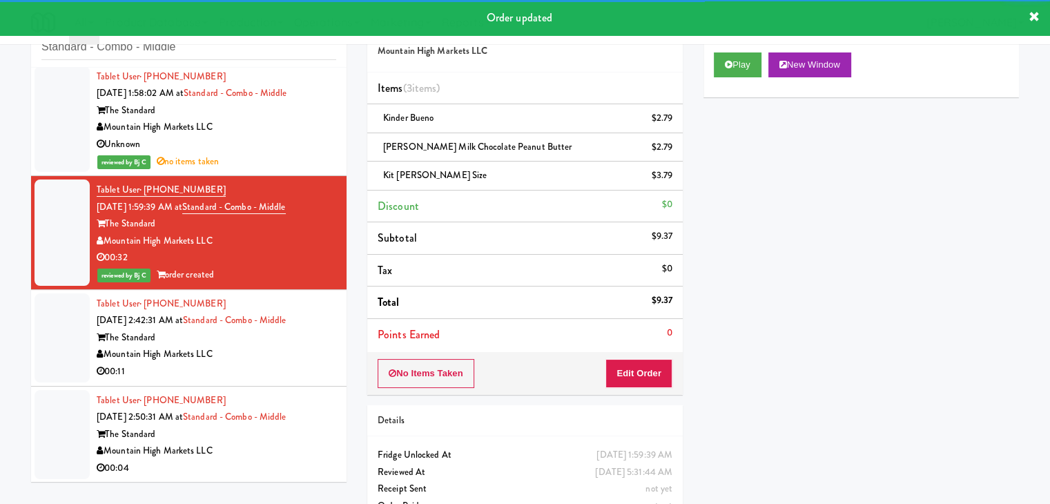
click at [282, 349] on div "Mountain High Markets LLC" at bounding box center [217, 354] width 240 height 17
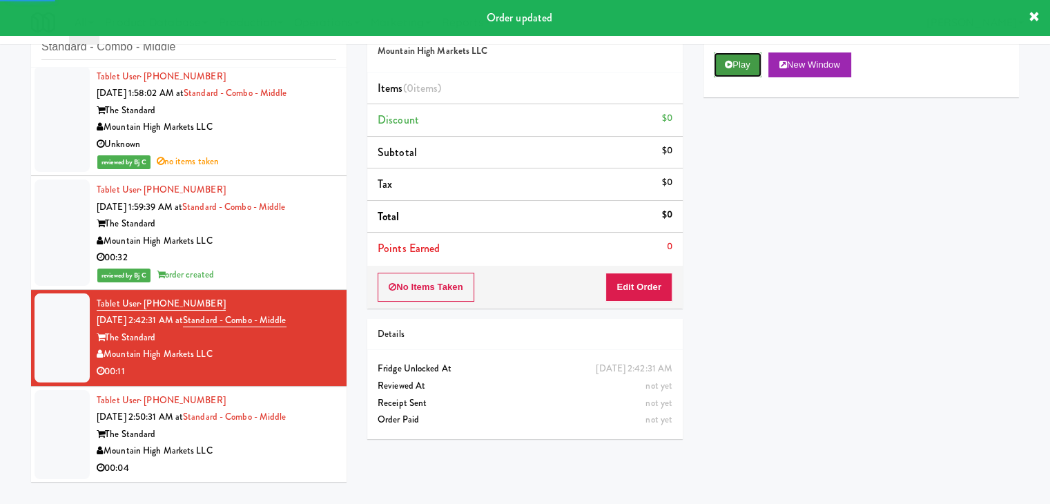
click at [744, 67] on button "Play" at bounding box center [738, 64] width 48 height 25
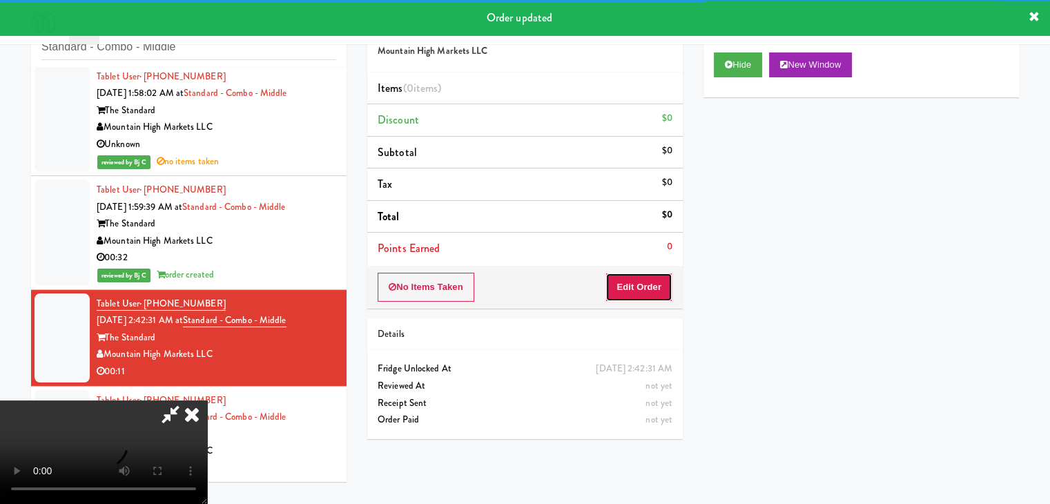
click at [638, 282] on button "Edit Order" at bounding box center [638, 287] width 67 height 29
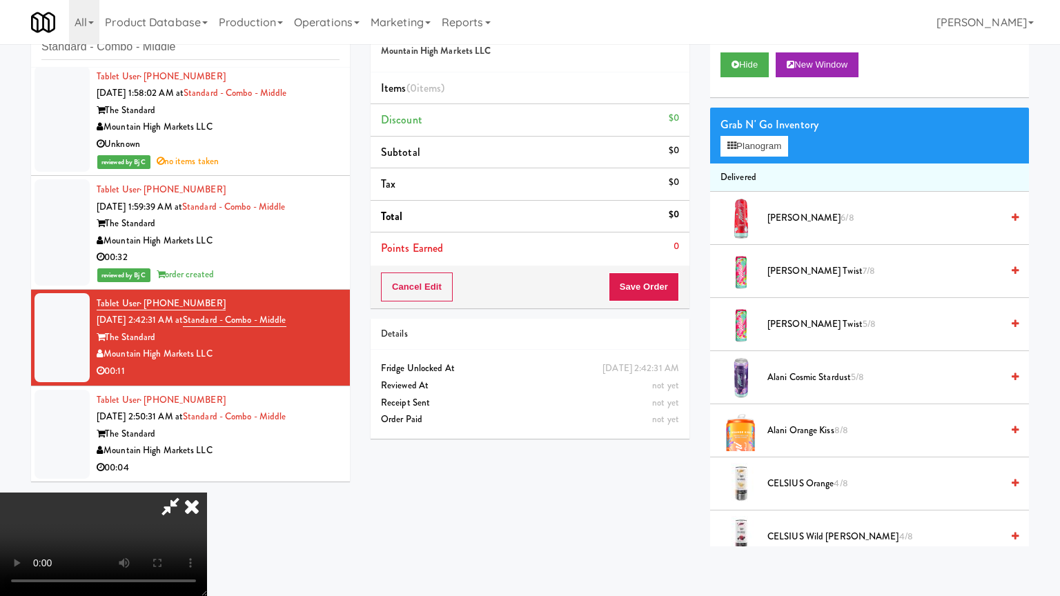
click at [207, 493] on video at bounding box center [103, 545] width 207 height 104
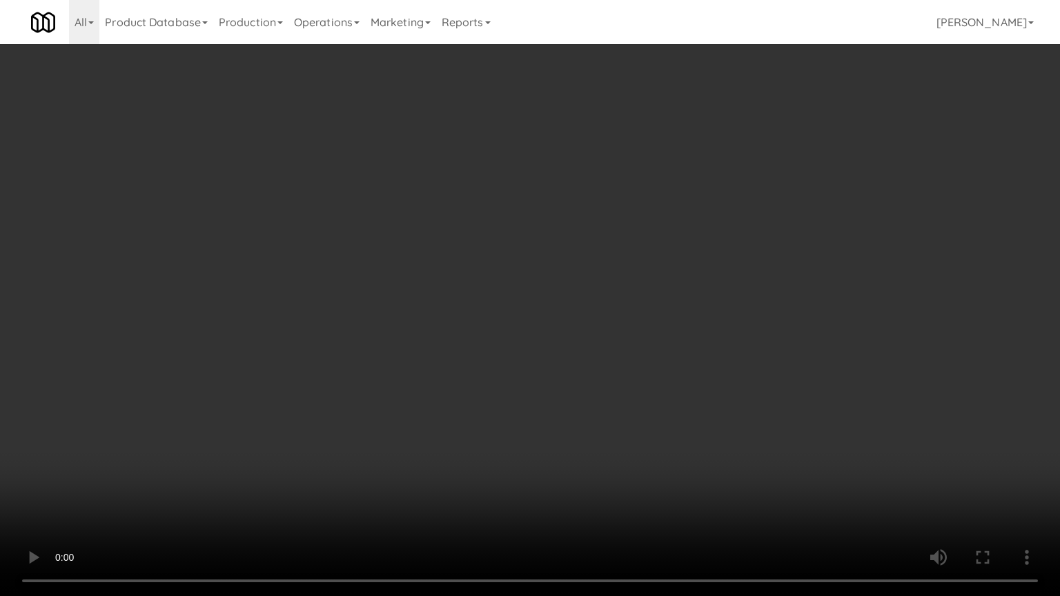
click at [624, 397] on video at bounding box center [530, 298] width 1060 height 596
click at [624, 377] on video at bounding box center [530, 298] width 1060 height 596
click at [623, 378] on video at bounding box center [530, 298] width 1060 height 596
click at [641, 378] on video at bounding box center [530, 298] width 1060 height 596
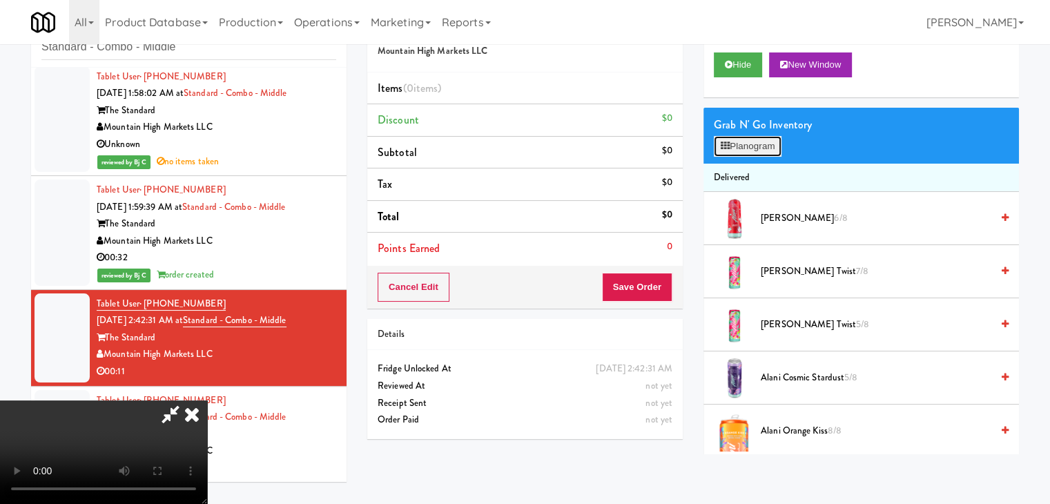
click at [770, 142] on button "Planogram" at bounding box center [748, 146] width 68 height 21
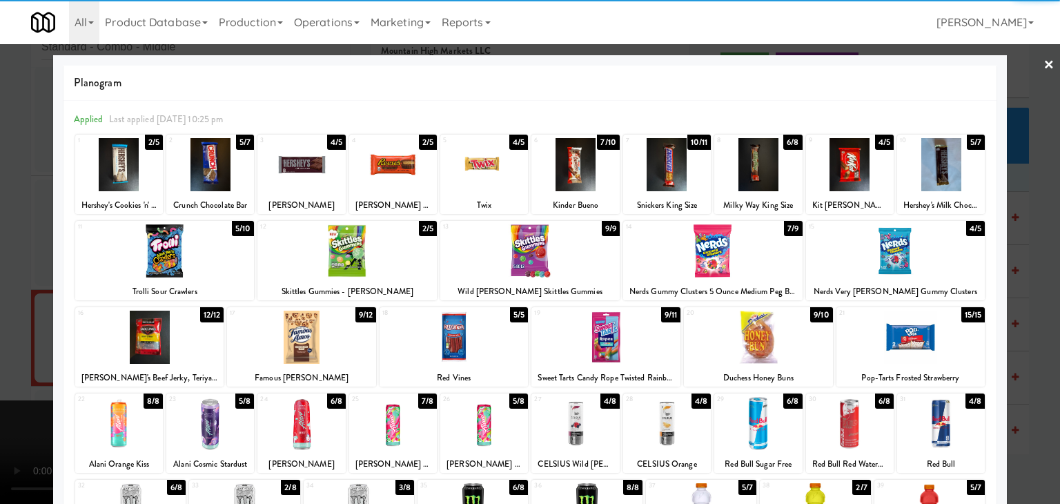
click at [842, 161] on div at bounding box center [850, 164] width 88 height 53
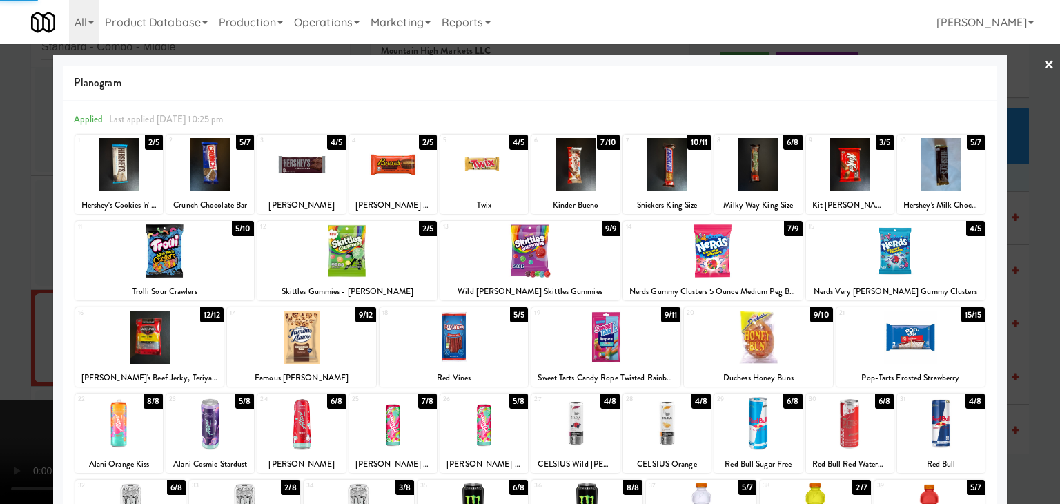
click at [1023, 215] on div at bounding box center [530, 252] width 1060 height 504
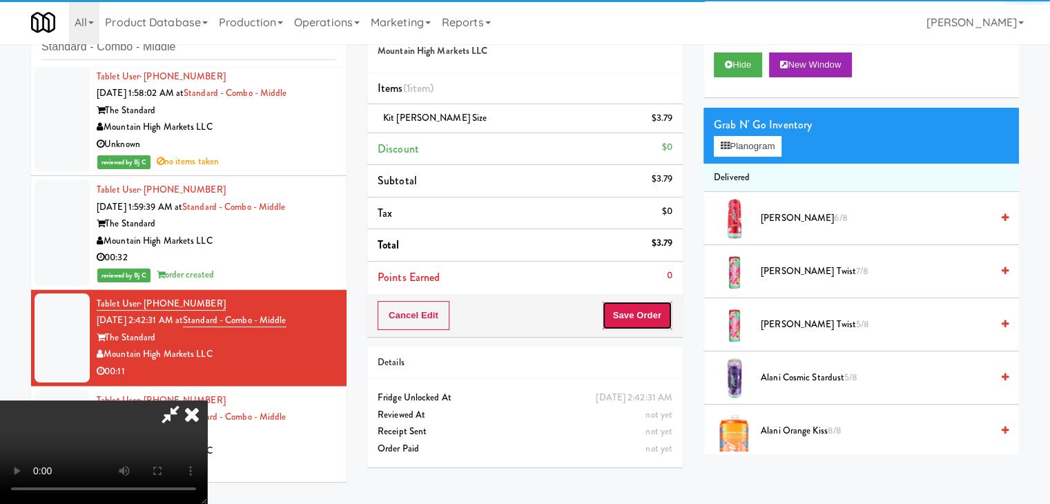
click at [641, 317] on button "Save Order" at bounding box center [637, 315] width 70 height 29
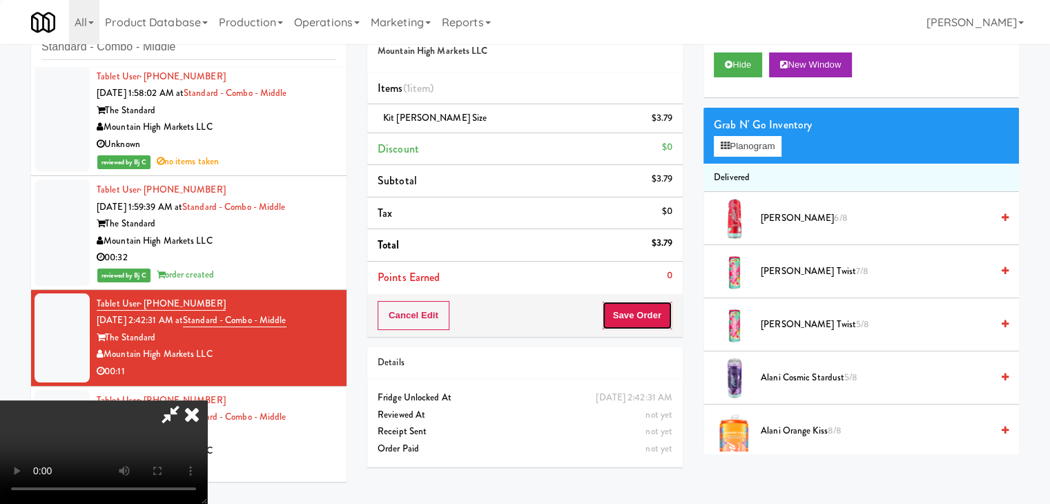
click at [641, 317] on button "Save Order" at bounding box center [637, 315] width 70 height 29
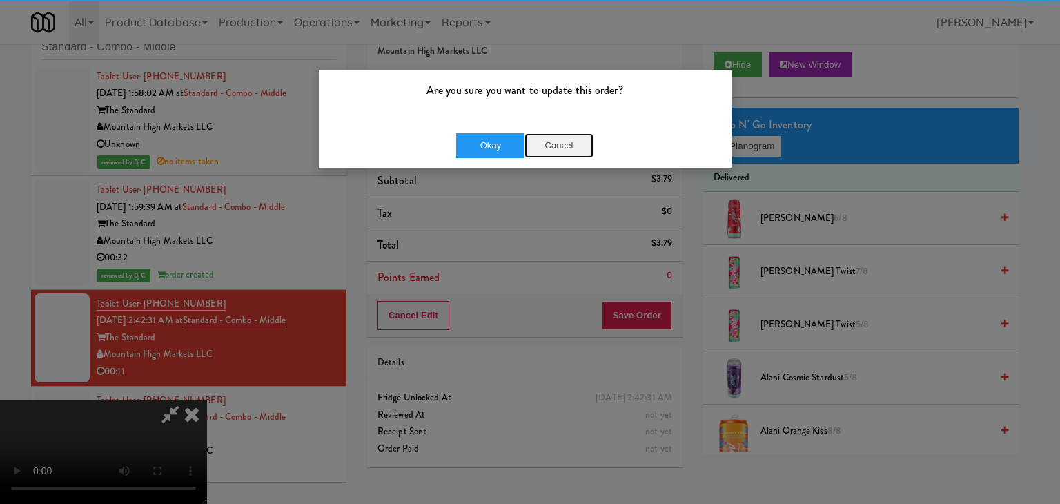
drag, startPoint x: 541, startPoint y: 142, endPoint x: 530, endPoint y: 142, distance: 11.1
click at [537, 142] on button "Cancel" at bounding box center [559, 145] width 69 height 25
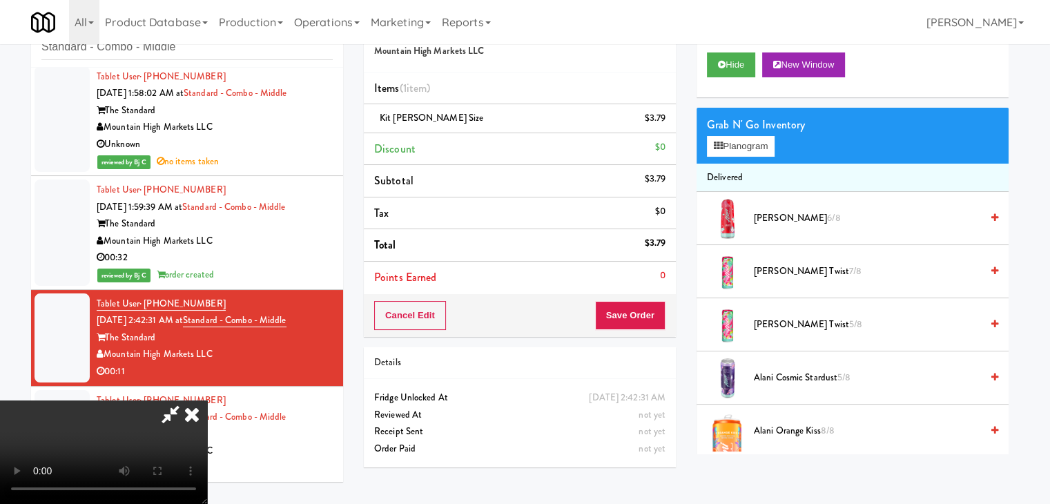
drag, startPoint x: 518, startPoint y: 144, endPoint x: 530, endPoint y: 145, distance: 11.8
click at [525, 145] on body "Are you sure you want to update this order? Okay Cancel Okay Are you sure you w…" at bounding box center [525, 252] width 1050 height 504
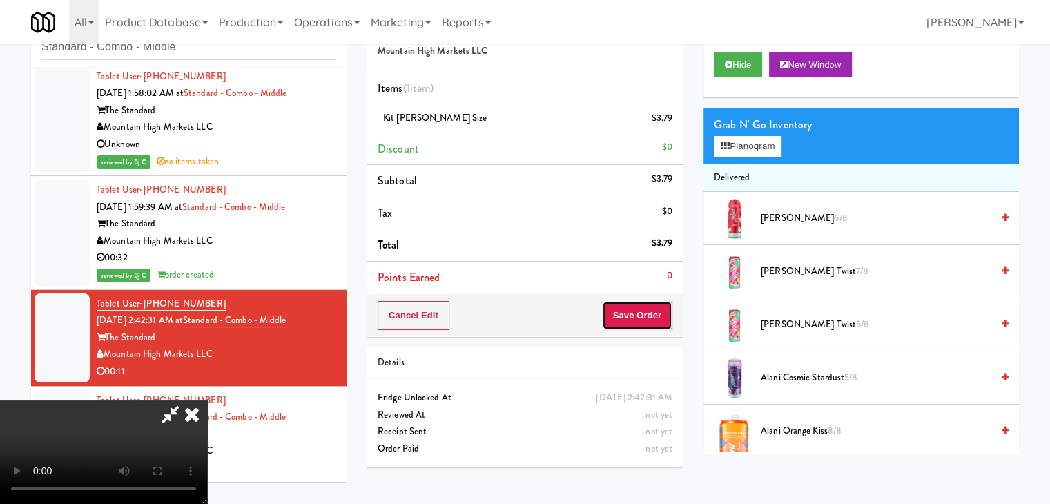
click at [650, 302] on button "Save Order" at bounding box center [637, 315] width 70 height 29
click at [647, 308] on button "Save Order" at bounding box center [637, 315] width 70 height 29
click at [646, 310] on button "Save Order" at bounding box center [637, 315] width 70 height 29
click at [625, 287] on div "Order # 6896180 Mountain High Markets LLC Items (1 item ) Kit Kat King Size $3.…" at bounding box center [693, 242] width 652 height 472
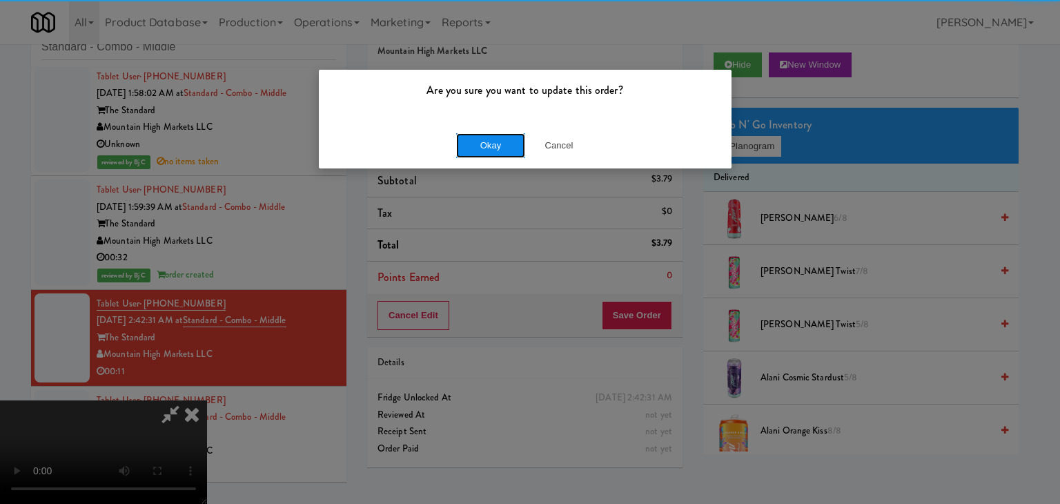
click at [502, 137] on button "Okay" at bounding box center [490, 145] width 69 height 25
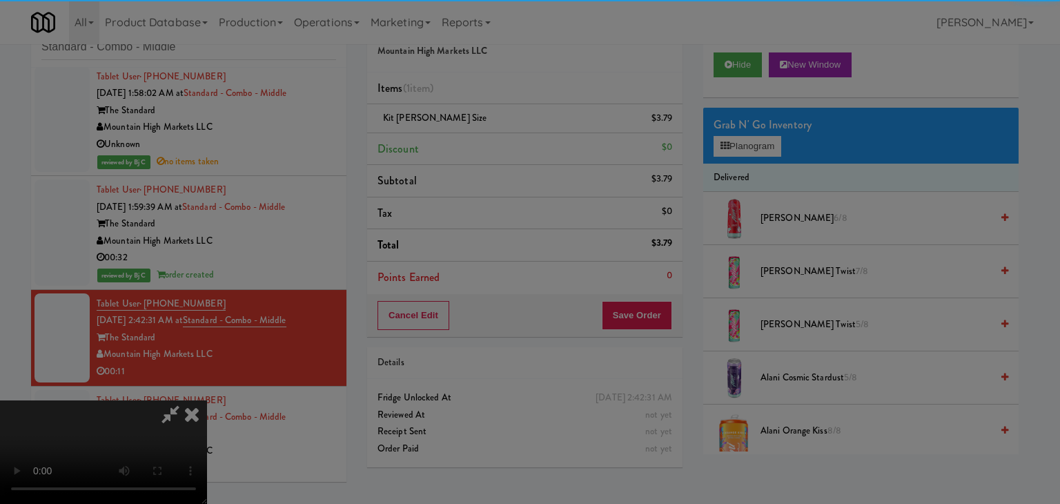
drag, startPoint x: 502, startPoint y: 138, endPoint x: 507, endPoint y: 146, distance: 9.6
click at [502, 139] on body "Are you sure you want to update this order? Okay Cancel Okay Are you sure you w…" at bounding box center [530, 252] width 1060 height 504
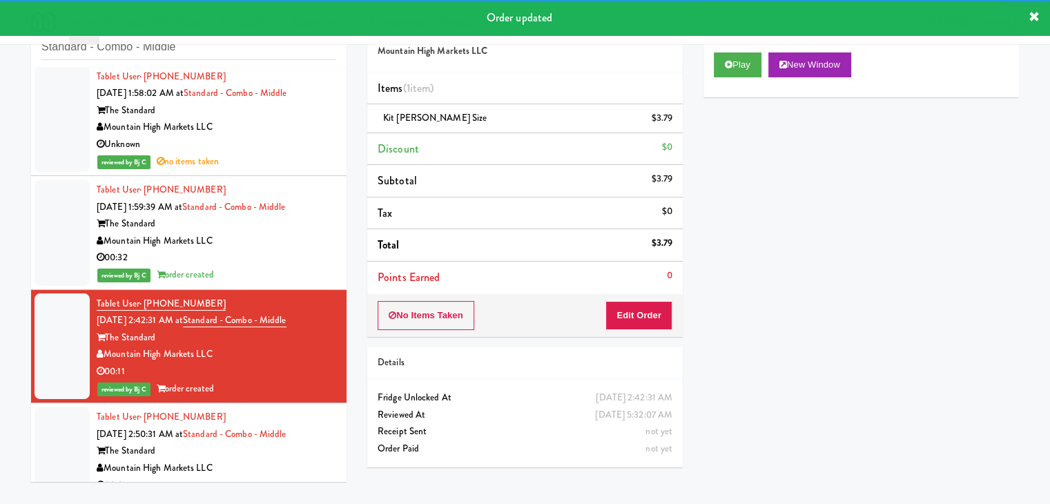
drag, startPoint x: 266, startPoint y: 457, endPoint x: 293, endPoint y: 450, distance: 27.8
click at [265, 458] on div "The Standard" at bounding box center [217, 451] width 240 height 17
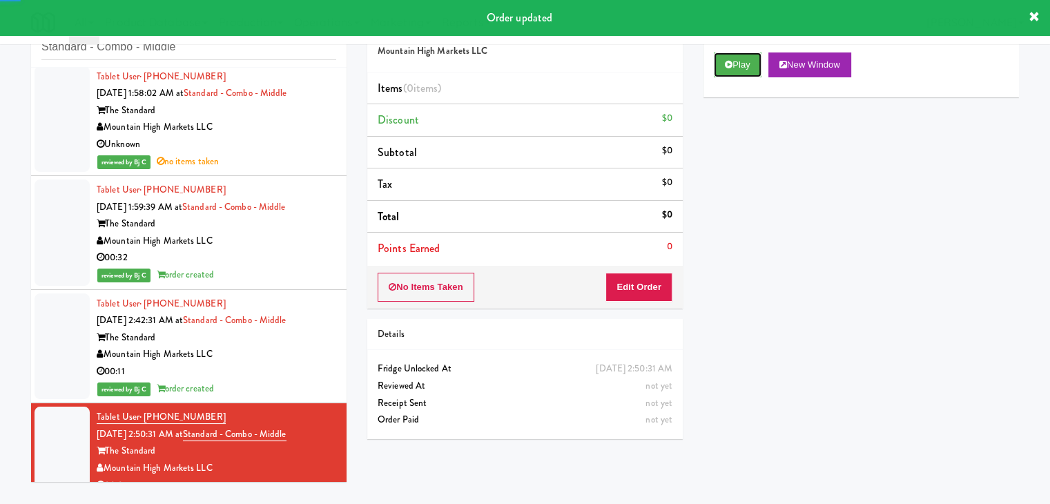
drag, startPoint x: 746, startPoint y: 72, endPoint x: 727, endPoint y: 107, distance: 39.2
click at [746, 72] on button "Play" at bounding box center [738, 64] width 48 height 25
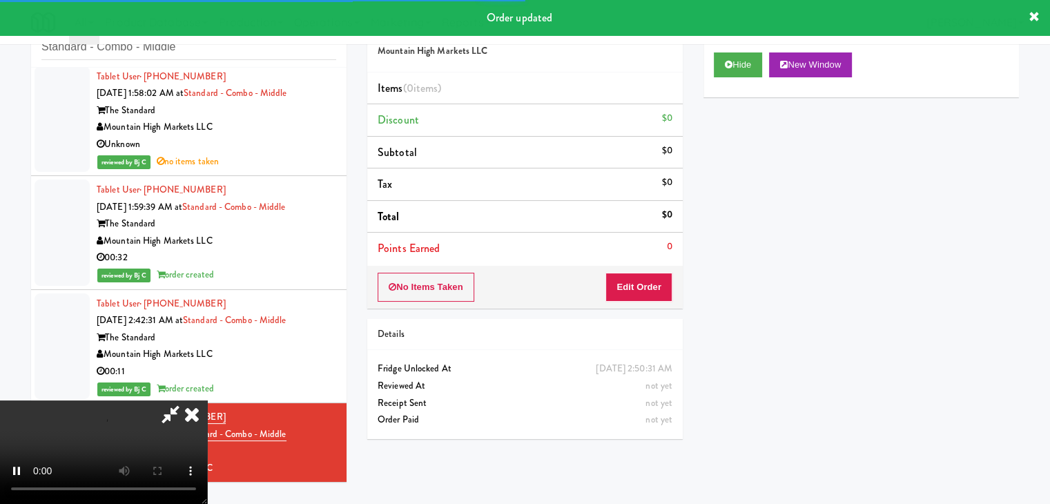
click at [637, 277] on div "No Items Taken Edit Order" at bounding box center [524, 287] width 315 height 43
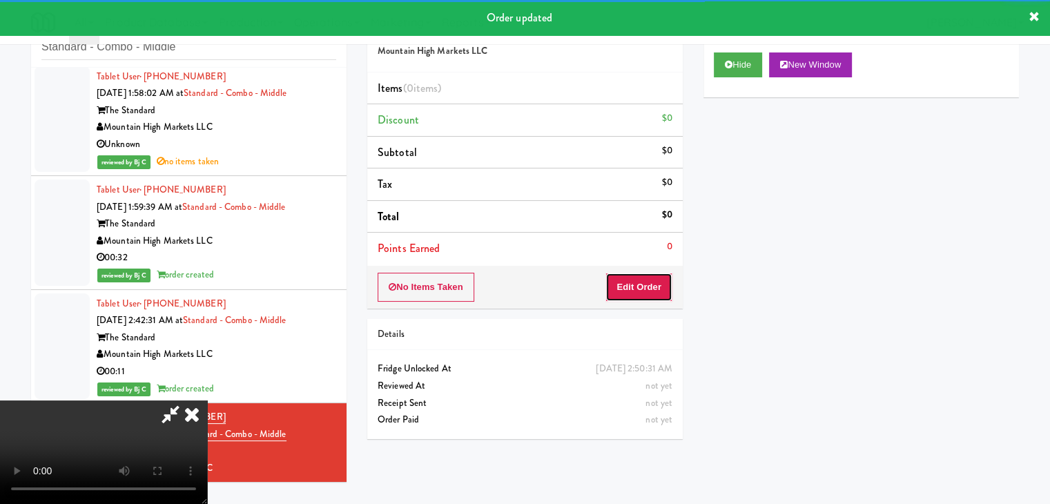
click at [637, 278] on button "Edit Order" at bounding box center [638, 287] width 67 height 29
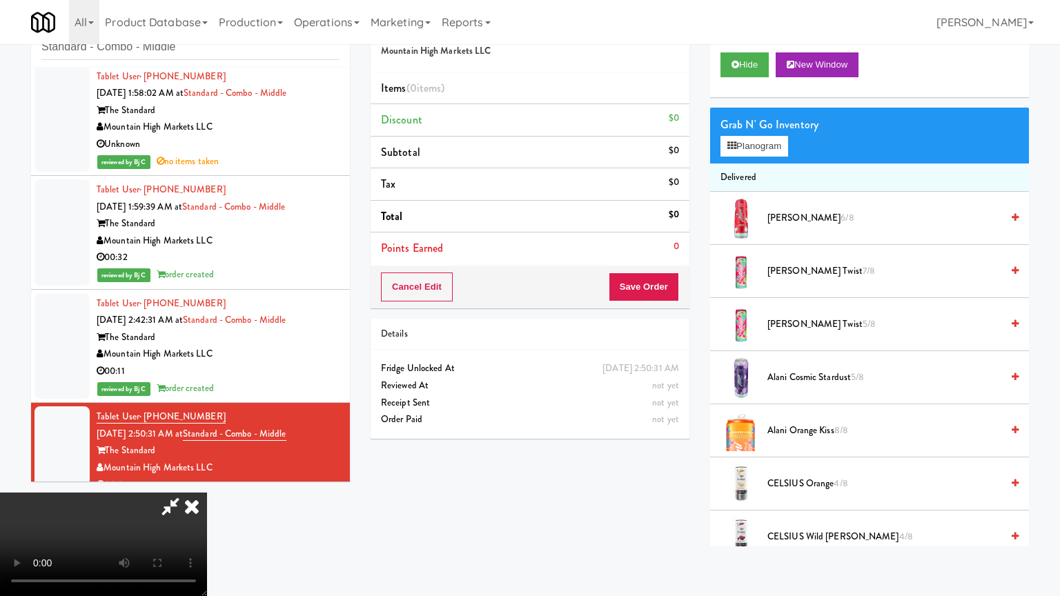
click at [207, 493] on video at bounding box center [103, 545] width 207 height 104
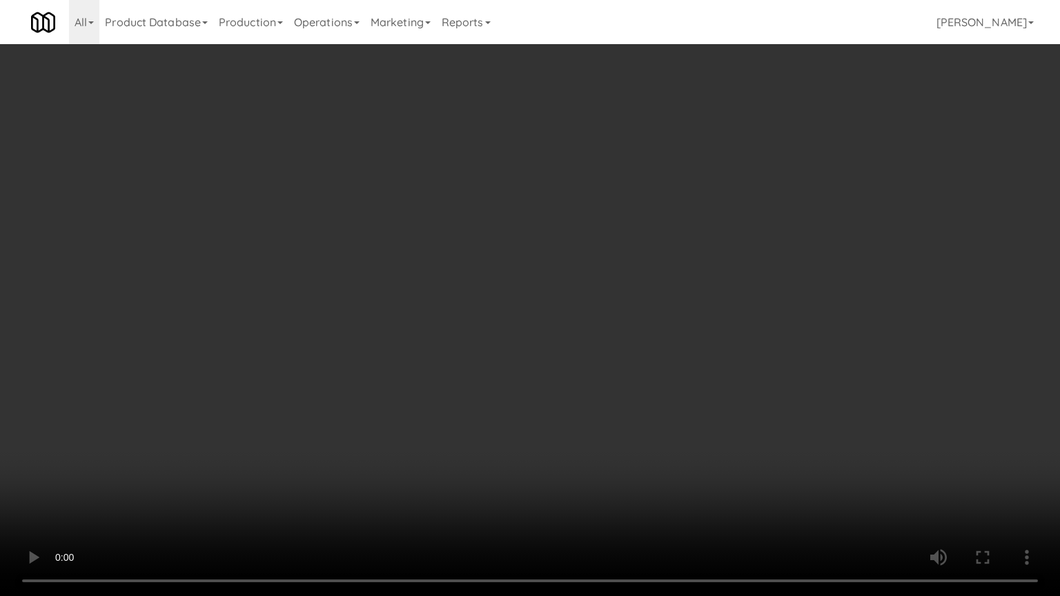
click at [624, 409] on video at bounding box center [530, 298] width 1060 height 596
click at [629, 410] on video at bounding box center [530, 298] width 1060 height 596
click at [628, 403] on video at bounding box center [530, 298] width 1060 height 596
click at [664, 392] on video at bounding box center [530, 298] width 1060 height 596
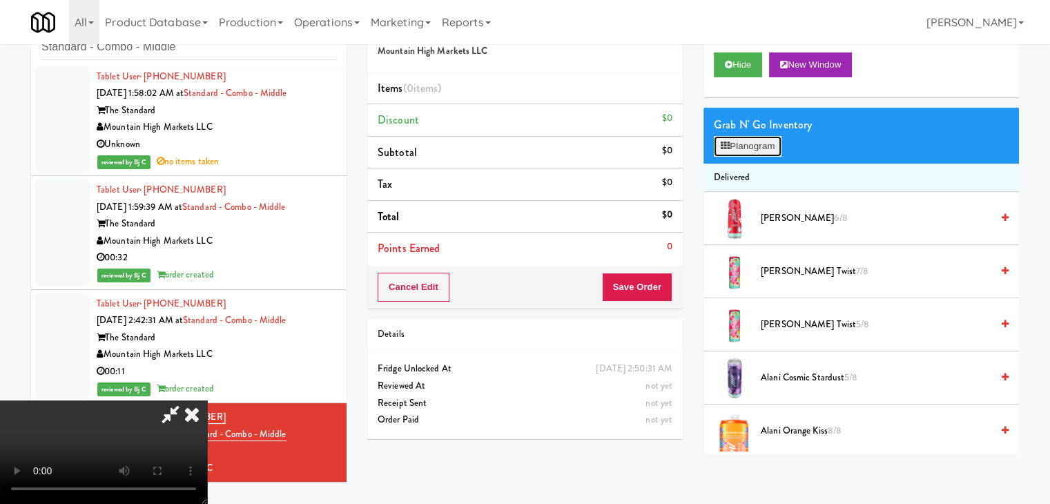
click at [775, 139] on button "Planogram" at bounding box center [748, 146] width 68 height 21
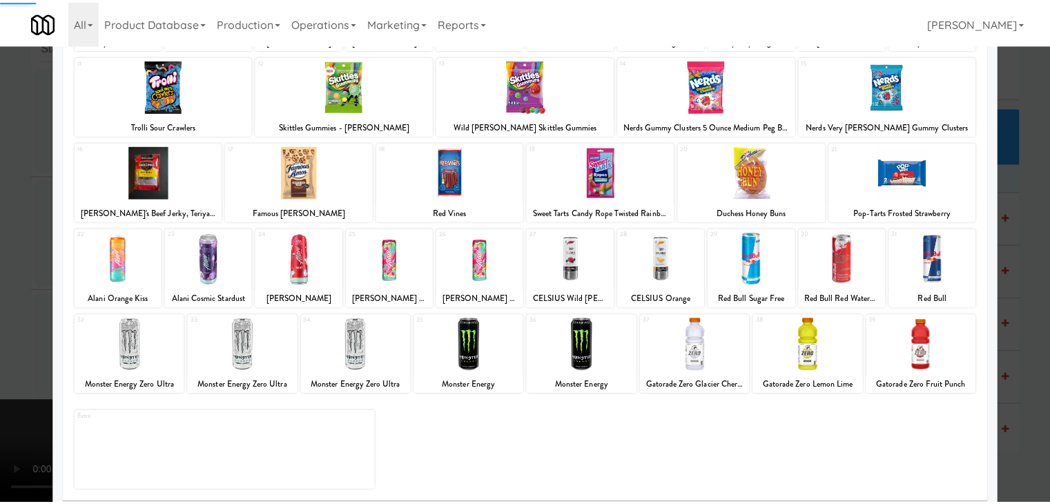
scroll to position [174, 0]
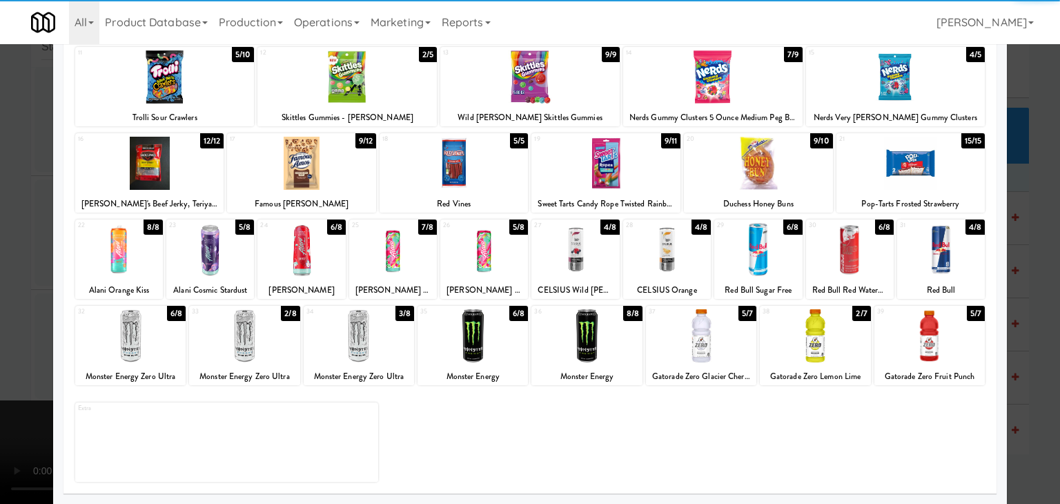
click at [668, 258] on div at bounding box center [667, 249] width 88 height 53
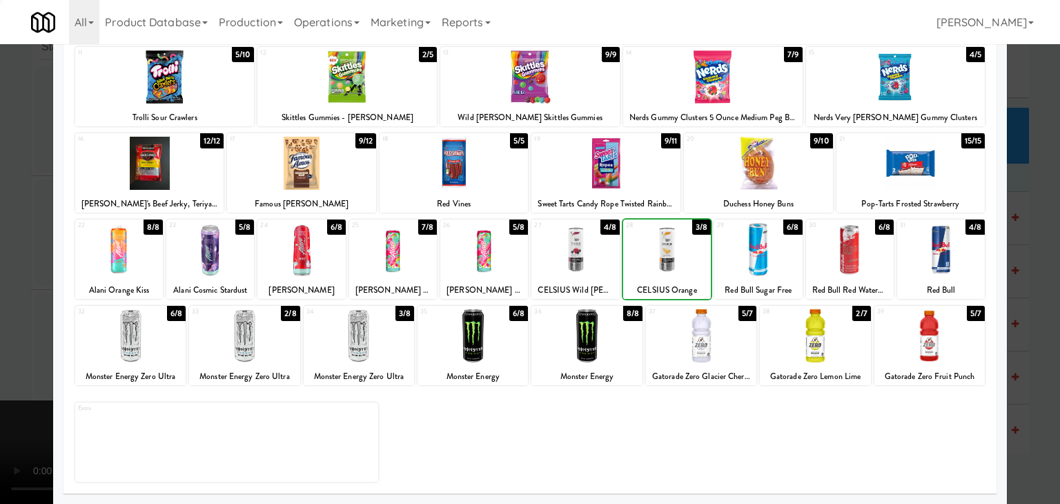
click at [0, 279] on div at bounding box center [530, 252] width 1060 height 504
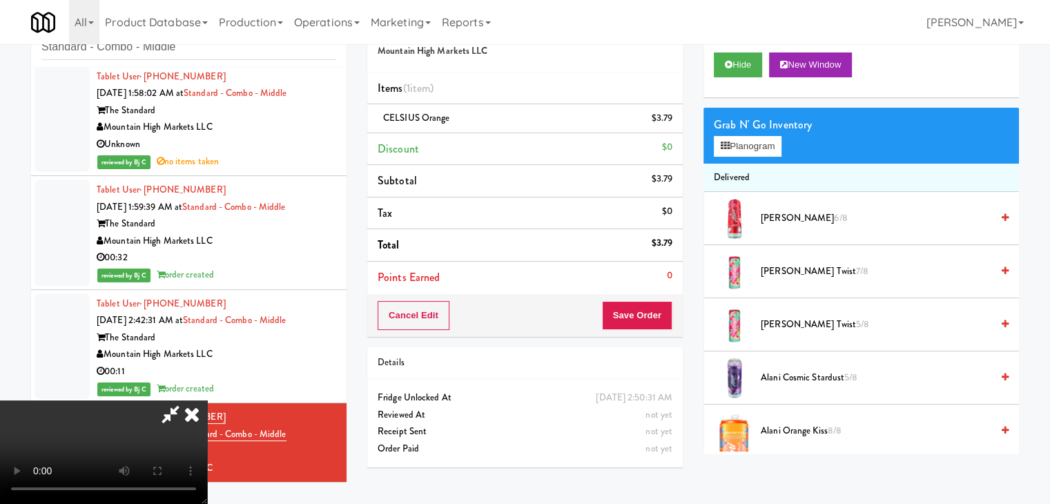
drag, startPoint x: 686, startPoint y: 322, endPoint x: 671, endPoint y: 320, distance: 15.3
click at [686, 322] on div "Order # 7197370 Mountain High Markets LLC Items (1 item ) CELSIUS Orange $3.79 …" at bounding box center [525, 242] width 336 height 472
click at [671, 320] on button "Save Order" at bounding box center [637, 315] width 70 height 29
click at [670, 320] on button "Save Order" at bounding box center [637, 315] width 70 height 29
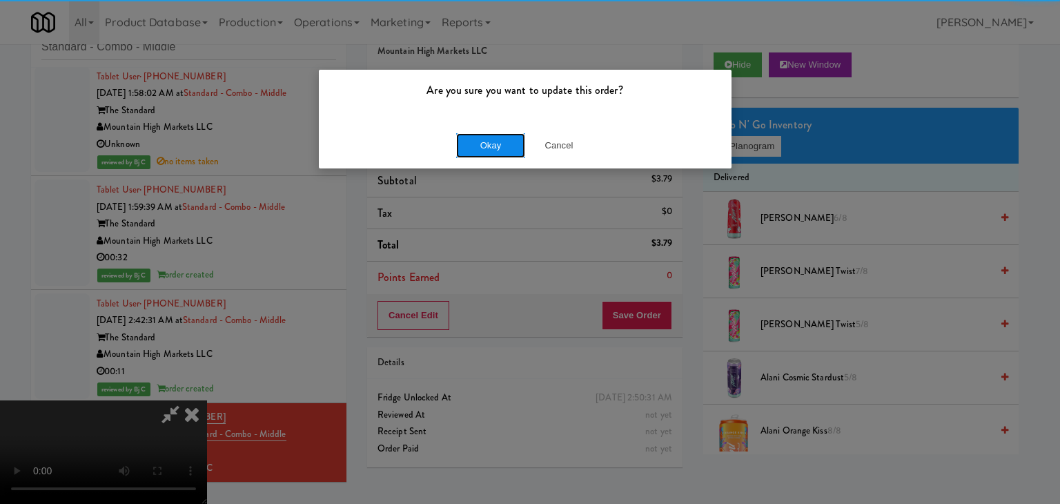
drag, startPoint x: 505, startPoint y: 135, endPoint x: 498, endPoint y: 144, distance: 11.8
click at [498, 144] on button "Okay" at bounding box center [490, 145] width 69 height 25
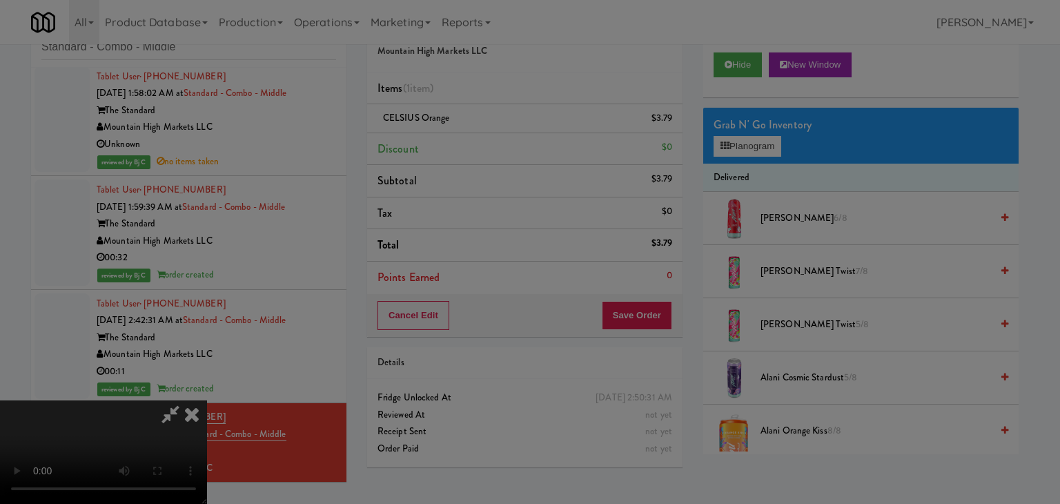
drag, startPoint x: 498, startPoint y: 144, endPoint x: 500, endPoint y: 151, distance: 7.2
click at [498, 145] on body "Are you sure you want to update this order? Okay Cancel Okay Are you sure you w…" at bounding box center [530, 252] width 1060 height 504
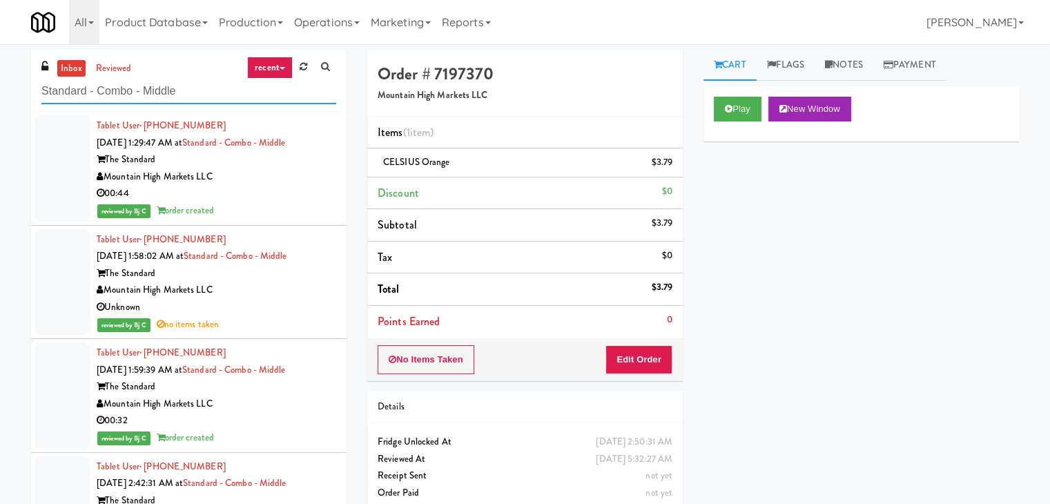
drag, startPoint x: 160, startPoint y: 92, endPoint x: 0, endPoint y: 92, distance: 160.2
click at [0, 92] on div "inbox reviewed recent all unclear take inventory issue suspicious failed recent…" at bounding box center [525, 293] width 1050 height 487
paste input "Pantry - Right"
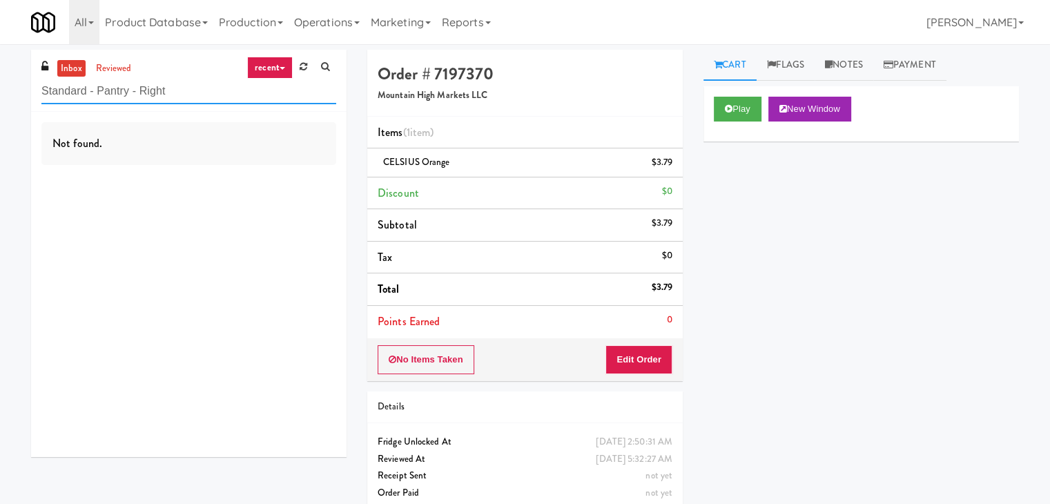
drag, startPoint x: 137, startPoint y: 88, endPoint x: 0, endPoint y: 95, distance: 136.9
click at [0, 95] on div "inbox reviewed recent all unclear take inventory issue suspicious failed recent…" at bounding box center [525, 286] width 1050 height 472
paste input "192 Shoreline Combo B"
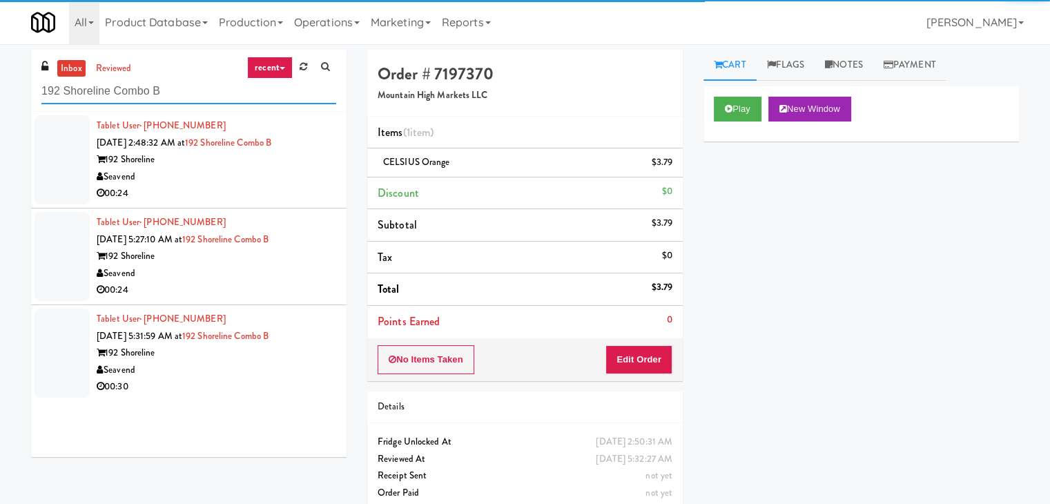
type input "192 Shoreline Combo B"
click at [229, 169] on div "Seavend" at bounding box center [217, 176] width 240 height 17
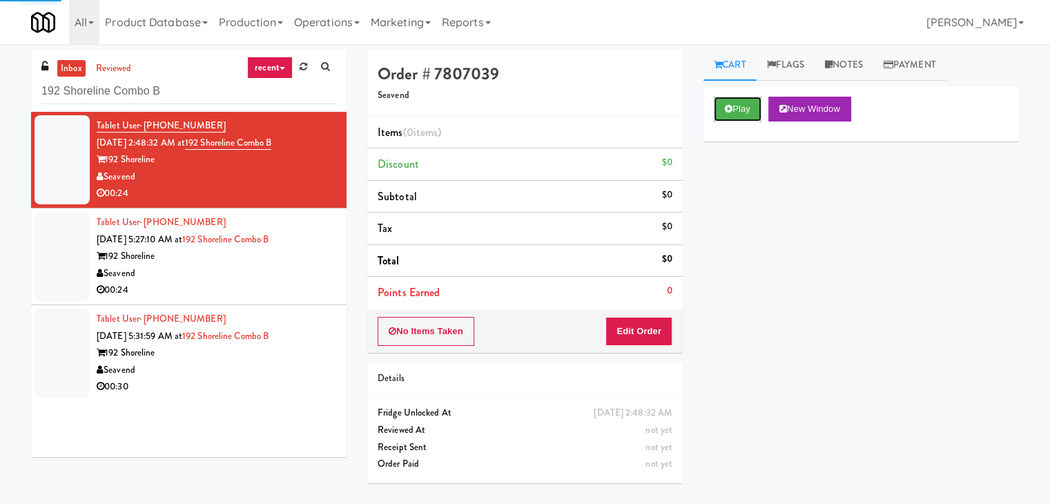
drag, startPoint x: 737, startPoint y: 100, endPoint x: 690, endPoint y: 217, distance: 126.1
click at [736, 101] on button "Play" at bounding box center [738, 109] width 48 height 25
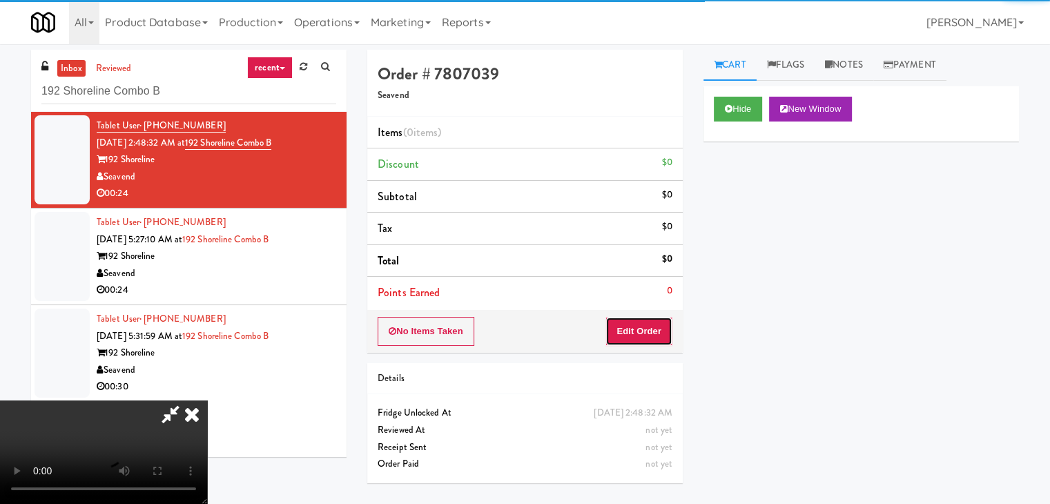
click at [643, 327] on button "Edit Order" at bounding box center [638, 331] width 67 height 29
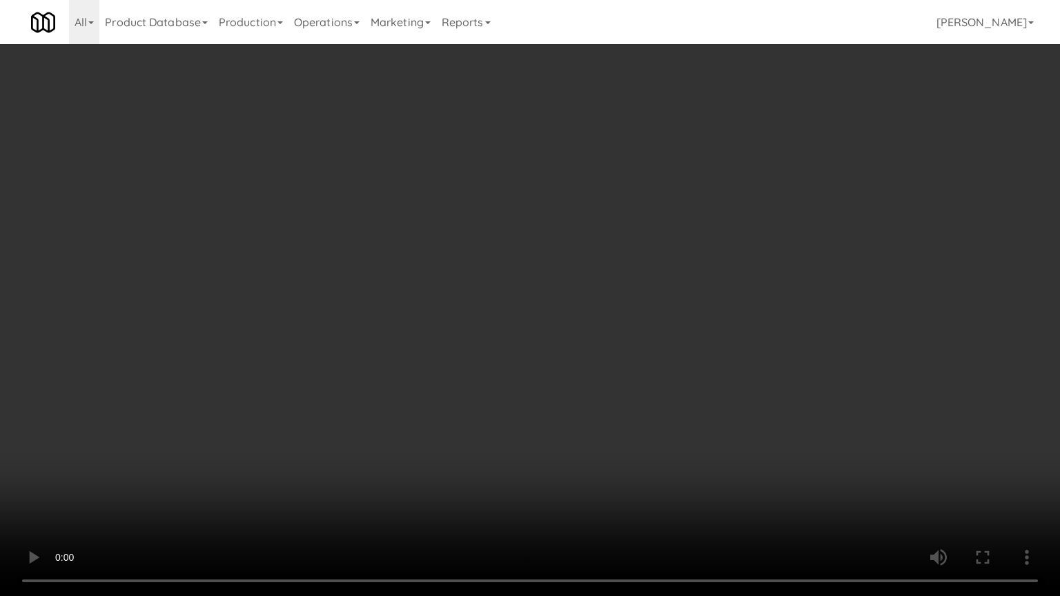
click at [704, 423] on video at bounding box center [530, 298] width 1060 height 596
click at [706, 423] on video at bounding box center [530, 298] width 1060 height 596
click at [710, 415] on video at bounding box center [530, 298] width 1060 height 596
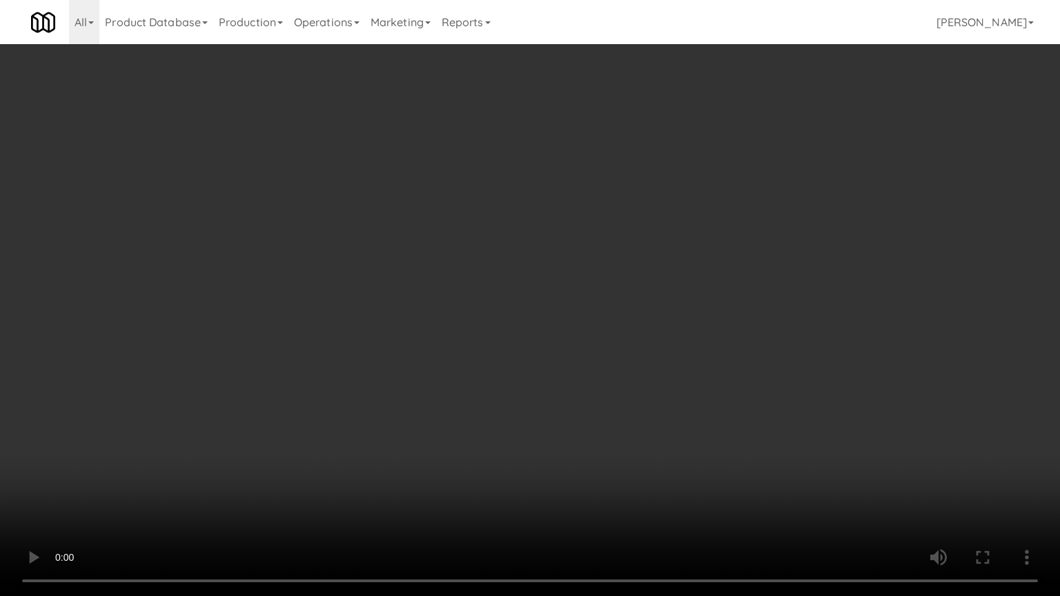
click at [710, 417] on video at bounding box center [530, 298] width 1060 height 596
click at [709, 418] on video at bounding box center [530, 298] width 1060 height 596
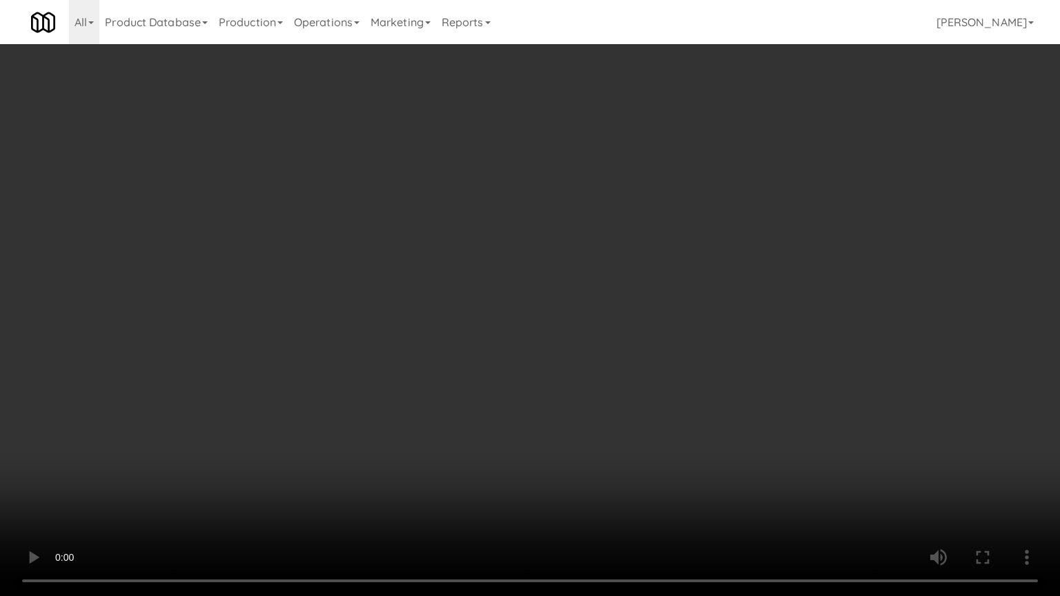
click at [710, 418] on video at bounding box center [530, 298] width 1060 height 596
click at [710, 420] on video at bounding box center [530, 298] width 1060 height 596
click at [710, 418] on video at bounding box center [530, 298] width 1060 height 596
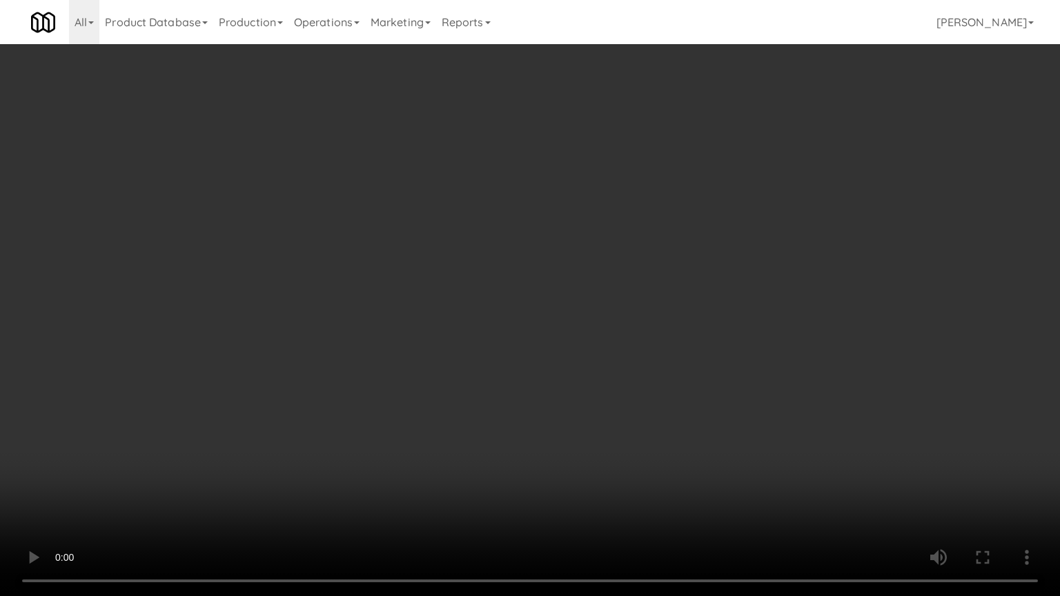
drag, startPoint x: 710, startPoint y: 418, endPoint x: 708, endPoint y: 431, distance: 12.6
click at [708, 427] on video at bounding box center [530, 298] width 1060 height 596
click at [708, 439] on video at bounding box center [530, 298] width 1060 height 596
click at [704, 444] on video at bounding box center [530, 298] width 1060 height 596
drag, startPoint x: 707, startPoint y: 452, endPoint x: 708, endPoint y: 461, distance: 9.1
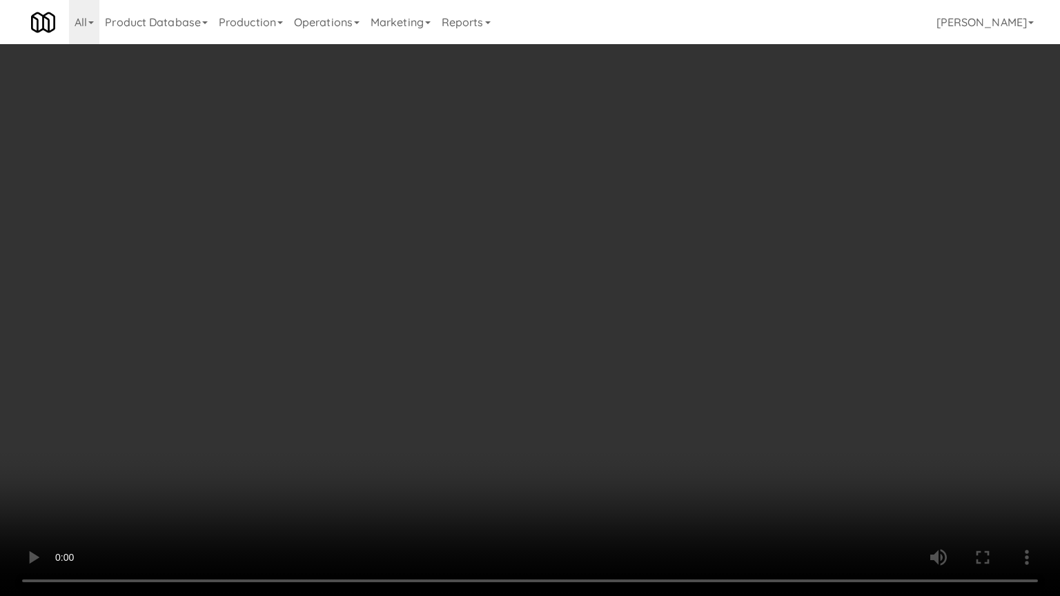
click at [708, 458] on video at bounding box center [530, 298] width 1060 height 596
click at [708, 465] on video at bounding box center [530, 298] width 1060 height 596
click at [713, 467] on video at bounding box center [530, 298] width 1060 height 596
click at [715, 463] on video at bounding box center [530, 298] width 1060 height 596
click at [635, 409] on video at bounding box center [530, 298] width 1060 height 596
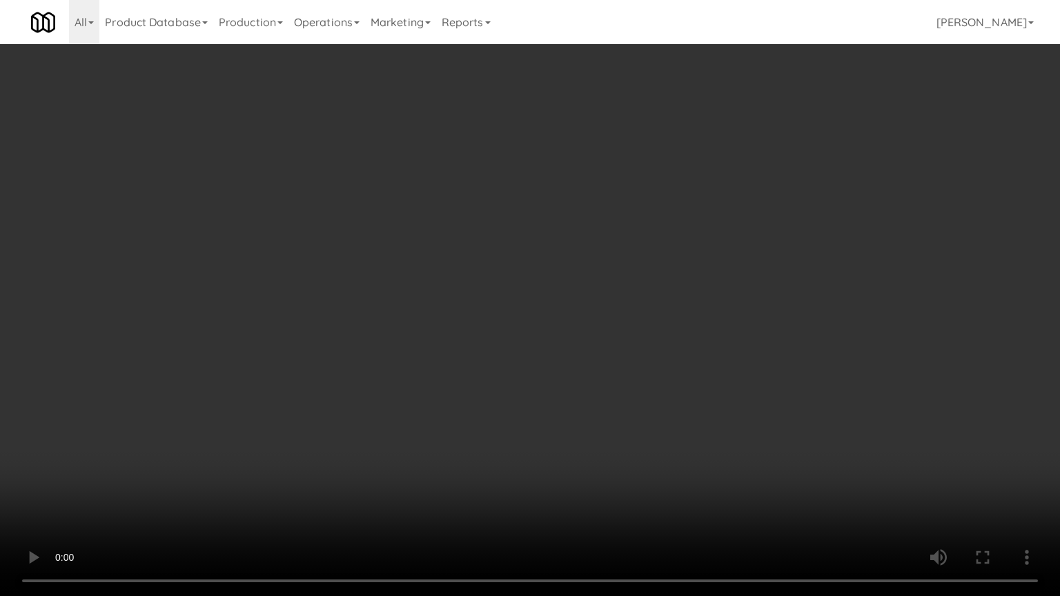
click at [632, 403] on video at bounding box center [530, 298] width 1060 height 596
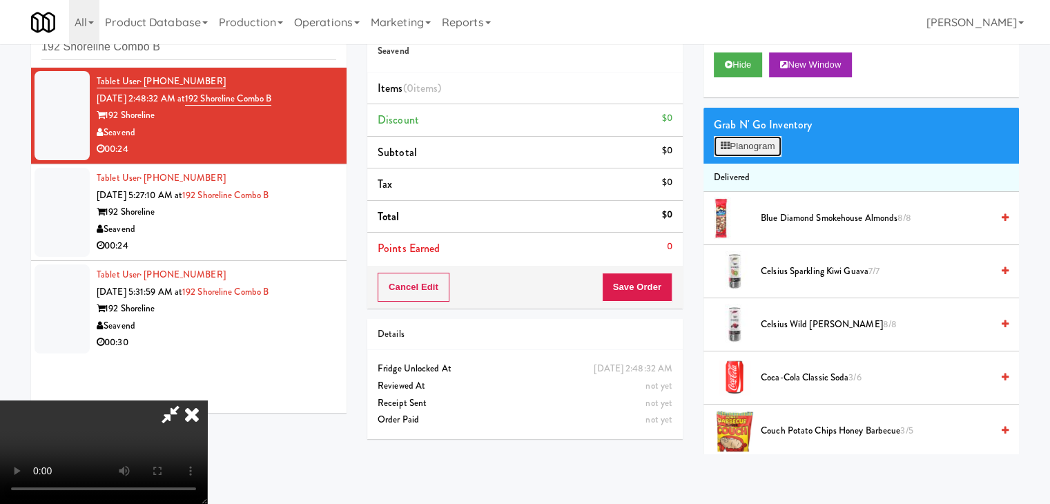
click at [765, 151] on button "Planogram" at bounding box center [748, 146] width 68 height 21
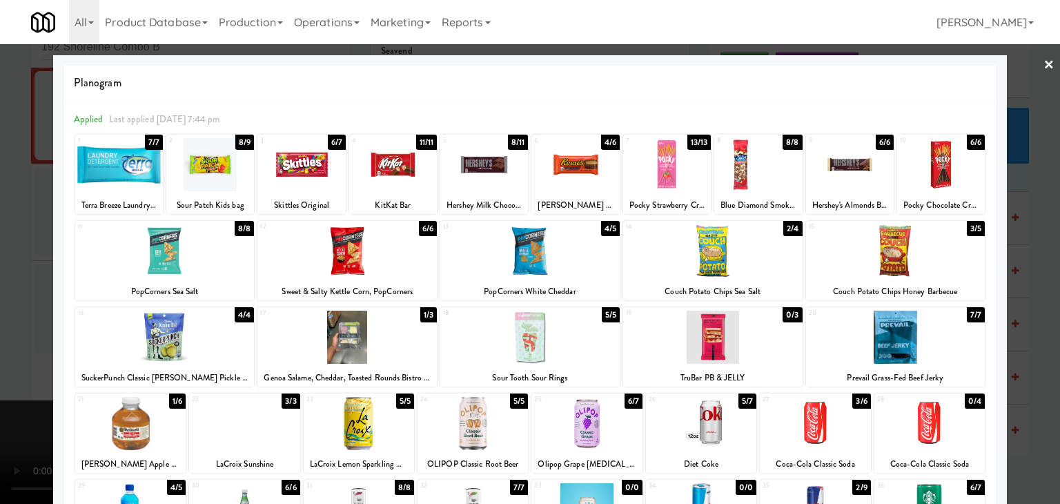
click at [555, 336] on div at bounding box center [529, 337] width 179 height 53
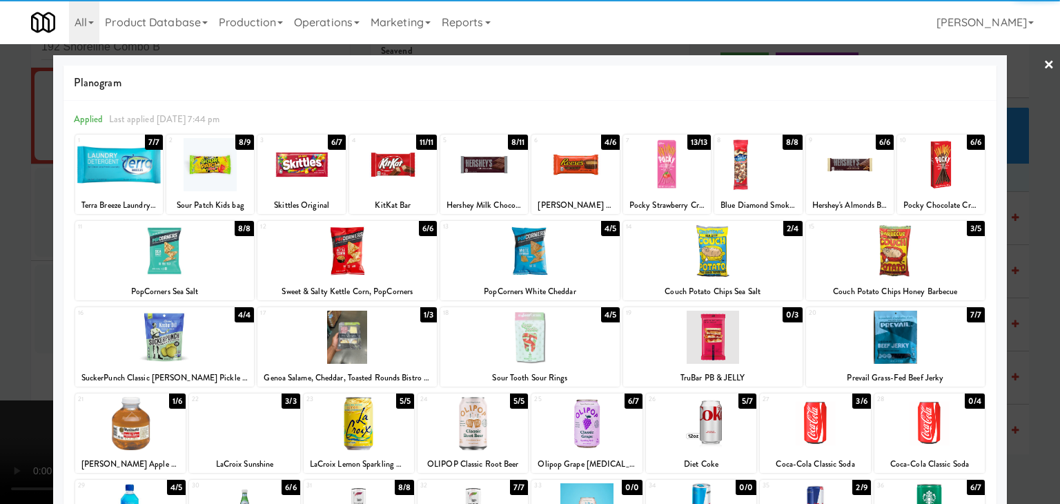
drag, startPoint x: 202, startPoint y: 153, endPoint x: 210, endPoint y: 154, distance: 7.7
click at [205, 153] on div at bounding box center [210, 164] width 88 height 53
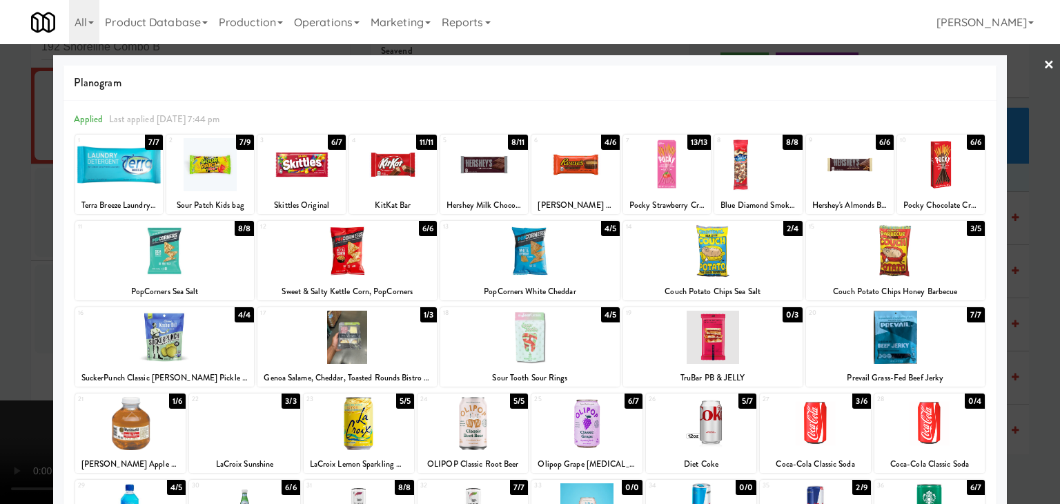
drag, startPoint x: 327, startPoint y: 174, endPoint x: 202, endPoint y: 229, distance: 137.2
click at [327, 175] on div at bounding box center [302, 164] width 88 height 53
click at [0, 263] on div at bounding box center [530, 252] width 1060 height 504
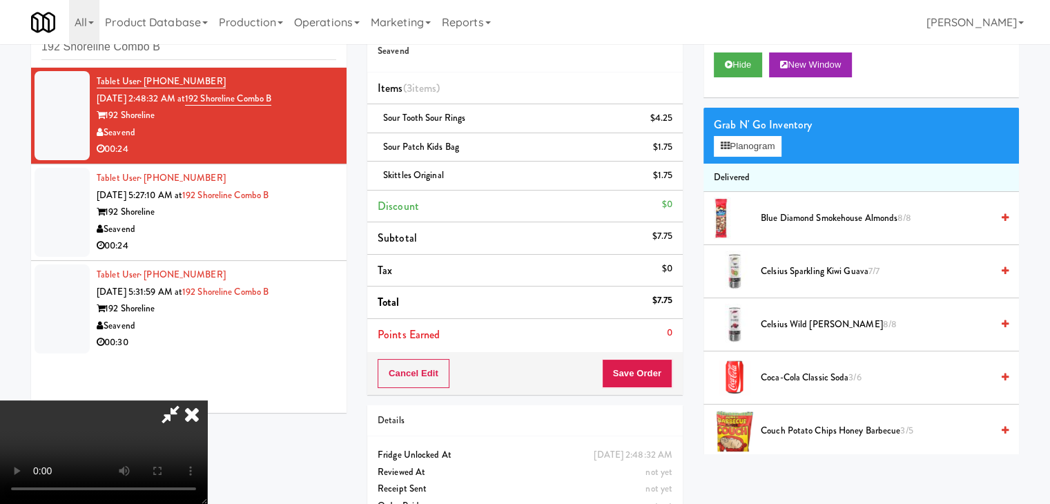
drag, startPoint x: 603, startPoint y: 378, endPoint x: 639, endPoint y: 378, distance: 35.9
click at [207, 400] on video at bounding box center [103, 452] width 207 height 104
drag, startPoint x: 639, startPoint y: 378, endPoint x: 652, endPoint y: 378, distance: 13.8
click at [641, 378] on button "Save Order" at bounding box center [637, 373] width 70 height 29
click at [653, 378] on button "Save Order" at bounding box center [637, 373] width 70 height 29
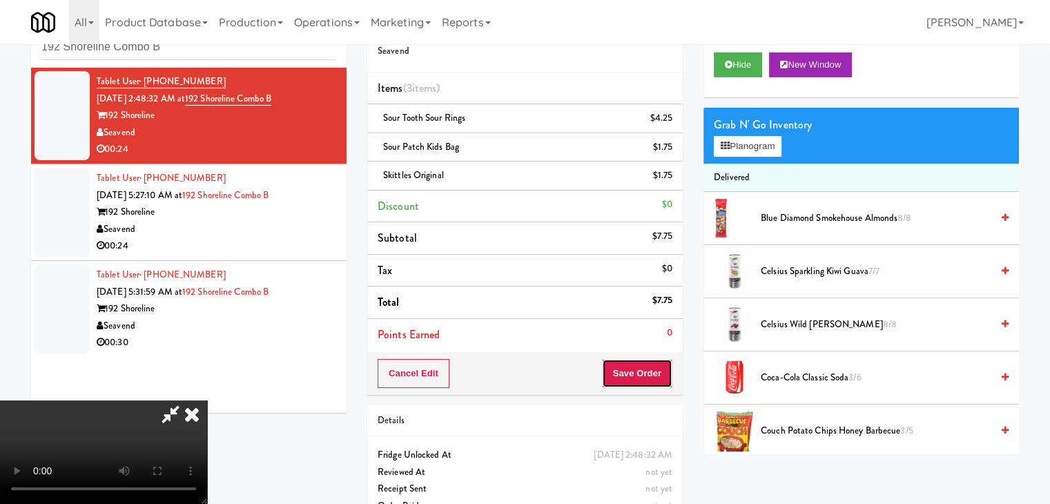
click at [654, 376] on button "Save Order" at bounding box center [637, 373] width 70 height 29
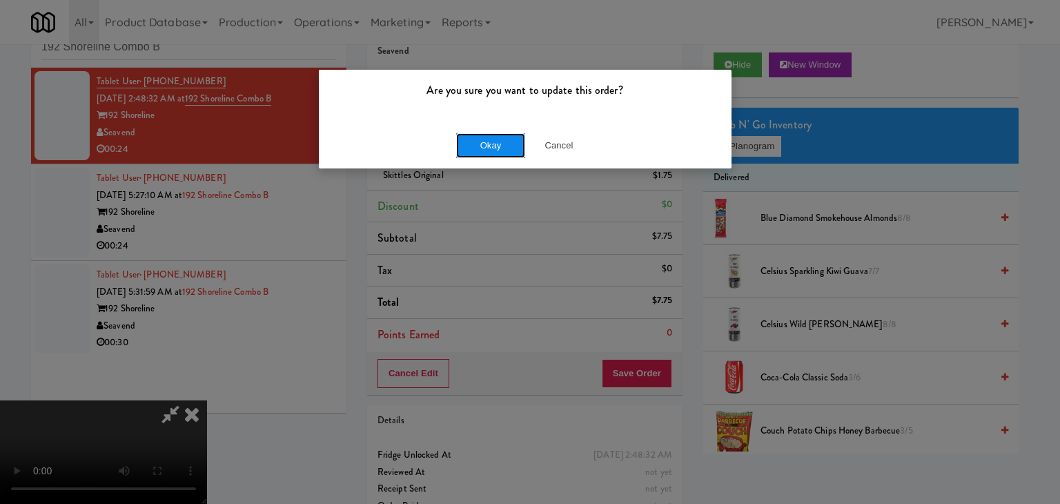
click at [494, 147] on button "Okay" at bounding box center [490, 145] width 69 height 25
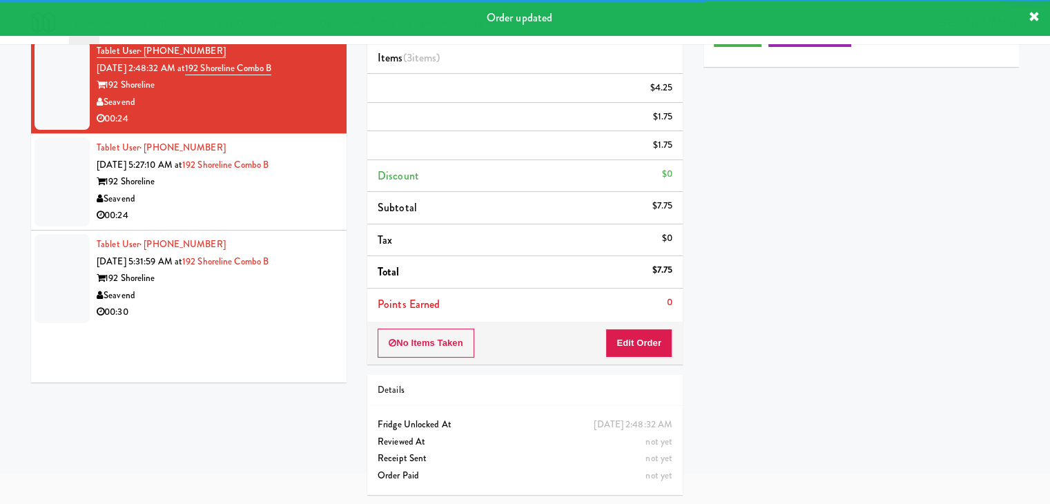
click at [276, 208] on div "Seavend" at bounding box center [217, 199] width 240 height 17
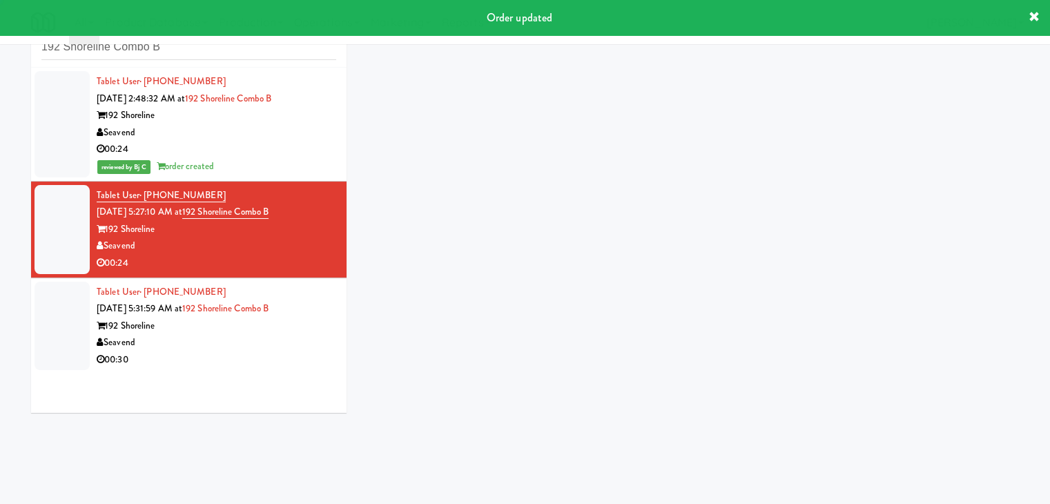
scroll to position [44, 0]
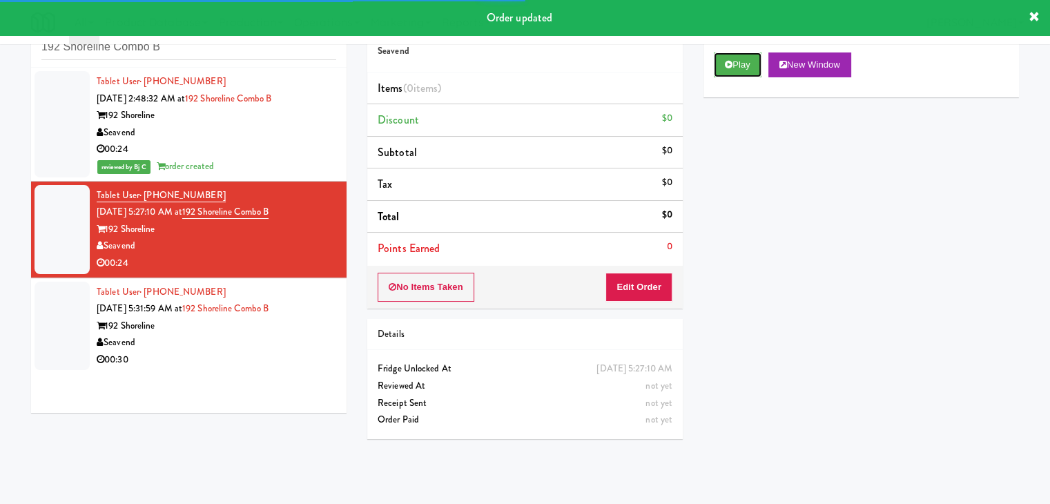
drag, startPoint x: 734, startPoint y: 61, endPoint x: 677, endPoint y: 189, distance: 140.0
click at [729, 70] on button "Play" at bounding box center [738, 64] width 48 height 25
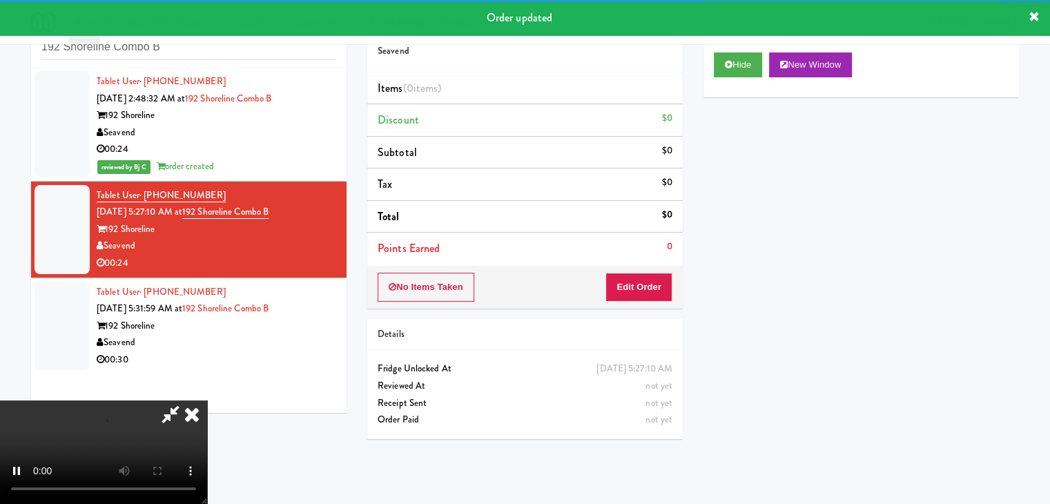
click at [650, 309] on div "Order # 8095304 Seavend Items (0 items ) Discount $0 Subtotal $0 Tax $0 Total $…" at bounding box center [525, 228] width 336 height 444
click at [655, 287] on button "Edit Order" at bounding box center [638, 287] width 67 height 29
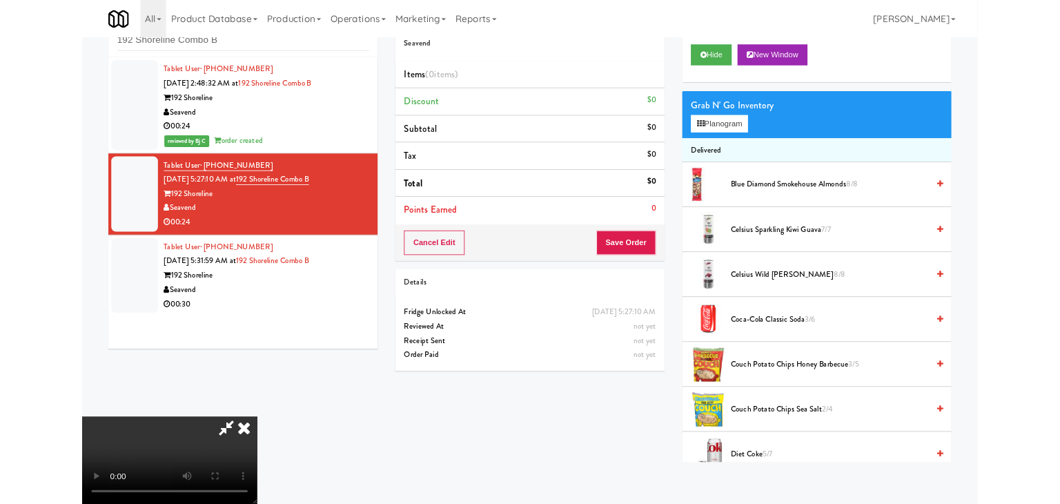
scroll to position [0, 0]
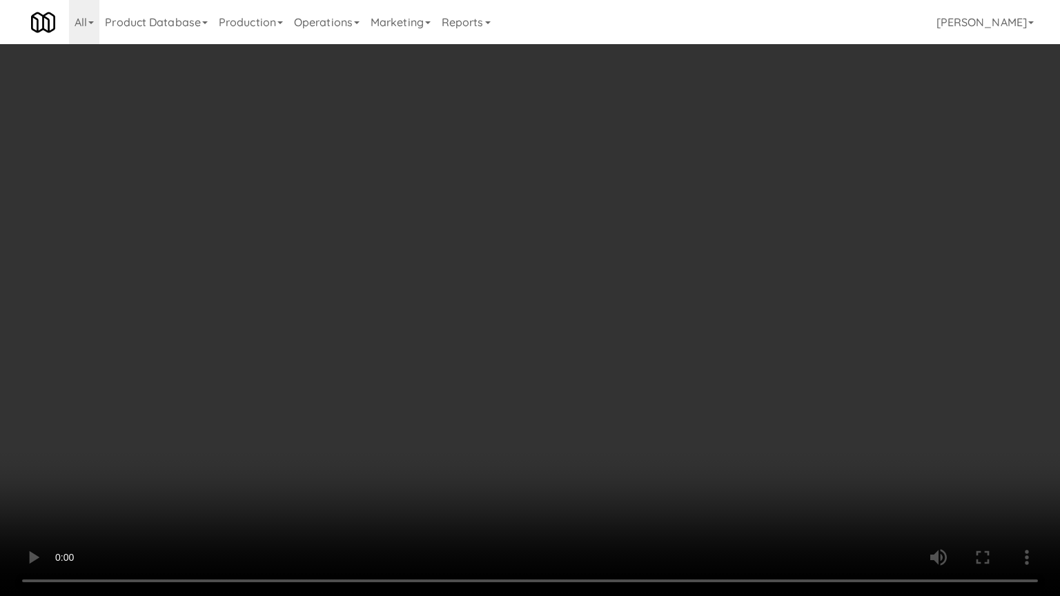
click at [628, 378] on video at bounding box center [530, 298] width 1060 height 596
click at [660, 334] on video at bounding box center [530, 298] width 1060 height 596
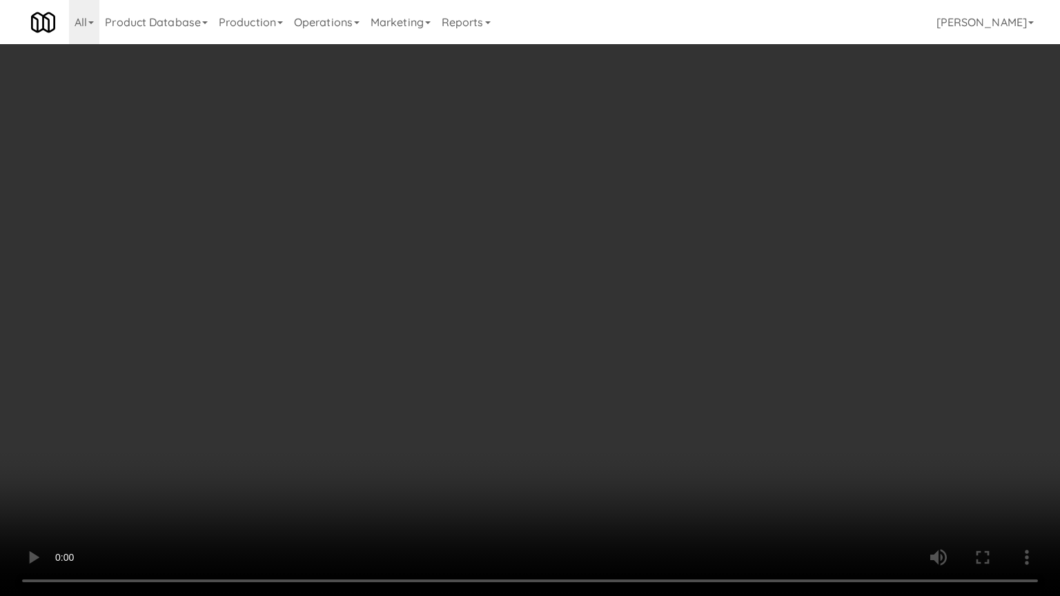
click at [661, 334] on video at bounding box center [530, 298] width 1060 height 596
click at [661, 331] on video at bounding box center [530, 298] width 1060 height 596
click at [663, 385] on video at bounding box center [530, 298] width 1060 height 596
click at [681, 374] on video at bounding box center [530, 298] width 1060 height 596
click at [681, 369] on video at bounding box center [530, 298] width 1060 height 596
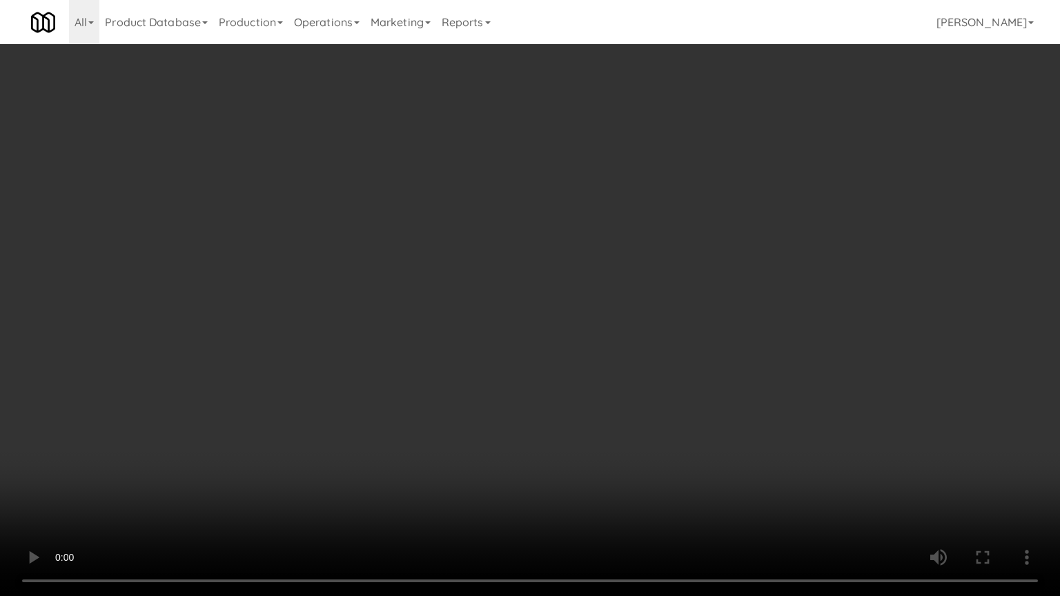
click at [681, 369] on video at bounding box center [530, 298] width 1060 height 596
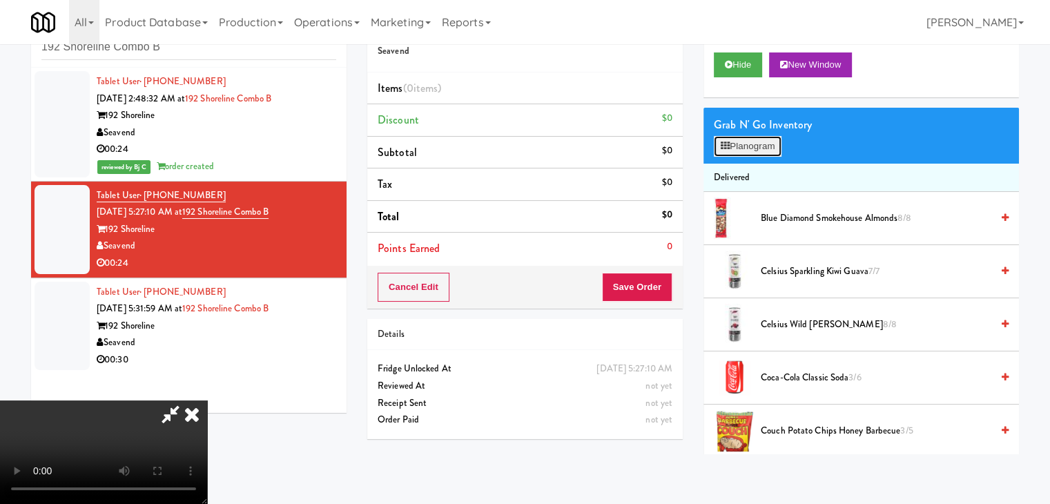
click at [759, 151] on button "Planogram" at bounding box center [748, 146] width 68 height 21
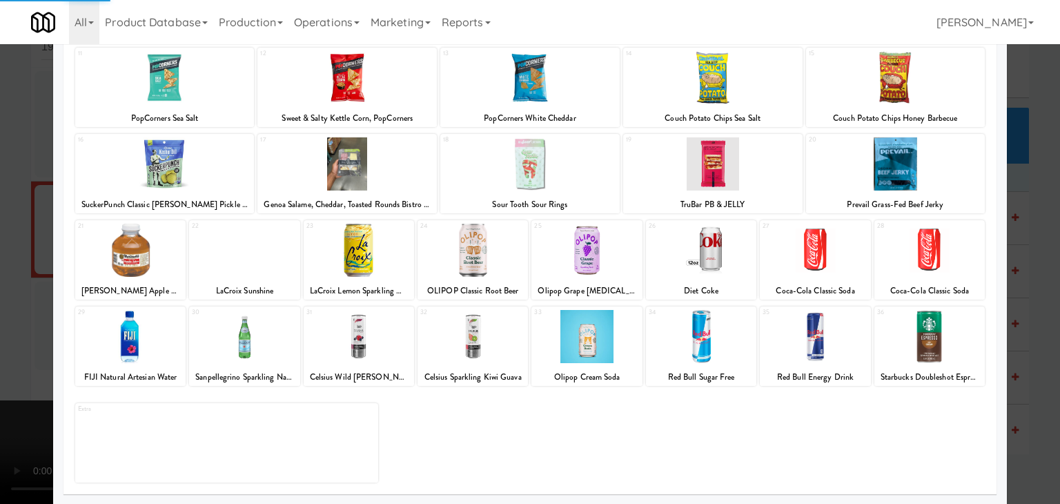
scroll to position [174, 0]
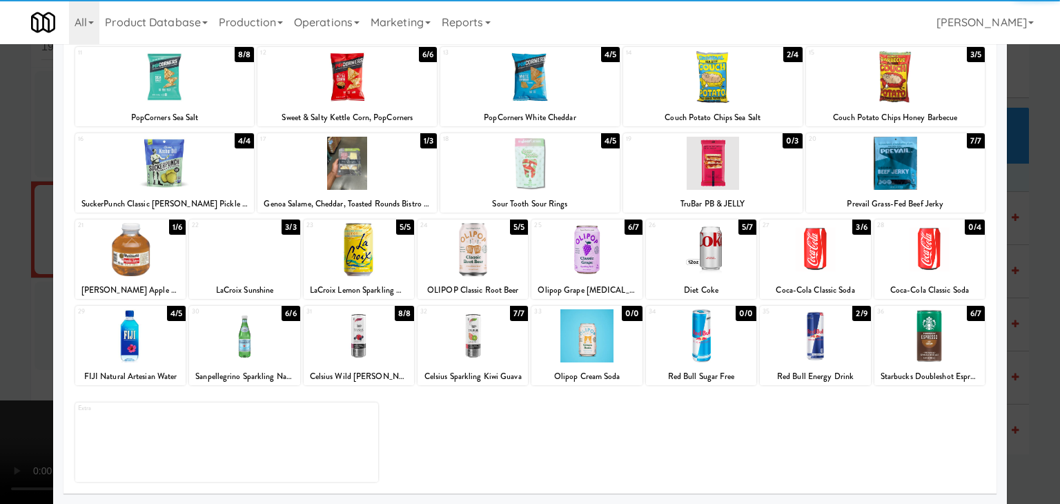
click at [804, 345] on div at bounding box center [815, 335] width 110 height 53
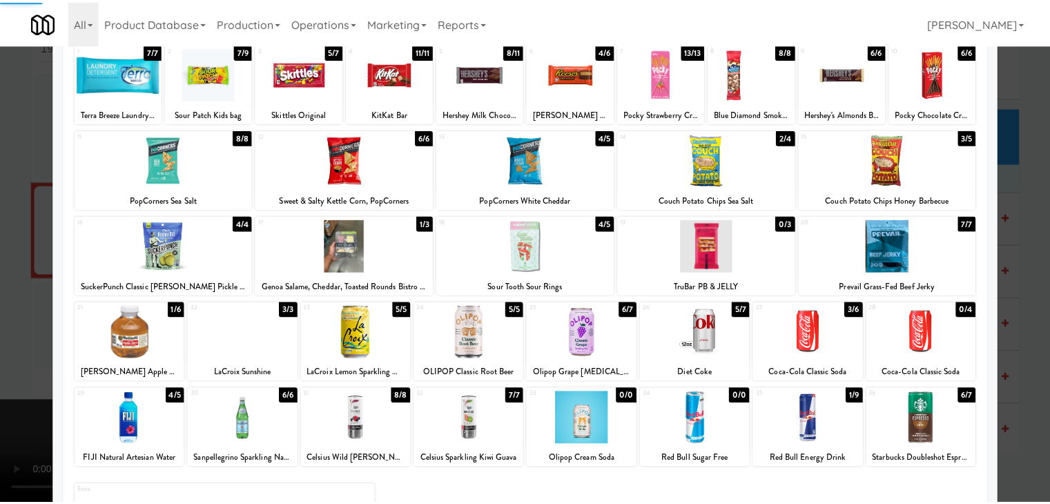
scroll to position [0, 0]
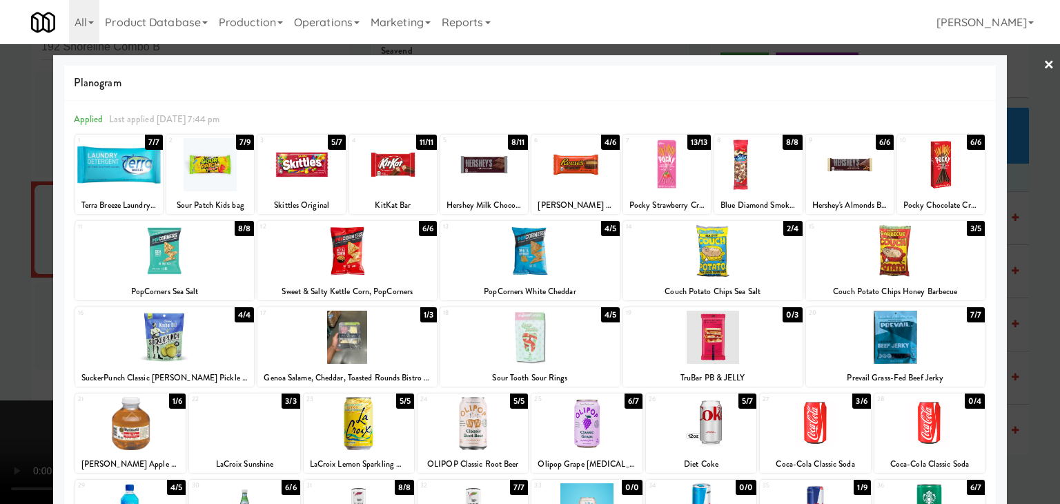
click at [633, 175] on div at bounding box center [667, 164] width 88 height 53
click at [0, 300] on div at bounding box center [530, 252] width 1060 height 504
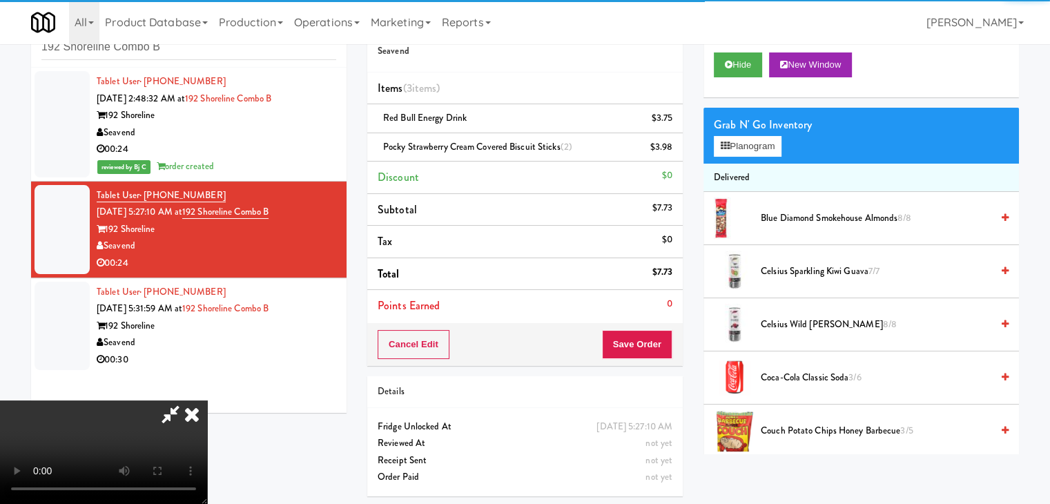
click at [207, 400] on video at bounding box center [103, 452] width 207 height 104
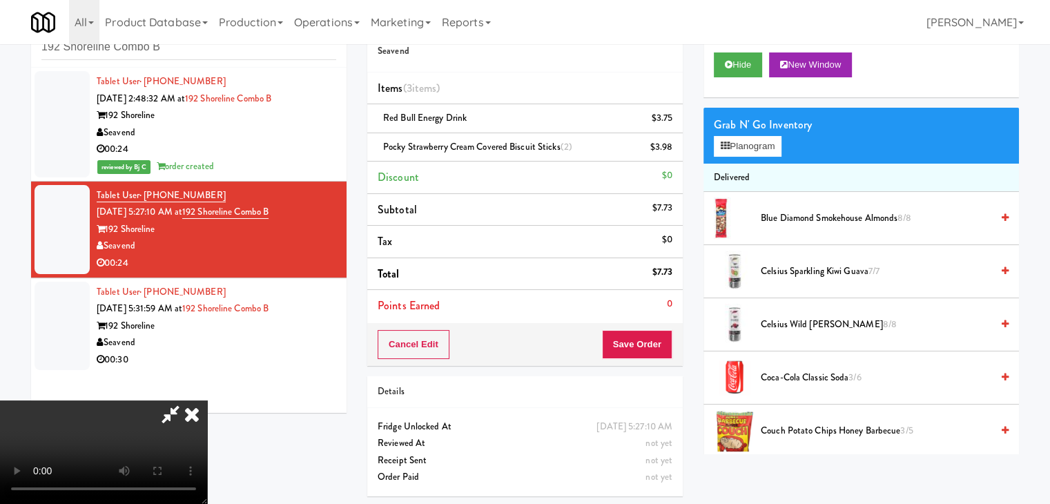
click at [207, 400] on video at bounding box center [103, 452] width 207 height 104
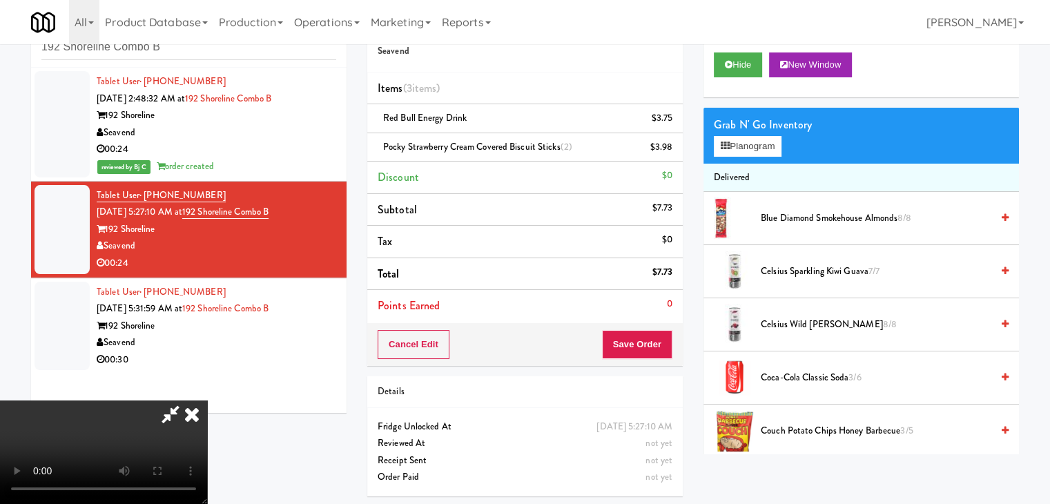
drag, startPoint x: 525, startPoint y: 355, endPoint x: 532, endPoint y: 352, distance: 8.1
click at [207, 400] on video at bounding box center [103, 452] width 207 height 104
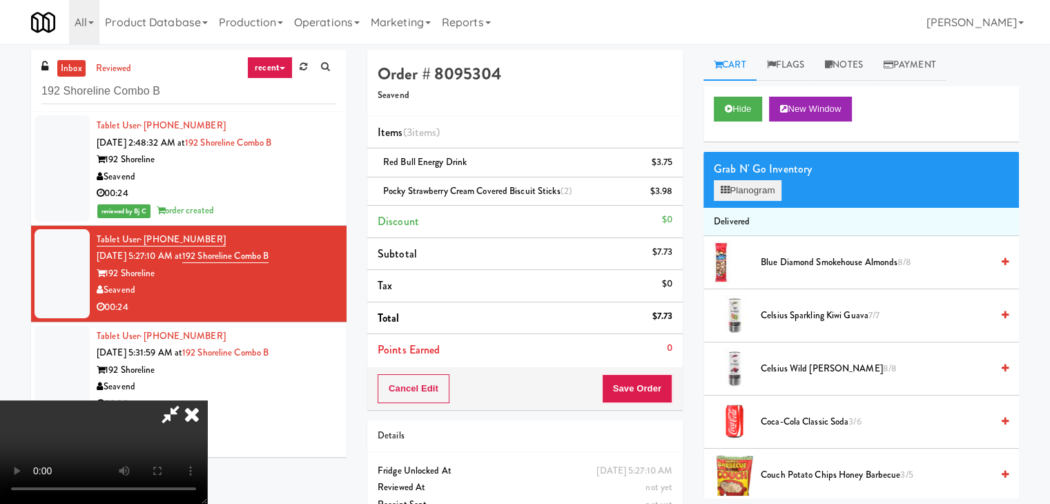
drag, startPoint x: 765, startPoint y: 159, endPoint x: 759, endPoint y: 182, distance: 24.3
click at [763, 166] on div "Grab N' Go Inventory" at bounding box center [861, 169] width 295 height 21
click at [759, 182] on button "Planogram" at bounding box center [748, 190] width 68 height 21
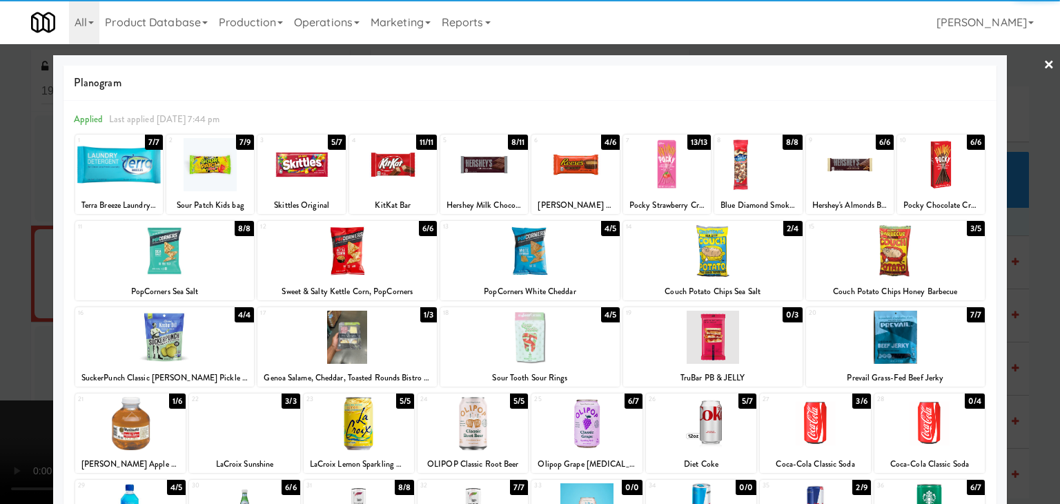
click at [917, 332] on div at bounding box center [895, 337] width 179 height 53
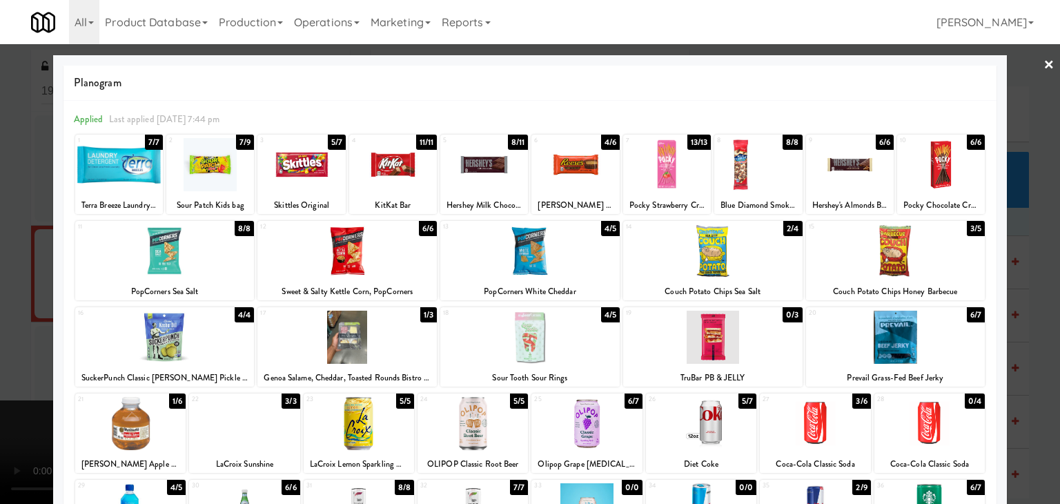
click at [1029, 340] on div at bounding box center [530, 252] width 1060 height 504
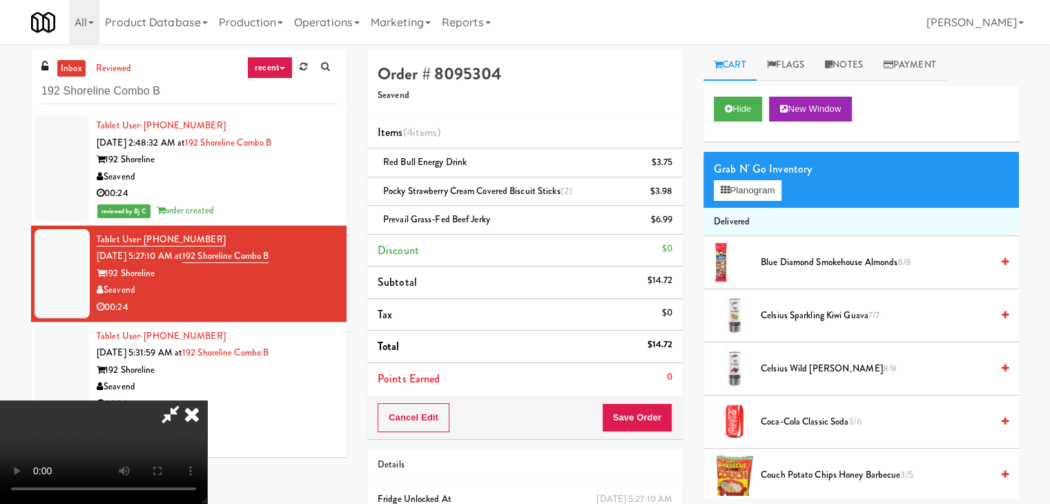
drag, startPoint x: 523, startPoint y: 338, endPoint x: 531, endPoint y: 338, distance: 8.3
click at [207, 400] on video at bounding box center [103, 452] width 207 height 104
click at [649, 419] on button "Save Order" at bounding box center [637, 417] width 70 height 29
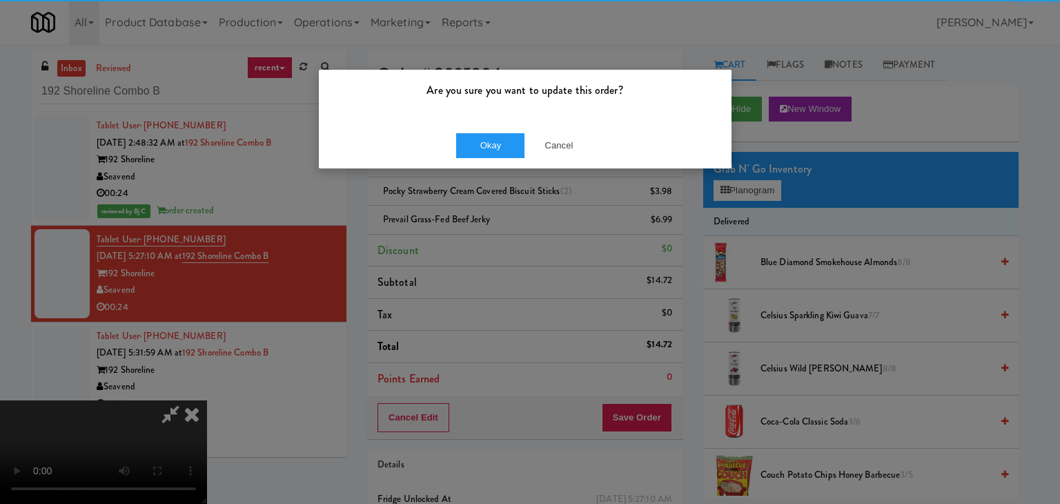
click at [492, 157] on div "Okay Cancel" at bounding box center [525, 145] width 413 height 46
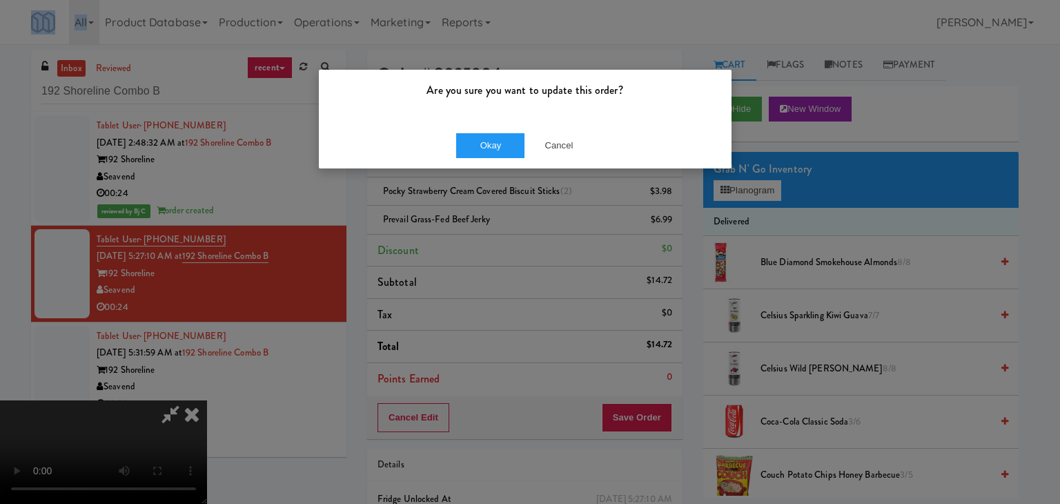
click at [492, 157] on div "Okay Cancel" at bounding box center [525, 145] width 413 height 46
click at [509, 153] on button "Okay" at bounding box center [490, 145] width 69 height 25
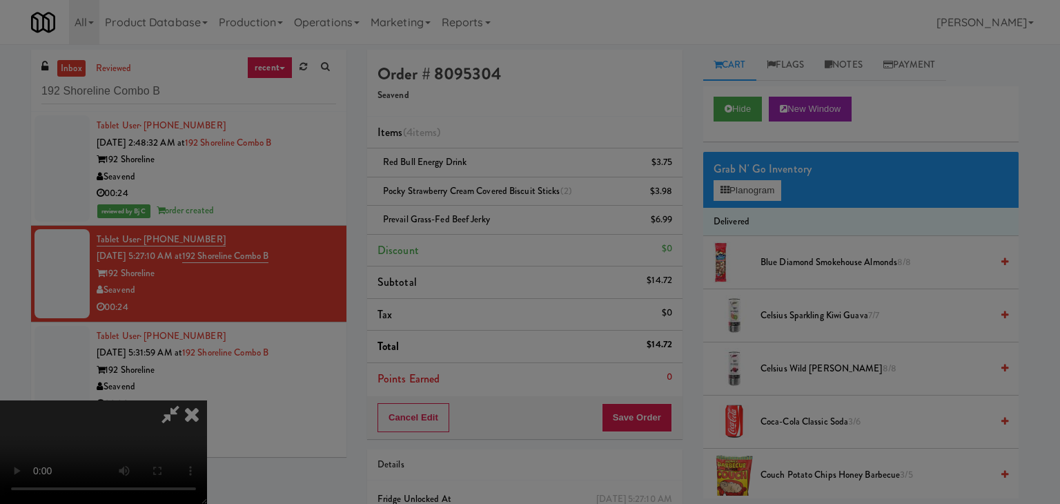
click at [509, 151] on body "Are you sure you want to update this order? Okay Cancel Okay Are you sure you w…" at bounding box center [530, 296] width 1060 height 504
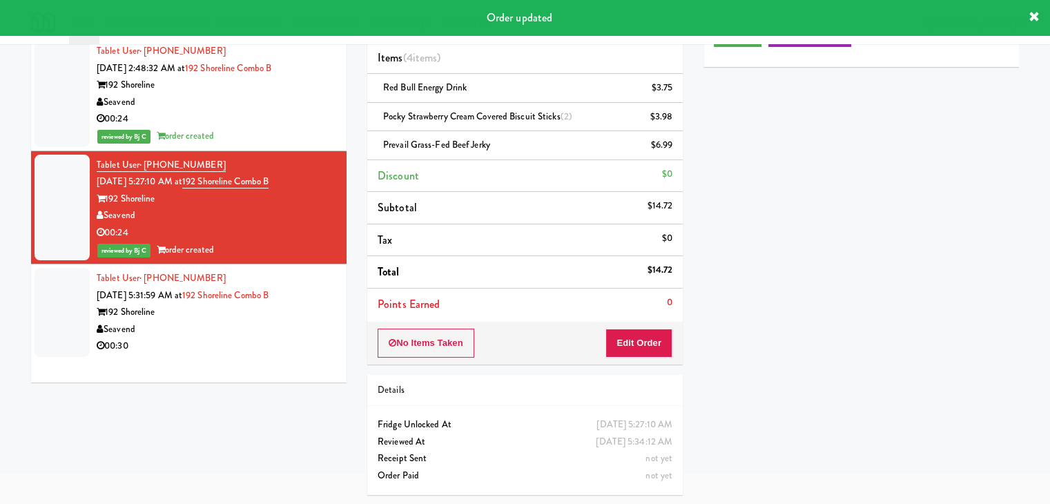
click at [258, 357] on li "Tablet User · (575) 270-7117 Sep 7, 2025 5:31:59 AM at 192 Shoreline Combo B 19…" at bounding box center [188, 312] width 315 height 96
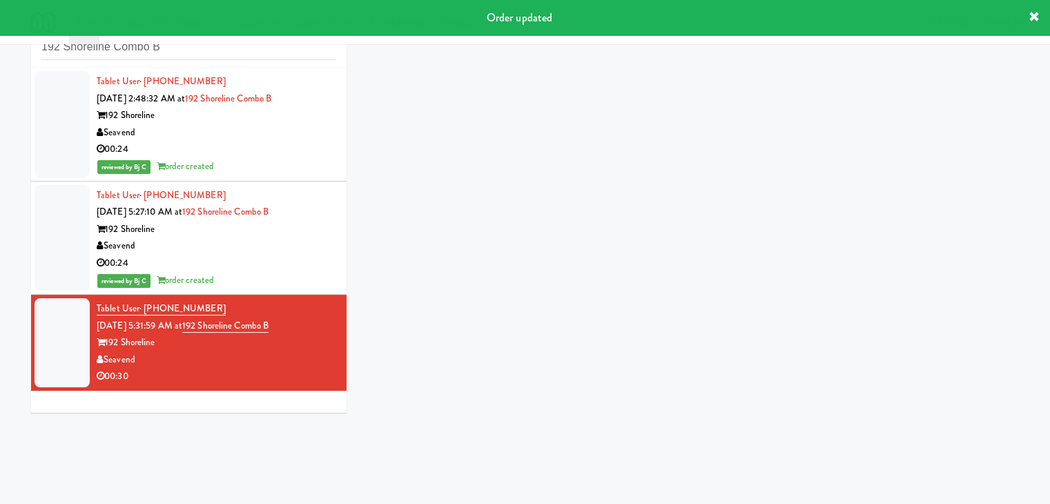
scroll to position [44, 0]
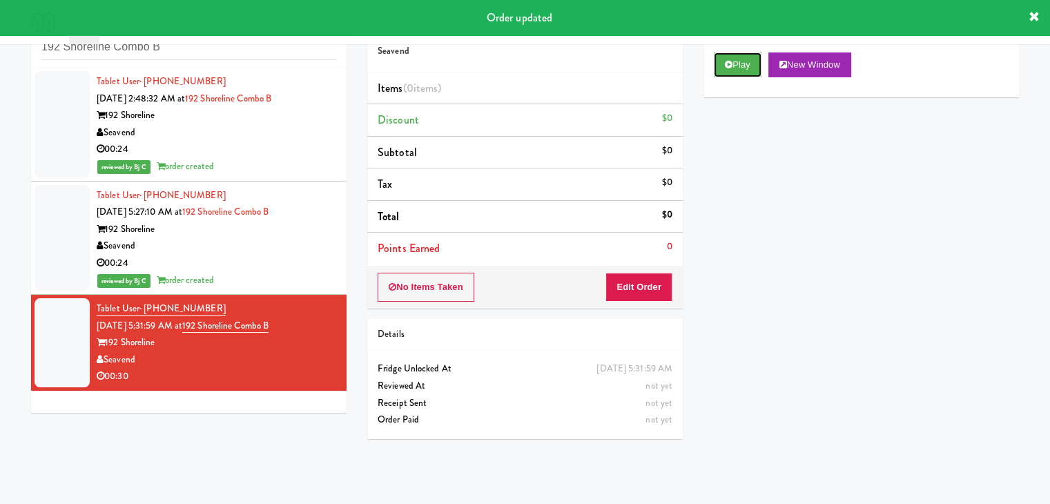
drag, startPoint x: 738, startPoint y: 66, endPoint x: 732, endPoint y: 78, distance: 13.3
click at [738, 67] on button "Play" at bounding box center [738, 64] width 48 height 25
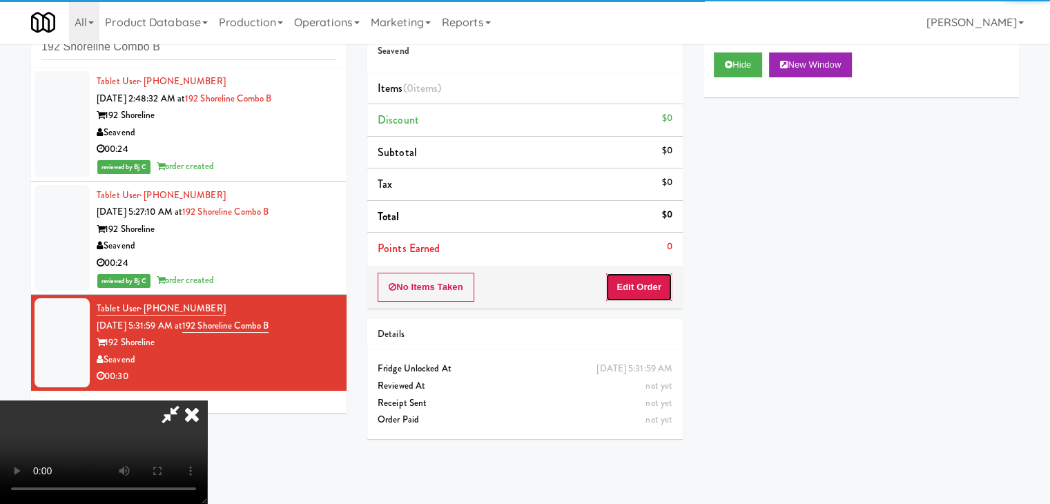
click at [618, 283] on button "Edit Order" at bounding box center [638, 287] width 67 height 29
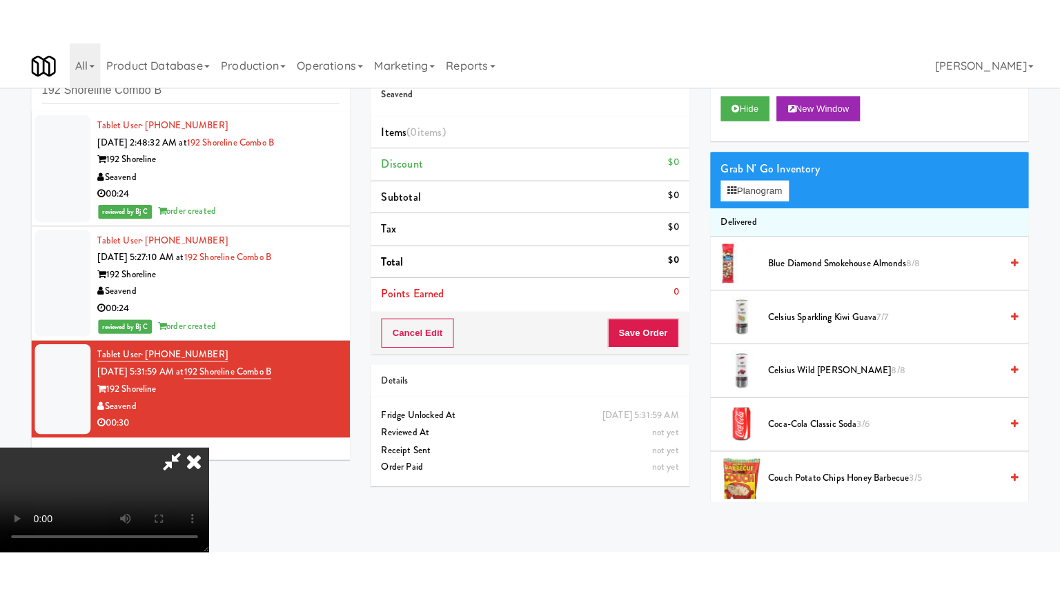
scroll to position [194, 0]
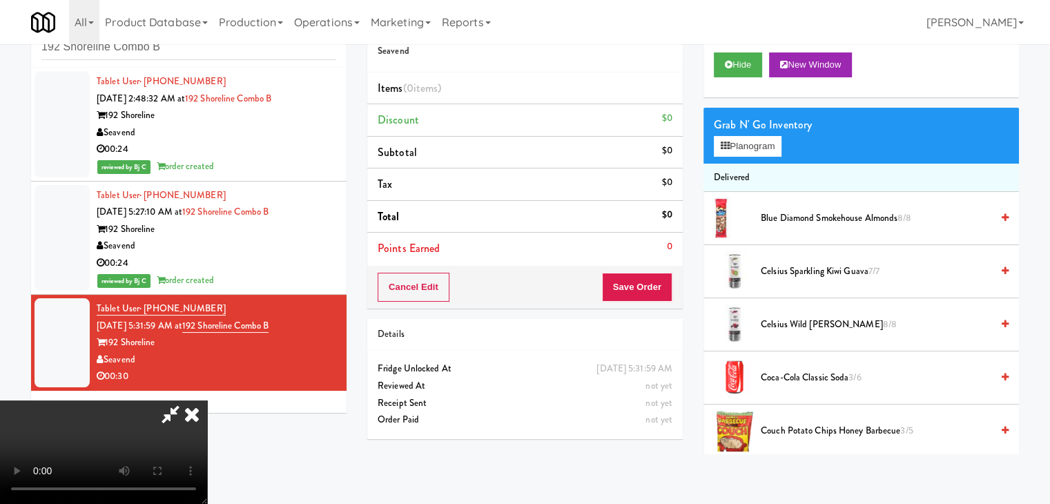
click at [207, 400] on video at bounding box center [103, 452] width 207 height 104
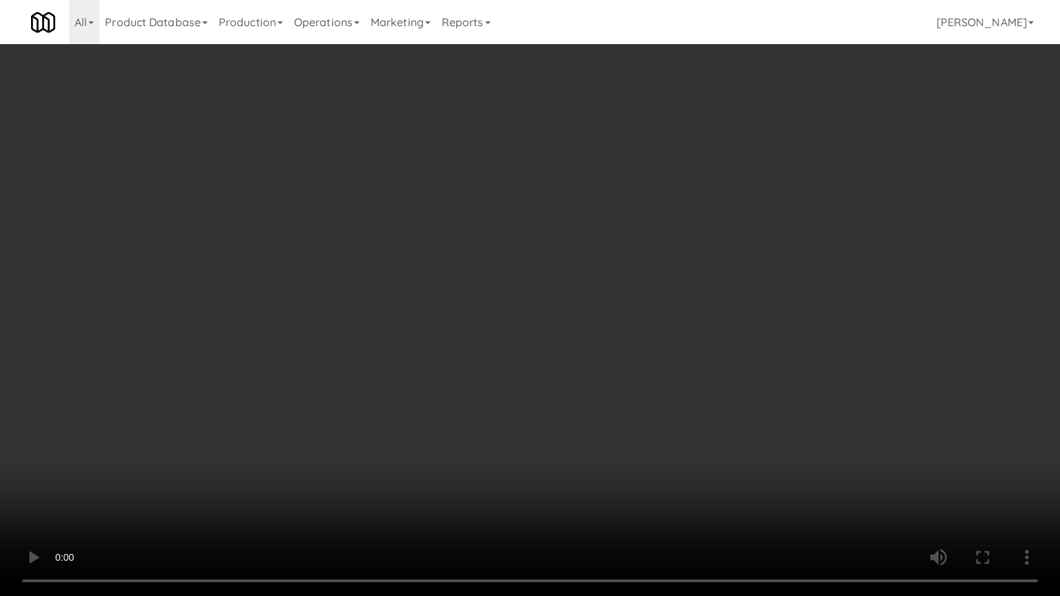
click at [569, 392] on video at bounding box center [530, 298] width 1060 height 596
drag, startPoint x: 569, startPoint y: 392, endPoint x: 591, endPoint y: 310, distance: 85.1
click at [569, 391] on video at bounding box center [530, 298] width 1060 height 596
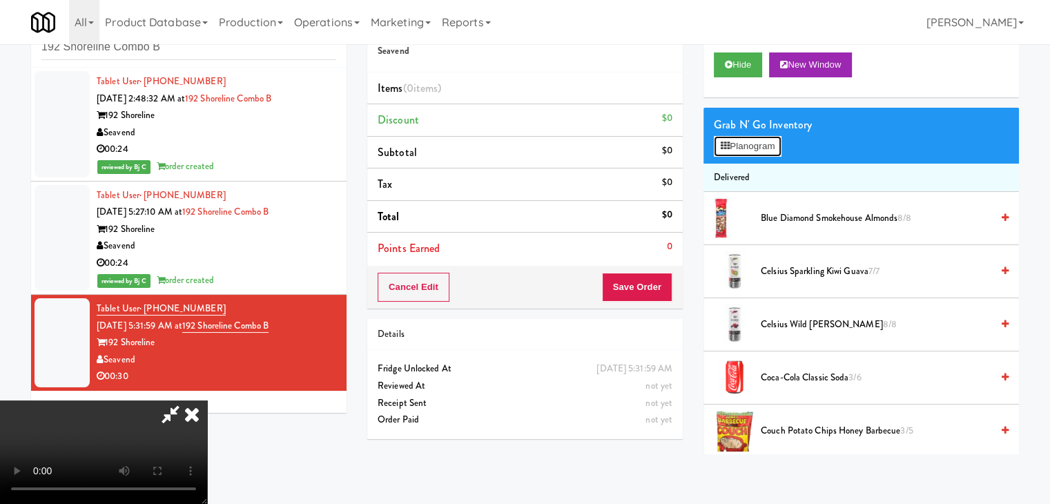
click at [746, 152] on button "Planogram" at bounding box center [748, 146] width 68 height 21
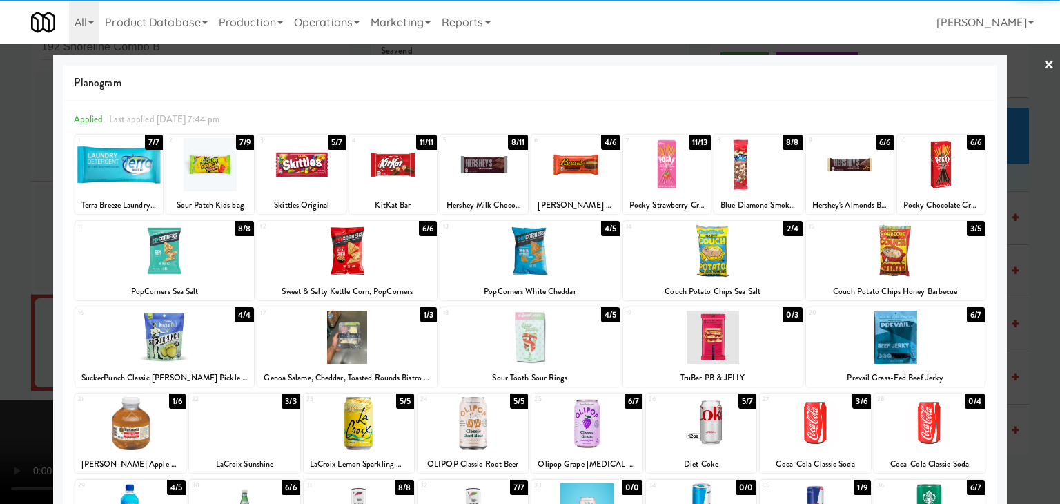
click at [532, 246] on div at bounding box center [529, 250] width 179 height 53
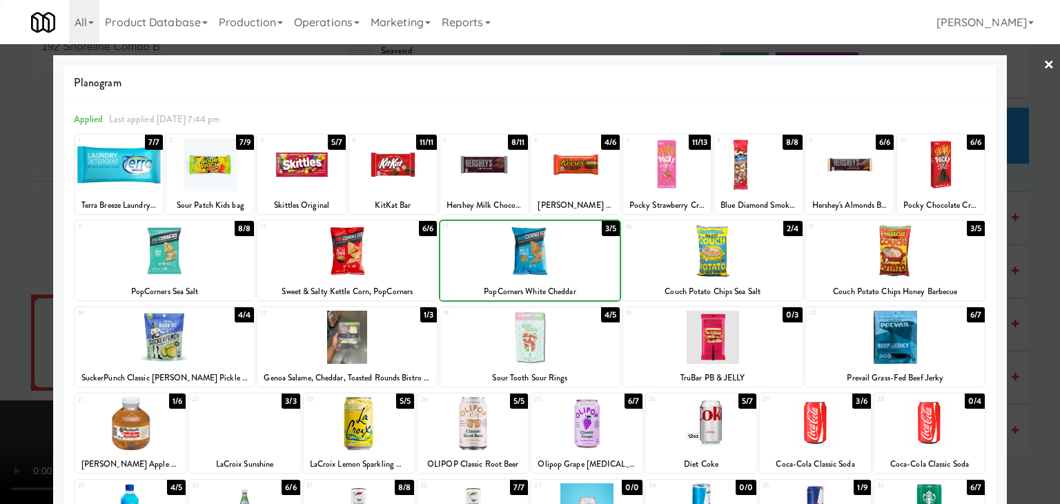
click at [9, 250] on div at bounding box center [530, 252] width 1060 height 504
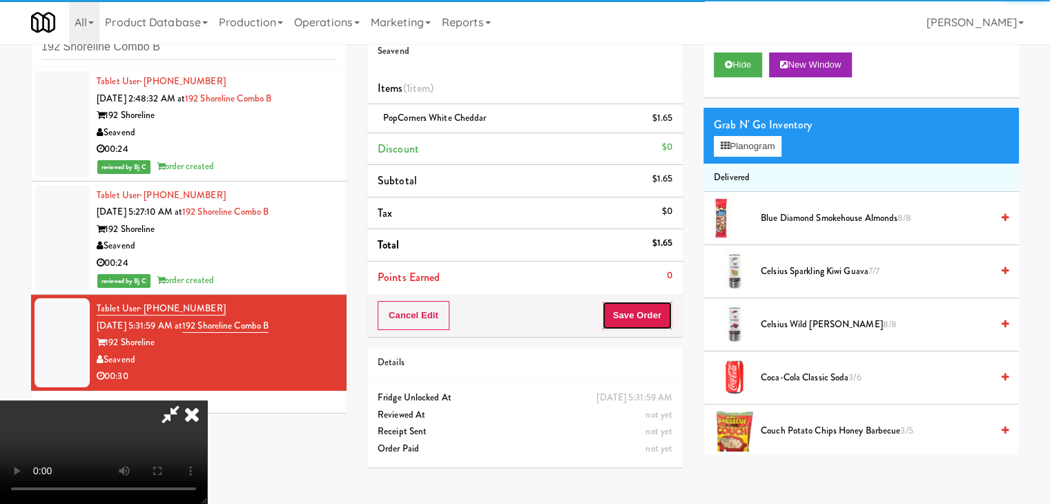
click at [648, 316] on button "Save Order" at bounding box center [637, 315] width 70 height 29
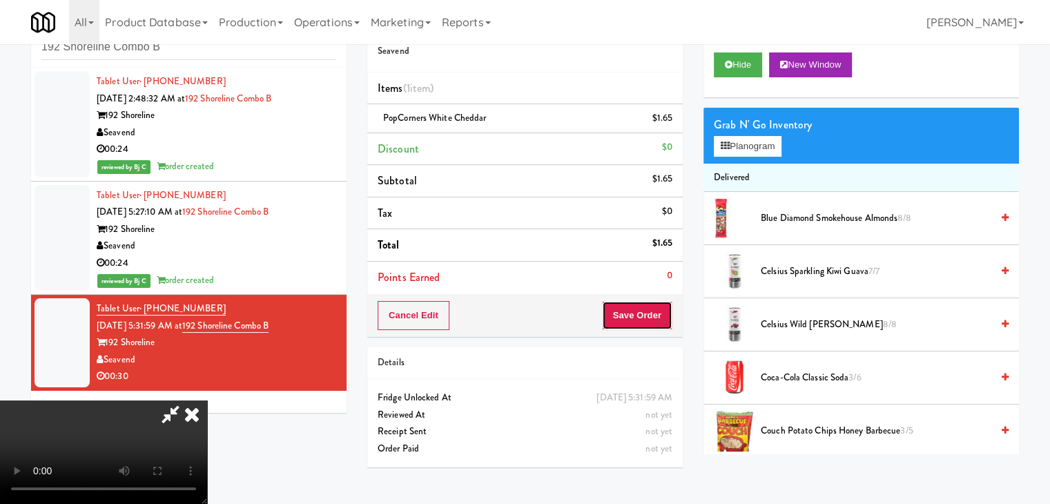
click at [648, 316] on button "Save Order" at bounding box center [637, 315] width 70 height 29
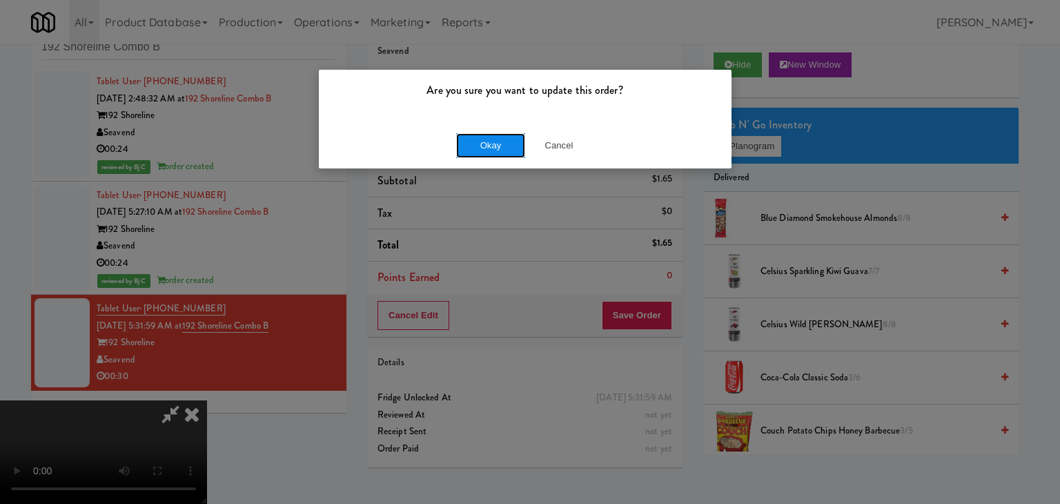
click at [484, 144] on button "Okay" at bounding box center [490, 145] width 69 height 25
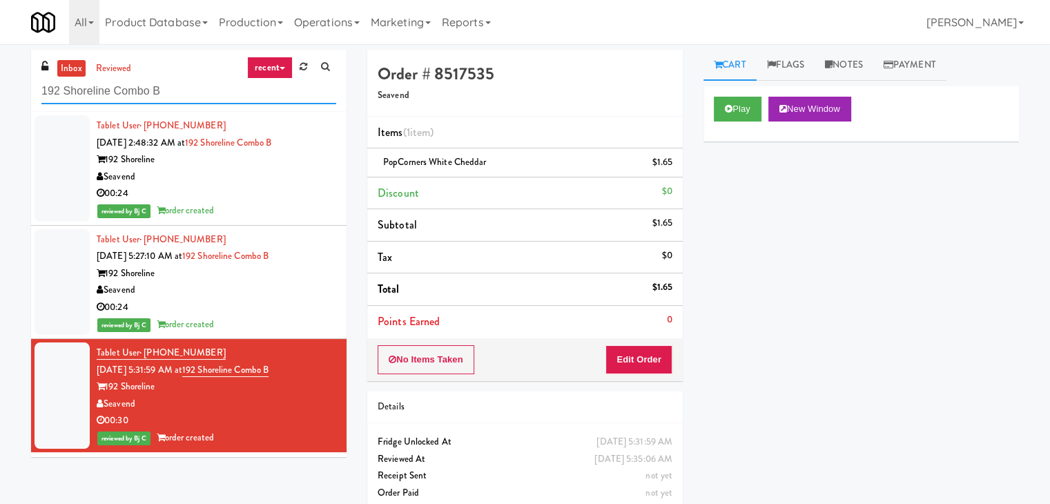
drag, startPoint x: 177, startPoint y: 86, endPoint x: 0, endPoint y: 90, distance: 177.5
click at [0, 90] on div "inbox reviewed recent all unclear take inventory issue suspicious failed recent…" at bounding box center [525, 286] width 1050 height 472
paste input "[GEOGRAPHIC_DATA] - Ambient"
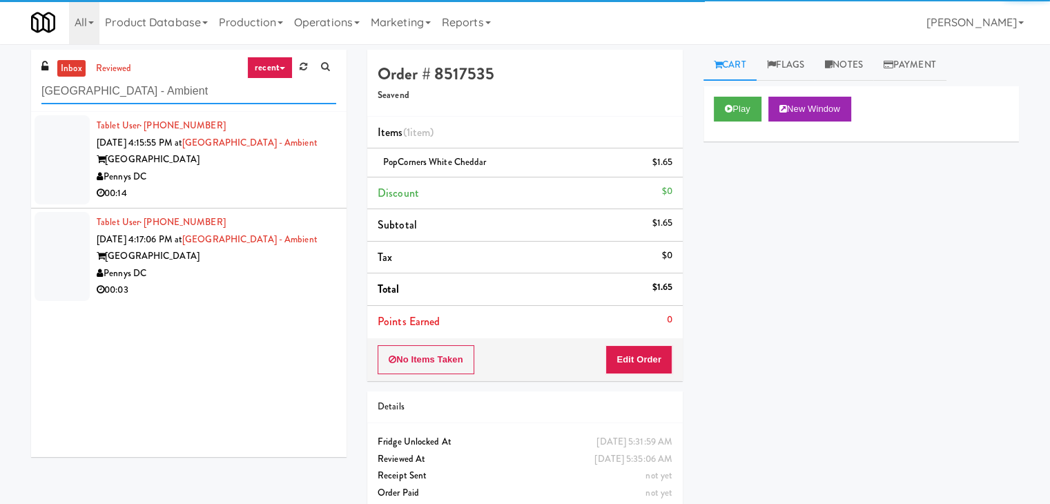
type input "[GEOGRAPHIC_DATA] - Ambient"
click at [282, 181] on div "Pennys DC" at bounding box center [217, 176] width 240 height 17
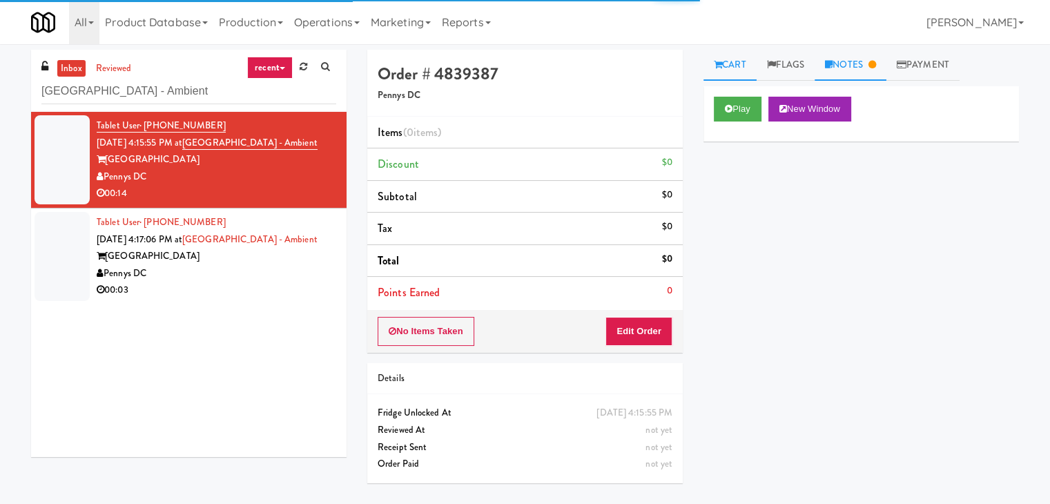
click at [867, 68] on link "Notes" at bounding box center [851, 65] width 72 height 31
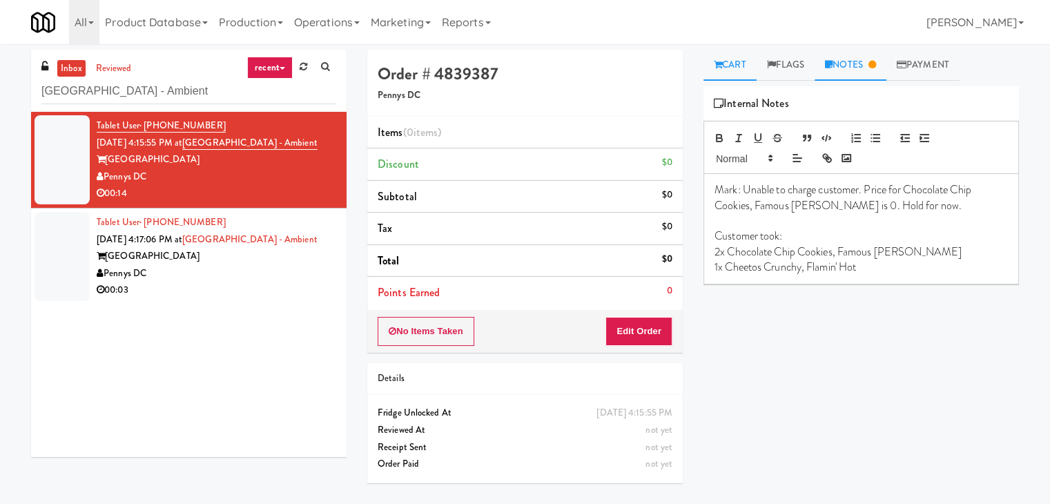
click at [739, 72] on link "Cart" at bounding box center [729, 65] width 53 height 31
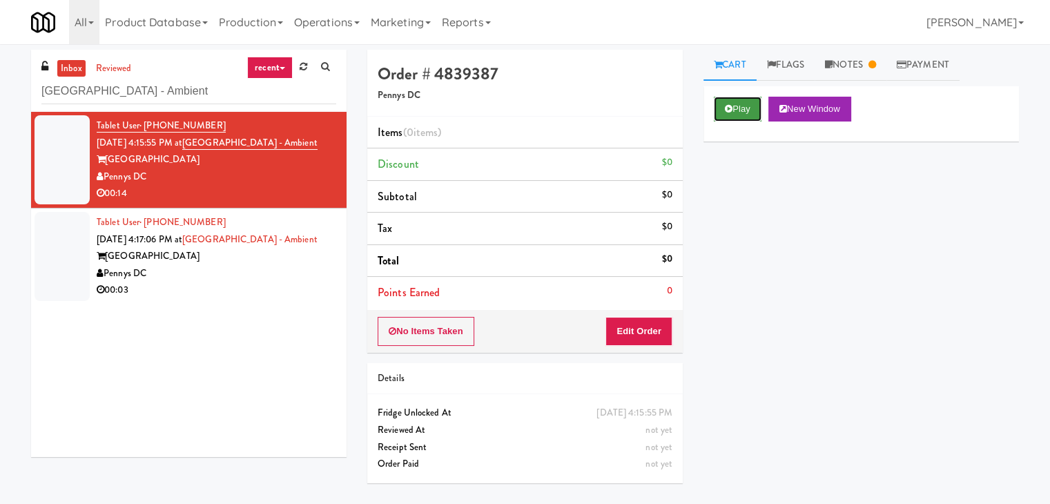
click at [740, 111] on button "Play" at bounding box center [738, 109] width 48 height 25
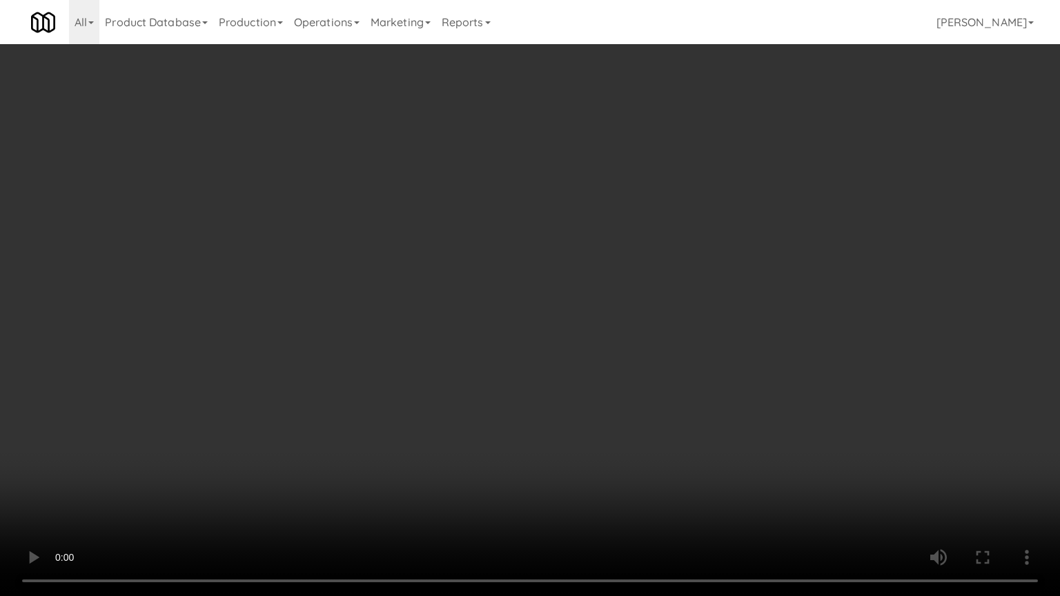
click at [605, 359] on video at bounding box center [530, 298] width 1060 height 596
click at [606, 356] on video at bounding box center [530, 298] width 1060 height 596
click at [604, 356] on video at bounding box center [530, 298] width 1060 height 596
click at [602, 356] on video at bounding box center [530, 298] width 1060 height 596
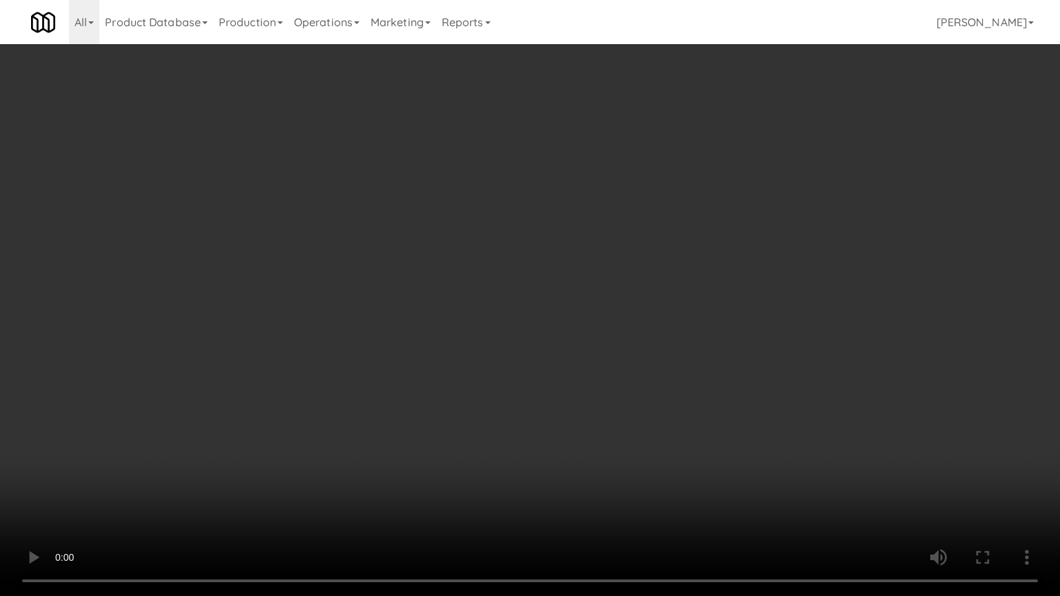
click at [602, 359] on video at bounding box center [530, 298] width 1060 height 596
click at [605, 360] on video at bounding box center [530, 298] width 1060 height 596
click at [605, 361] on video at bounding box center [530, 298] width 1060 height 596
click at [605, 348] on video at bounding box center [530, 298] width 1060 height 596
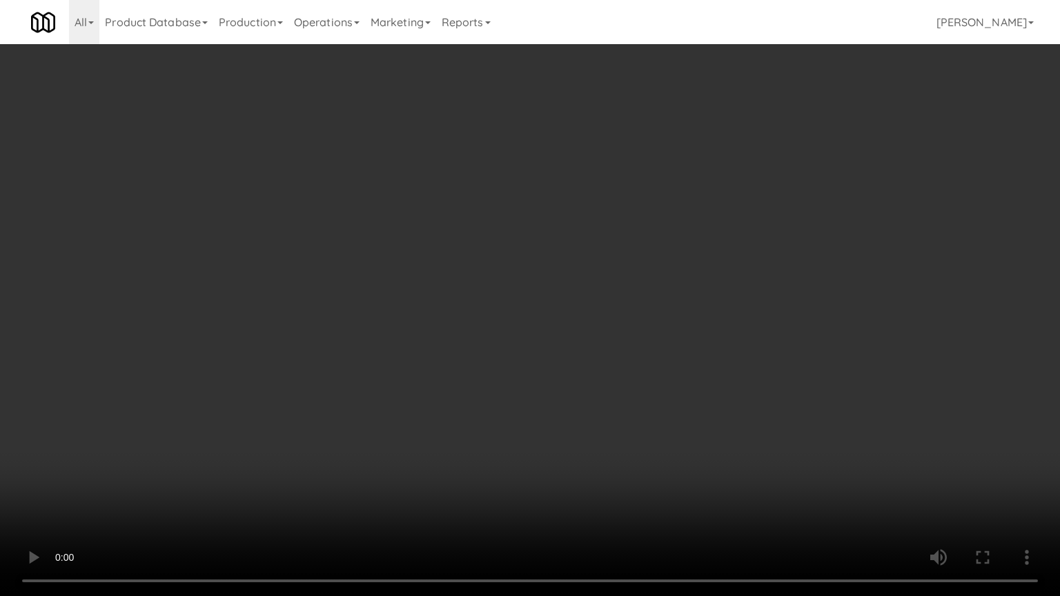
click at [601, 345] on video at bounding box center [530, 298] width 1060 height 596
drag, startPoint x: 601, startPoint y: 345, endPoint x: 679, endPoint y: 220, distance: 147.3
click at [602, 342] on video at bounding box center [530, 298] width 1060 height 596
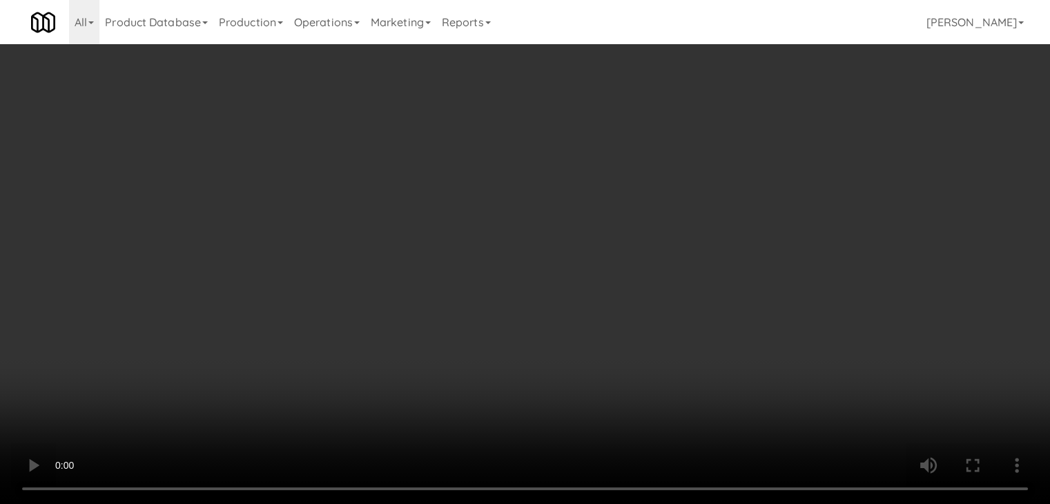
drag, startPoint x: 663, startPoint y: 271, endPoint x: 657, endPoint y: 279, distance: 9.8
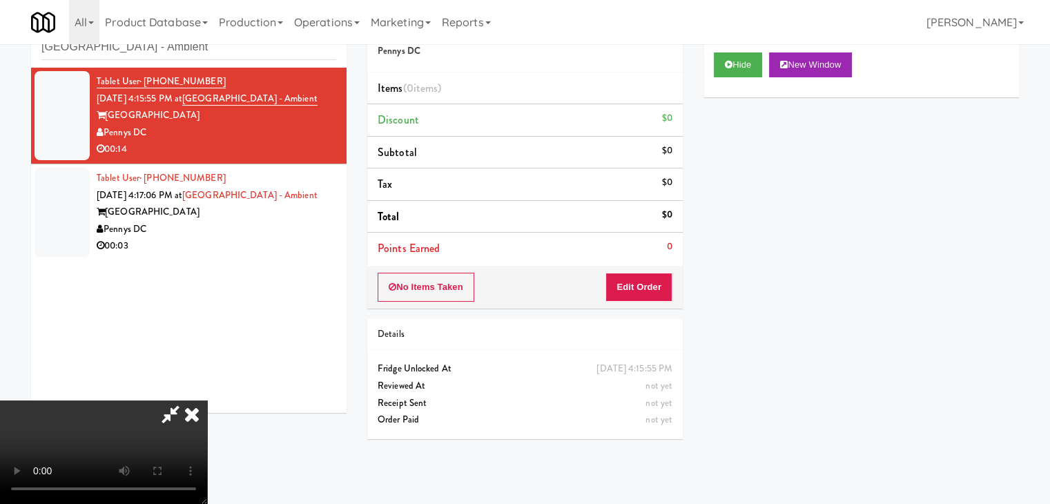
click at [657, 279] on div "No Items Taken Edit Order" at bounding box center [524, 287] width 315 height 43
click at [654, 288] on button "Edit Order" at bounding box center [638, 287] width 67 height 29
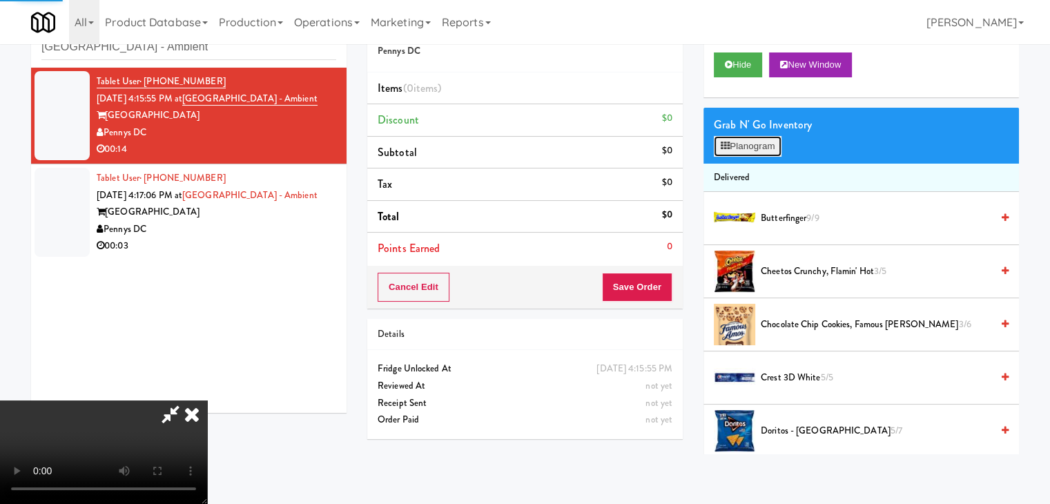
click at [746, 150] on button "Planogram" at bounding box center [748, 146] width 68 height 21
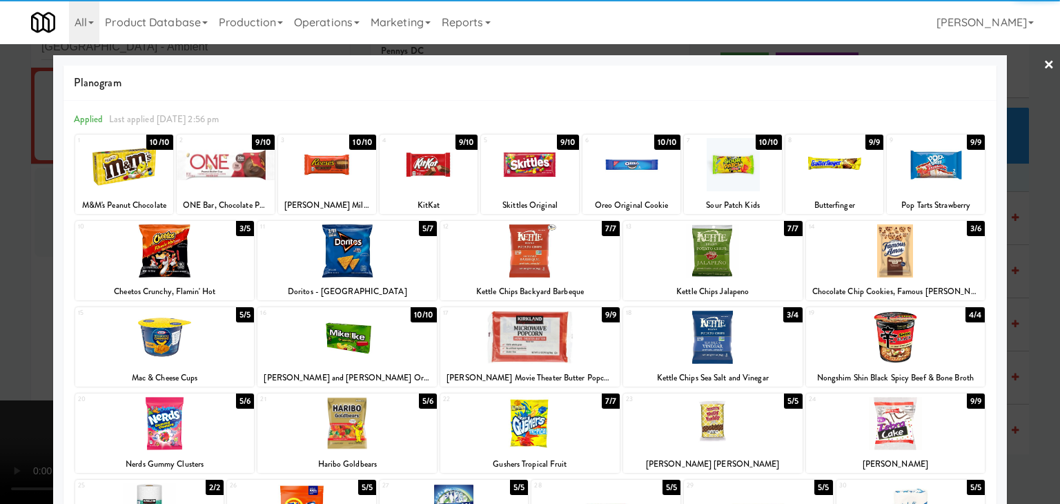
click at [856, 259] on div at bounding box center [895, 250] width 179 height 53
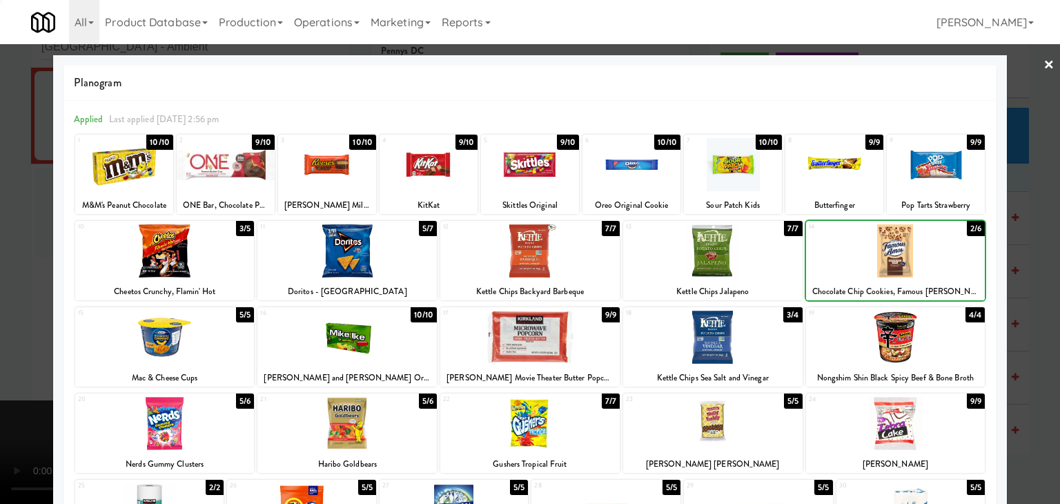
click at [856, 259] on div at bounding box center [895, 250] width 179 height 53
click at [161, 266] on div at bounding box center [164, 250] width 179 height 53
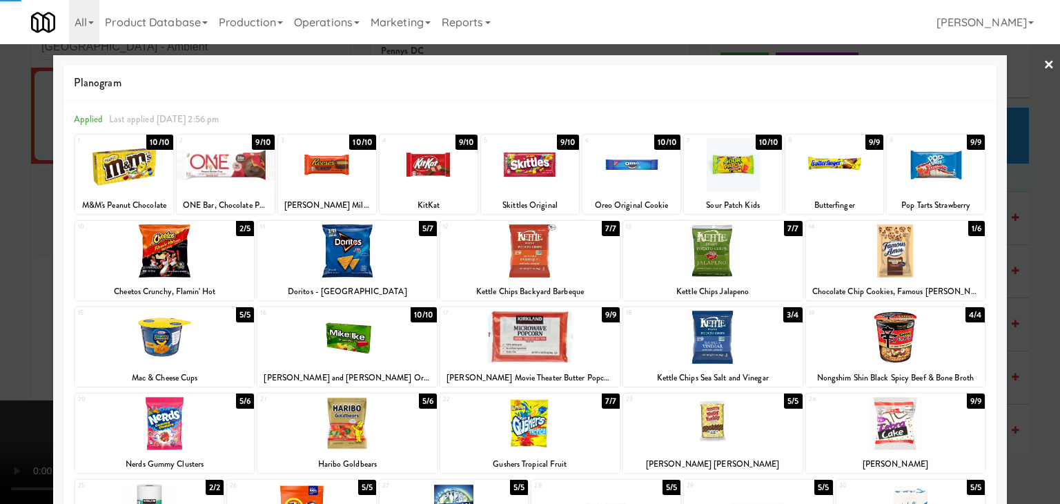
click at [0, 266] on div at bounding box center [530, 252] width 1060 height 504
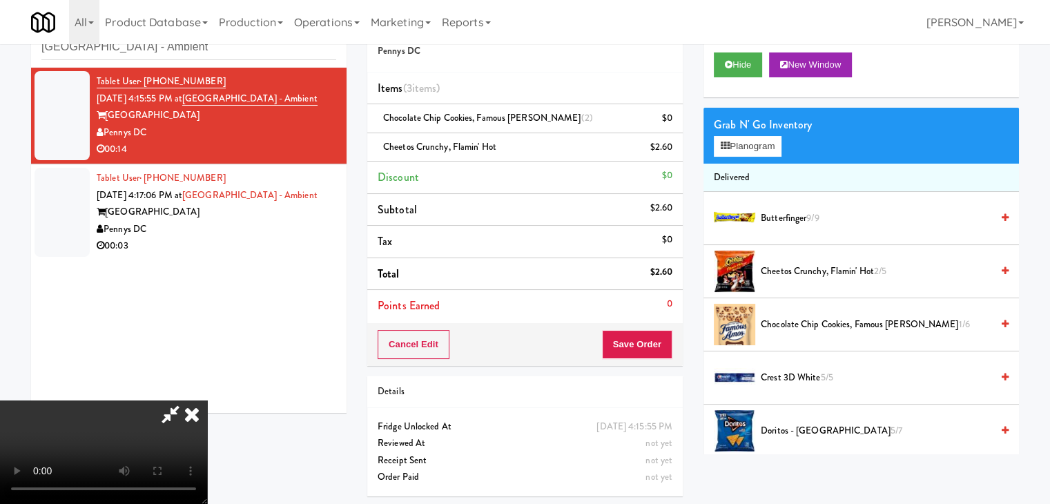
click at [207, 400] on icon at bounding box center [192, 414] width 30 height 28
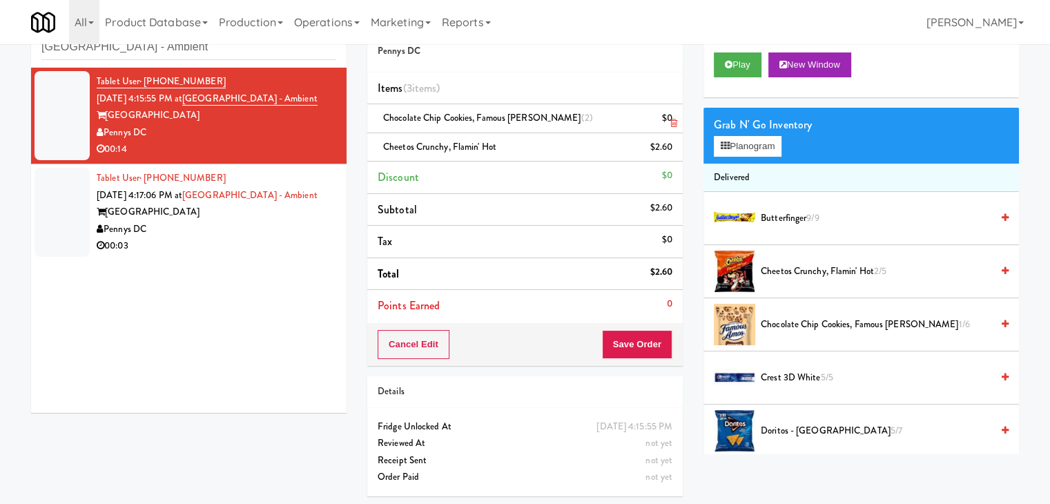
drag, startPoint x: 685, startPoint y: 127, endPoint x: 675, endPoint y: 122, distance: 10.8
click at [683, 127] on div "Order # 4839387 Pennys DC Items (3 items ) Chocolate Chip Cookies, Famous Amos …" at bounding box center [525, 256] width 336 height 501
click at [674, 122] on icon at bounding box center [673, 123] width 7 height 9
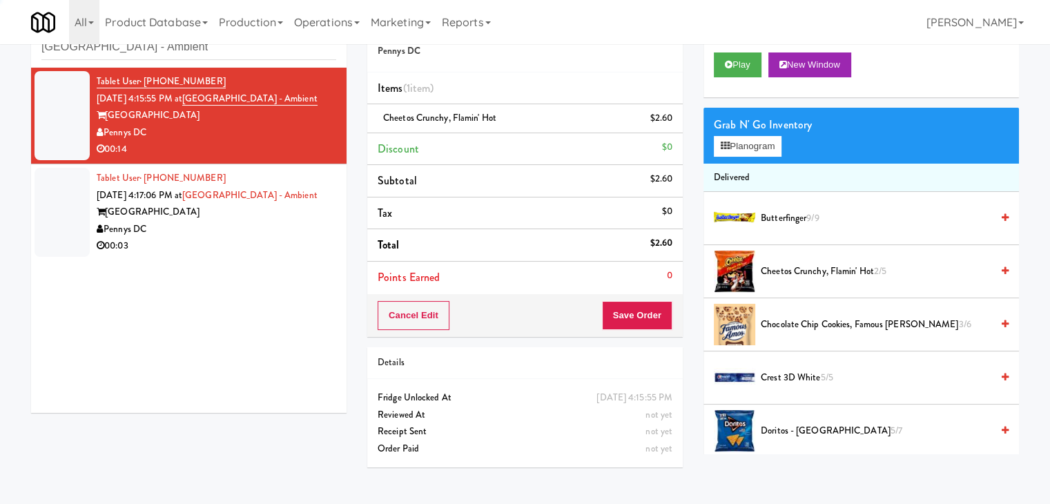
click at [674, 122] on icon at bounding box center [673, 123] width 7 height 9
click at [674, 133] on li "Discount $0" at bounding box center [524, 149] width 315 height 32
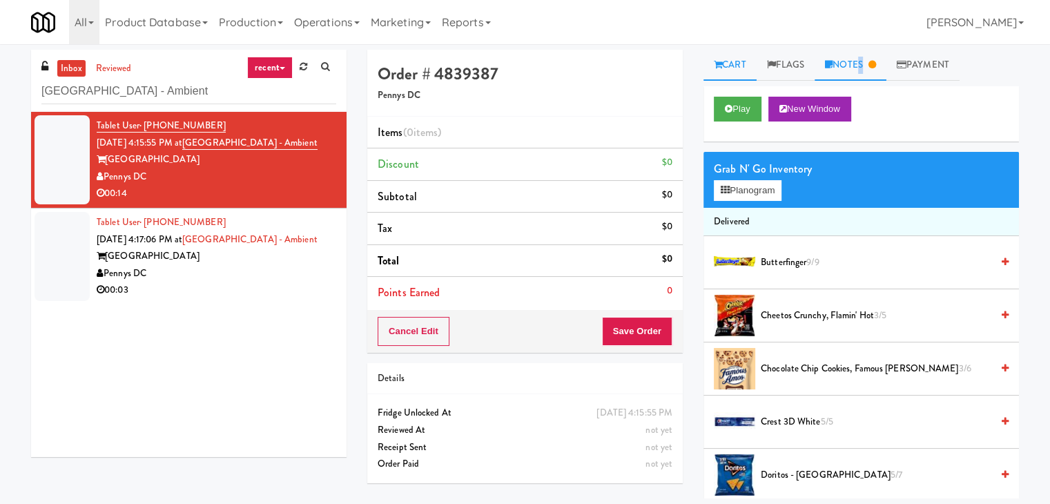
click at [860, 61] on link "Notes" at bounding box center [851, 65] width 72 height 31
